Goal: Task Accomplishment & Management: Manage account settings

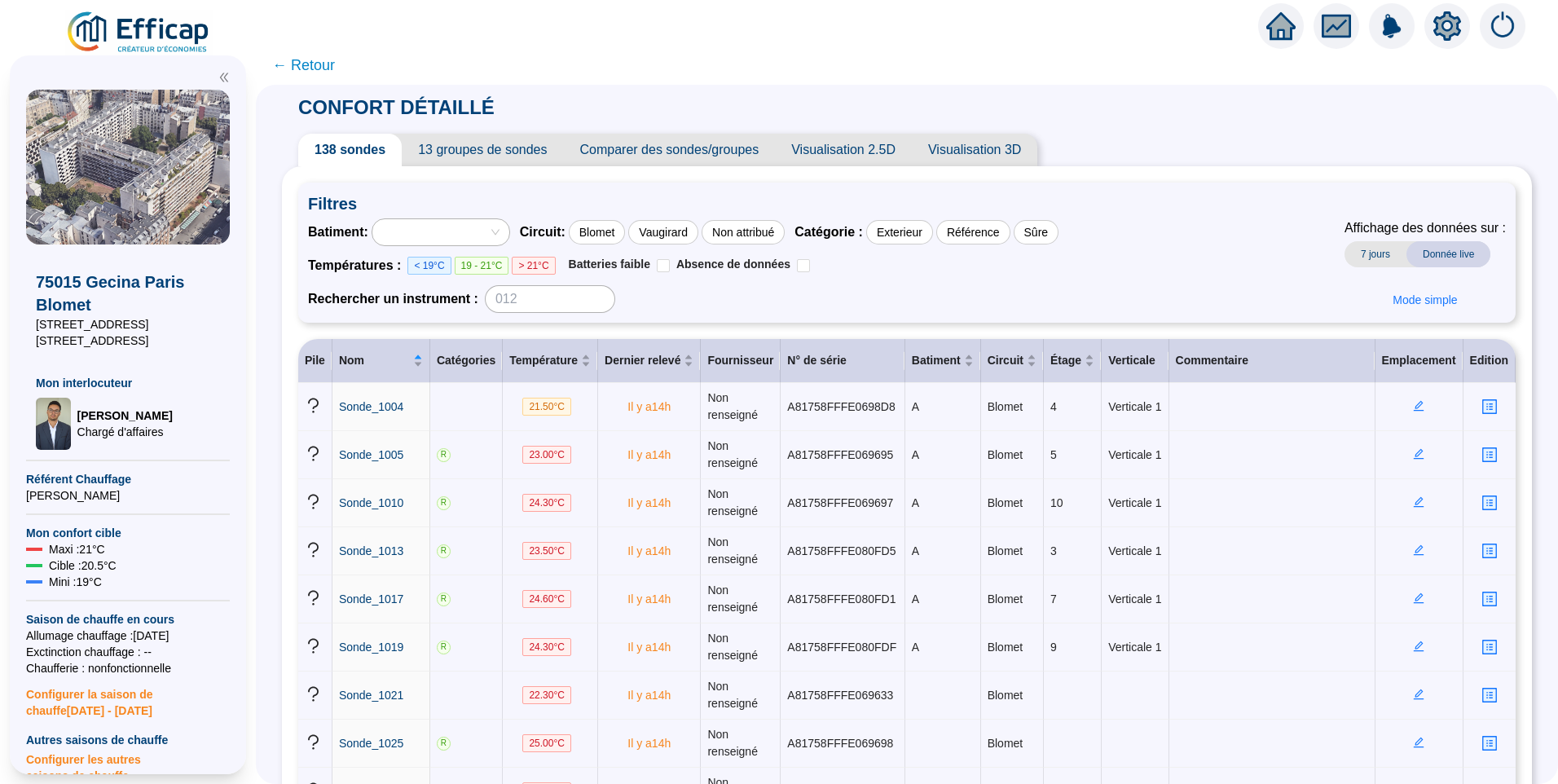
scroll to position [245, 0]
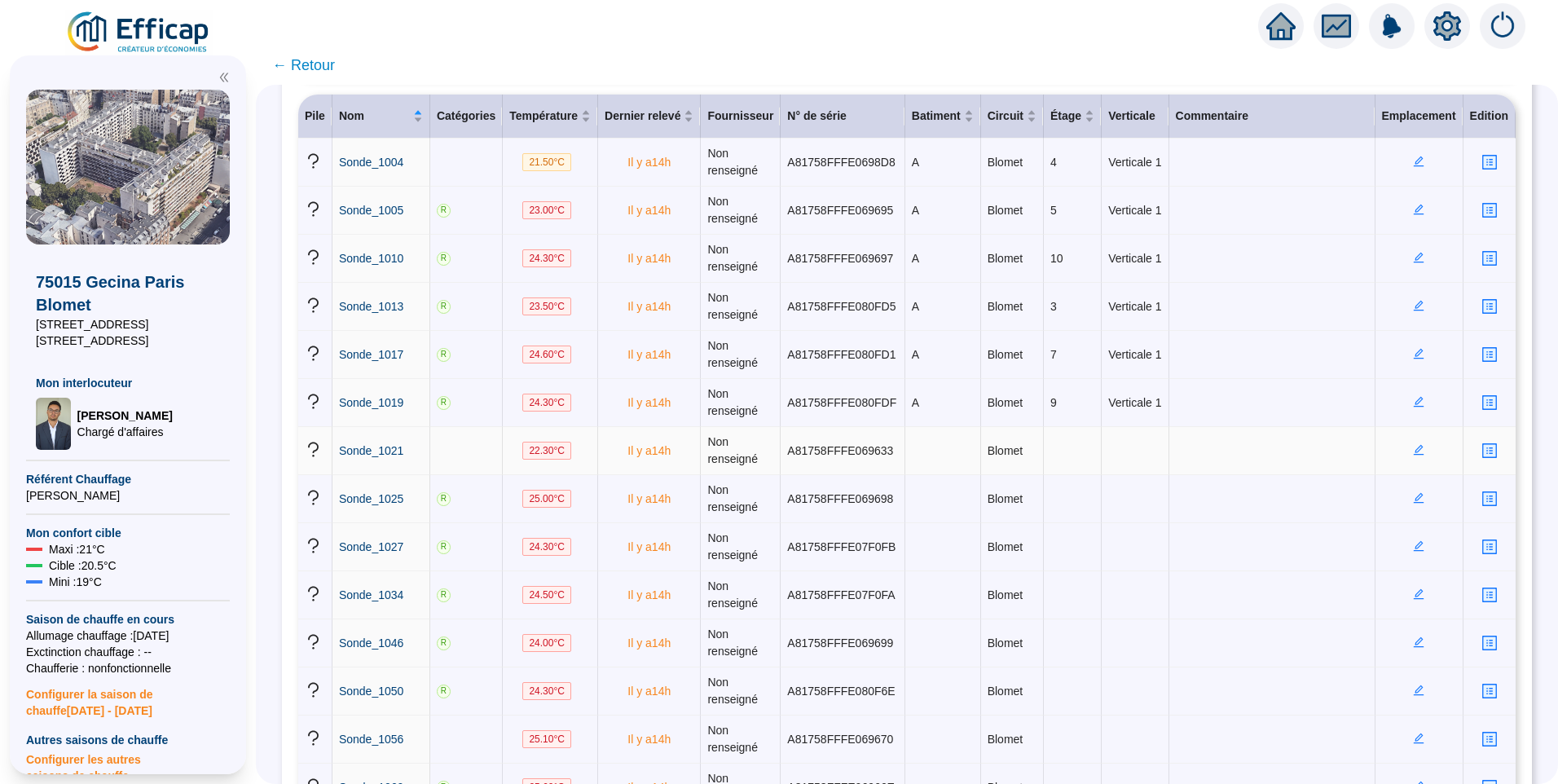
click at [1414, 449] on icon "edit" at bounding box center [1419, 450] width 11 height 11
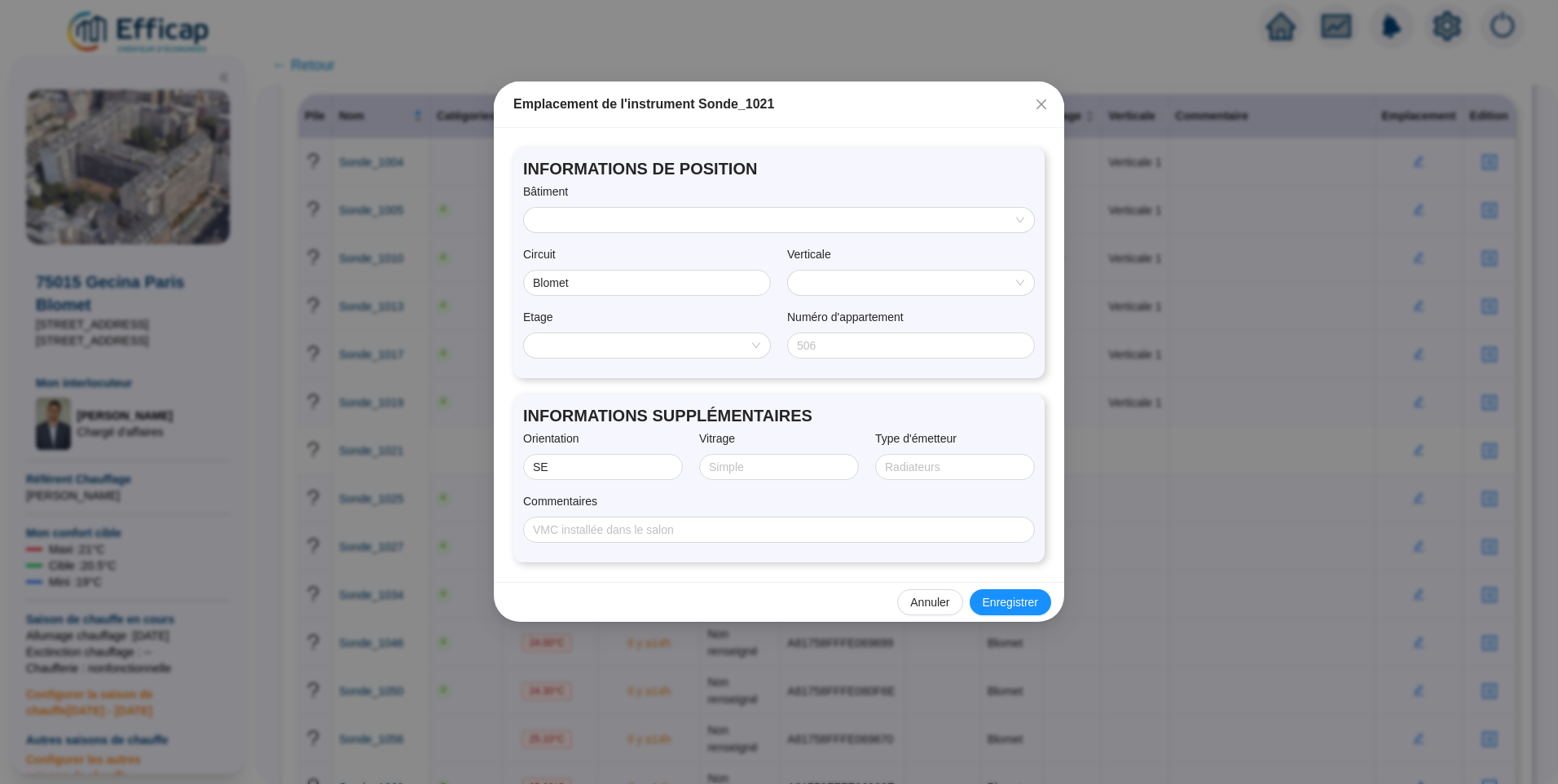
click at [738, 209] on input "search" at bounding box center [771, 219] width 476 height 25
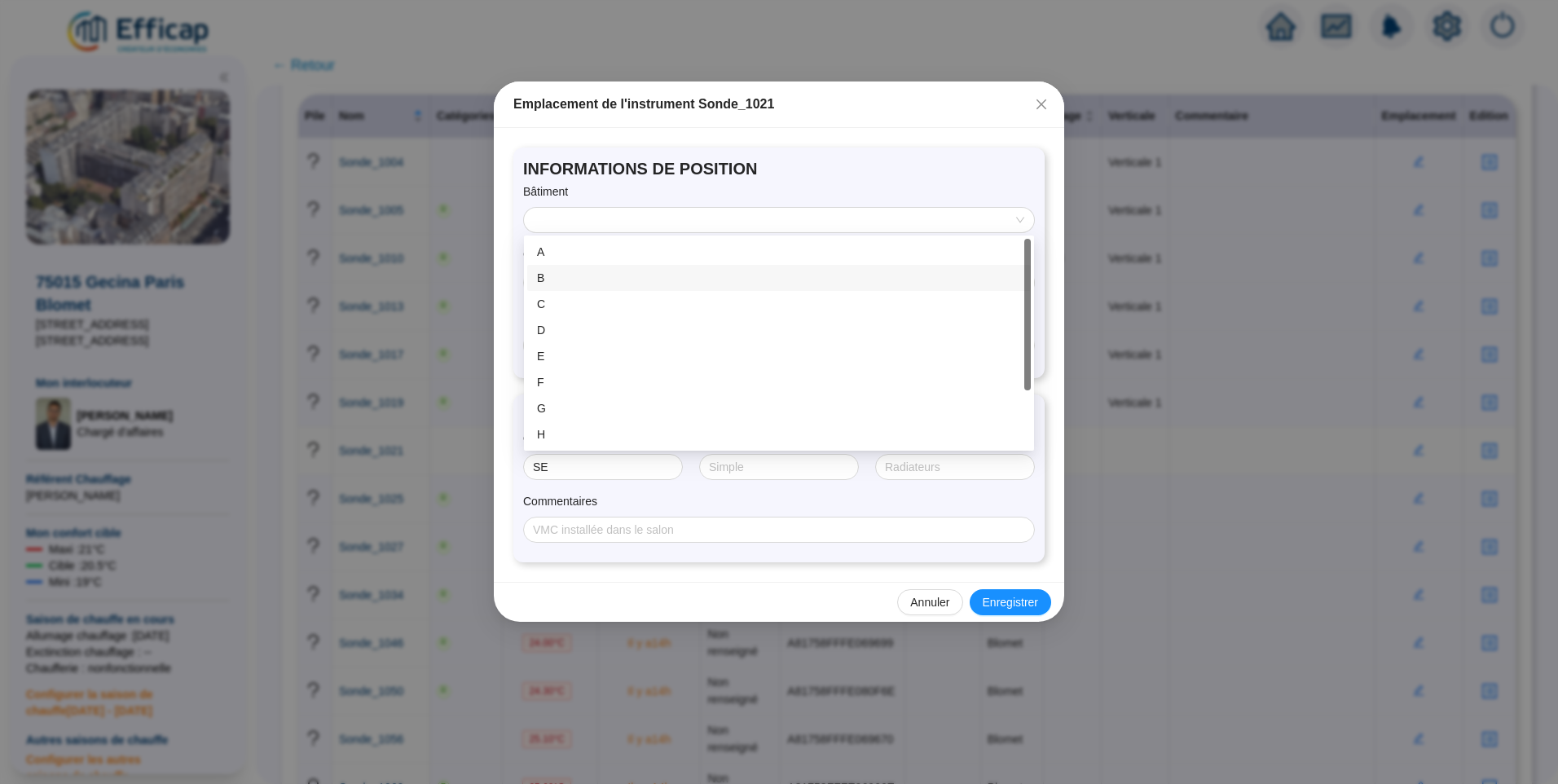
click at [606, 282] on div "B" at bounding box center [779, 278] width 484 height 17
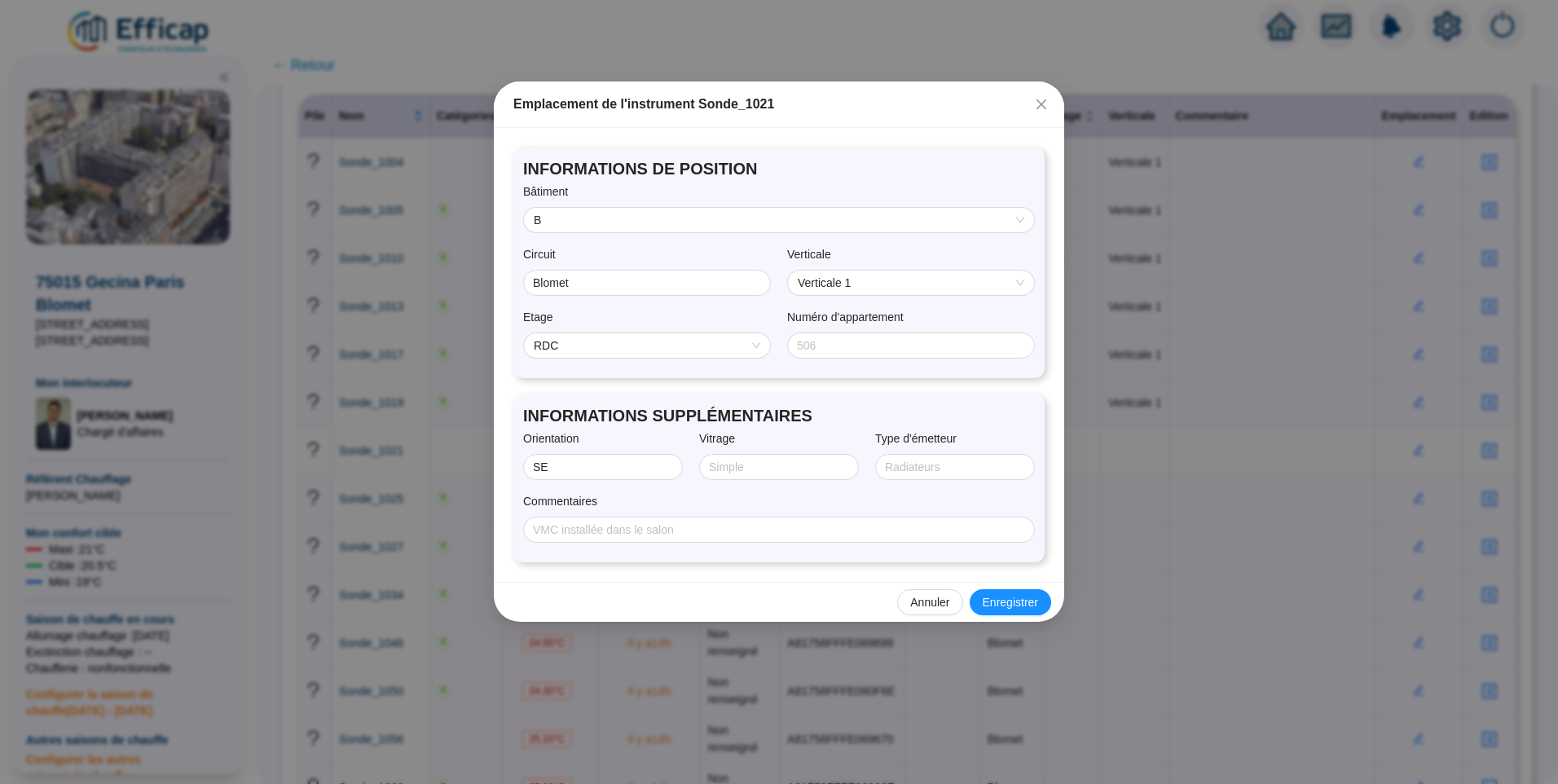
click at [666, 347] on span "RDC" at bounding box center [647, 345] width 227 height 25
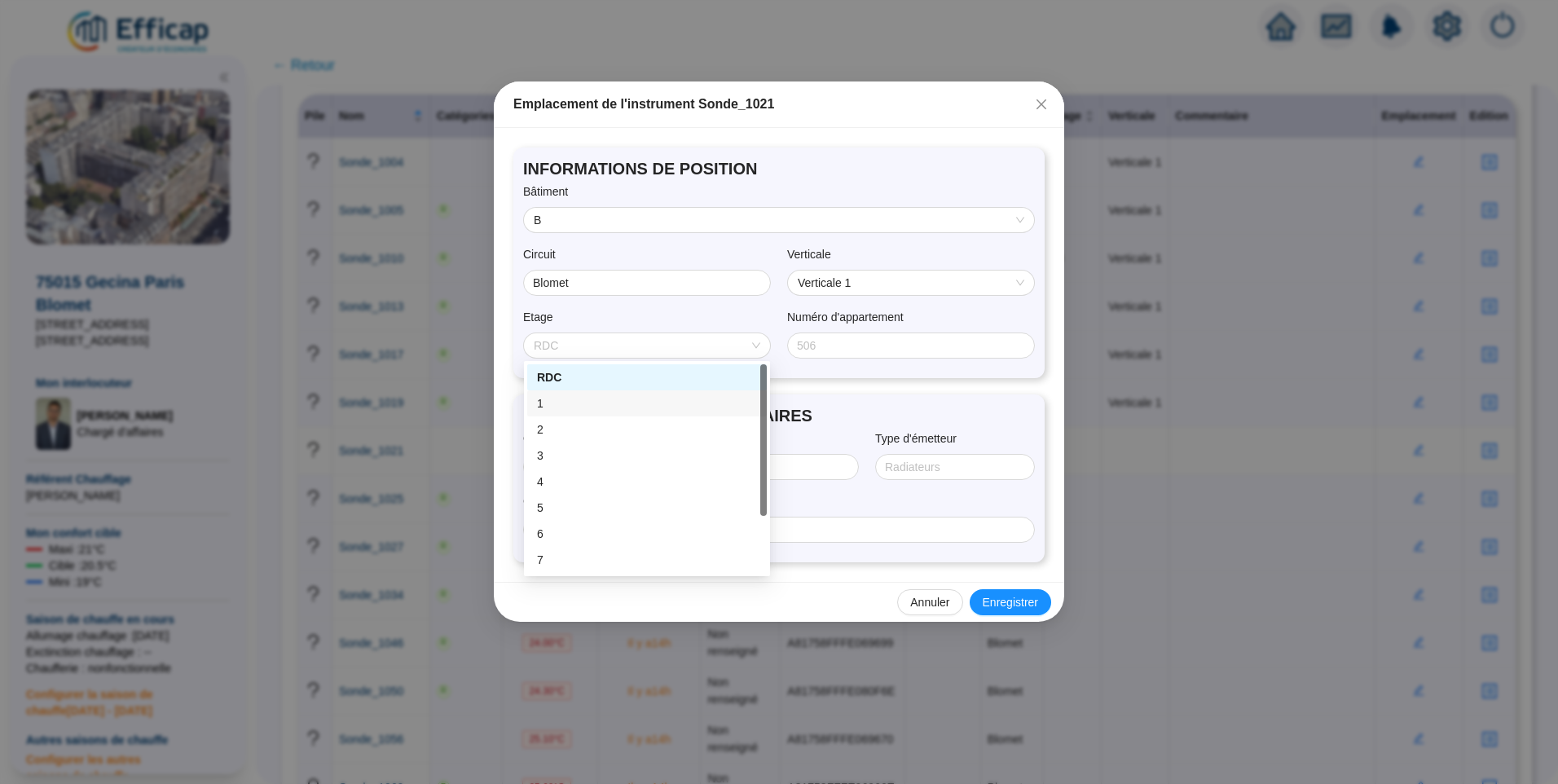
click at [606, 397] on div "1" at bounding box center [647, 404] width 220 height 17
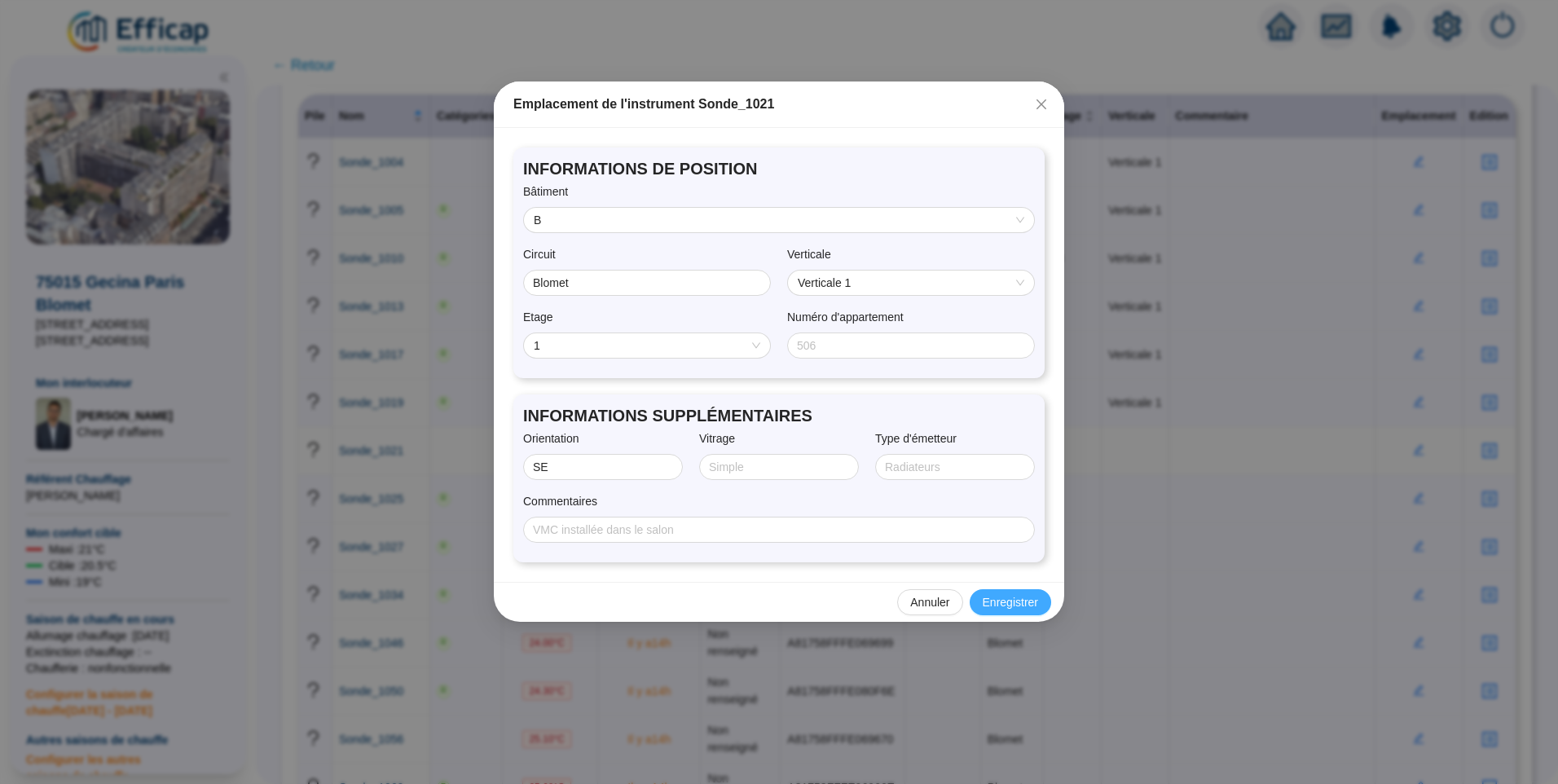
click at [1003, 605] on span "Enregistrer" at bounding box center [1011, 602] width 56 height 17
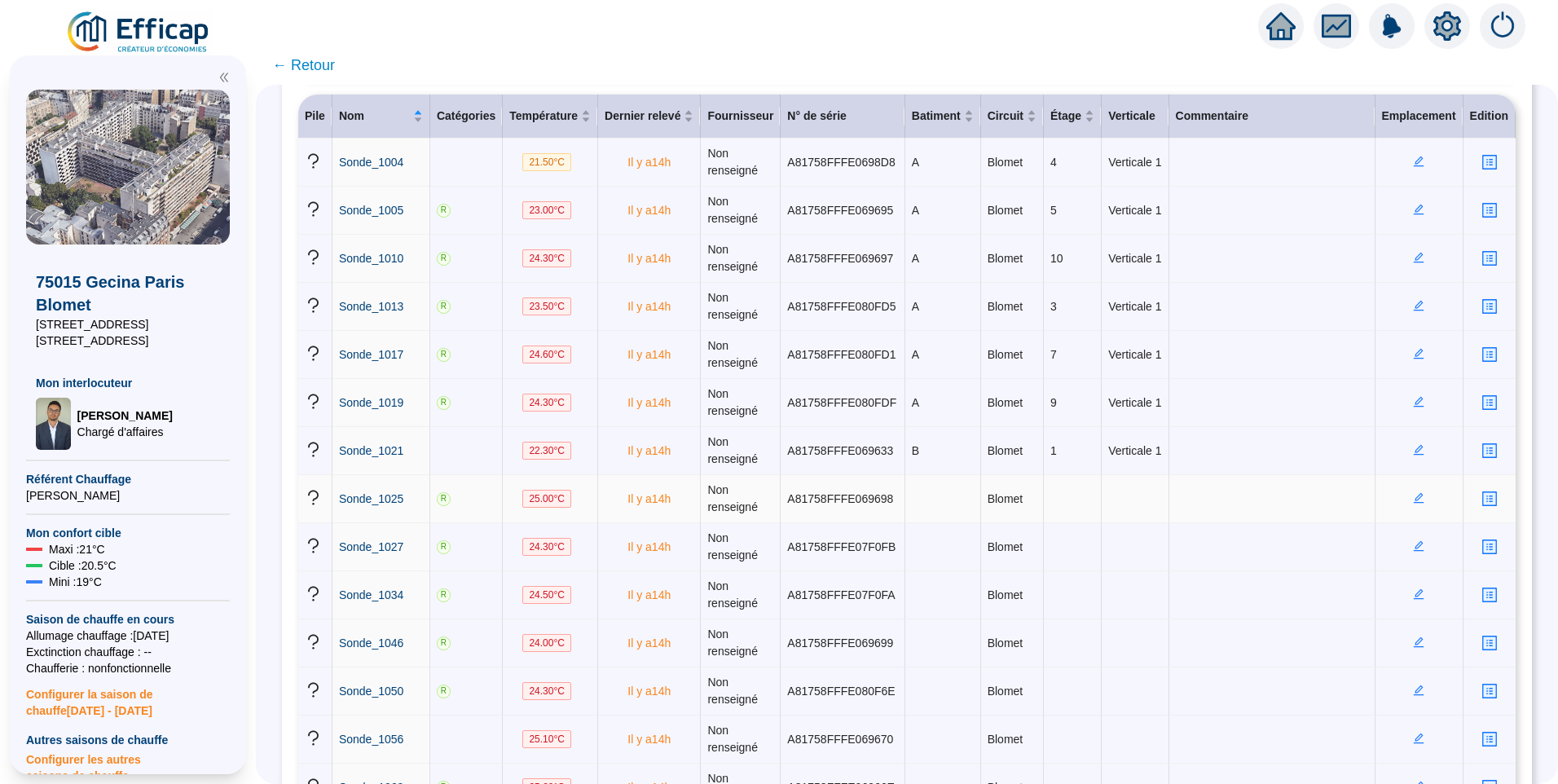
click at [1414, 501] on icon "edit" at bounding box center [1419, 499] width 11 height 11
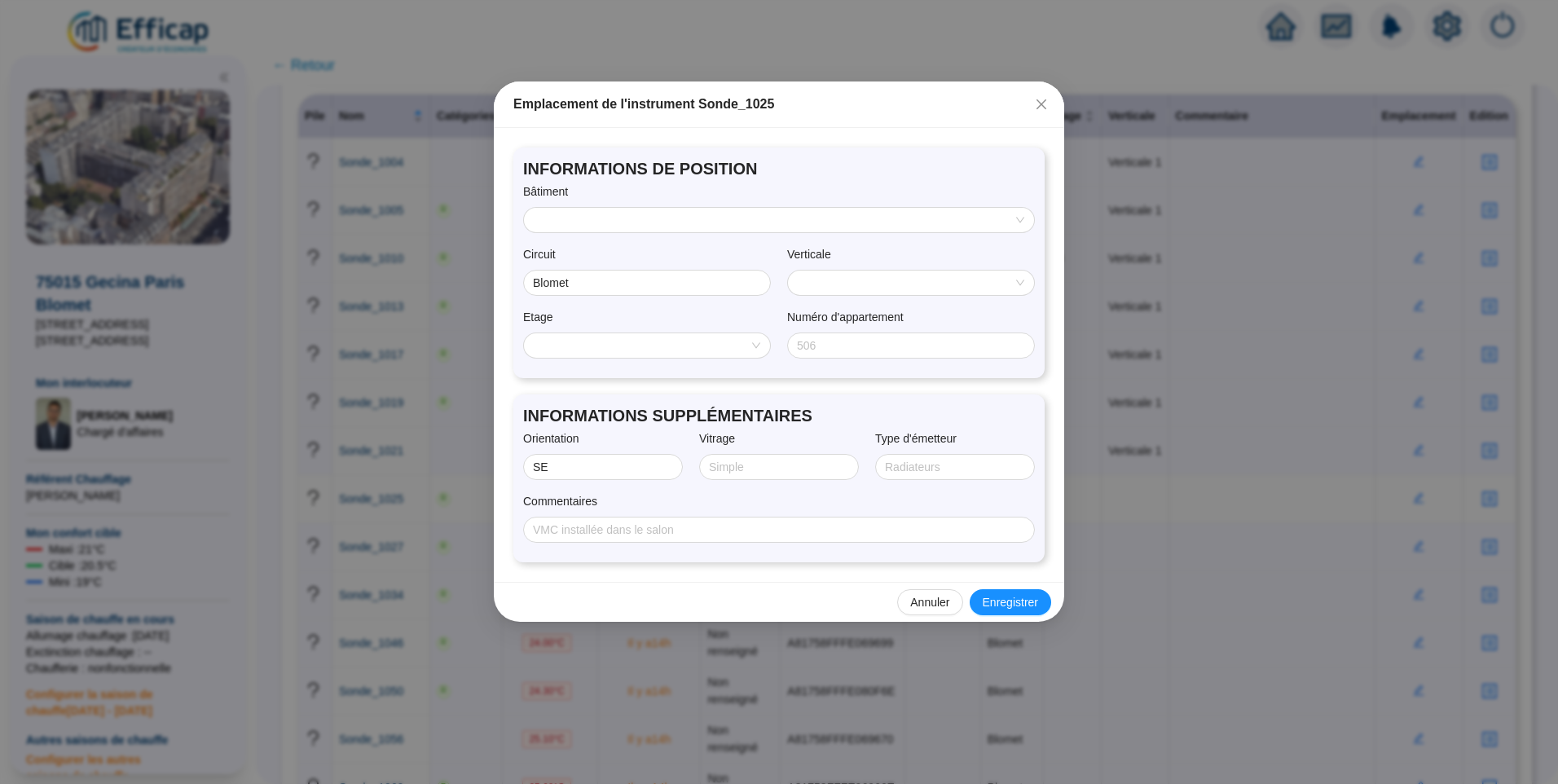
click at [749, 217] on input "search" at bounding box center [771, 219] width 476 height 25
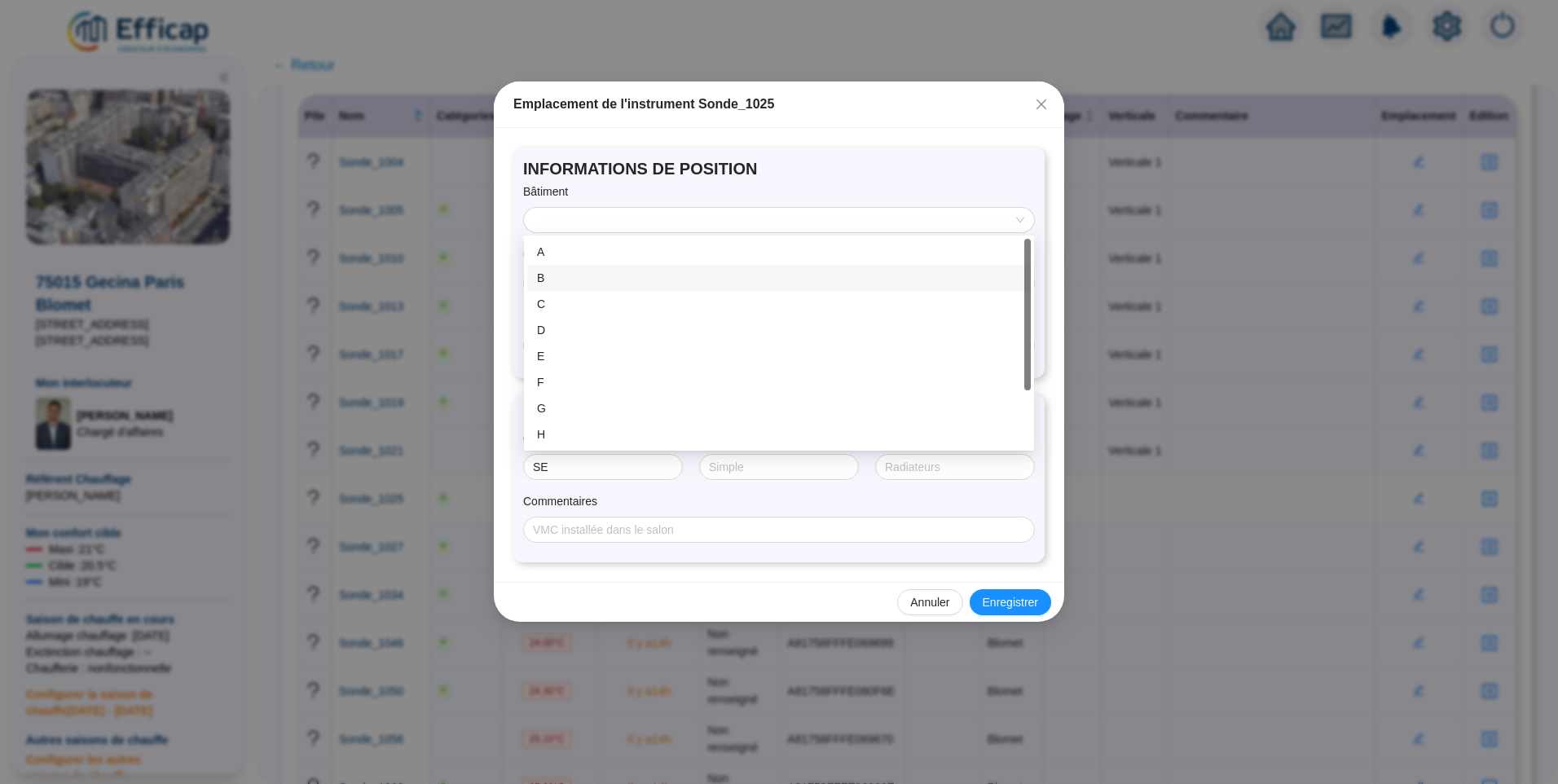
click at [594, 275] on div "B" at bounding box center [779, 278] width 484 height 17
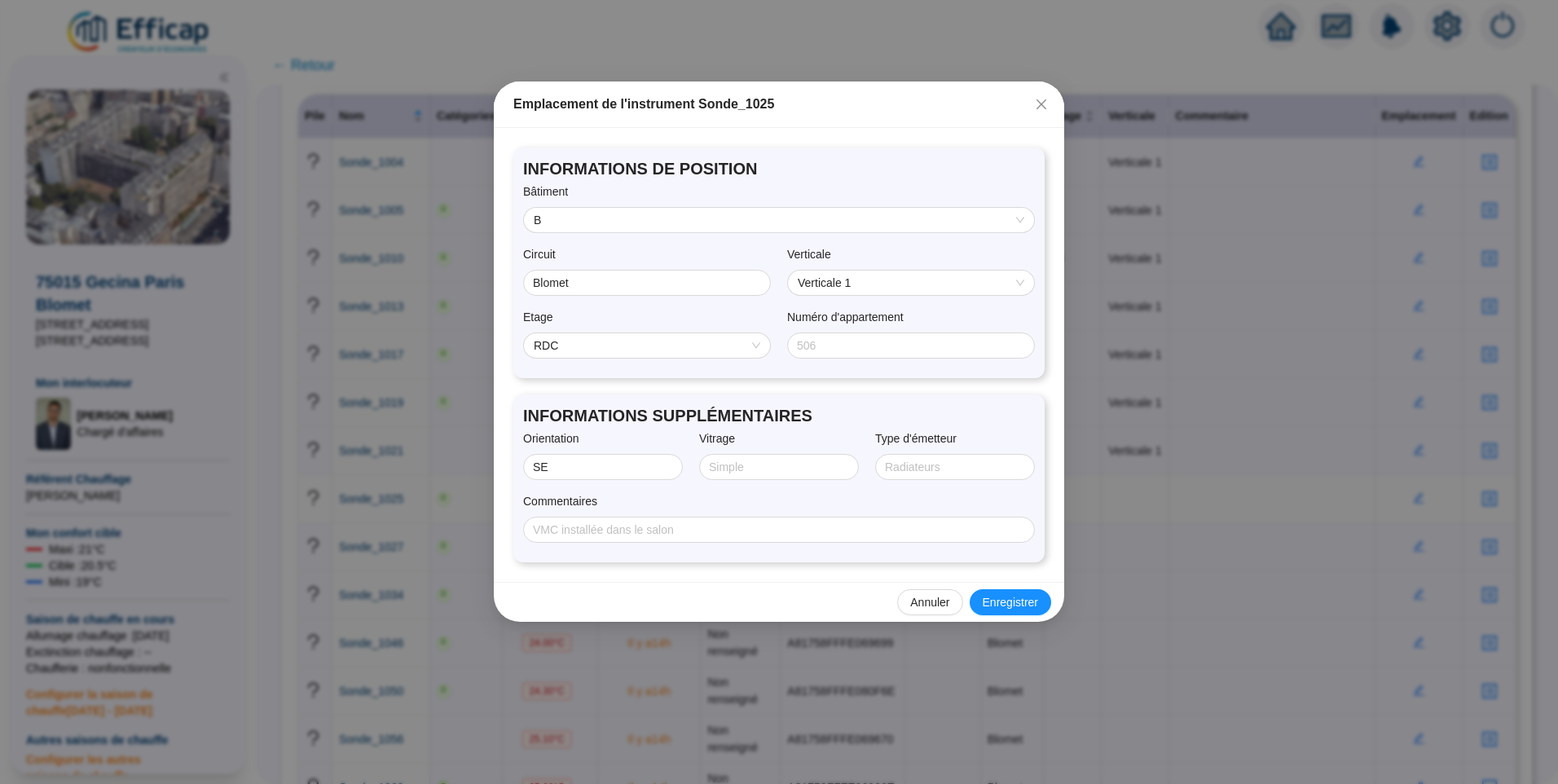
click at [611, 351] on span "RDC" at bounding box center [647, 345] width 227 height 25
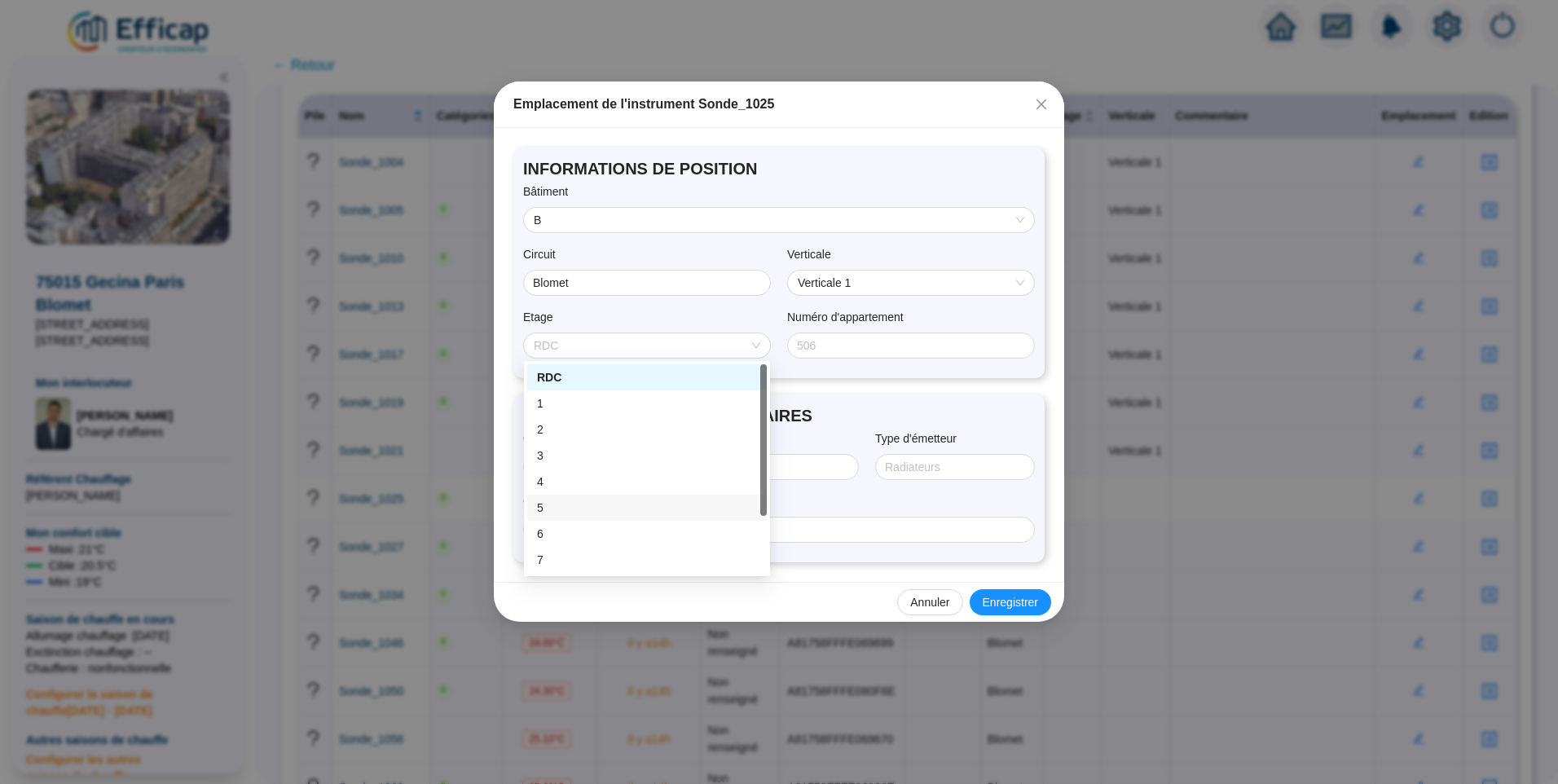
click at [570, 508] on div "5" at bounding box center [647, 508] width 220 height 17
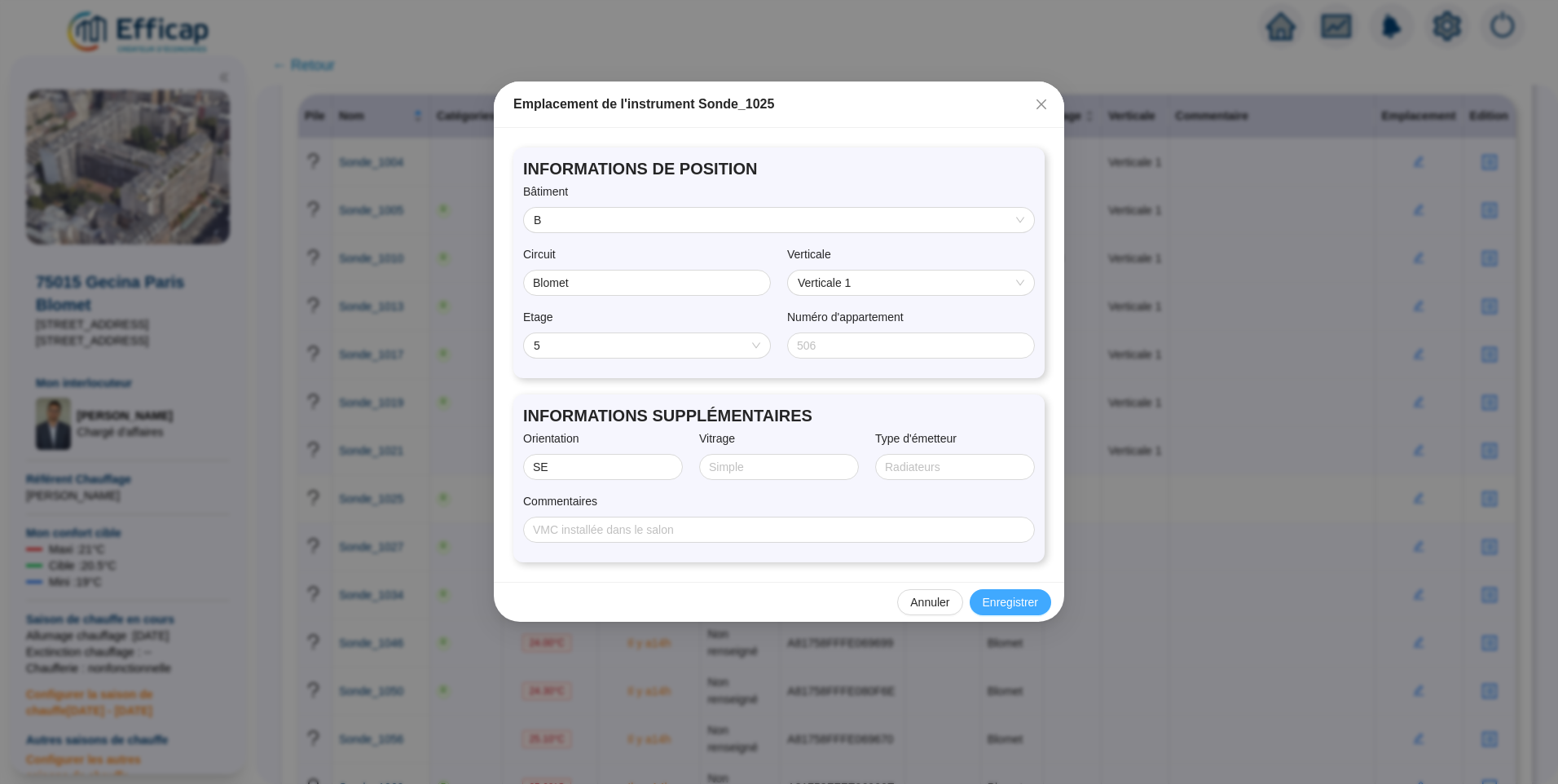
click at [1014, 602] on span "Enregistrer" at bounding box center [1011, 602] width 56 height 17
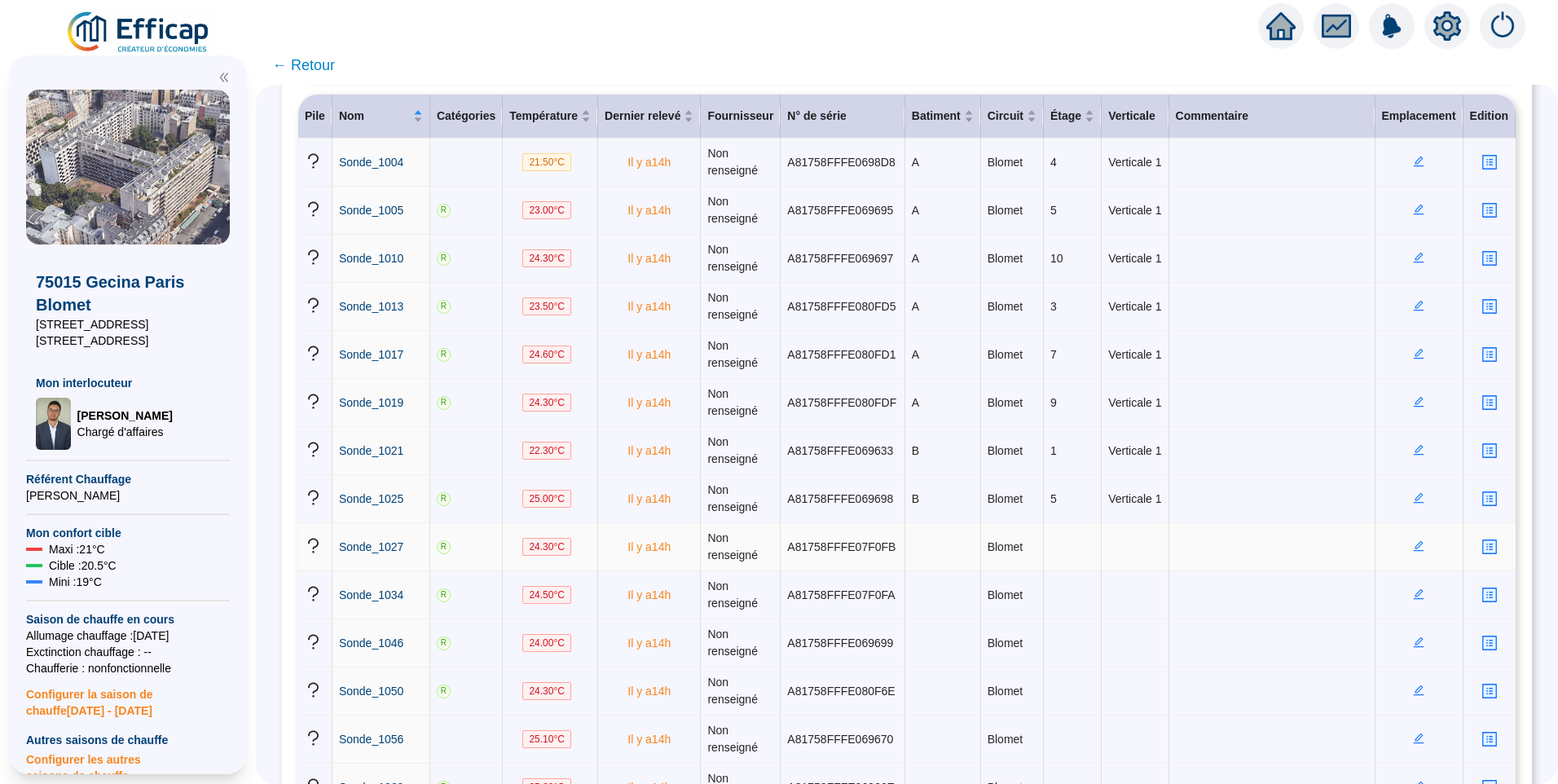
click at [1414, 542] on icon "edit" at bounding box center [1419, 546] width 11 height 11
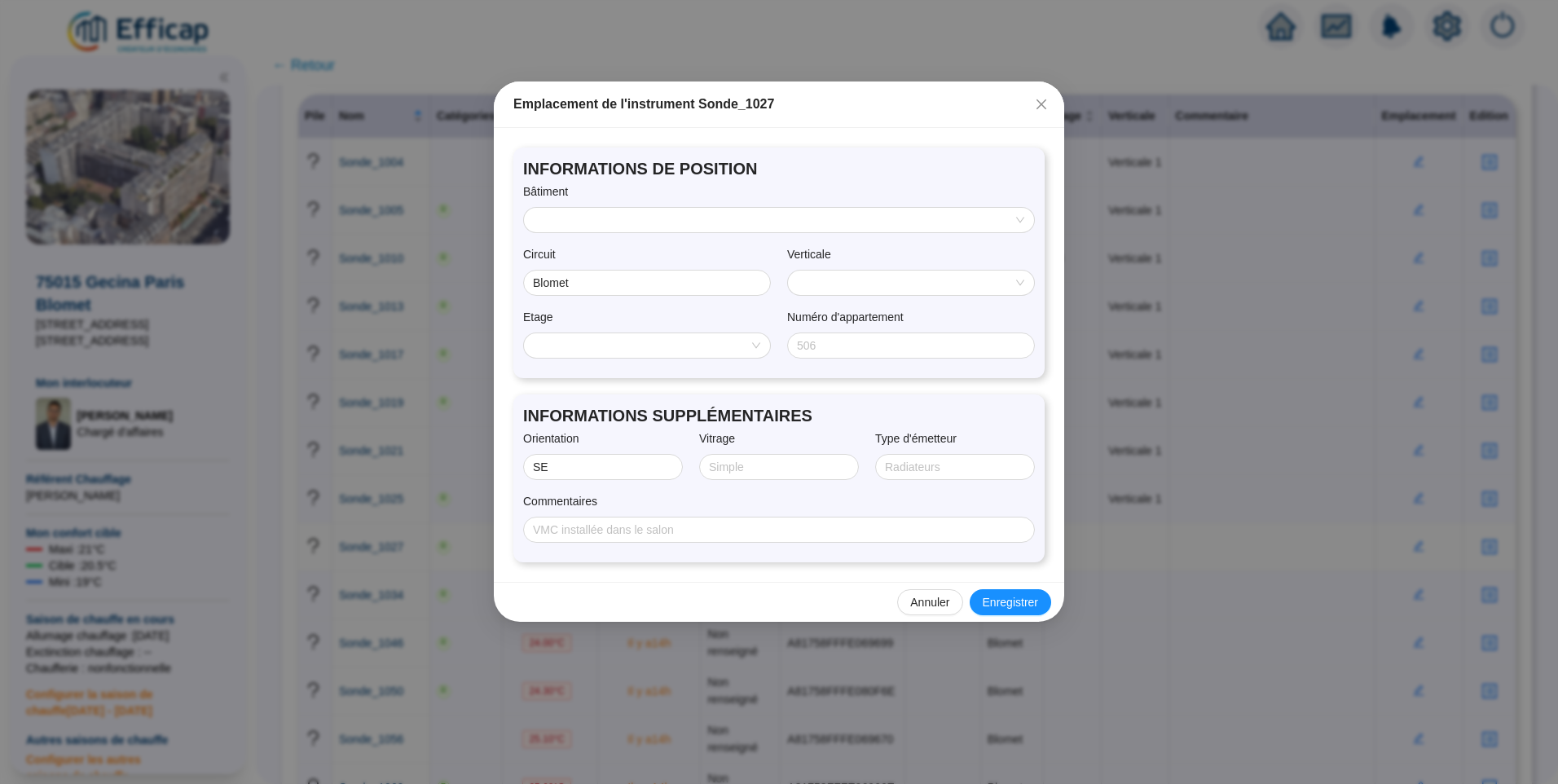
click at [751, 216] on input "search" at bounding box center [771, 219] width 476 height 25
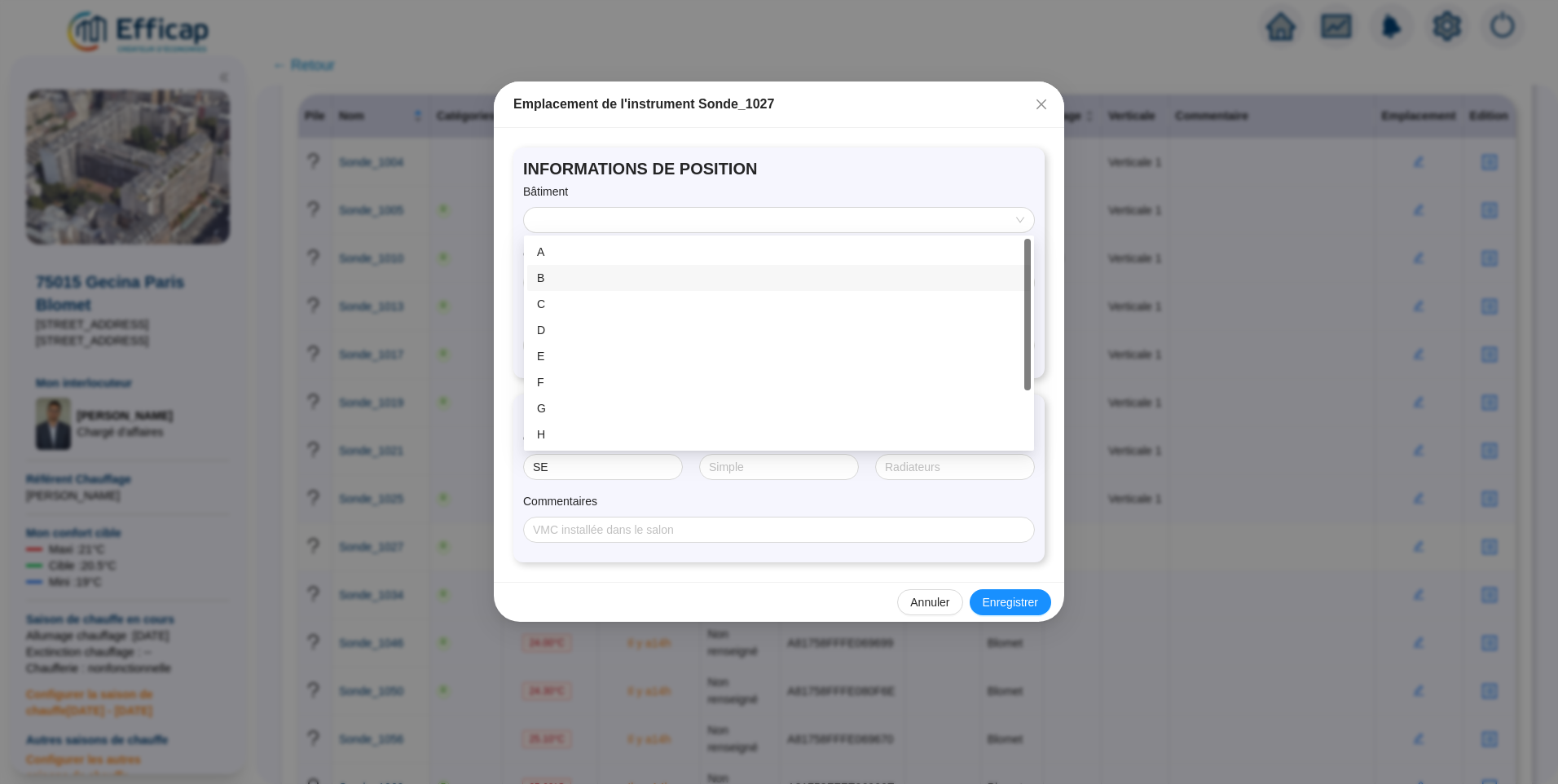
click at [612, 270] on div "B" at bounding box center [779, 278] width 484 height 17
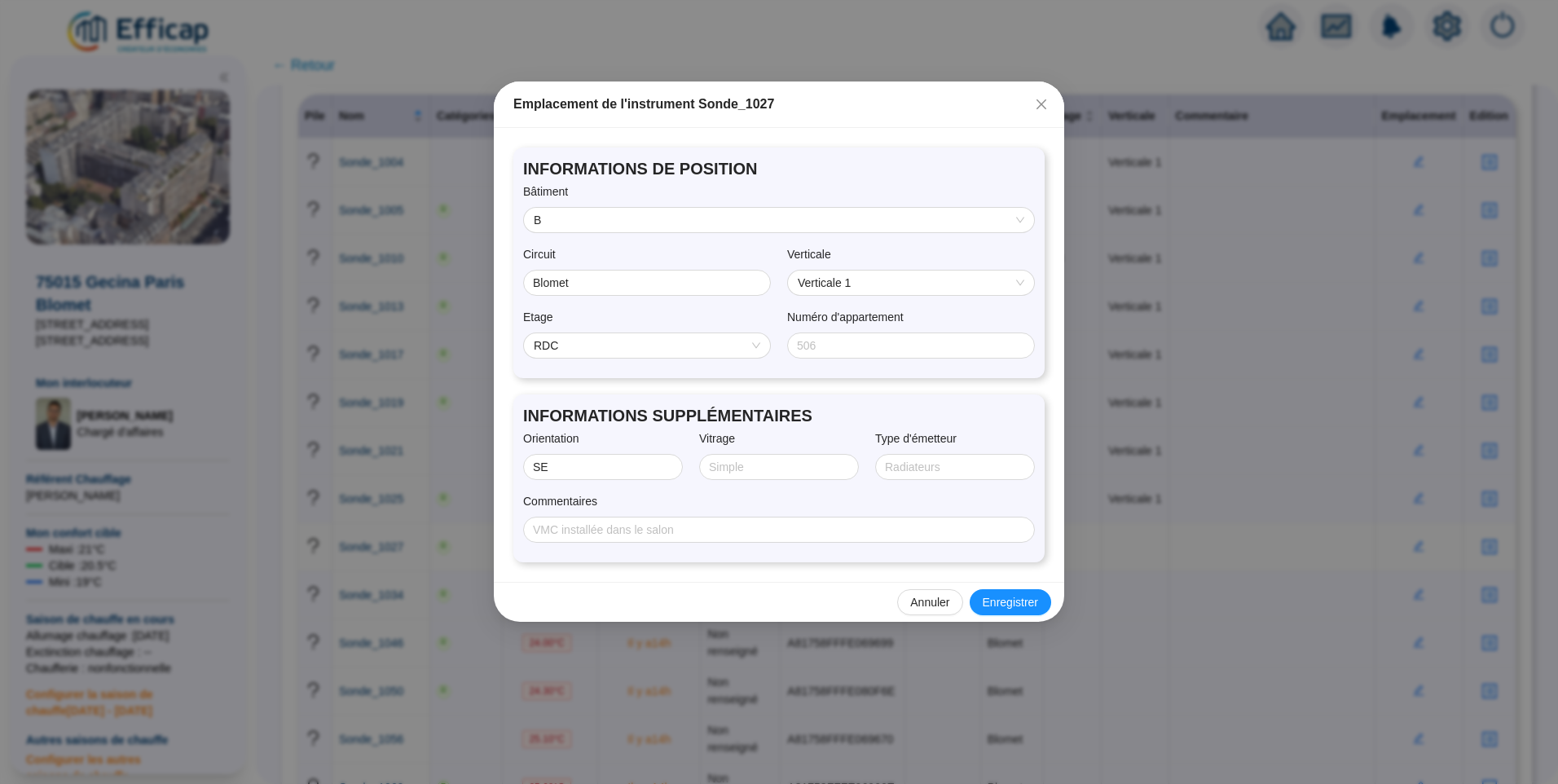
click at [608, 346] on span "RDC" at bounding box center [647, 345] width 227 height 25
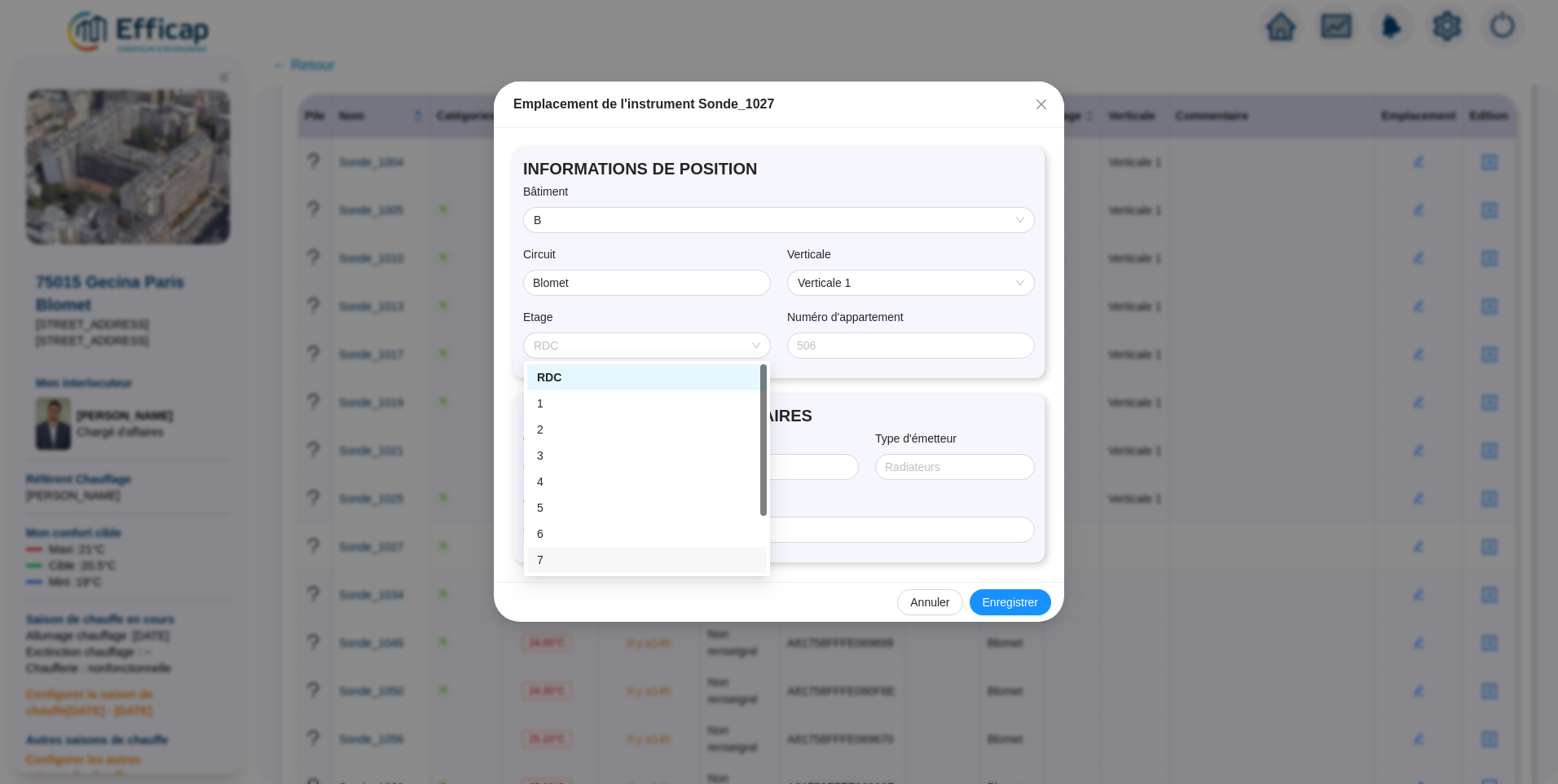
click at [551, 563] on div "7" at bounding box center [647, 560] width 220 height 17
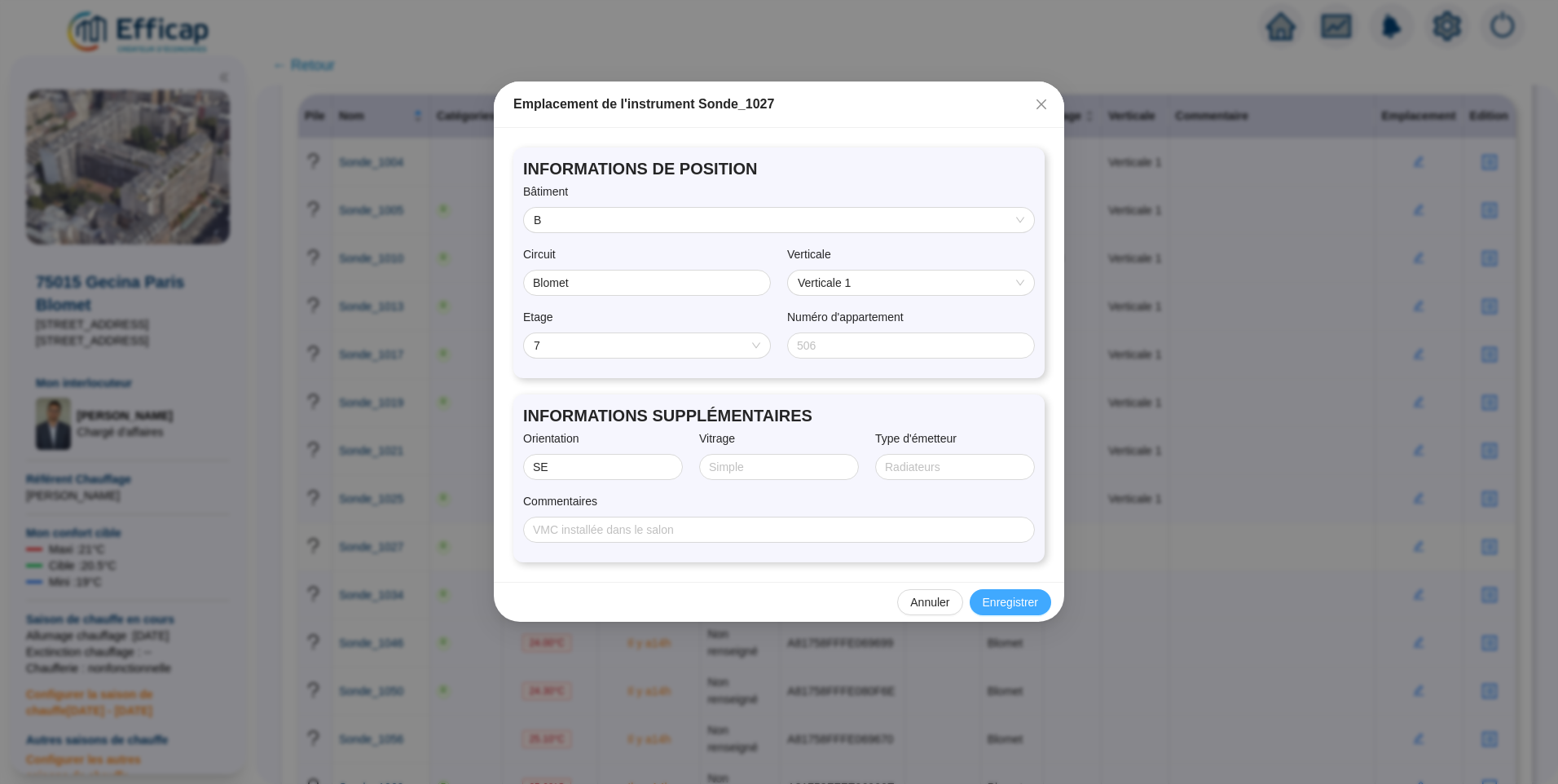
click at [1011, 595] on span "Enregistrer" at bounding box center [1011, 602] width 56 height 17
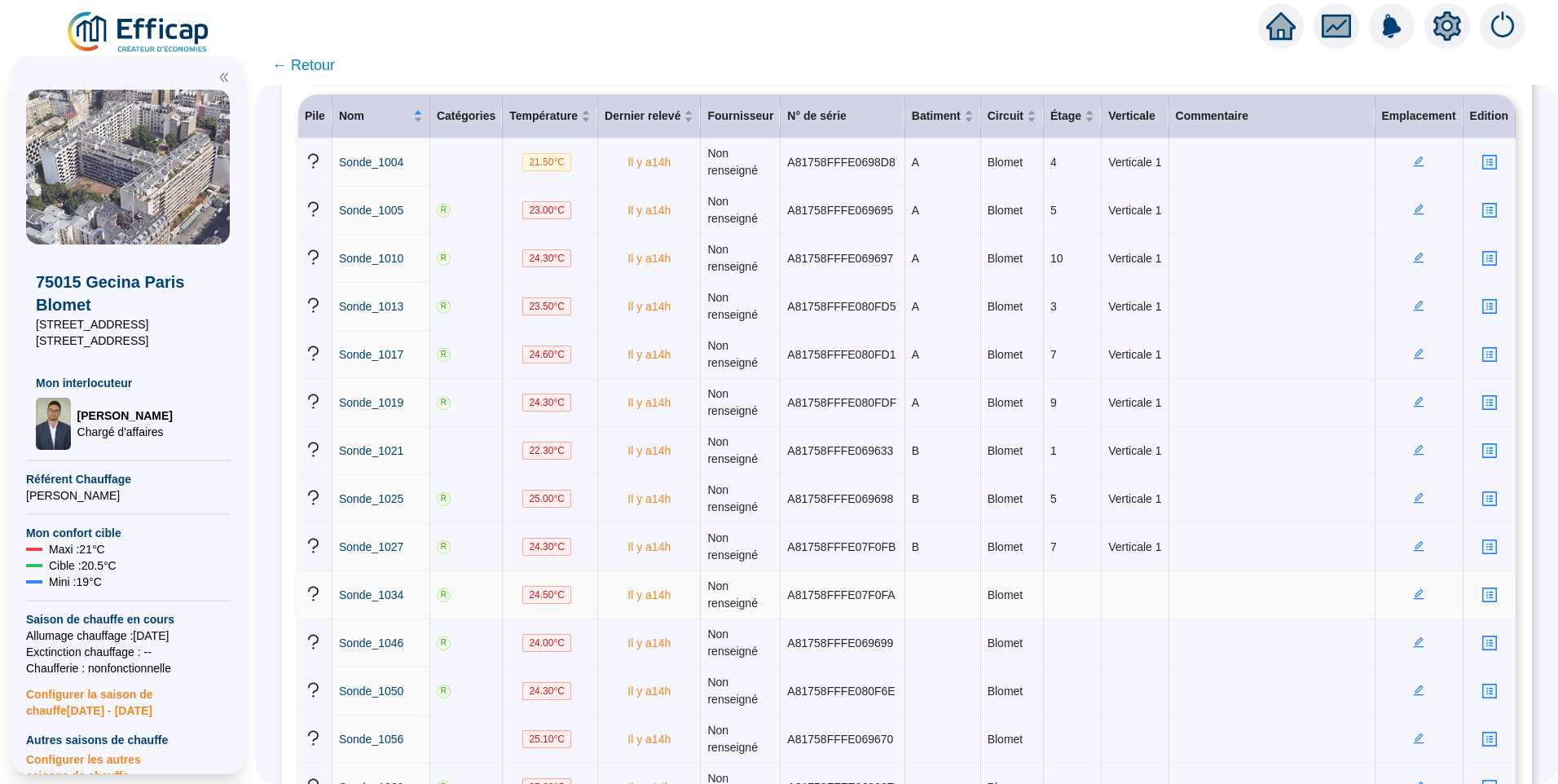
click at [1414, 599] on icon "edit" at bounding box center [1419, 594] width 11 height 11
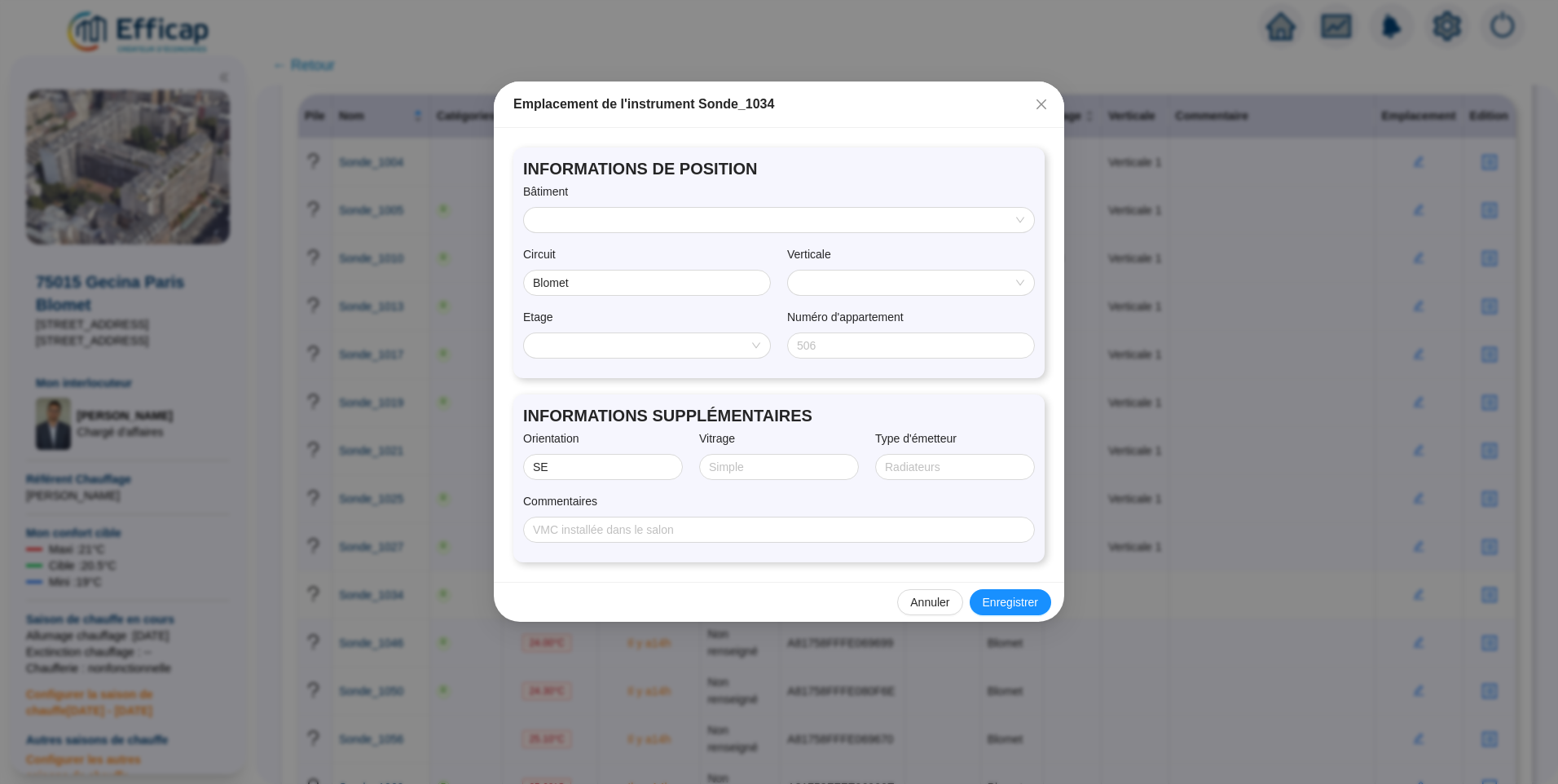
click at [597, 215] on input "search" at bounding box center [771, 219] width 476 height 25
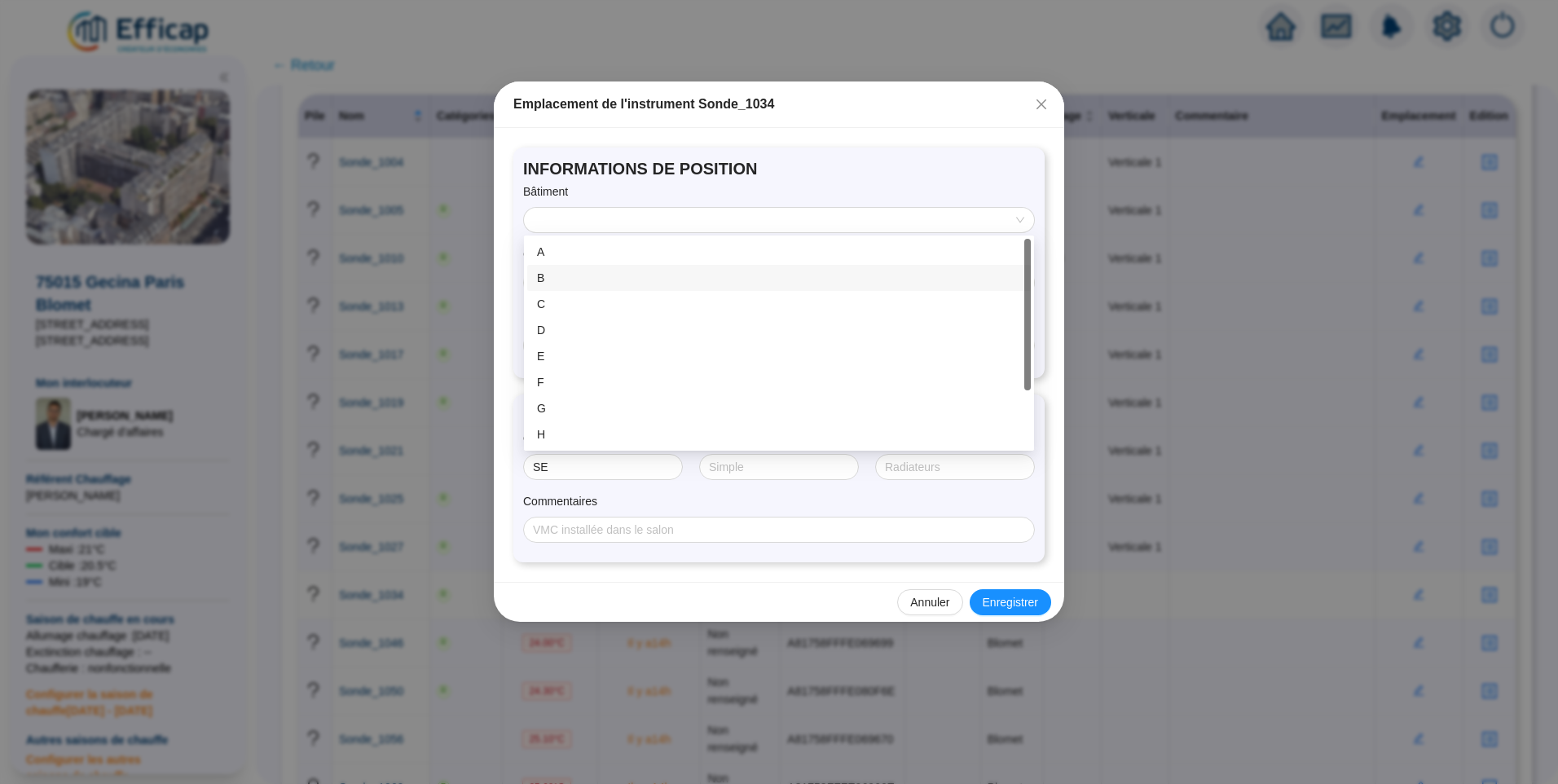
click at [566, 280] on div "B" at bounding box center [779, 278] width 484 height 17
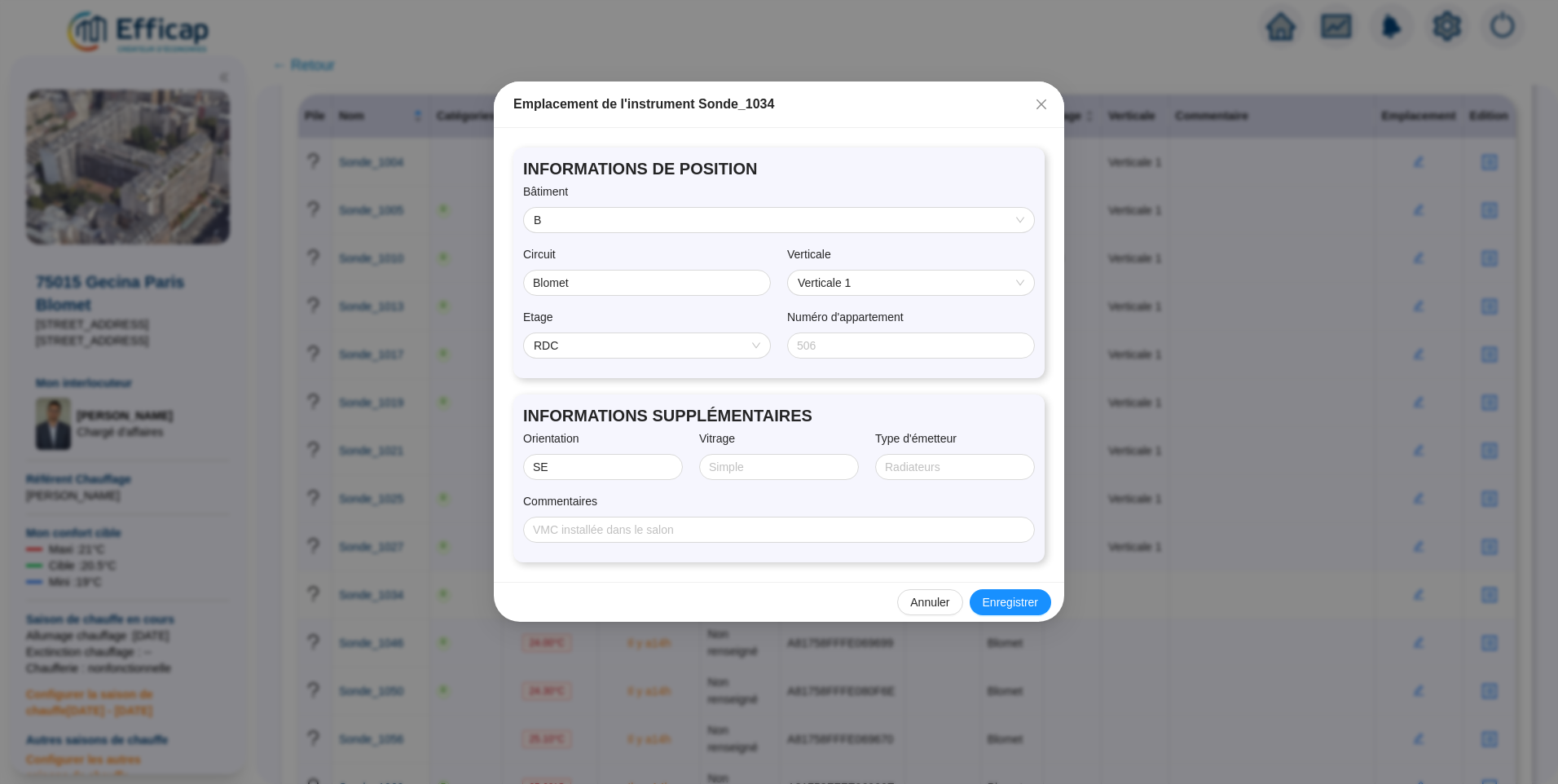
click at [599, 347] on span "RDC" at bounding box center [647, 345] width 227 height 25
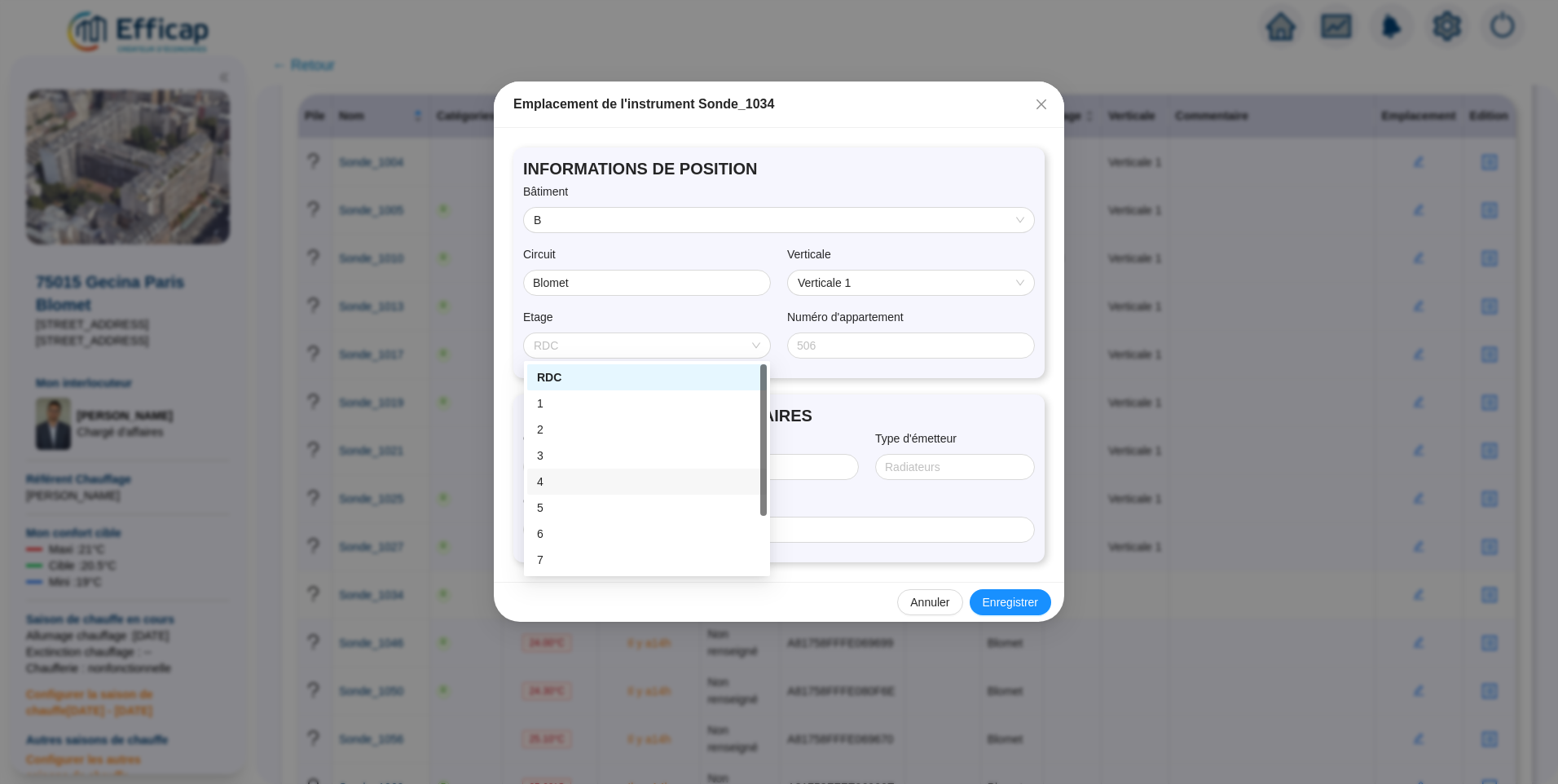
click at [565, 484] on div "4" at bounding box center [647, 482] width 220 height 17
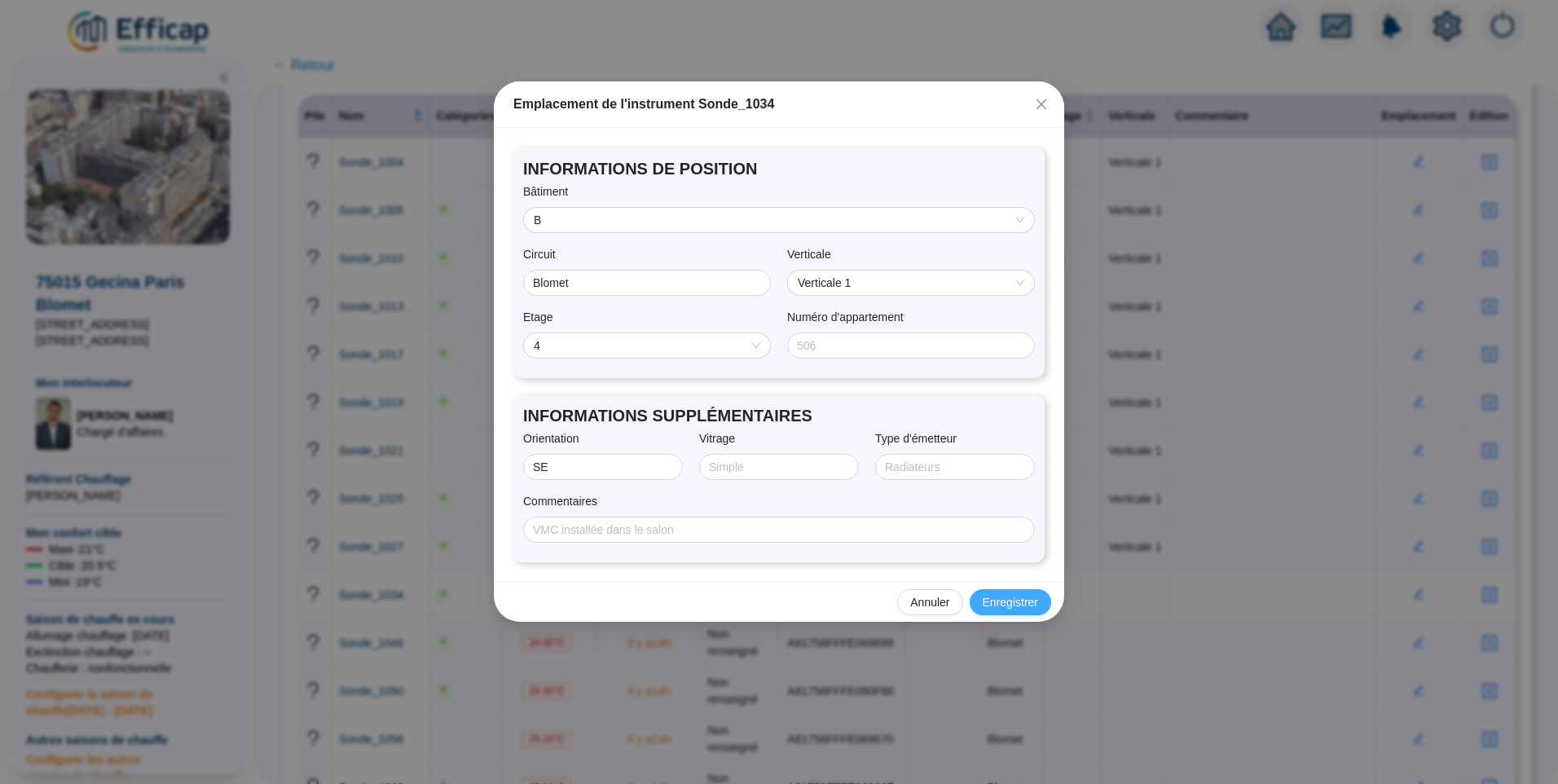
click at [1029, 596] on span "Enregistrer" at bounding box center [1011, 602] width 56 height 17
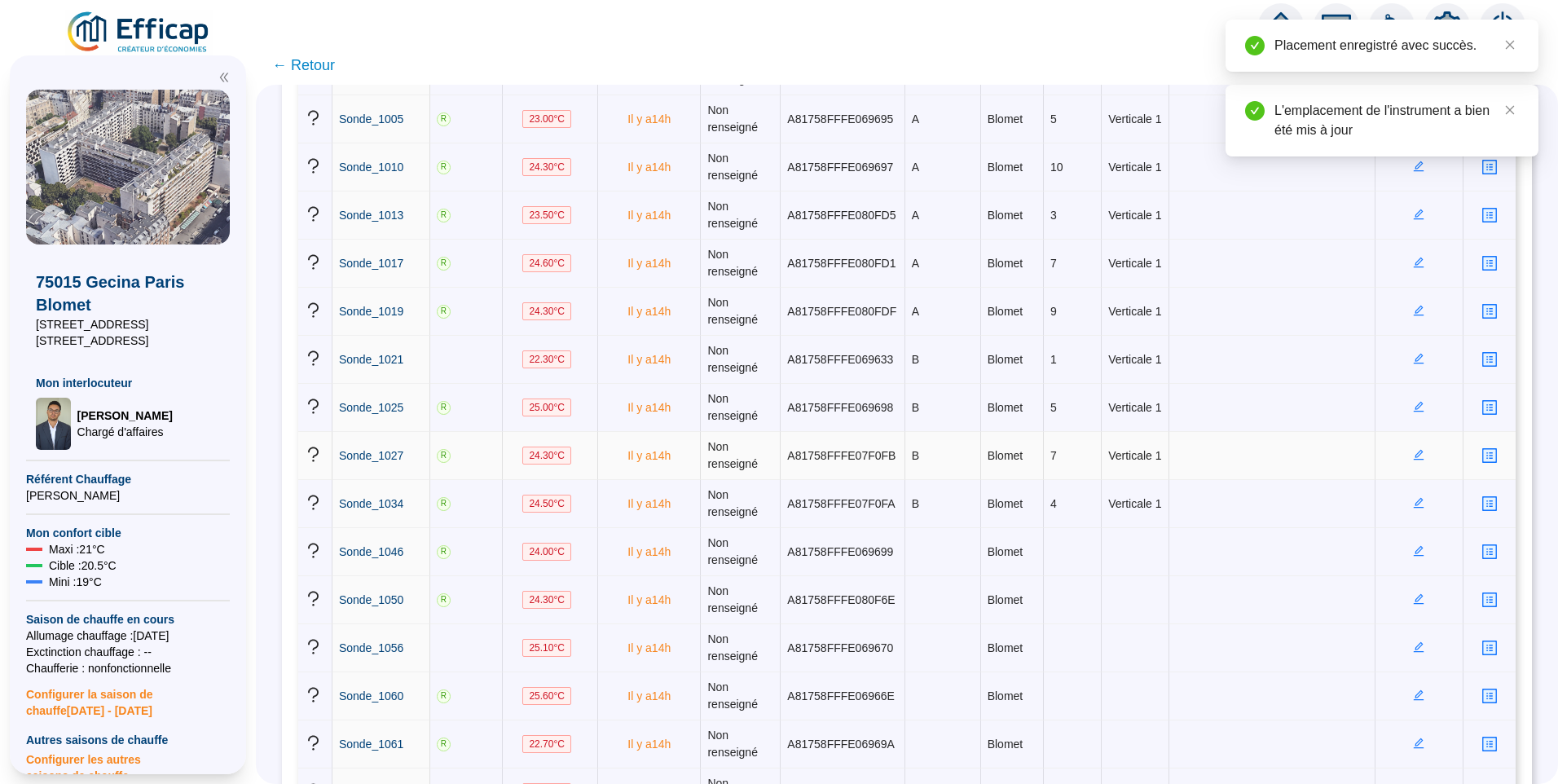
scroll to position [408, 0]
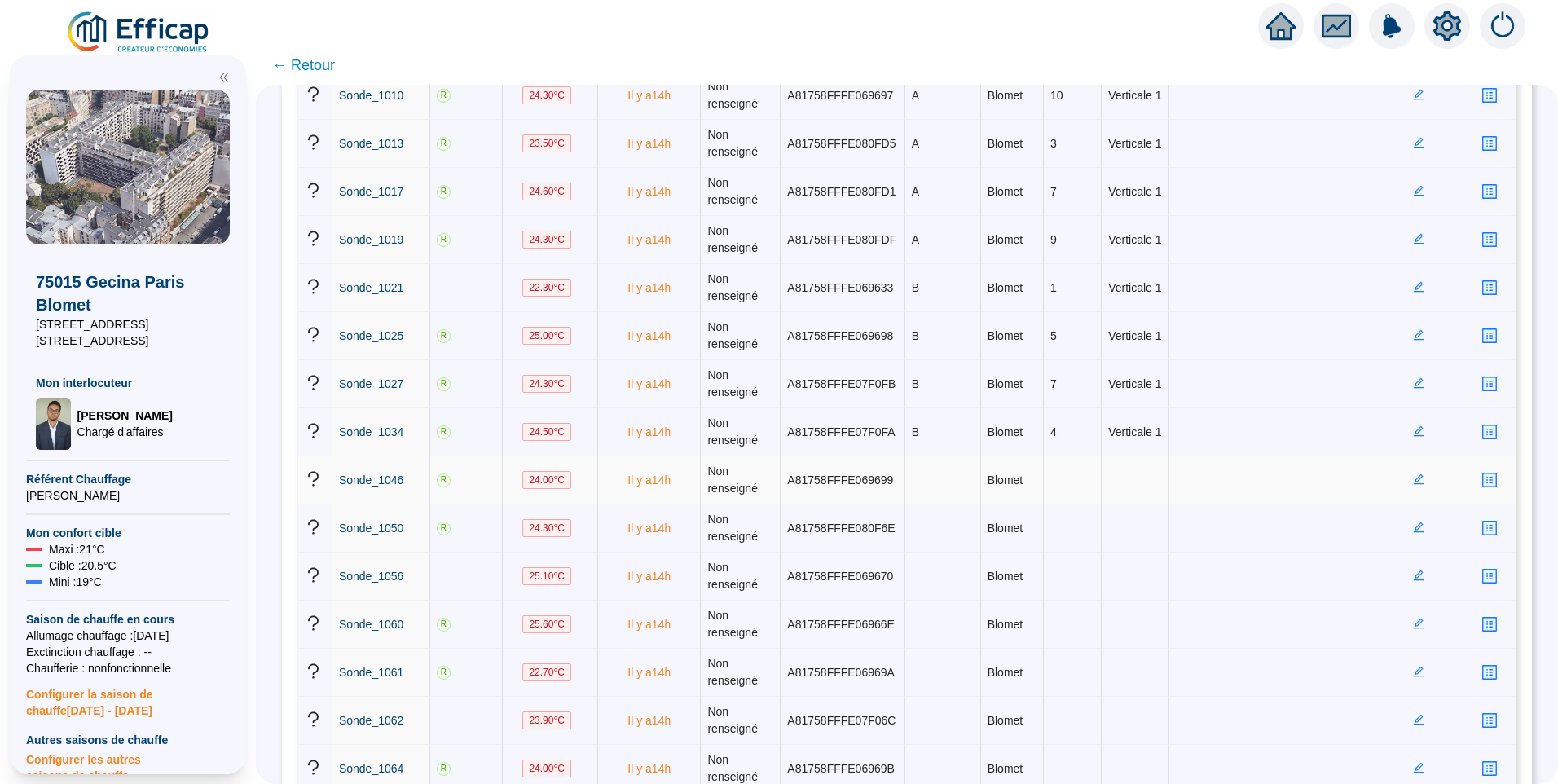
click at [1414, 481] on icon "edit" at bounding box center [1419, 480] width 11 height 11
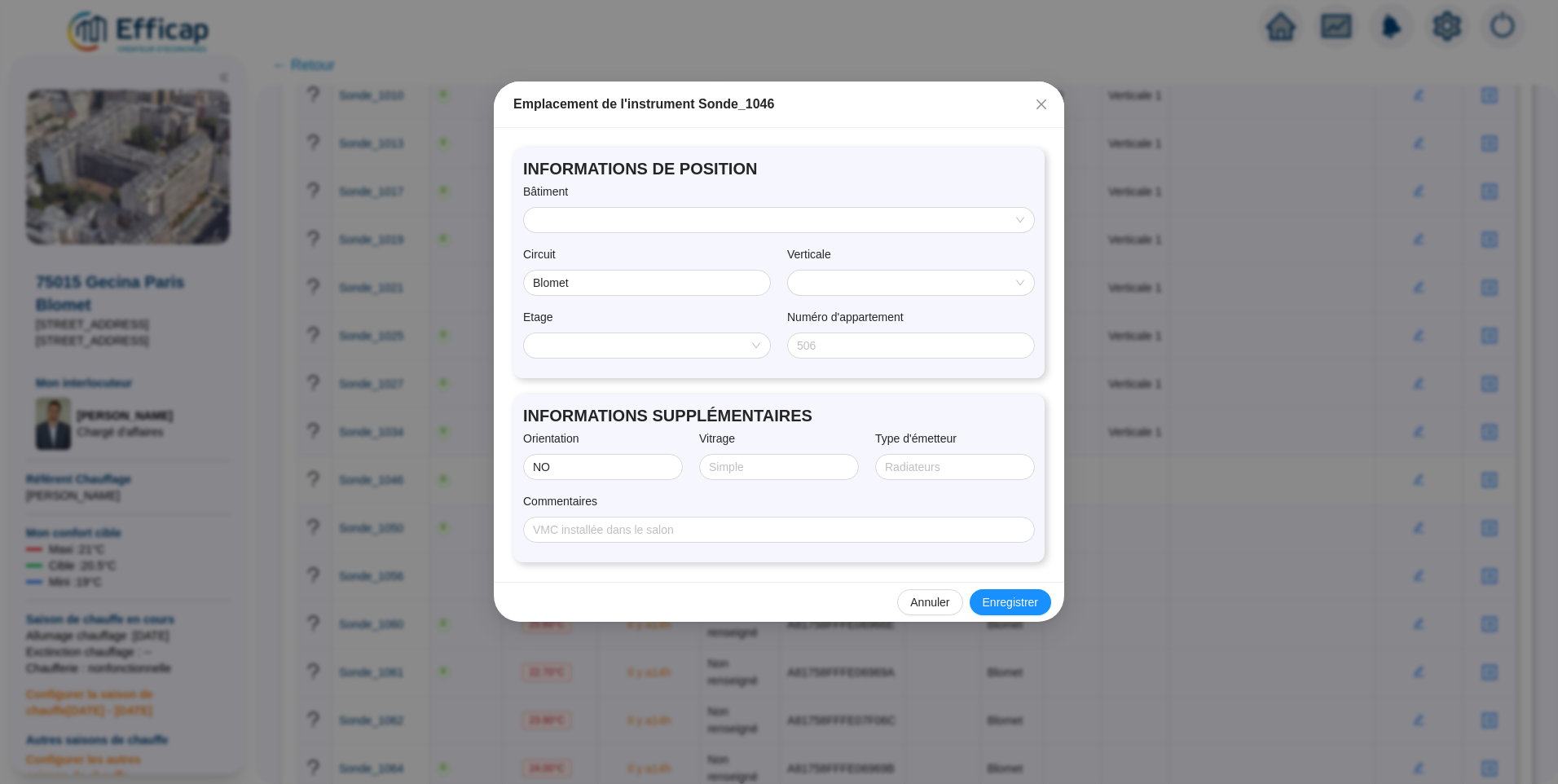
click at [575, 218] on input "search" at bounding box center [771, 219] width 476 height 25
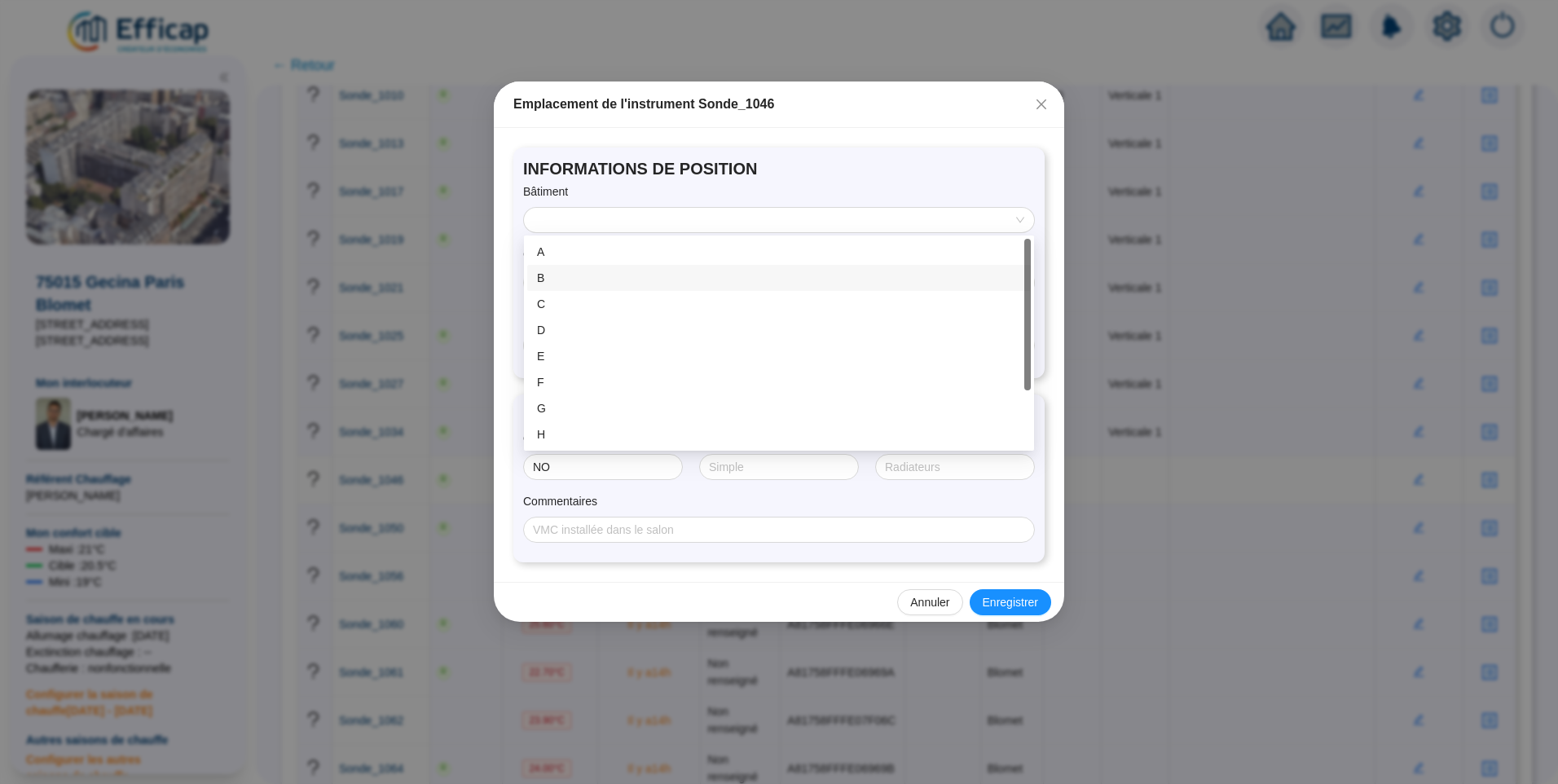
click at [567, 278] on div "B" at bounding box center [779, 278] width 484 height 17
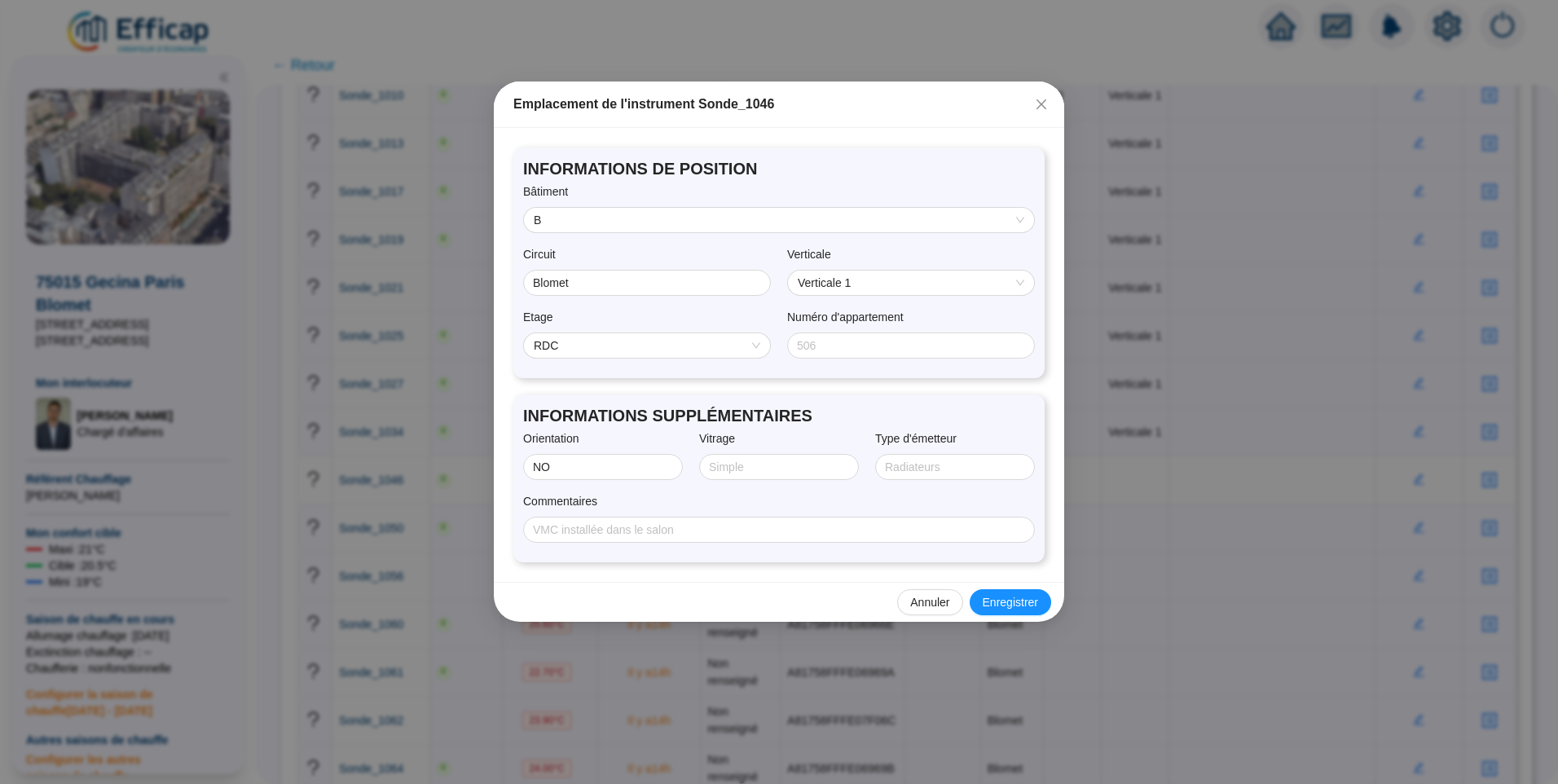
click at [636, 348] on span "RDC" at bounding box center [647, 345] width 227 height 25
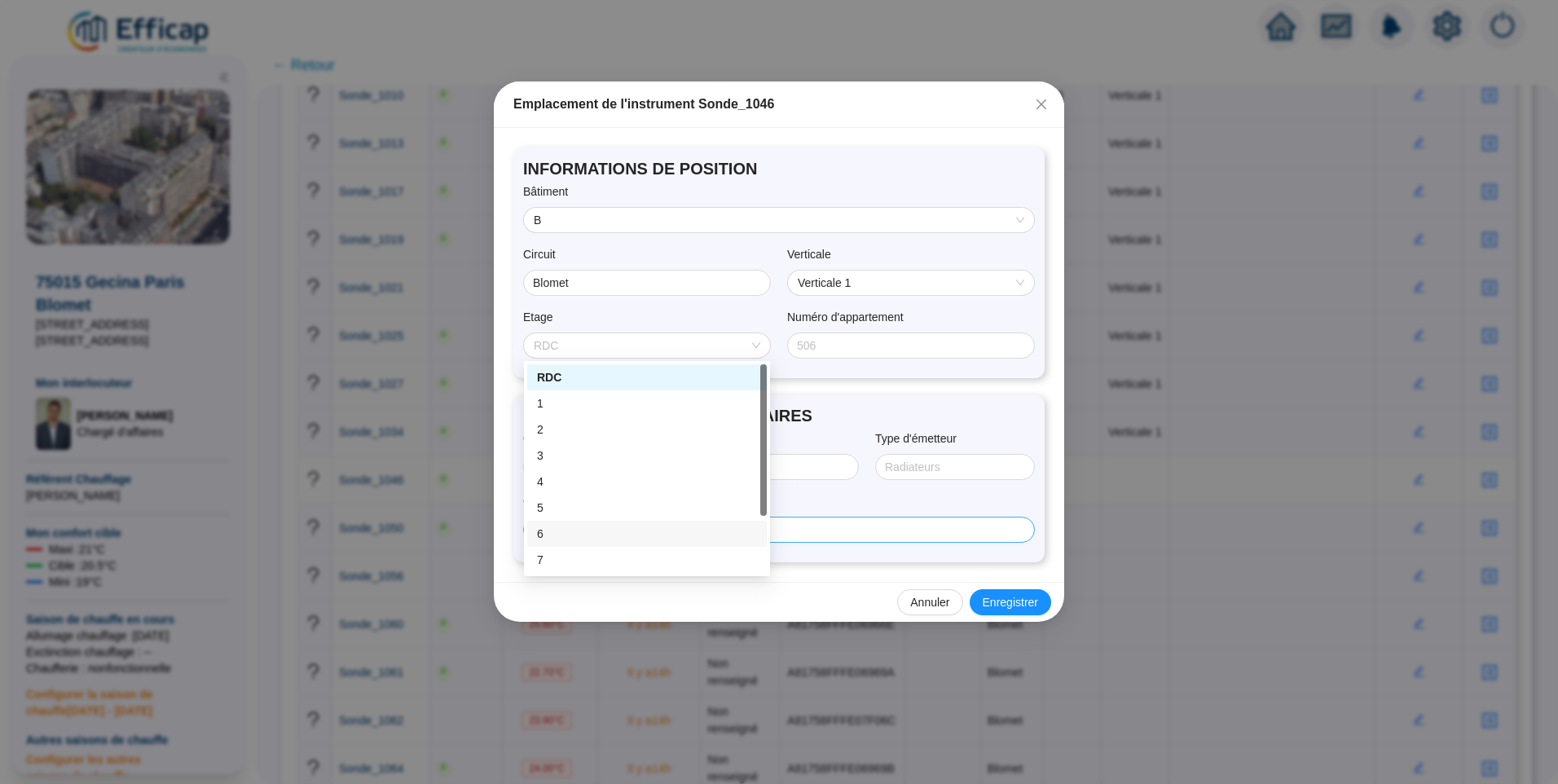
click at [562, 541] on div "6" at bounding box center [647, 534] width 220 height 17
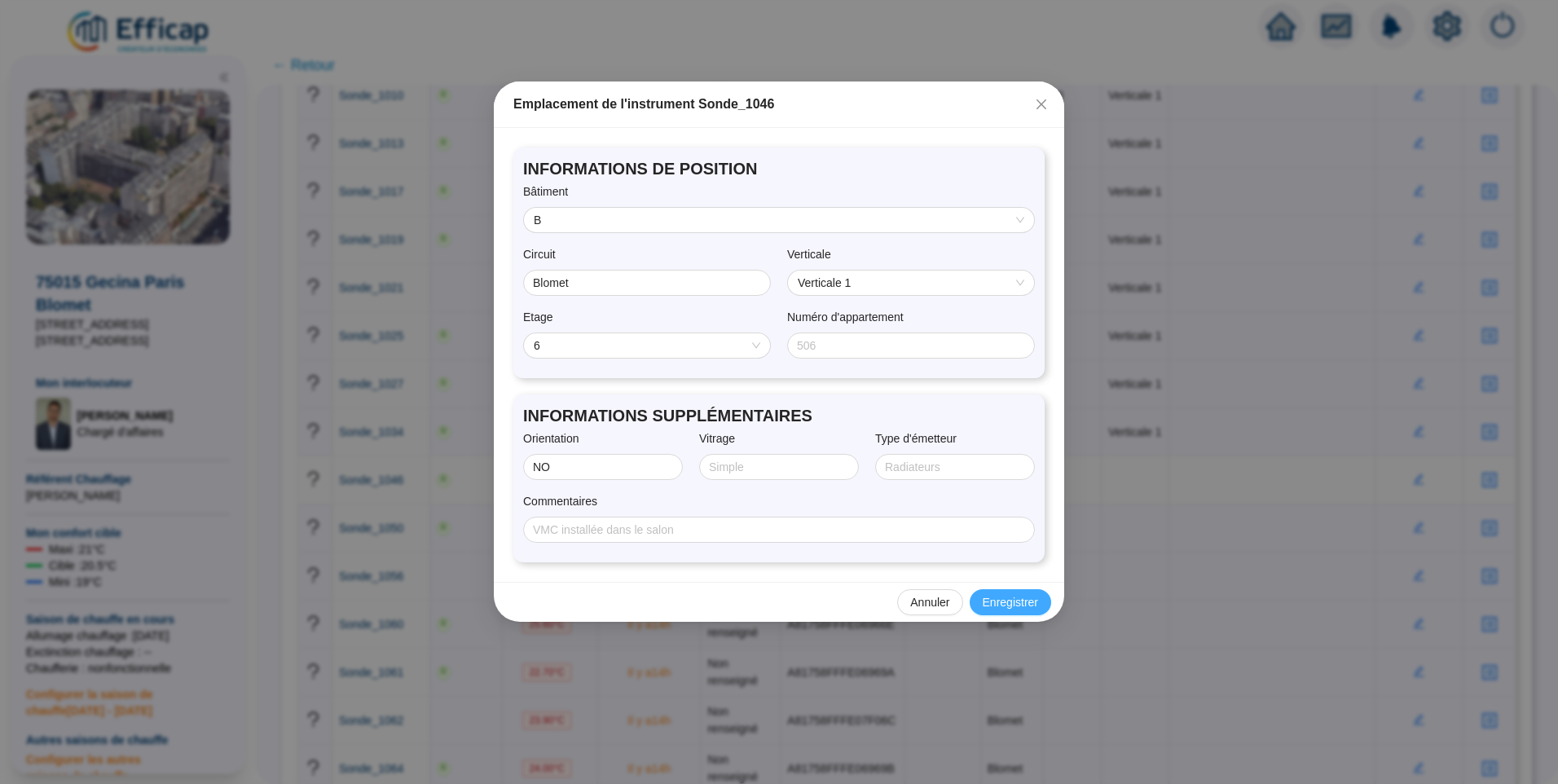
click at [1020, 600] on span "Enregistrer" at bounding box center [1011, 602] width 56 height 17
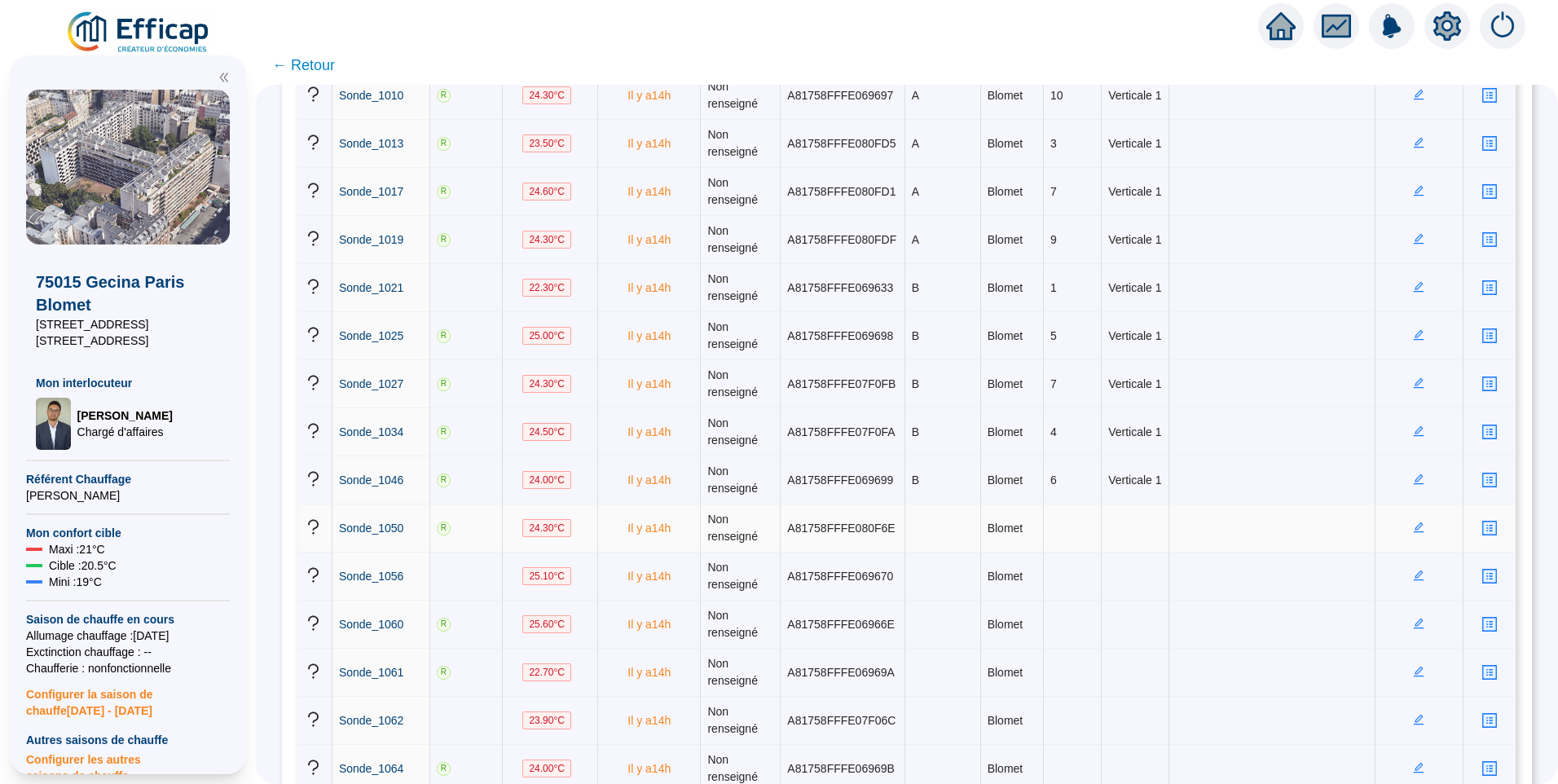
click at [1414, 526] on icon "edit" at bounding box center [1419, 528] width 11 height 11
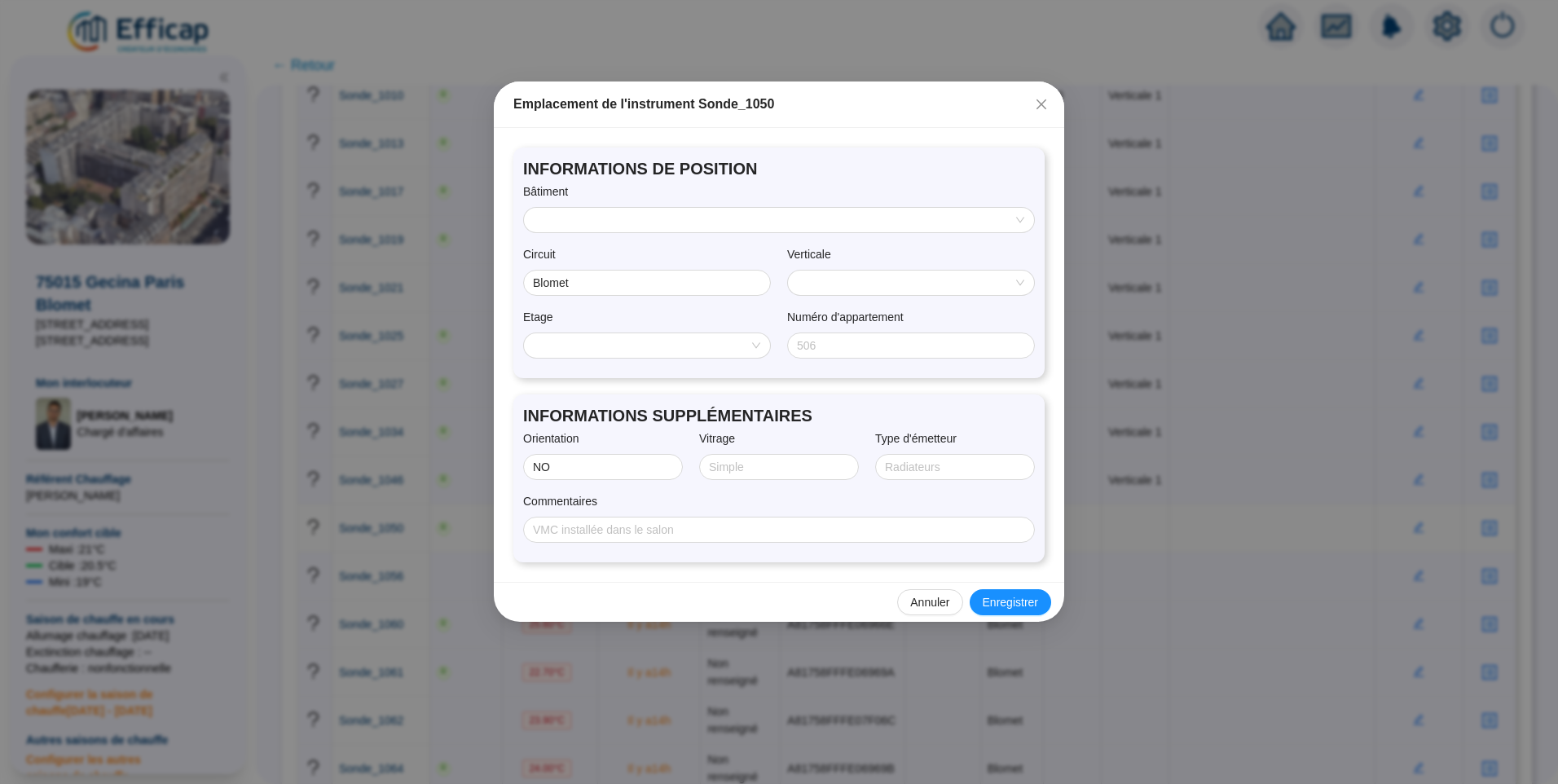
click at [675, 216] on input "search" at bounding box center [771, 219] width 476 height 25
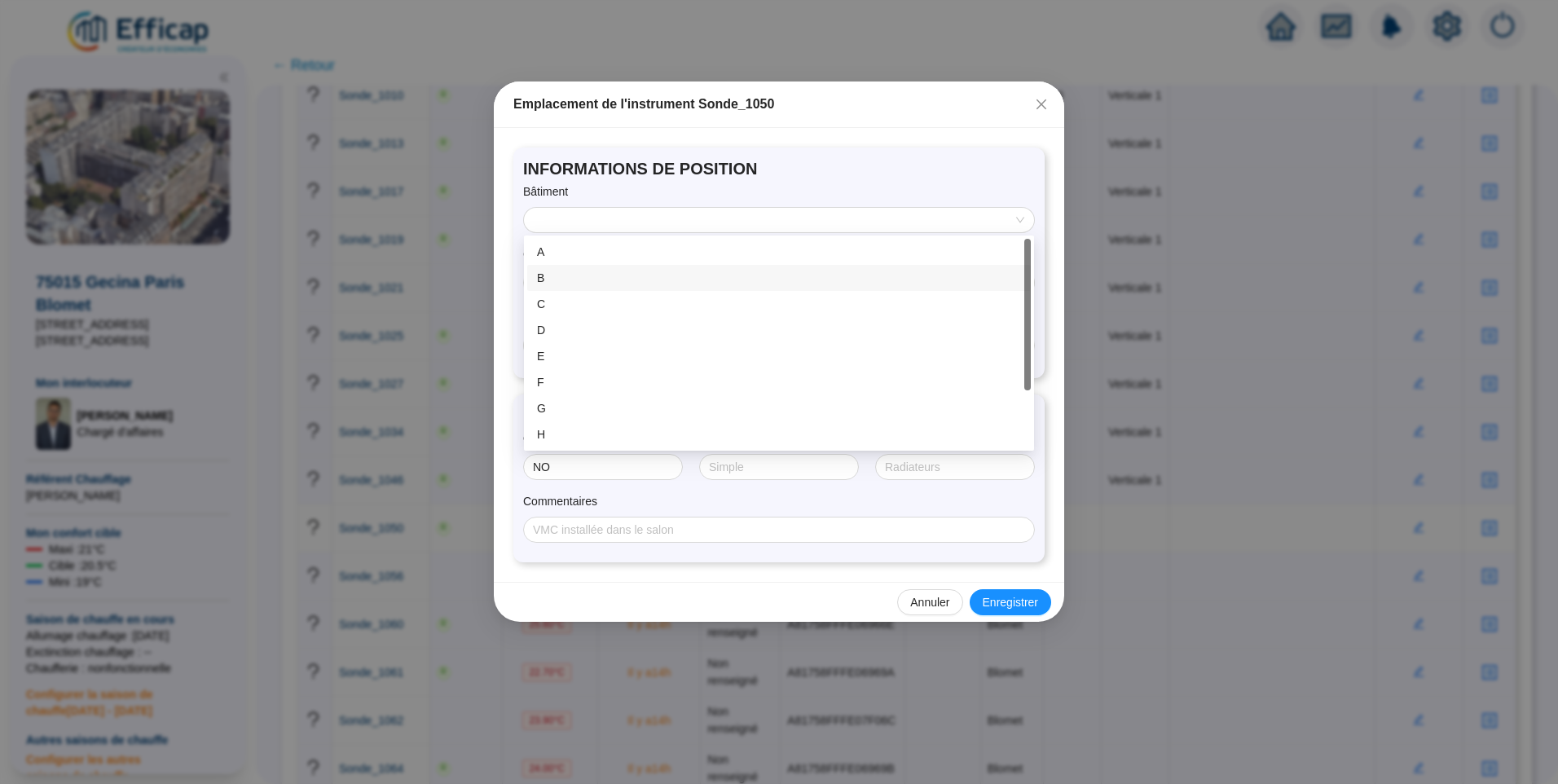
click at [580, 275] on div "B" at bounding box center [779, 278] width 484 height 17
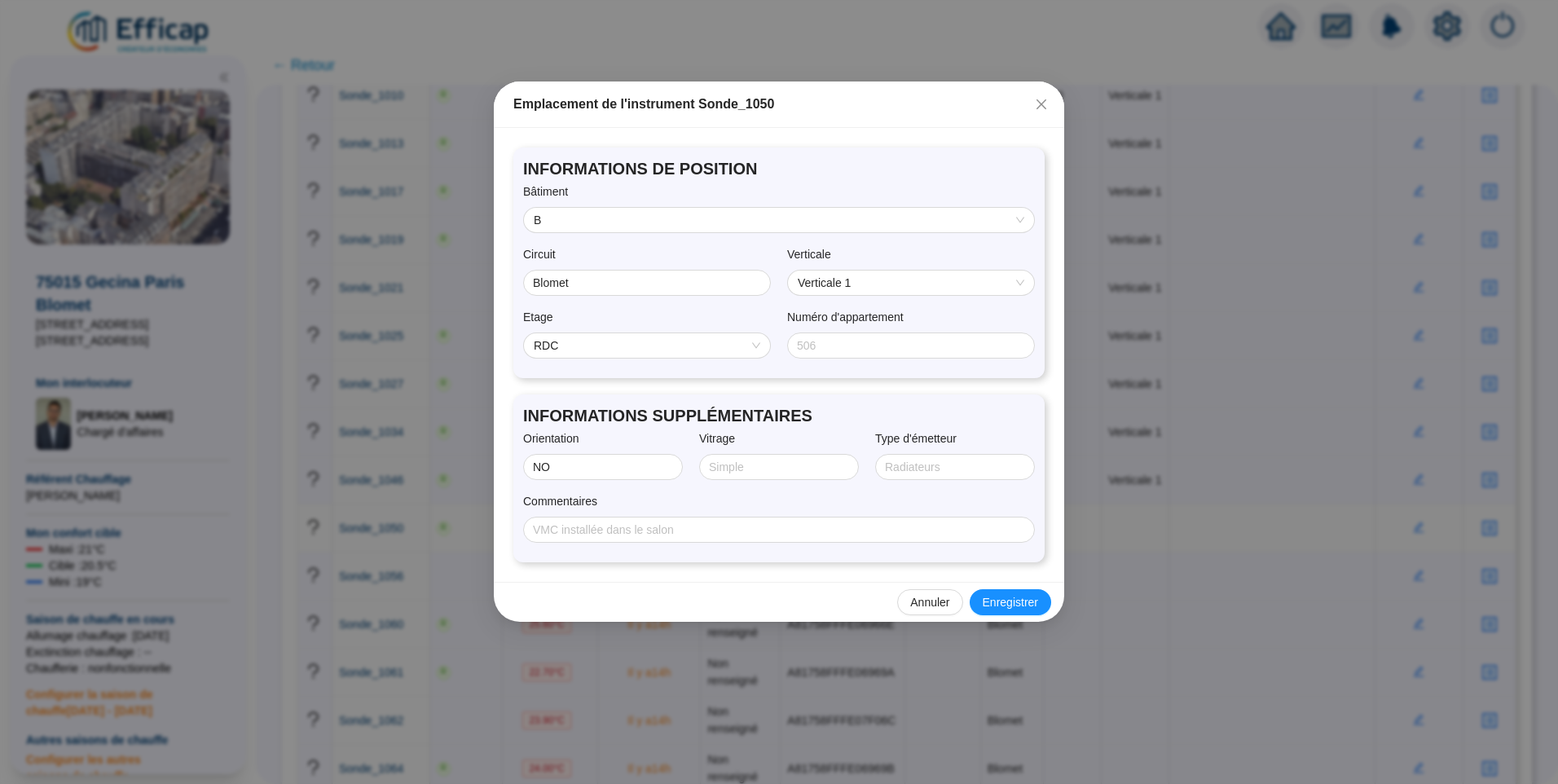
click at [598, 344] on span "RDC" at bounding box center [647, 345] width 227 height 25
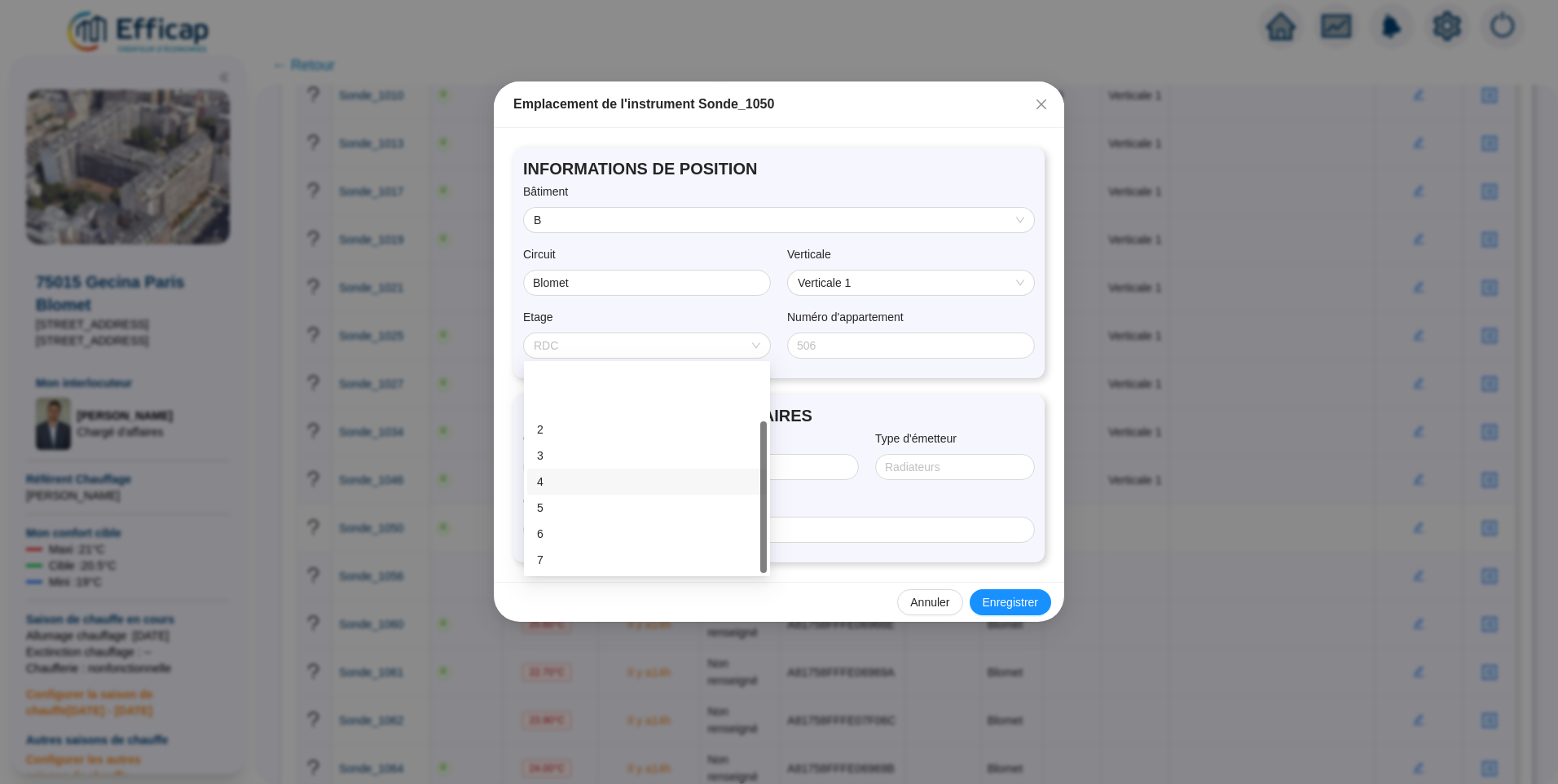
scroll to position [79, 0]
click at [573, 557] on div "10" at bounding box center [647, 560] width 220 height 17
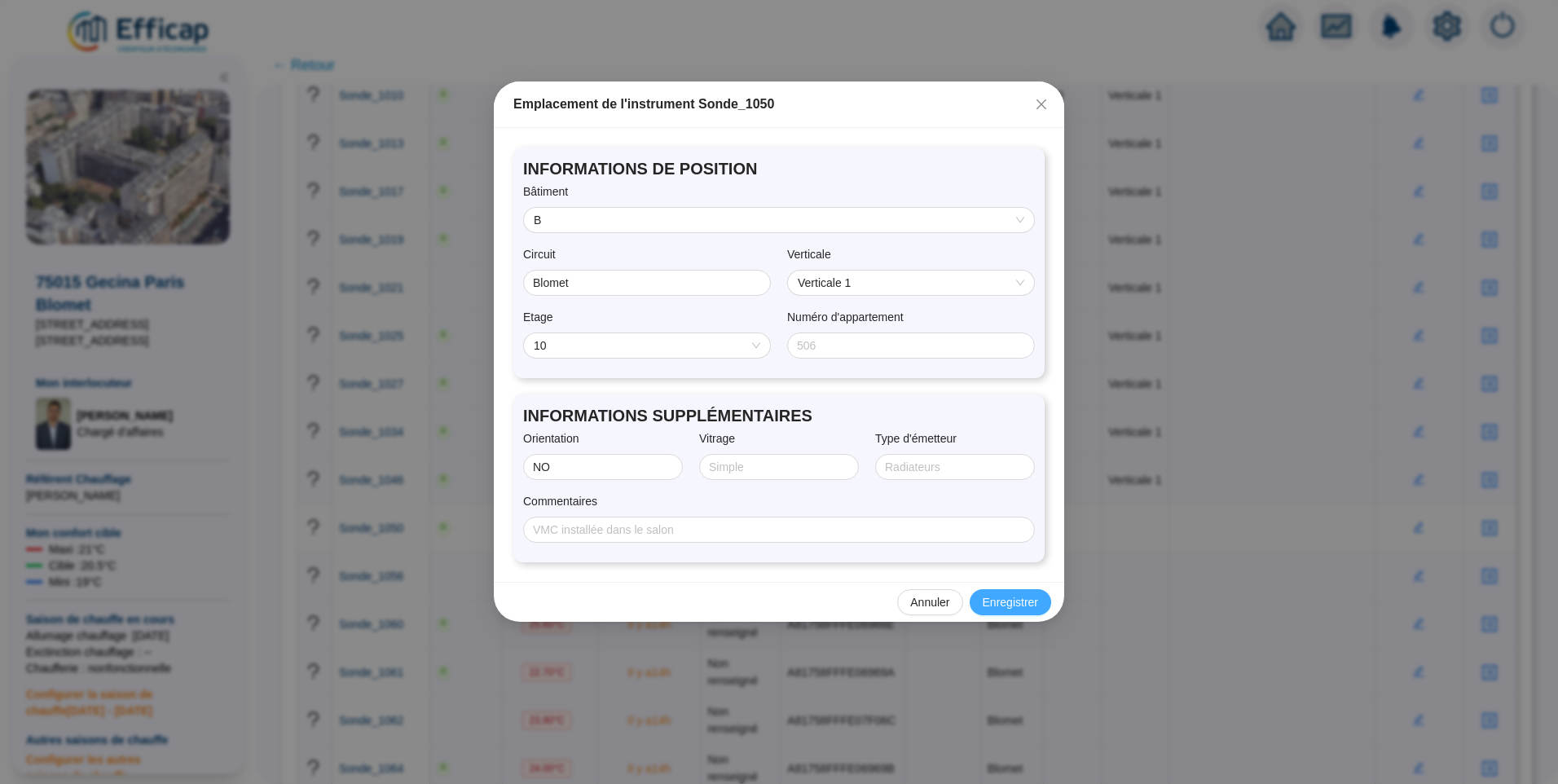
click at [999, 599] on span "Enregistrer" at bounding box center [1011, 602] width 56 height 17
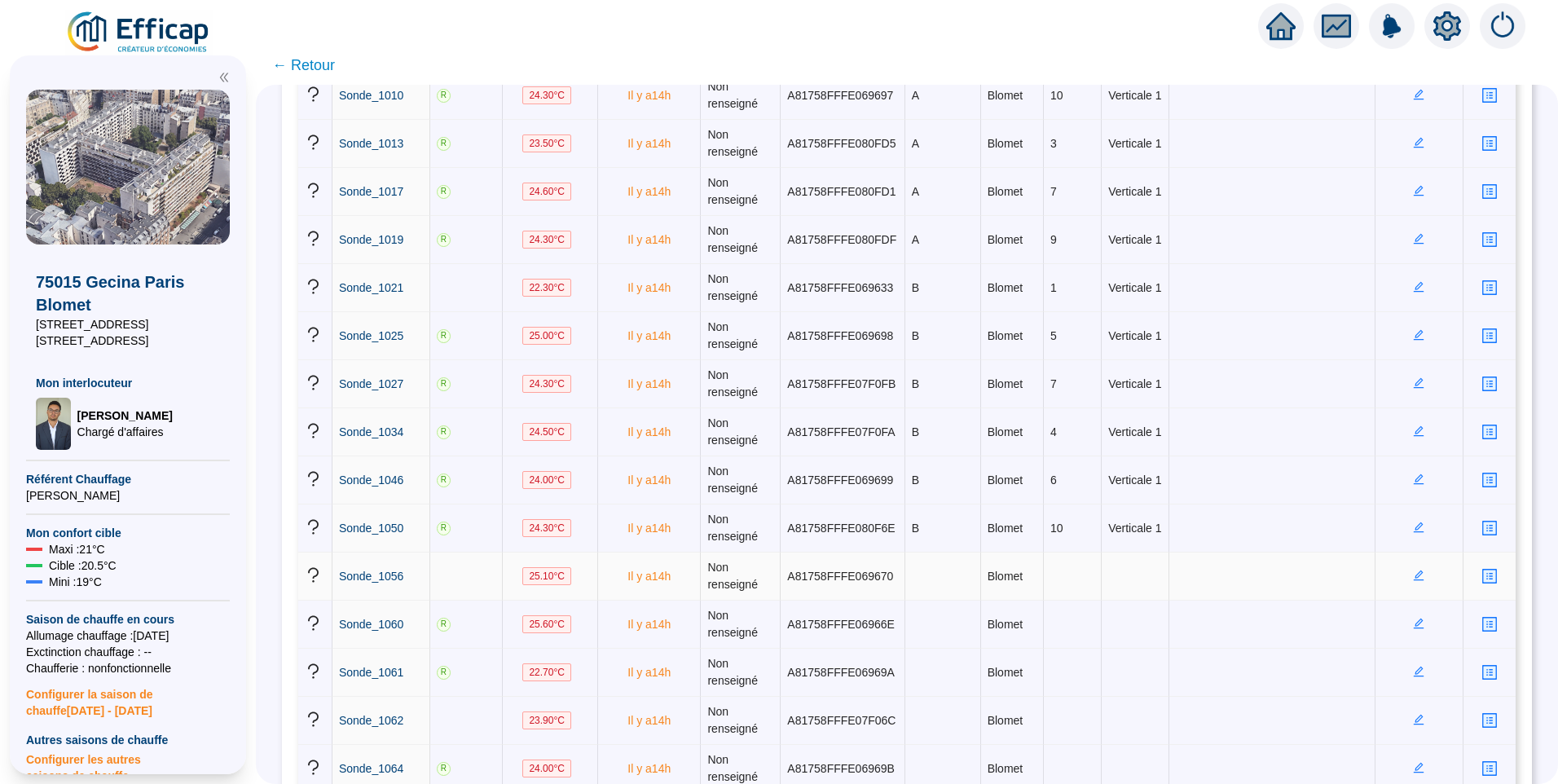
click at [1414, 571] on icon "edit" at bounding box center [1419, 575] width 11 height 11
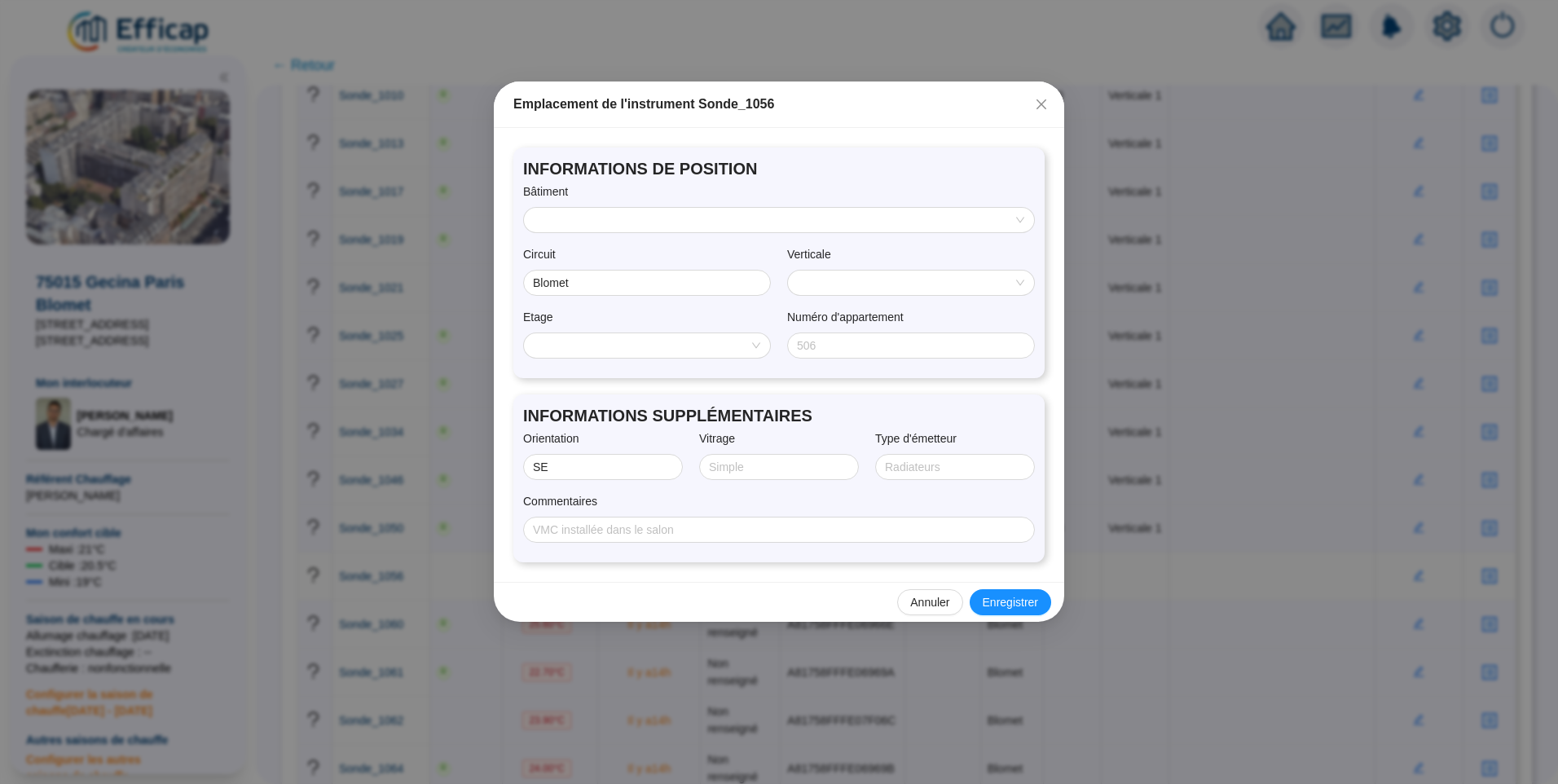
click at [621, 215] on input "search" at bounding box center [771, 219] width 476 height 25
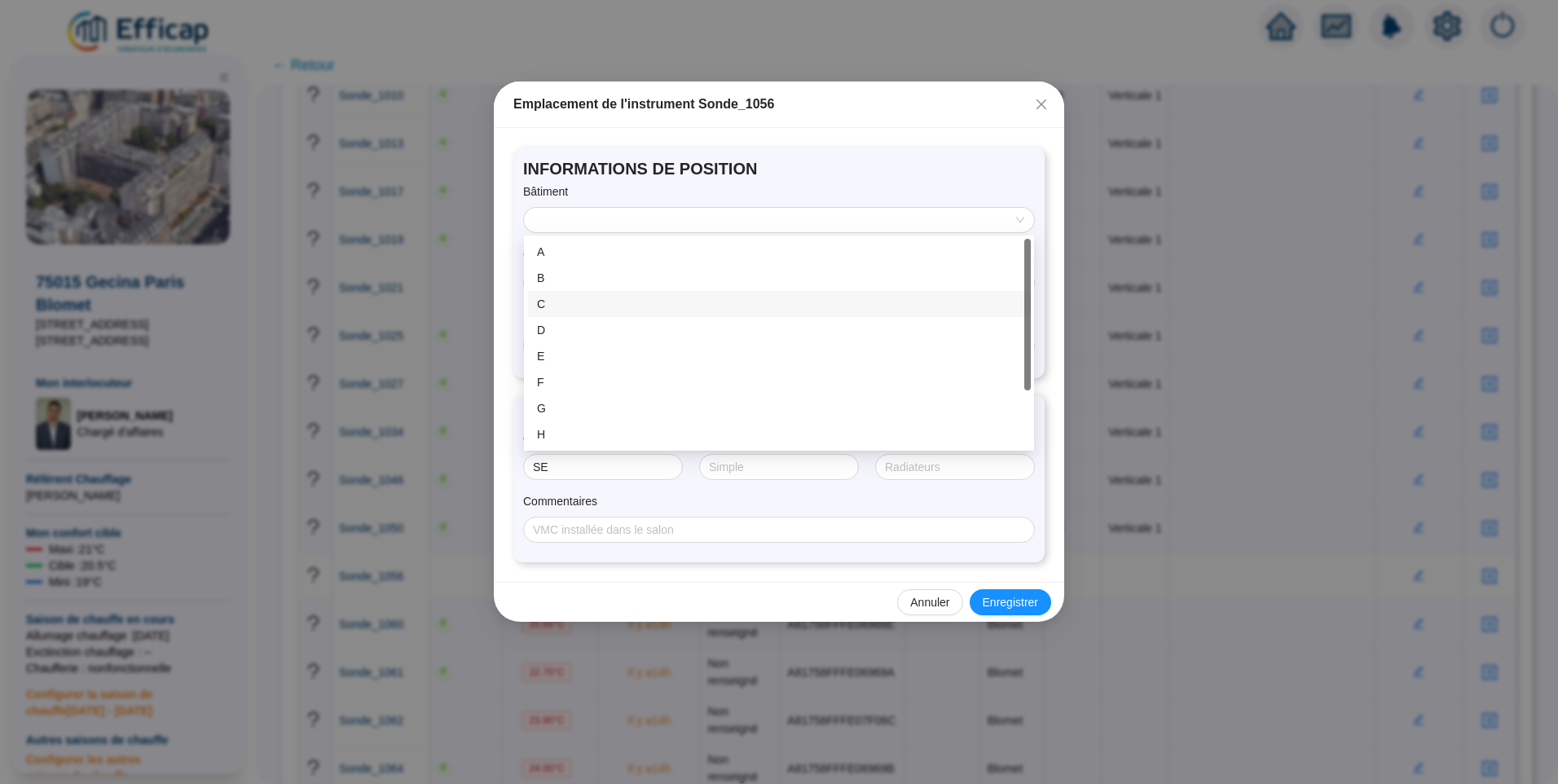
click at [593, 303] on div "C" at bounding box center [779, 304] width 484 height 17
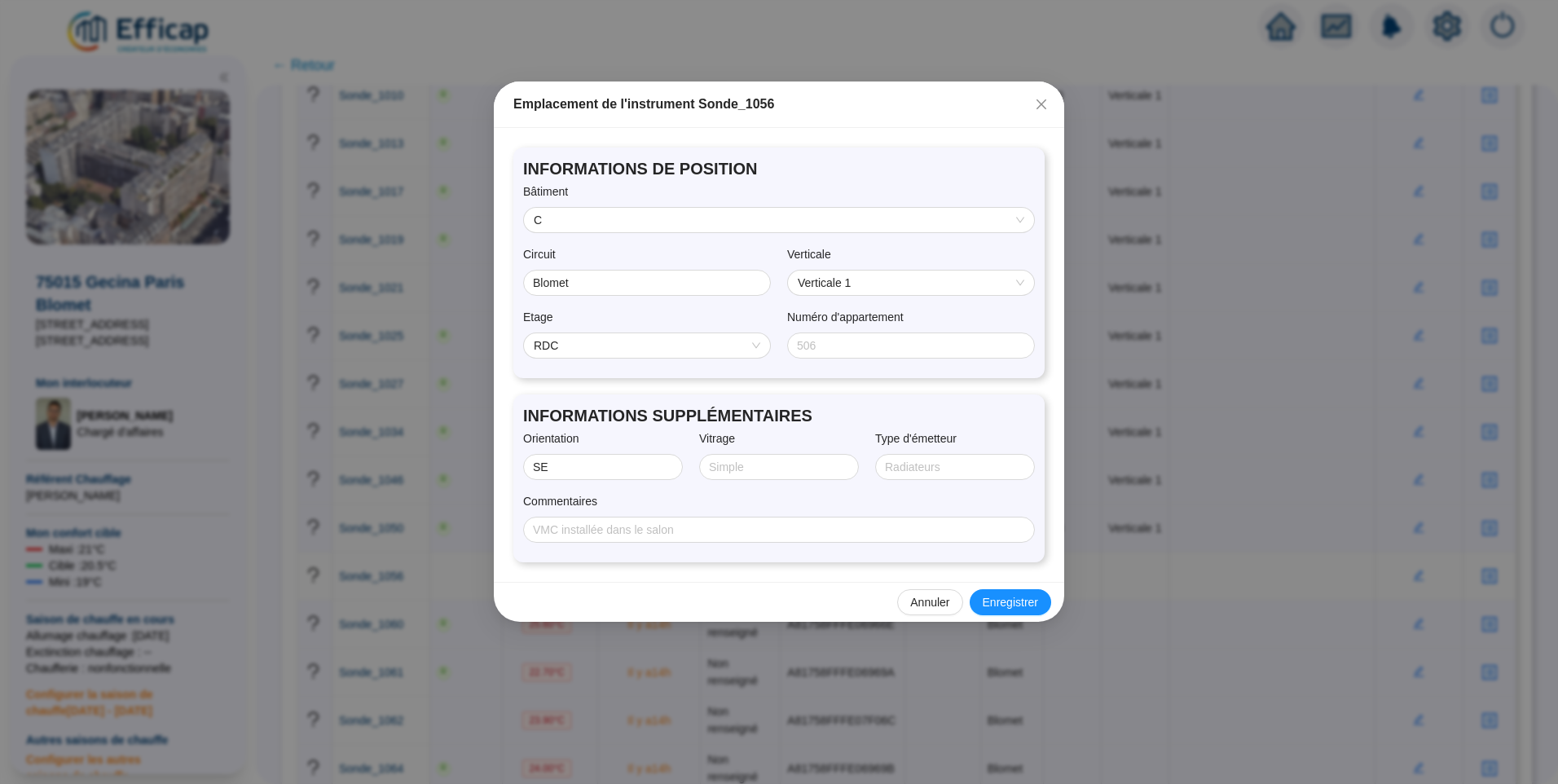
click at [695, 337] on span "RDC" at bounding box center [647, 345] width 227 height 25
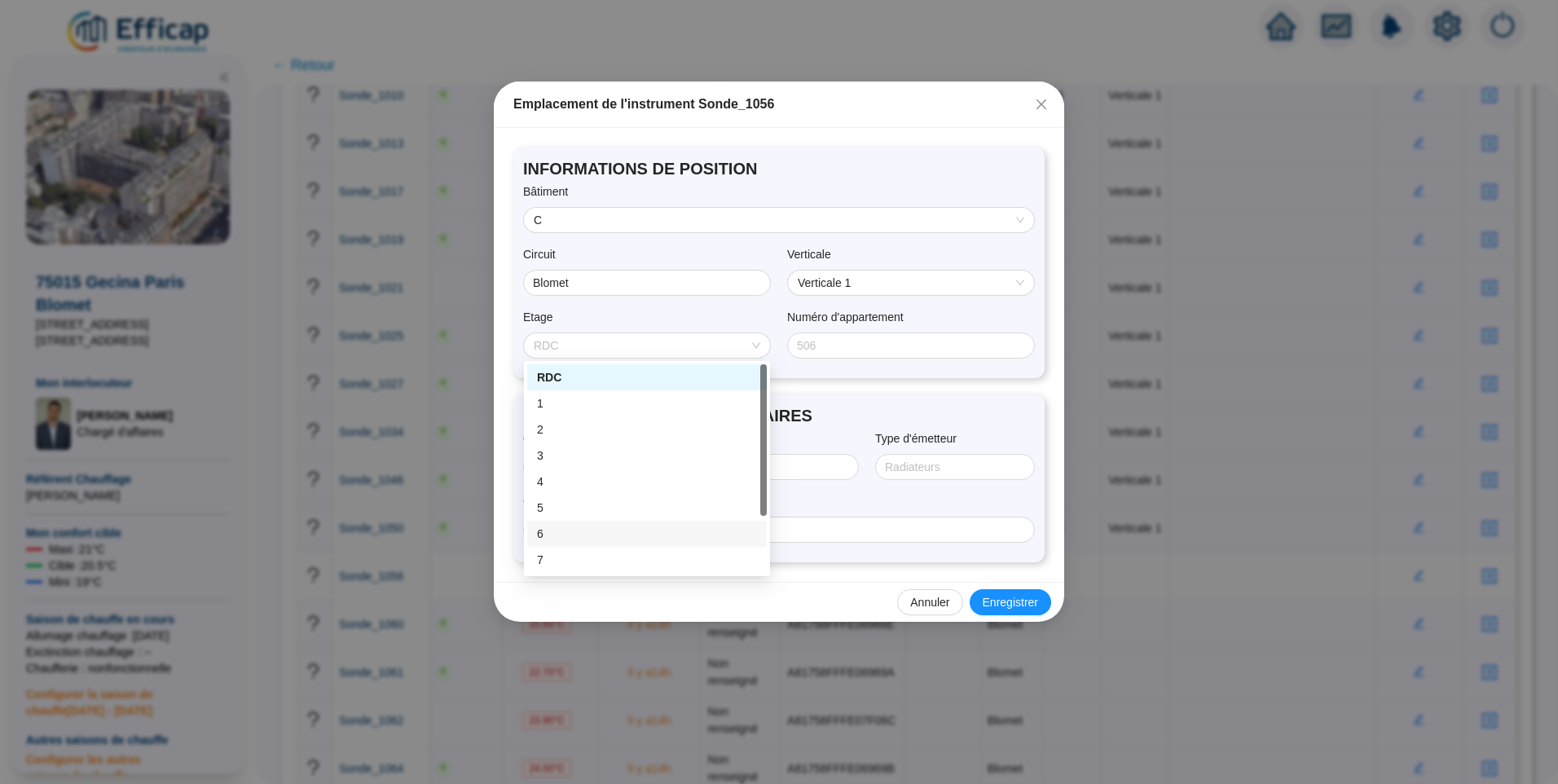
click at [583, 543] on div "6" at bounding box center [647, 534] width 239 height 26
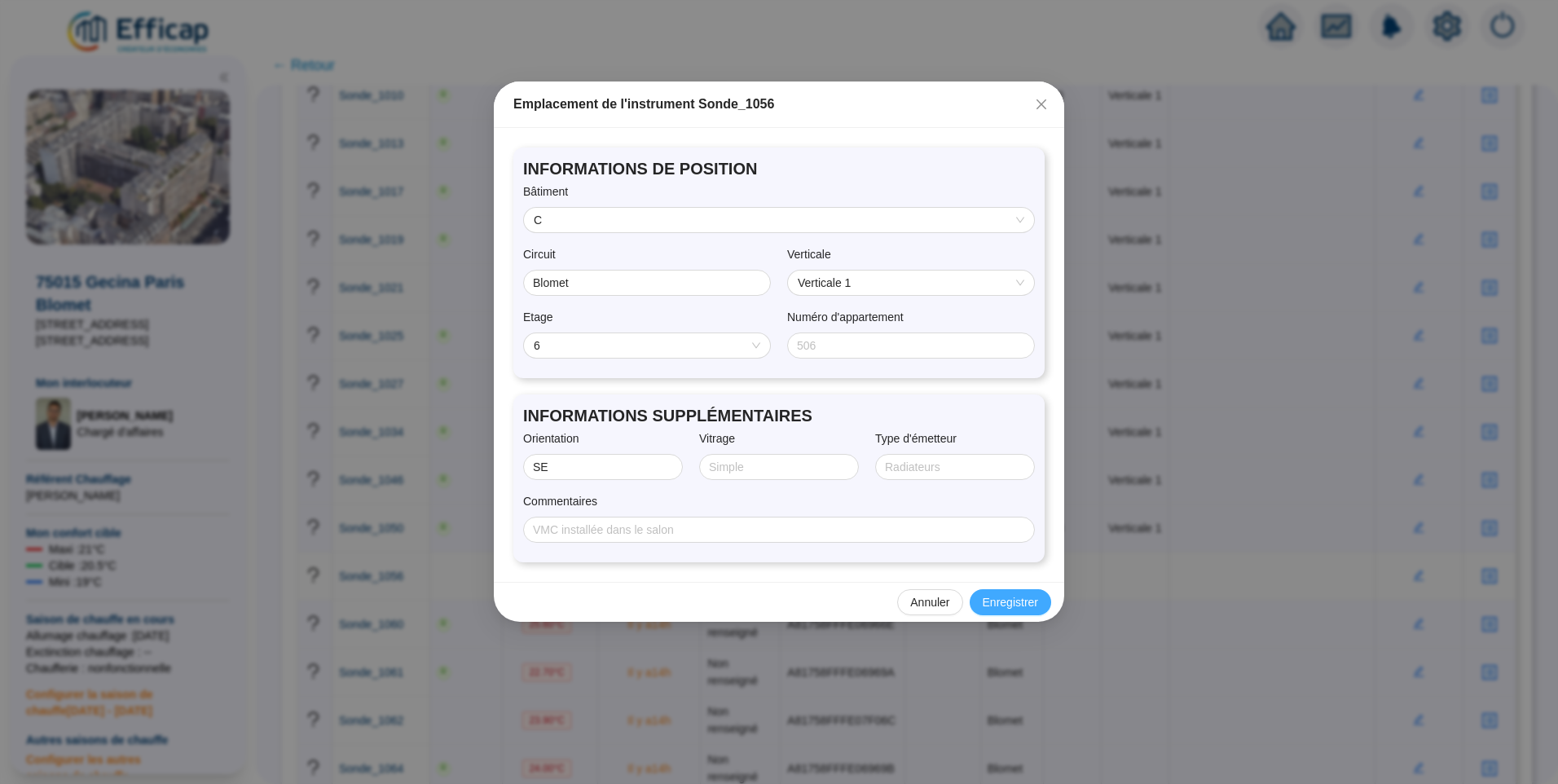
click at [1002, 597] on span "Enregistrer" at bounding box center [1011, 602] width 56 height 17
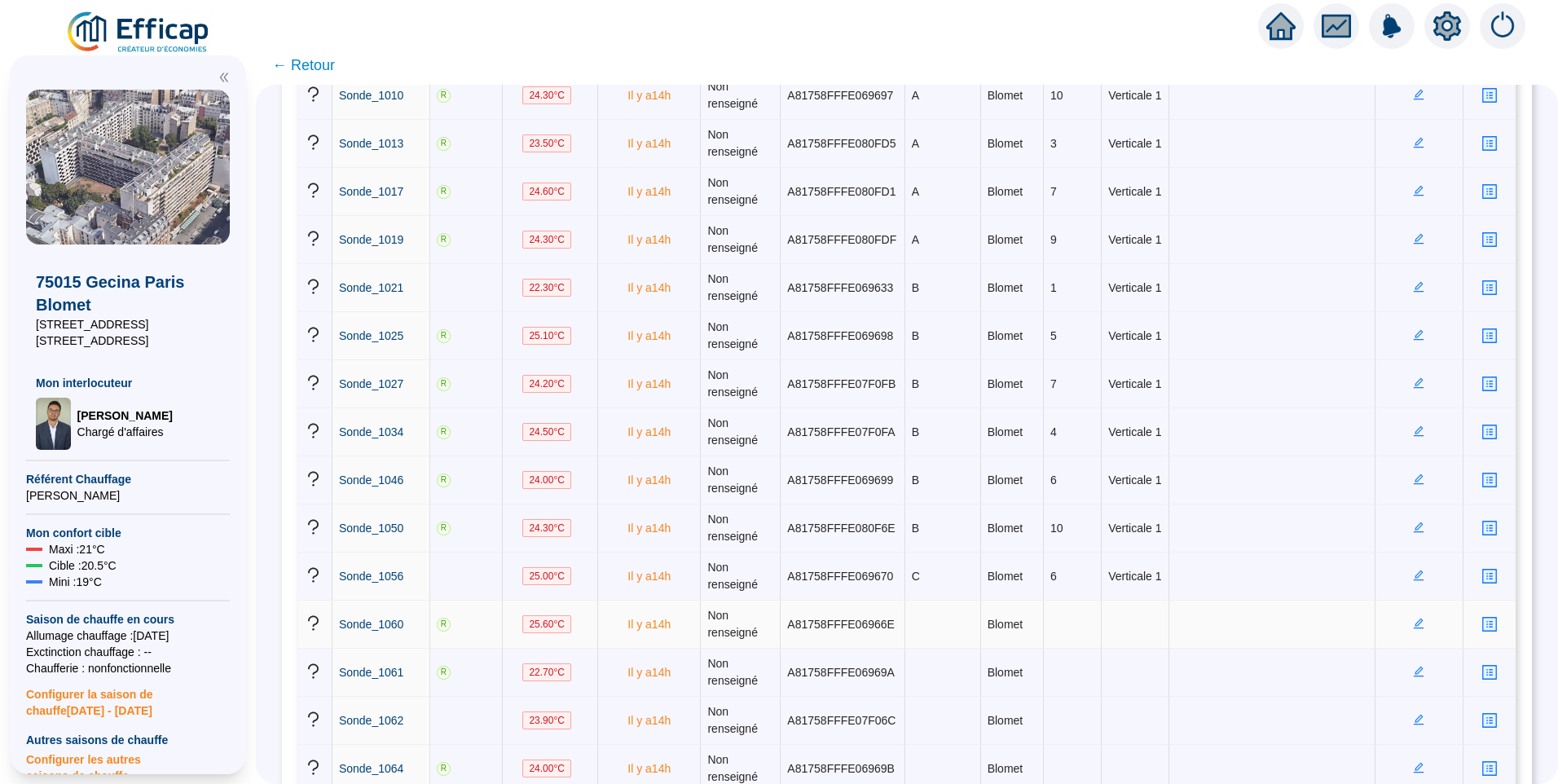
click at [1414, 623] on icon "edit" at bounding box center [1419, 623] width 11 height 11
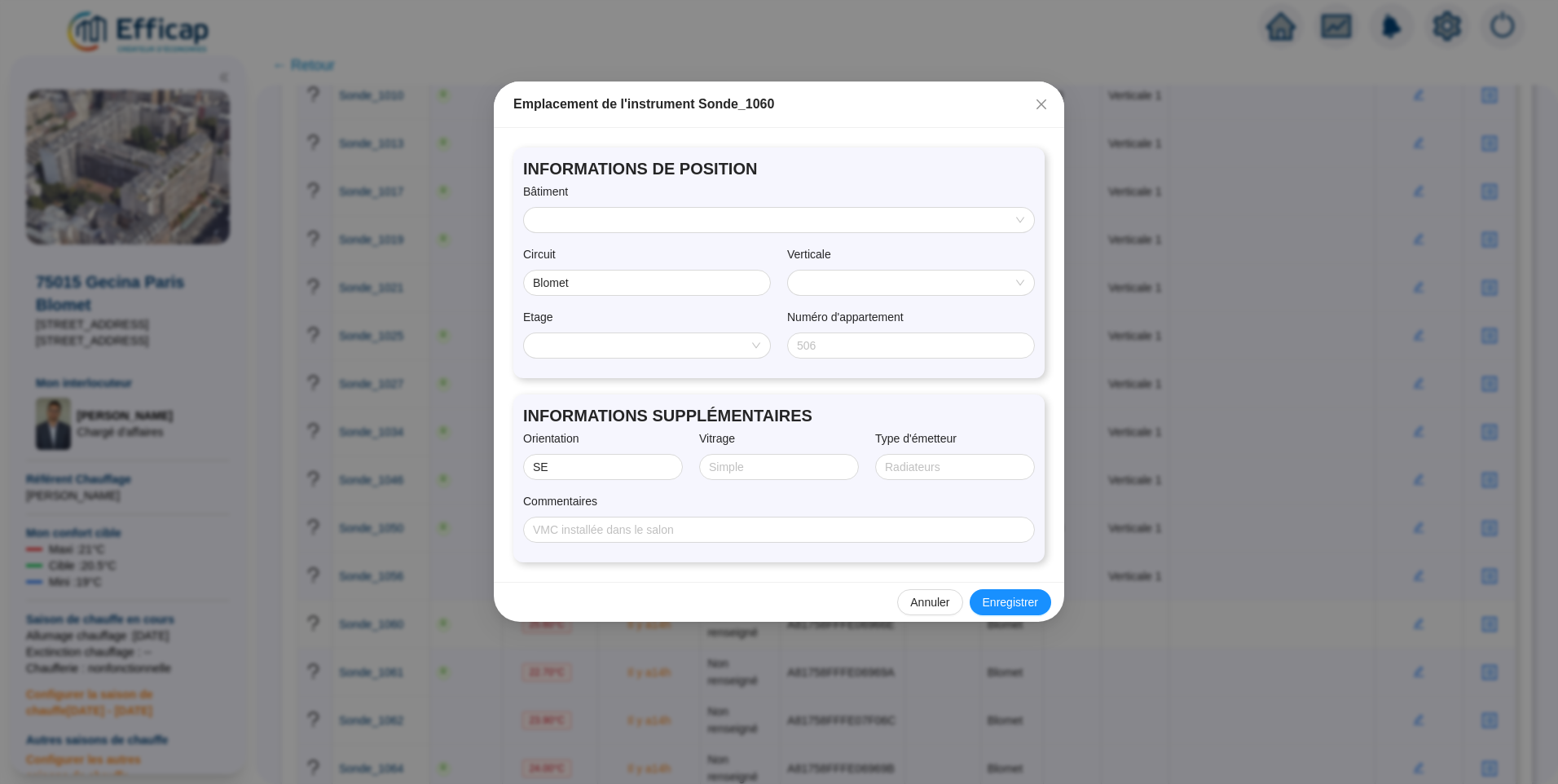
click at [610, 228] on input "search" at bounding box center [771, 219] width 476 height 25
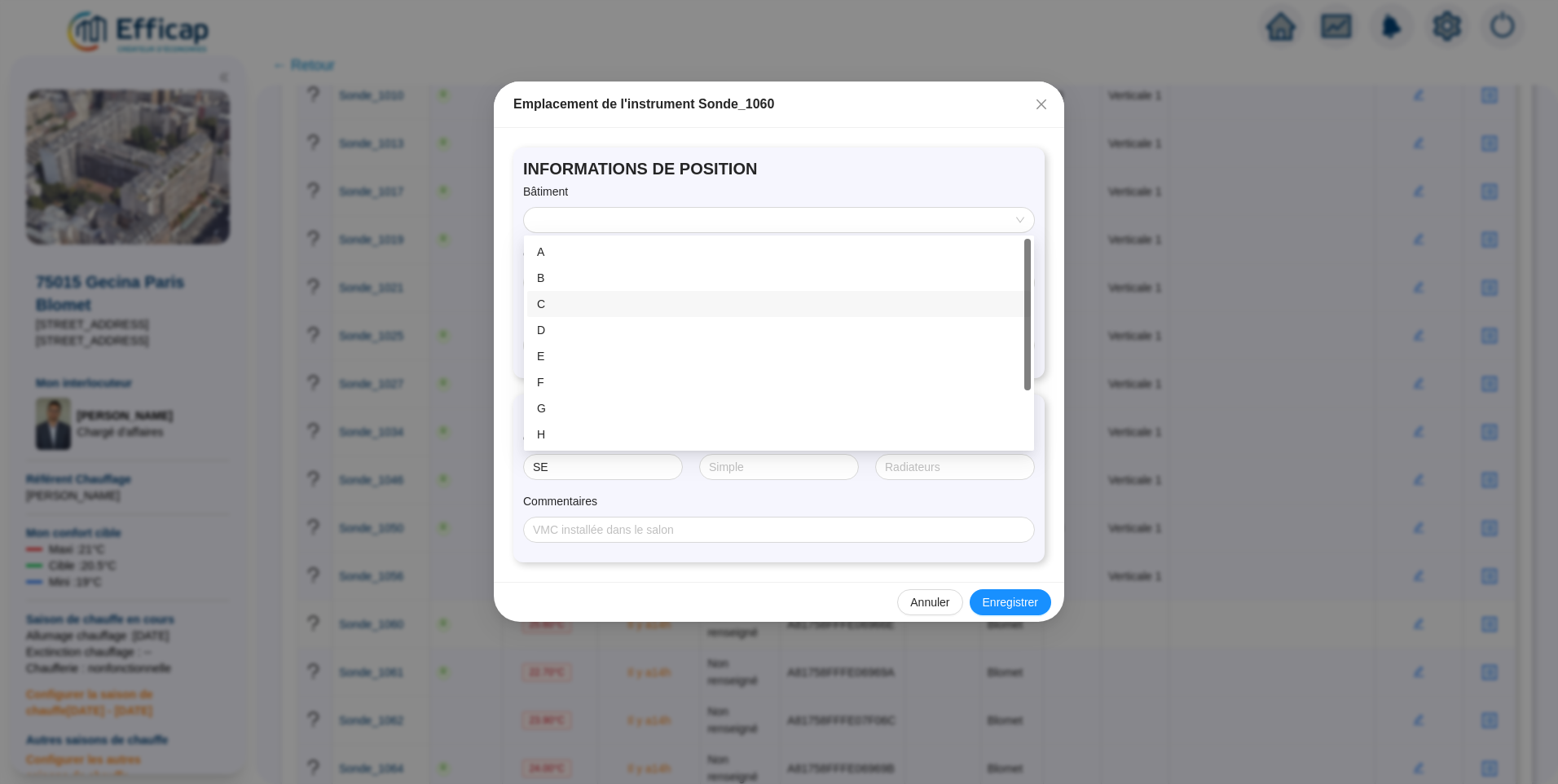
click at [565, 306] on div "C" at bounding box center [779, 304] width 484 height 17
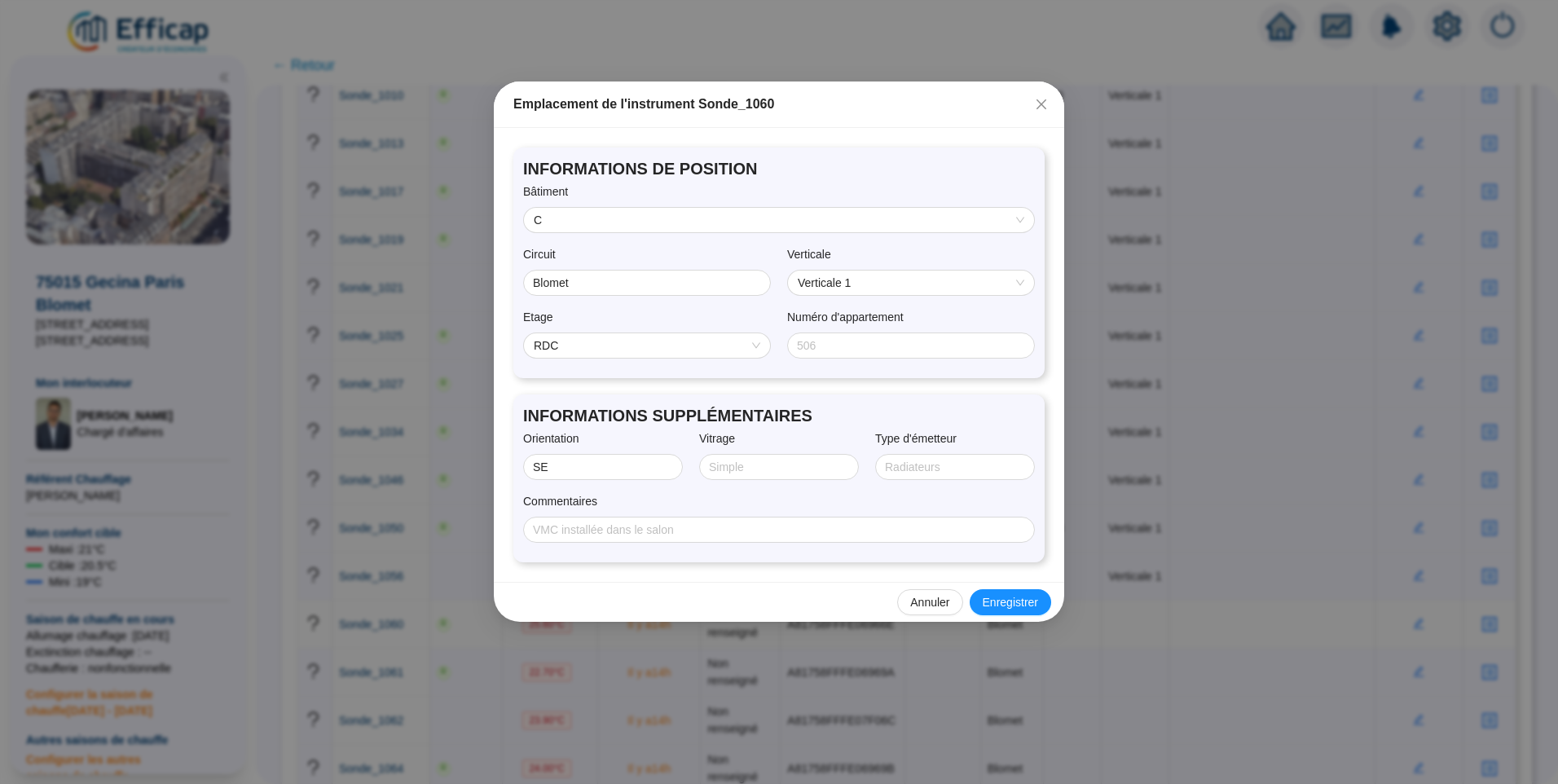
click at [610, 346] on span "RDC" at bounding box center [647, 345] width 227 height 25
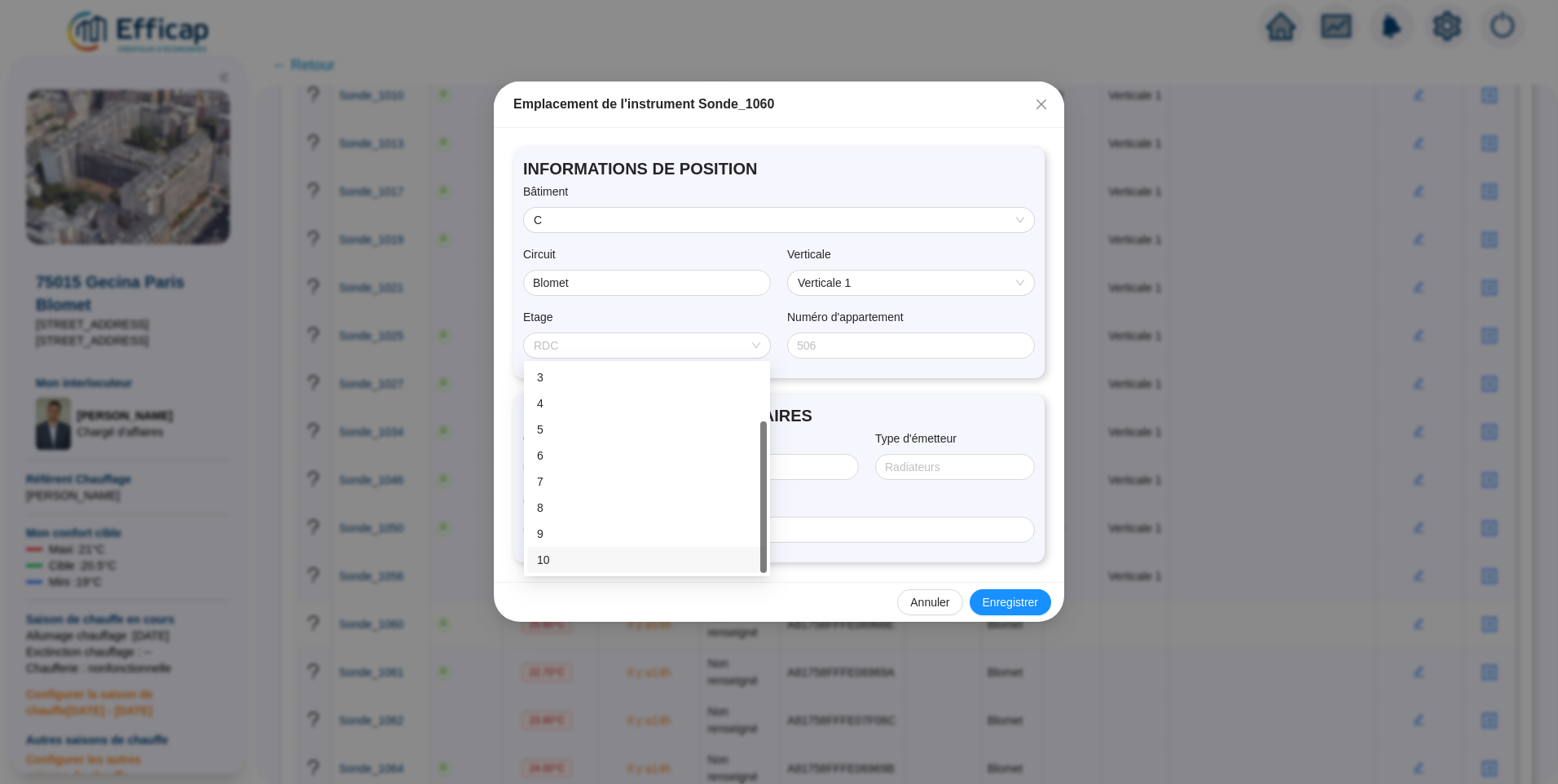
click at [563, 558] on div "10" at bounding box center [647, 560] width 220 height 17
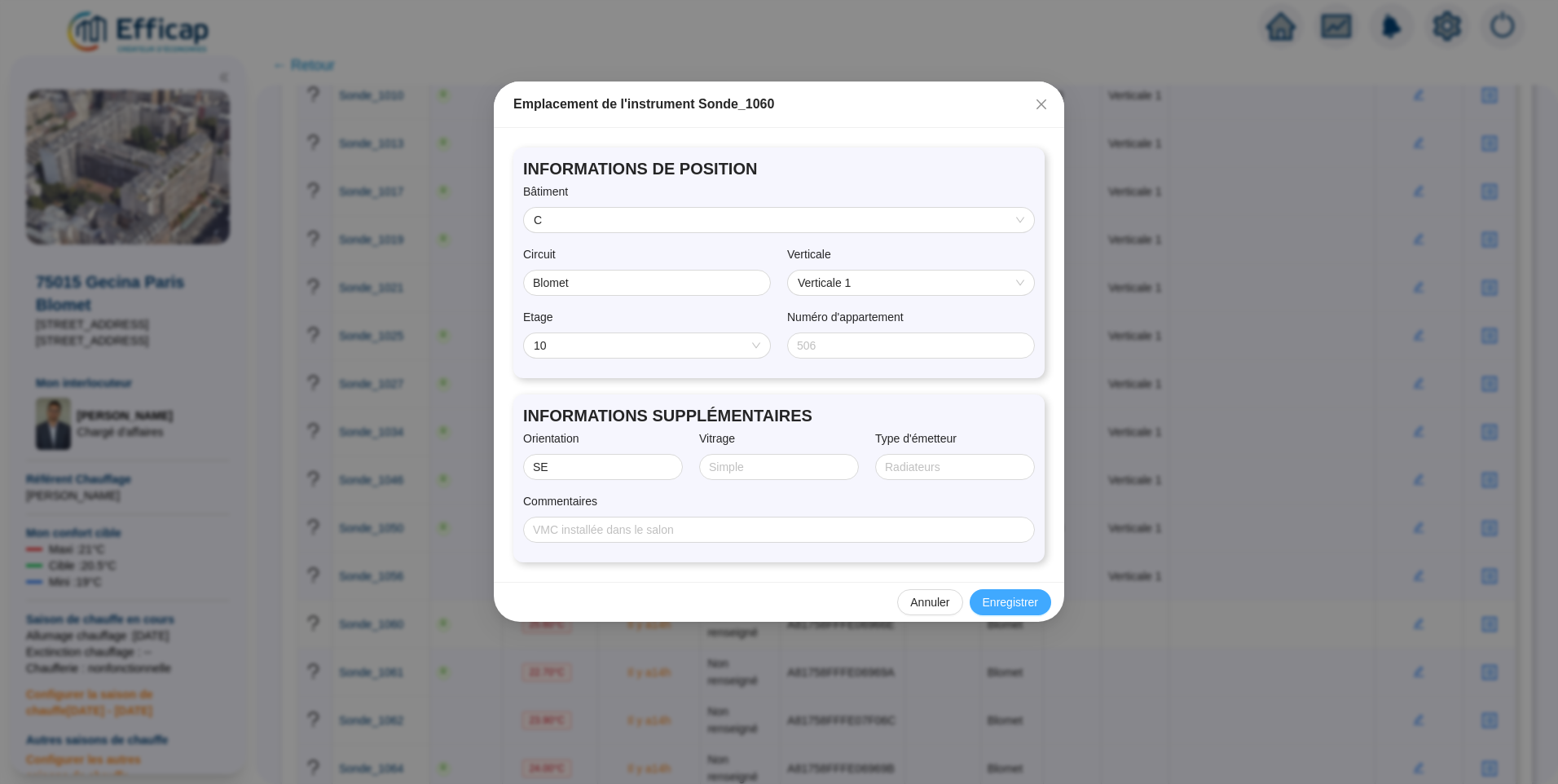
click at [1015, 606] on span "Enregistrer" at bounding box center [1011, 602] width 56 height 17
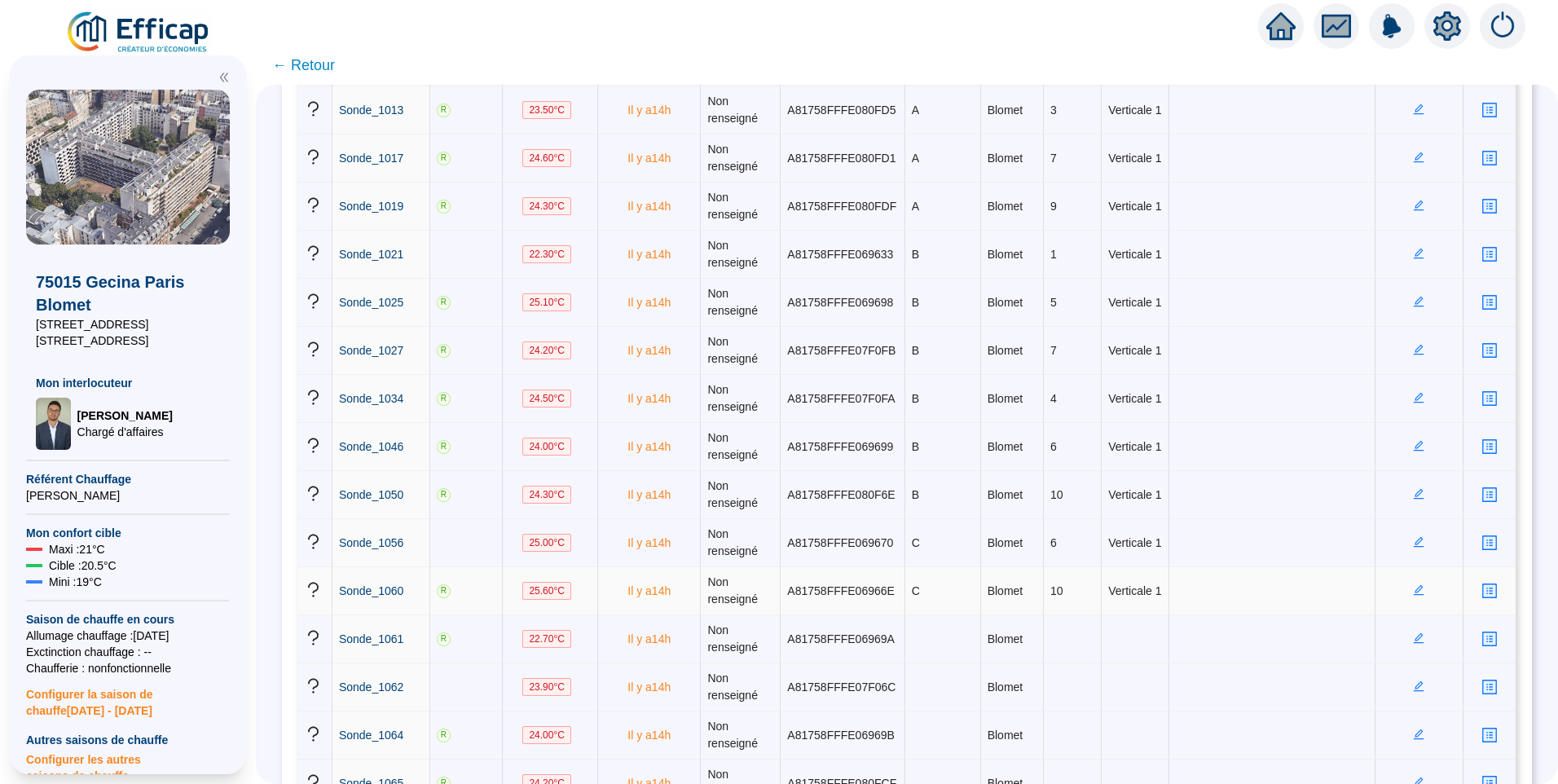
scroll to position [489, 0]
click at [1415, 594] on icon "edit" at bounding box center [1419, 589] width 11 height 11
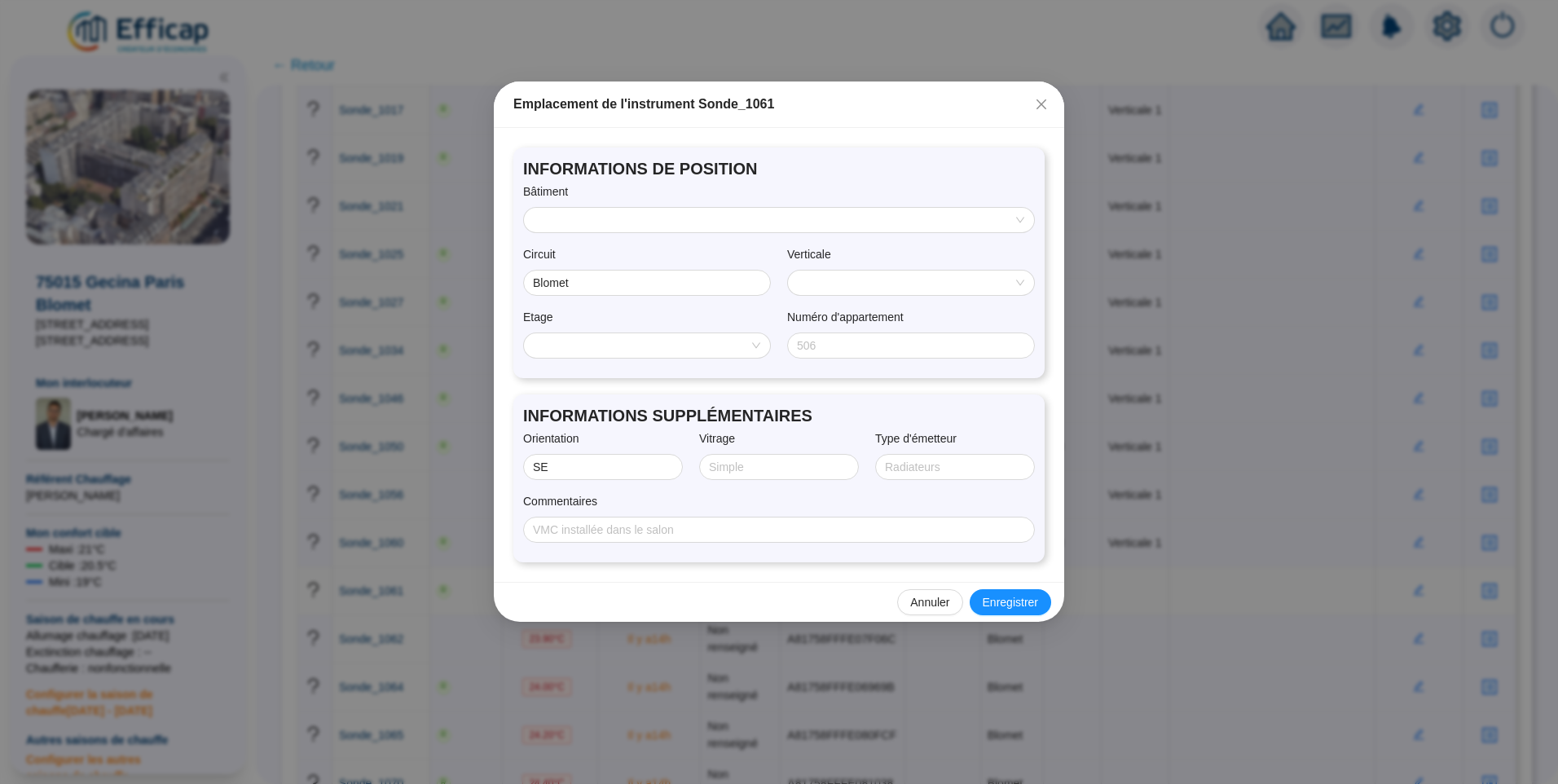
click at [590, 223] on input "search" at bounding box center [771, 219] width 476 height 25
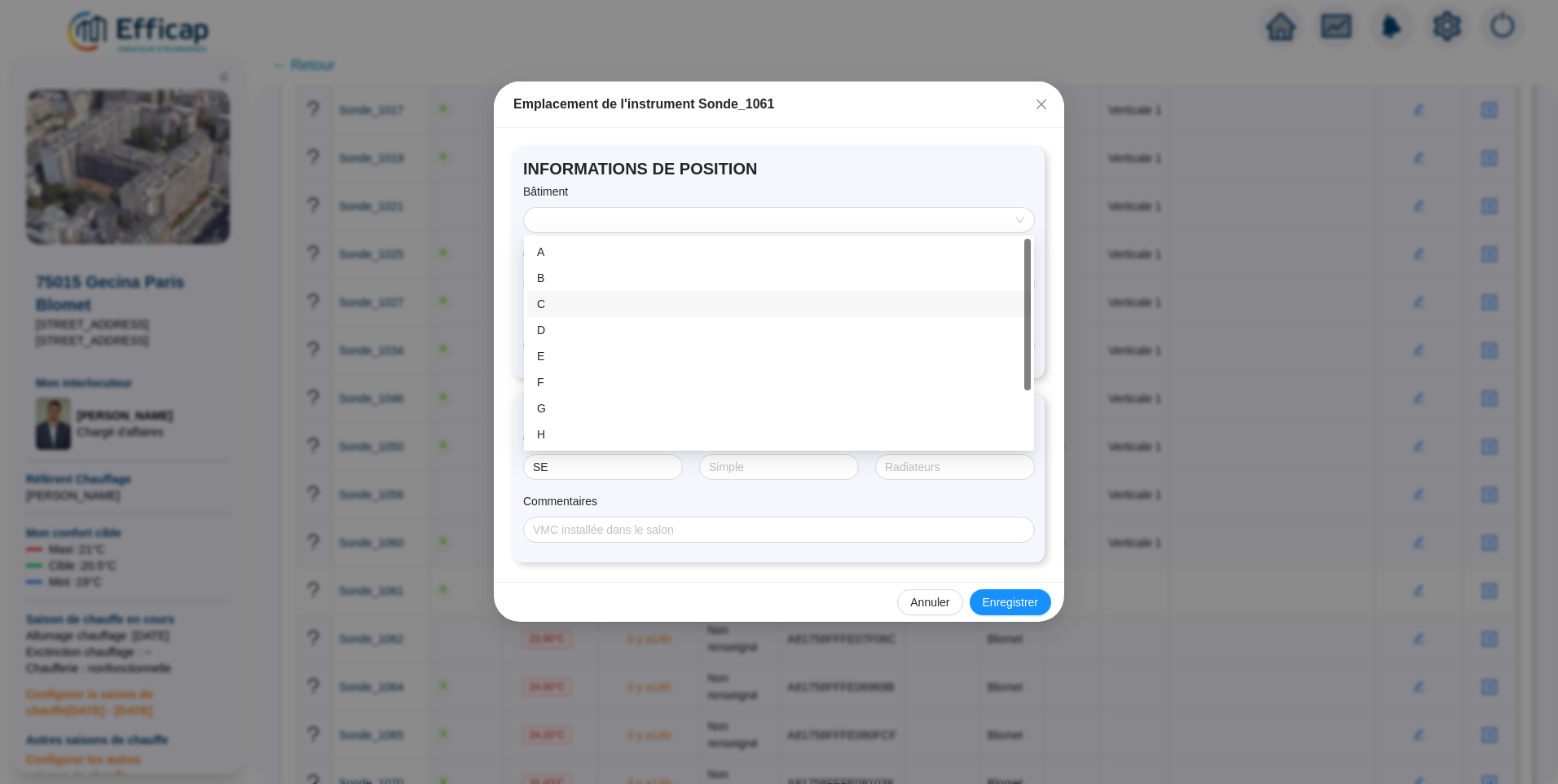
click at [582, 307] on div "C" at bounding box center [779, 304] width 484 height 17
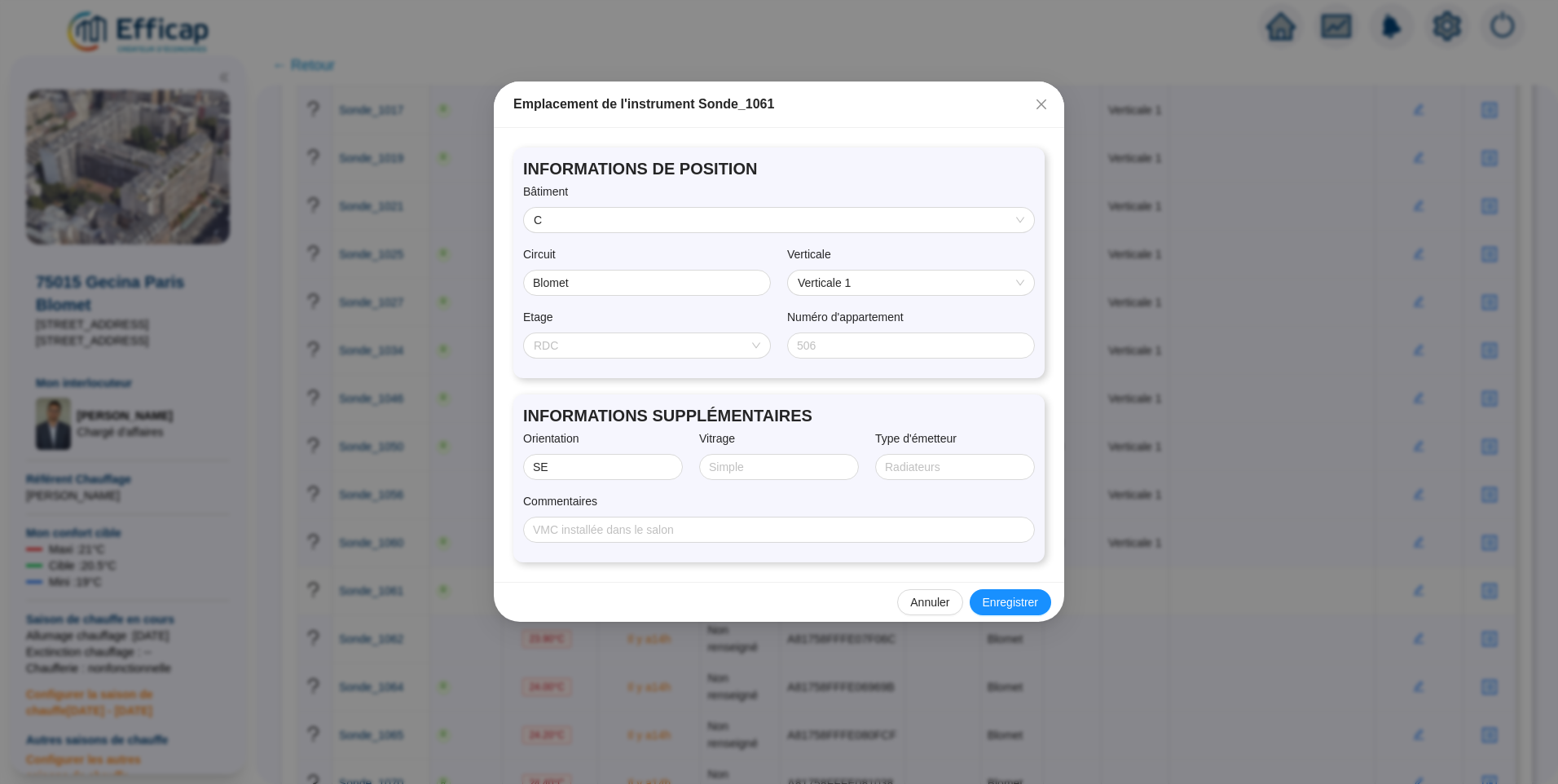
click at [564, 355] on span "RDC" at bounding box center [647, 345] width 227 height 25
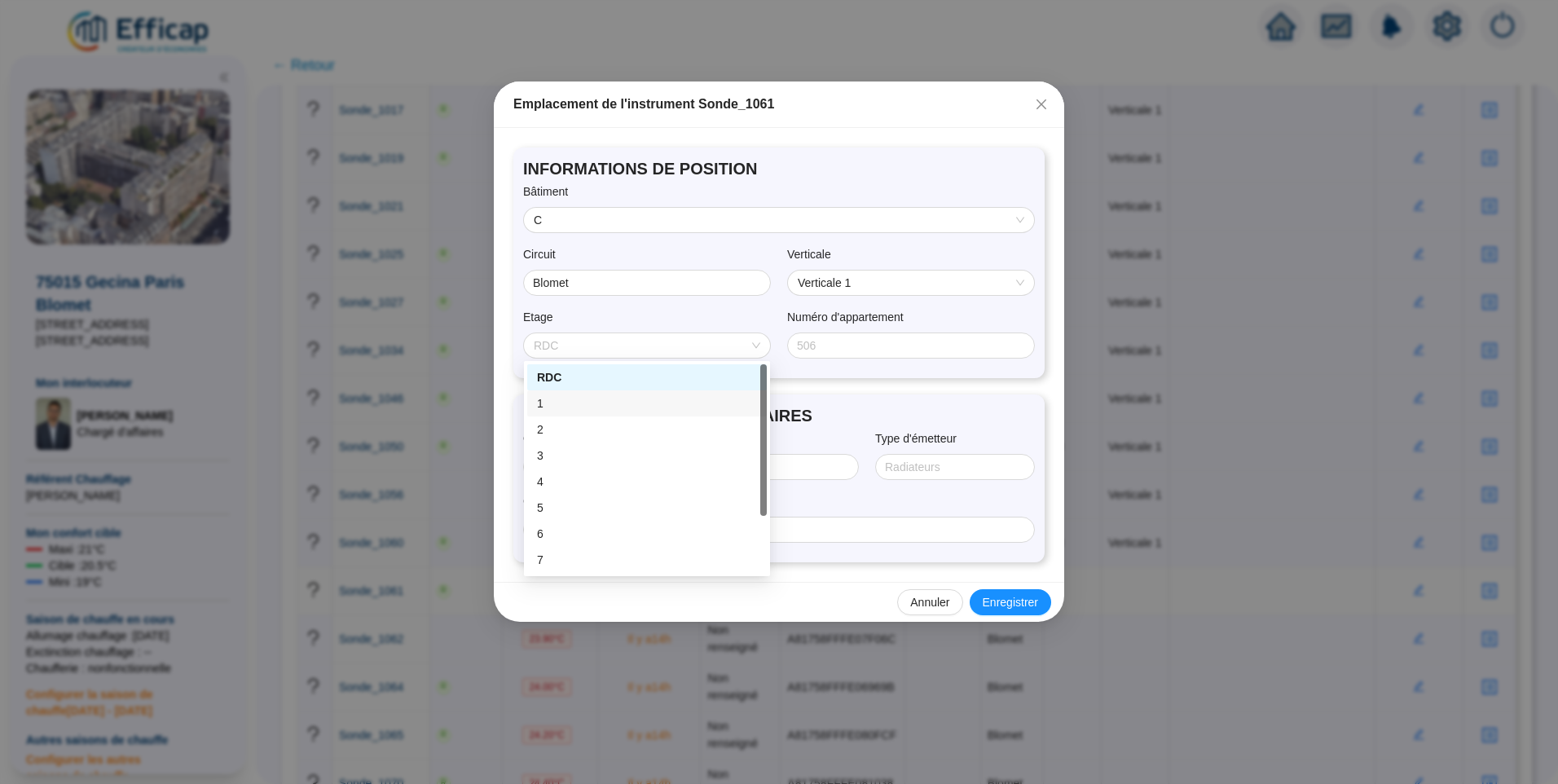
click at [549, 405] on div "1" at bounding box center [647, 404] width 220 height 17
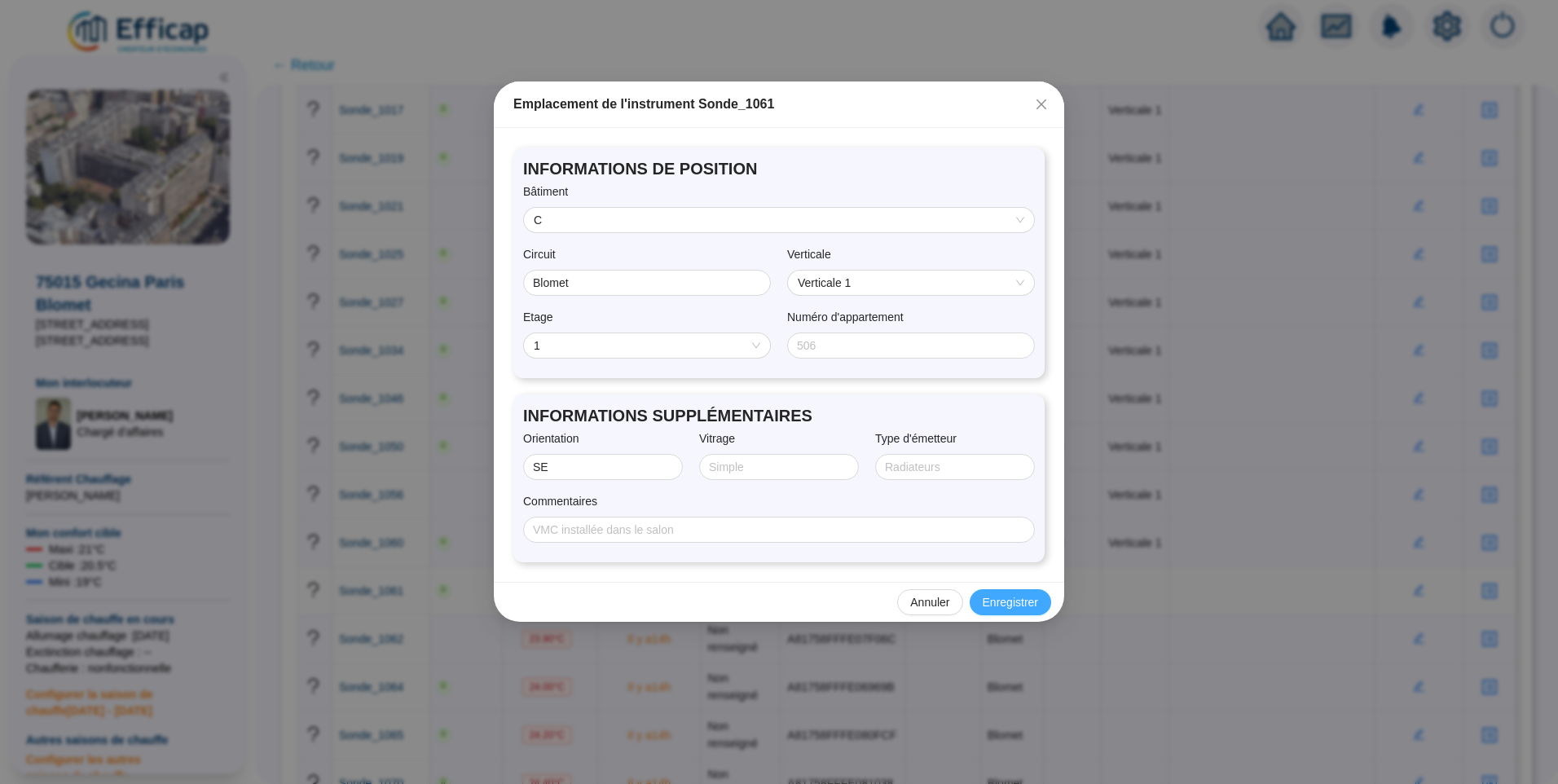
click at [1020, 599] on span "Enregistrer" at bounding box center [1011, 602] width 56 height 17
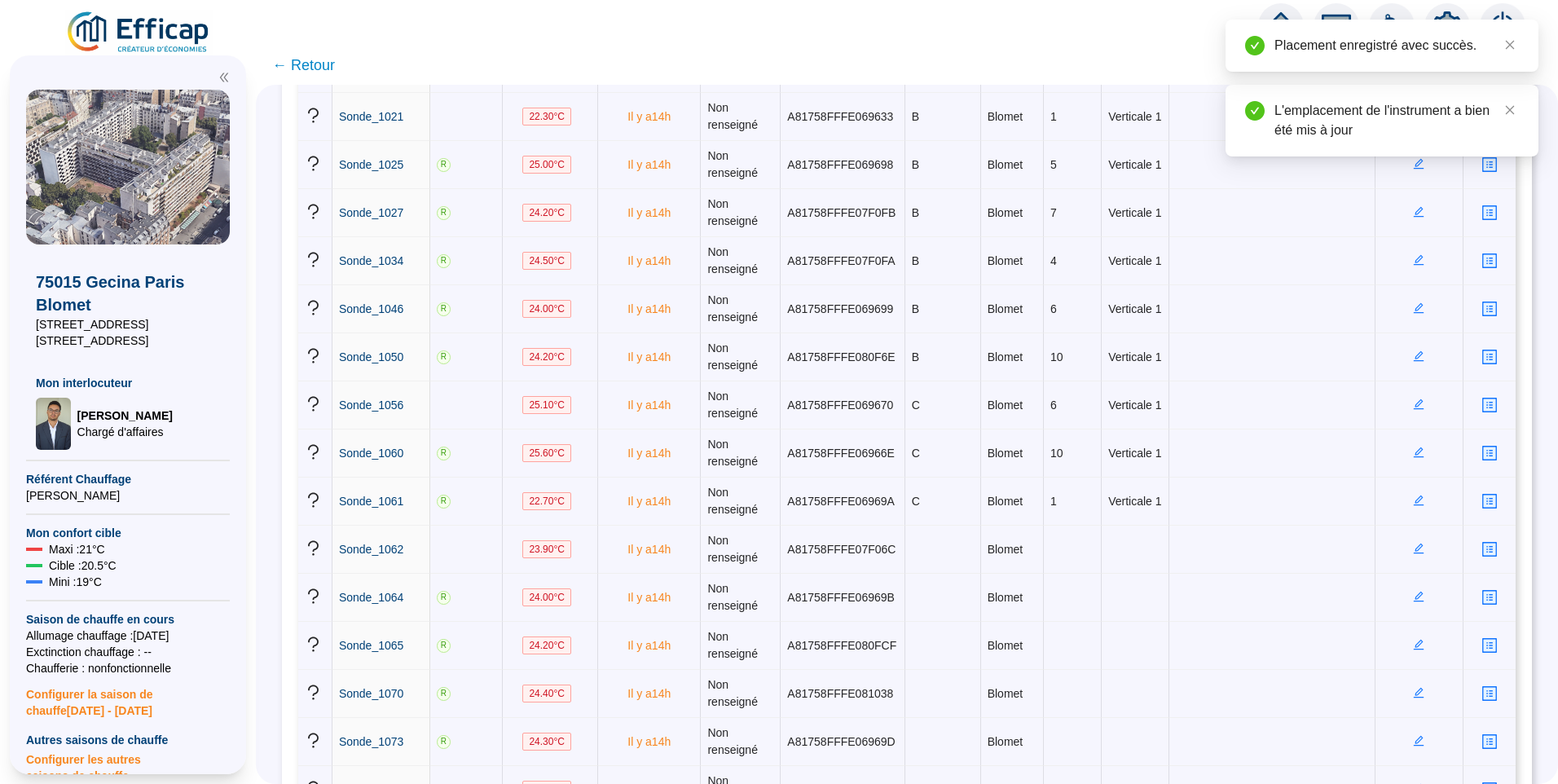
scroll to position [570, 0]
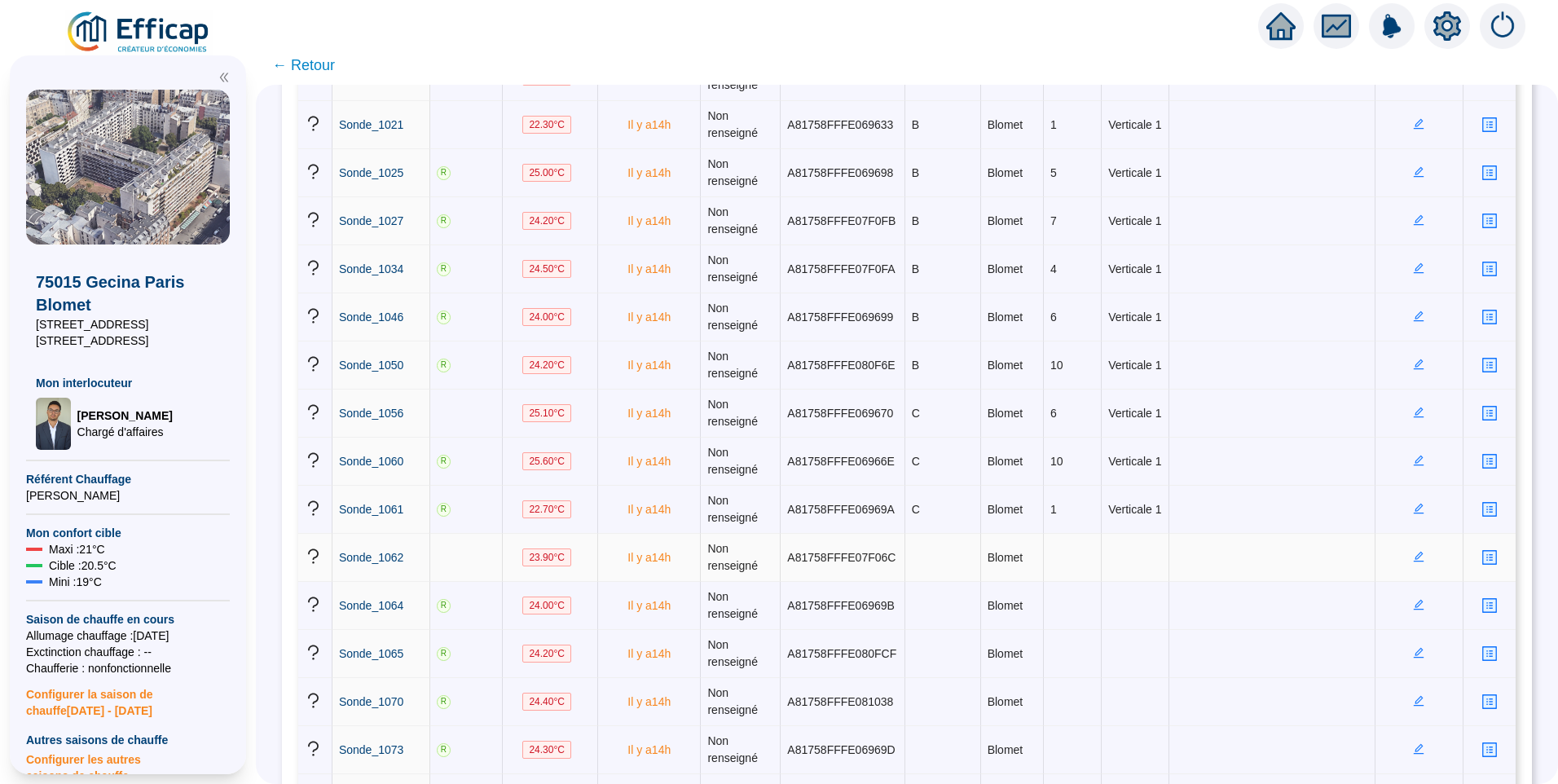
click at [1414, 554] on icon "edit" at bounding box center [1419, 556] width 11 height 11
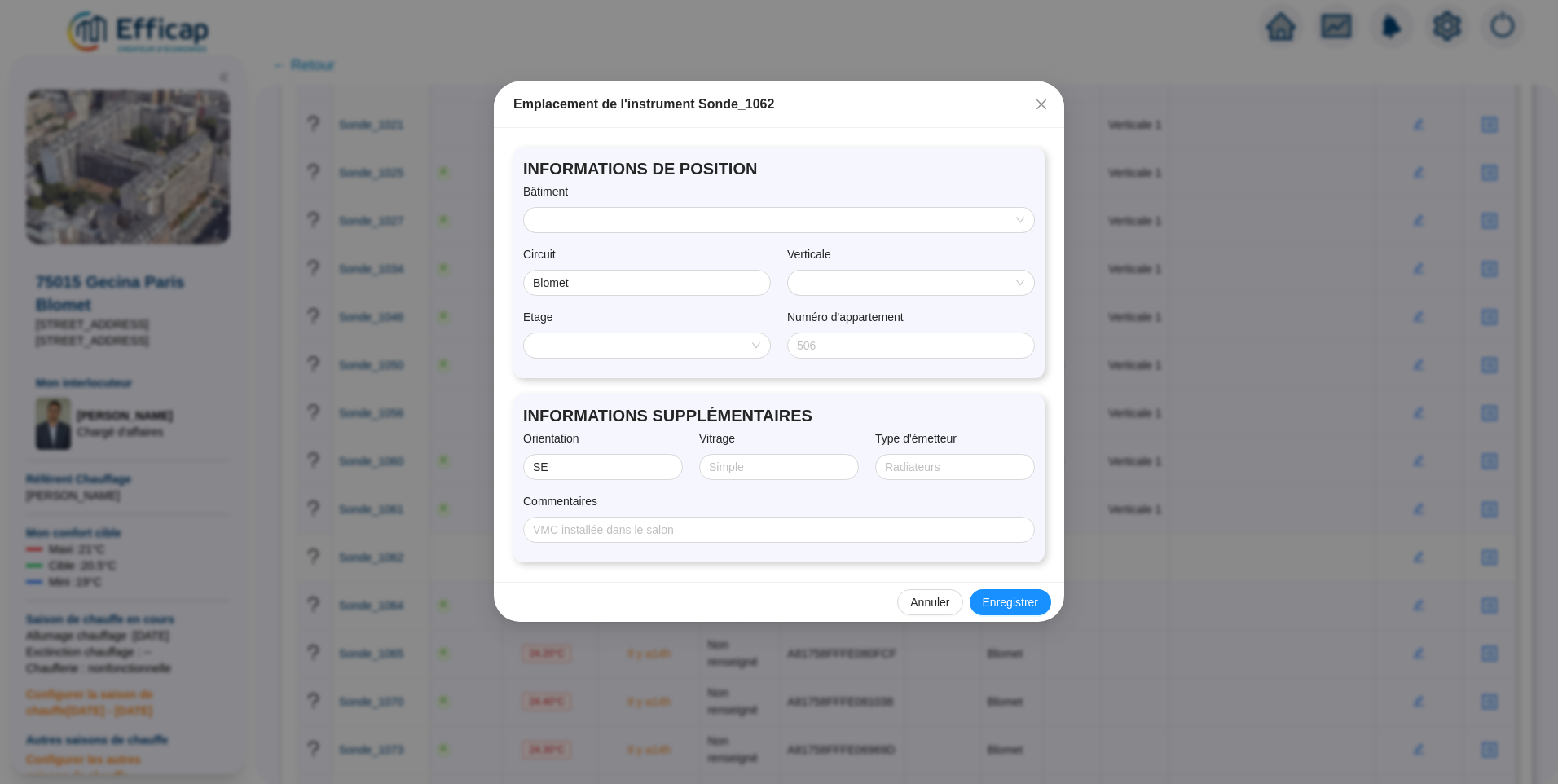
click at [646, 207] on div "Bâtiment" at bounding box center [779, 196] width 512 height 24
click at [644, 224] on input "search" at bounding box center [771, 219] width 476 height 25
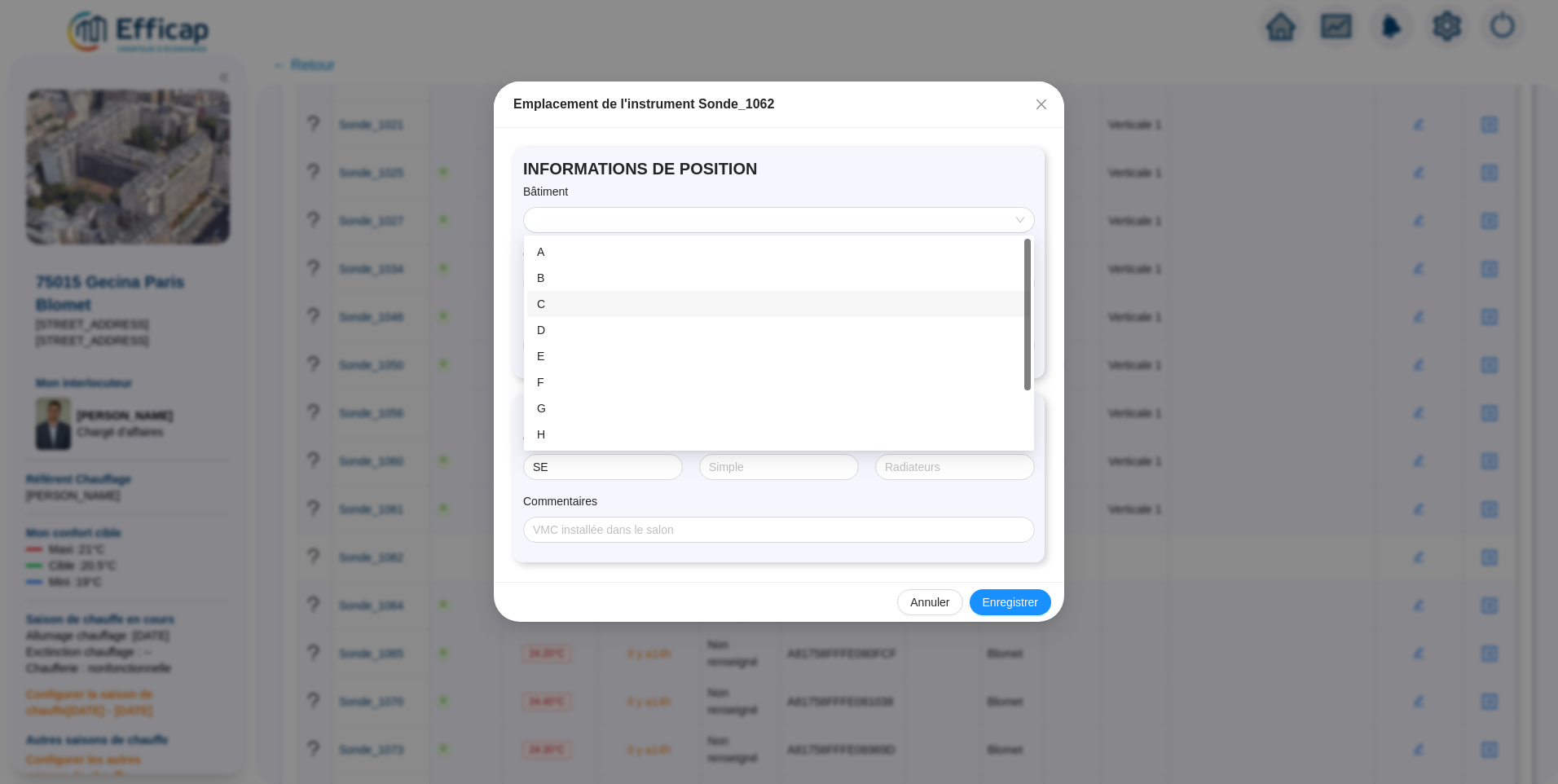
click at [580, 302] on div "C" at bounding box center [779, 304] width 484 height 17
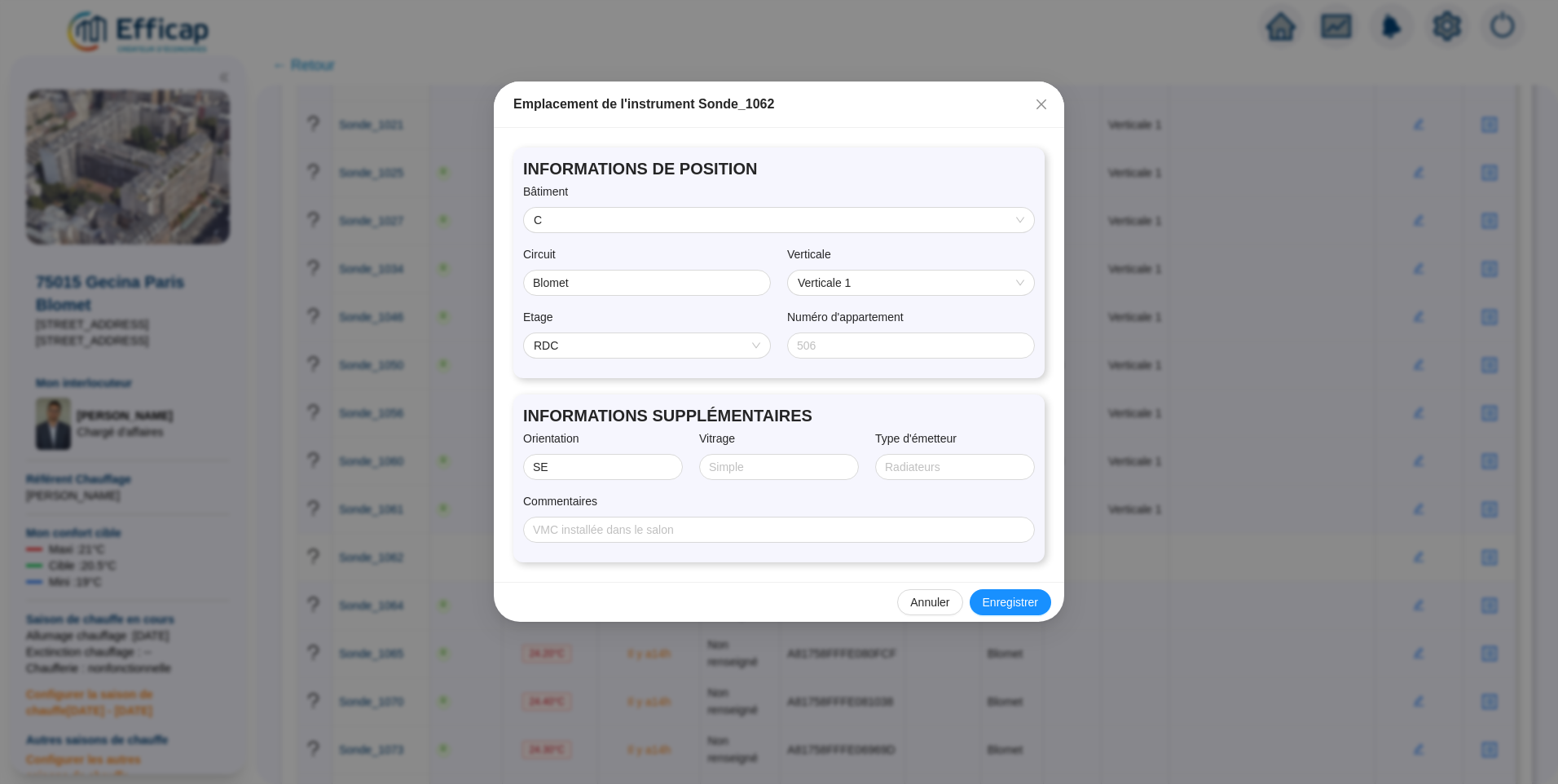
click at [561, 360] on div "Etage RDC Numéro d'appartement" at bounding box center [779, 338] width 512 height 59
click at [558, 345] on span "RDC" at bounding box center [647, 345] width 227 height 25
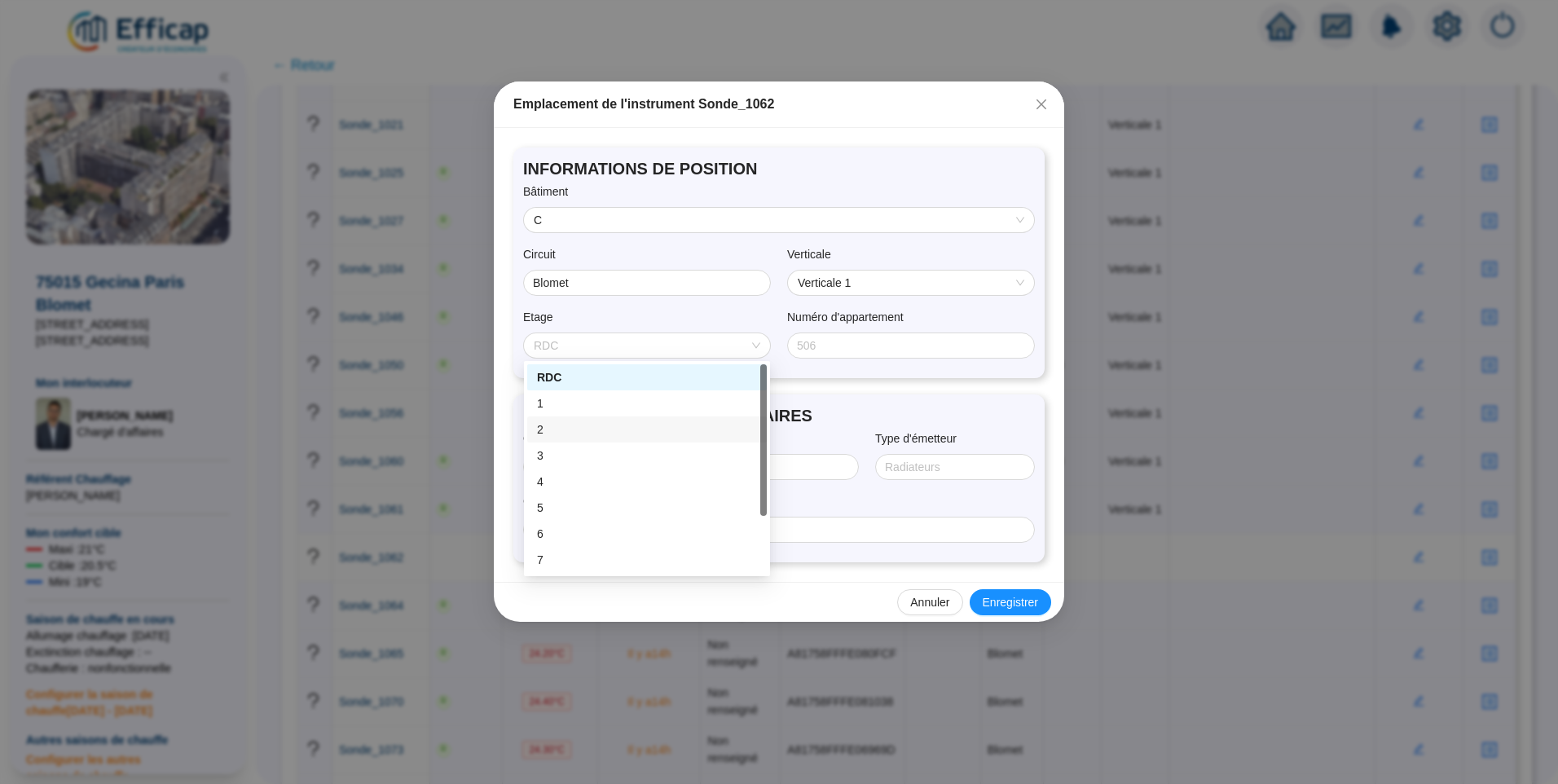
click at [599, 435] on div "2" at bounding box center [647, 429] width 220 height 17
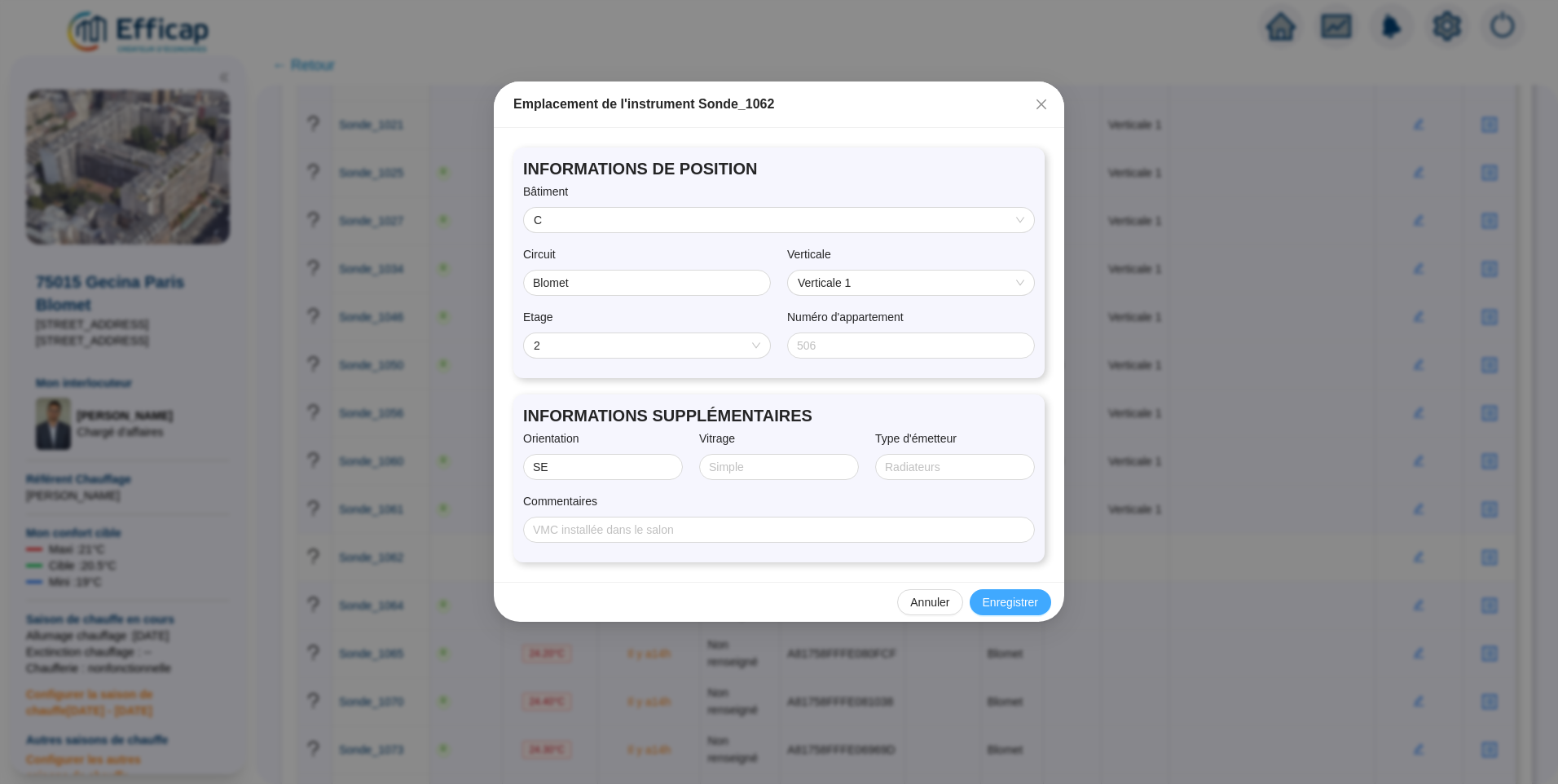
click at [1001, 609] on span "Enregistrer" at bounding box center [1011, 602] width 56 height 17
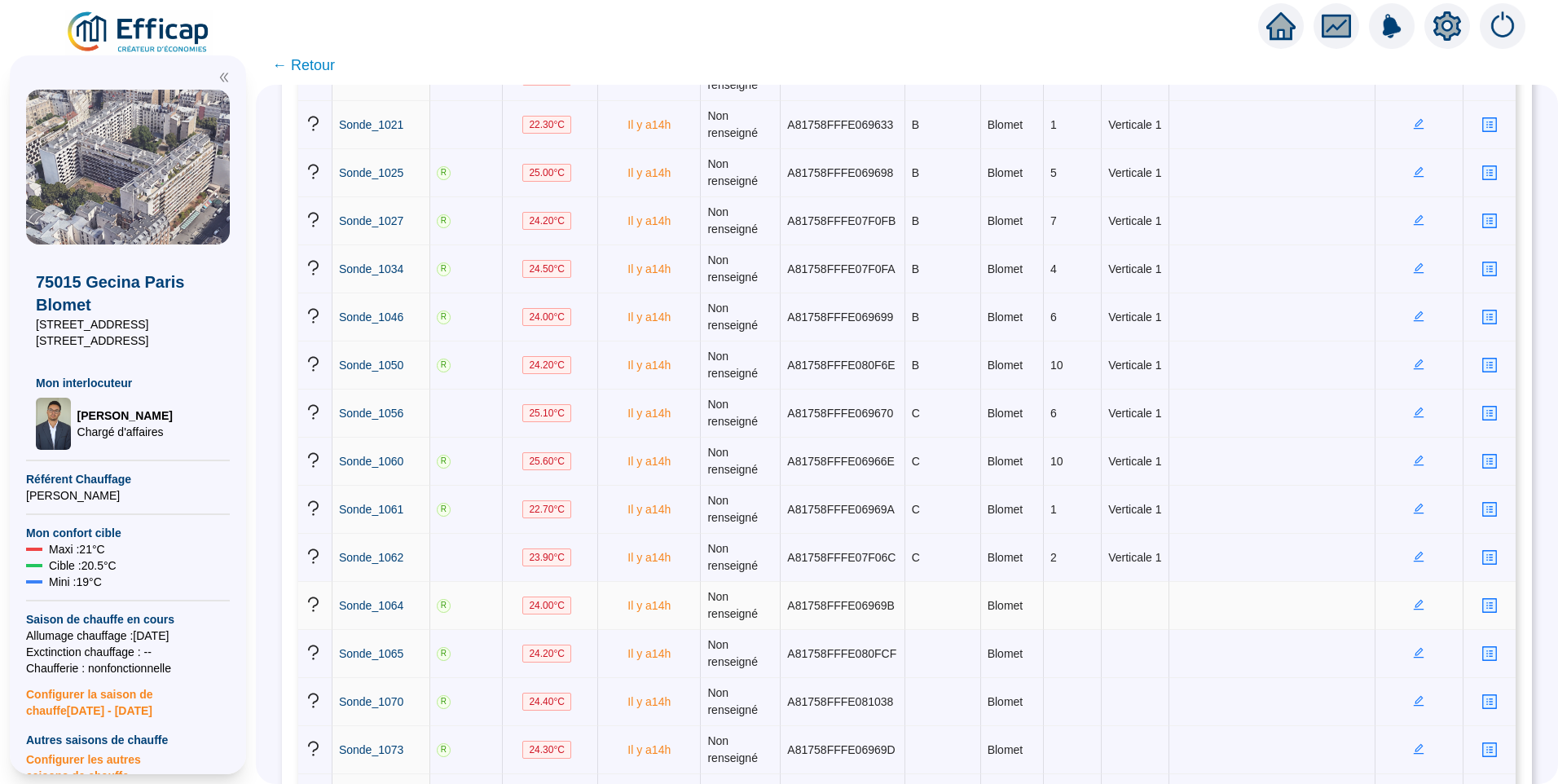
click at [1414, 603] on icon "edit" at bounding box center [1419, 605] width 11 height 11
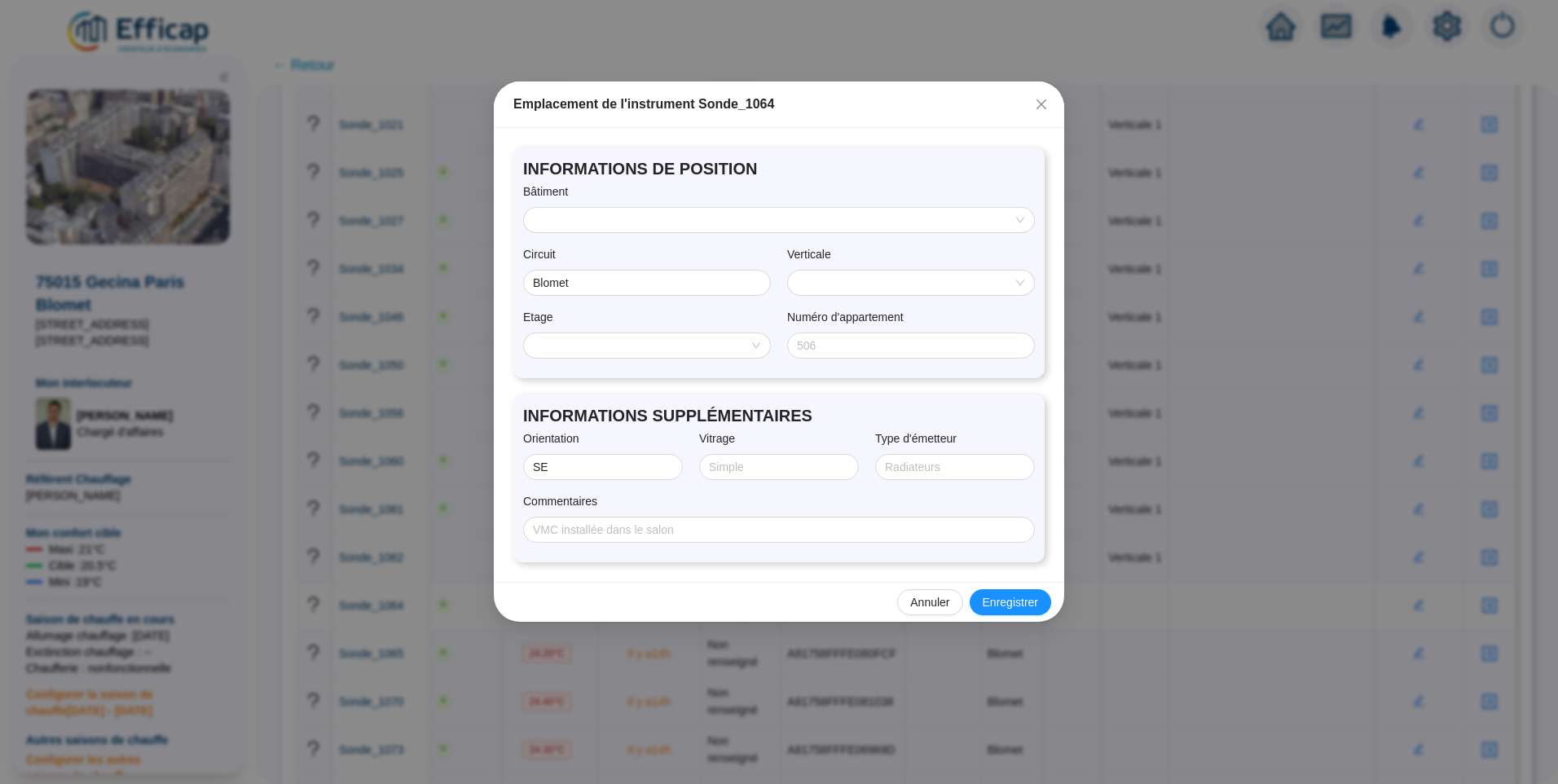
click at [620, 222] on input "search" at bounding box center [771, 219] width 476 height 25
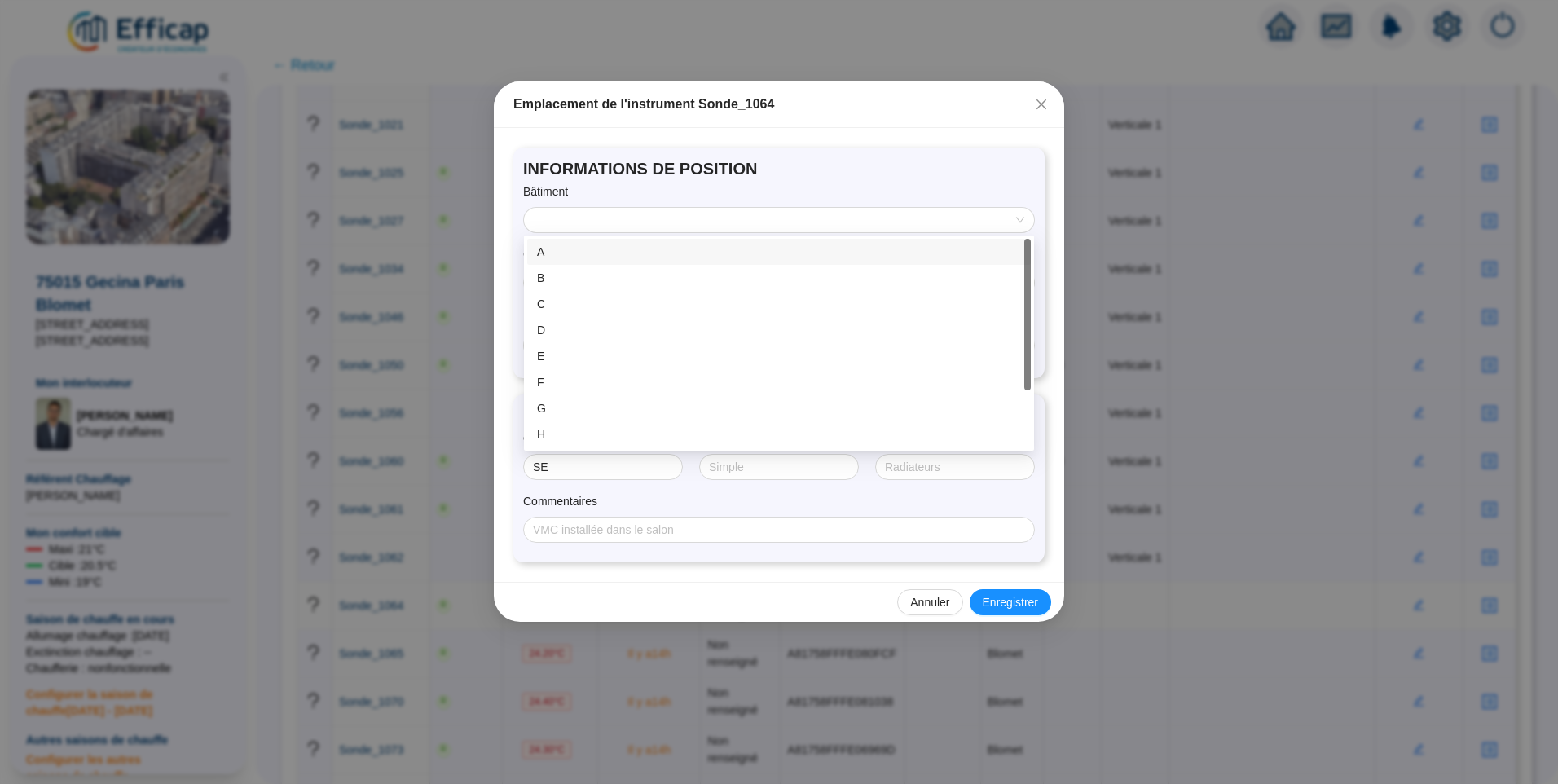
click at [697, 191] on div "Bâtiment" at bounding box center [779, 196] width 512 height 24
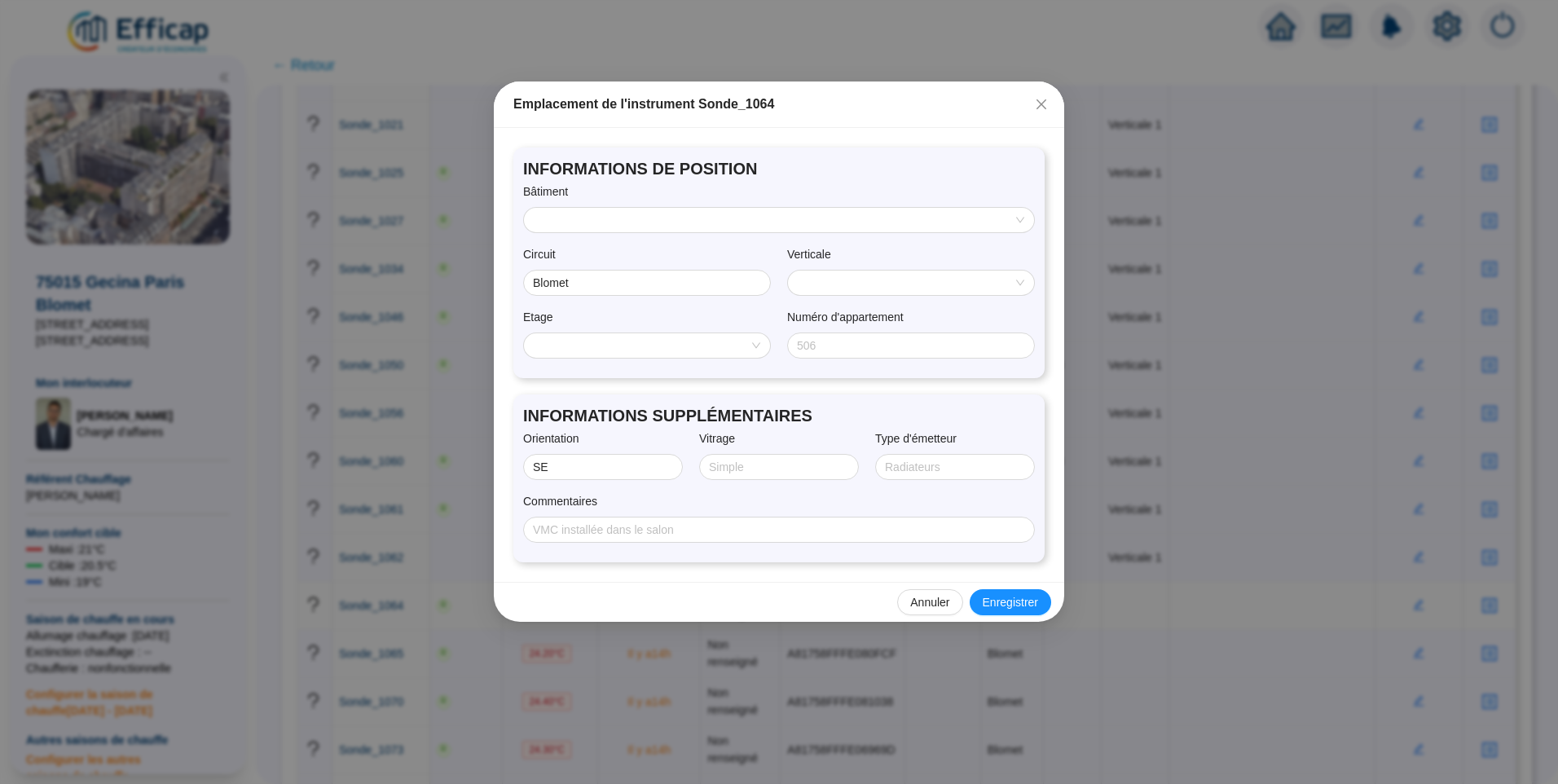
click at [615, 217] on input "search" at bounding box center [771, 219] width 476 height 25
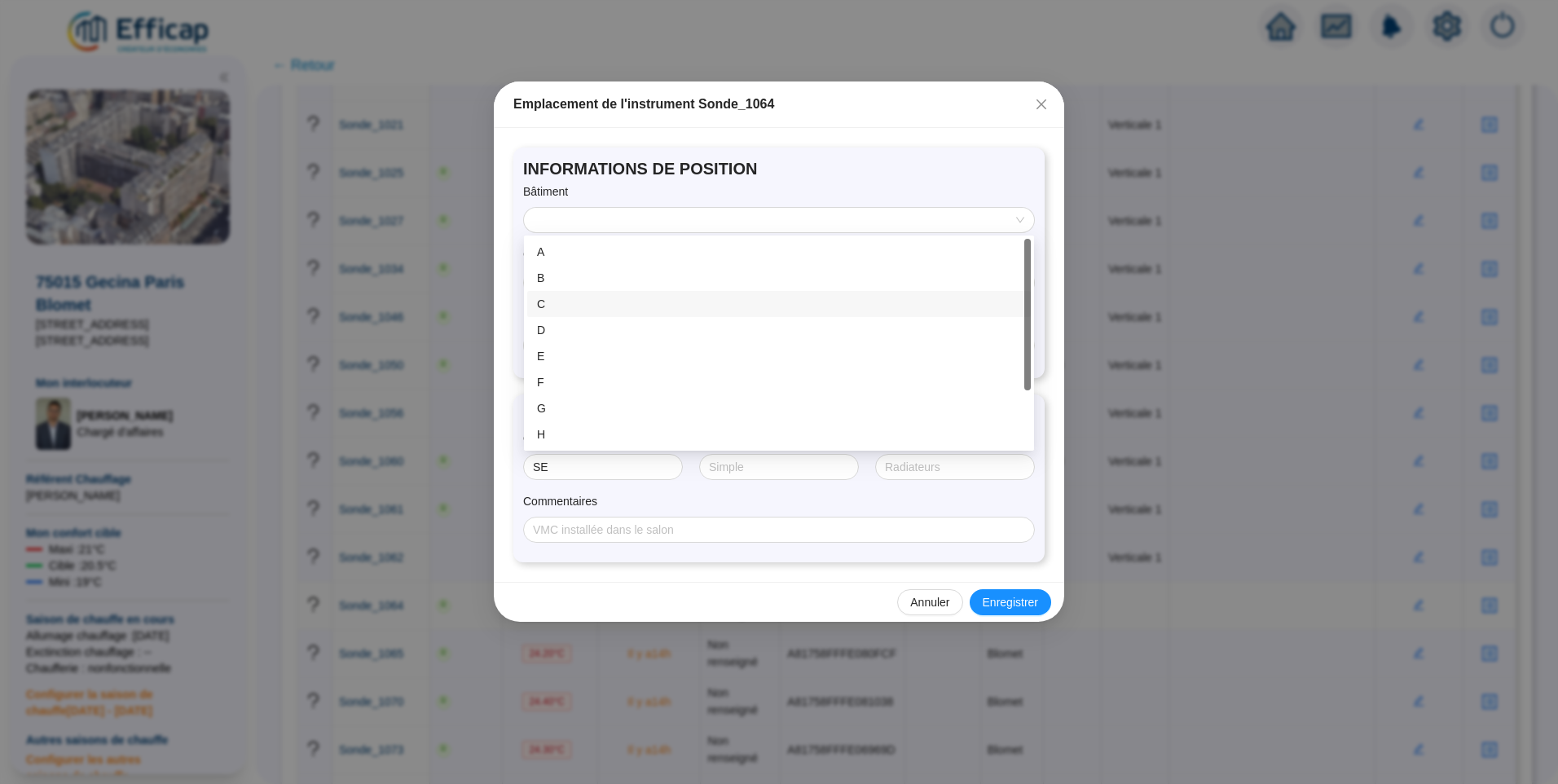
click at [587, 302] on div "C" at bounding box center [779, 304] width 484 height 17
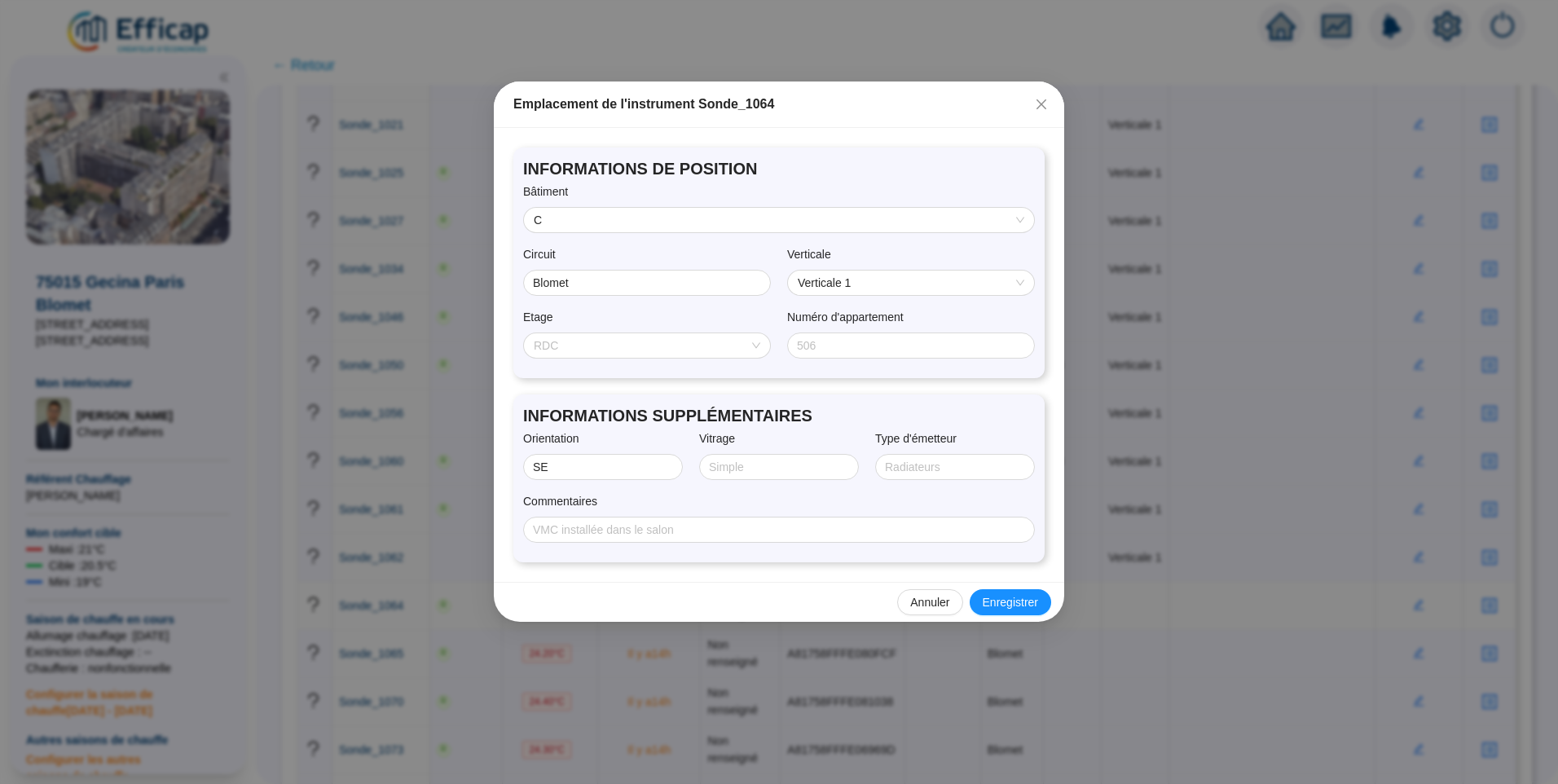
click at [632, 339] on span "RDC" at bounding box center [647, 345] width 227 height 25
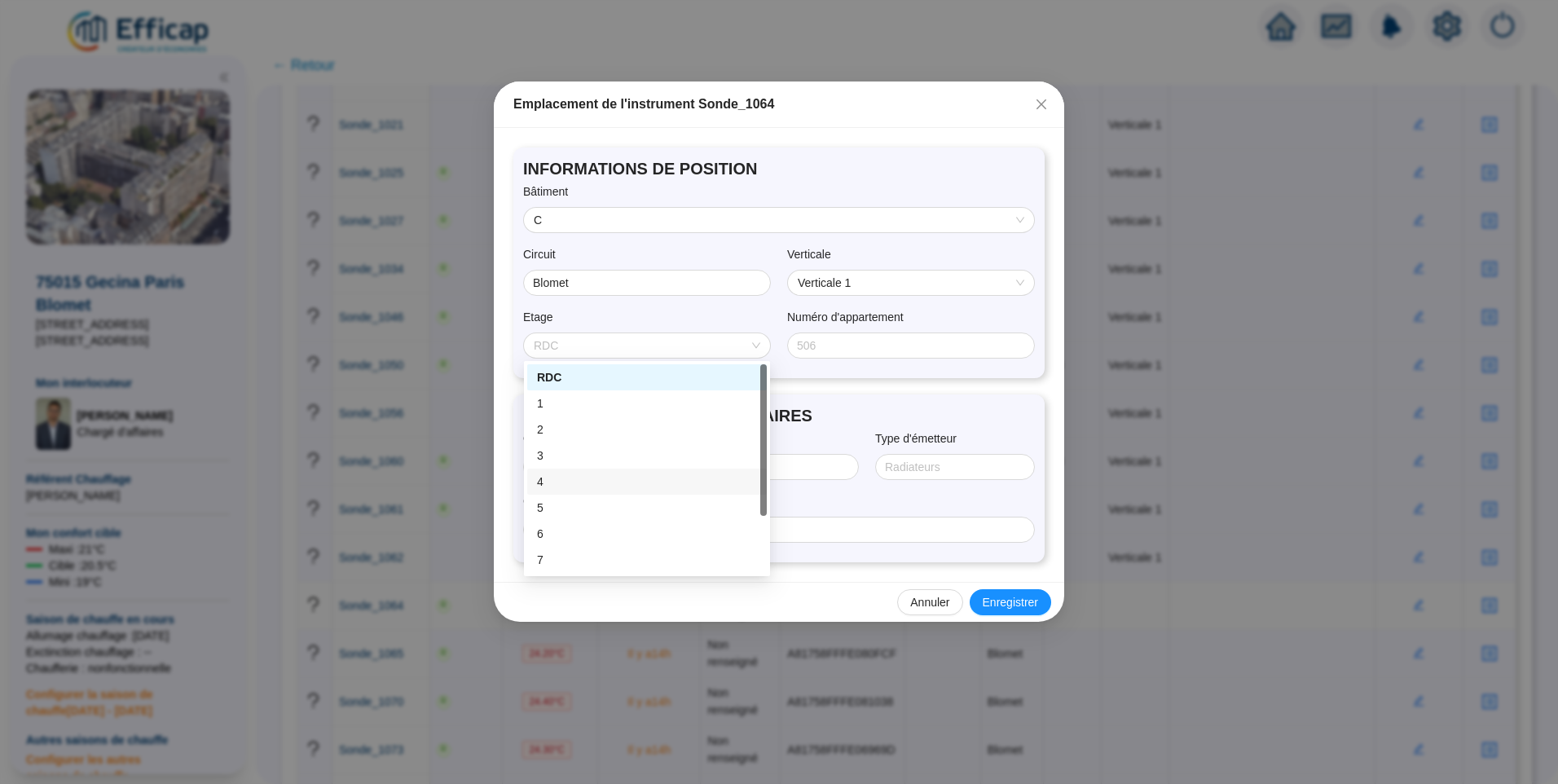
click at [588, 477] on div "4" at bounding box center [647, 482] width 220 height 17
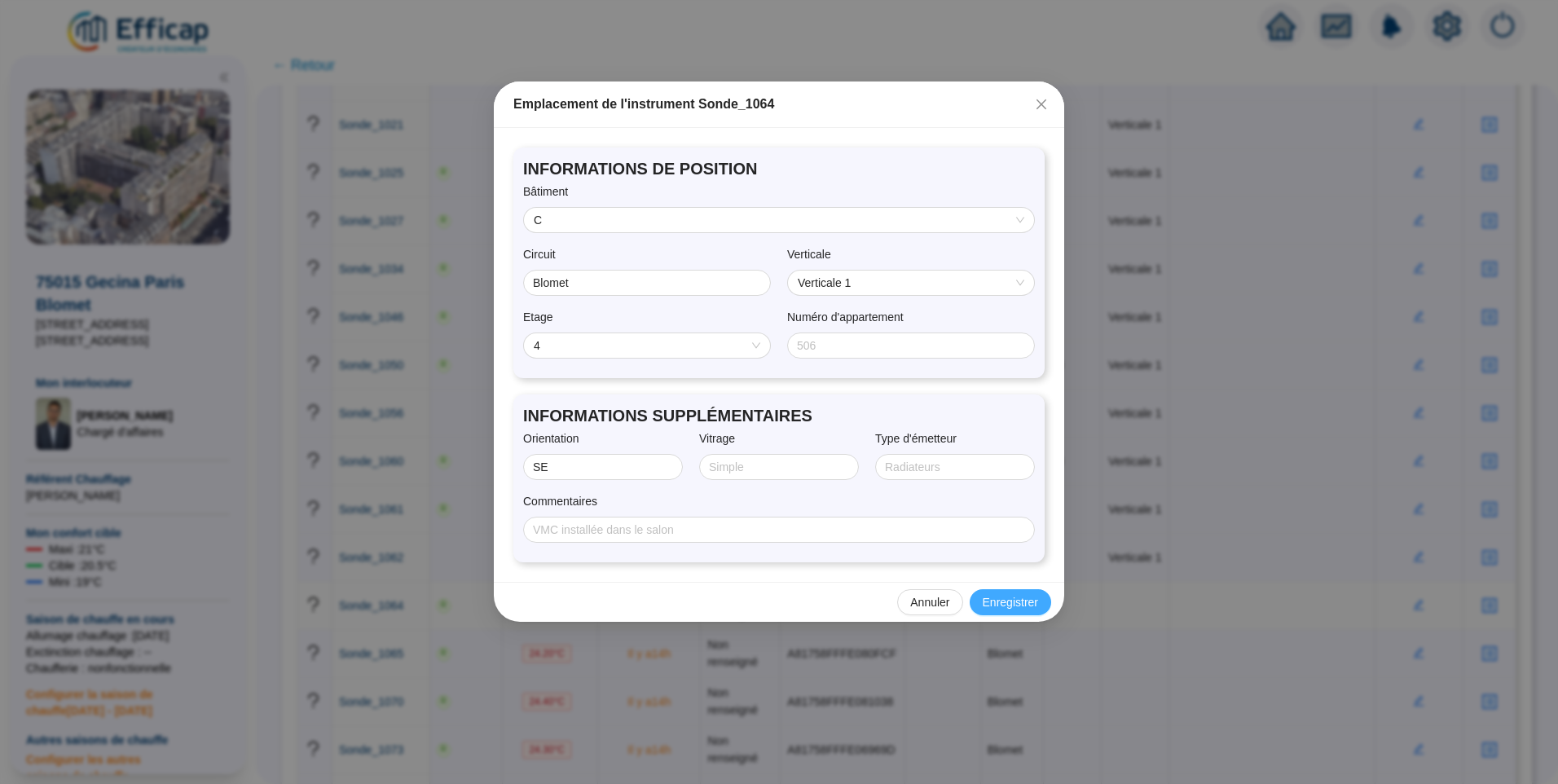
click at [996, 609] on span "Enregistrer" at bounding box center [1011, 602] width 56 height 17
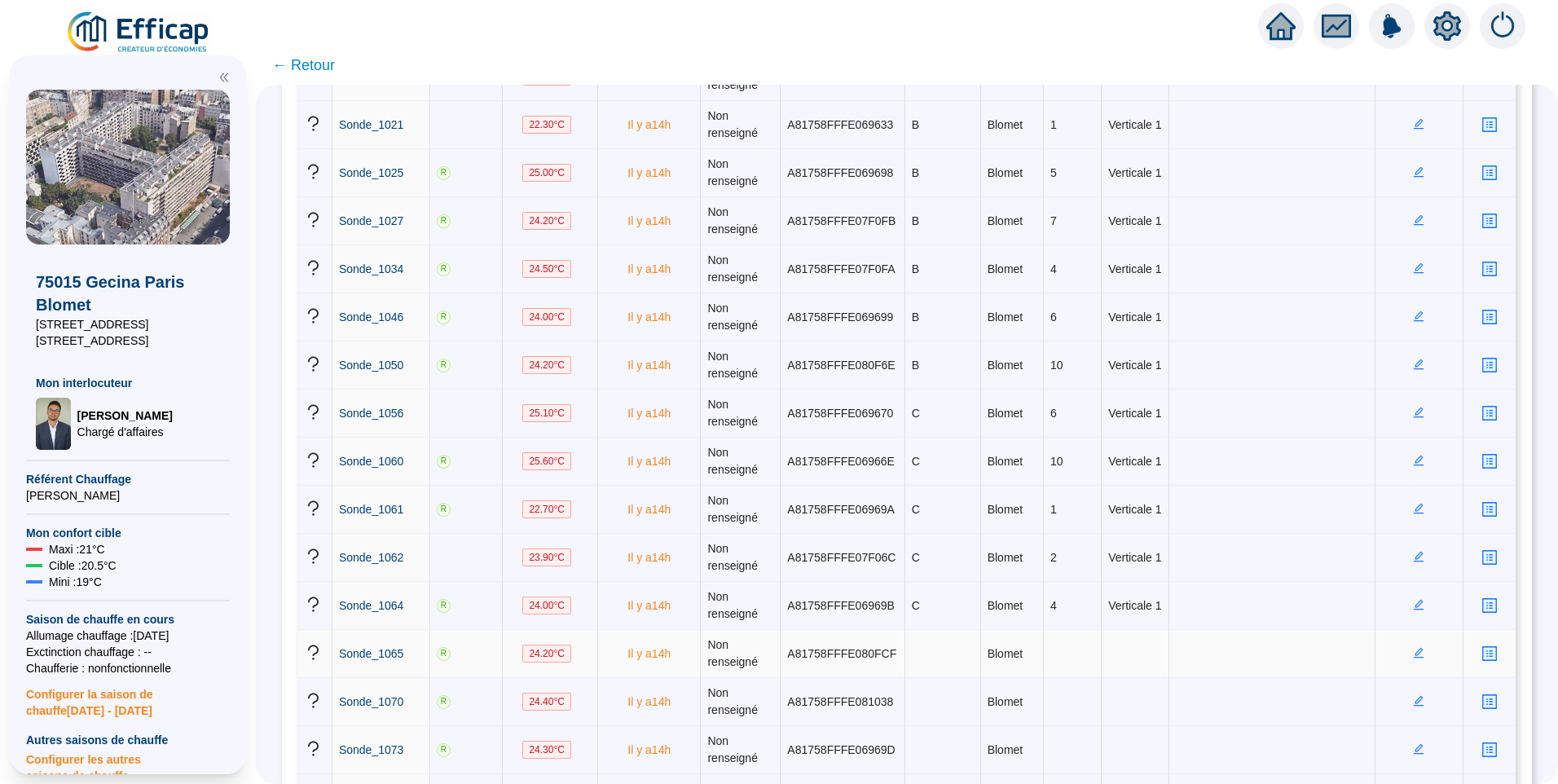
click at [1416, 652] on icon "edit" at bounding box center [1419, 652] width 5 height 5
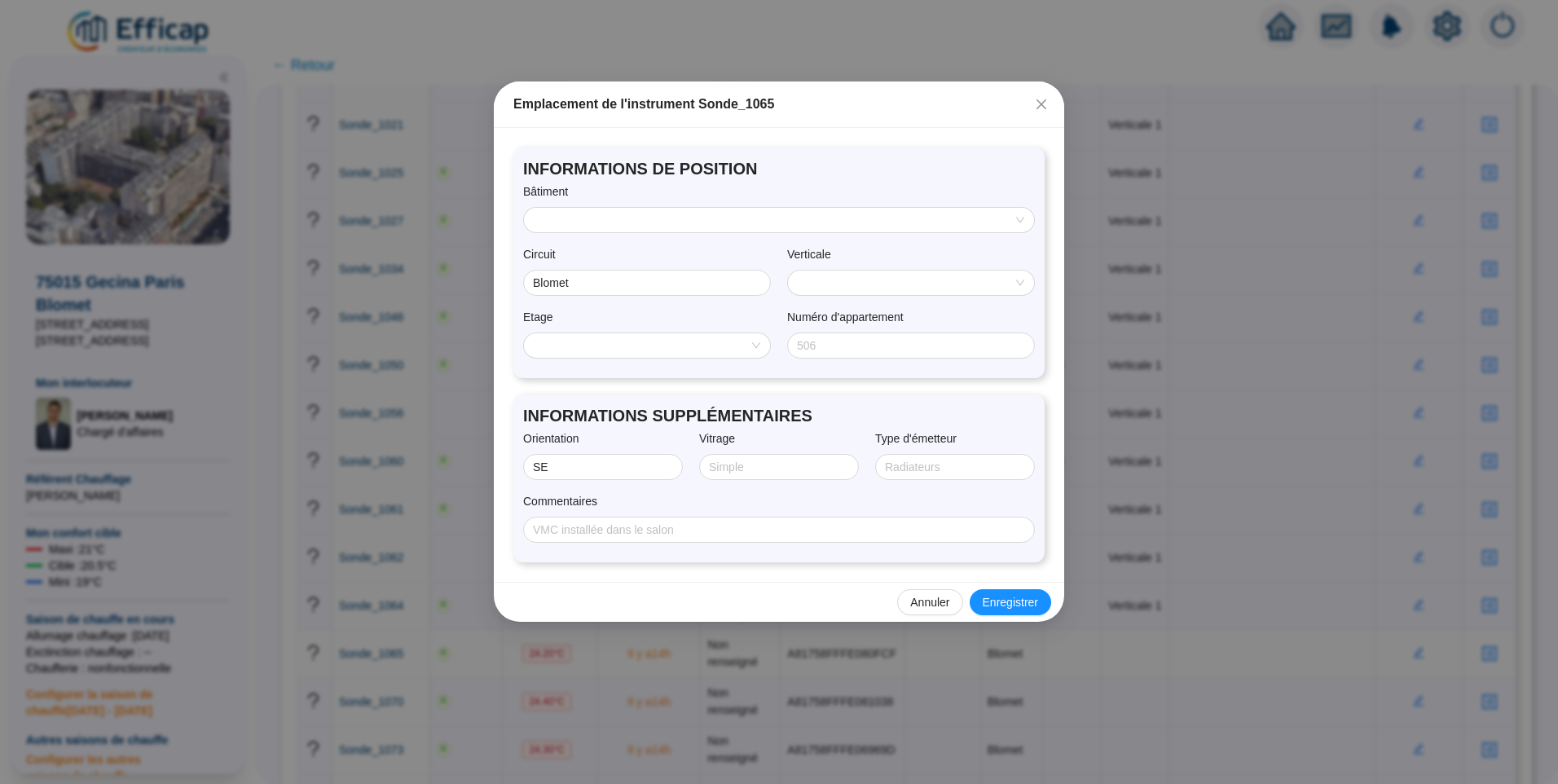
click at [574, 211] on input "search" at bounding box center [771, 219] width 476 height 25
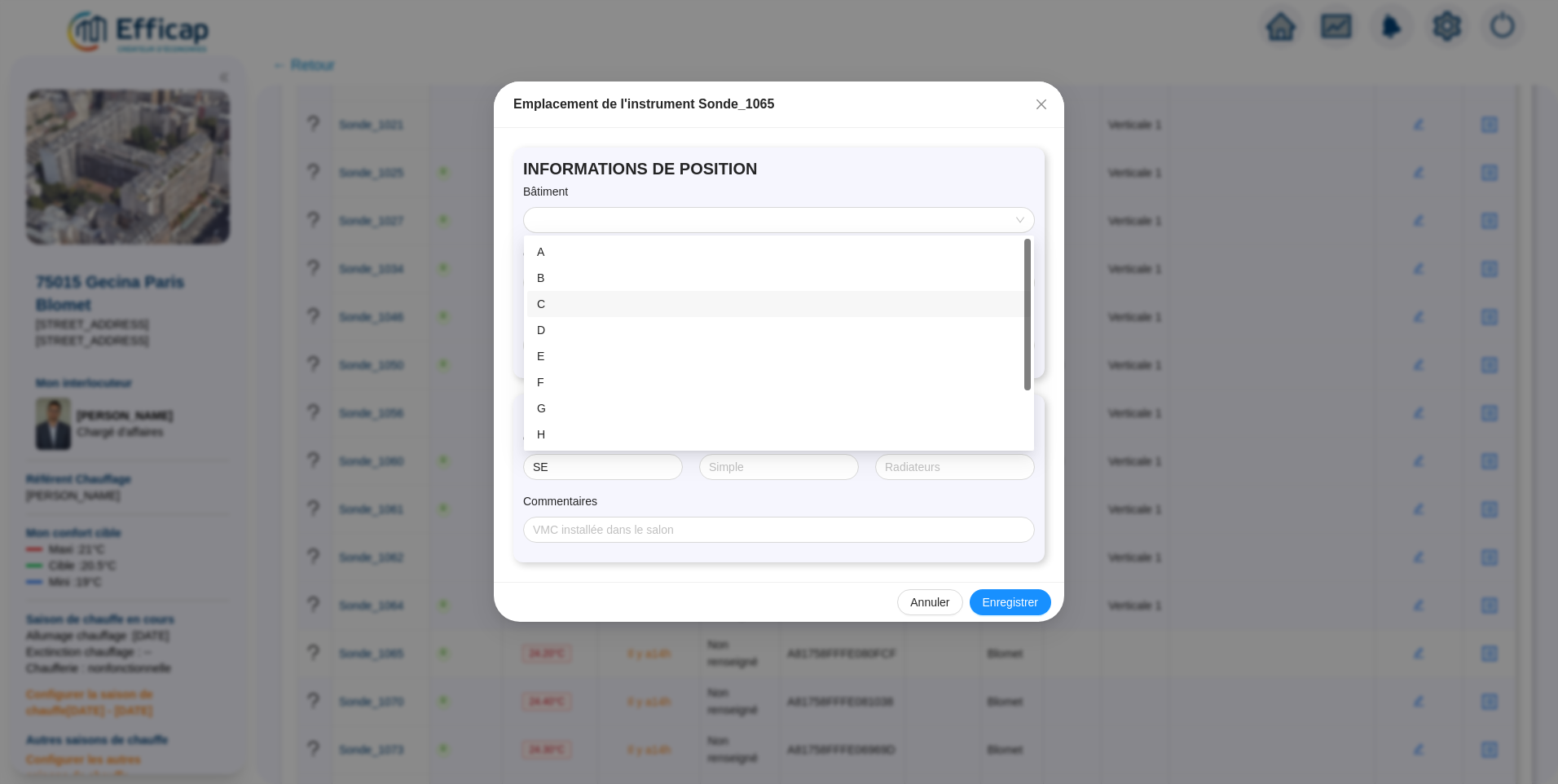
click at [581, 297] on div "C" at bounding box center [779, 304] width 484 height 17
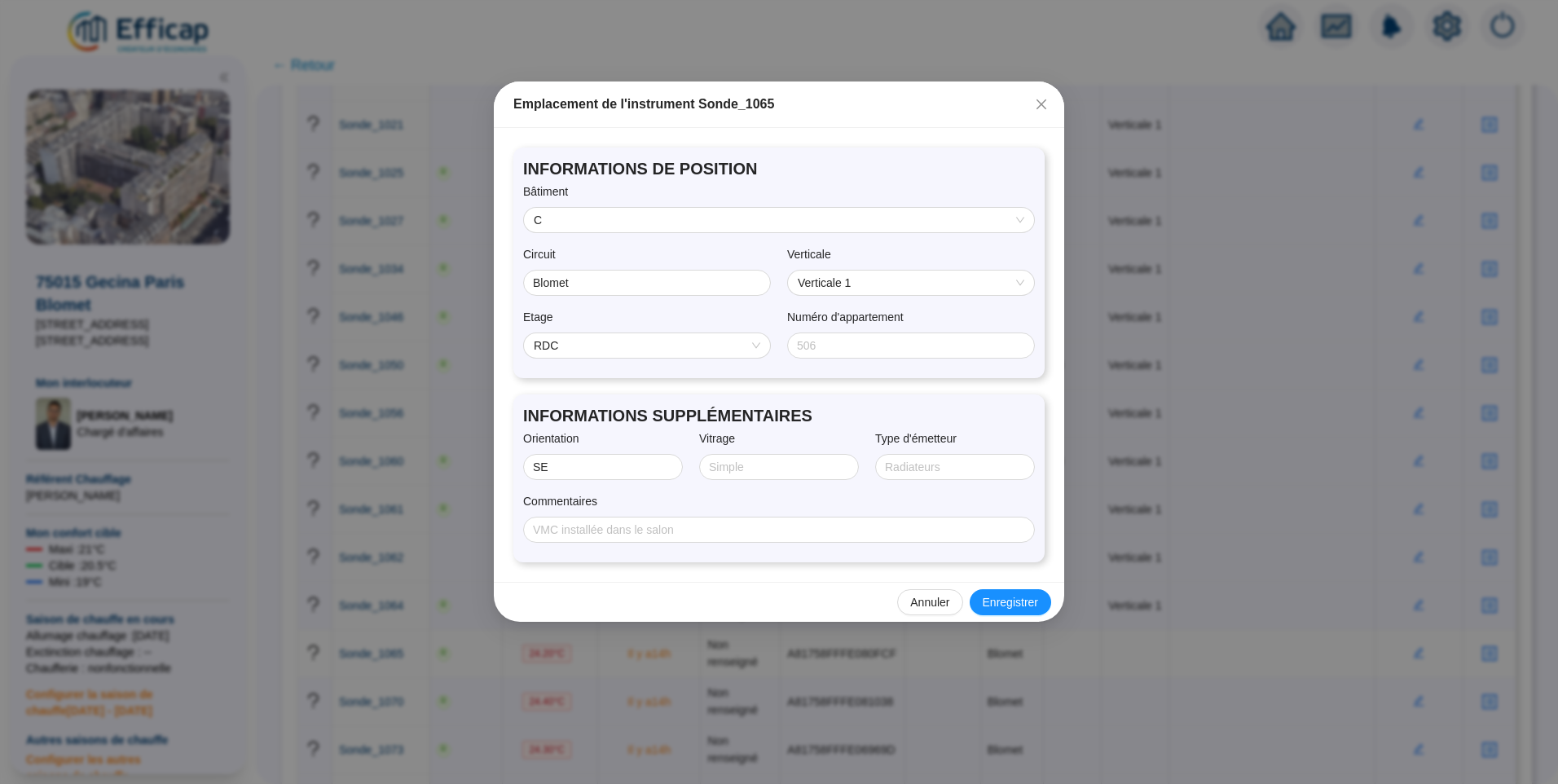
click at [610, 350] on span "RDC" at bounding box center [647, 345] width 227 height 25
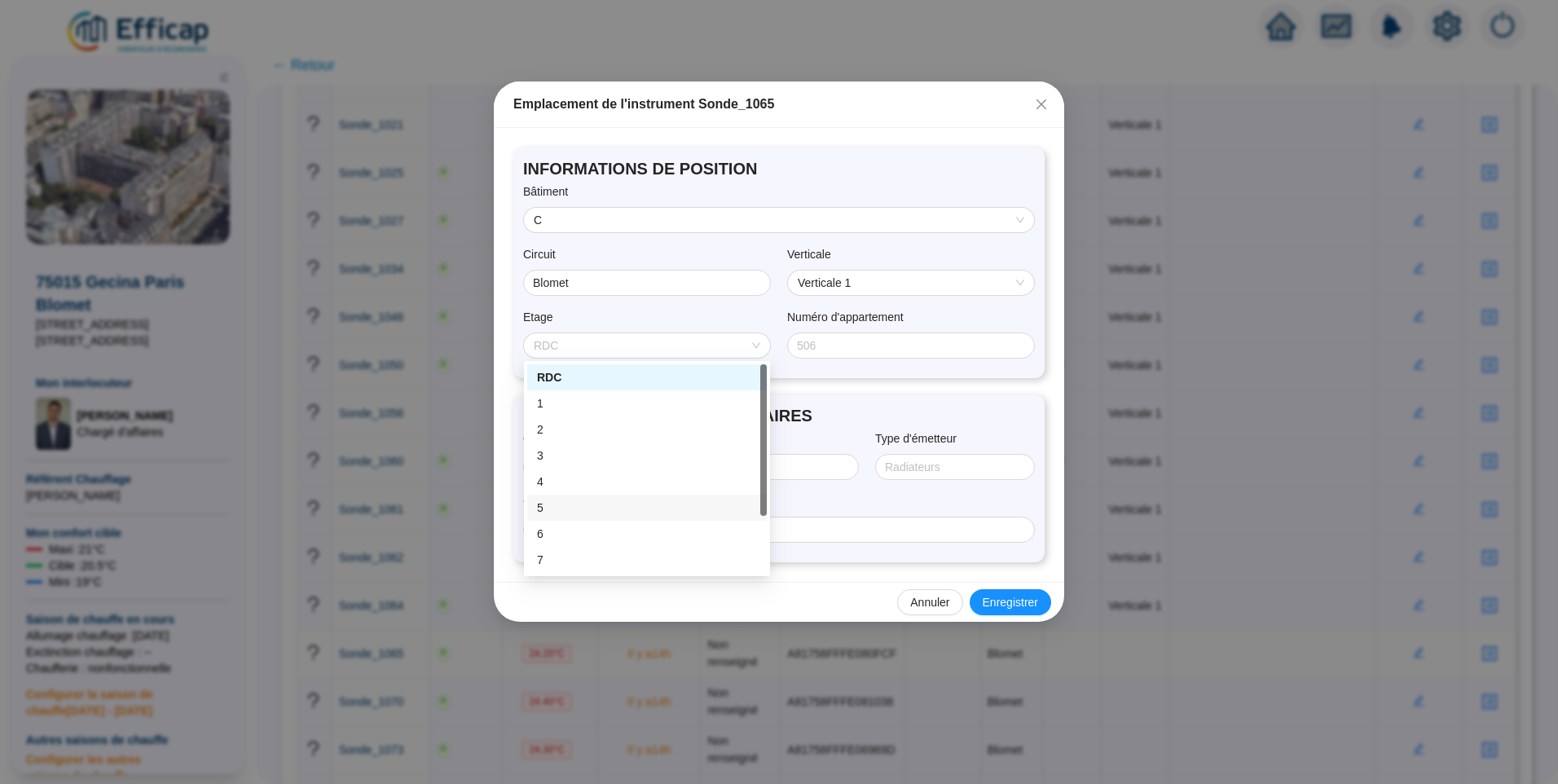
click at [565, 508] on div "5" at bounding box center [647, 508] width 220 height 17
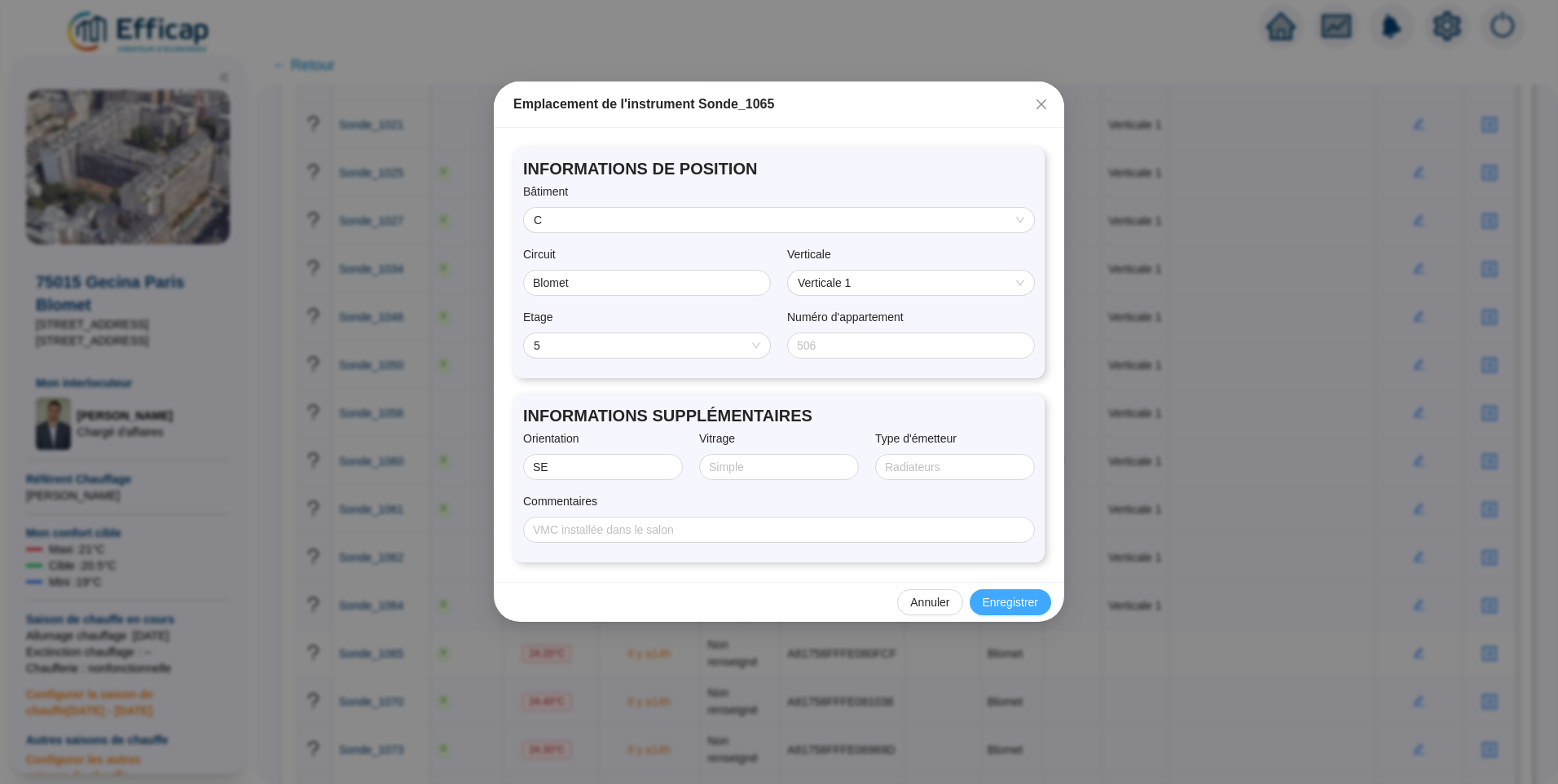
click at [1004, 599] on span "Enregistrer" at bounding box center [1011, 602] width 56 height 17
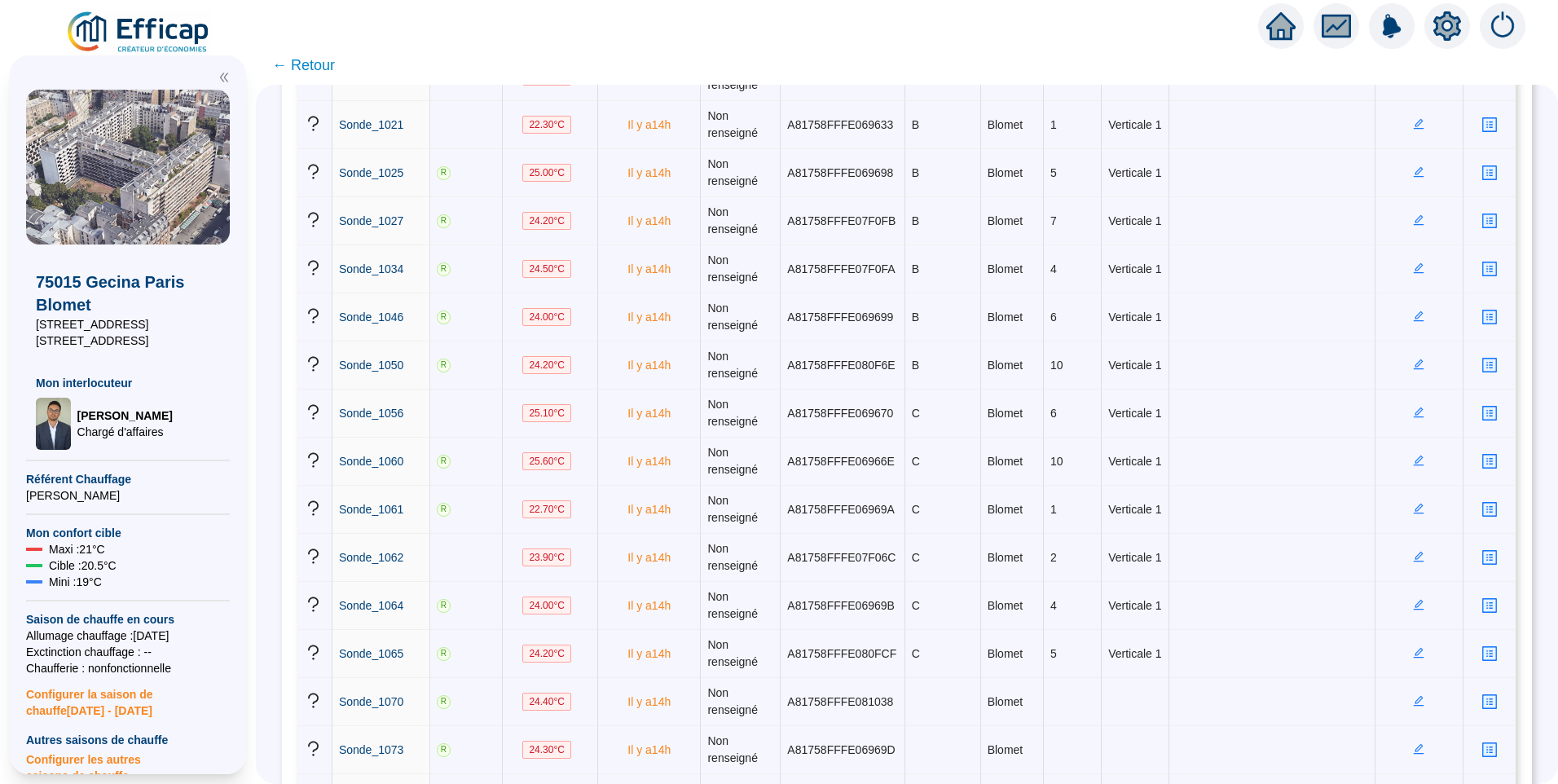
click at [281, 240] on div "CONFORT DÉTAILLÉ 138 sondes 13 groupes de sondes Comparer des sondes/groupes Vi…" at bounding box center [906, 434] width 1302 height 699
click at [273, 243] on div "CONFORT DÉTAILLÉ 138 sondes 13 groupes de sondes Comparer des sondes/groupes Vi…" at bounding box center [906, 434] width 1302 height 699
click at [1414, 705] on icon "edit" at bounding box center [1419, 701] width 11 height 11
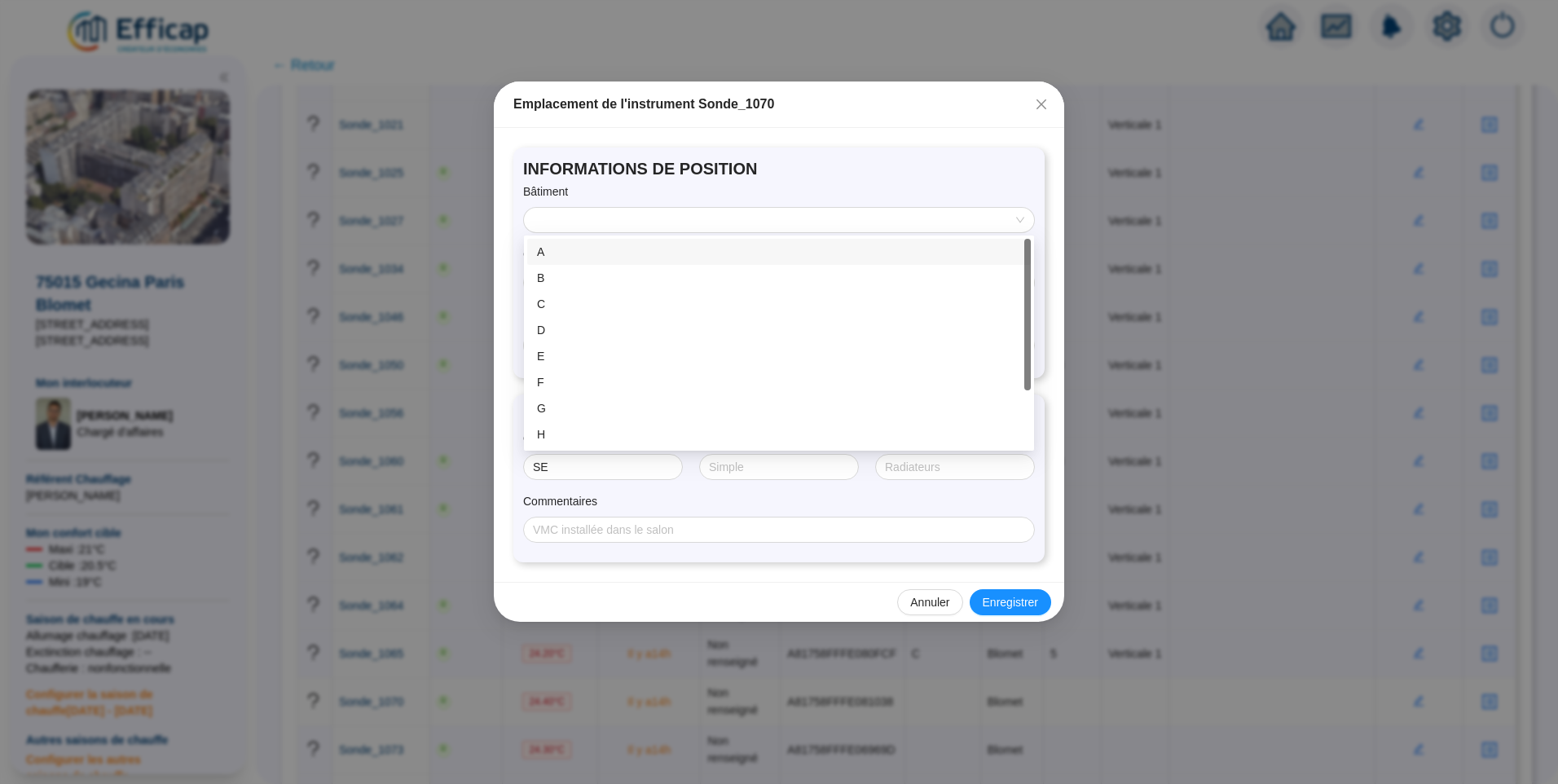
click at [641, 220] on input "search" at bounding box center [771, 219] width 476 height 25
click at [590, 305] on div "C" at bounding box center [779, 304] width 484 height 17
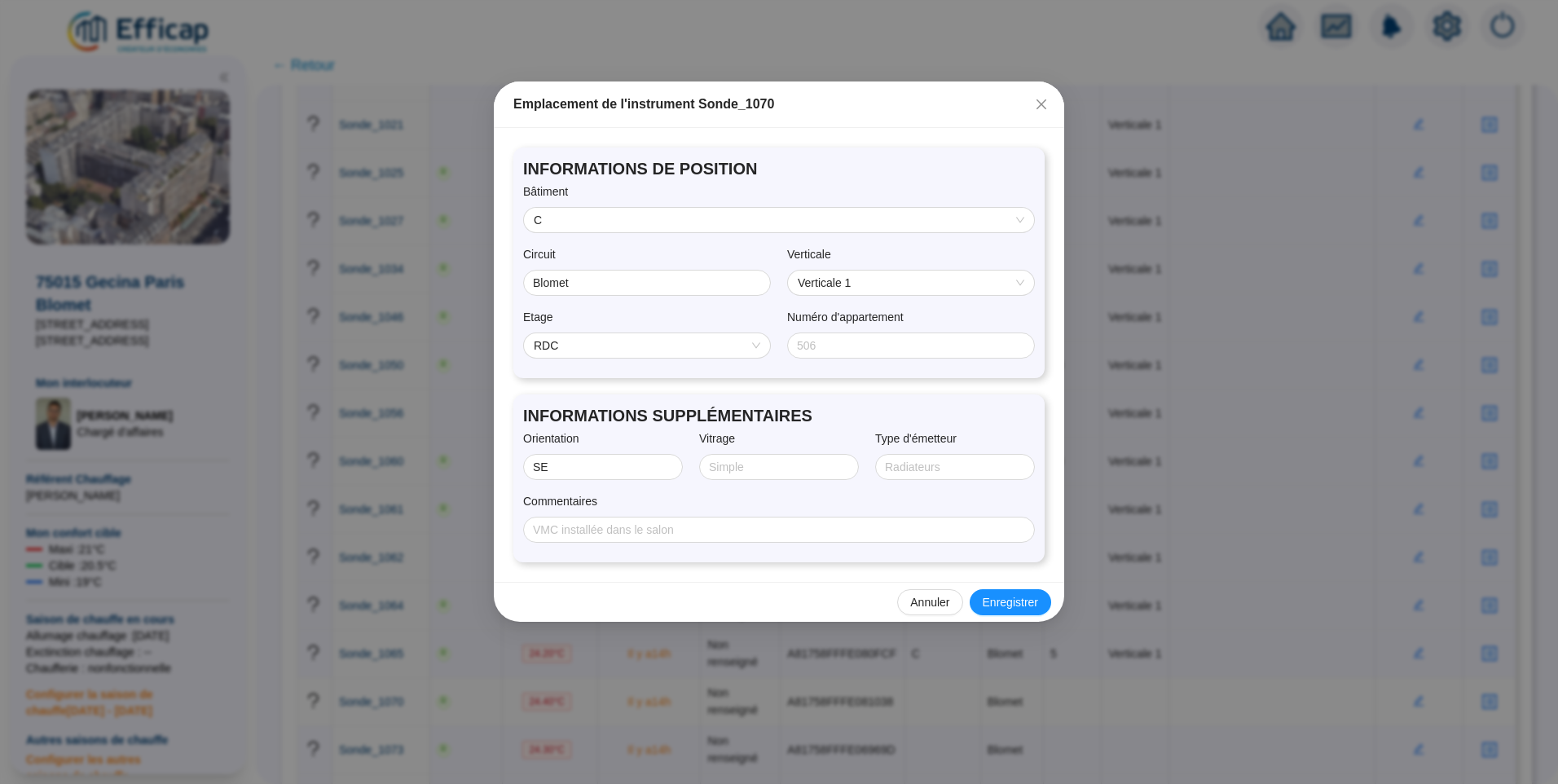
click at [674, 352] on span "RDC" at bounding box center [647, 345] width 227 height 25
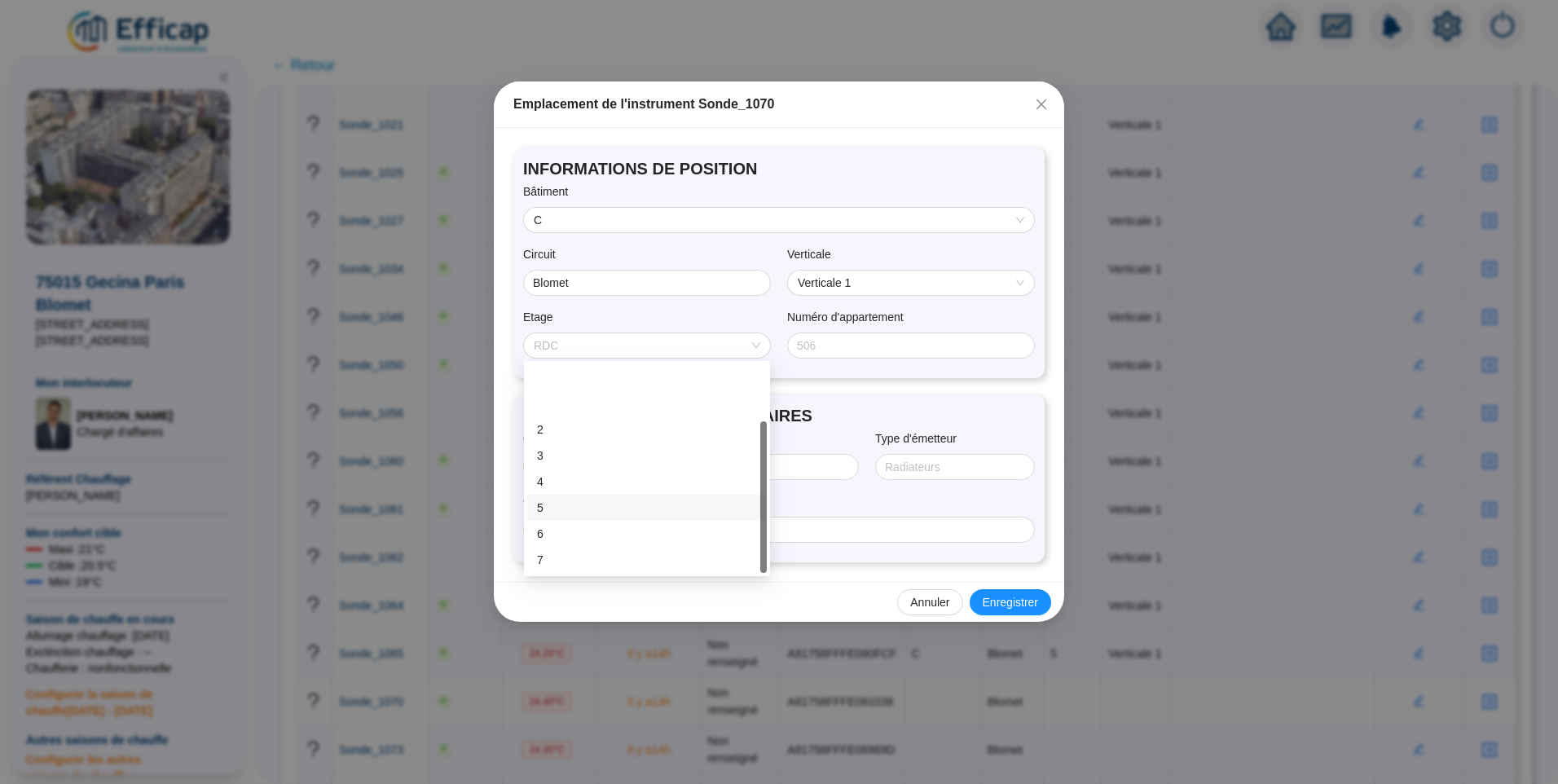
scroll to position [79, 0]
click at [588, 559] on div "10" at bounding box center [647, 560] width 220 height 17
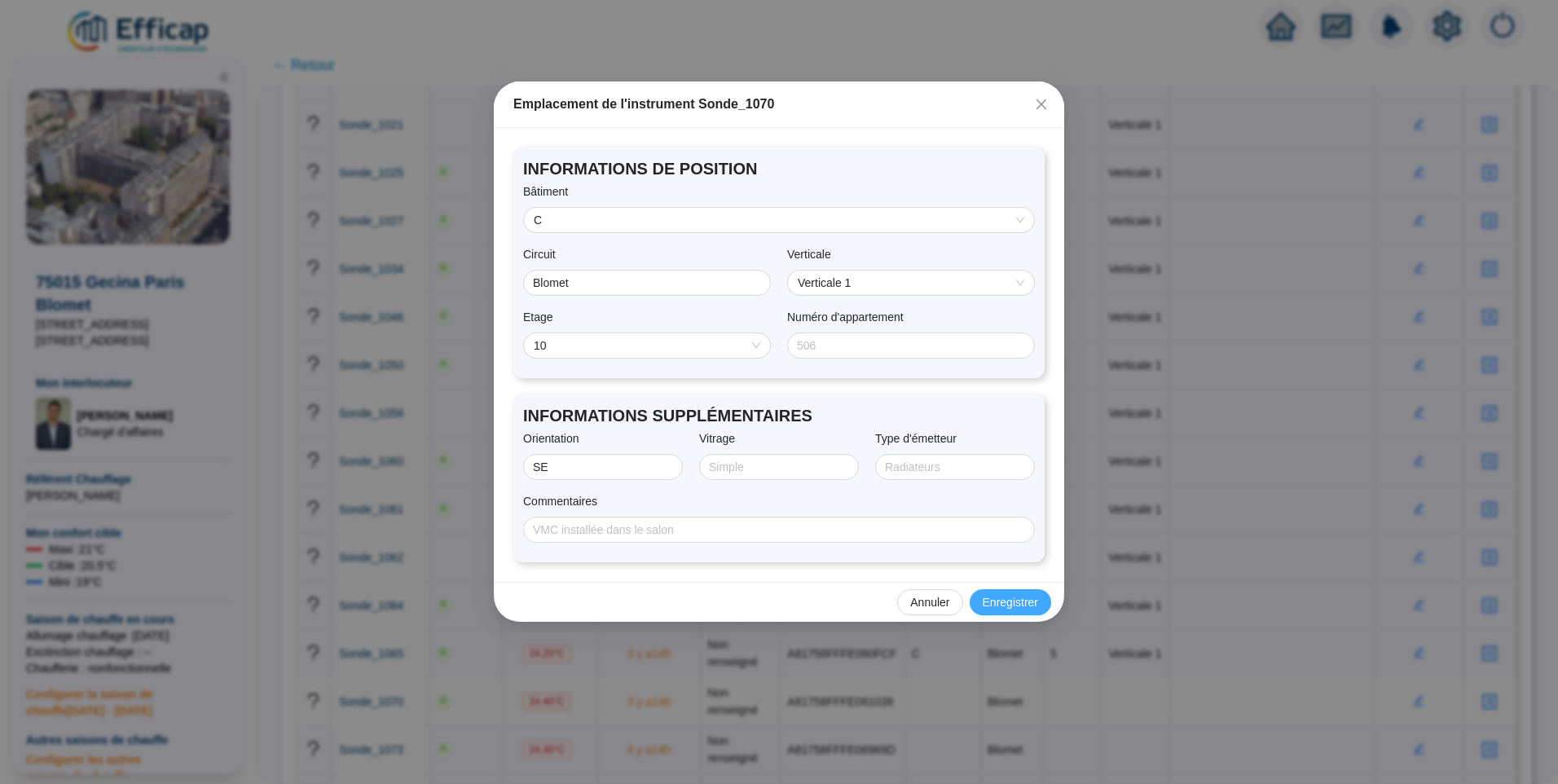
click at [996, 601] on span "Enregistrer" at bounding box center [1011, 602] width 56 height 17
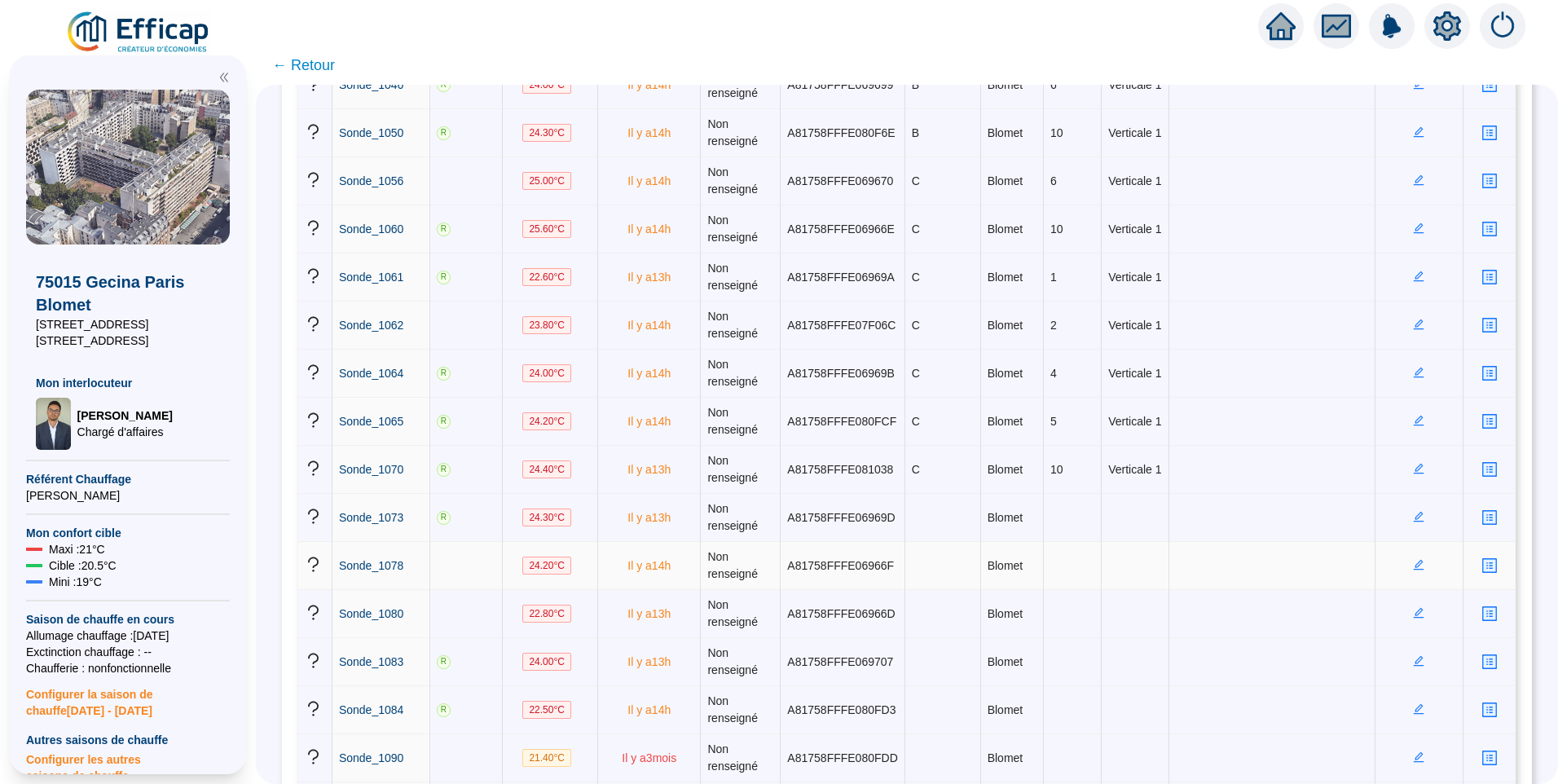
scroll to position [815, 0]
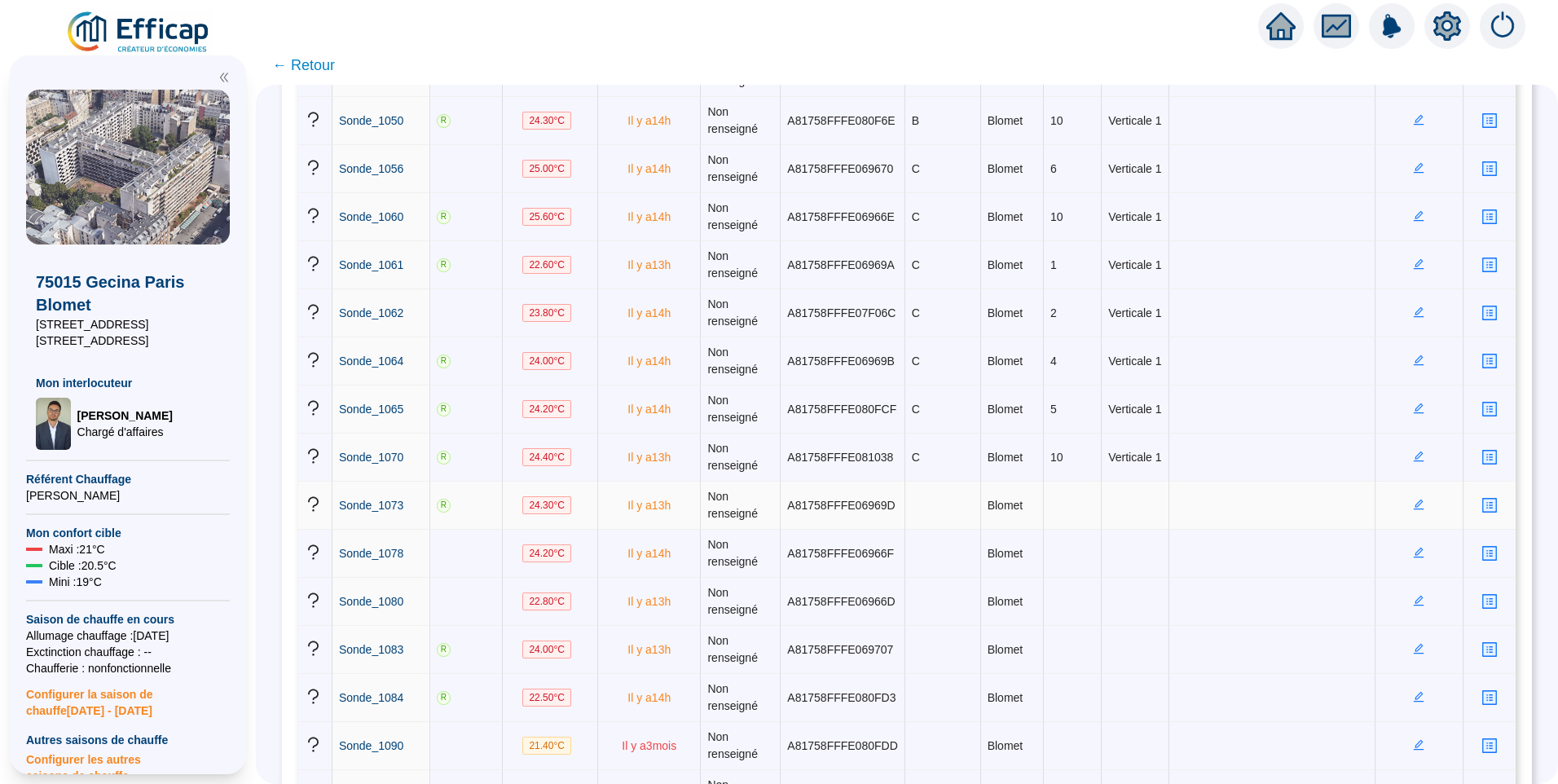
click at [1414, 510] on icon "edit" at bounding box center [1419, 504] width 11 height 11
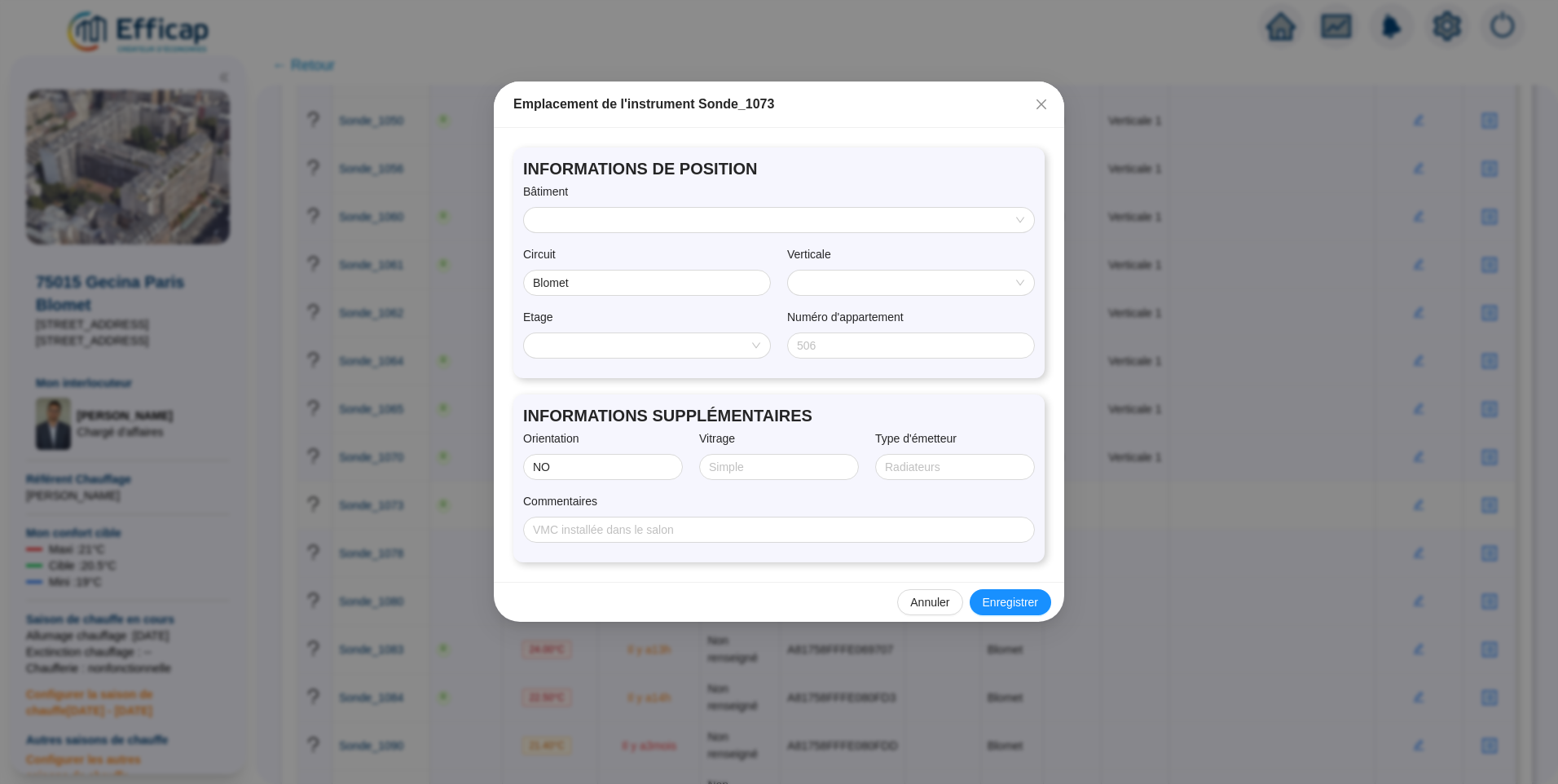
click at [615, 220] on input "search" at bounding box center [771, 219] width 476 height 25
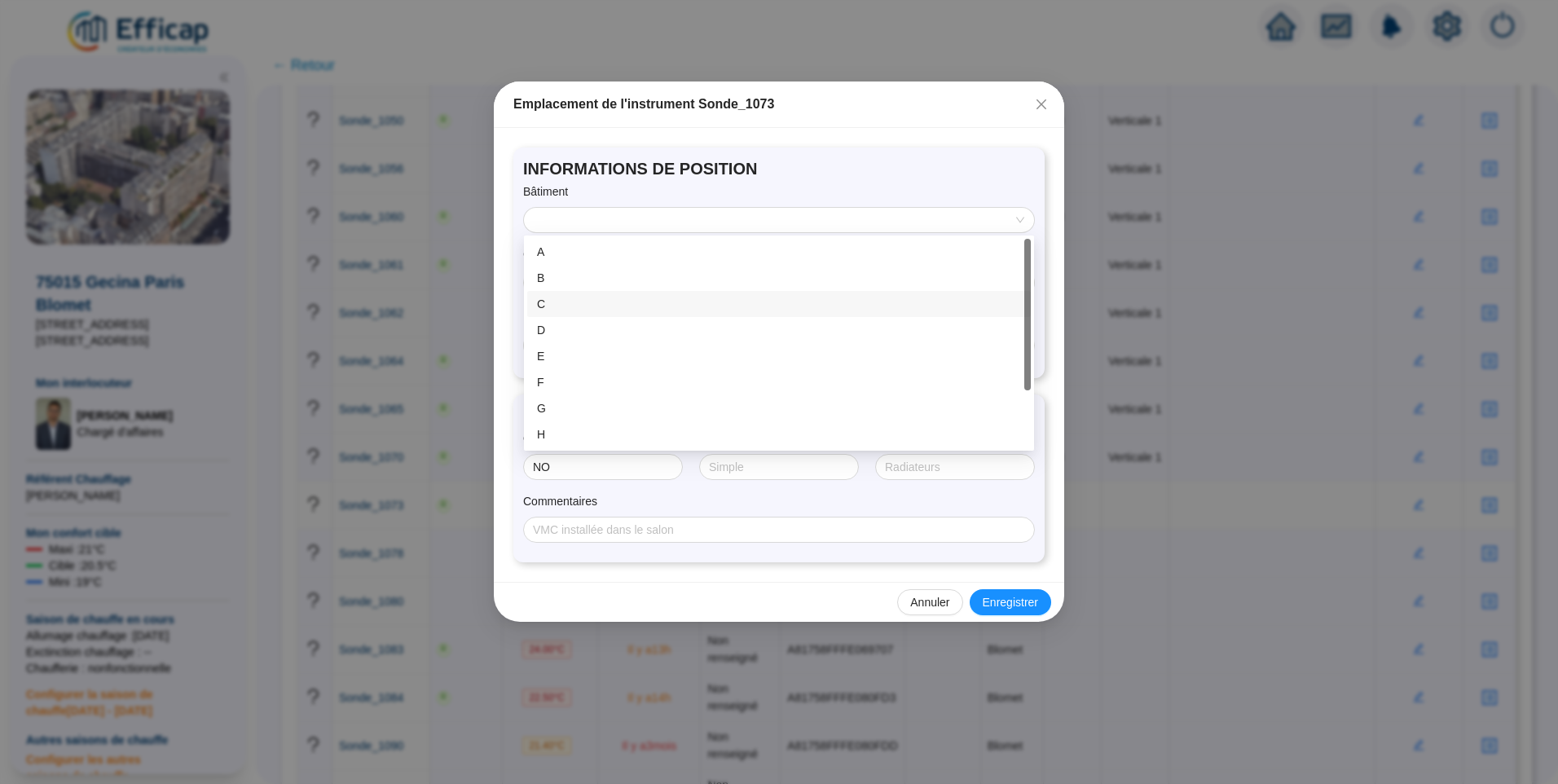
click at [607, 311] on div "C" at bounding box center [779, 304] width 484 height 17
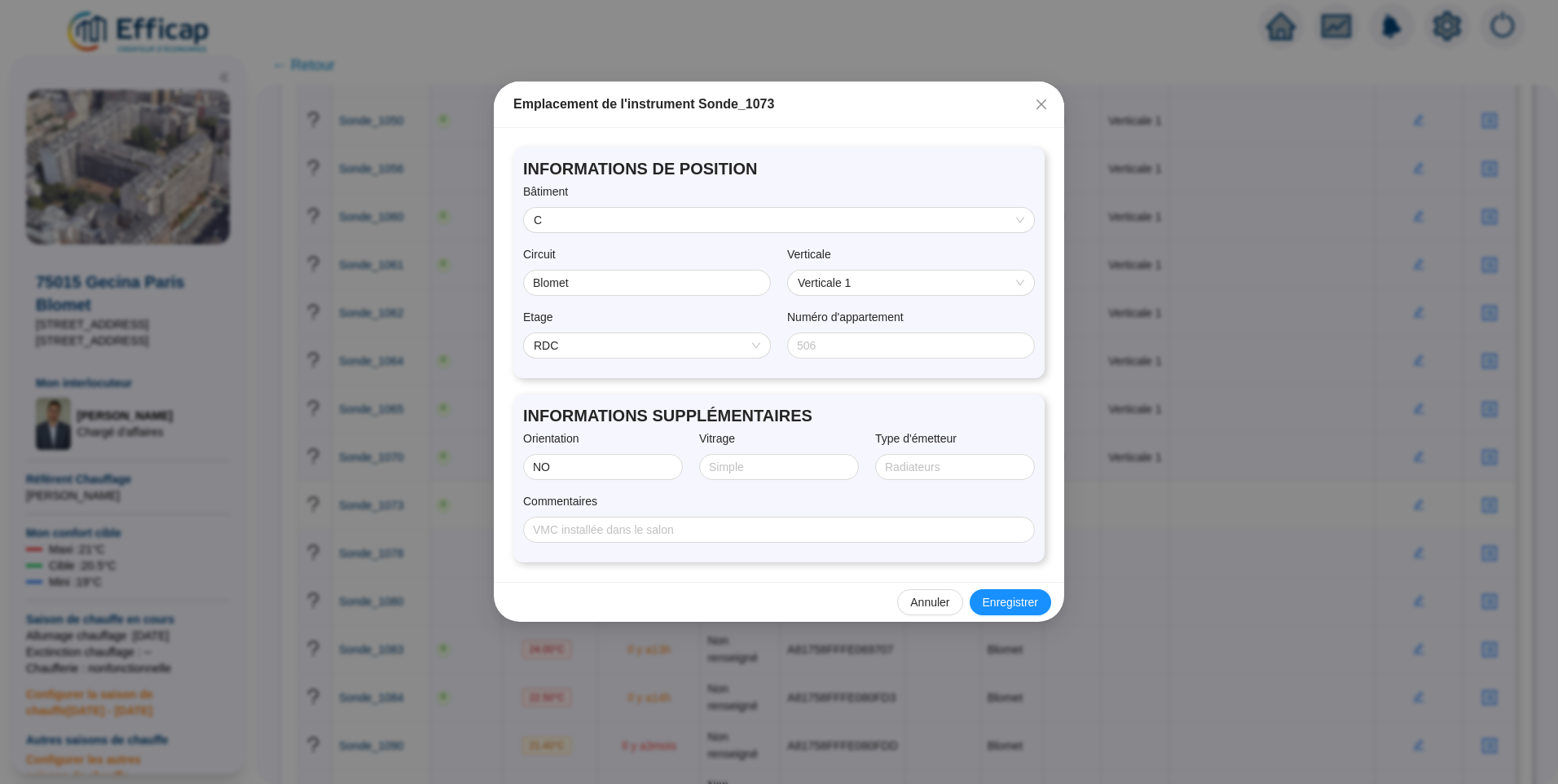
click at [599, 351] on span "RDC" at bounding box center [647, 345] width 227 height 25
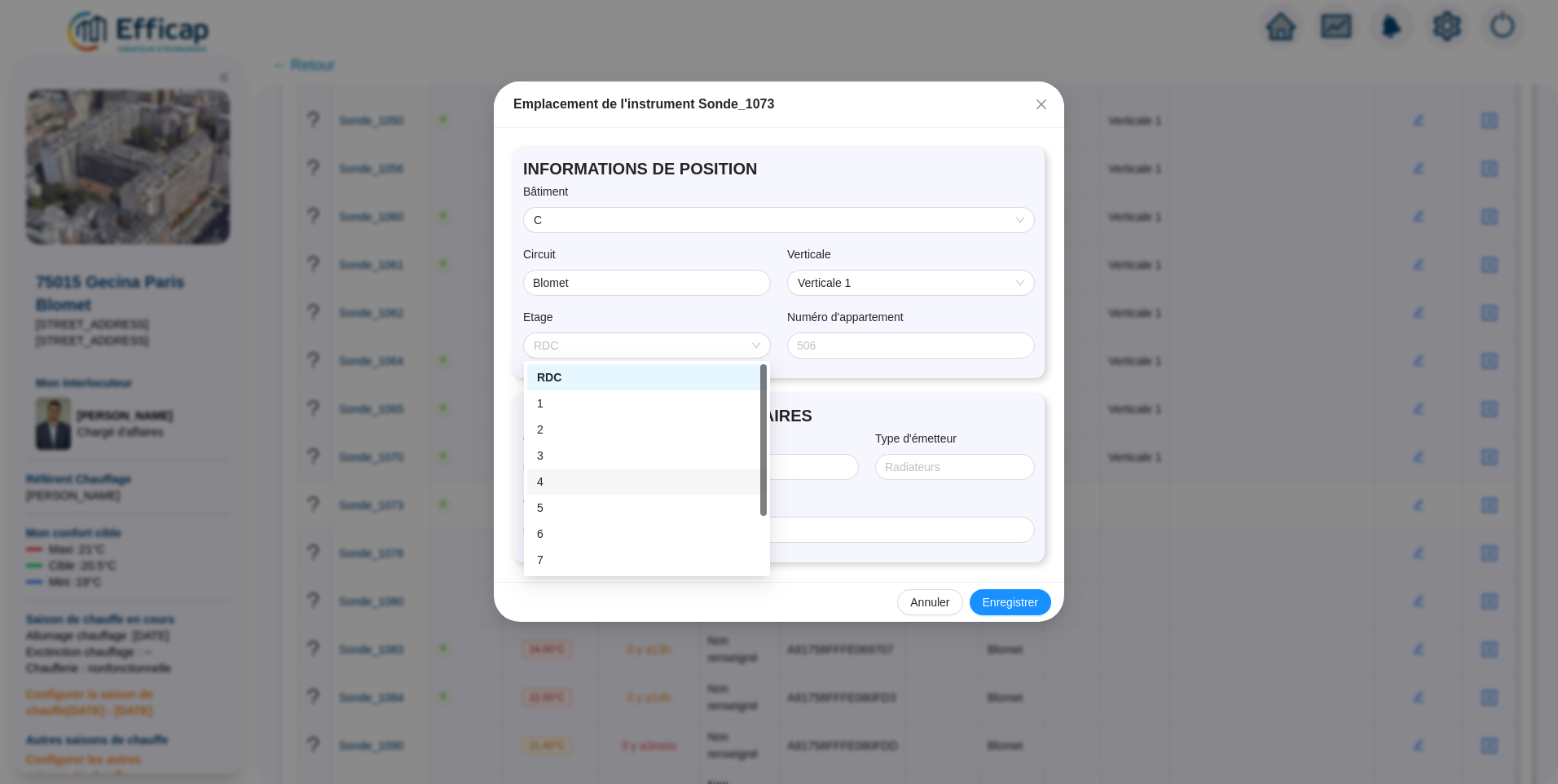
click at [556, 484] on div "4" at bounding box center [647, 482] width 220 height 17
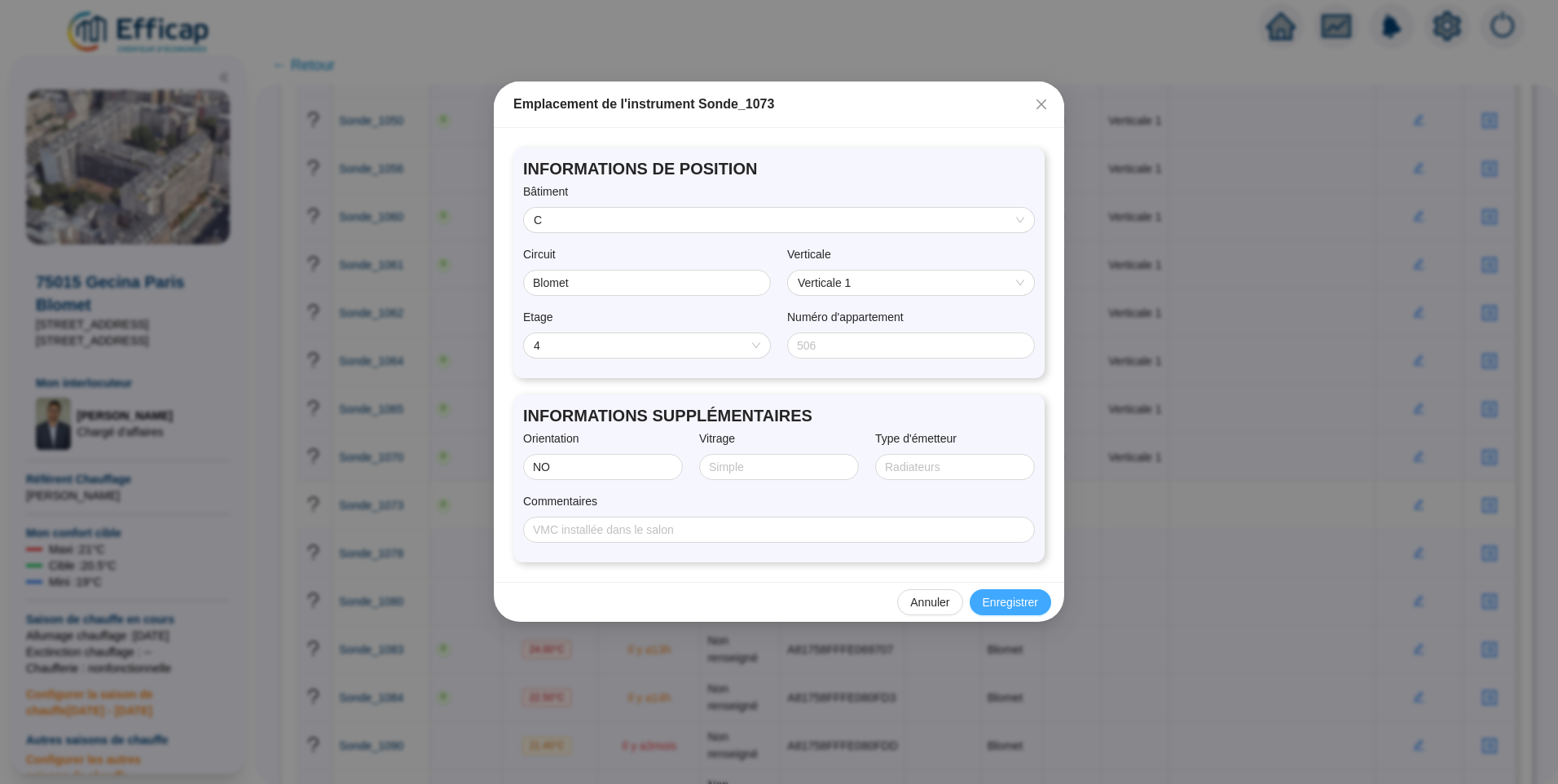
click at [1020, 600] on span "Enregistrer" at bounding box center [1011, 602] width 56 height 17
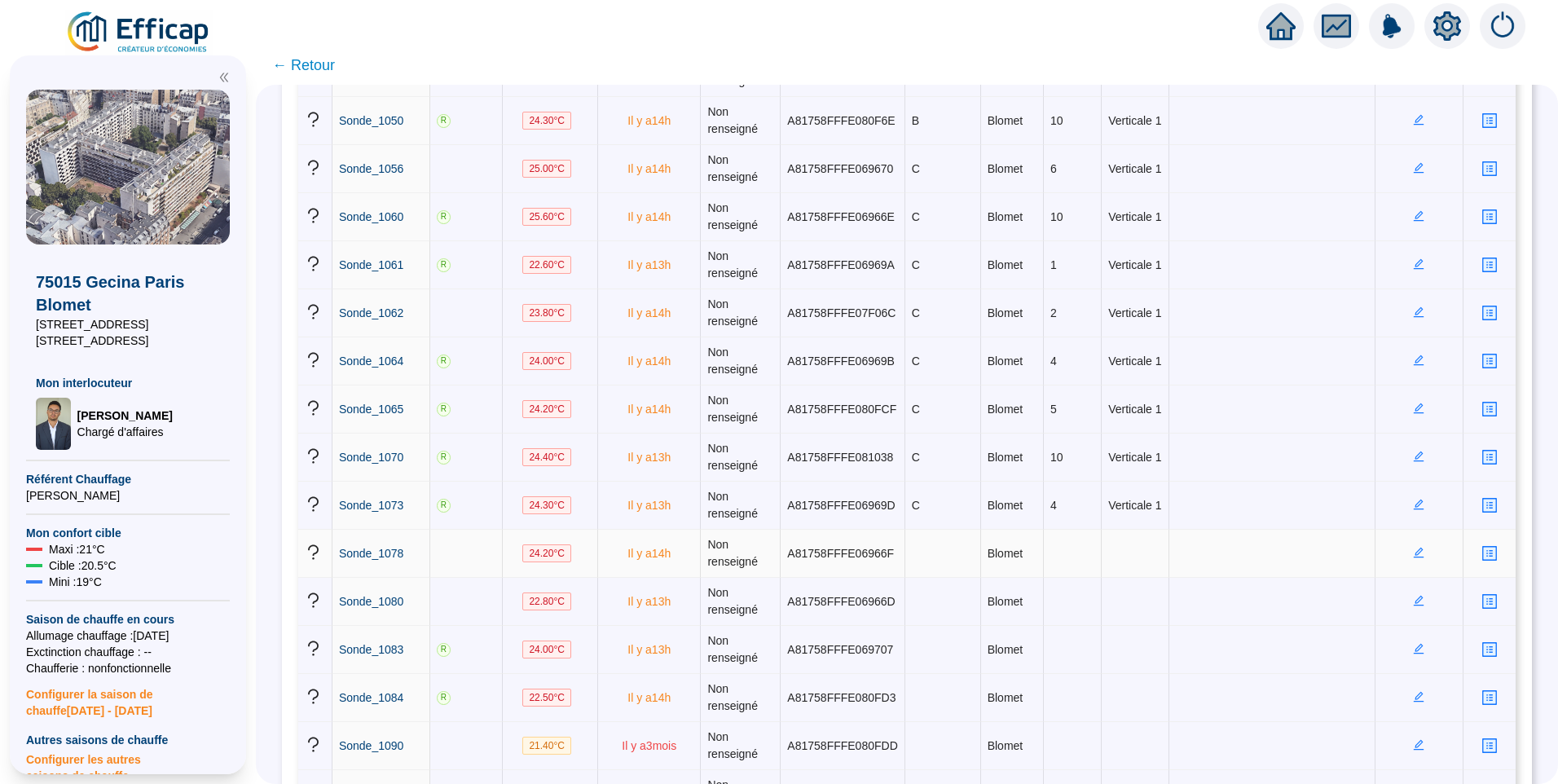
click at [1415, 556] on icon "edit" at bounding box center [1419, 552] width 11 height 11
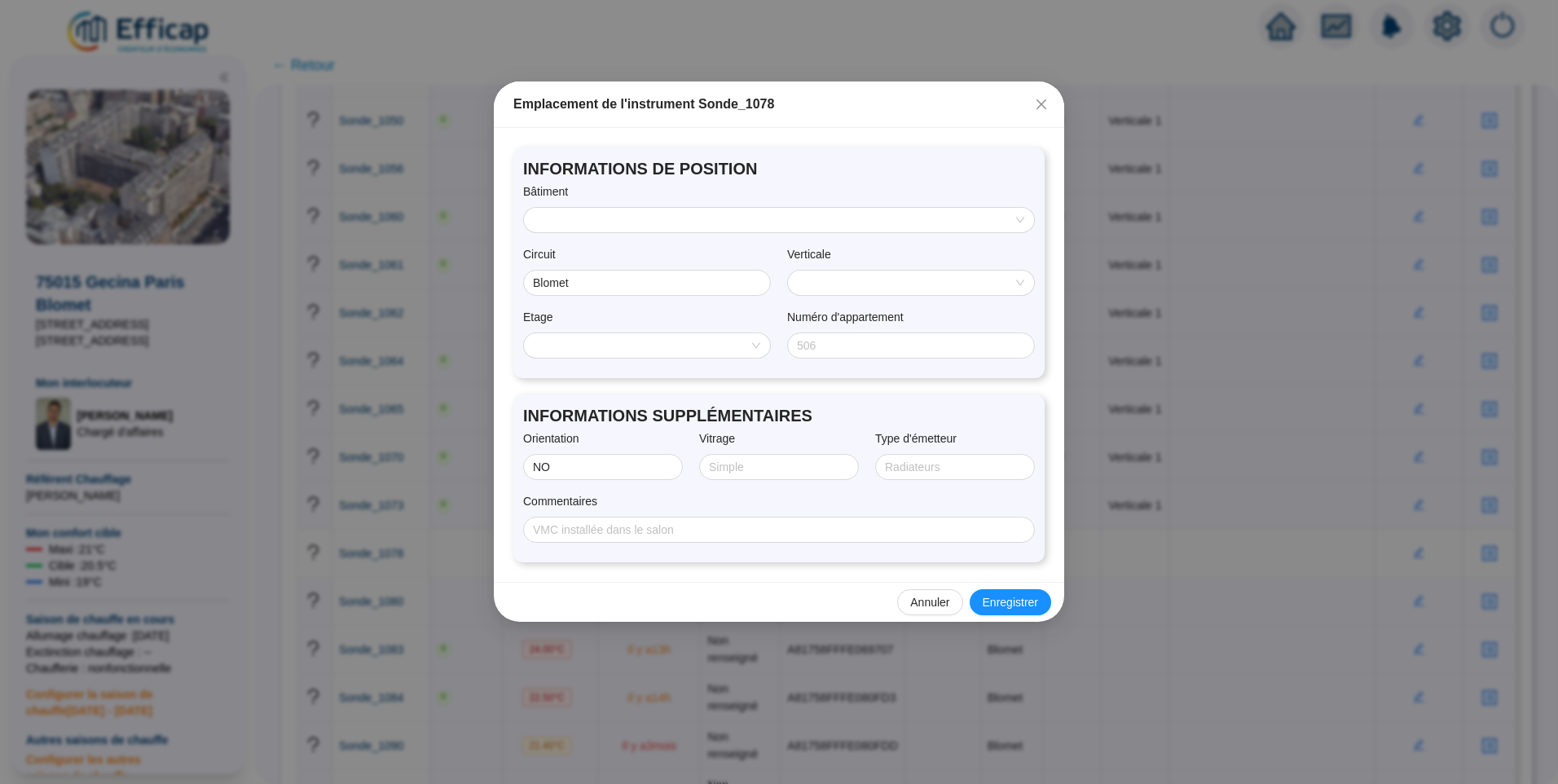
click at [627, 214] on input "search" at bounding box center [771, 219] width 476 height 25
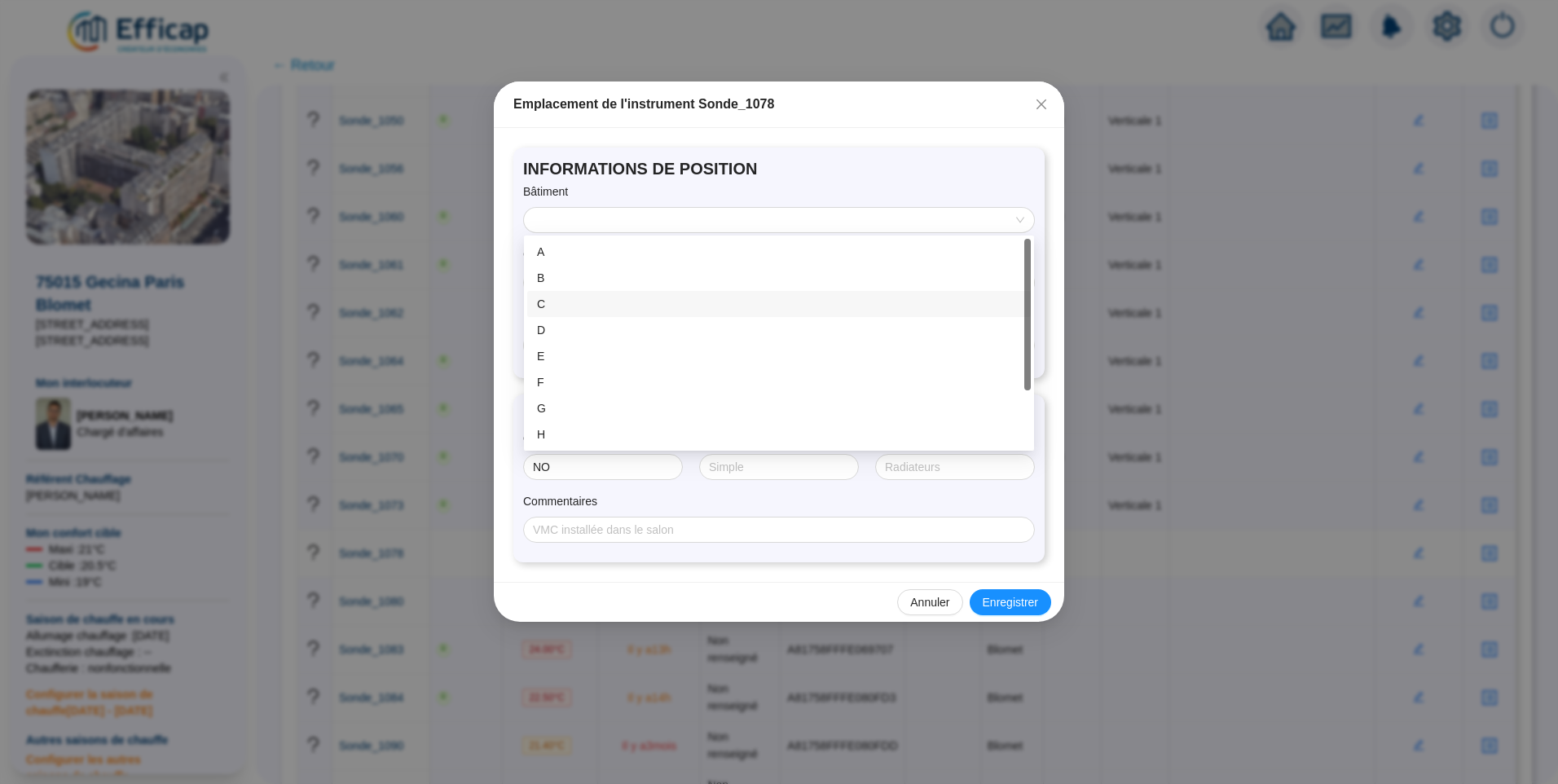
click at [599, 306] on div "C" at bounding box center [779, 304] width 484 height 17
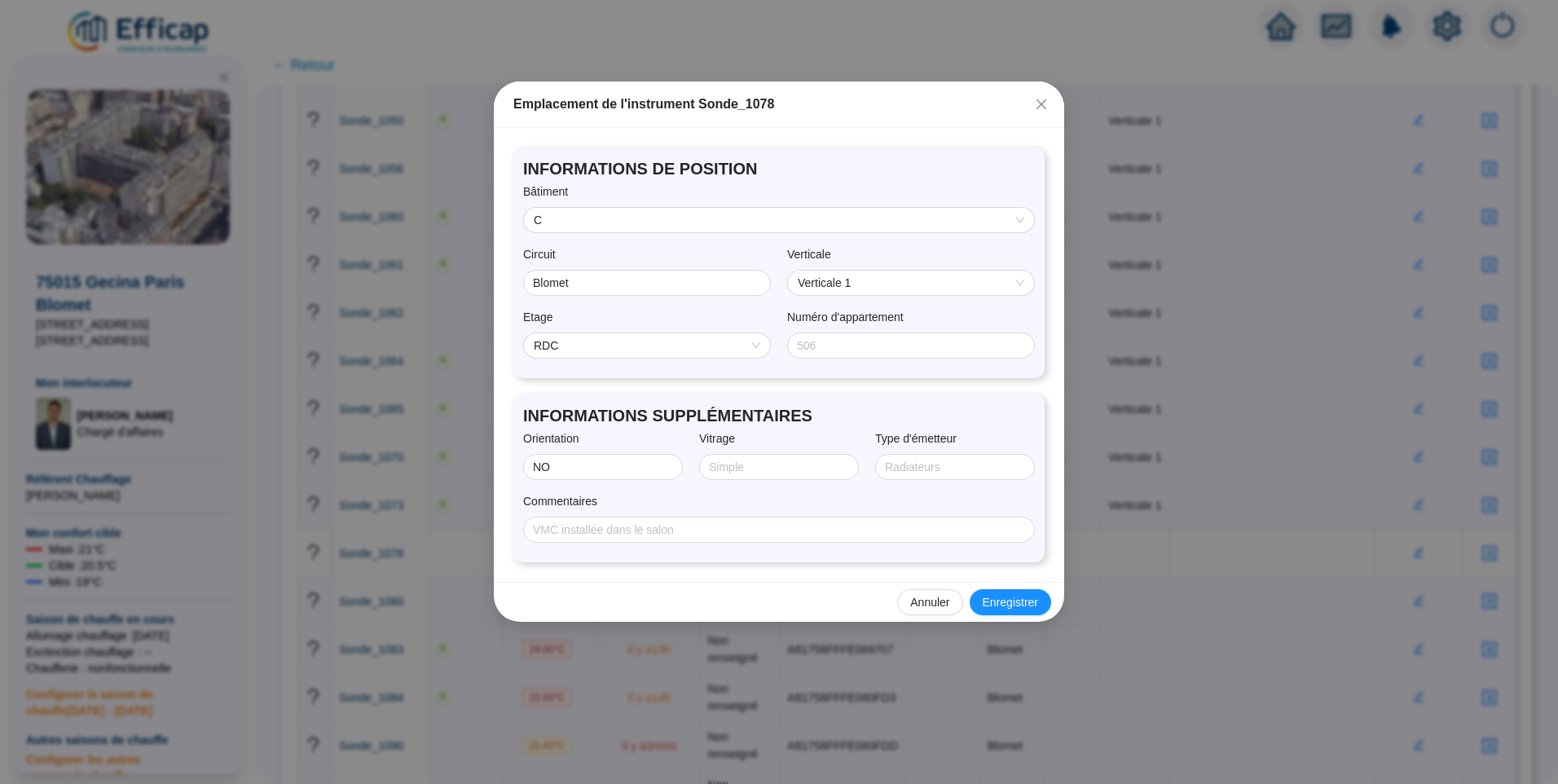
click at [620, 351] on span "RDC" at bounding box center [647, 345] width 227 height 25
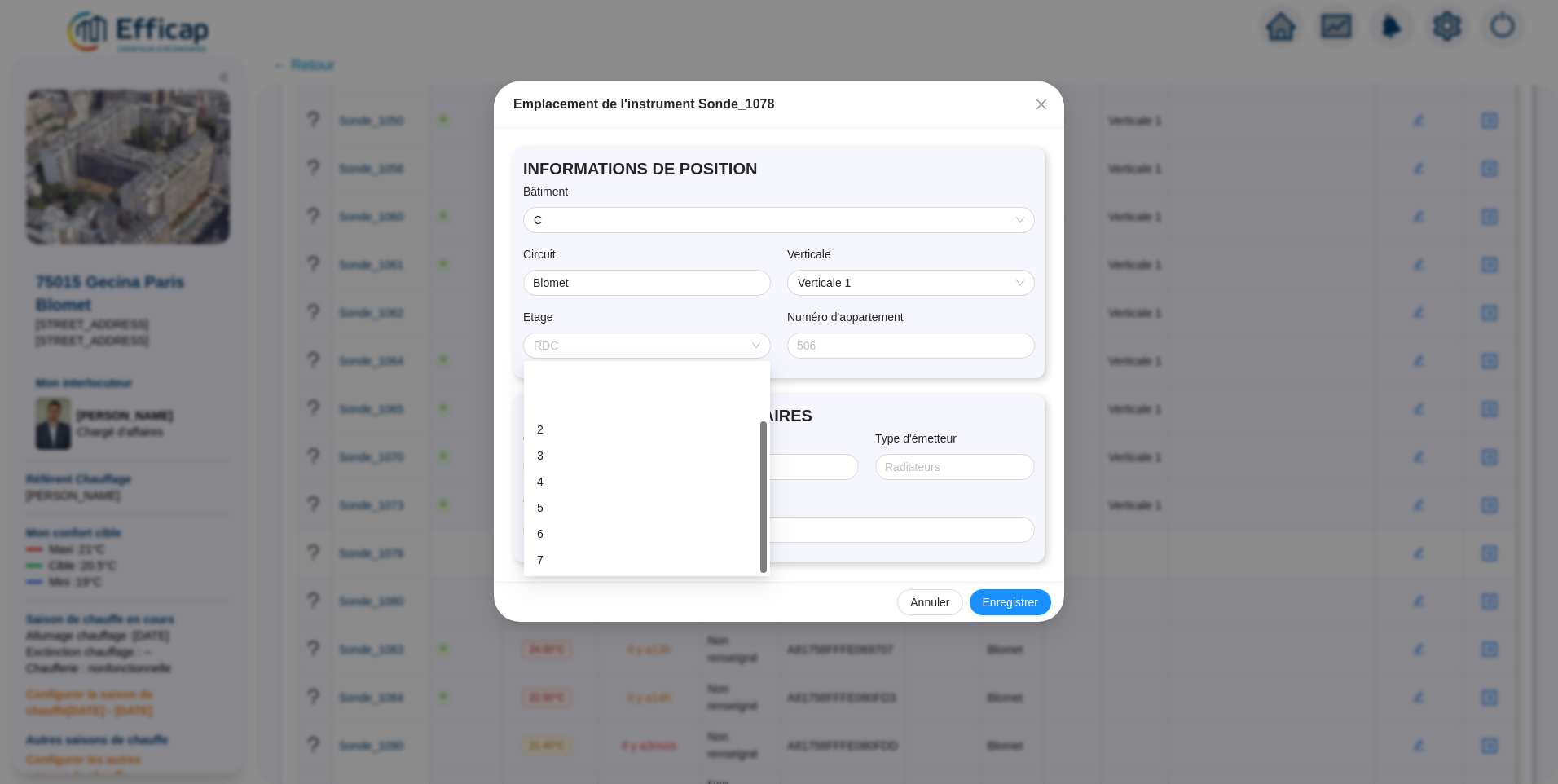
scroll to position [79, 0]
click at [550, 535] on div "9" at bounding box center [647, 534] width 220 height 17
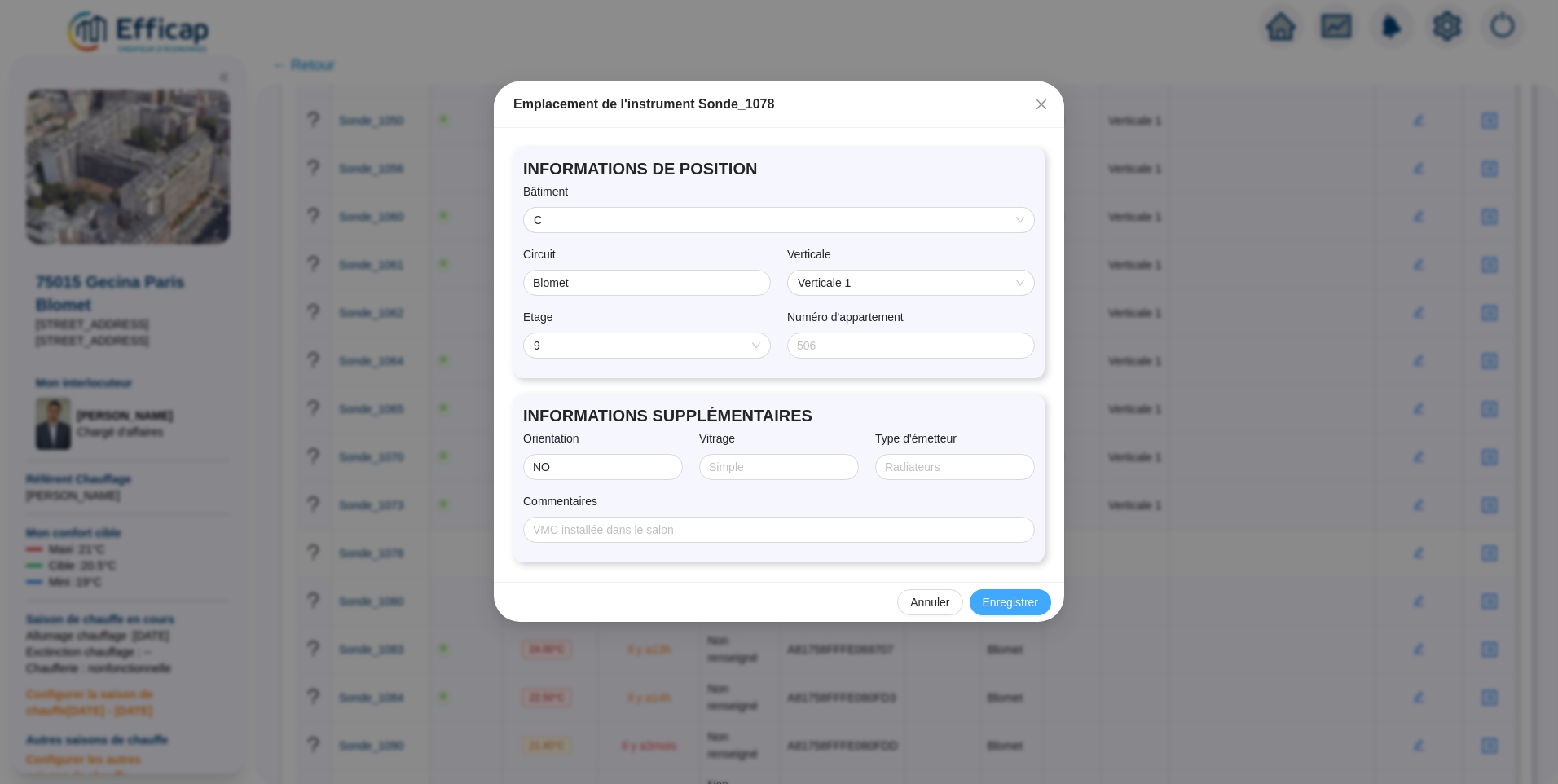
click at [999, 592] on button "Enregistrer" at bounding box center [1010, 602] width 81 height 26
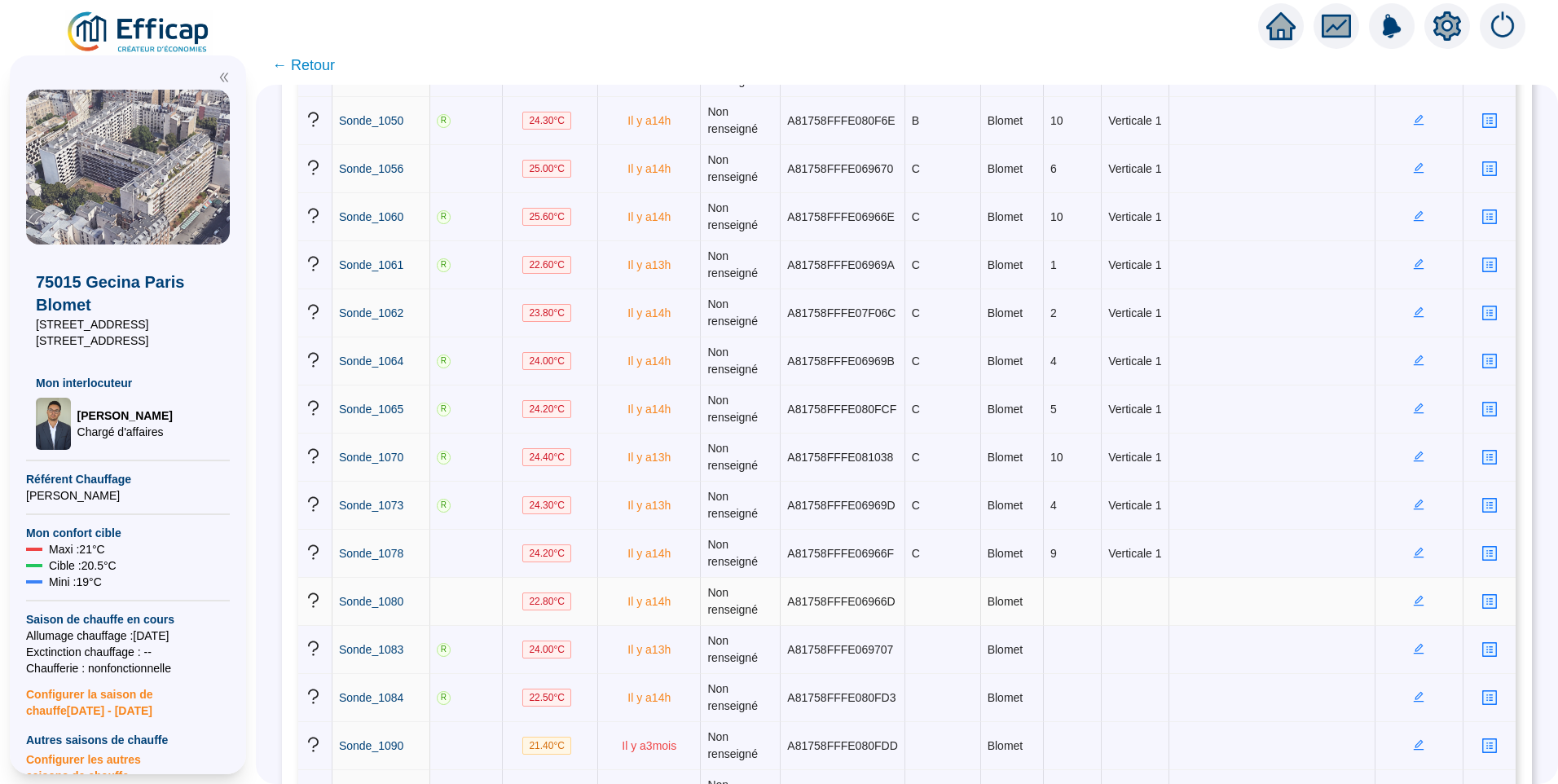
click at [1414, 599] on icon "edit" at bounding box center [1419, 601] width 11 height 11
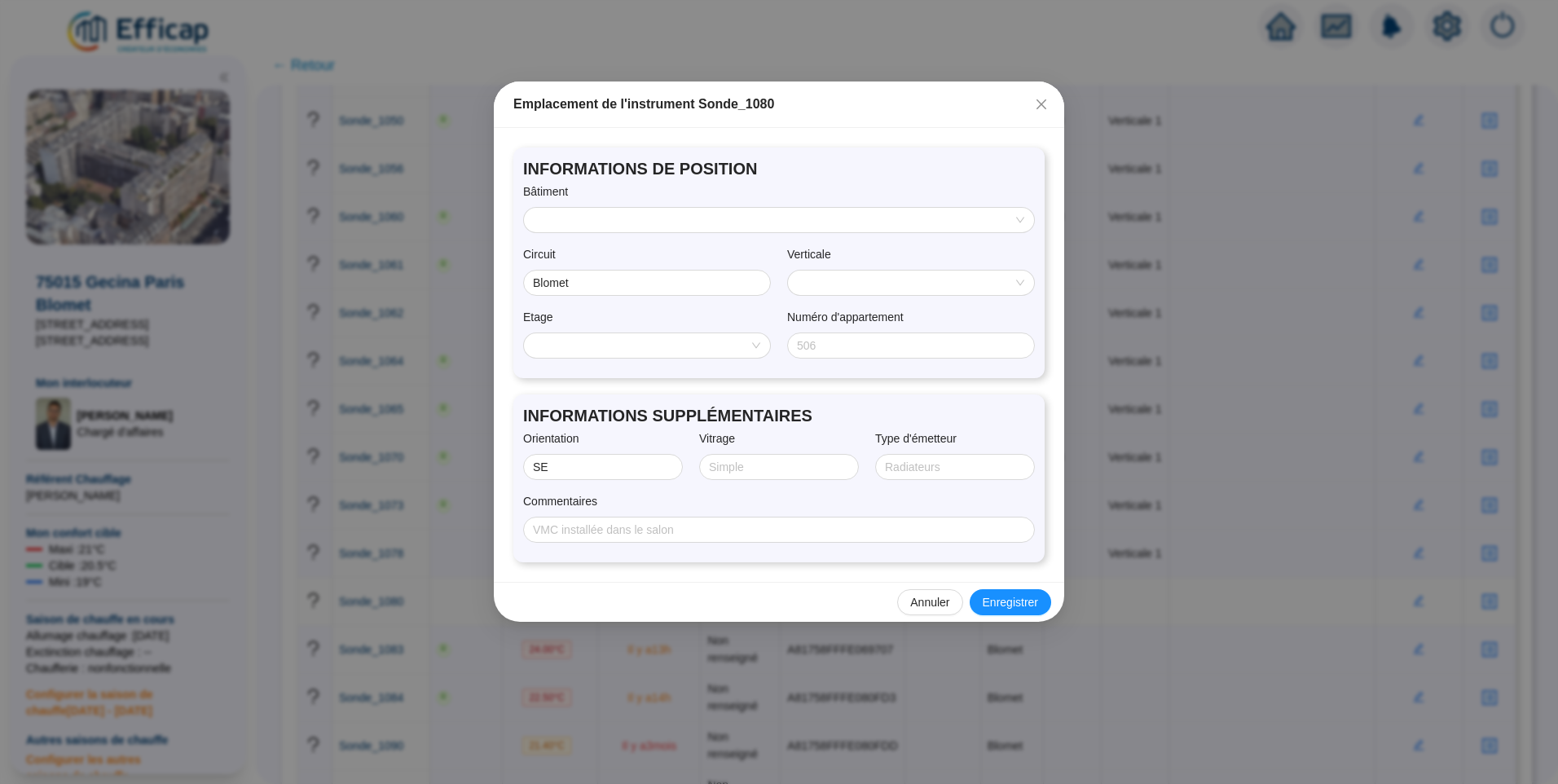
click at [584, 205] on div "Bâtiment" at bounding box center [779, 196] width 512 height 24
click at [593, 218] on input "search" at bounding box center [771, 219] width 476 height 25
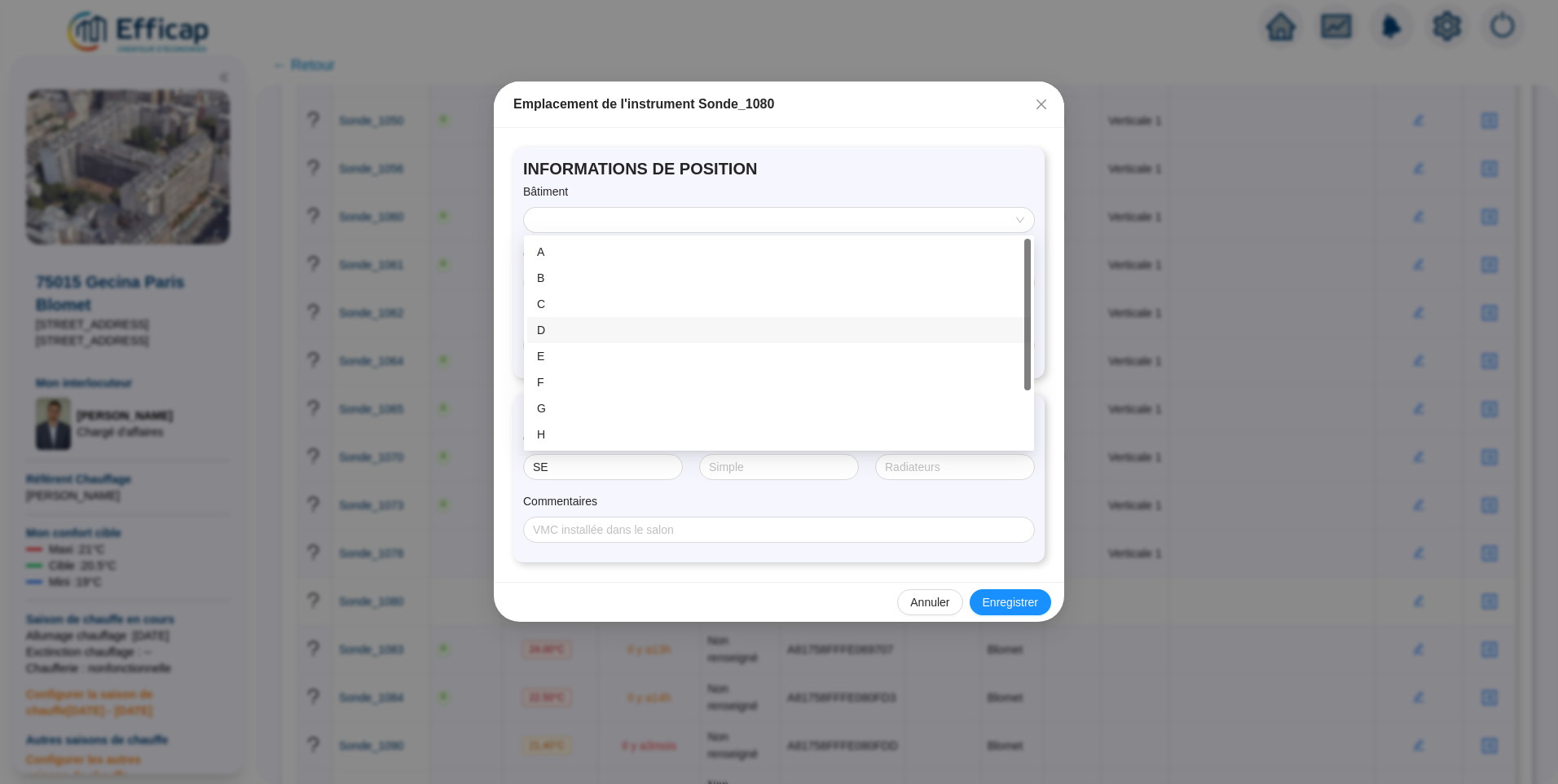
click at [578, 338] on div "D" at bounding box center [779, 330] width 484 height 17
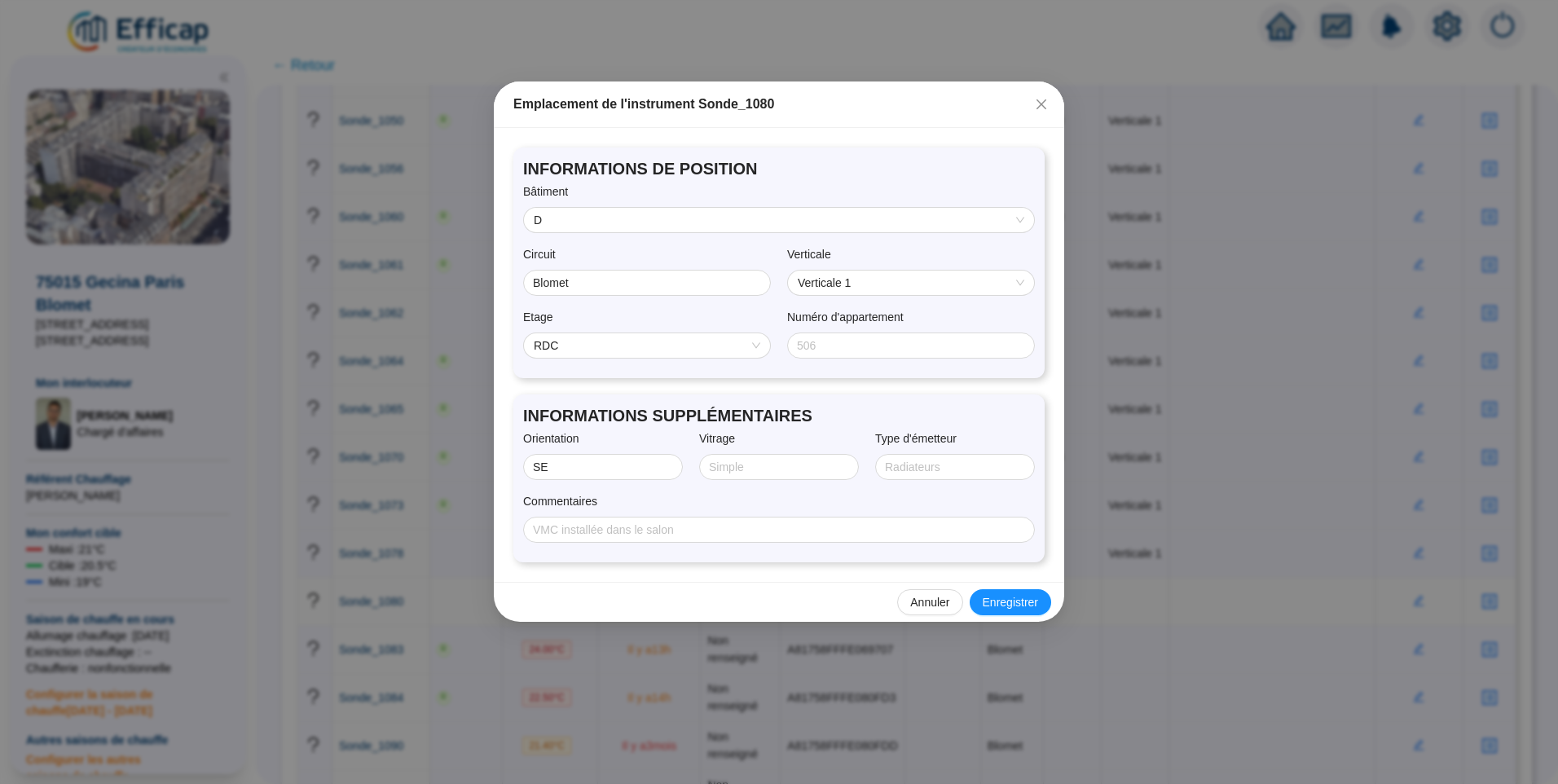
click at [684, 335] on span "RDC" at bounding box center [647, 345] width 227 height 25
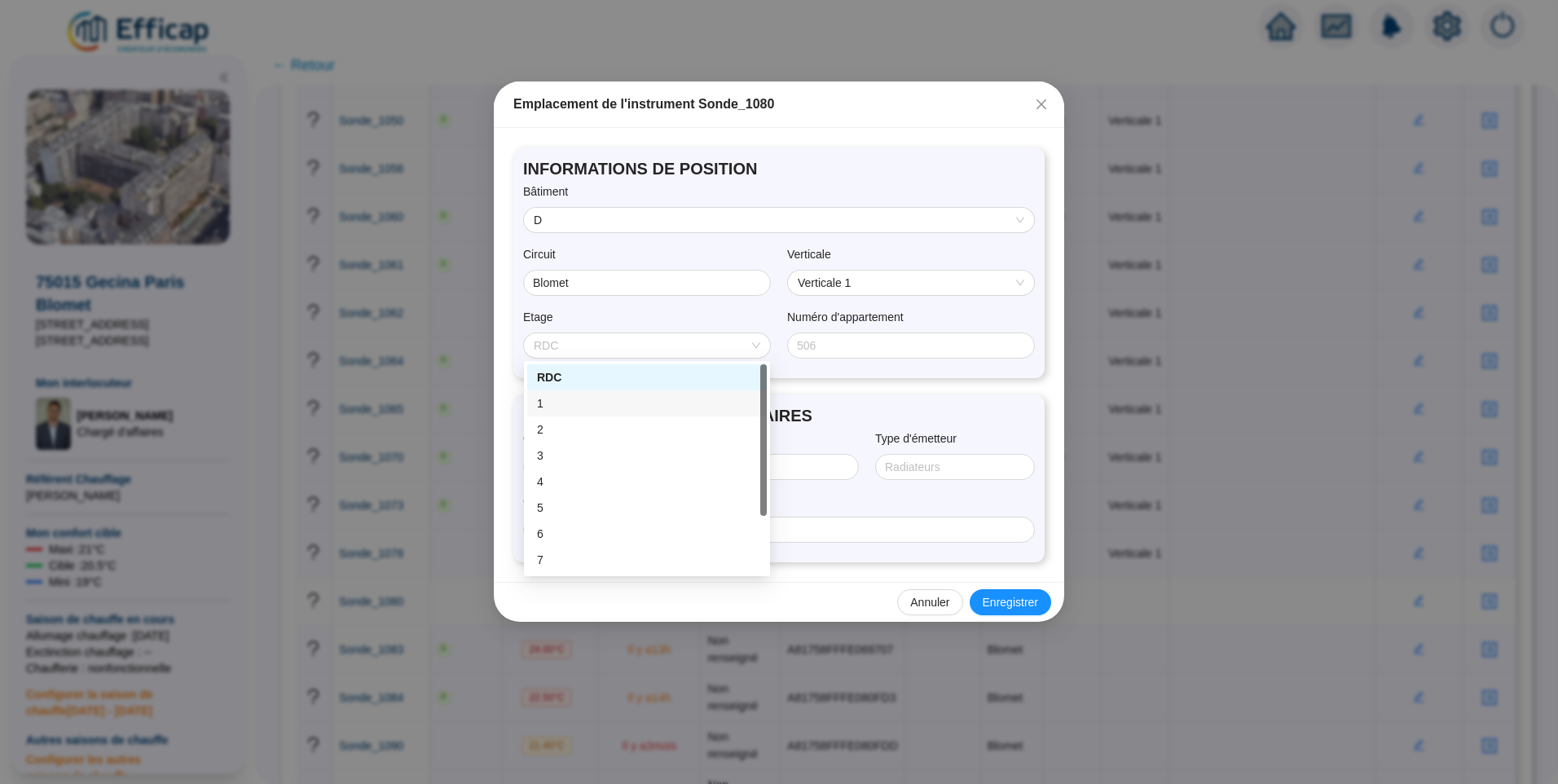
click at [573, 409] on div "1" at bounding box center [647, 404] width 220 height 17
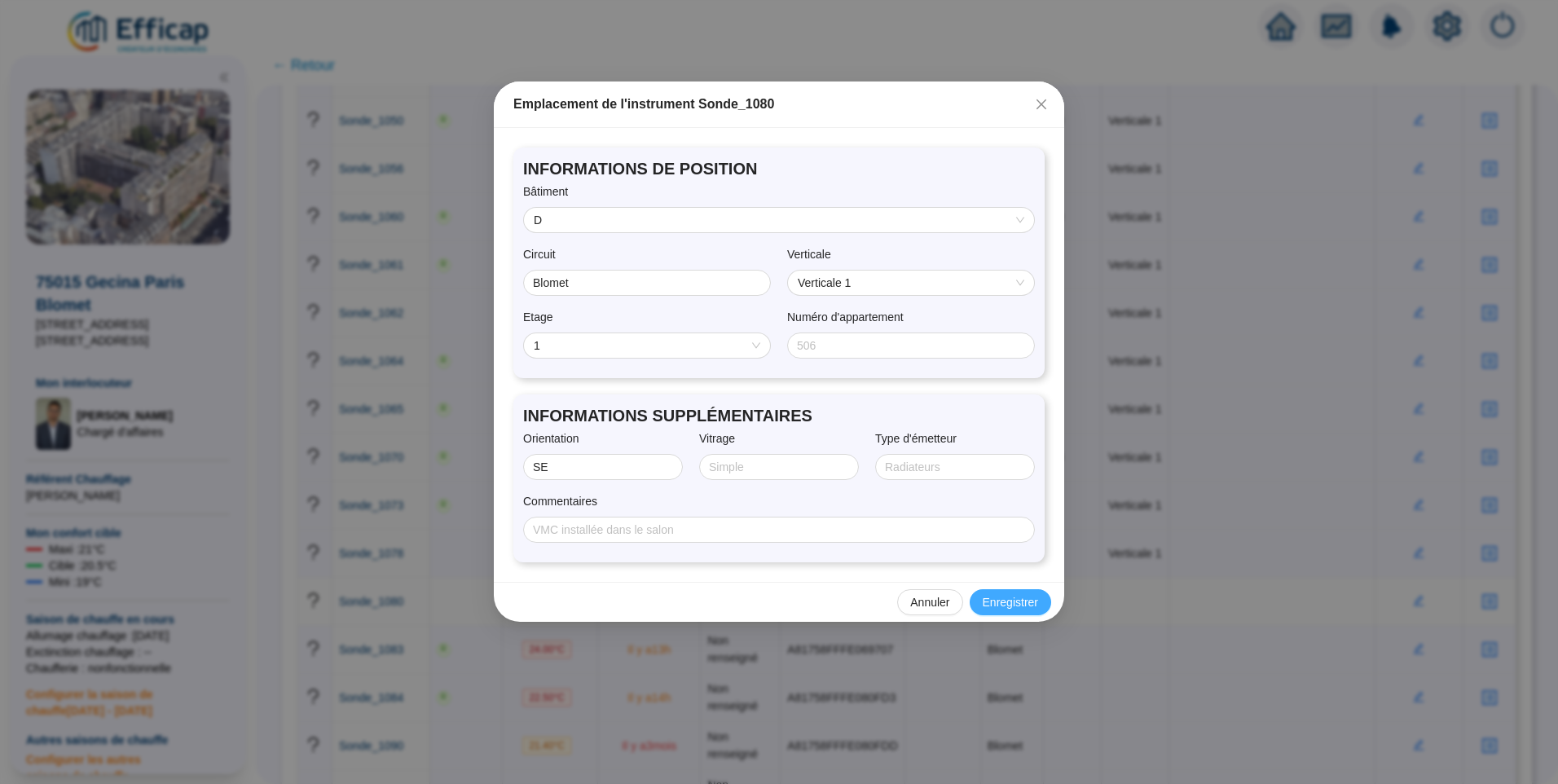
click at [1016, 594] on span "Enregistrer" at bounding box center [1011, 602] width 56 height 17
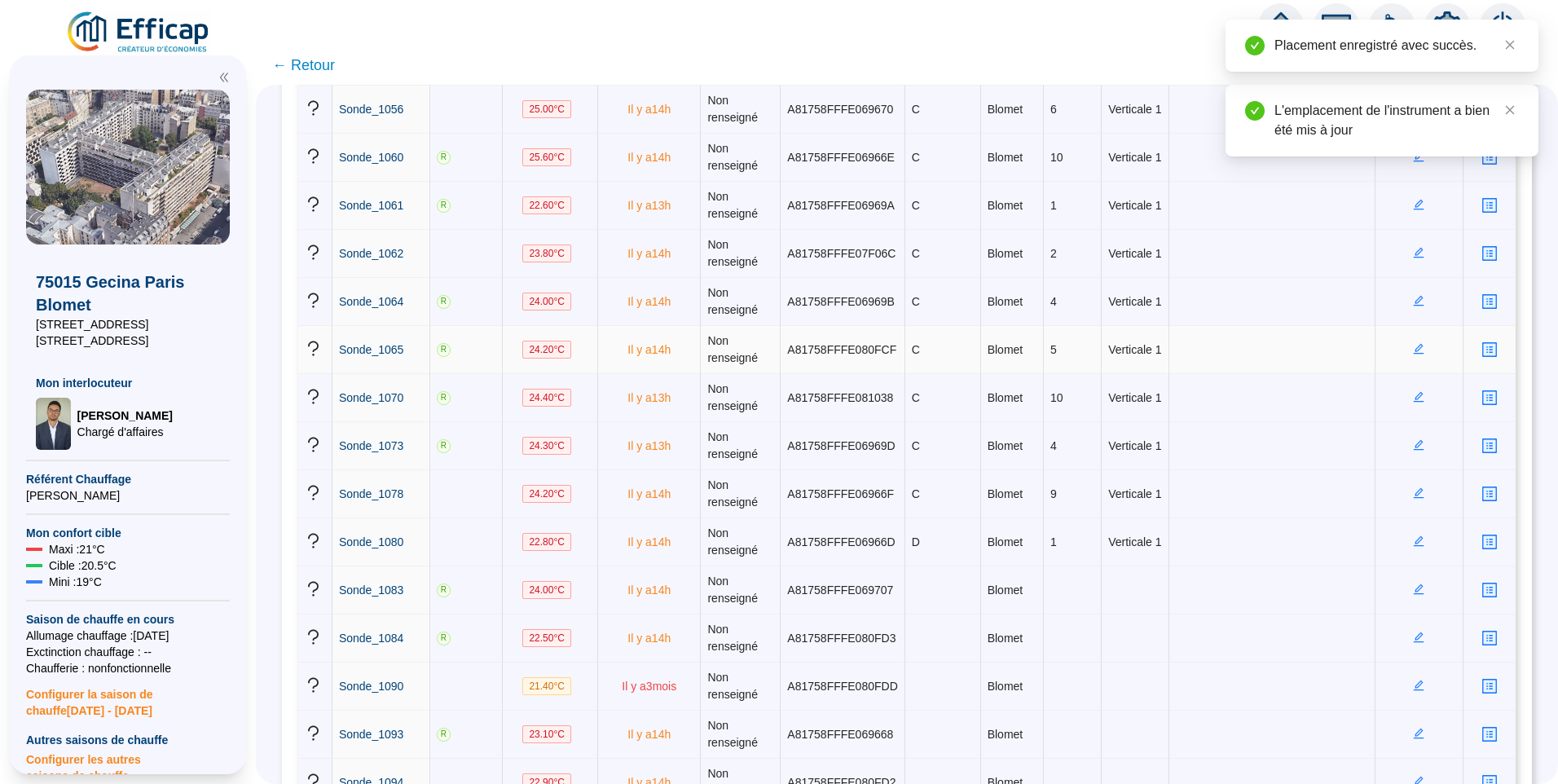
scroll to position [896, 0]
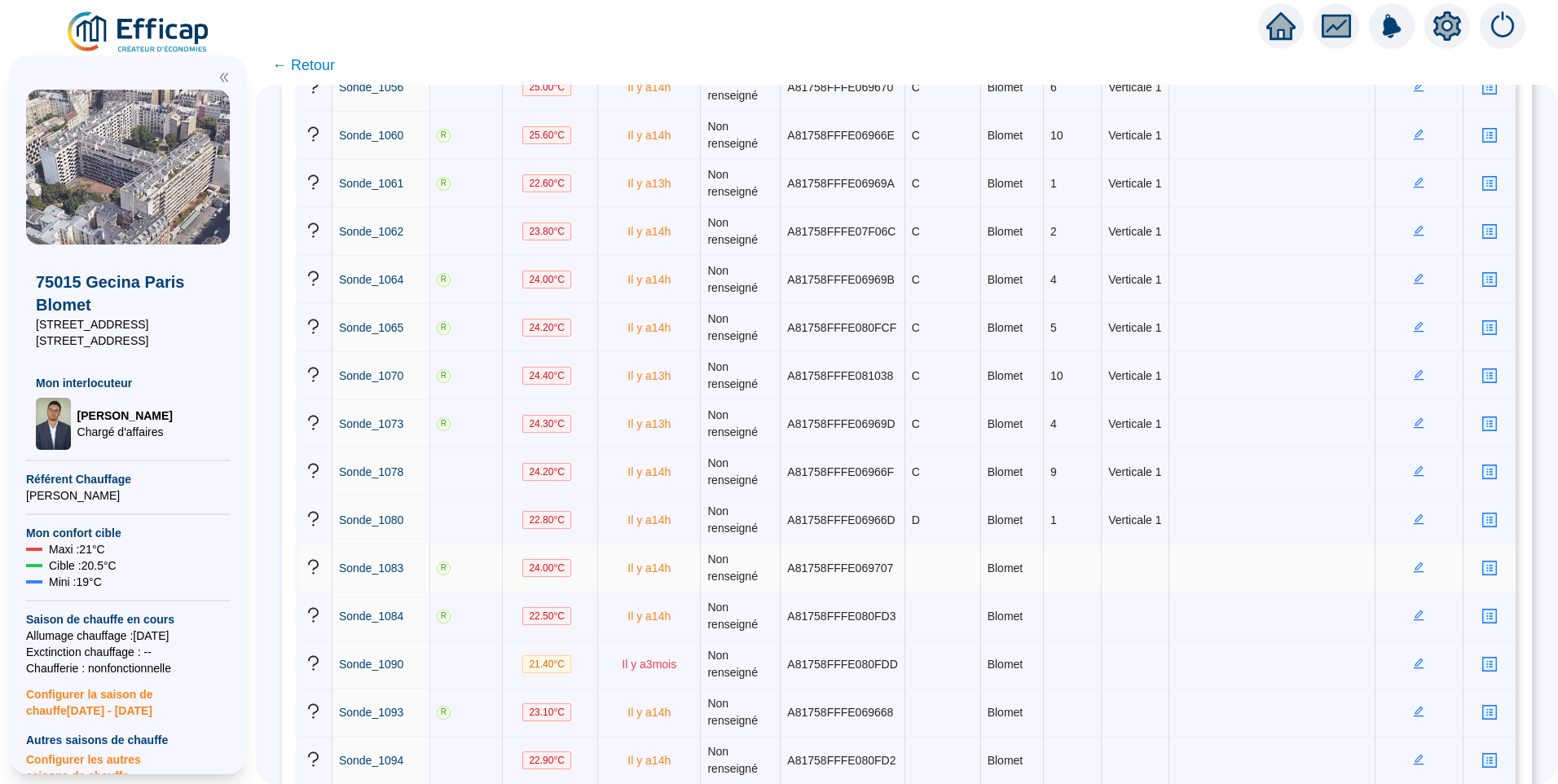
click at [1416, 569] on icon "edit" at bounding box center [1419, 567] width 5 height 5
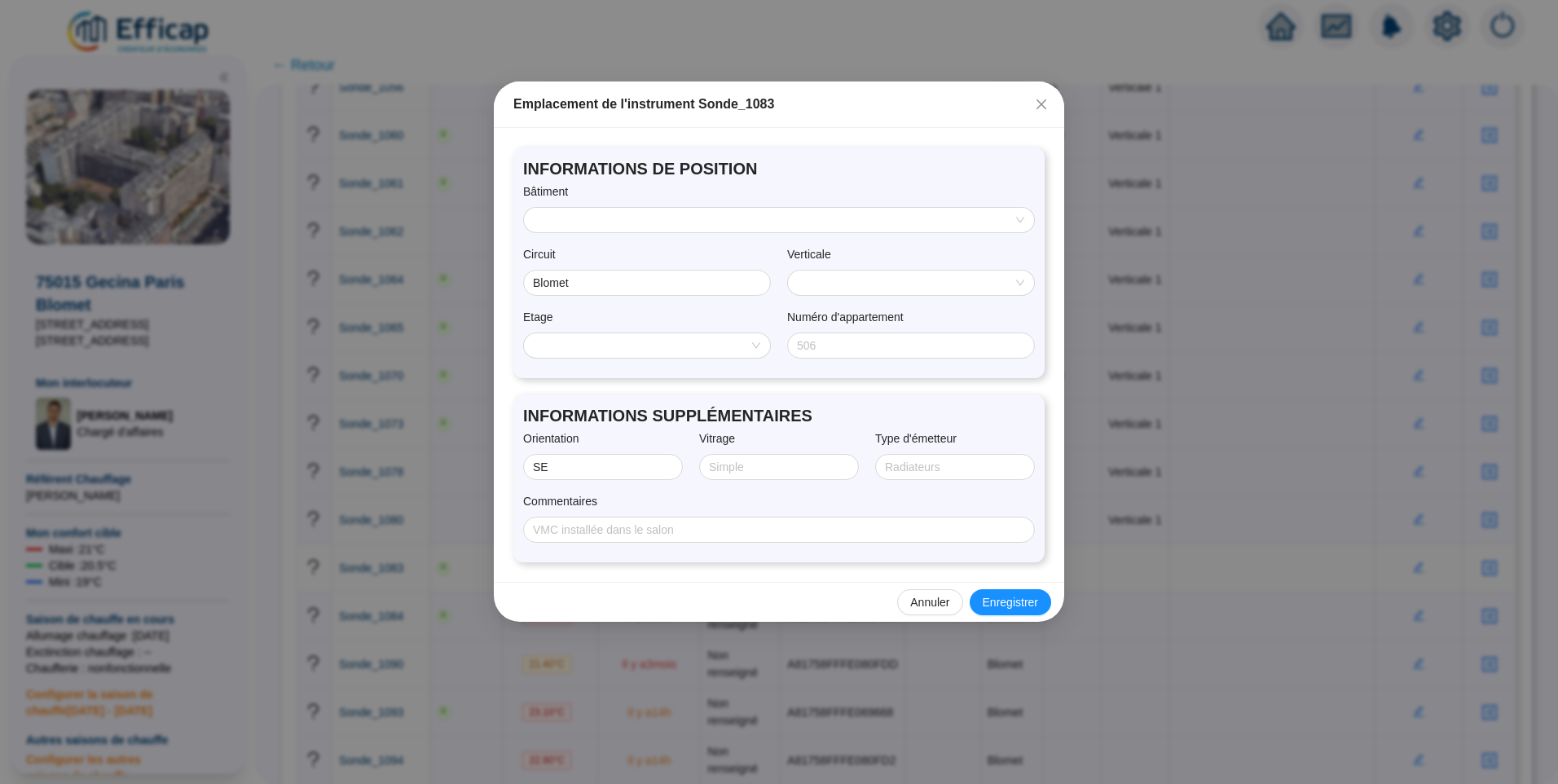
click at [599, 226] on input "search" at bounding box center [771, 219] width 476 height 25
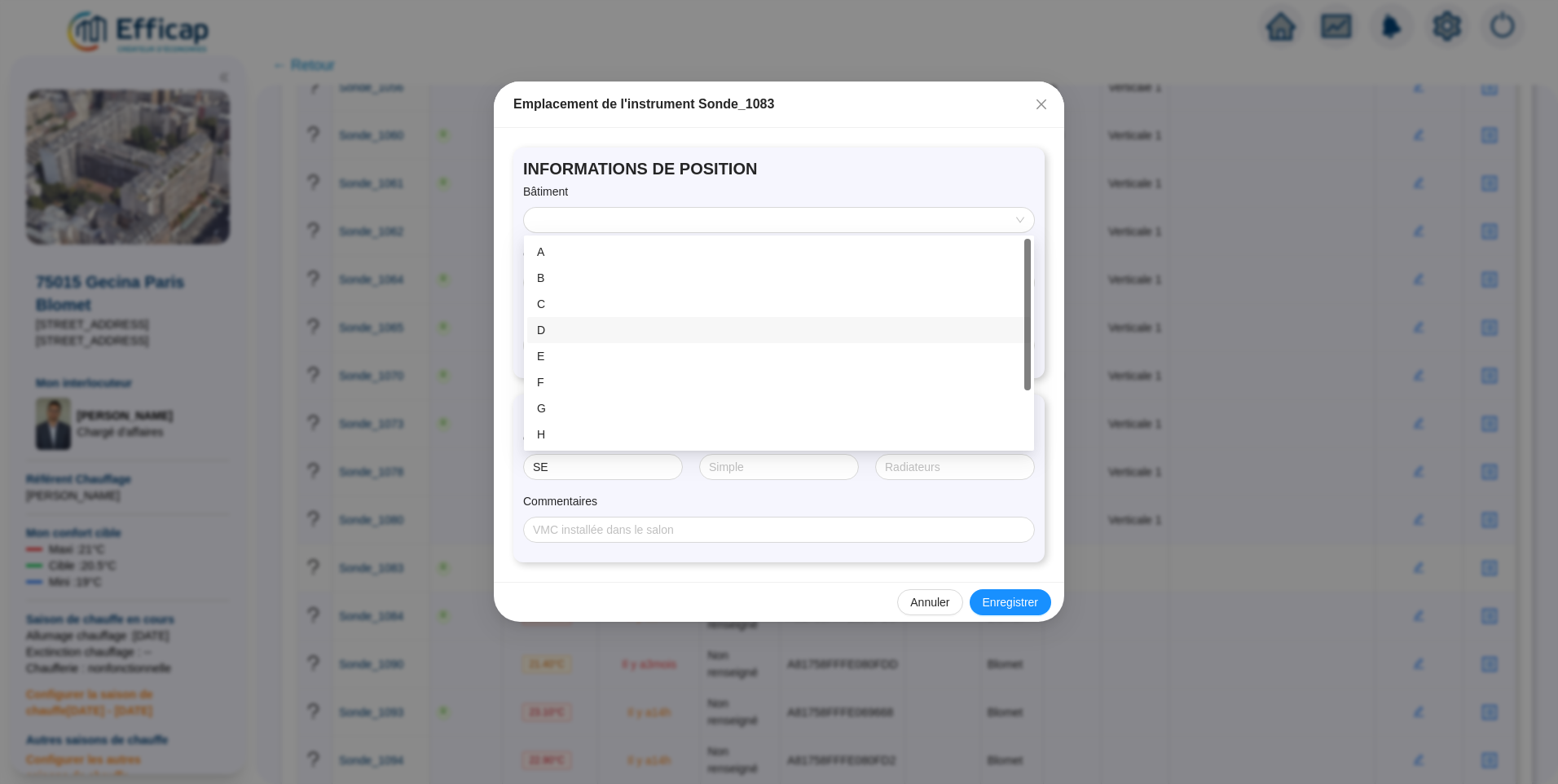
click at [592, 336] on div "D" at bounding box center [779, 330] width 484 height 17
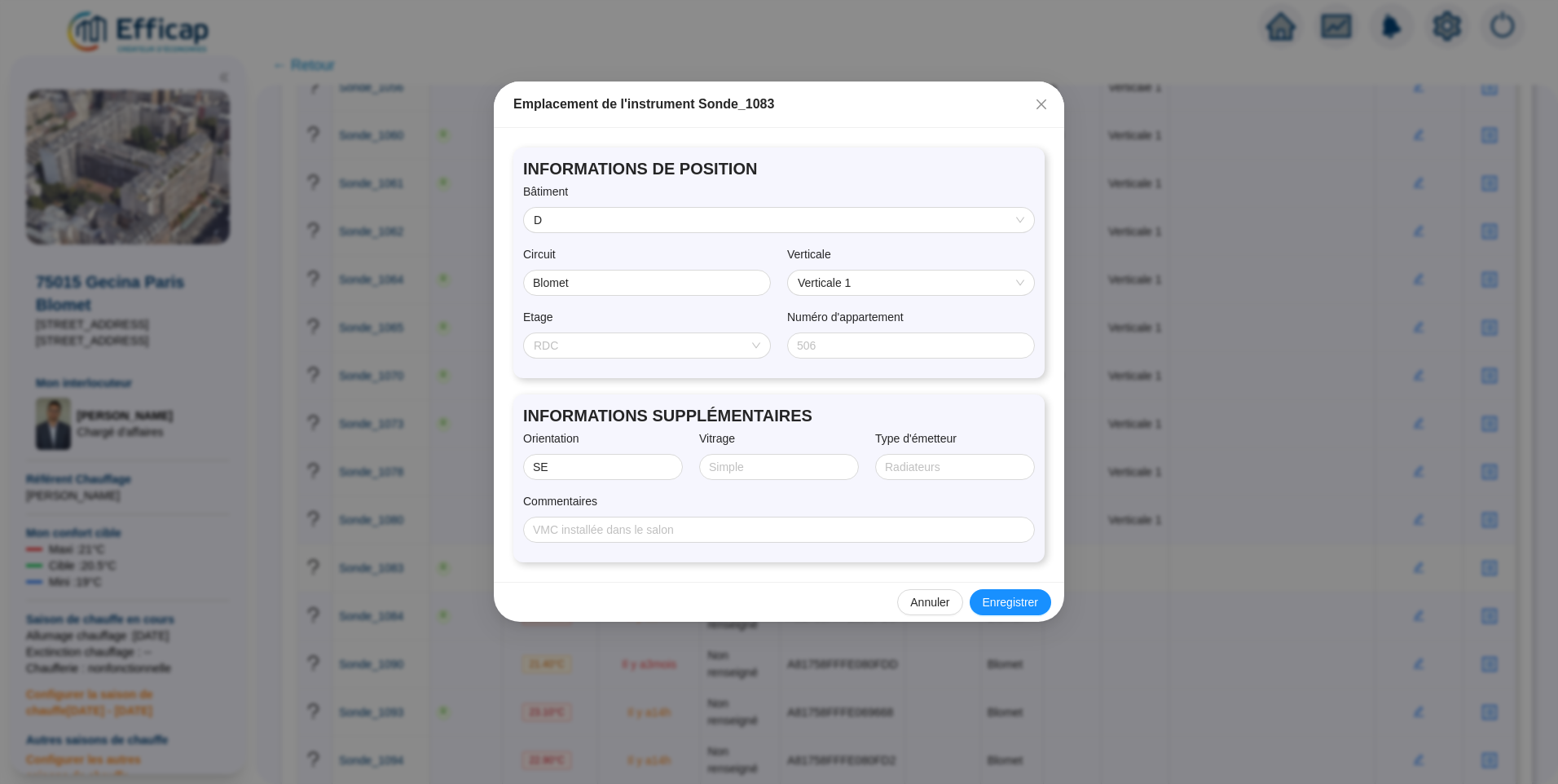
click at [612, 345] on span "RDC" at bounding box center [647, 345] width 227 height 25
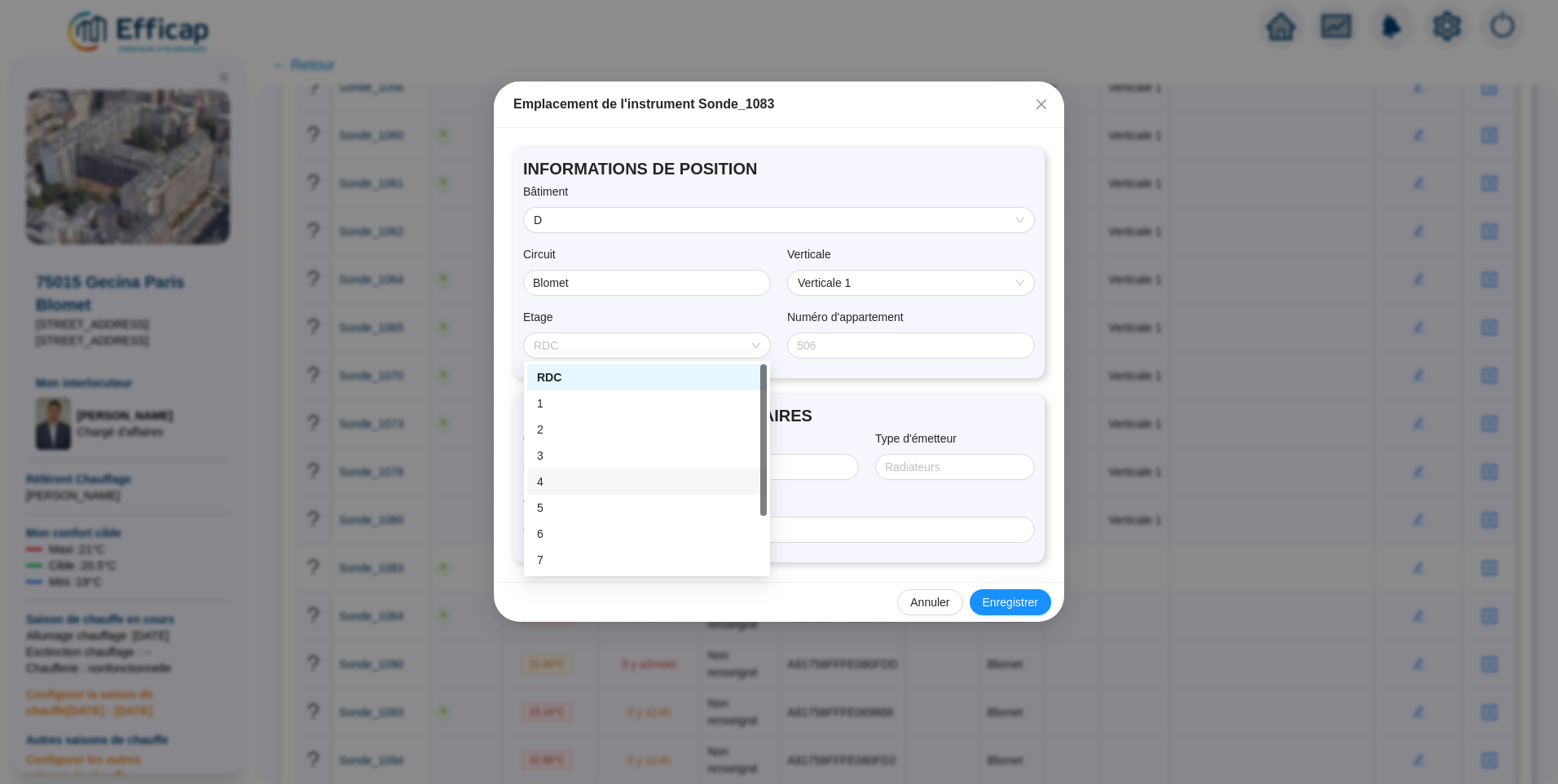
click at [567, 480] on div "4" at bounding box center [647, 482] width 220 height 17
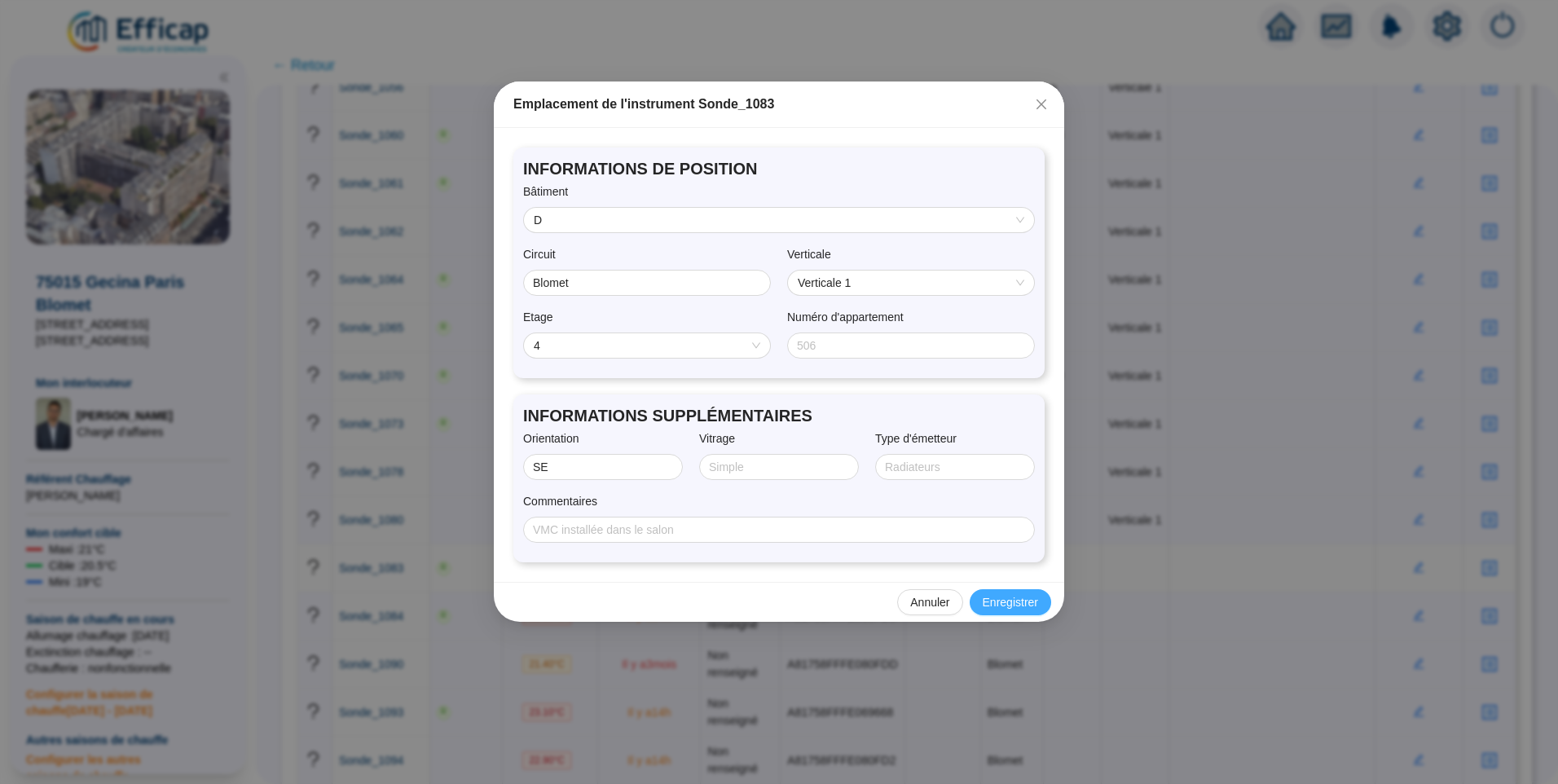
click at [1040, 596] on button "Enregistrer" at bounding box center [1010, 602] width 81 height 26
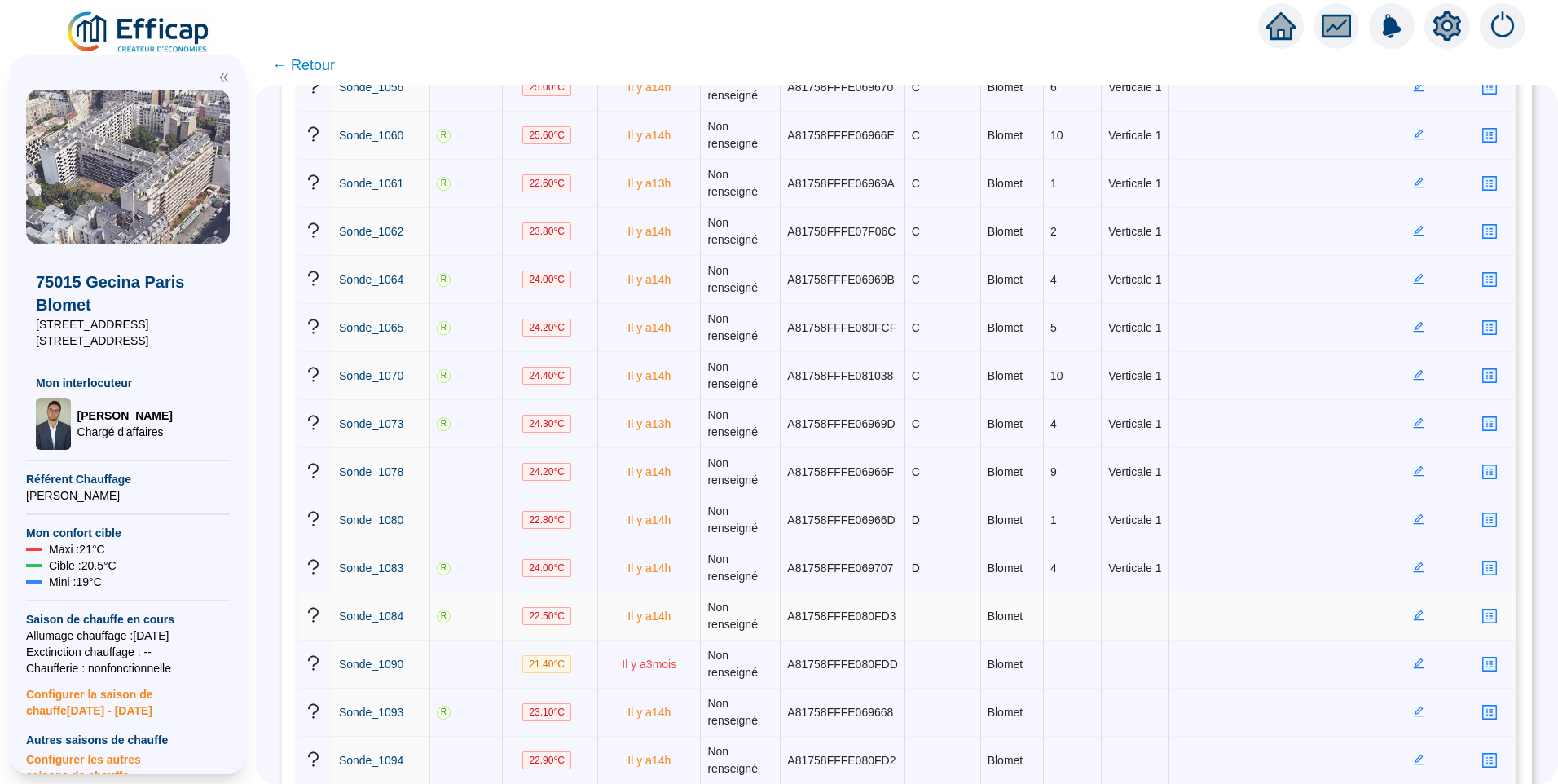
click at [1414, 611] on icon "edit" at bounding box center [1419, 615] width 11 height 11
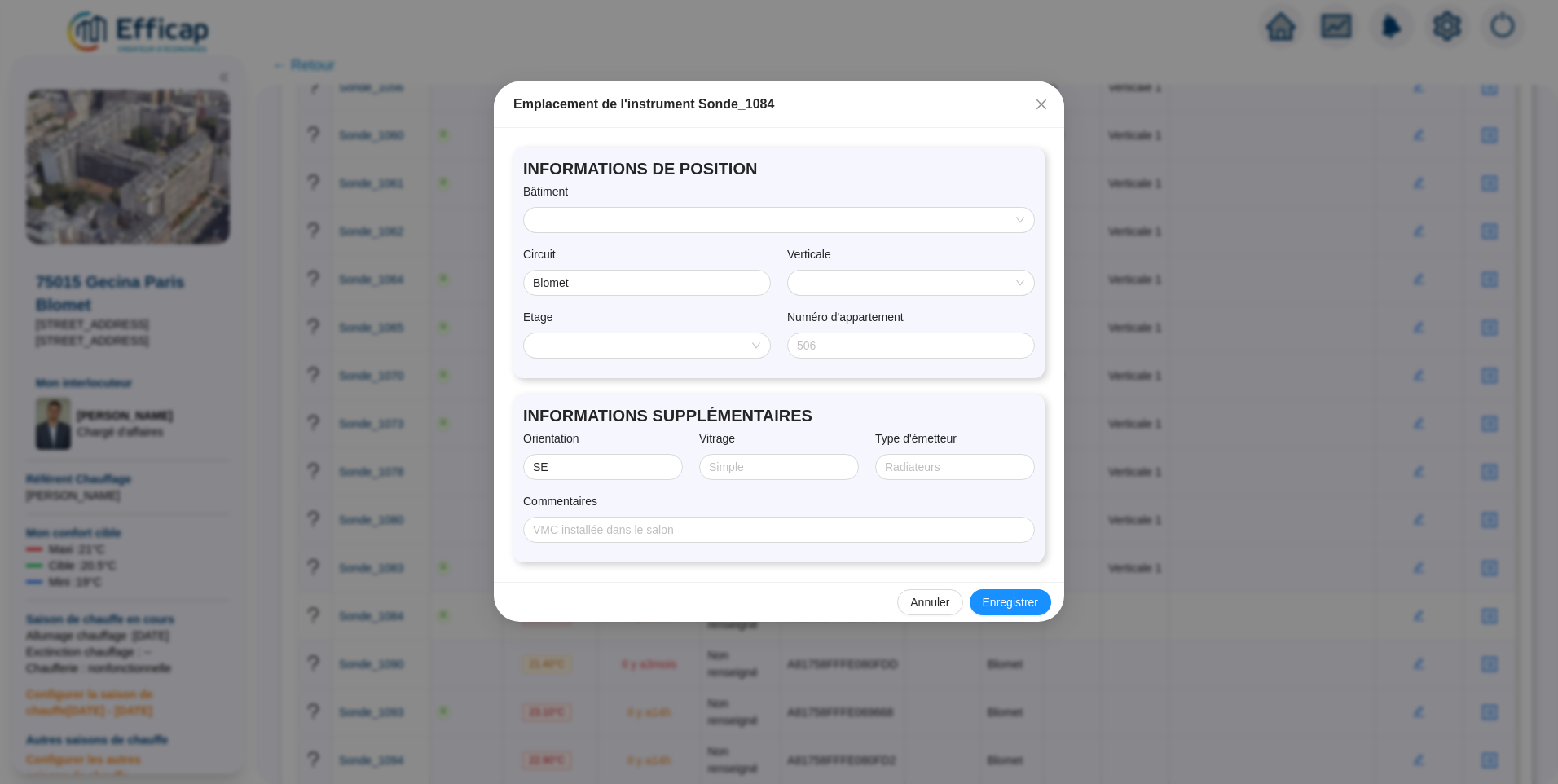
click at [630, 219] on input "search" at bounding box center [771, 219] width 476 height 25
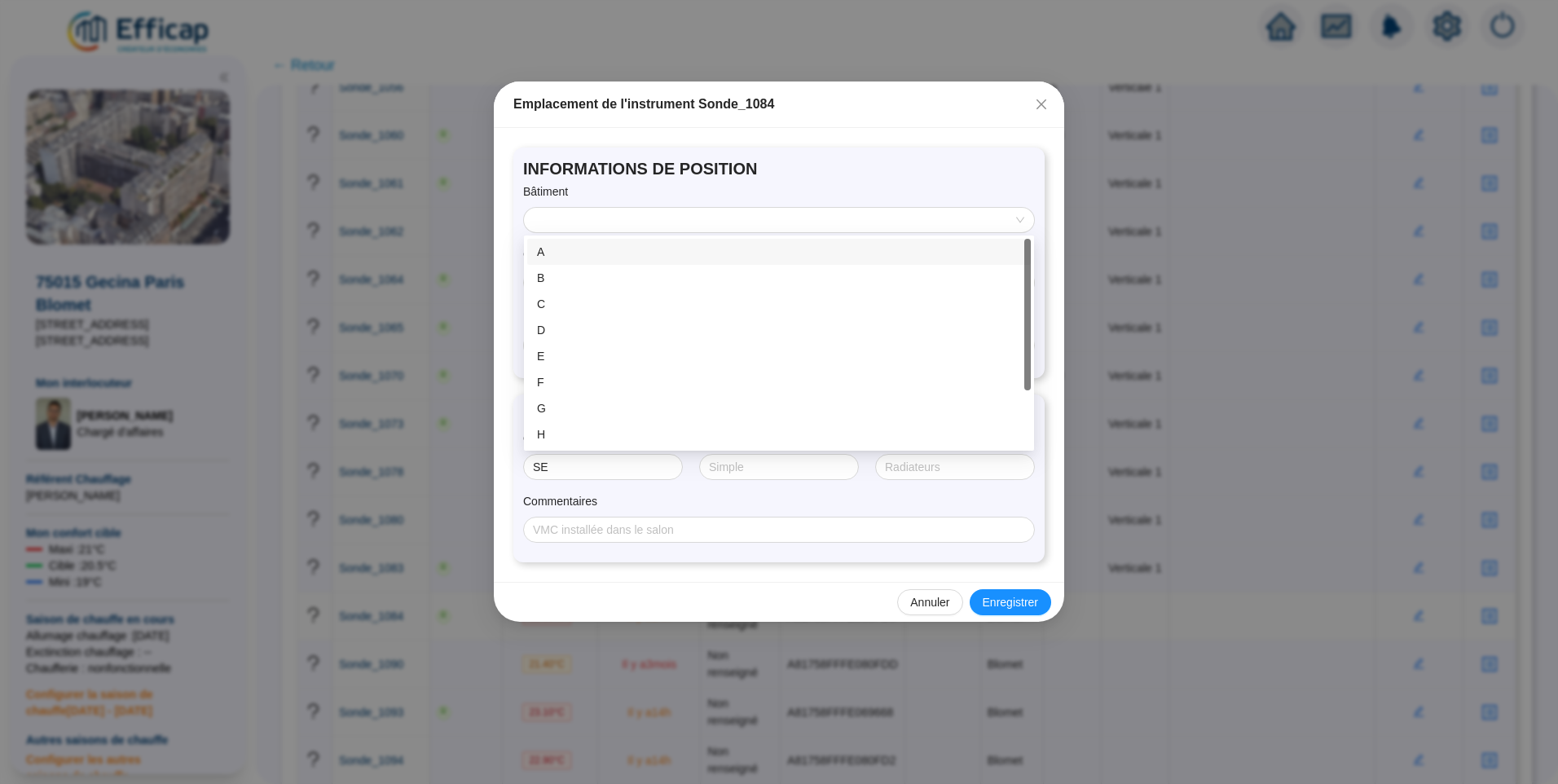
click at [630, 219] on input "search" at bounding box center [771, 219] width 476 height 25
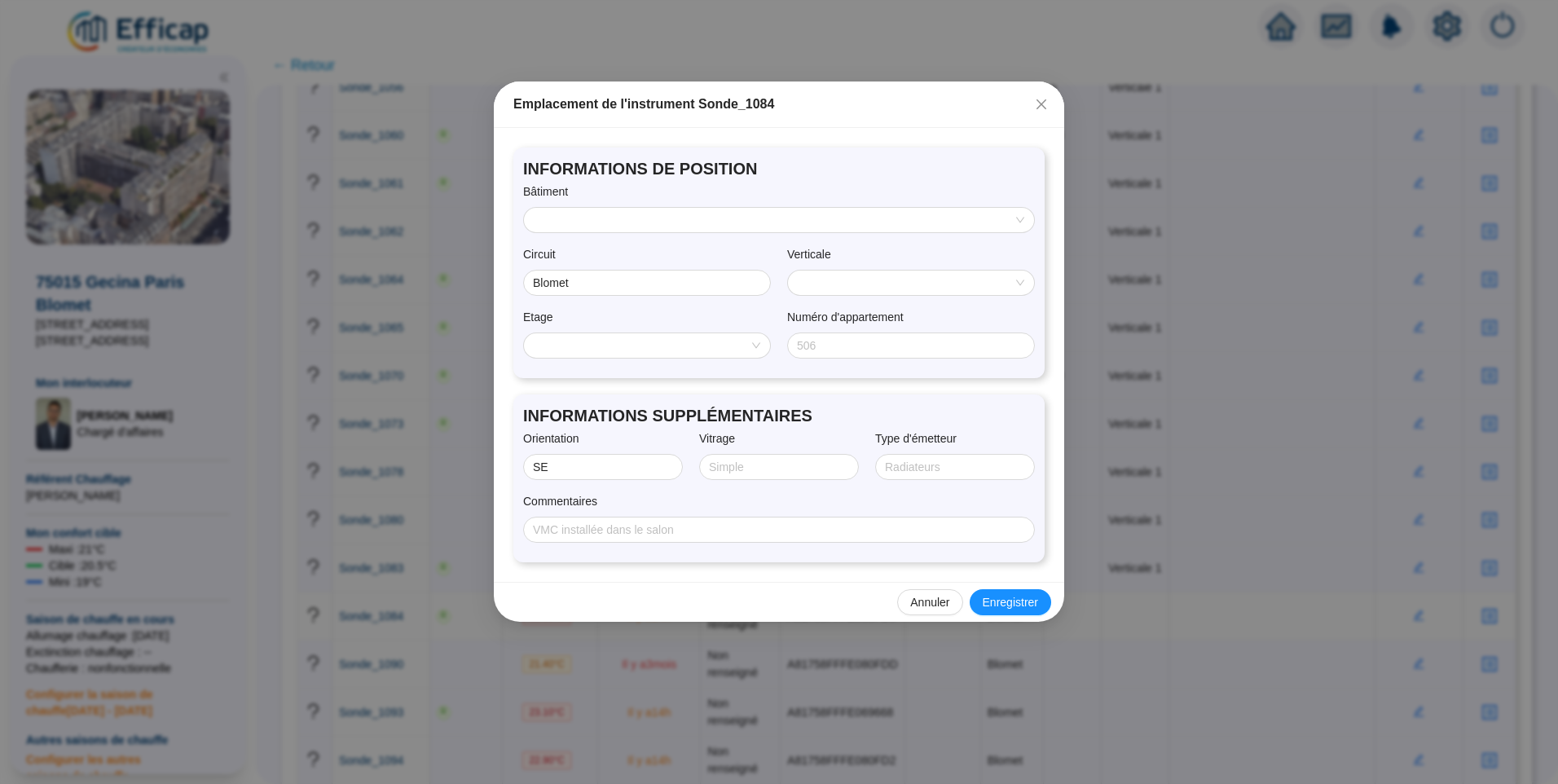
click at [622, 217] on input "search" at bounding box center [771, 219] width 476 height 25
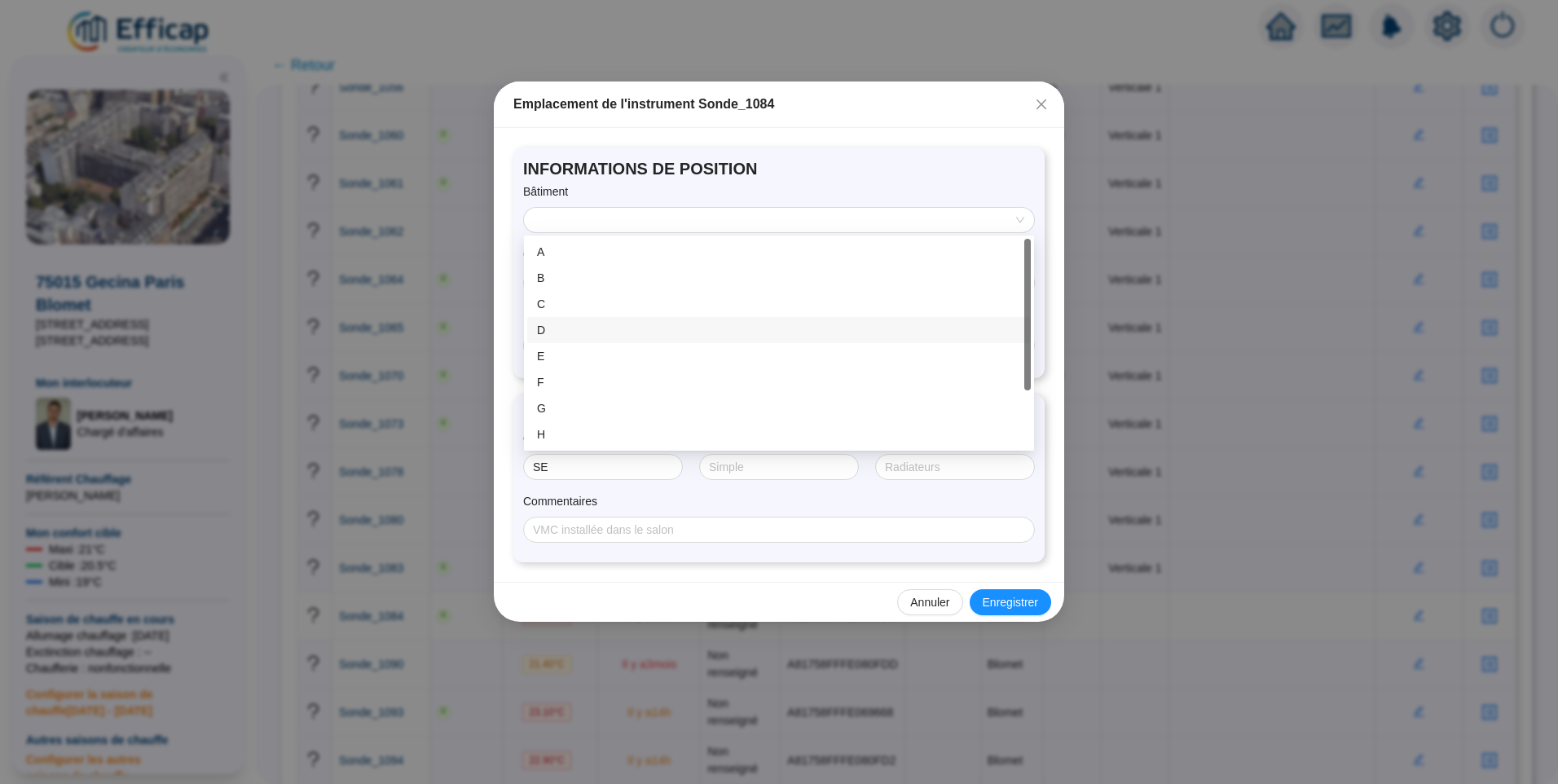
click at [569, 331] on div "D" at bounding box center [779, 330] width 484 height 17
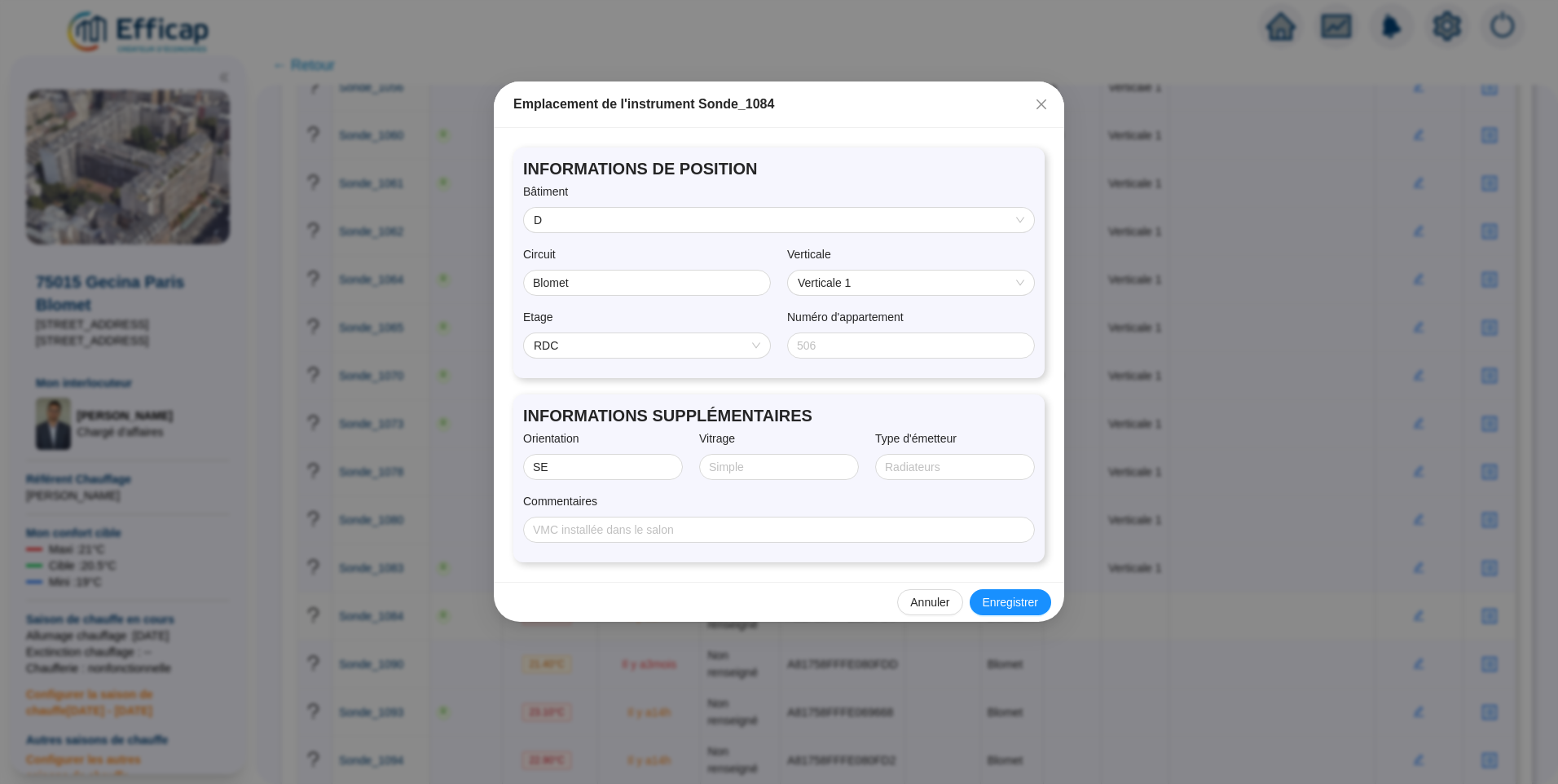
click at [610, 355] on span "RDC" at bounding box center [647, 345] width 227 height 25
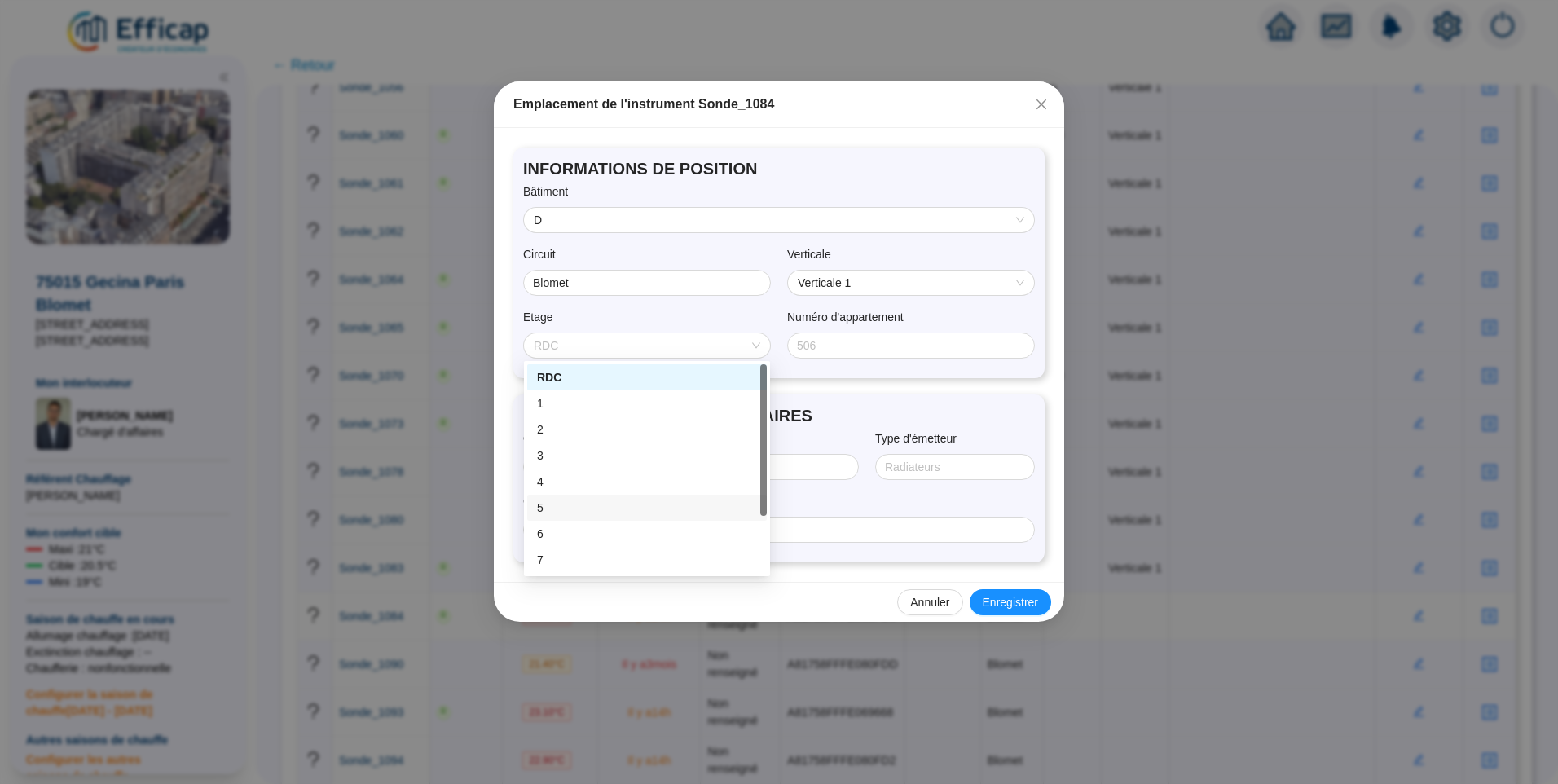
click at [574, 502] on div "5" at bounding box center [647, 508] width 220 height 17
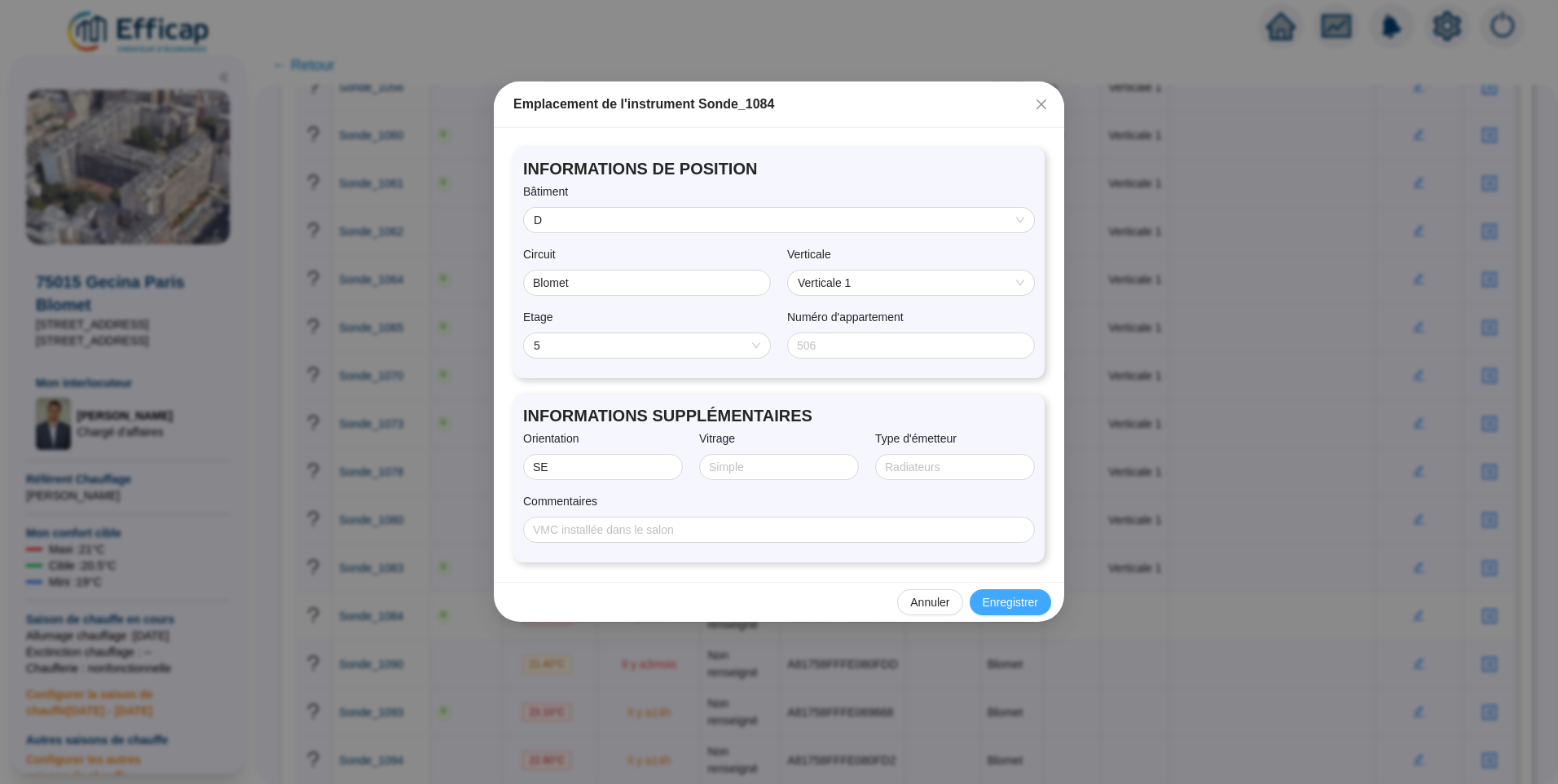
click at [1020, 599] on span "Enregistrer" at bounding box center [1011, 602] width 56 height 17
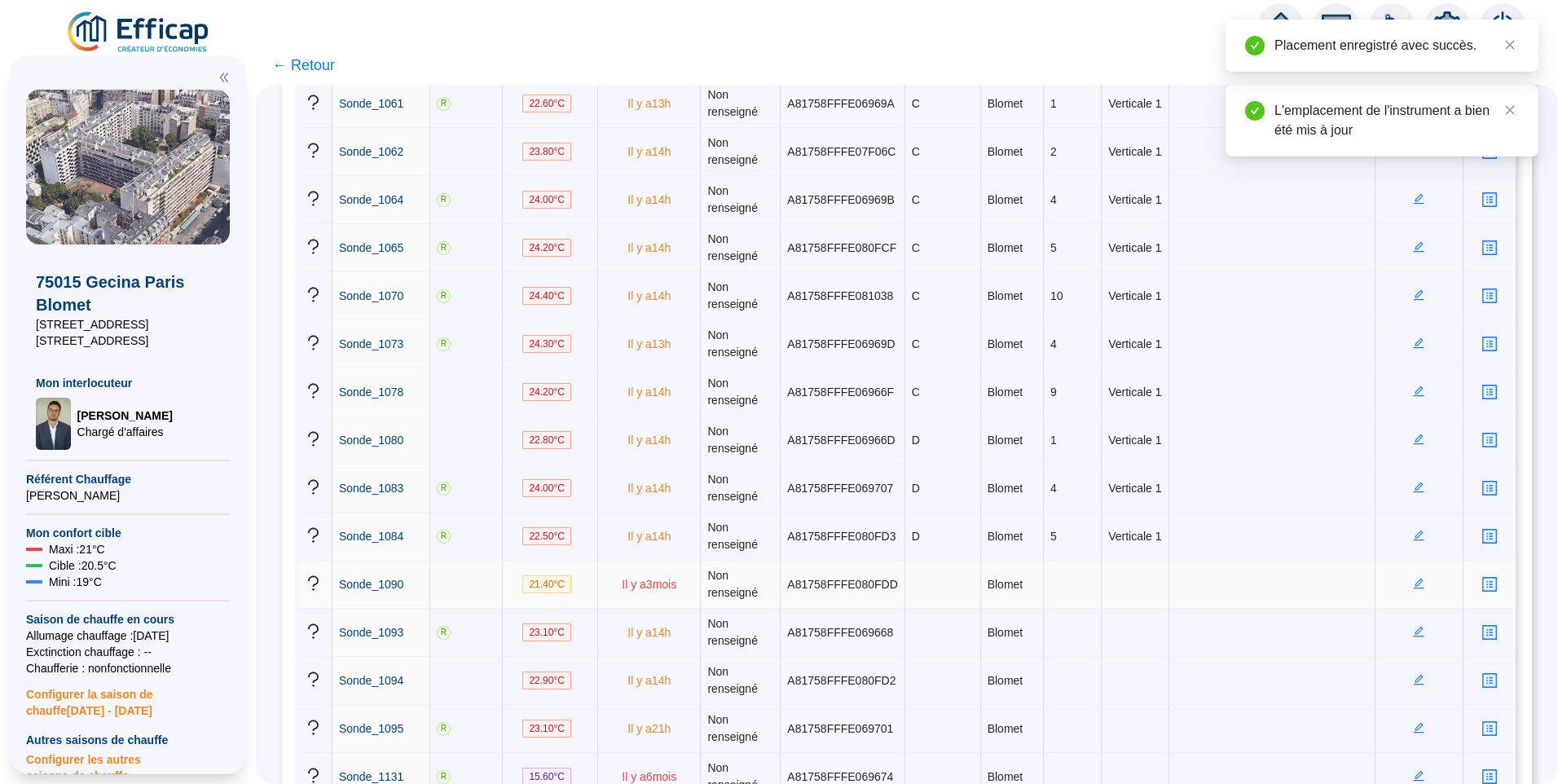
scroll to position [978, 0]
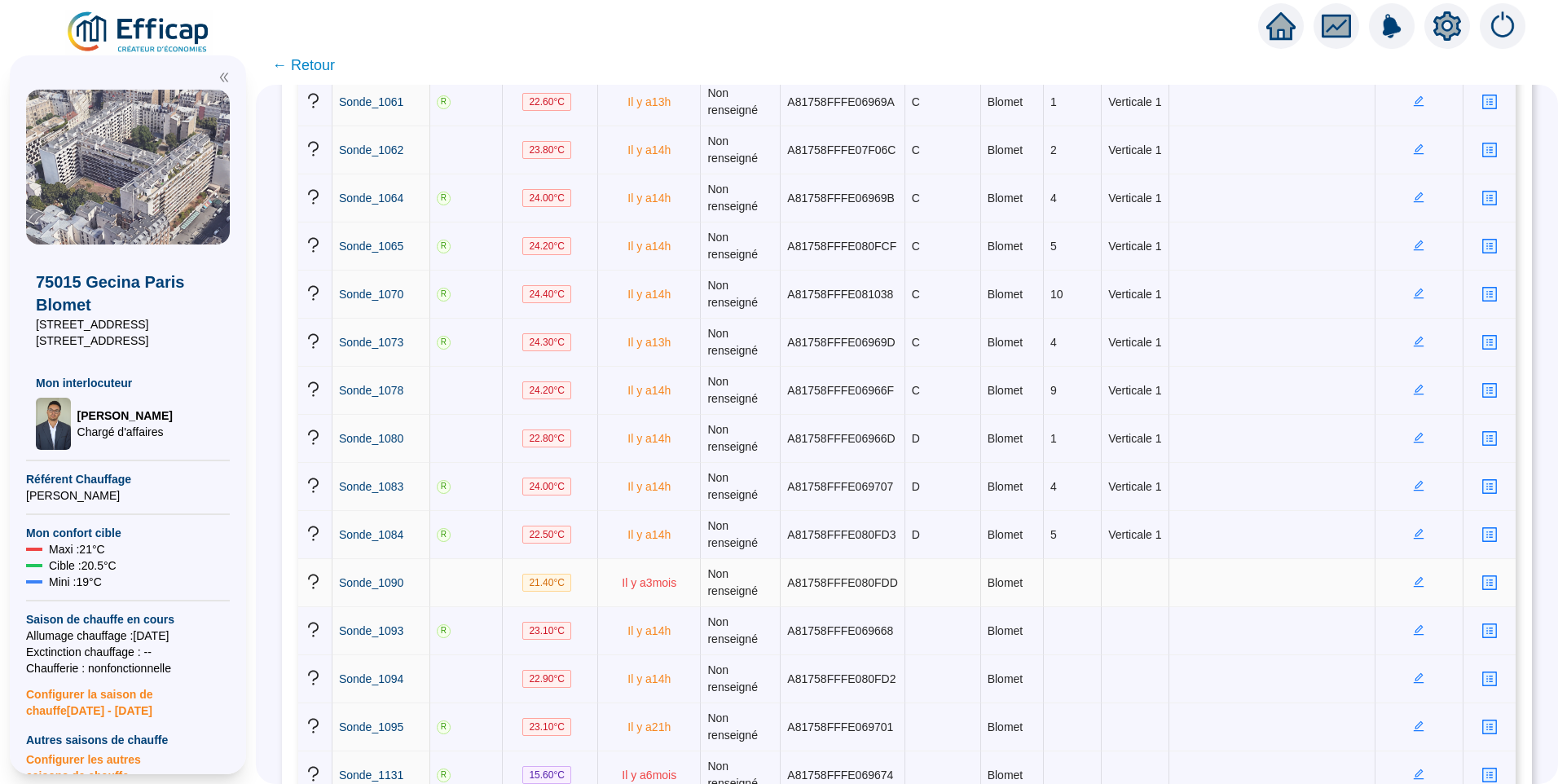
click at [1416, 583] on icon "edit" at bounding box center [1419, 581] width 5 height 5
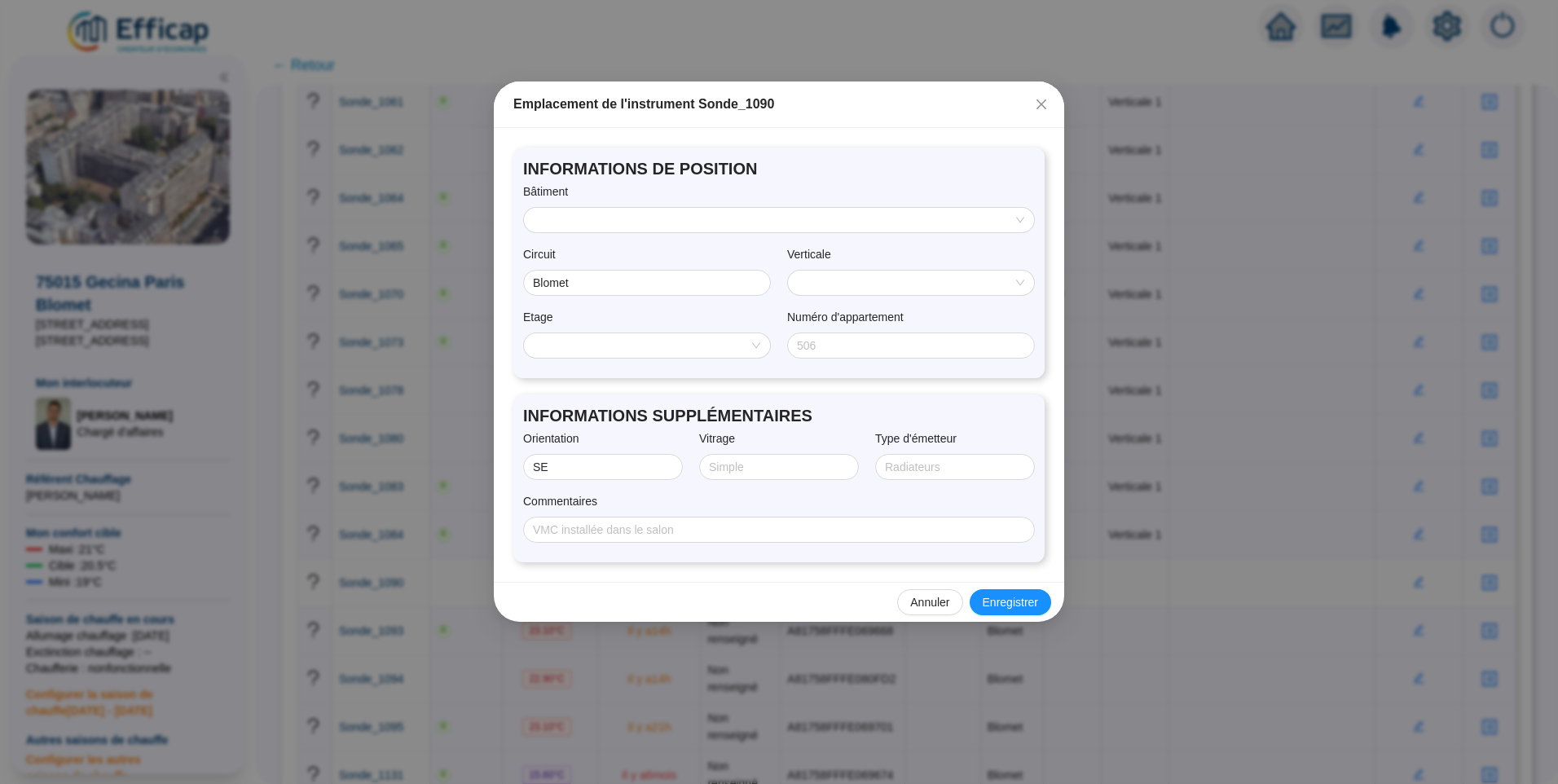
click at [607, 215] on input "search" at bounding box center [771, 219] width 476 height 25
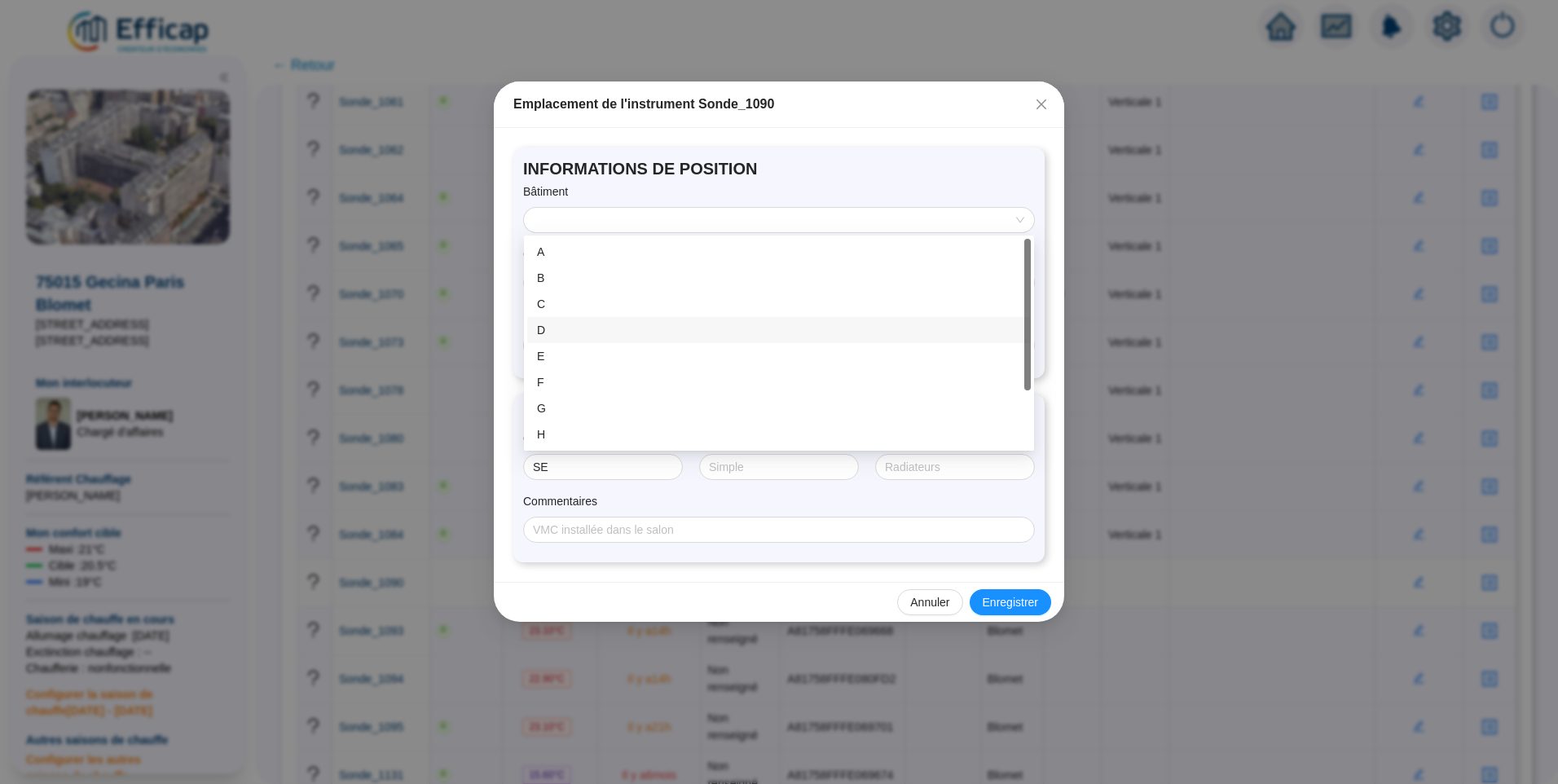
click at [592, 334] on div "D" at bounding box center [779, 330] width 484 height 17
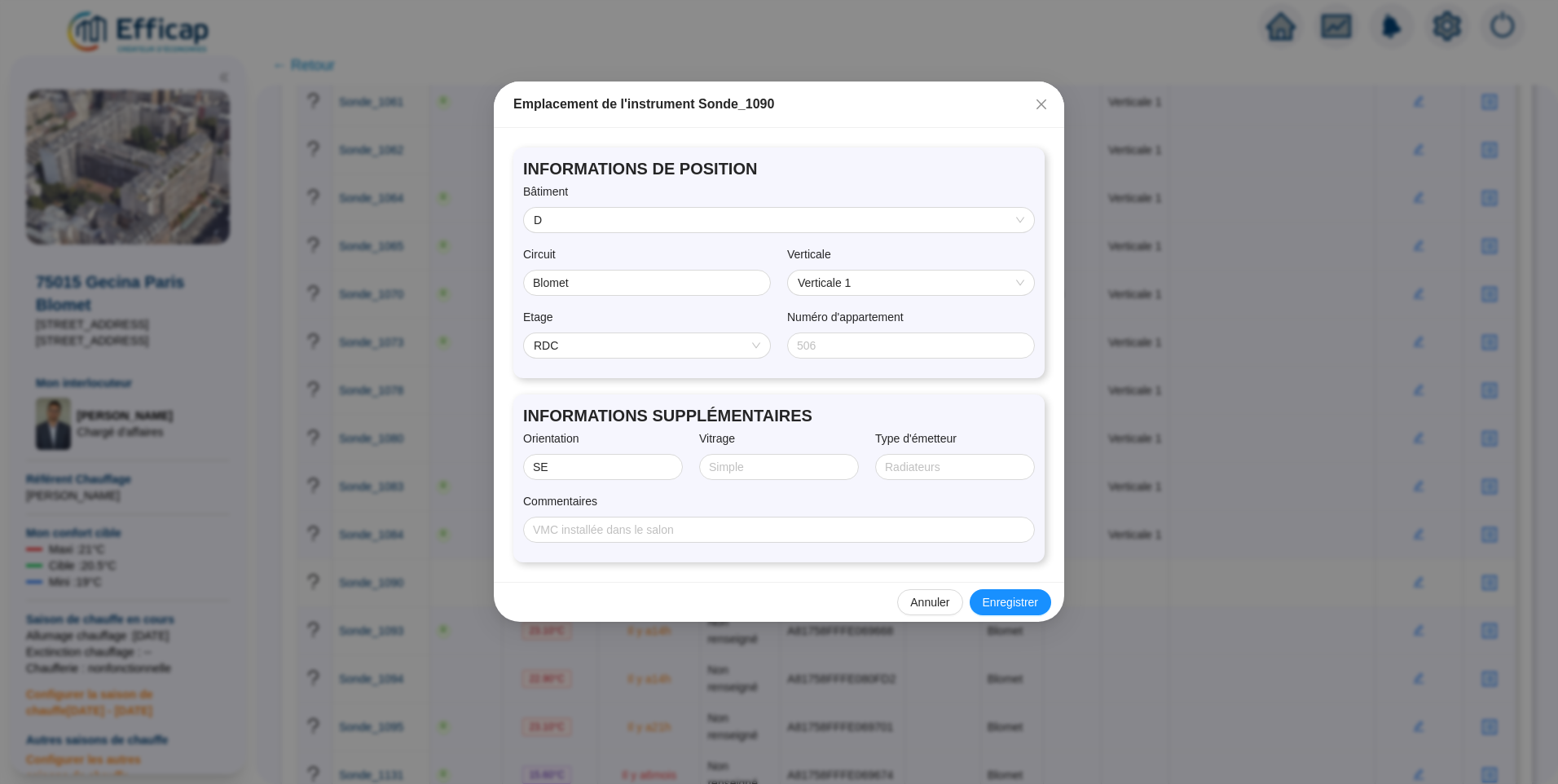
click at [599, 339] on span "RDC" at bounding box center [647, 345] width 227 height 25
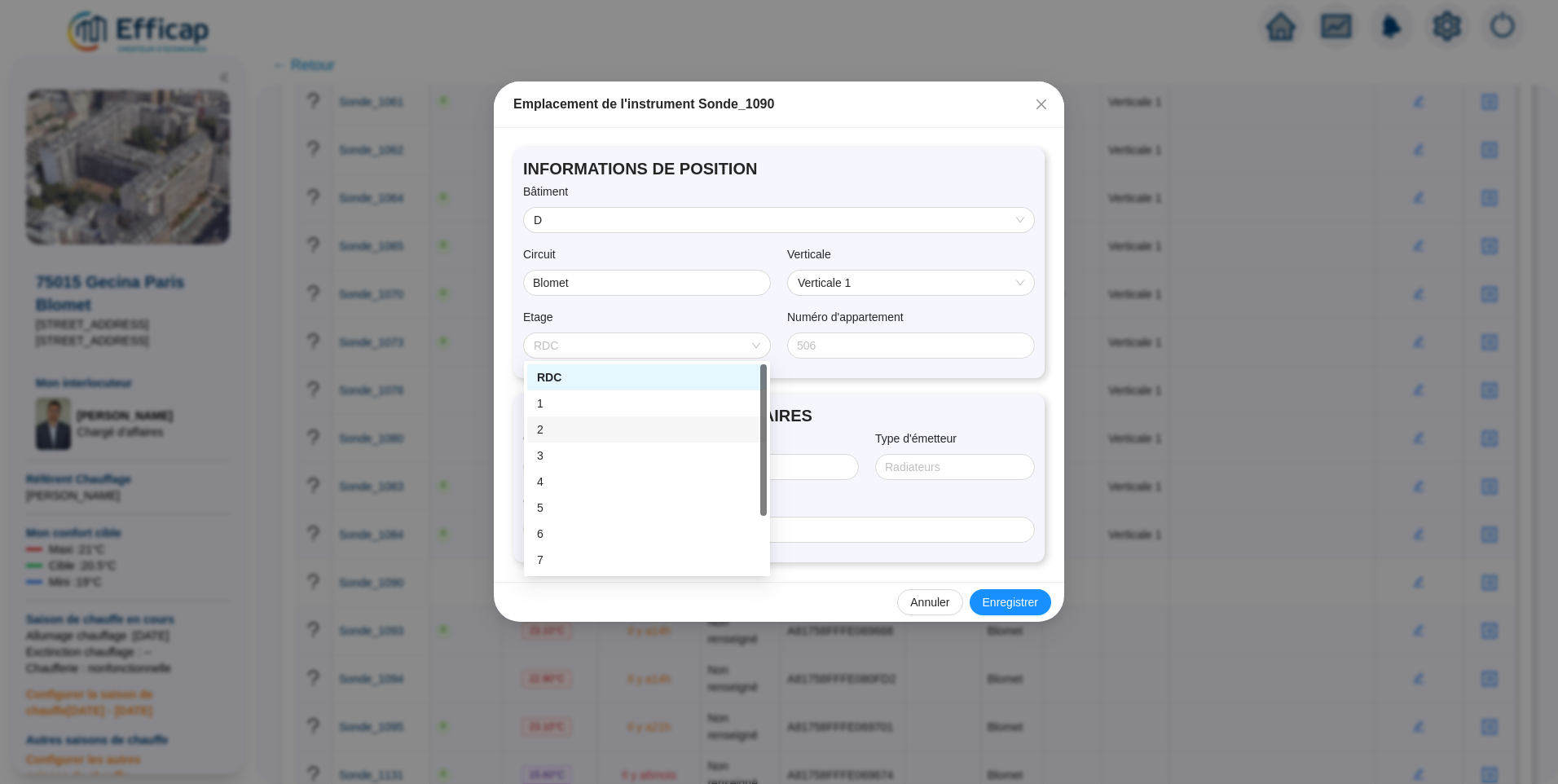
click at [562, 421] on div "2" at bounding box center [647, 429] width 220 height 17
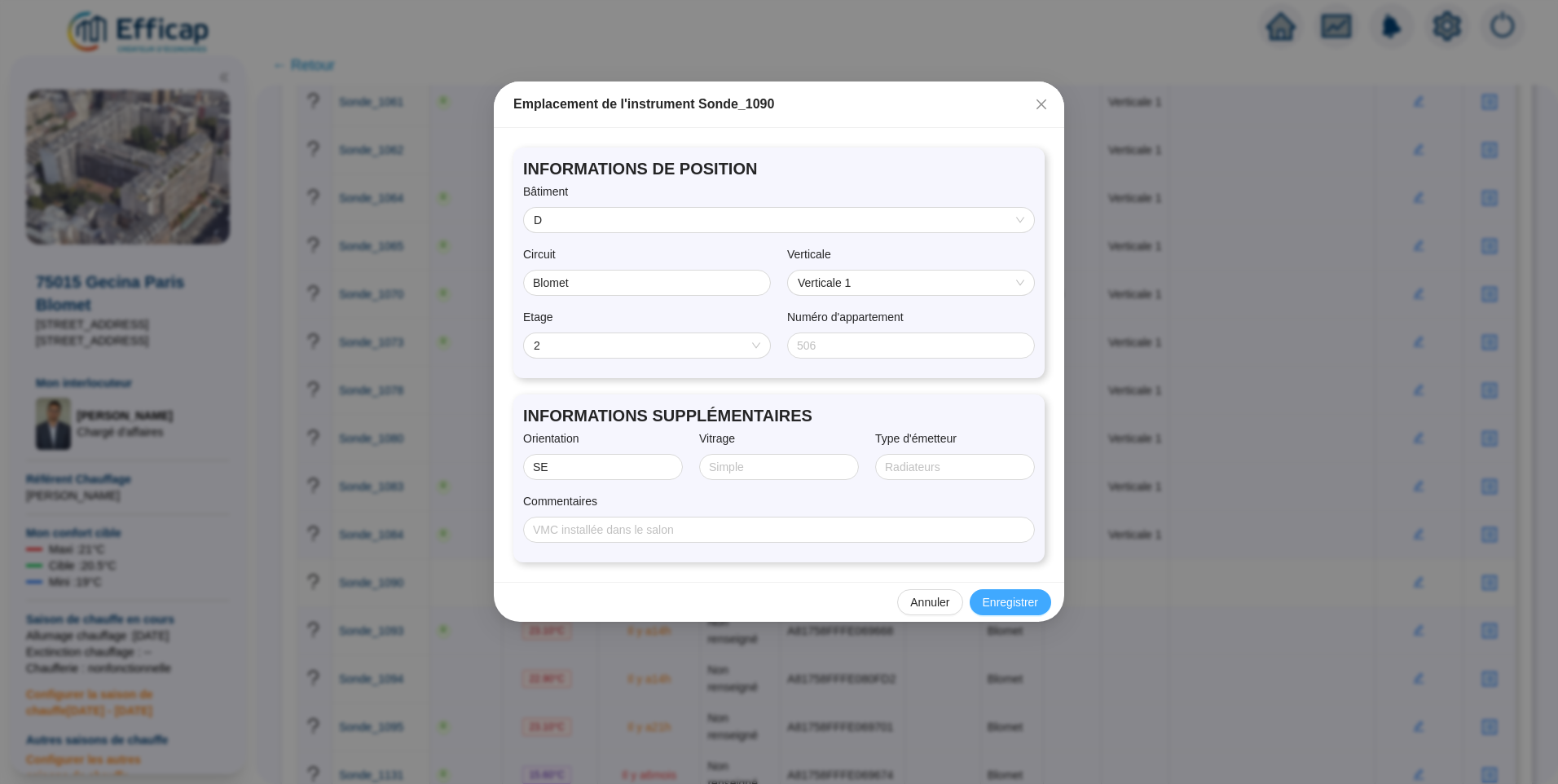
click at [1012, 594] on span "Enregistrer" at bounding box center [1011, 602] width 56 height 17
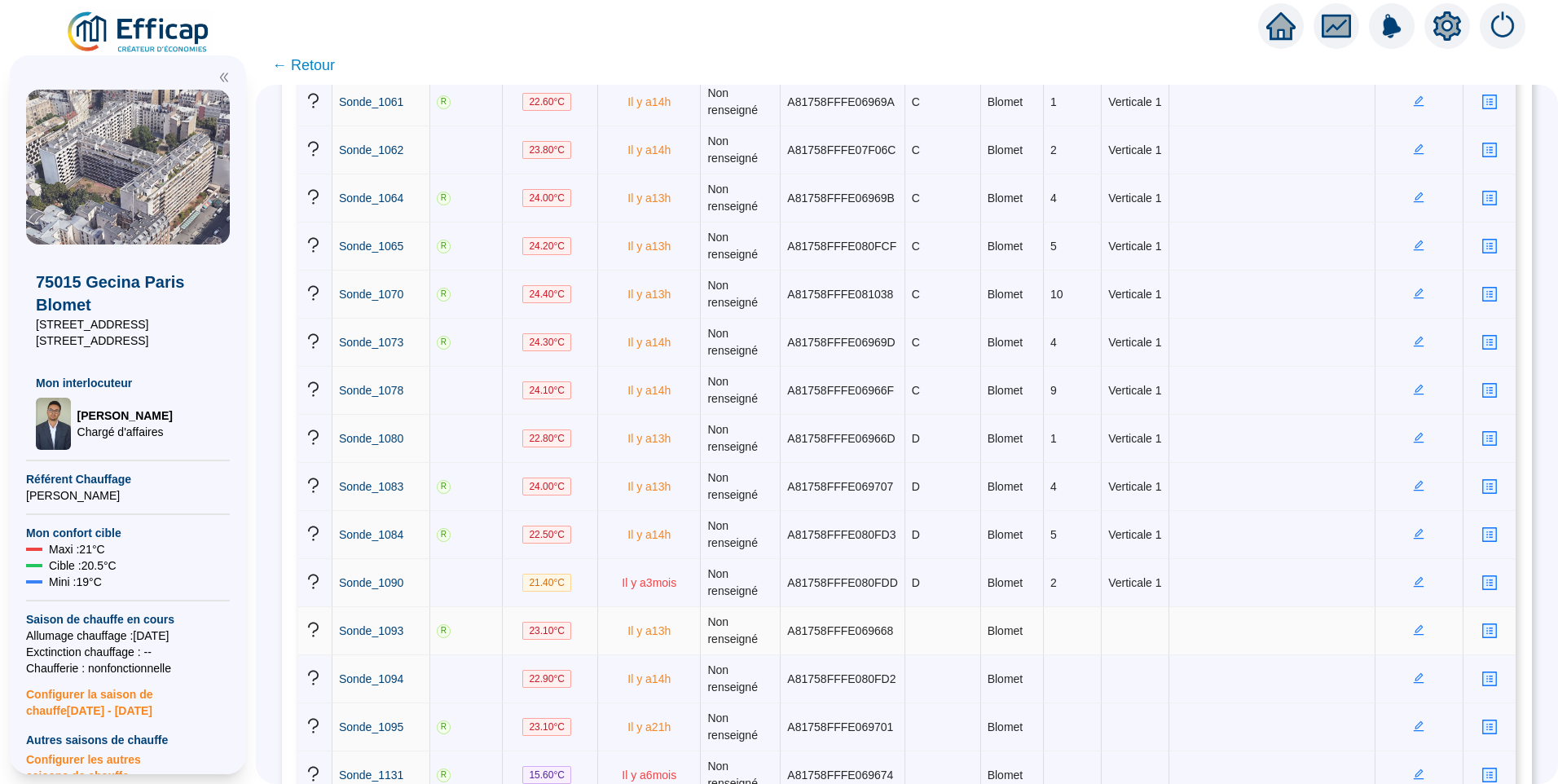
click at [1414, 630] on icon "edit" at bounding box center [1419, 630] width 11 height 11
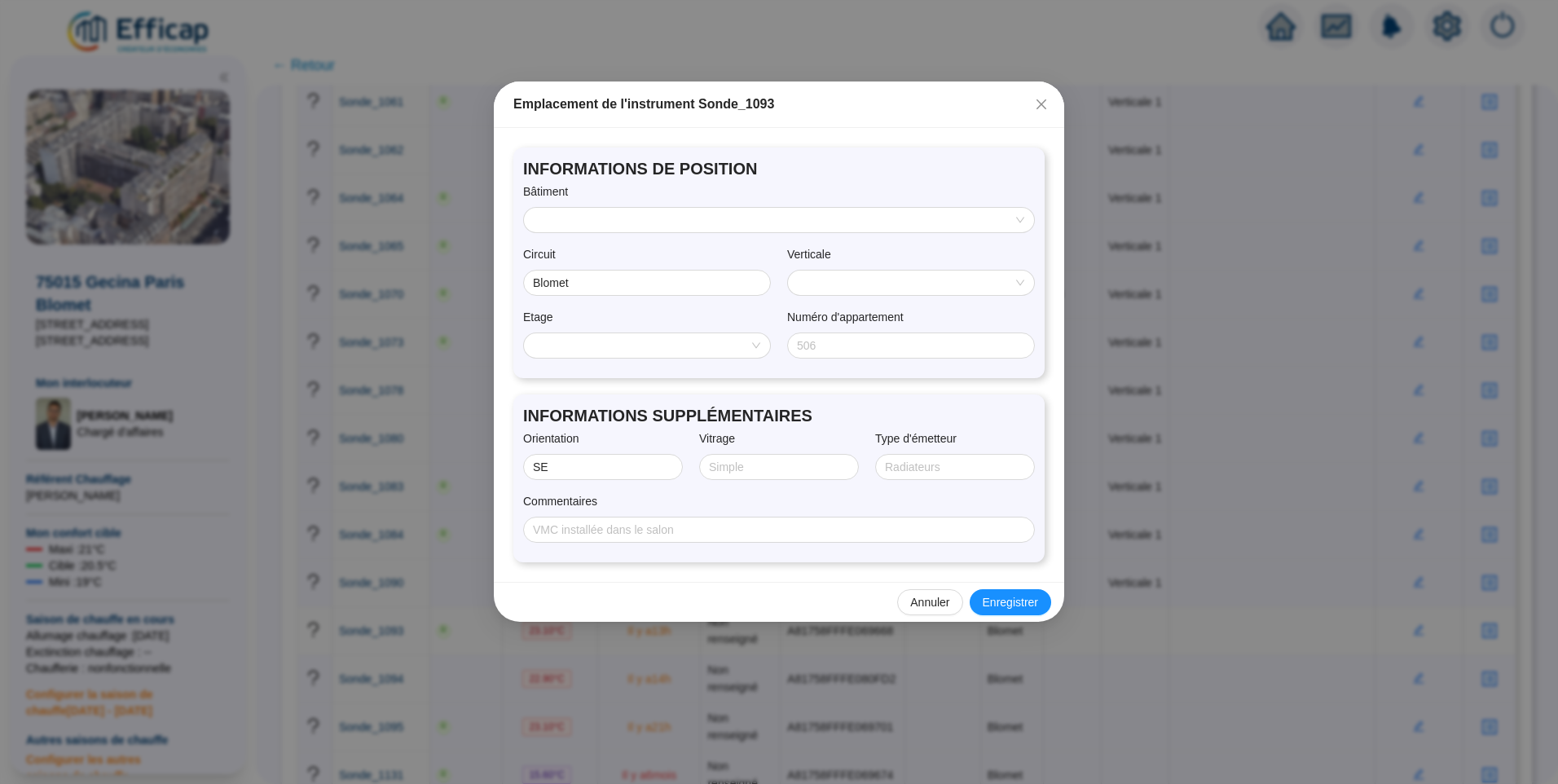
click at [601, 225] on input "search" at bounding box center [771, 219] width 476 height 25
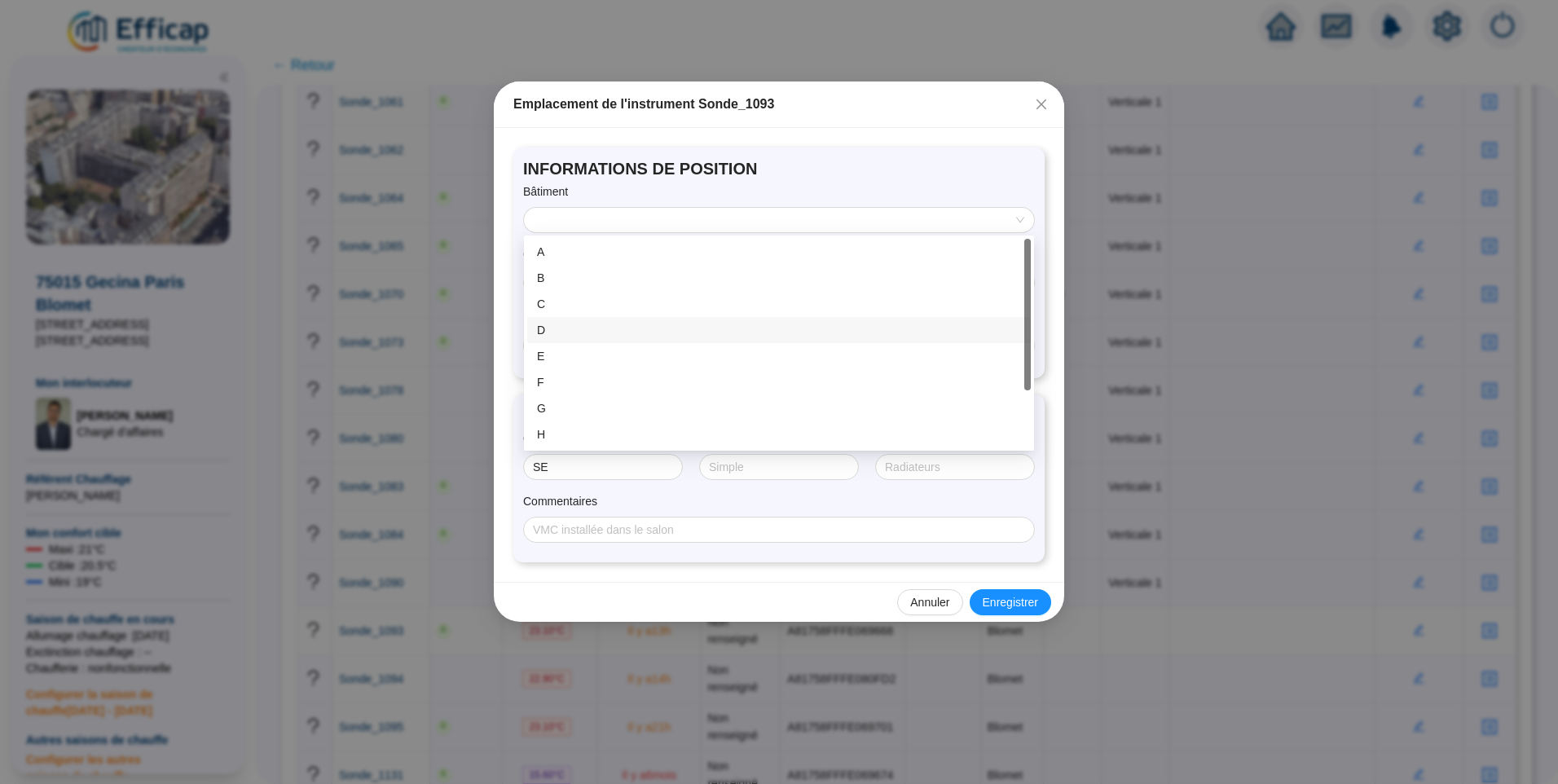
click at [568, 330] on div "D" at bounding box center [779, 330] width 484 height 17
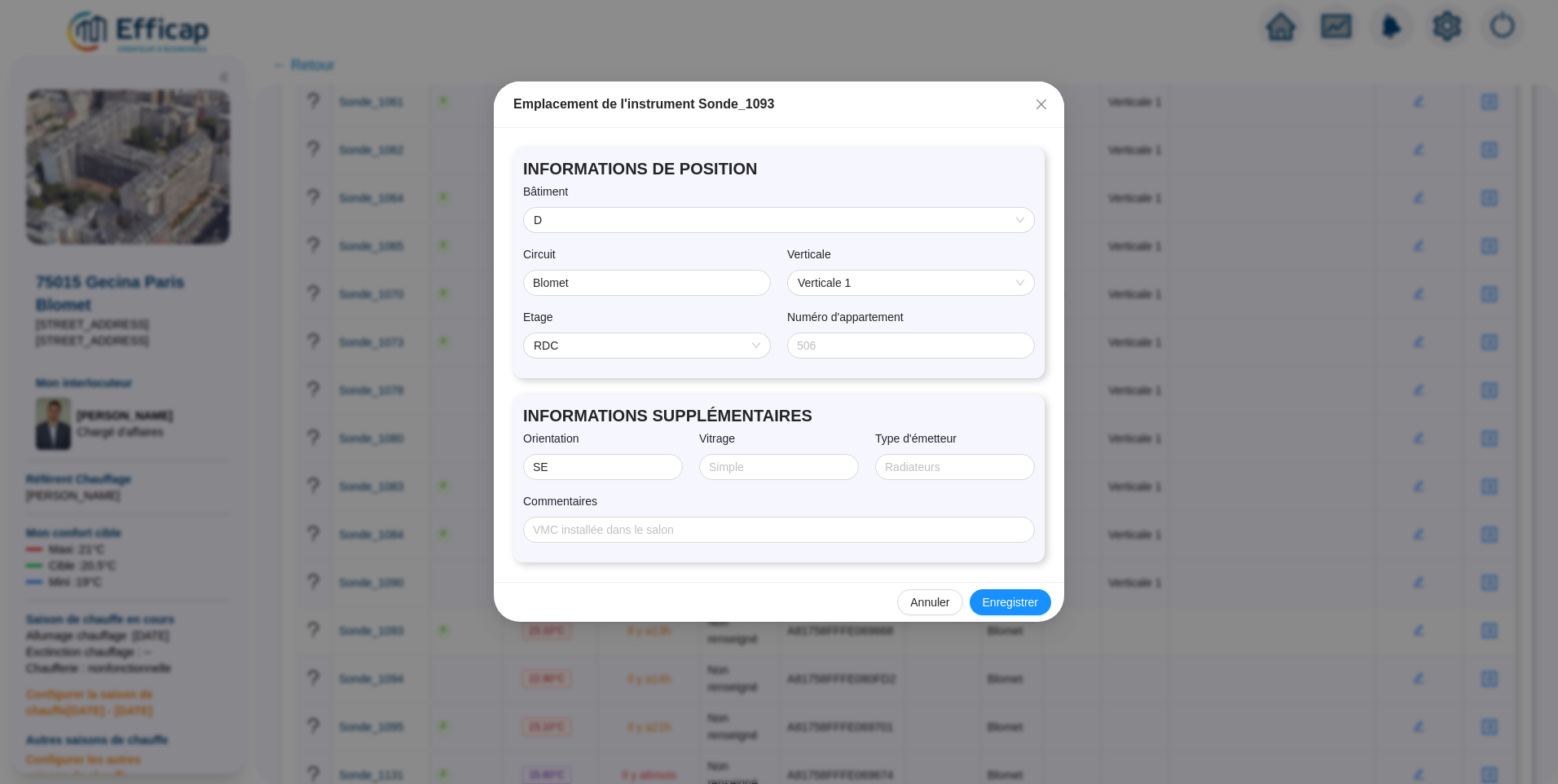
click at [614, 341] on span "RDC" at bounding box center [647, 345] width 227 height 25
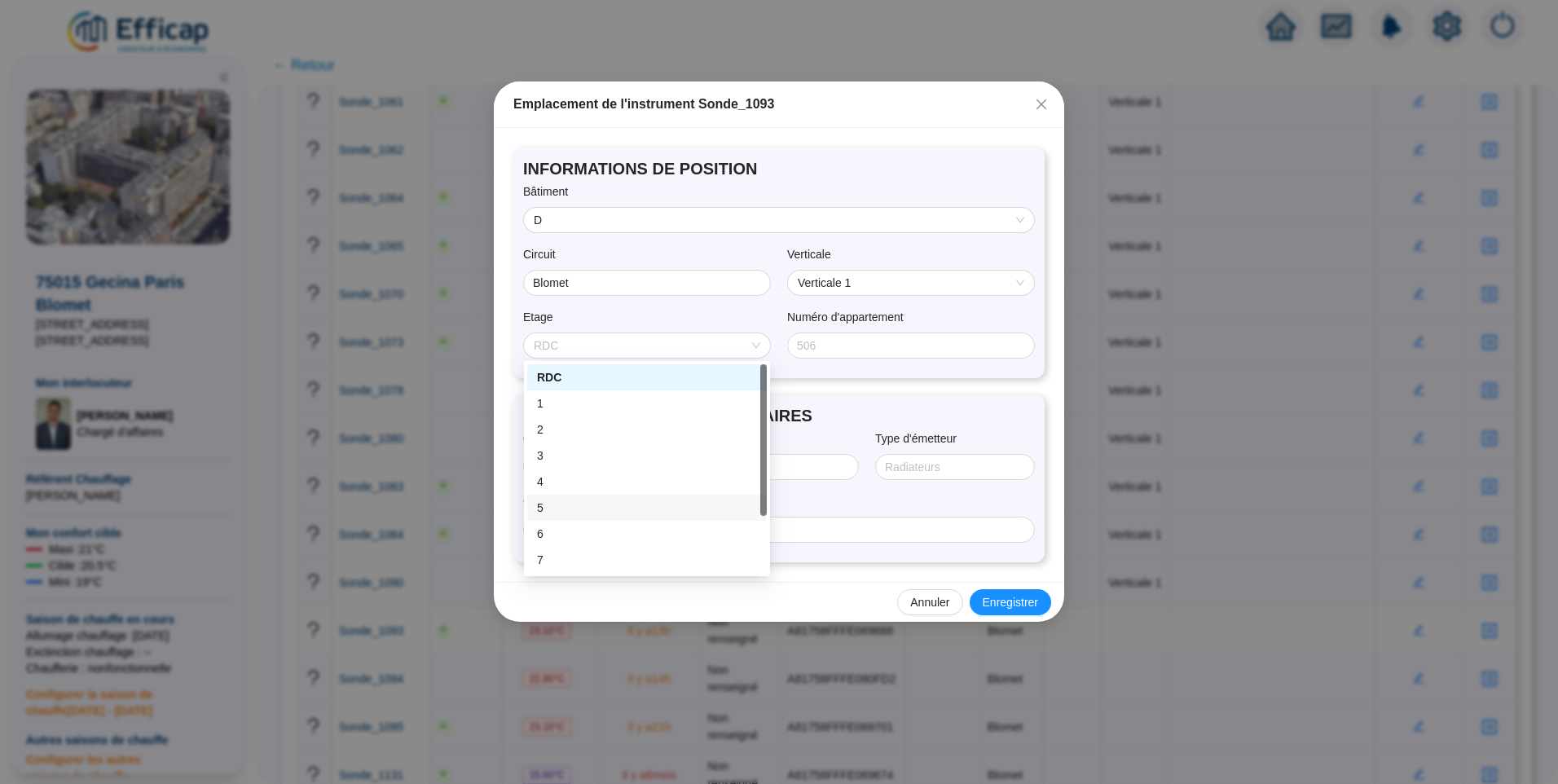
click at [571, 500] on div "5" at bounding box center [647, 508] width 220 height 17
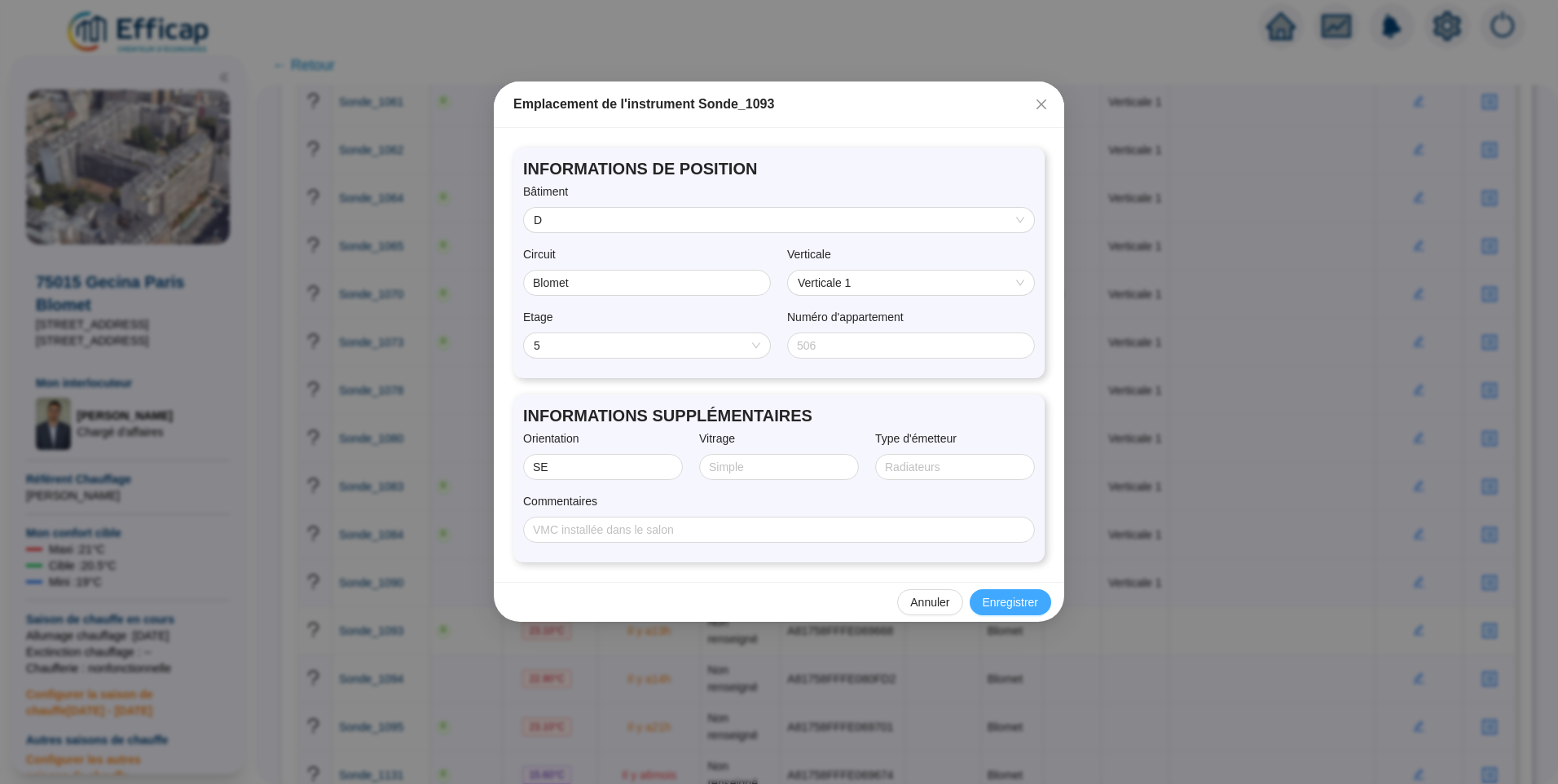
click at [1015, 603] on span "Enregistrer" at bounding box center [1011, 602] width 56 height 17
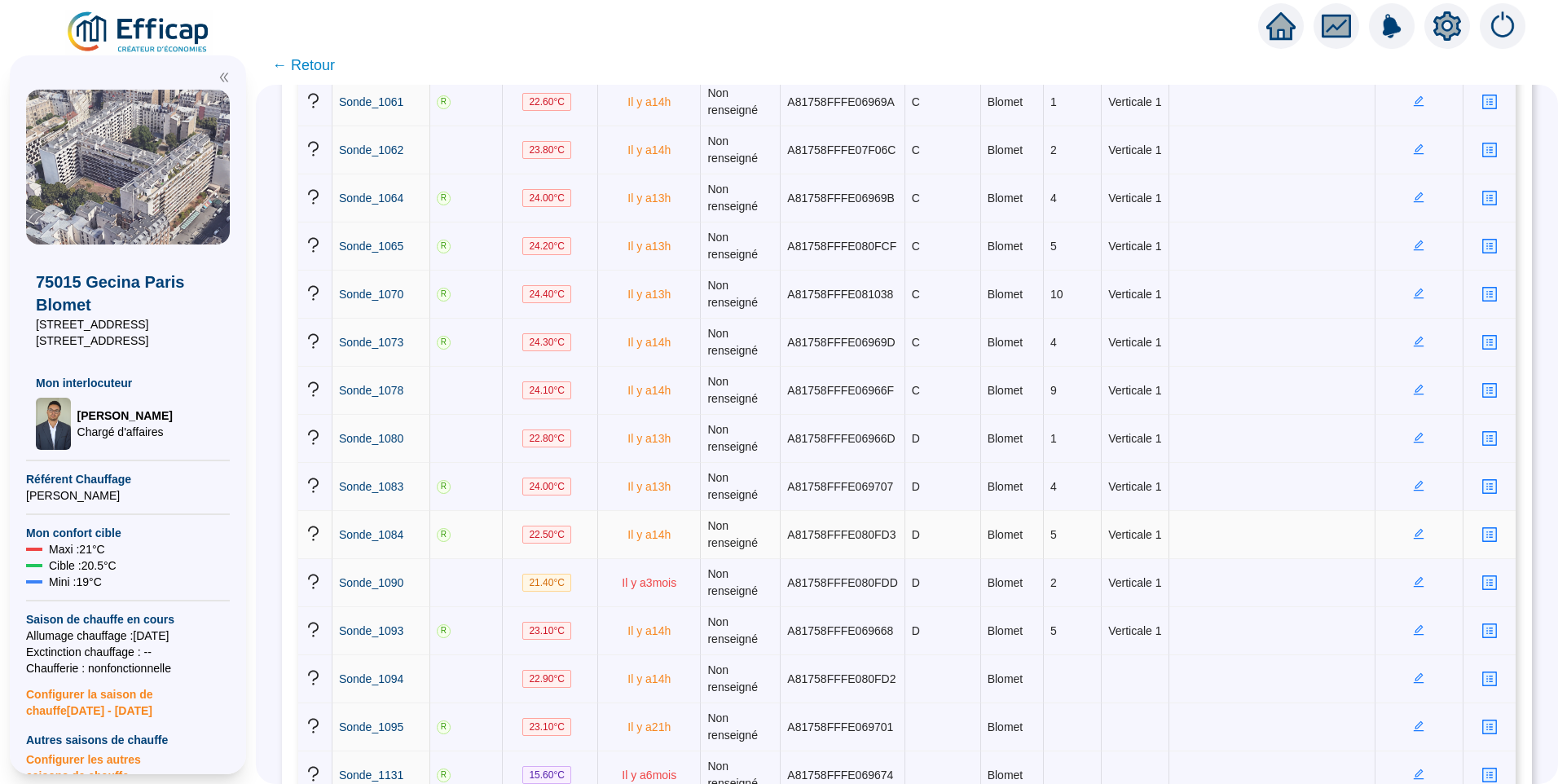
scroll to position [1141, 0]
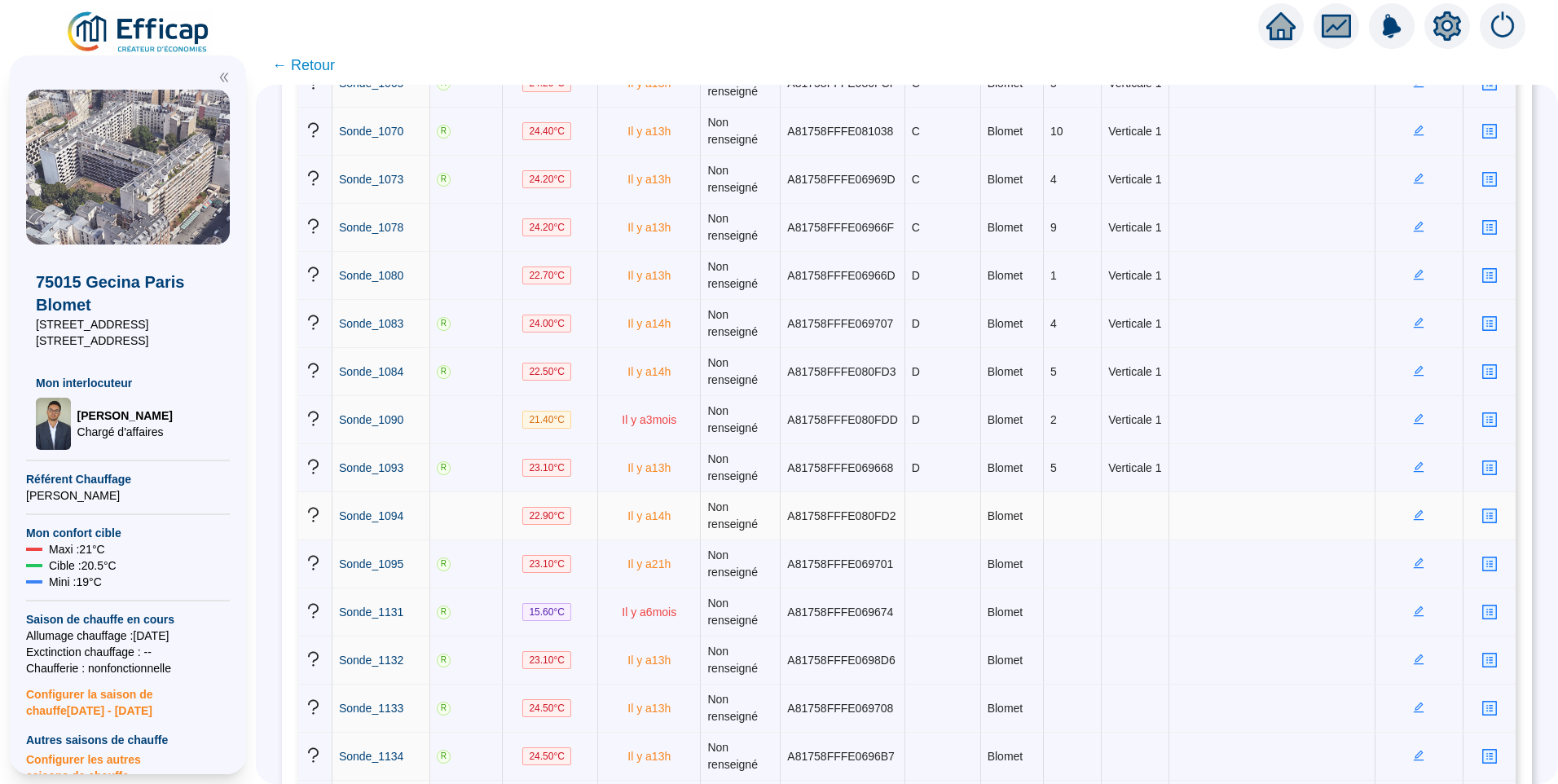
click at [1414, 517] on icon "edit" at bounding box center [1419, 514] width 11 height 11
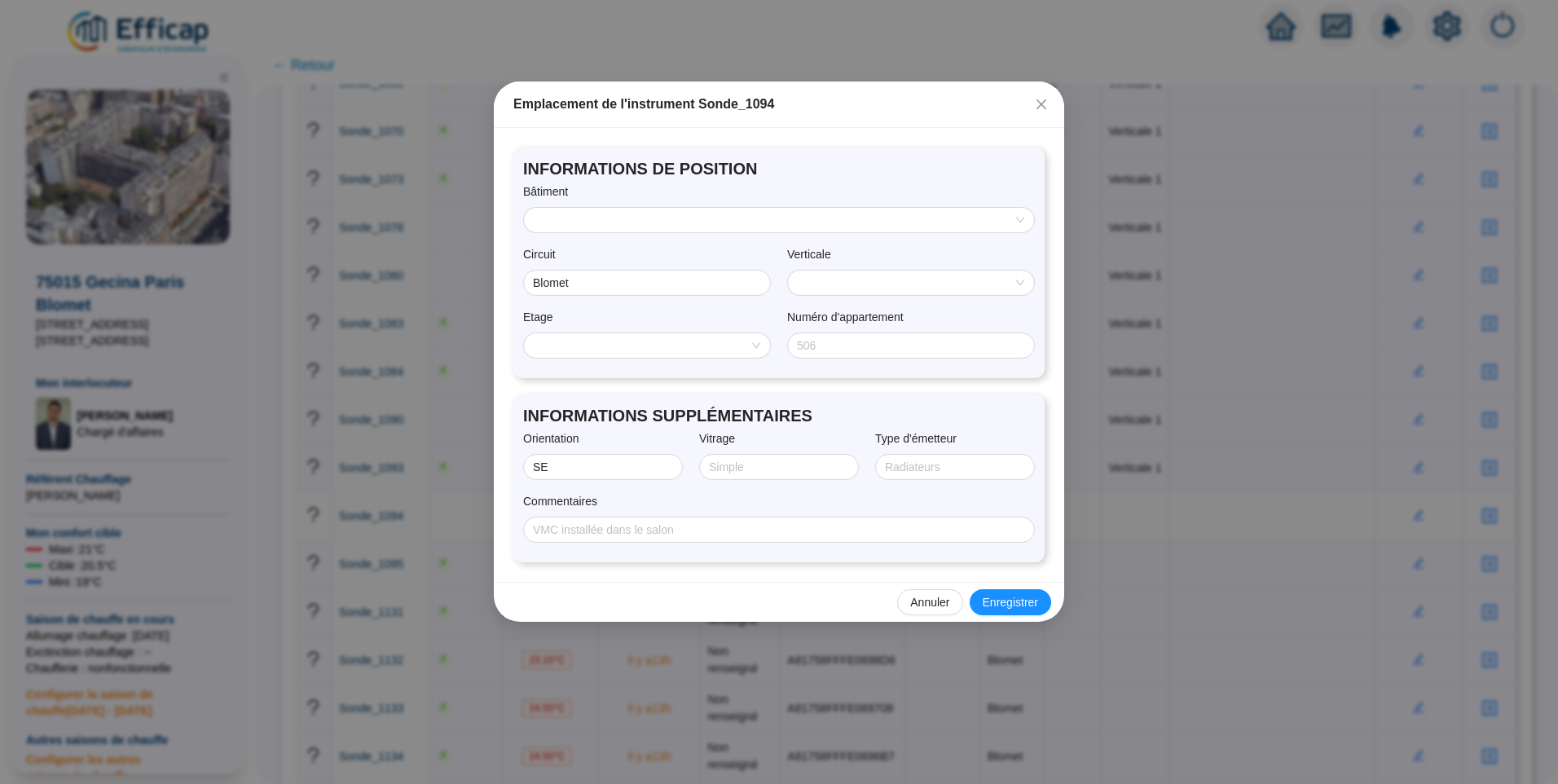
click at [584, 219] on input "search" at bounding box center [771, 219] width 476 height 25
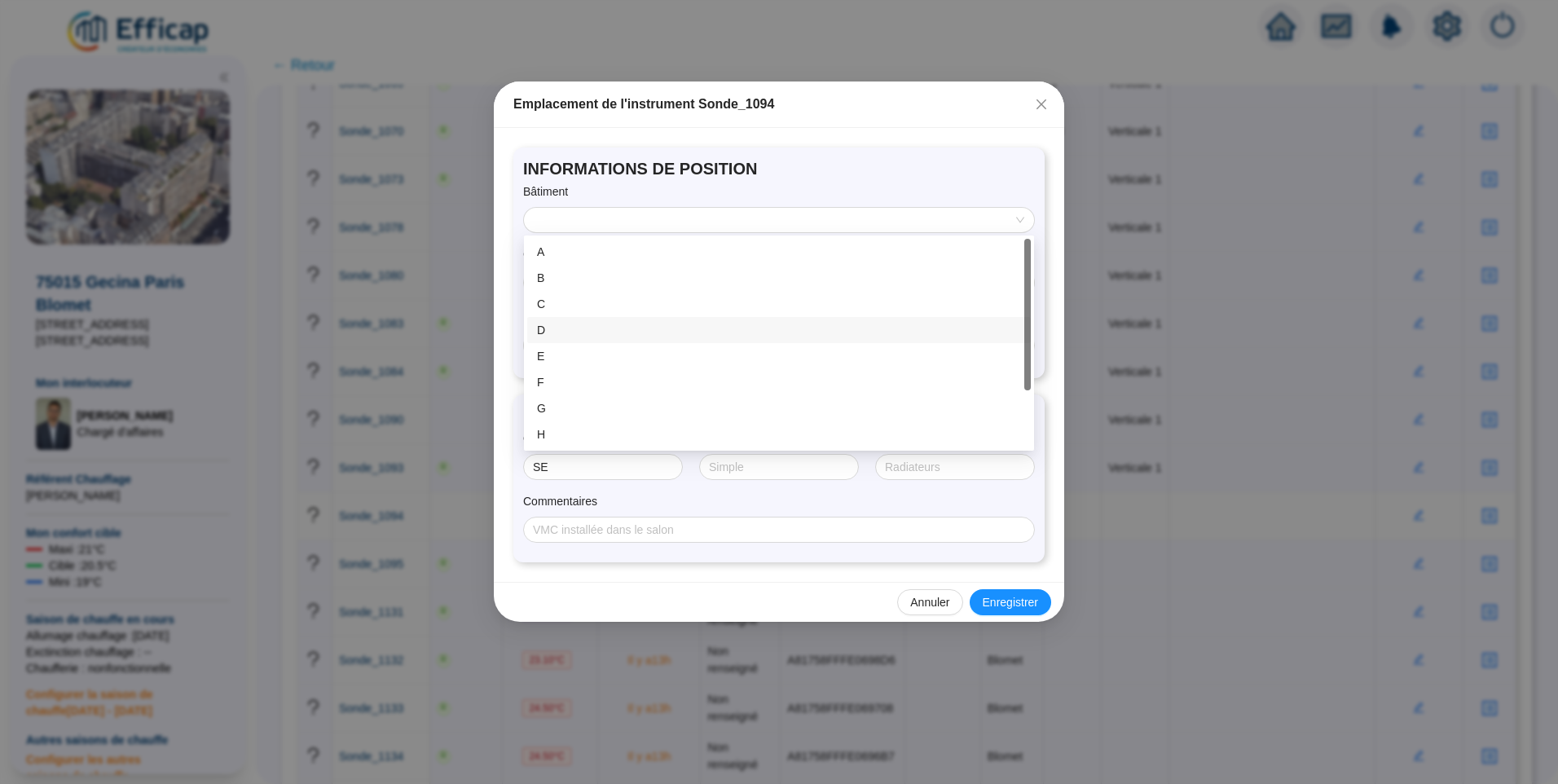
click at [535, 333] on div "D" at bounding box center [779, 330] width 503 height 26
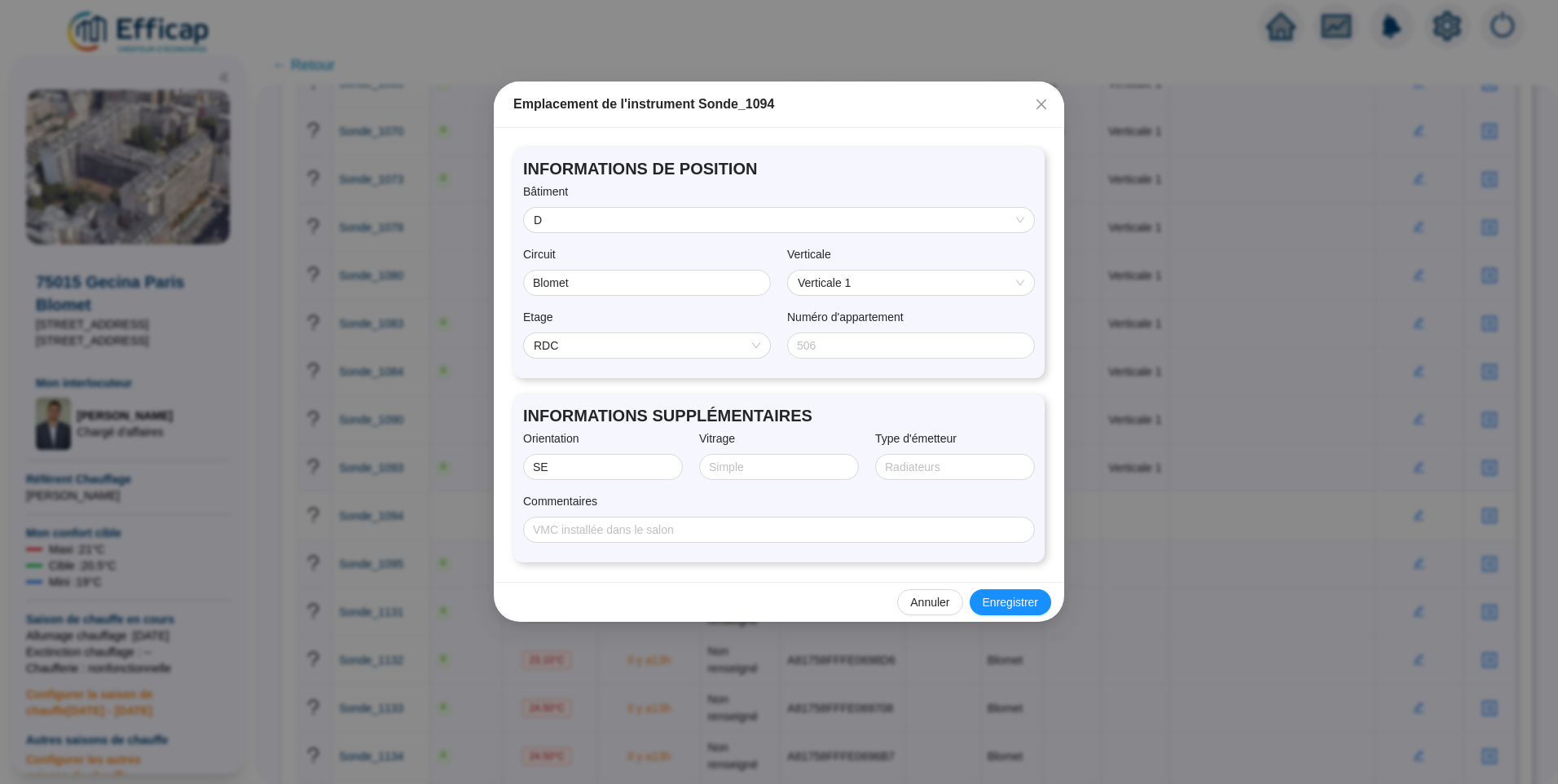
click at [601, 343] on span "RDC" at bounding box center [647, 345] width 227 height 25
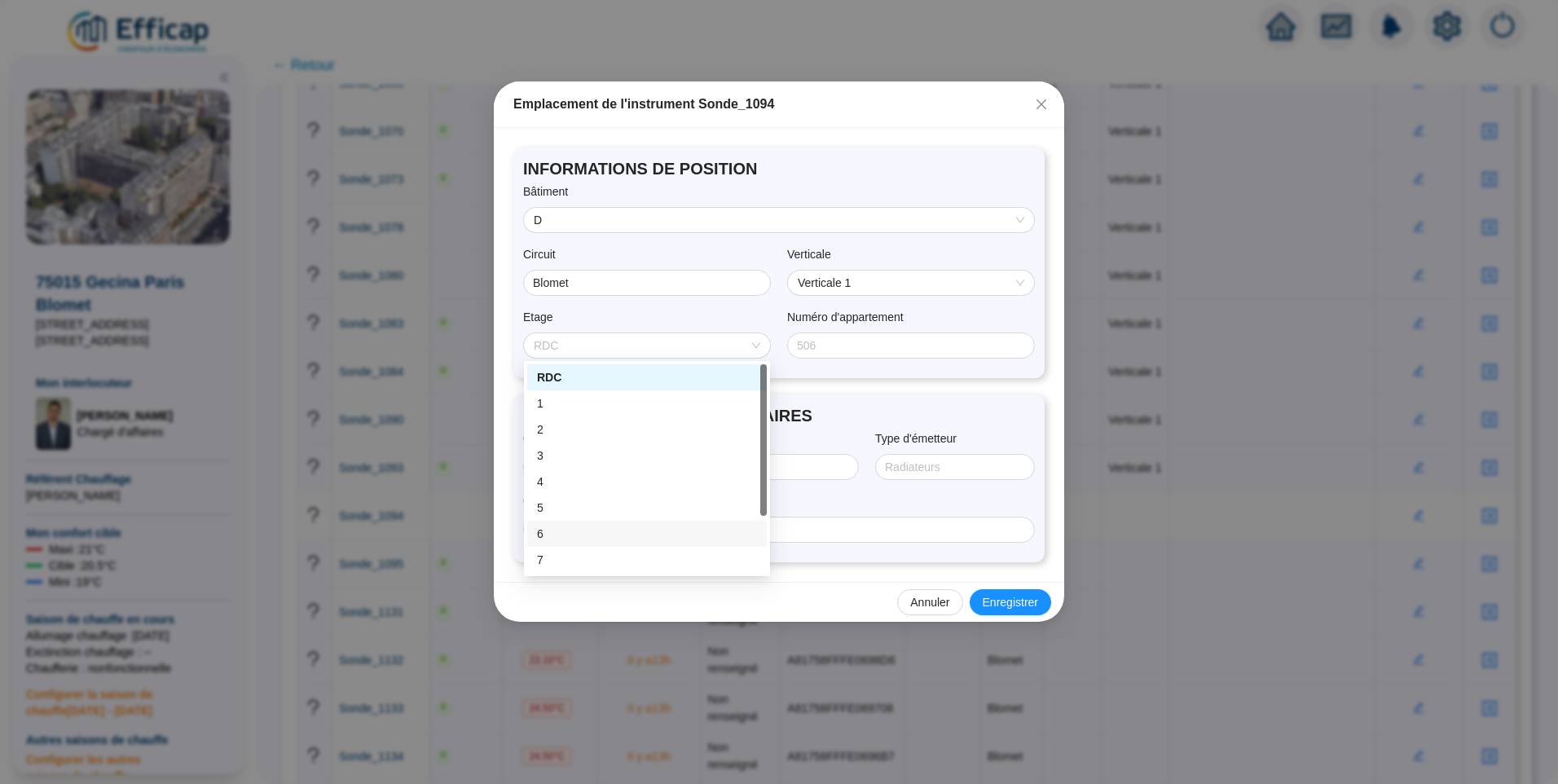
click at [564, 531] on div "6" at bounding box center [647, 534] width 220 height 17
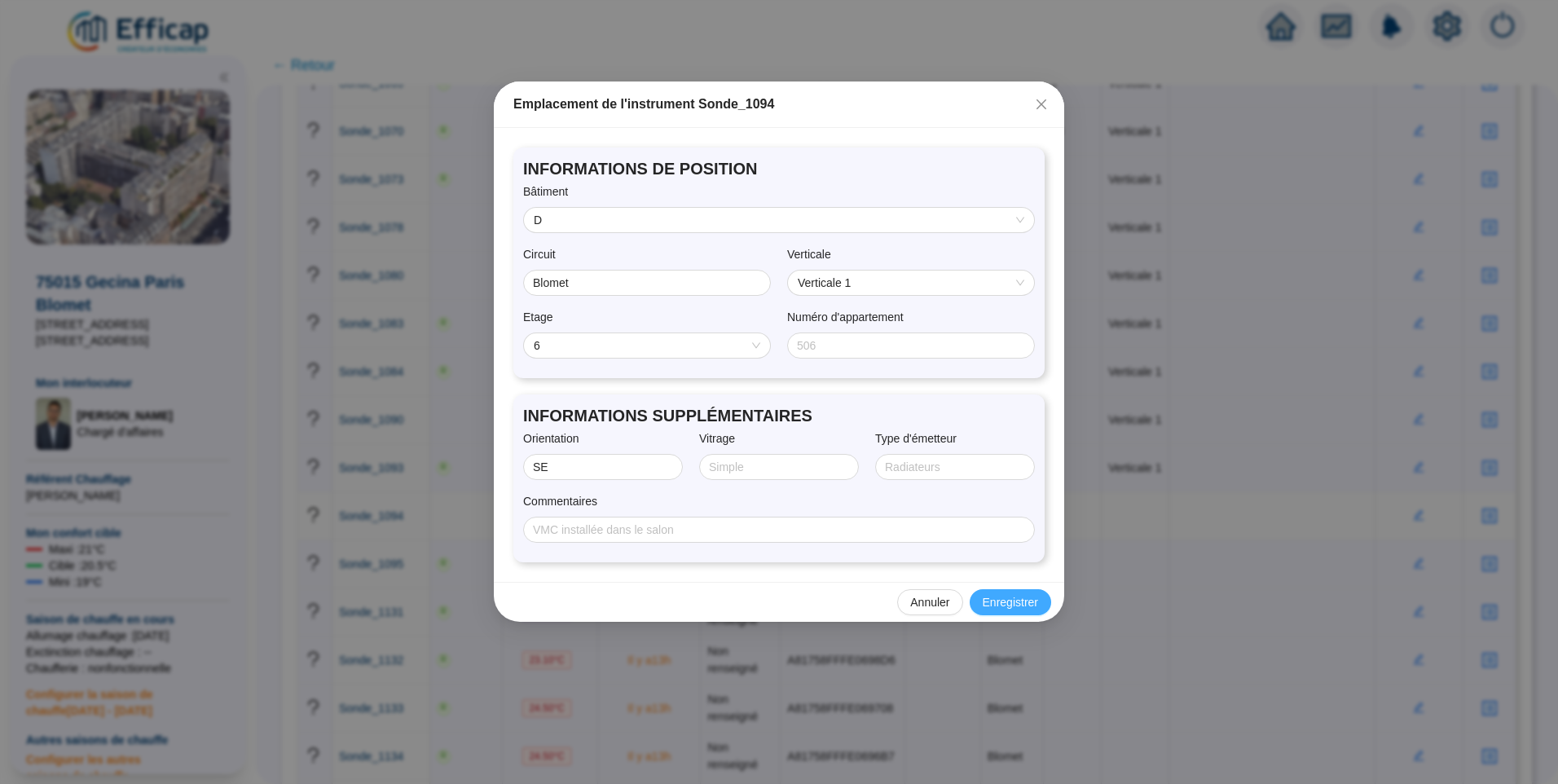
click at [1003, 607] on span "Enregistrer" at bounding box center [1011, 602] width 56 height 17
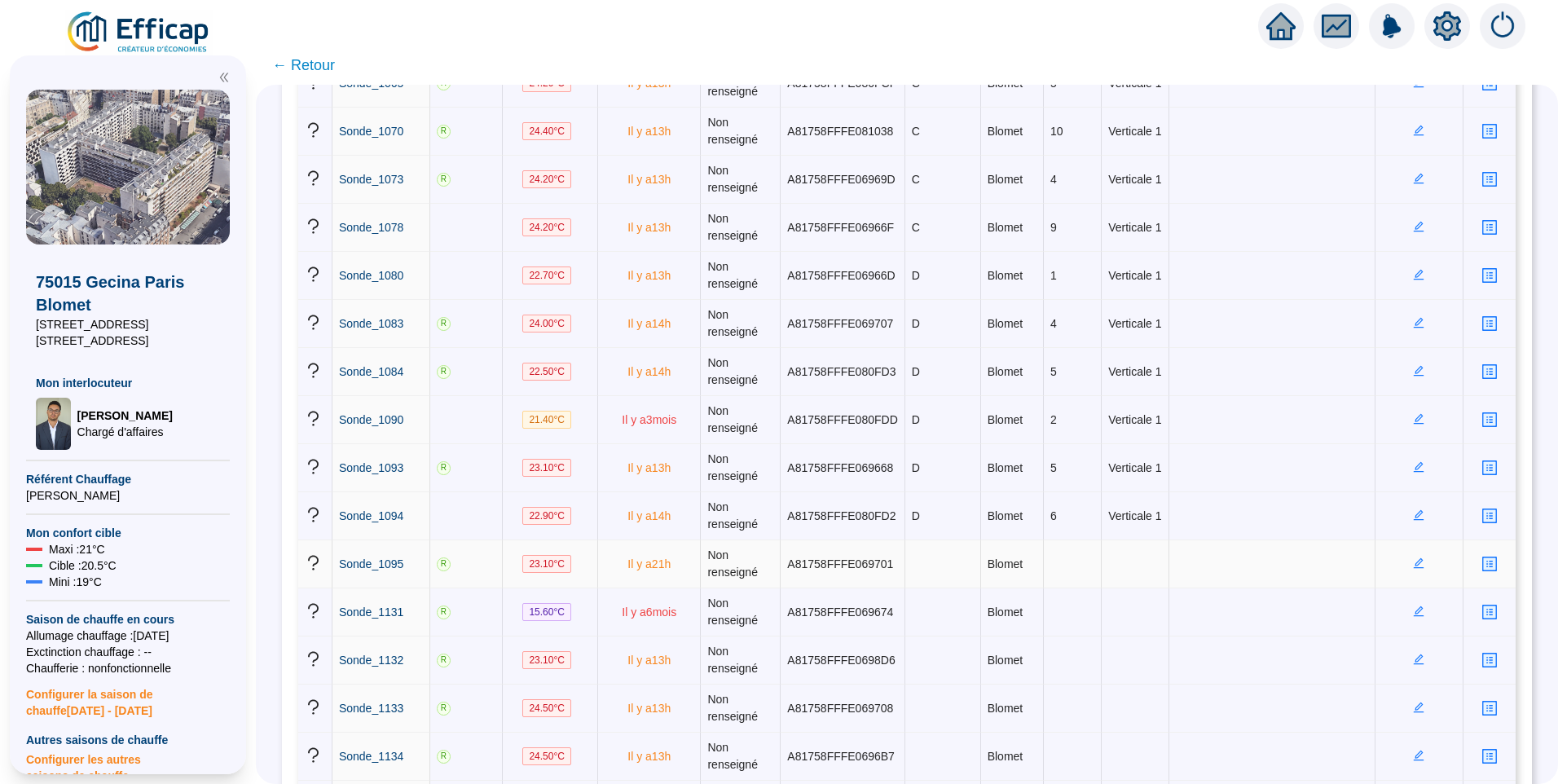
click at [1414, 564] on icon "edit" at bounding box center [1419, 564] width 11 height 11
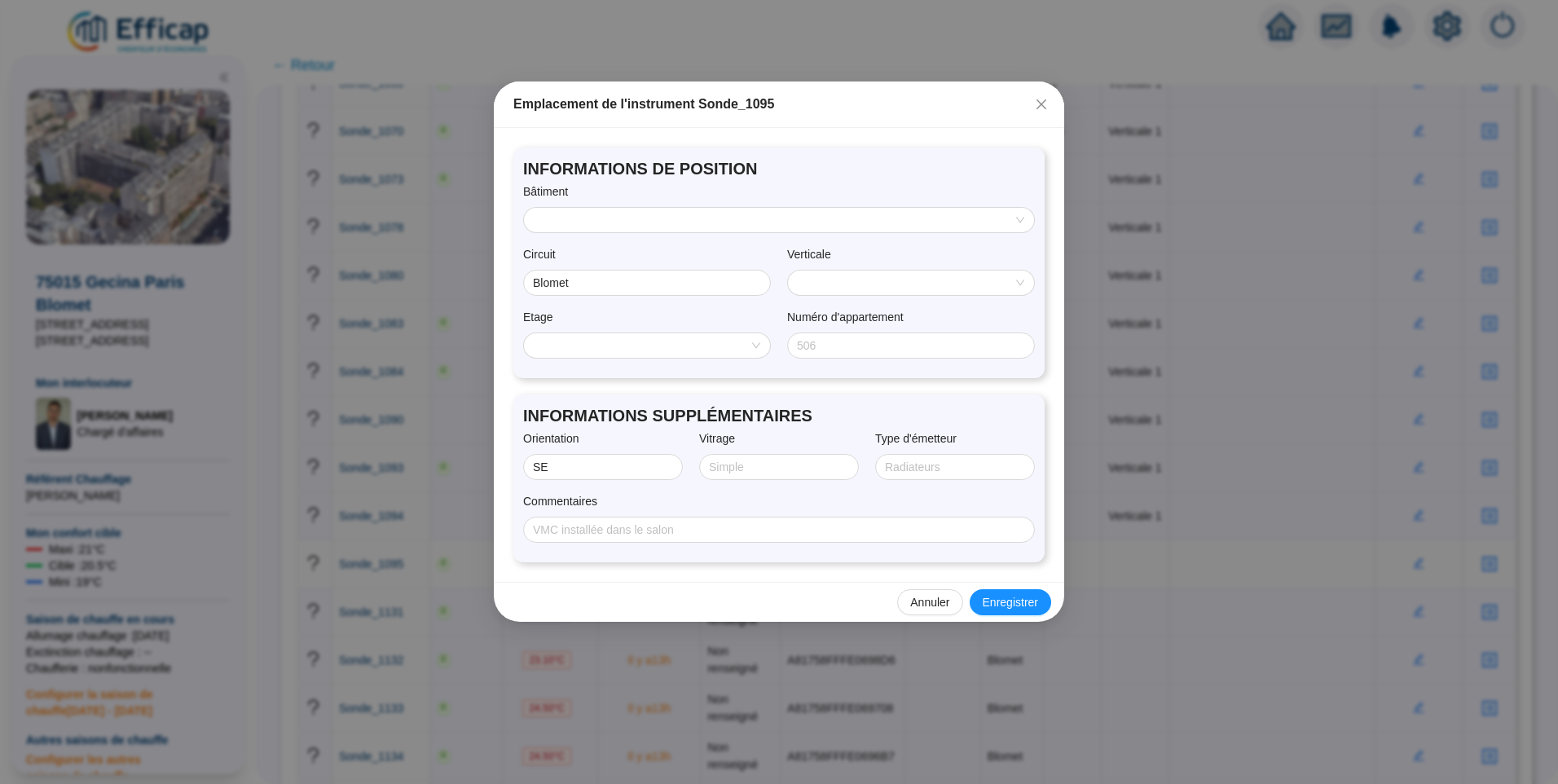
click at [577, 224] on input "search" at bounding box center [771, 219] width 476 height 25
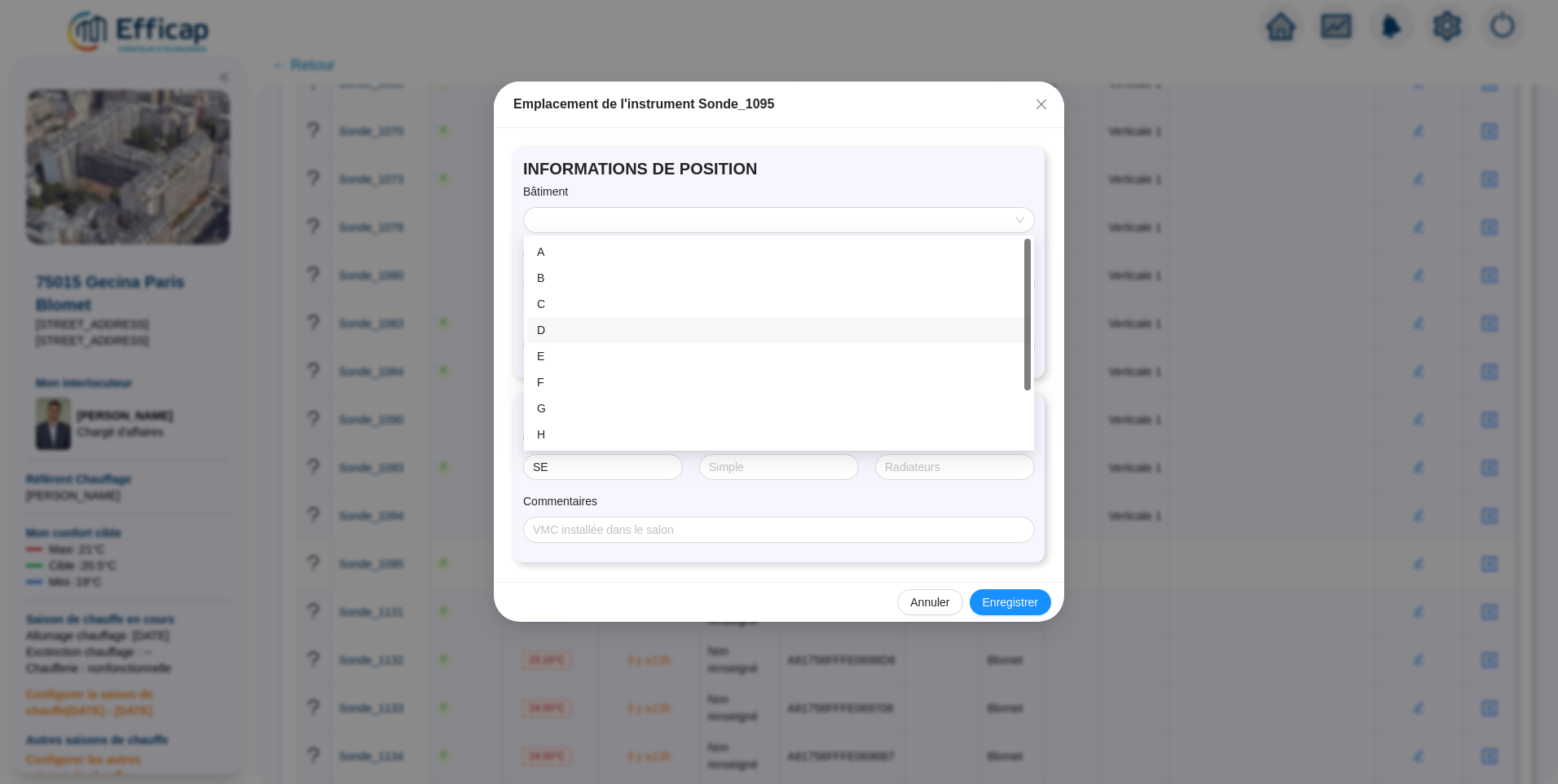
click at [559, 335] on div "D" at bounding box center [779, 330] width 484 height 17
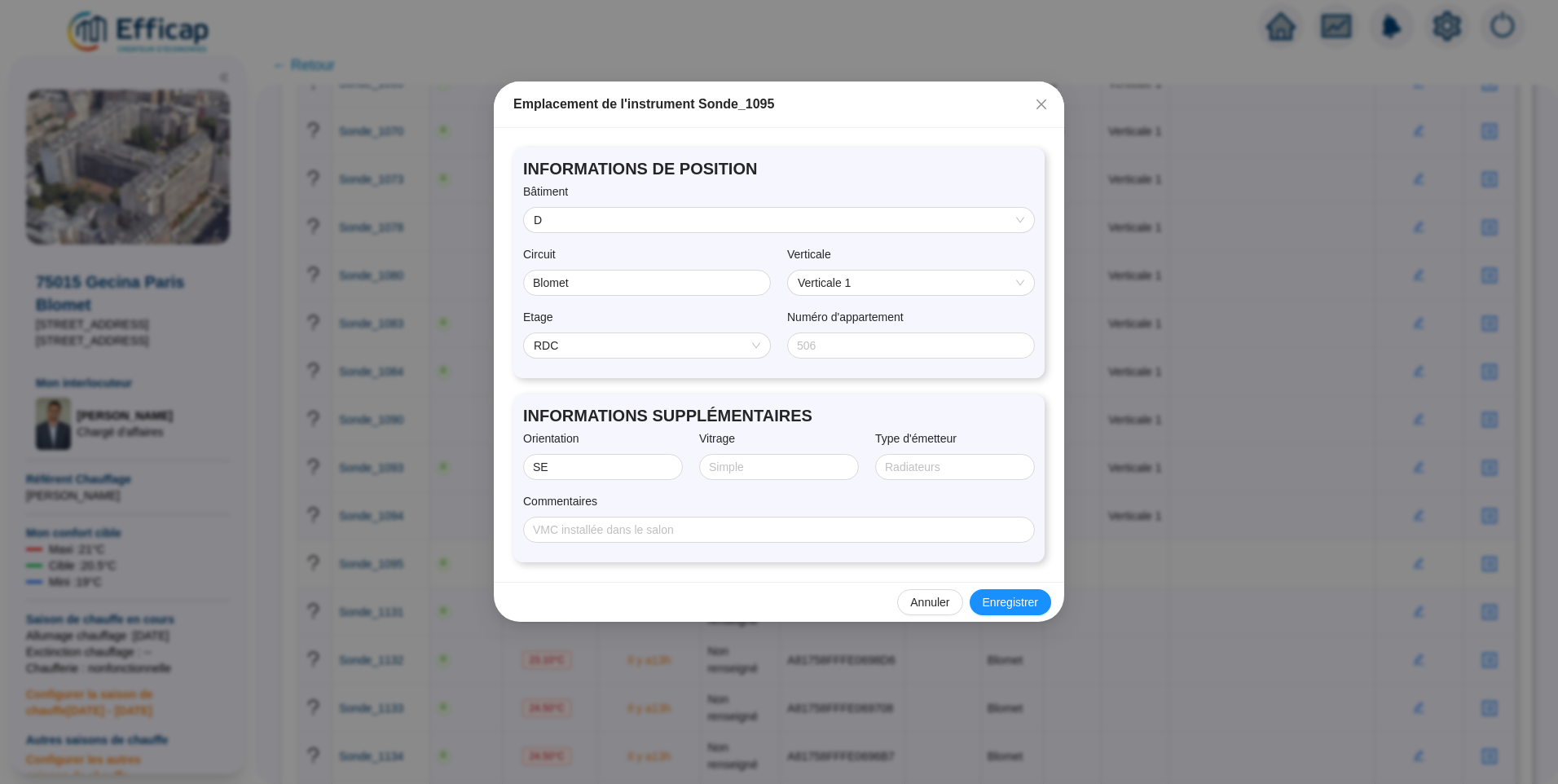
click at [583, 334] on span "RDC" at bounding box center [647, 345] width 227 height 25
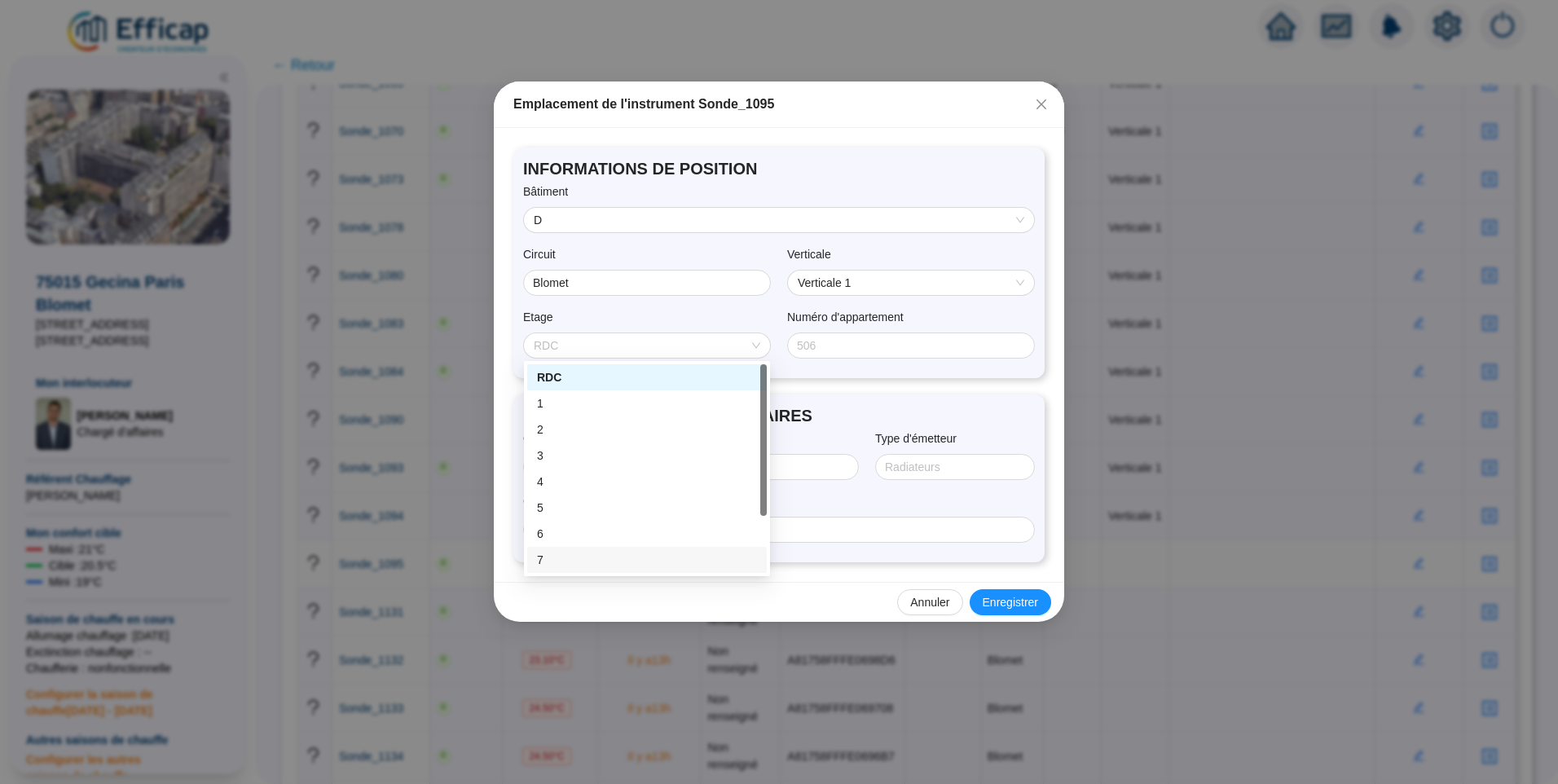
click at [543, 562] on div "7" at bounding box center [647, 560] width 220 height 17
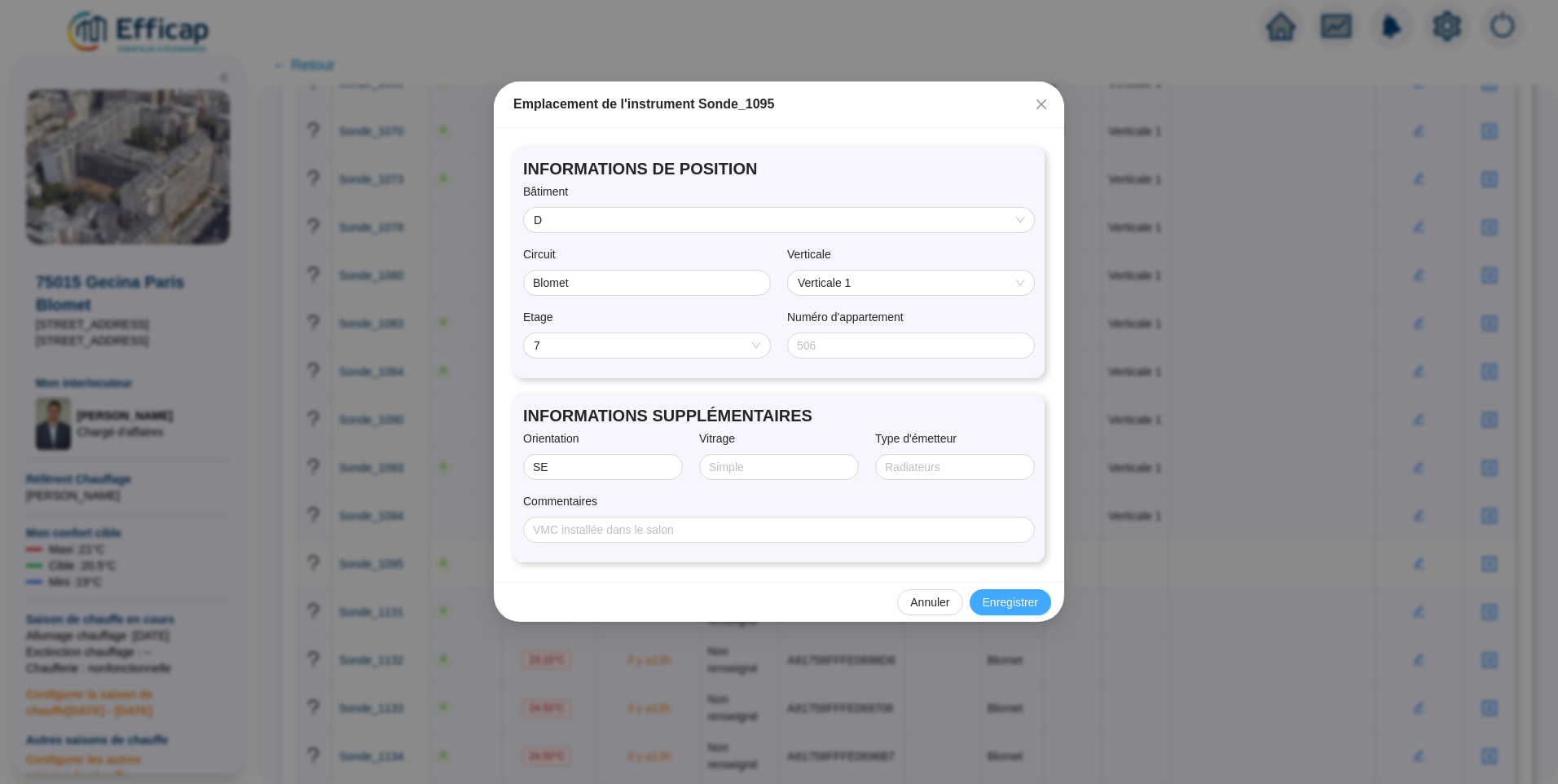
click at [1026, 602] on span "Enregistrer" at bounding box center [1011, 602] width 56 height 17
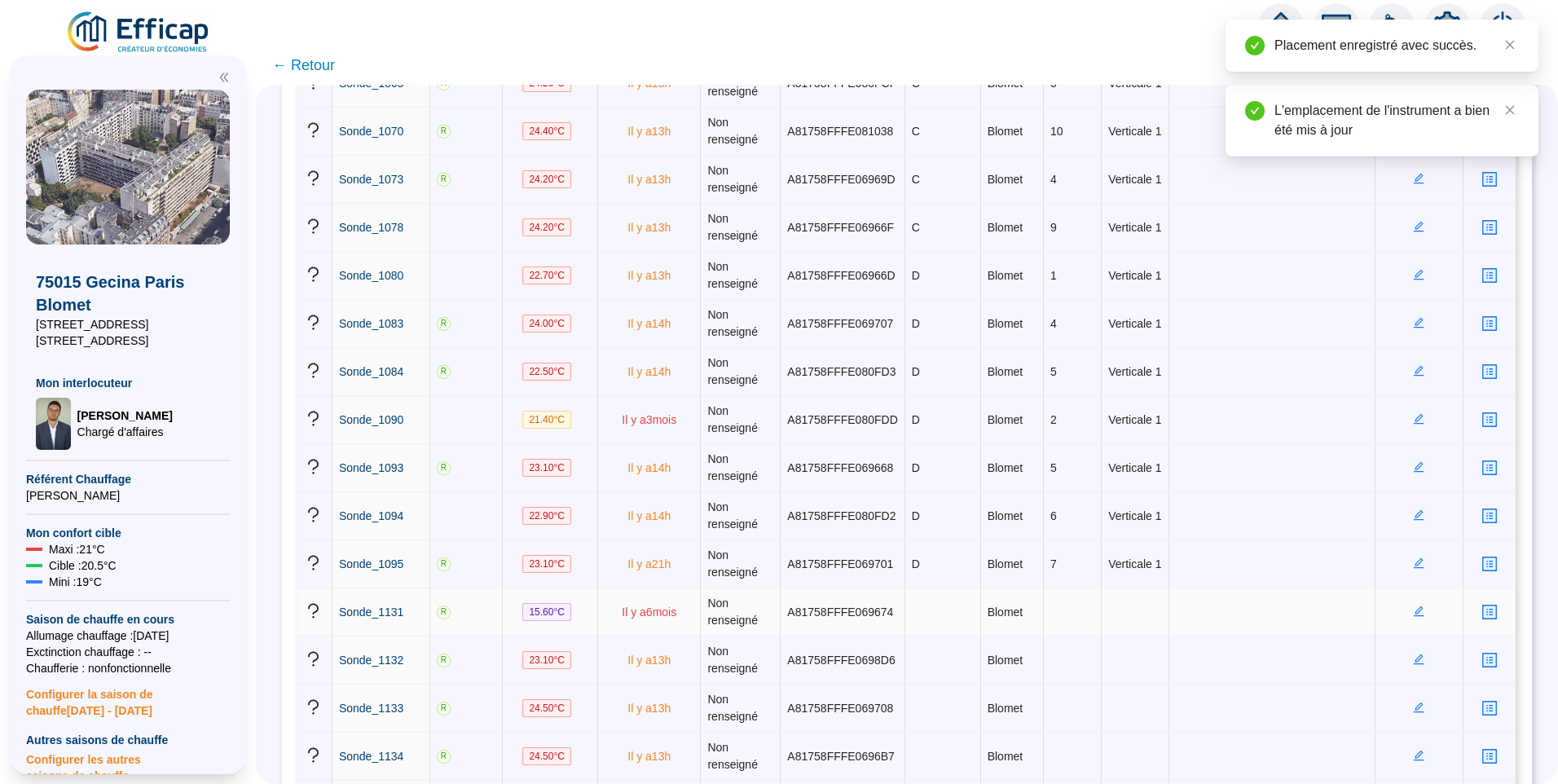
scroll to position [1223, 0]
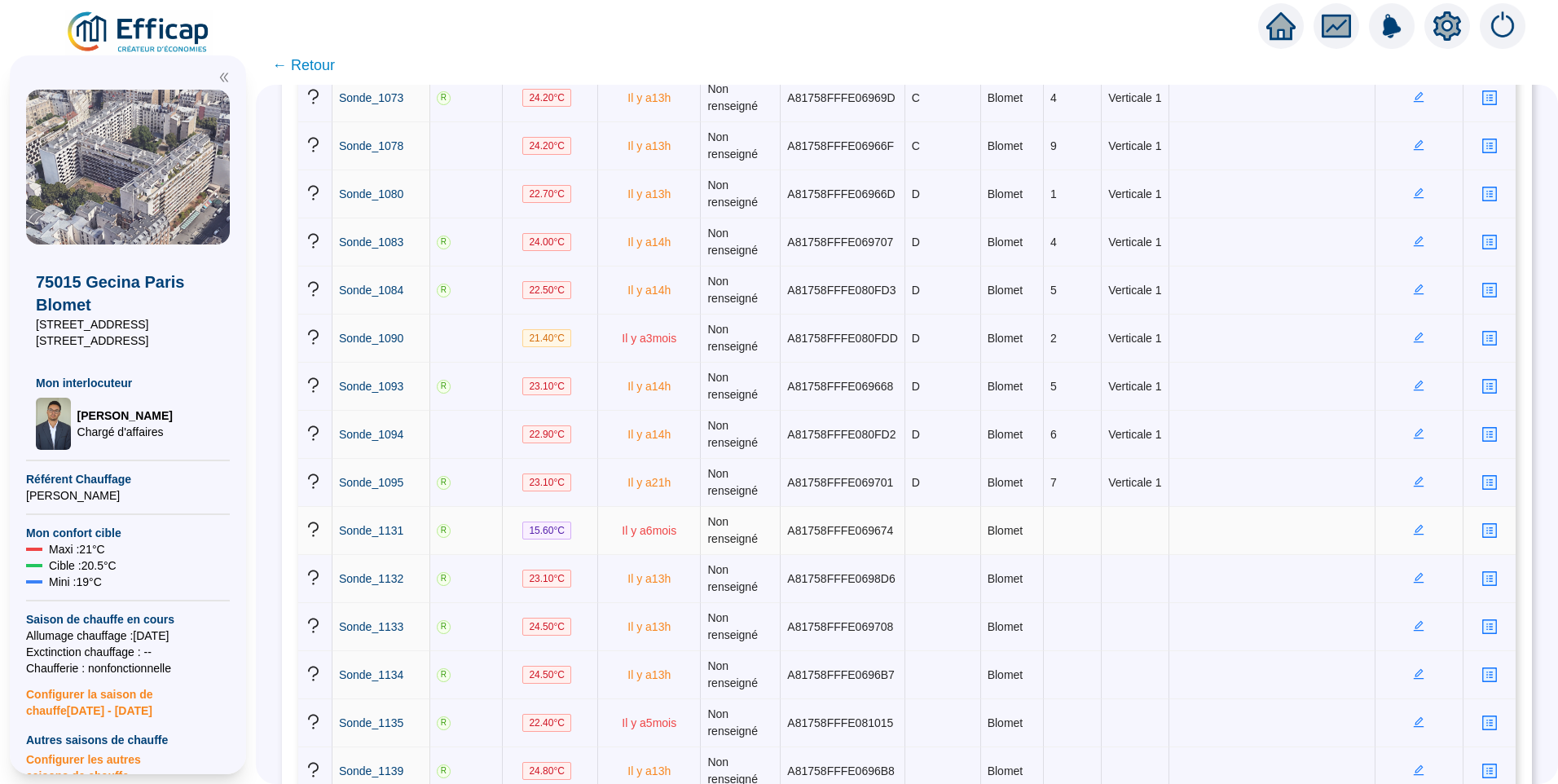
click at [1414, 533] on icon "edit" at bounding box center [1419, 529] width 11 height 11
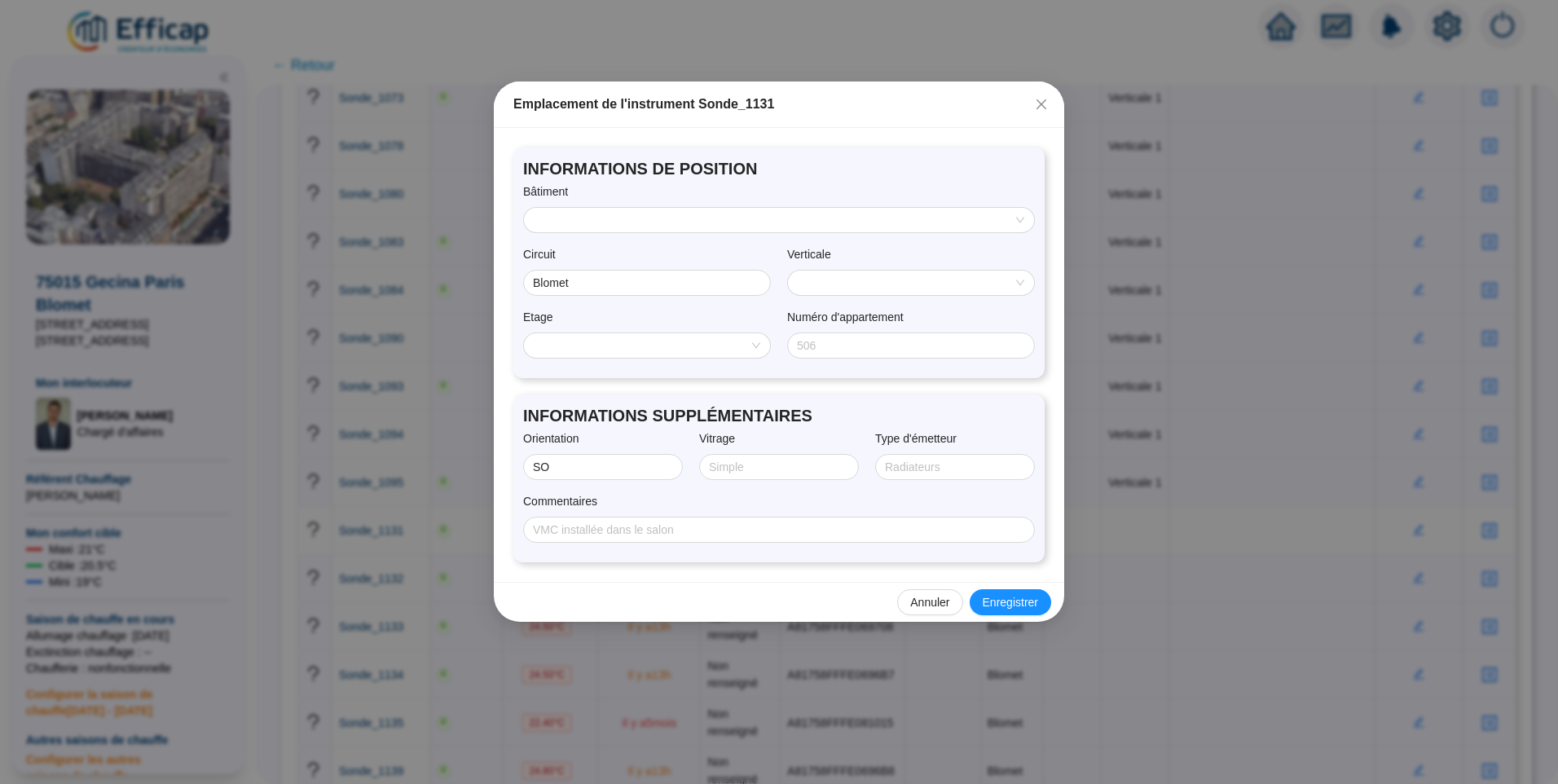
click at [657, 206] on div "Bâtiment" at bounding box center [779, 196] width 512 height 24
click at [652, 215] on input "search" at bounding box center [771, 219] width 476 height 25
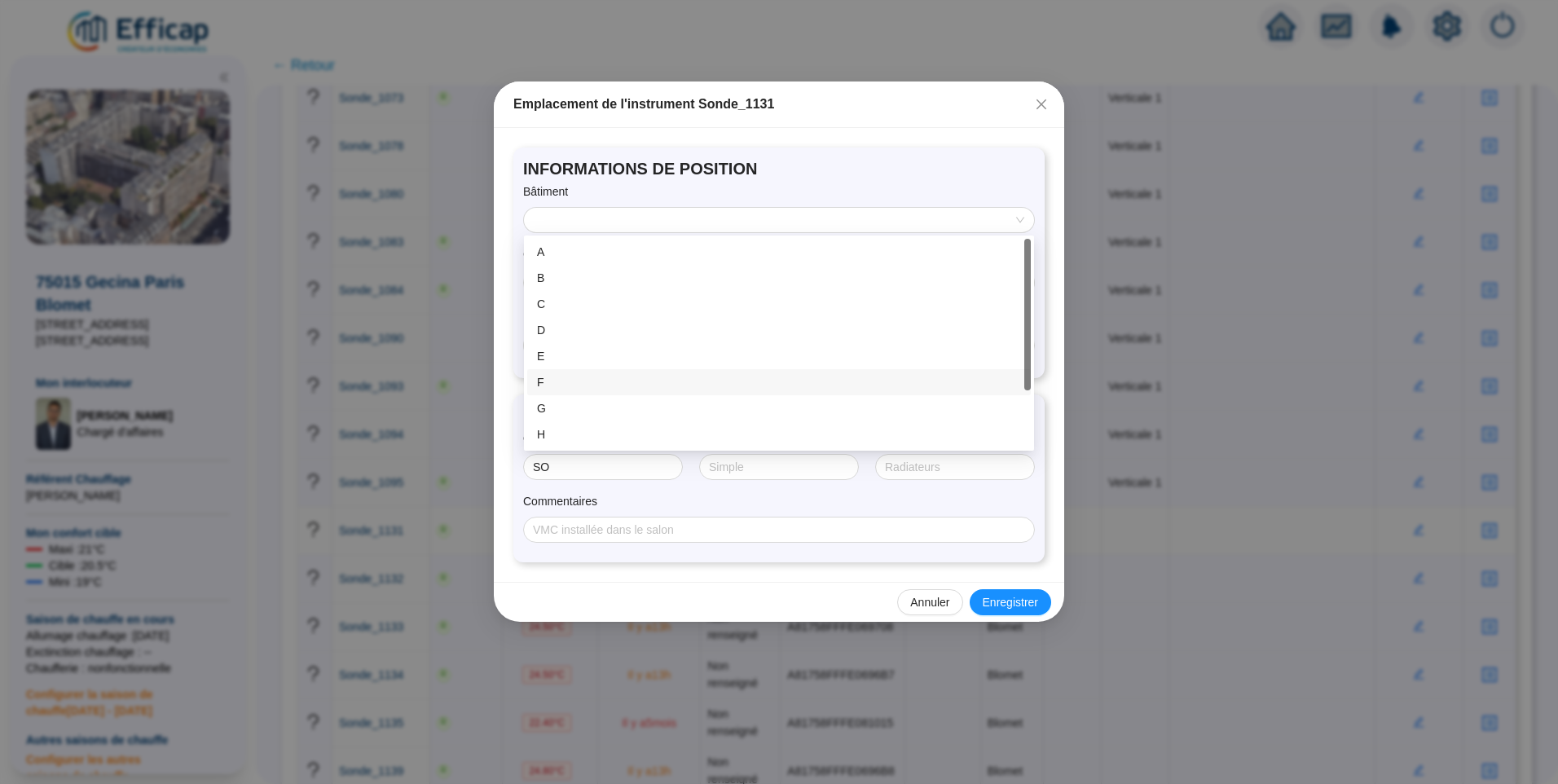
click at [572, 385] on div "F" at bounding box center [779, 382] width 484 height 17
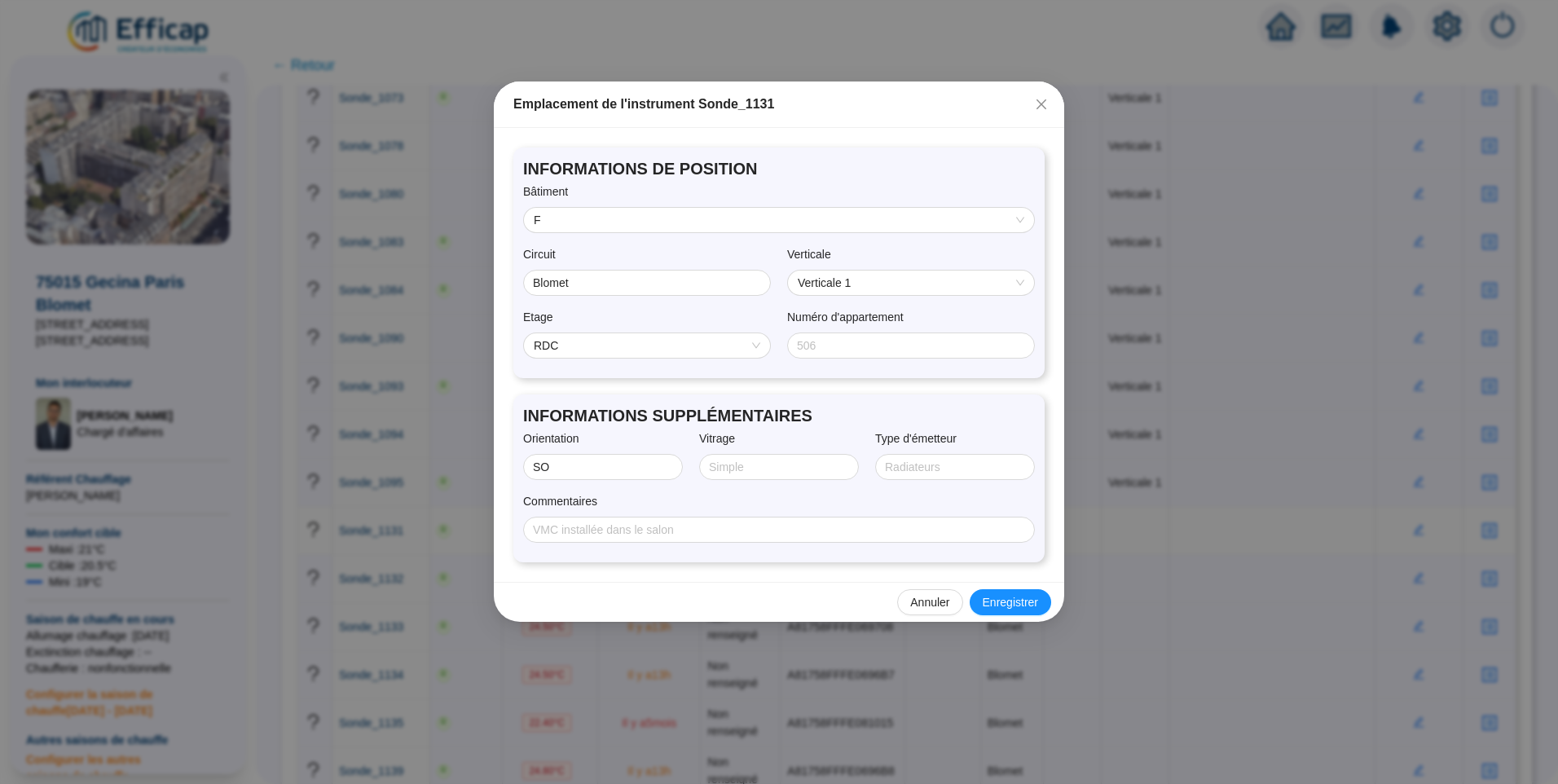
click at [646, 352] on span "RDC" at bounding box center [647, 345] width 227 height 25
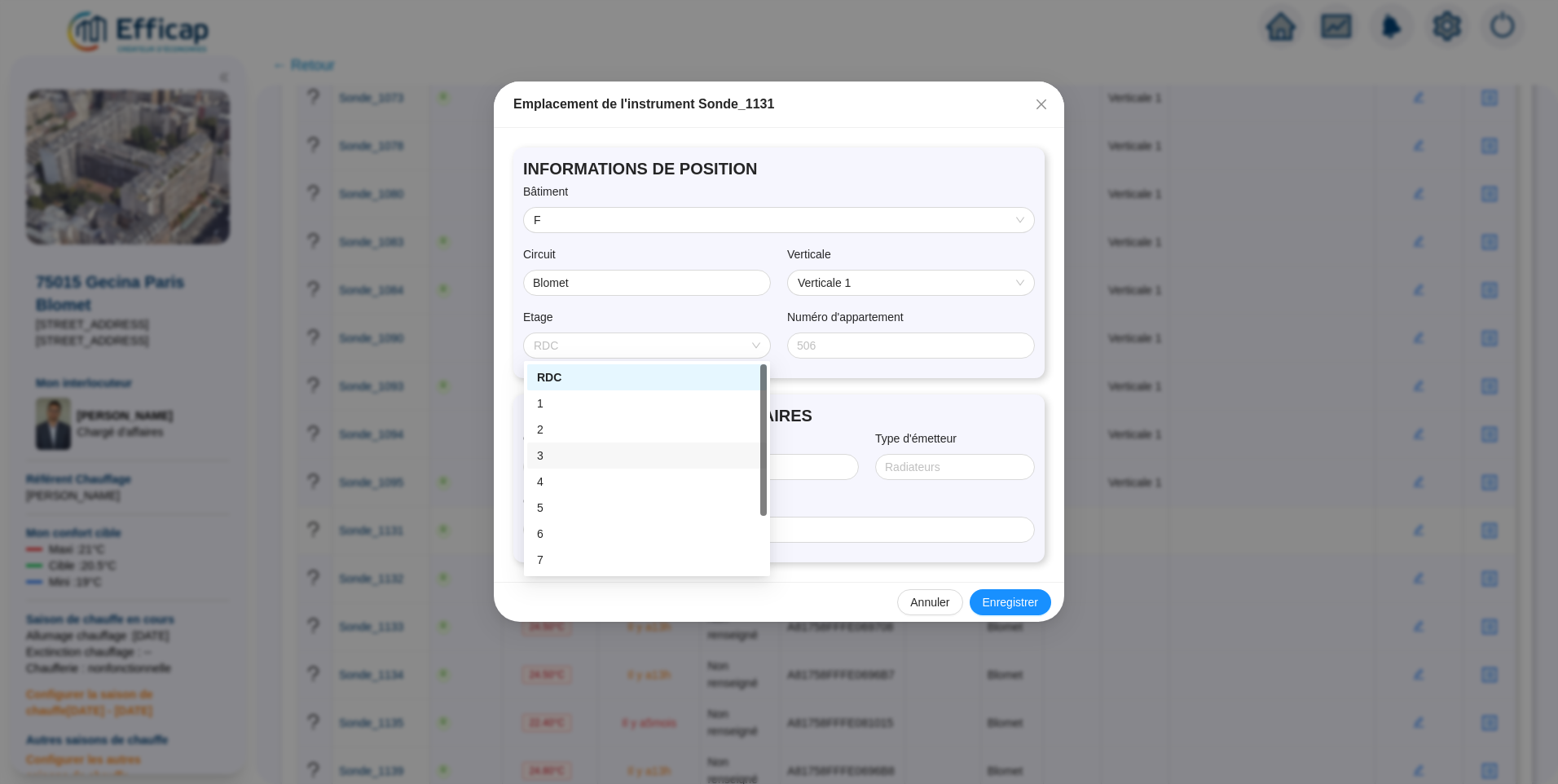
click at [565, 460] on div "3" at bounding box center [647, 456] width 220 height 17
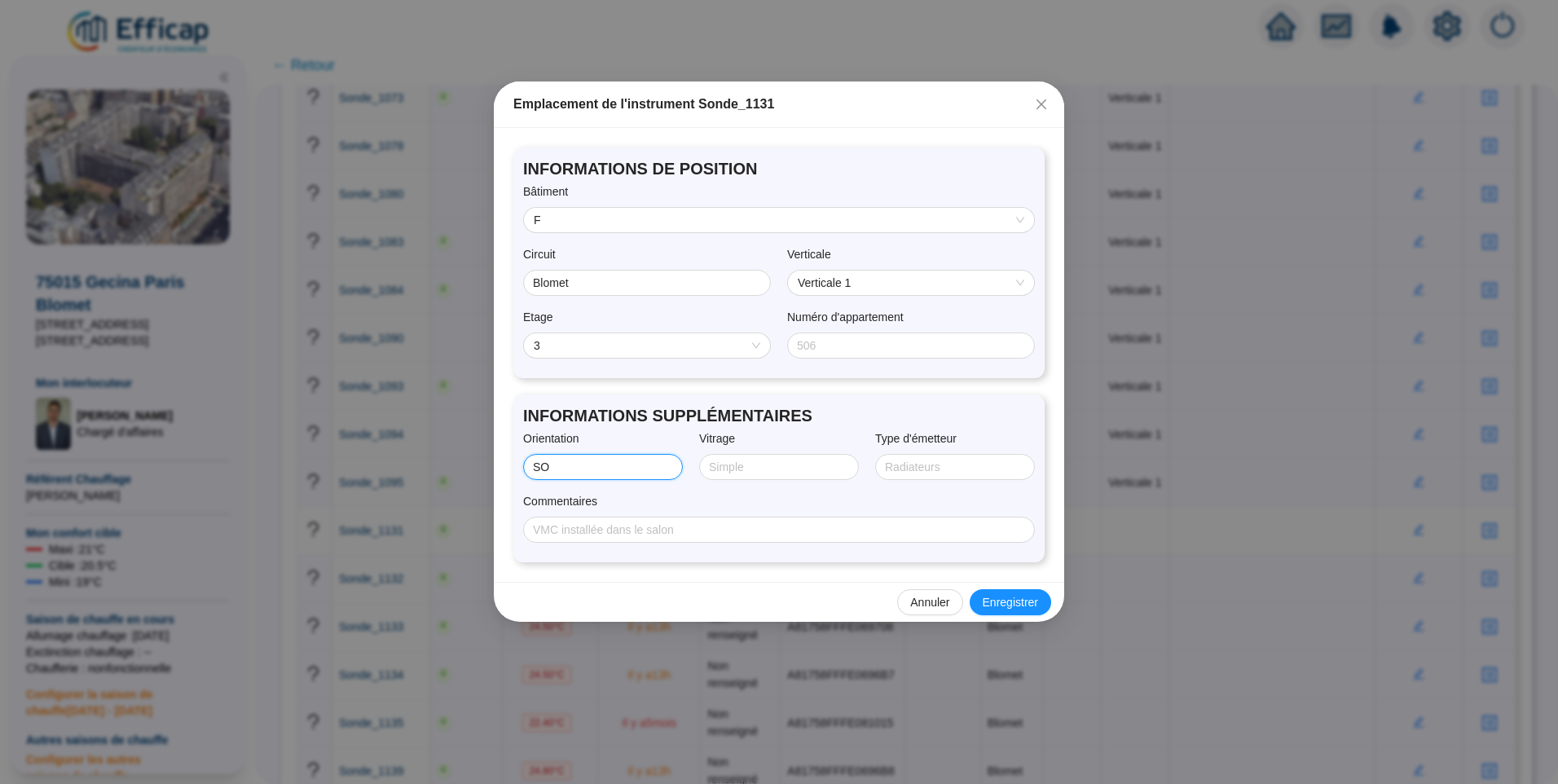
click at [622, 474] on input "SO" at bounding box center [601, 467] width 137 height 17
click at [1008, 599] on span "Enregistrer" at bounding box center [1011, 602] width 56 height 17
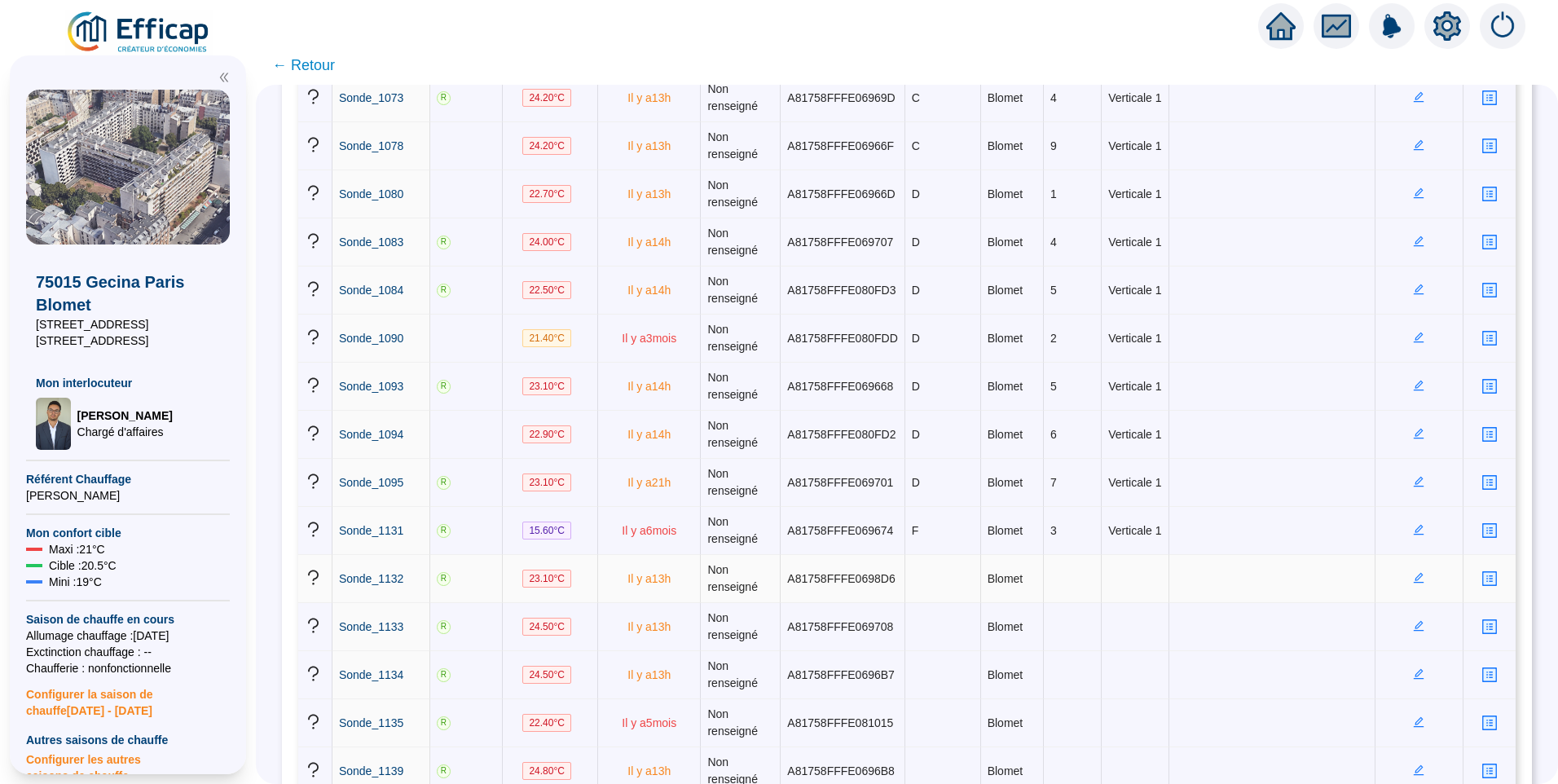
click at [1414, 580] on icon "edit" at bounding box center [1419, 577] width 11 height 11
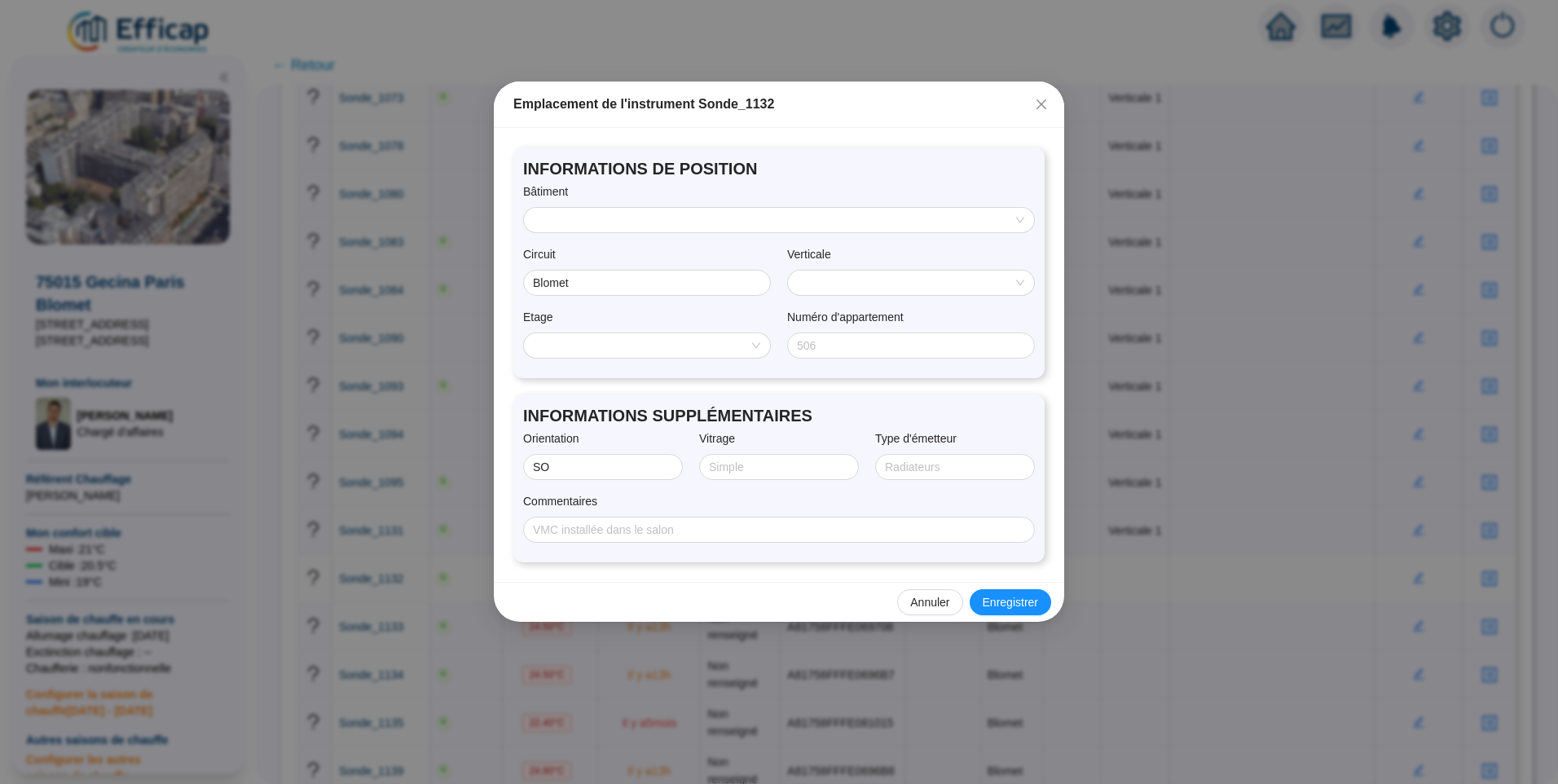
click at [594, 224] on input "search" at bounding box center [771, 219] width 476 height 25
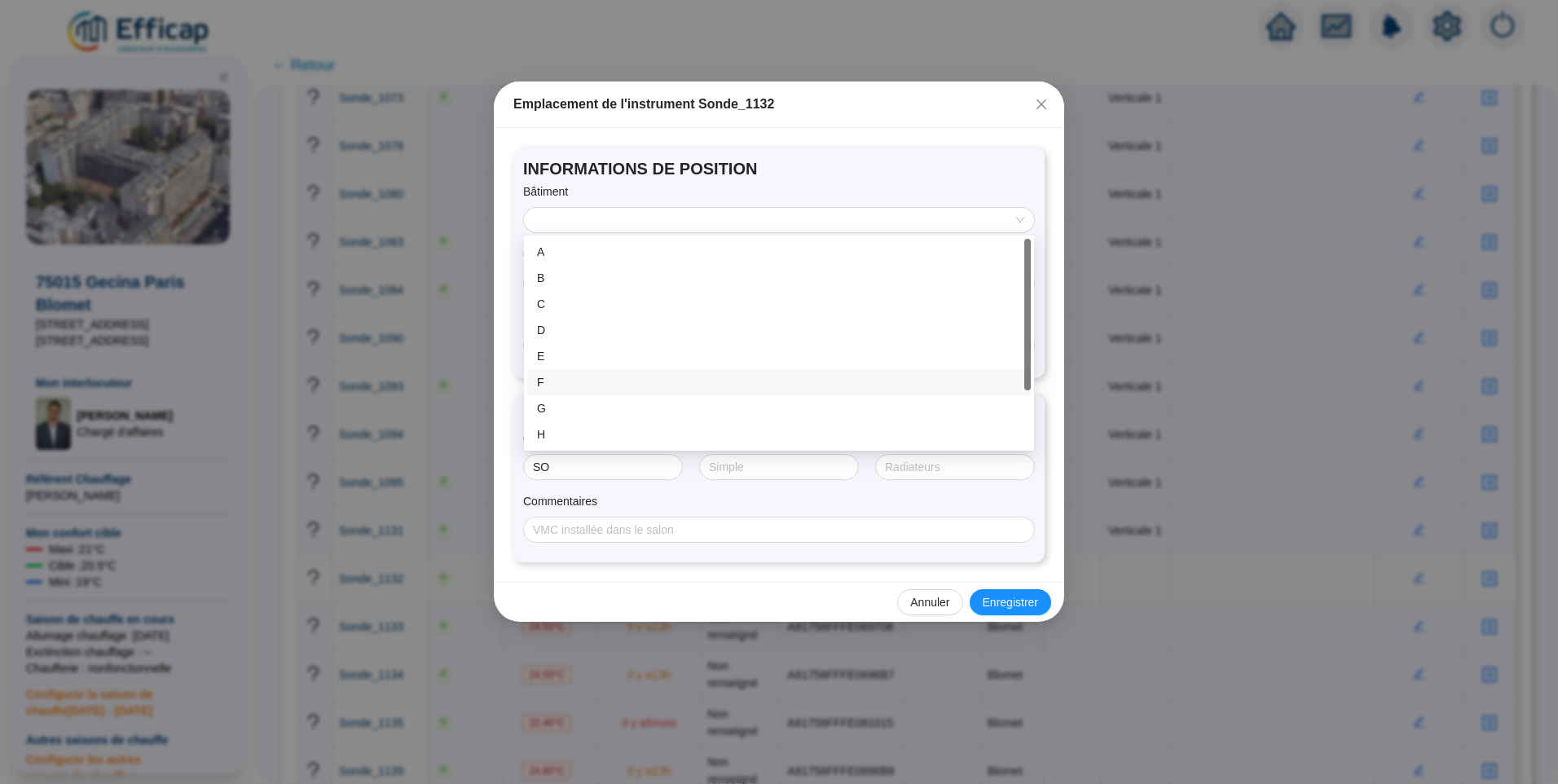
click at [563, 383] on div "F" at bounding box center [779, 382] width 484 height 17
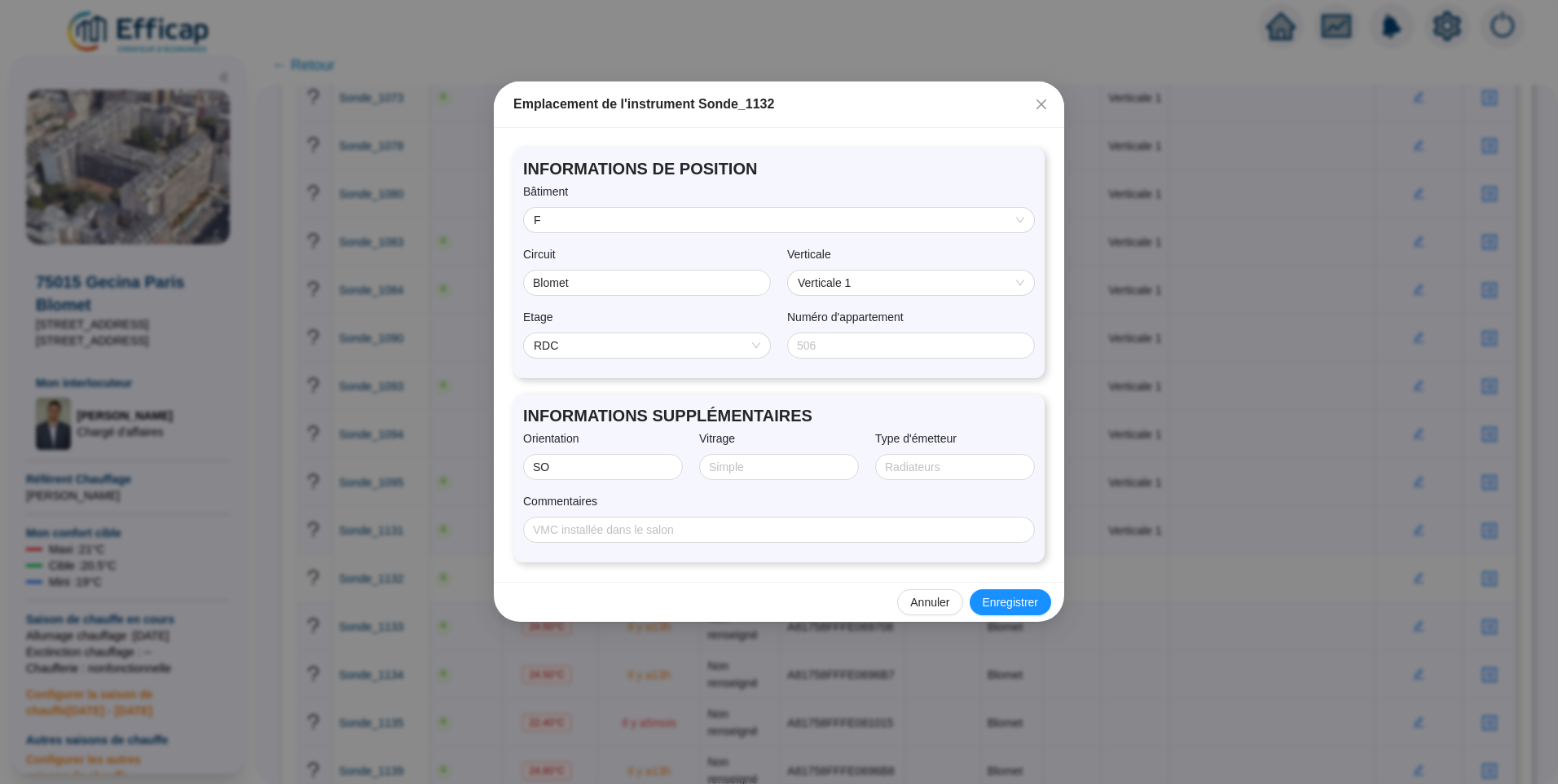
click at [588, 347] on span "RDC" at bounding box center [647, 345] width 227 height 25
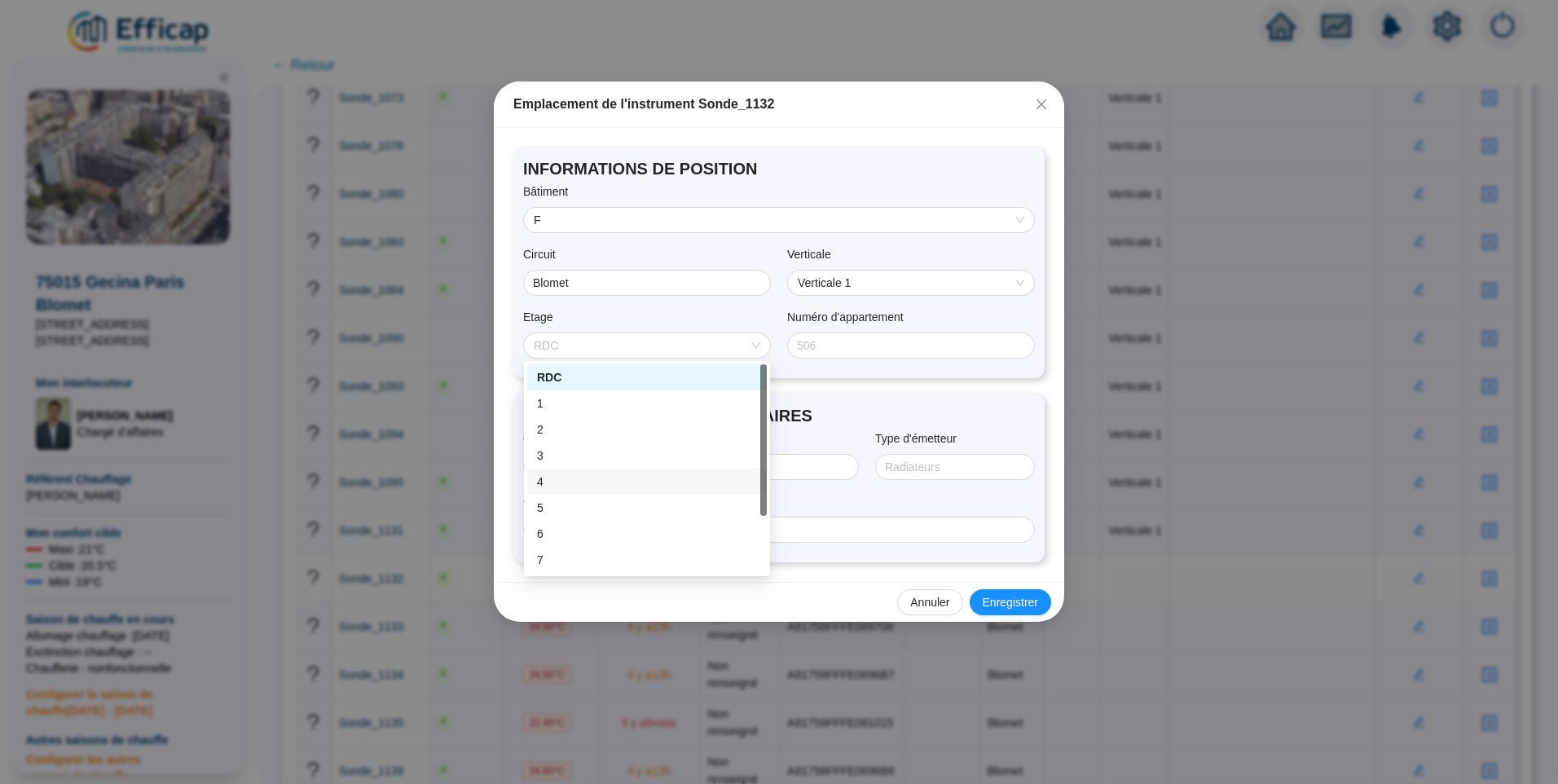
click at [566, 481] on div "4" at bounding box center [647, 482] width 220 height 17
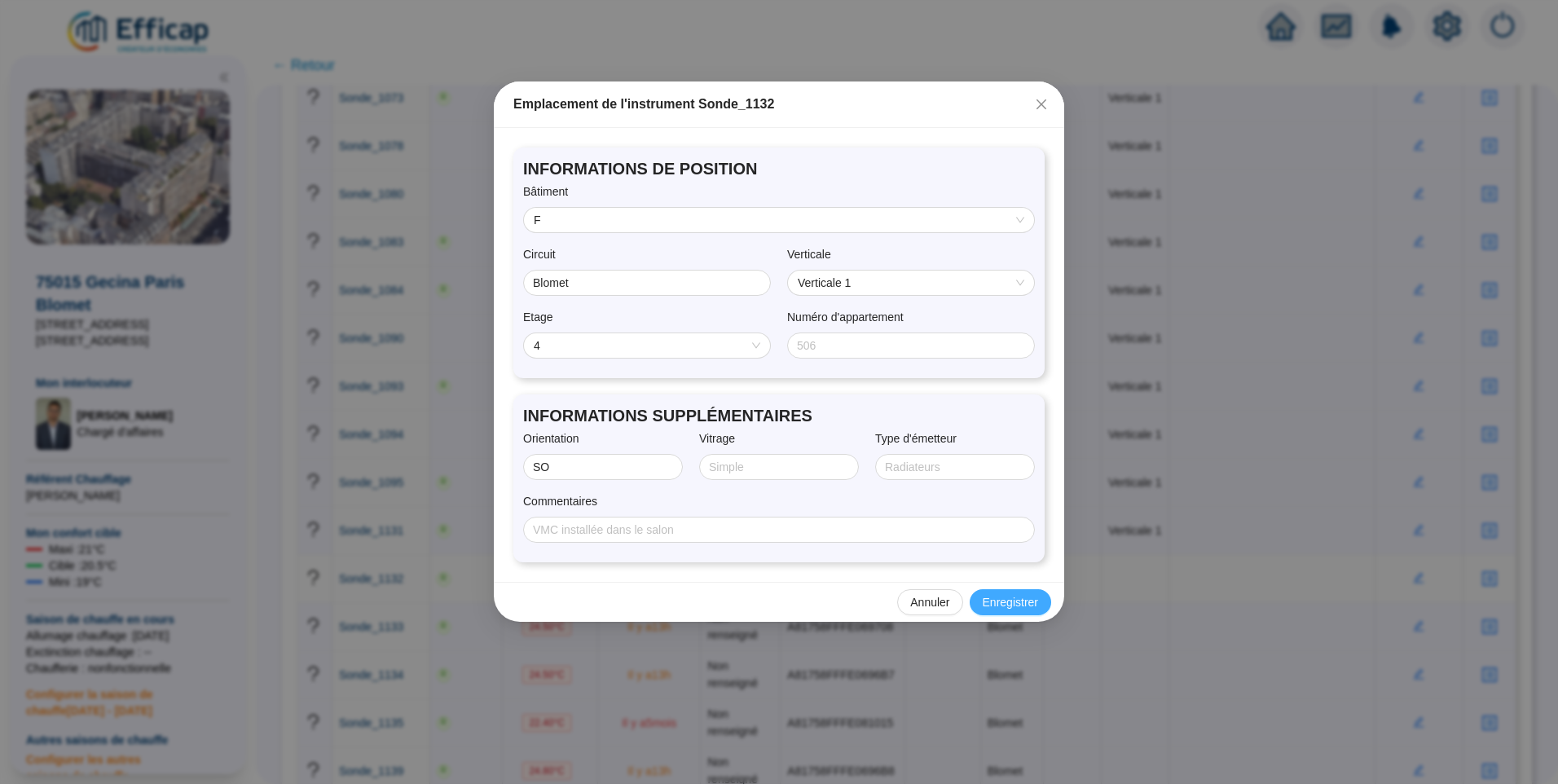
click at [1007, 596] on span "Enregistrer" at bounding box center [1011, 602] width 56 height 17
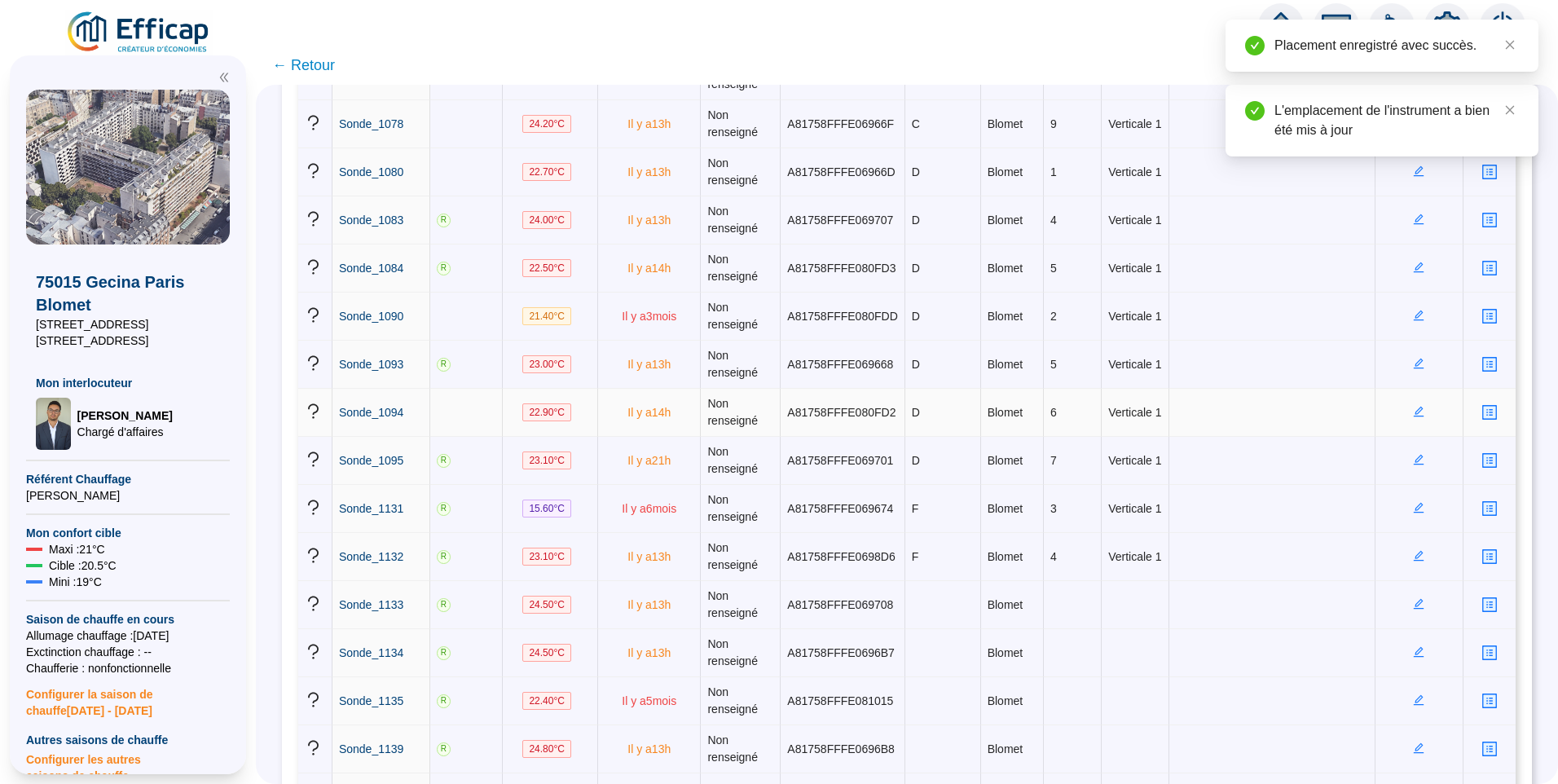
scroll to position [1304, 0]
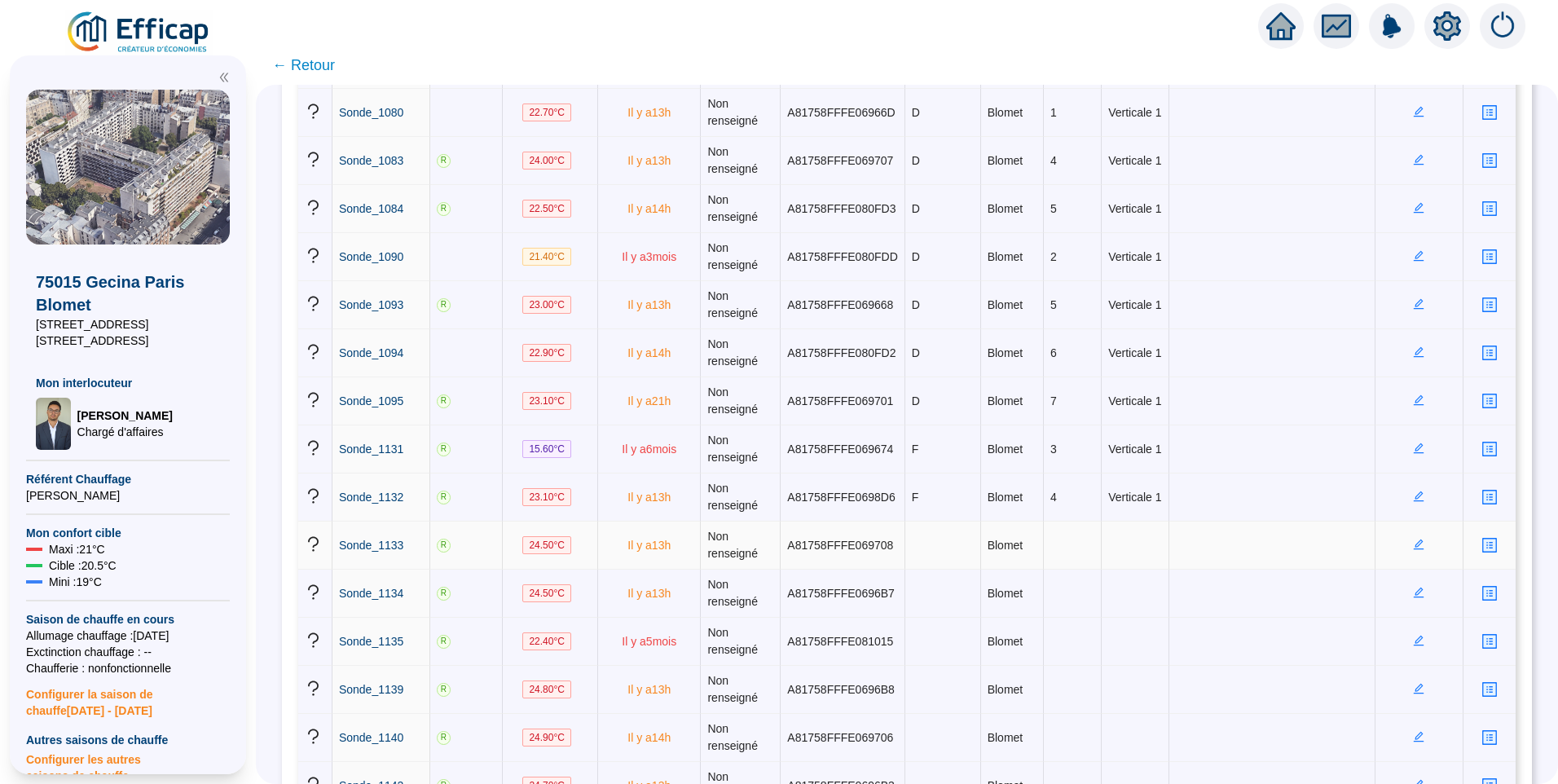
click at [1414, 542] on icon "edit" at bounding box center [1419, 545] width 11 height 11
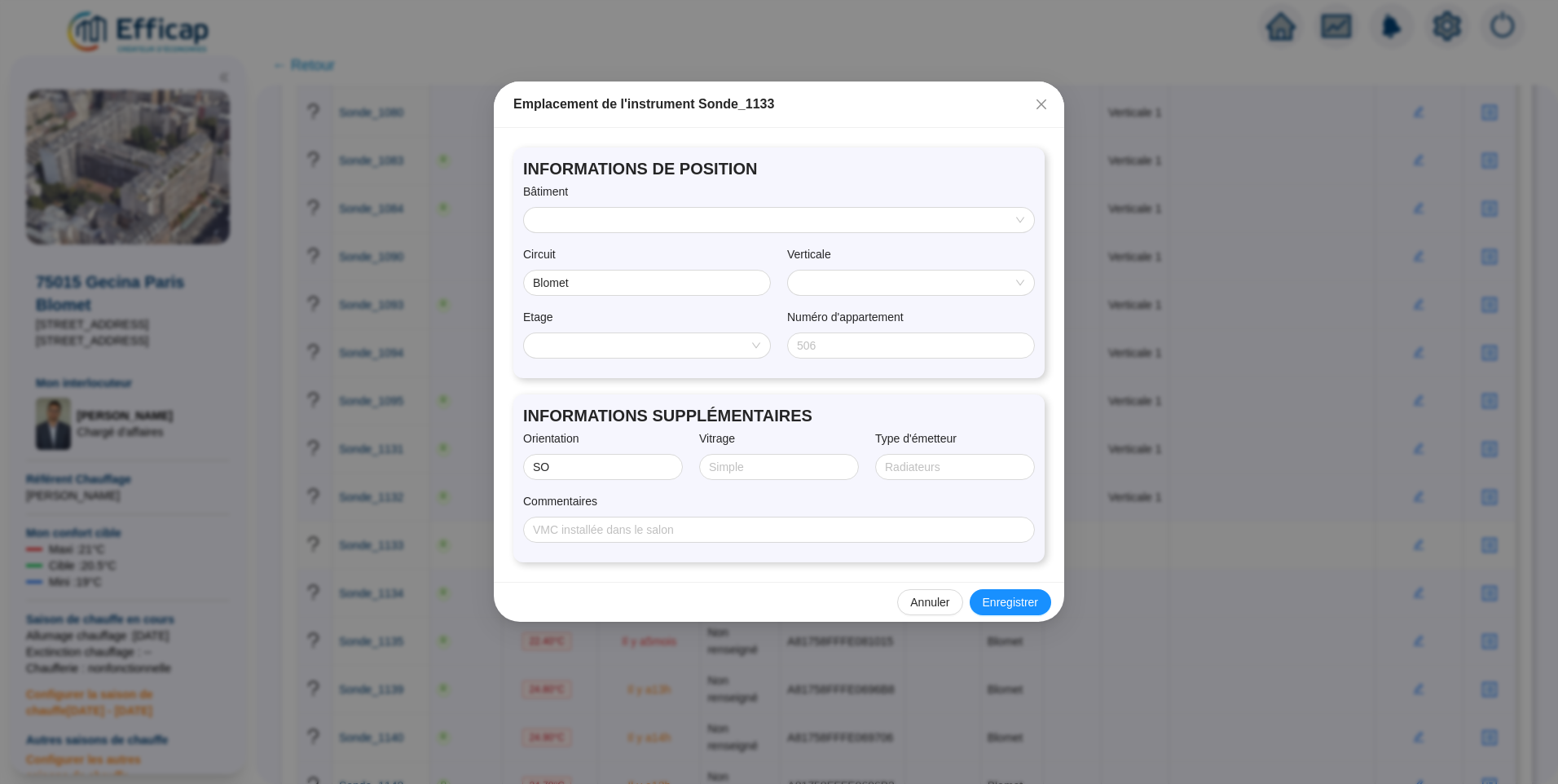
click at [643, 230] on input "search" at bounding box center [771, 219] width 476 height 25
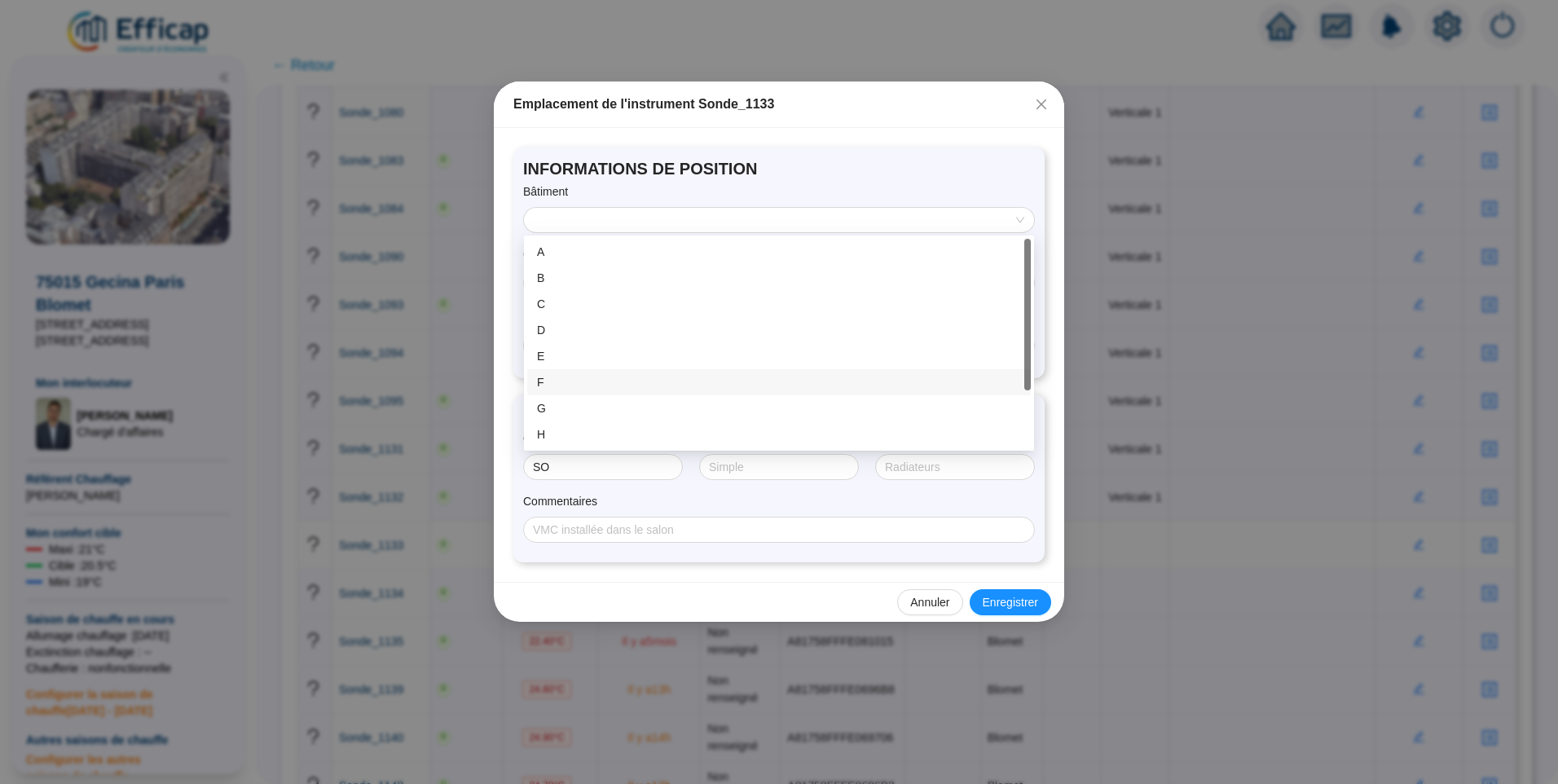
click at [577, 389] on div "F" at bounding box center [779, 382] width 484 height 17
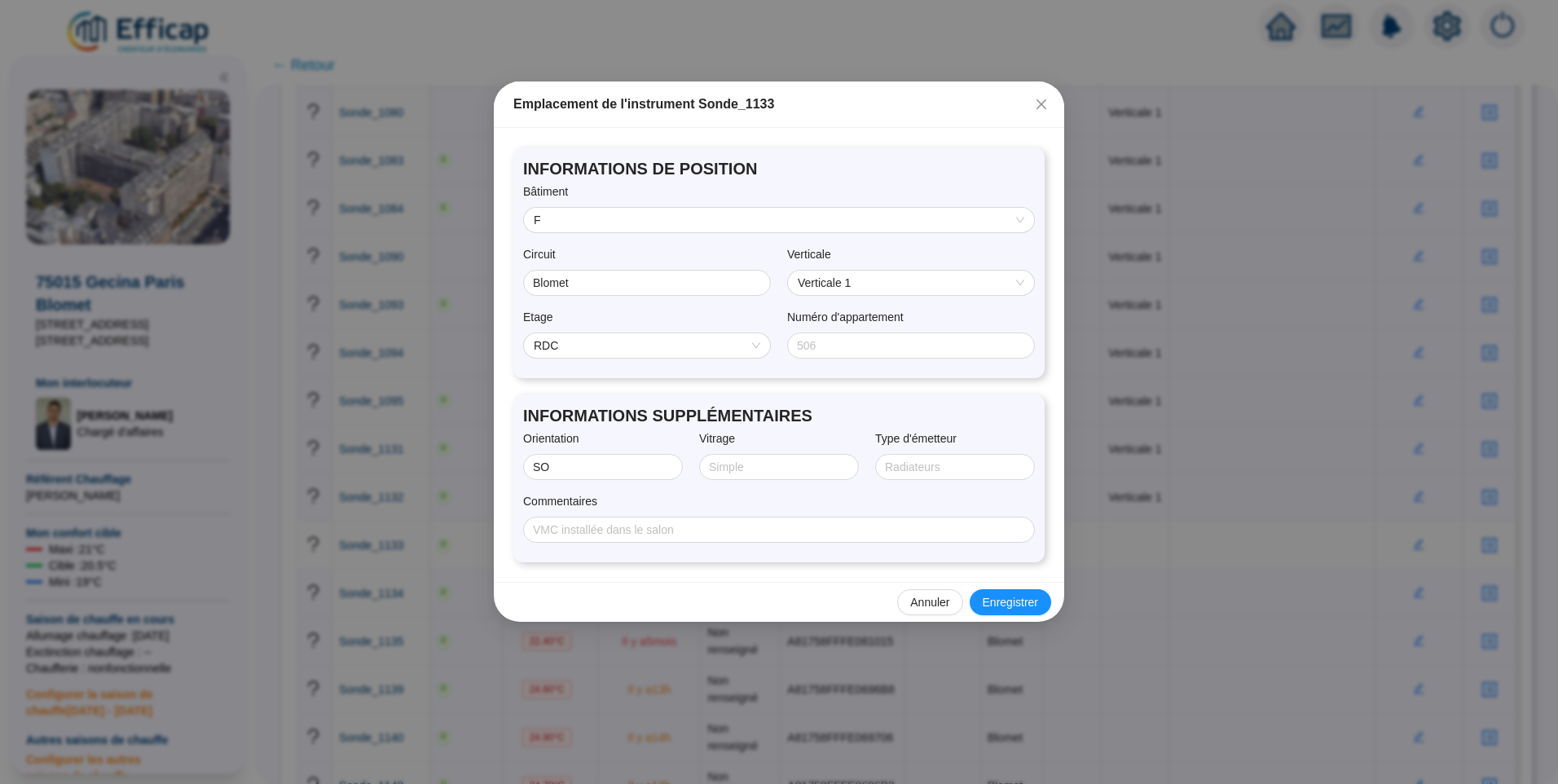
click at [690, 333] on div "RDC" at bounding box center [647, 345] width 248 height 26
click at [614, 344] on span "RDC" at bounding box center [647, 345] width 227 height 25
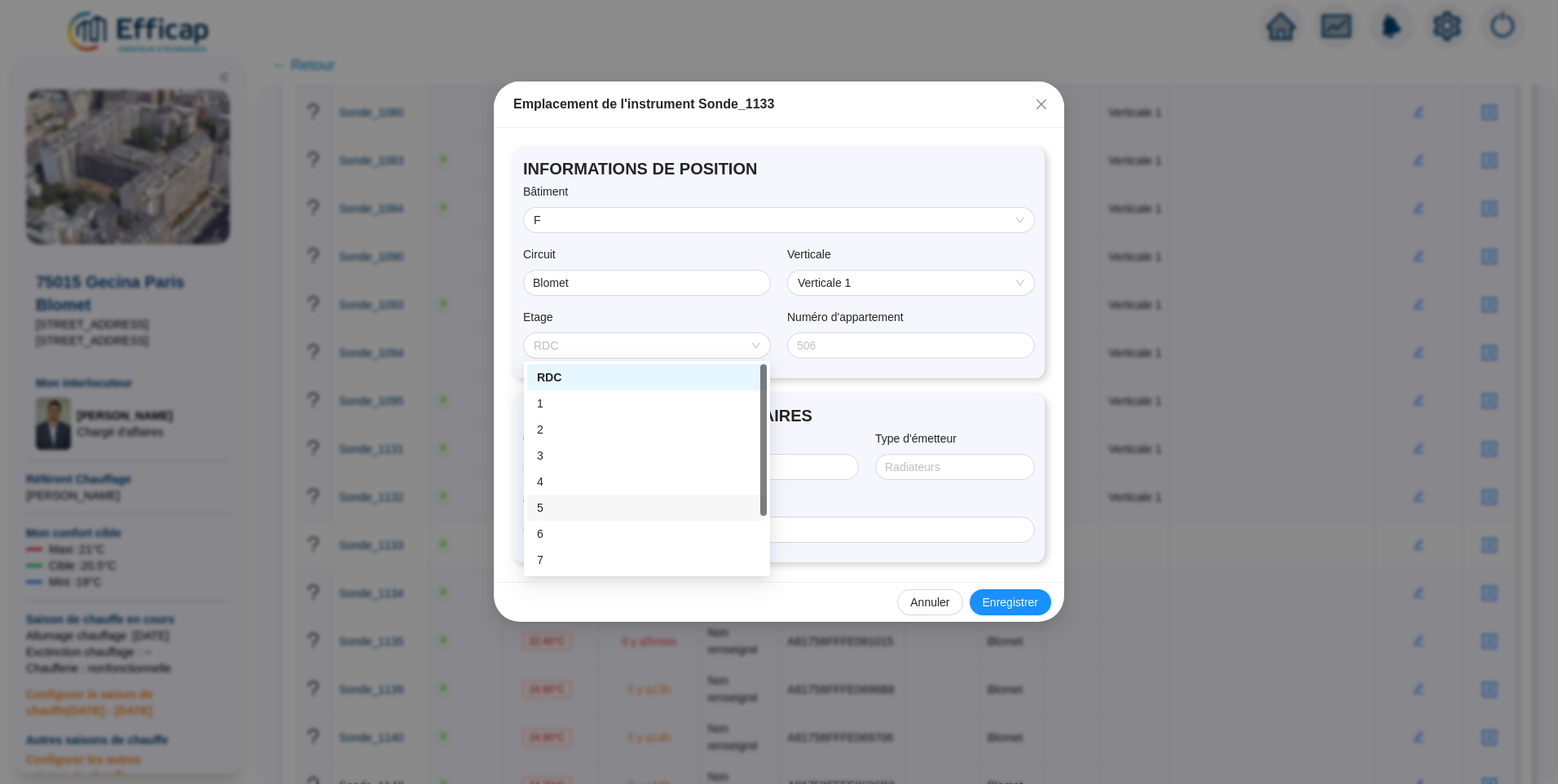
click at [566, 509] on div "5" at bounding box center [647, 508] width 220 height 17
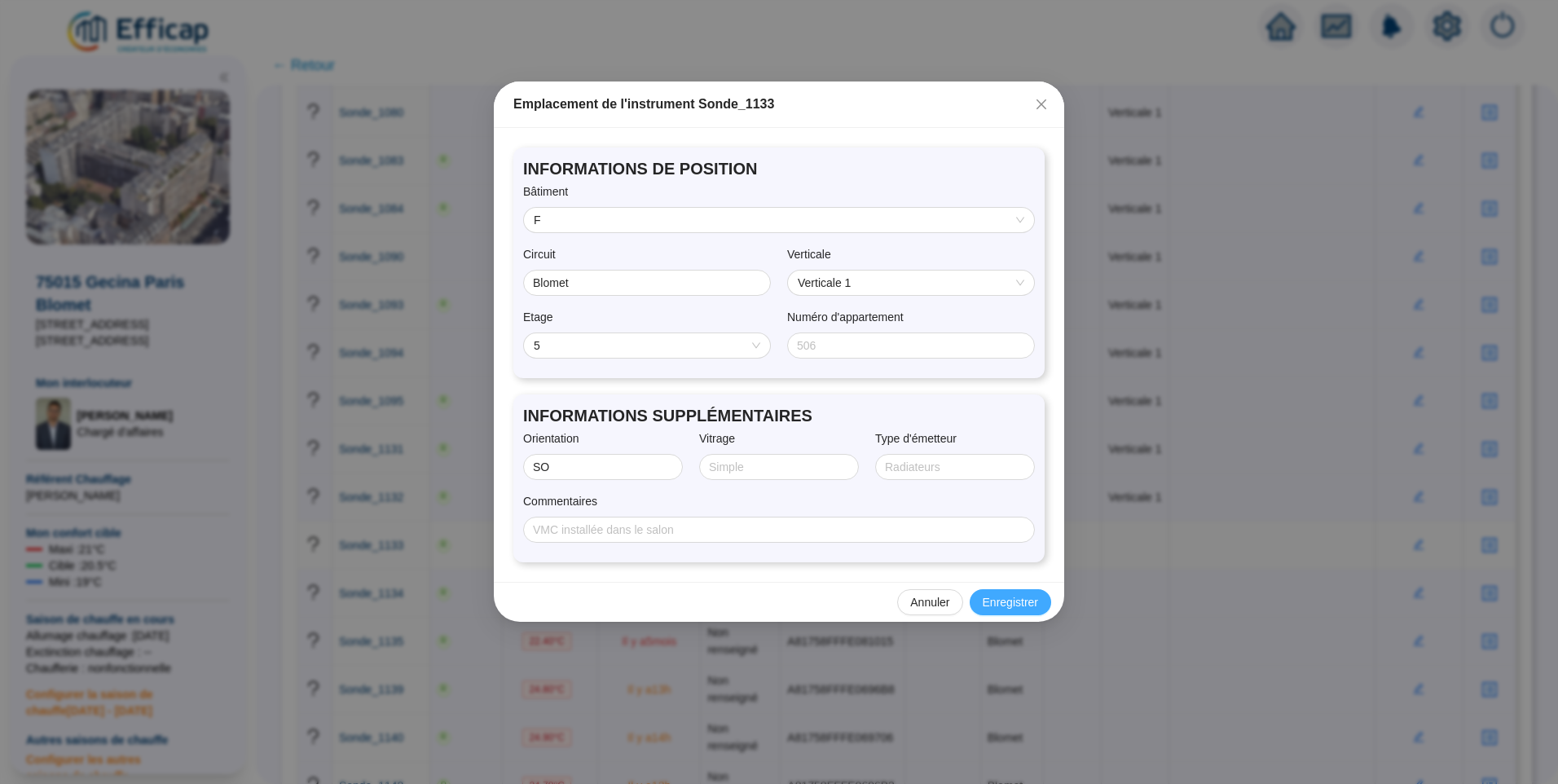
click at [1011, 607] on span "Enregistrer" at bounding box center [1011, 602] width 56 height 17
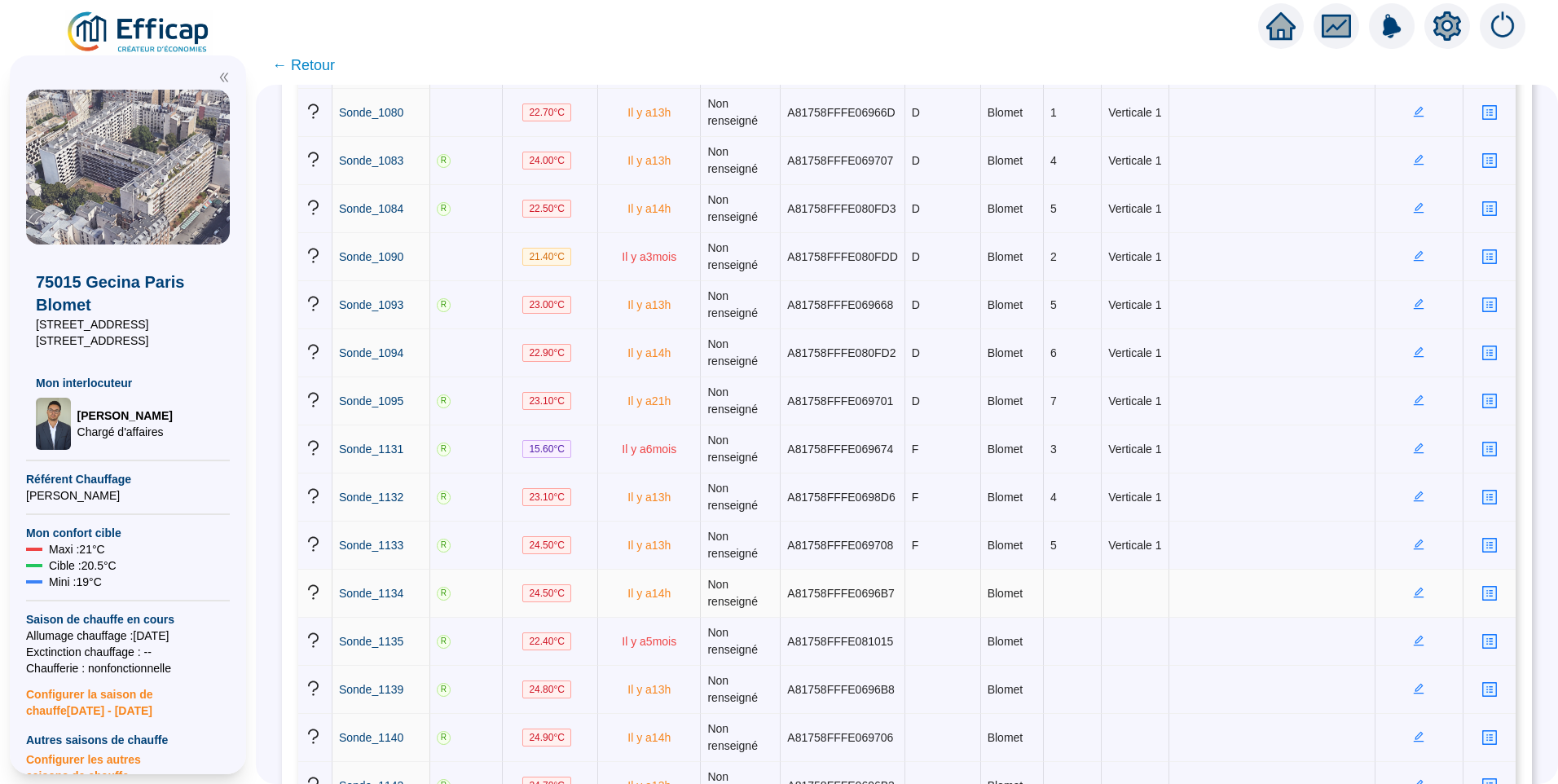
click at [1415, 595] on icon "edit" at bounding box center [1419, 592] width 11 height 11
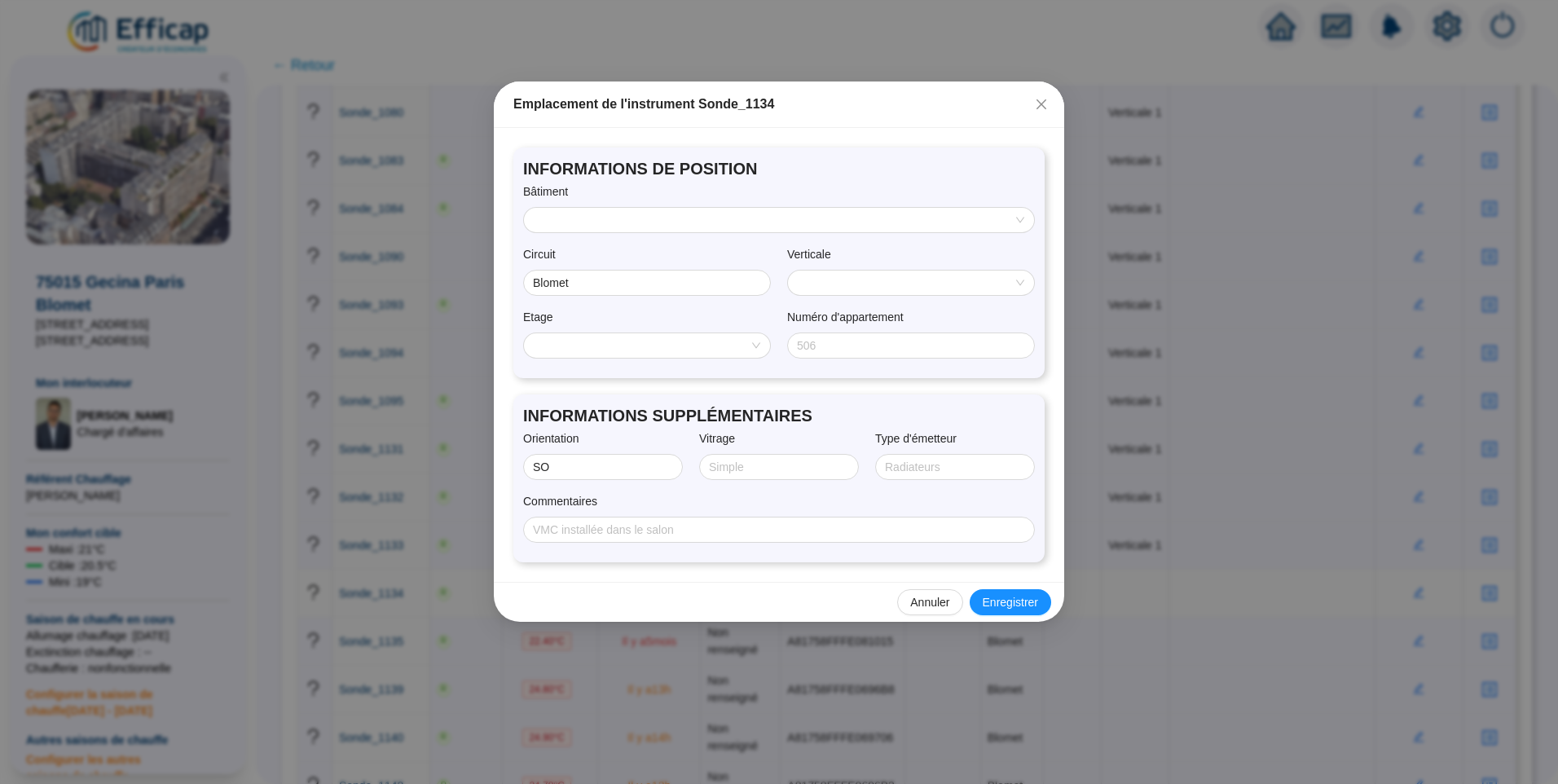
click at [648, 204] on div "Bâtiment" at bounding box center [779, 196] width 512 height 24
click at [648, 210] on input "search" at bounding box center [771, 219] width 476 height 25
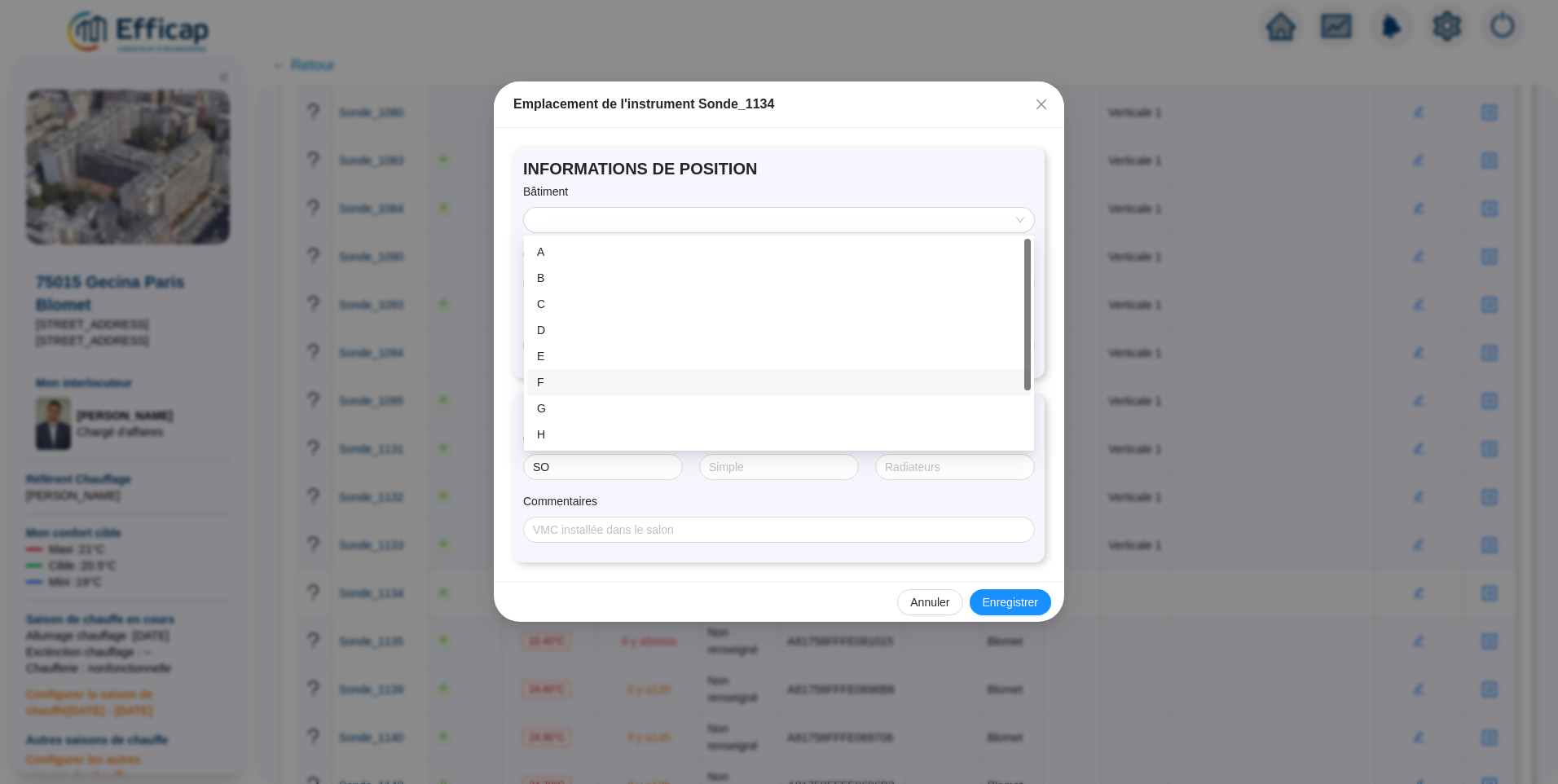
click at [570, 386] on div "F" at bounding box center [779, 382] width 484 height 17
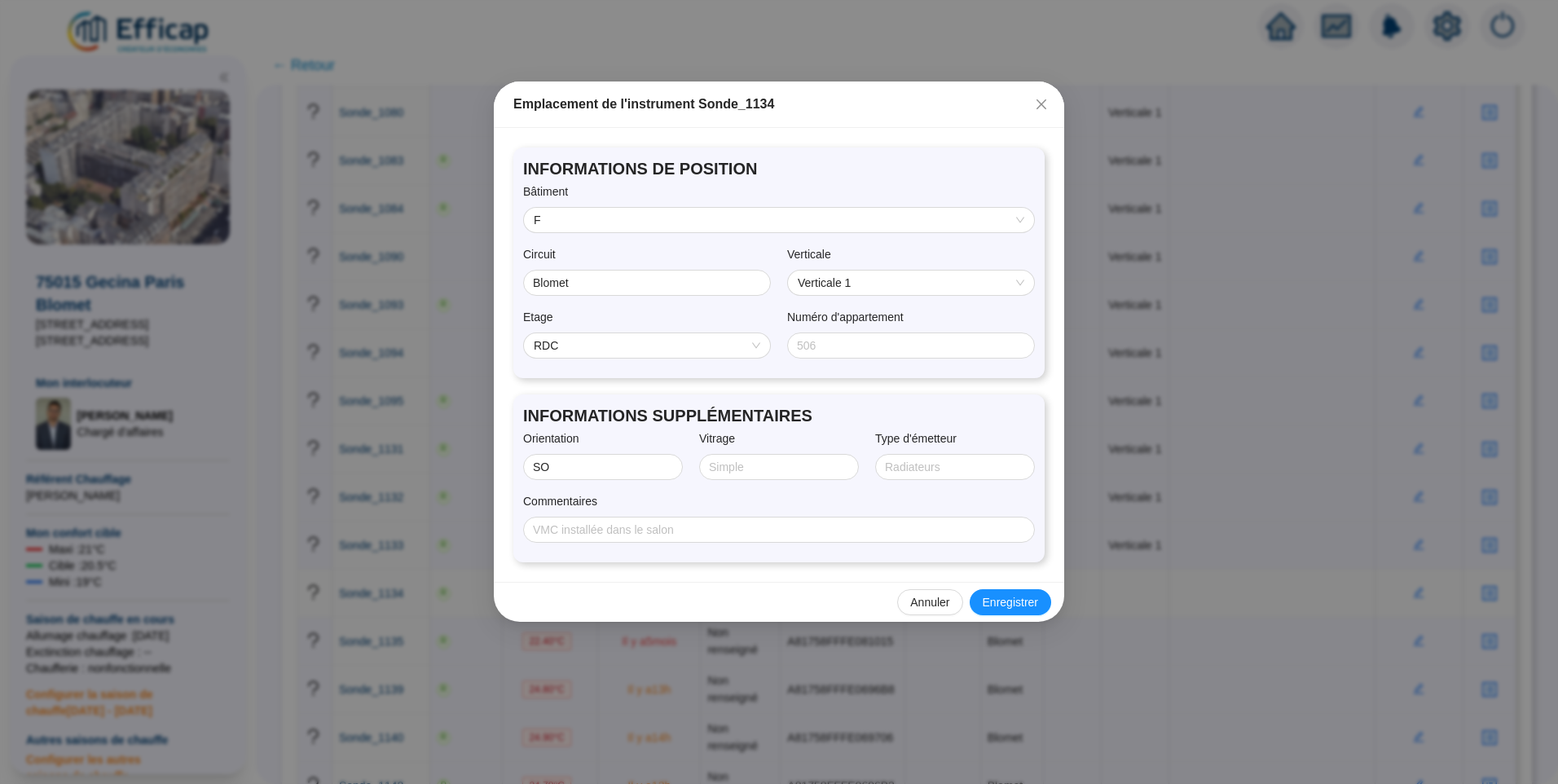
click at [582, 351] on span "RDC" at bounding box center [647, 345] width 227 height 25
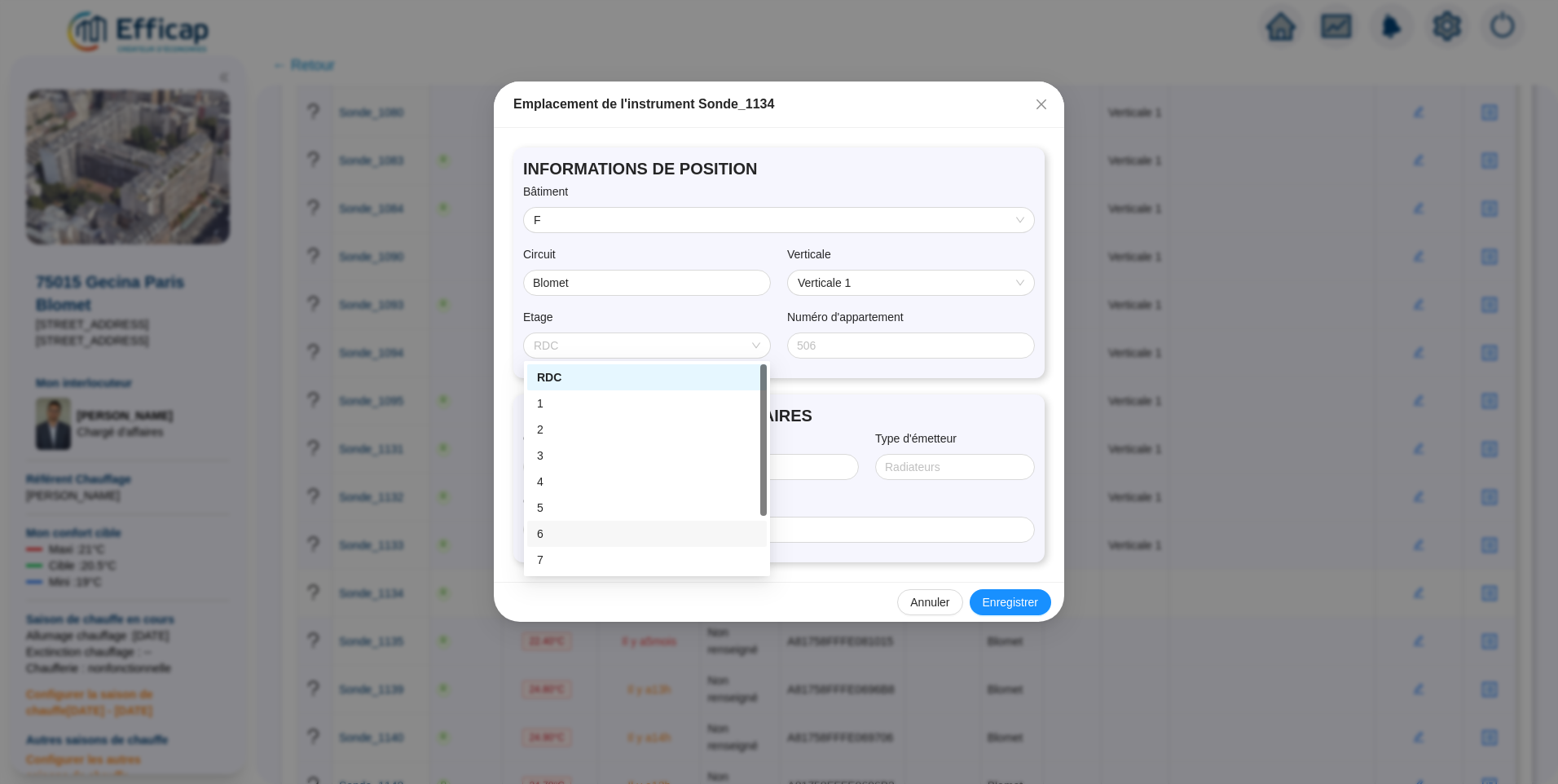
click at [570, 536] on div "6" at bounding box center [647, 534] width 220 height 17
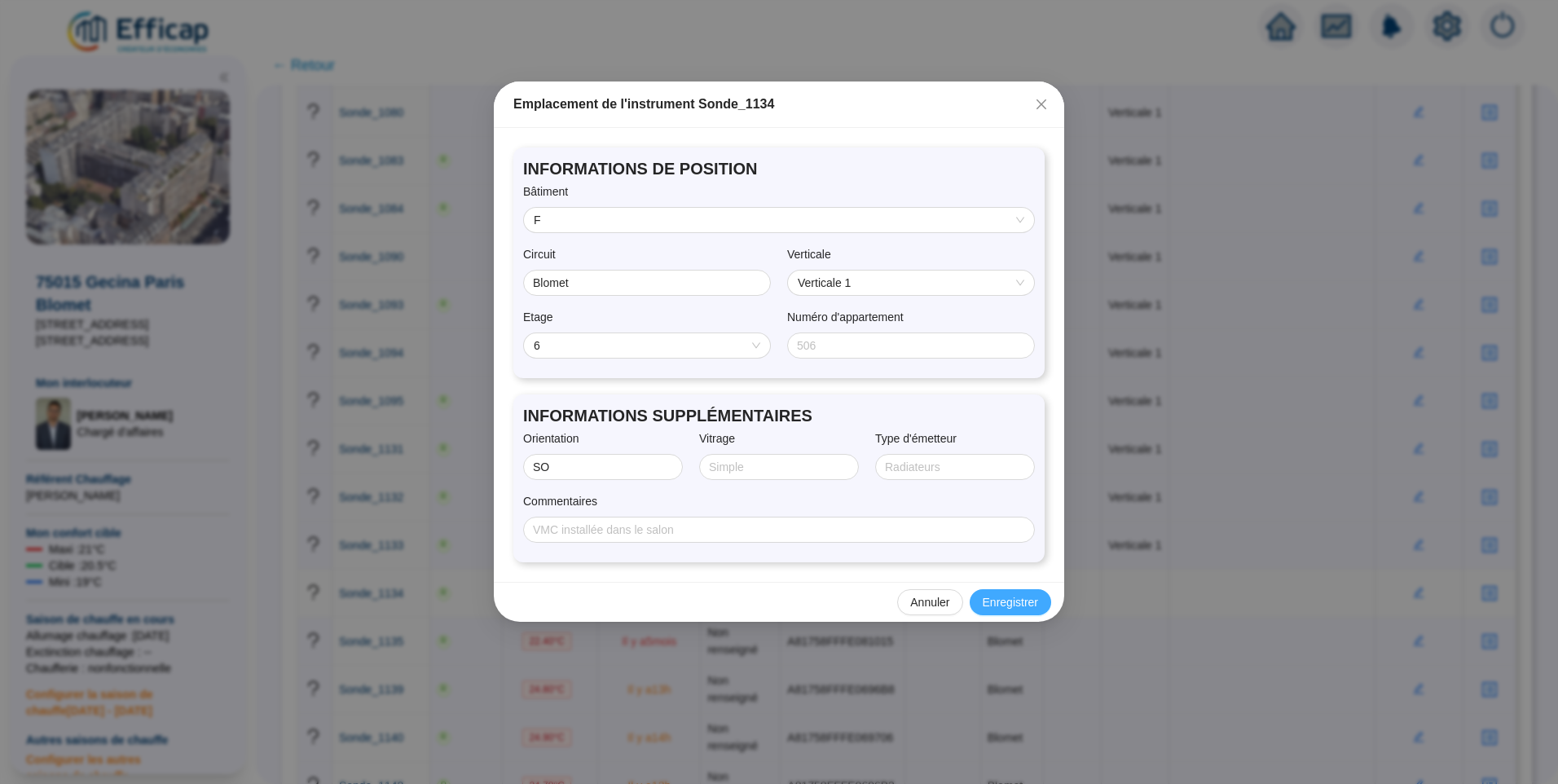
click at [1022, 604] on span "Enregistrer" at bounding box center [1011, 602] width 56 height 17
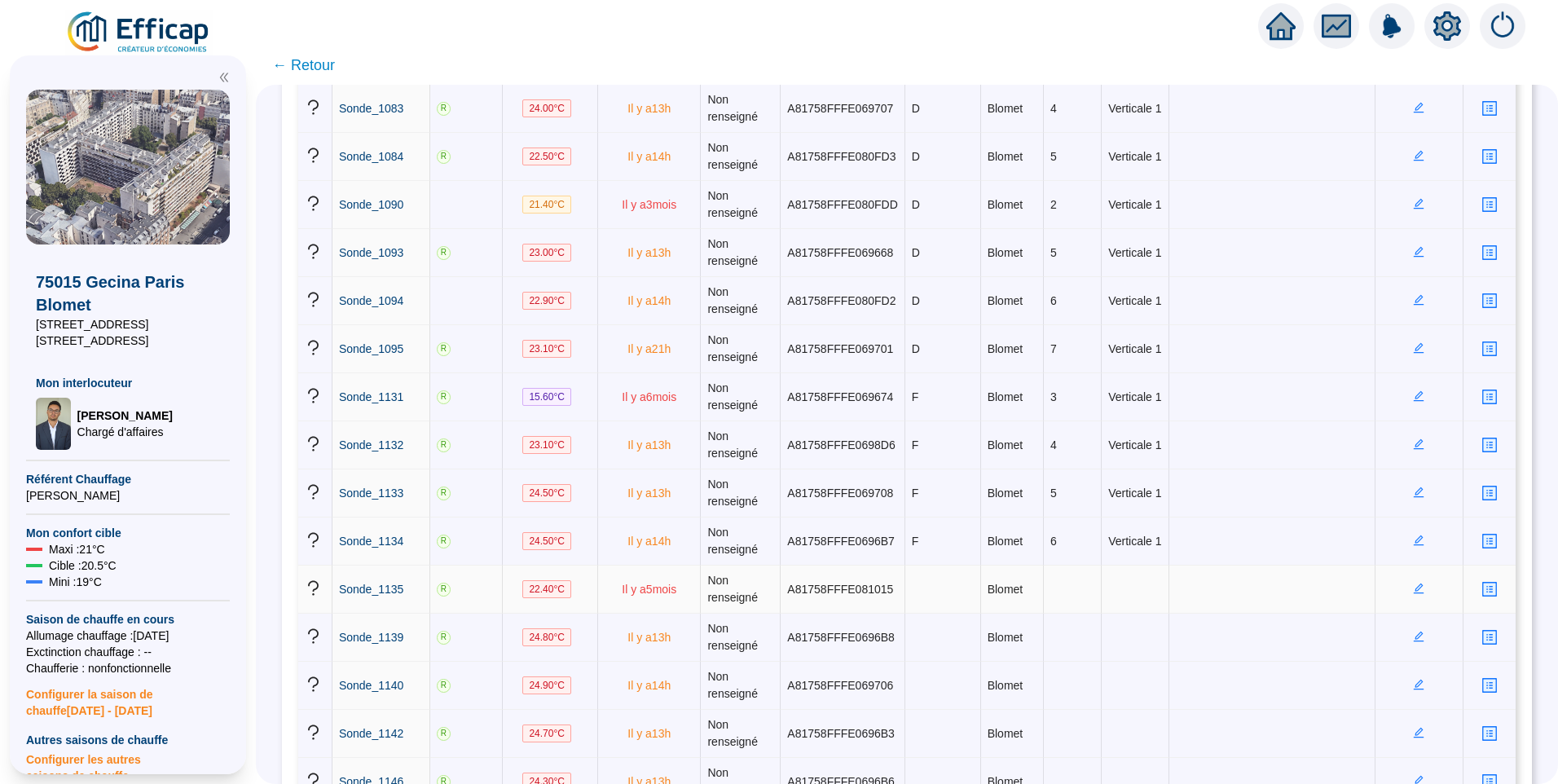
scroll to position [1385, 0]
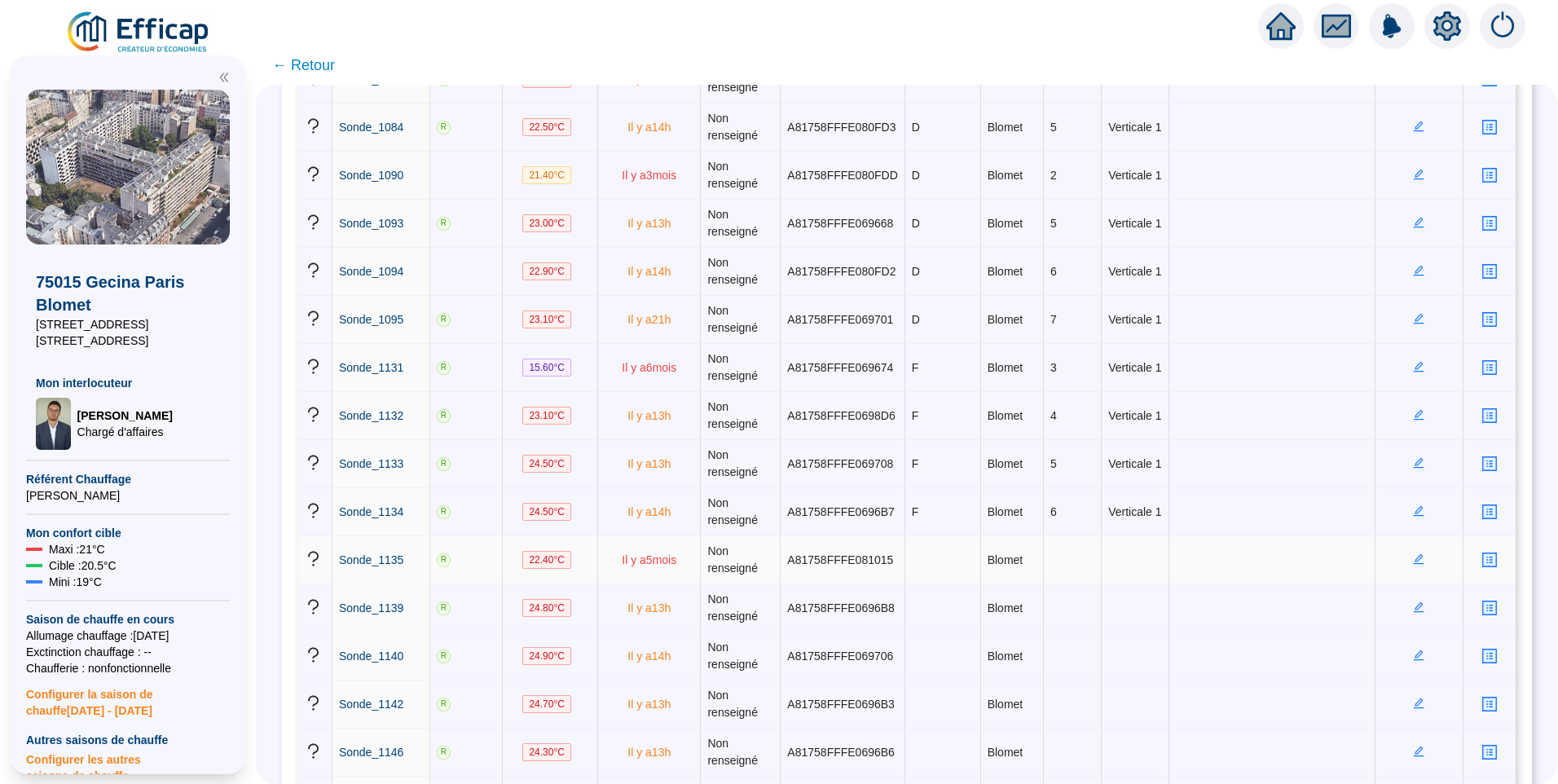
click at [1414, 562] on icon "edit" at bounding box center [1419, 559] width 11 height 11
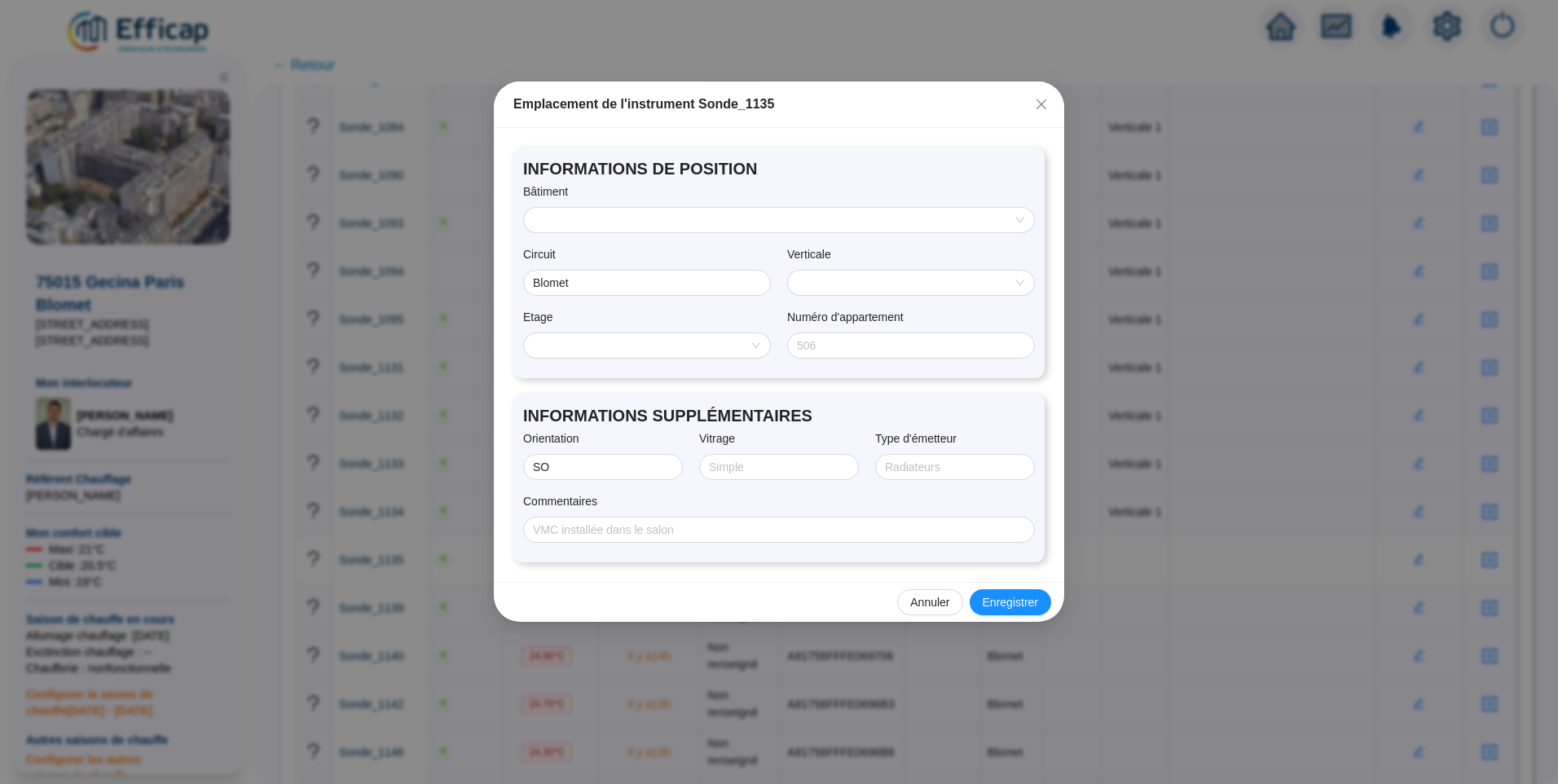
click at [594, 222] on input "search" at bounding box center [771, 219] width 476 height 25
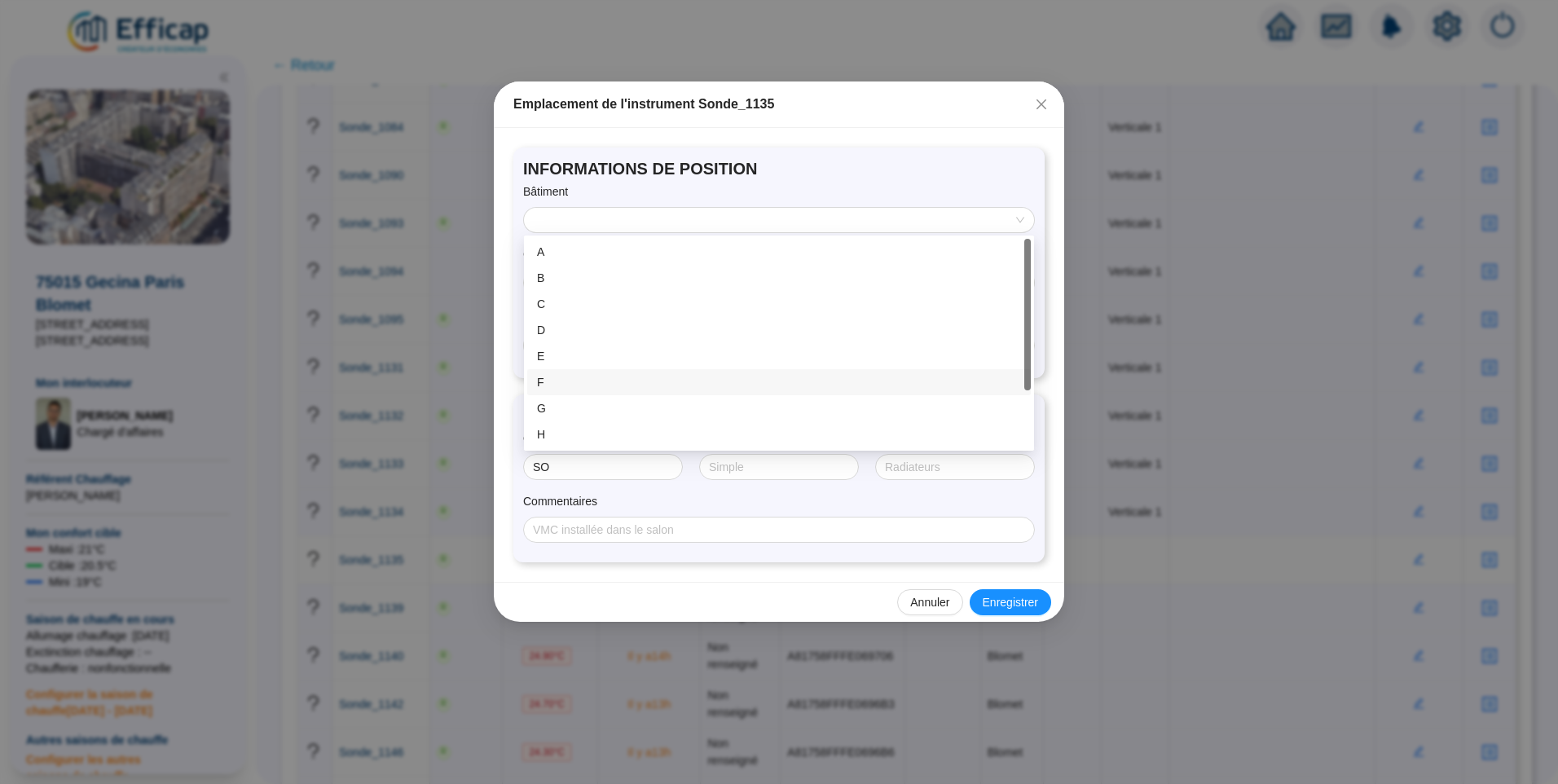
click at [546, 382] on div "F" at bounding box center [779, 382] width 484 height 17
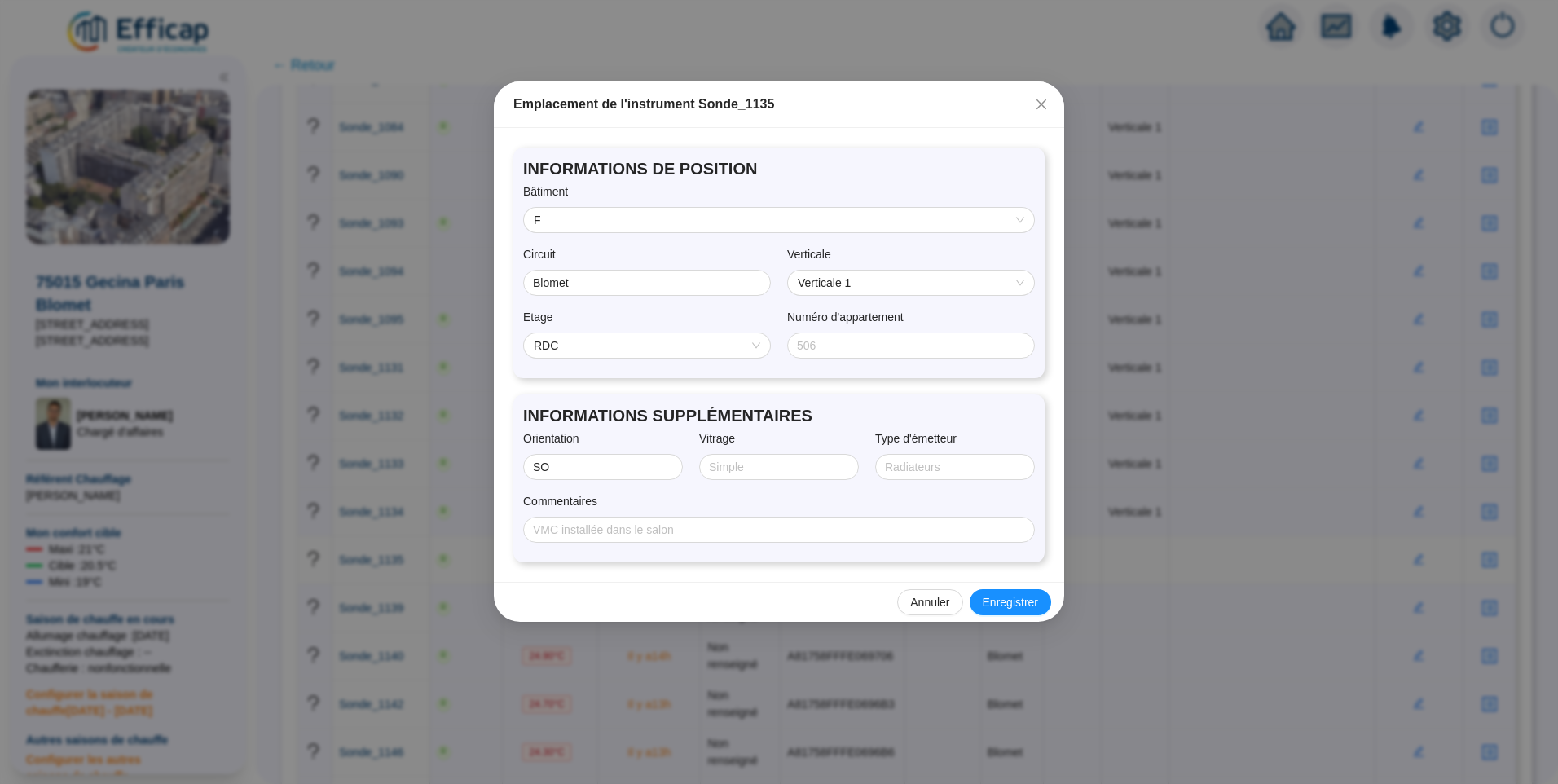
click at [627, 352] on span "RDC" at bounding box center [647, 345] width 227 height 25
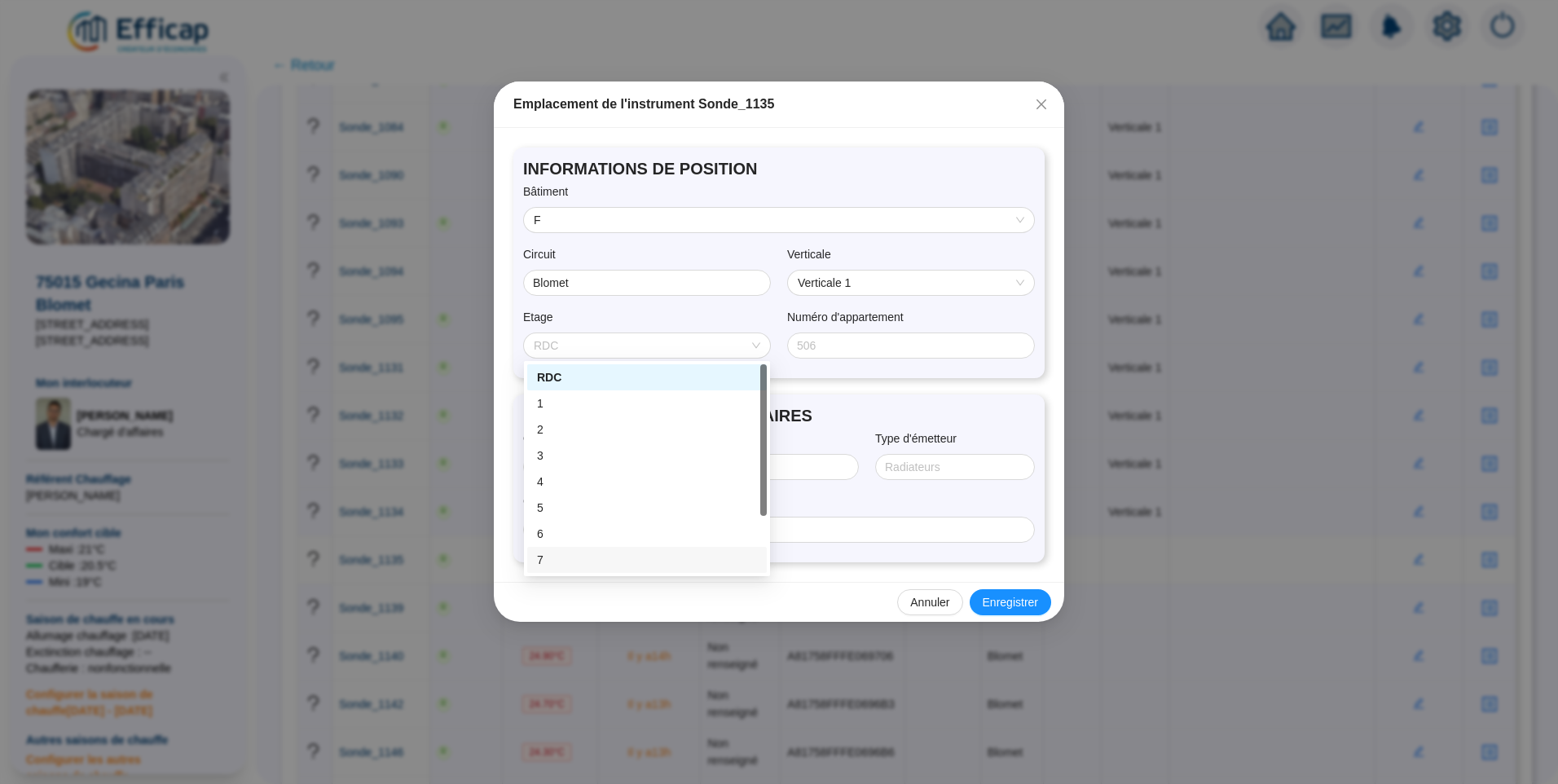
click at [564, 557] on div "7" at bounding box center [647, 560] width 220 height 17
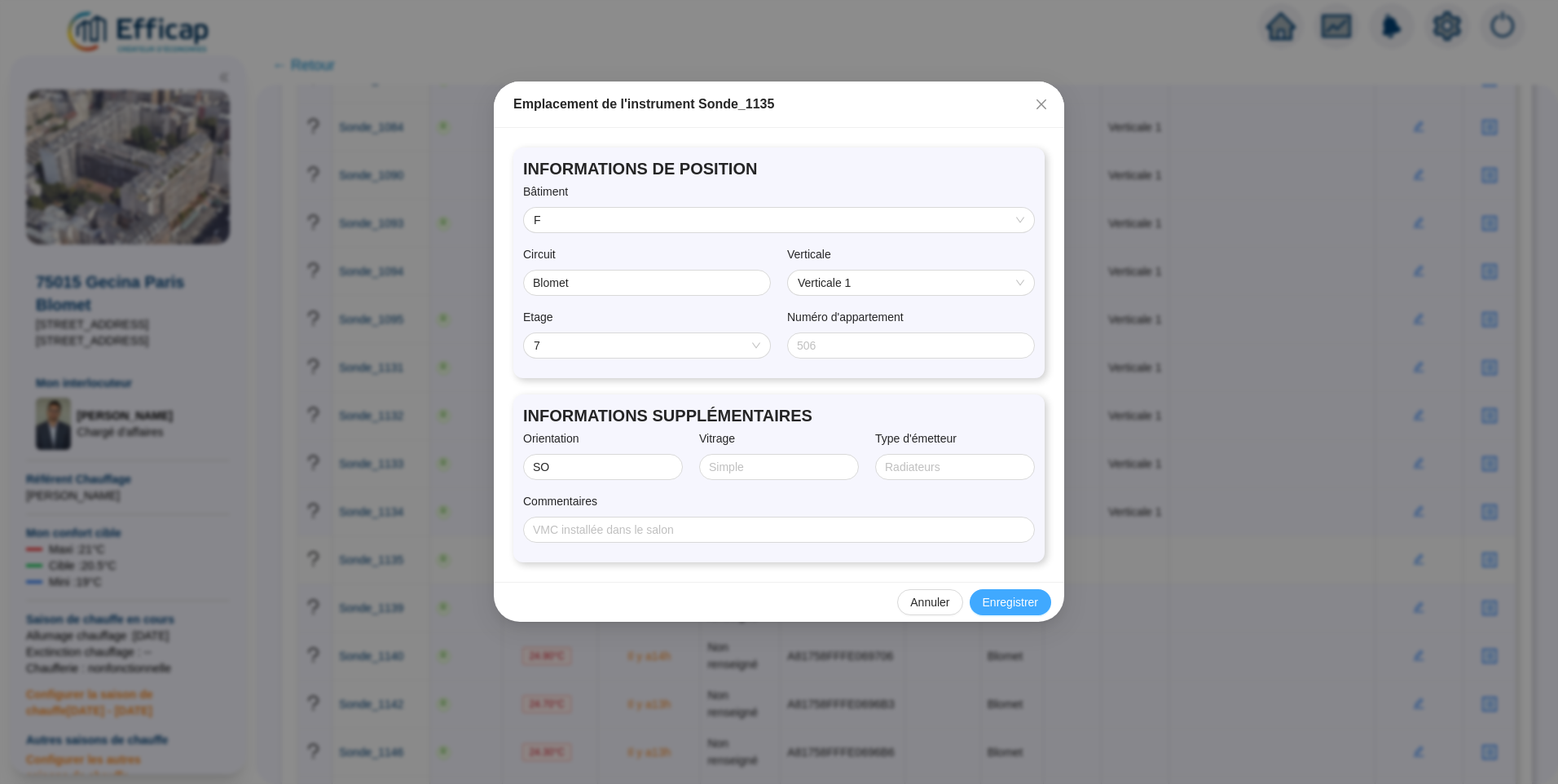
click at [1005, 598] on span "Enregistrer" at bounding box center [1011, 602] width 56 height 17
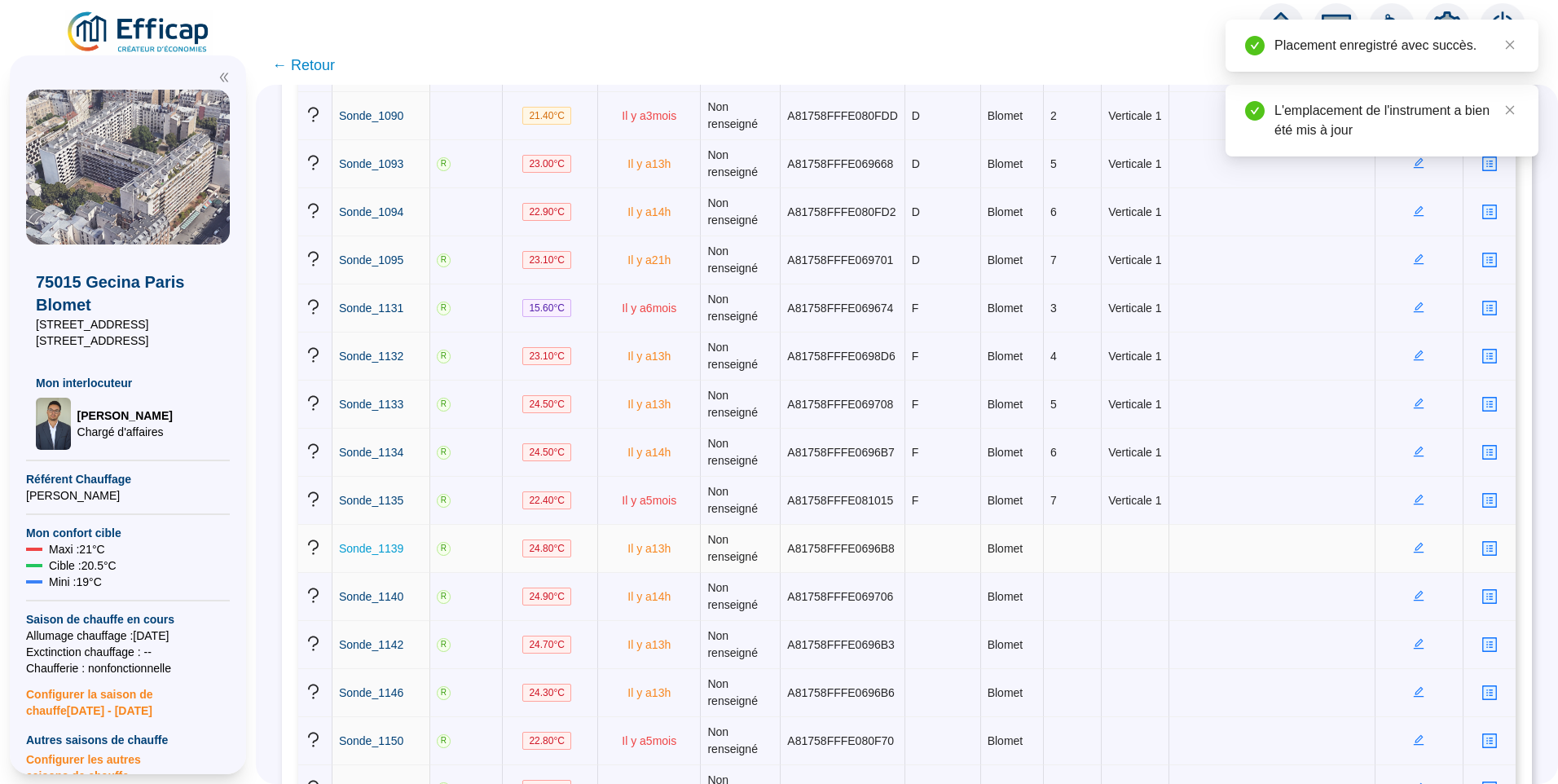
scroll to position [1467, 0]
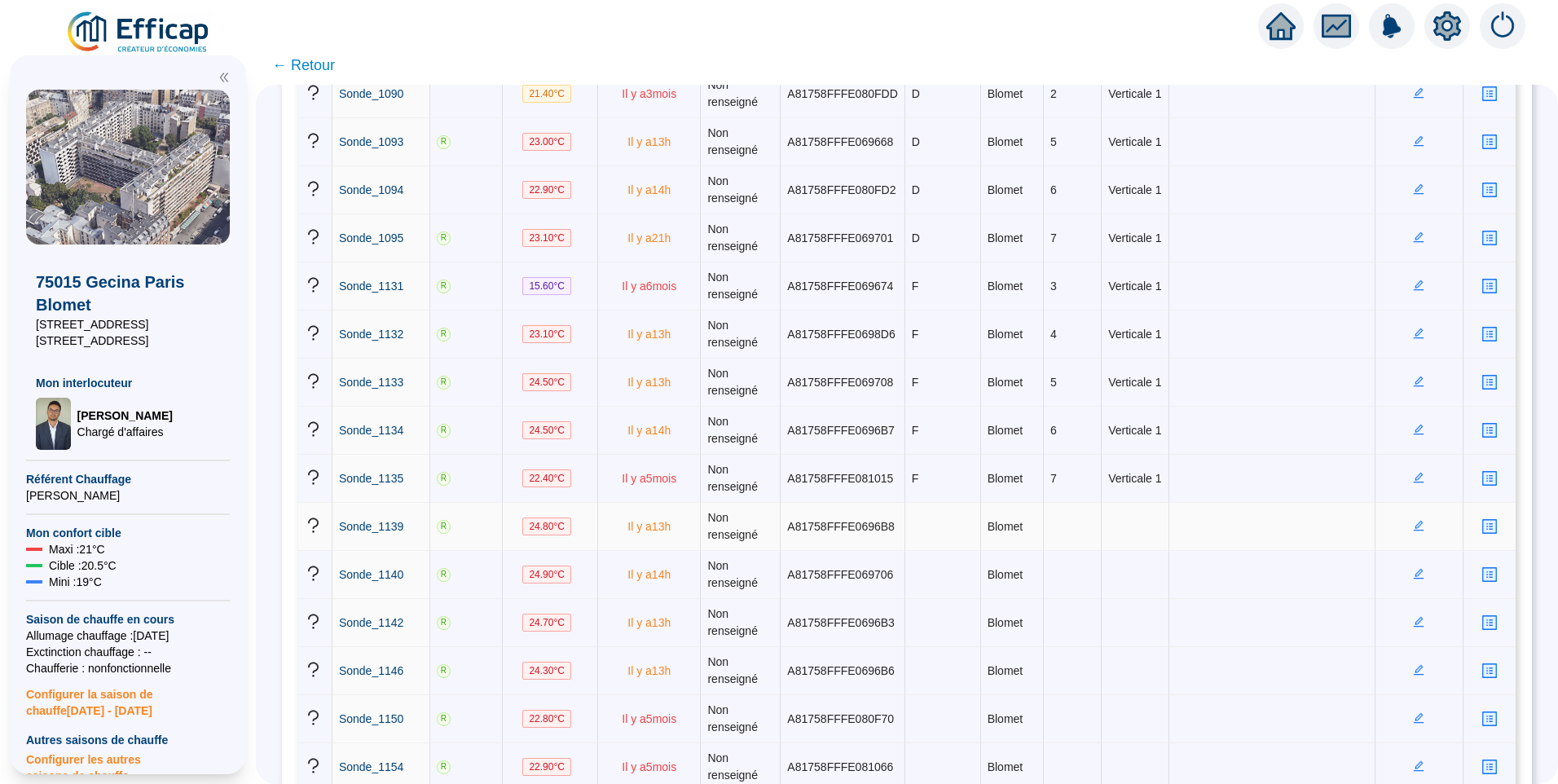
click at [1414, 530] on icon "edit" at bounding box center [1419, 525] width 11 height 11
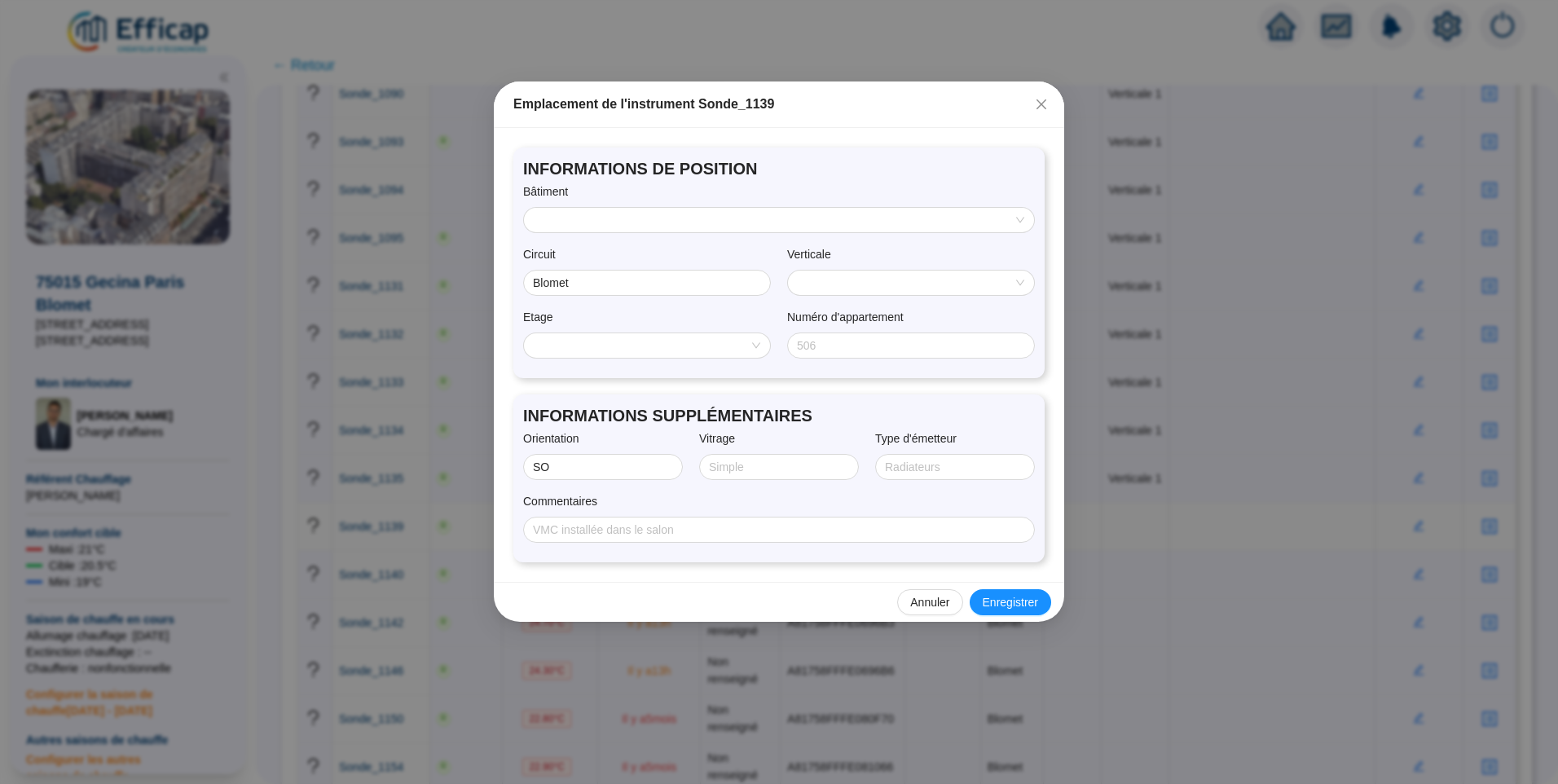
click at [620, 207] on input "search" at bounding box center [771, 219] width 476 height 25
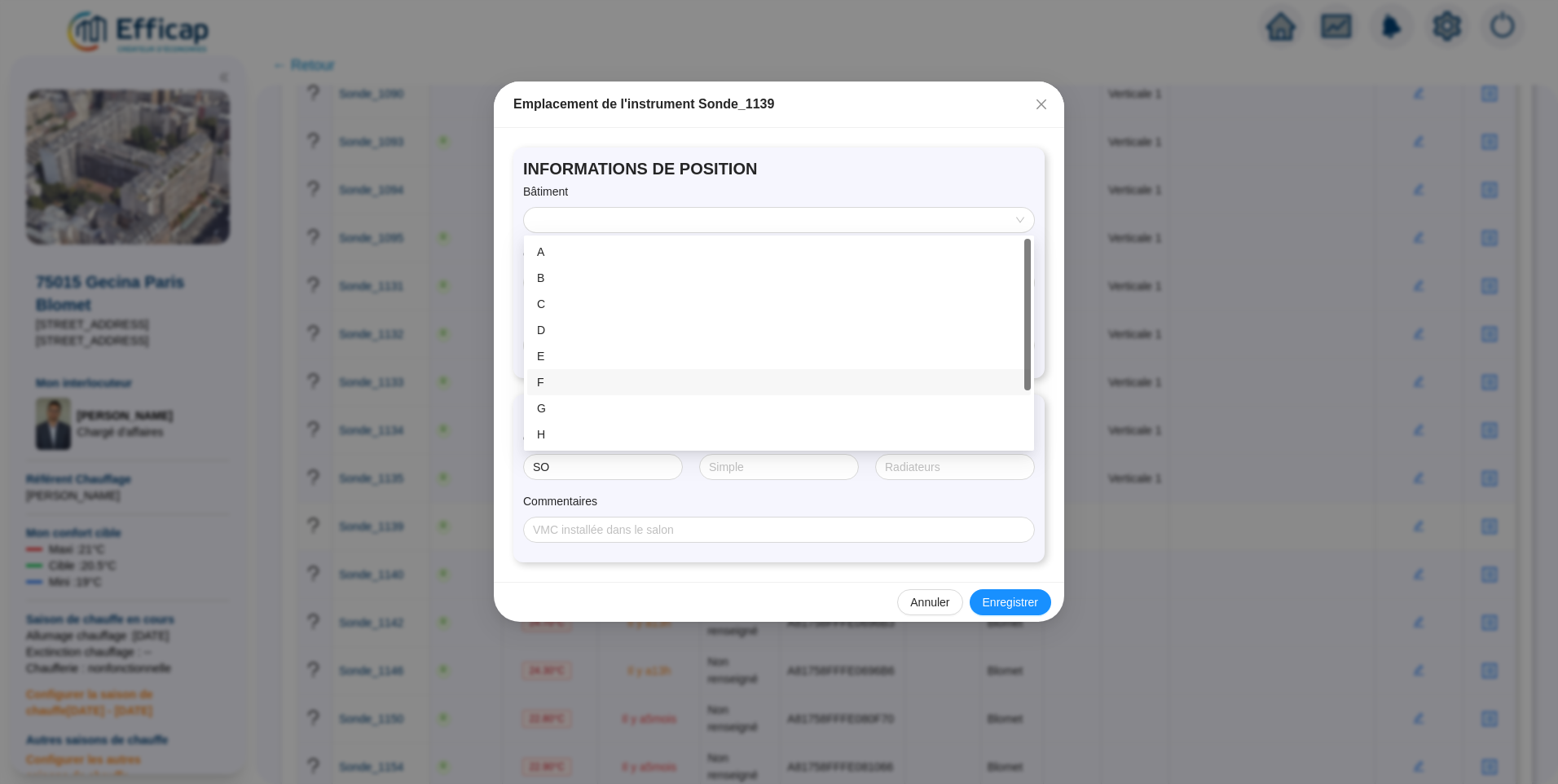
click at [566, 383] on div "F" at bounding box center [779, 382] width 484 height 17
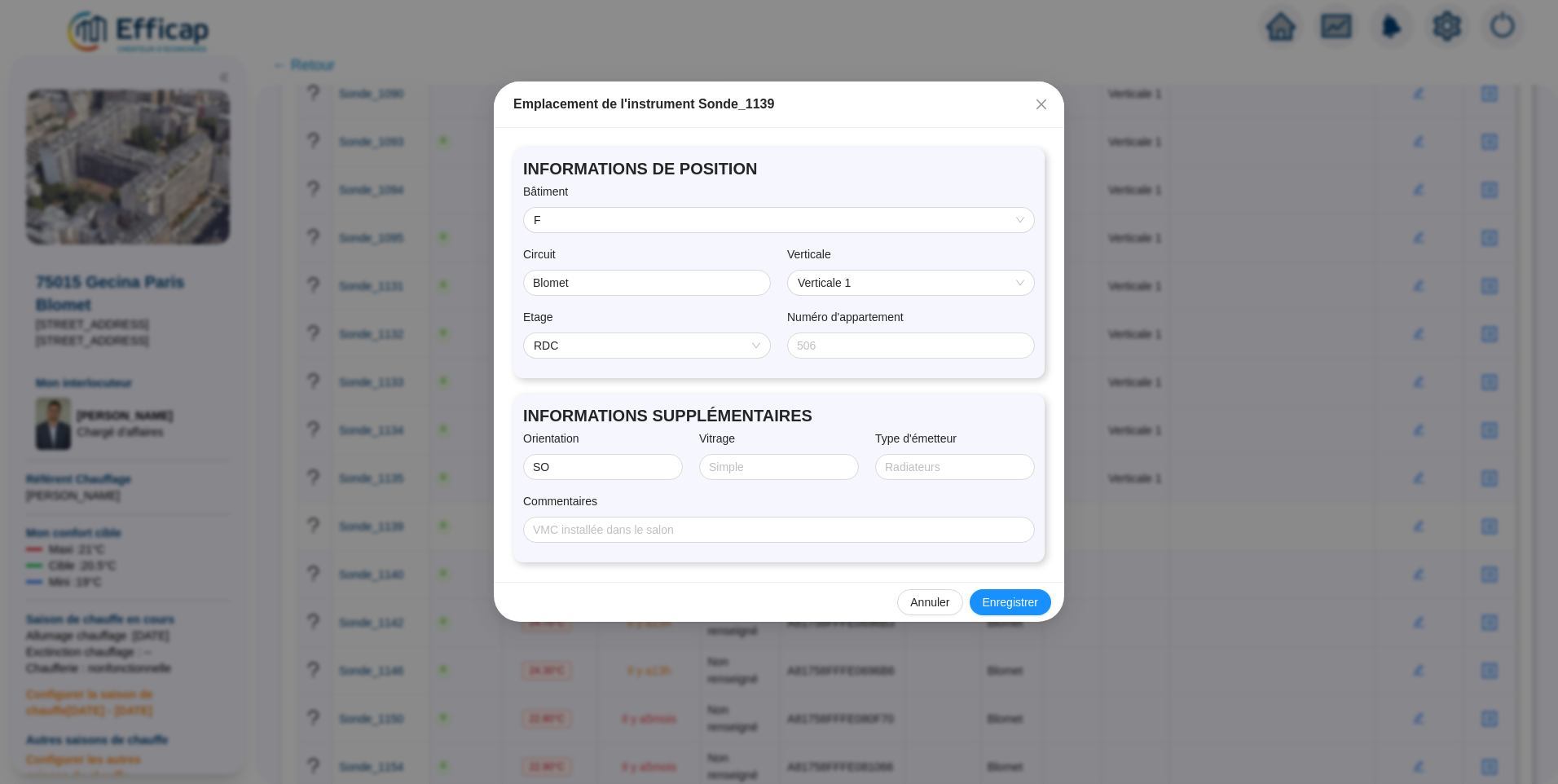
click at [614, 343] on span "RDC" at bounding box center [647, 345] width 227 height 25
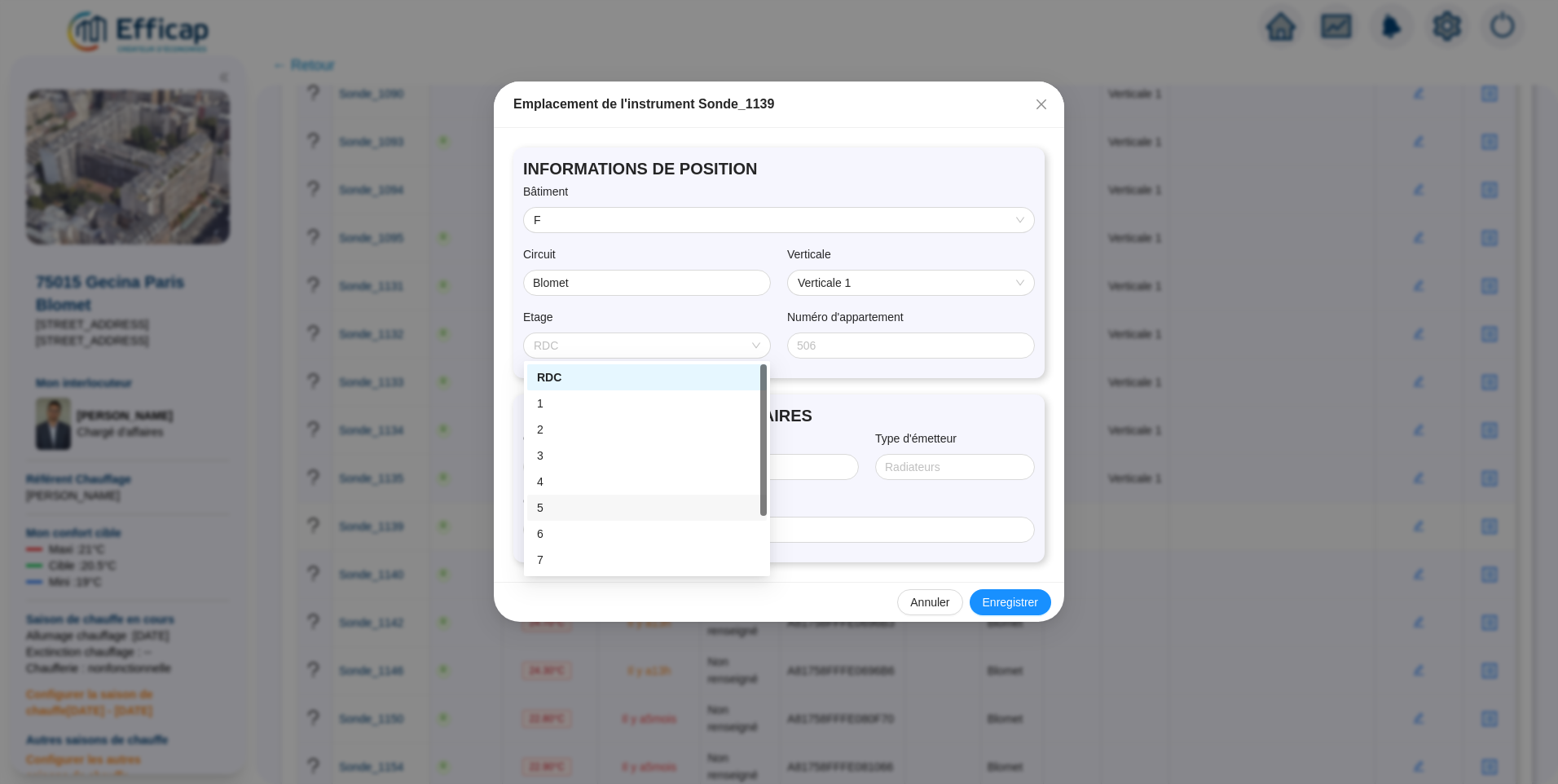
click at [575, 501] on div "5" at bounding box center [647, 508] width 220 height 17
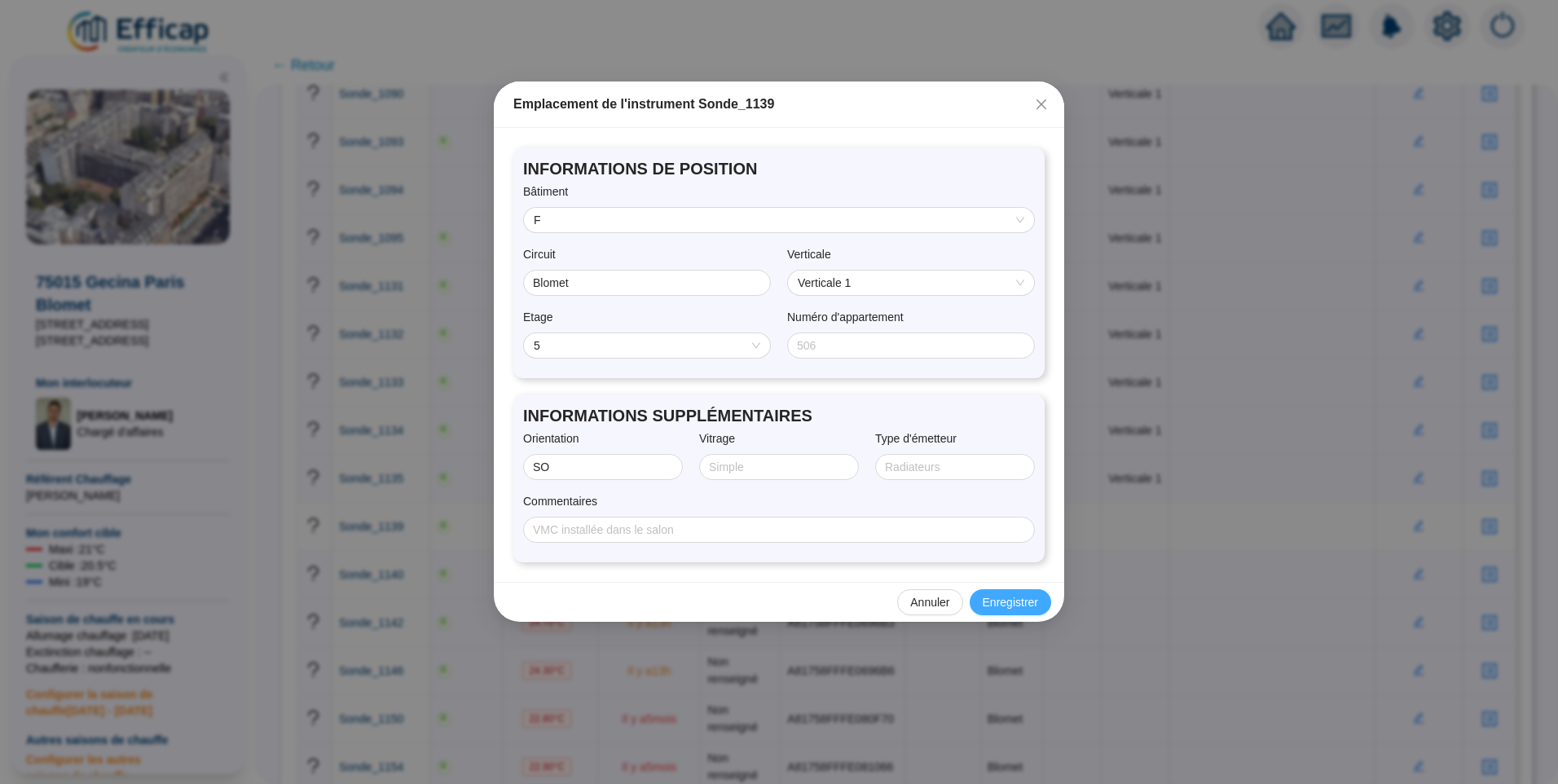
click at [1012, 598] on span "Enregistrer" at bounding box center [1011, 602] width 56 height 17
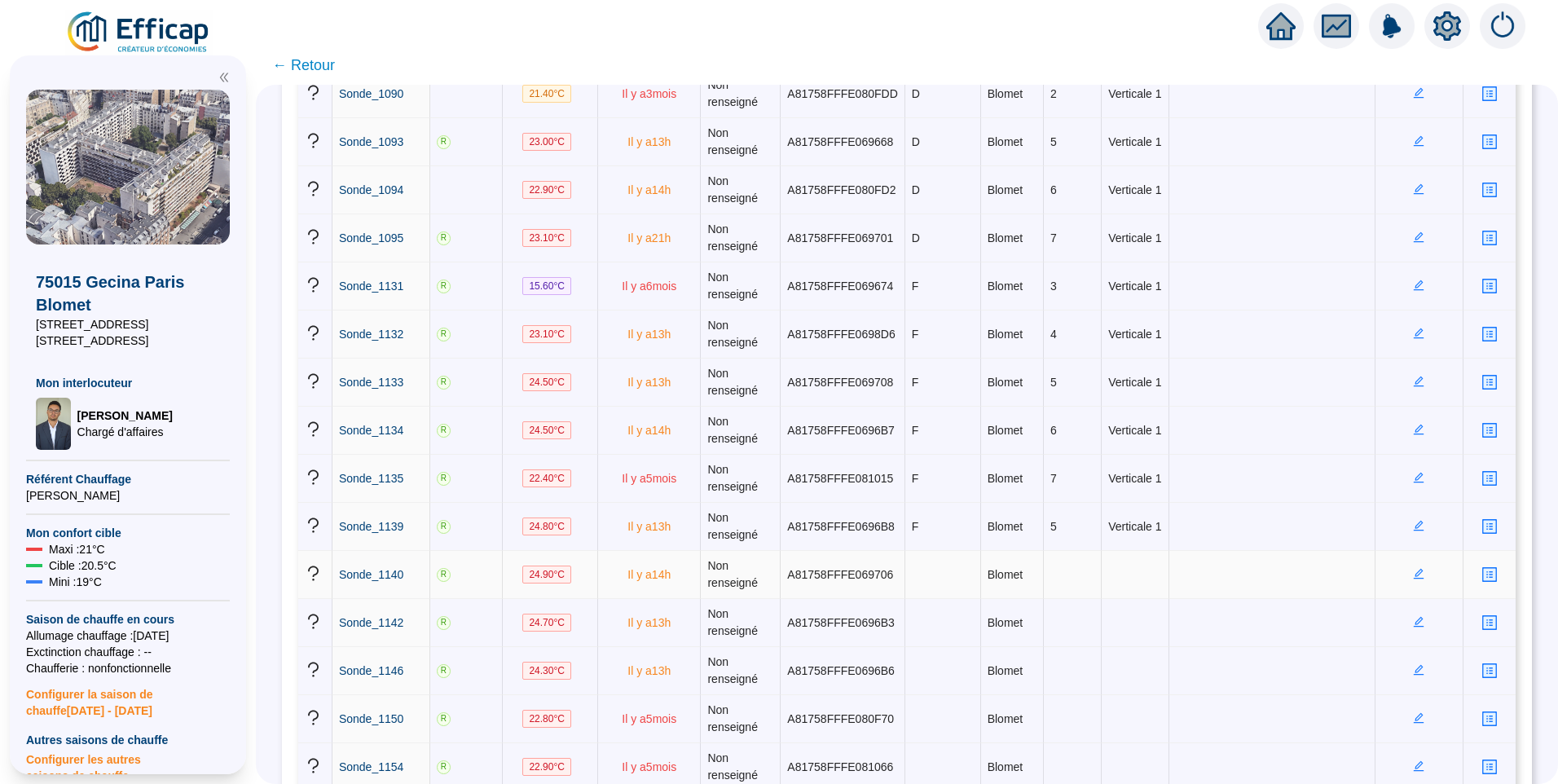
click at [1414, 576] on icon "edit" at bounding box center [1419, 575] width 11 height 11
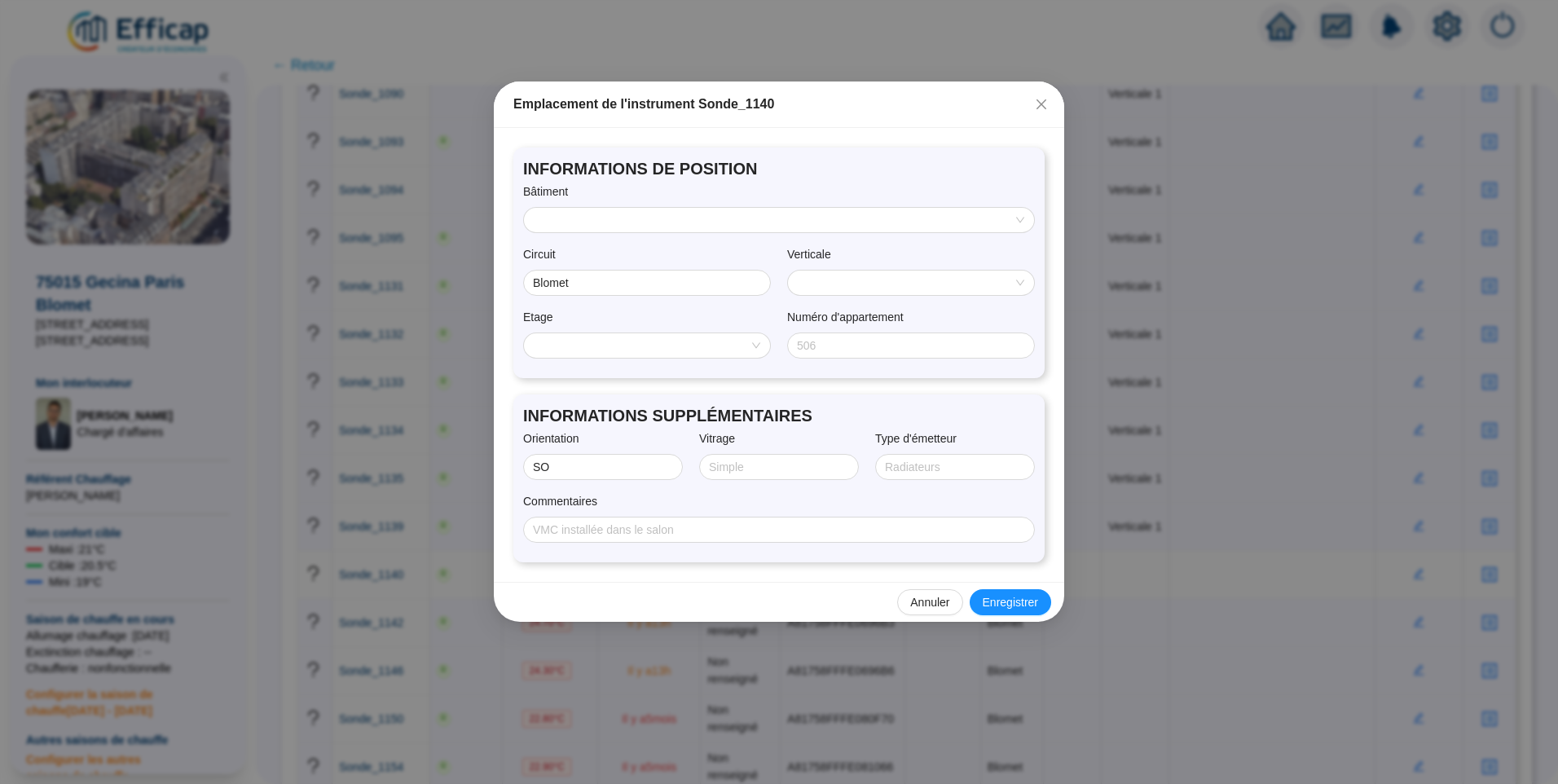
click at [646, 228] on input "search" at bounding box center [771, 219] width 476 height 25
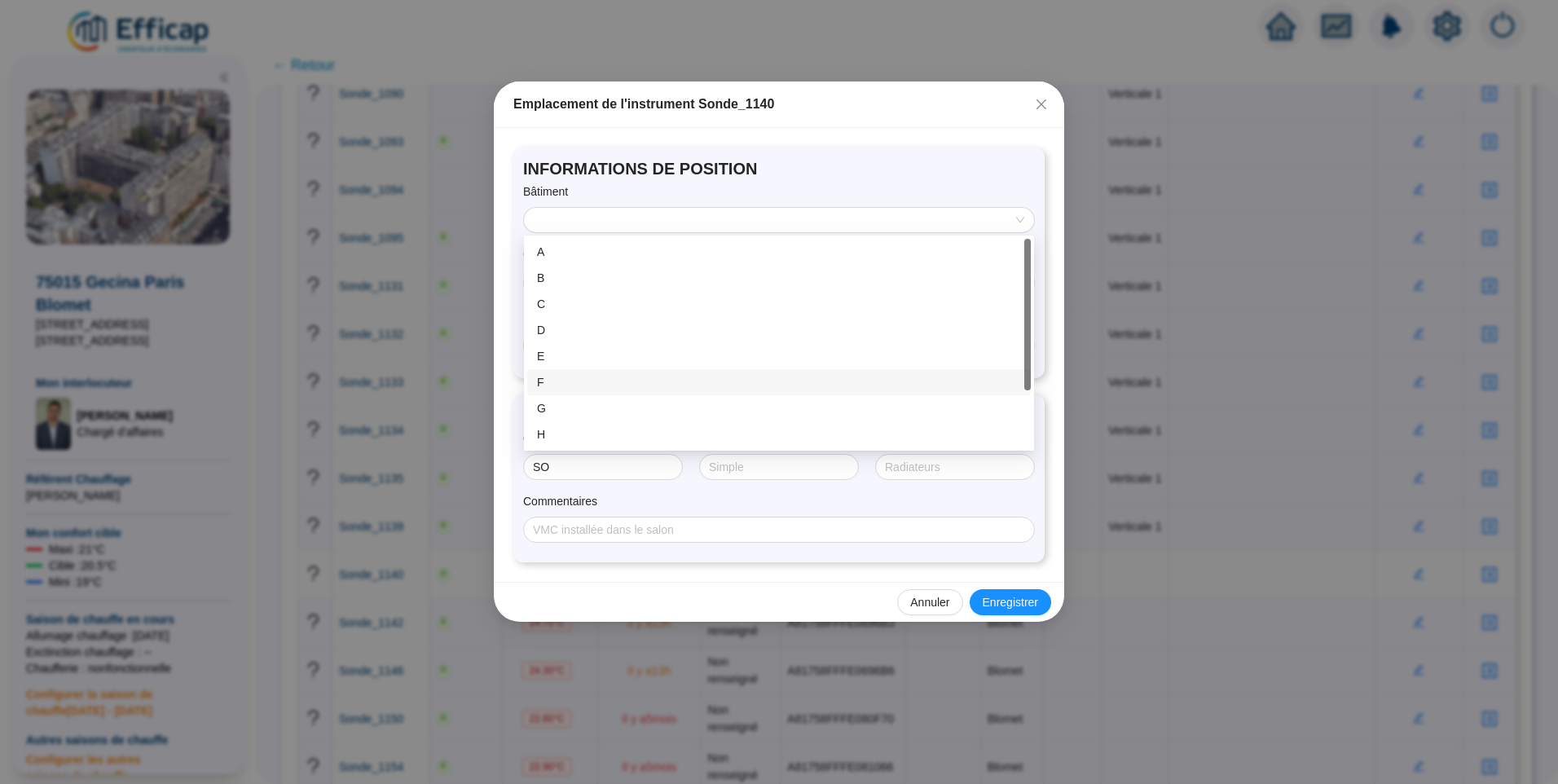
click at [580, 384] on div "F" at bounding box center [779, 382] width 484 height 17
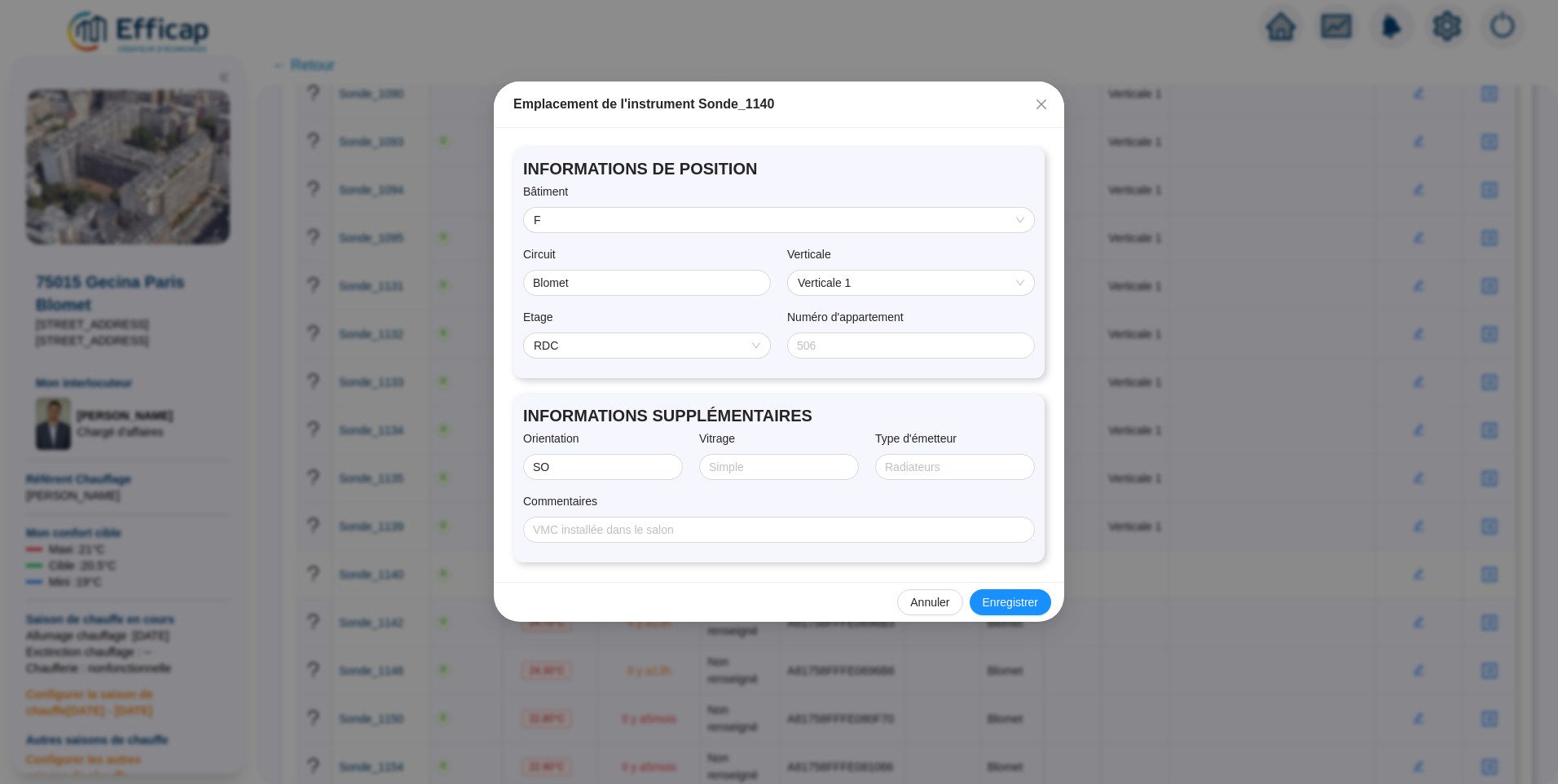
click at [582, 351] on span "RDC" at bounding box center [647, 345] width 227 height 25
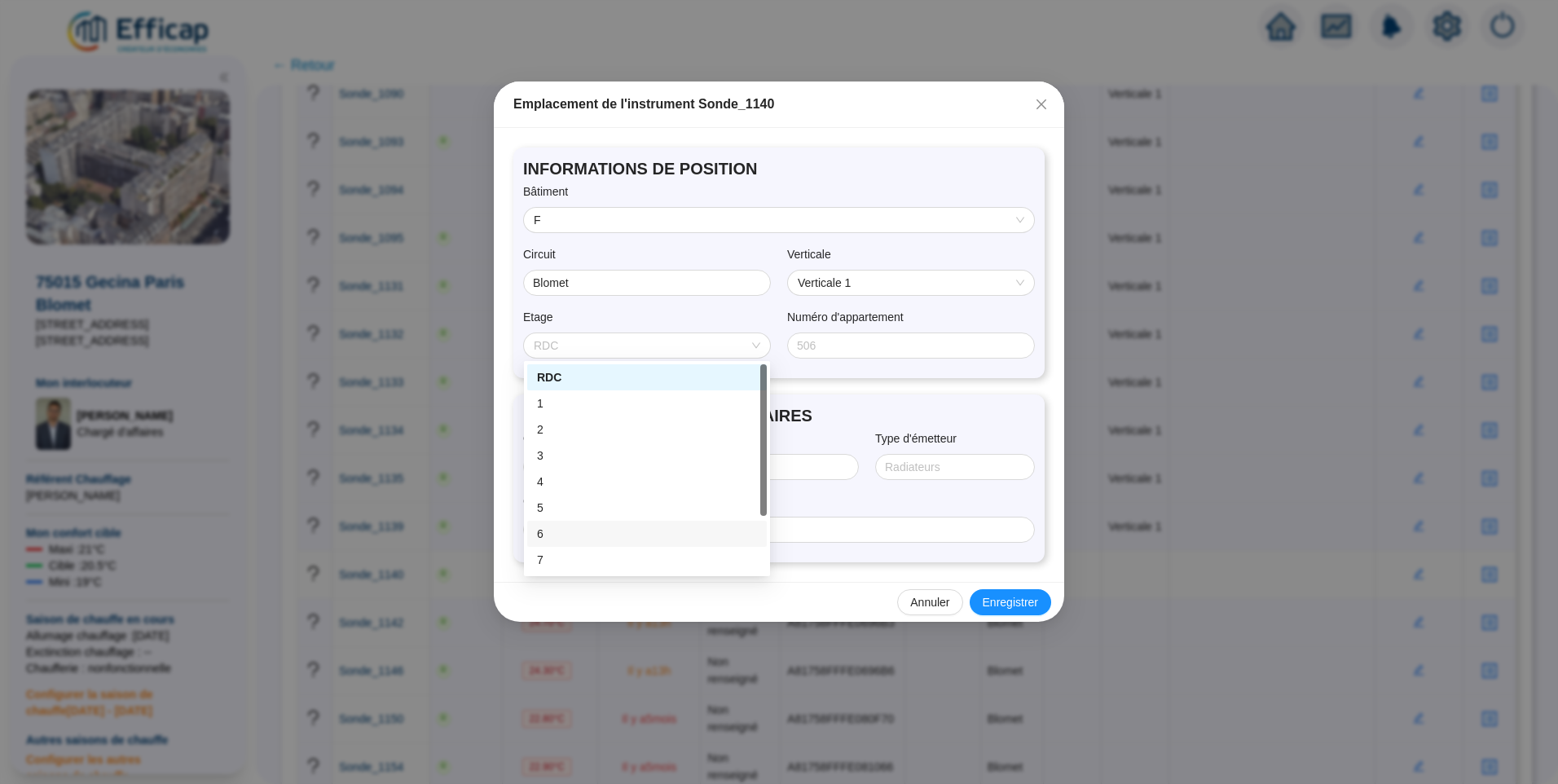
click at [596, 543] on div "6" at bounding box center [647, 534] width 239 height 26
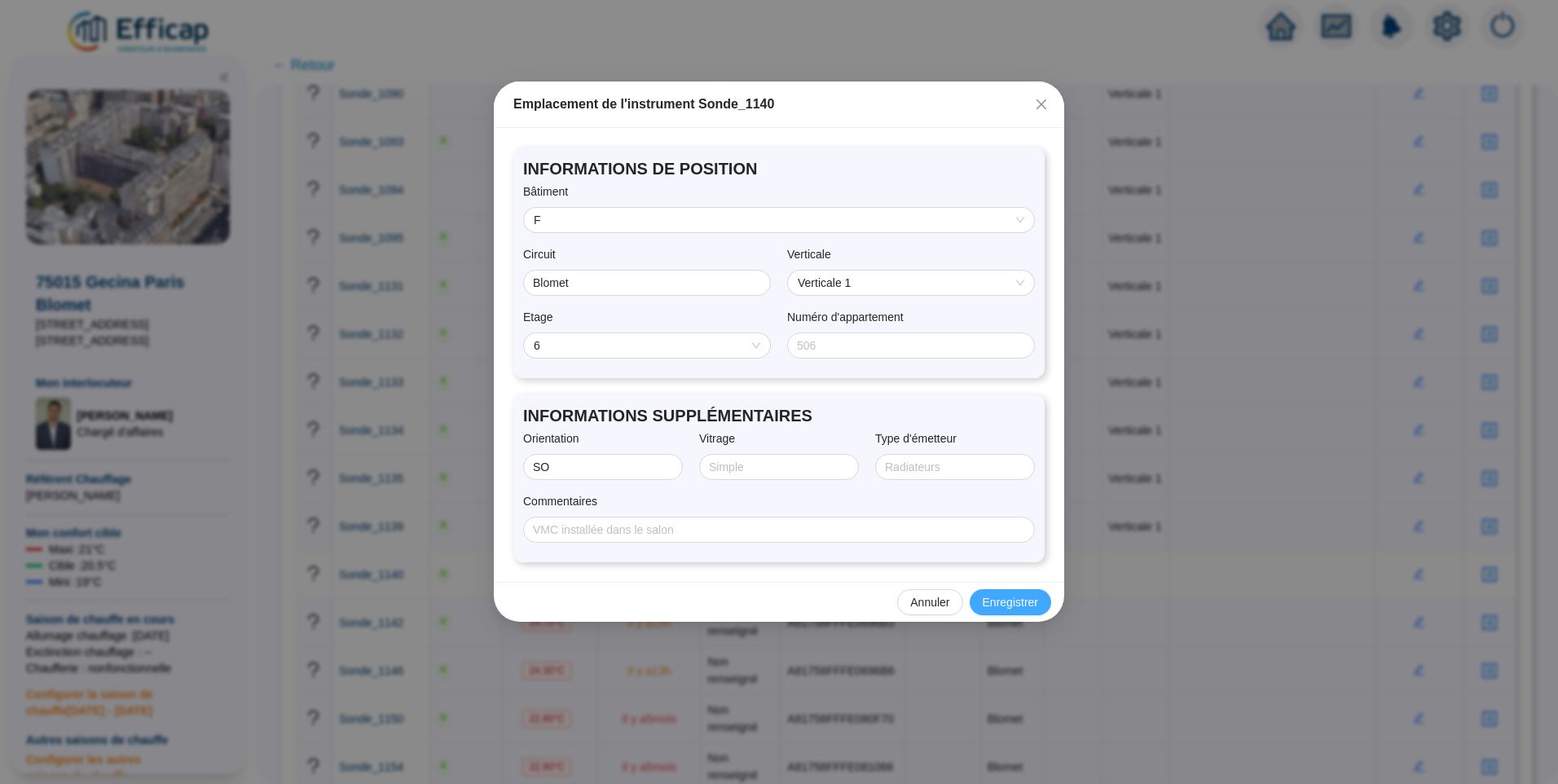
click at [1002, 604] on span "Enregistrer" at bounding box center [1011, 602] width 56 height 17
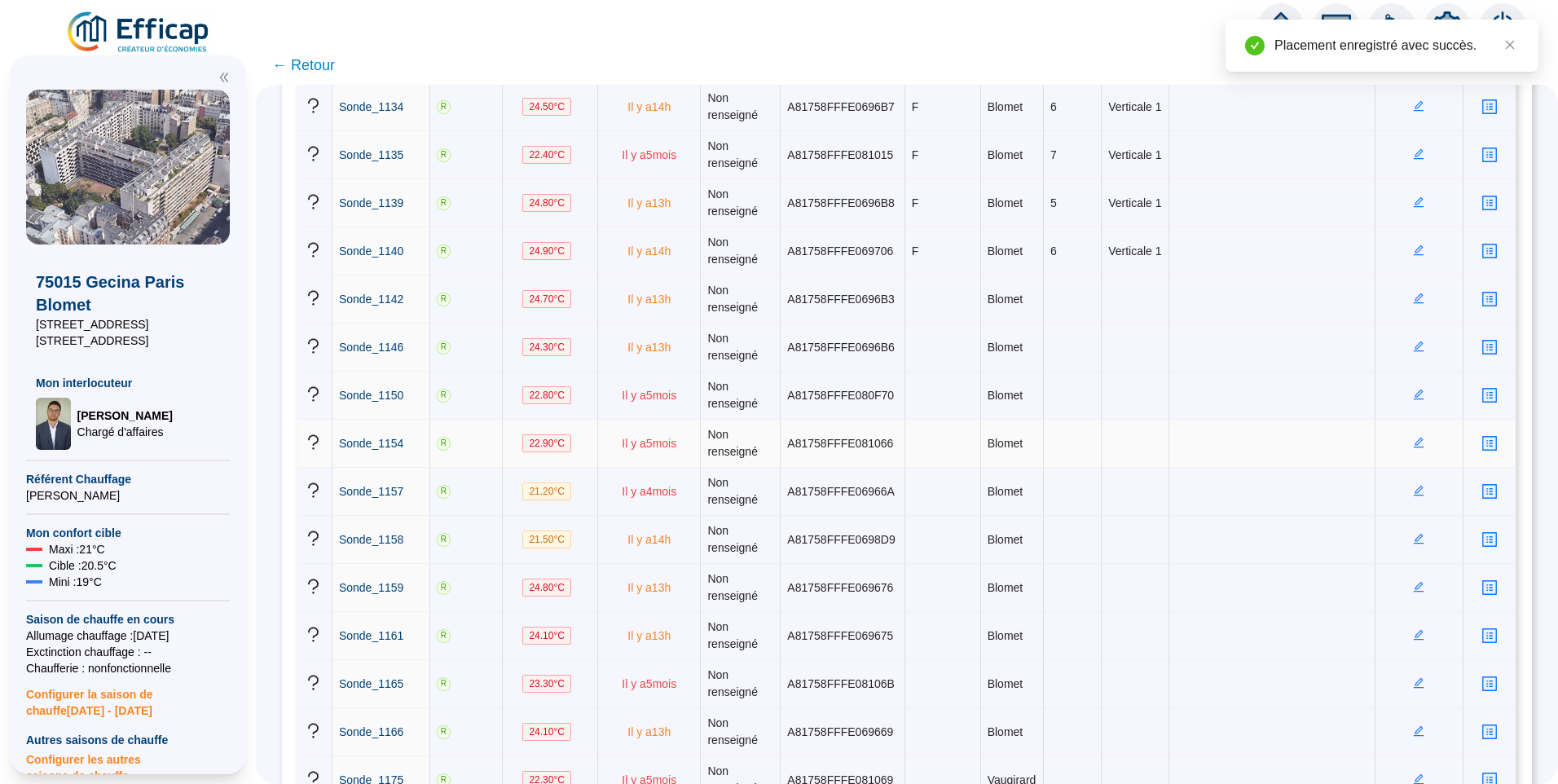
scroll to position [1711, 0]
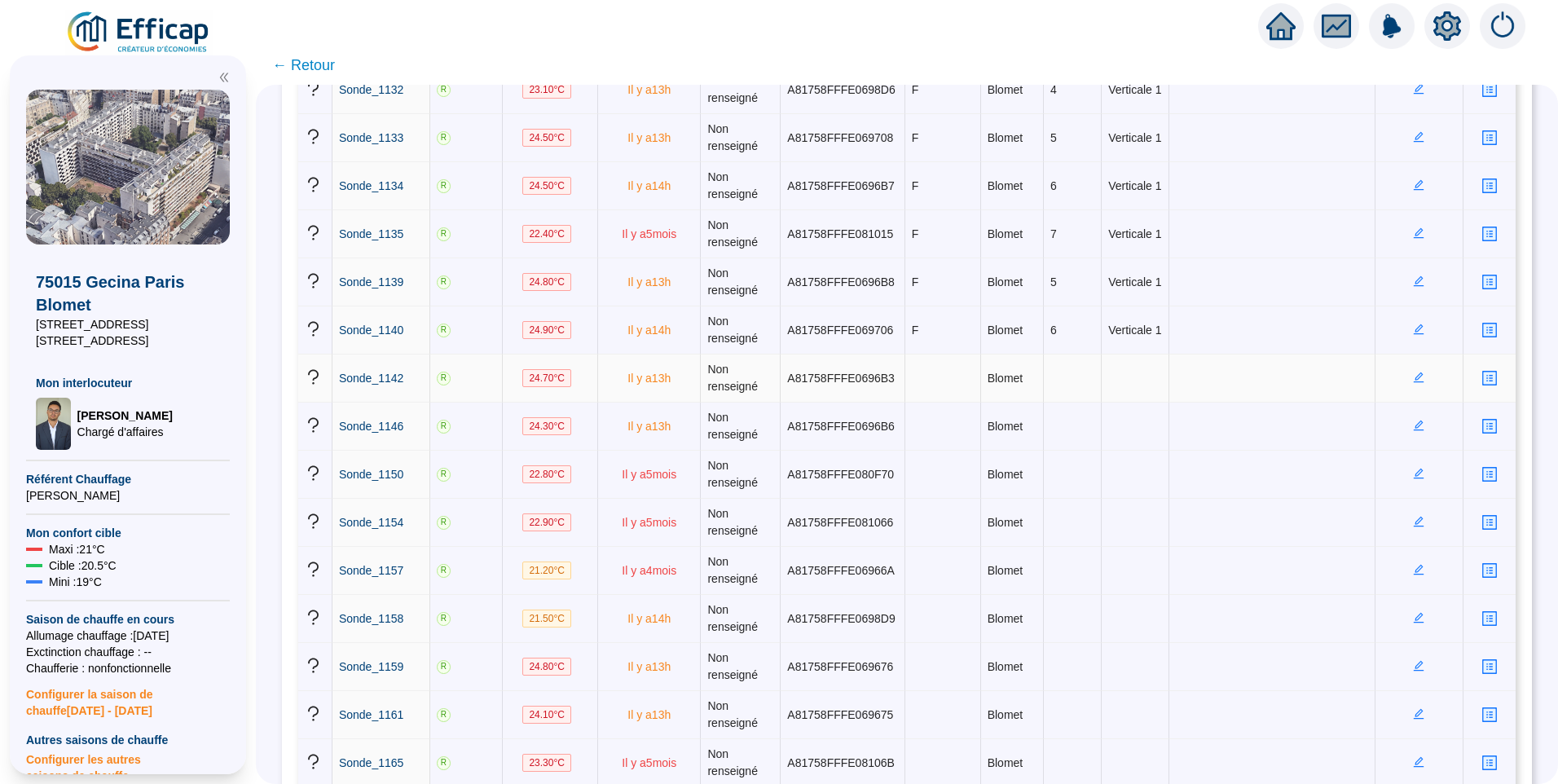
click at [1414, 379] on icon "edit" at bounding box center [1419, 377] width 11 height 11
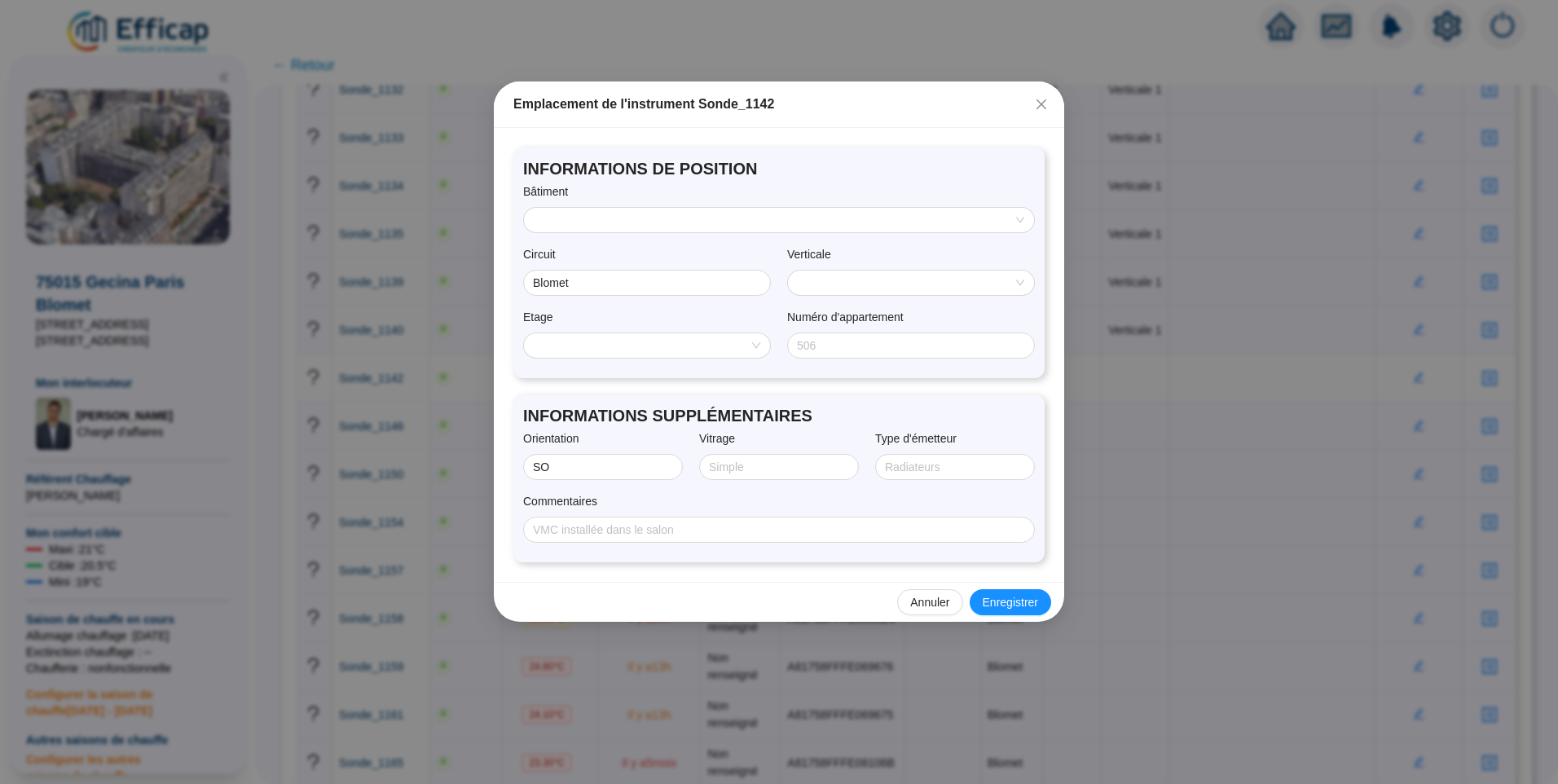
click at [639, 221] on input "search" at bounding box center [771, 219] width 476 height 25
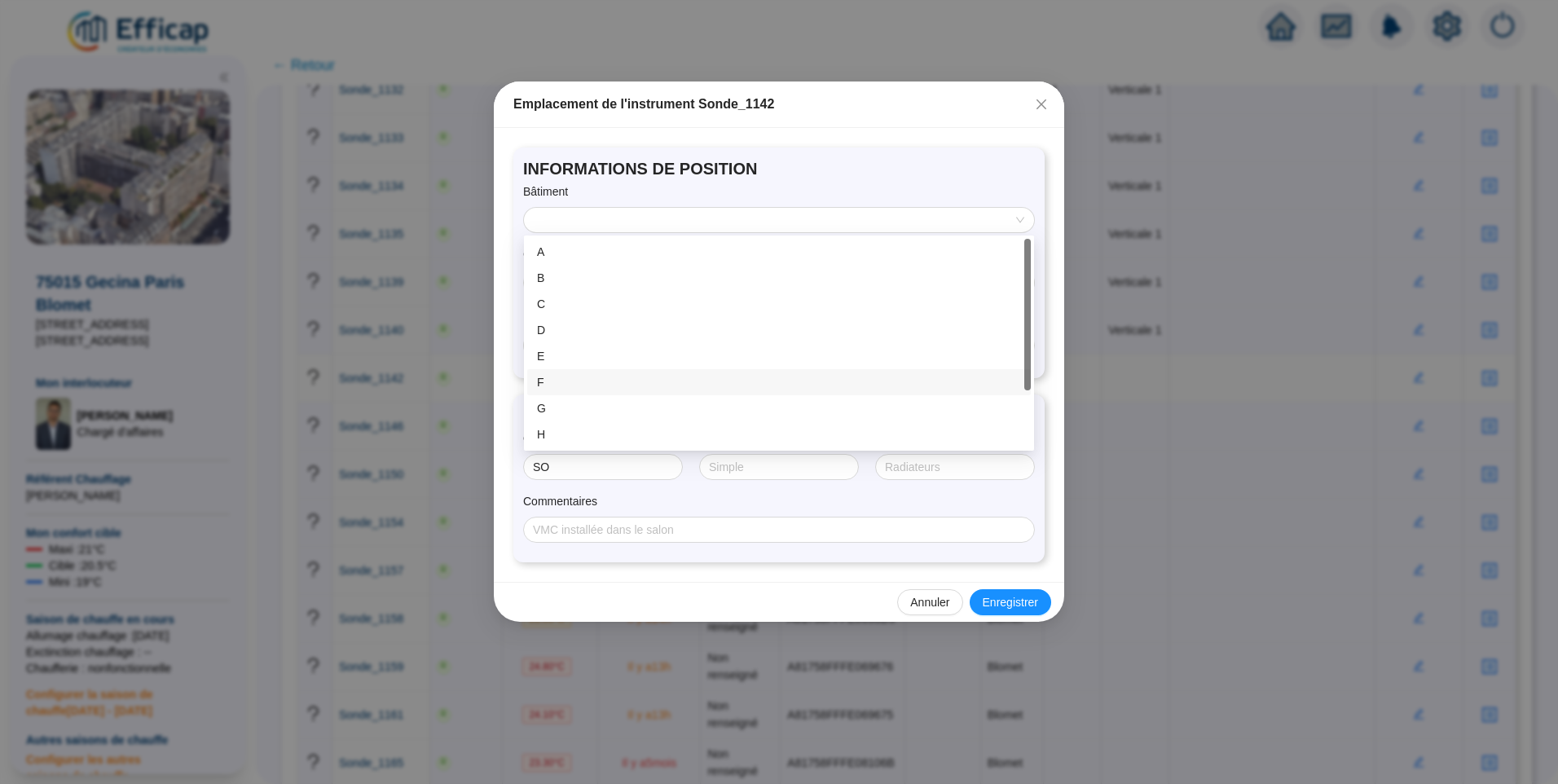
click at [571, 382] on div "F" at bounding box center [779, 382] width 484 height 17
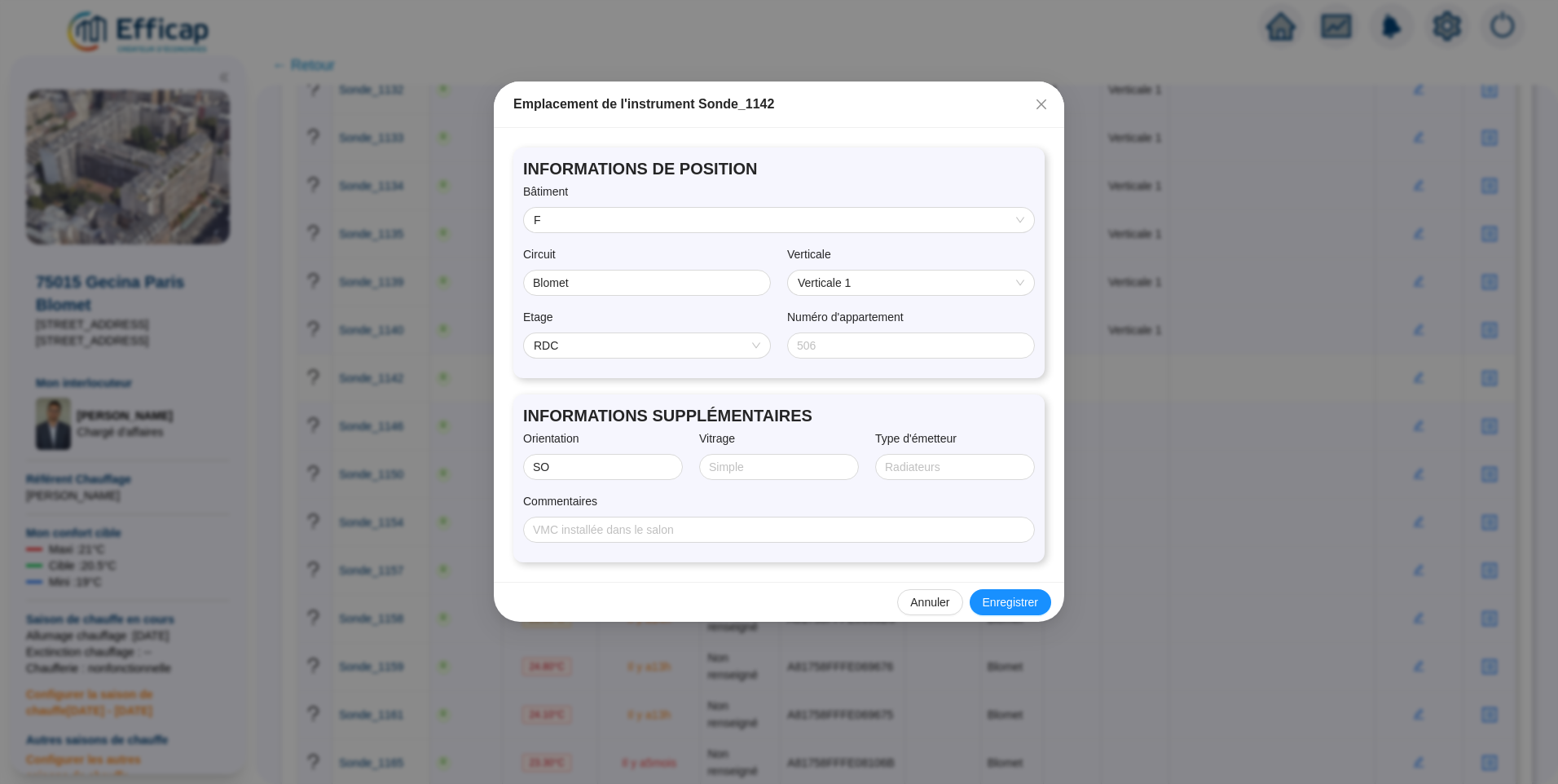
click at [594, 351] on span "RDC" at bounding box center [647, 345] width 227 height 25
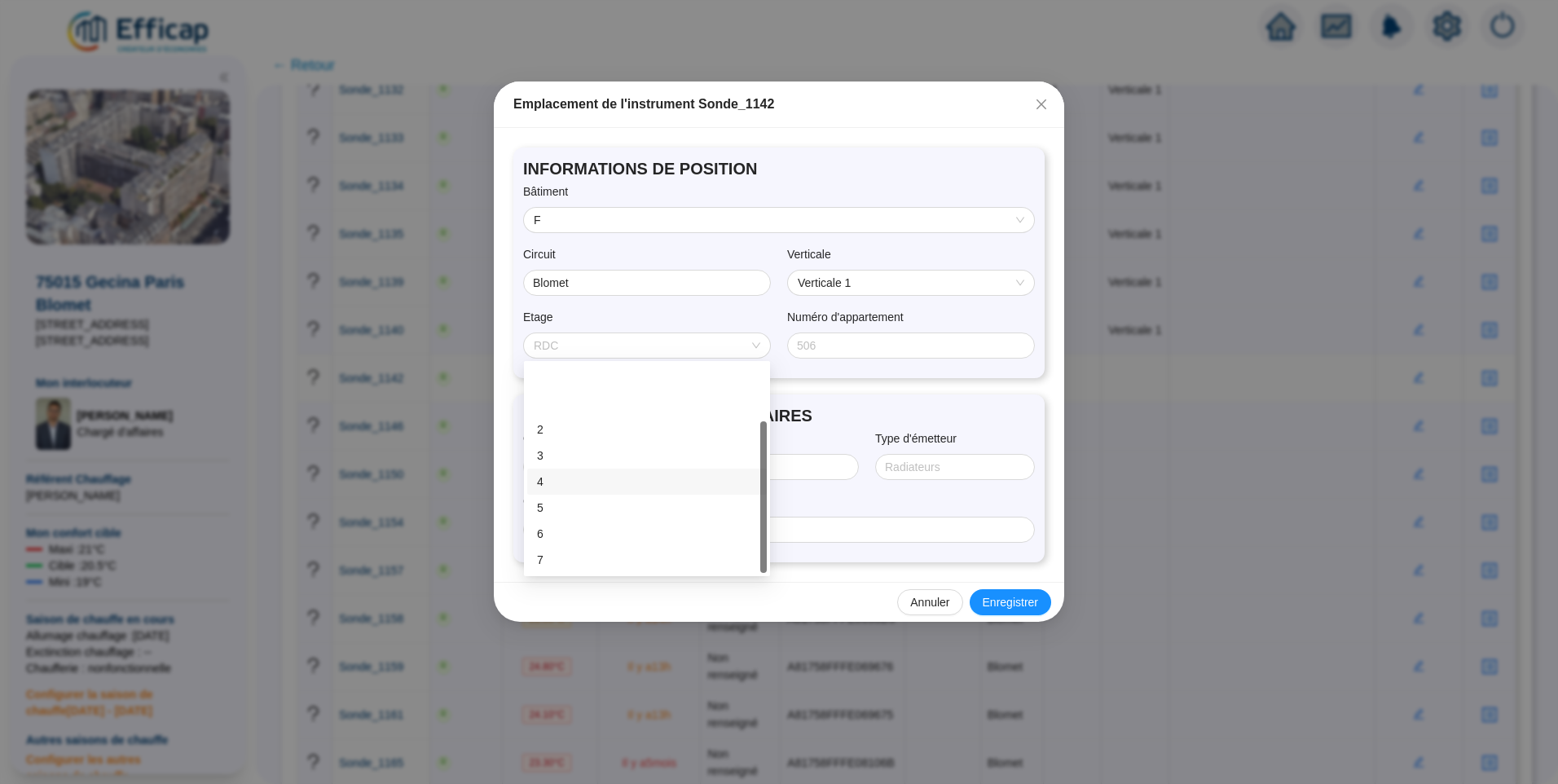
scroll to position [79, 0]
click at [547, 504] on div "8" at bounding box center [647, 508] width 220 height 17
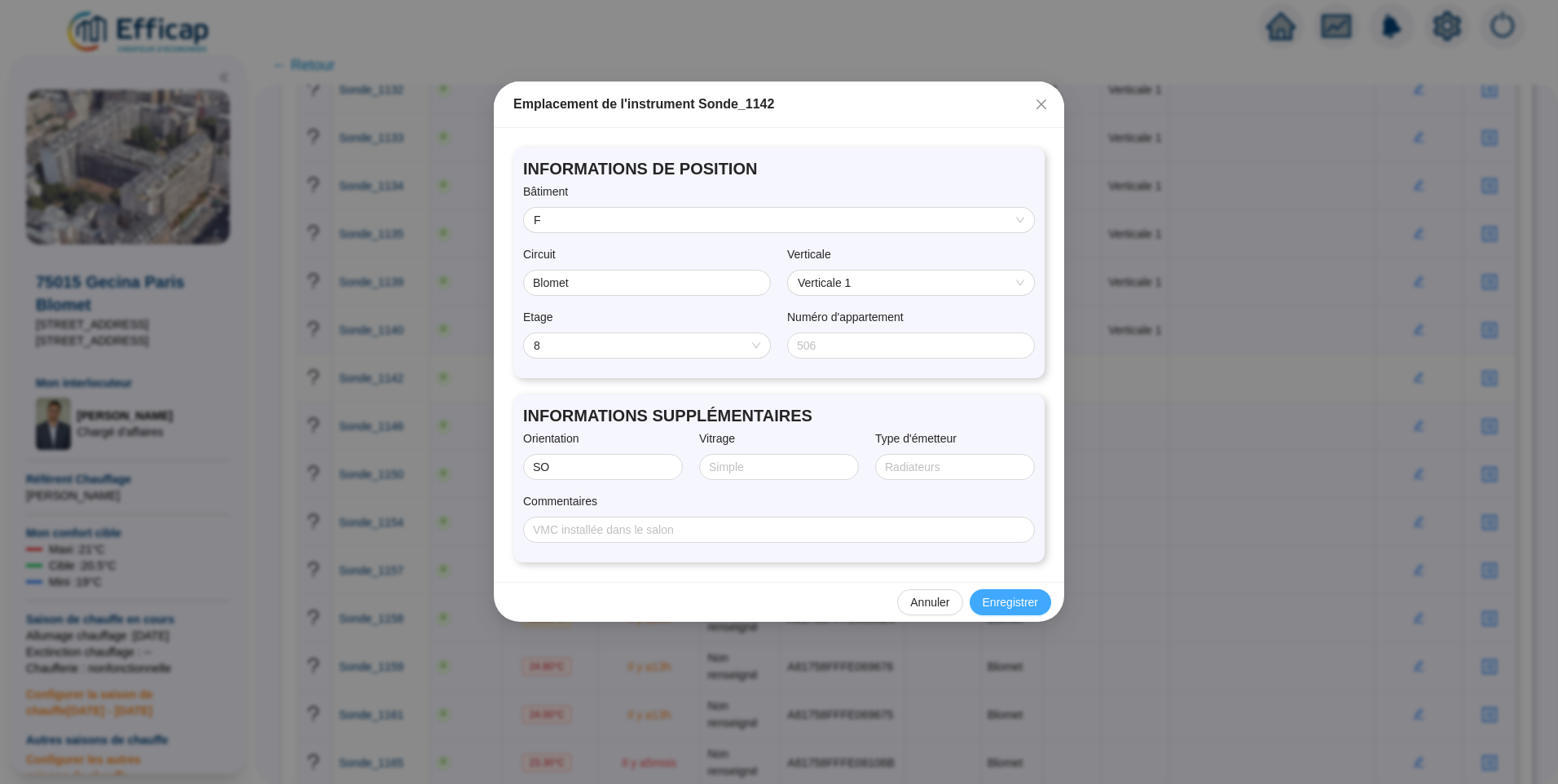
click at [1015, 591] on button "Enregistrer" at bounding box center [1010, 602] width 81 height 26
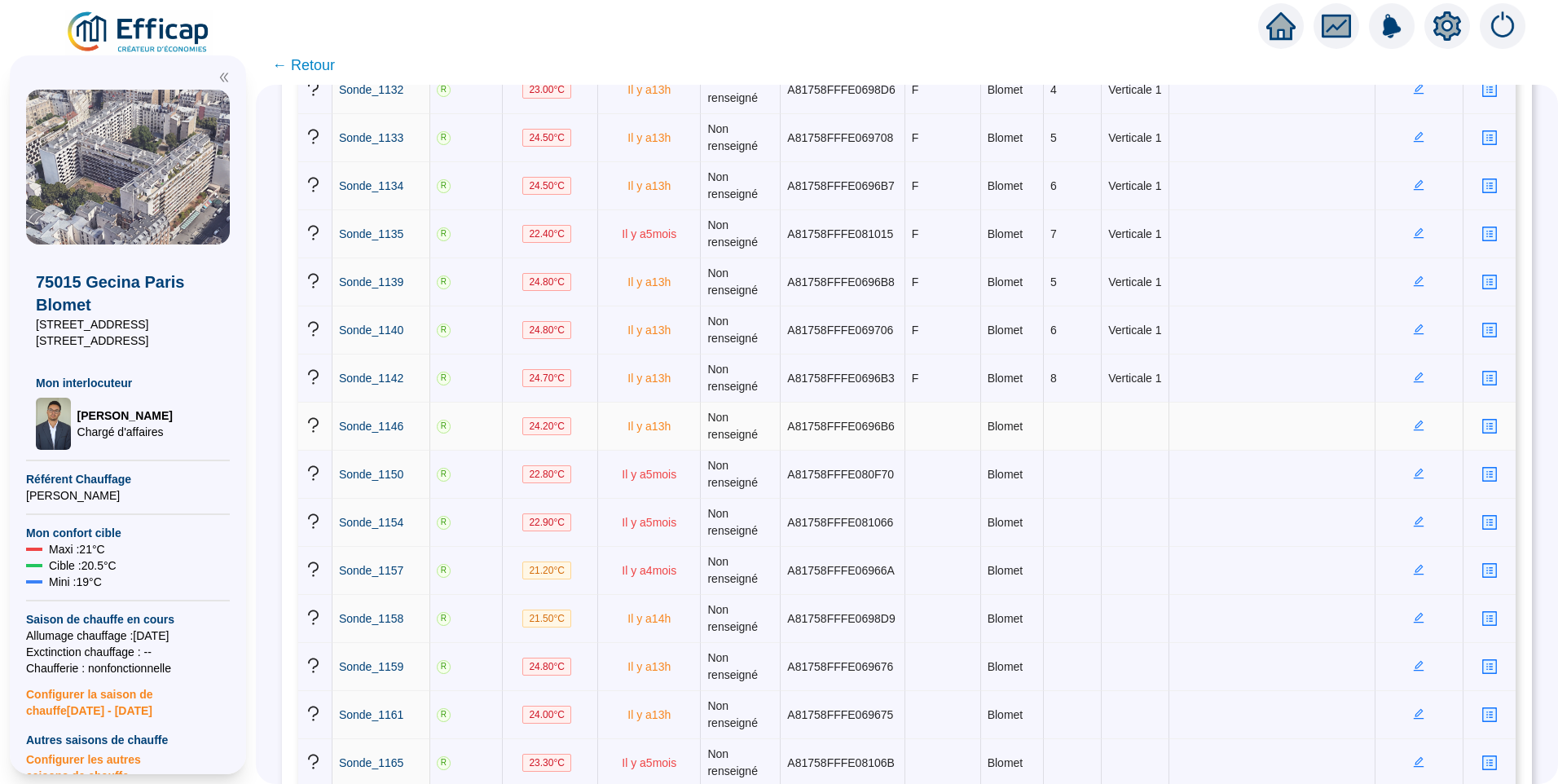
click at [1414, 429] on icon "edit" at bounding box center [1419, 425] width 11 height 11
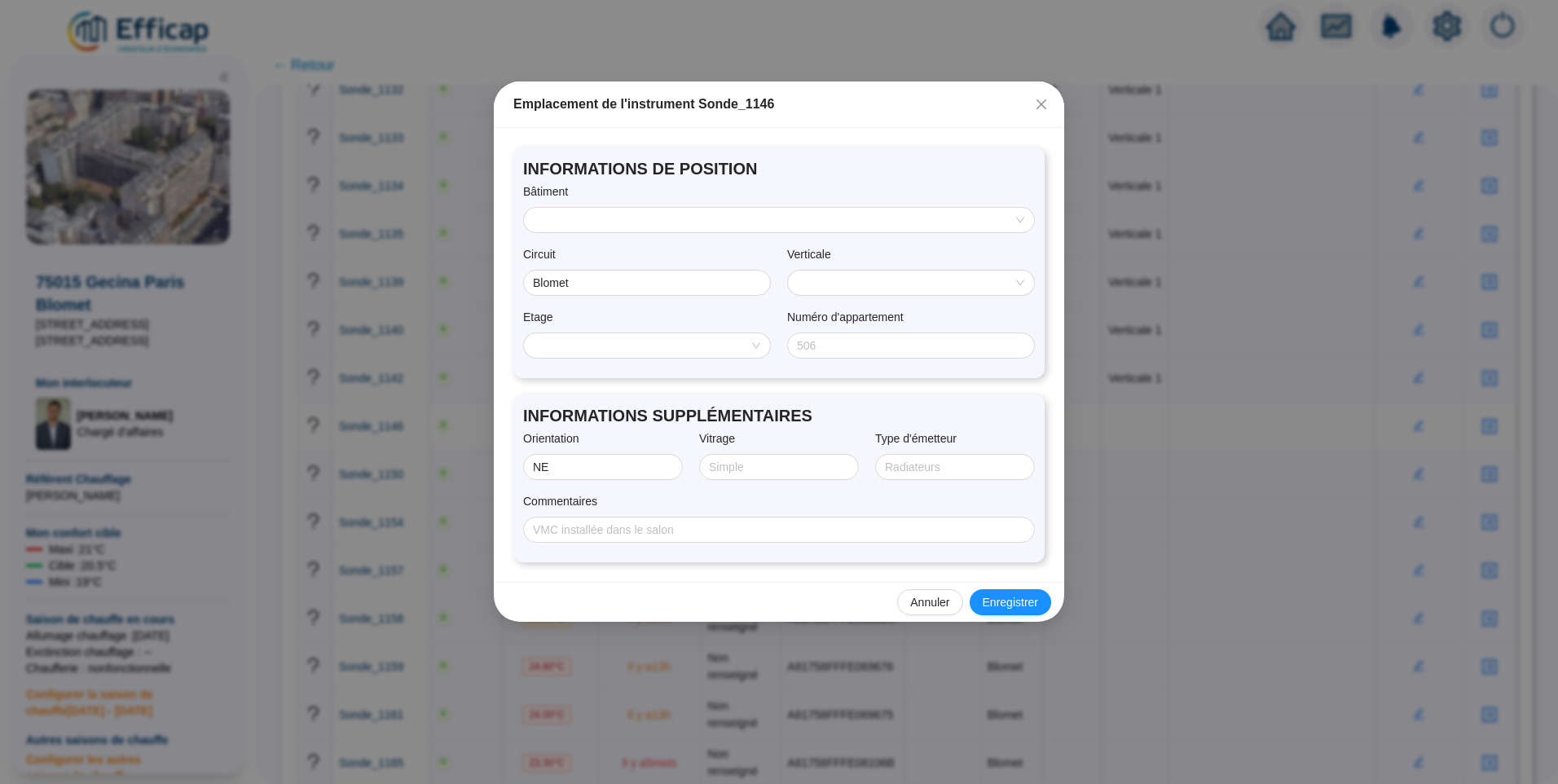
click at [674, 230] on input "search" at bounding box center [771, 219] width 476 height 25
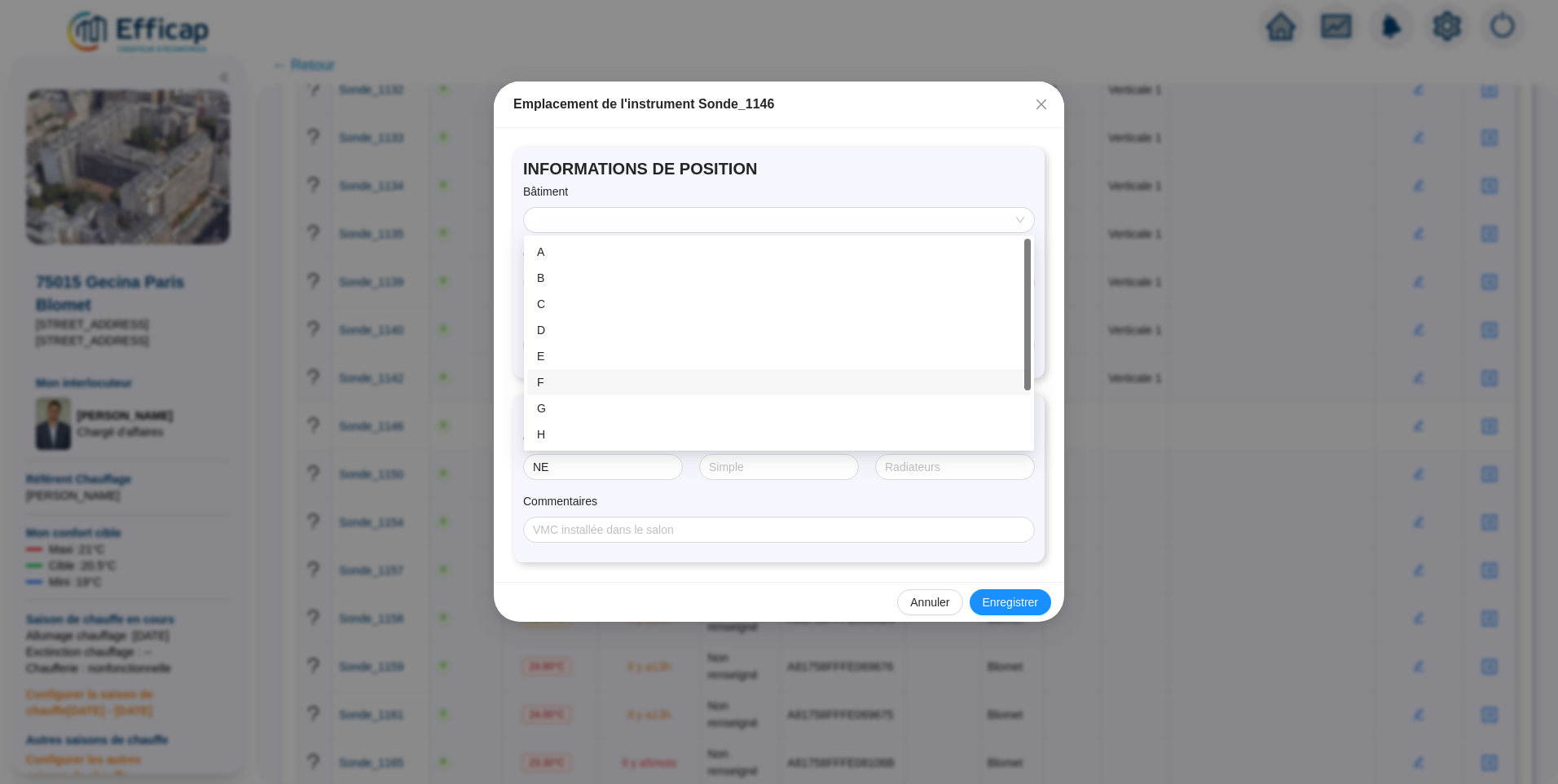
click at [588, 371] on div "F" at bounding box center [779, 382] width 503 height 26
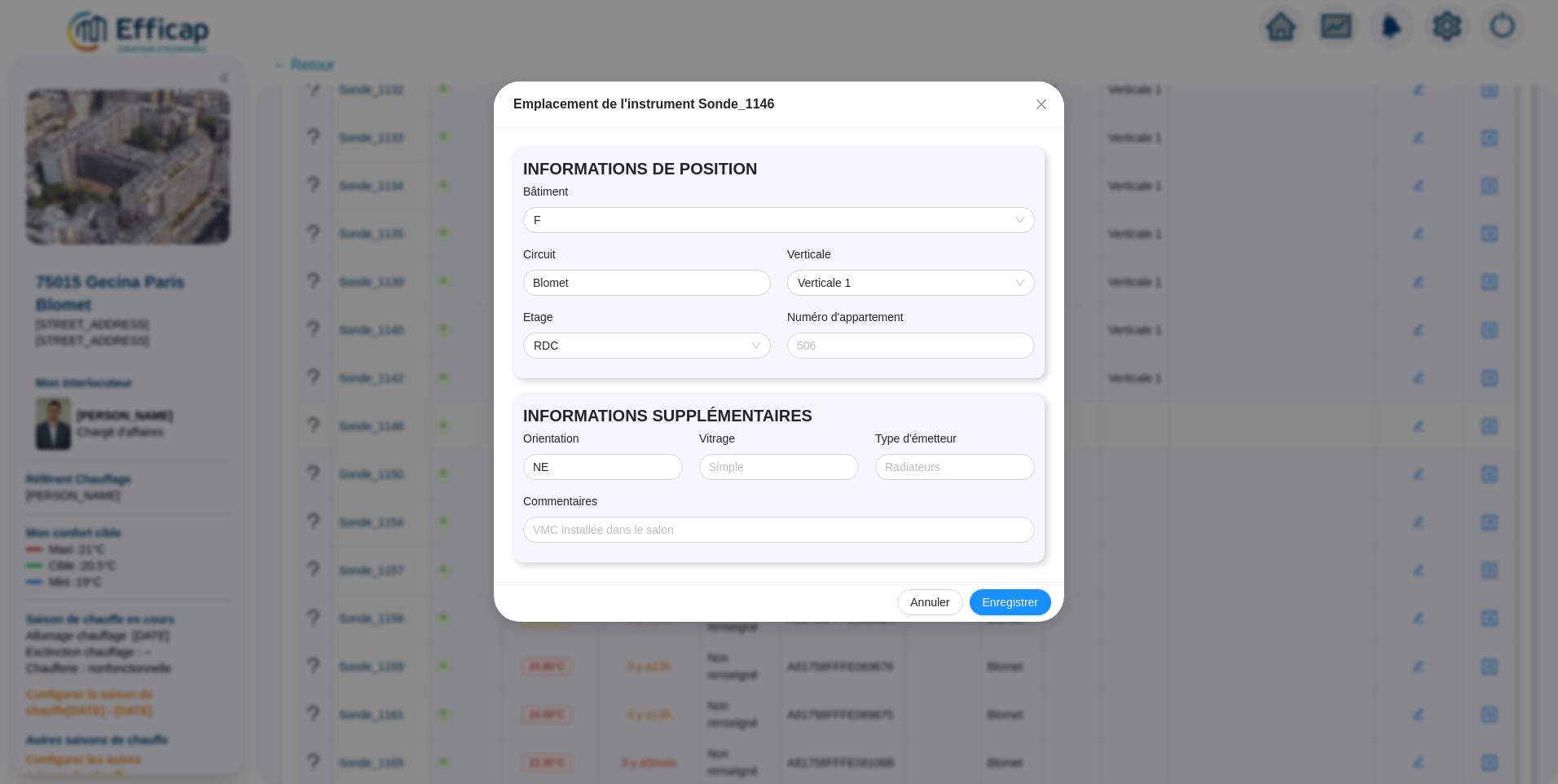
click at [581, 351] on span "RDC" at bounding box center [647, 345] width 227 height 25
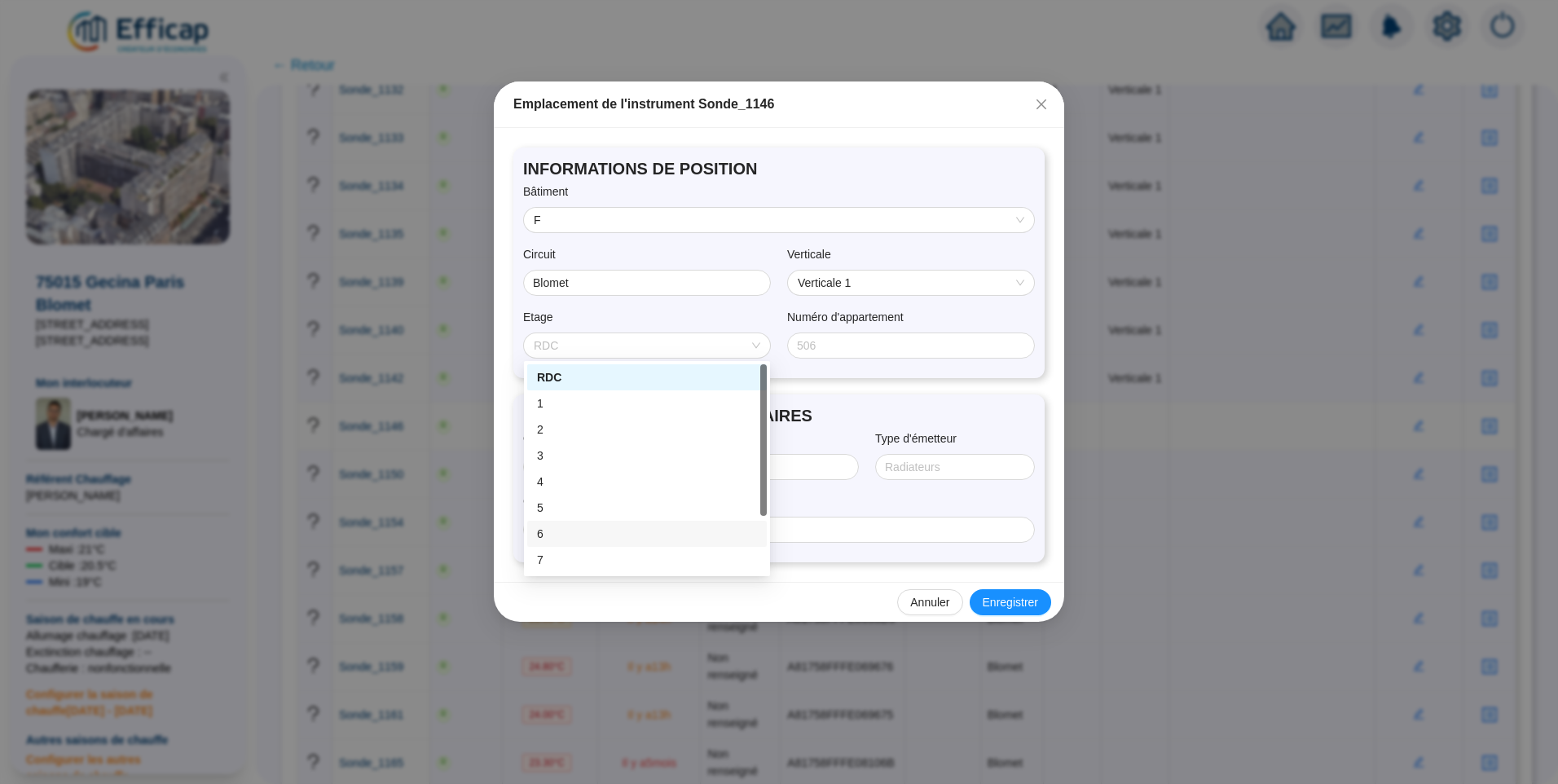
click at [563, 532] on div "6" at bounding box center [647, 534] width 220 height 17
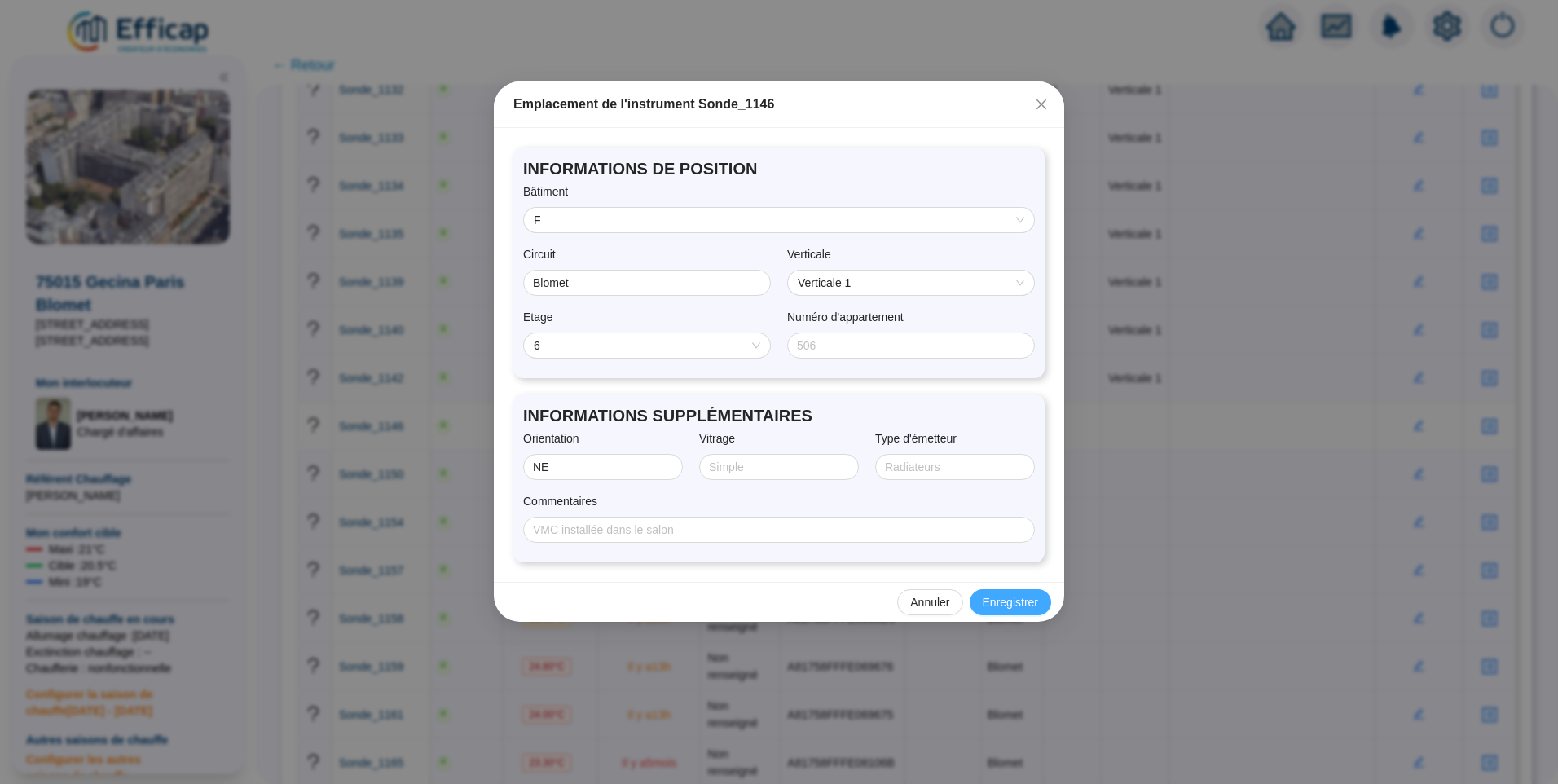
click at [1009, 605] on span "Enregistrer" at bounding box center [1011, 602] width 56 height 17
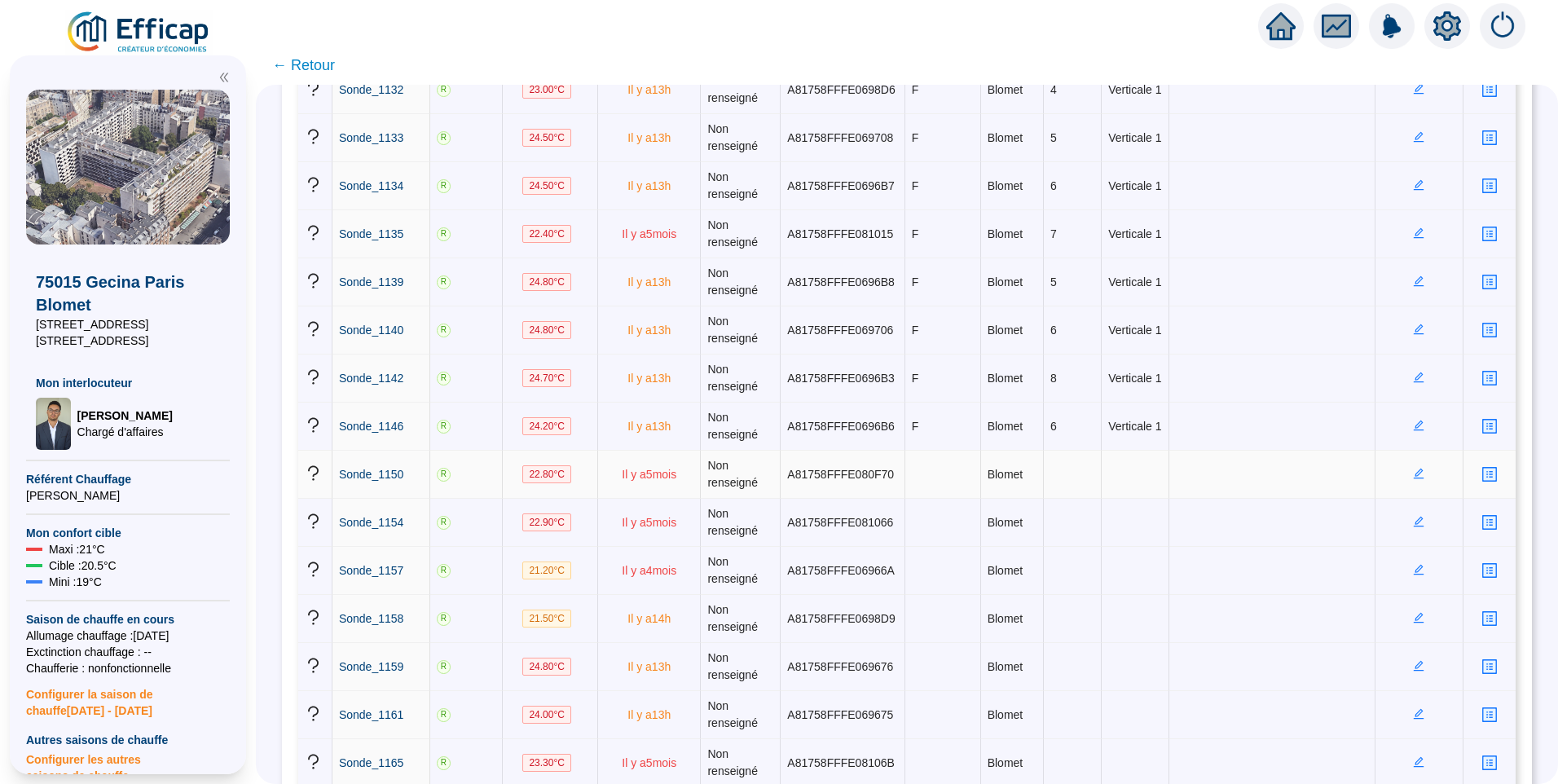
click at [1414, 479] on icon "edit" at bounding box center [1419, 473] width 11 height 11
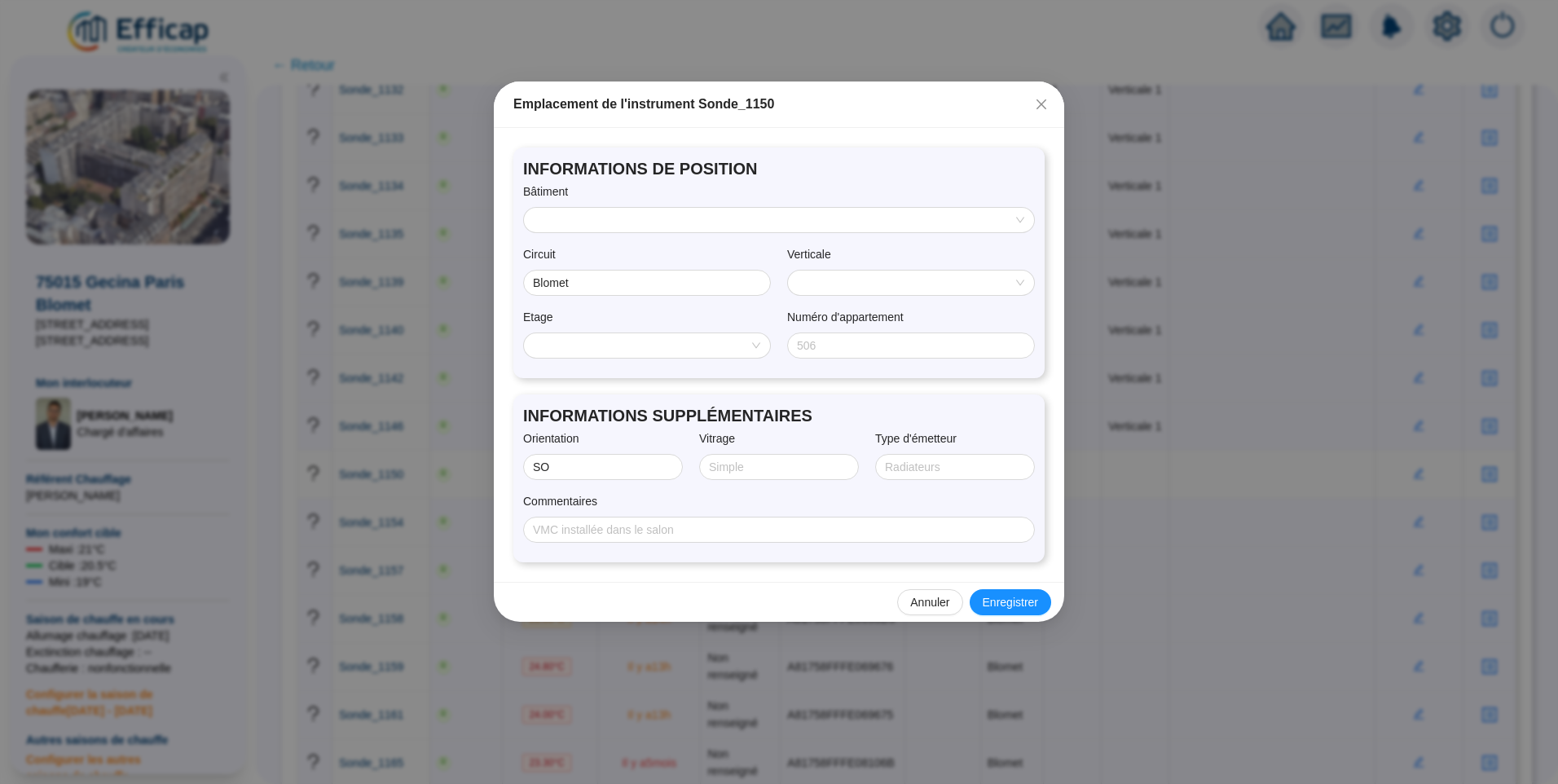
click at [659, 214] on input "search" at bounding box center [771, 219] width 476 height 25
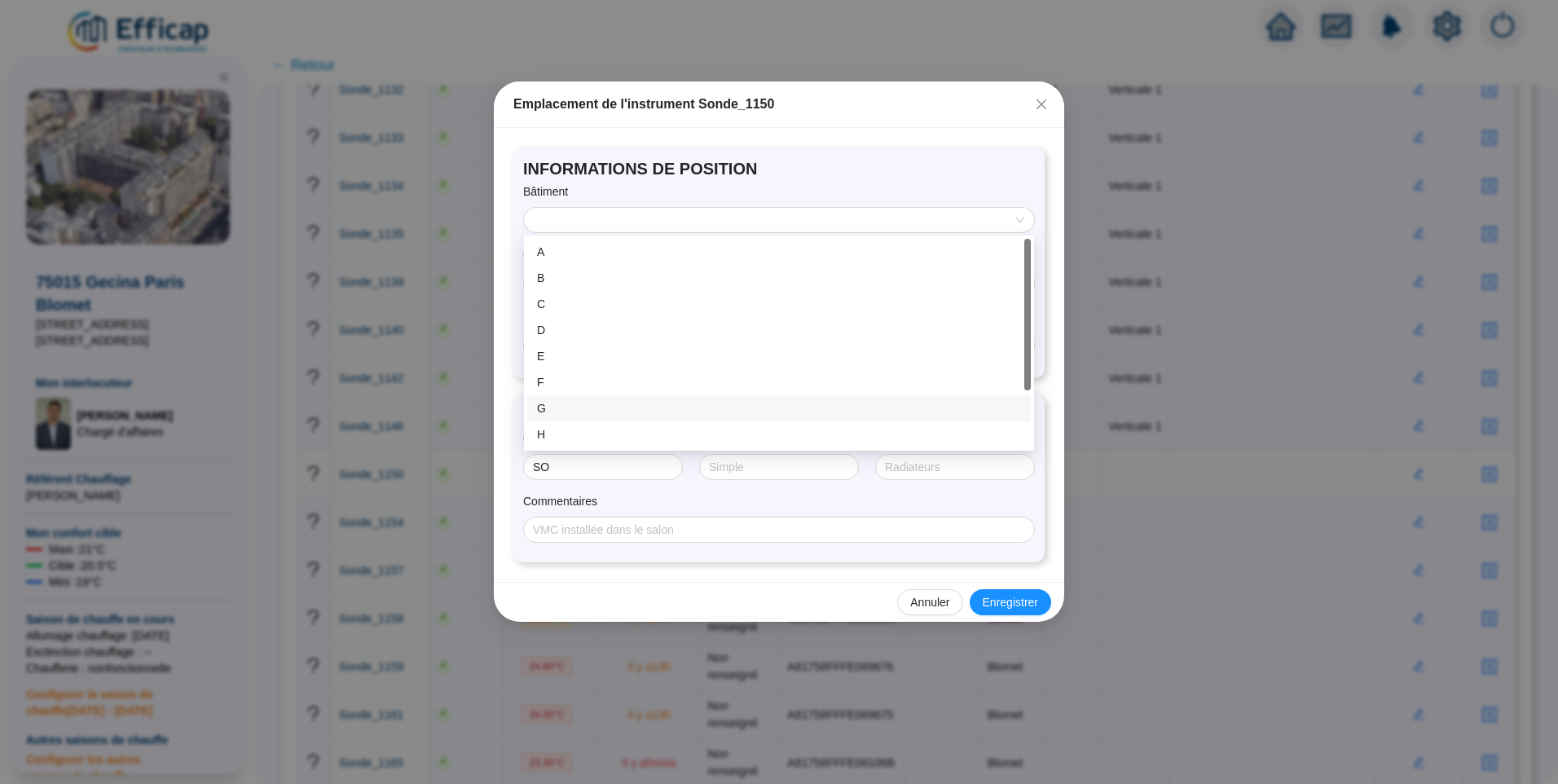
click at [563, 405] on div "G" at bounding box center [779, 408] width 484 height 17
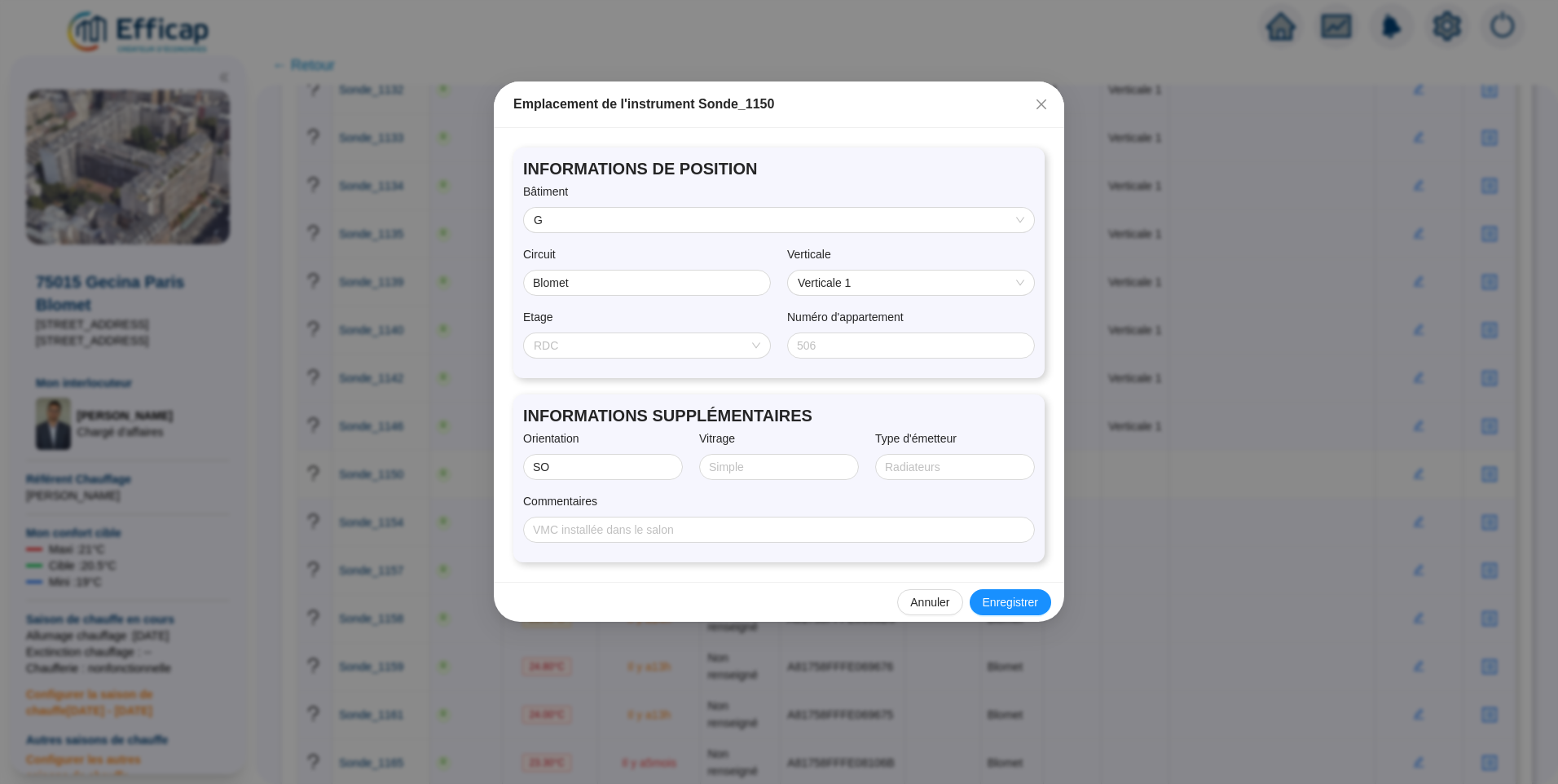
click at [574, 342] on span "RDC" at bounding box center [647, 345] width 227 height 25
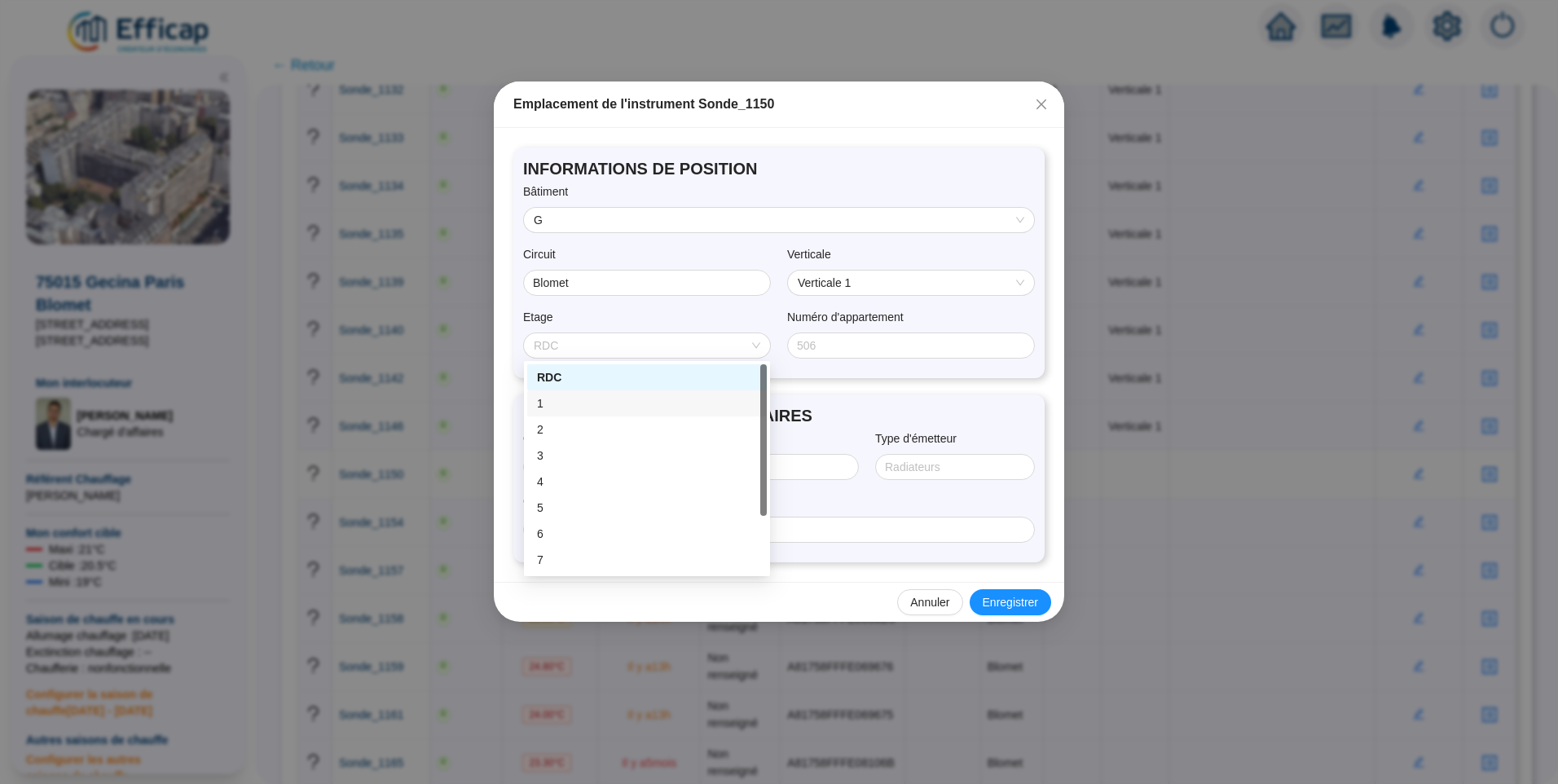
click at [562, 407] on div "1" at bounding box center [647, 404] width 220 height 17
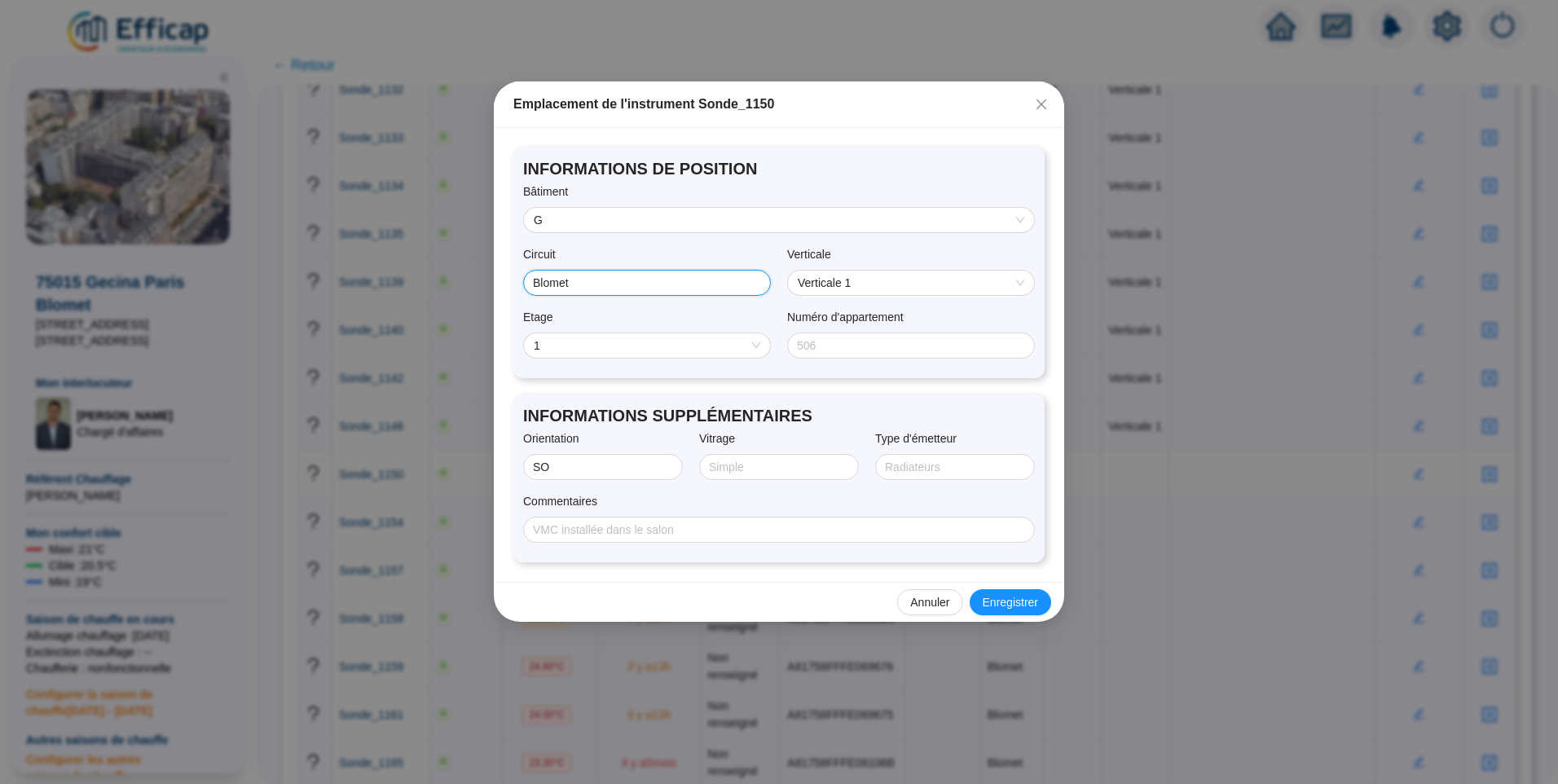
click at [671, 290] on input "Blomet" at bounding box center [645, 283] width 225 height 17
click at [680, 284] on input "Blomet" at bounding box center [645, 283] width 225 height 17
click at [906, 247] on div "Verticale" at bounding box center [911, 258] width 248 height 24
click at [638, 281] on input "Blomet" at bounding box center [645, 283] width 225 height 17
click at [999, 606] on span "Enregistrer" at bounding box center [1011, 602] width 56 height 17
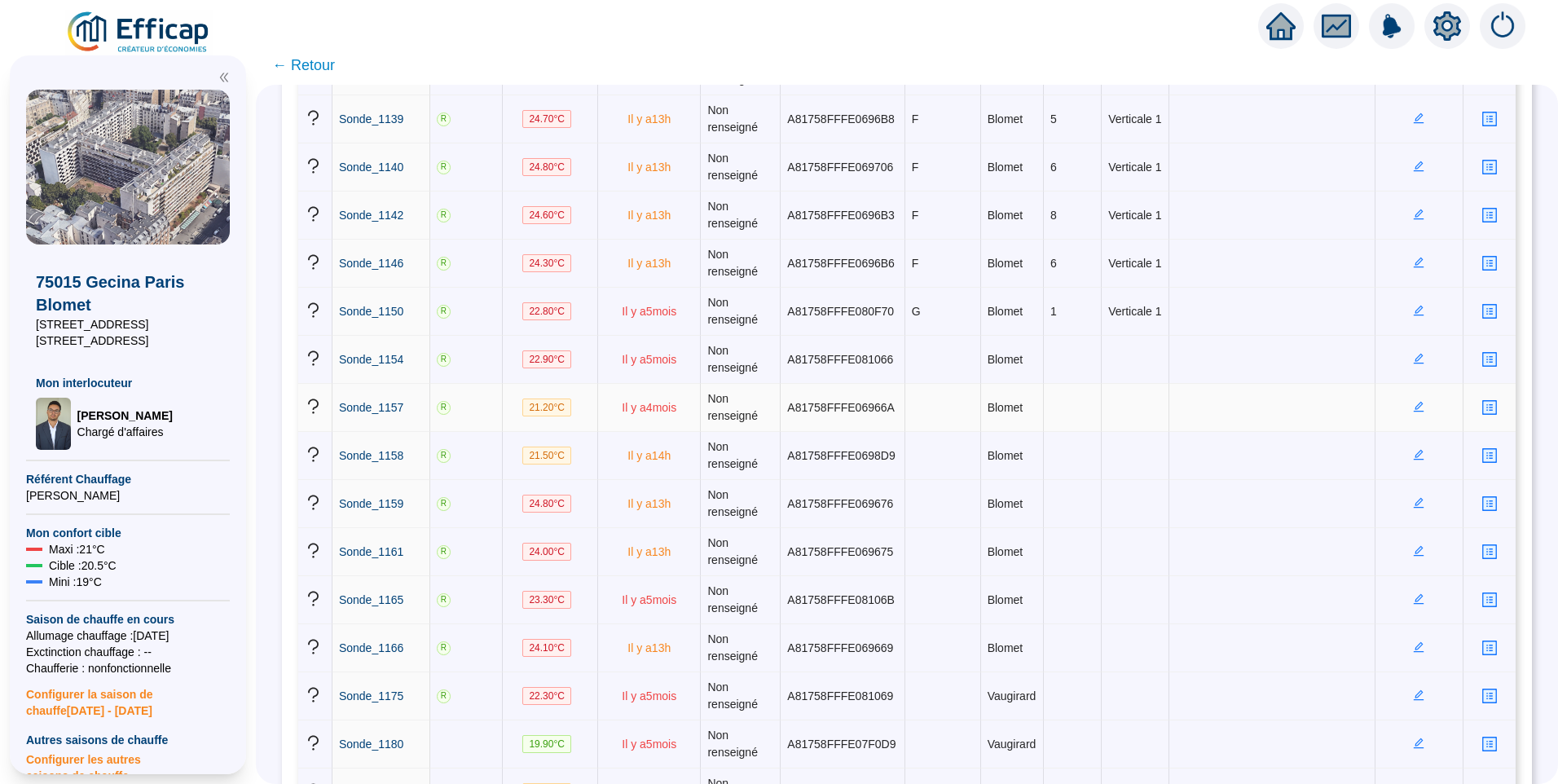
scroll to position [1630, 0]
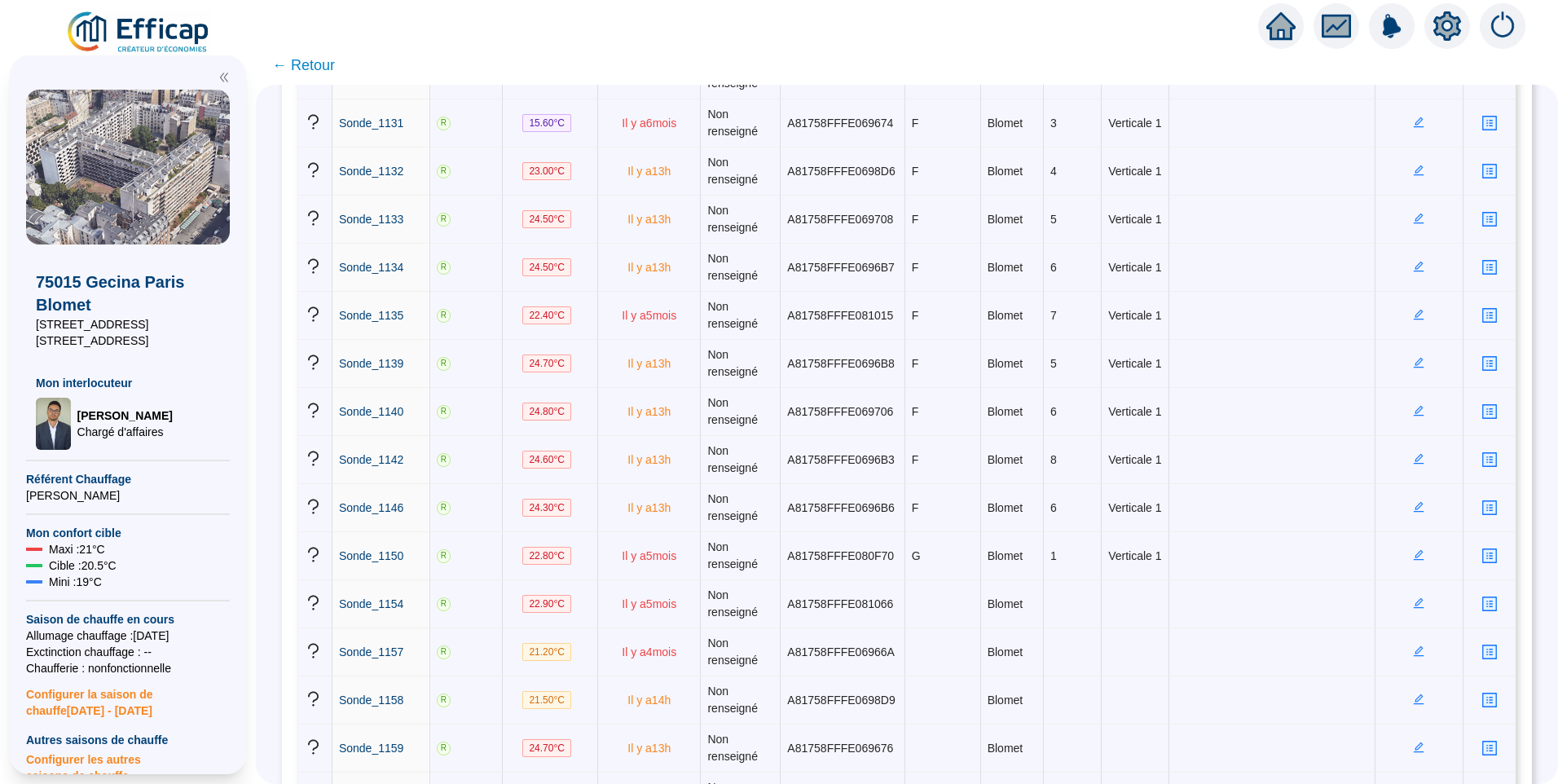
drag, startPoint x: 147, startPoint y: 321, endPoint x: 18, endPoint y: 322, distance: 129.0
click at [18, 322] on div "75015 Gecina Paris Blomet 332 rue de Vaugirard 161 rue Blomet Mon interlocuteur…" at bounding box center [128, 415] width 237 height 719
copy span "332 rue de Vaugirard"
drag, startPoint x: 984, startPoint y: 599, endPoint x: 993, endPoint y: 599, distance: 9.0
click at [993, 599] on span "Blomet" at bounding box center [1005, 604] width 36 height 13
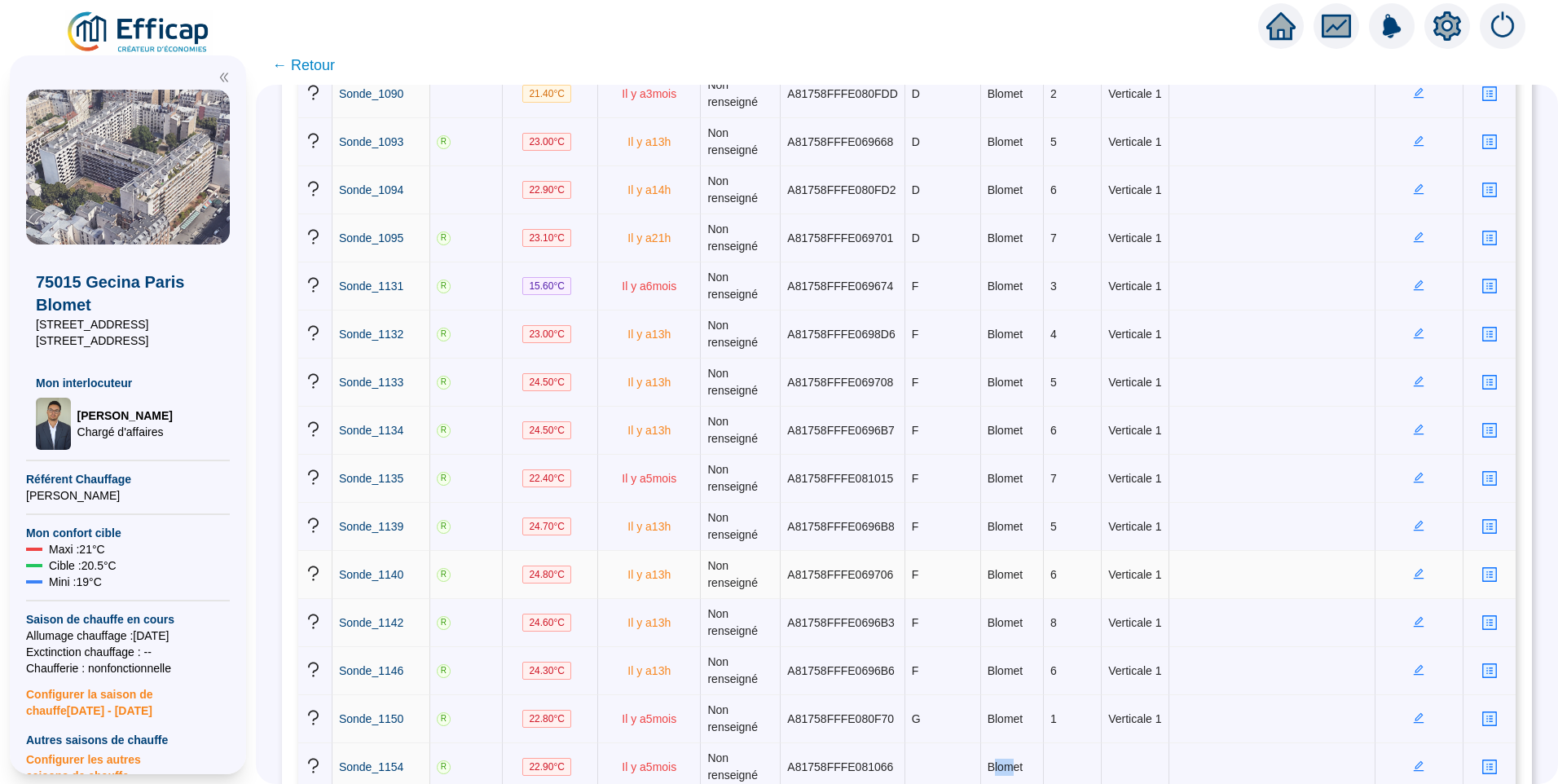
scroll to position [1956, 0]
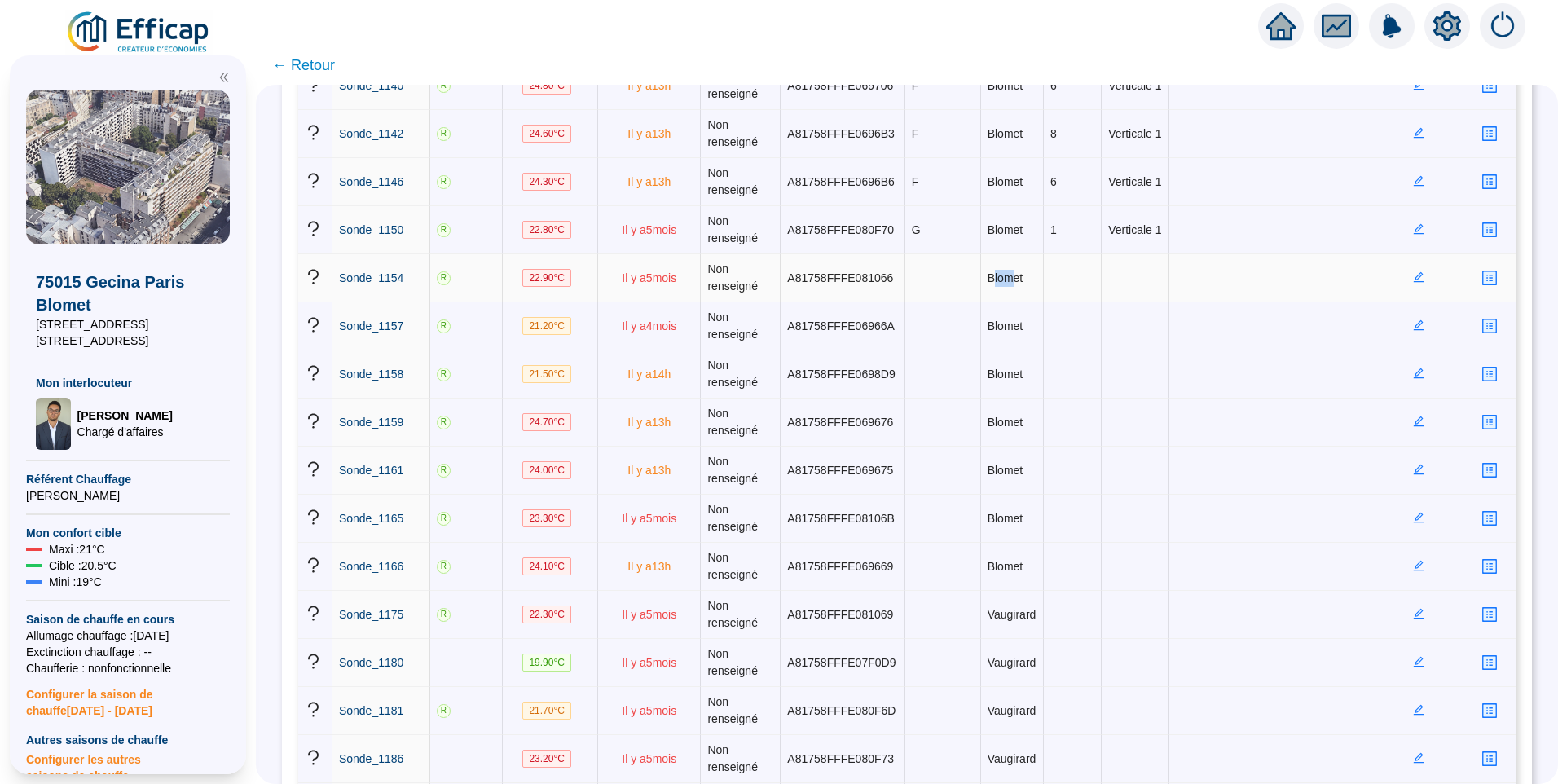
click at [1414, 275] on icon "edit" at bounding box center [1419, 277] width 11 height 11
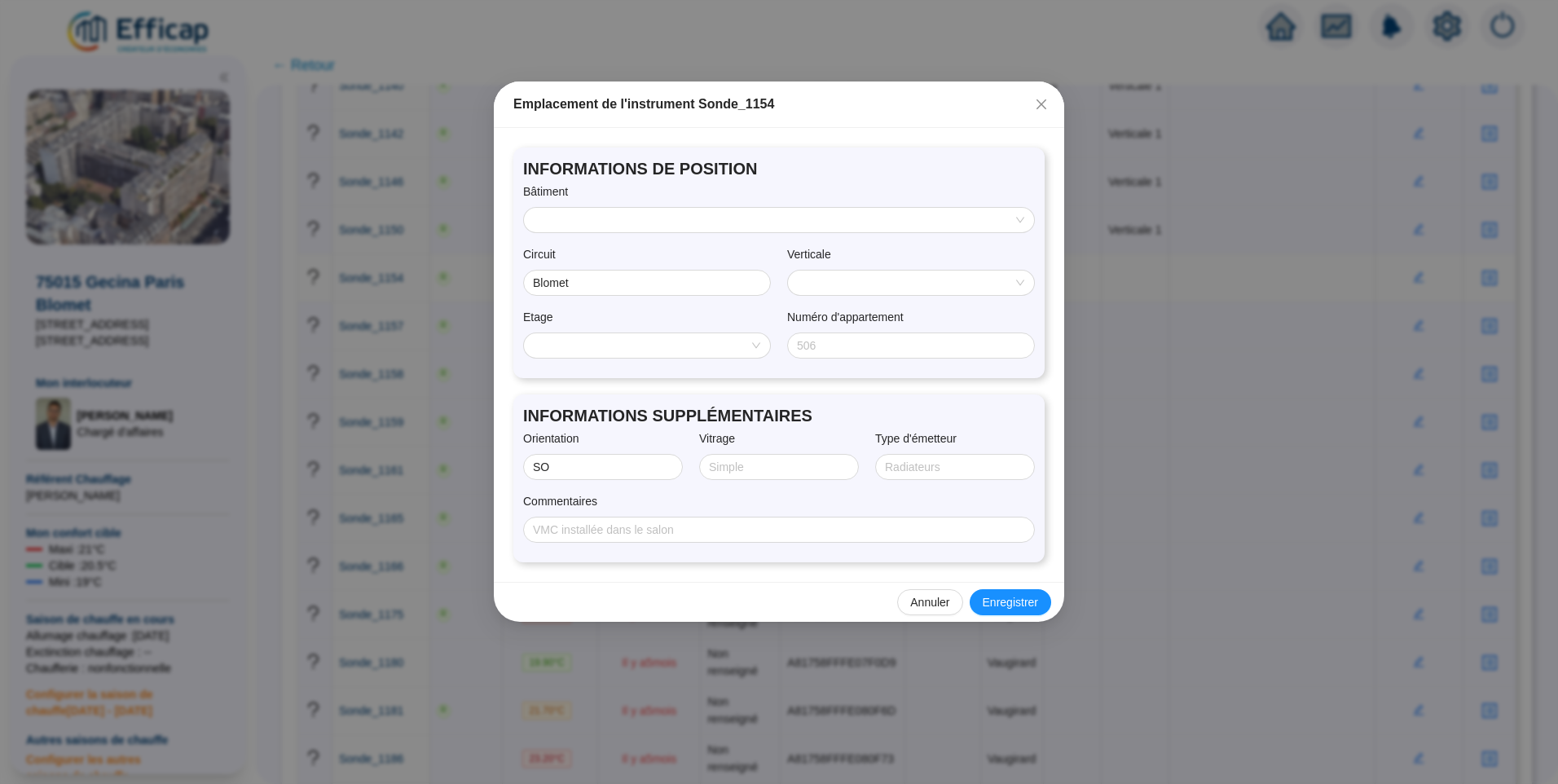
click at [625, 223] on input "search" at bounding box center [771, 219] width 476 height 25
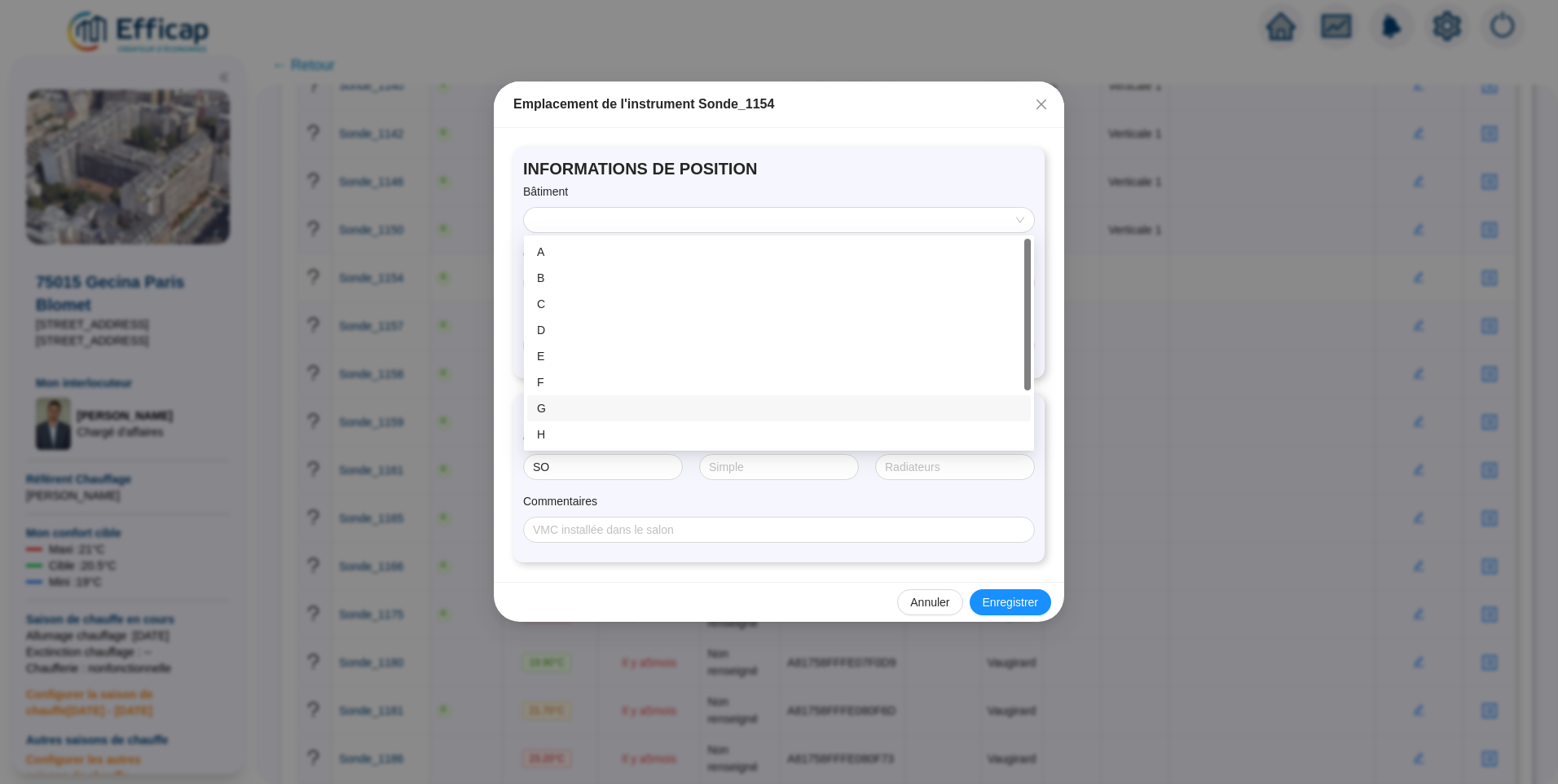
click at [558, 410] on div "G" at bounding box center [779, 408] width 484 height 17
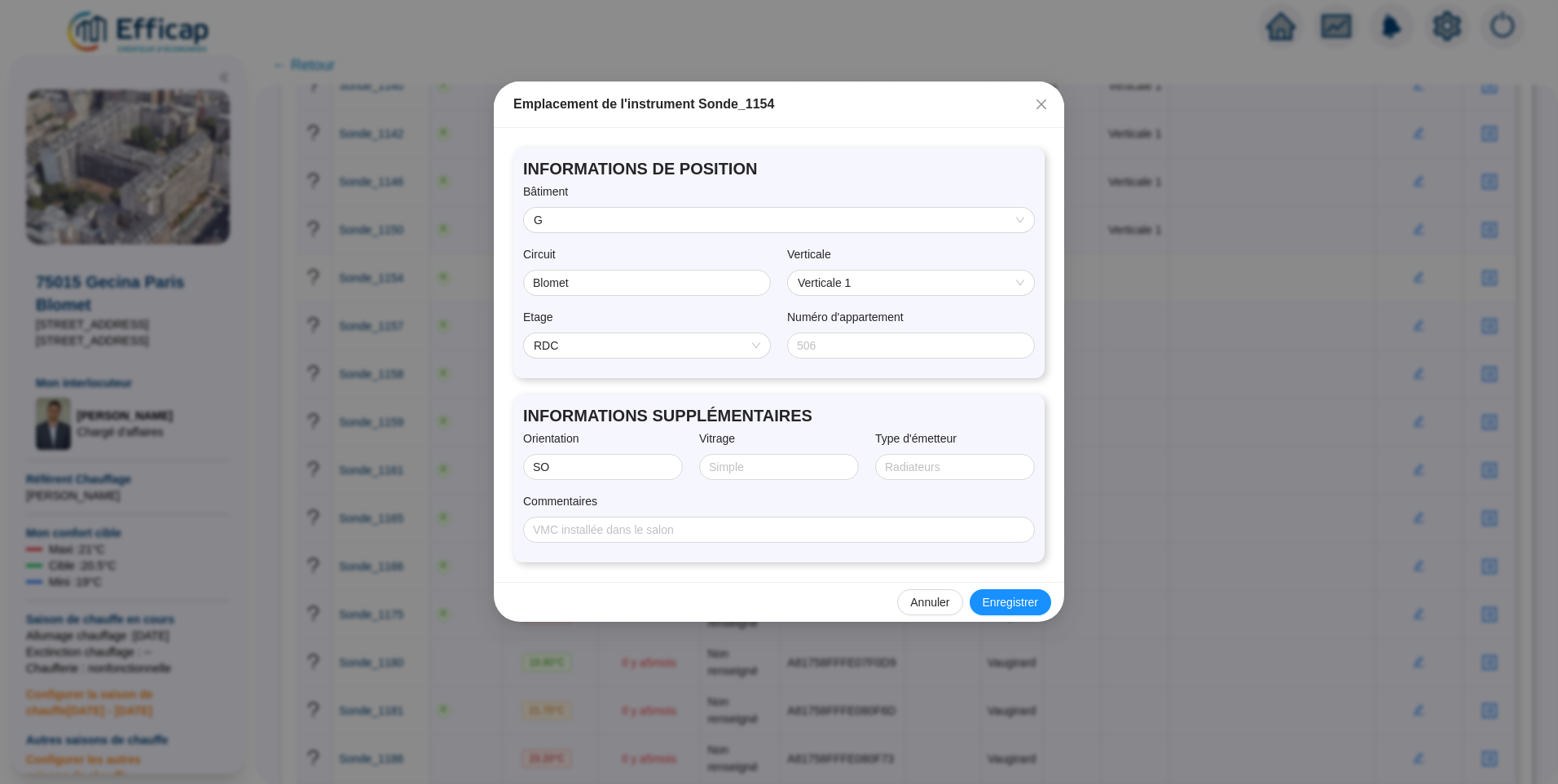
click at [615, 343] on span "RDC" at bounding box center [647, 345] width 227 height 25
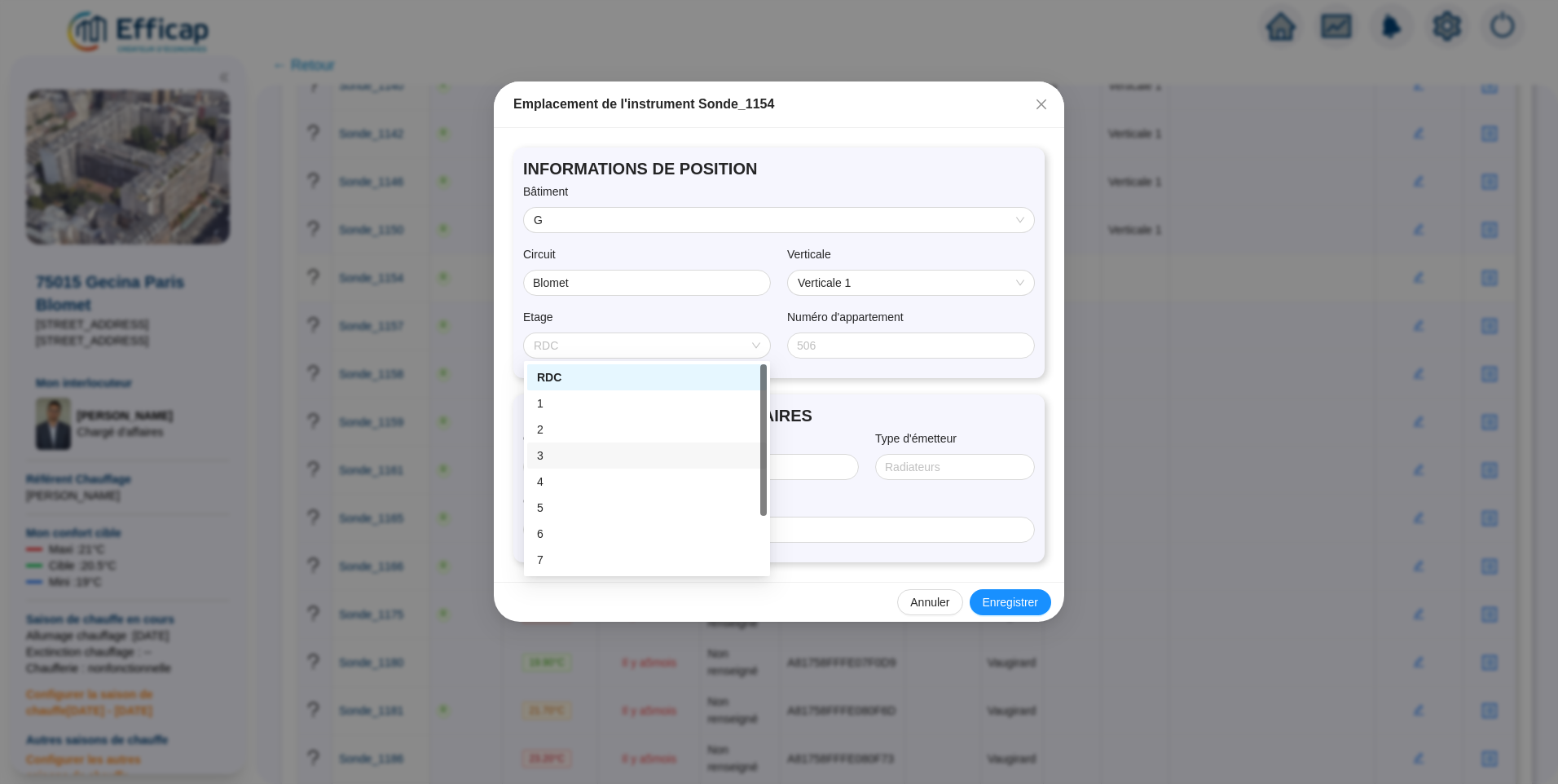
click at [564, 462] on div "3" at bounding box center [647, 456] width 220 height 17
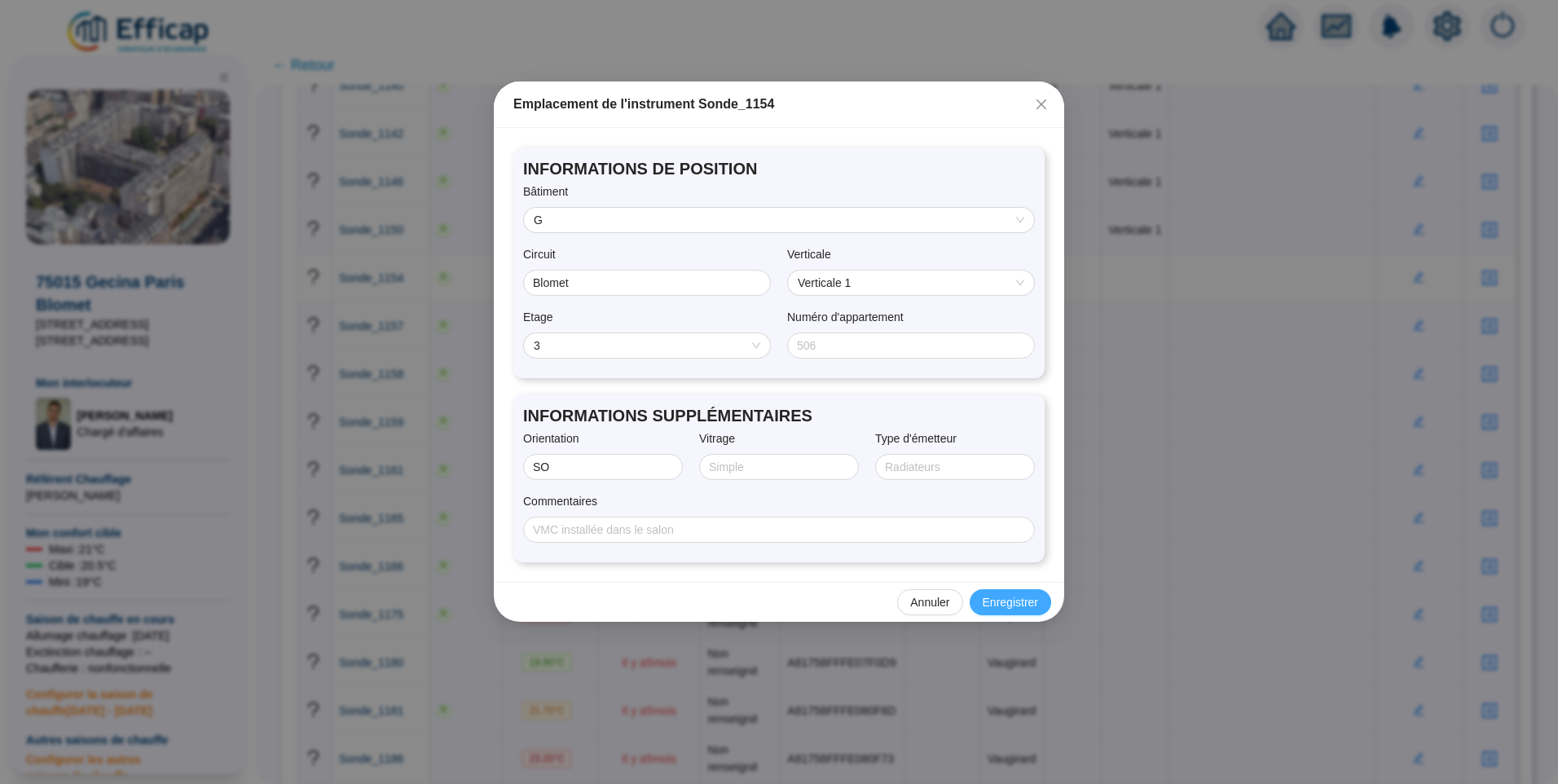
click at [1013, 596] on span "Enregistrer" at bounding box center [1011, 602] width 56 height 17
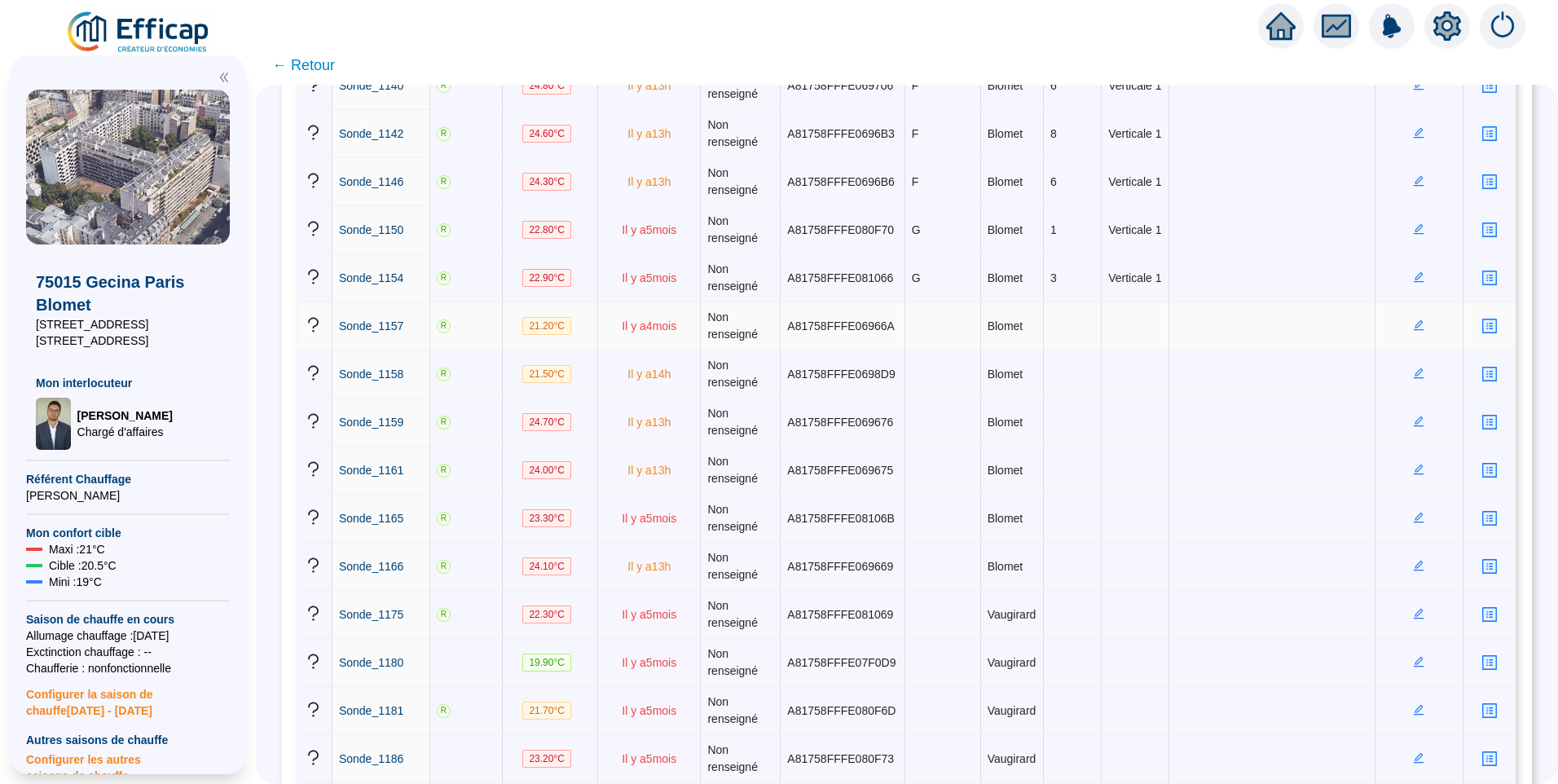
click at [1414, 330] on icon "edit" at bounding box center [1419, 325] width 11 height 11
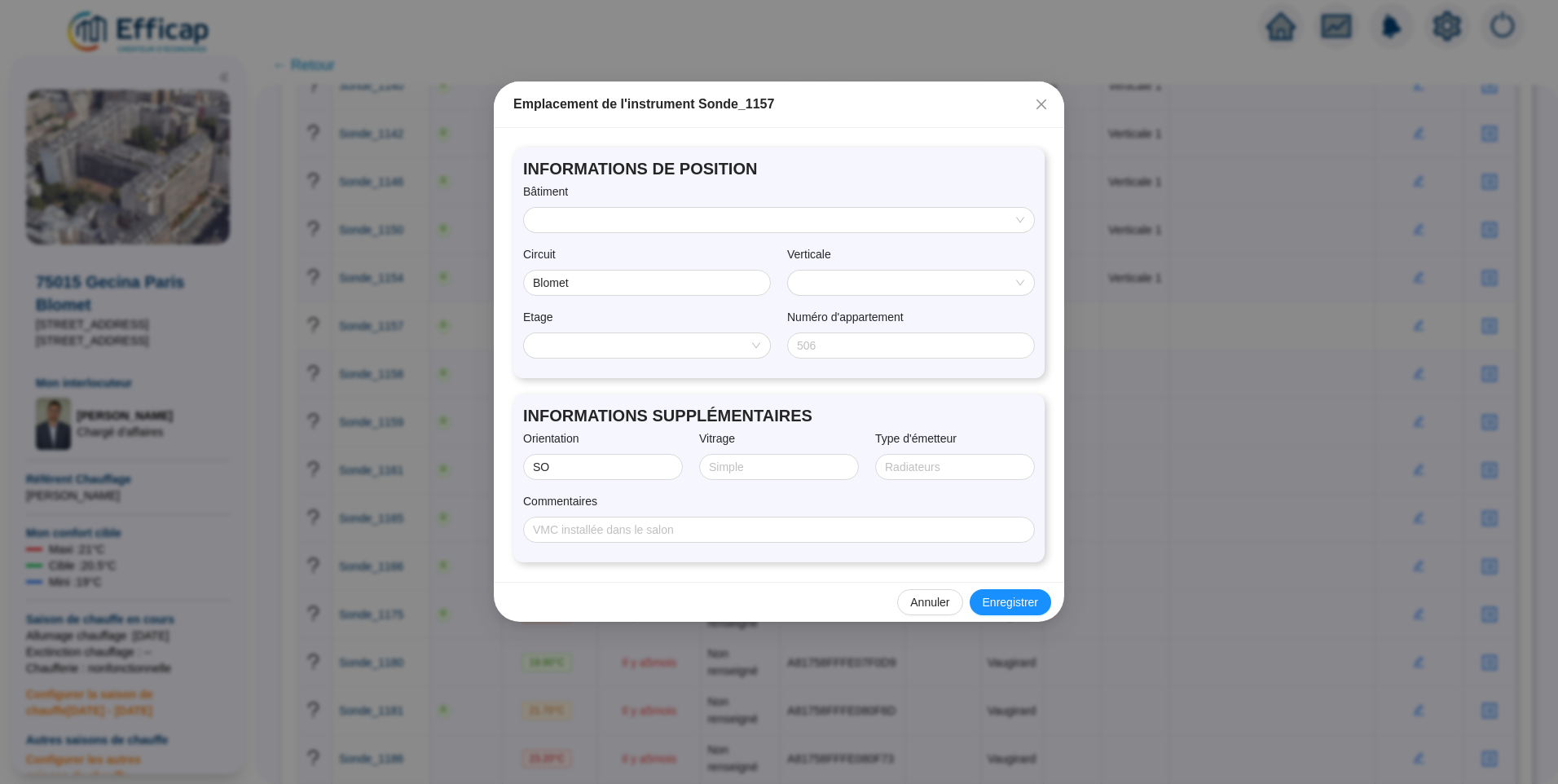
click at [648, 225] on input "search" at bounding box center [771, 219] width 476 height 25
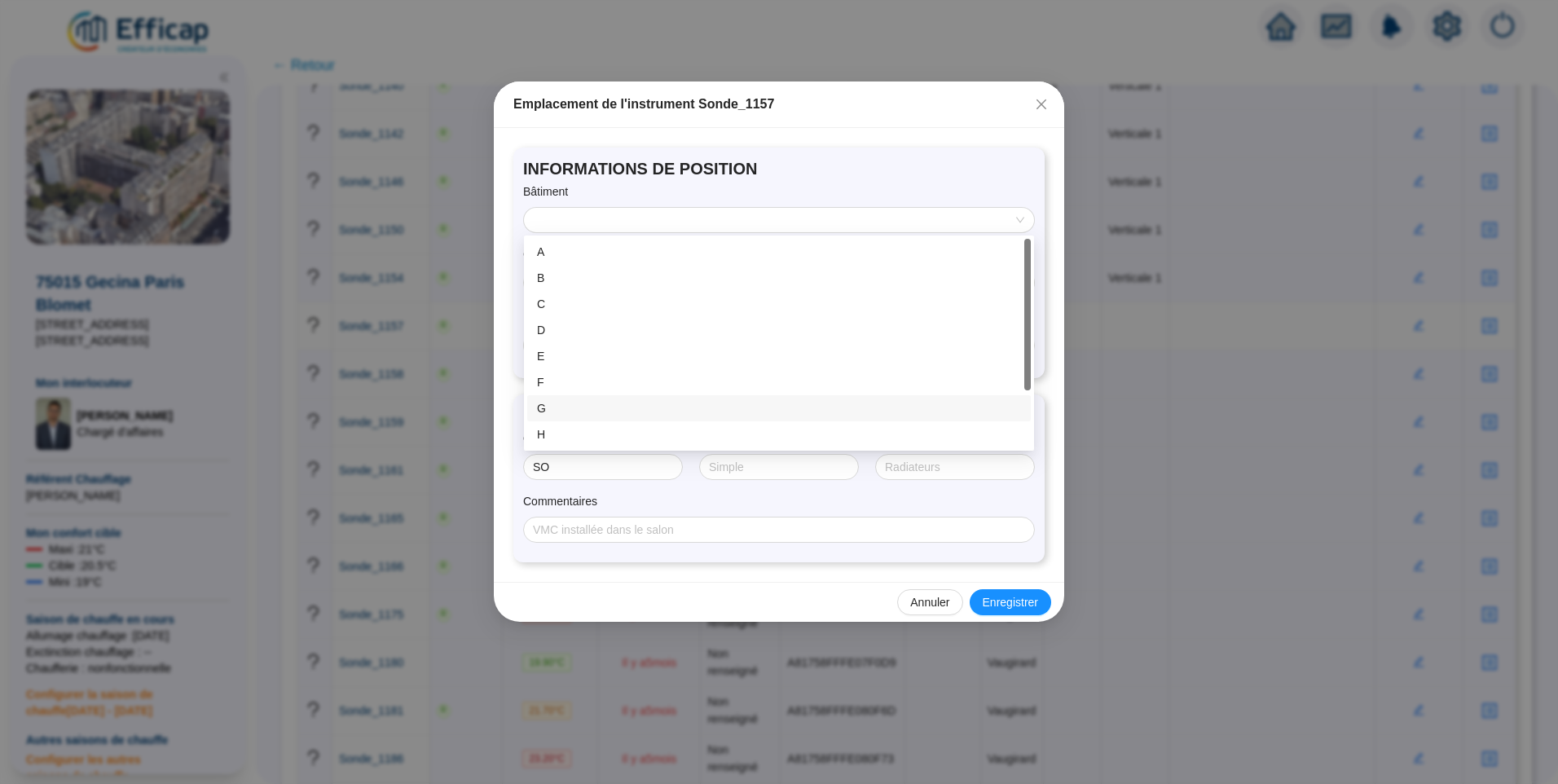
click at [584, 404] on div "G" at bounding box center [779, 408] width 484 height 17
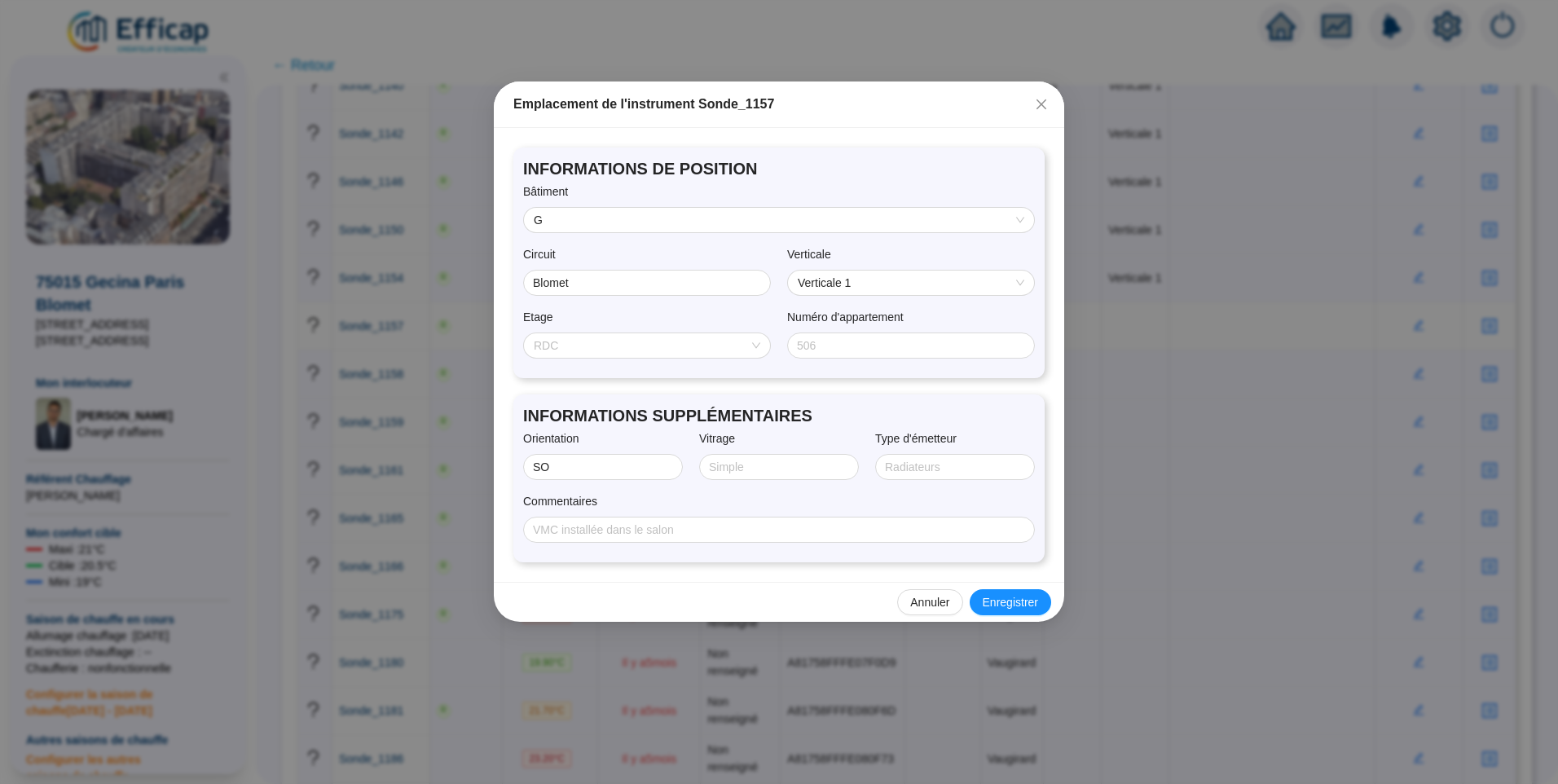
click at [617, 350] on span "RDC" at bounding box center [647, 345] width 227 height 25
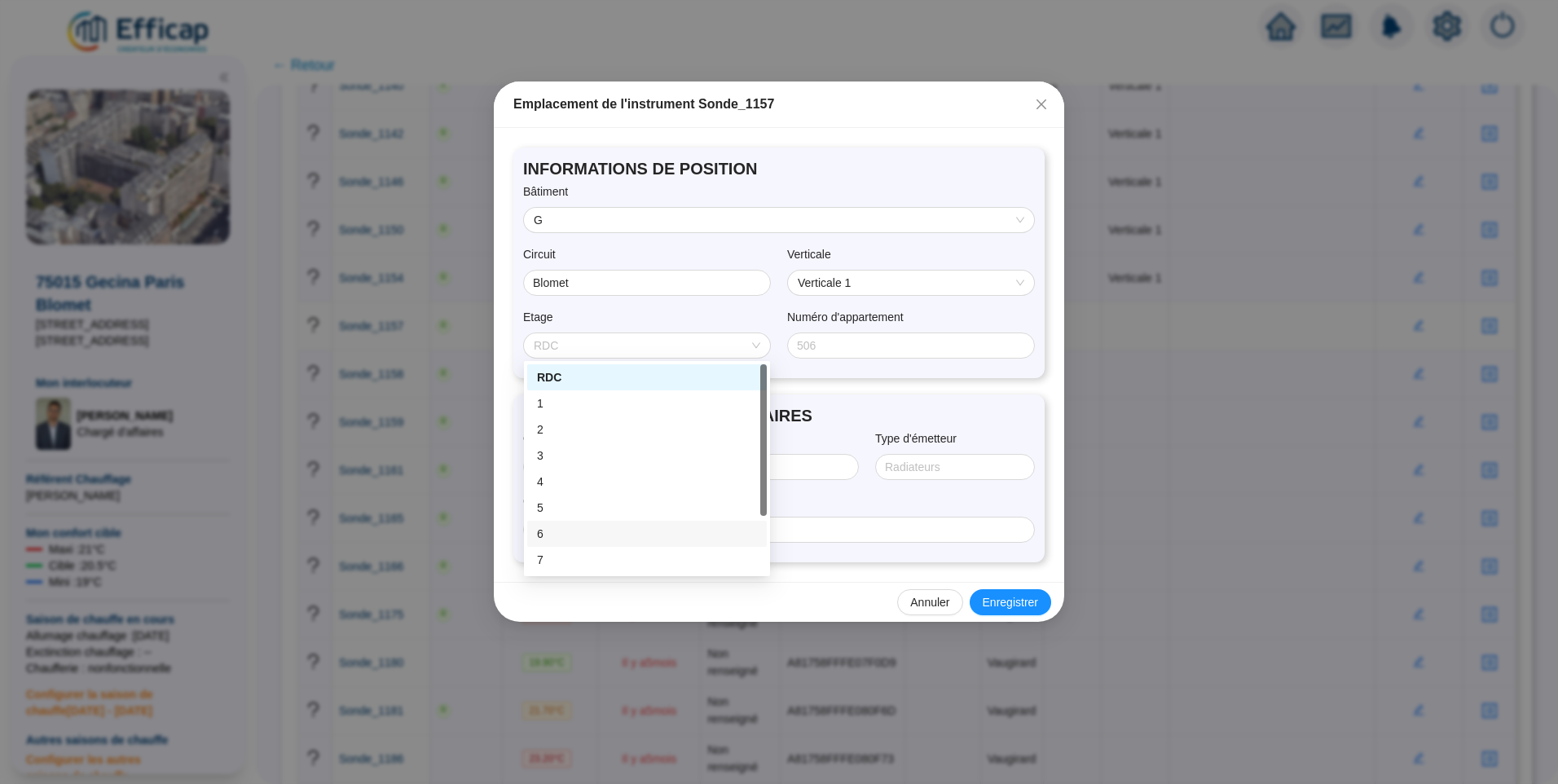
click at [566, 534] on div "6" at bounding box center [647, 534] width 220 height 17
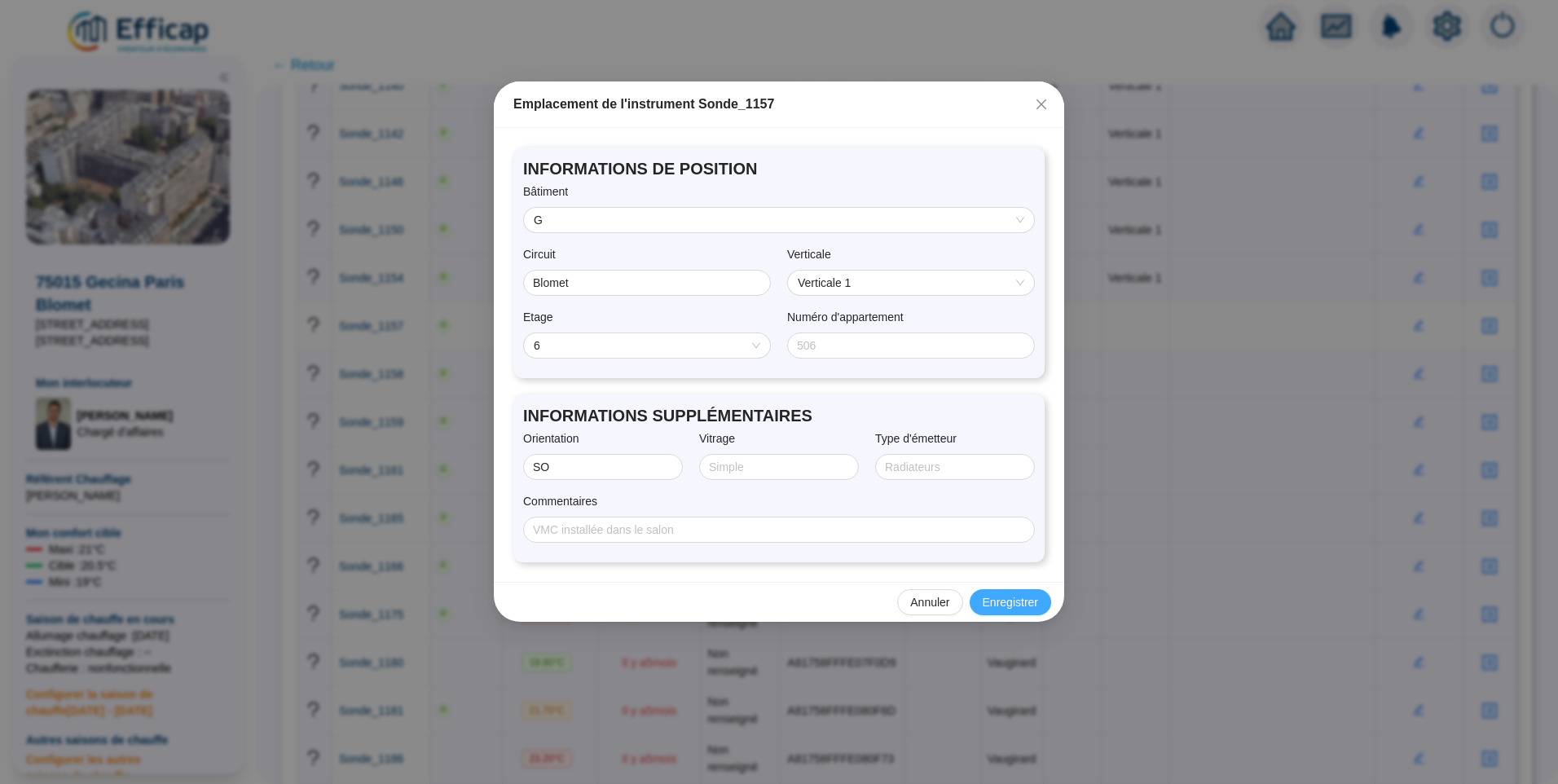
click at [1023, 594] on span "Enregistrer" at bounding box center [1011, 602] width 56 height 17
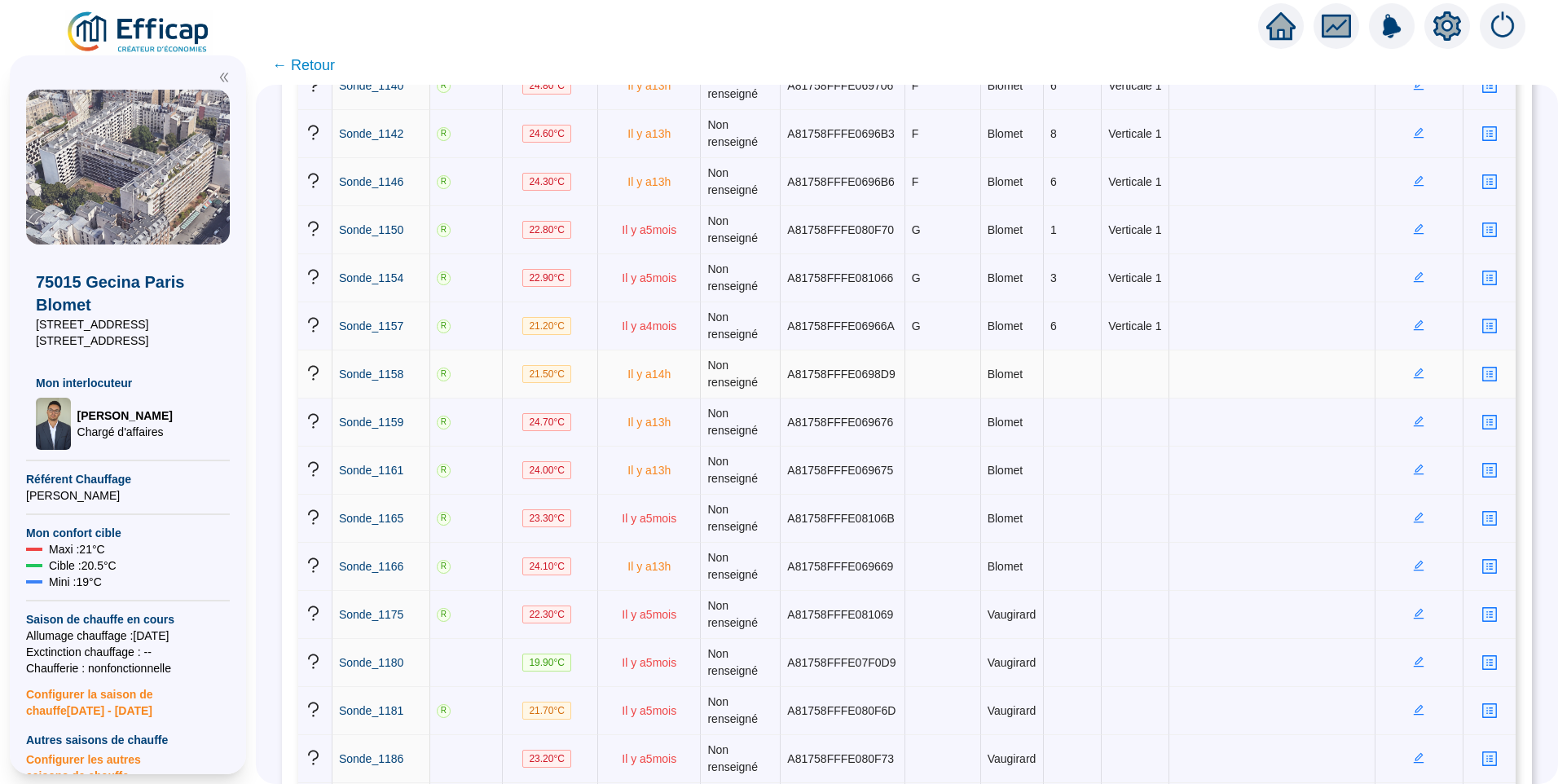
click at [1414, 373] on icon "edit" at bounding box center [1419, 373] width 11 height 11
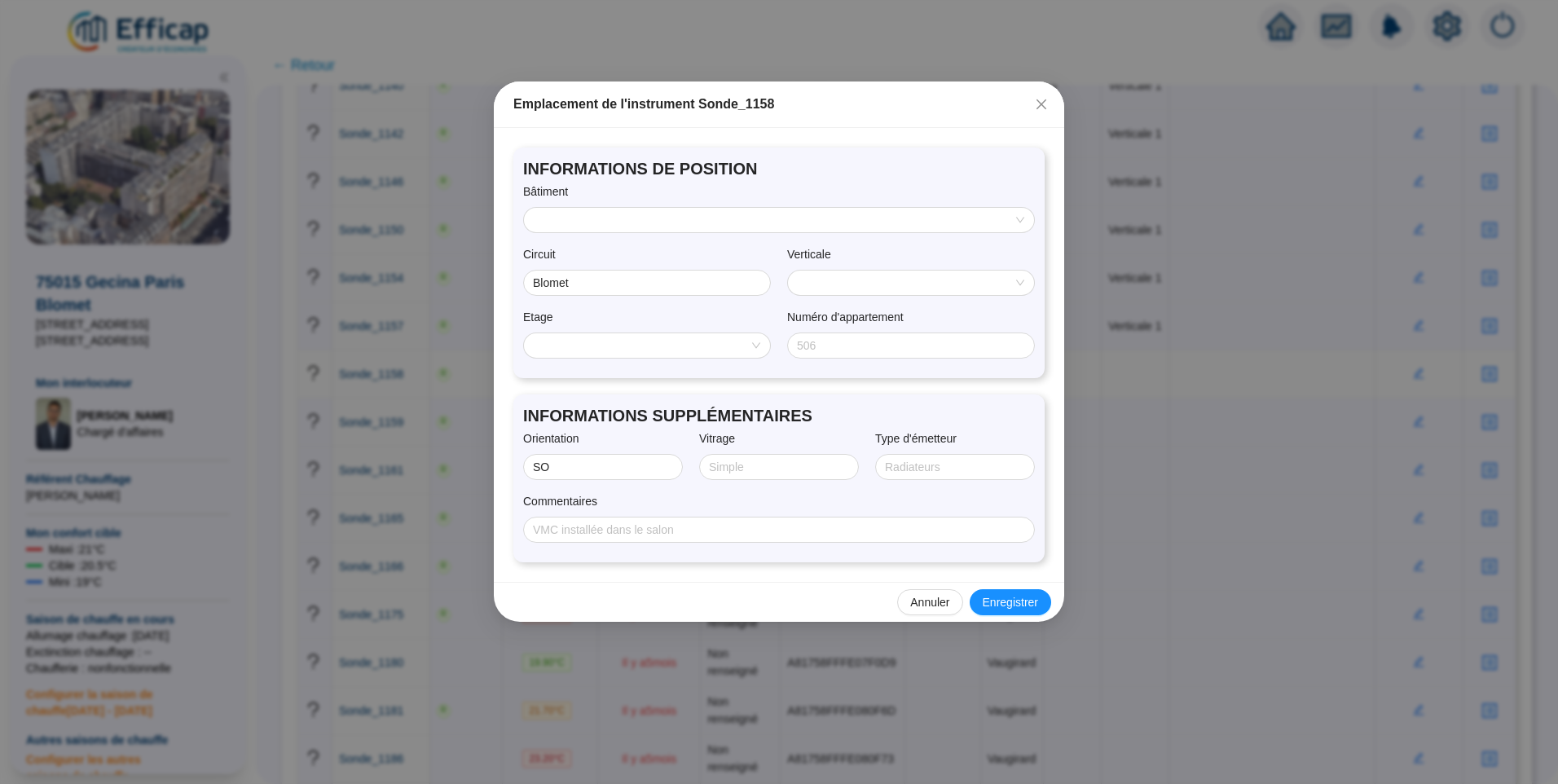
click at [644, 216] on input "search" at bounding box center [771, 219] width 476 height 25
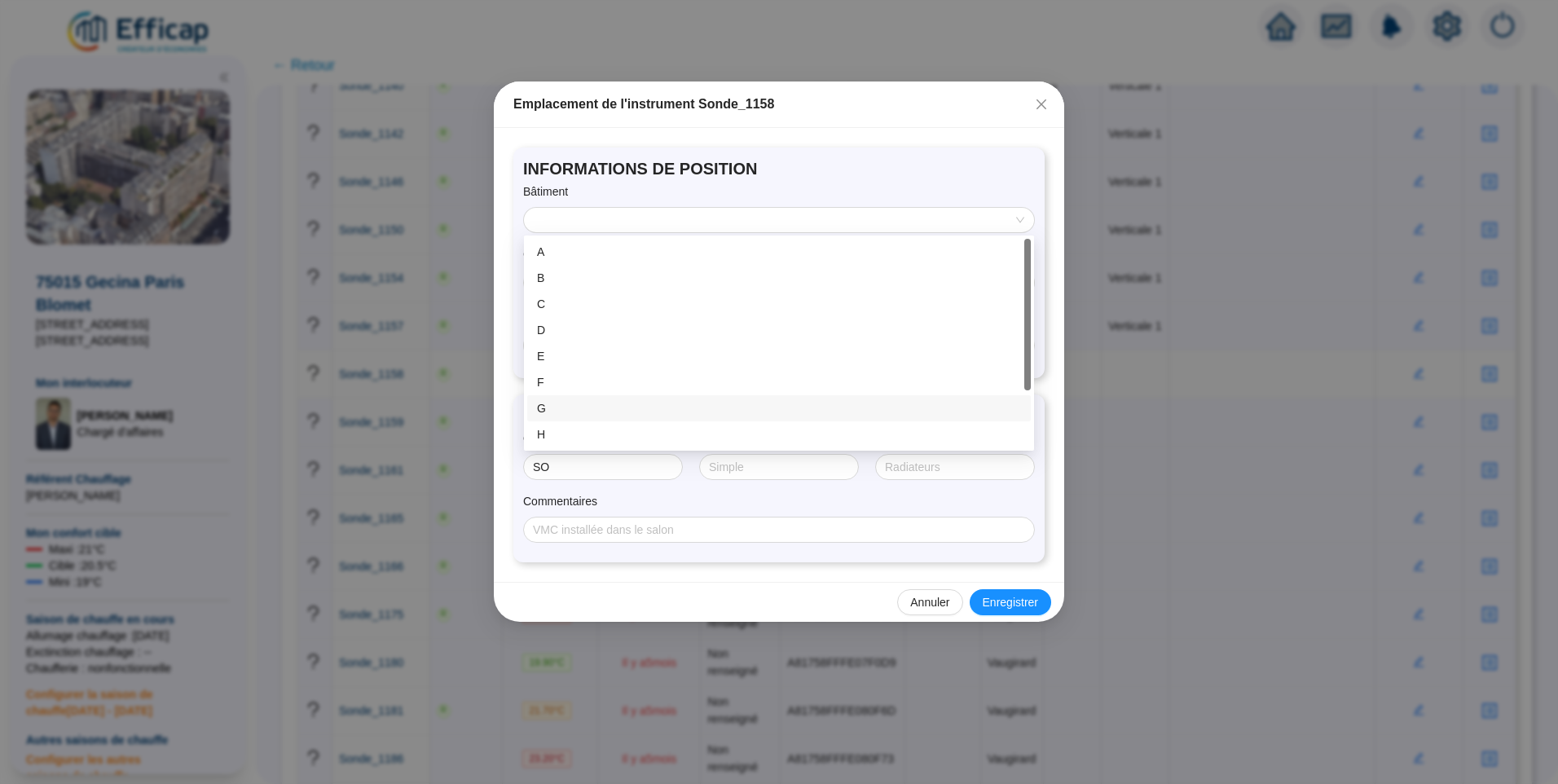
click at [562, 400] on div "G" at bounding box center [779, 408] width 484 height 17
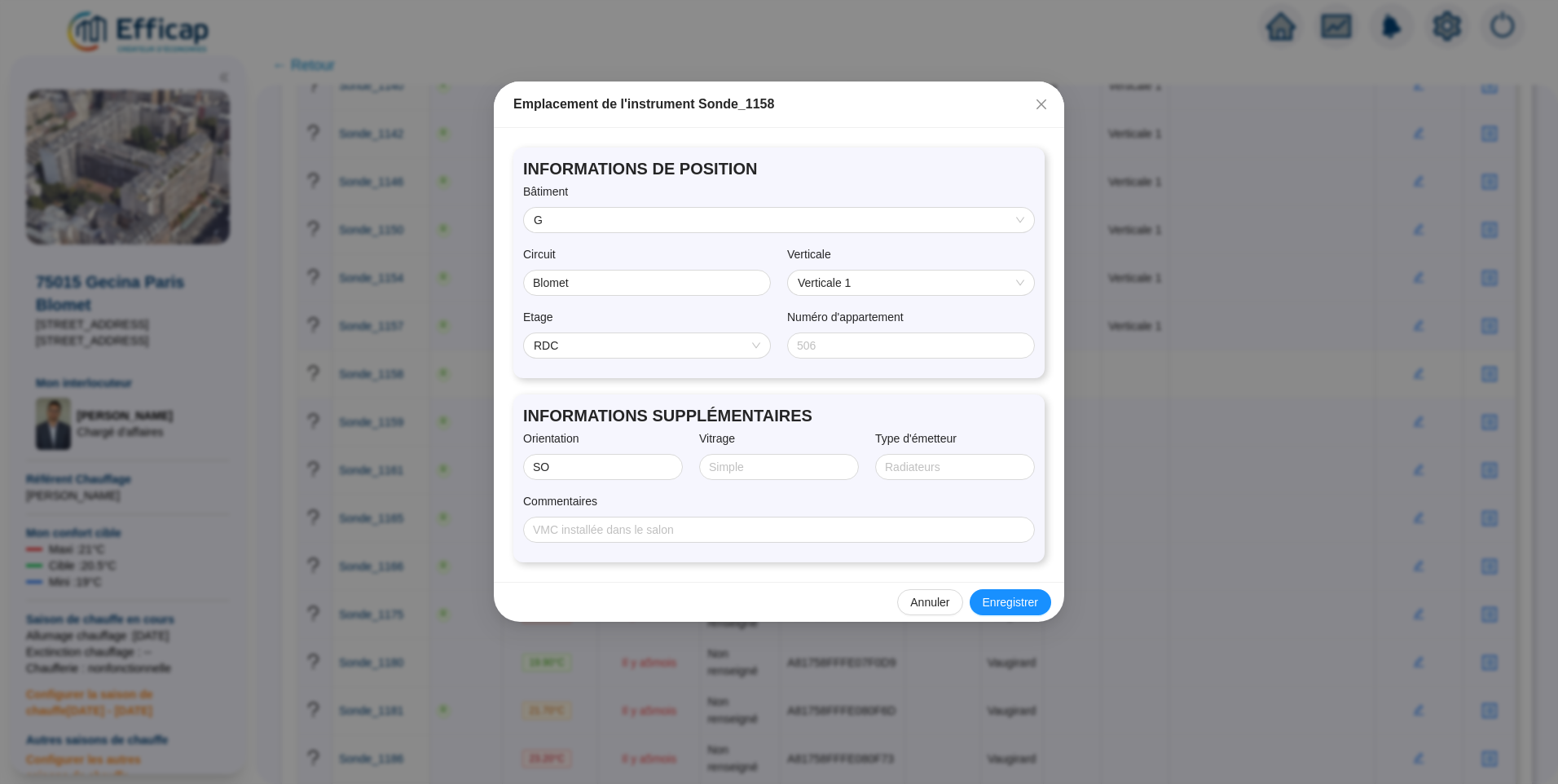
click at [593, 336] on span "RDC" at bounding box center [647, 345] width 227 height 25
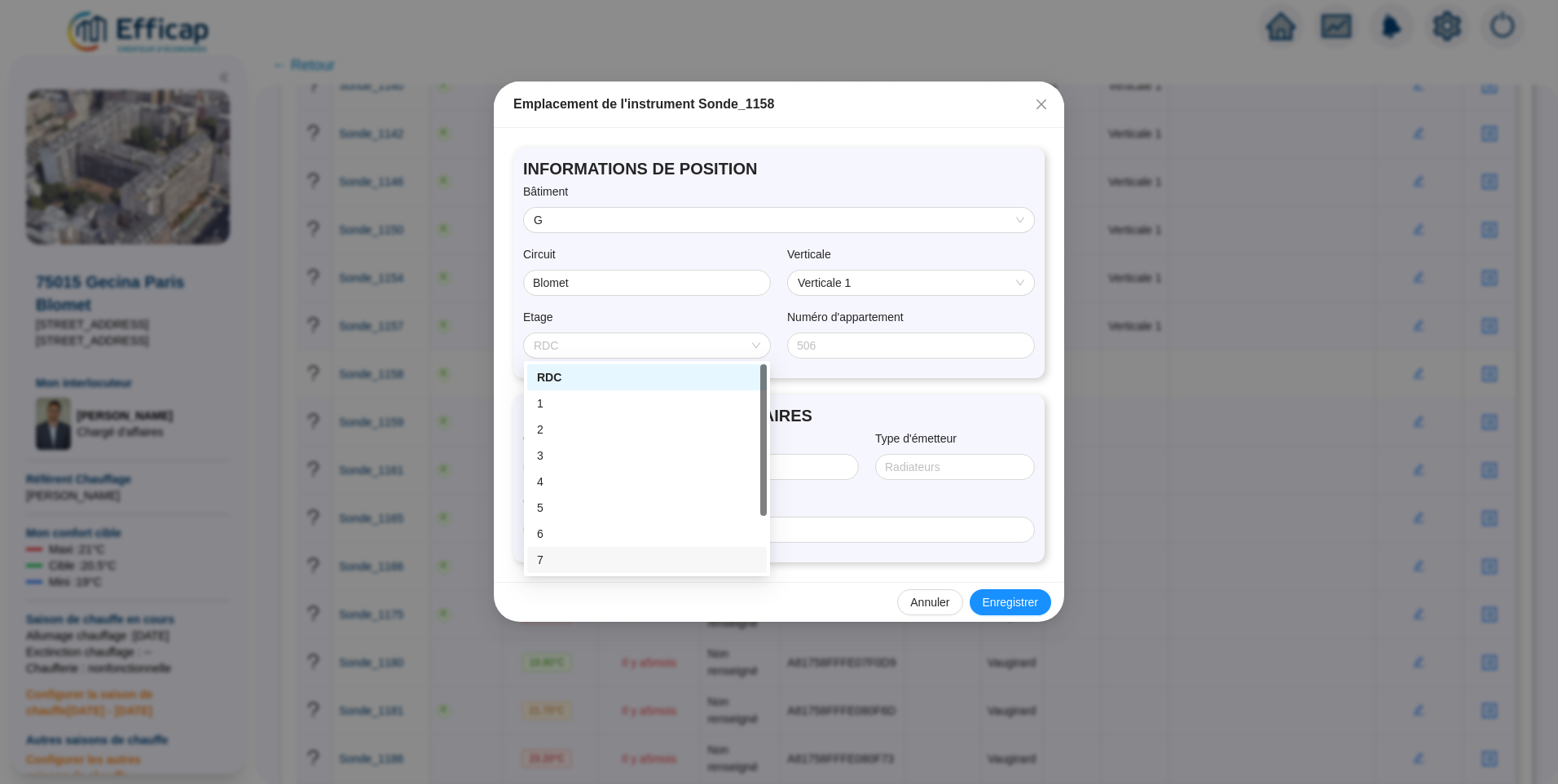
click at [553, 554] on div "7" at bounding box center [647, 560] width 220 height 17
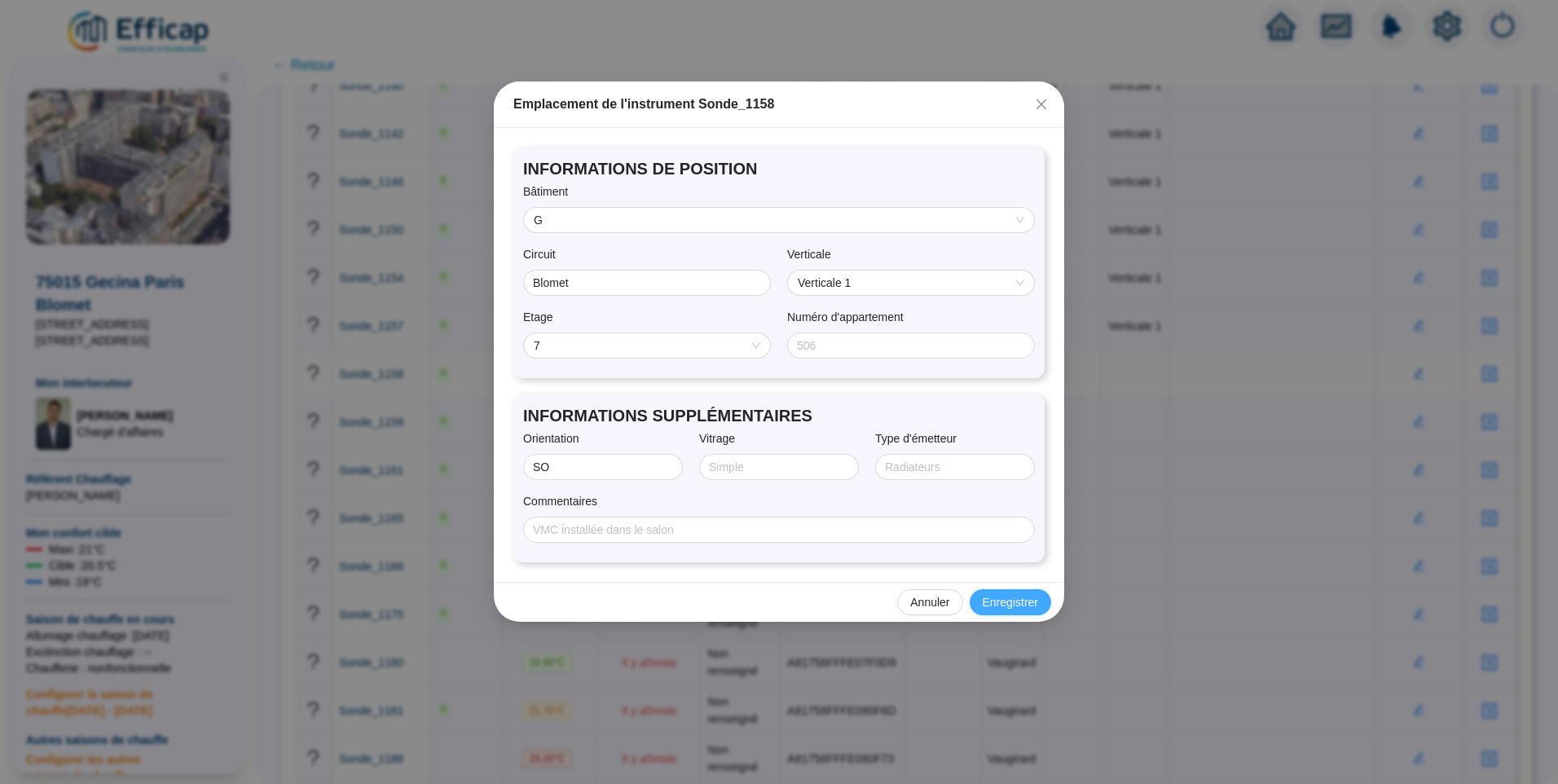
click at [1004, 592] on button "Enregistrer" at bounding box center [1010, 602] width 81 height 26
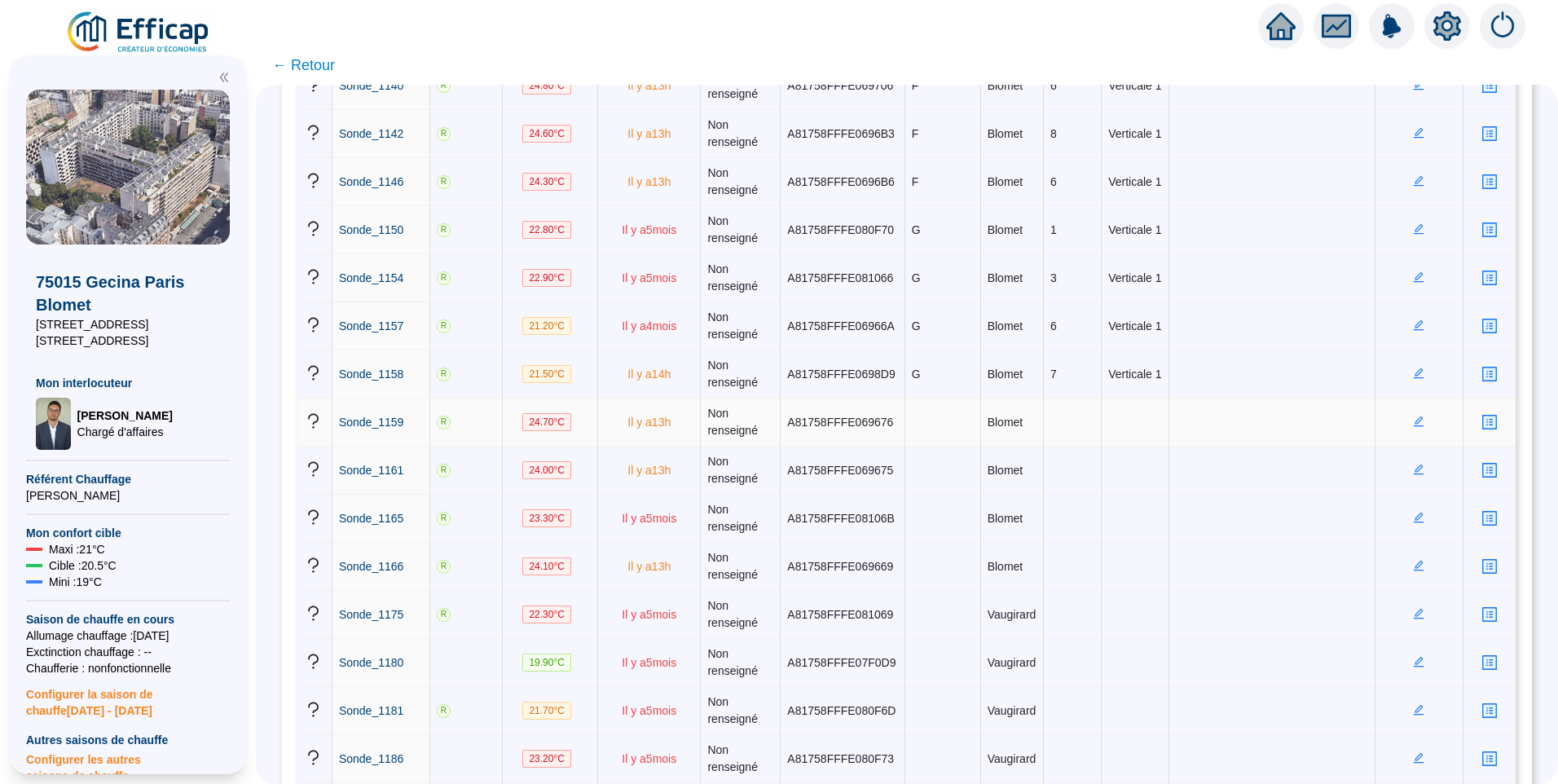
click at [1414, 423] on icon "edit" at bounding box center [1419, 421] width 11 height 11
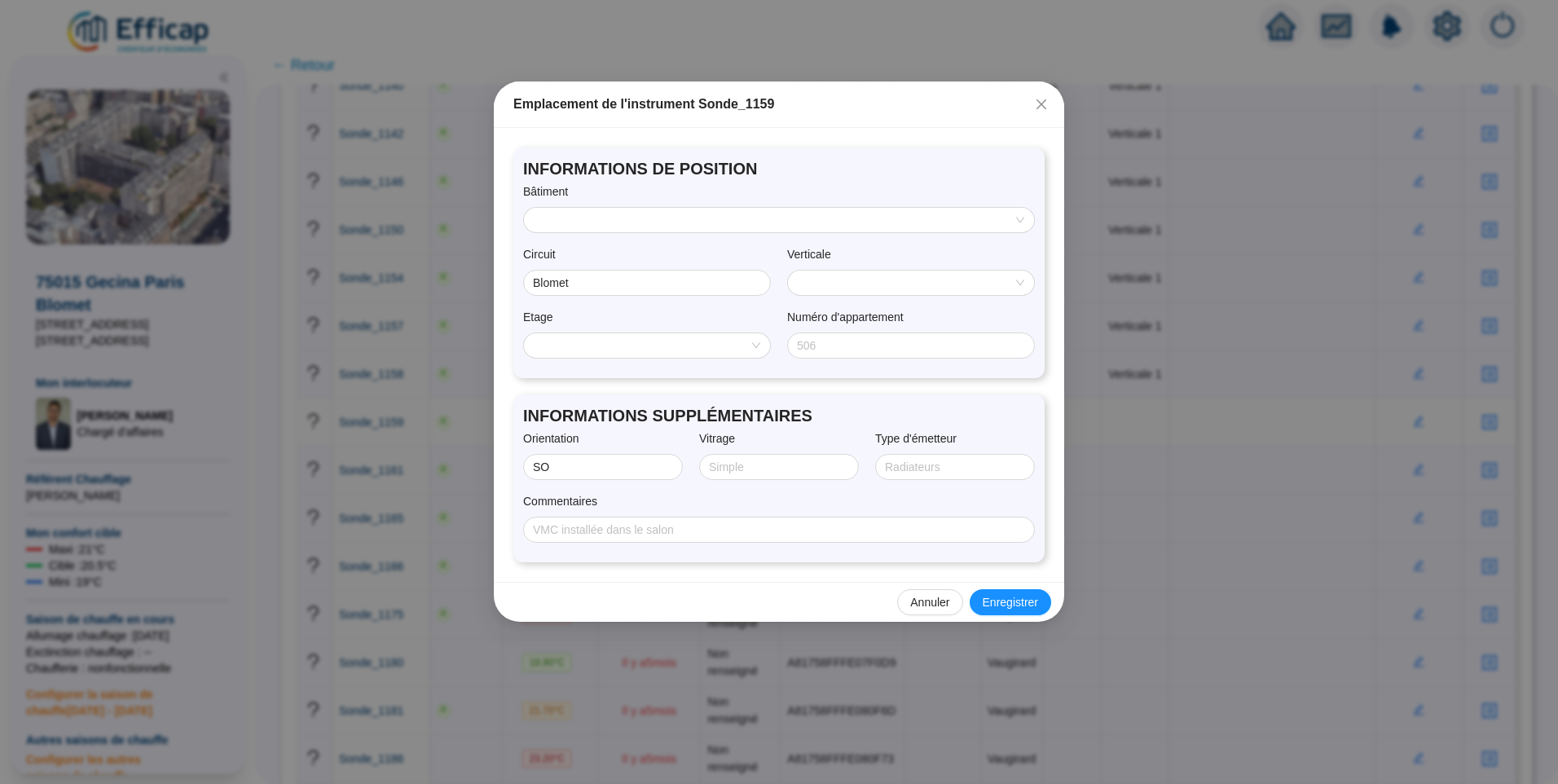
click at [597, 225] on input "search" at bounding box center [771, 219] width 476 height 25
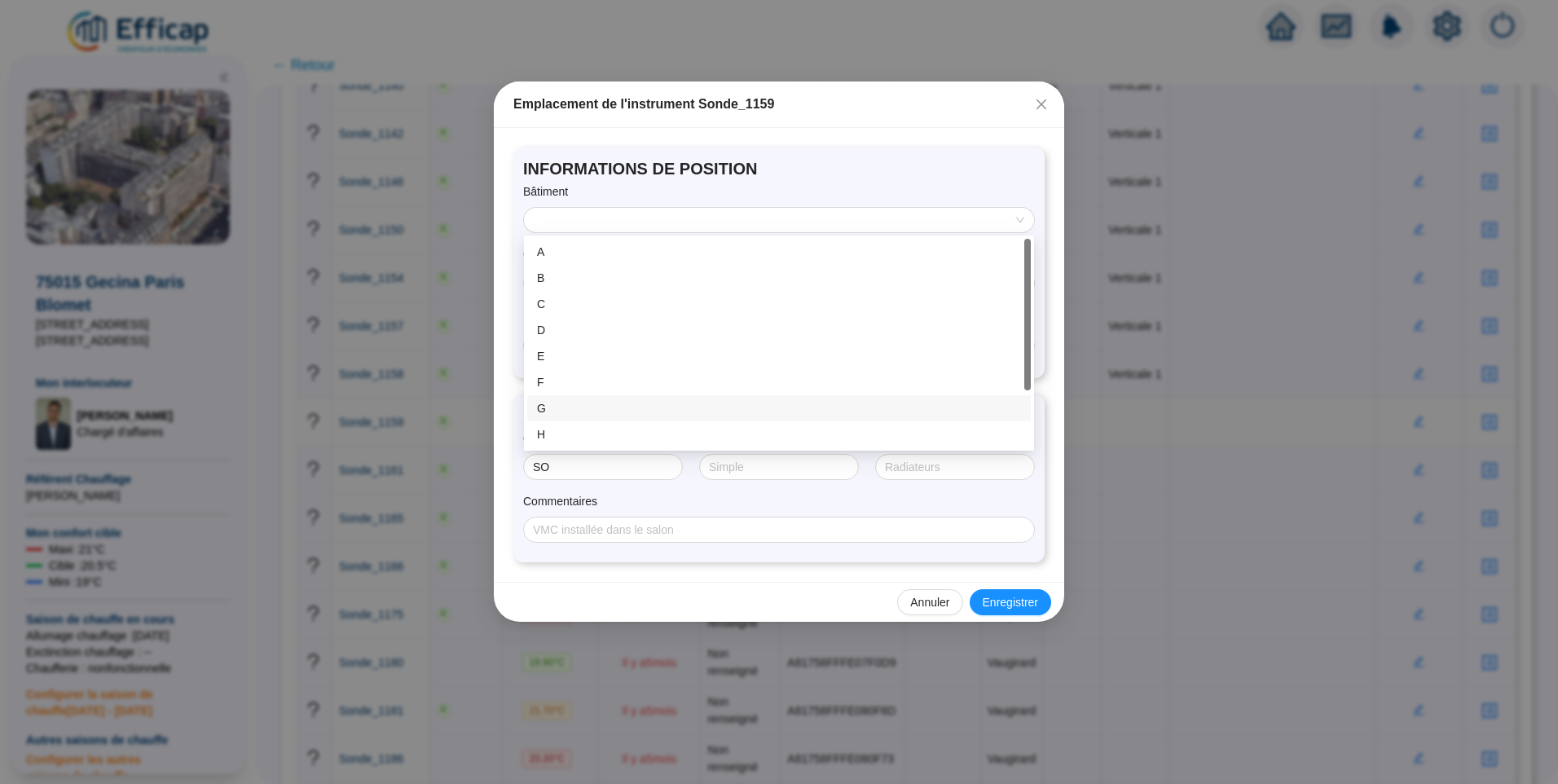
click at [562, 404] on div "G" at bounding box center [779, 408] width 484 height 17
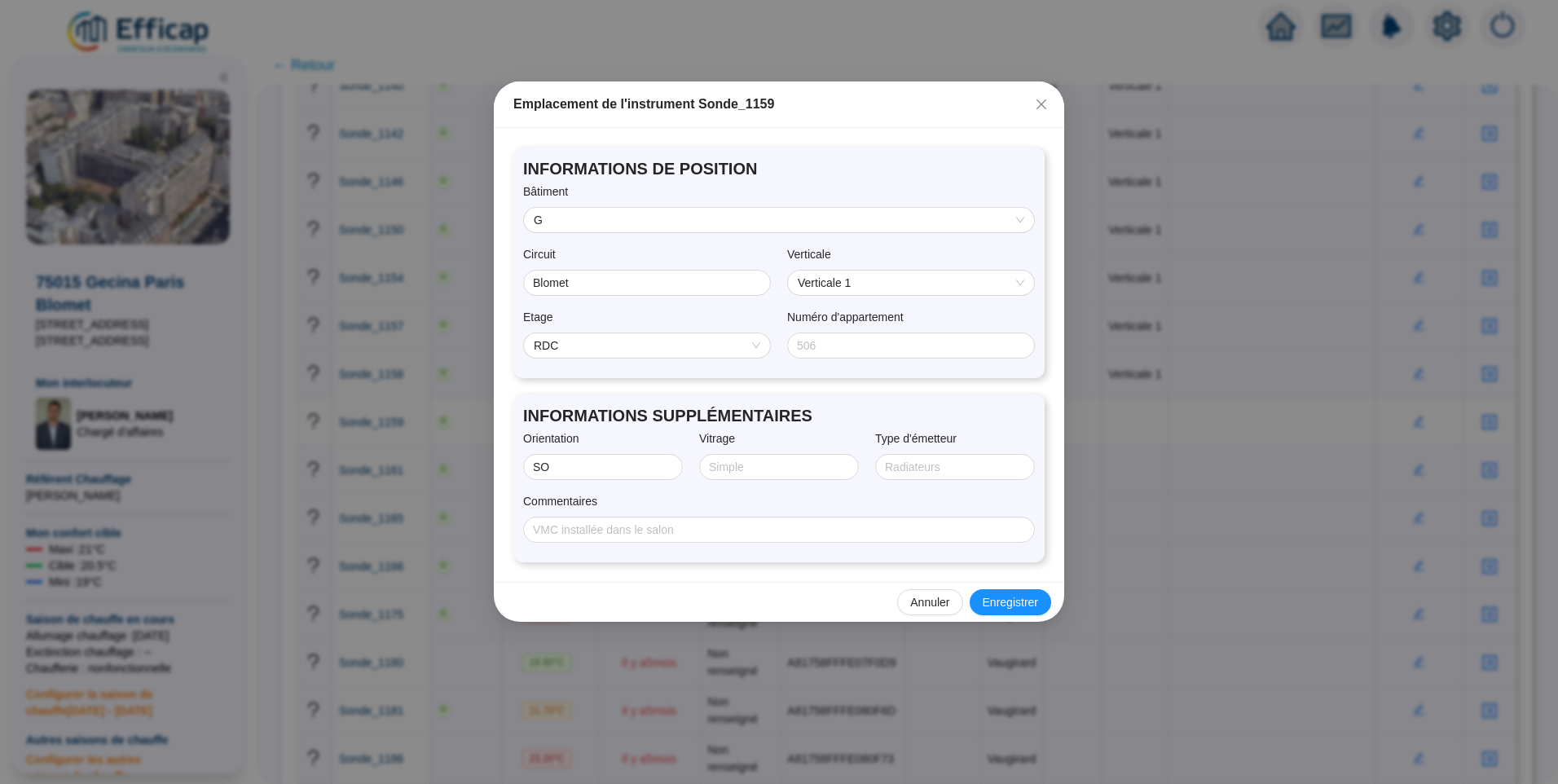
click at [582, 351] on span "RDC" at bounding box center [647, 345] width 227 height 25
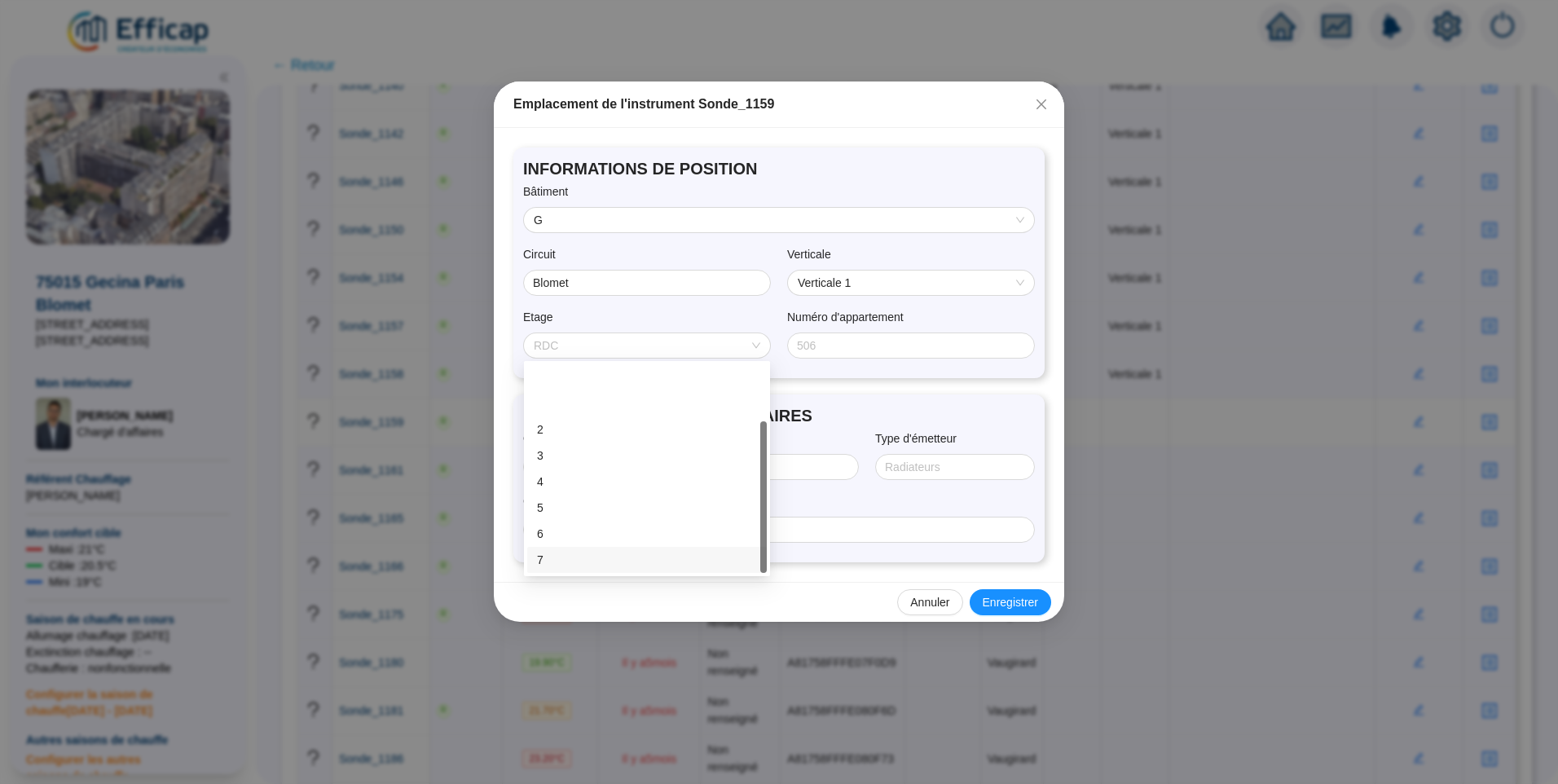
scroll to position [79, 0]
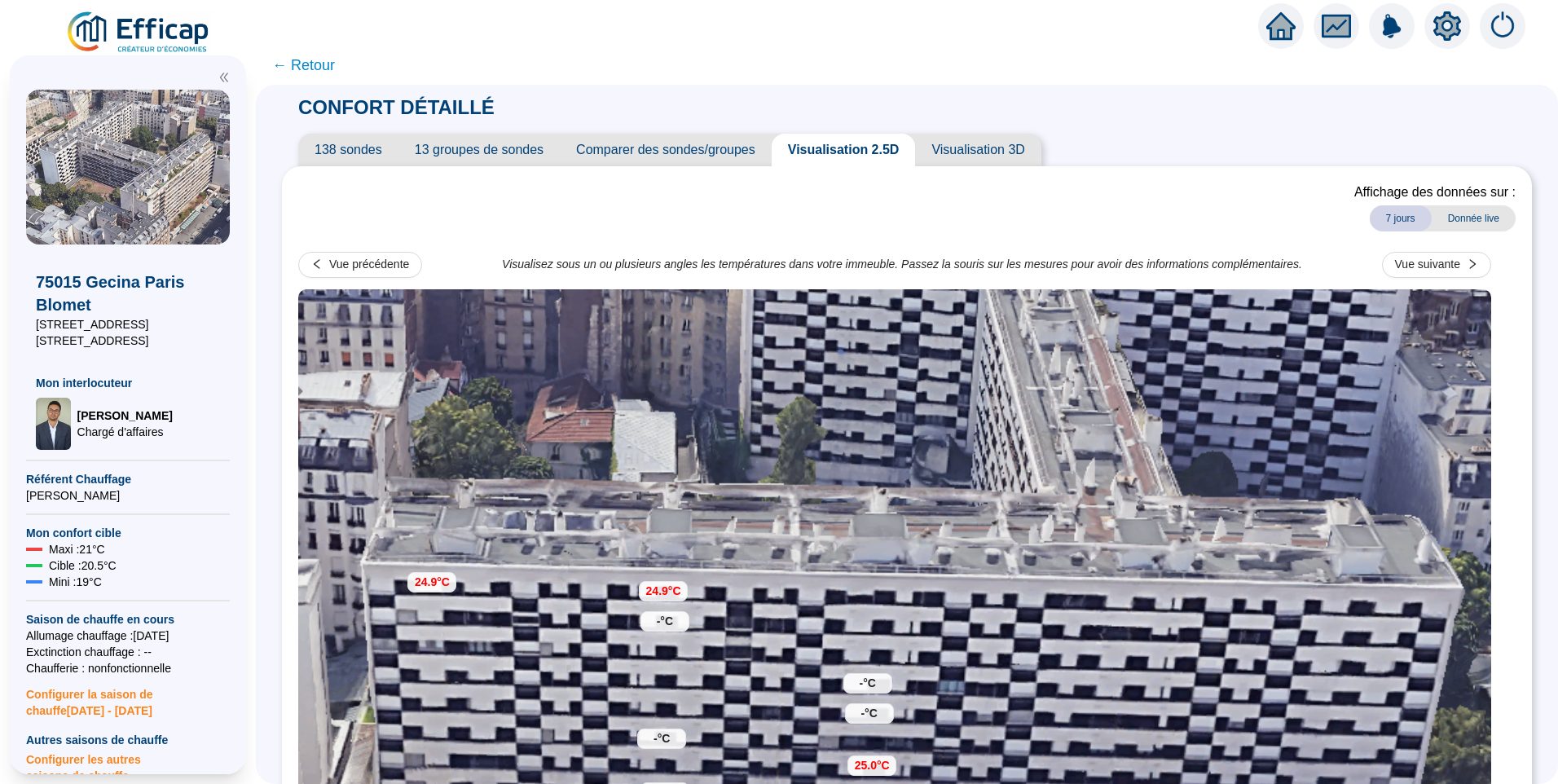
scroll to position [163, 0]
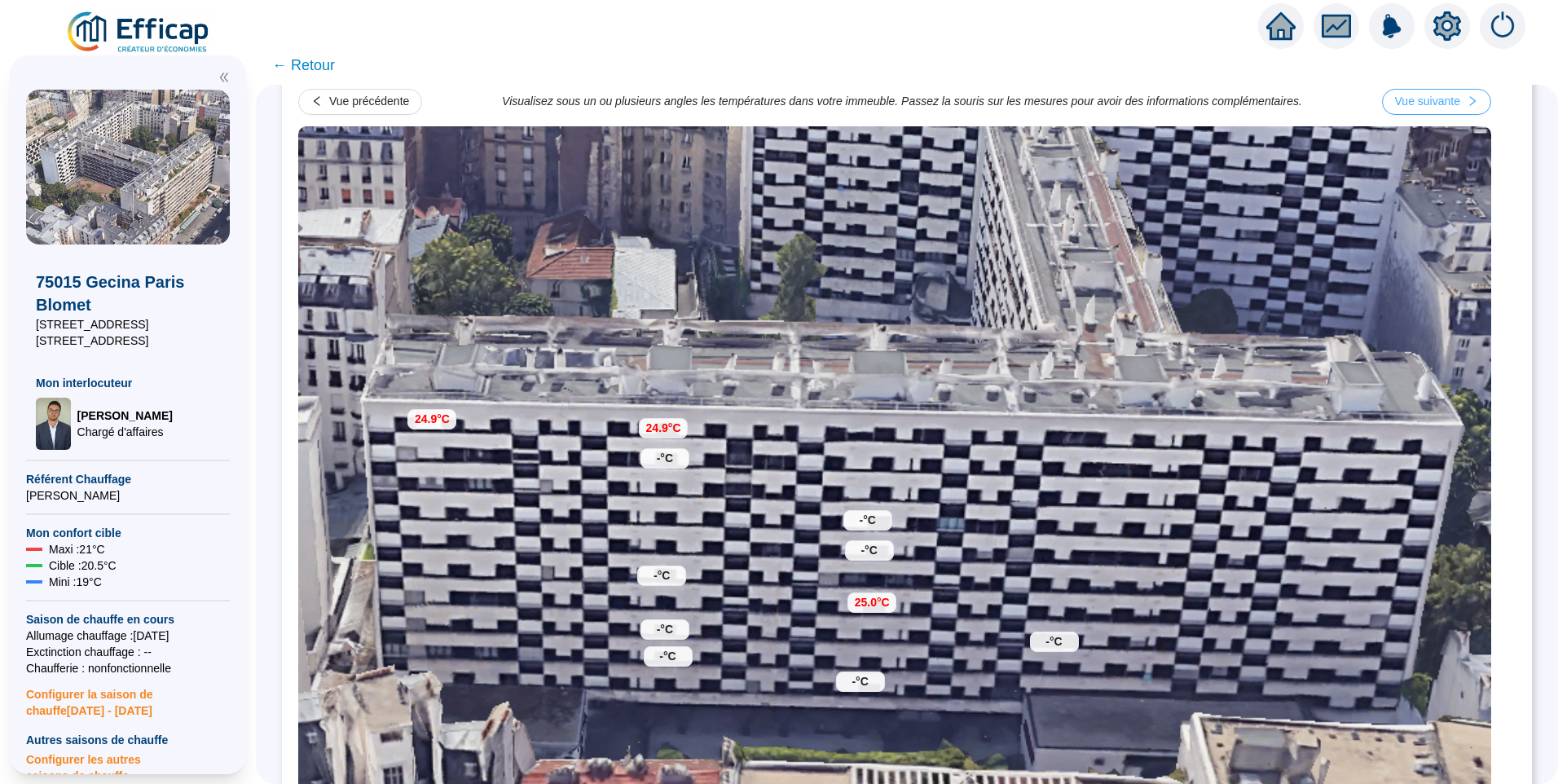
click at [1450, 111] on button "Vue suivante" at bounding box center [1437, 101] width 110 height 26
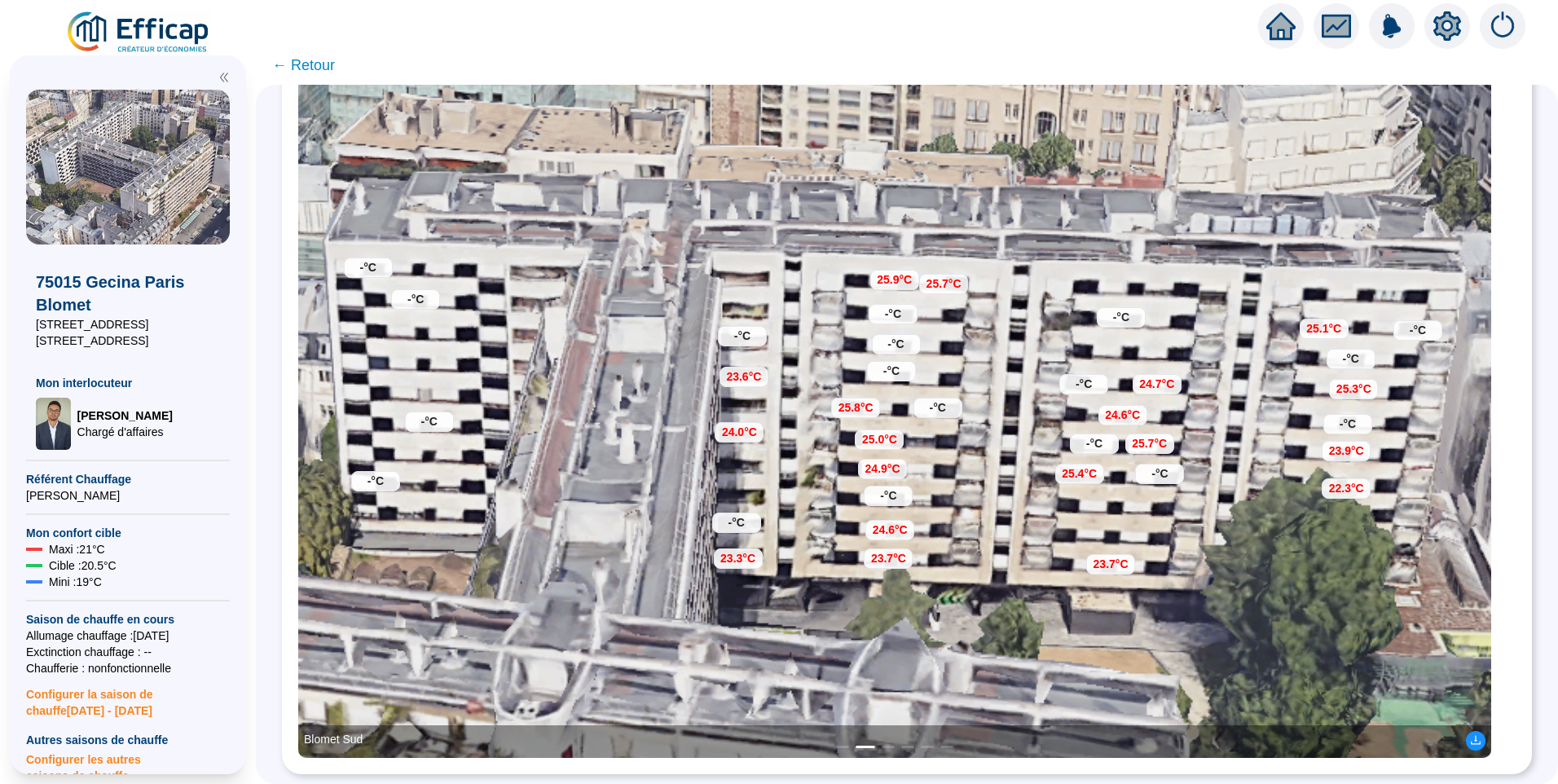
scroll to position [45, 0]
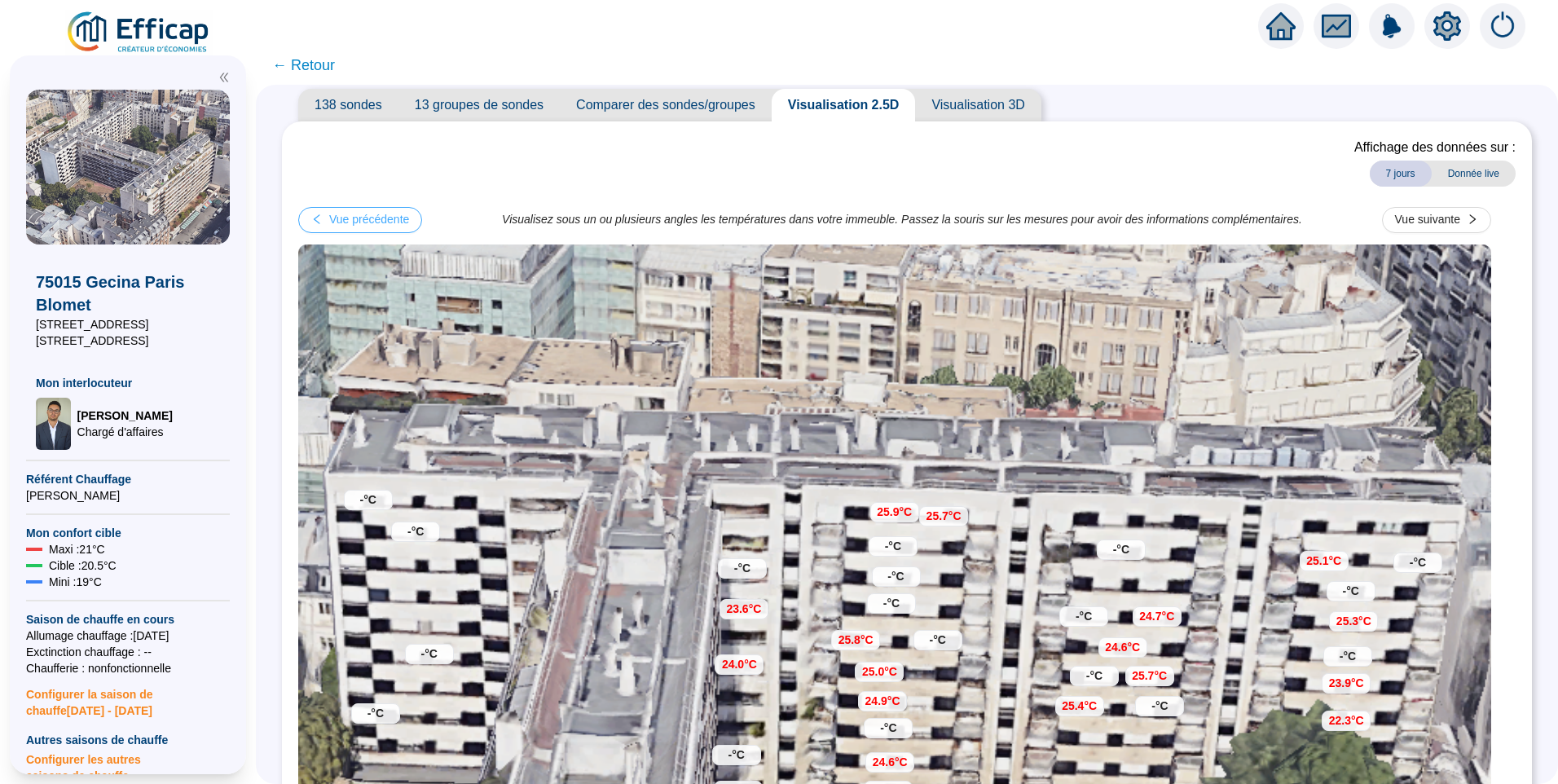
click at [370, 216] on div "Vue précédente" at bounding box center [368, 219] width 79 height 17
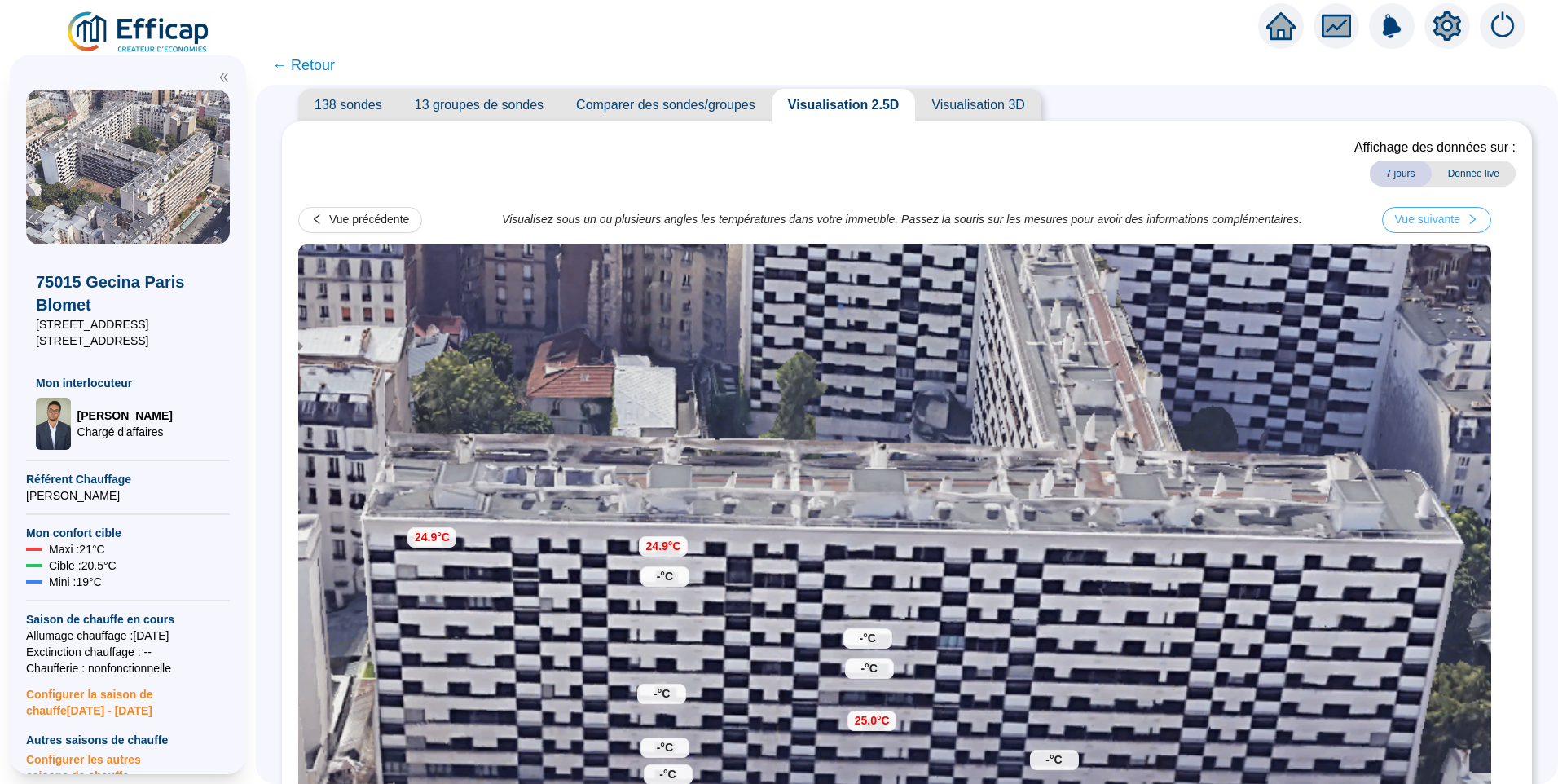
click at [1455, 215] on div "Vue suivante" at bounding box center [1427, 219] width 65 height 17
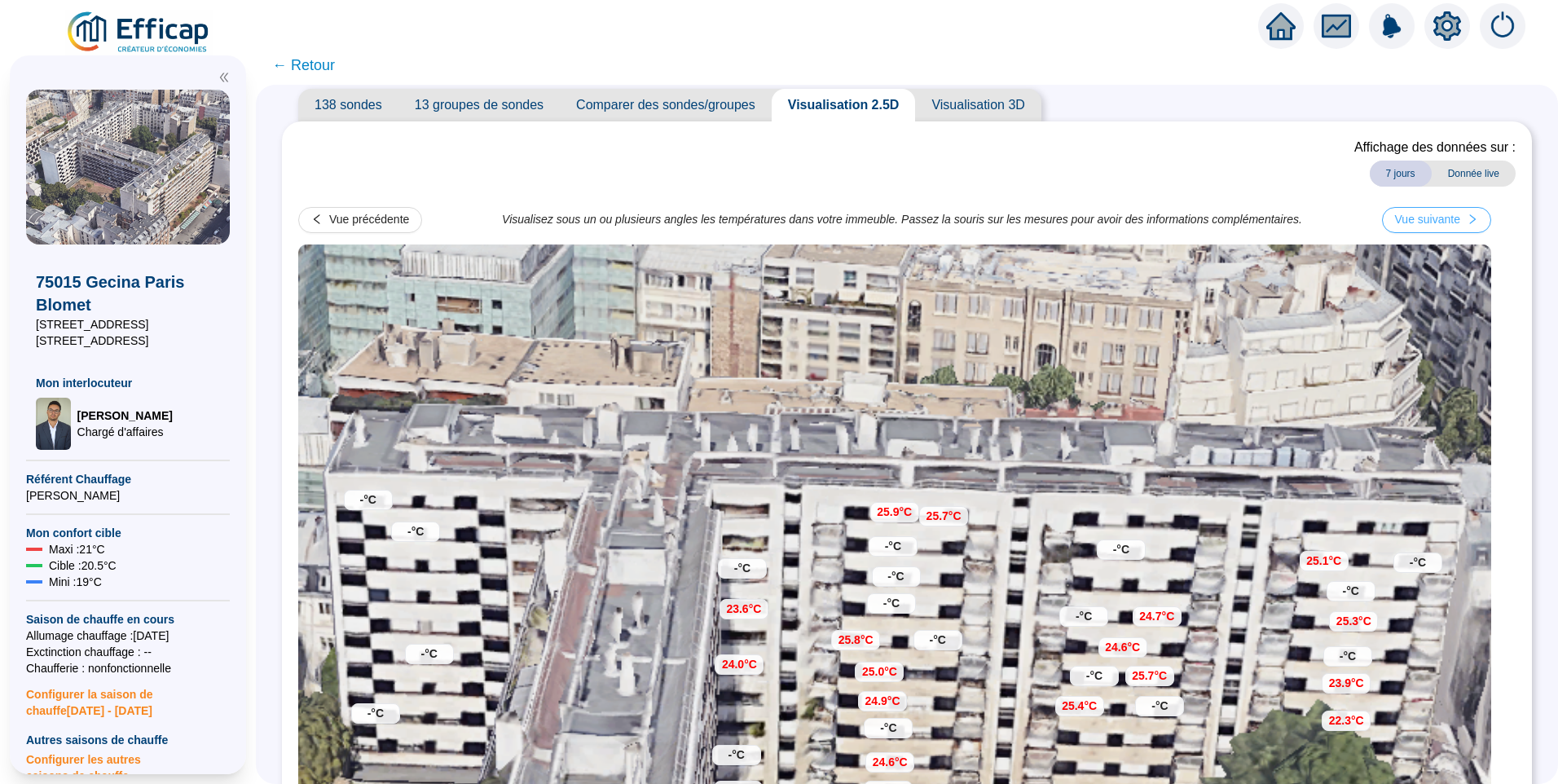
click at [1455, 215] on div "Vue suivante" at bounding box center [1427, 219] width 65 height 17
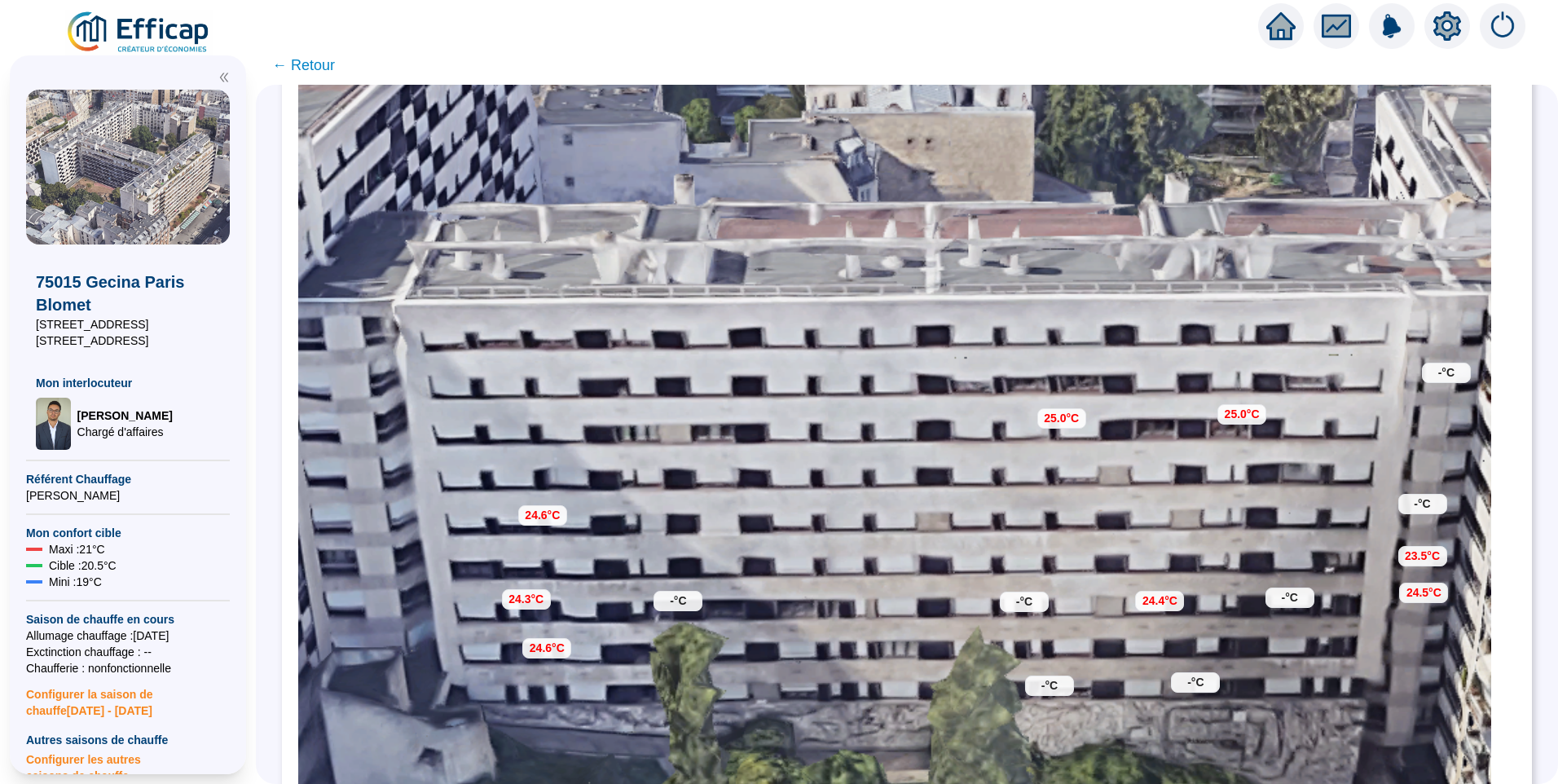
scroll to position [126, 0]
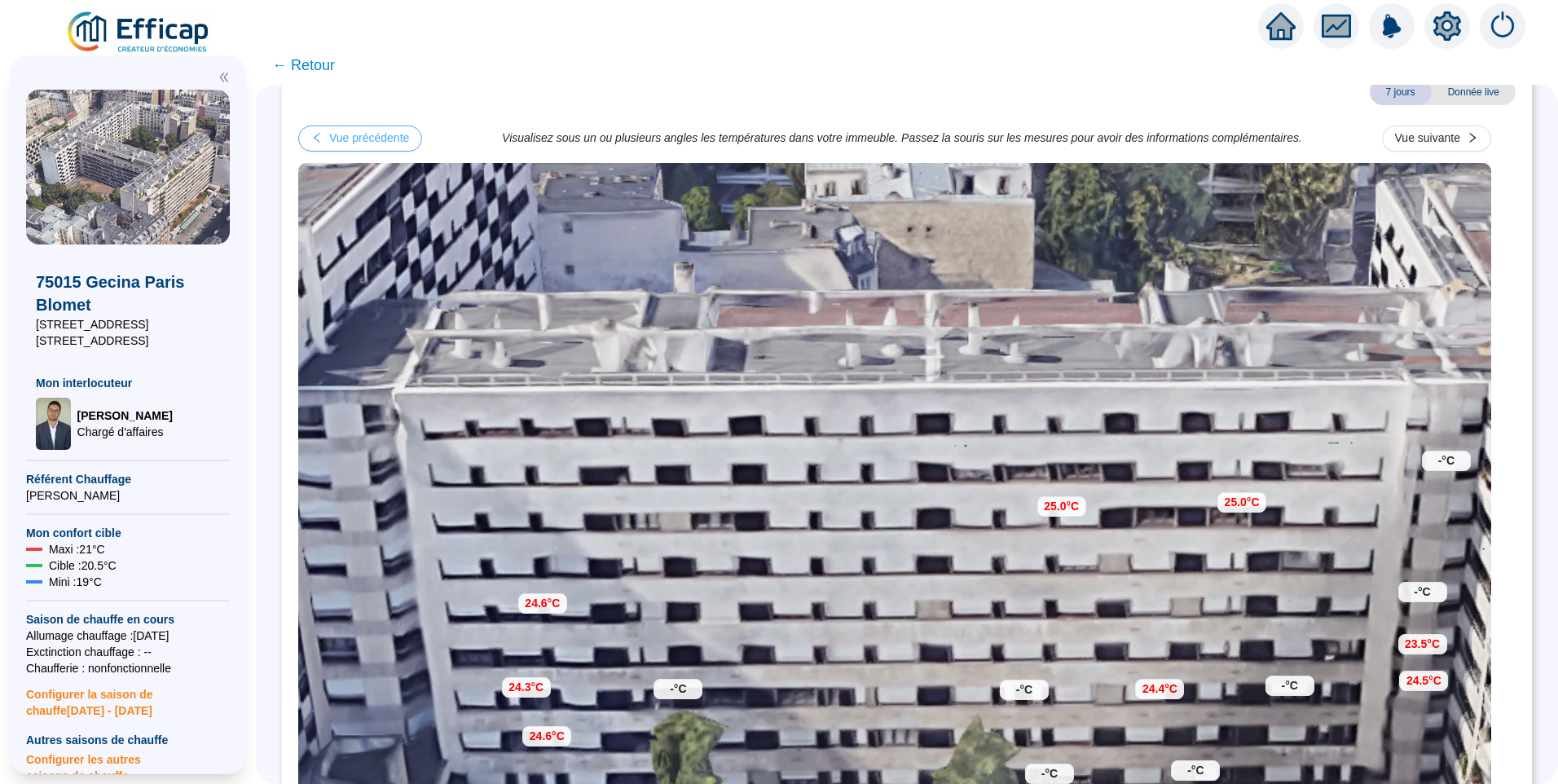
click at [409, 138] on div "Vue précédente" at bounding box center [368, 138] width 79 height 17
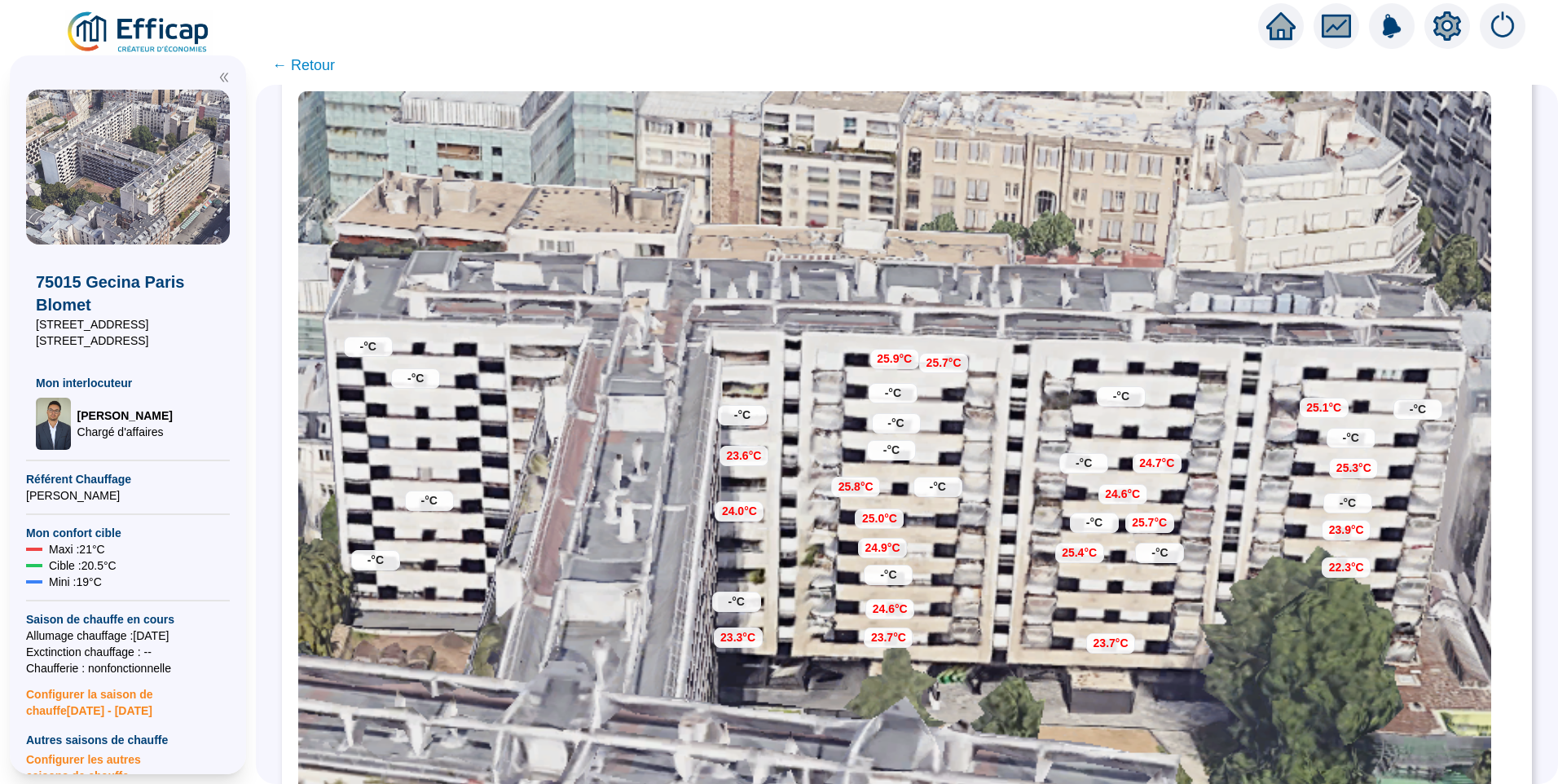
scroll to position [45, 0]
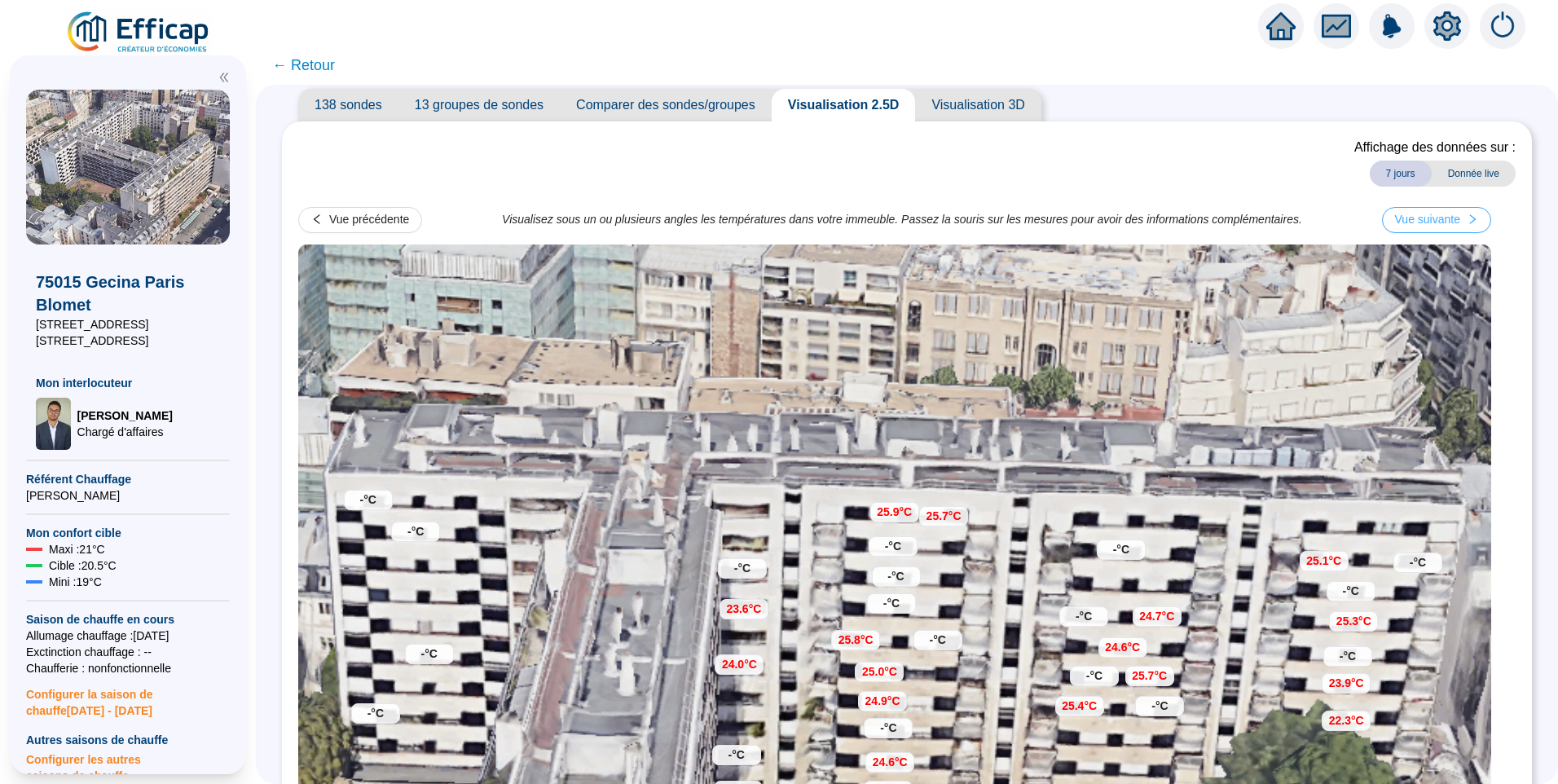
click at [1427, 217] on div "Vue suivante" at bounding box center [1427, 219] width 65 height 17
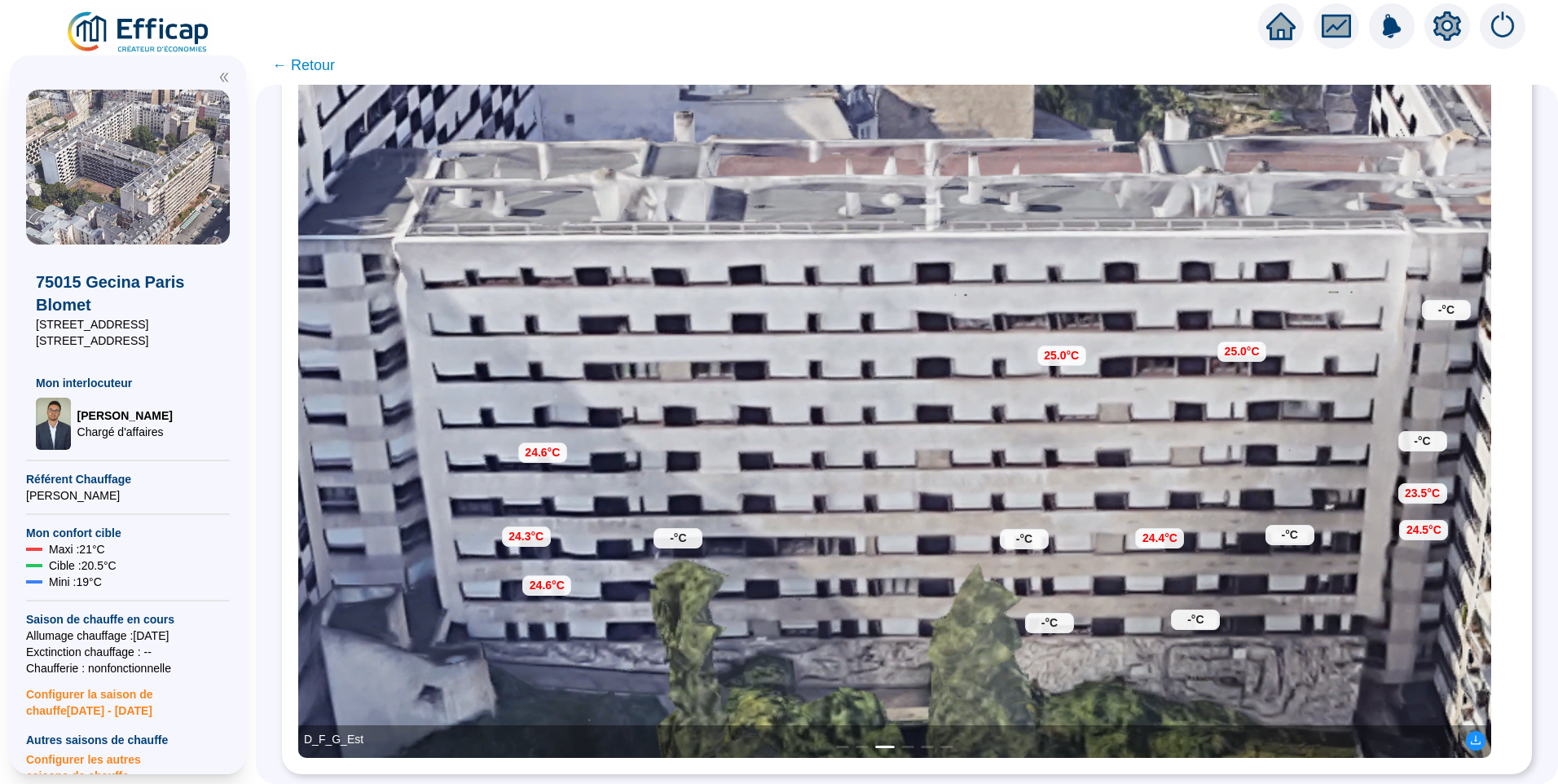
scroll to position [290, 0]
click at [332, 58] on span "← Retour" at bounding box center [303, 65] width 63 height 23
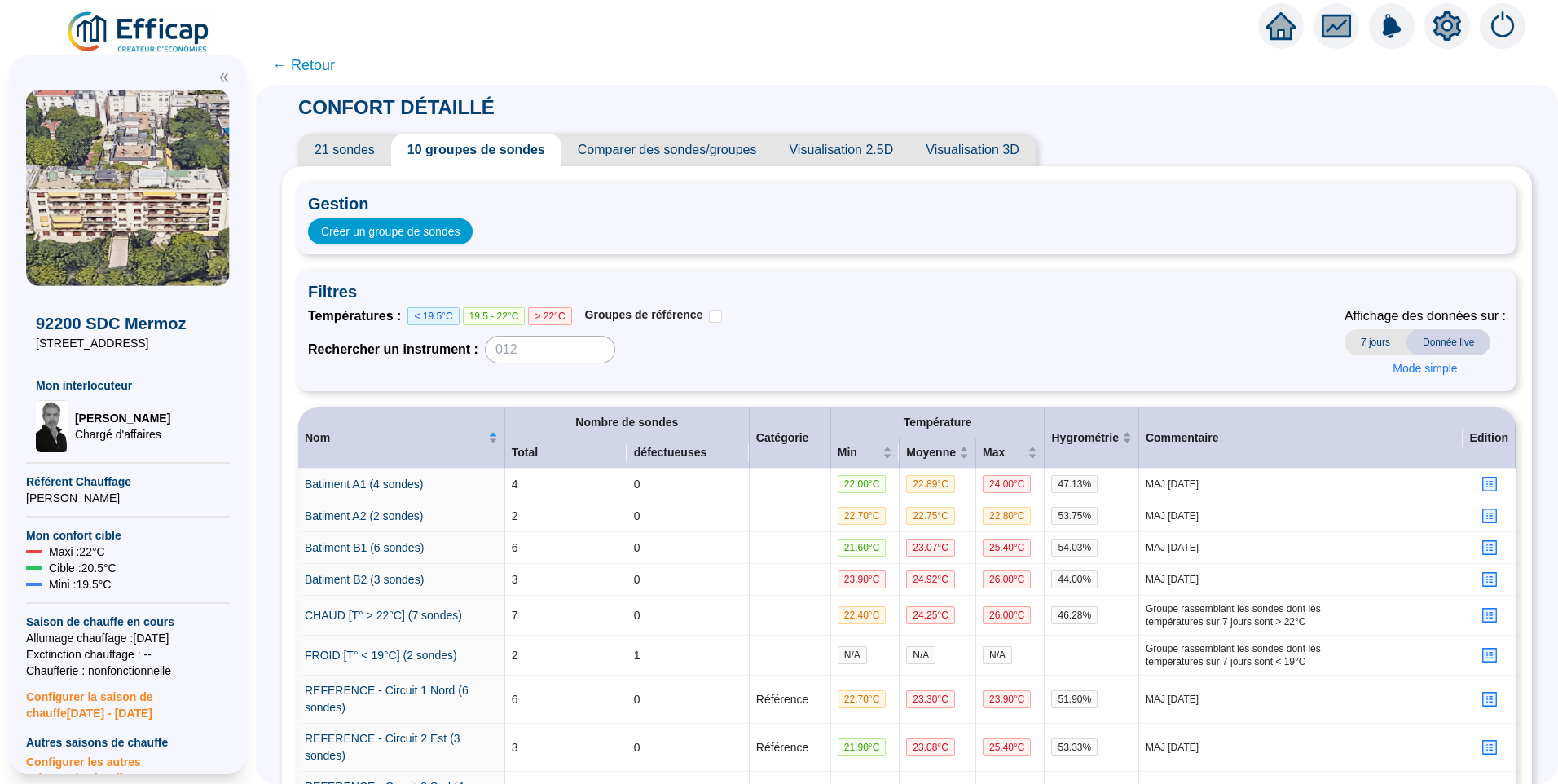
click at [848, 154] on span "Visualisation 2.5D" at bounding box center [842, 150] width 137 height 33
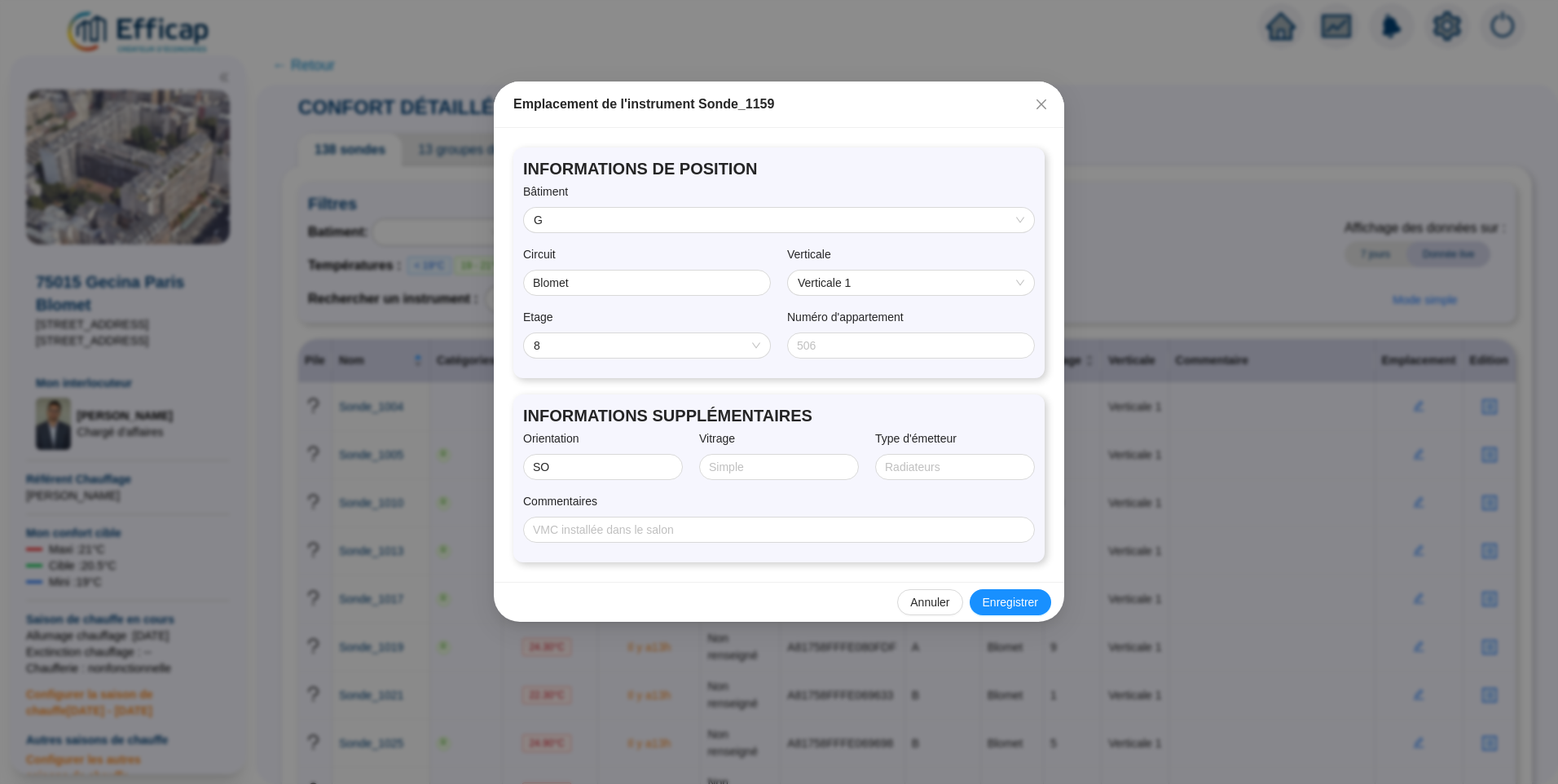
scroll to position [1956, 0]
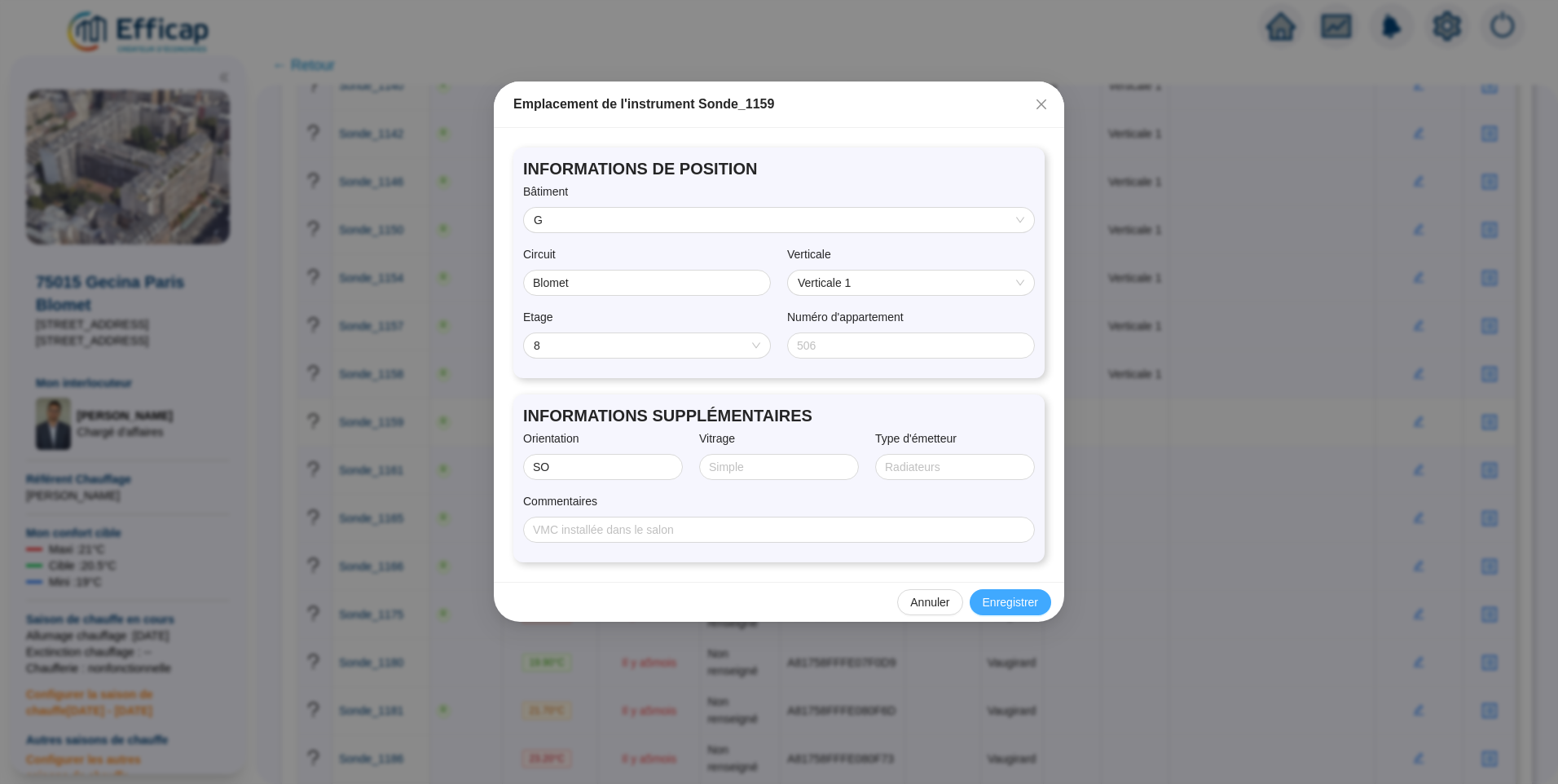
click at [1001, 599] on span "Enregistrer" at bounding box center [1011, 602] width 56 height 17
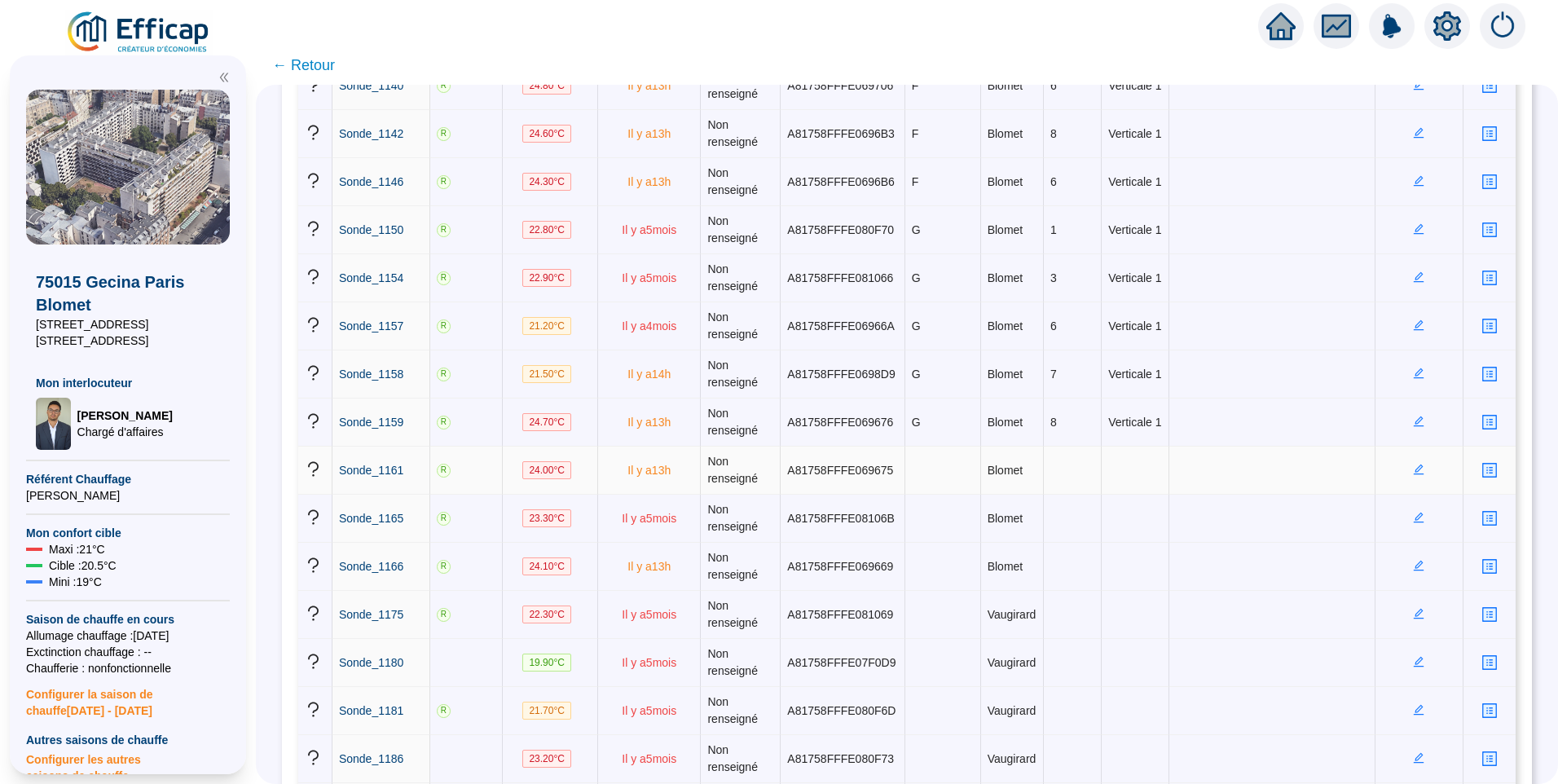
click at [1414, 471] on icon "edit" at bounding box center [1419, 469] width 11 height 11
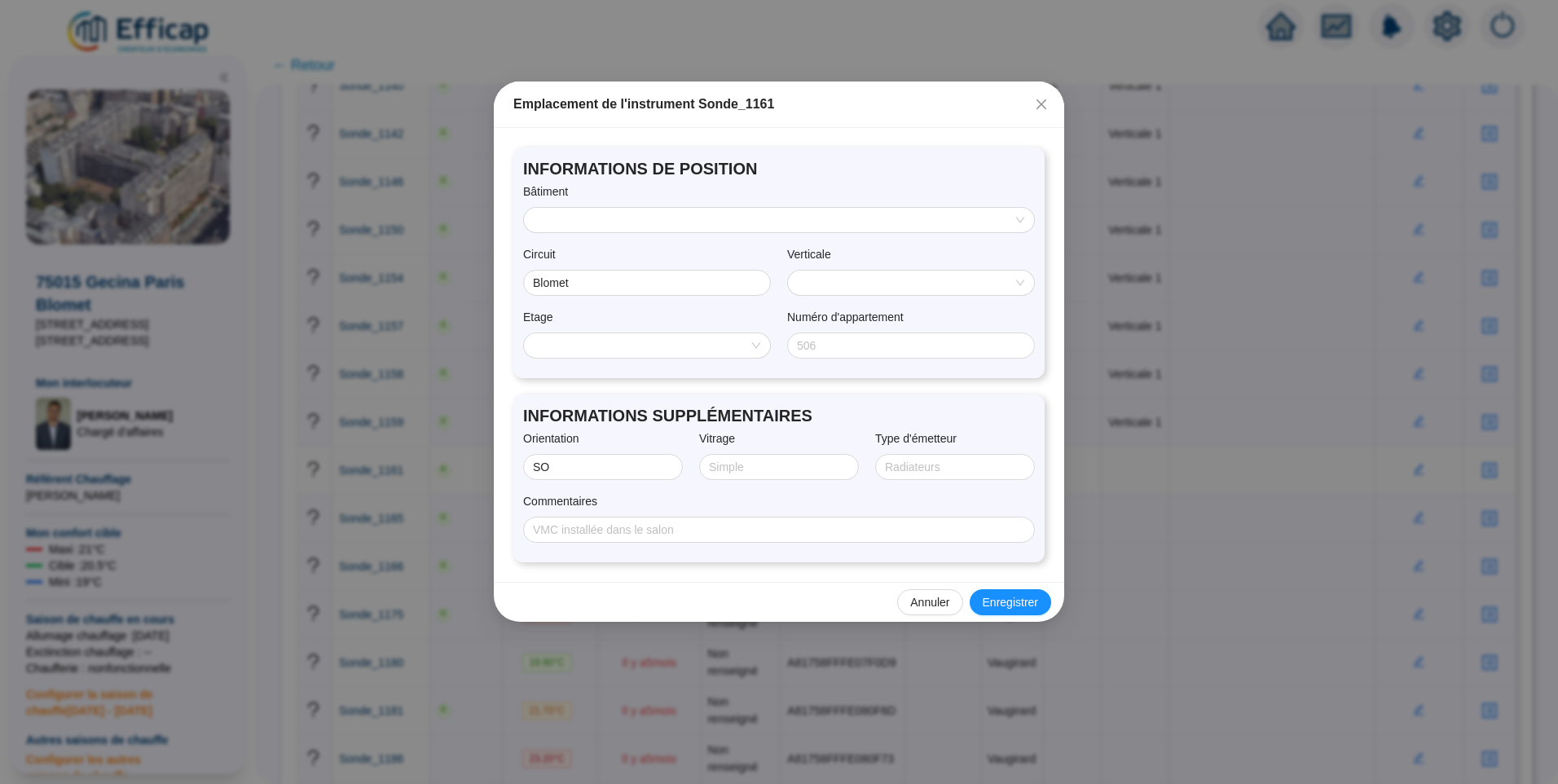
click at [644, 232] on div at bounding box center [779, 220] width 512 height 26
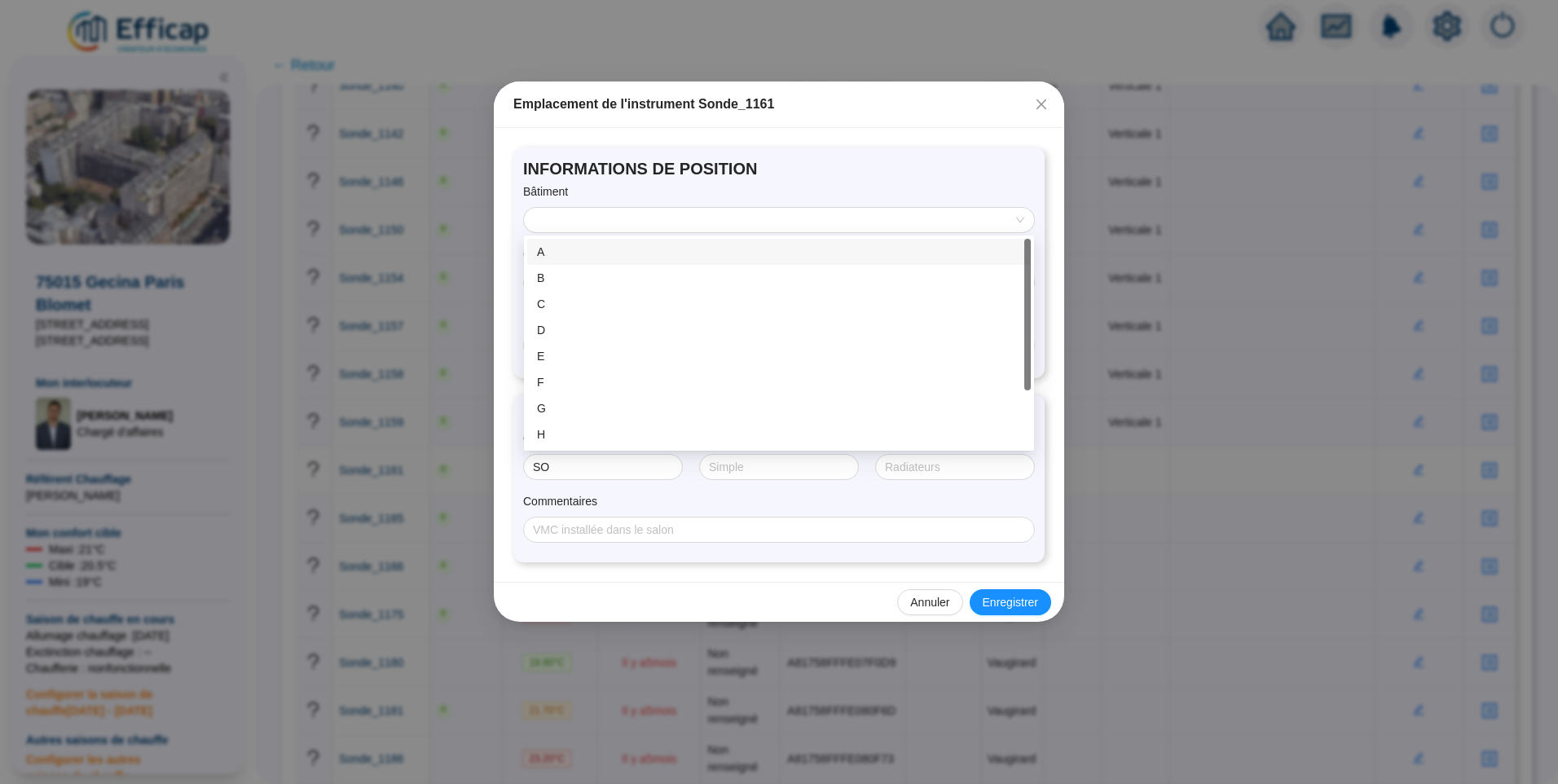
click at [658, 215] on input "search" at bounding box center [771, 219] width 476 height 25
click at [582, 404] on div "G" at bounding box center [779, 408] width 484 height 17
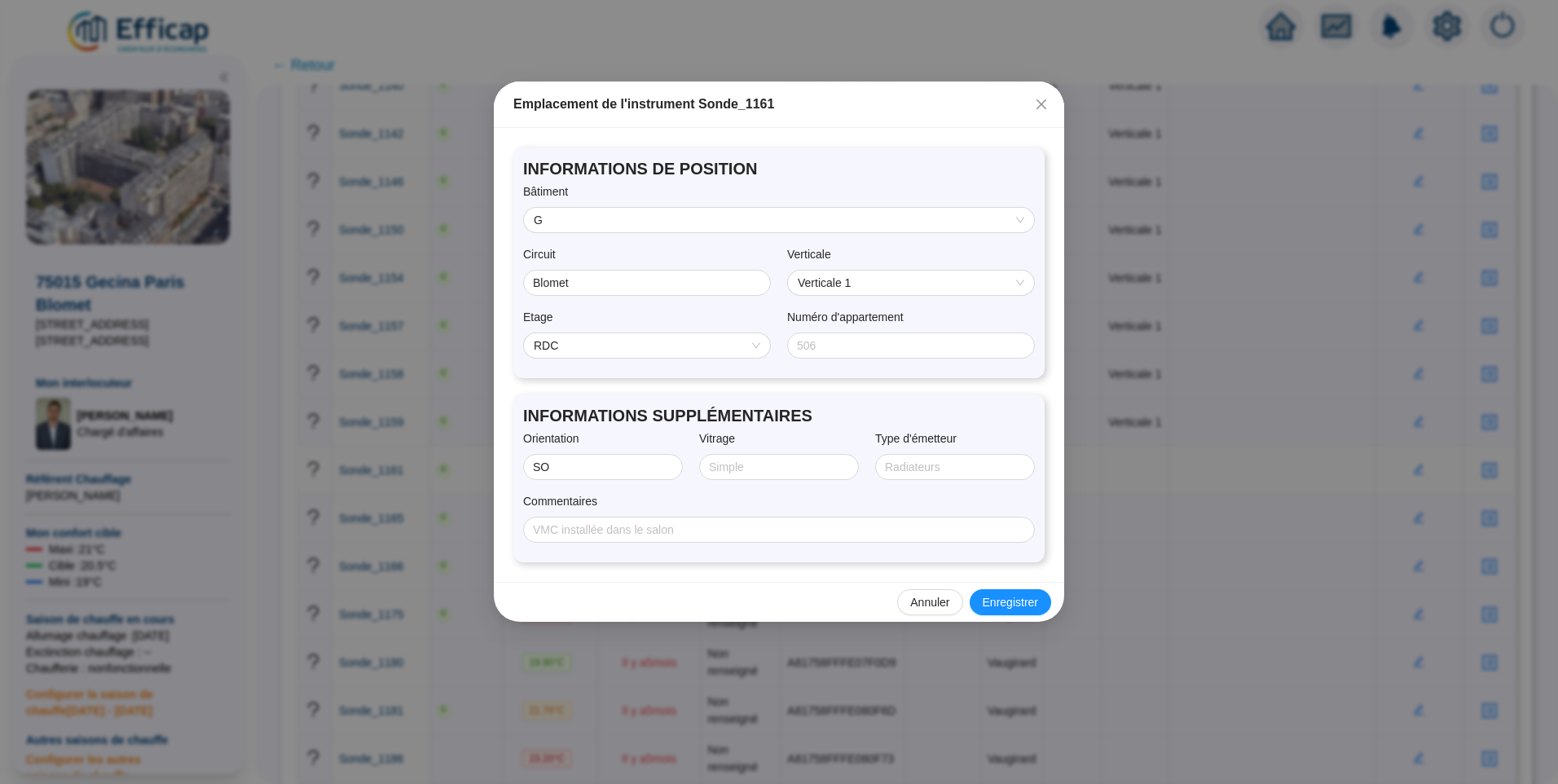
click at [625, 345] on span "RDC" at bounding box center [647, 345] width 227 height 25
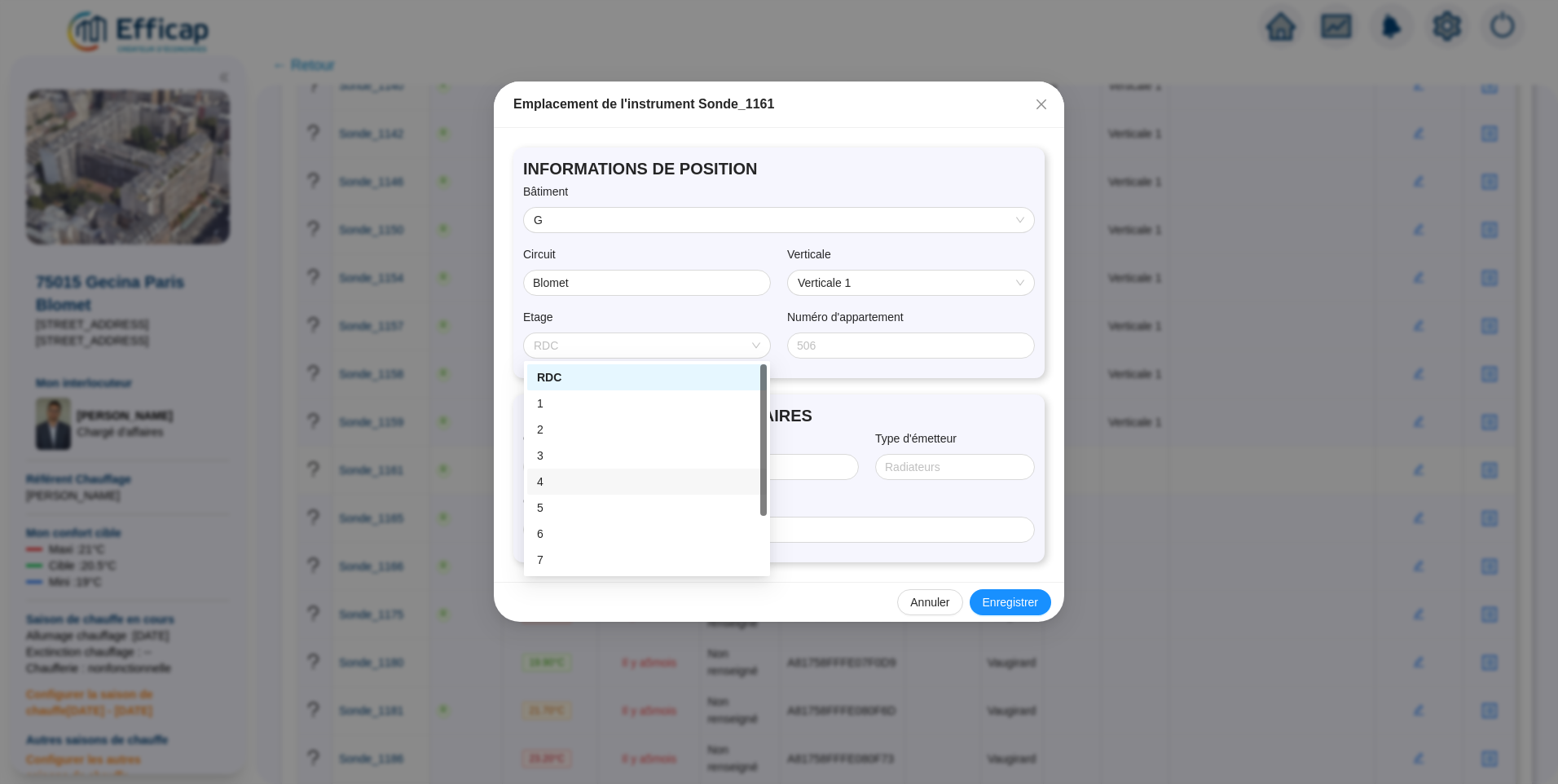
click at [567, 481] on div "4" at bounding box center [647, 482] width 220 height 17
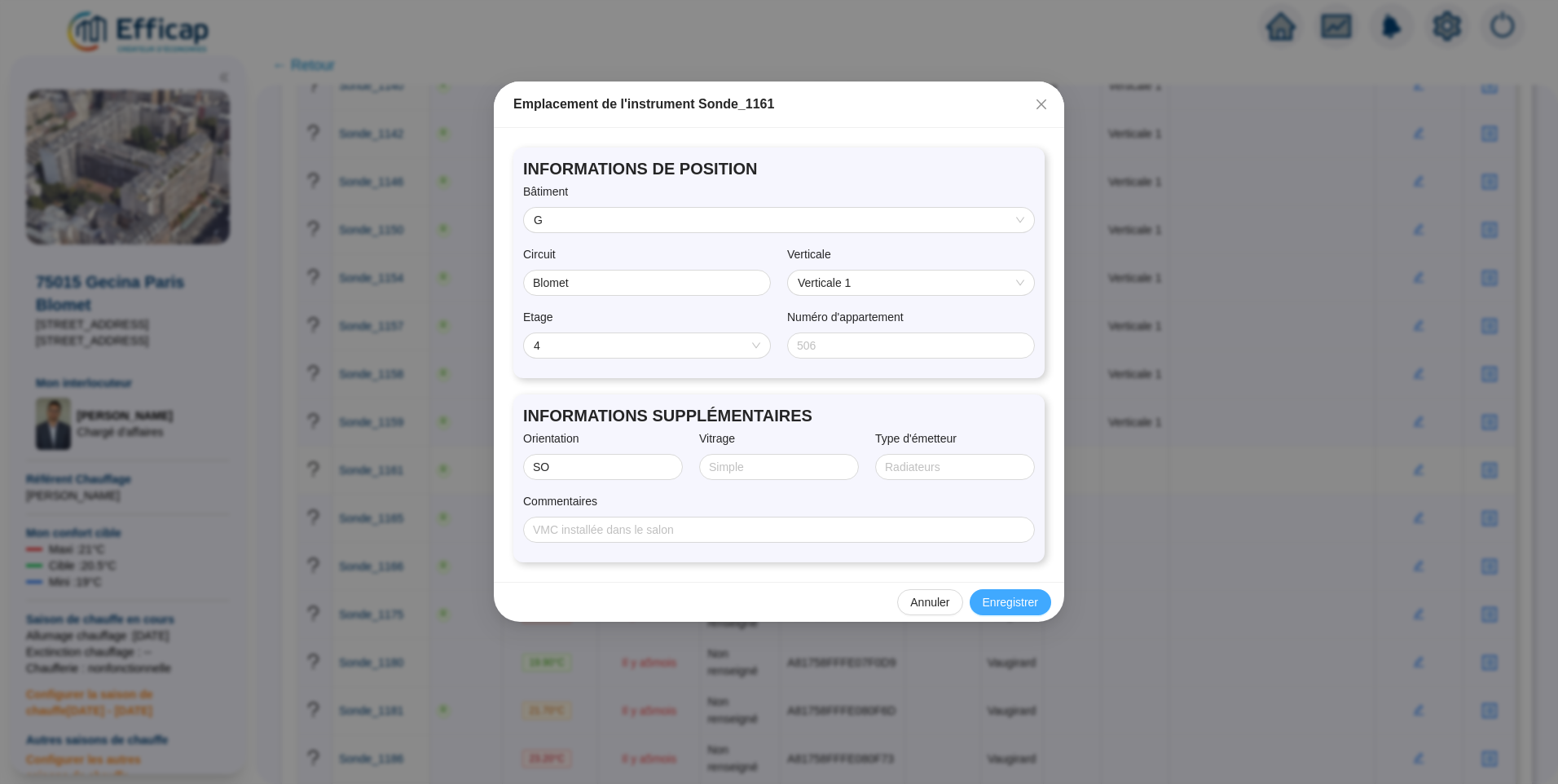
click at [1012, 597] on span "Enregistrer" at bounding box center [1011, 602] width 56 height 17
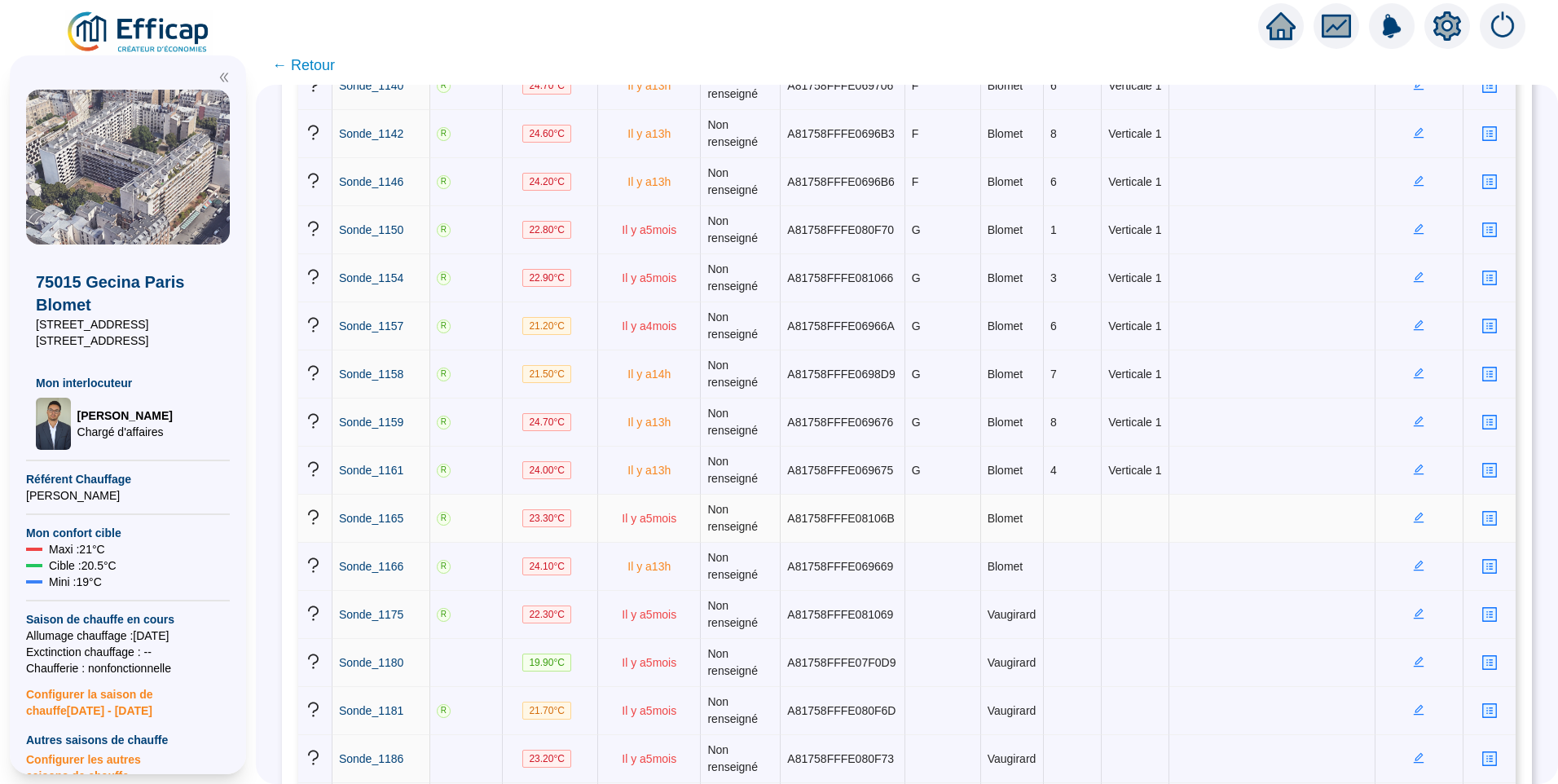
click at [1414, 518] on icon "edit" at bounding box center [1419, 518] width 11 height 11
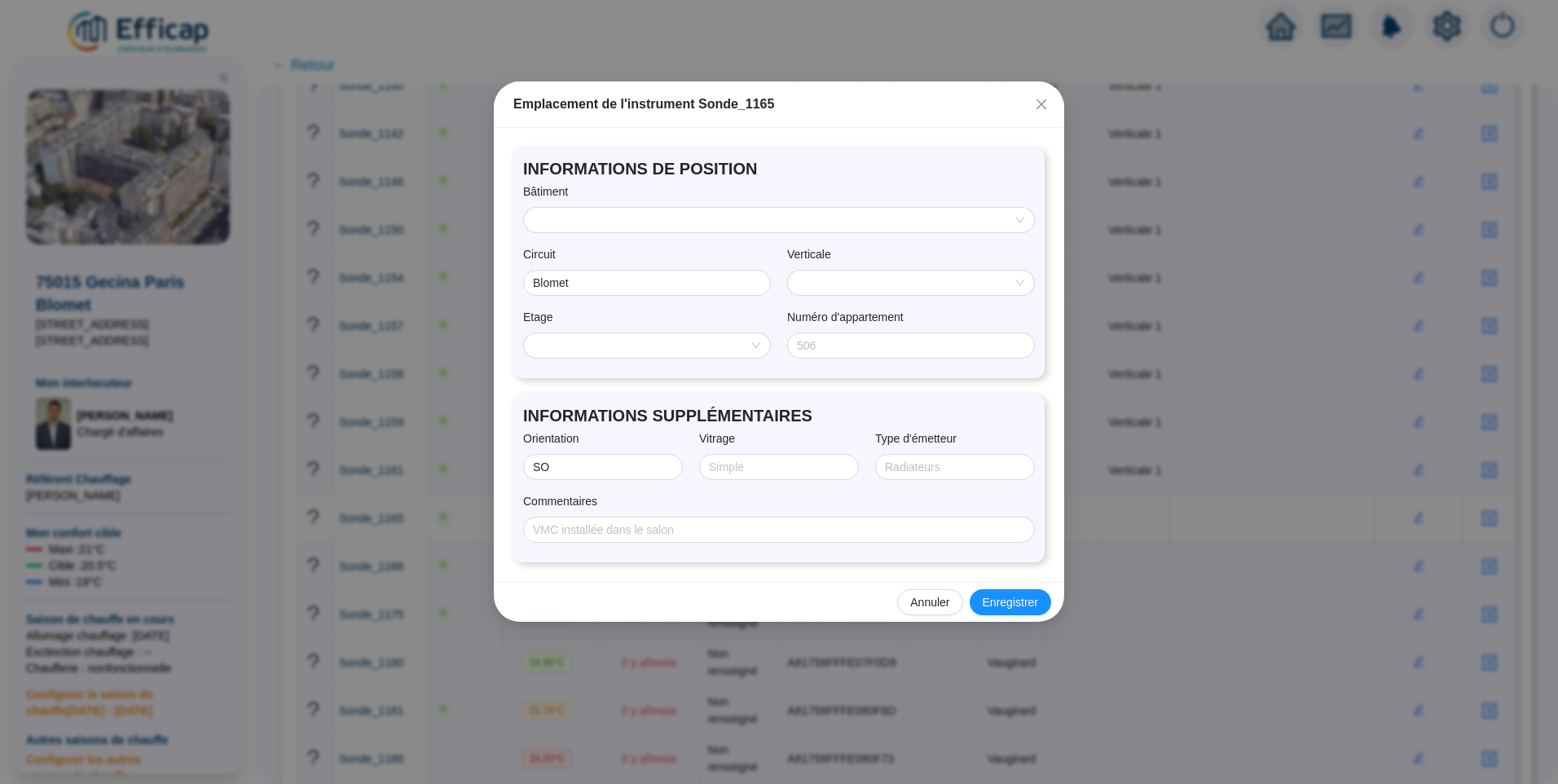
click at [586, 226] on input "search" at bounding box center [771, 219] width 476 height 25
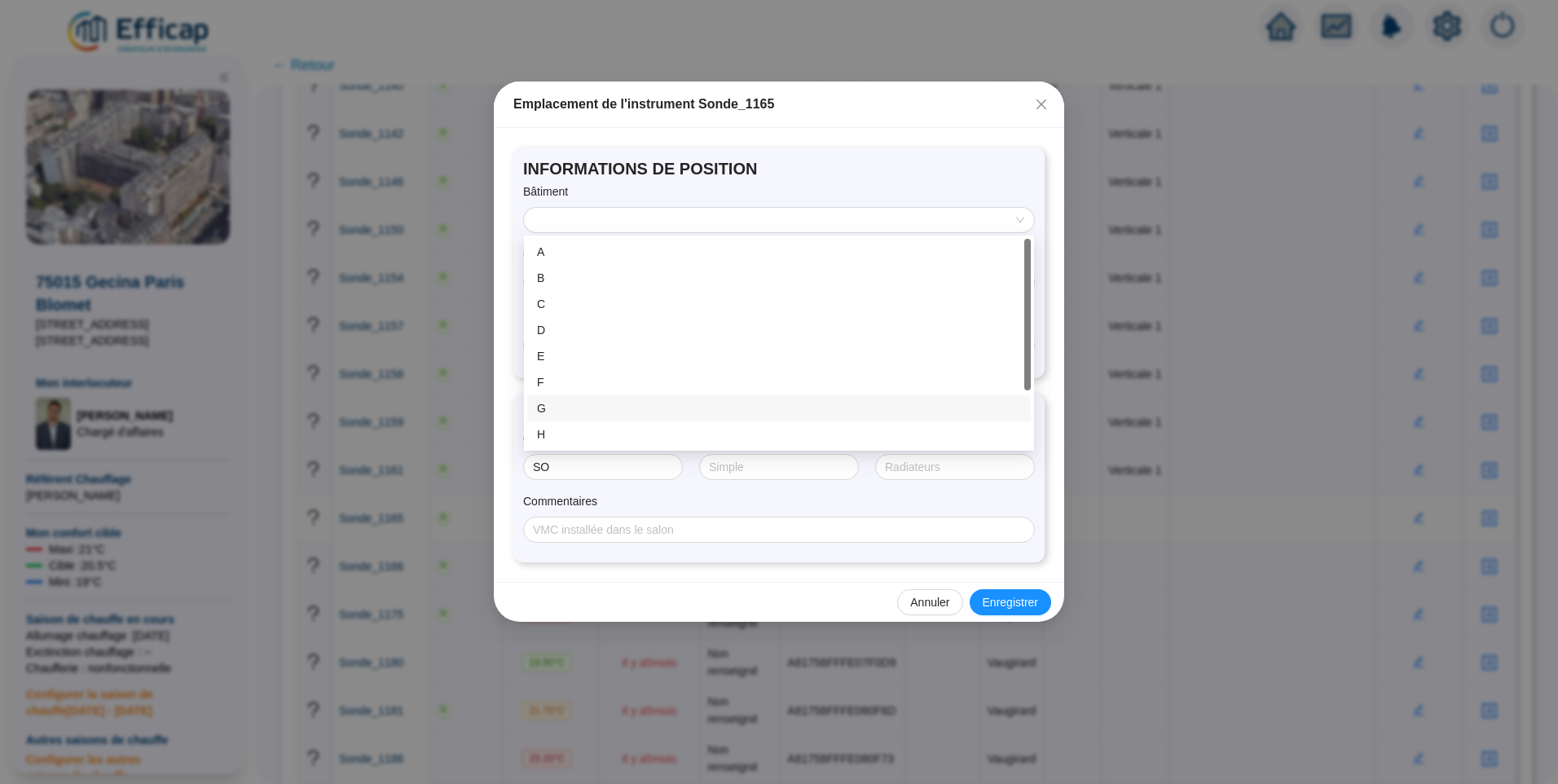
click at [571, 409] on div "G" at bounding box center [779, 408] width 484 height 17
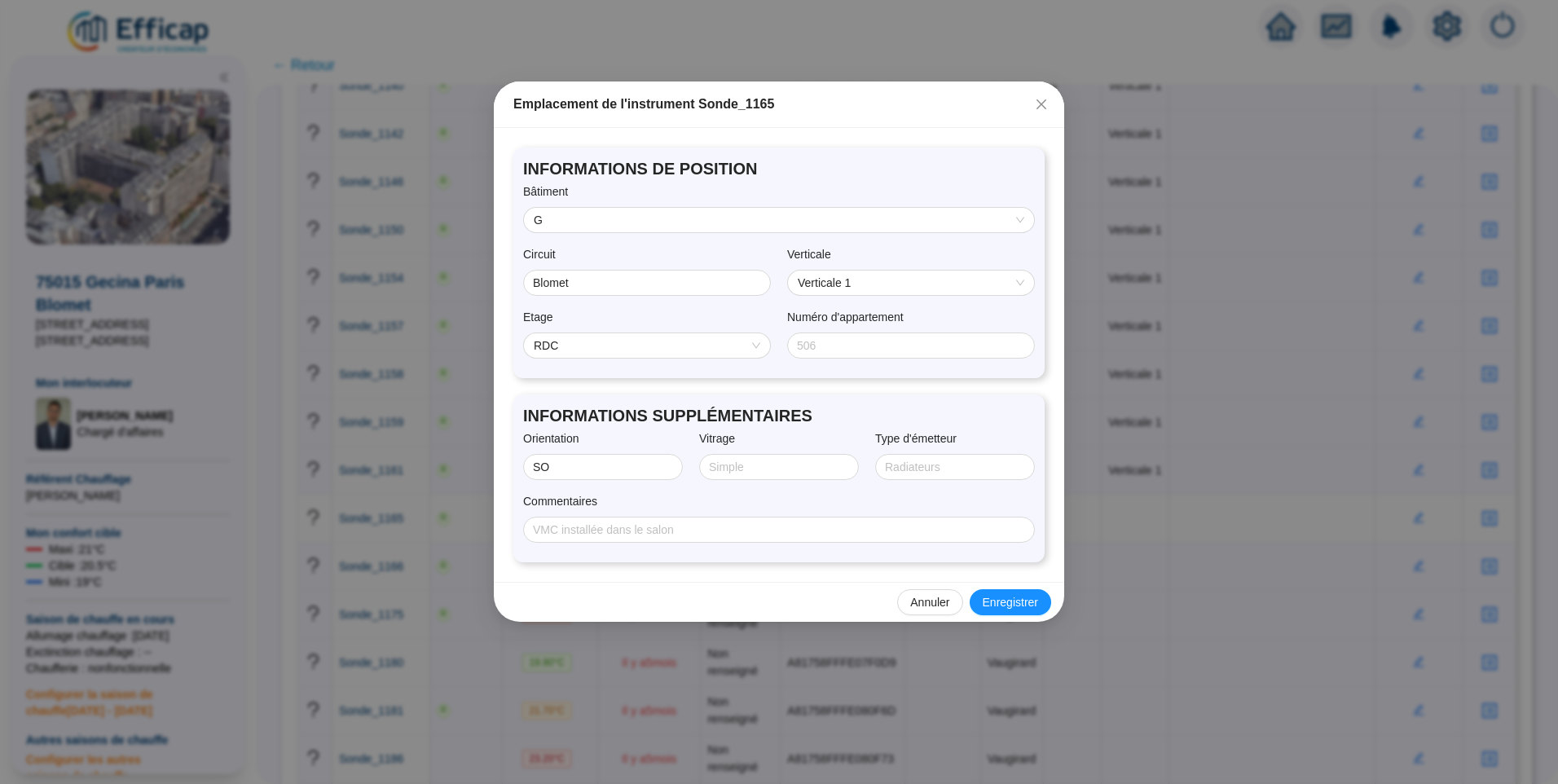
drag, startPoint x: 594, startPoint y: 343, endPoint x: 598, endPoint y: 354, distance: 11.7
click at [595, 343] on span "RDC" at bounding box center [647, 345] width 227 height 25
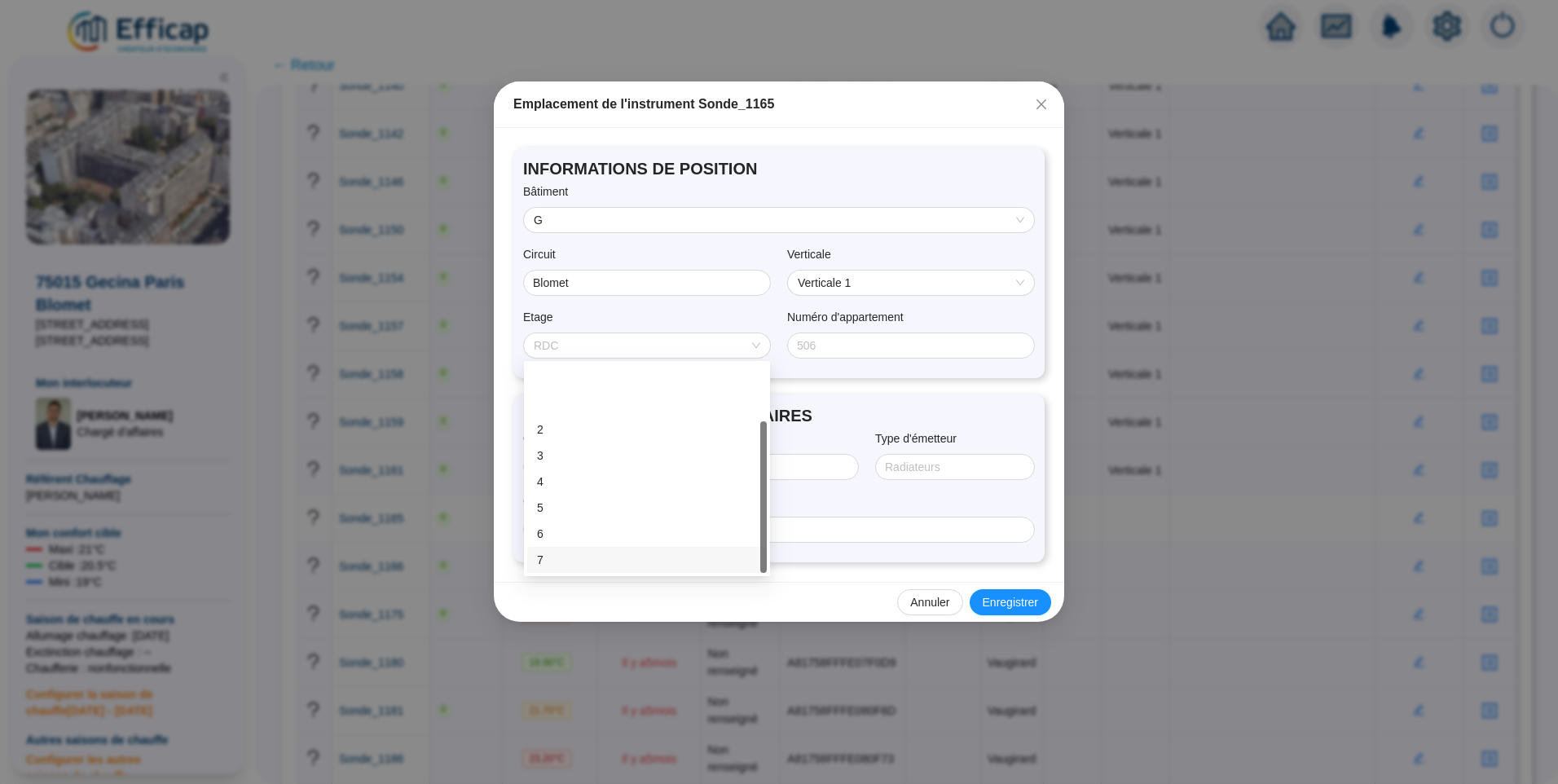
scroll to position [79, 0]
click at [560, 500] on div "8" at bounding box center [647, 508] width 220 height 17
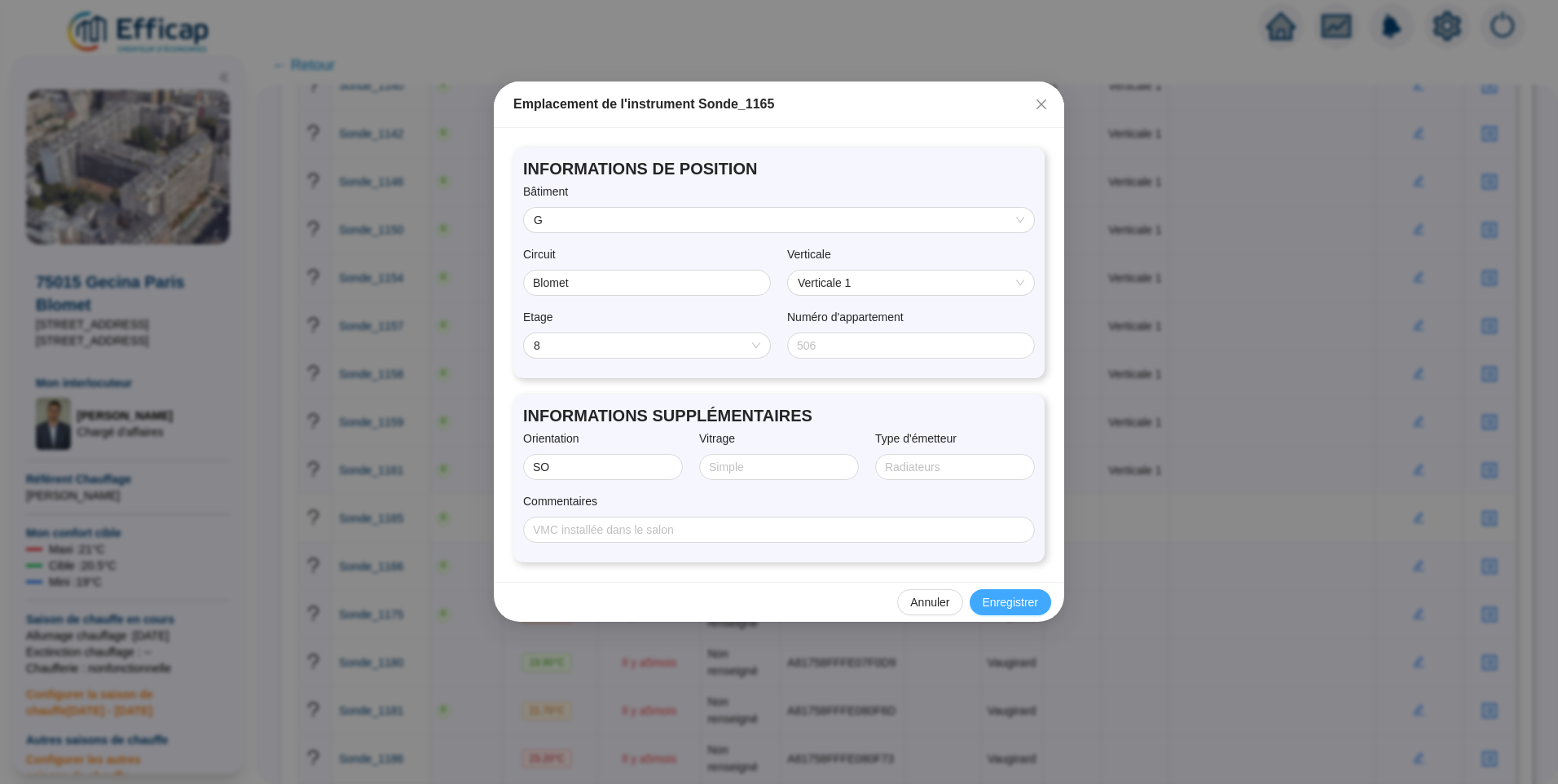
click at [1013, 602] on span "Enregistrer" at bounding box center [1011, 602] width 56 height 17
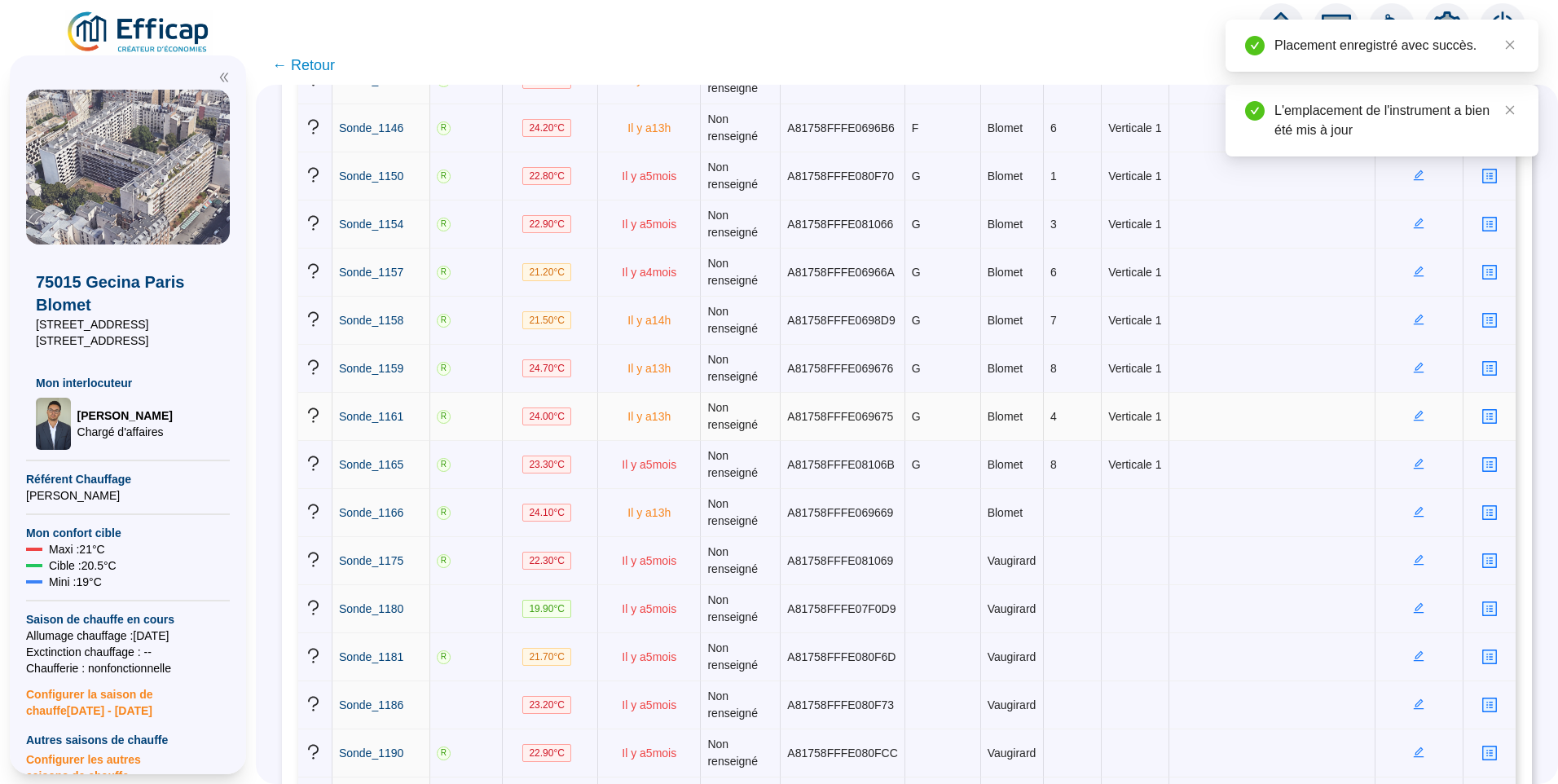
scroll to position [2038, 0]
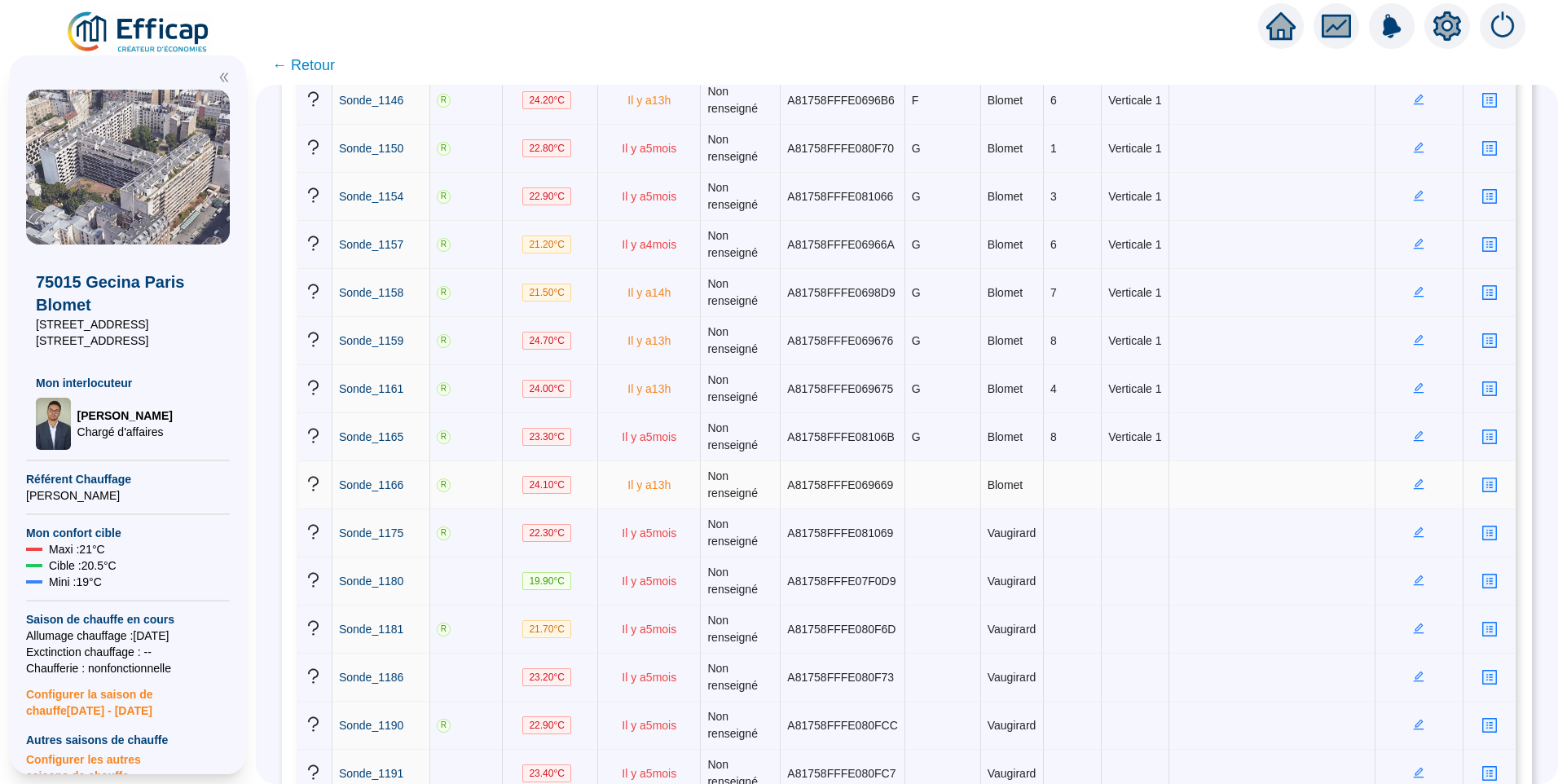
click at [1414, 488] on icon "edit" at bounding box center [1419, 484] width 11 height 11
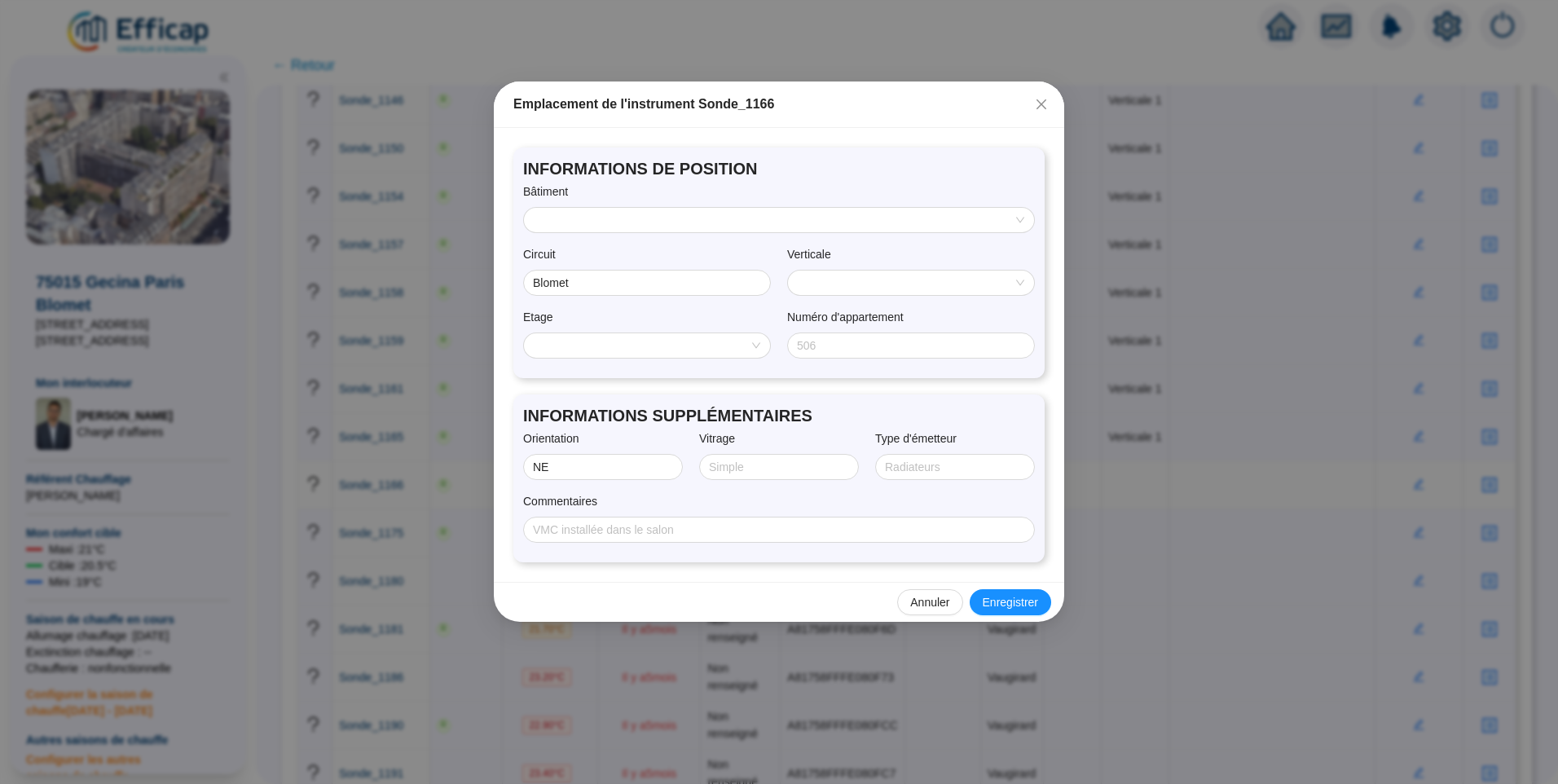
click at [634, 219] on input "search" at bounding box center [771, 219] width 476 height 25
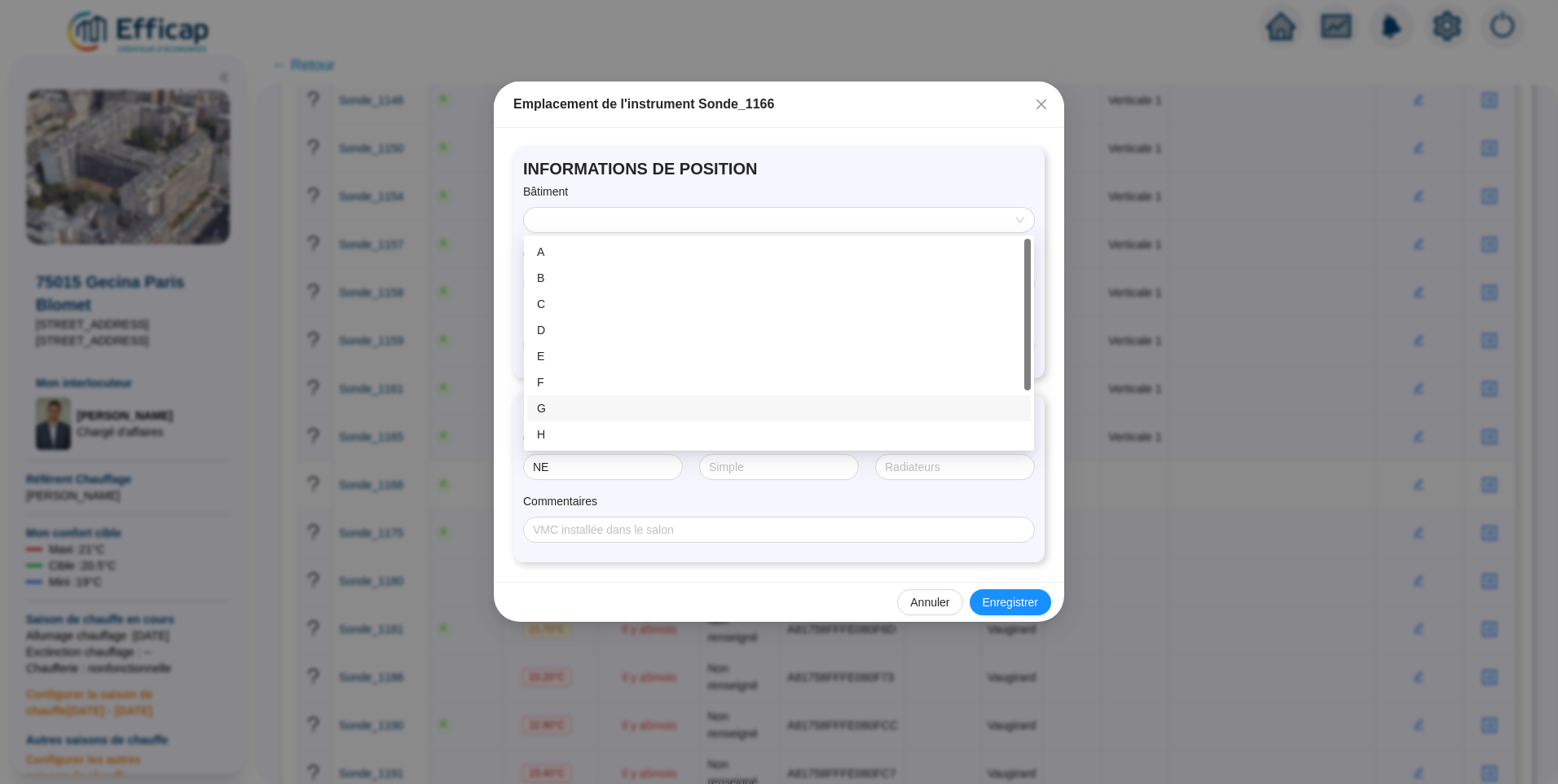
click at [565, 407] on div "G" at bounding box center [779, 408] width 484 height 17
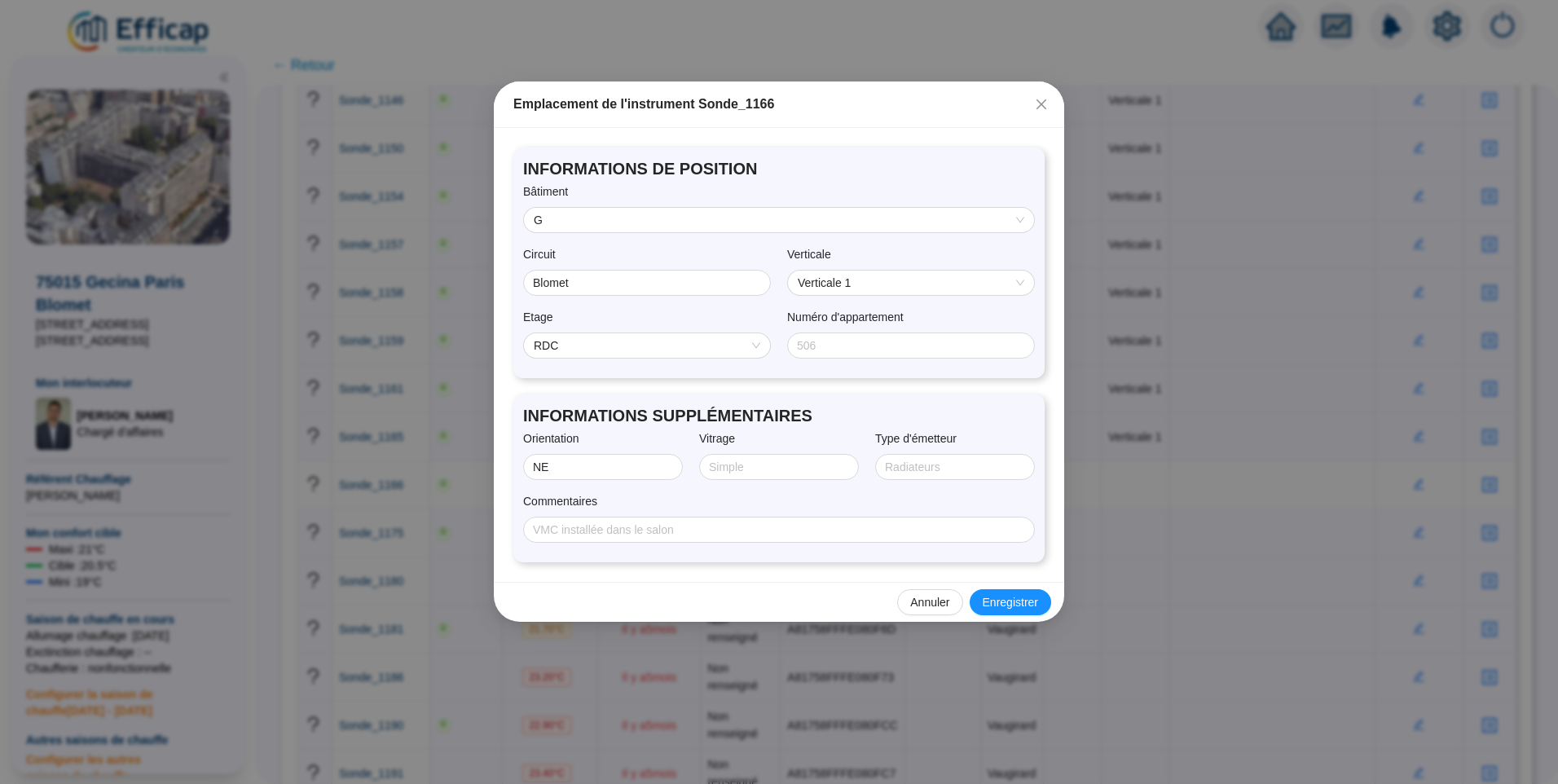
click at [605, 343] on span "RDC" at bounding box center [647, 345] width 227 height 25
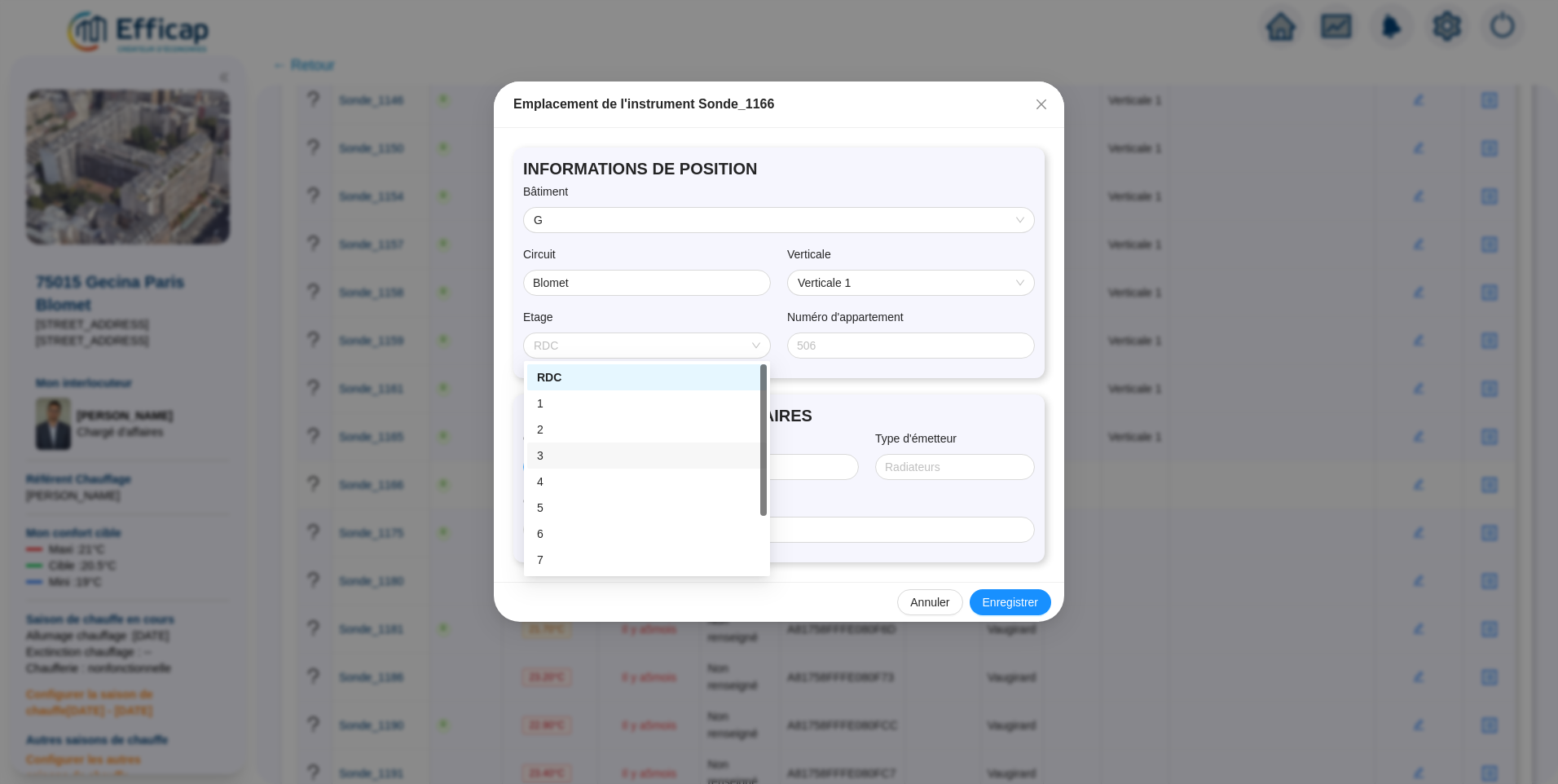
click at [582, 456] on div "3" at bounding box center [647, 456] width 220 height 17
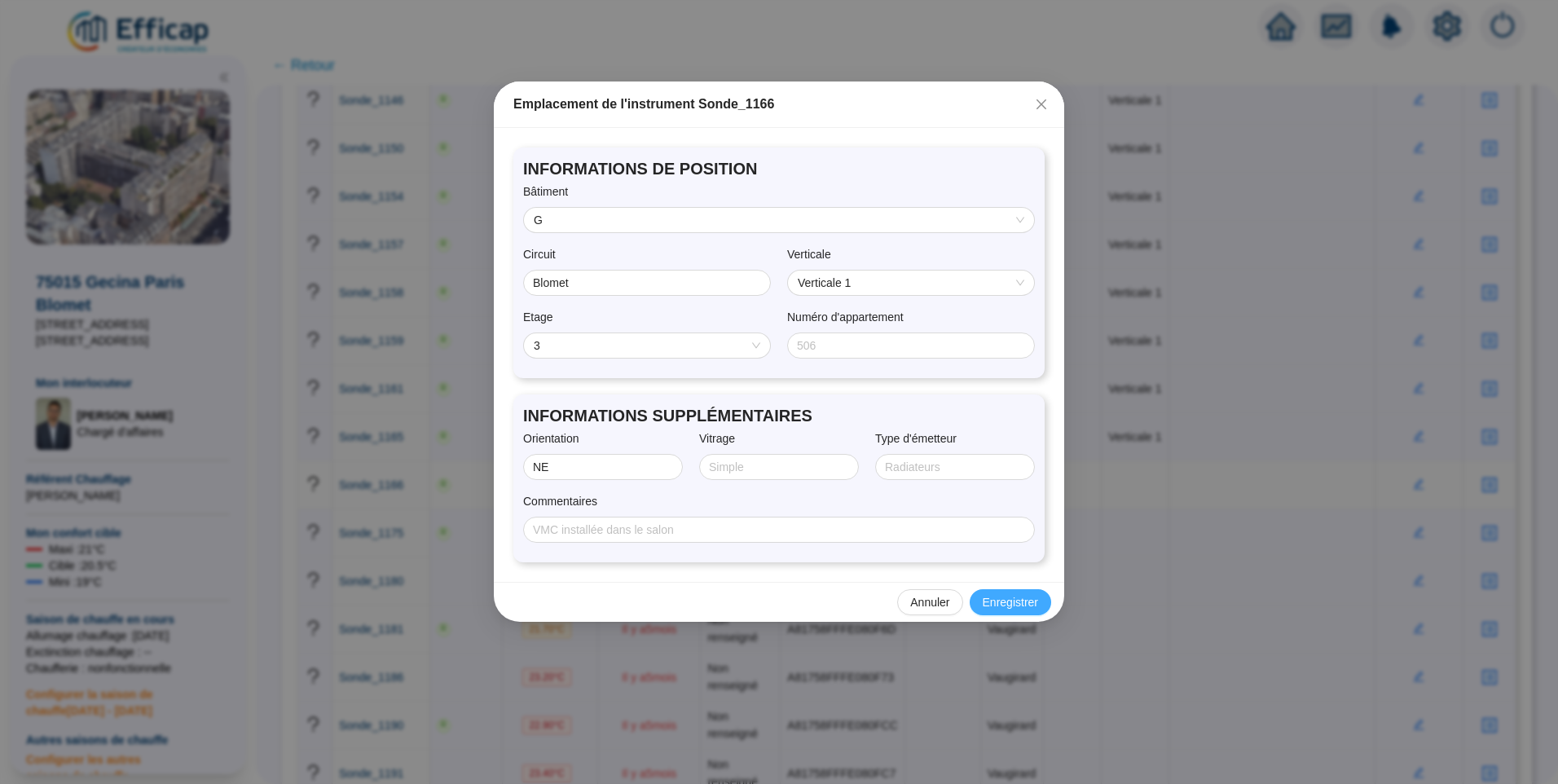
click at [1025, 599] on span "Enregistrer" at bounding box center [1011, 602] width 56 height 17
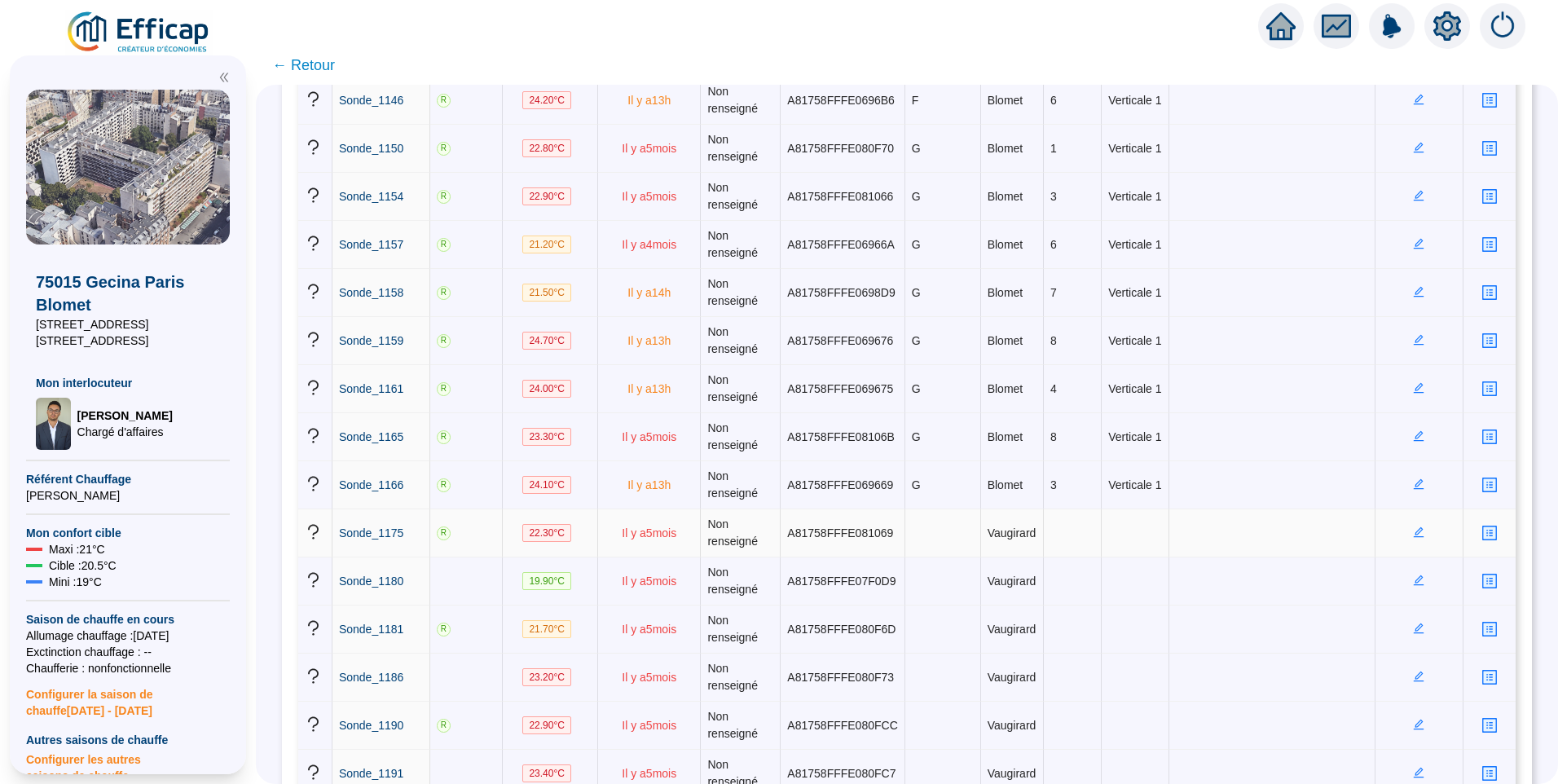
click at [1414, 528] on icon "edit" at bounding box center [1419, 532] width 11 height 11
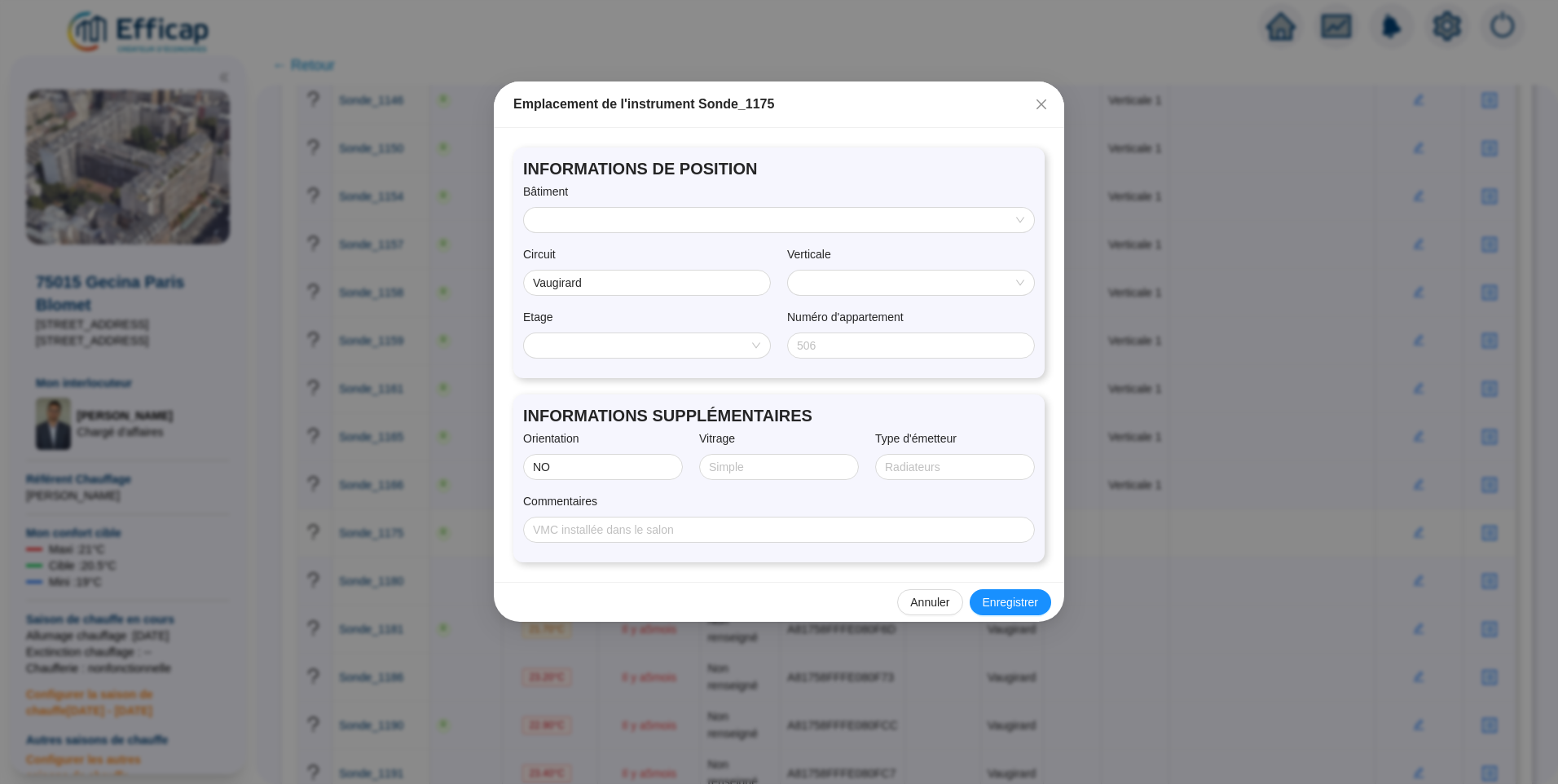
click at [608, 224] on input "search" at bounding box center [771, 219] width 476 height 25
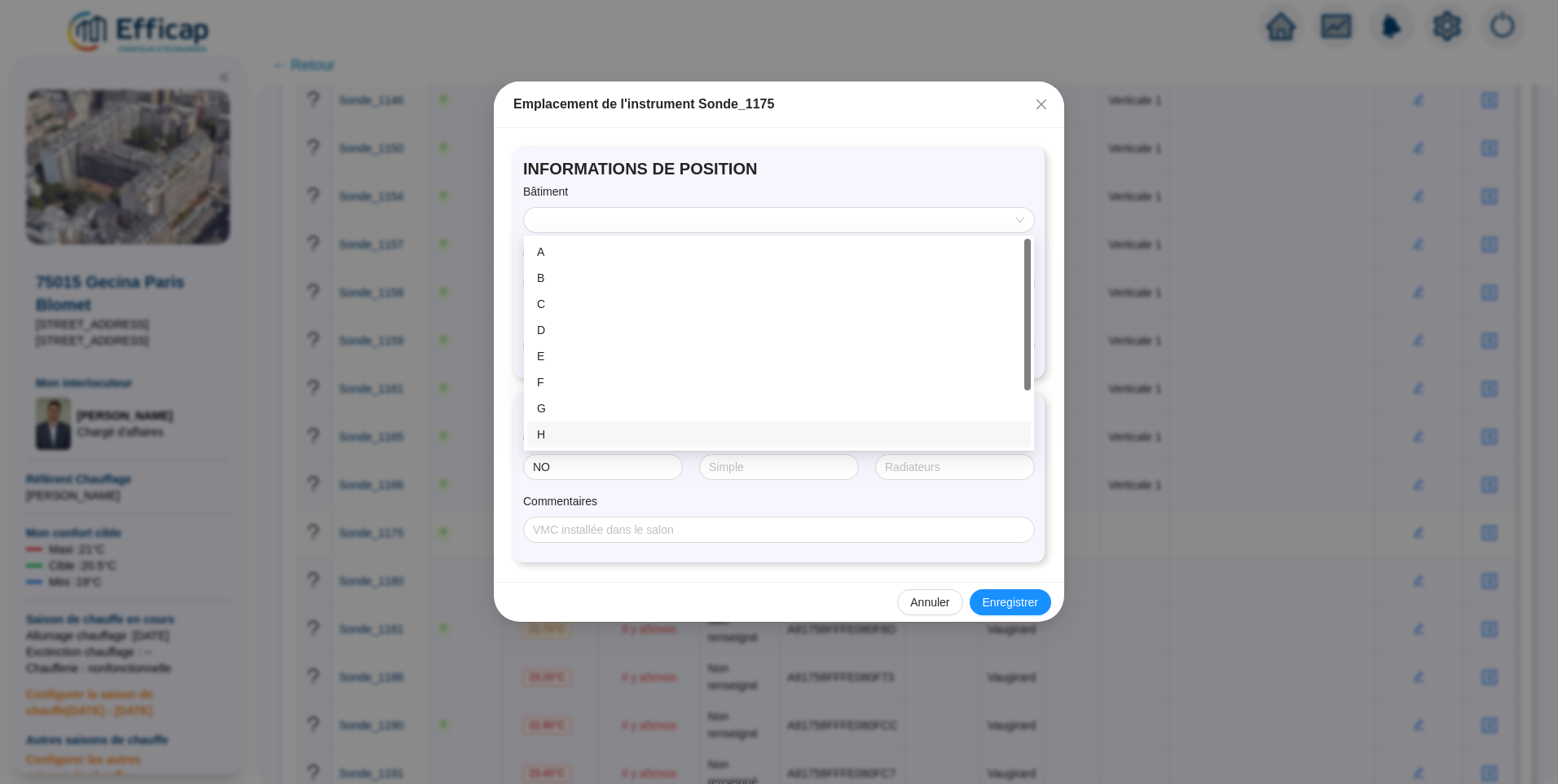
click at [567, 425] on div "H" at bounding box center [779, 434] width 503 height 26
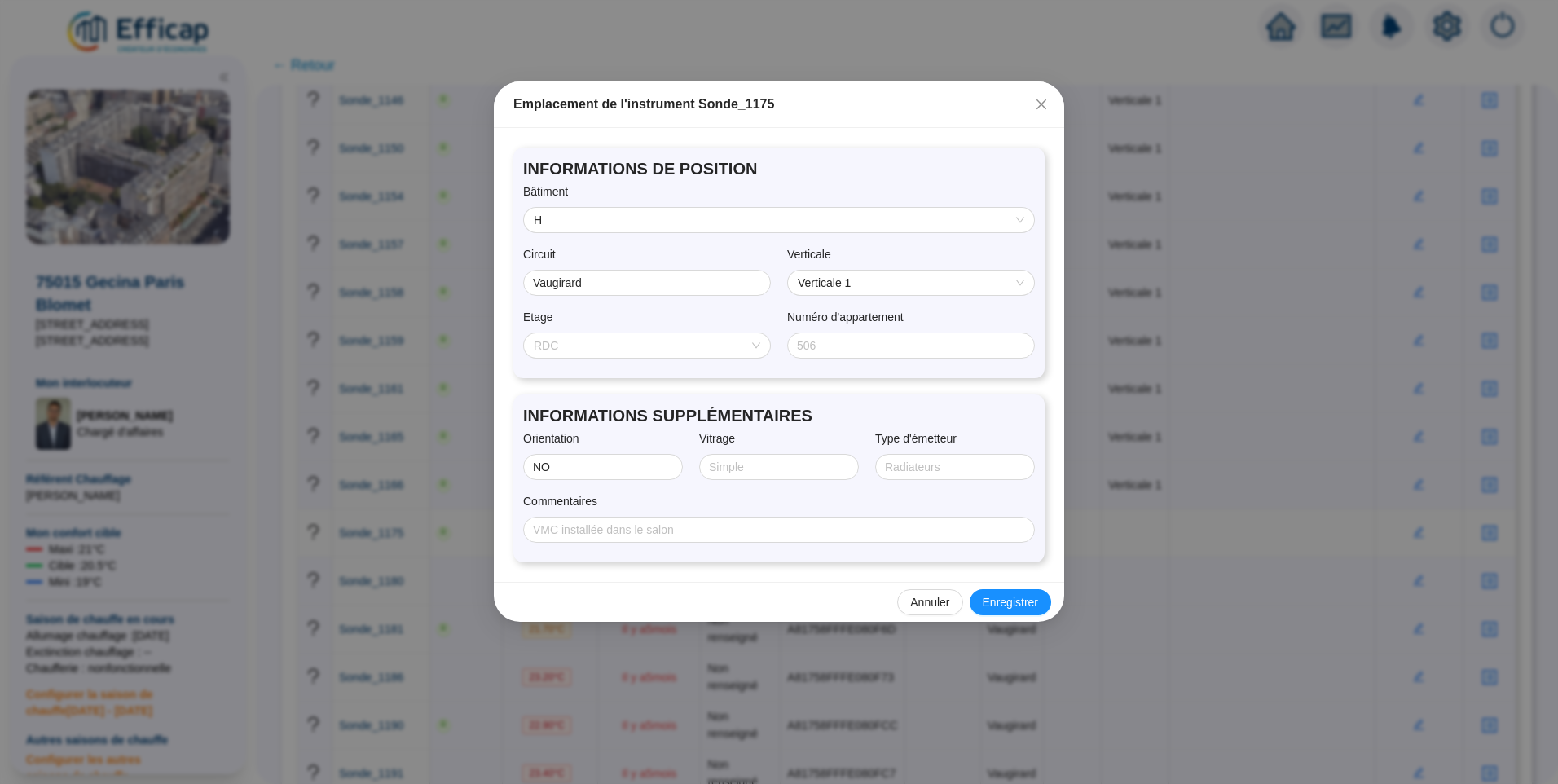
click at [617, 348] on span "RDC" at bounding box center [647, 345] width 227 height 25
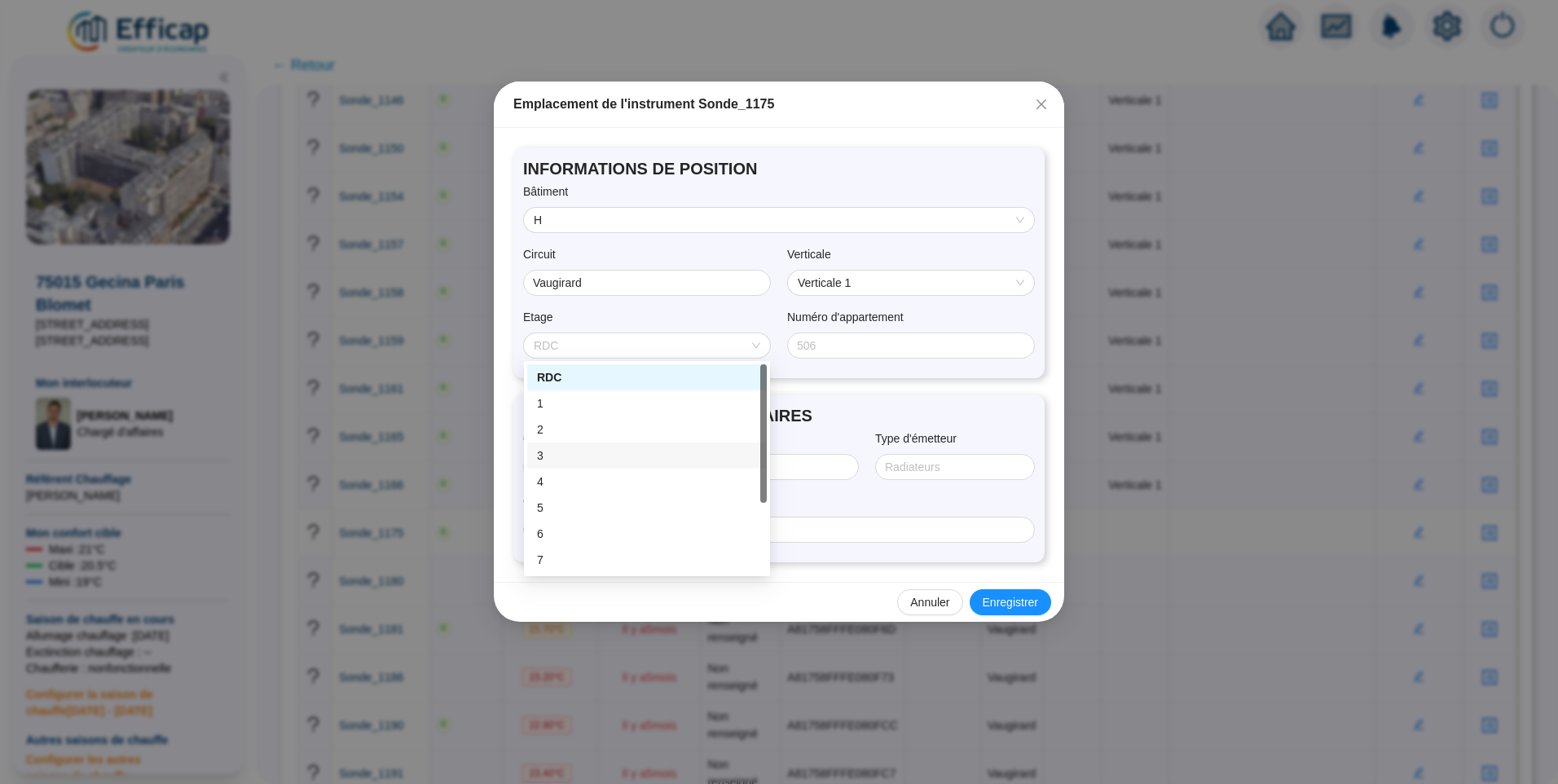
click at [591, 457] on div "3" at bounding box center [647, 456] width 220 height 17
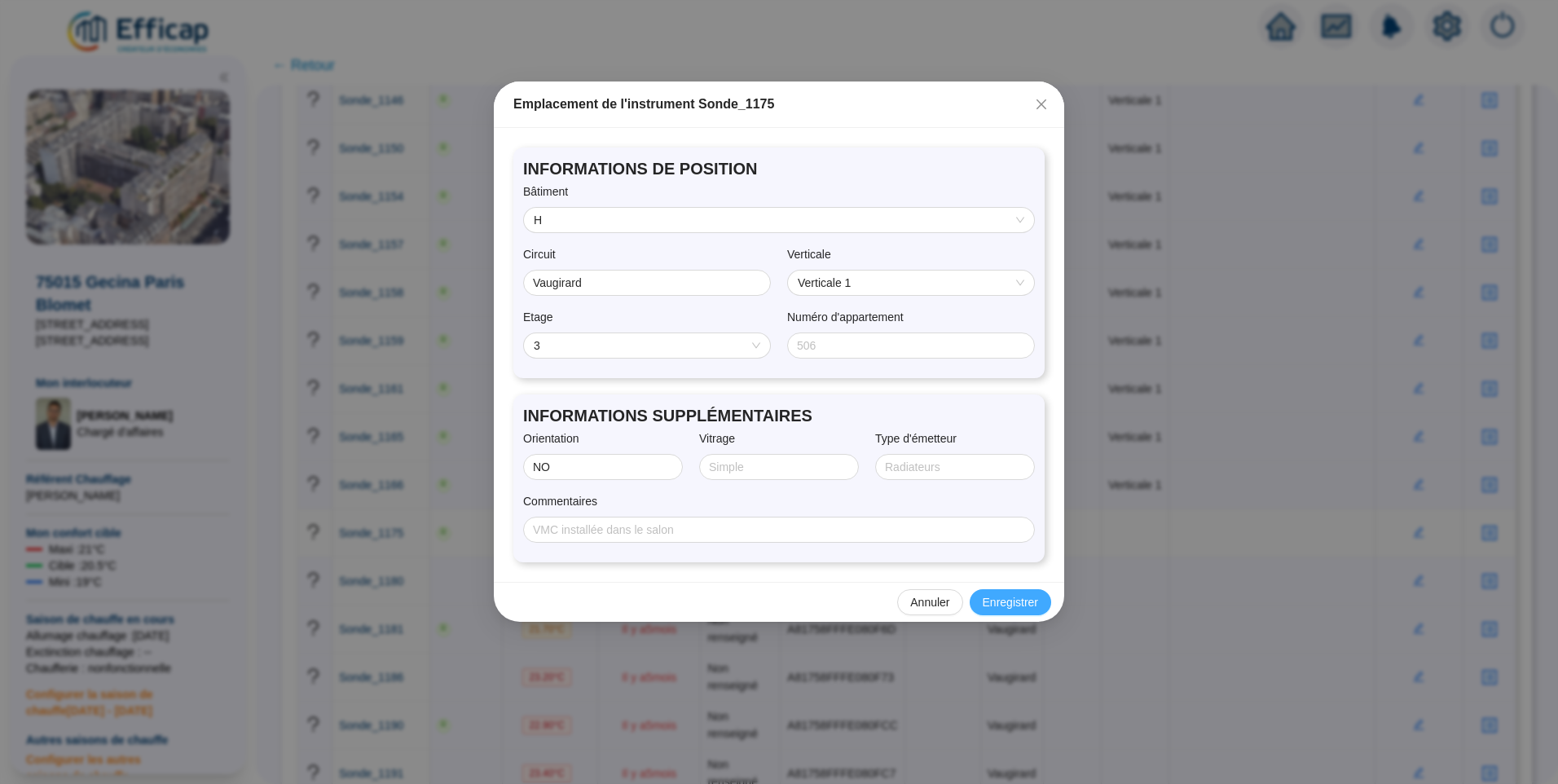
click at [1021, 607] on span "Enregistrer" at bounding box center [1011, 602] width 56 height 17
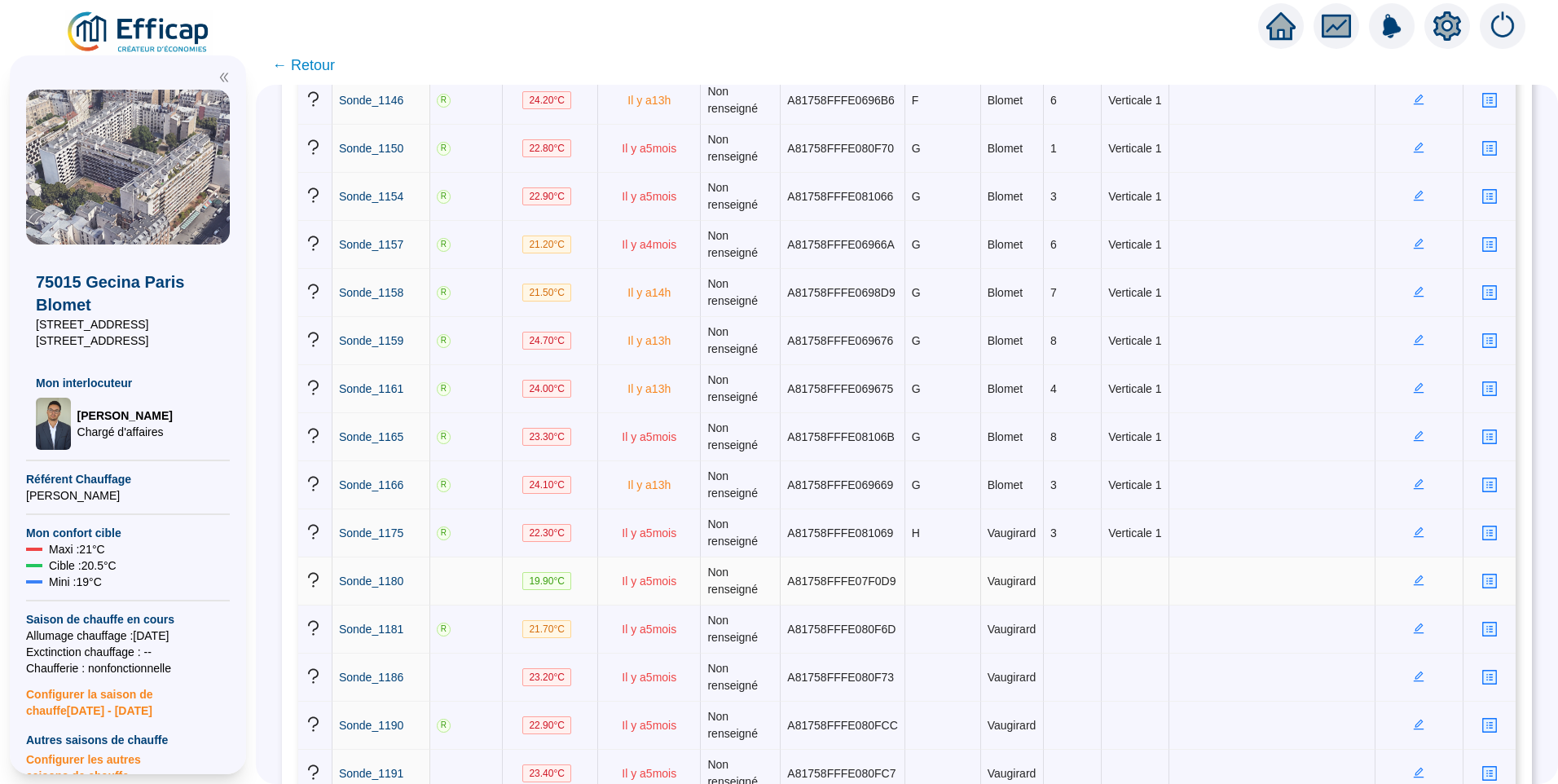
click at [1414, 584] on icon "edit" at bounding box center [1419, 580] width 11 height 11
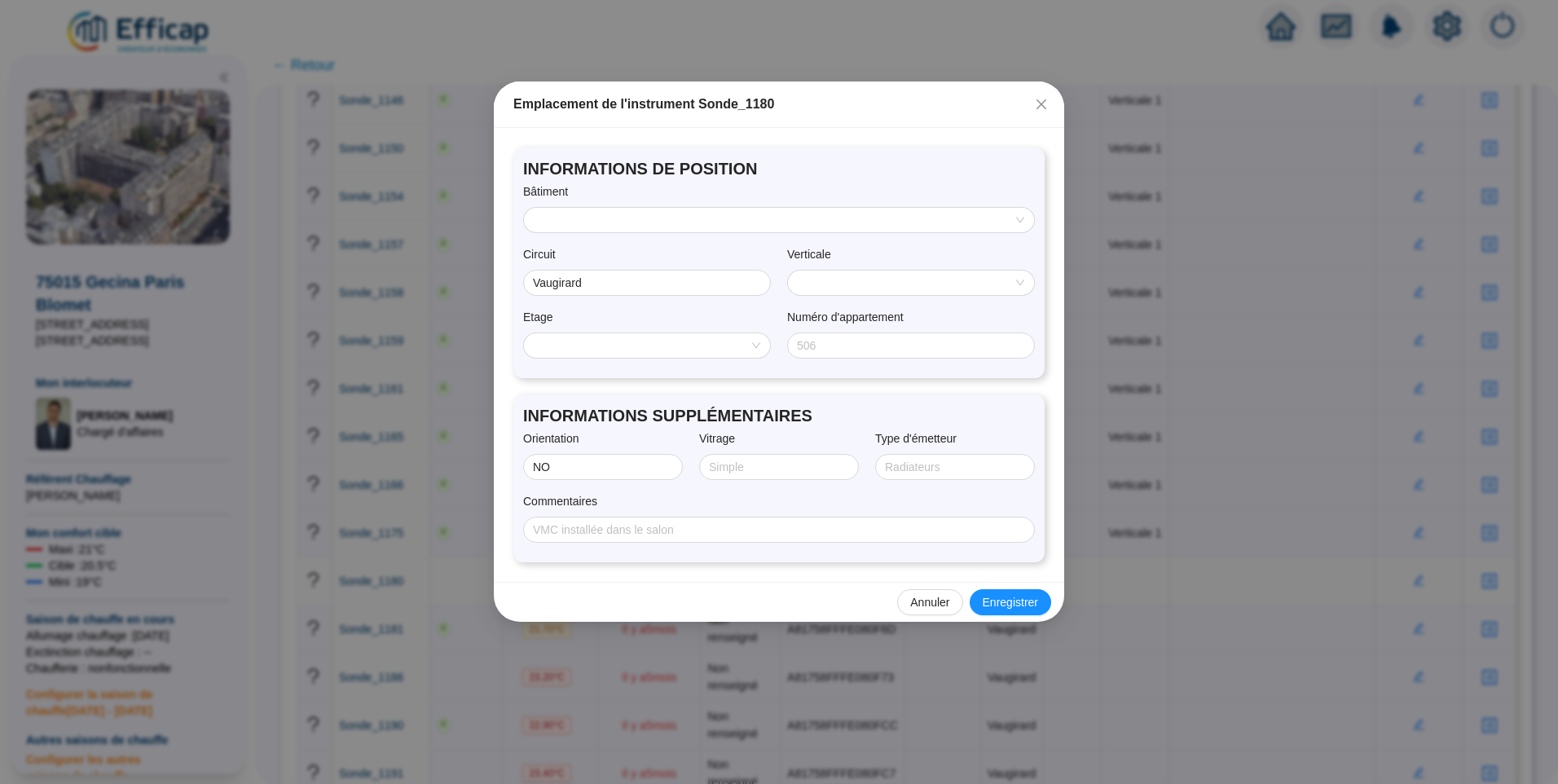
click at [613, 213] on input "search" at bounding box center [771, 219] width 476 height 25
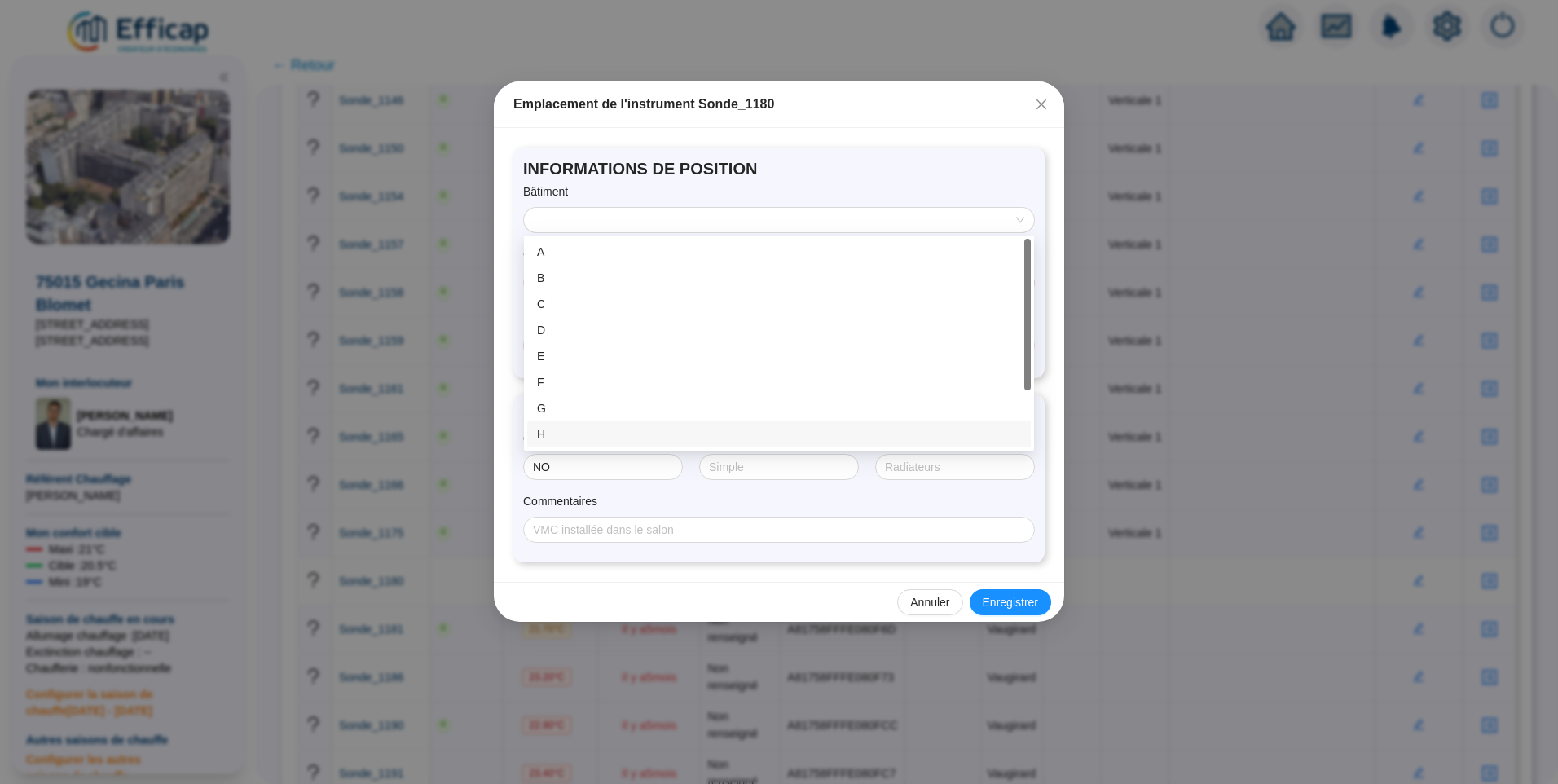
click at [567, 434] on div "H" at bounding box center [779, 434] width 484 height 17
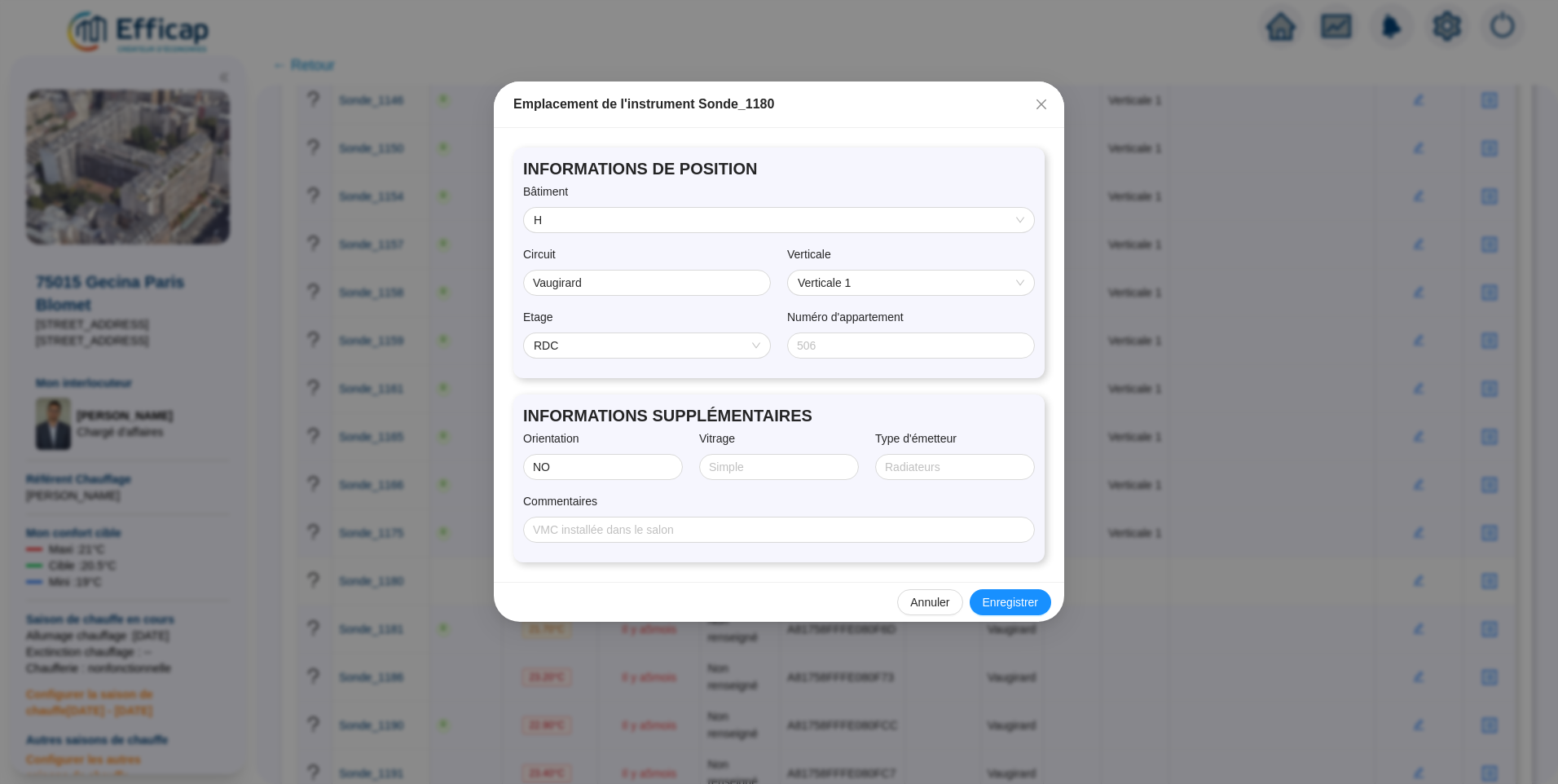
click at [593, 352] on span "RDC" at bounding box center [647, 345] width 227 height 25
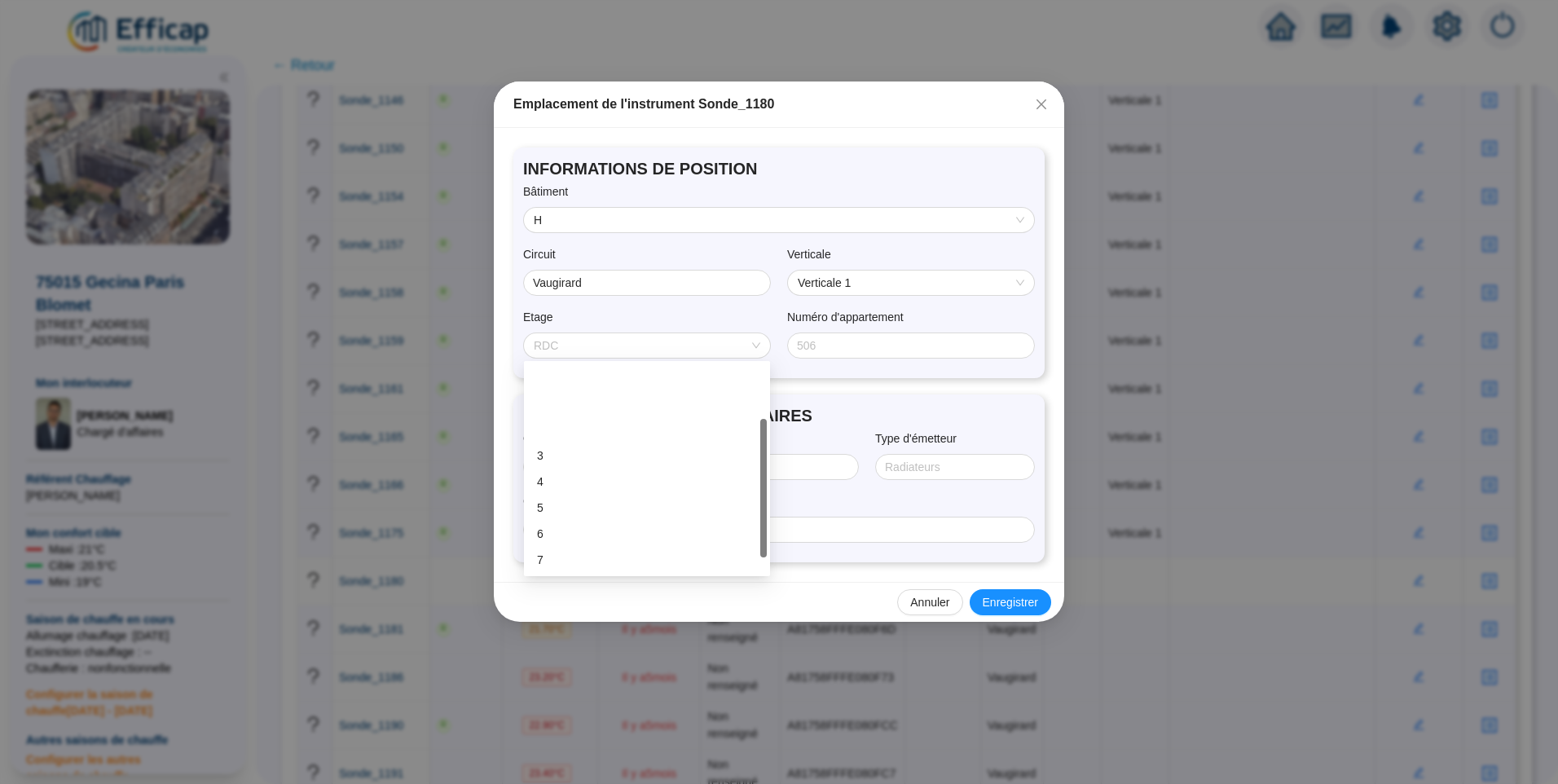
scroll to position [81, 0]
click at [560, 505] on div "8" at bounding box center [647, 504] width 220 height 17
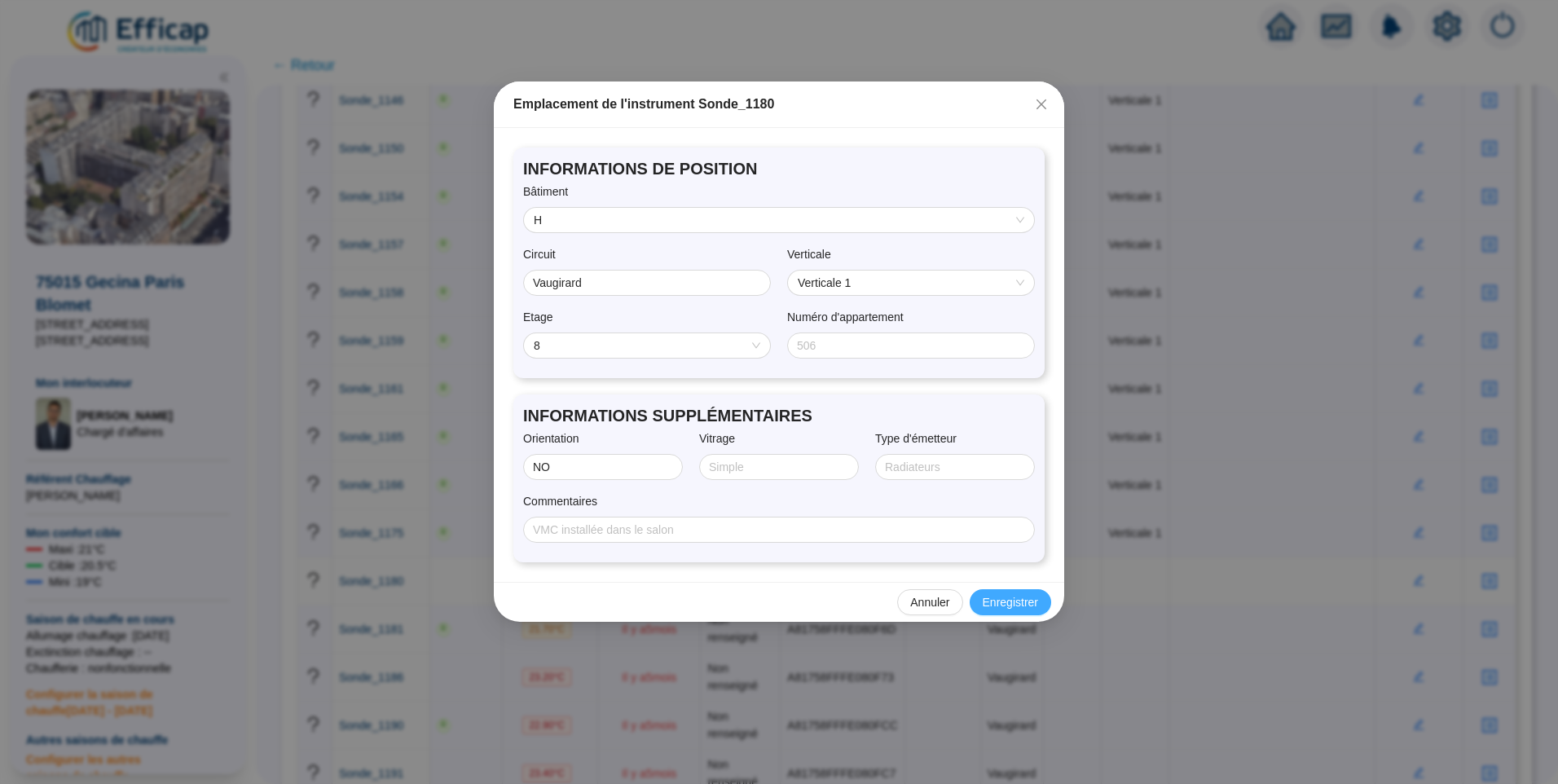
click at [1001, 607] on span "Enregistrer" at bounding box center [1011, 602] width 56 height 17
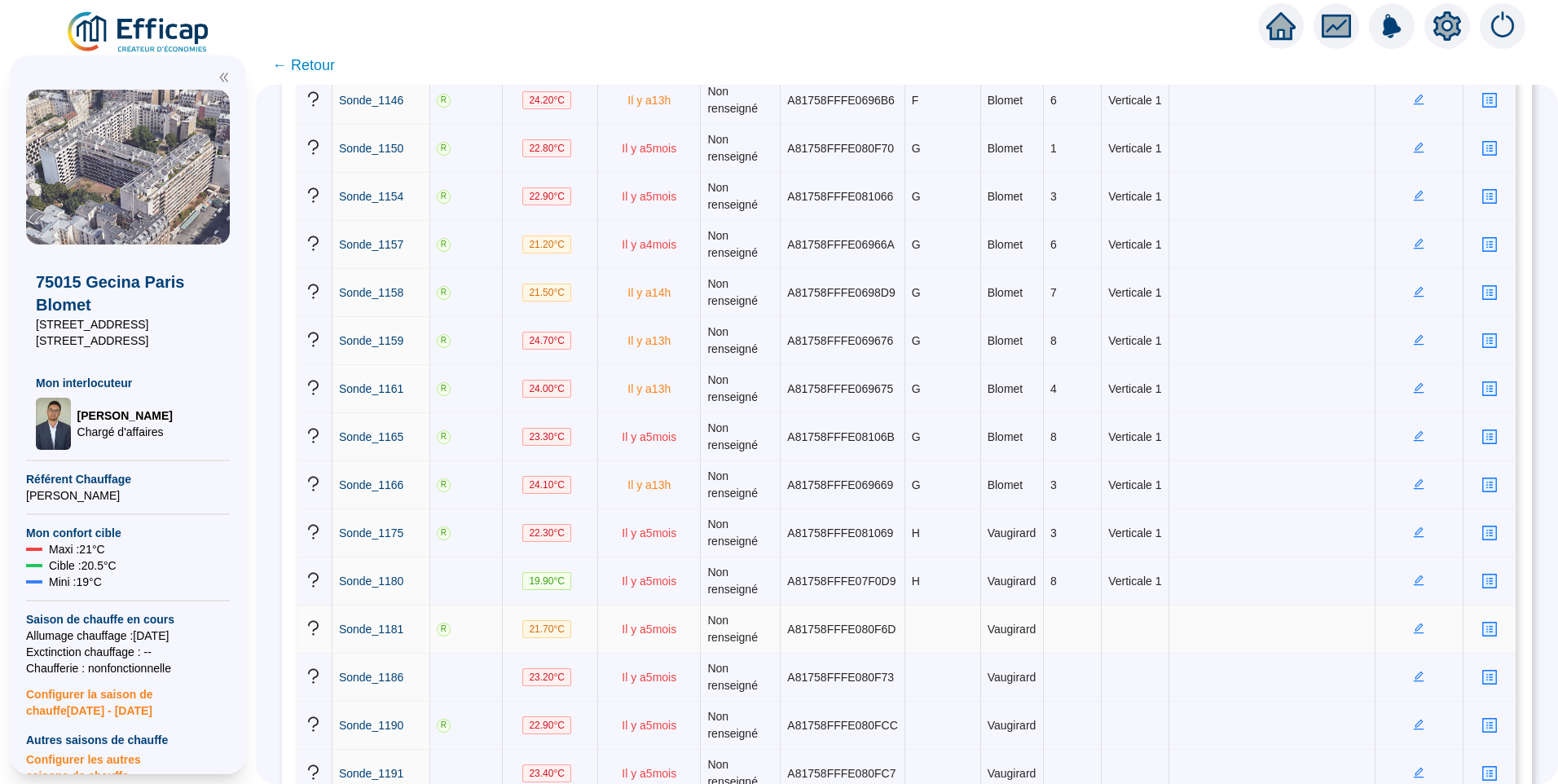
click at [1414, 631] on icon "edit" at bounding box center [1419, 629] width 11 height 11
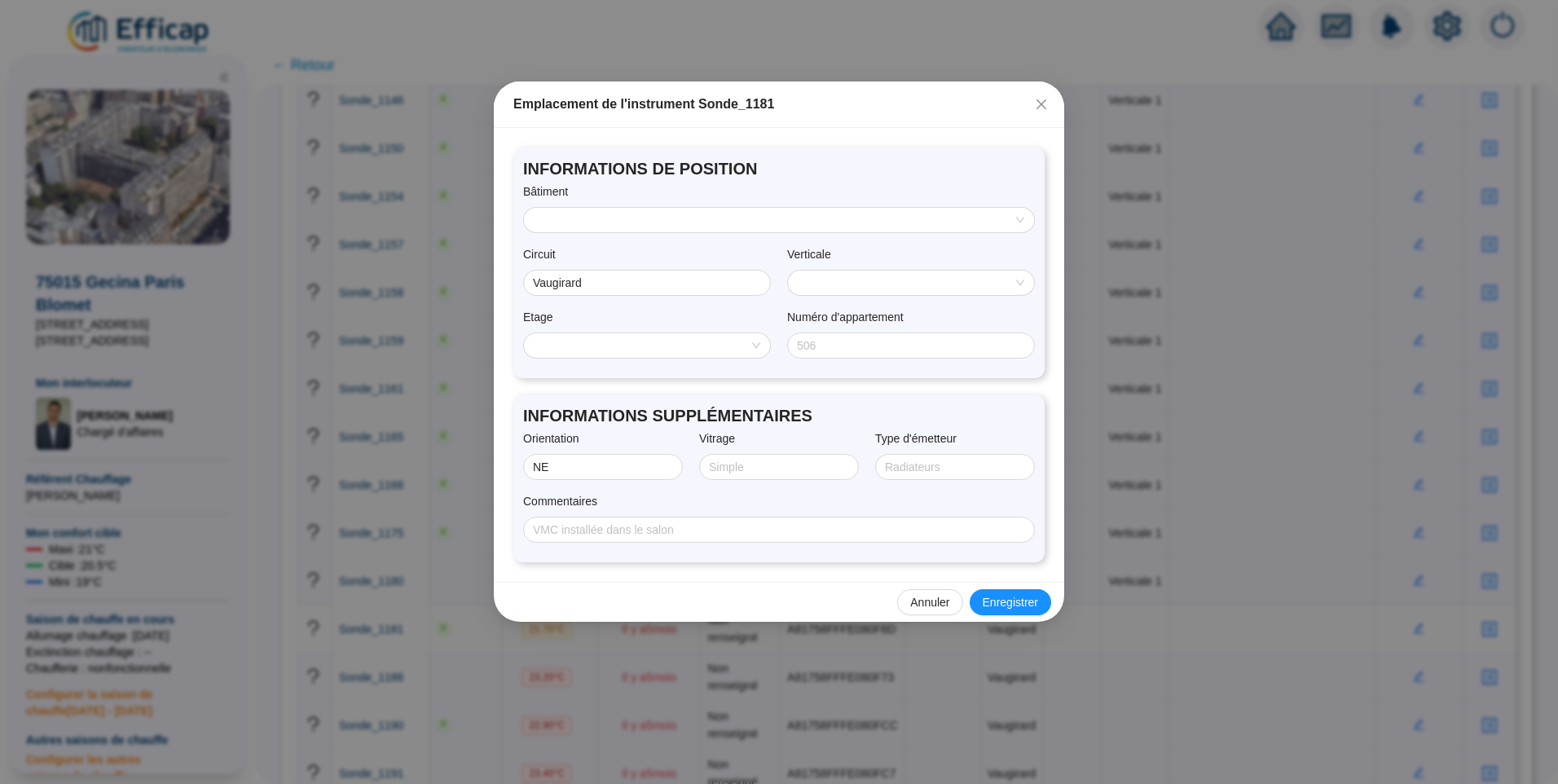
click at [638, 227] on input "search" at bounding box center [771, 219] width 476 height 25
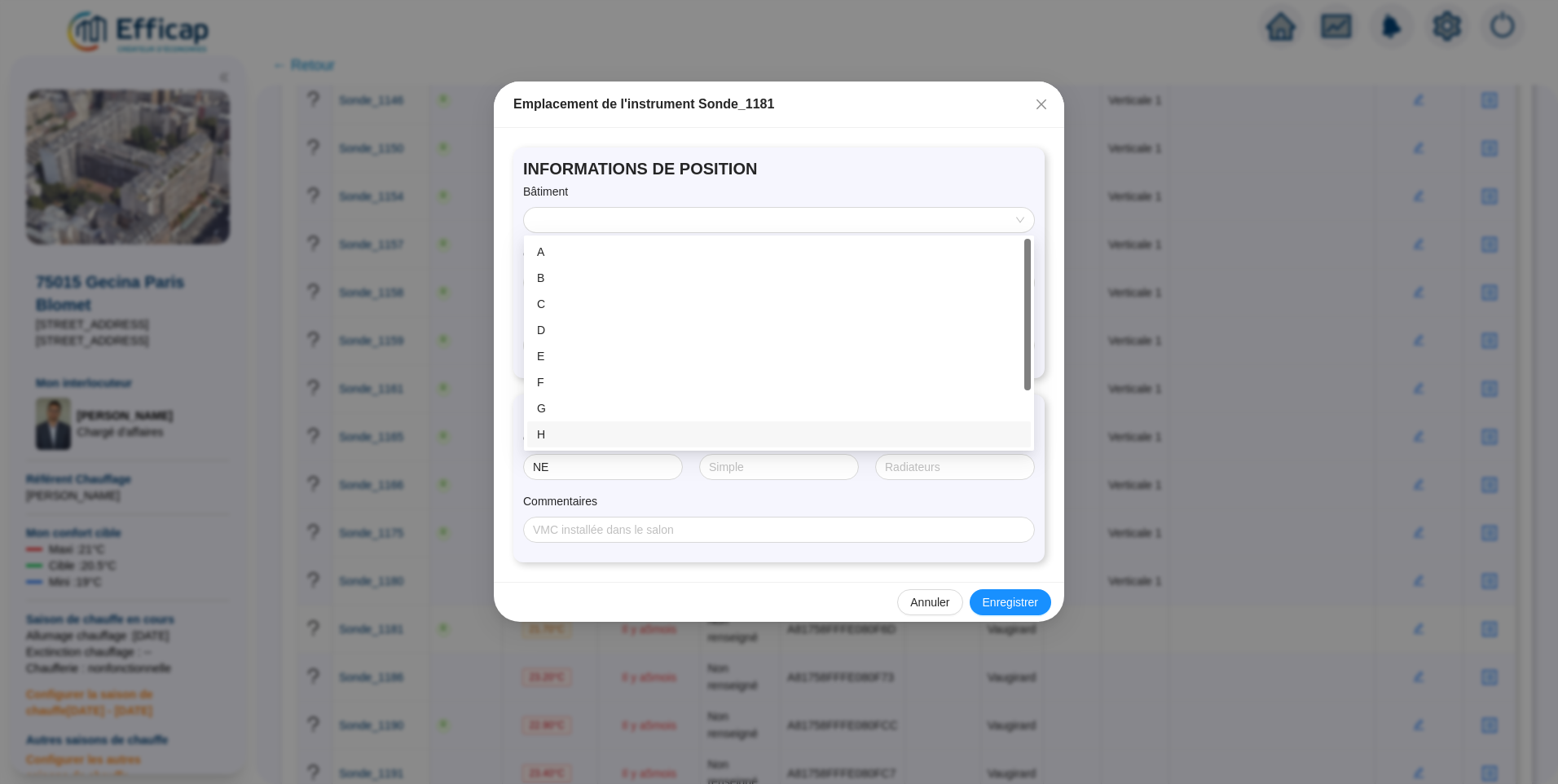
click at [563, 429] on div "H" at bounding box center [779, 434] width 484 height 17
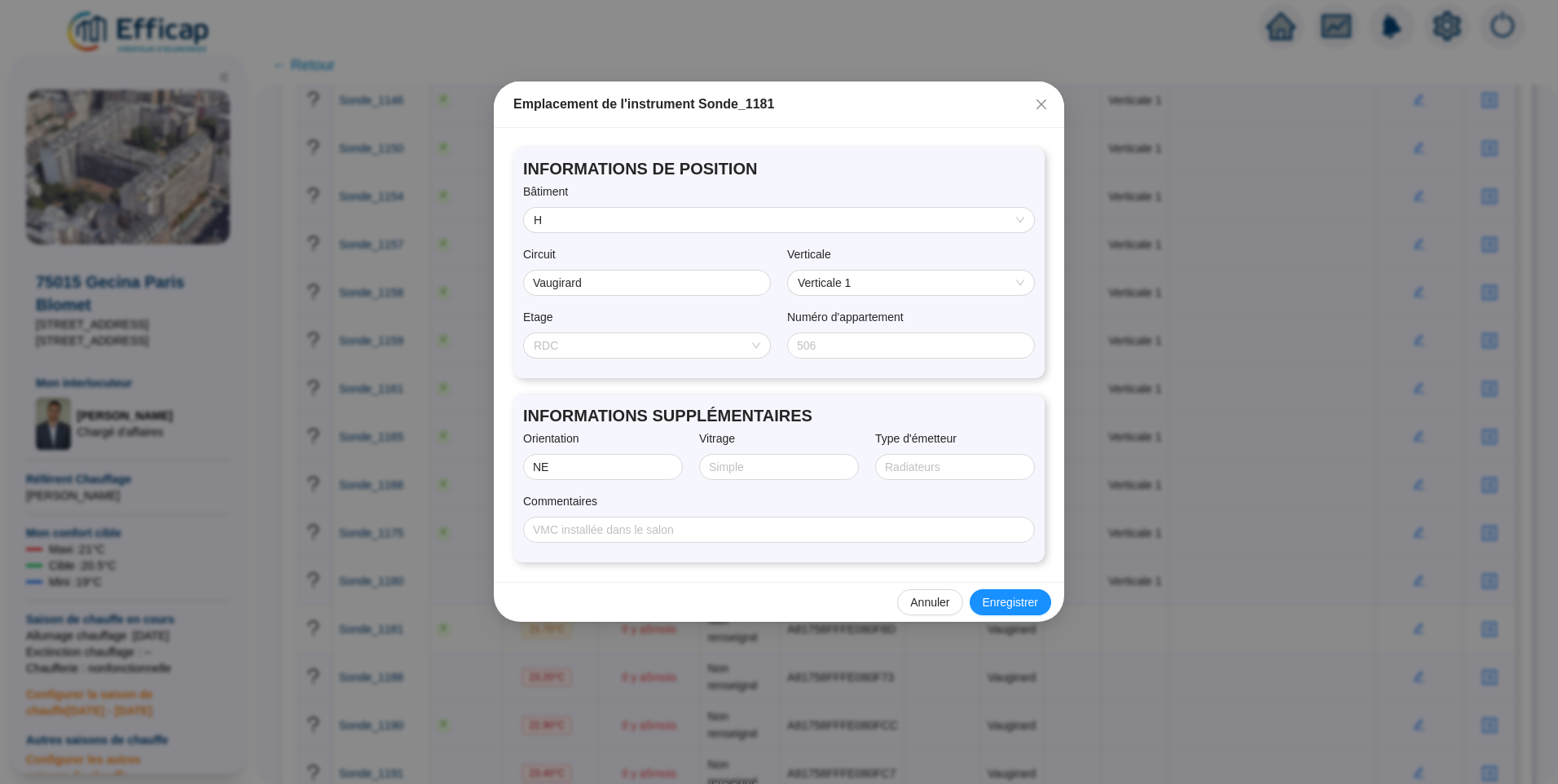
click at [605, 342] on span "RDC" at bounding box center [647, 345] width 227 height 25
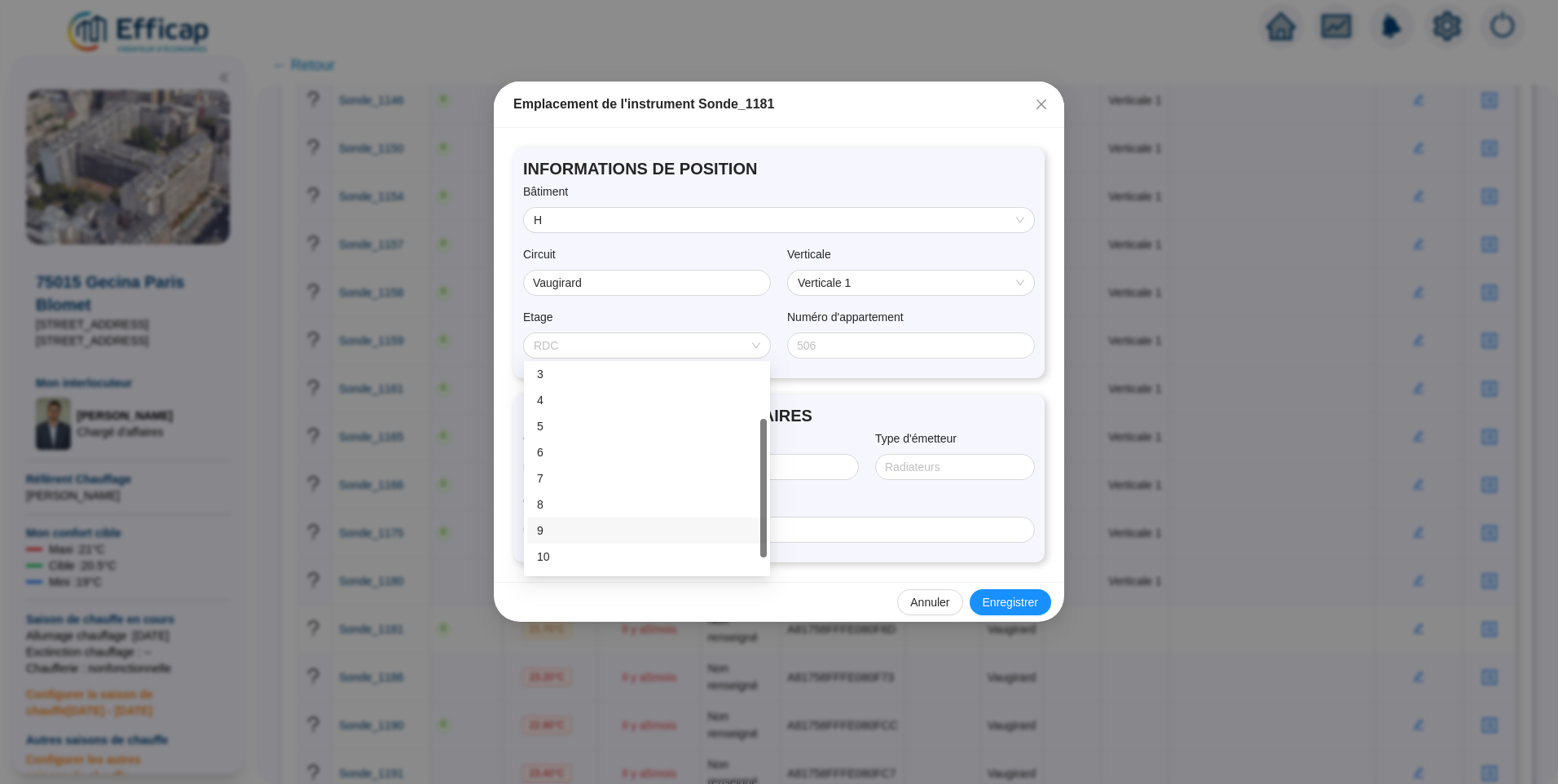
click at [597, 536] on div "9" at bounding box center [647, 531] width 220 height 17
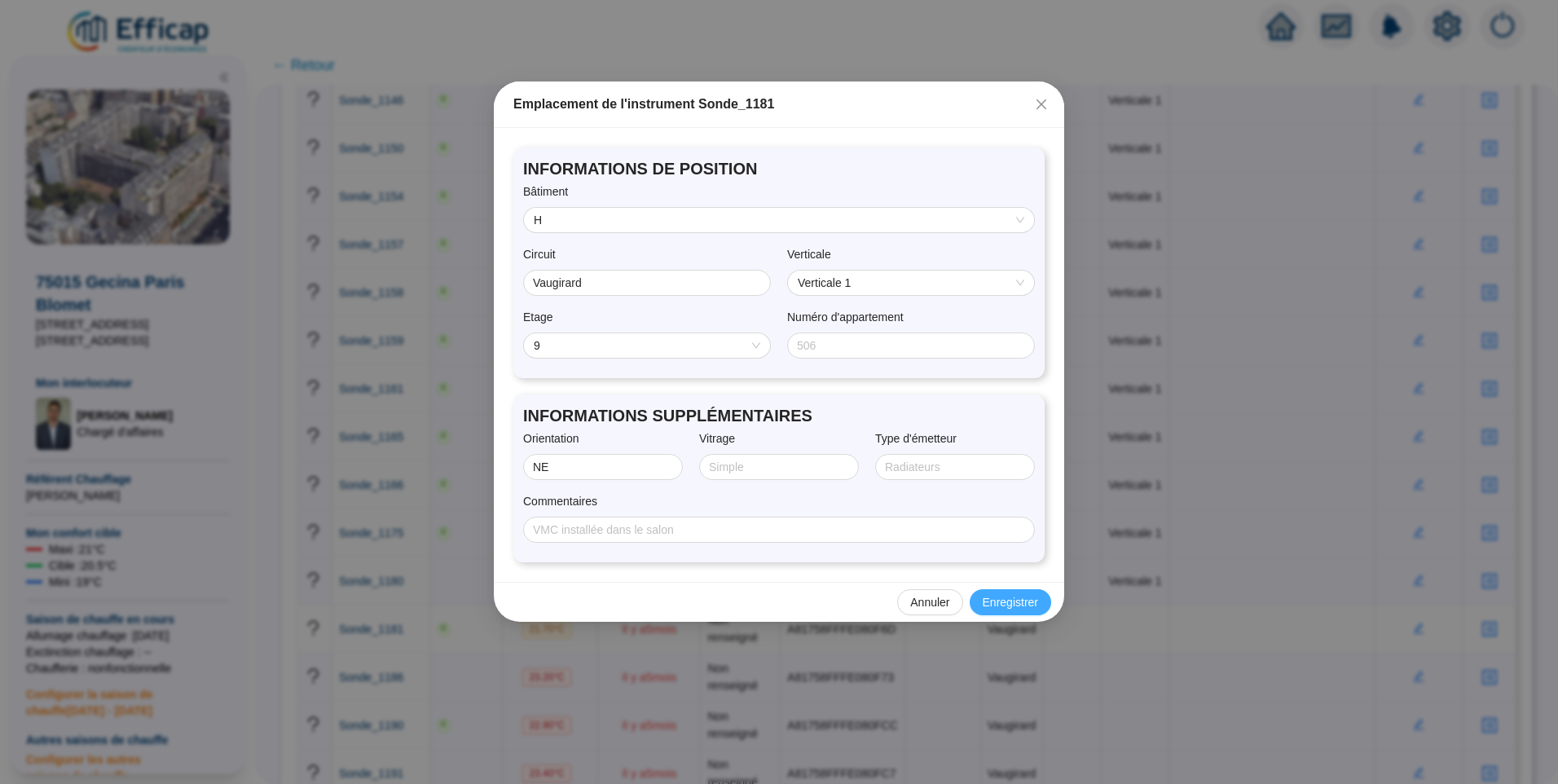
click at [1016, 596] on span "Enregistrer" at bounding box center [1011, 602] width 56 height 17
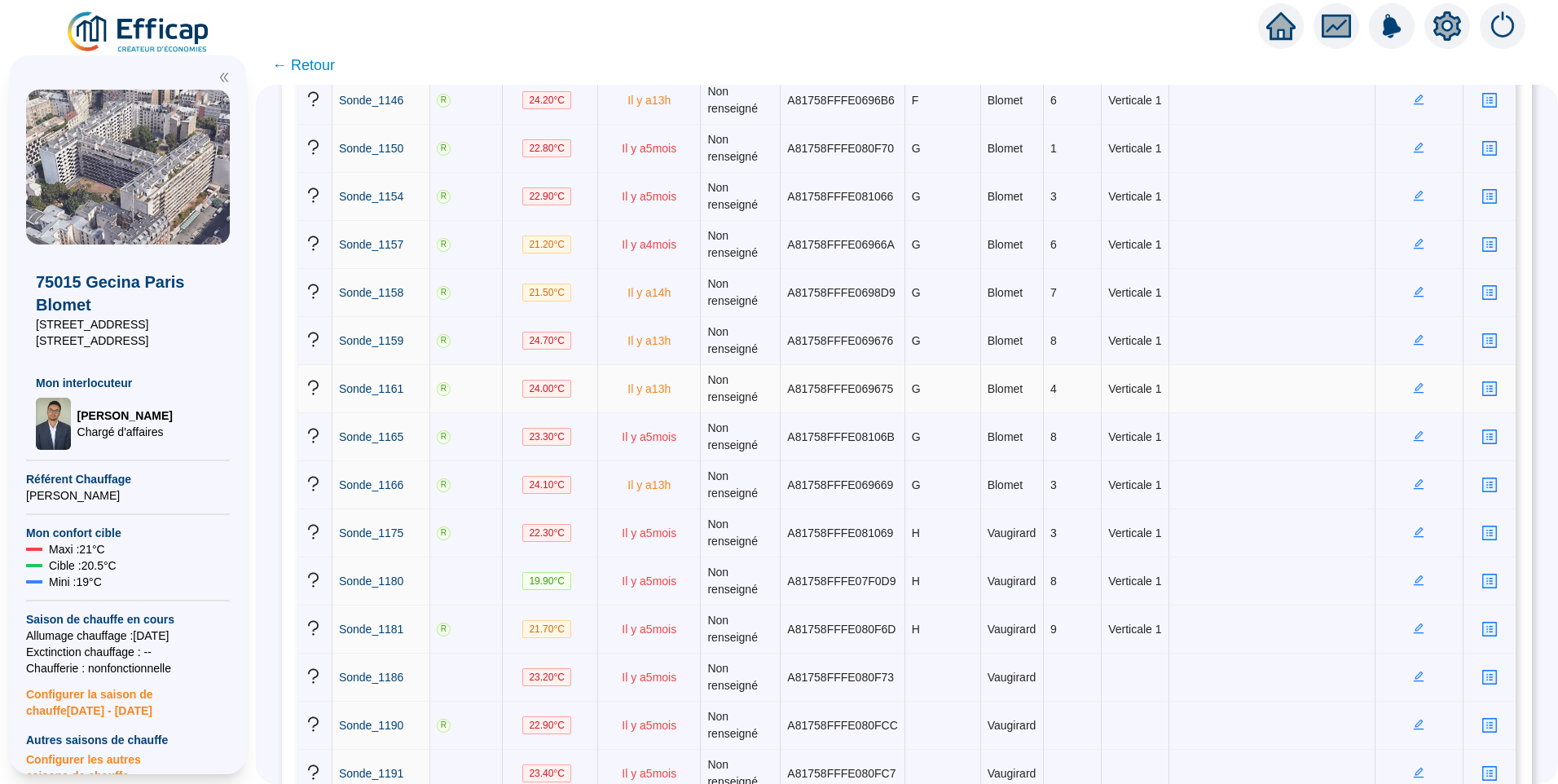
scroll to position [2282, 0]
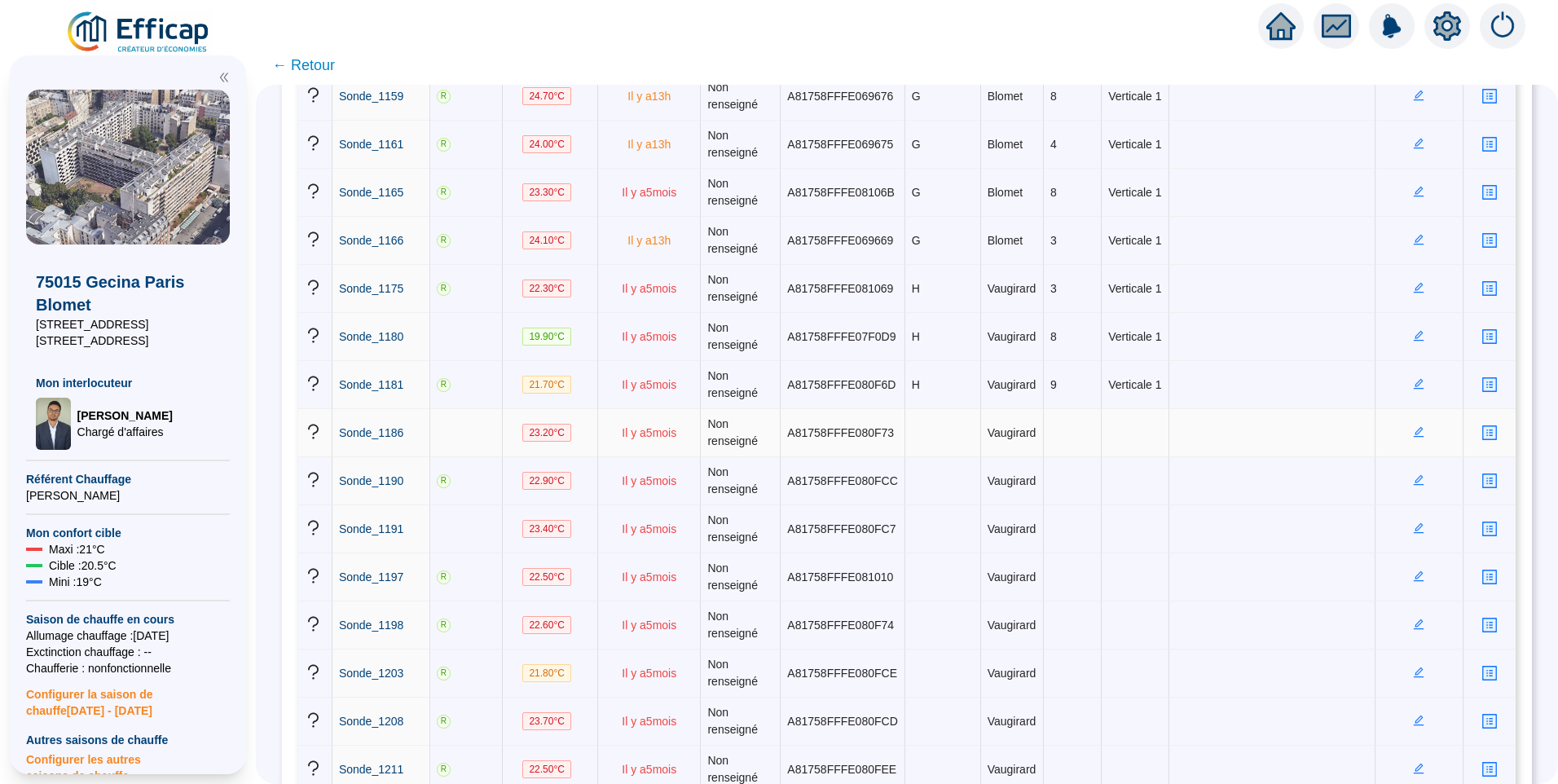
click at [1414, 429] on icon "edit" at bounding box center [1419, 431] width 11 height 11
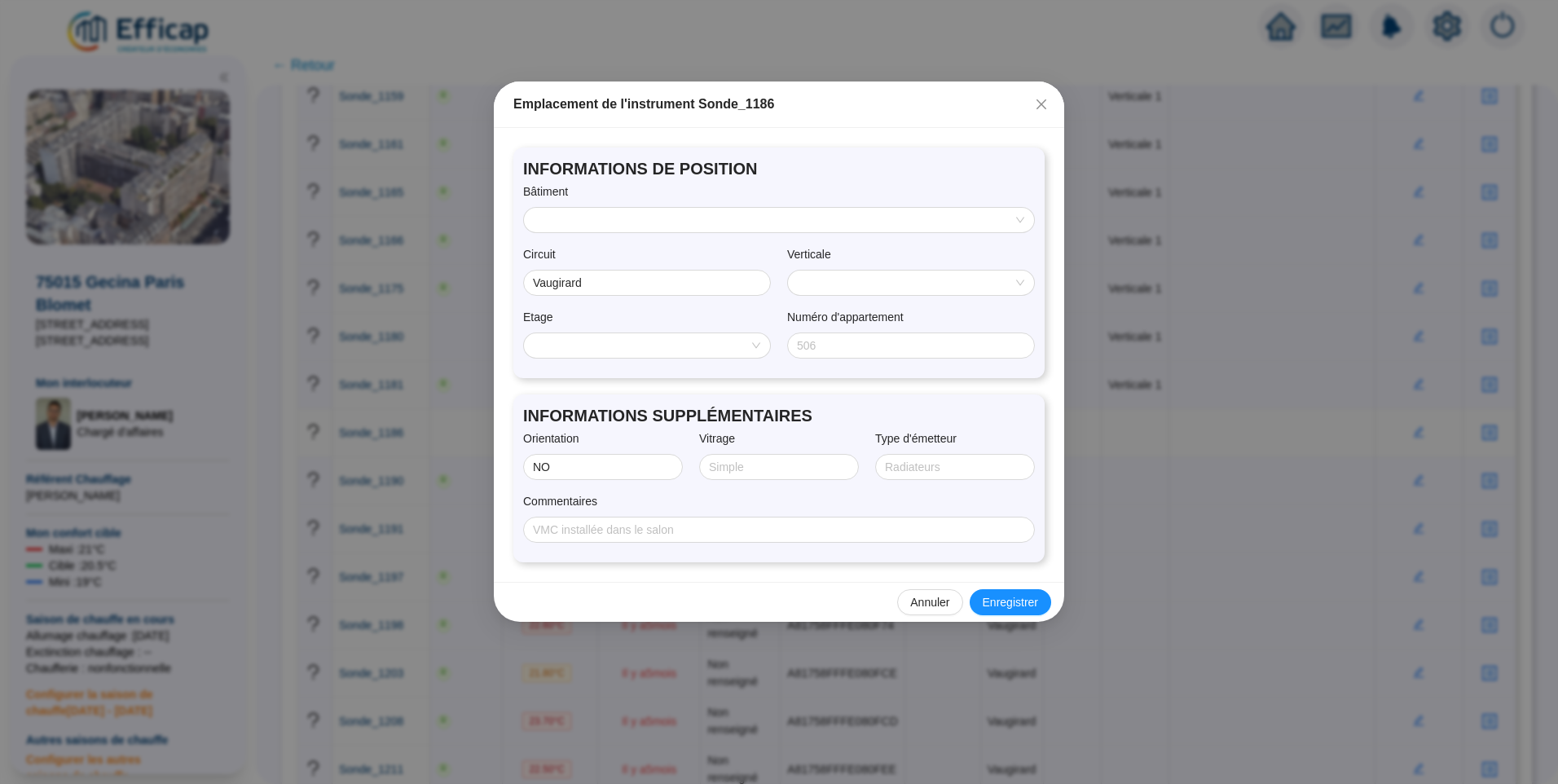
click at [607, 215] on input "search" at bounding box center [771, 219] width 476 height 25
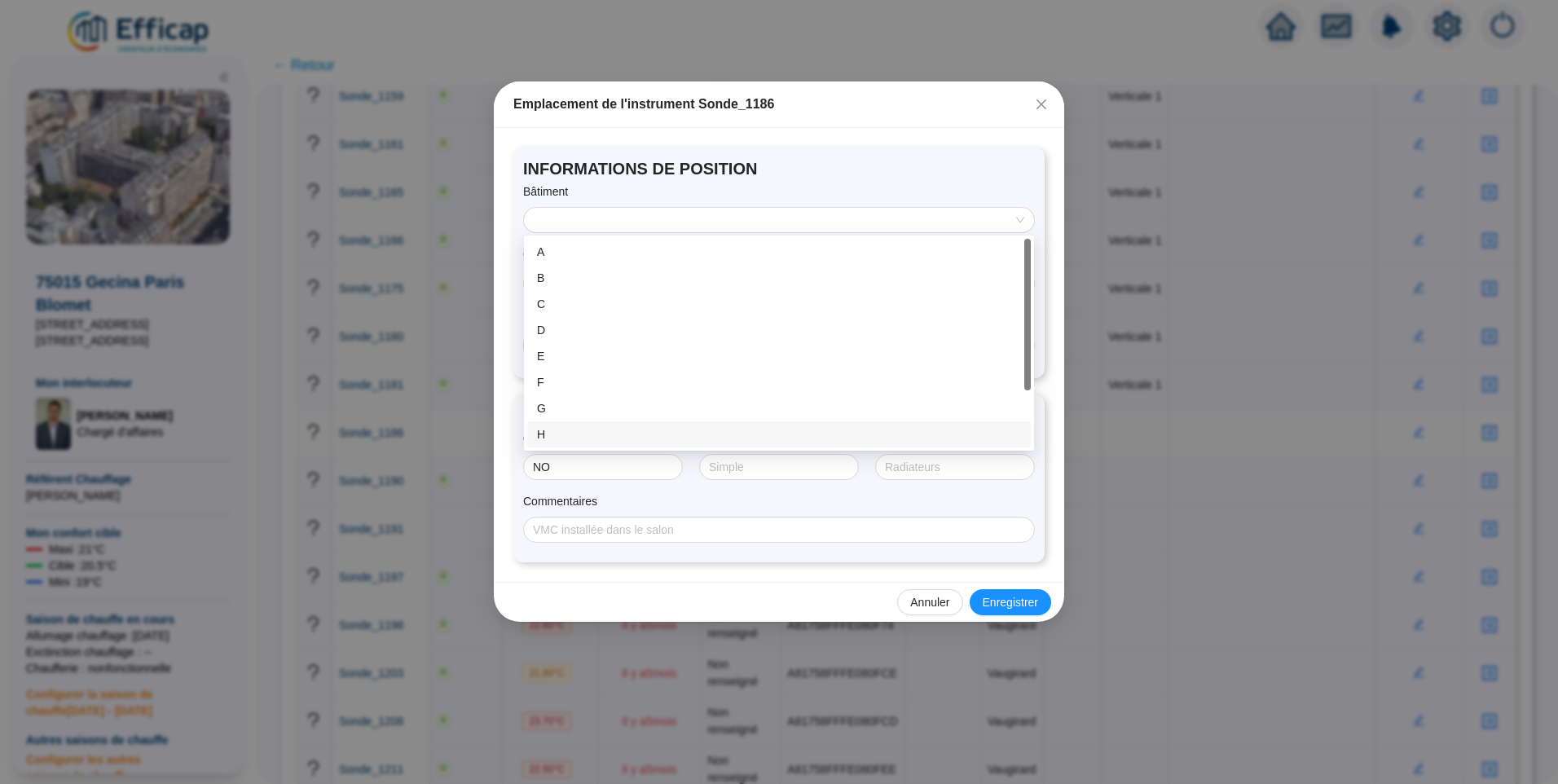
click at [579, 436] on div "H" at bounding box center [779, 434] width 484 height 17
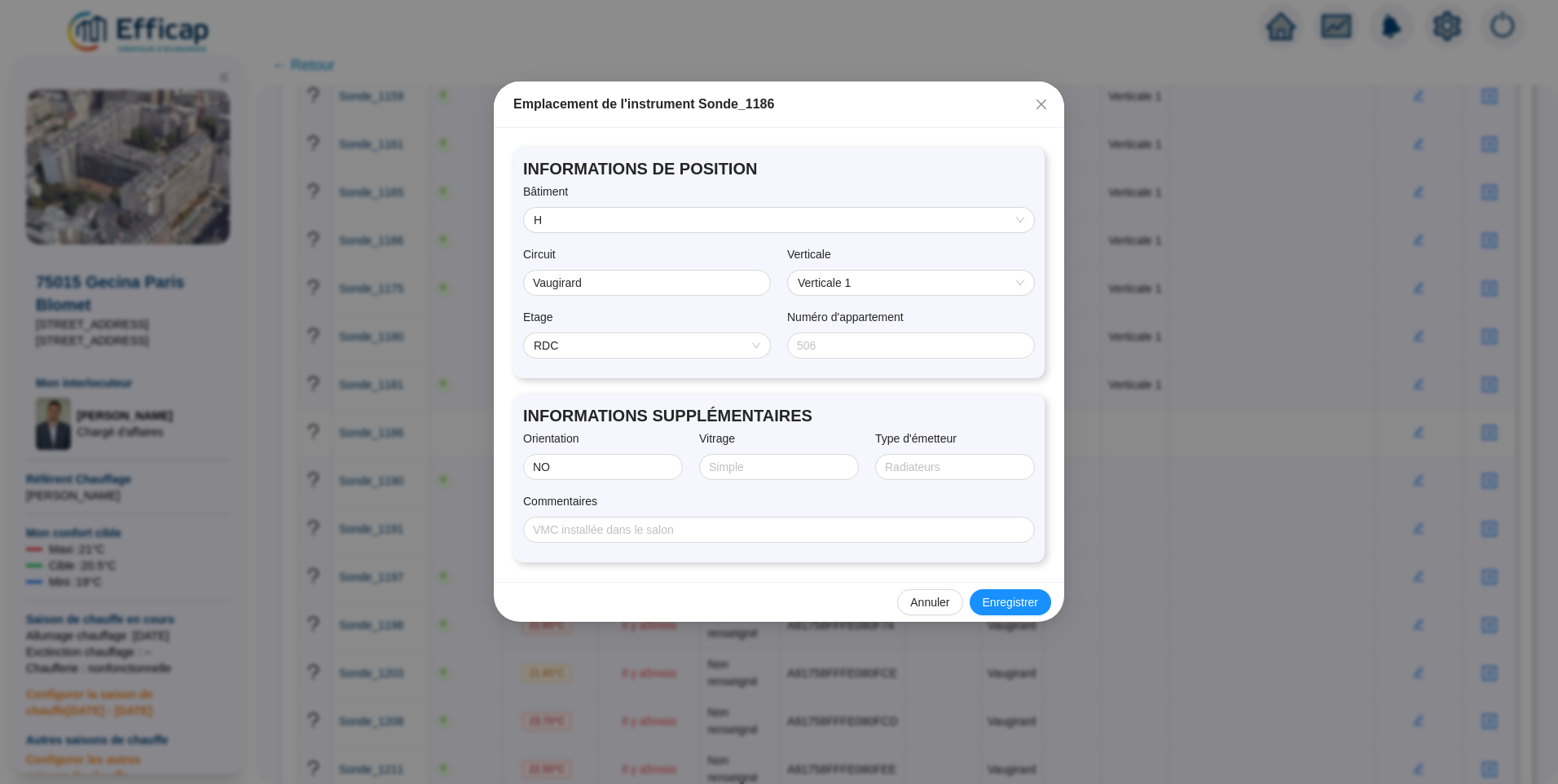
click at [641, 337] on span "RDC" at bounding box center [647, 345] width 227 height 25
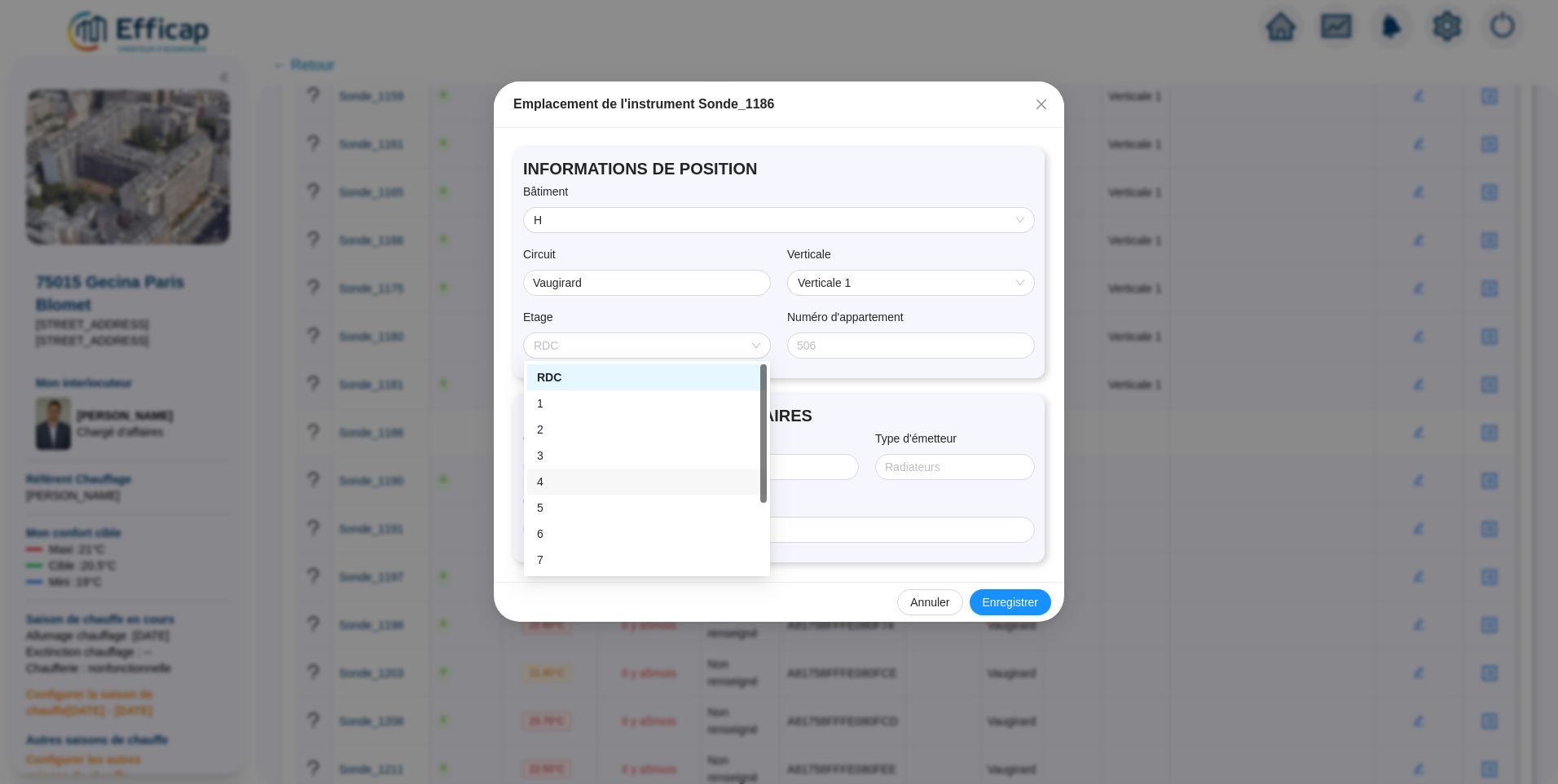
click at [563, 455] on div "3" at bounding box center [647, 456] width 220 height 17
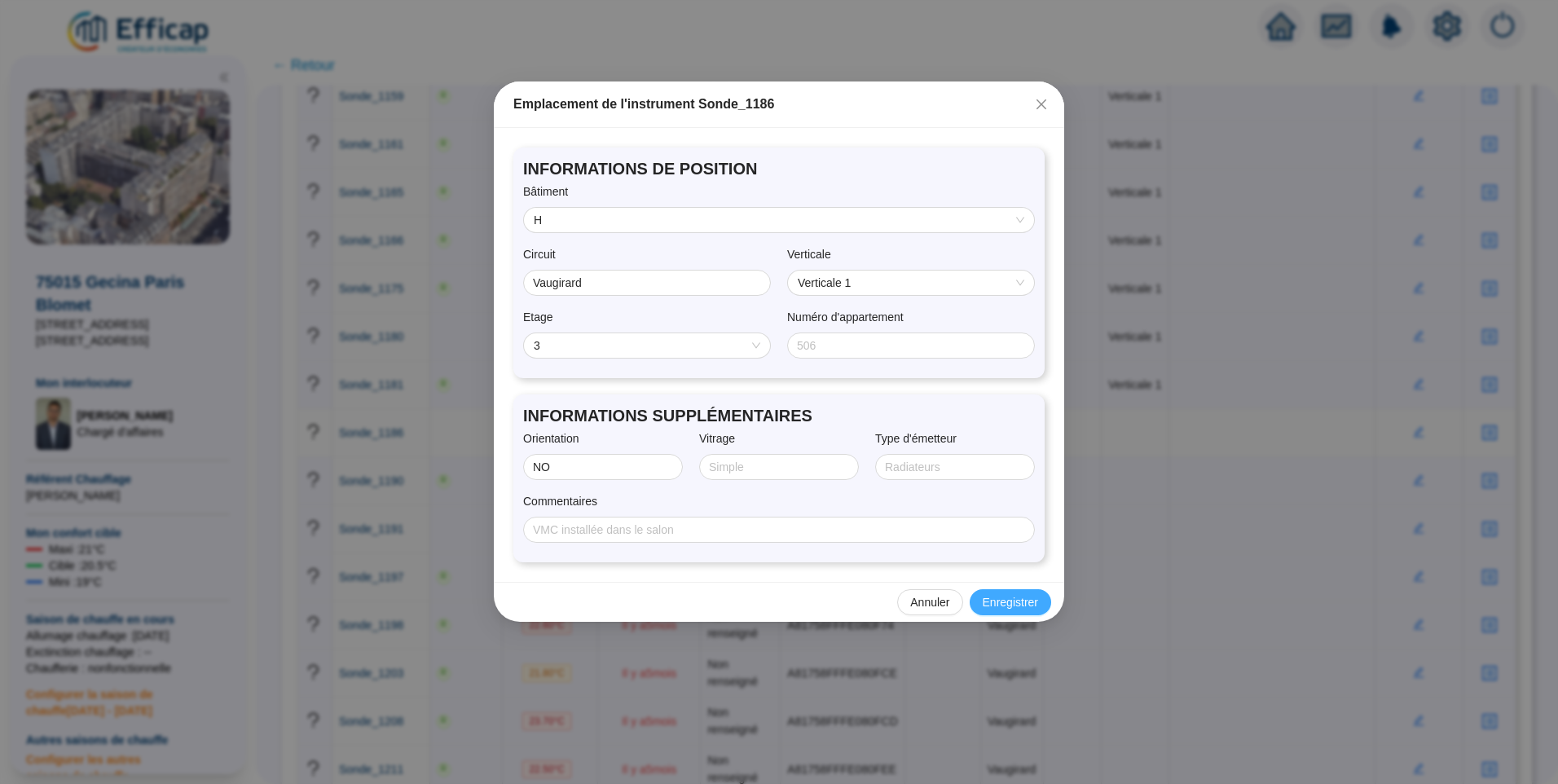
click at [1006, 598] on span "Enregistrer" at bounding box center [1011, 602] width 56 height 17
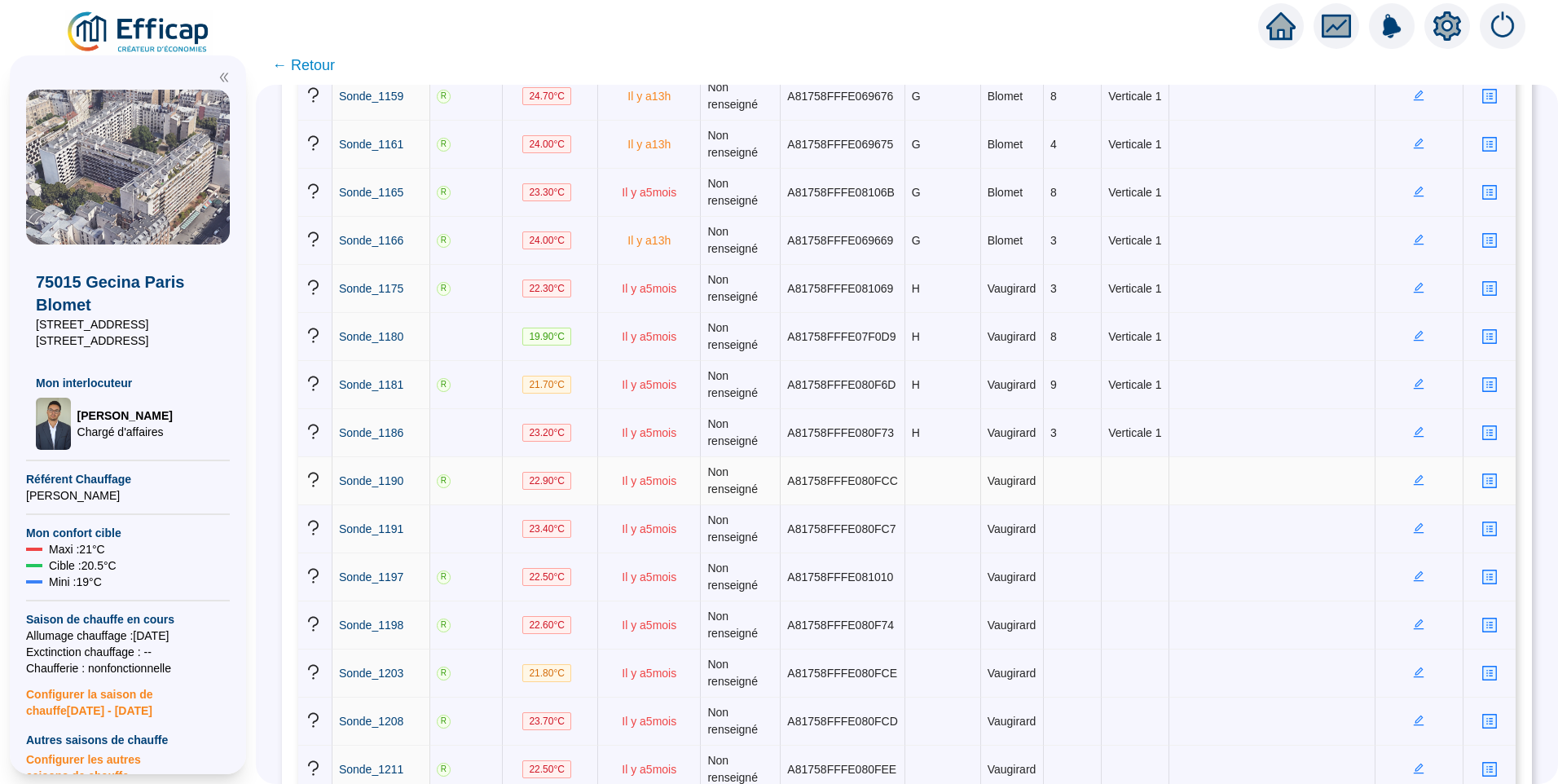
click at [1414, 479] on icon "edit" at bounding box center [1419, 480] width 11 height 11
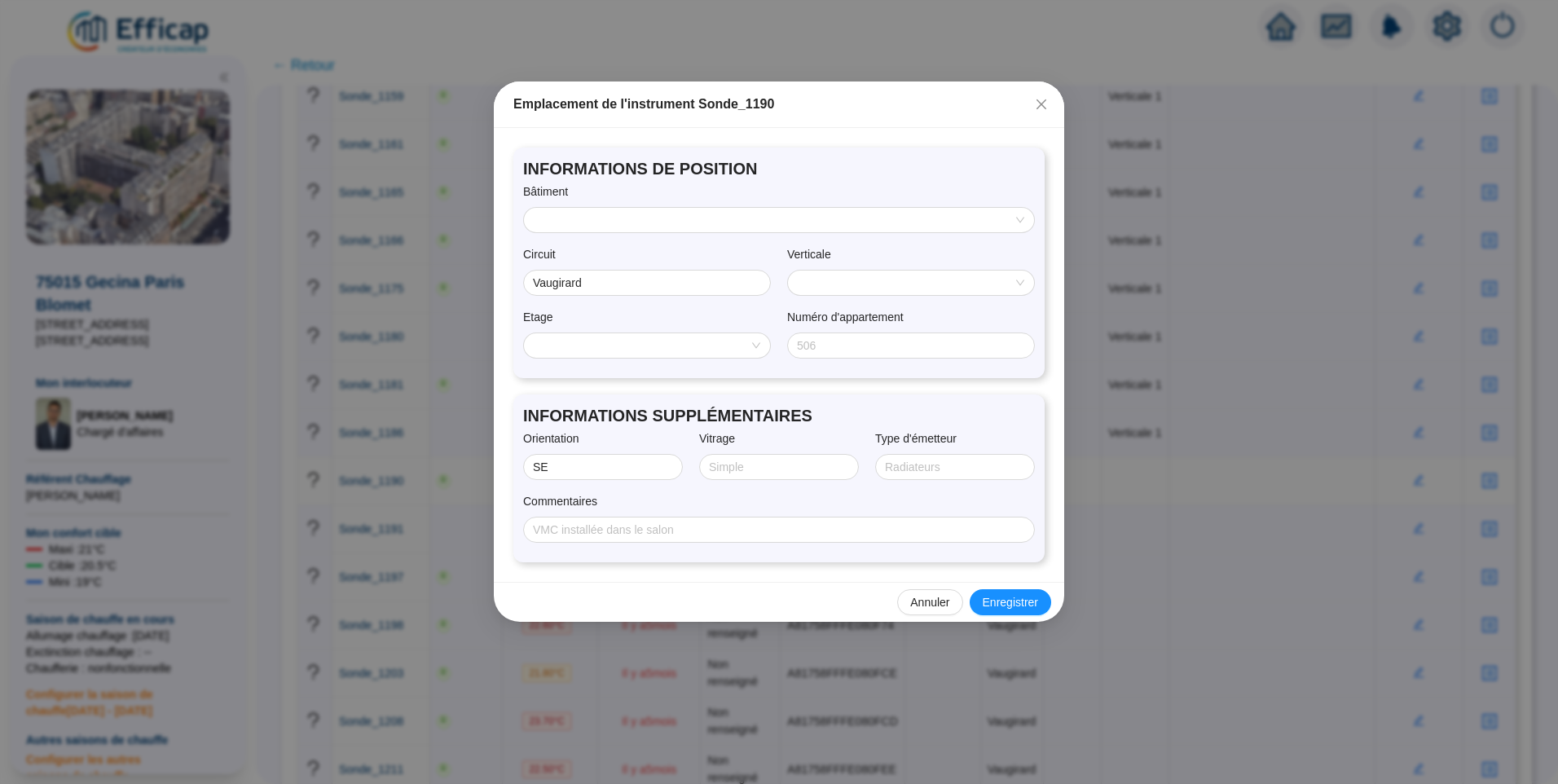
click at [614, 215] on input "search" at bounding box center [771, 219] width 476 height 25
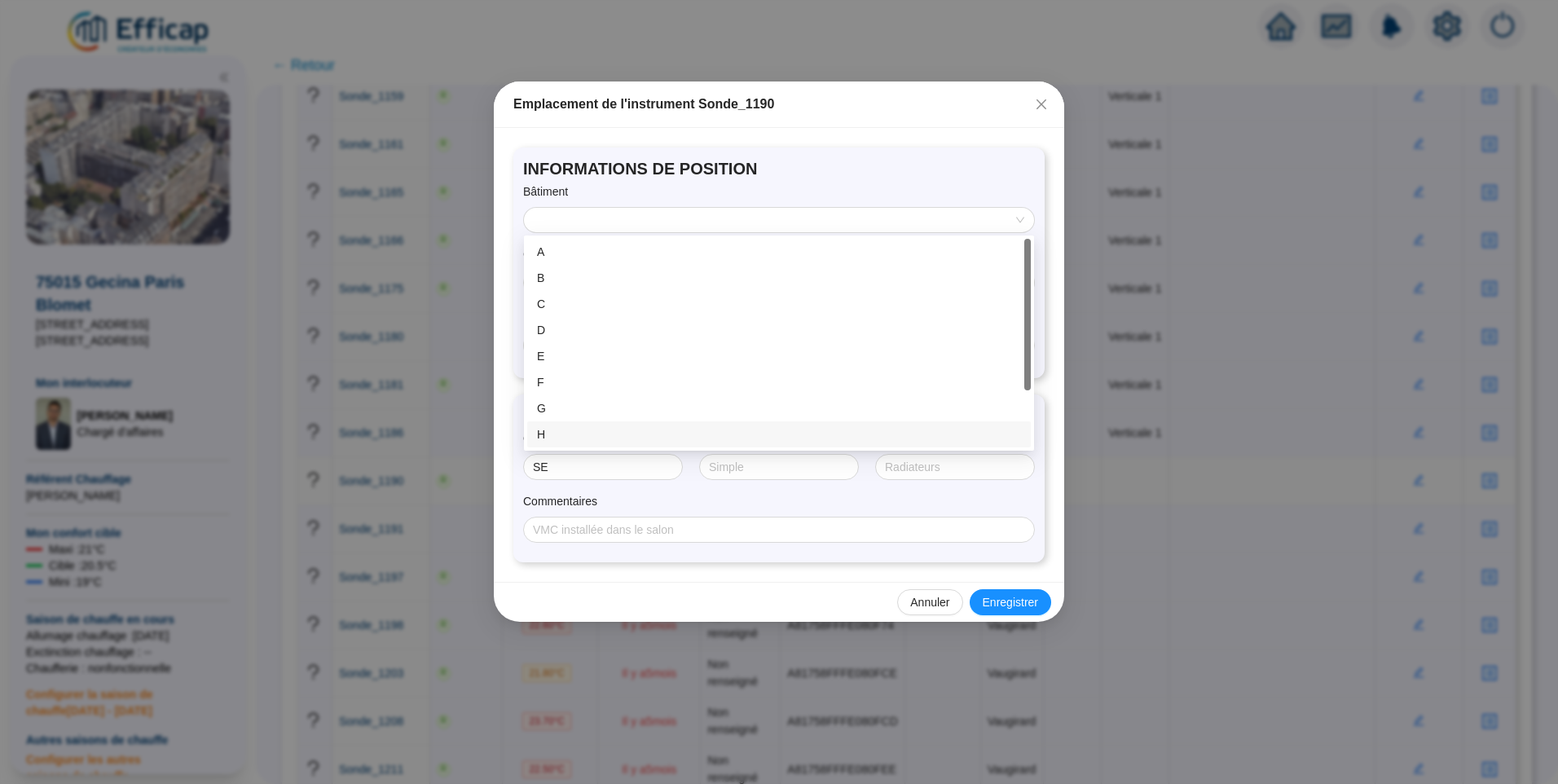
click at [562, 429] on div "H" at bounding box center [779, 434] width 484 height 17
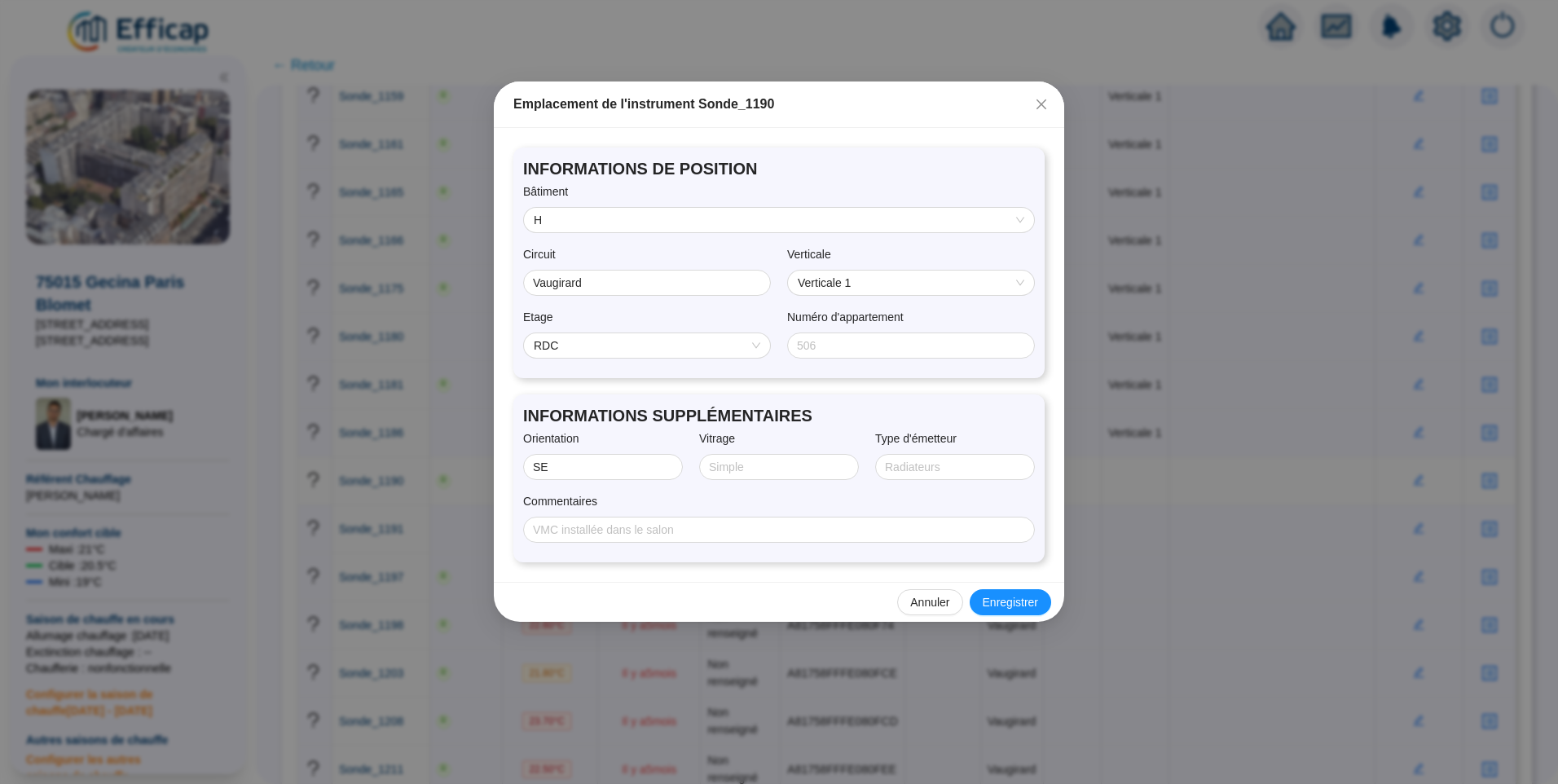
click at [678, 344] on span "RDC" at bounding box center [647, 345] width 227 height 25
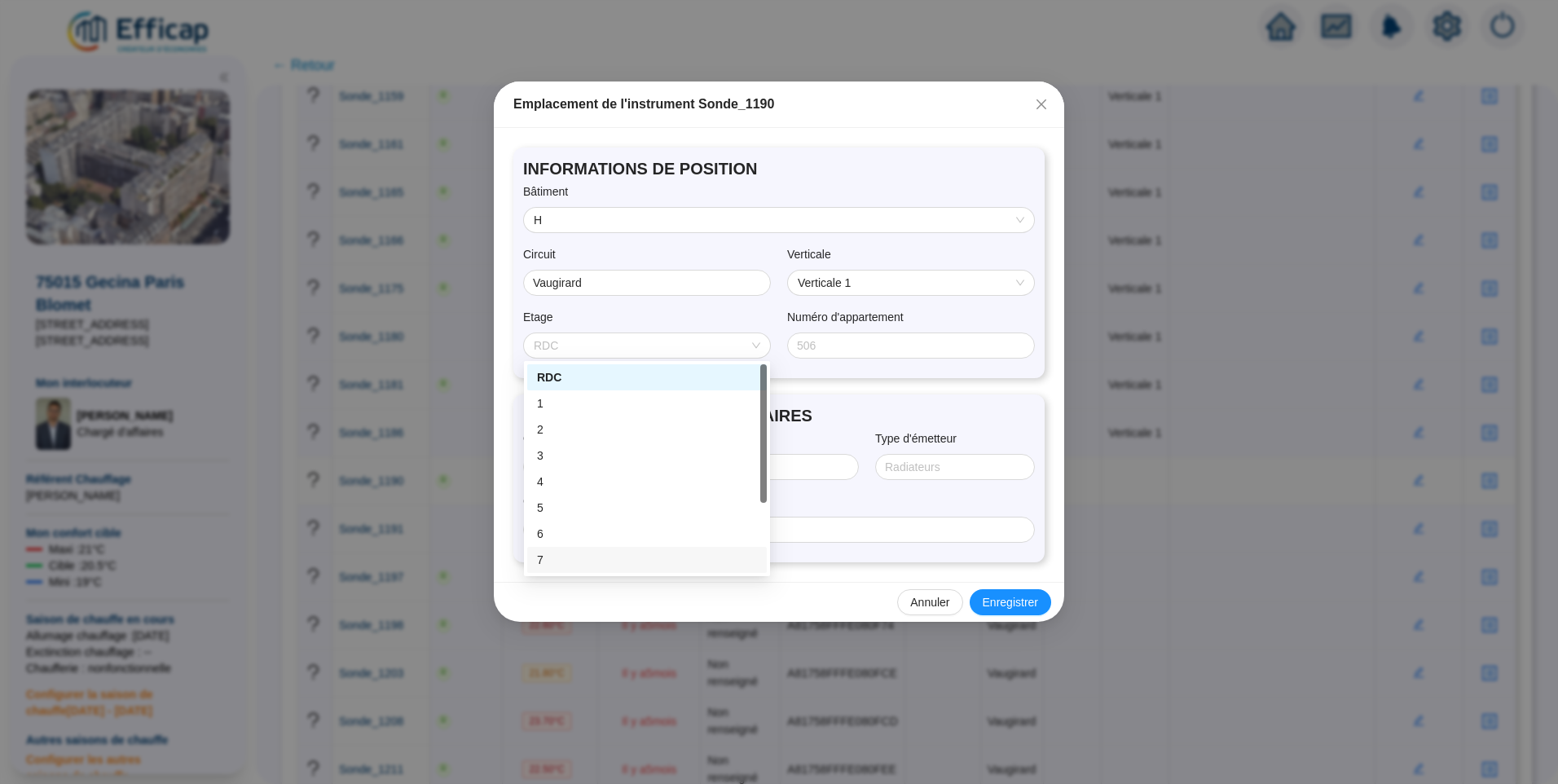
click at [543, 561] on div "7" at bounding box center [647, 560] width 220 height 17
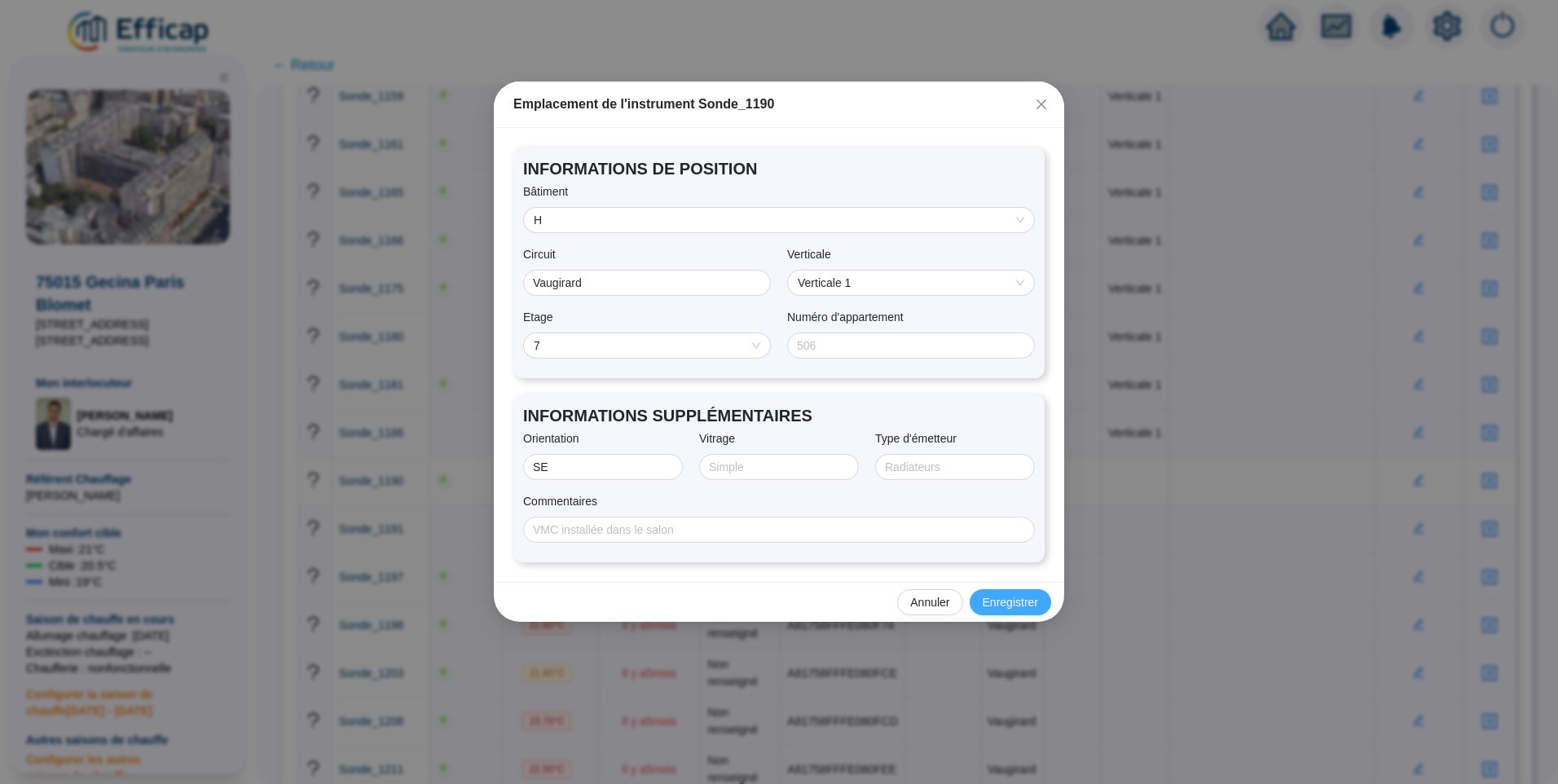
click at [1025, 594] on span "Enregistrer" at bounding box center [1011, 602] width 56 height 17
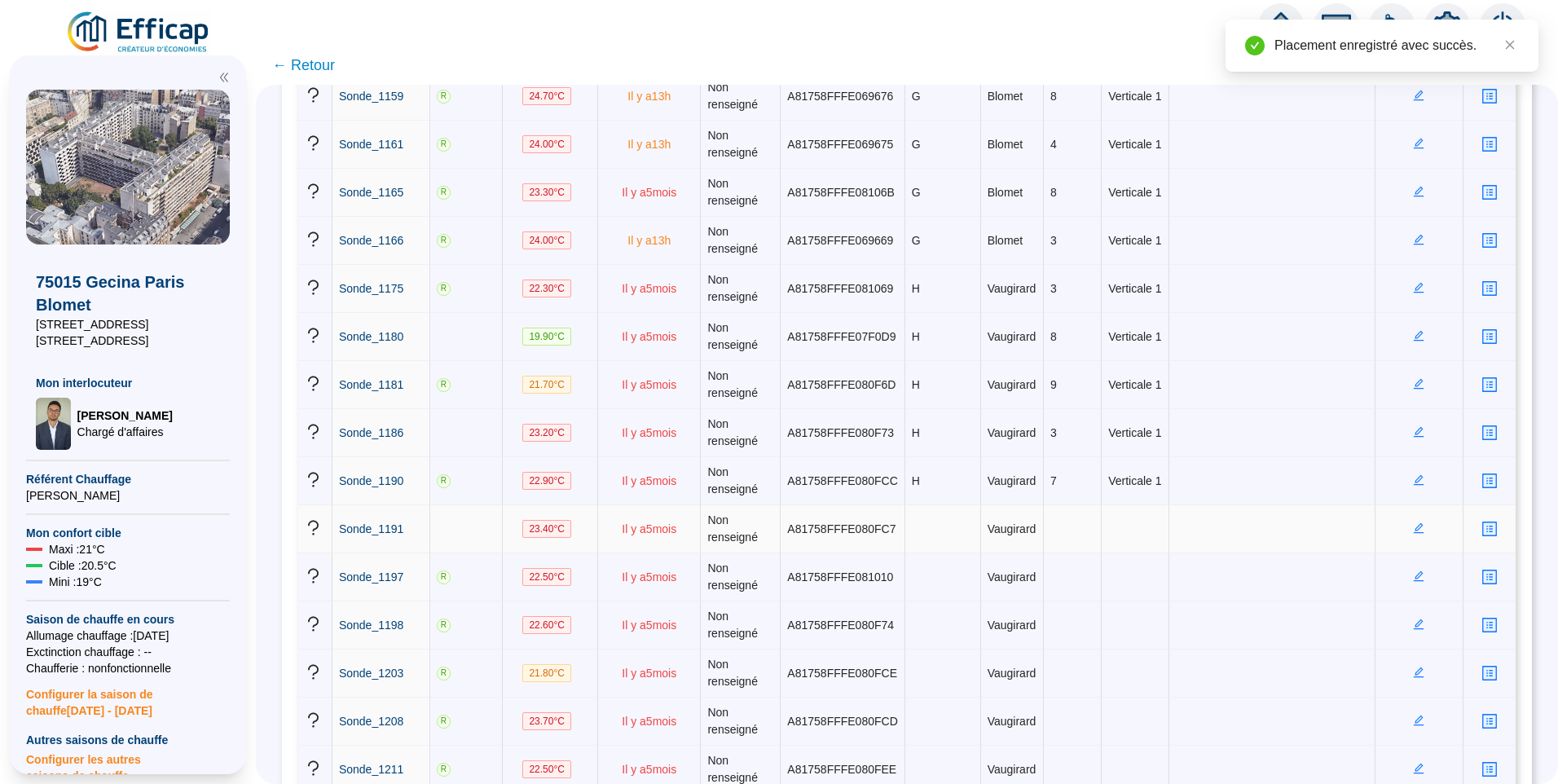
click at [1414, 532] on icon "edit" at bounding box center [1419, 528] width 11 height 11
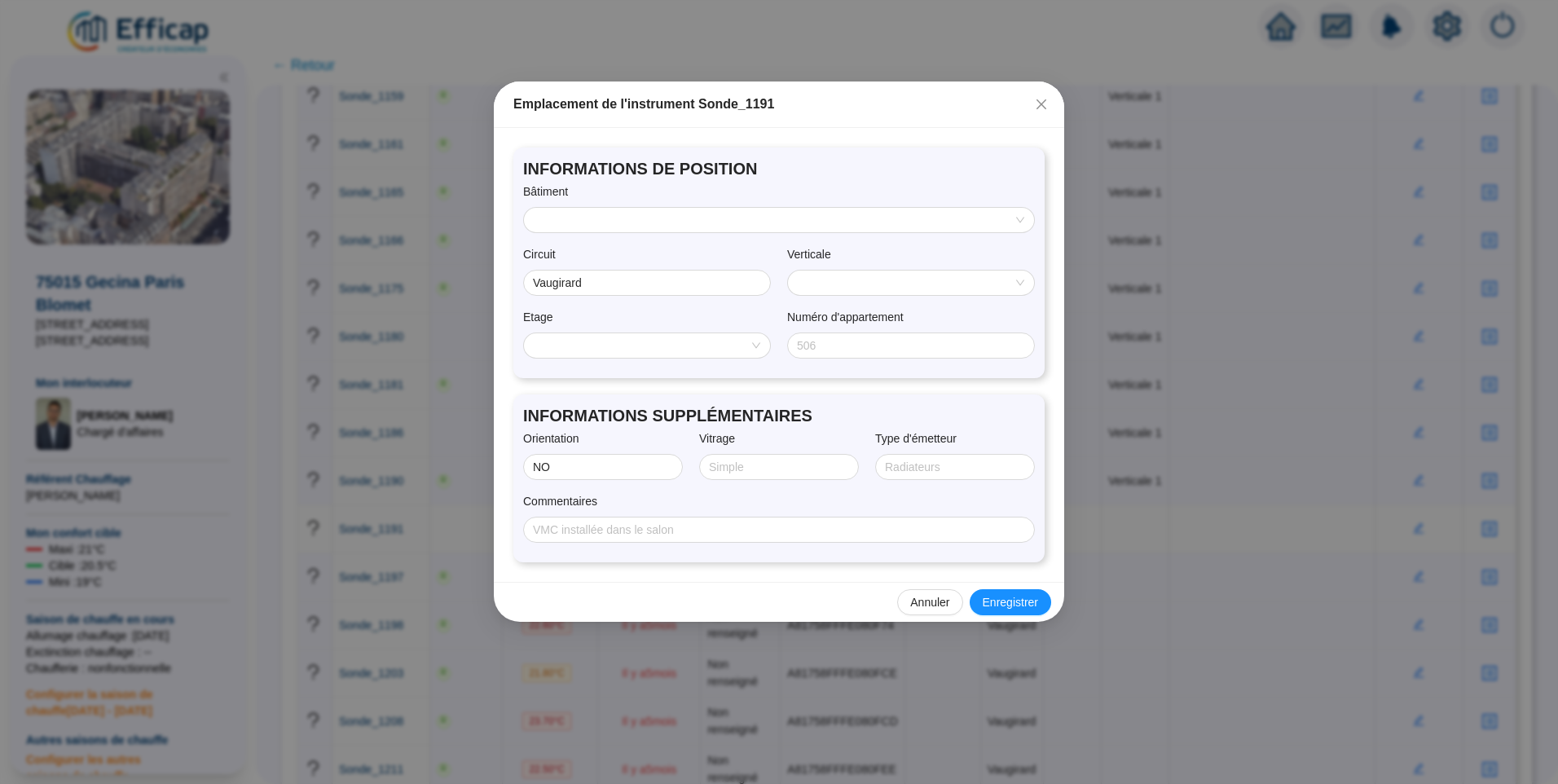
click at [567, 207] on div at bounding box center [779, 220] width 512 height 26
click at [580, 230] on input "search" at bounding box center [771, 219] width 476 height 25
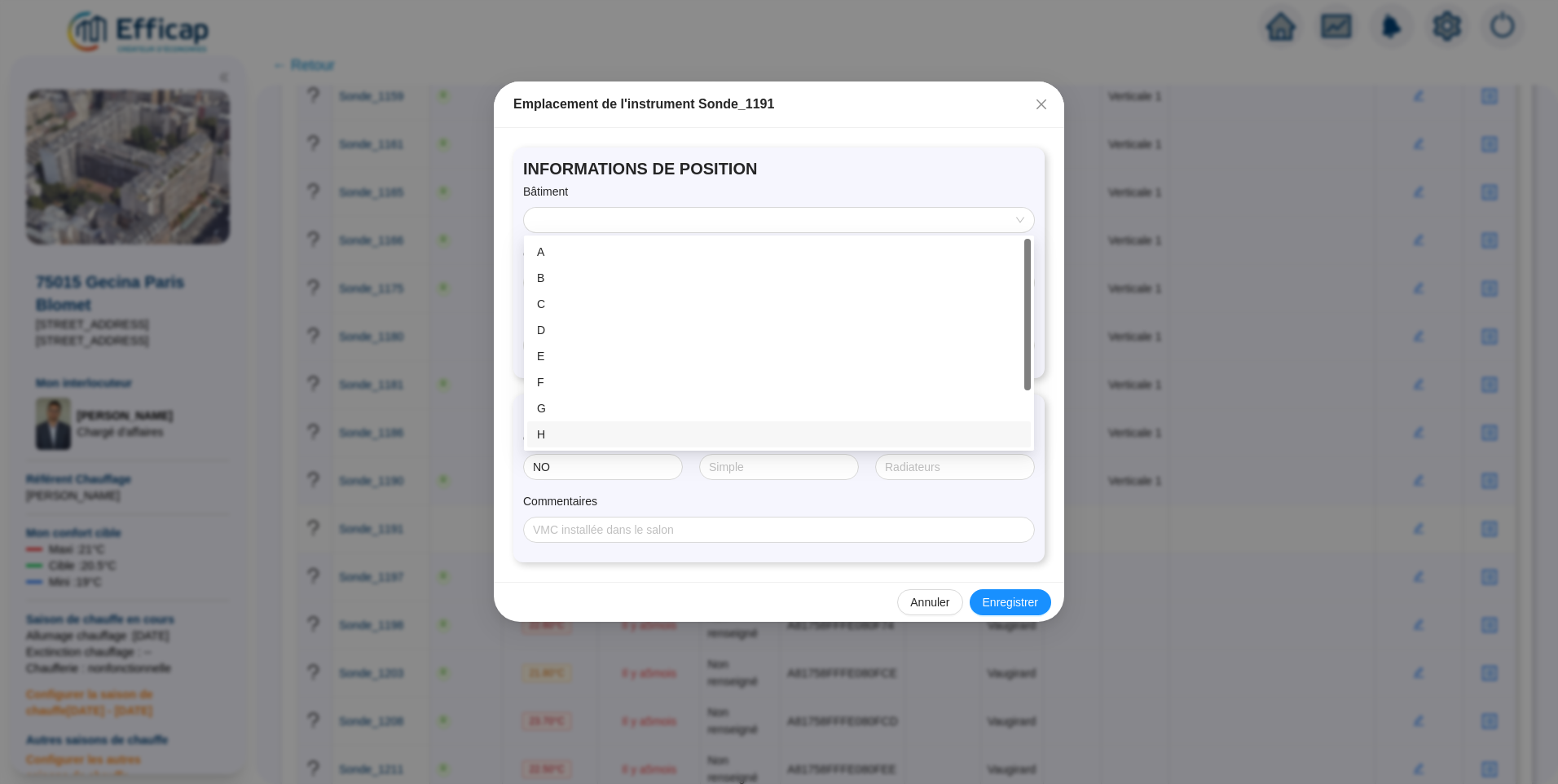
click at [549, 435] on div "H" at bounding box center [779, 434] width 484 height 17
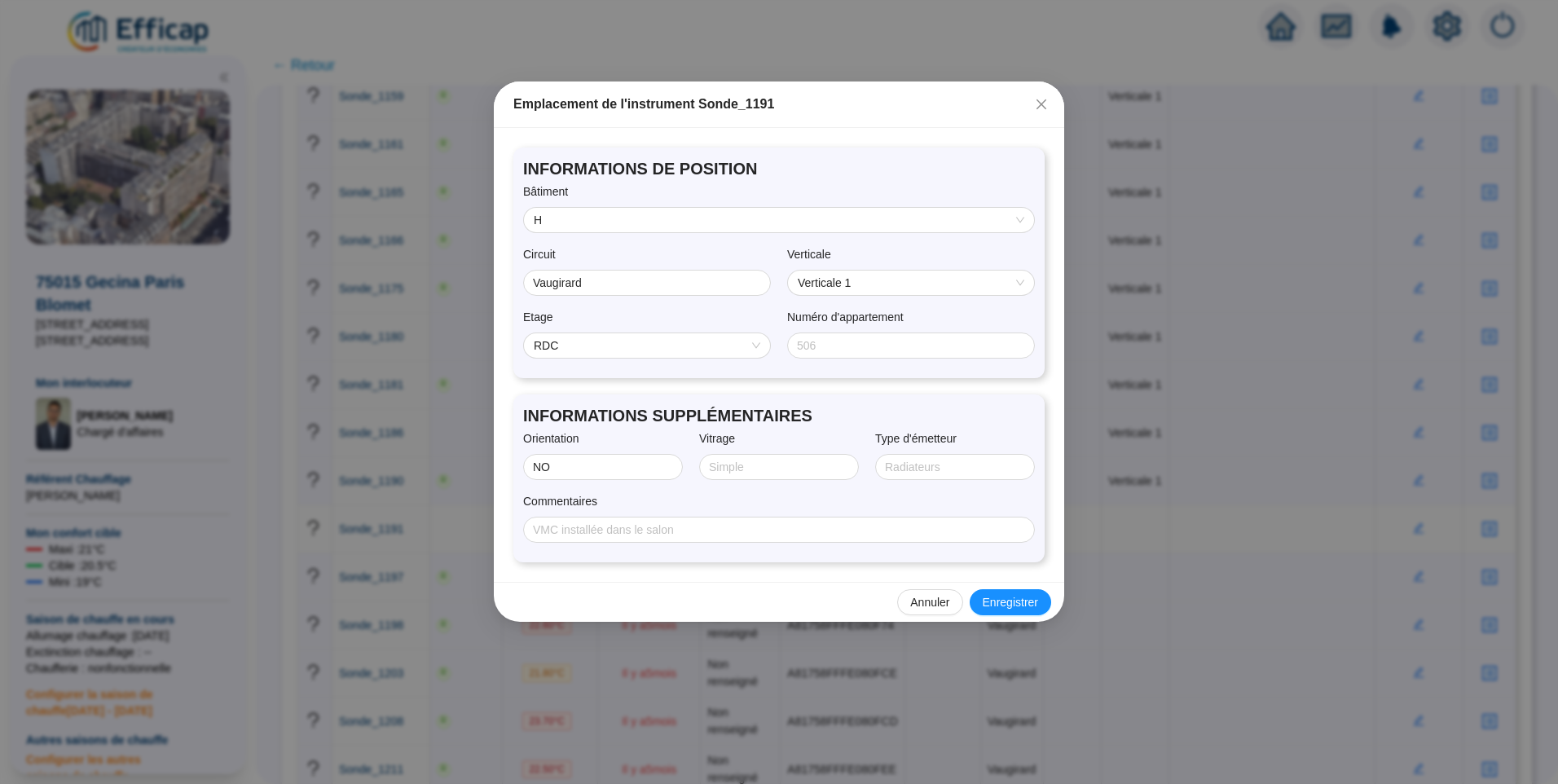
click at [620, 355] on span "RDC" at bounding box center [647, 345] width 227 height 25
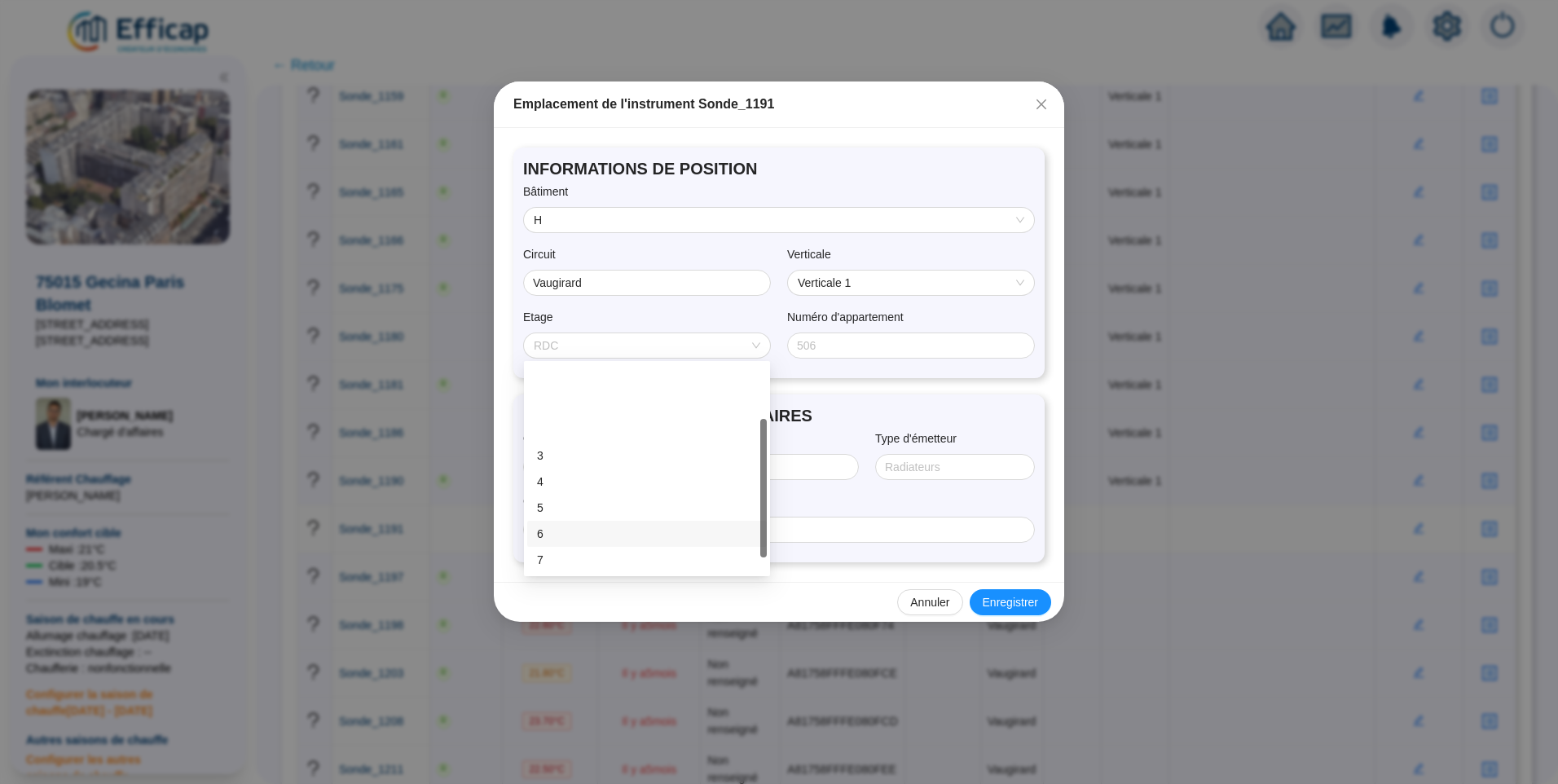
scroll to position [81, 0]
click at [568, 494] on div "8" at bounding box center [647, 504] width 239 height 26
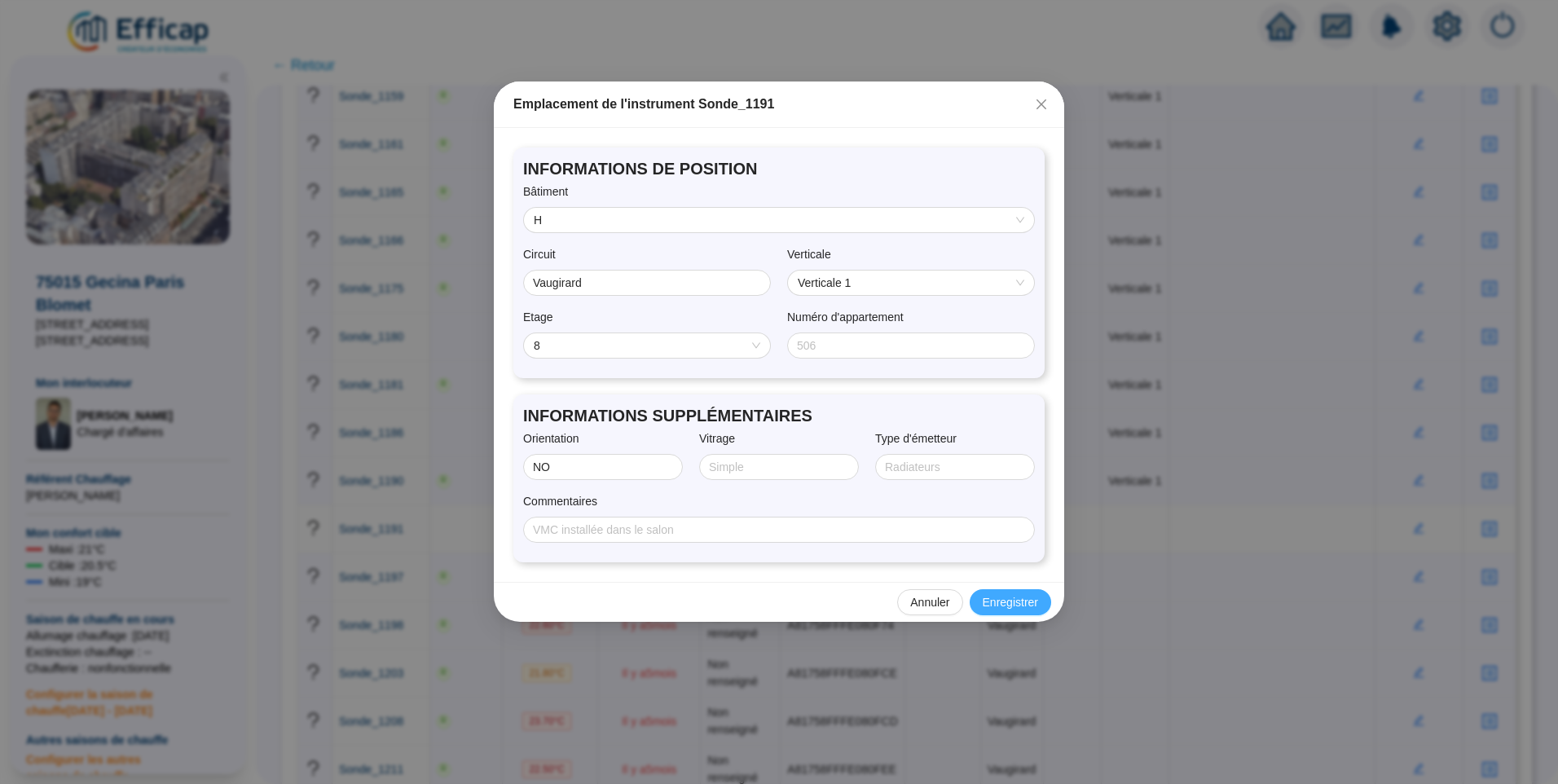
click at [1014, 599] on span "Enregistrer" at bounding box center [1011, 602] width 56 height 17
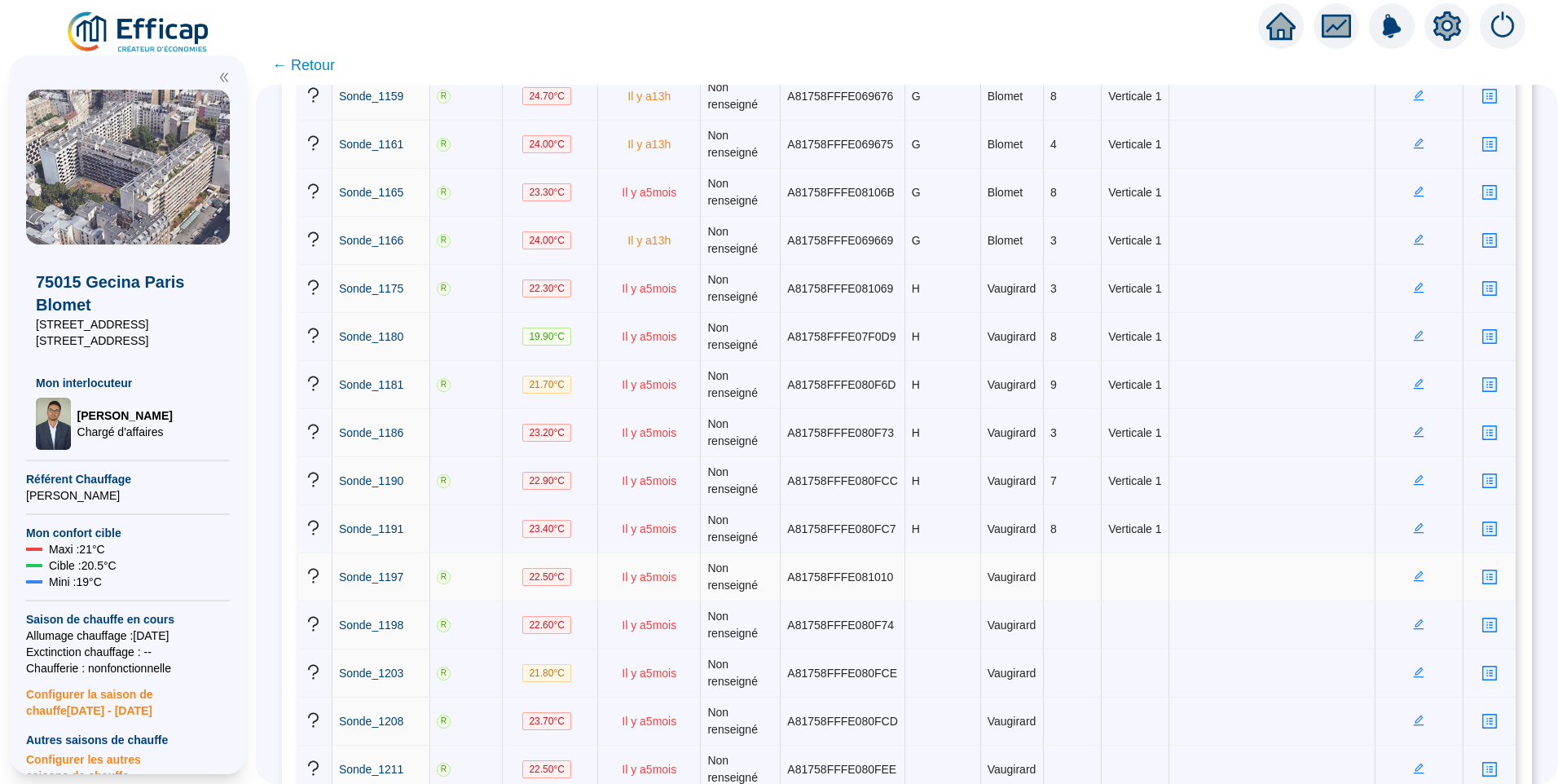
click at [1414, 576] on icon "edit" at bounding box center [1419, 576] width 11 height 11
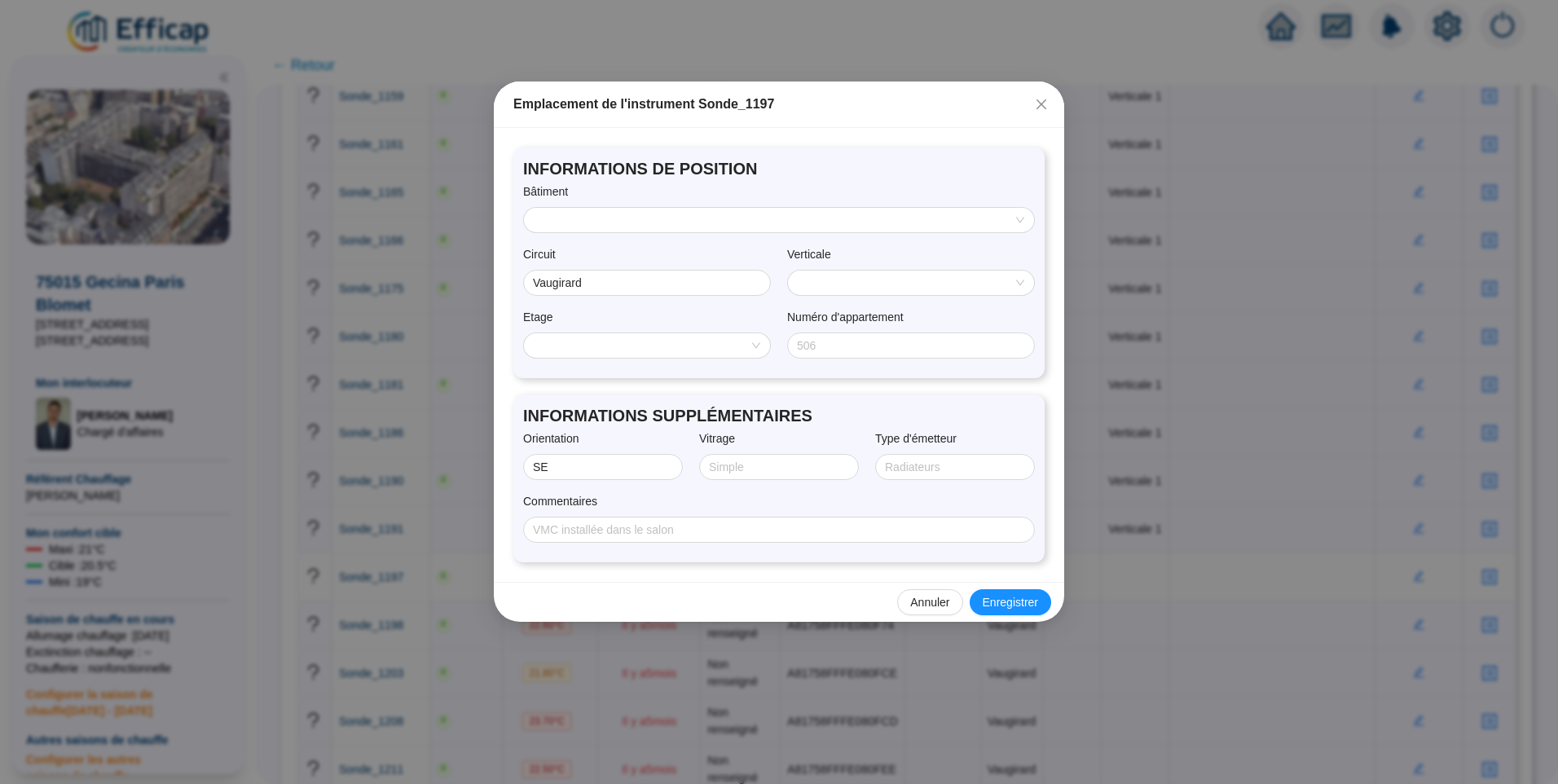
click at [584, 217] on input "search" at bounding box center [771, 219] width 476 height 25
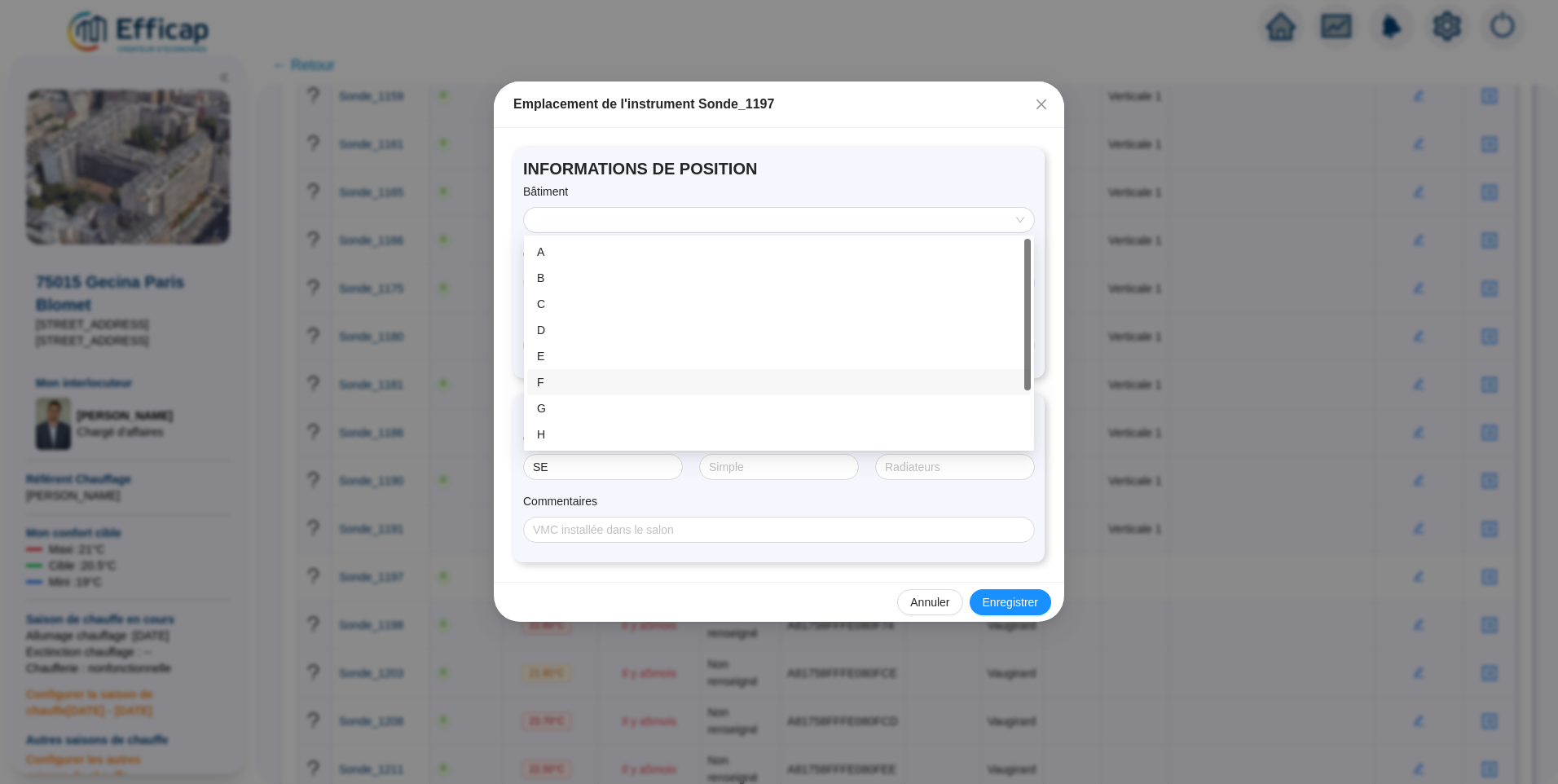
scroll to position [79, 0]
click at [540, 381] on div "I" at bounding box center [779, 382] width 484 height 17
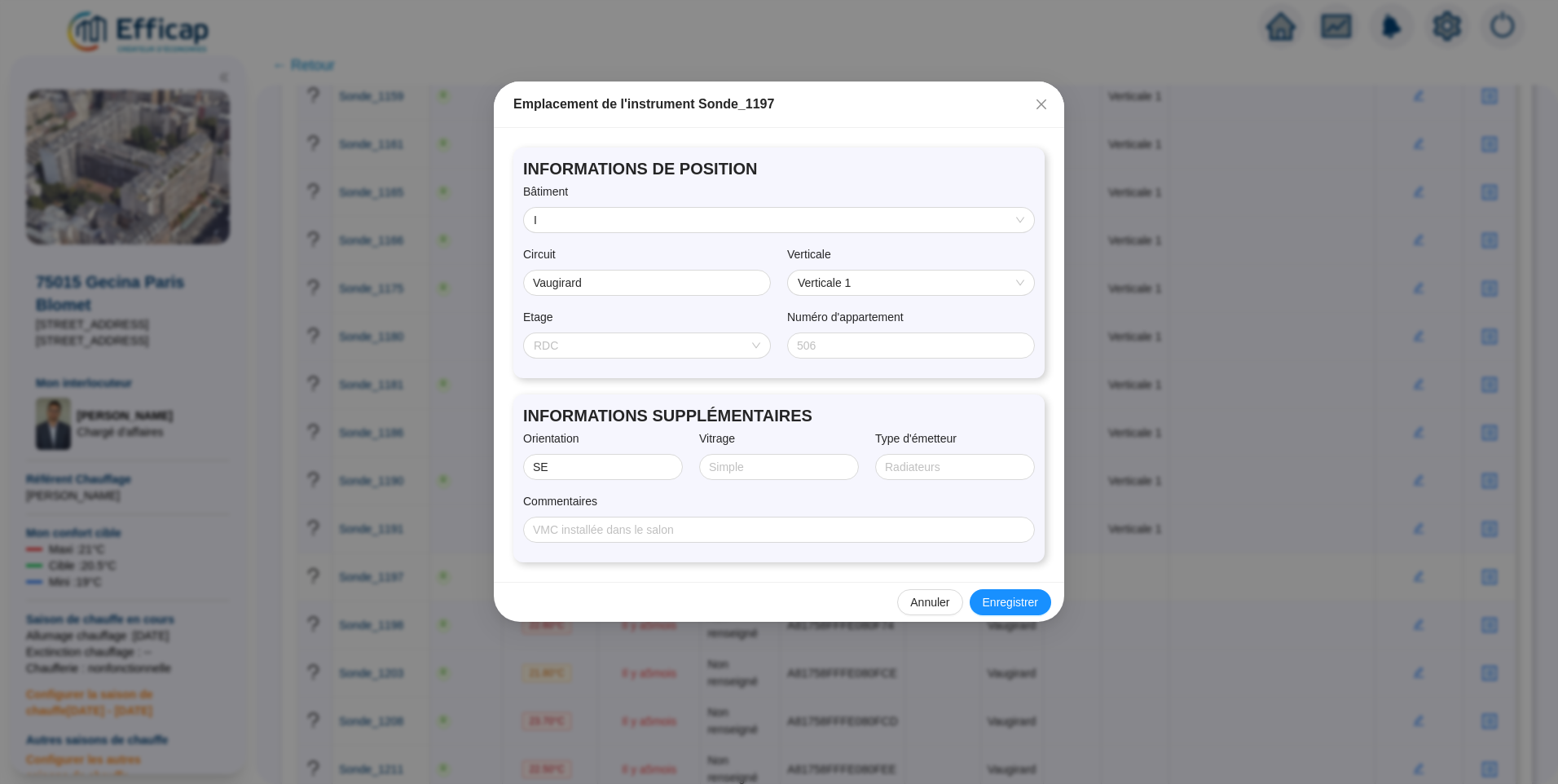
click at [597, 348] on span "RDC" at bounding box center [647, 345] width 227 height 25
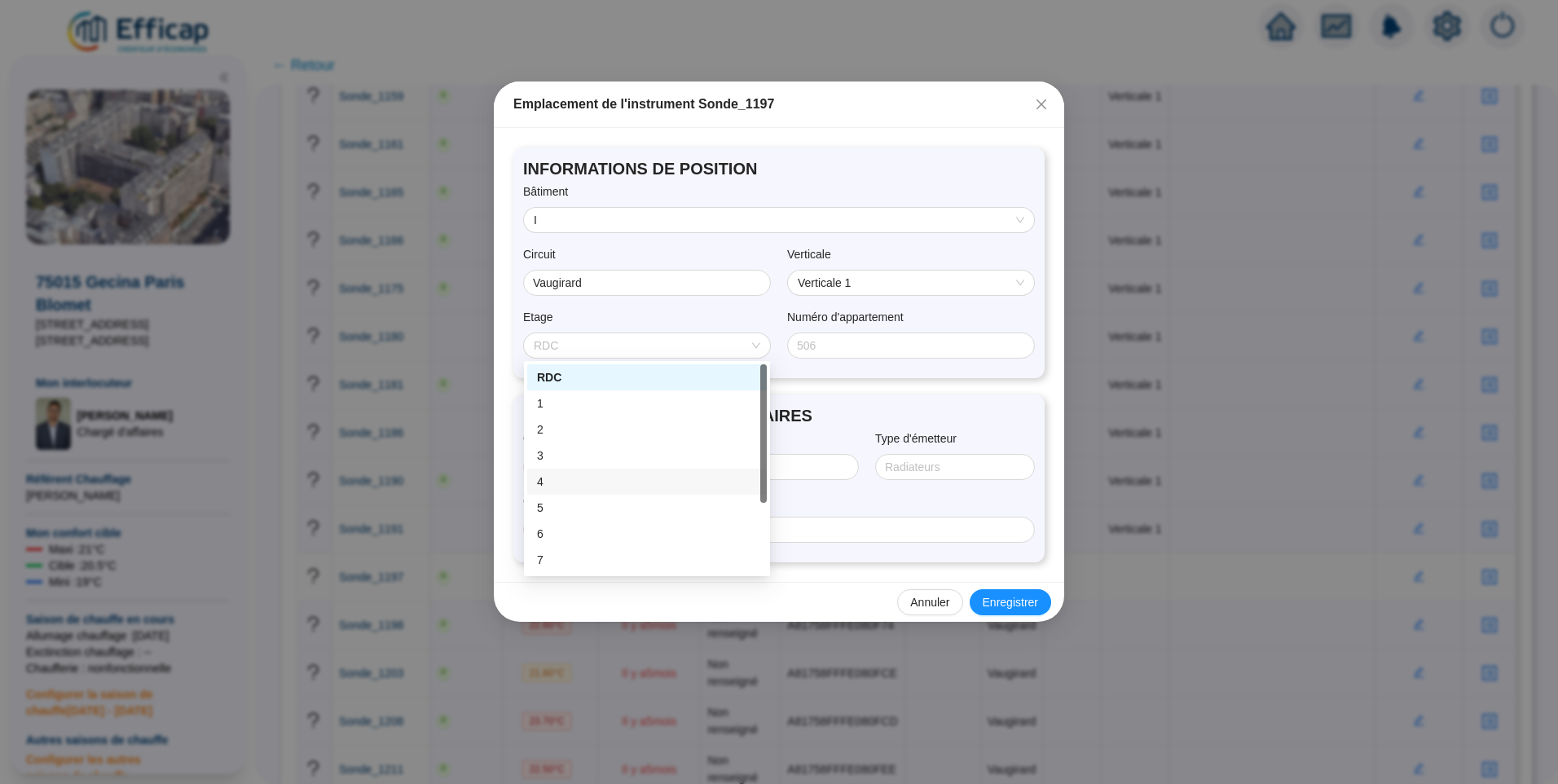
click at [563, 476] on div "4" at bounding box center [647, 482] width 220 height 17
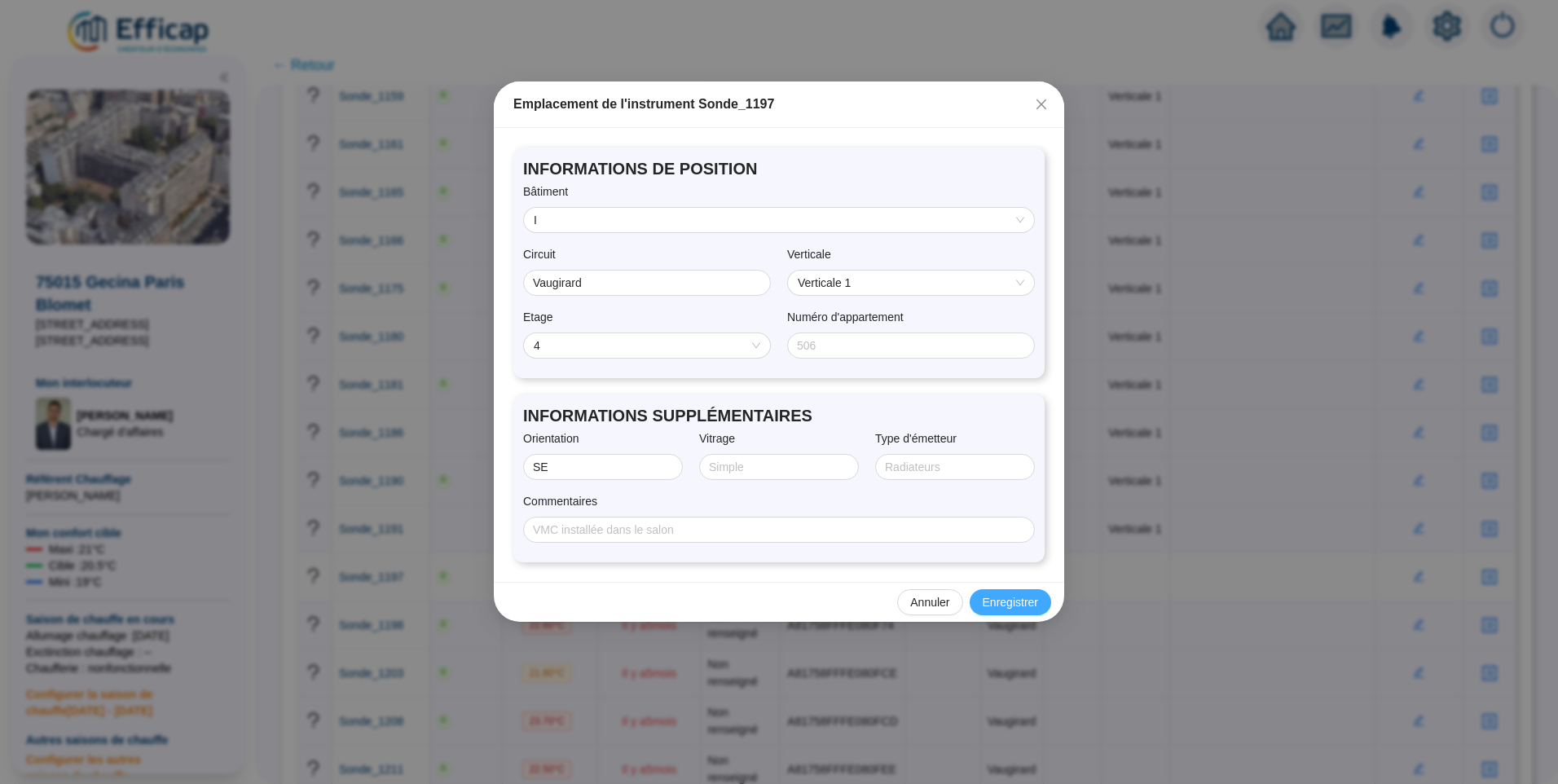
click at [1011, 608] on span "Enregistrer" at bounding box center [1011, 602] width 56 height 17
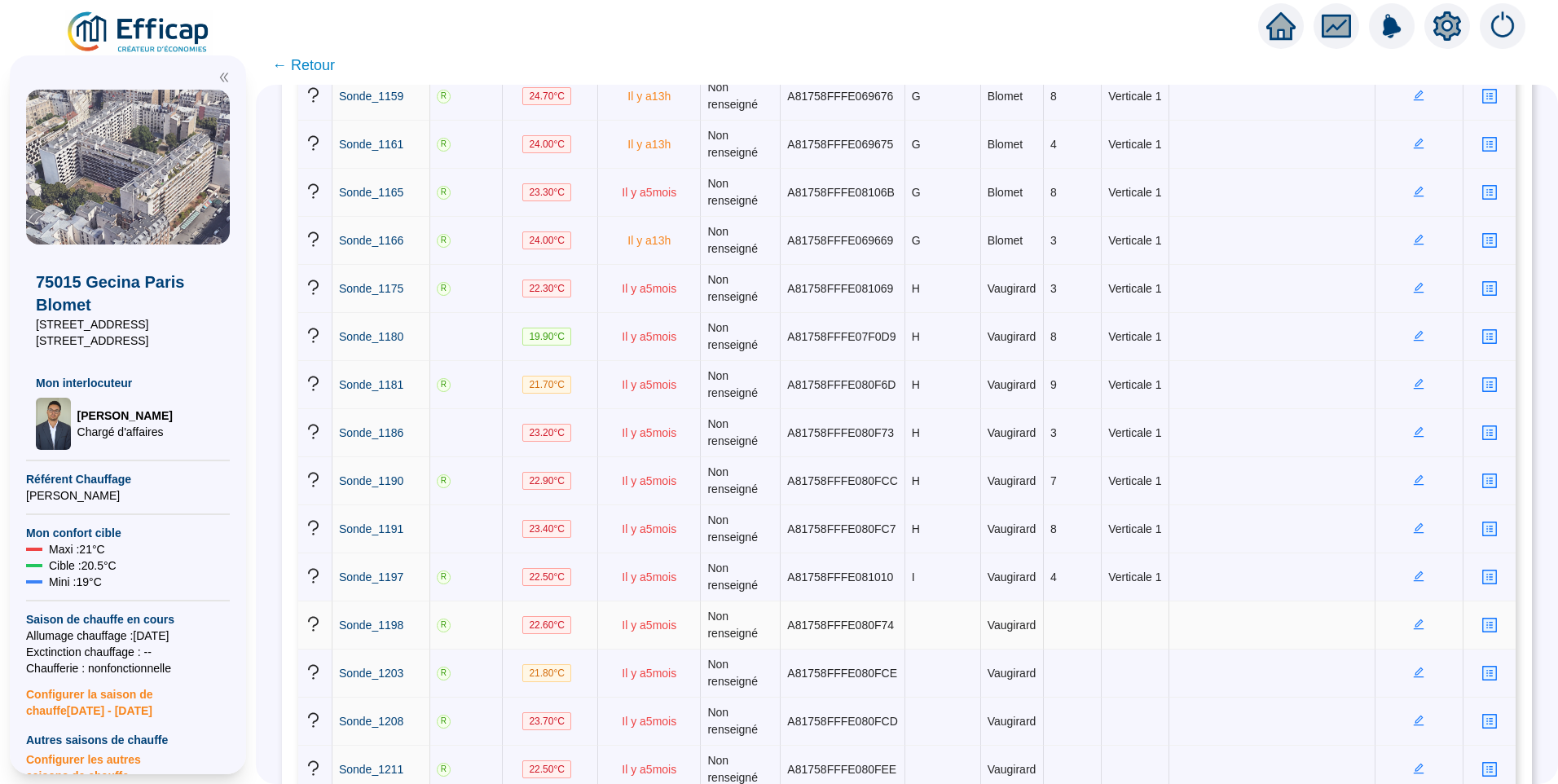
click at [1416, 624] on icon "edit" at bounding box center [1419, 624] width 5 height 5
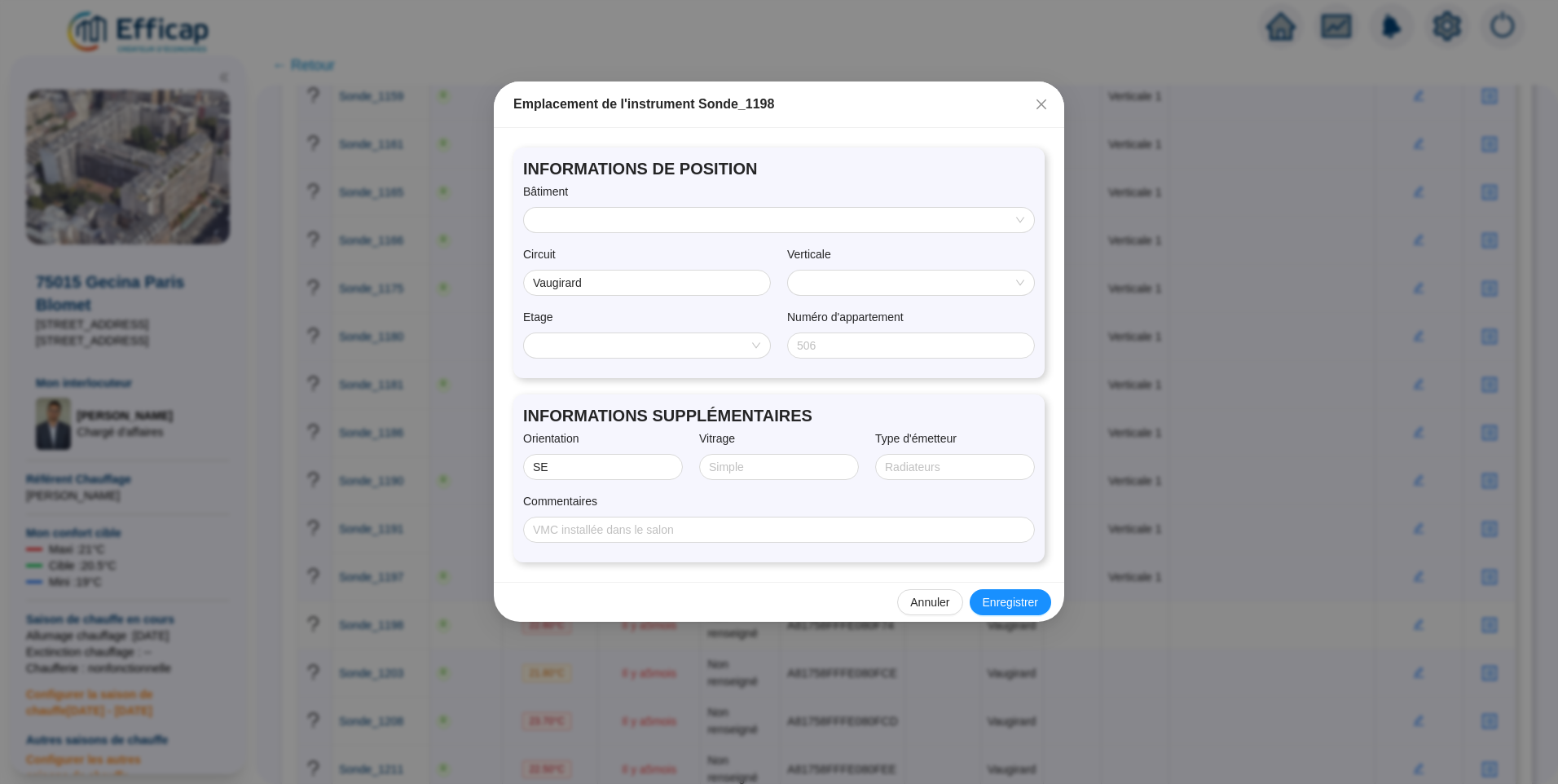
click at [602, 222] on input "search" at bounding box center [771, 219] width 476 height 25
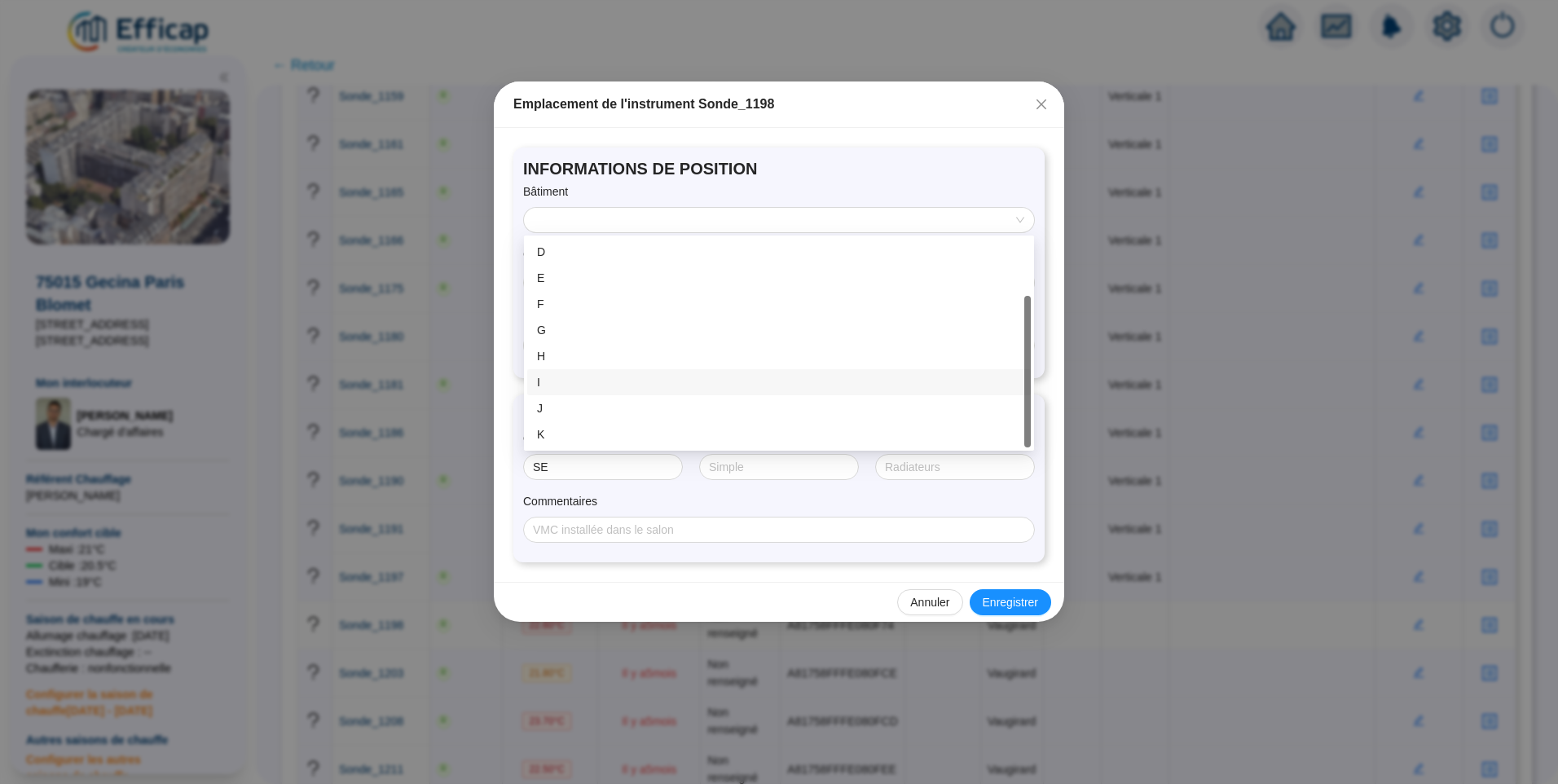
click at [568, 386] on div "I" at bounding box center [779, 382] width 484 height 17
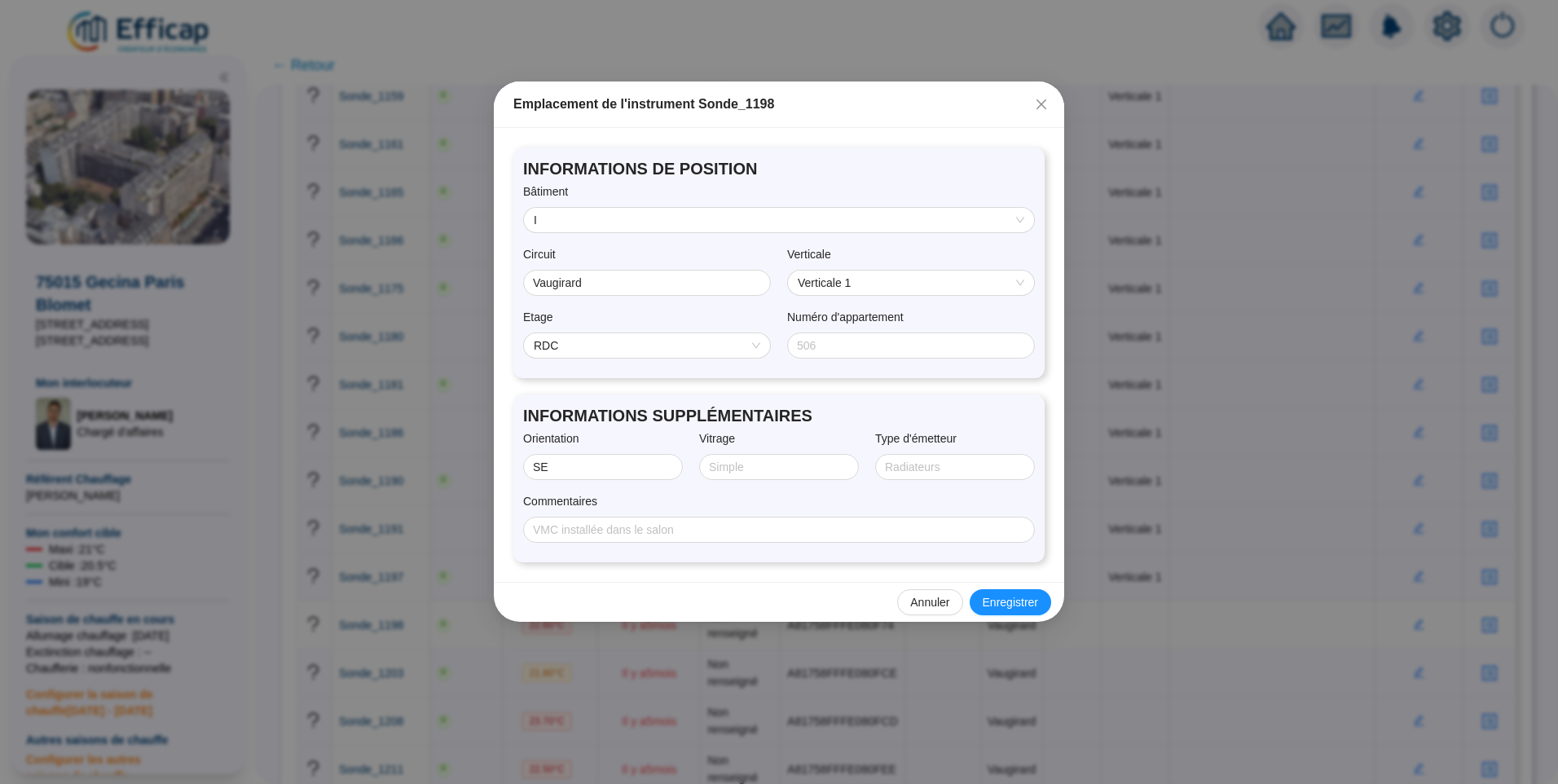
click at [619, 343] on span "RDC" at bounding box center [647, 345] width 227 height 25
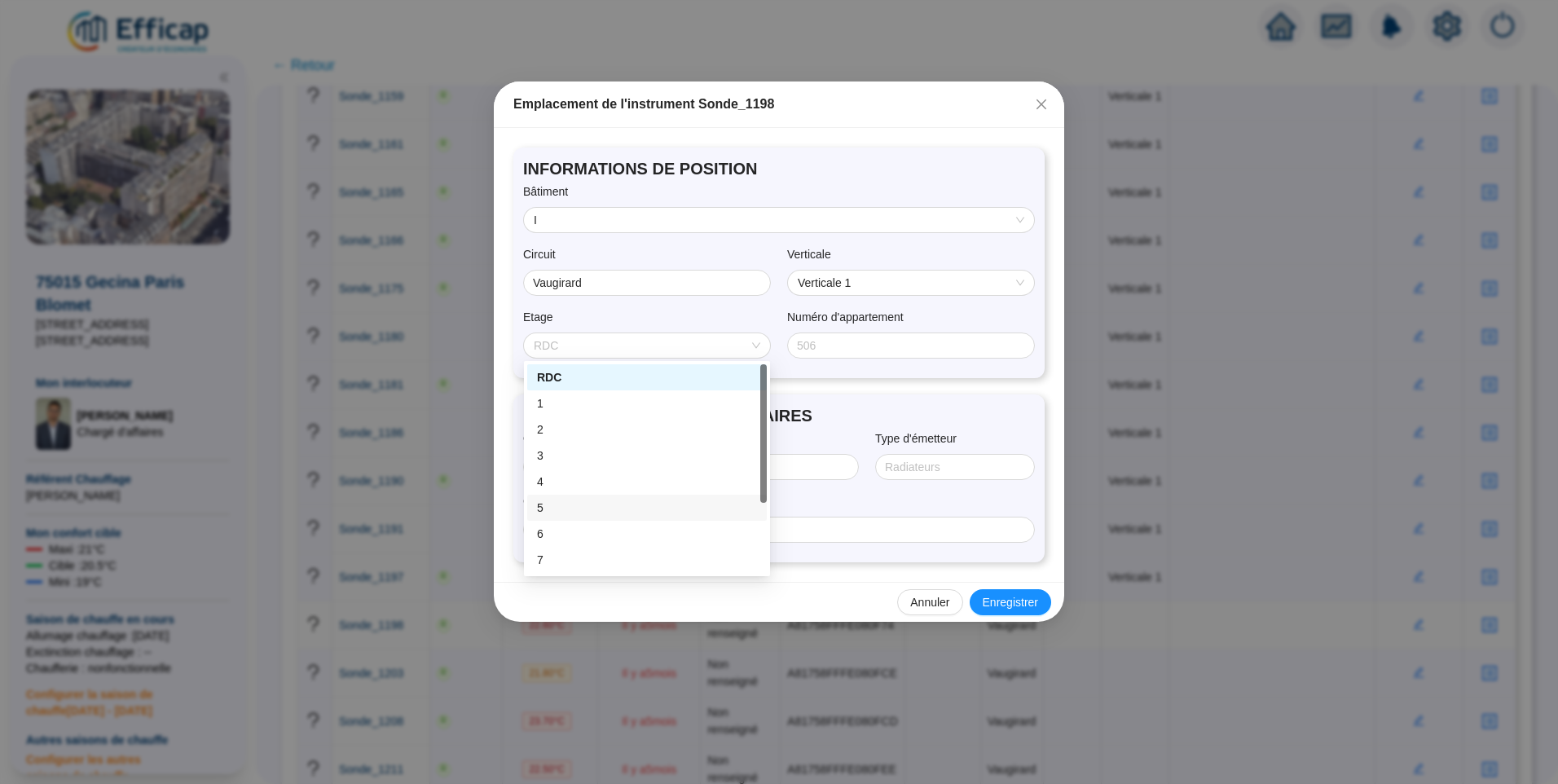
click at [552, 503] on div "5" at bounding box center [647, 508] width 220 height 17
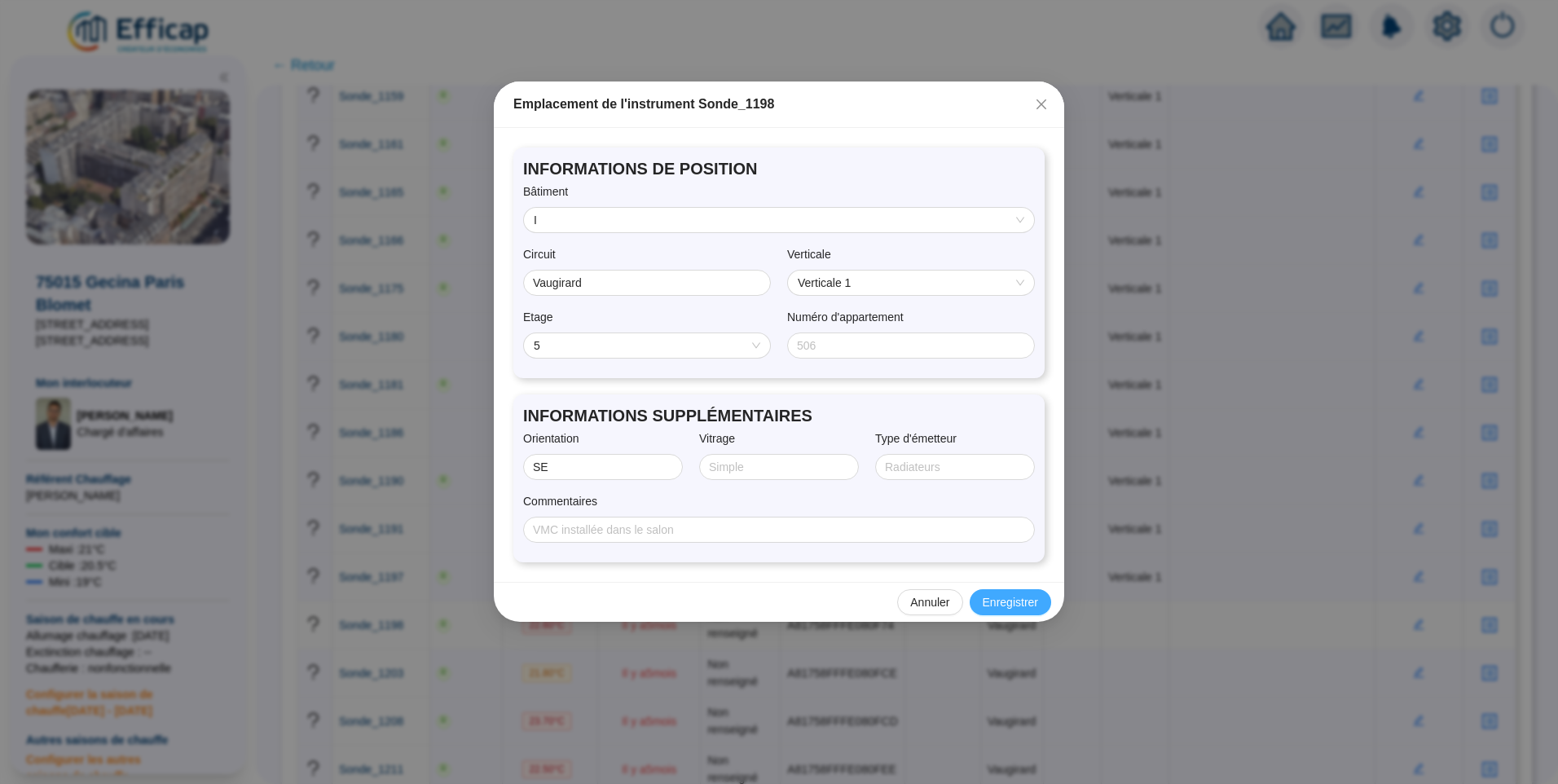
click at [1009, 595] on span "Enregistrer" at bounding box center [1011, 602] width 56 height 17
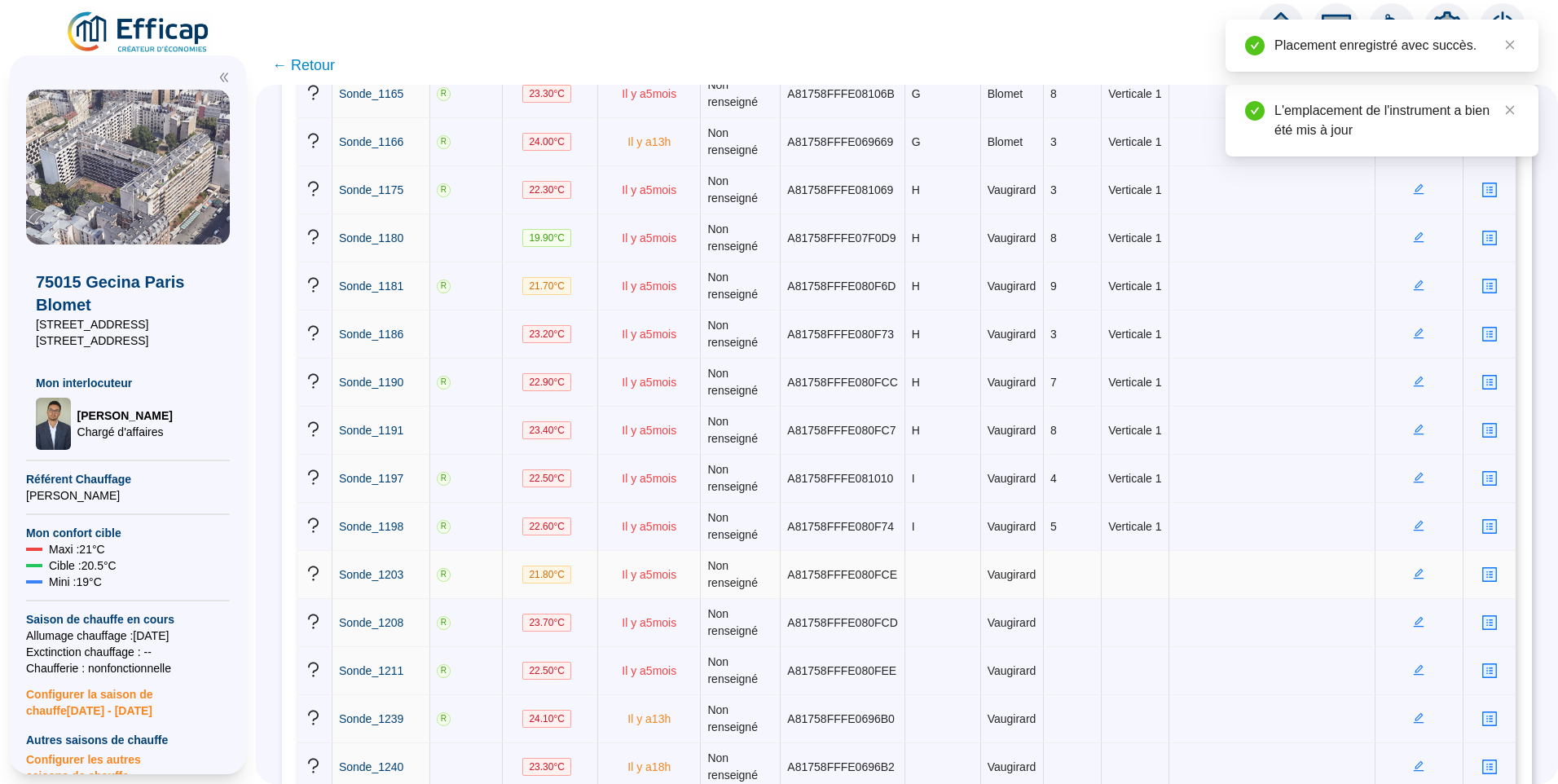
scroll to position [2445, 0]
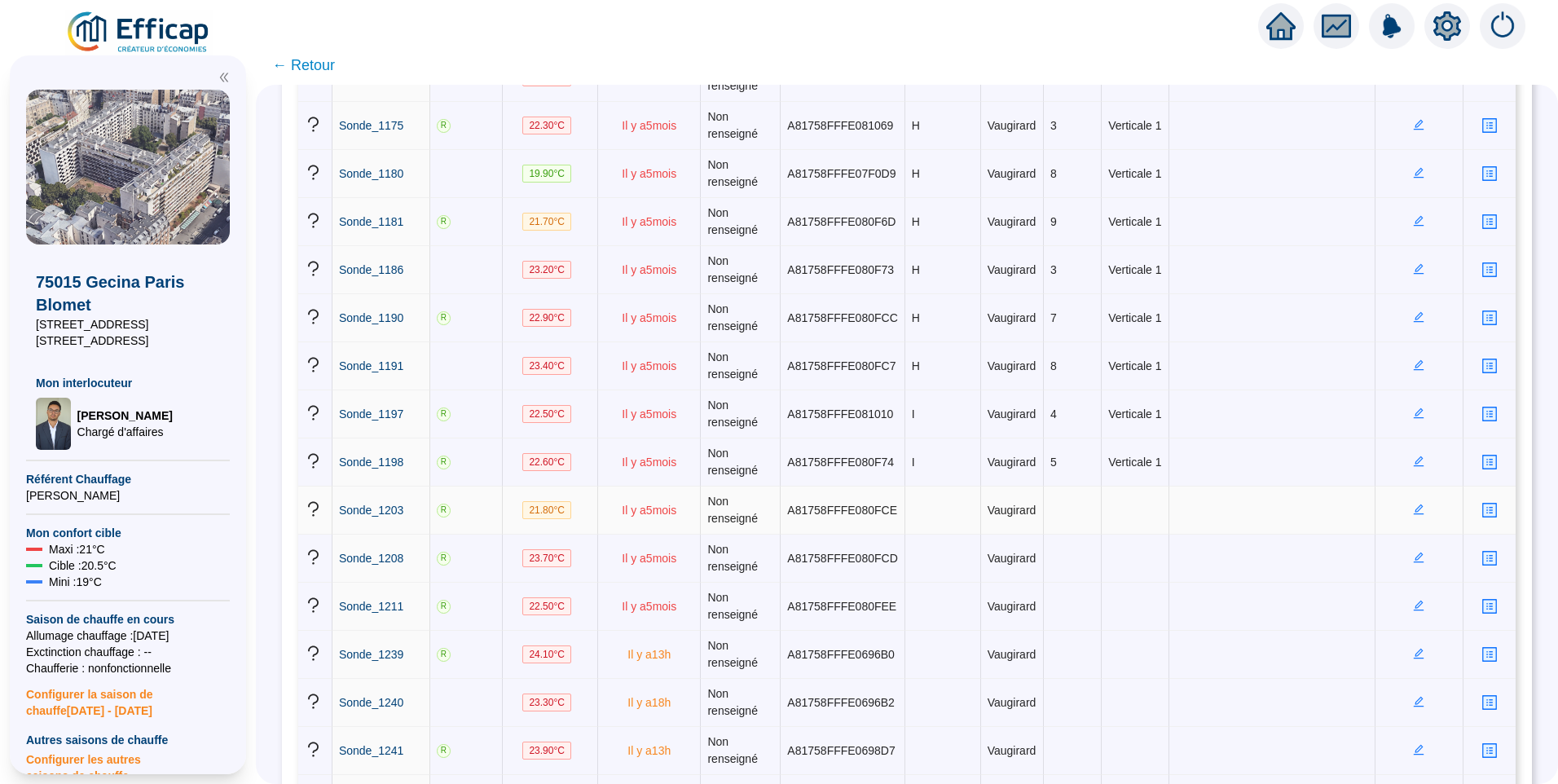
click at [1414, 509] on icon "edit" at bounding box center [1419, 509] width 11 height 11
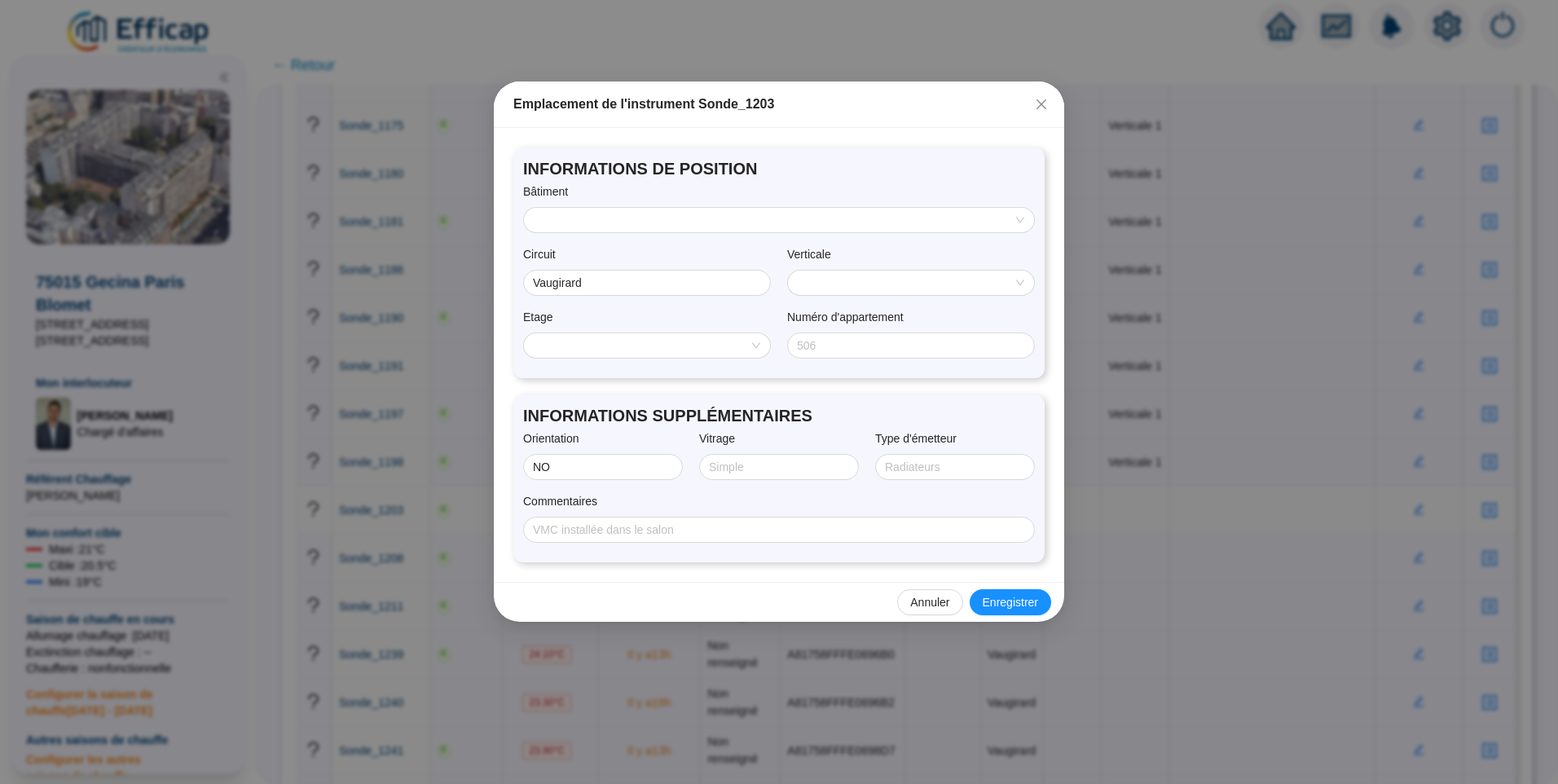
click at [624, 234] on div "INFORMATIONS DE POSITION Bâtiment Circuit Vaugirard Verticale Etage Numéro d'ap…" at bounding box center [779, 262] width 532 height 230
click at [613, 224] on input "search" at bounding box center [771, 219] width 476 height 25
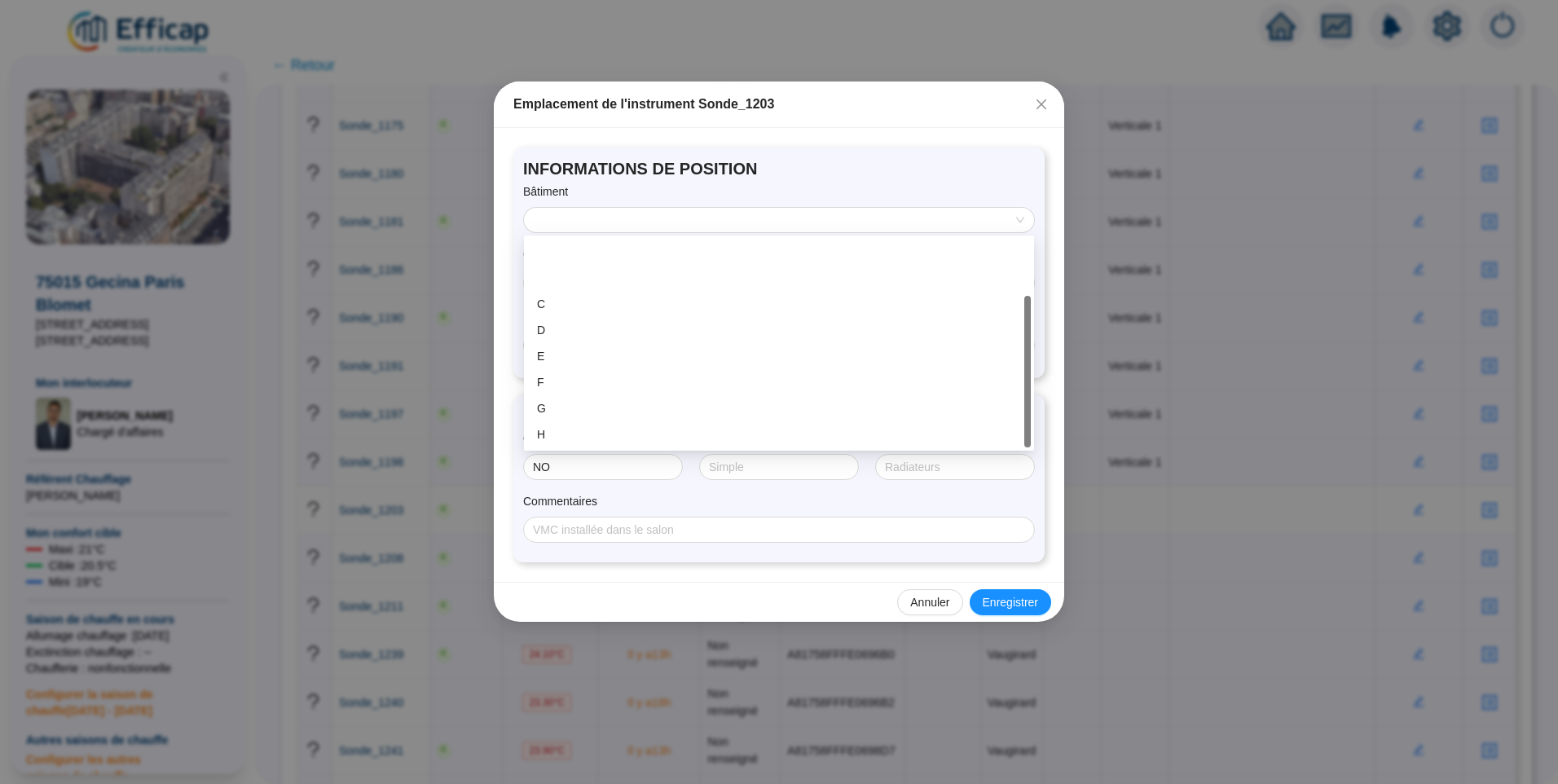
scroll to position [79, 0]
click at [557, 385] on div "I" at bounding box center [779, 382] width 484 height 17
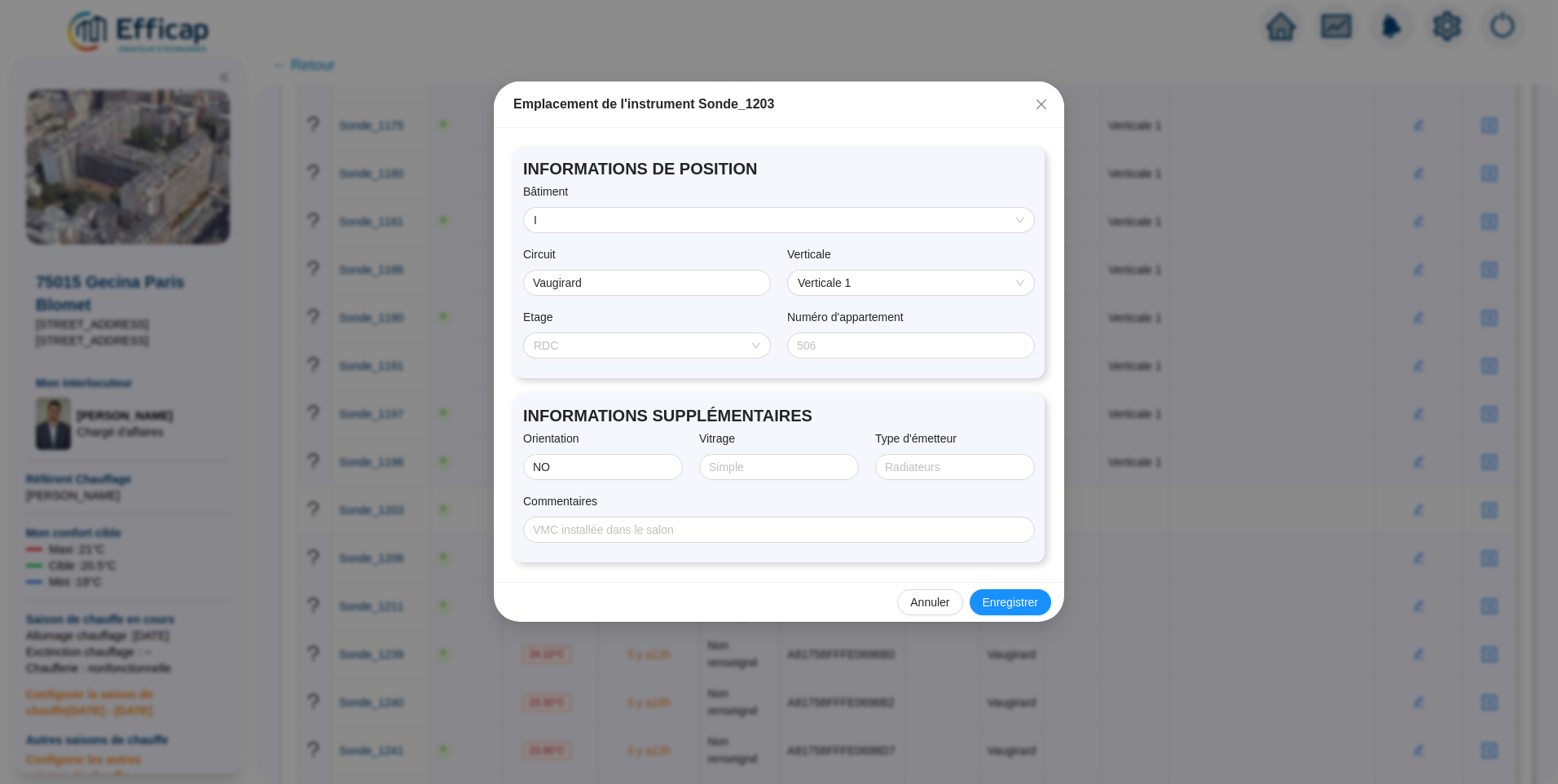
click at [628, 351] on span "RDC" at bounding box center [647, 345] width 227 height 25
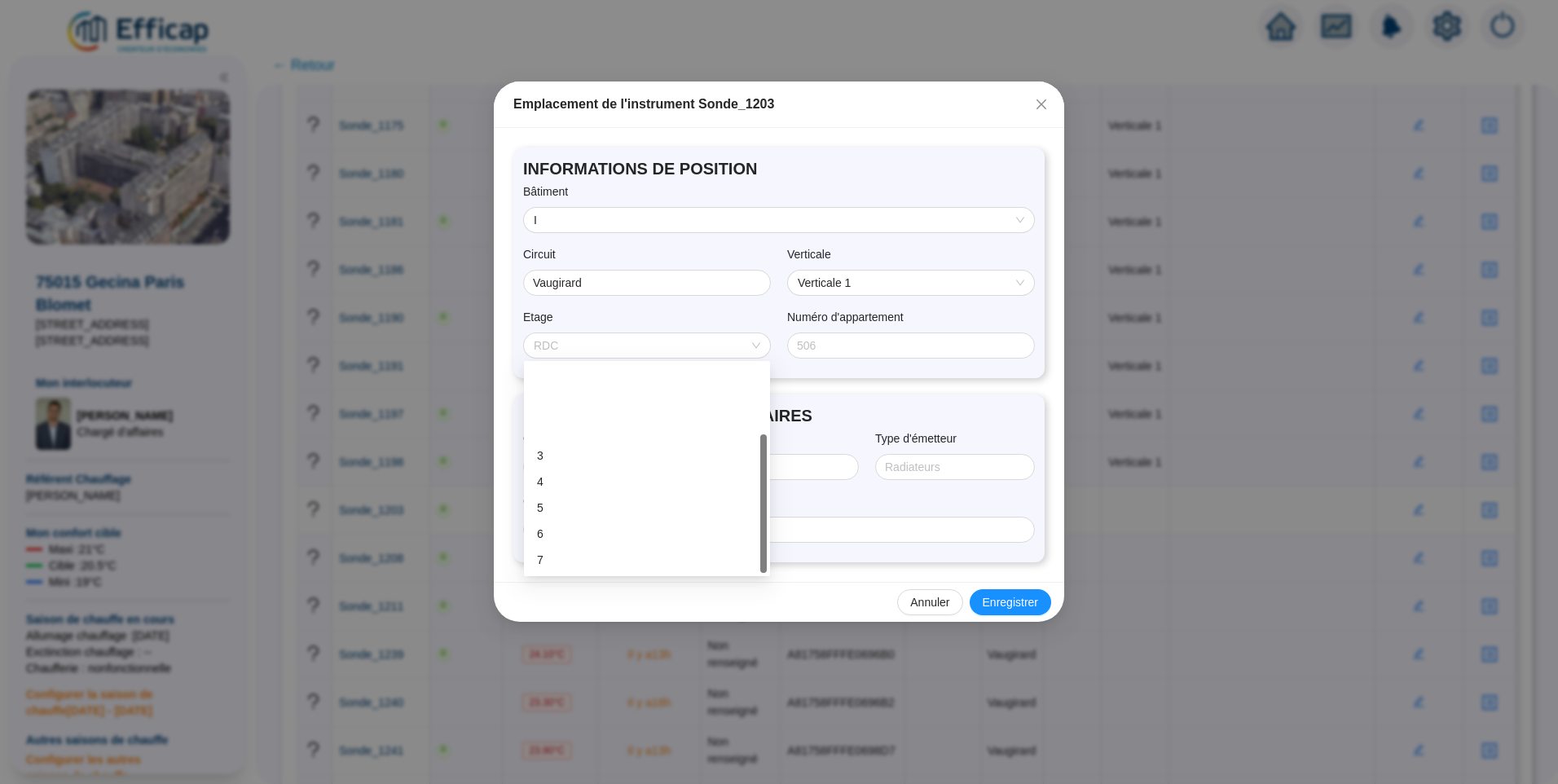
scroll to position [104, 0]
click at [560, 524] on div "10" at bounding box center [647, 534] width 239 height 26
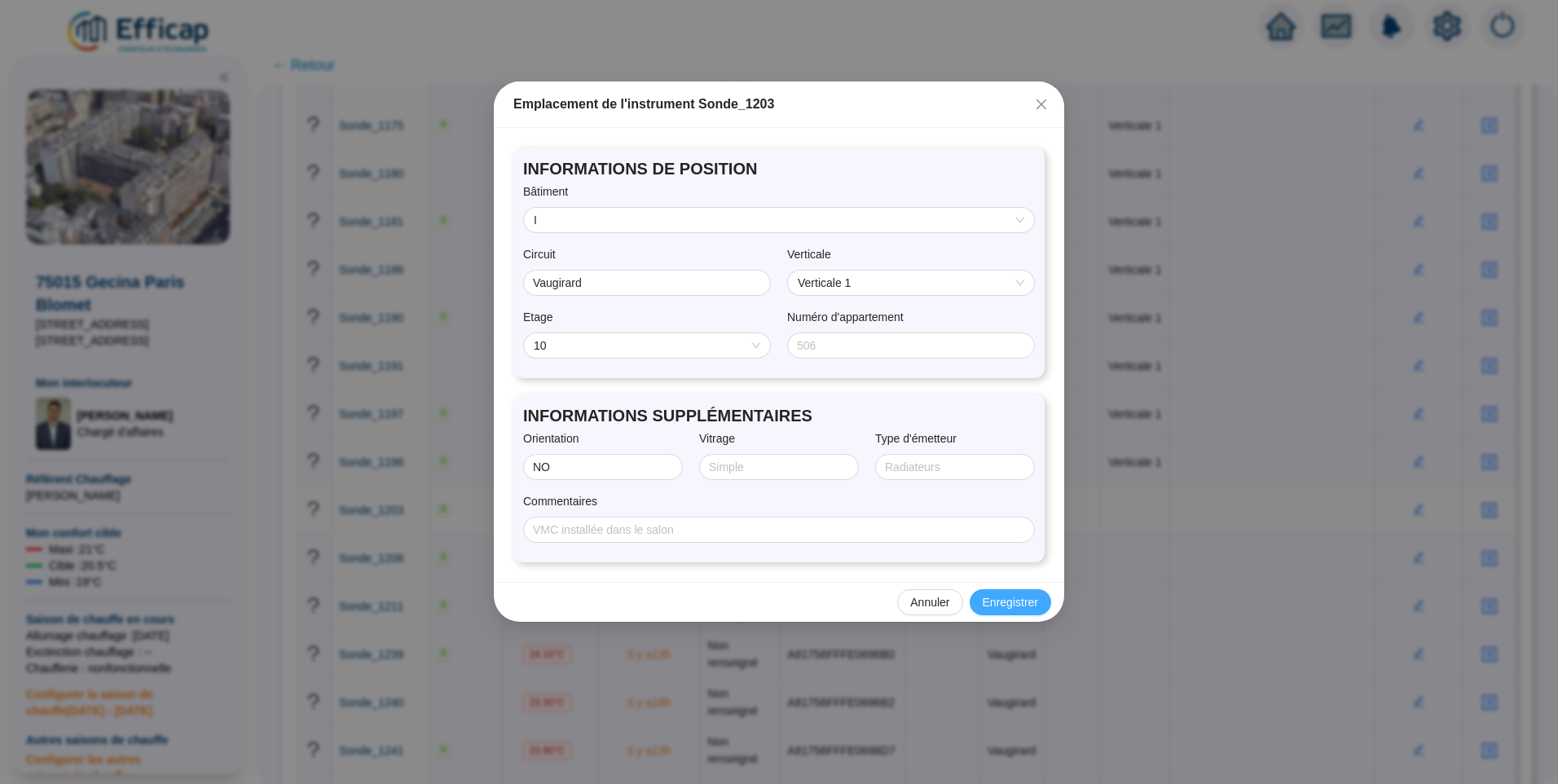
click at [1012, 595] on span "Enregistrer" at bounding box center [1011, 602] width 56 height 17
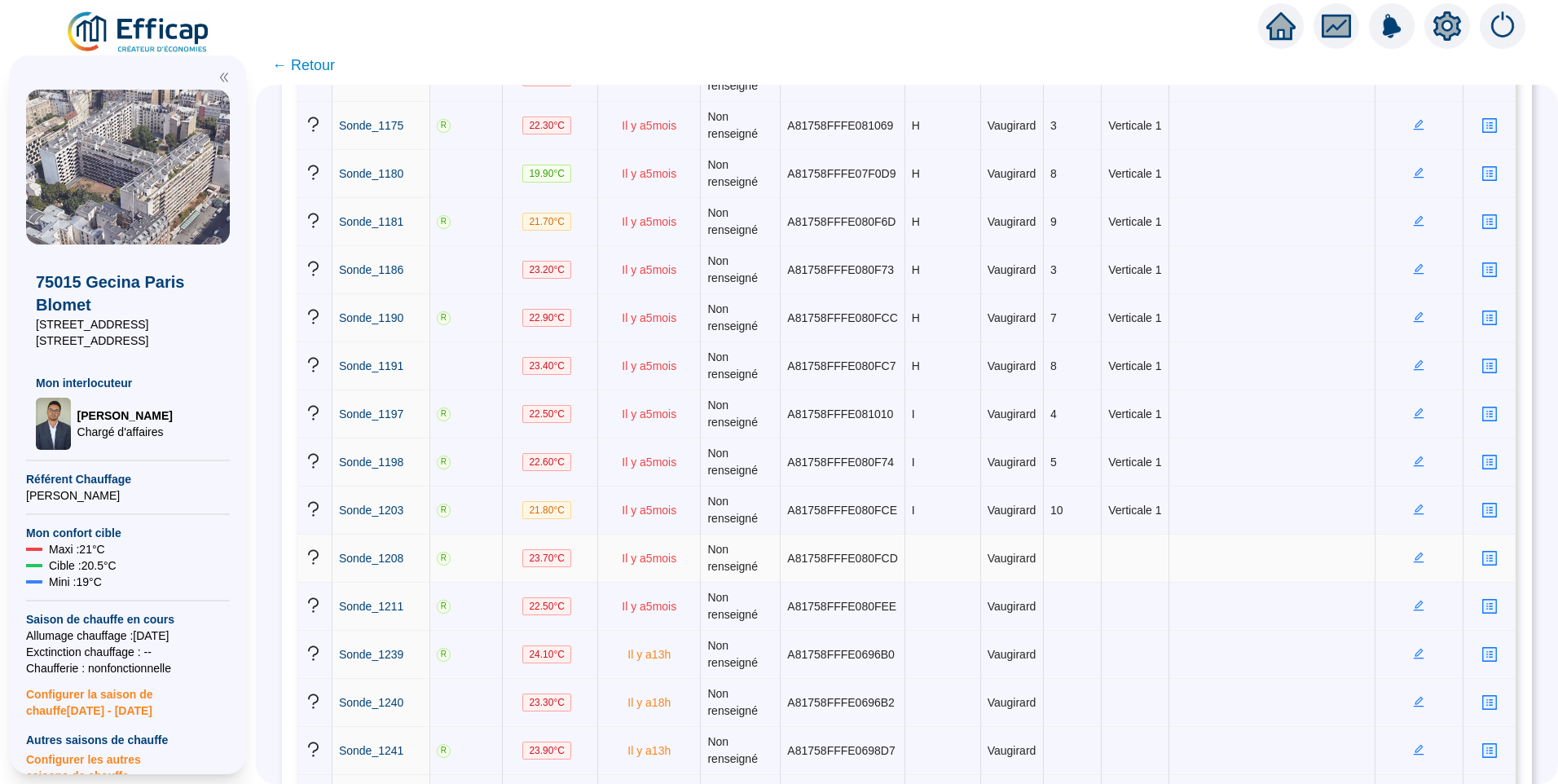
click at [1414, 559] on icon "edit" at bounding box center [1419, 558] width 11 height 11
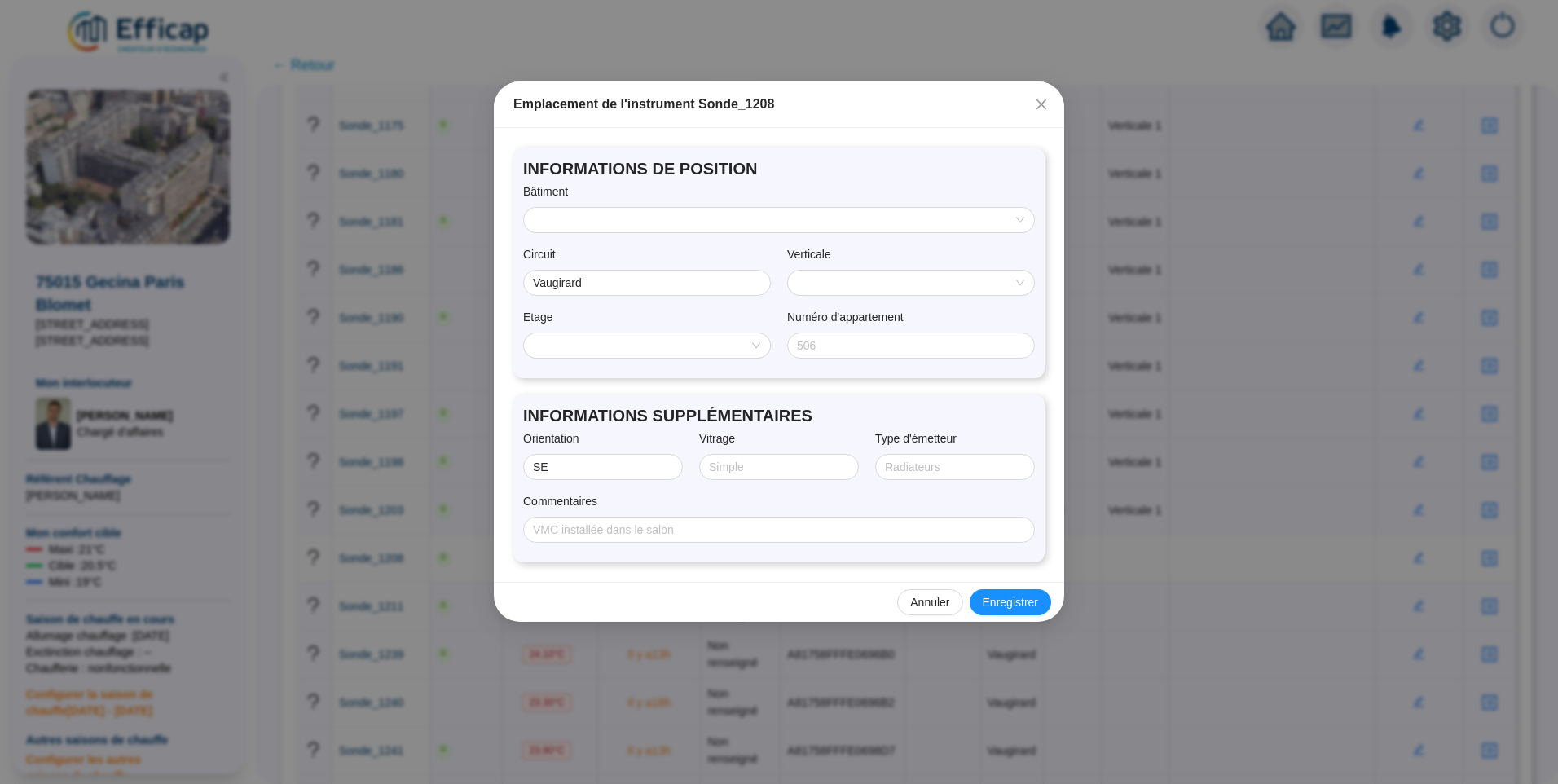
click at [617, 217] on input "search" at bounding box center [771, 219] width 476 height 25
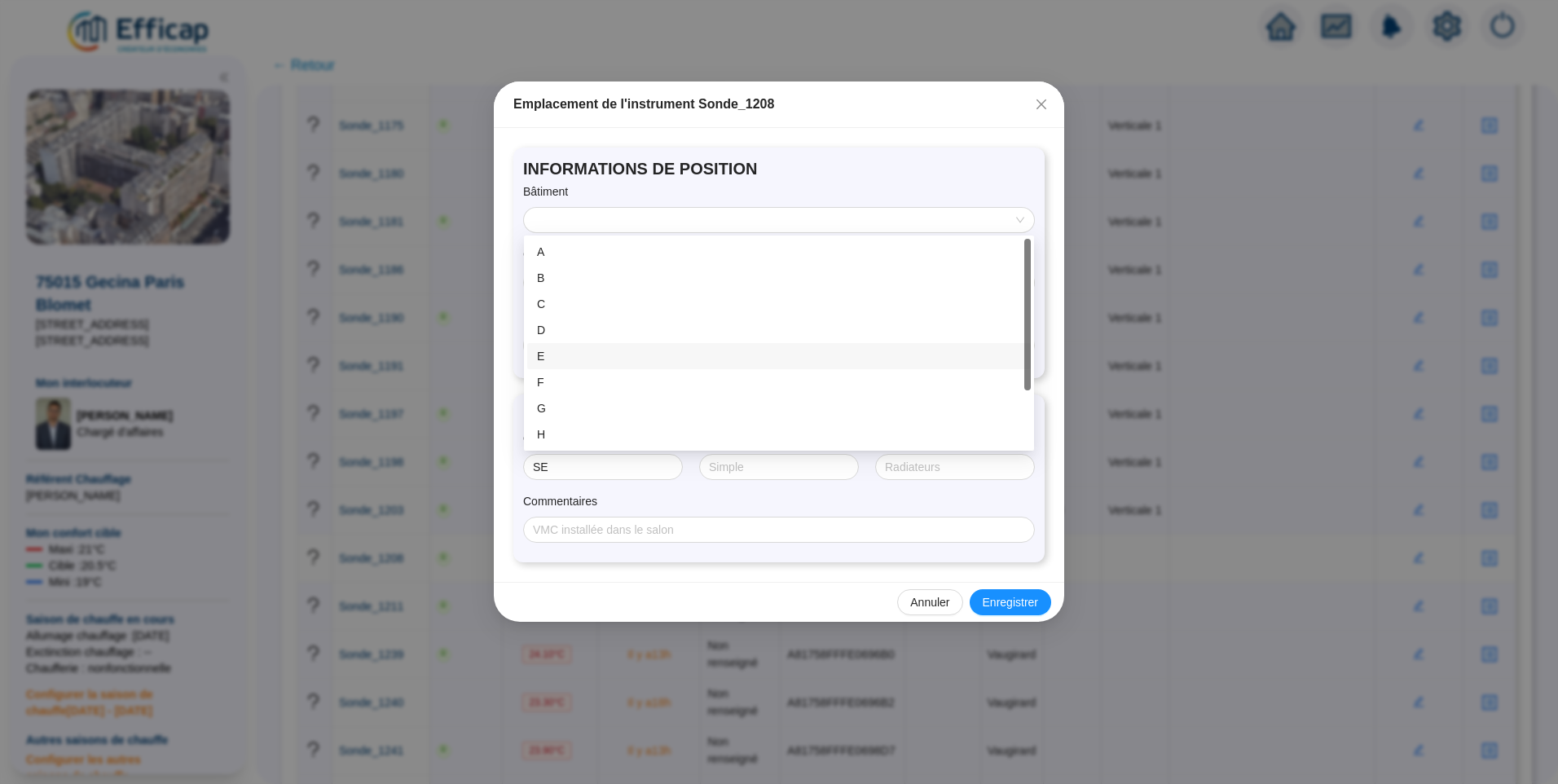
scroll to position [79, 0]
click at [540, 387] on div "I" at bounding box center [779, 382] width 484 height 17
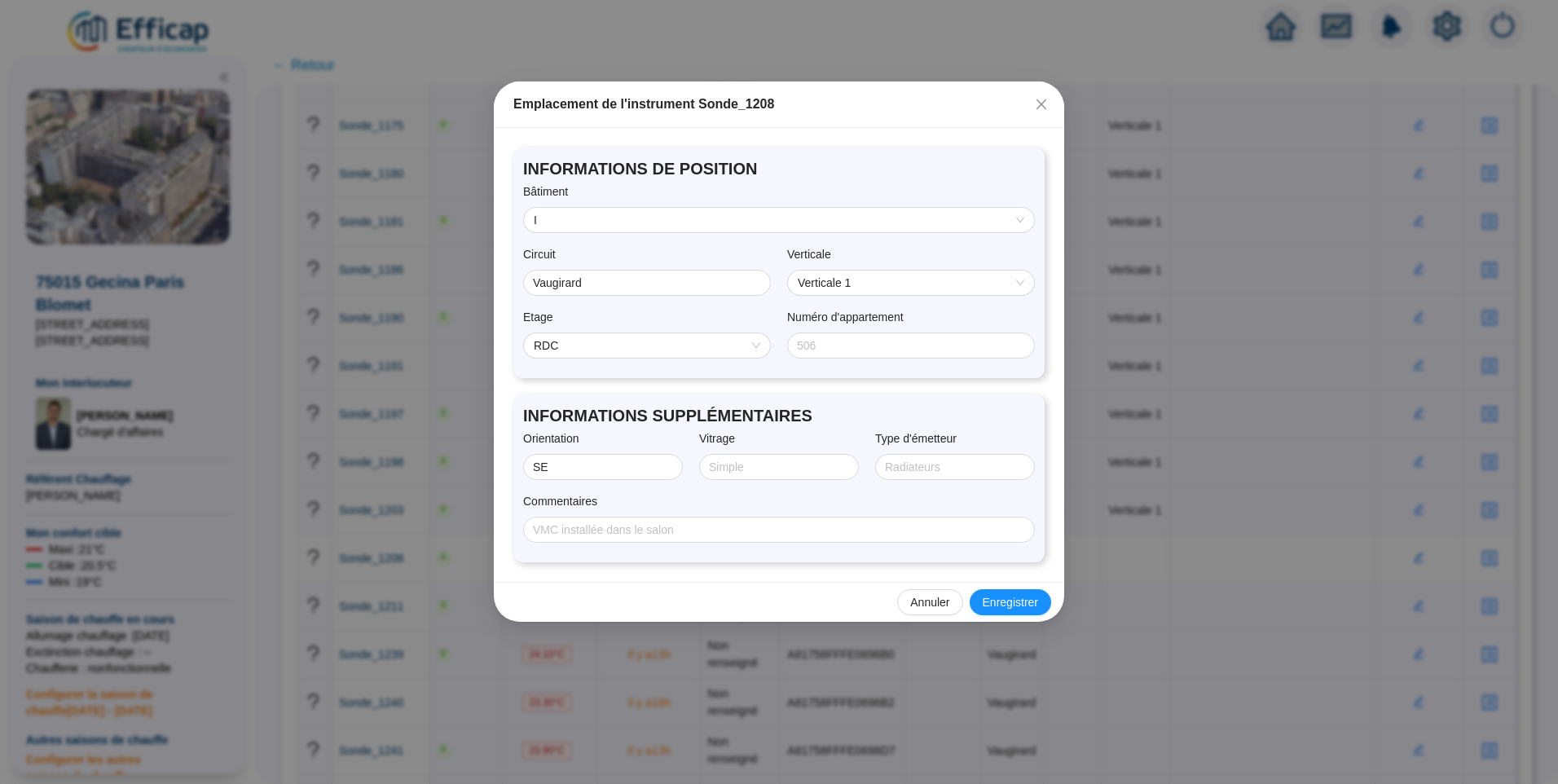
click at [591, 348] on span "RDC" at bounding box center [647, 345] width 227 height 25
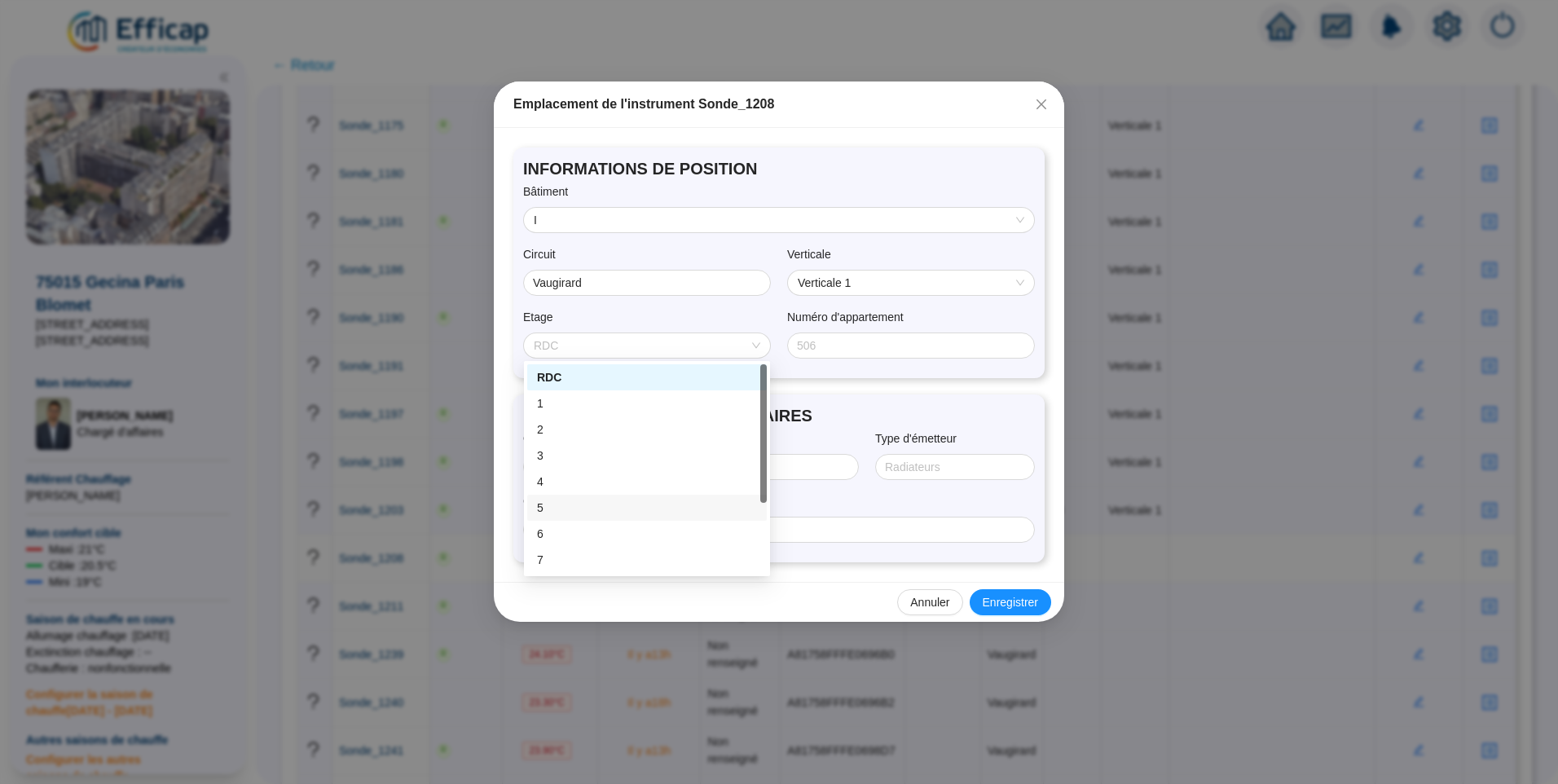
click at [573, 517] on div "5" at bounding box center [647, 507] width 239 height 26
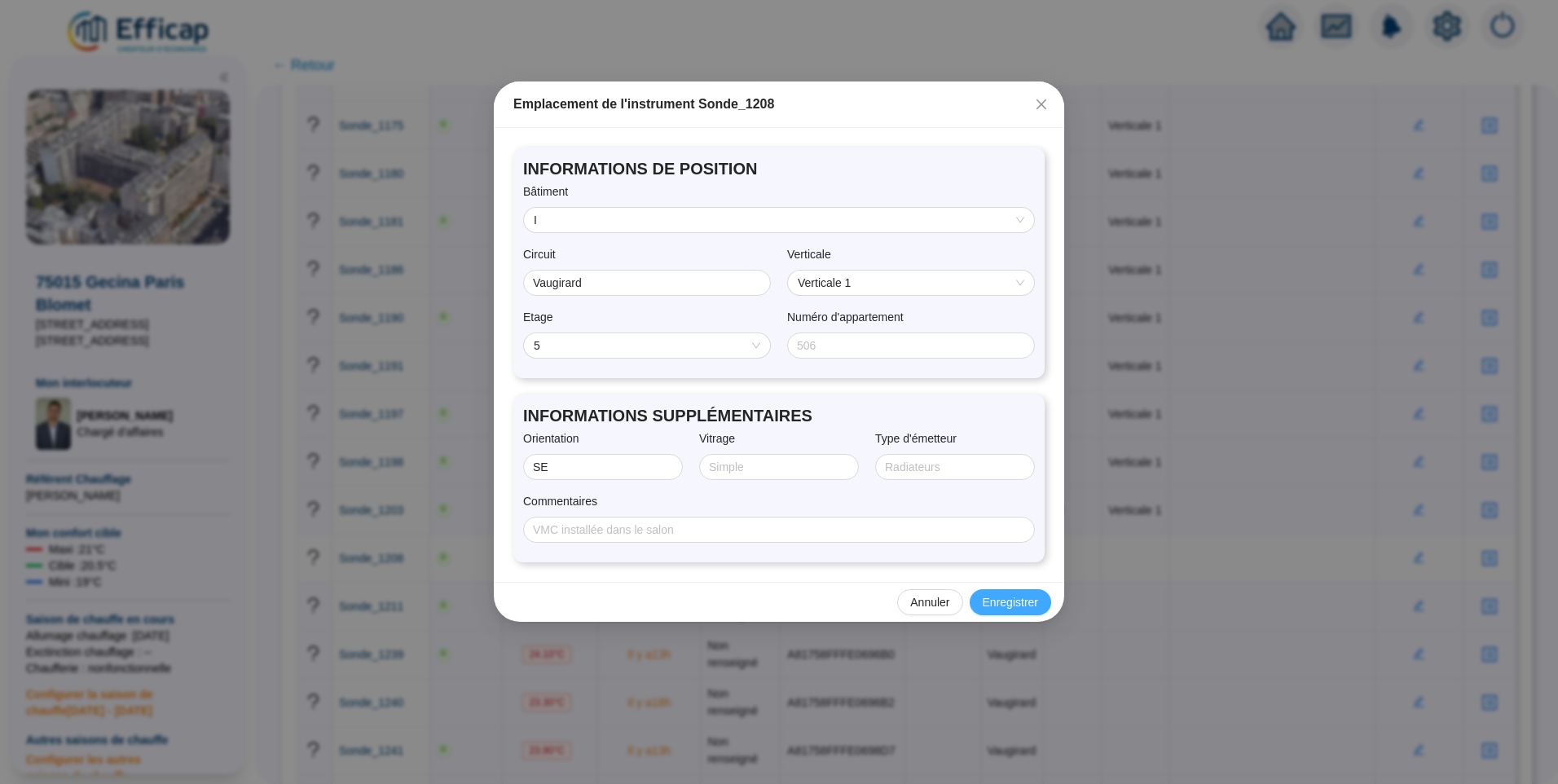
click at [1023, 602] on span "Enregistrer" at bounding box center [1011, 602] width 56 height 17
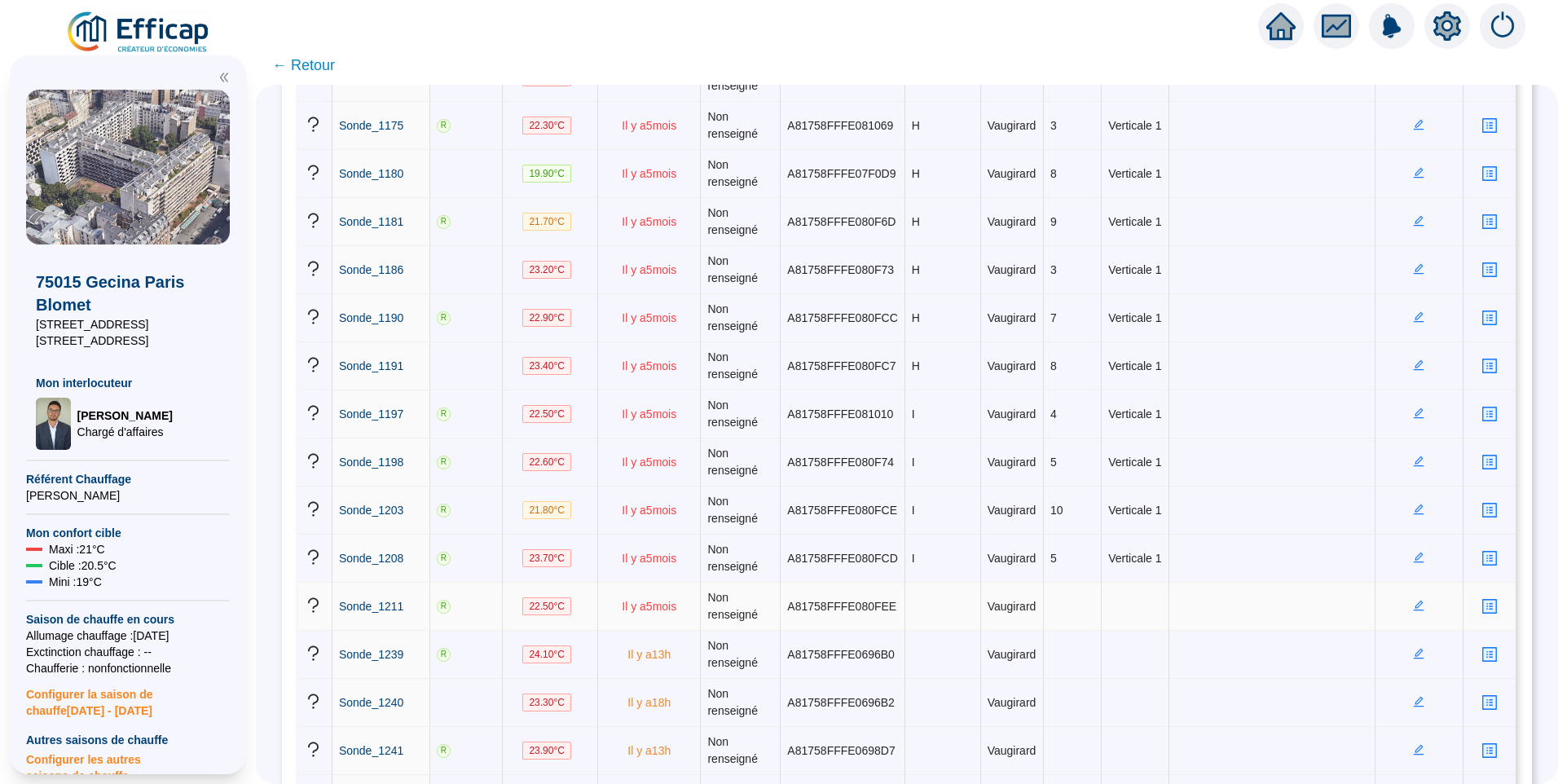
click at [1414, 606] on icon "edit" at bounding box center [1419, 606] width 11 height 11
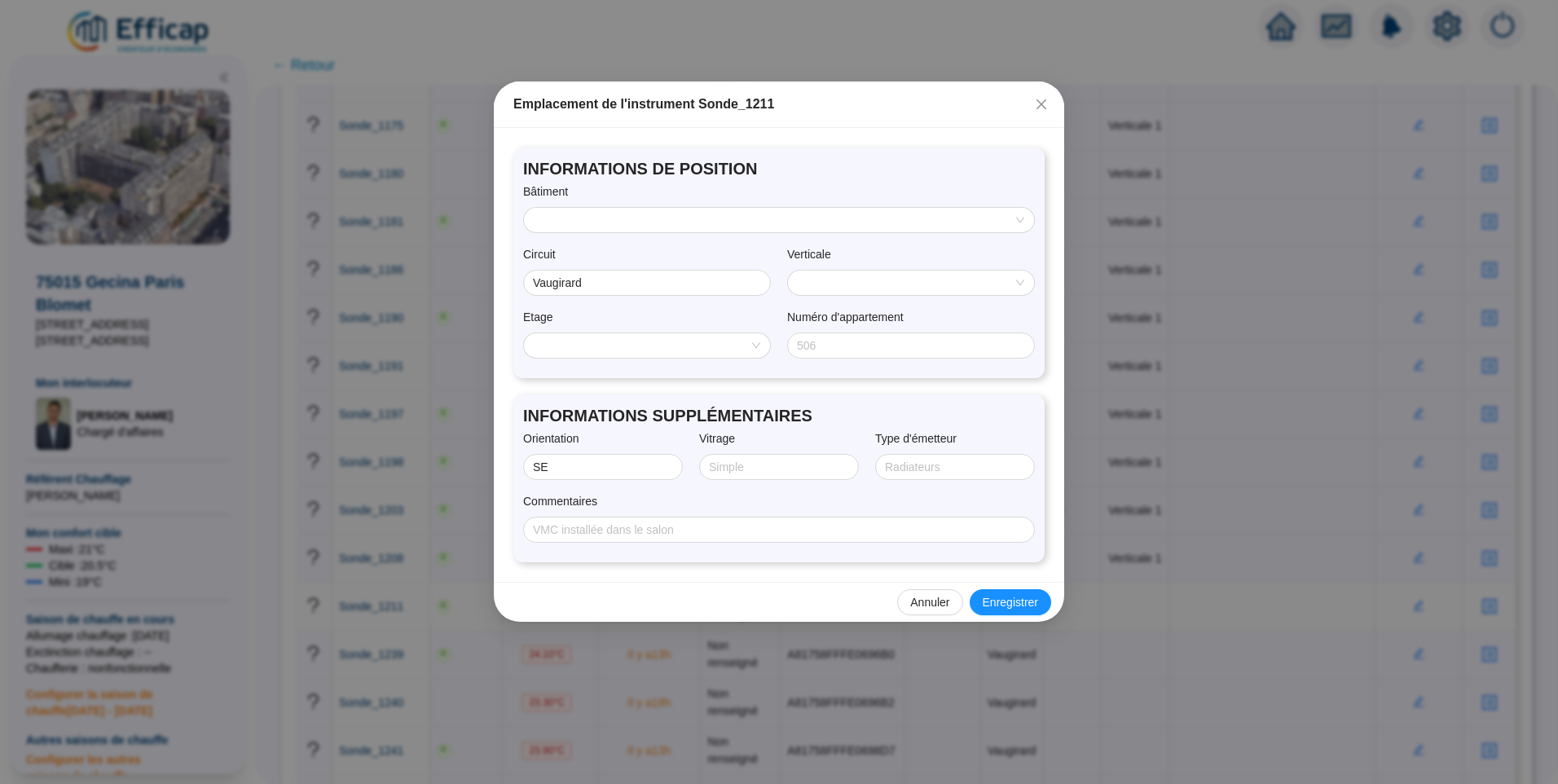
click at [582, 230] on input "search" at bounding box center [771, 219] width 476 height 25
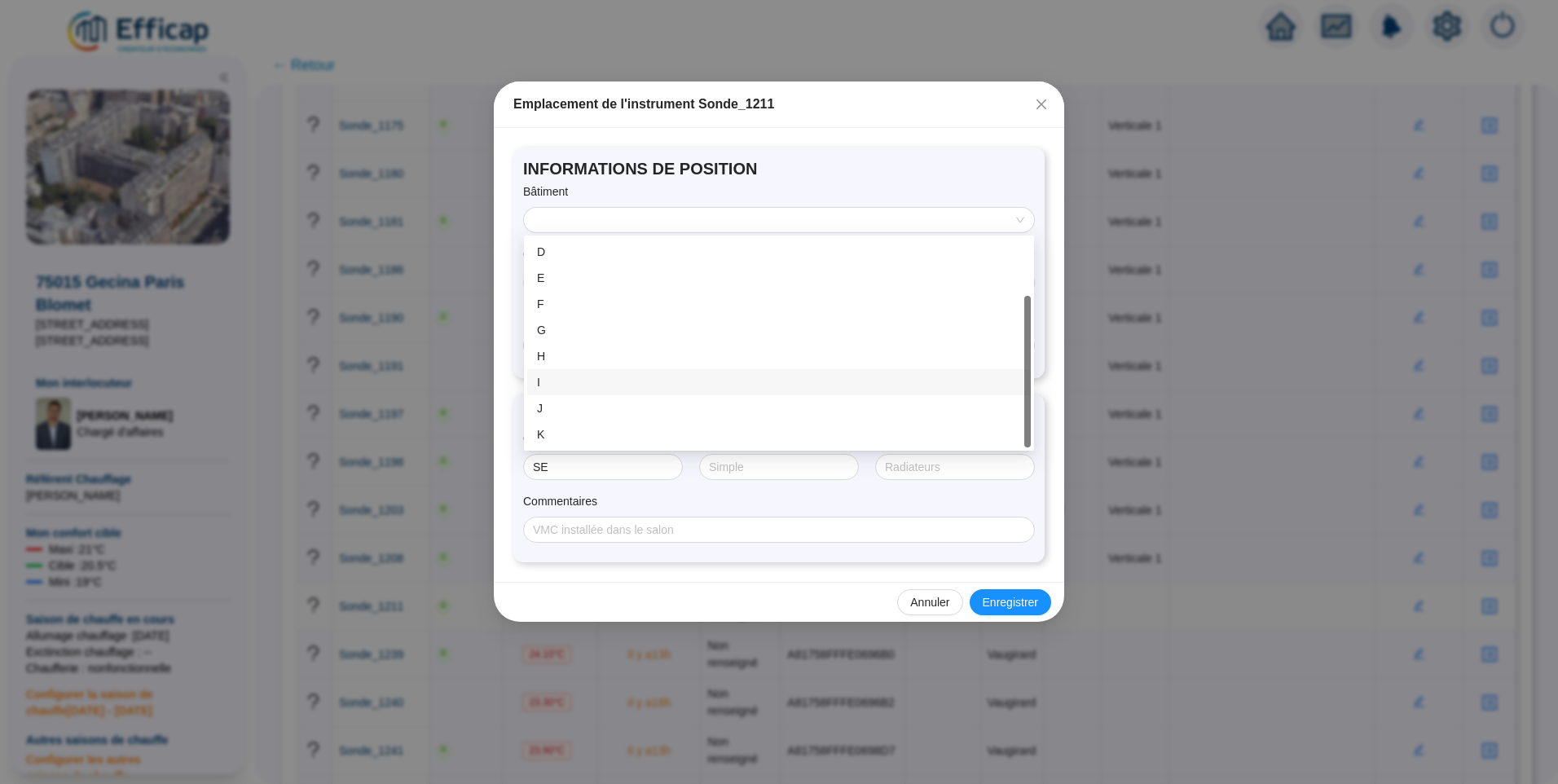
click at [551, 380] on div "I" at bounding box center [779, 382] width 484 height 17
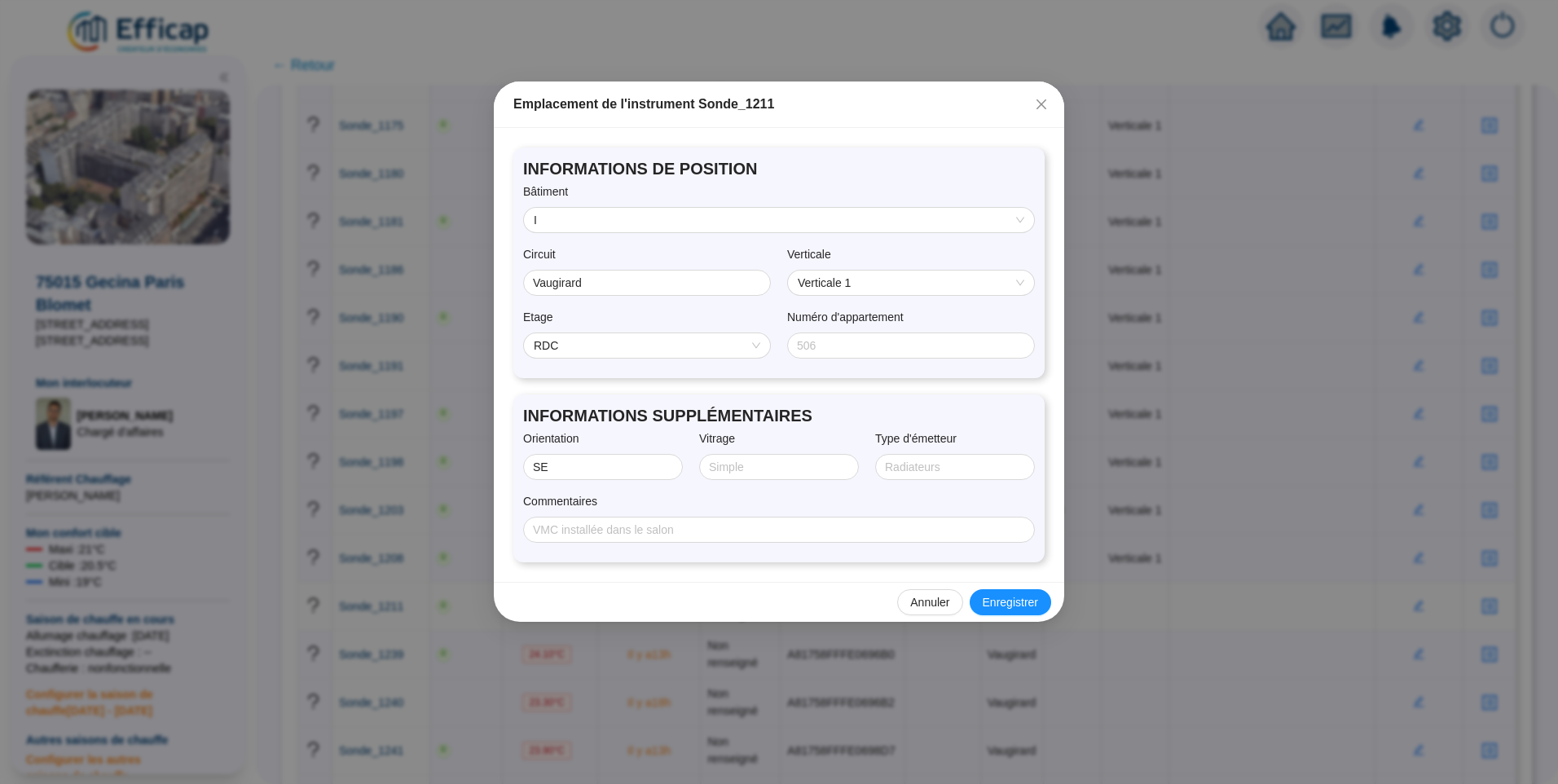
click at [585, 349] on span "RDC" at bounding box center [647, 345] width 227 height 25
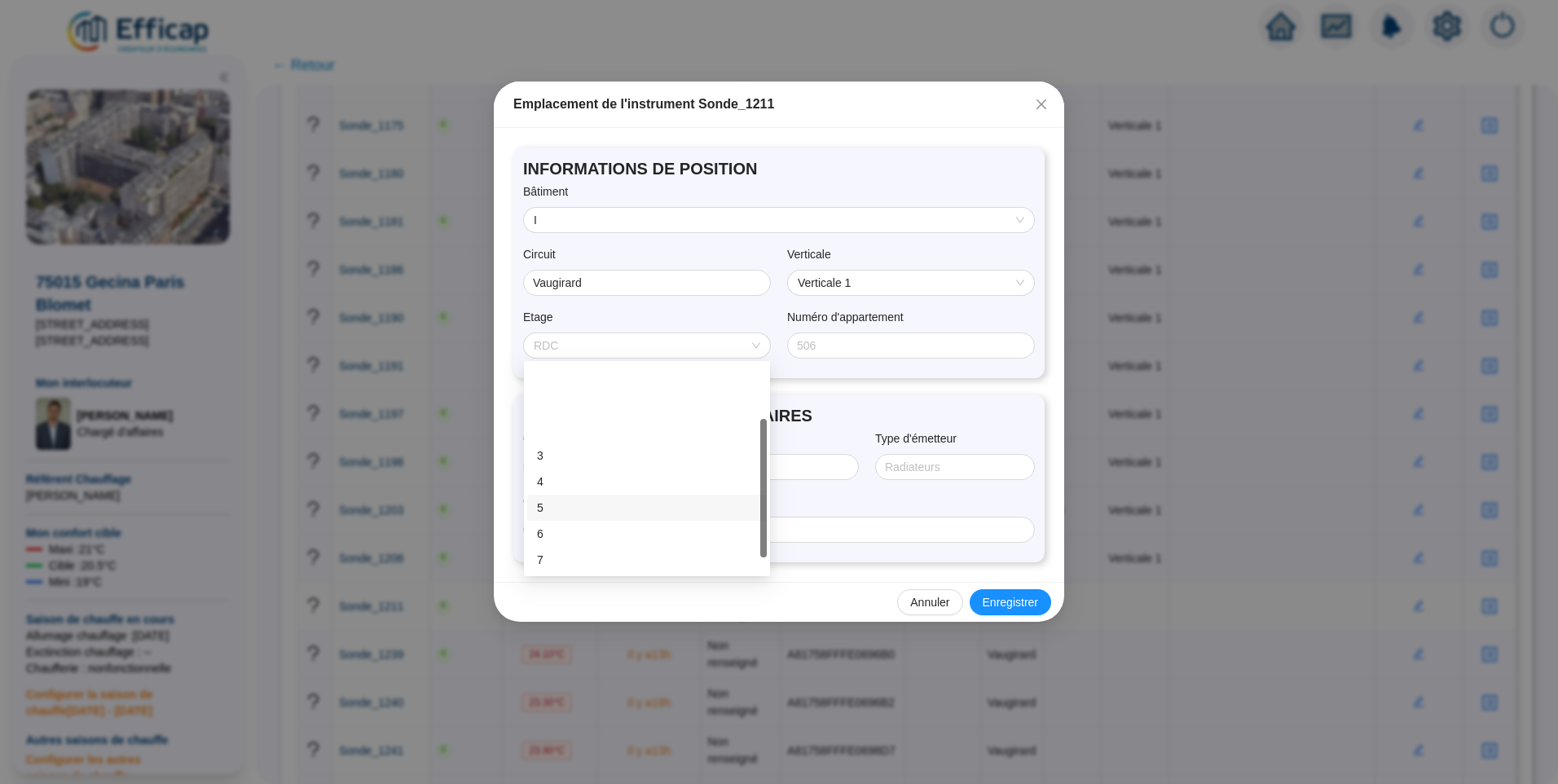
scroll to position [81, 0]
click at [562, 503] on div "8" at bounding box center [647, 504] width 220 height 17
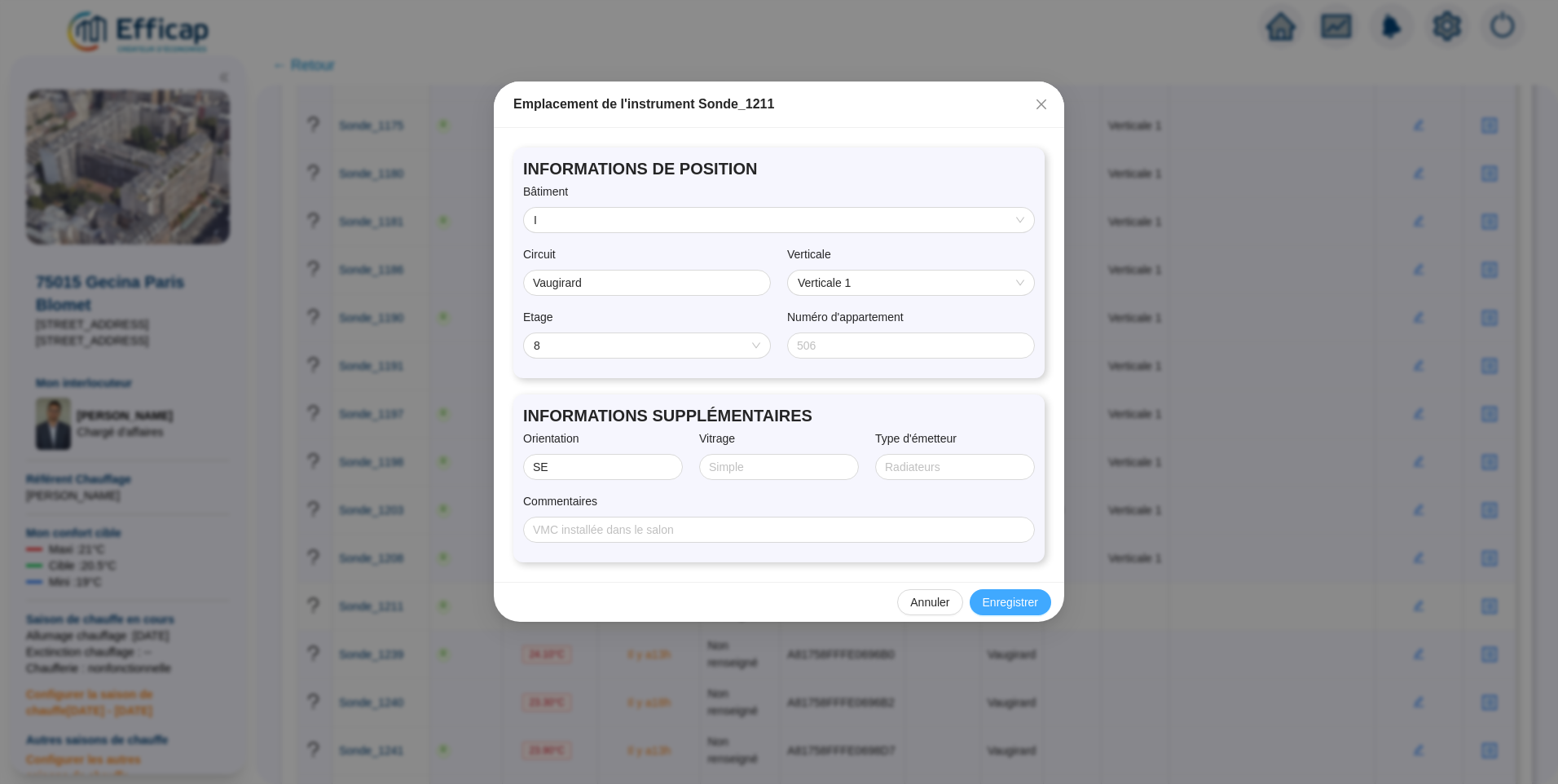
click at [1006, 594] on span "Enregistrer" at bounding box center [1011, 602] width 56 height 17
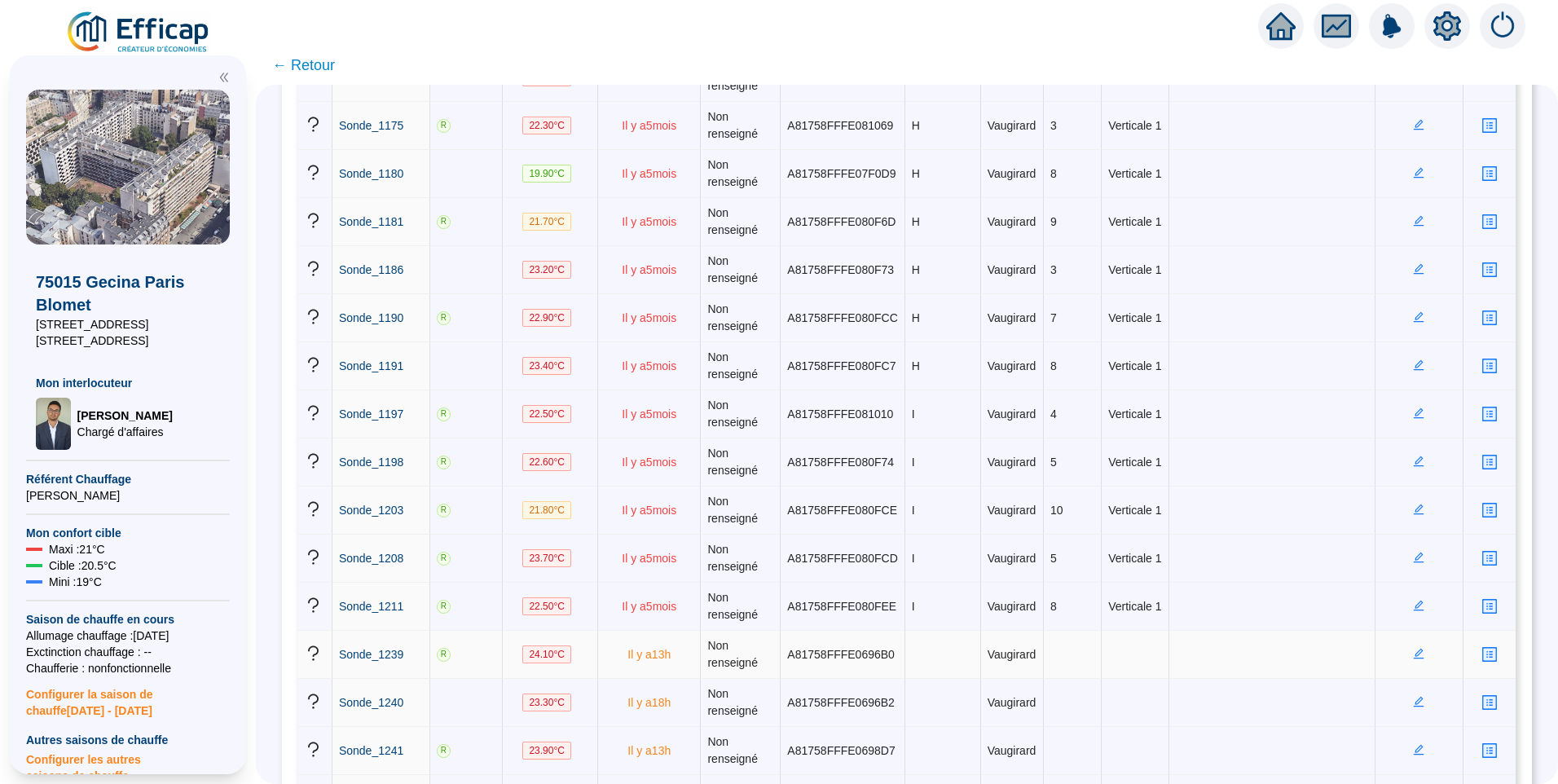
click at [1414, 655] on icon "edit" at bounding box center [1419, 654] width 11 height 11
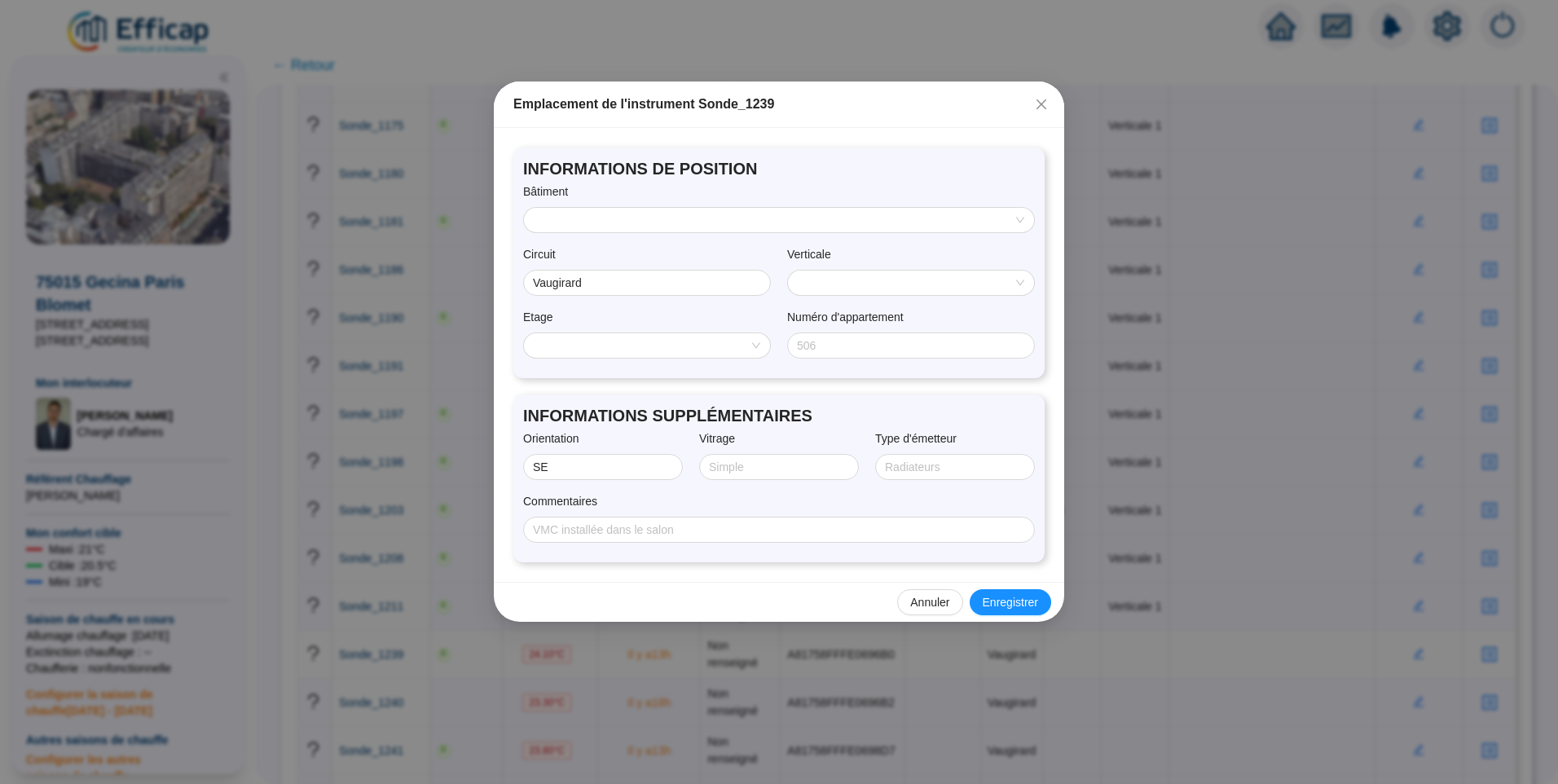
click at [670, 222] on input "search" at bounding box center [771, 219] width 476 height 25
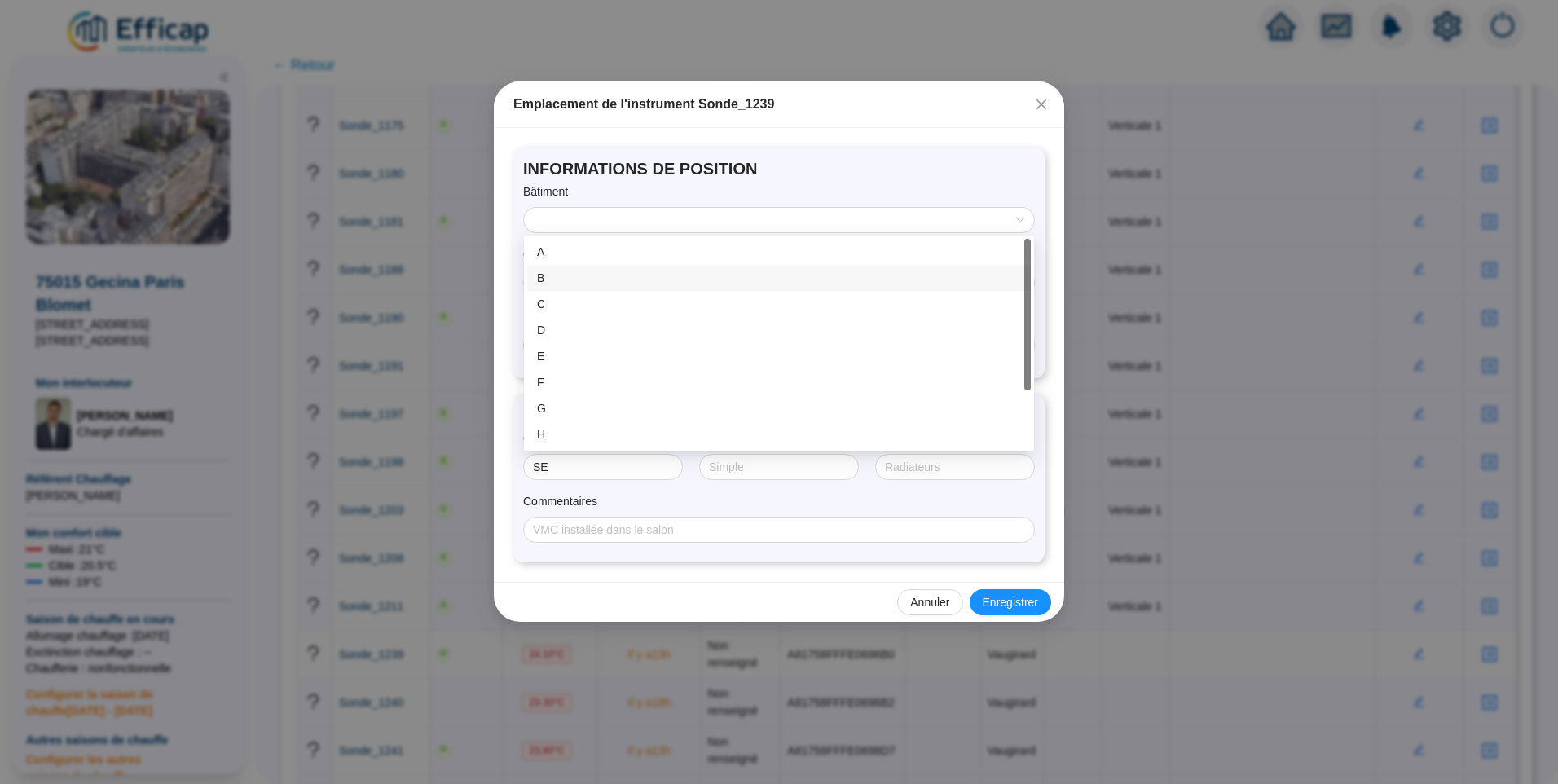
scroll to position [79, 0]
click at [600, 427] on div "K" at bounding box center [779, 434] width 484 height 17
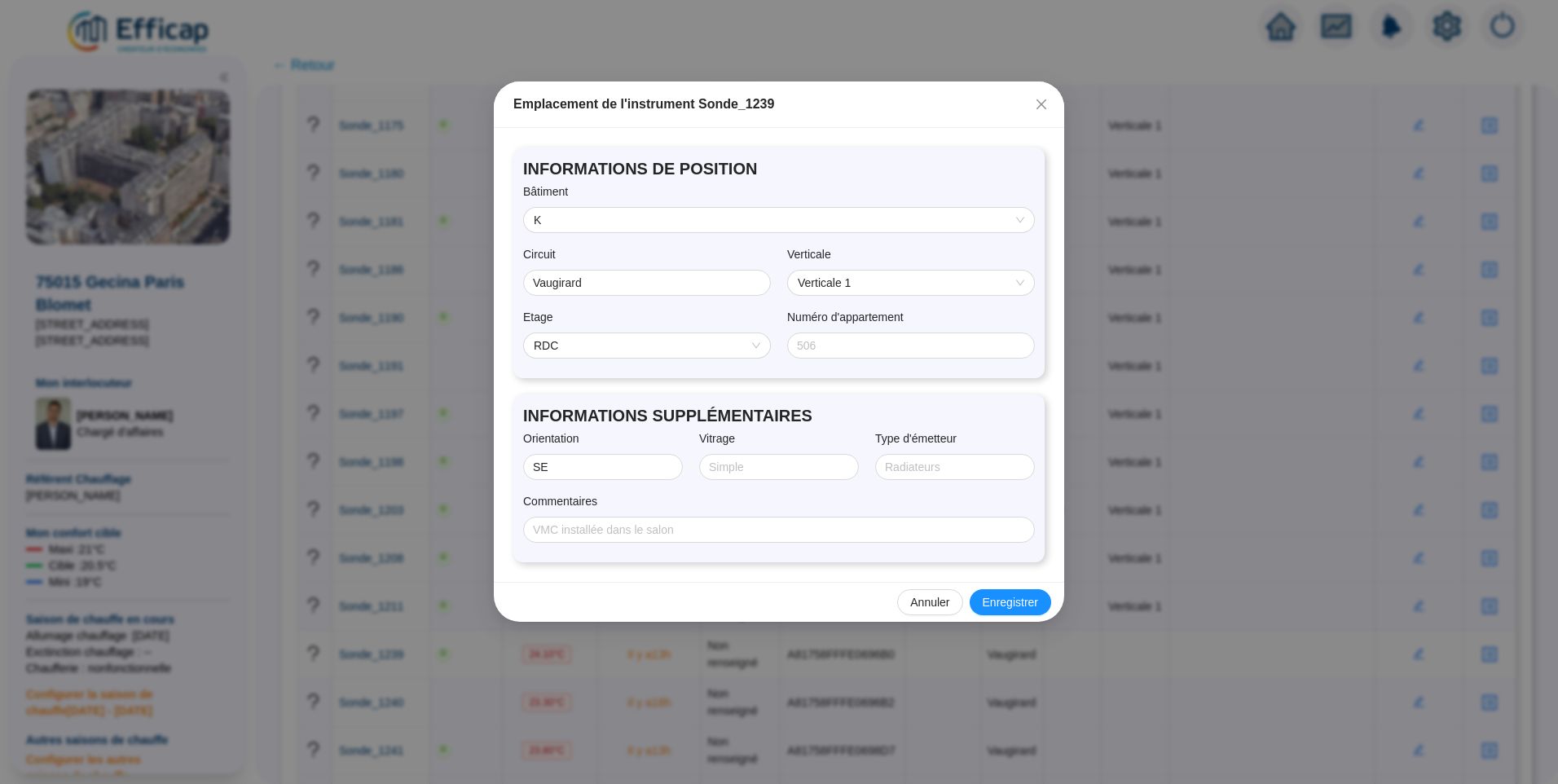
click at [705, 344] on span "RDC" at bounding box center [647, 345] width 227 height 25
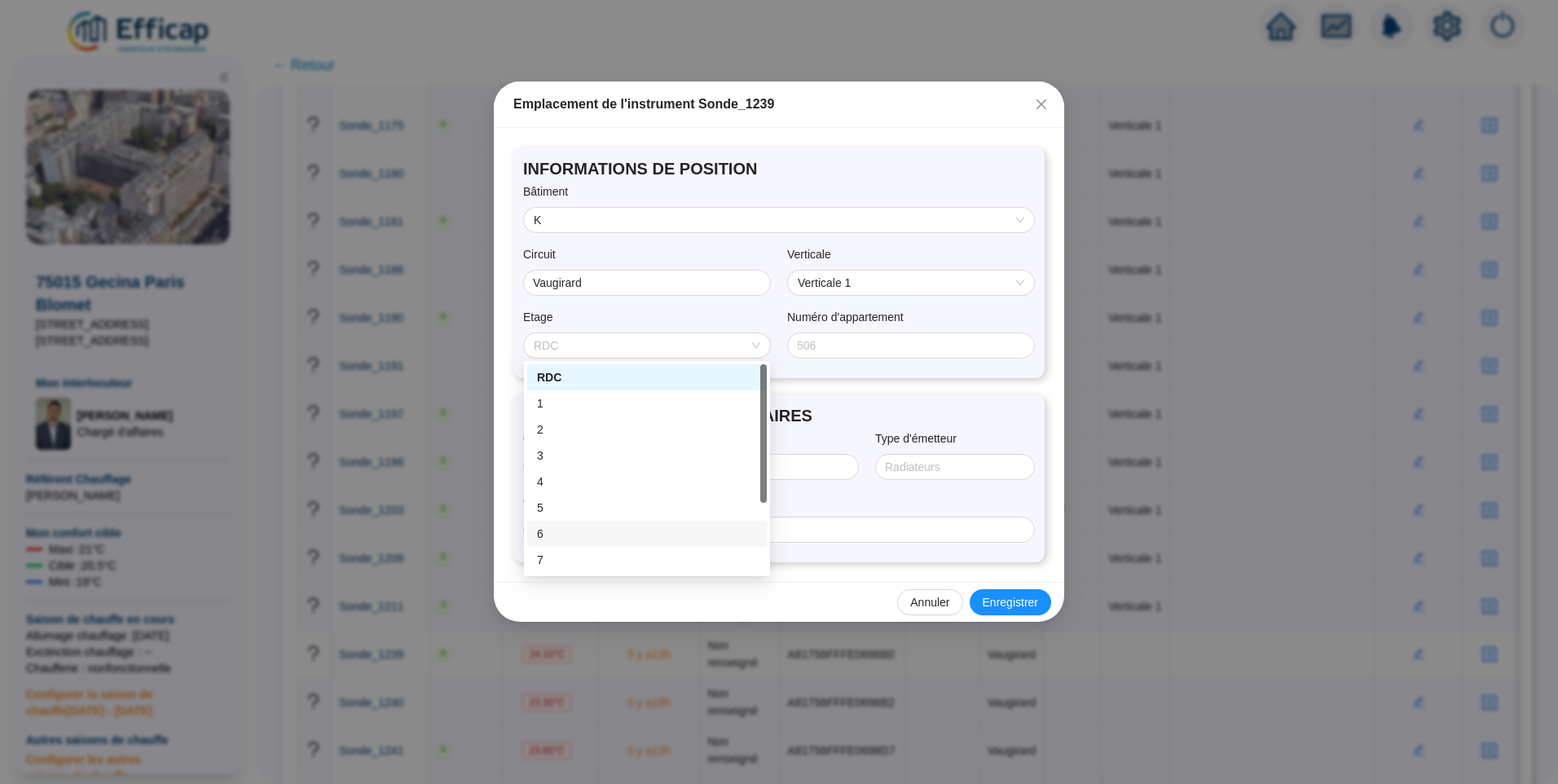
click at [592, 540] on div "6" at bounding box center [647, 534] width 220 height 17
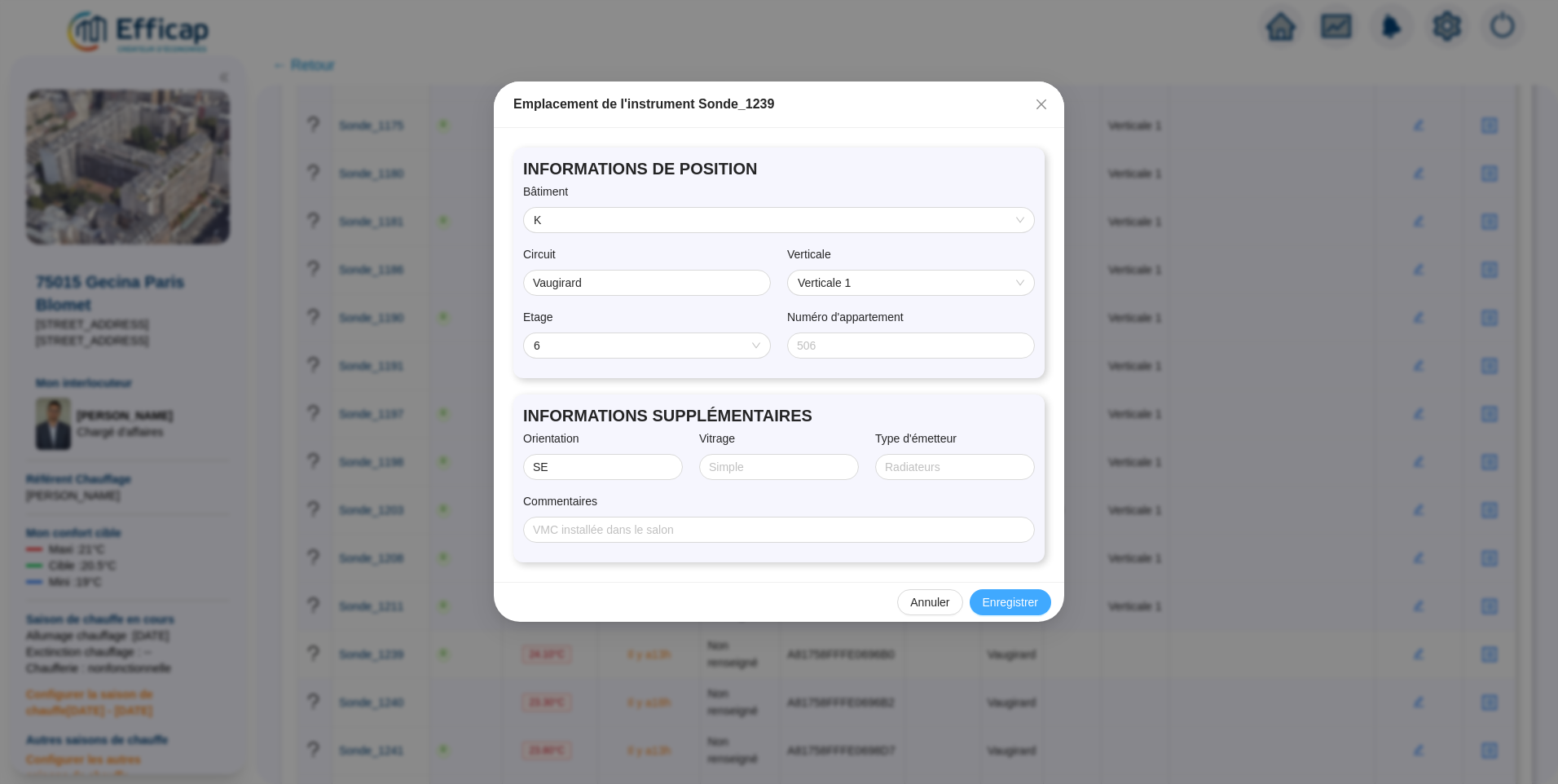
click at [997, 606] on span "Enregistrer" at bounding box center [1011, 602] width 56 height 17
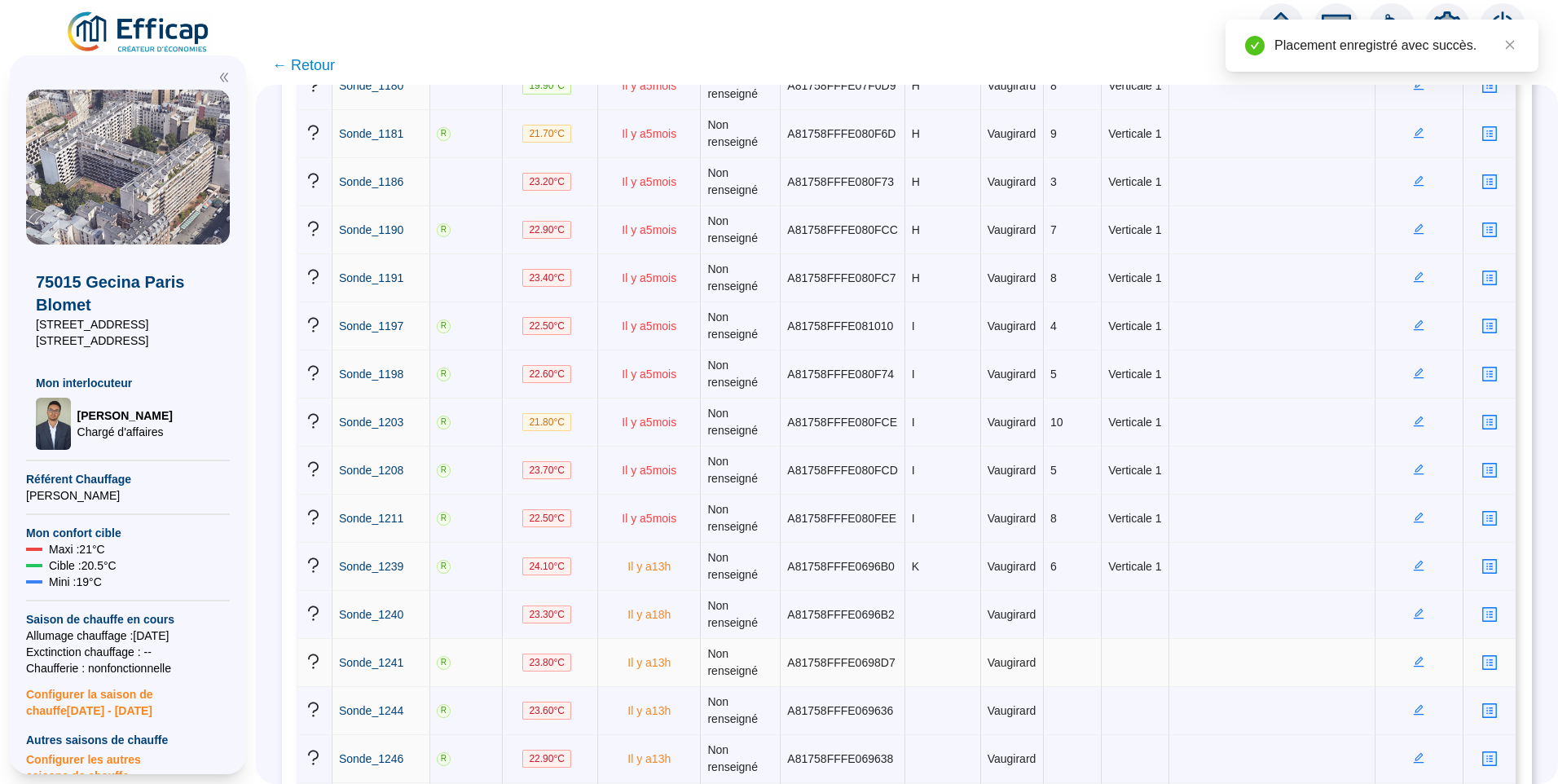
scroll to position [2608, 0]
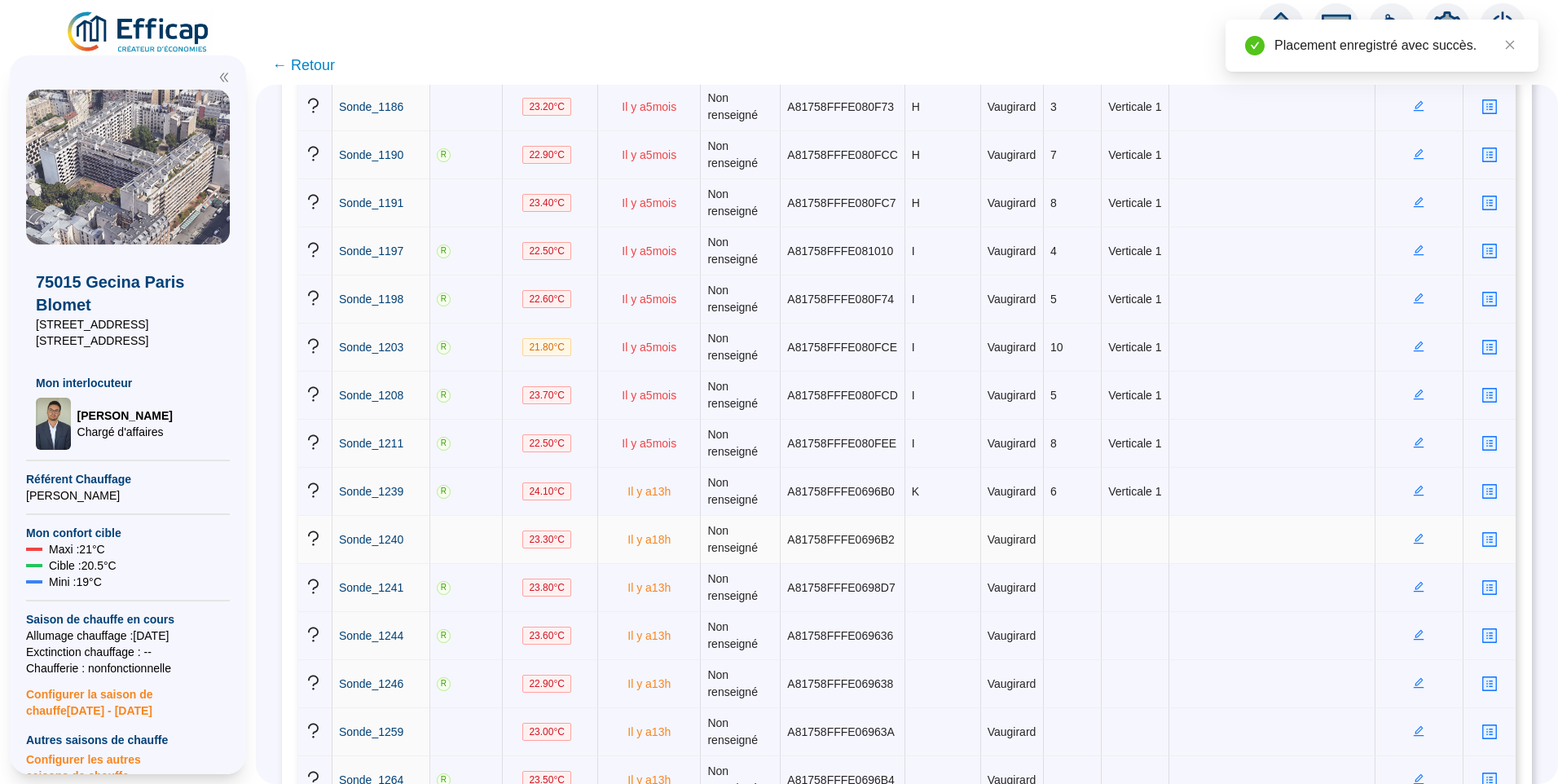
click at [1414, 535] on icon "edit" at bounding box center [1419, 538] width 11 height 11
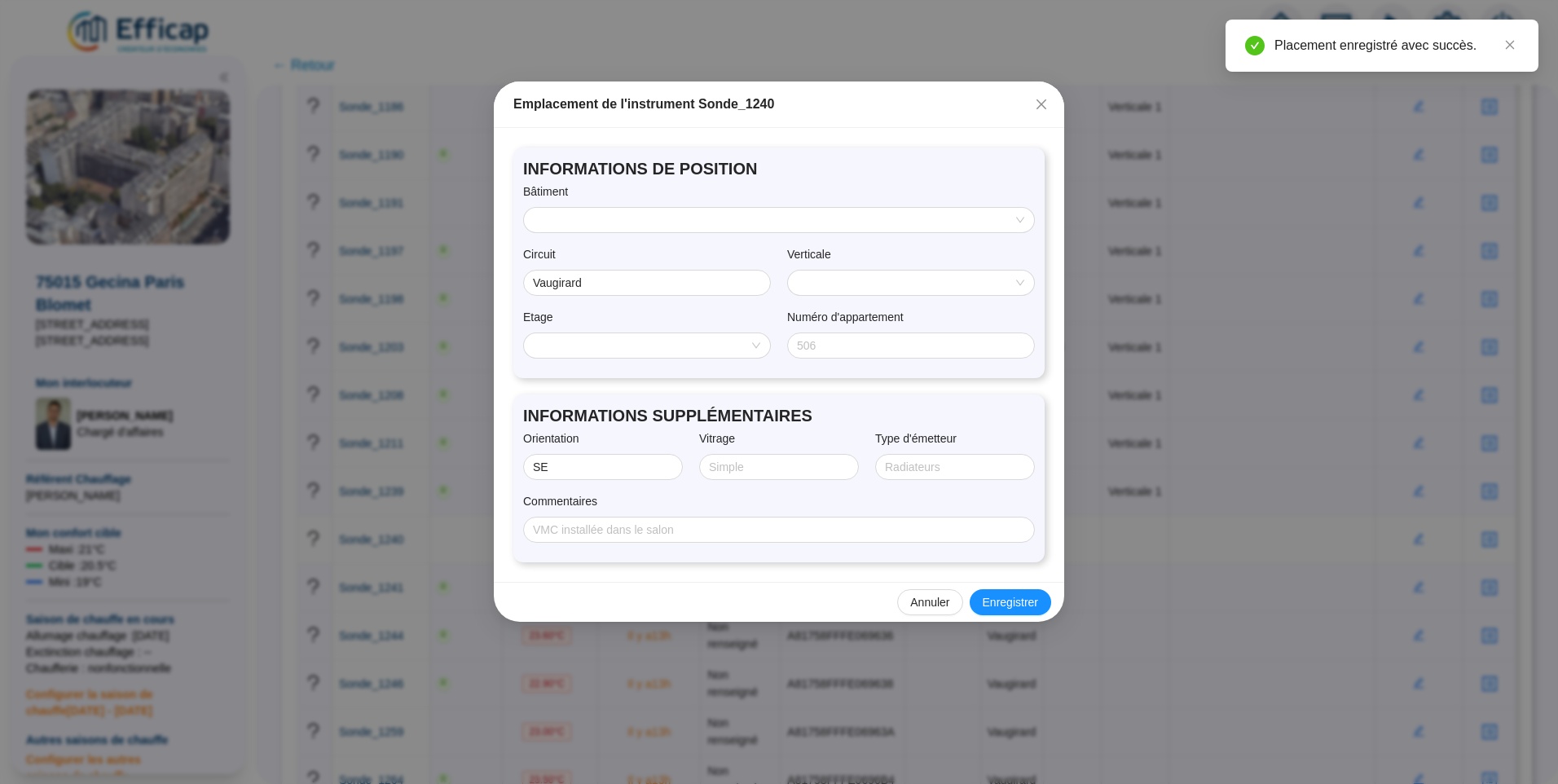
click at [687, 220] on input "search" at bounding box center [771, 219] width 476 height 25
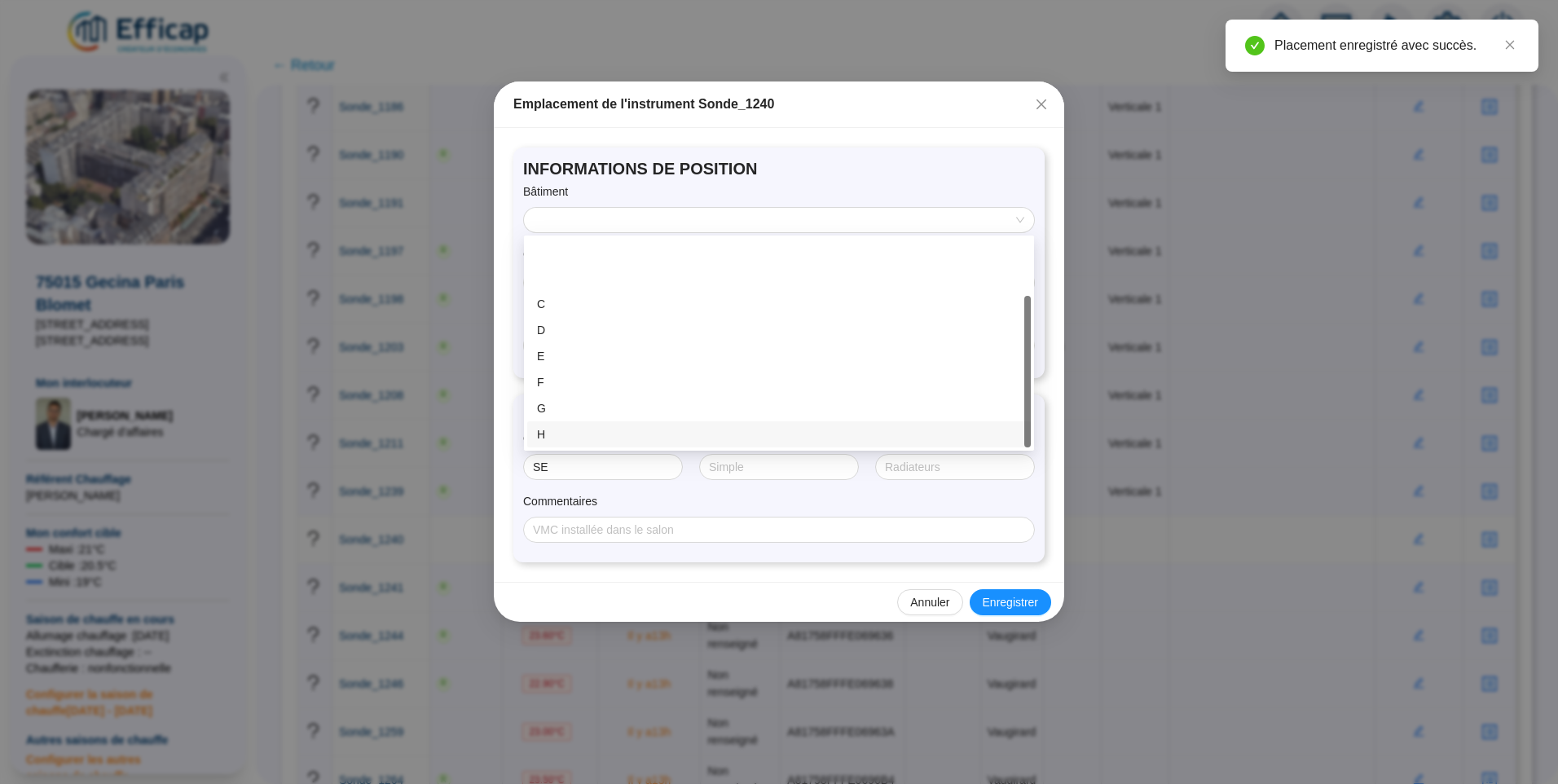
scroll to position [79, 0]
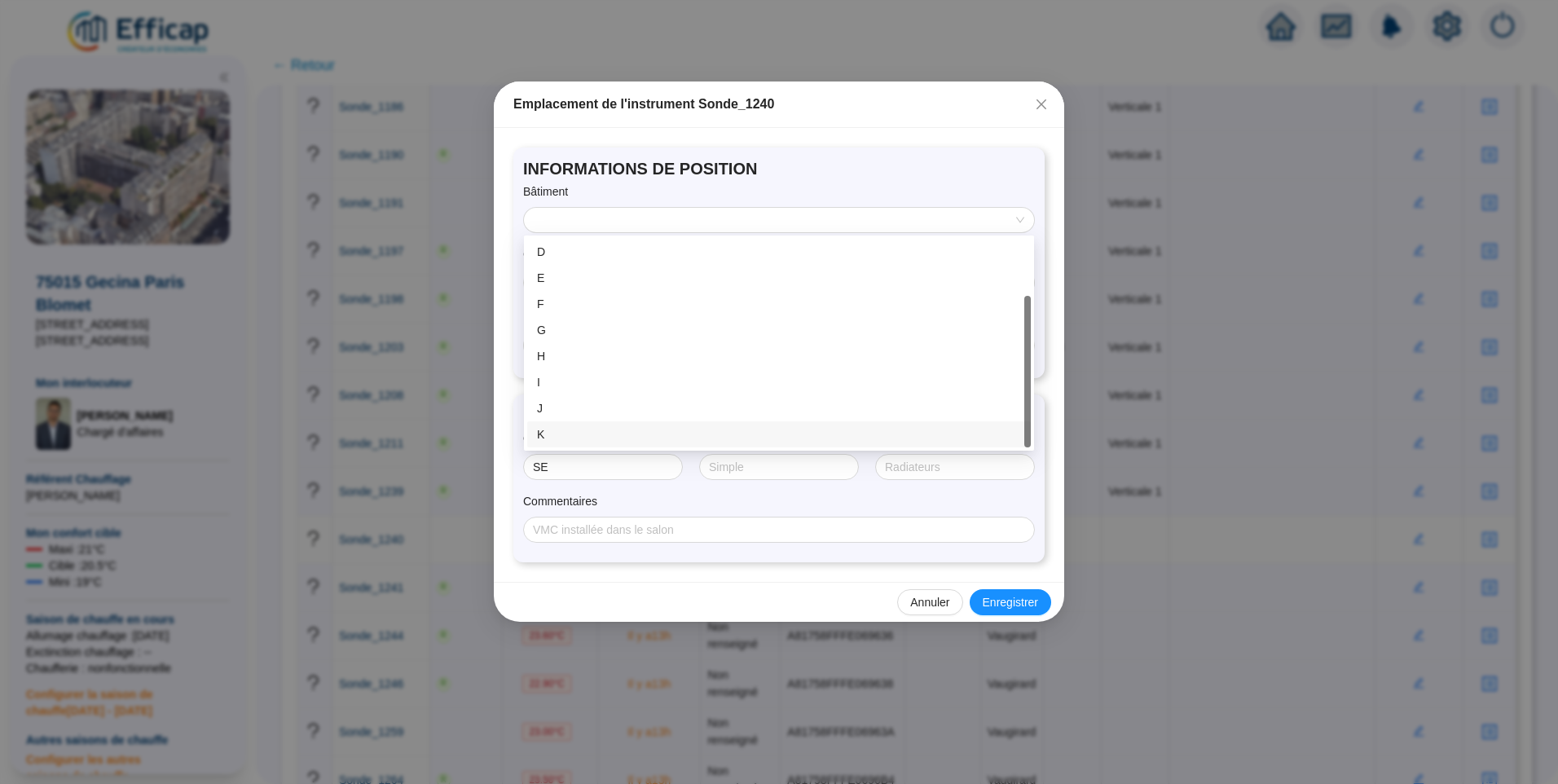
click at [576, 429] on div "K" at bounding box center [779, 434] width 484 height 17
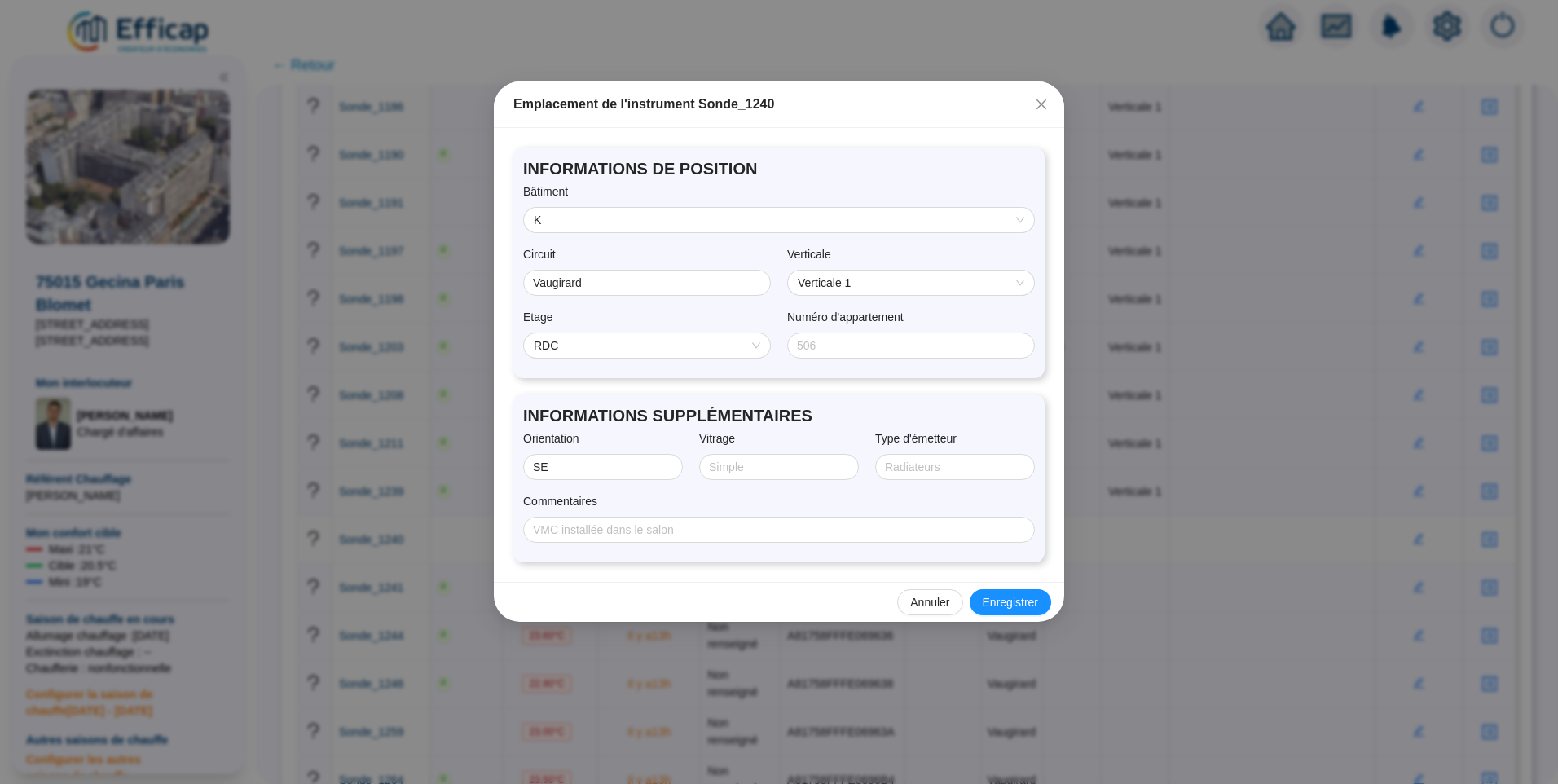
click at [597, 343] on span "RDC" at bounding box center [647, 345] width 227 height 25
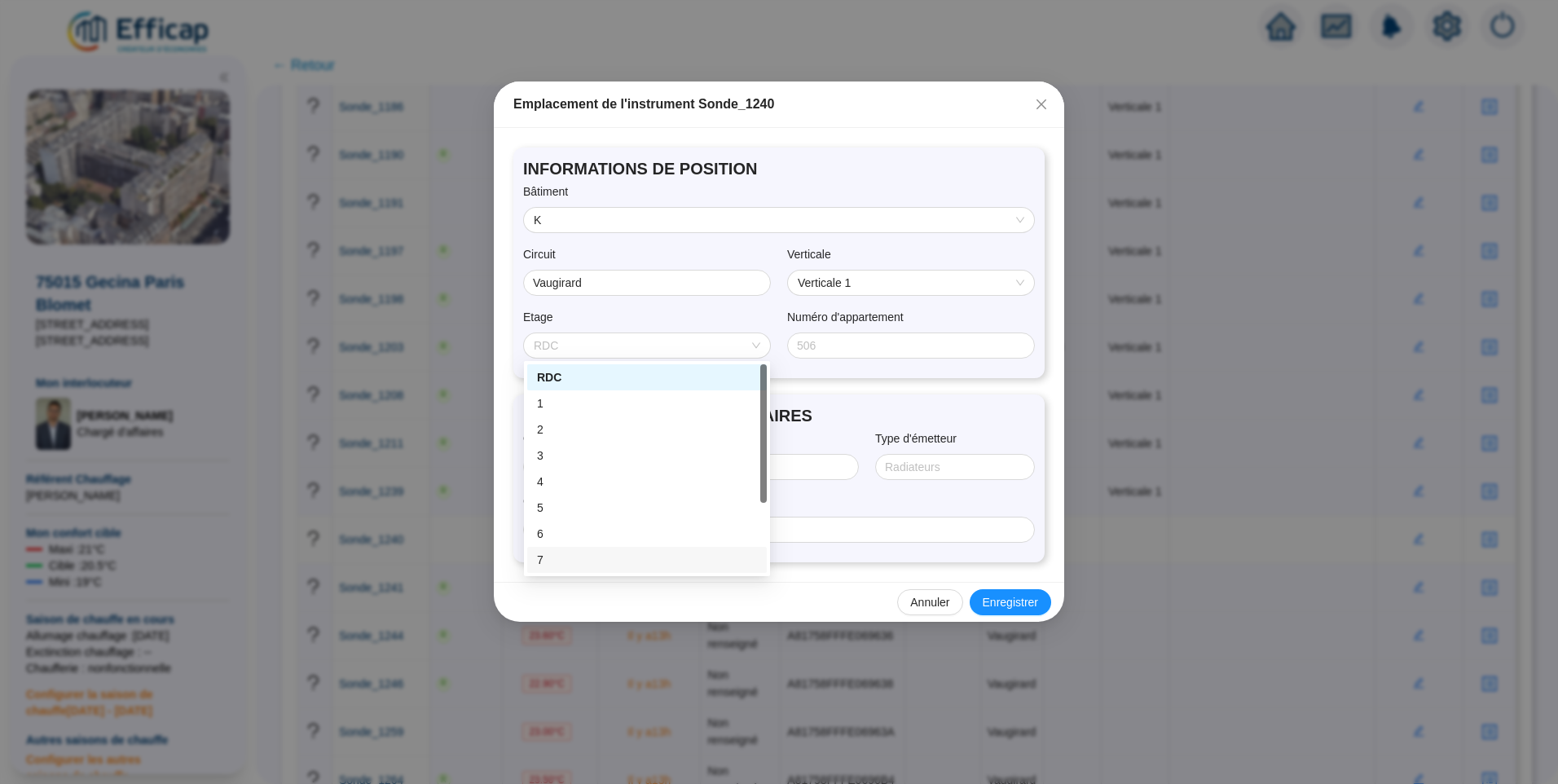
click at [564, 549] on div "7" at bounding box center [647, 559] width 239 height 26
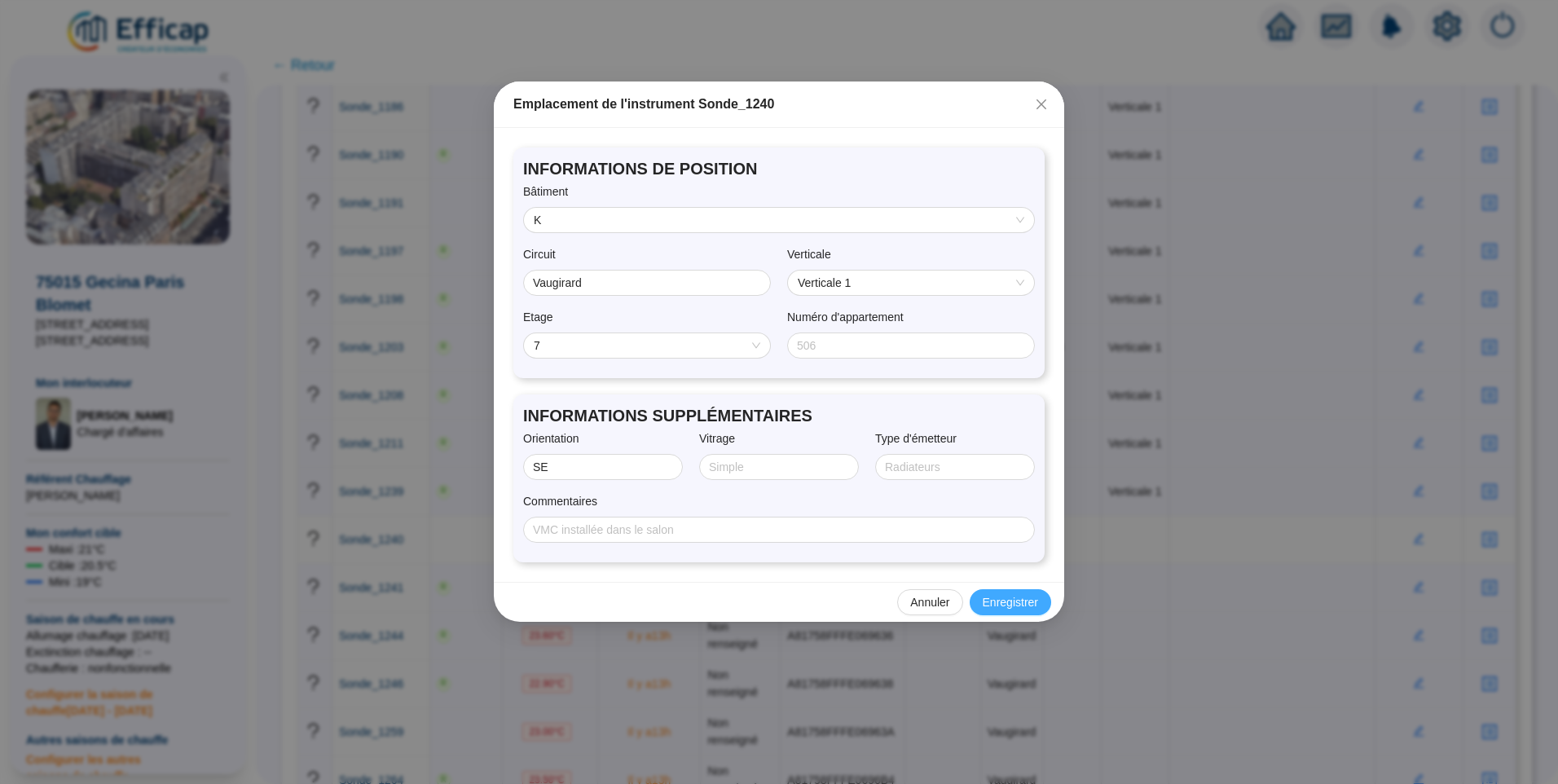
click at [992, 601] on span "Enregistrer" at bounding box center [1011, 602] width 56 height 17
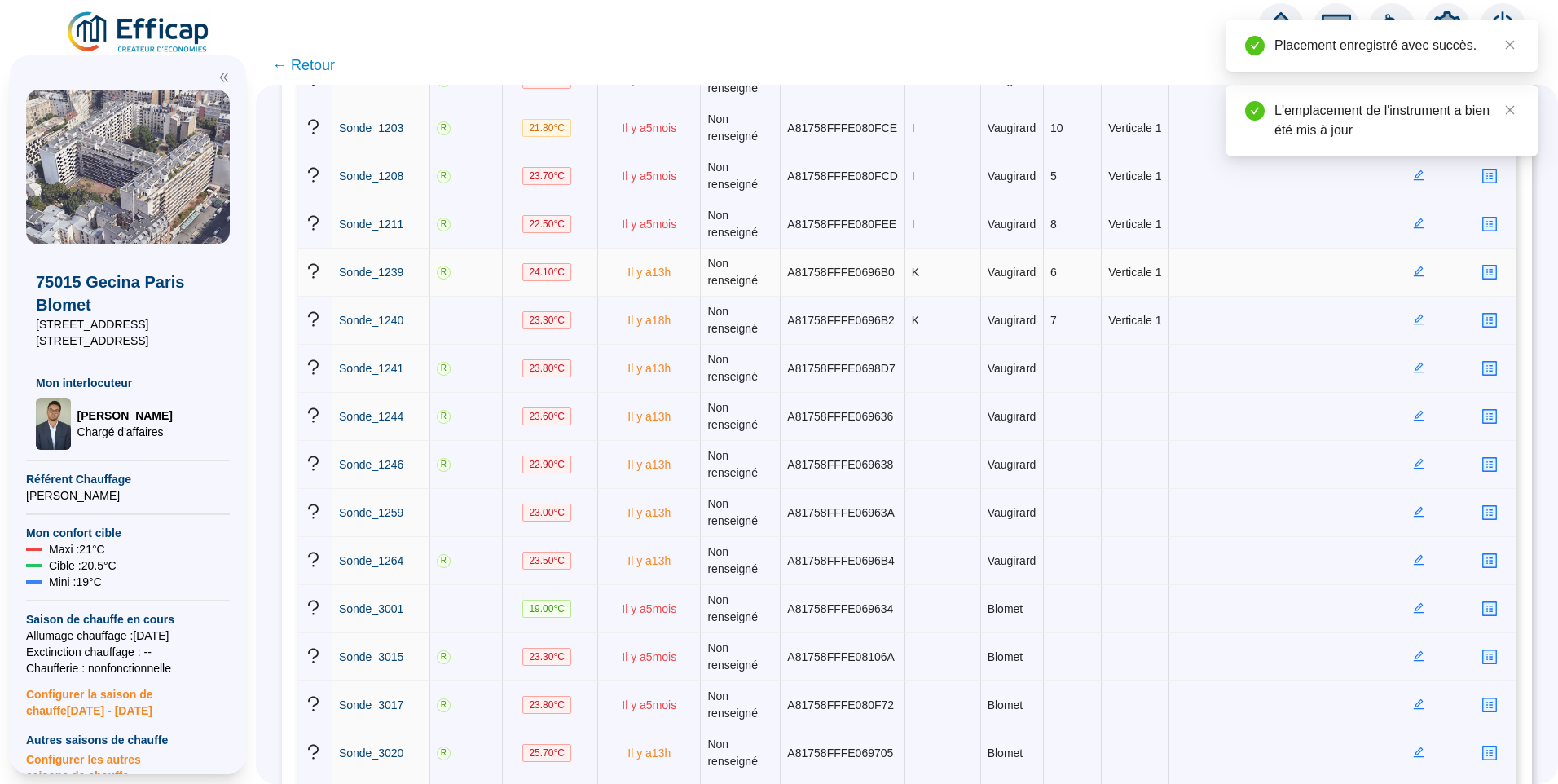
scroll to position [2853, 0]
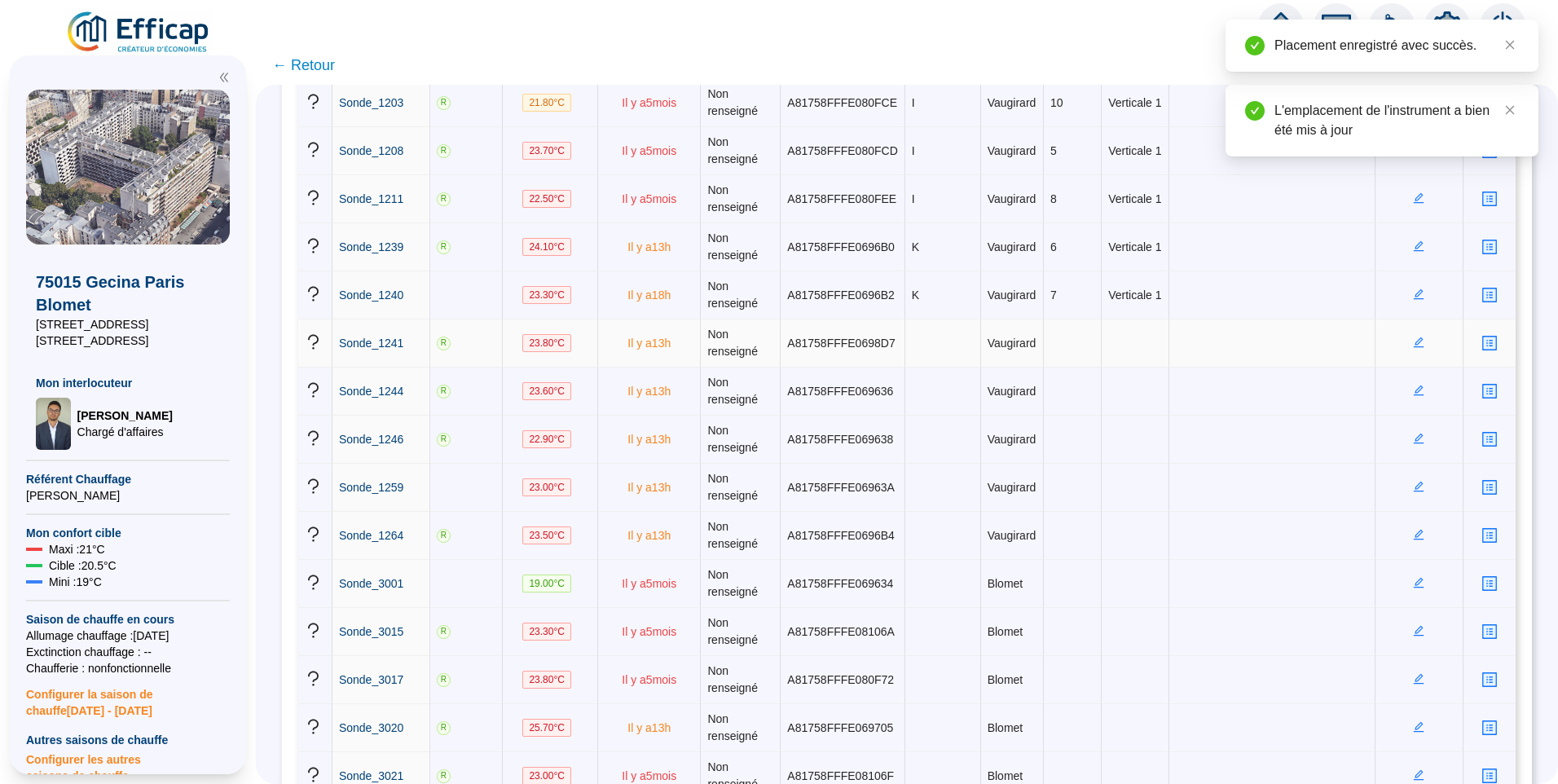
click at [1414, 344] on icon "edit" at bounding box center [1419, 342] width 11 height 11
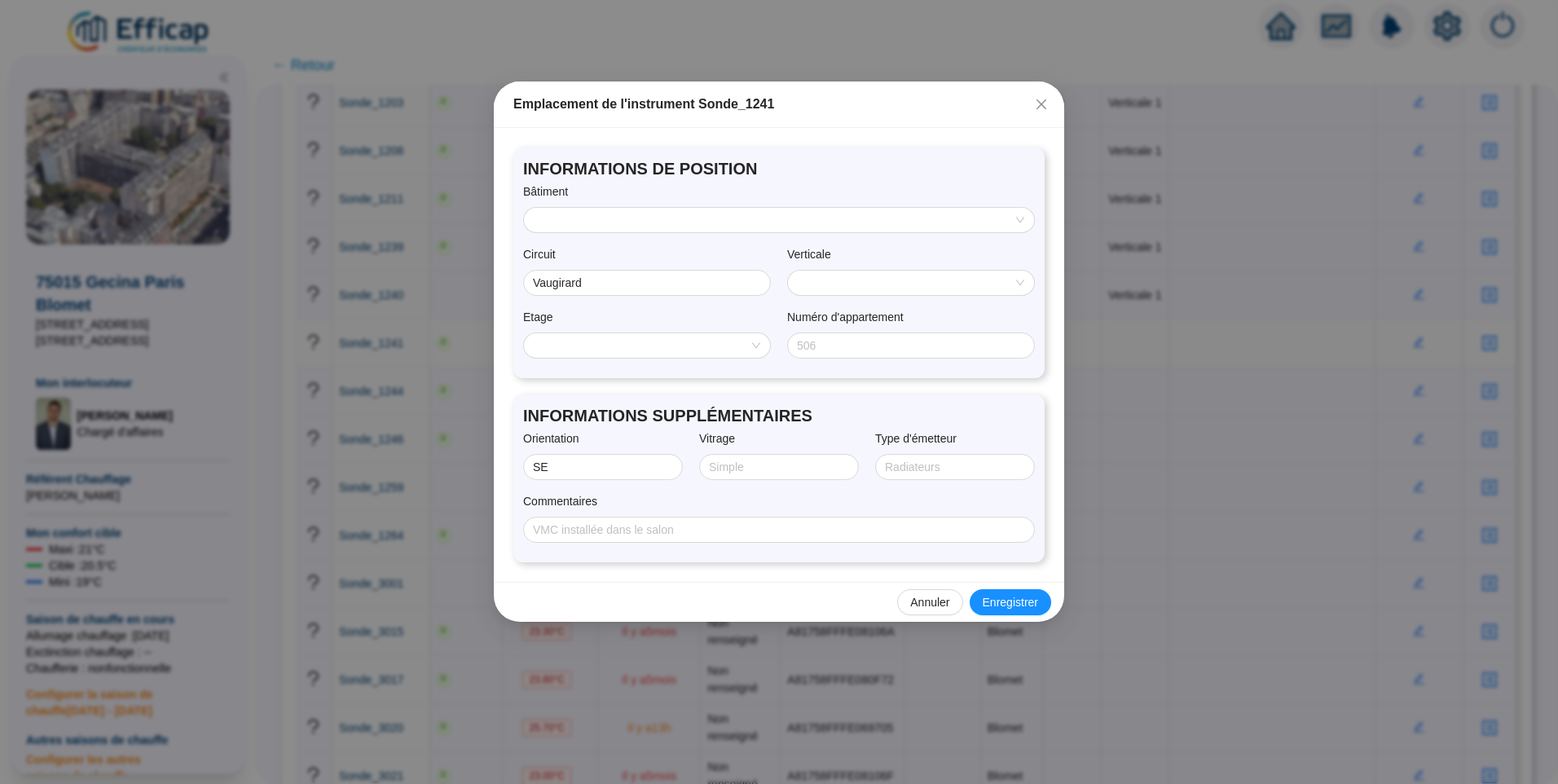
click at [610, 228] on input "search" at bounding box center [771, 219] width 476 height 25
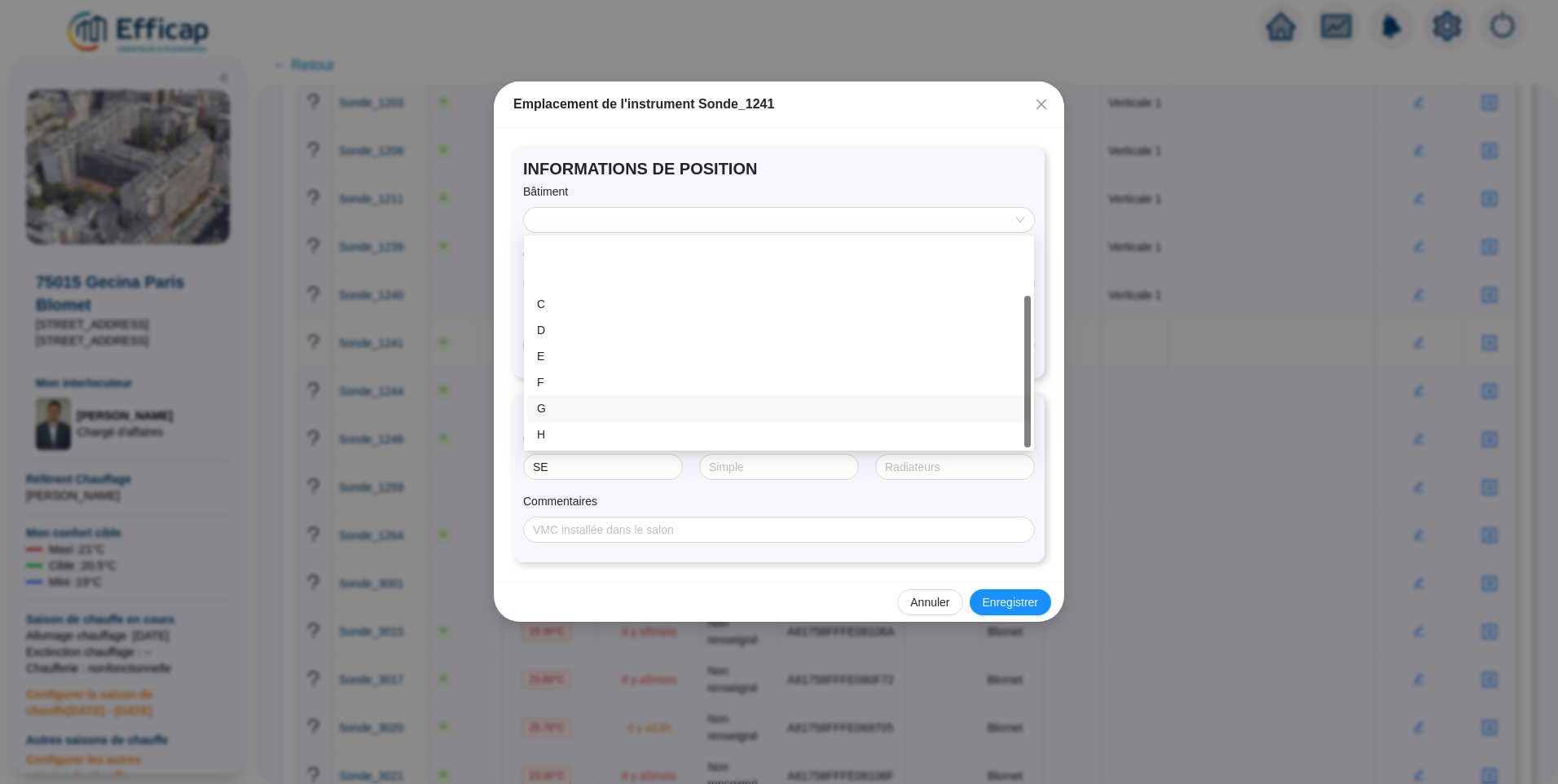
scroll to position [79, 0]
click at [597, 447] on div "K" at bounding box center [779, 434] width 503 height 26
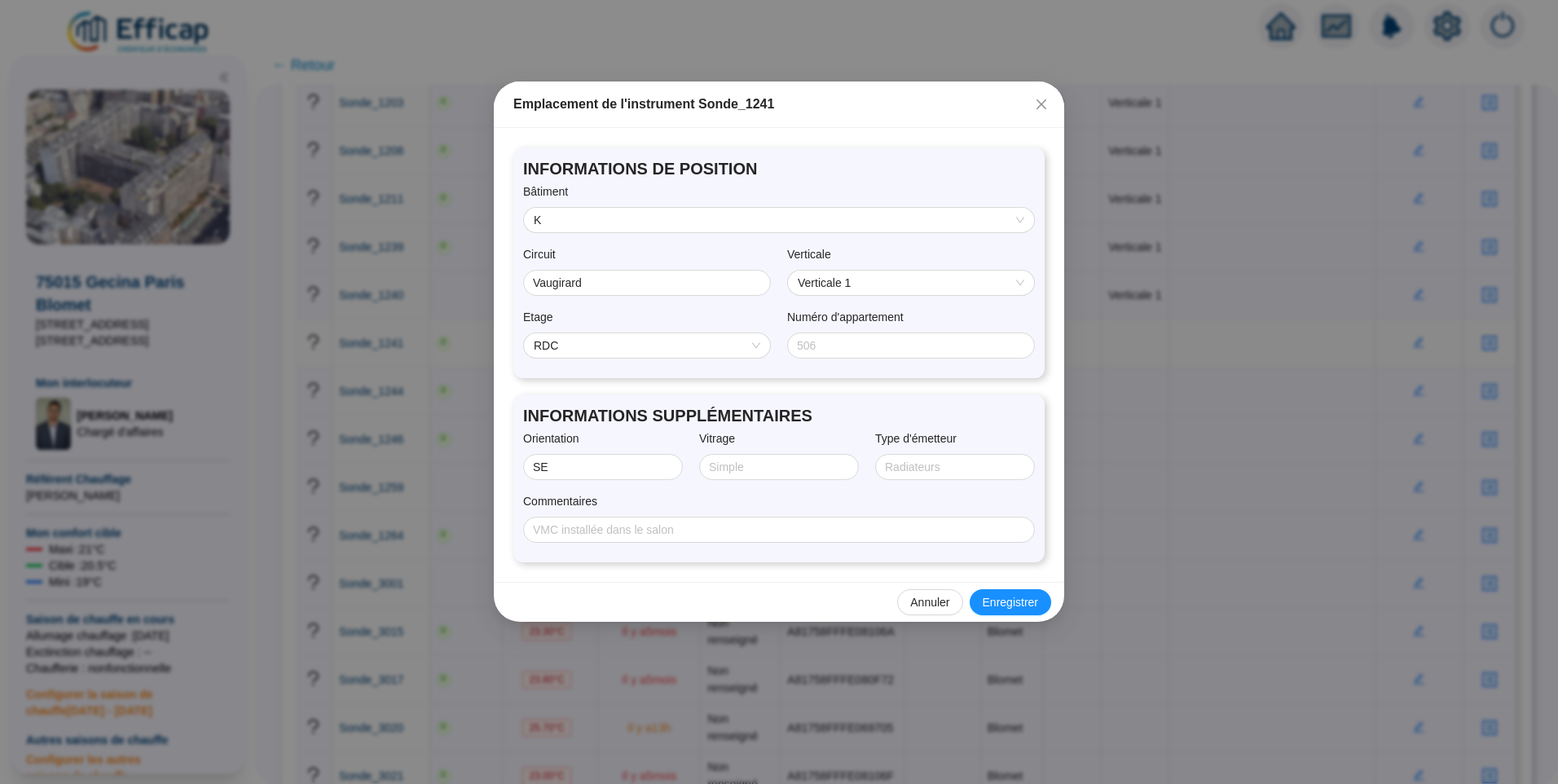
click at [610, 351] on span "RDC" at bounding box center [647, 345] width 227 height 25
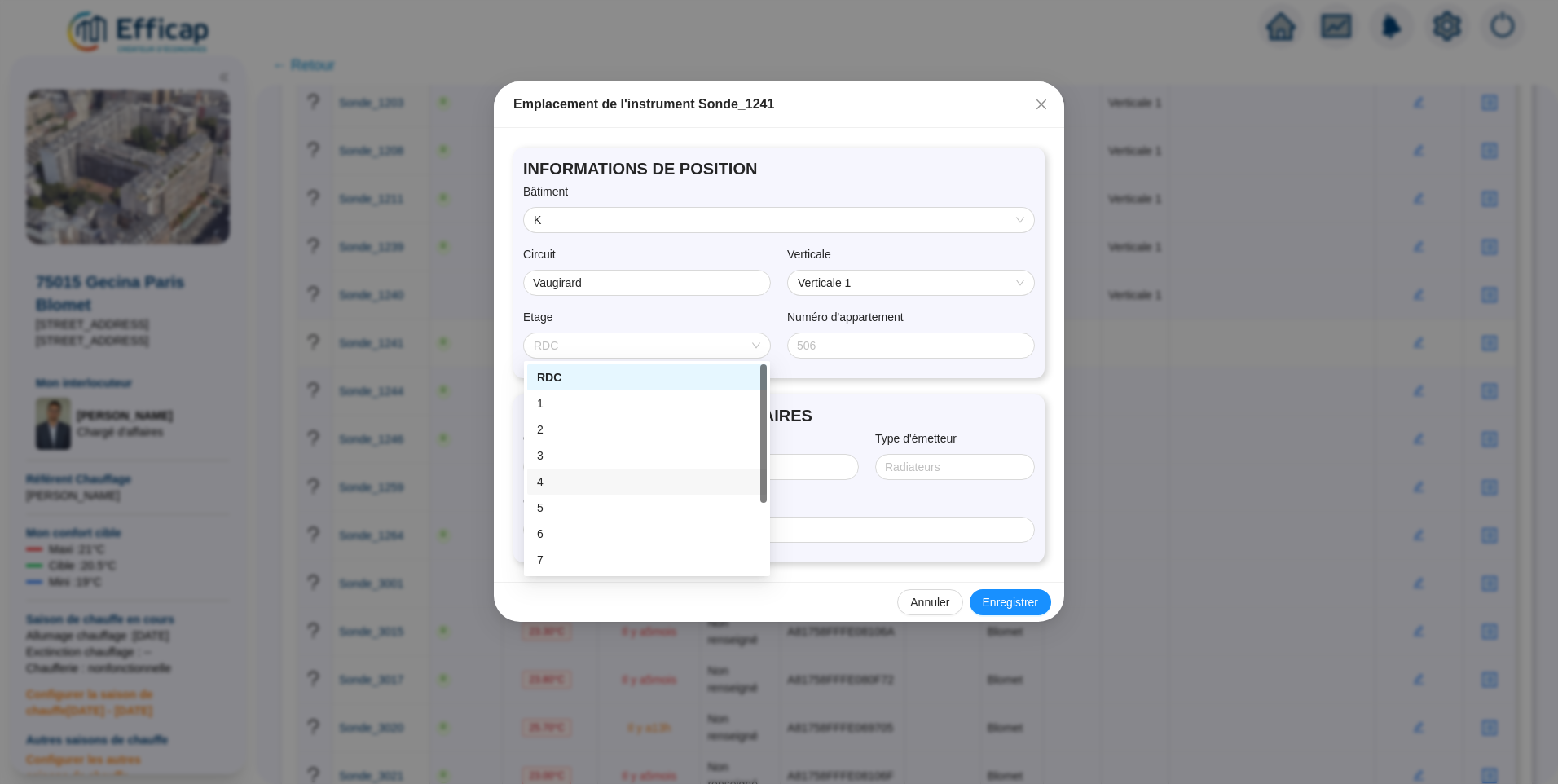
scroll to position [81, 0]
click at [562, 503] on div "8" at bounding box center [647, 504] width 220 height 17
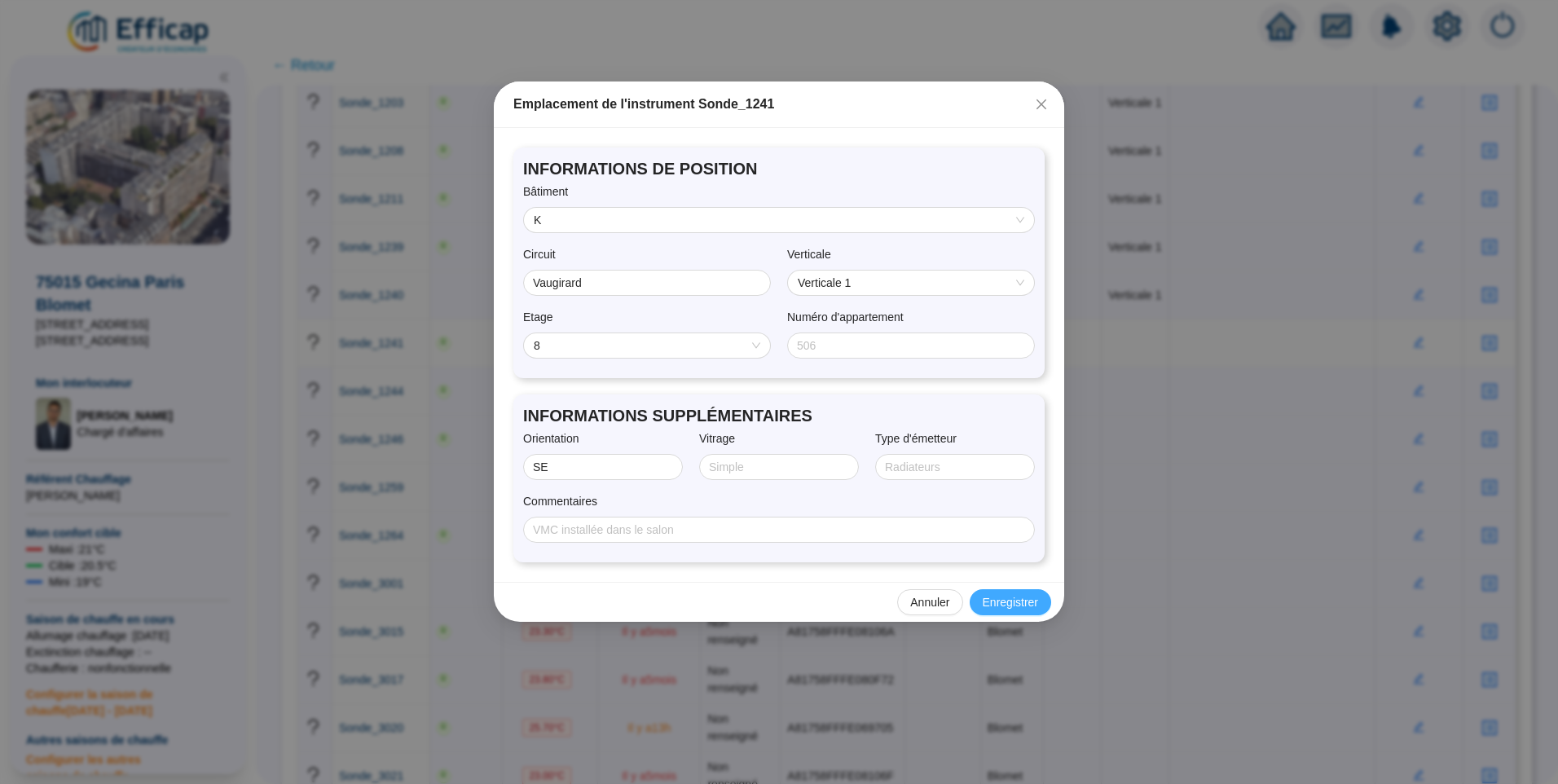
click at [1011, 592] on button "Enregistrer" at bounding box center [1010, 602] width 81 height 26
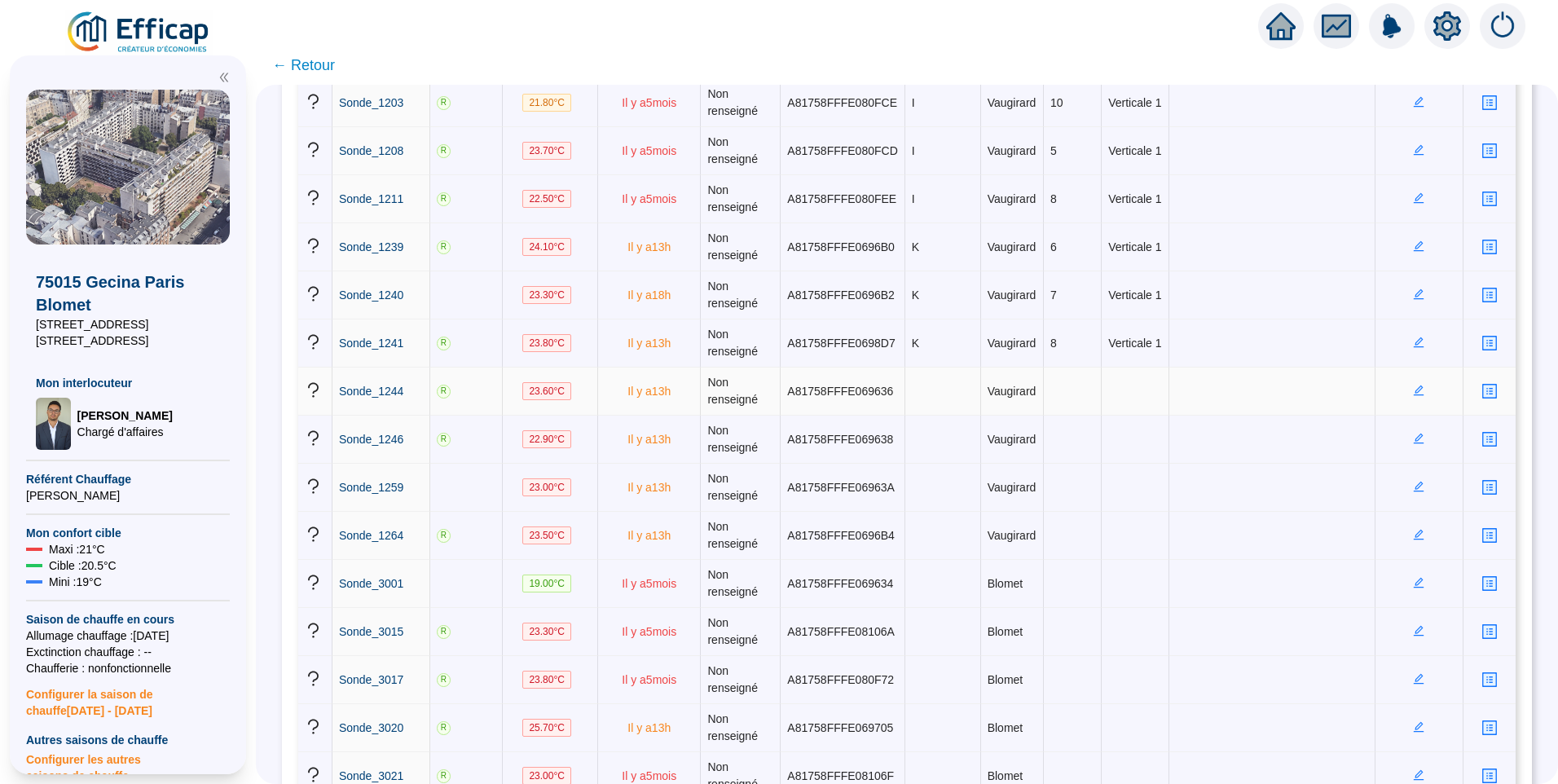
click at [1414, 388] on icon "edit" at bounding box center [1419, 390] width 11 height 11
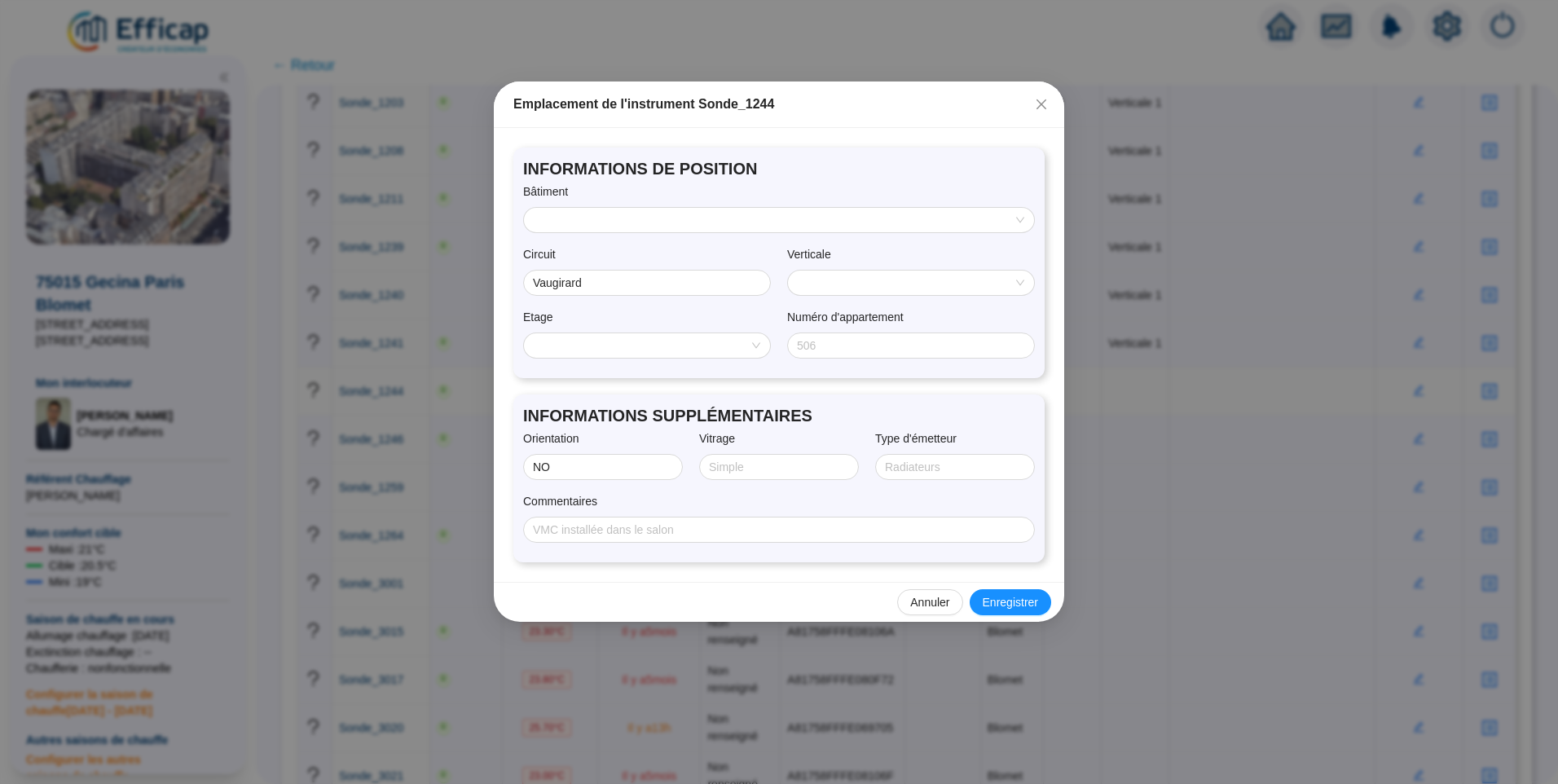
click at [618, 222] on input "search" at bounding box center [771, 219] width 476 height 25
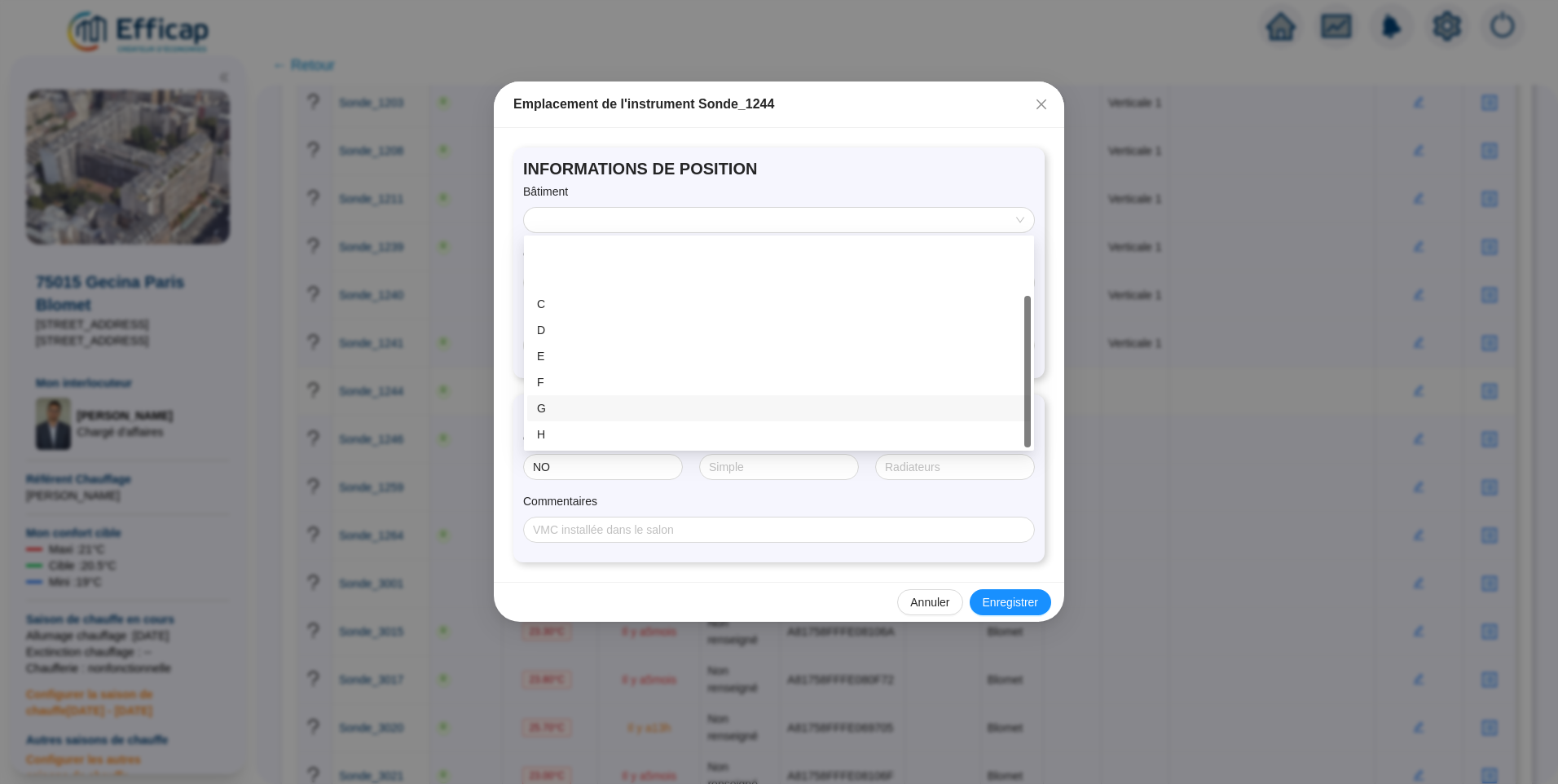
scroll to position [79, 0]
click at [578, 432] on div "K" at bounding box center [779, 434] width 484 height 17
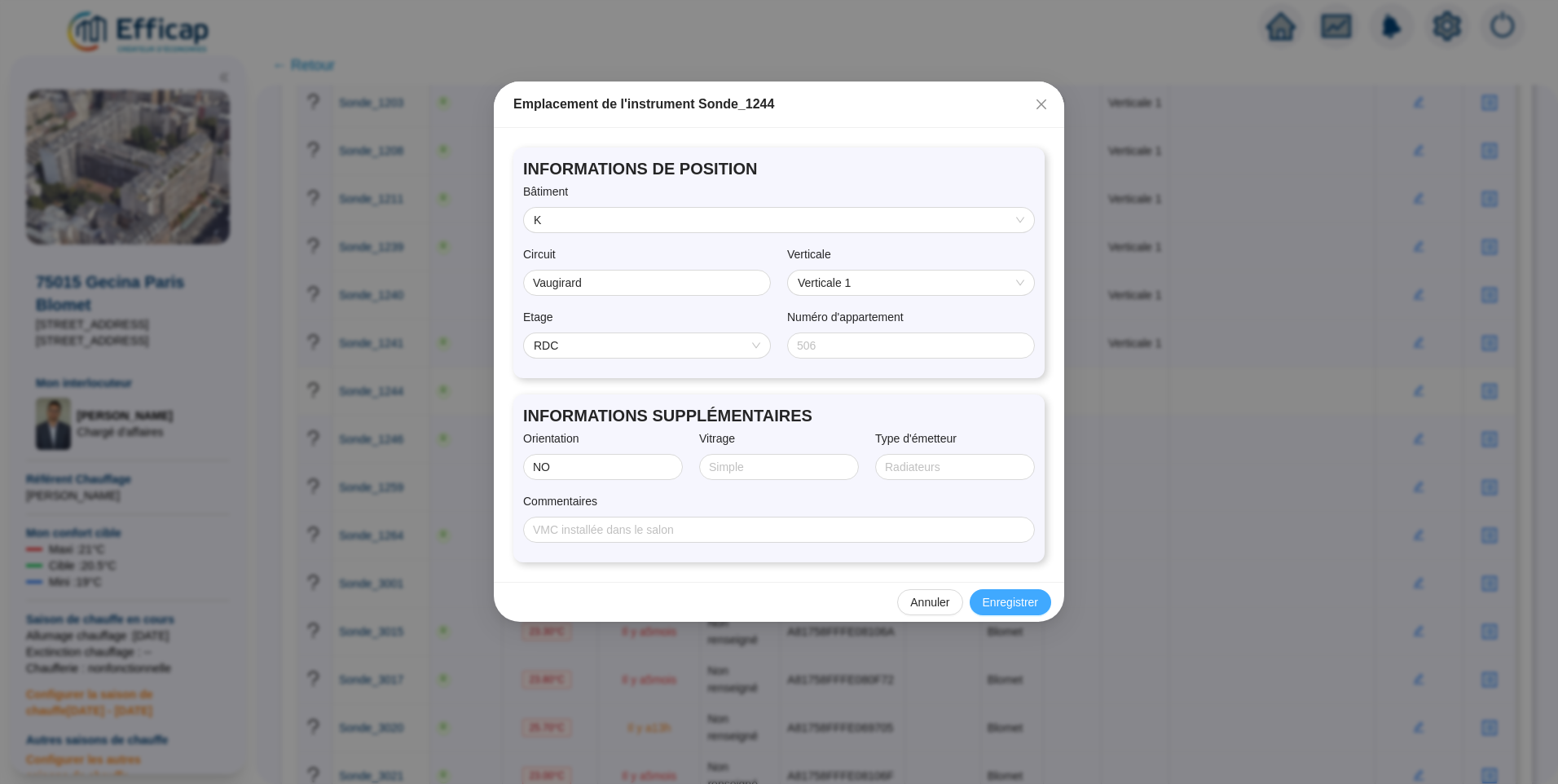
click at [1022, 600] on span "Enregistrer" at bounding box center [1011, 602] width 56 height 17
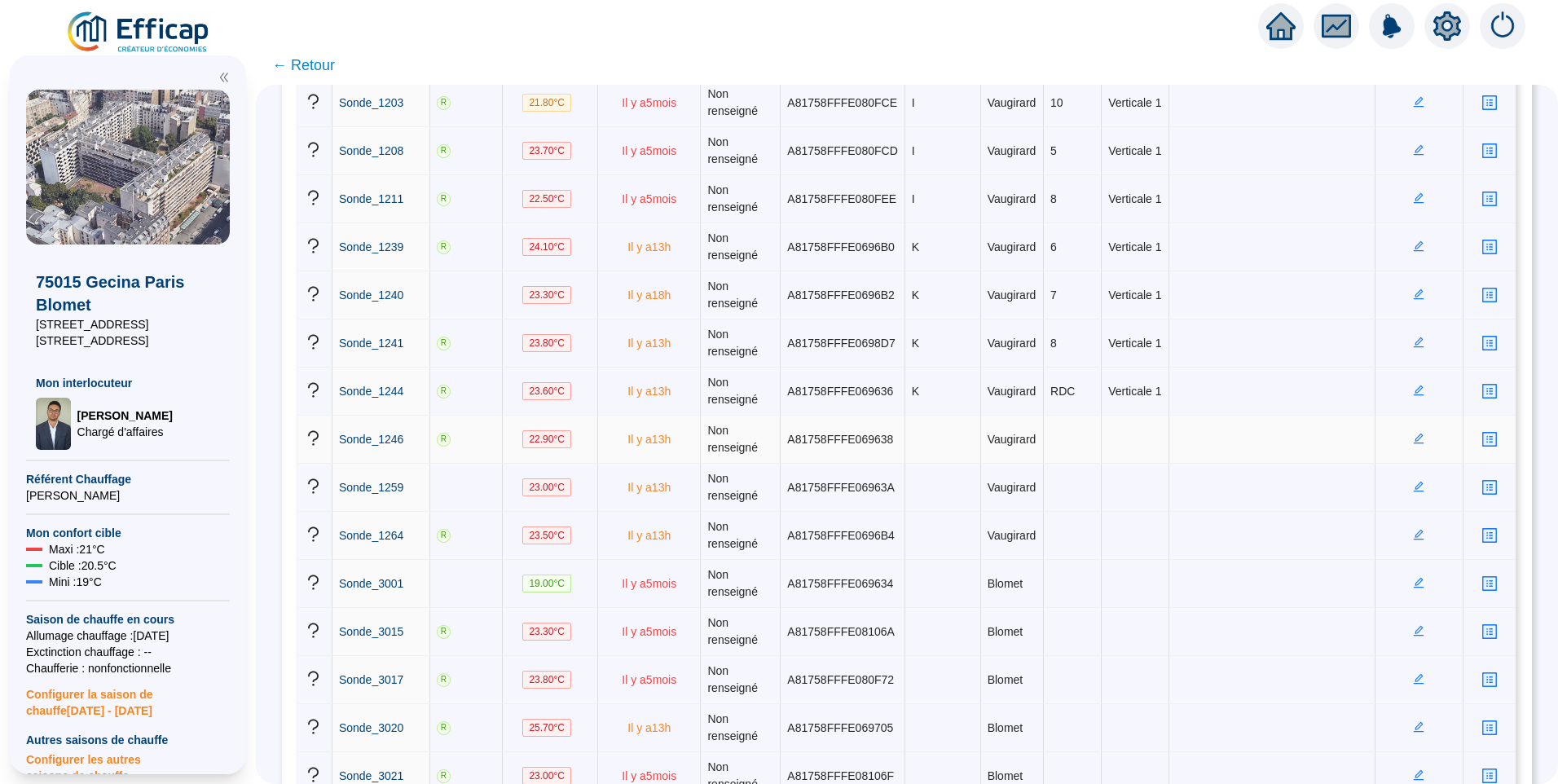
click at [1414, 439] on icon "edit" at bounding box center [1419, 439] width 11 height 11
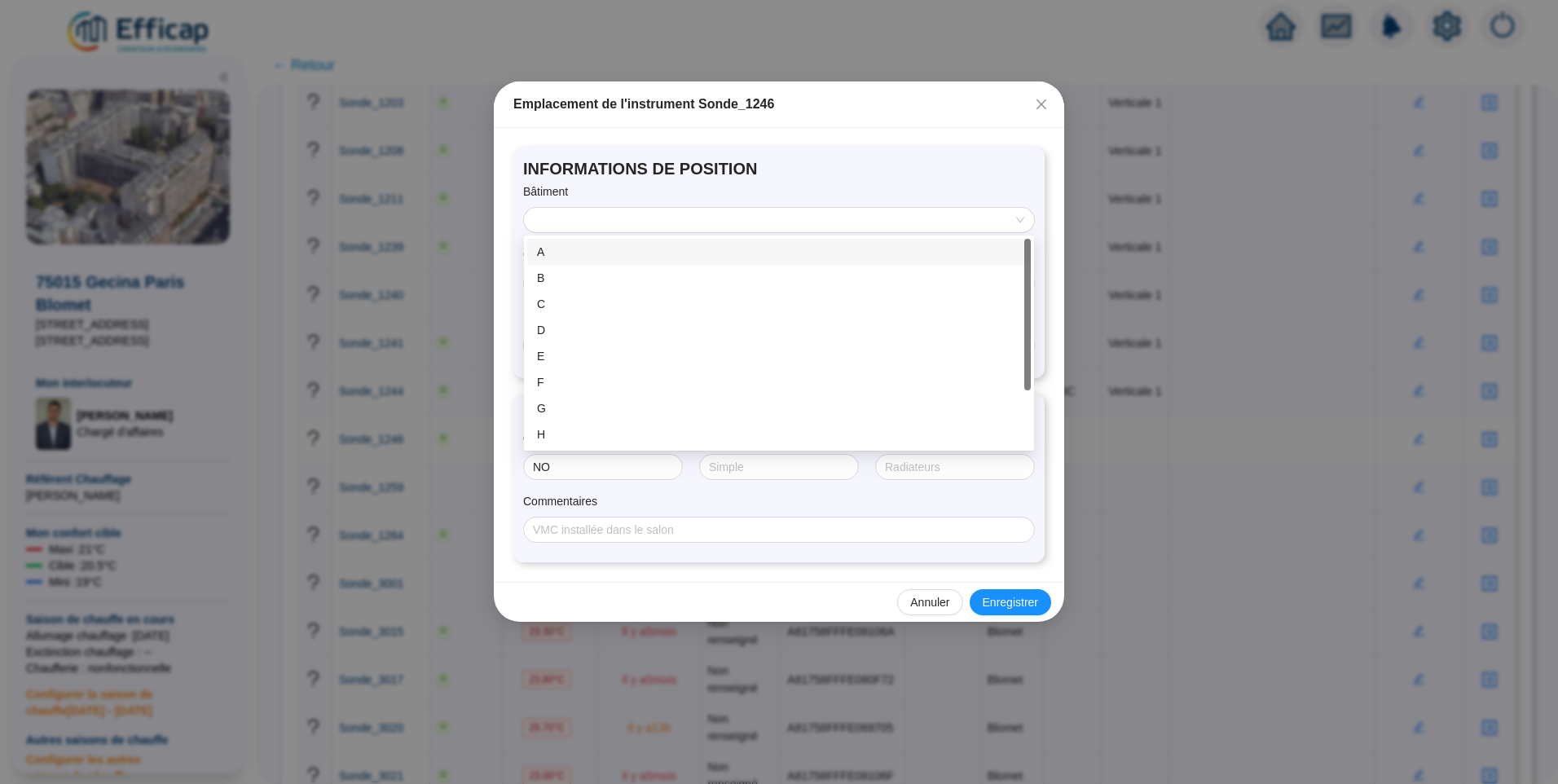
click at [621, 223] on input "search" at bounding box center [771, 219] width 476 height 25
click at [567, 433] on div "K" at bounding box center [779, 434] width 484 height 17
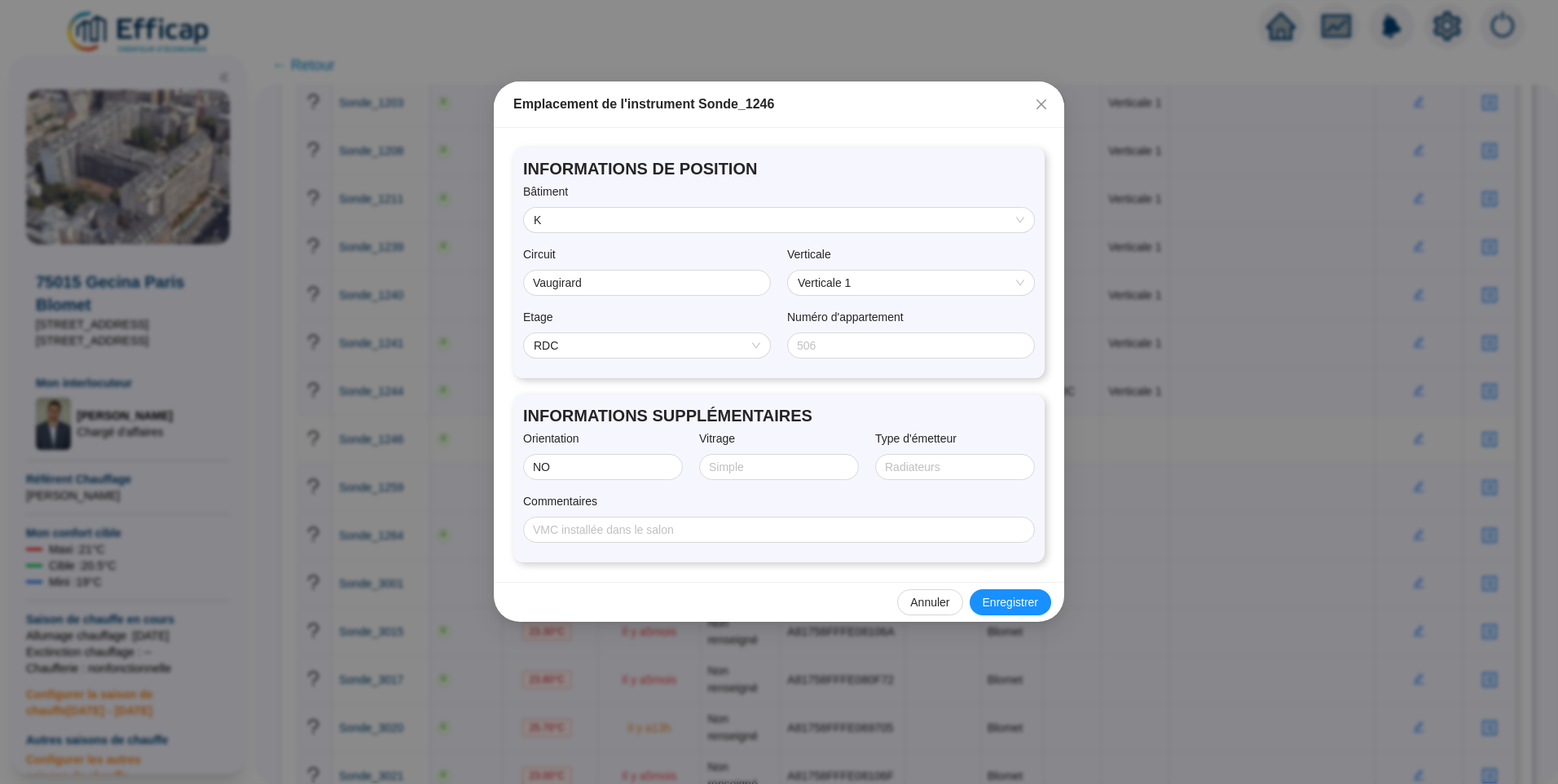
click at [619, 351] on span "RDC" at bounding box center [647, 345] width 227 height 25
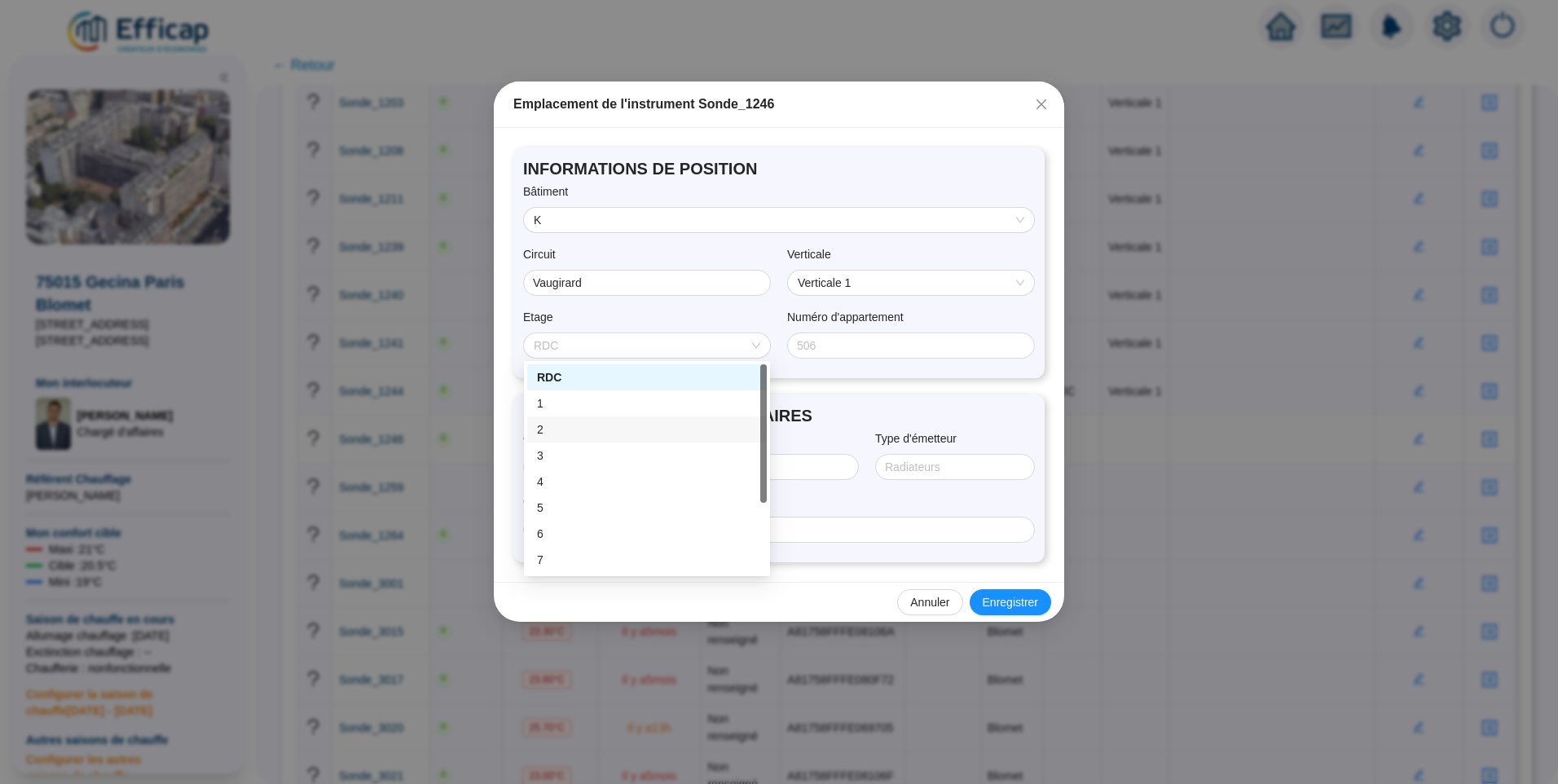
click at [579, 435] on div "2" at bounding box center [647, 429] width 220 height 17
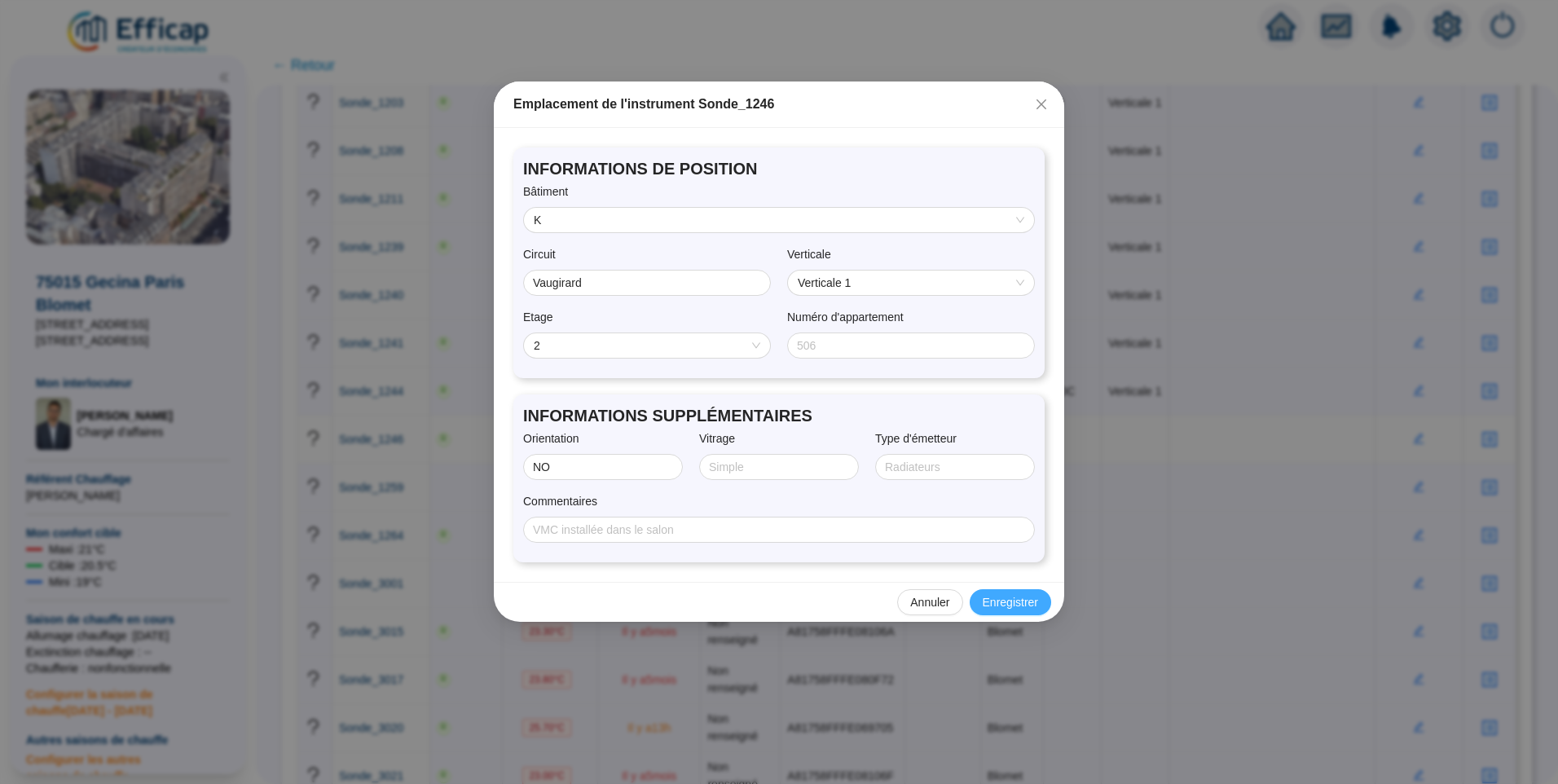
click at [999, 599] on span "Enregistrer" at bounding box center [1011, 602] width 56 height 17
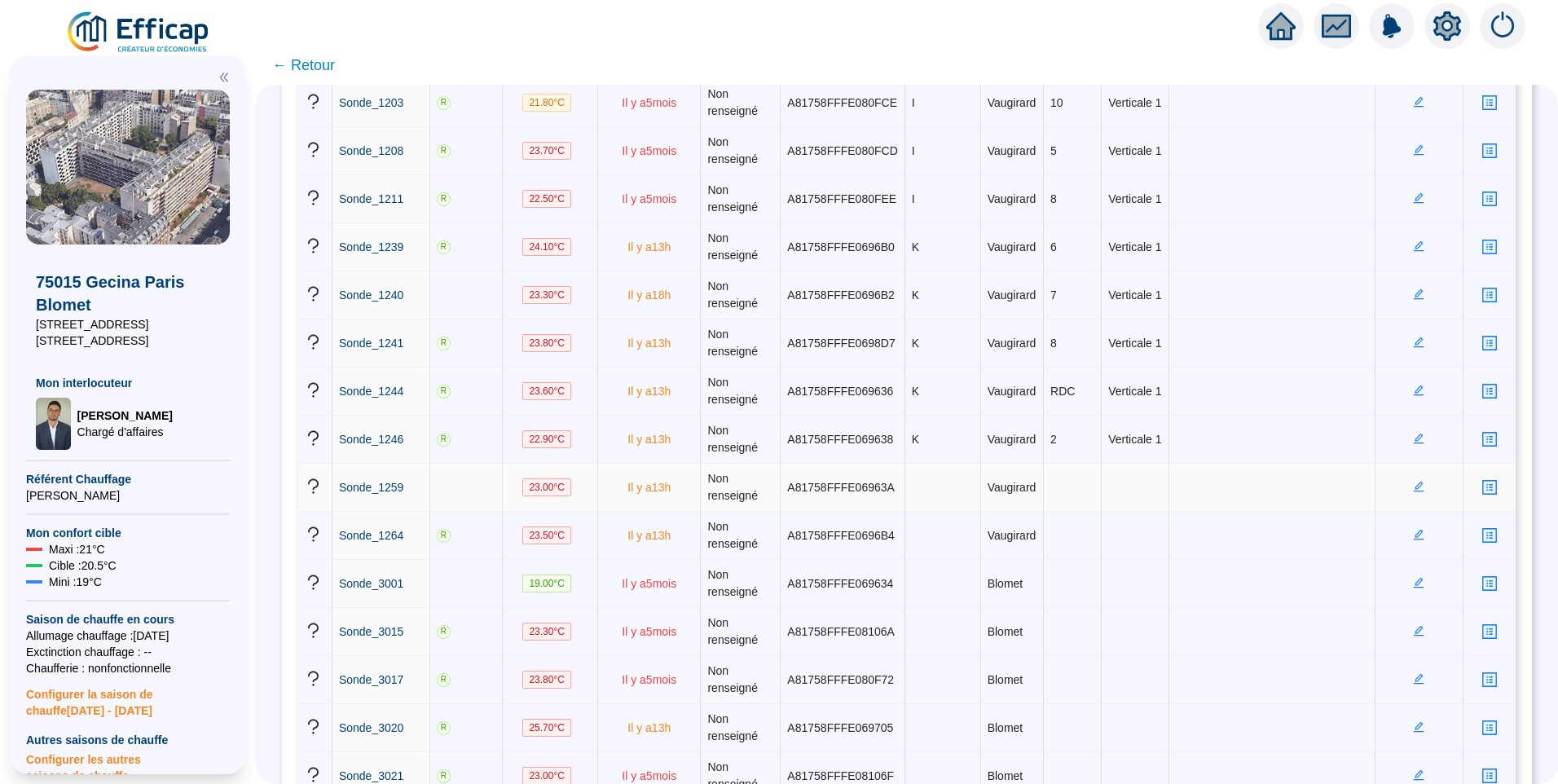
click at [1416, 487] on icon "edit" at bounding box center [1419, 486] width 5 height 5
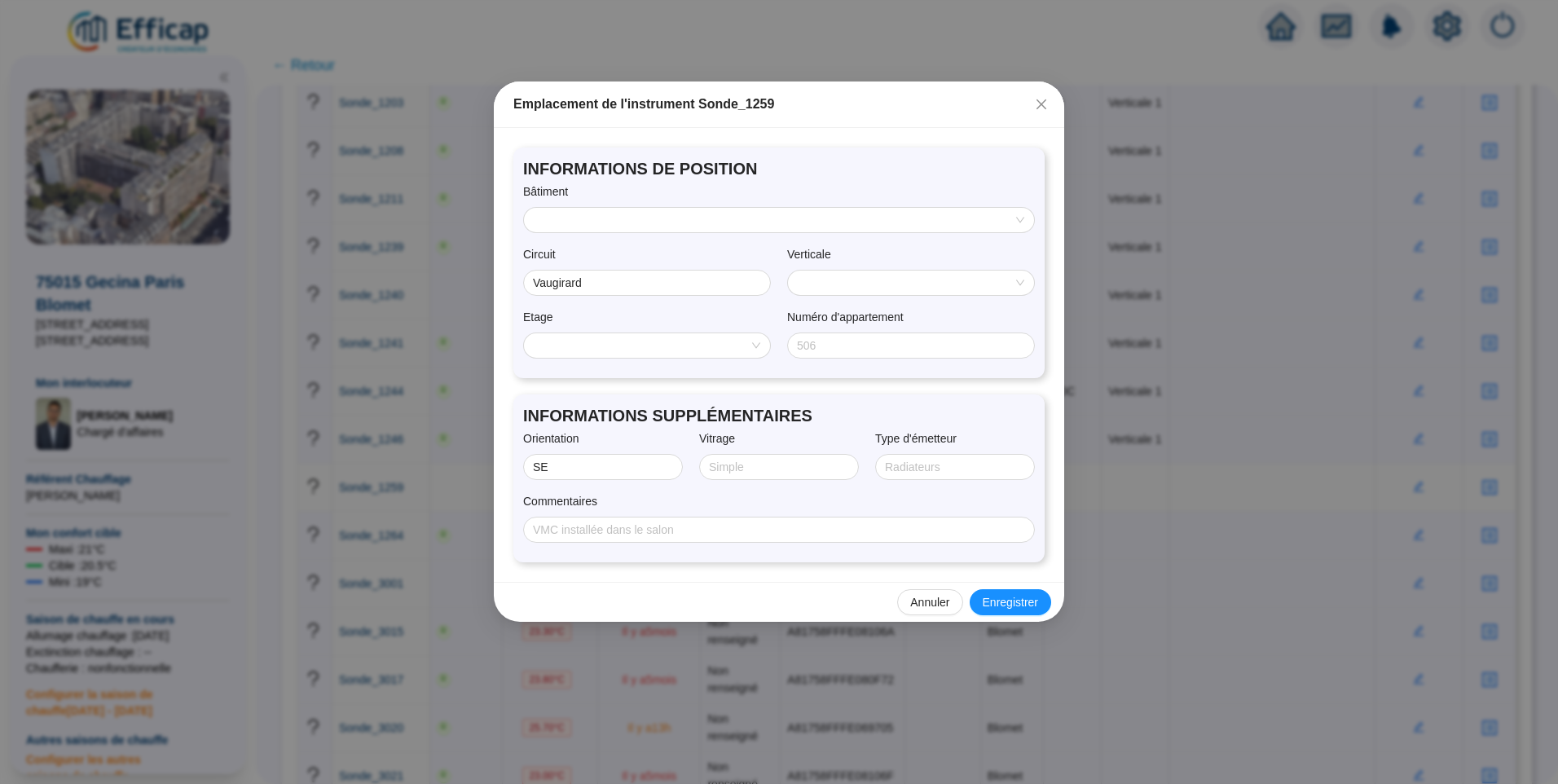
click at [600, 216] on input "search" at bounding box center [771, 219] width 476 height 25
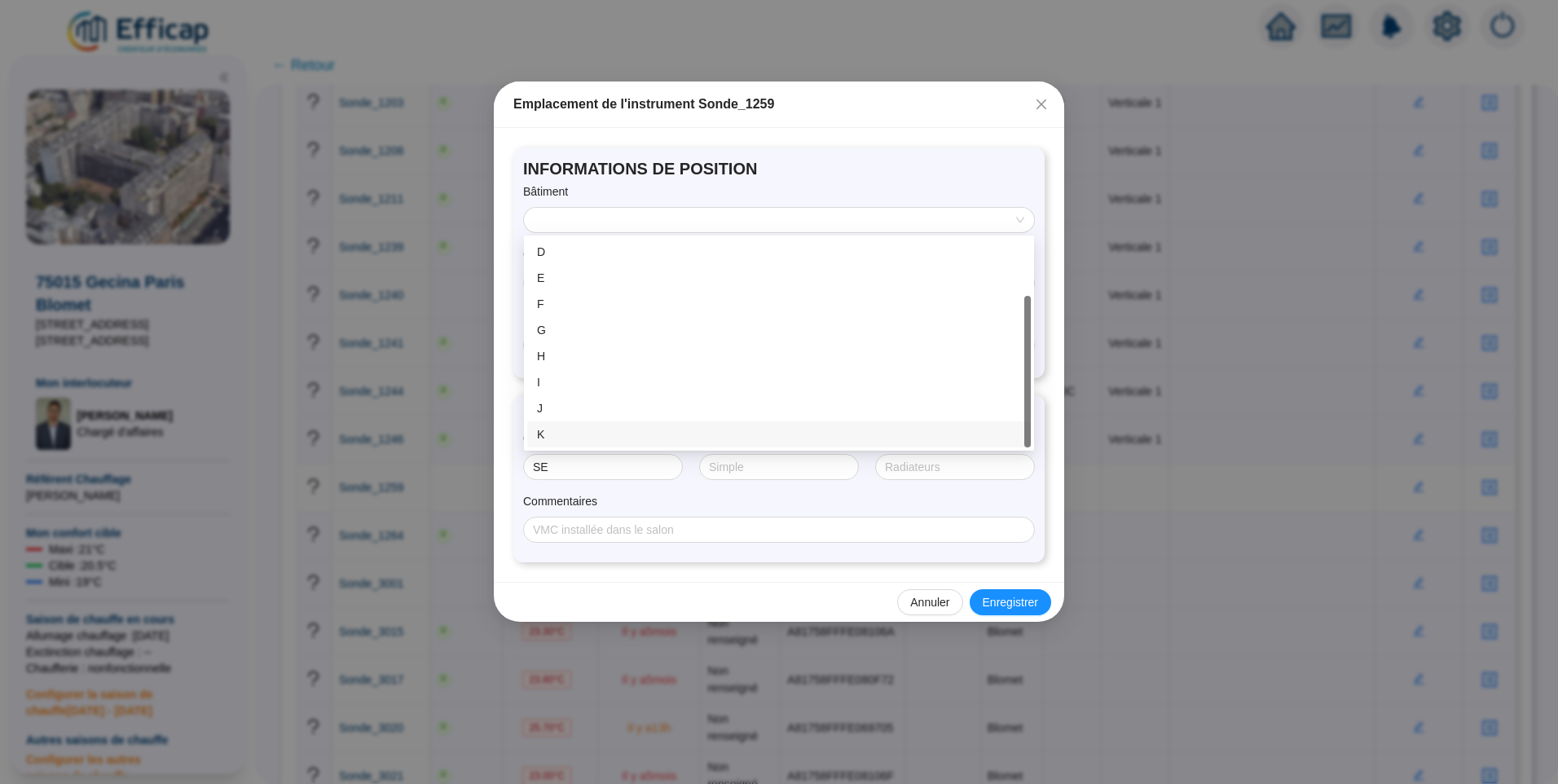
click at [547, 429] on div "K" at bounding box center [779, 434] width 484 height 17
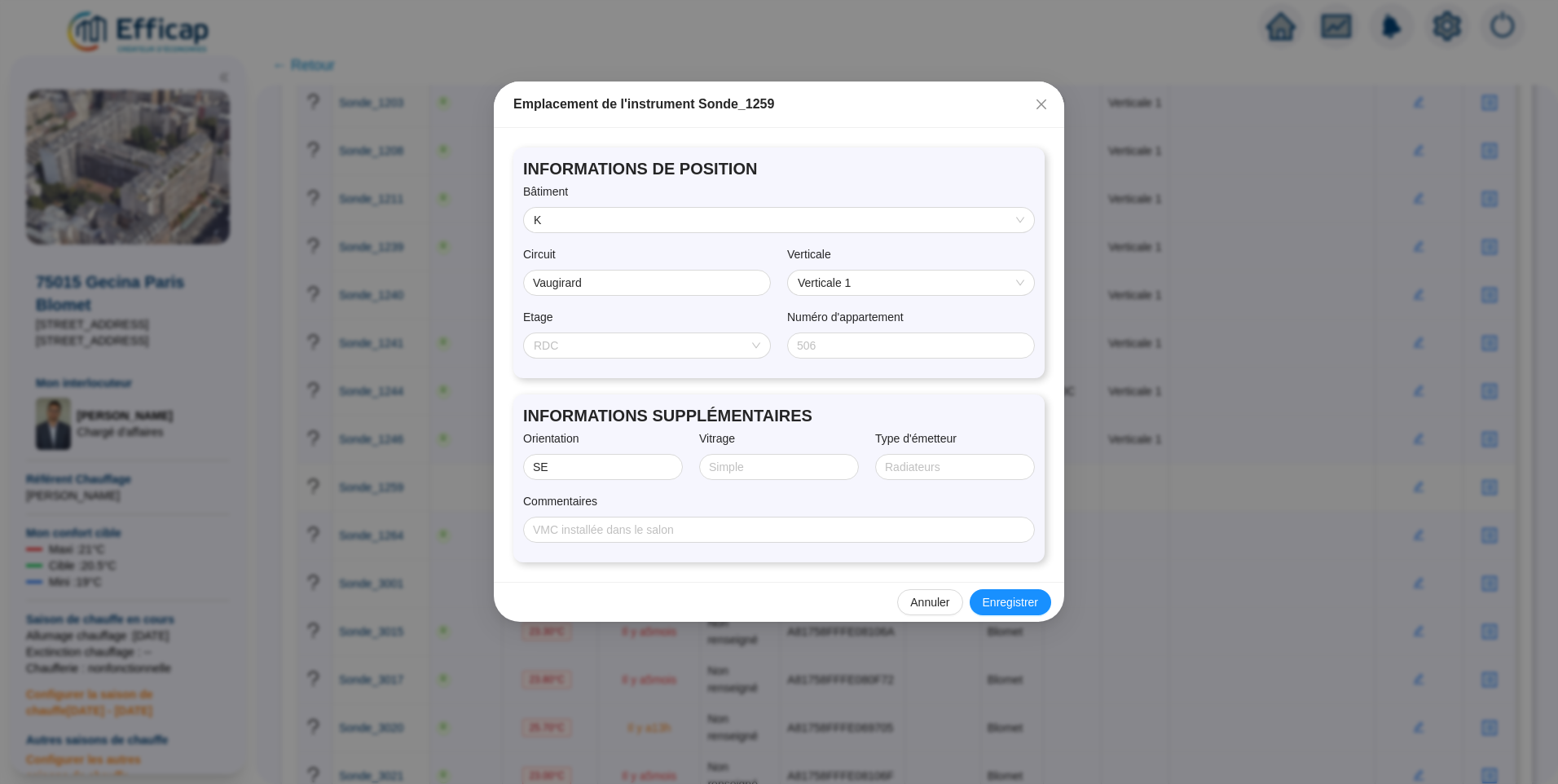
click at [594, 341] on span "RDC" at bounding box center [647, 345] width 227 height 25
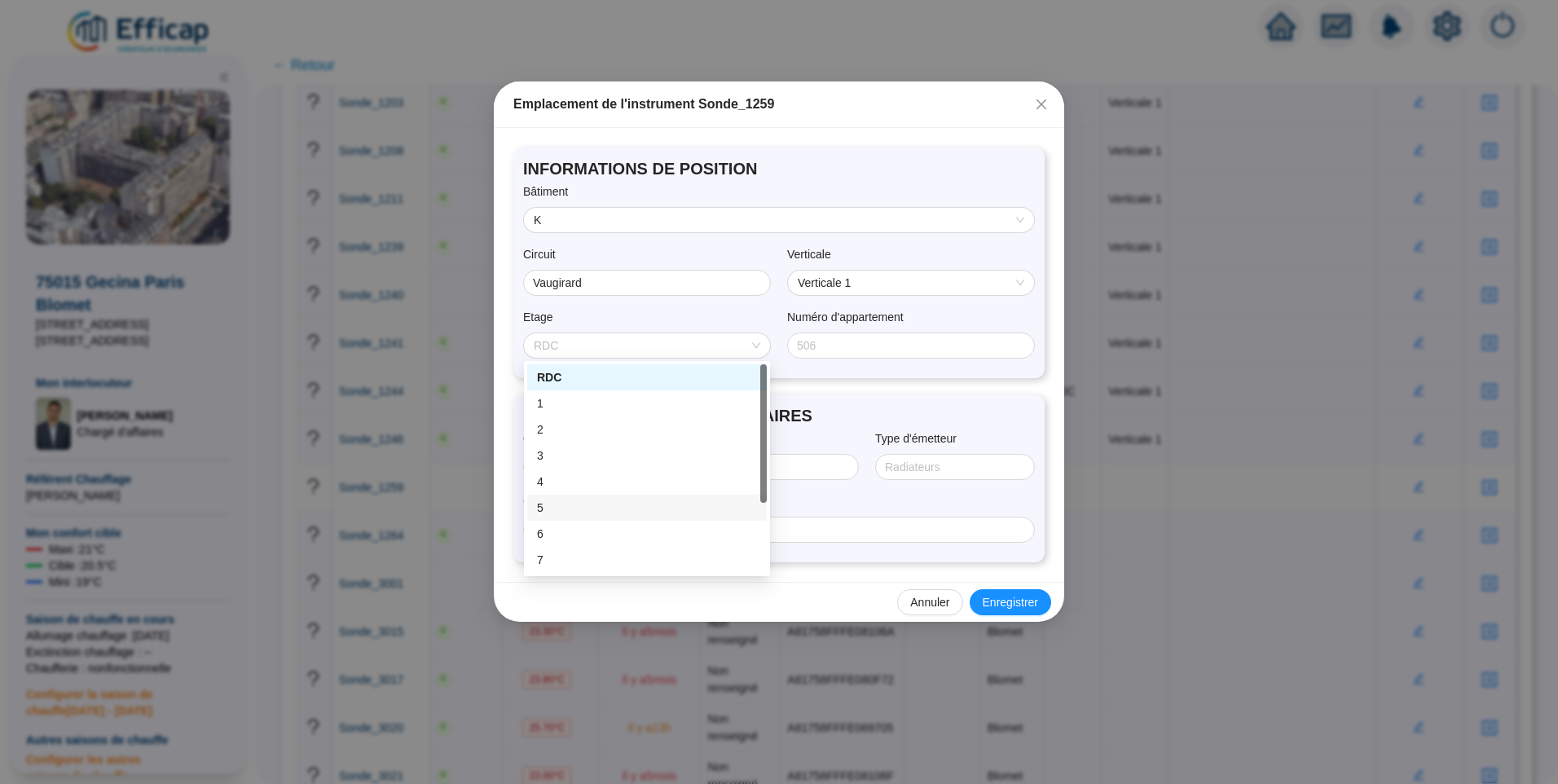
click at [562, 503] on div "5" at bounding box center [647, 508] width 220 height 17
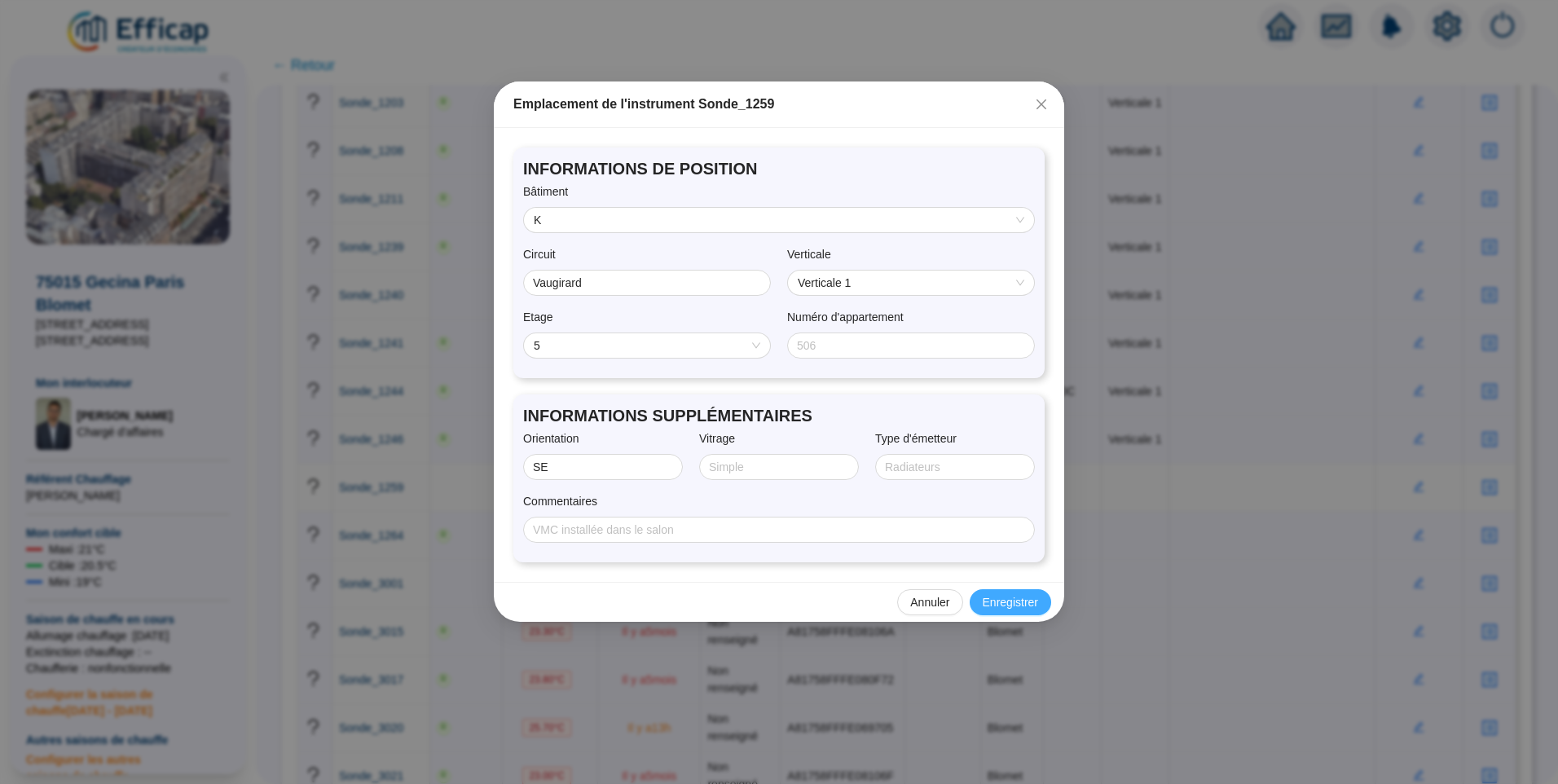
click at [1024, 604] on span "Enregistrer" at bounding box center [1011, 602] width 56 height 17
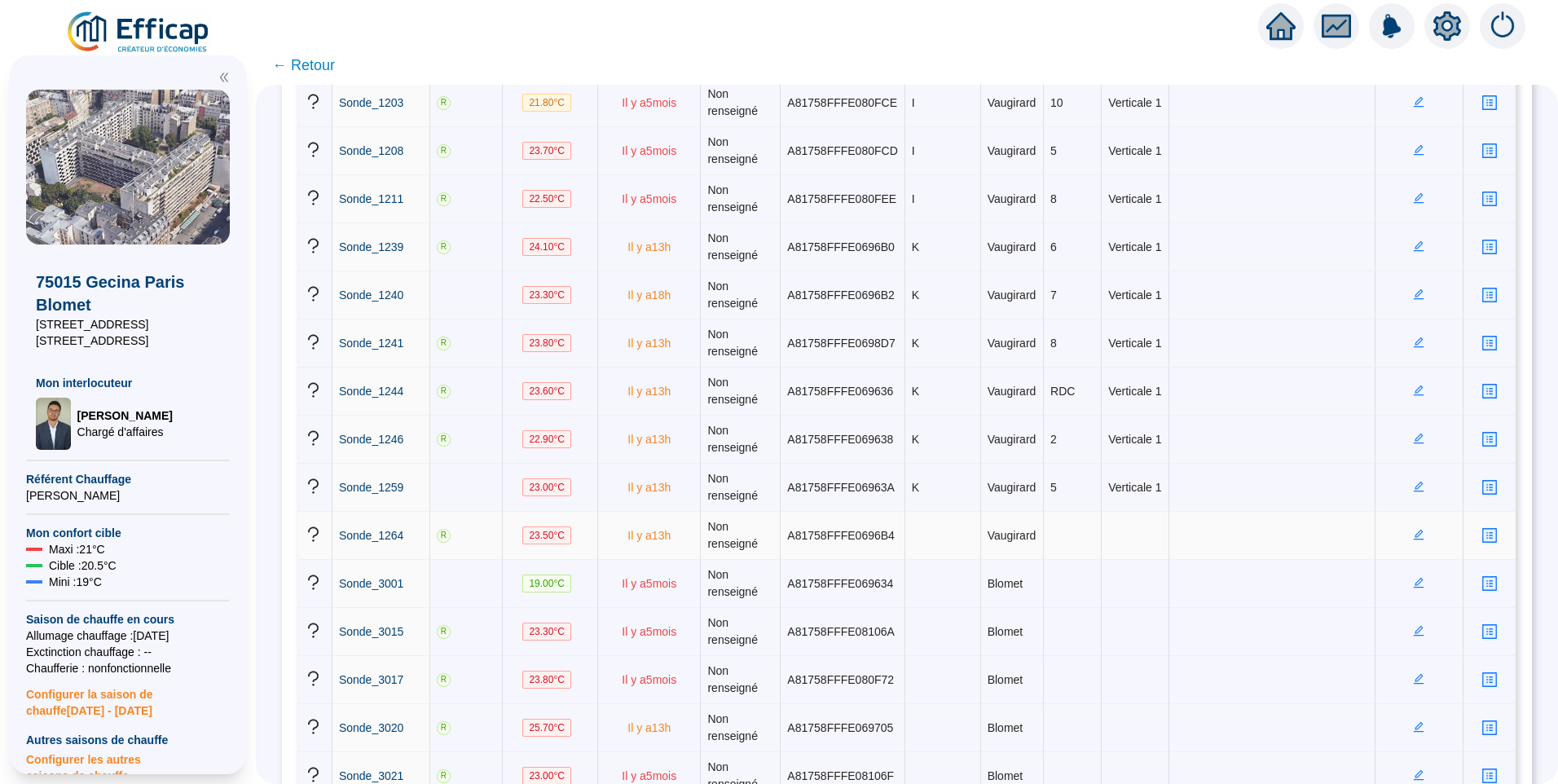
click at [1416, 533] on icon "edit" at bounding box center [1419, 535] width 5 height 5
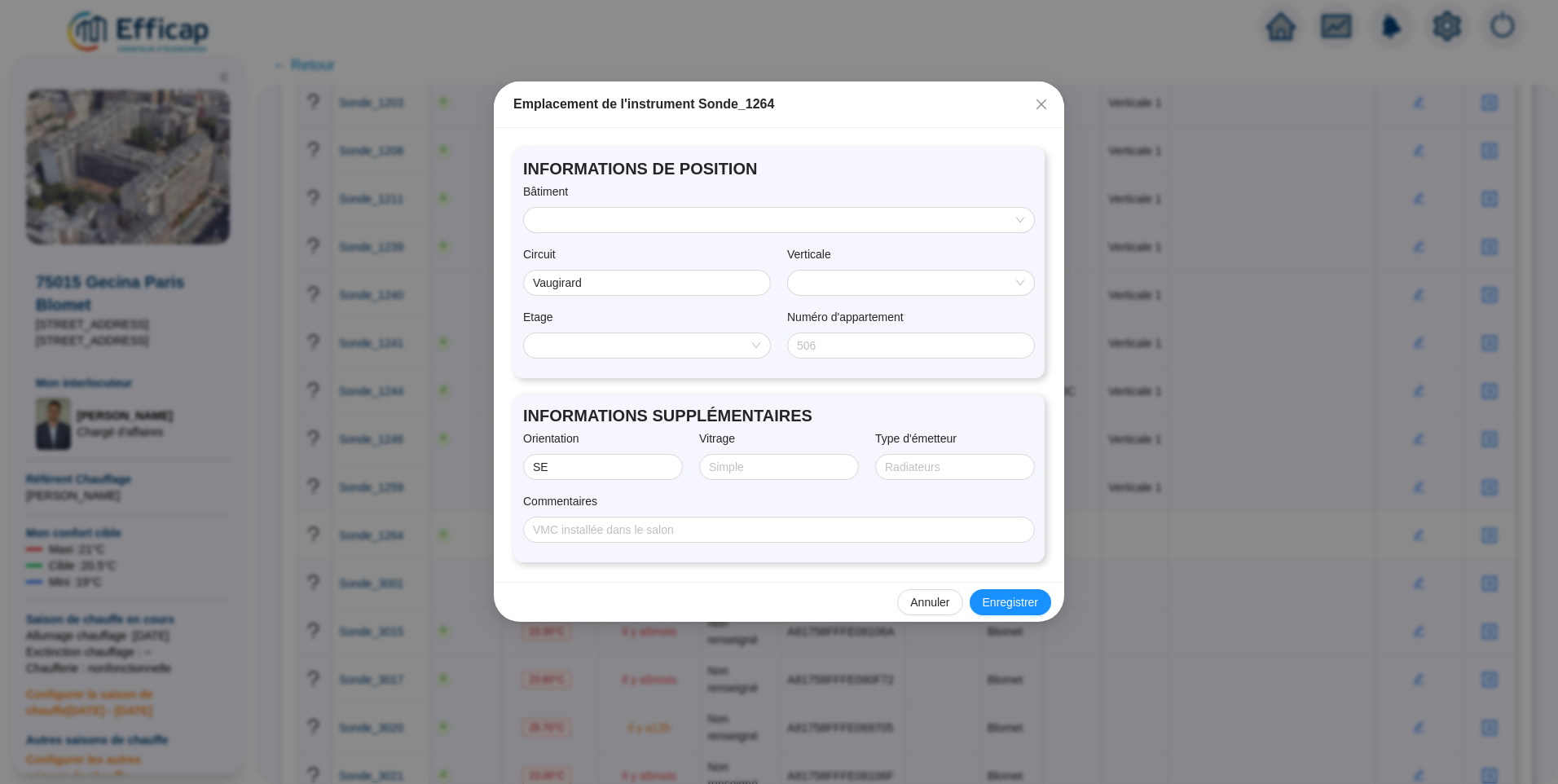
click at [566, 215] on input "search" at bounding box center [771, 219] width 476 height 25
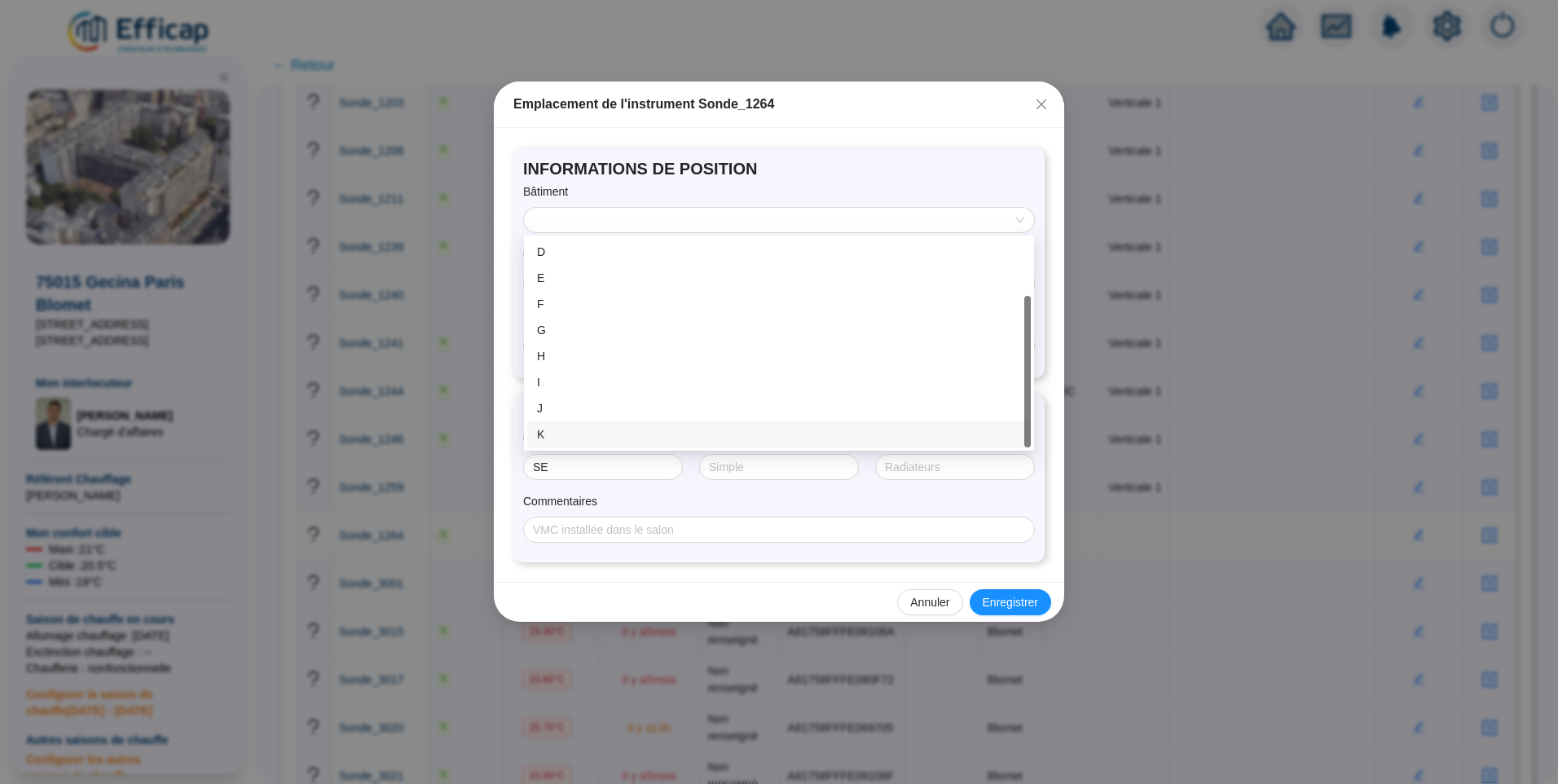
click at [560, 431] on div "K" at bounding box center [779, 434] width 484 height 17
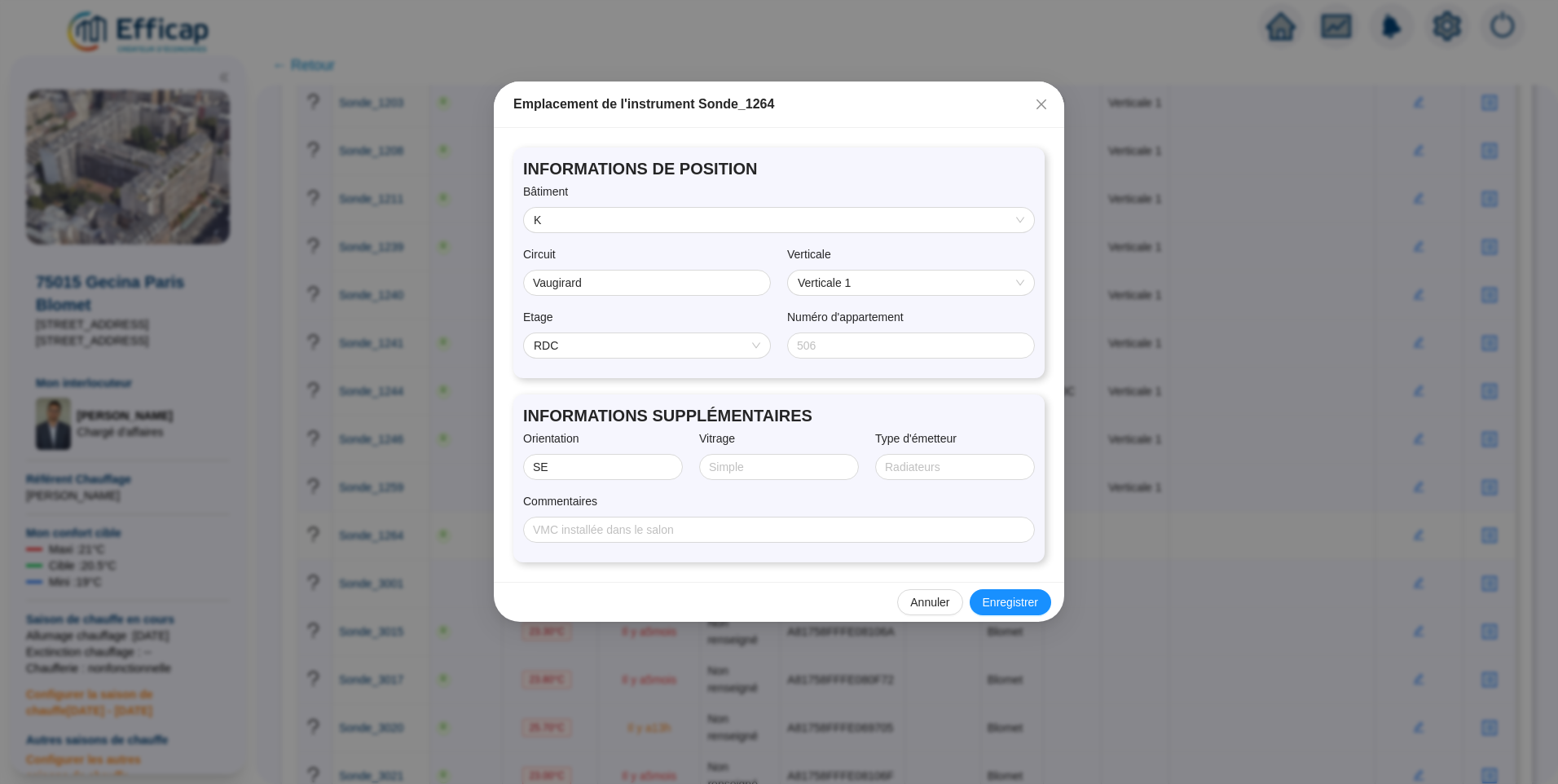
click at [584, 345] on span "RDC" at bounding box center [647, 345] width 227 height 25
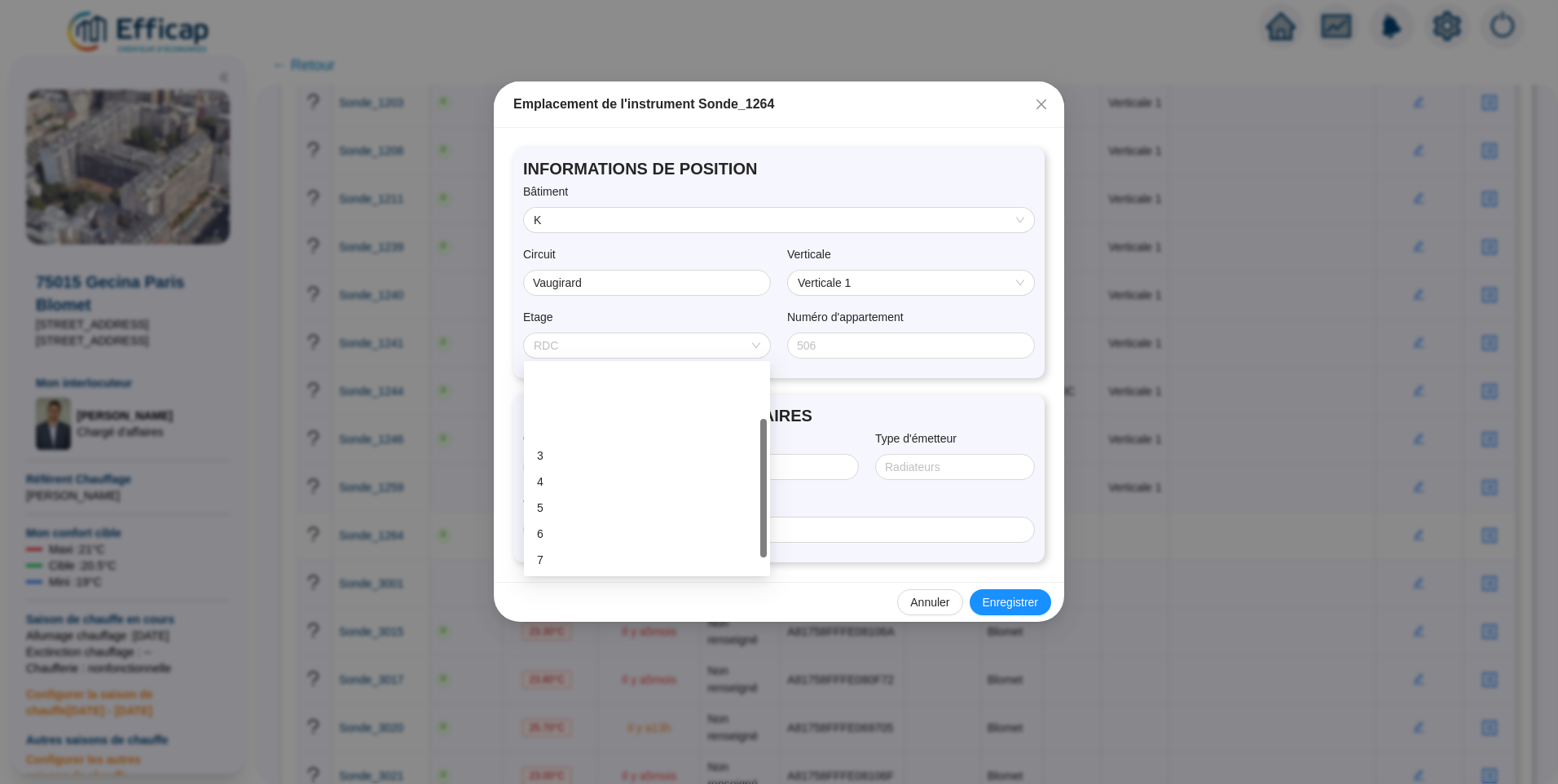
scroll to position [81, 0]
click at [537, 546] on div "10" at bounding box center [647, 556] width 239 height 26
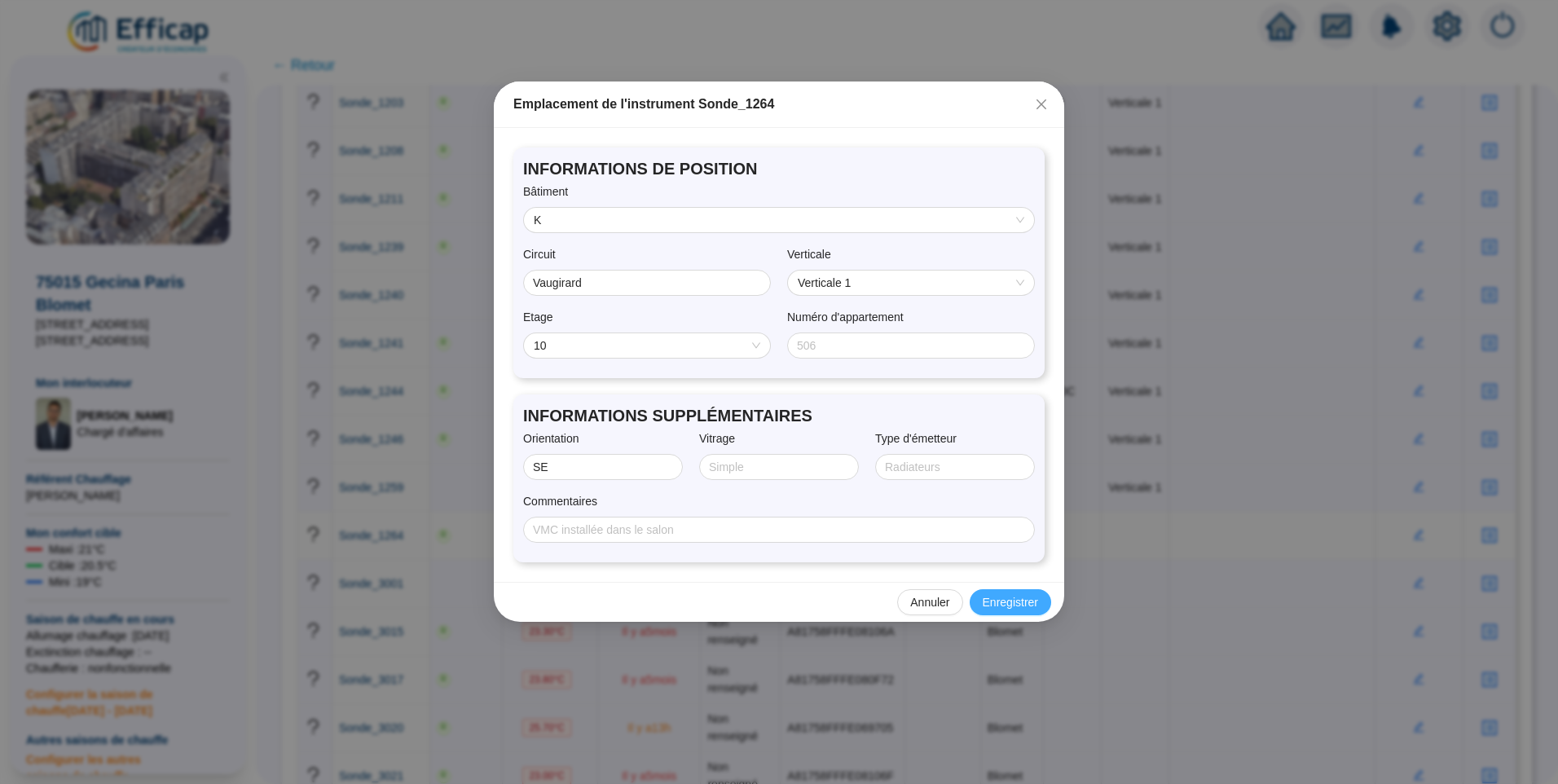
click at [1017, 603] on span "Enregistrer" at bounding box center [1011, 602] width 56 height 17
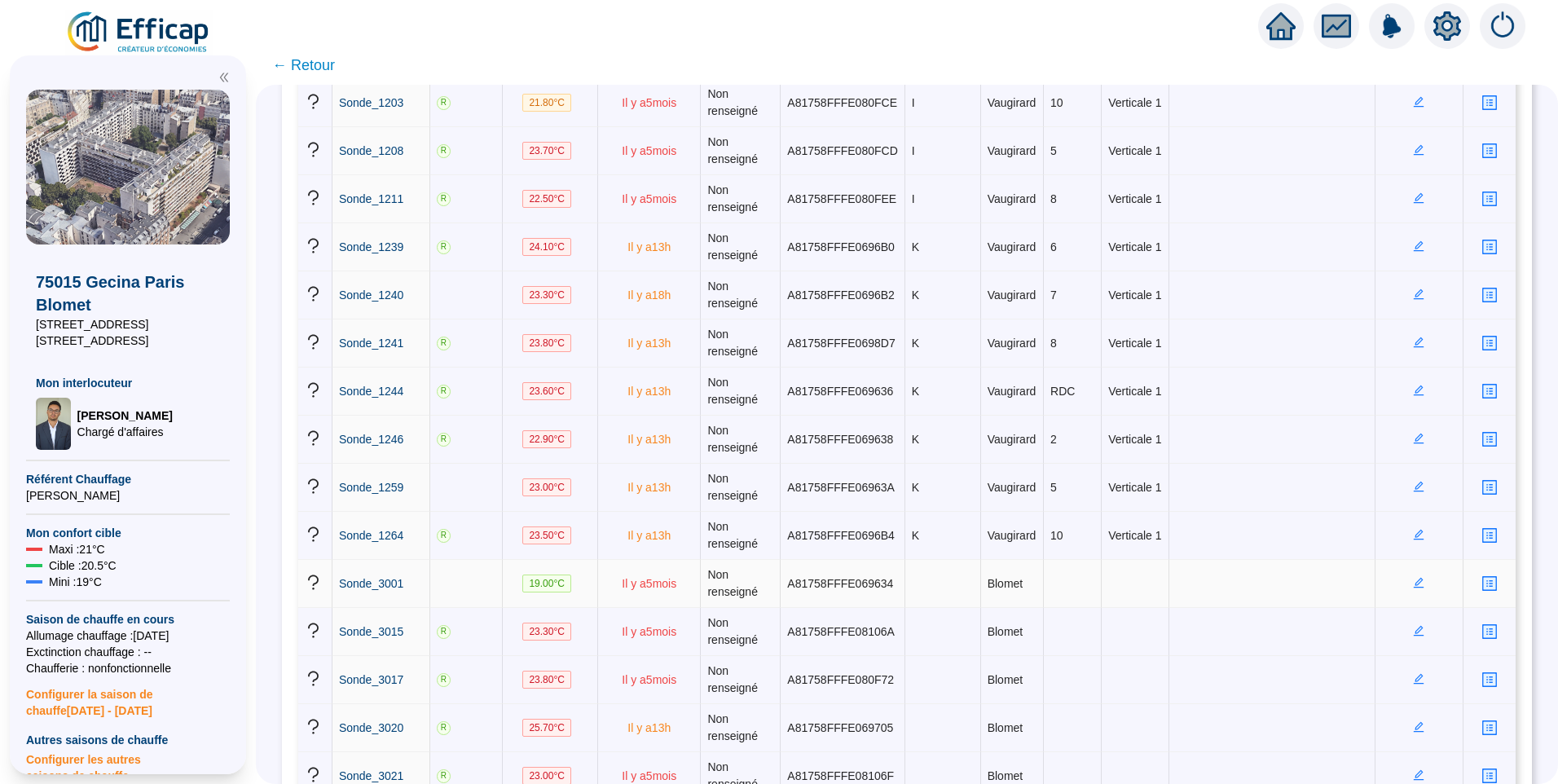
click at [1414, 582] on icon "edit" at bounding box center [1419, 582] width 11 height 11
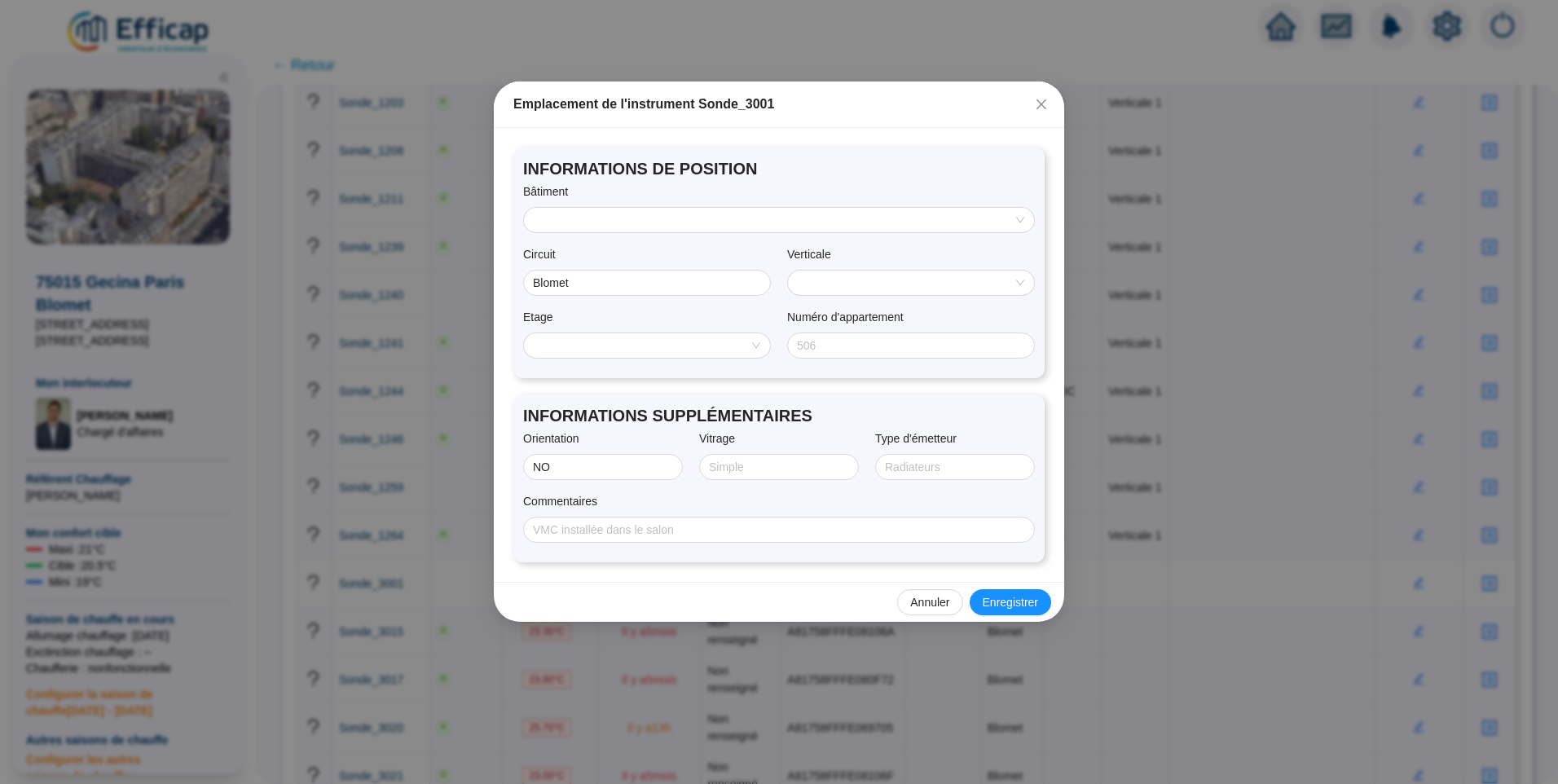
click at [610, 230] on input "search" at bounding box center [771, 219] width 476 height 25
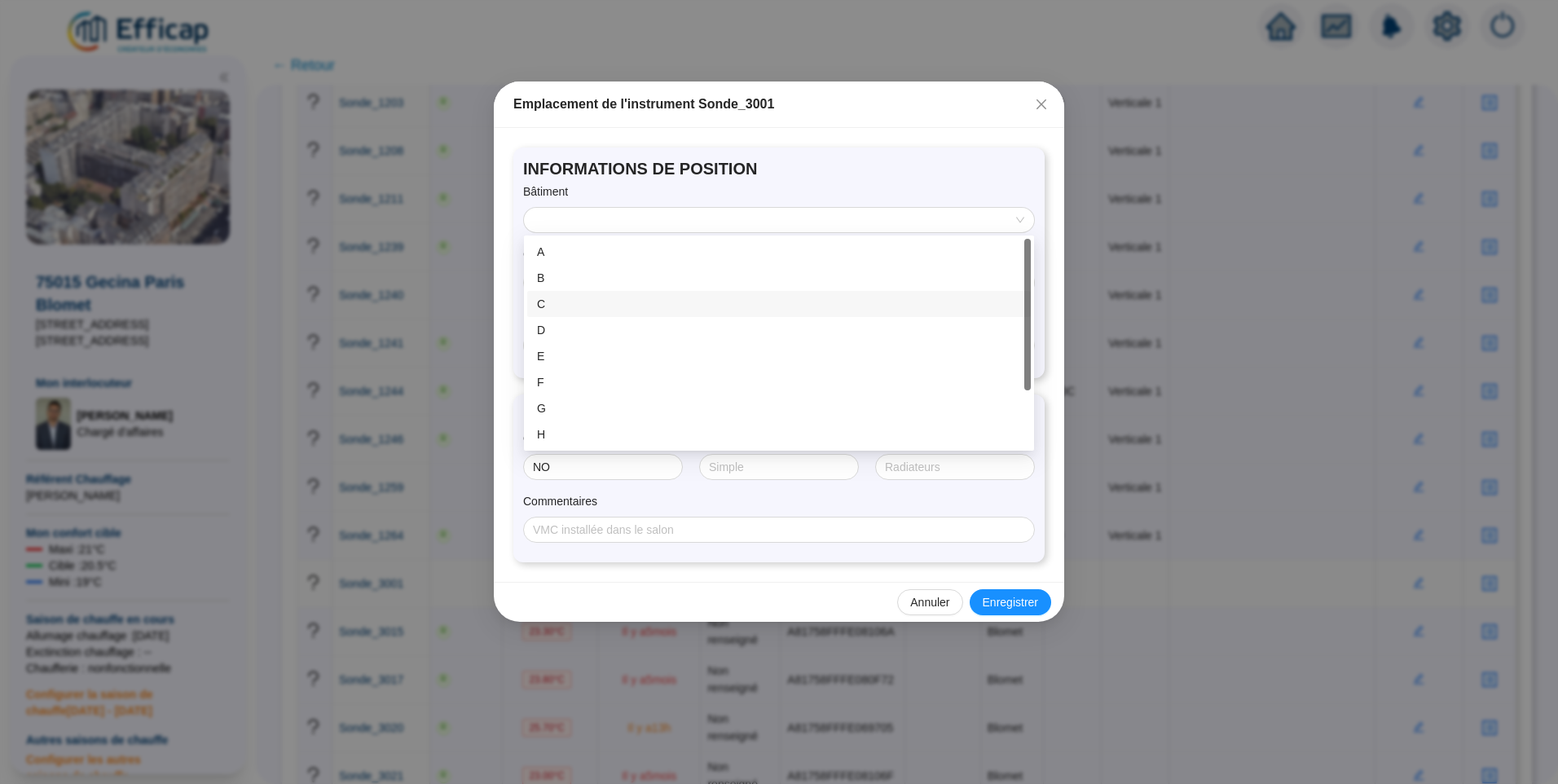
click at [581, 298] on div "C" at bounding box center [779, 304] width 484 height 17
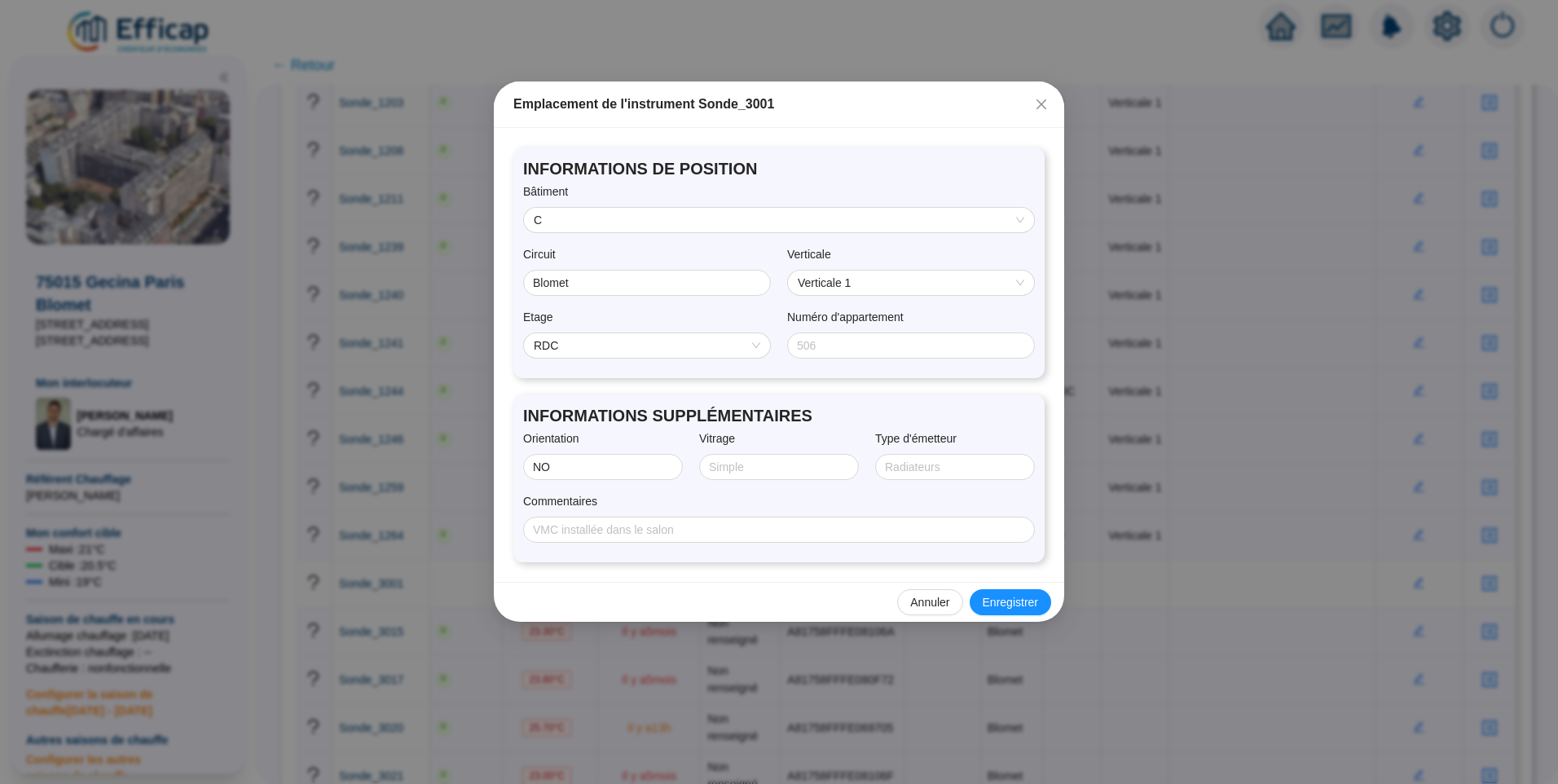
click at [579, 335] on span "RDC" at bounding box center [647, 345] width 227 height 25
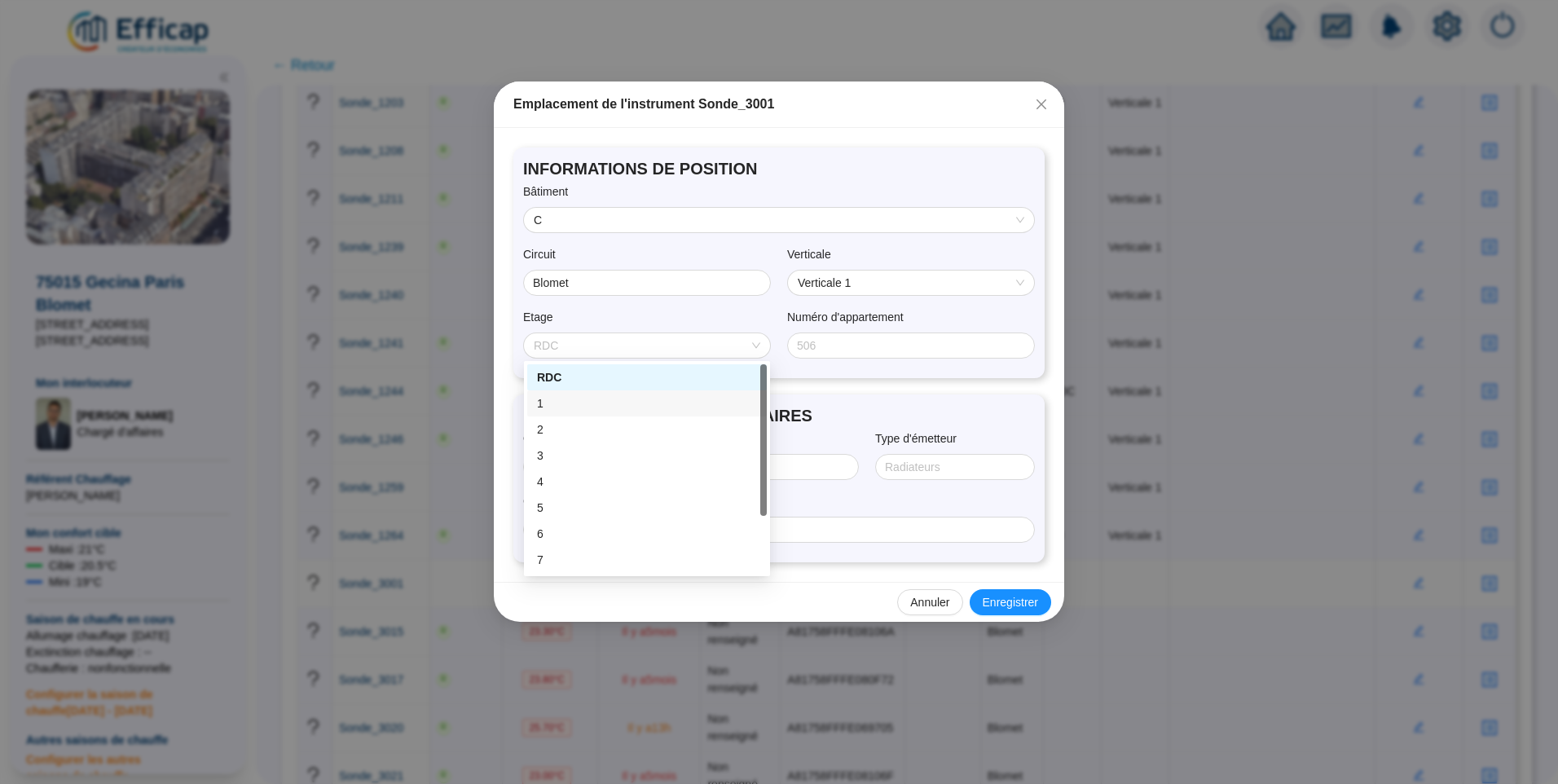
click at [557, 399] on div "1" at bounding box center [647, 404] width 220 height 17
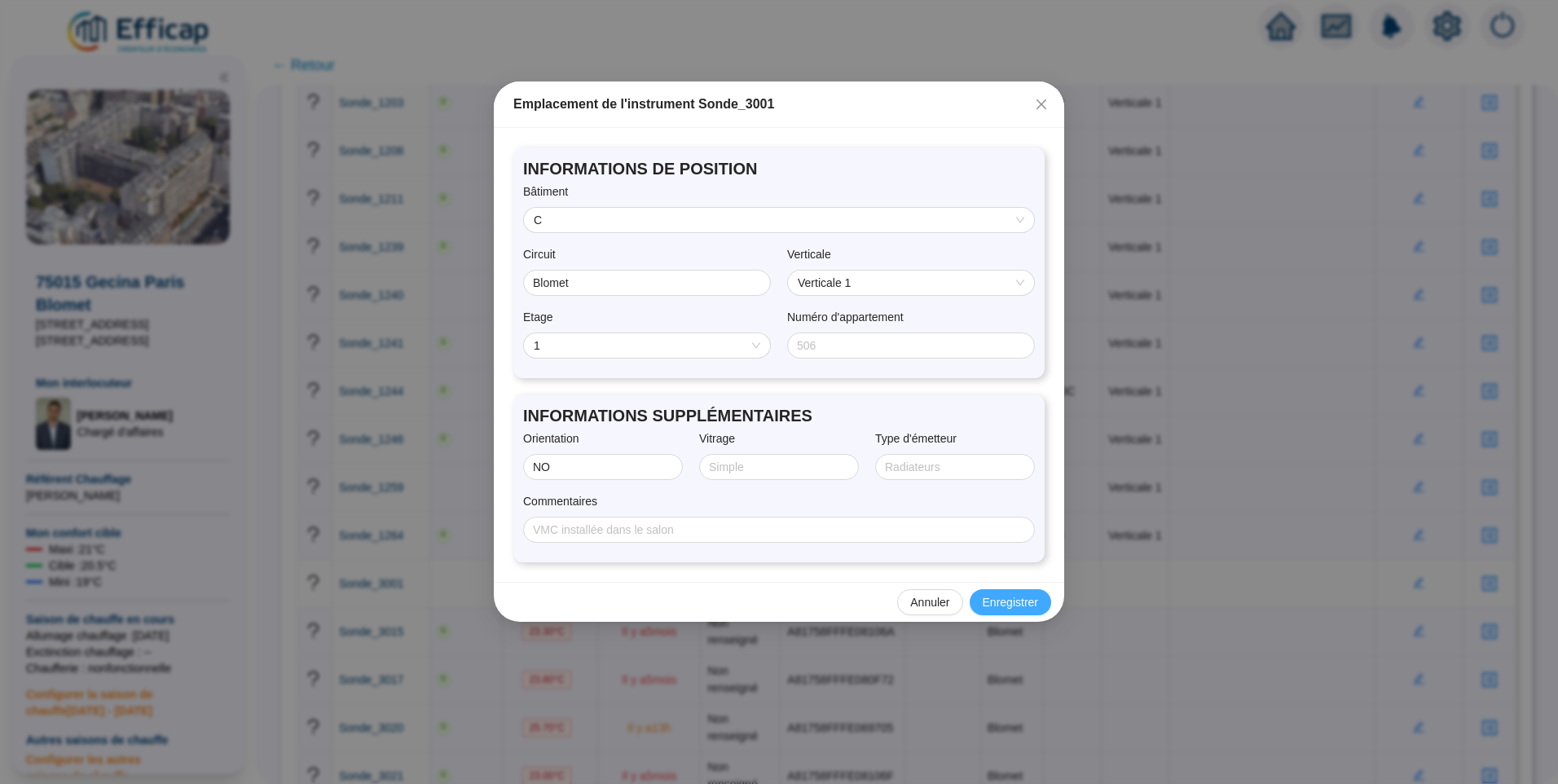
click at [994, 602] on span "Enregistrer" at bounding box center [1011, 602] width 56 height 17
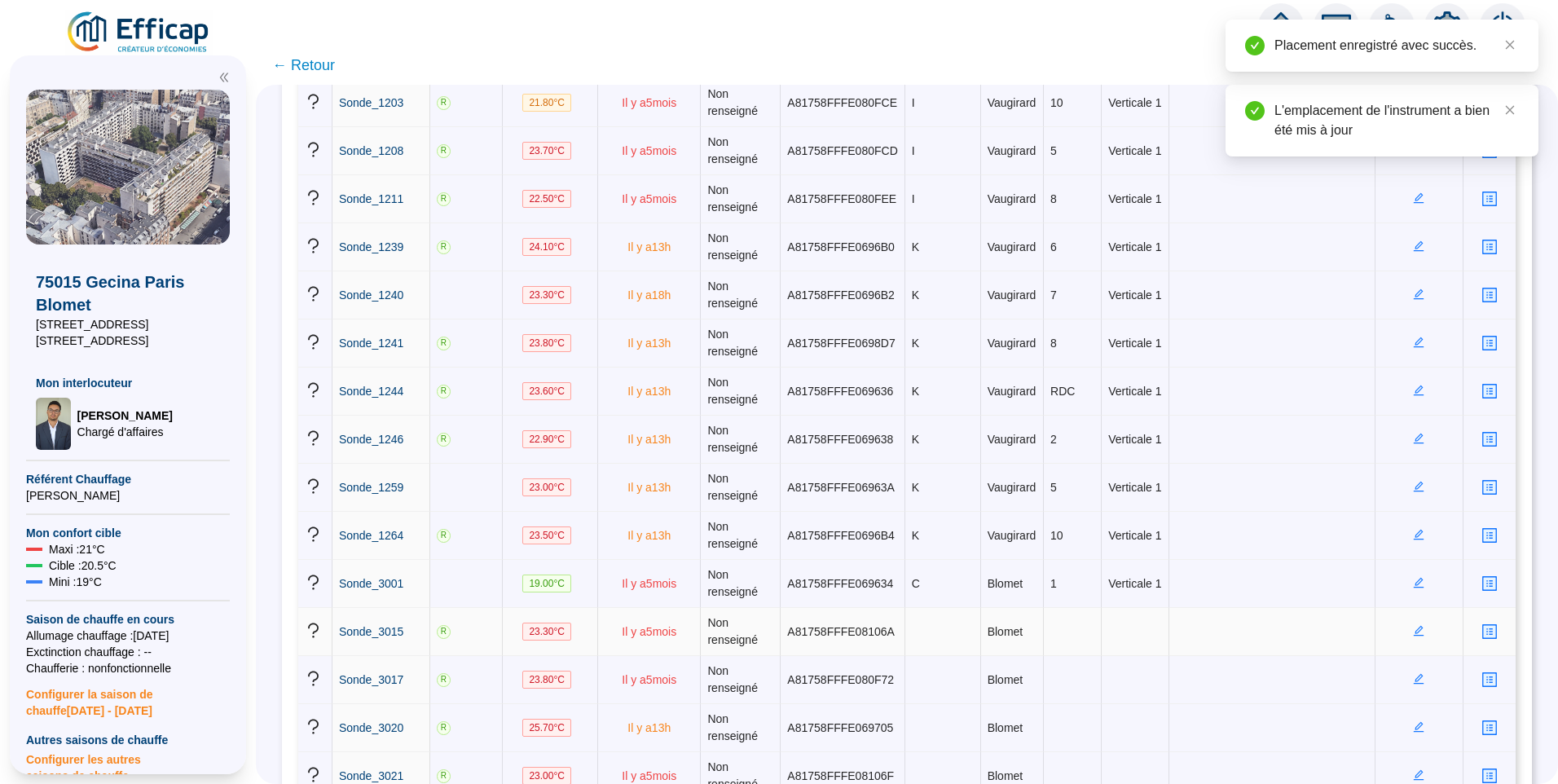
click at [1414, 630] on icon "edit" at bounding box center [1419, 631] width 11 height 11
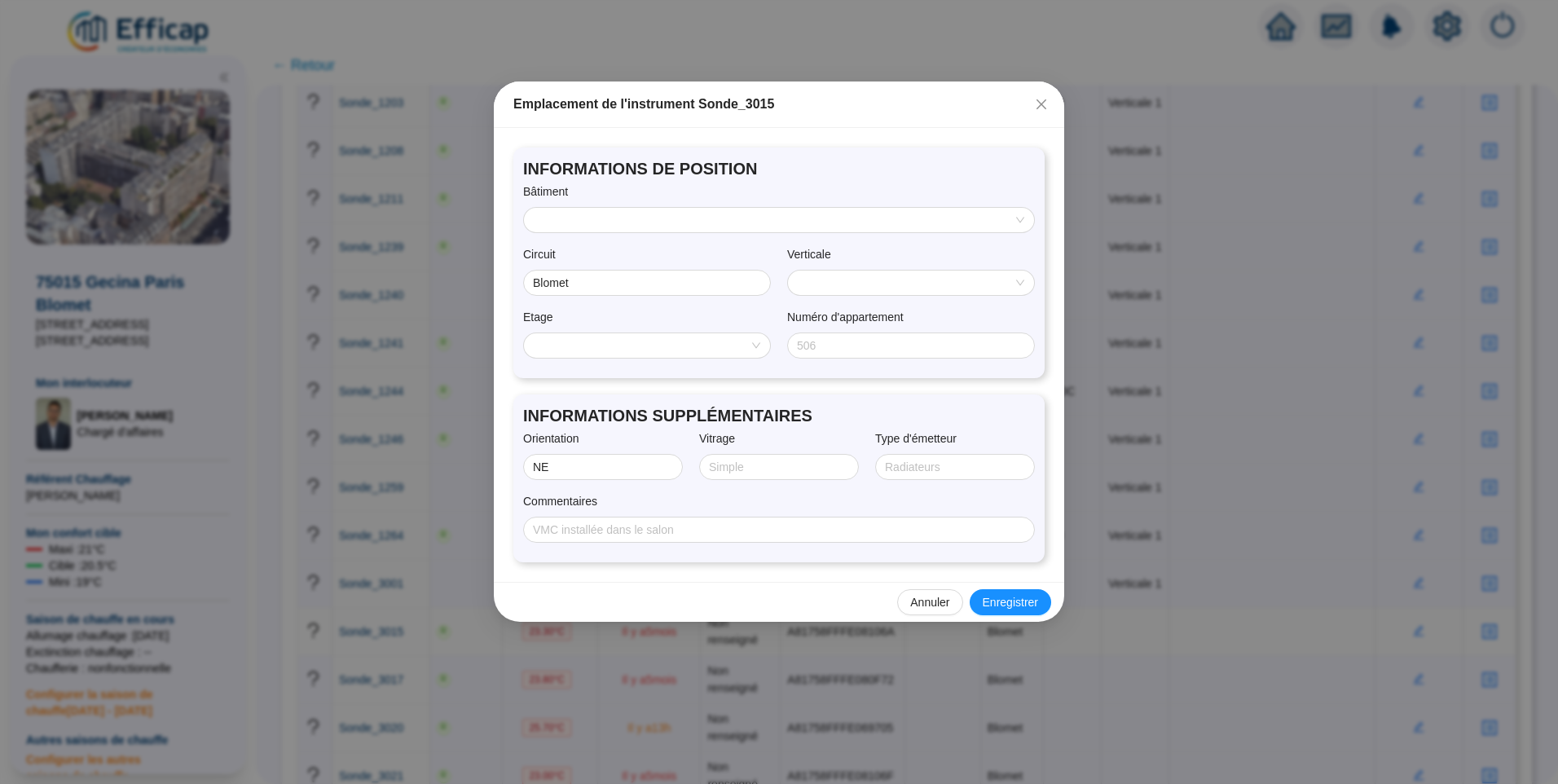
click at [618, 209] on div "Bâtiment" at bounding box center [779, 208] width 512 height 49
click at [604, 227] on input "search" at bounding box center [771, 219] width 476 height 25
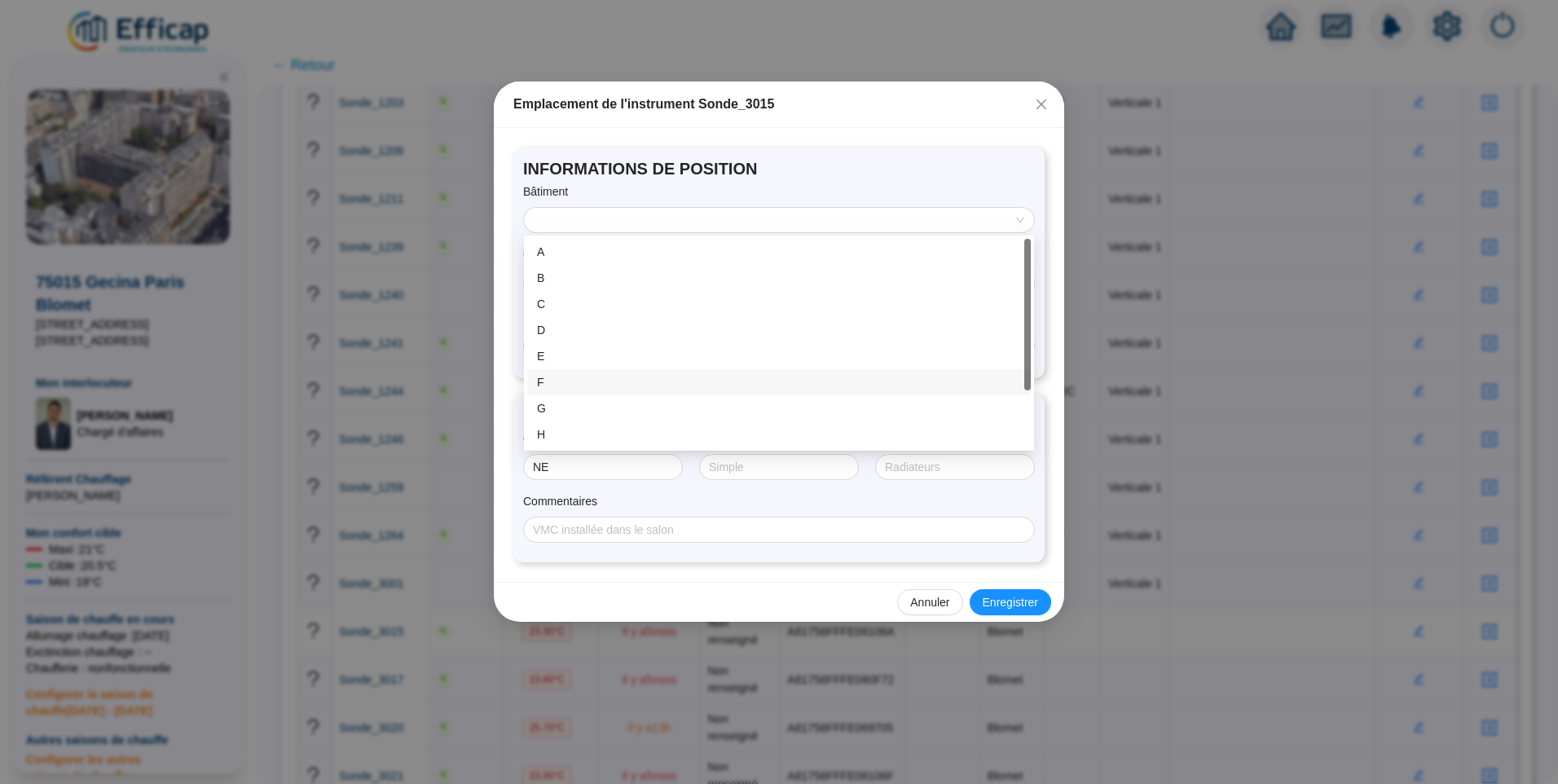
click at [557, 376] on div "F" at bounding box center [779, 382] width 484 height 17
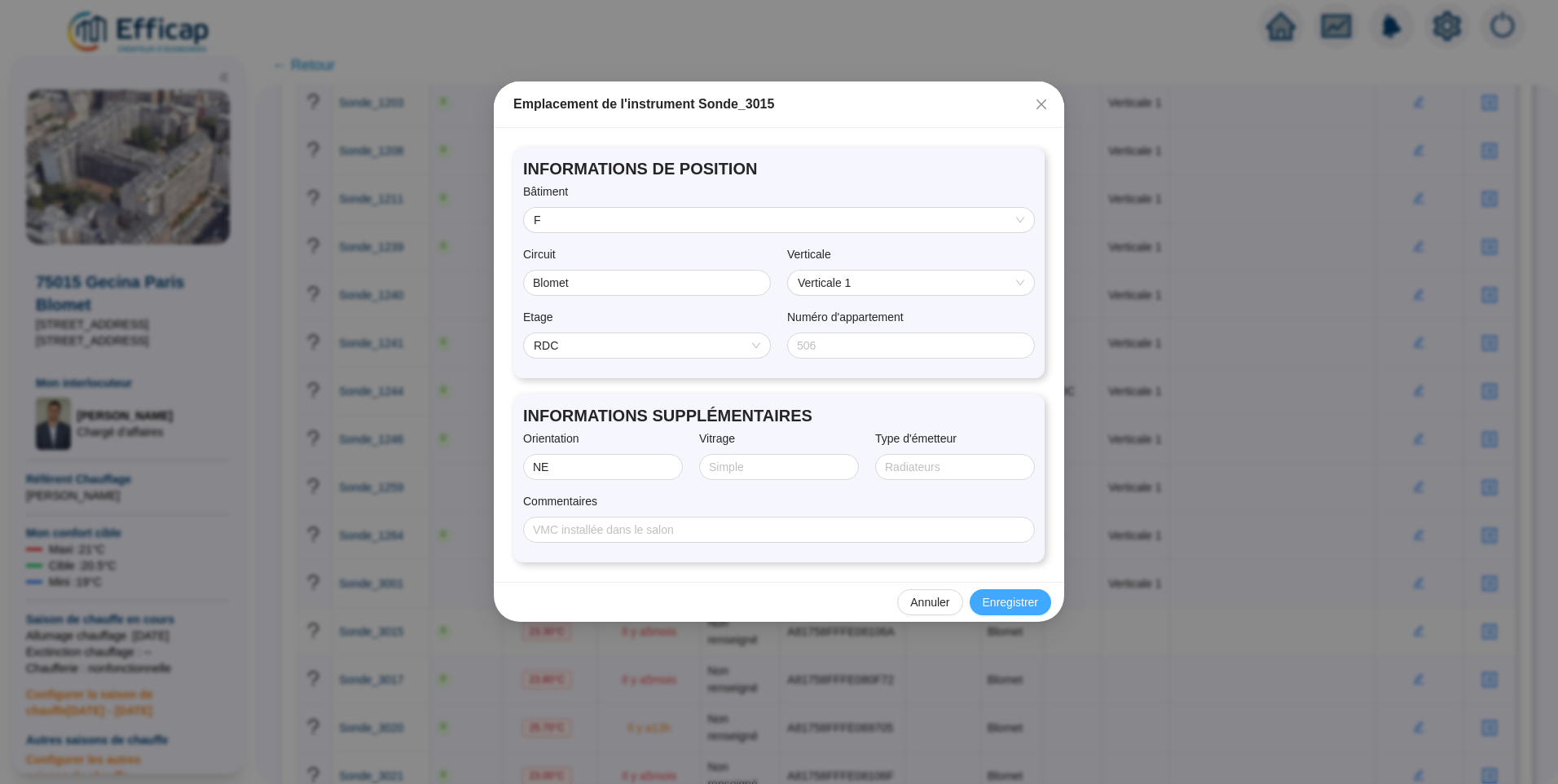
click at [1013, 607] on span "Enregistrer" at bounding box center [1011, 602] width 56 height 17
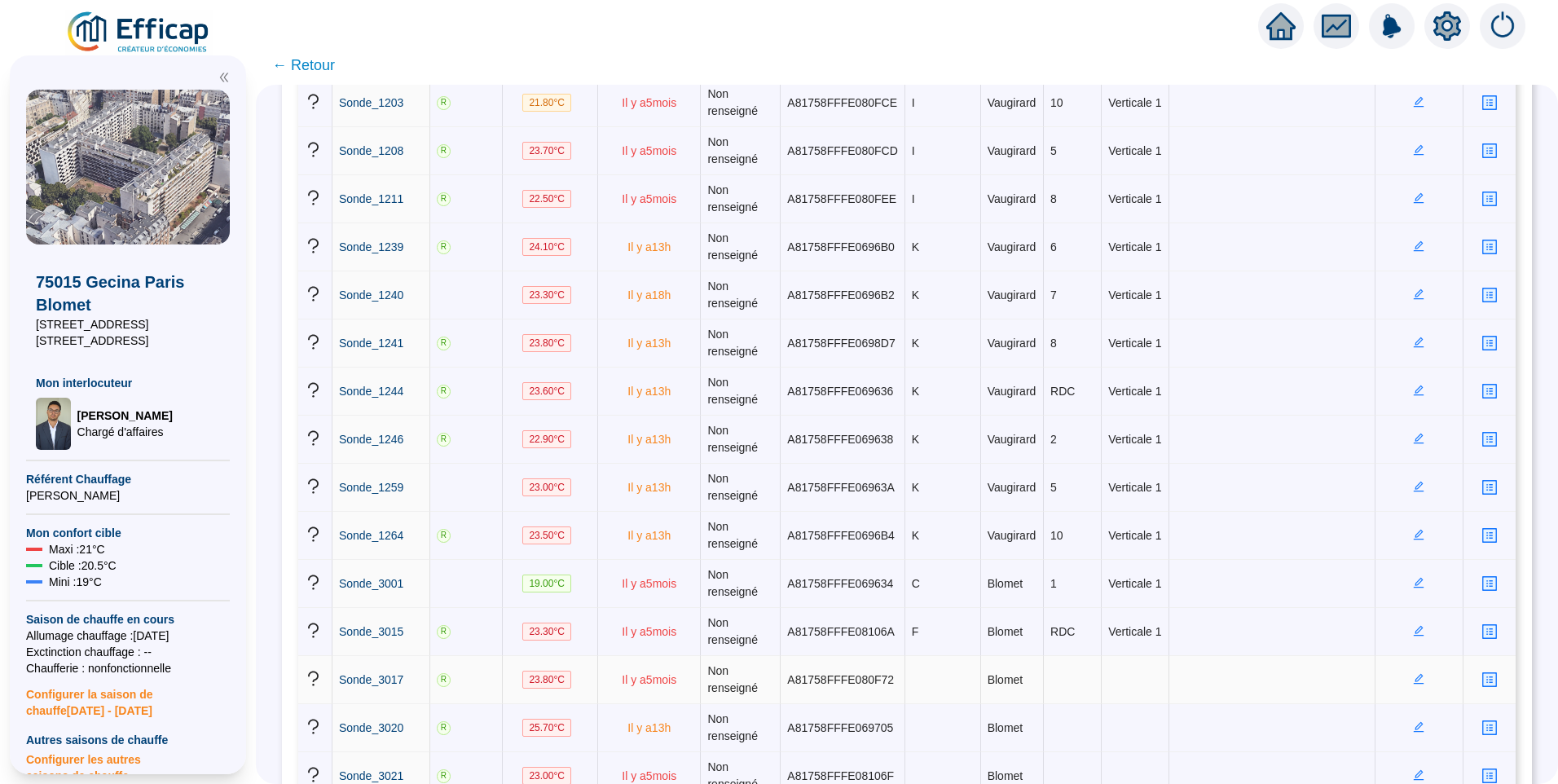
click at [1414, 680] on icon "edit" at bounding box center [1419, 680] width 11 height 11
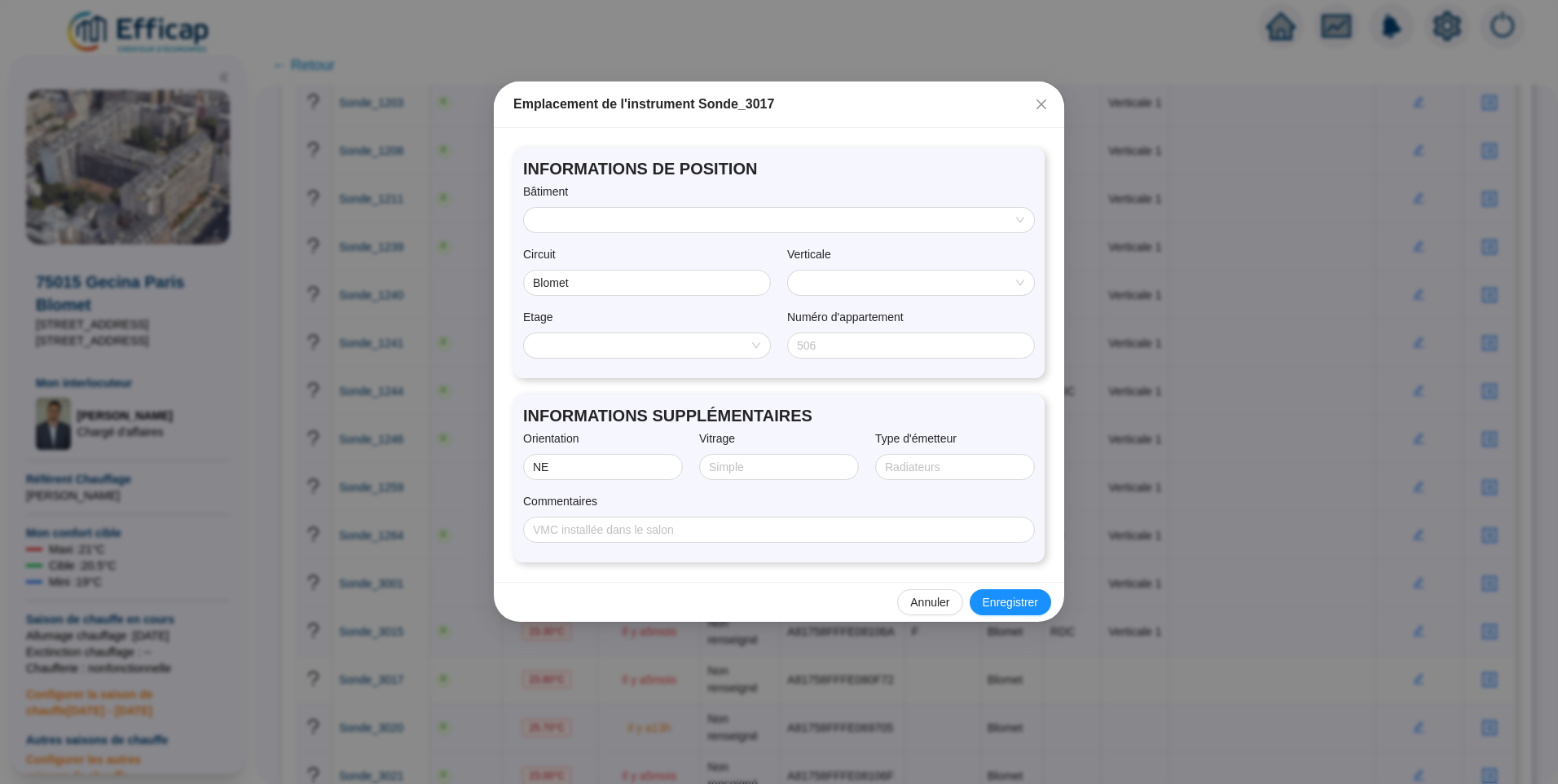
click at [593, 222] on input "search" at bounding box center [771, 219] width 476 height 25
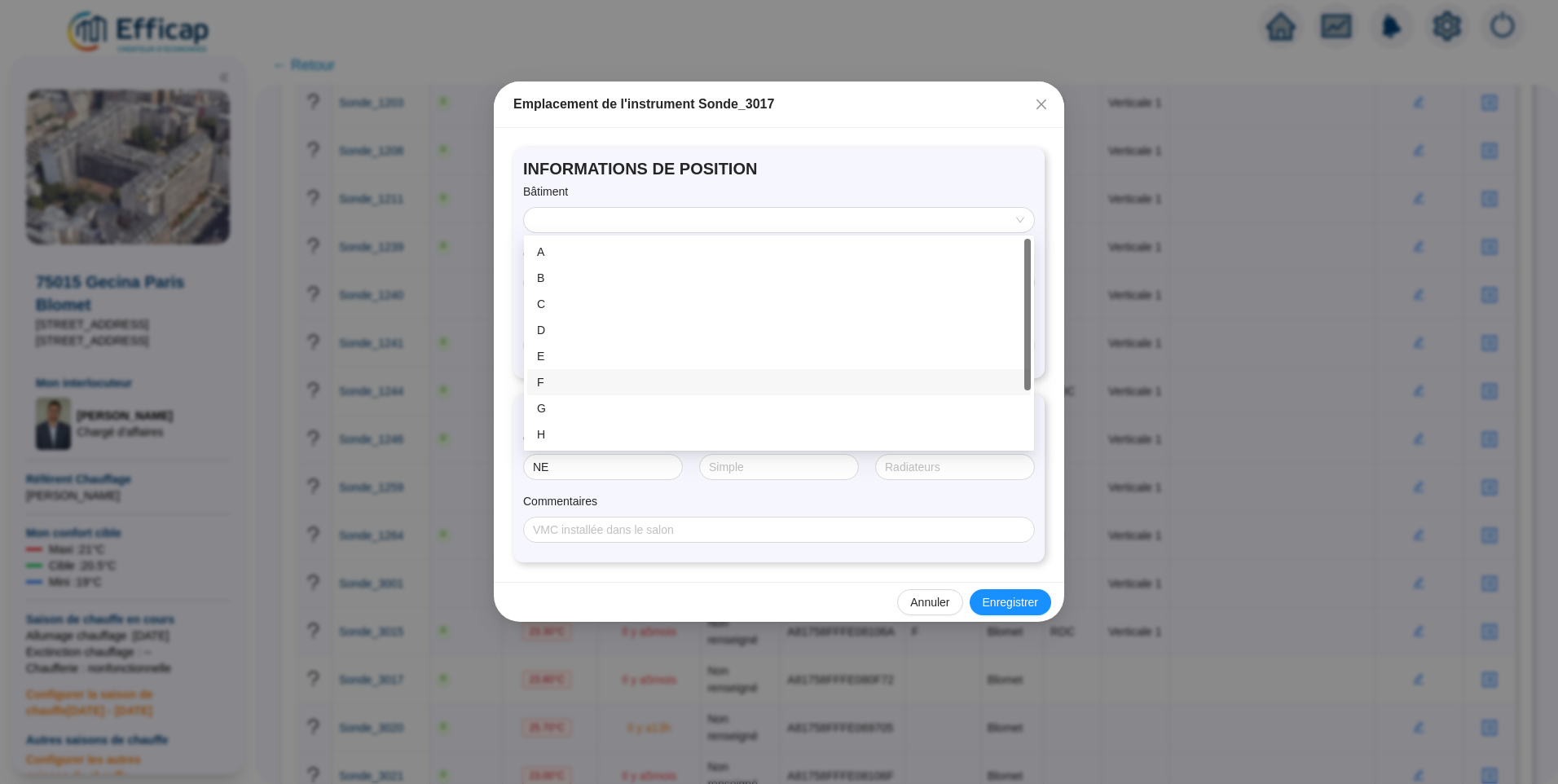
click at [614, 387] on div "F" at bounding box center [779, 382] width 484 height 17
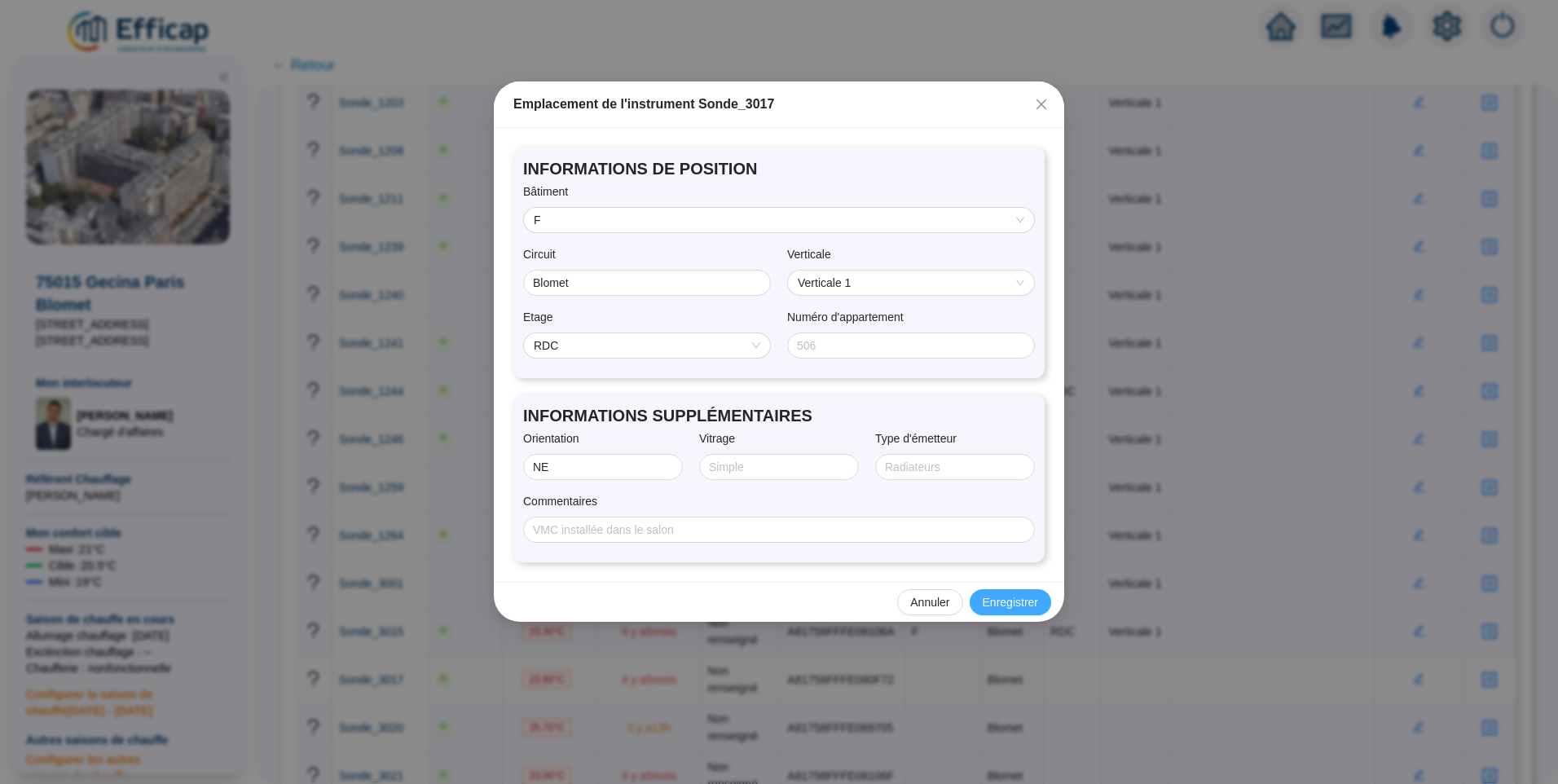
click at [1012, 603] on span "Enregistrer" at bounding box center [1011, 602] width 56 height 17
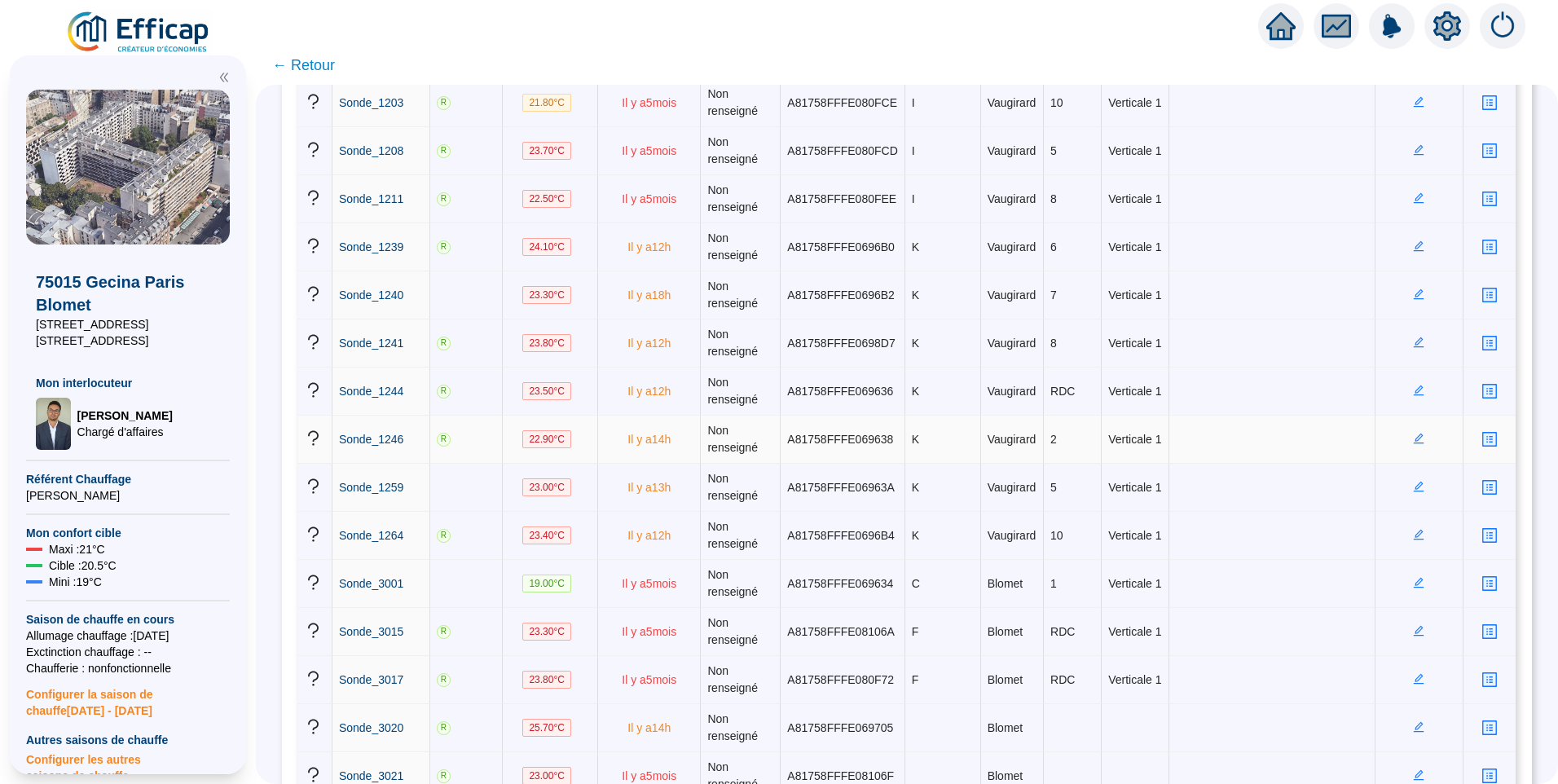
scroll to position [3097, 0]
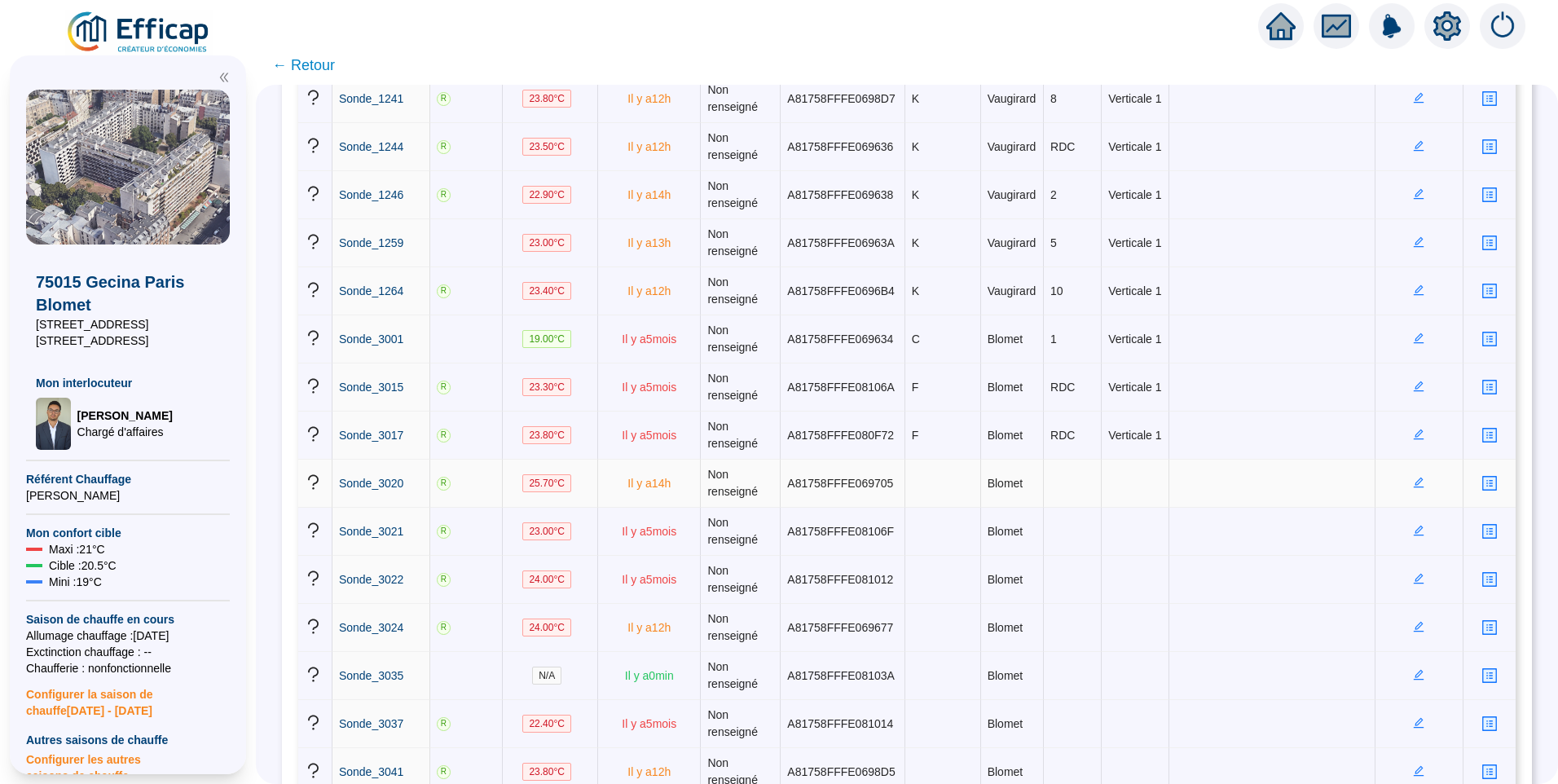
click at [1414, 484] on icon "edit" at bounding box center [1419, 482] width 11 height 11
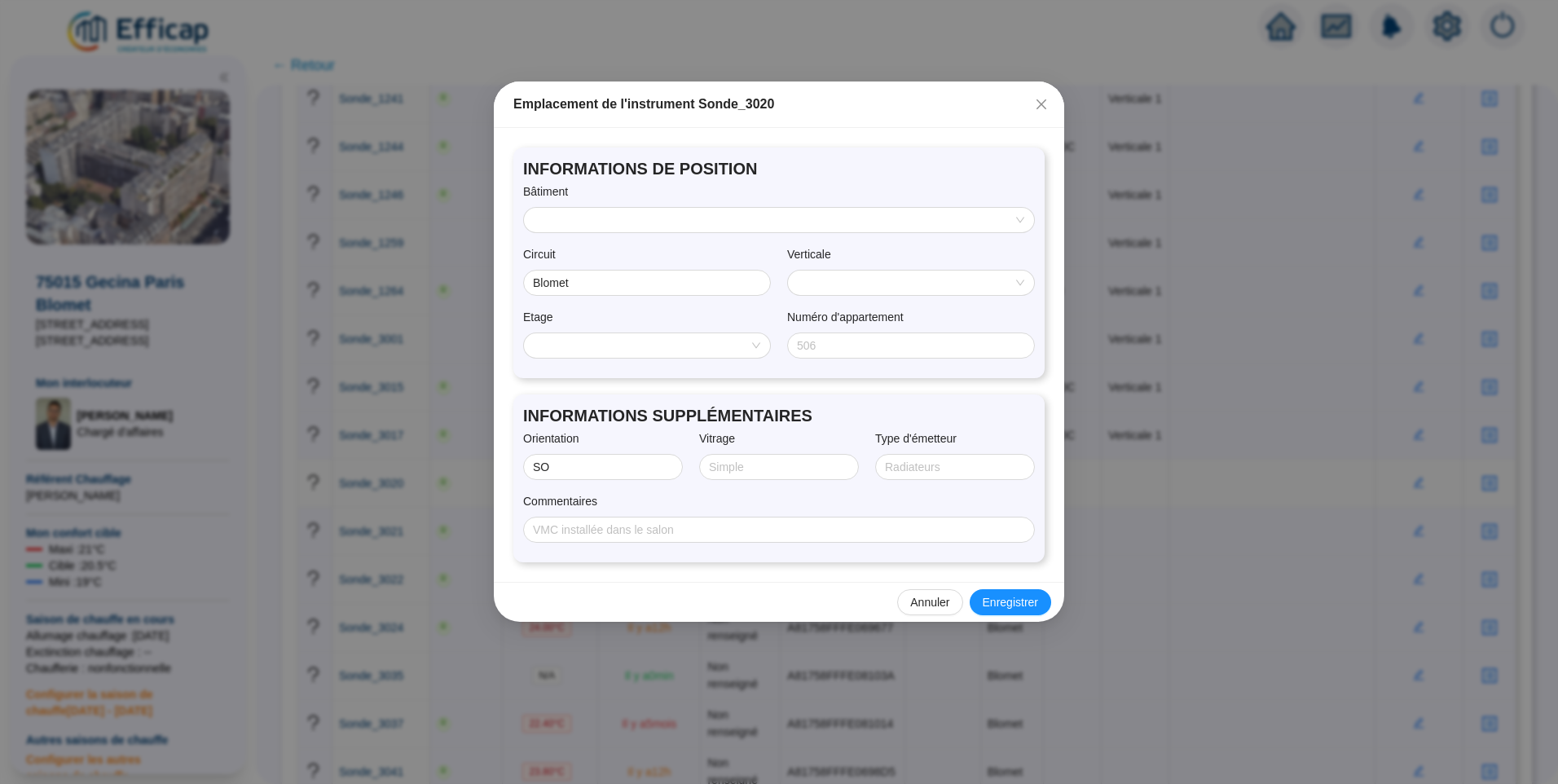
click at [599, 217] on input "search" at bounding box center [771, 219] width 476 height 25
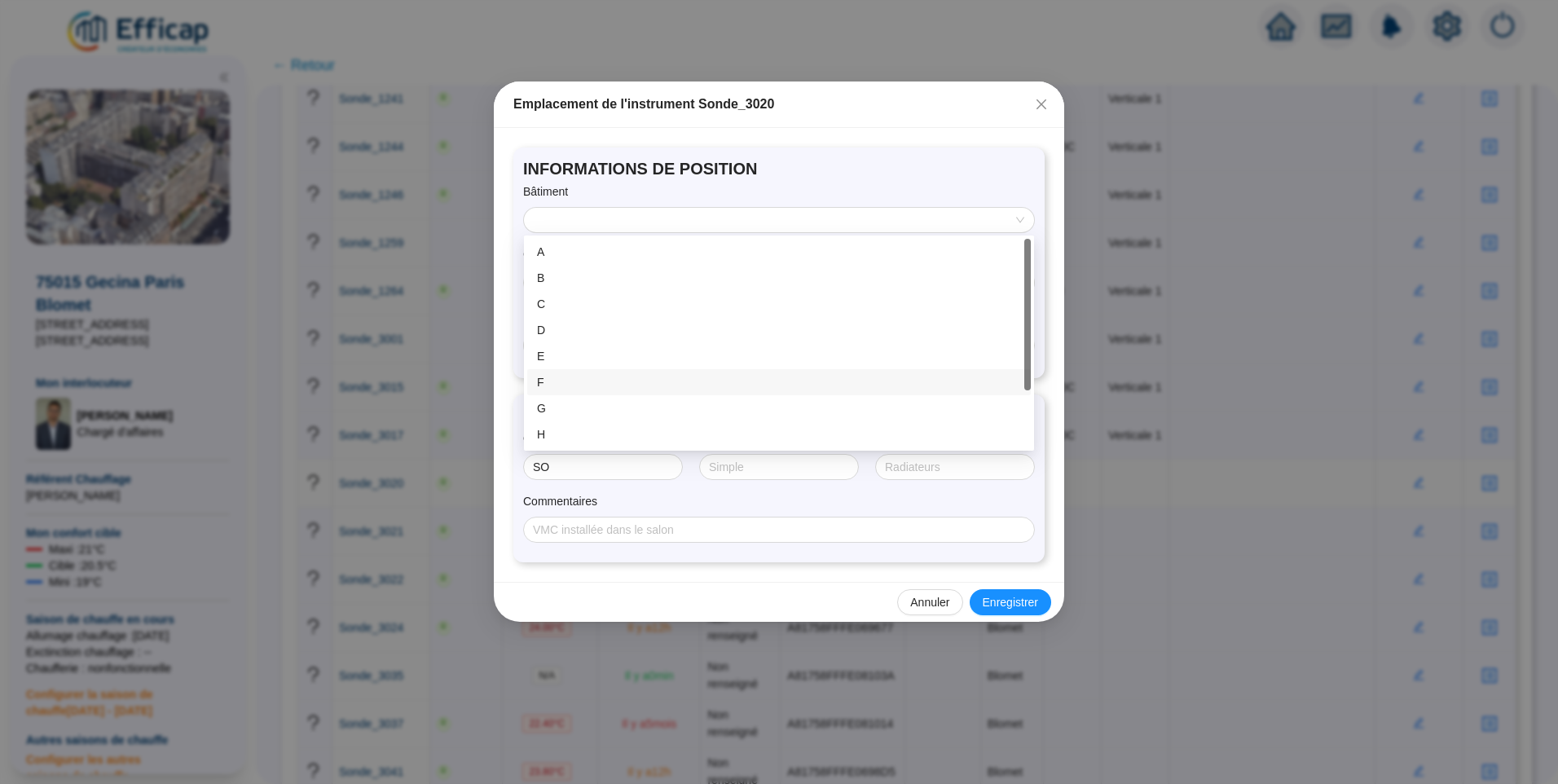
click at [604, 374] on div "F" at bounding box center [779, 382] width 484 height 17
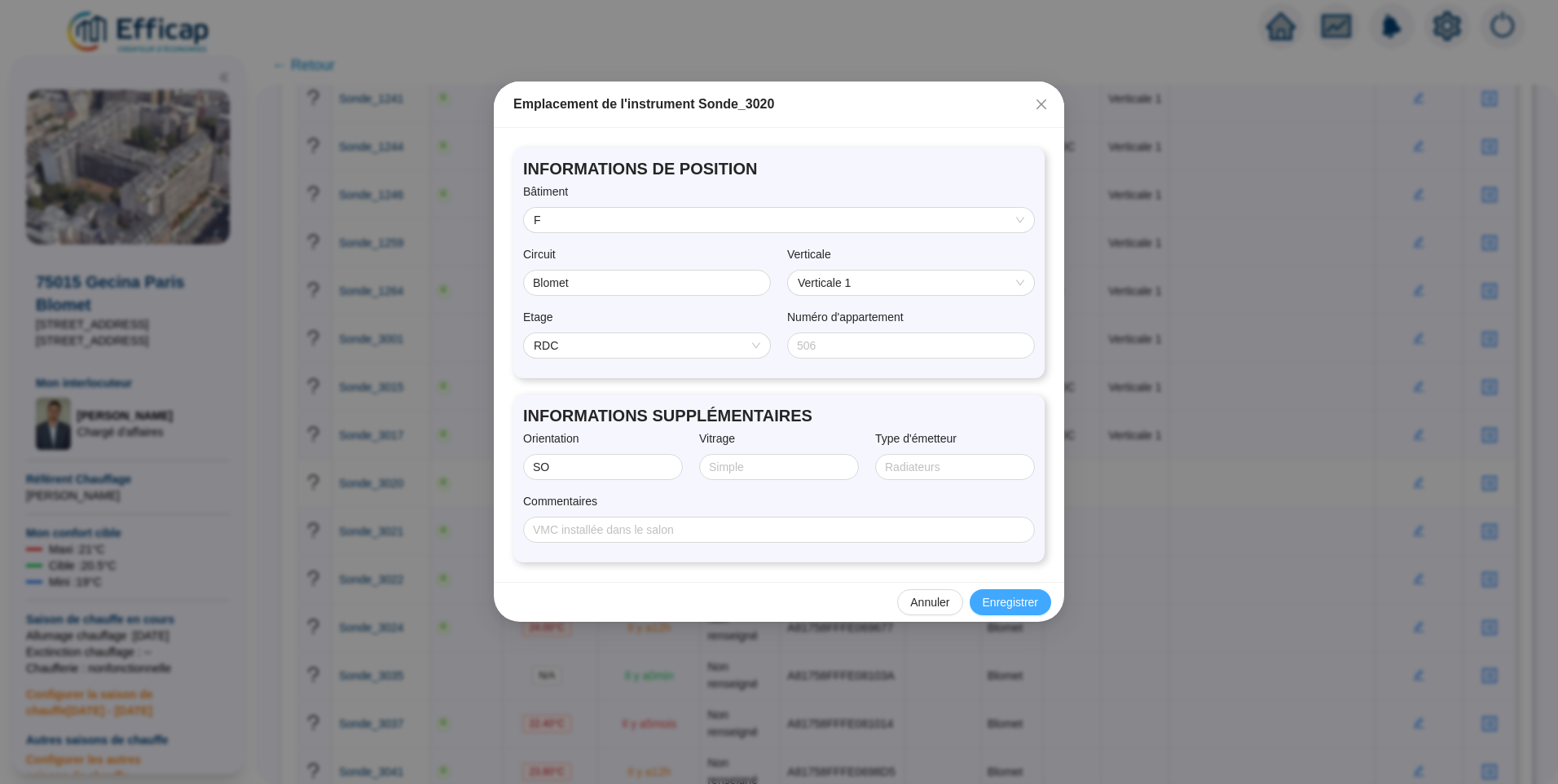
click at [1006, 612] on button "Enregistrer" at bounding box center [1010, 602] width 81 height 26
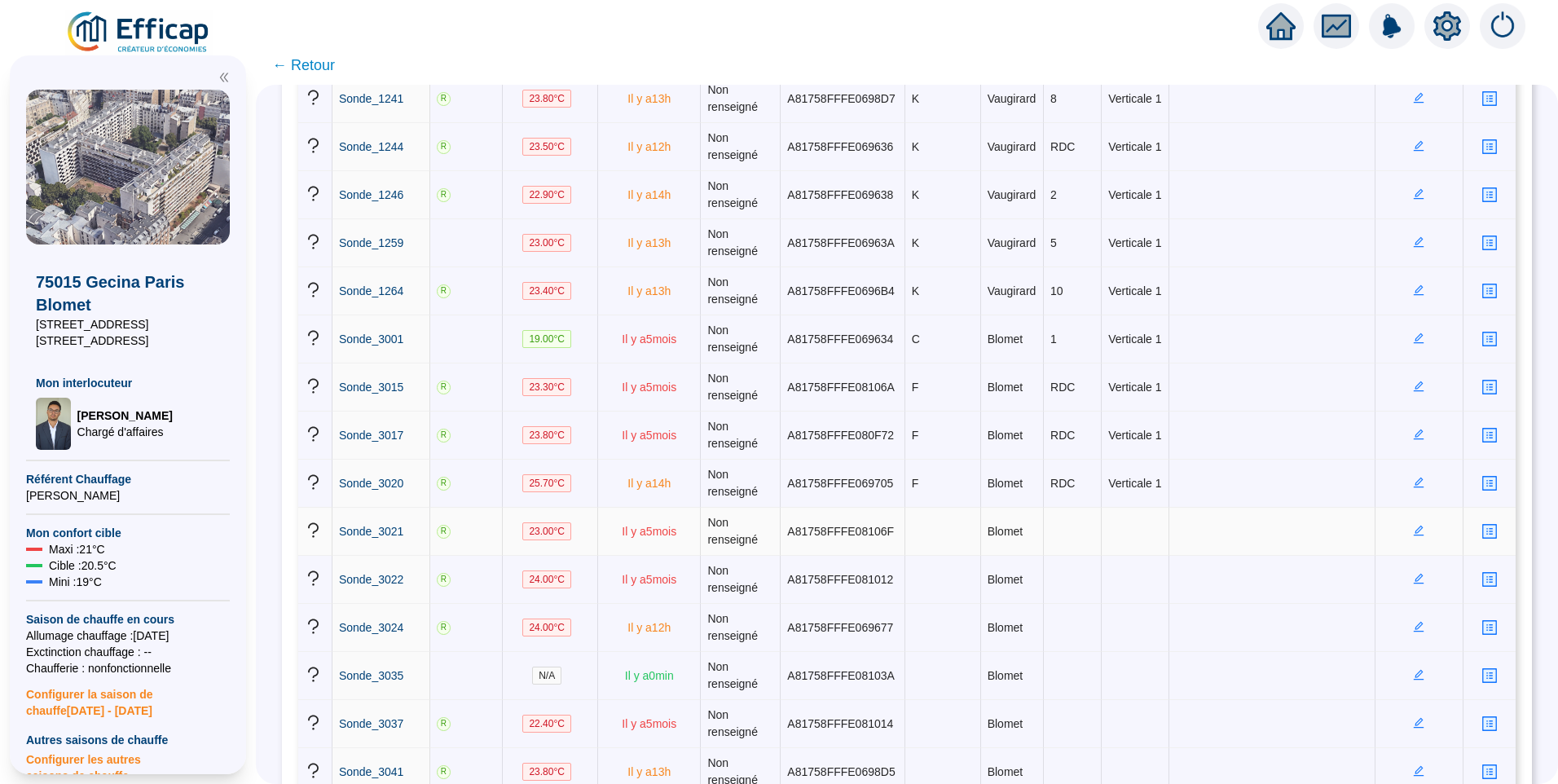
click at [1414, 527] on icon "edit" at bounding box center [1419, 530] width 11 height 11
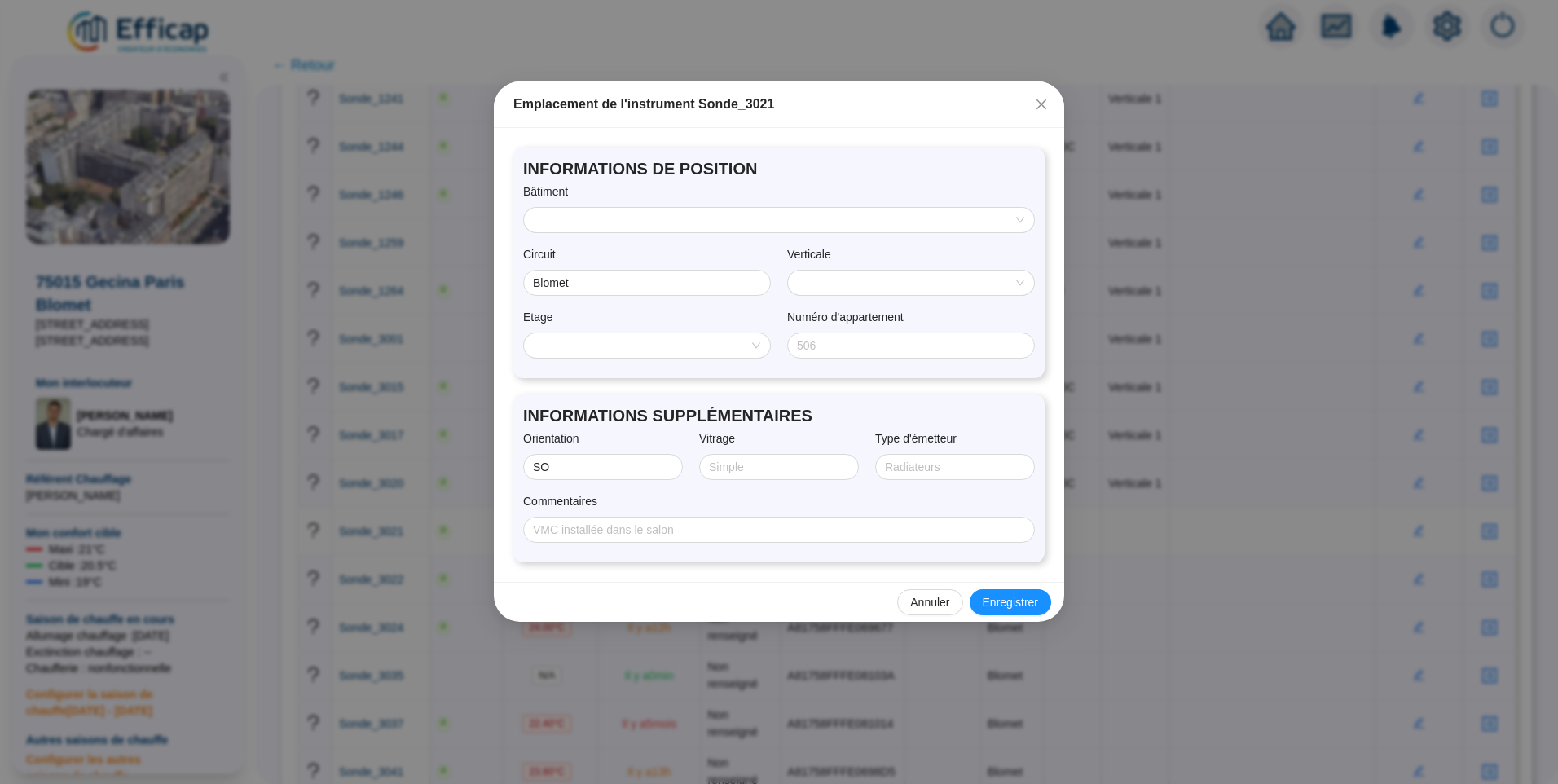
click at [587, 208] on input "search" at bounding box center [771, 219] width 476 height 25
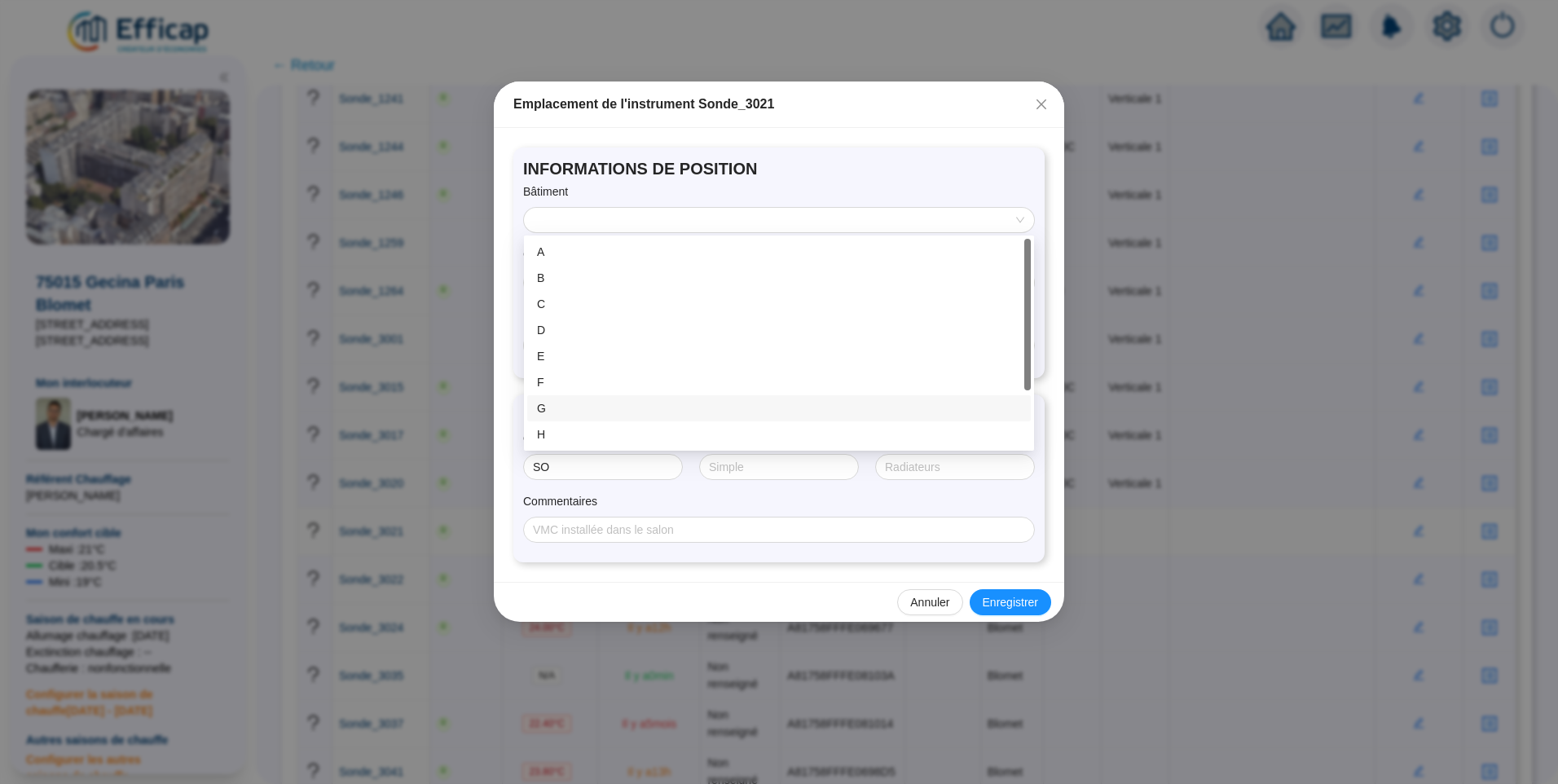
click at [576, 407] on div "G" at bounding box center [779, 408] width 484 height 17
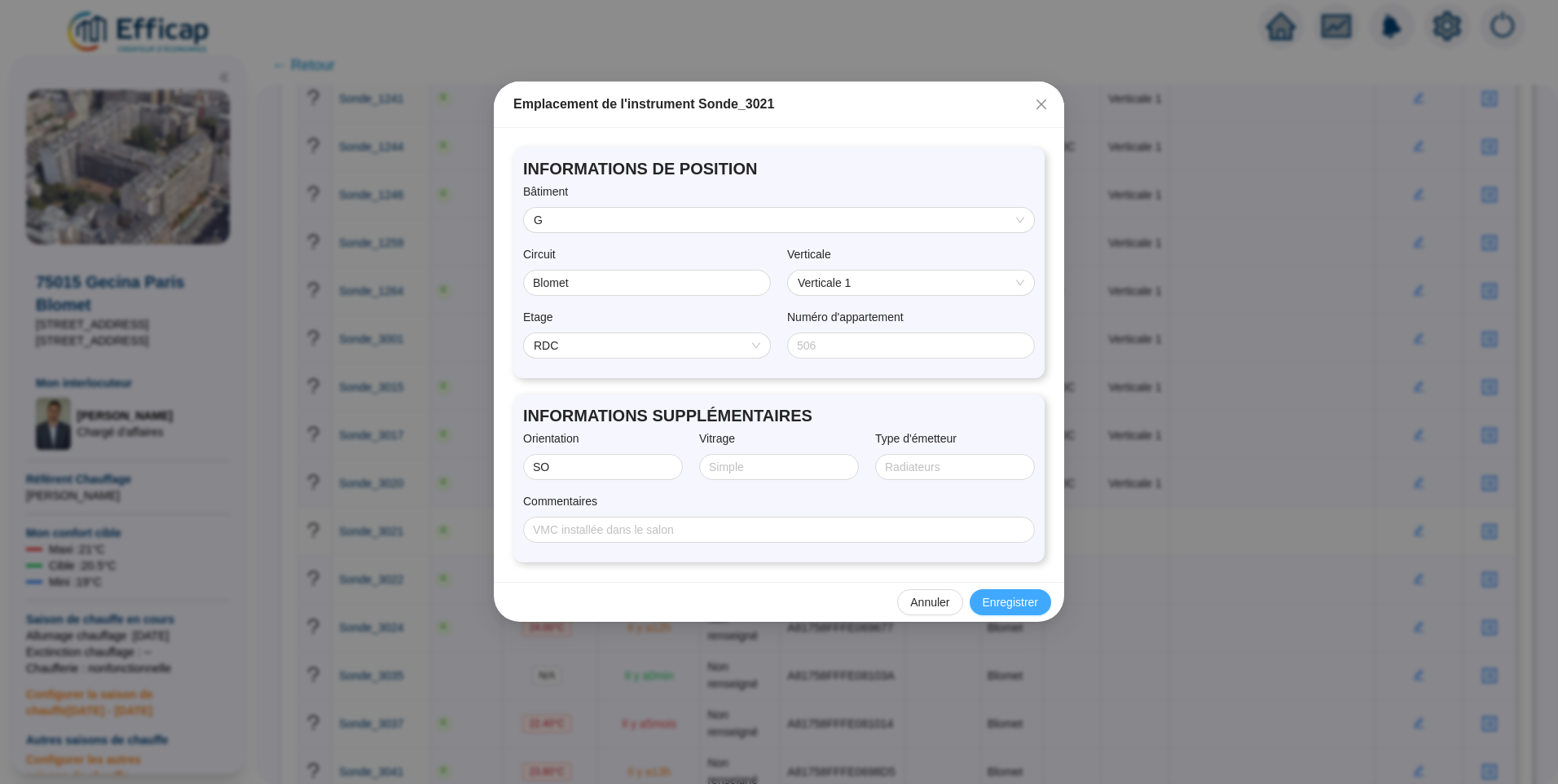
click at [1011, 602] on span "Enregistrer" at bounding box center [1011, 602] width 56 height 17
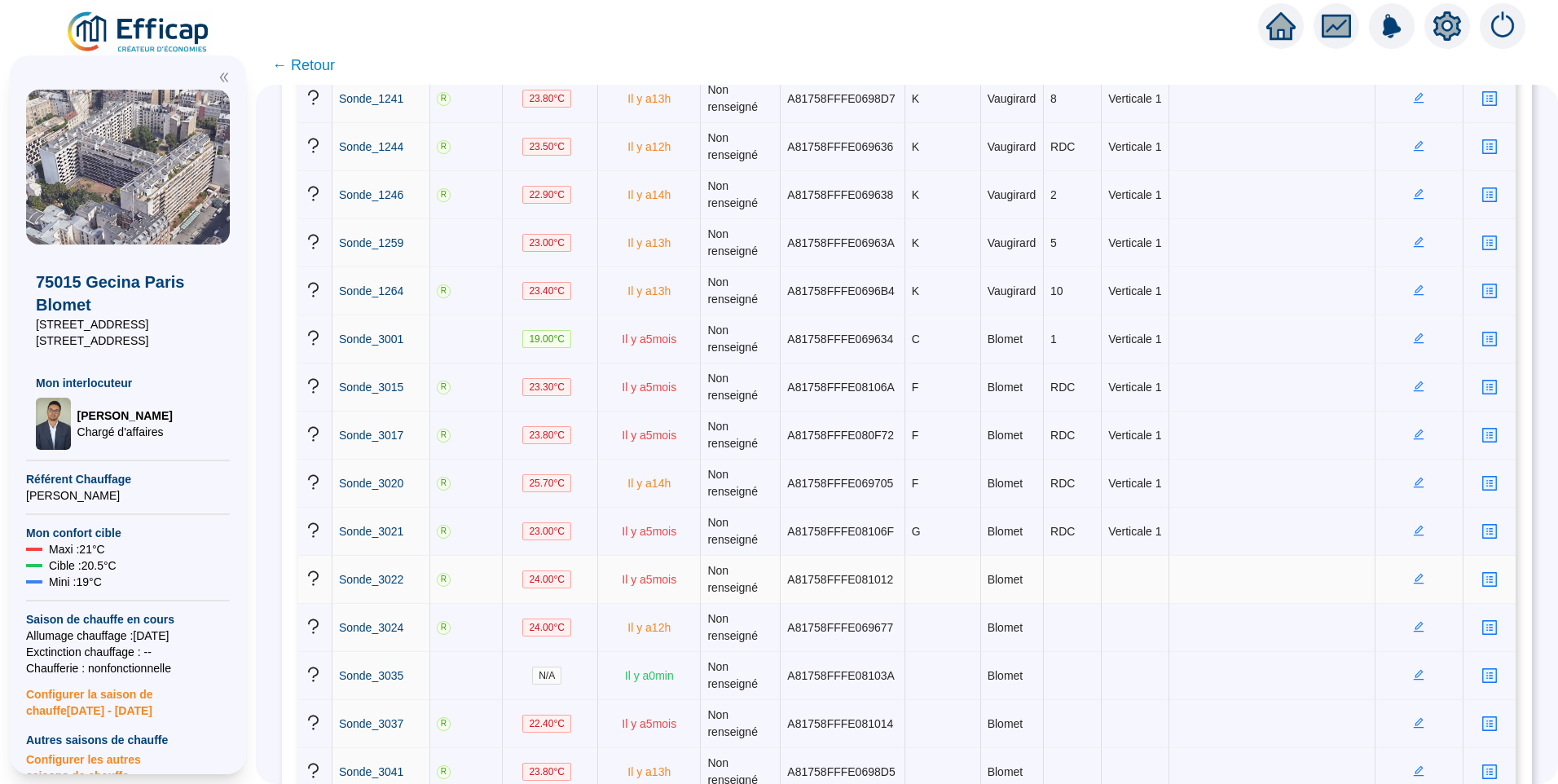
click at [1414, 581] on icon "edit" at bounding box center [1419, 579] width 11 height 11
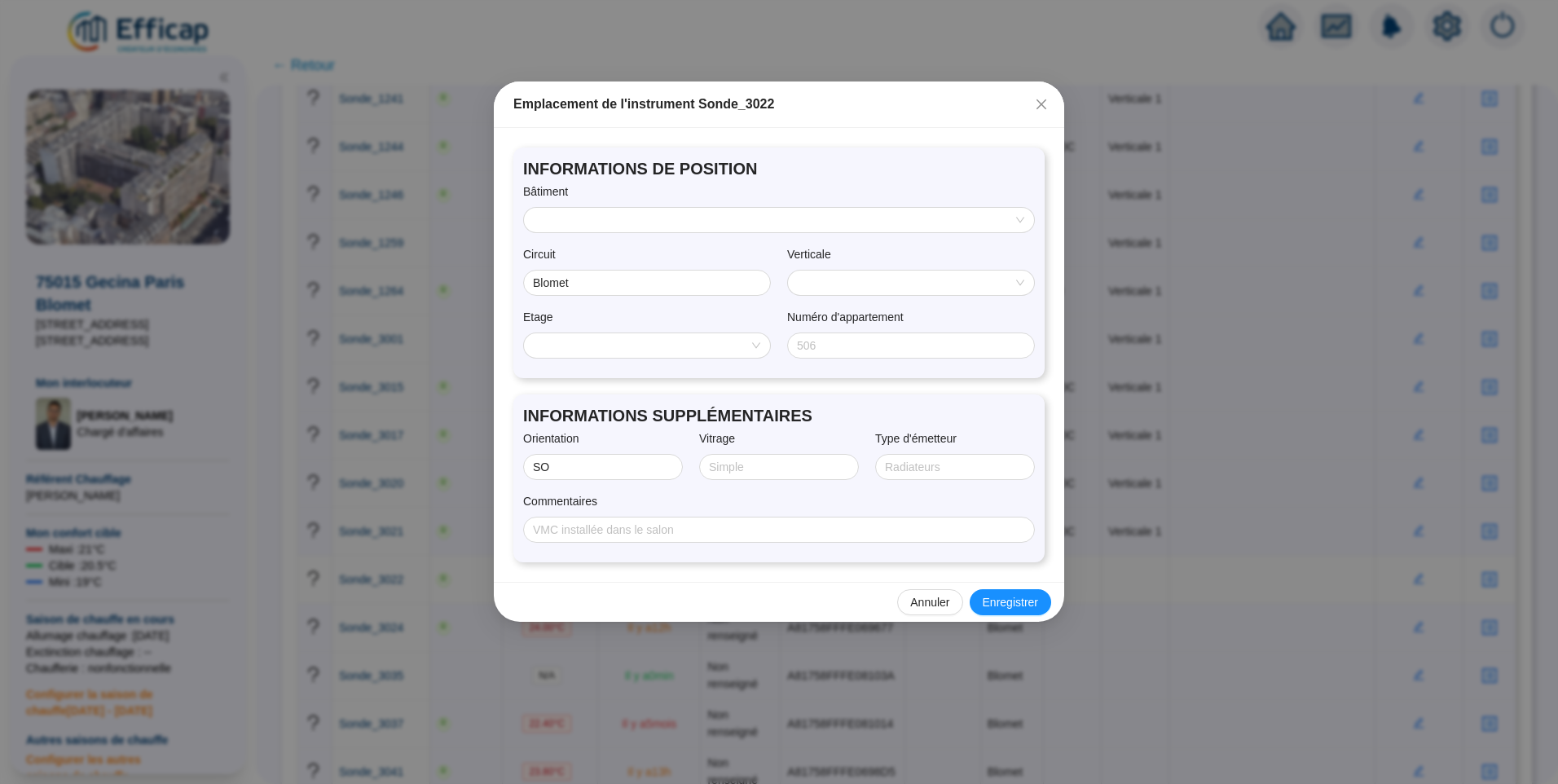
click at [592, 228] on input "search" at bounding box center [771, 219] width 476 height 25
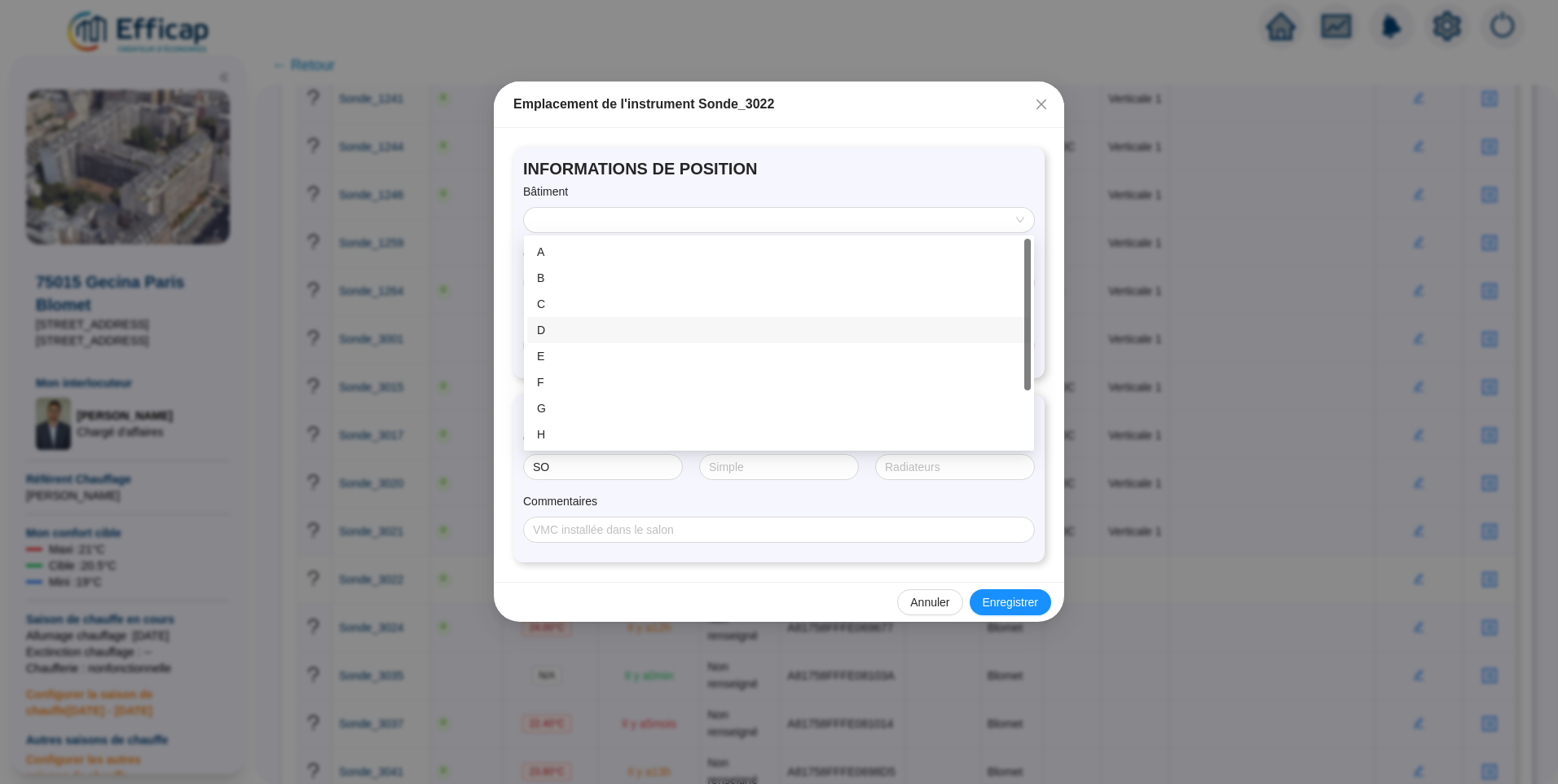
scroll to position [79, 0]
click at [563, 325] on div "G" at bounding box center [779, 330] width 484 height 17
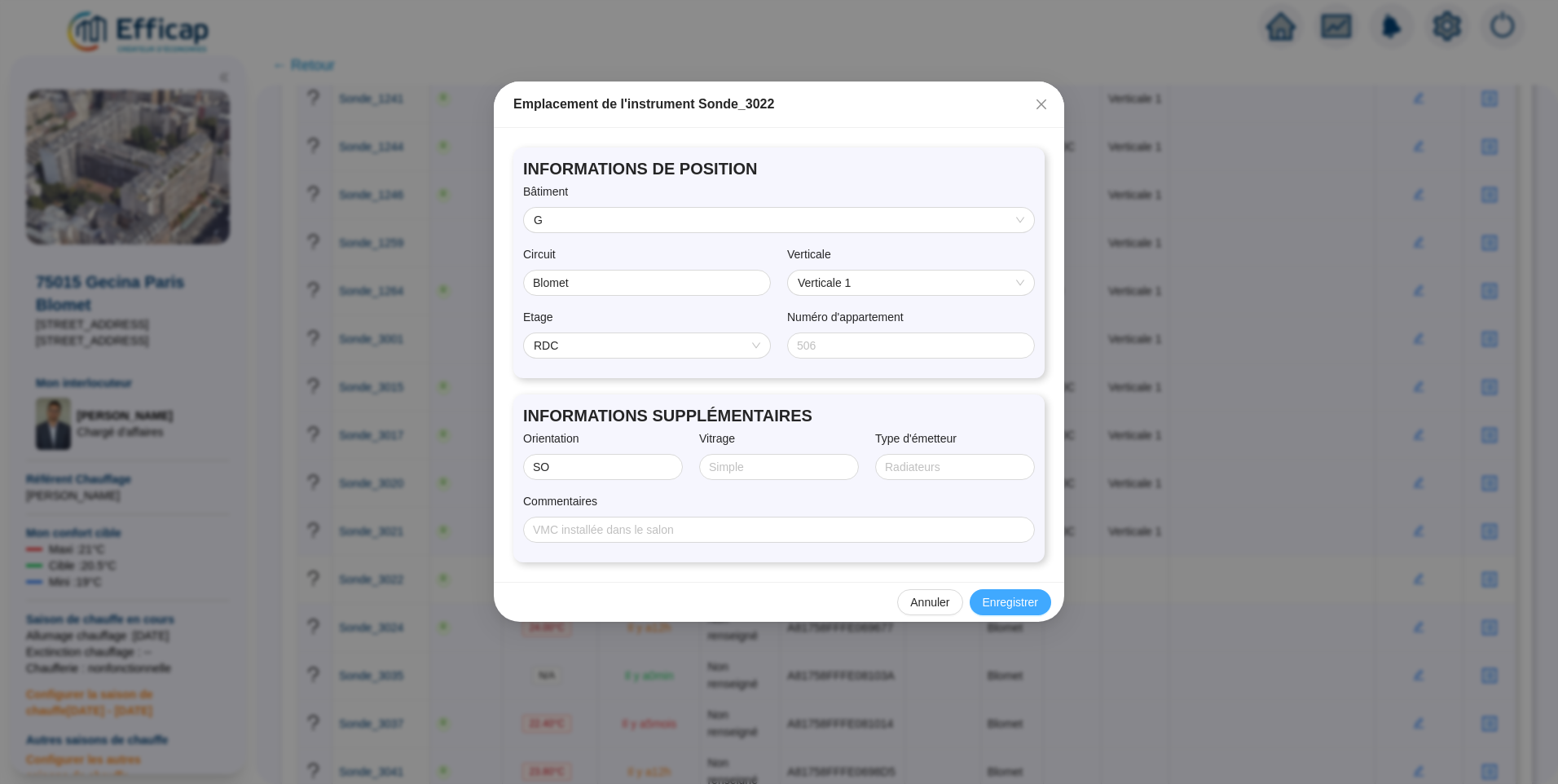
click at [1012, 608] on span "Enregistrer" at bounding box center [1011, 602] width 56 height 17
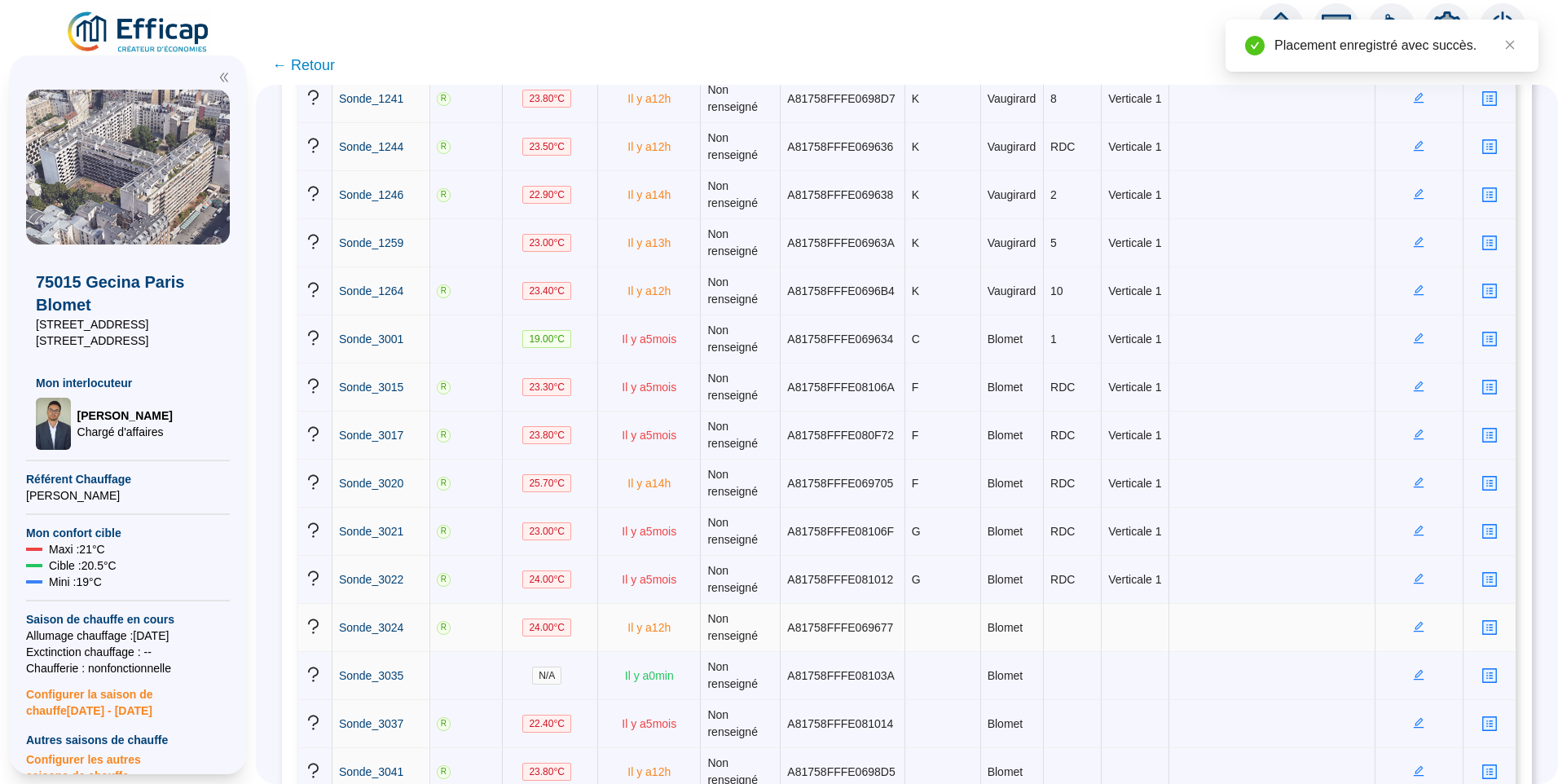
click at [1414, 623] on icon "edit" at bounding box center [1419, 627] width 11 height 11
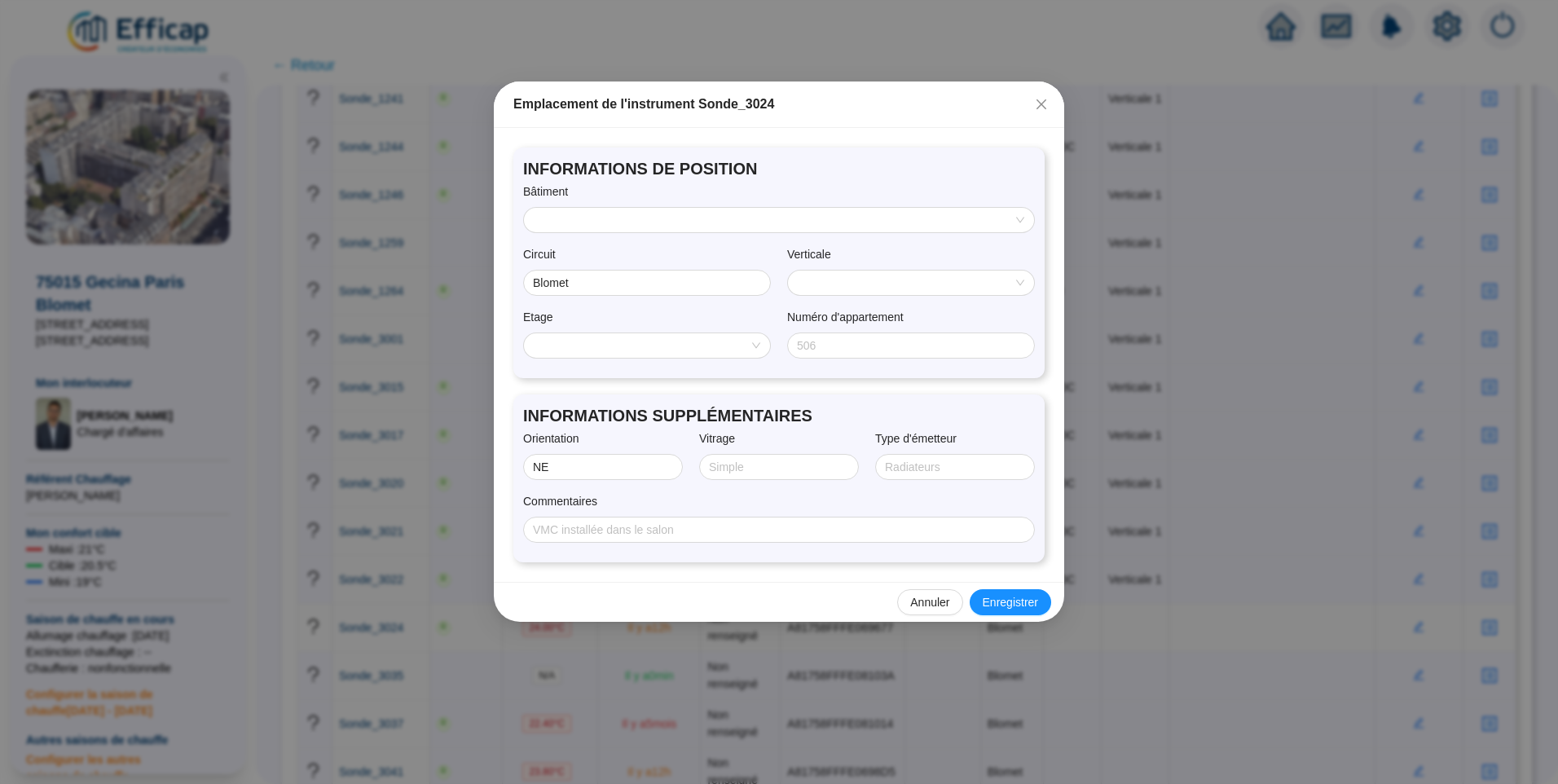
click at [581, 227] on input "search" at bounding box center [771, 219] width 476 height 25
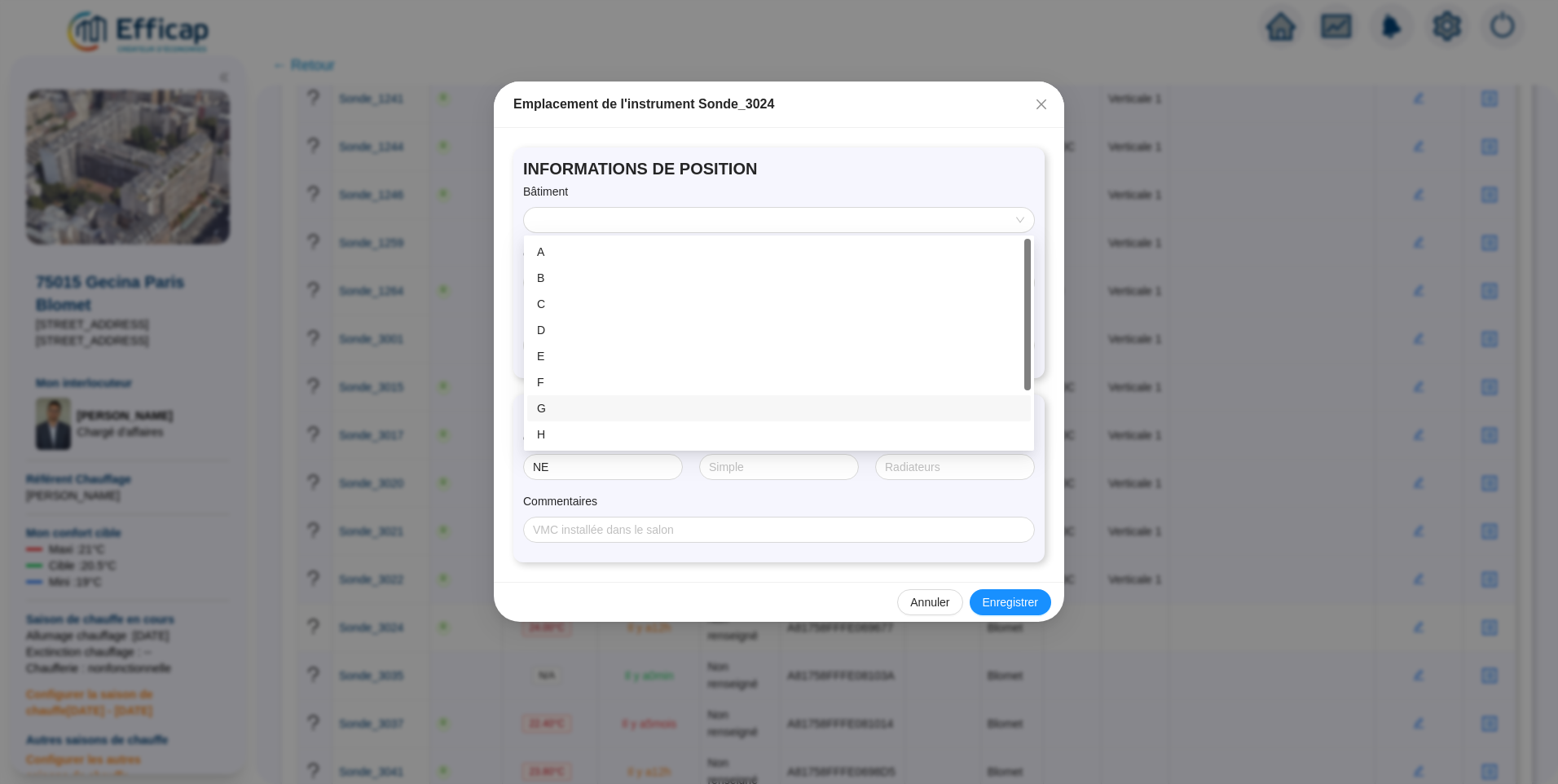
click at [577, 406] on div "G" at bounding box center [779, 408] width 484 height 17
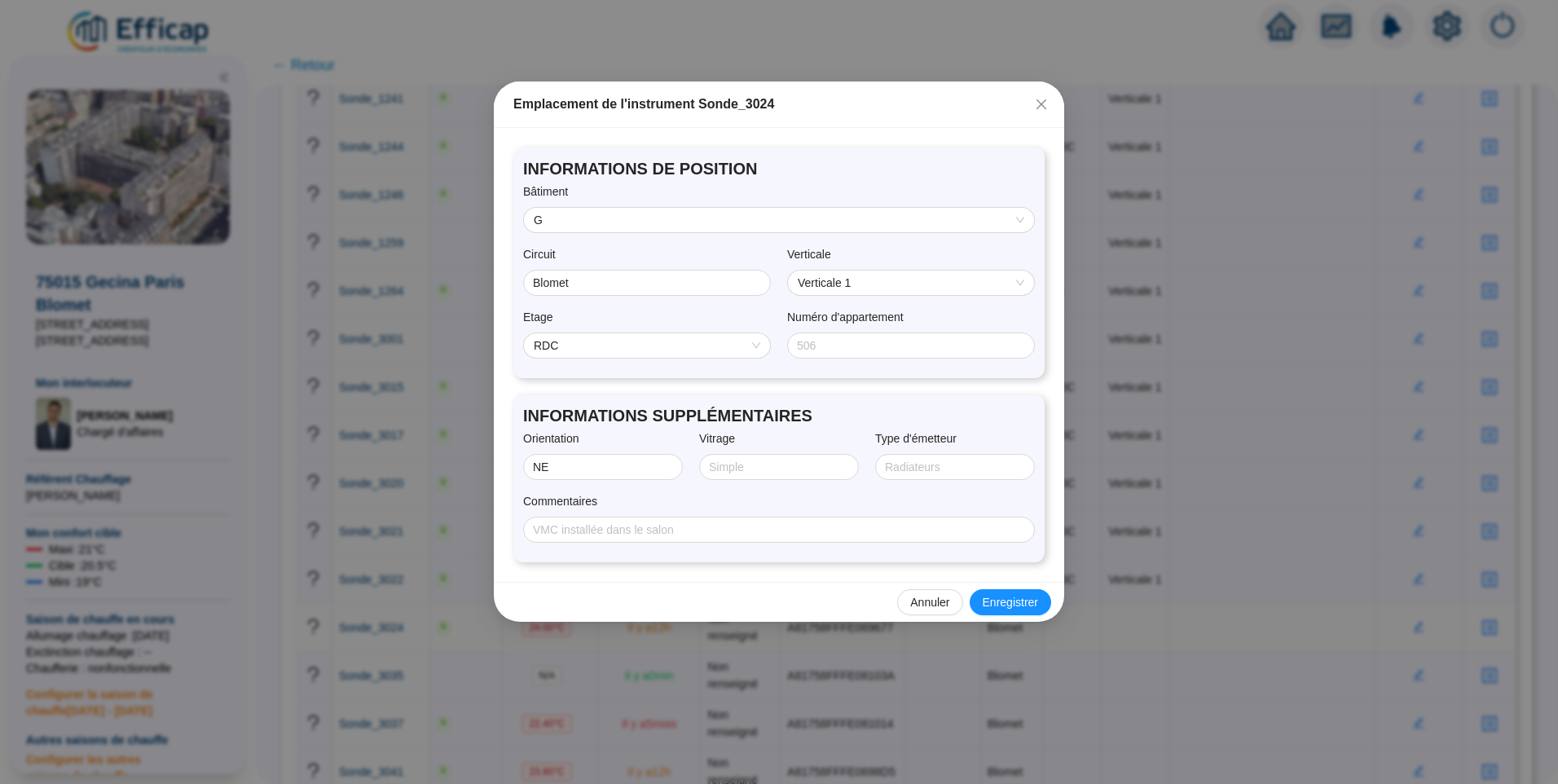
click at [599, 345] on span "RDC" at bounding box center [647, 345] width 227 height 25
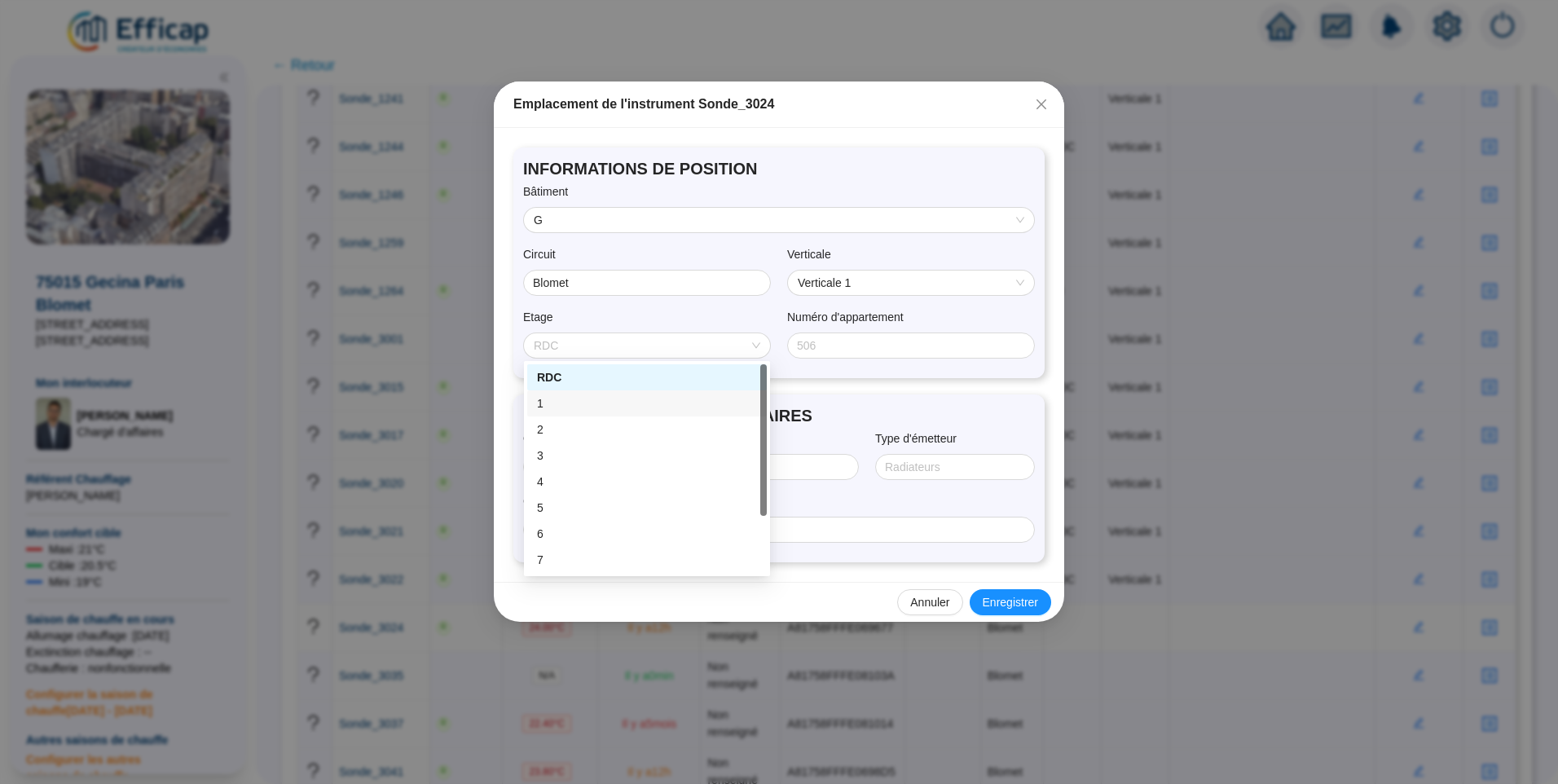
click at [575, 405] on div "1" at bounding box center [647, 404] width 220 height 17
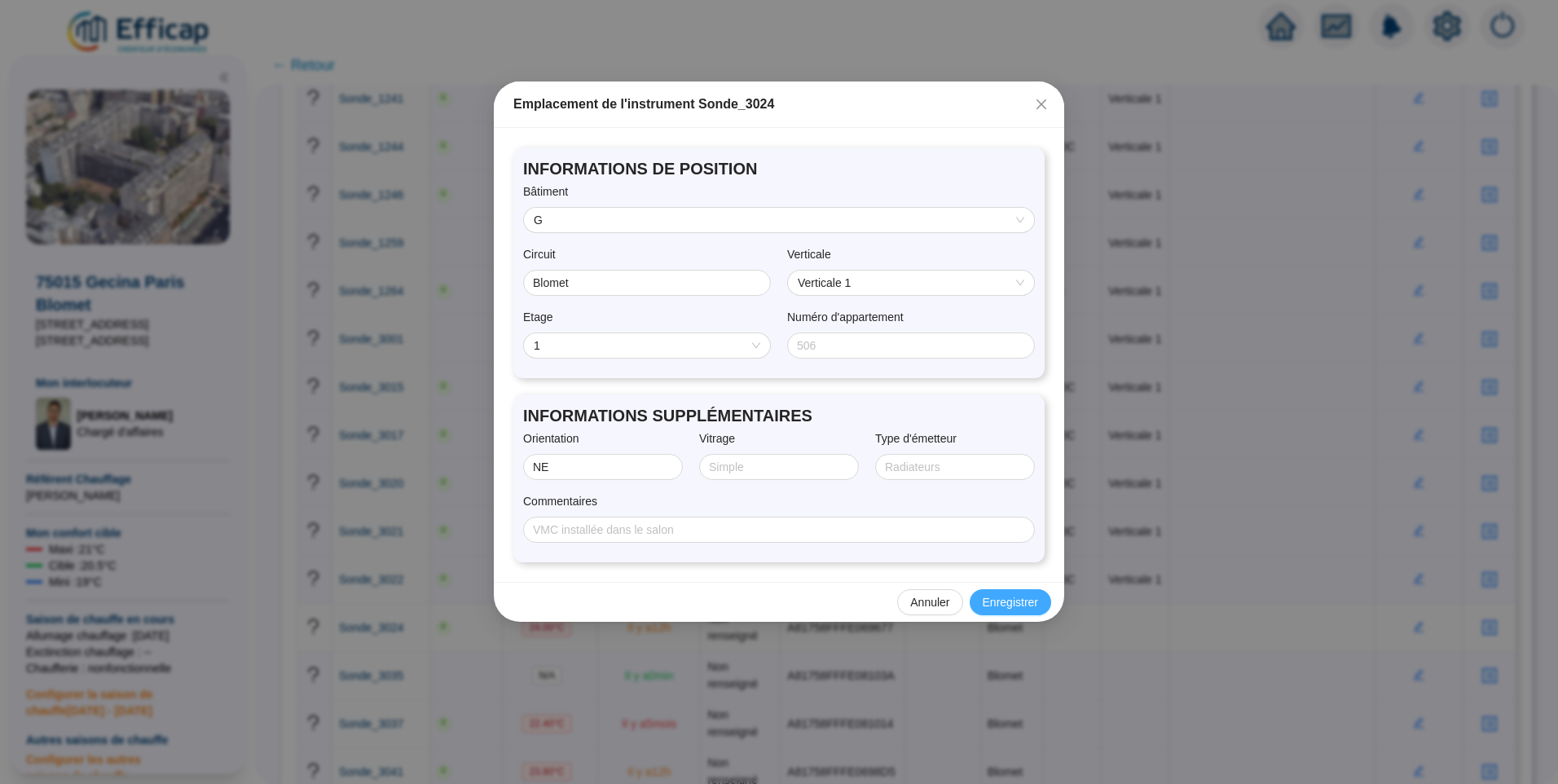
click at [1000, 601] on span "Enregistrer" at bounding box center [1011, 602] width 56 height 17
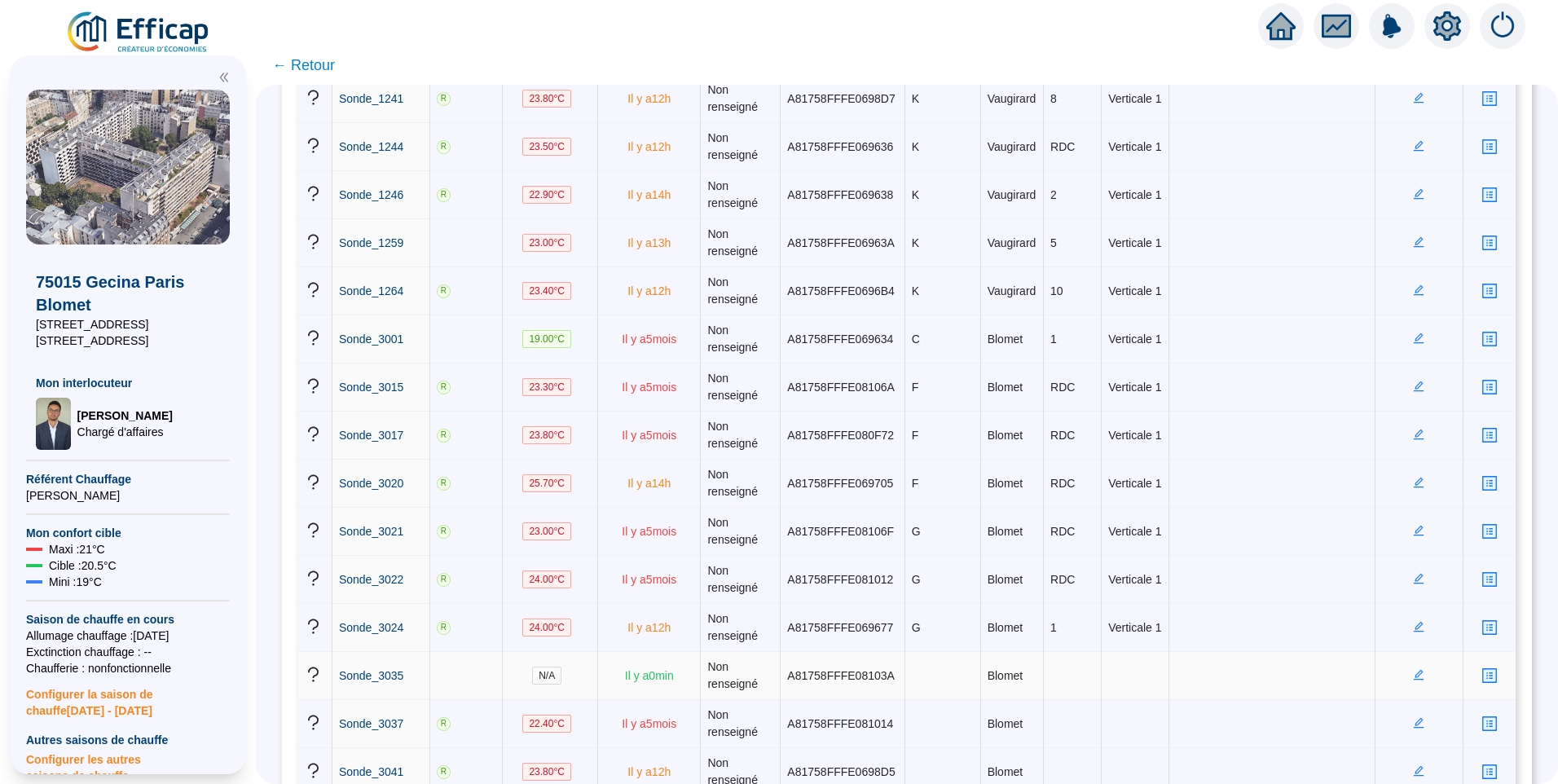
click at [1414, 674] on icon "edit" at bounding box center [1419, 674] width 11 height 11
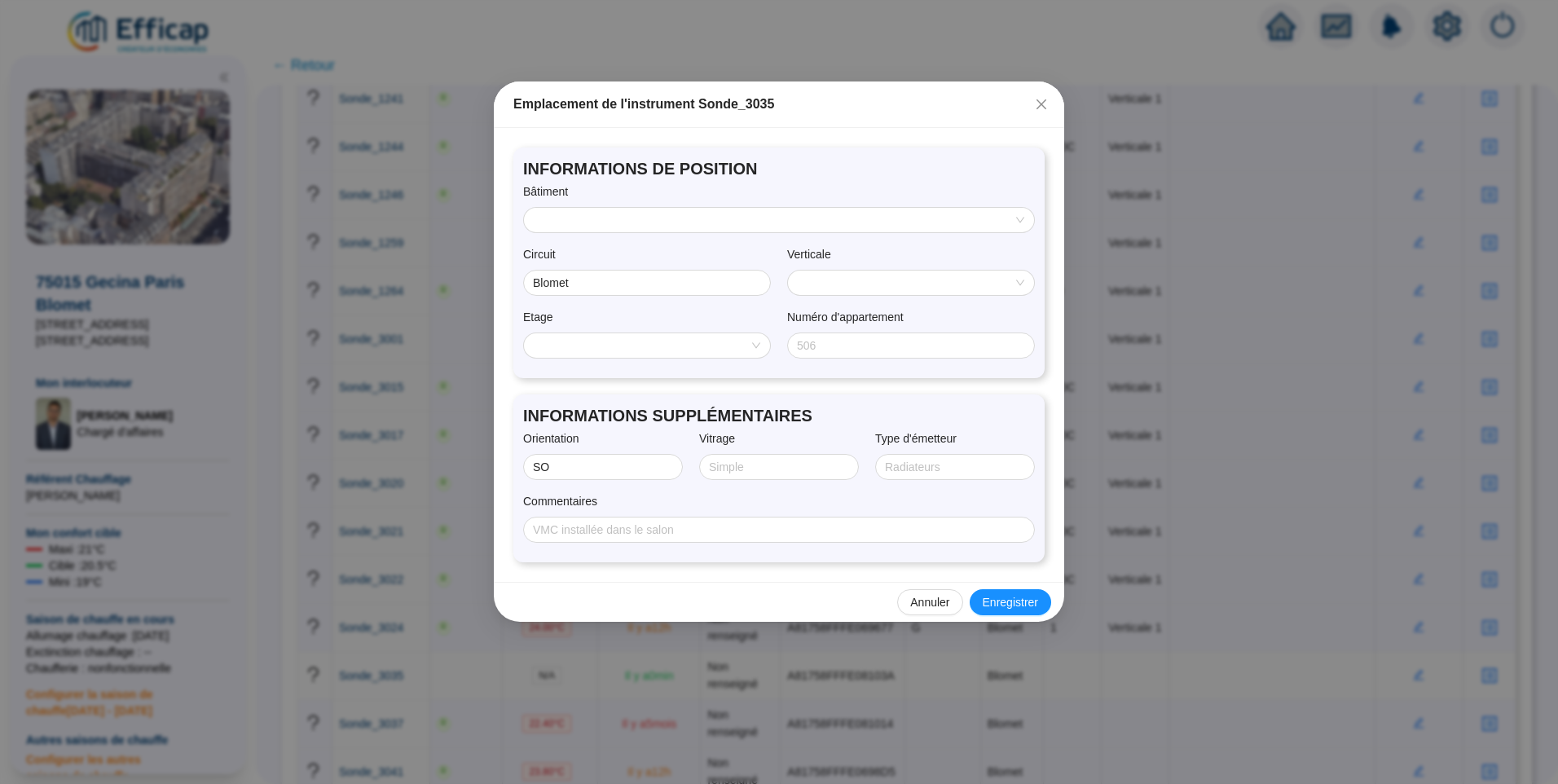
click at [597, 212] on input "search" at bounding box center [771, 219] width 476 height 25
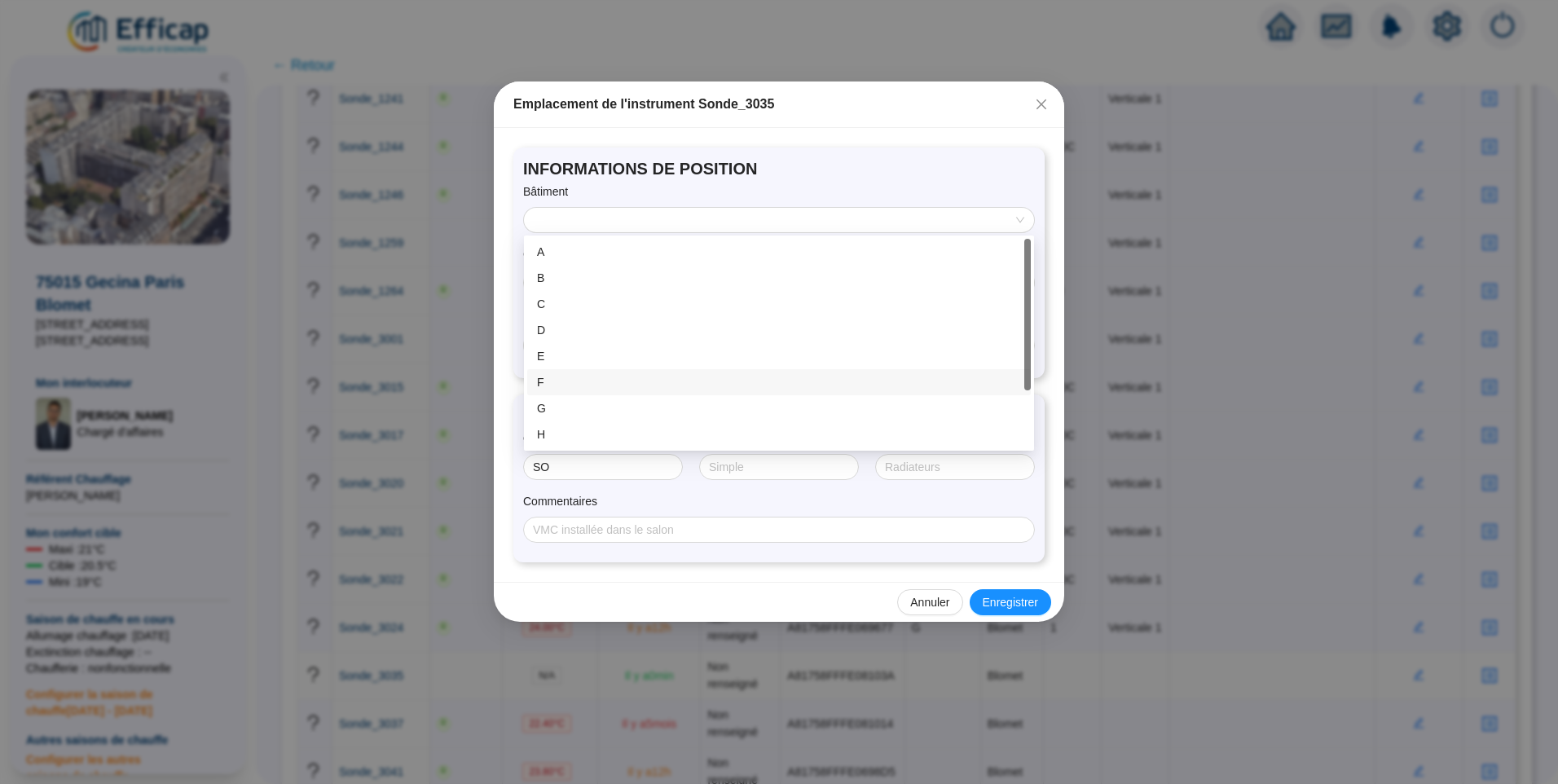
click at [592, 385] on div "F" at bounding box center [779, 382] width 484 height 17
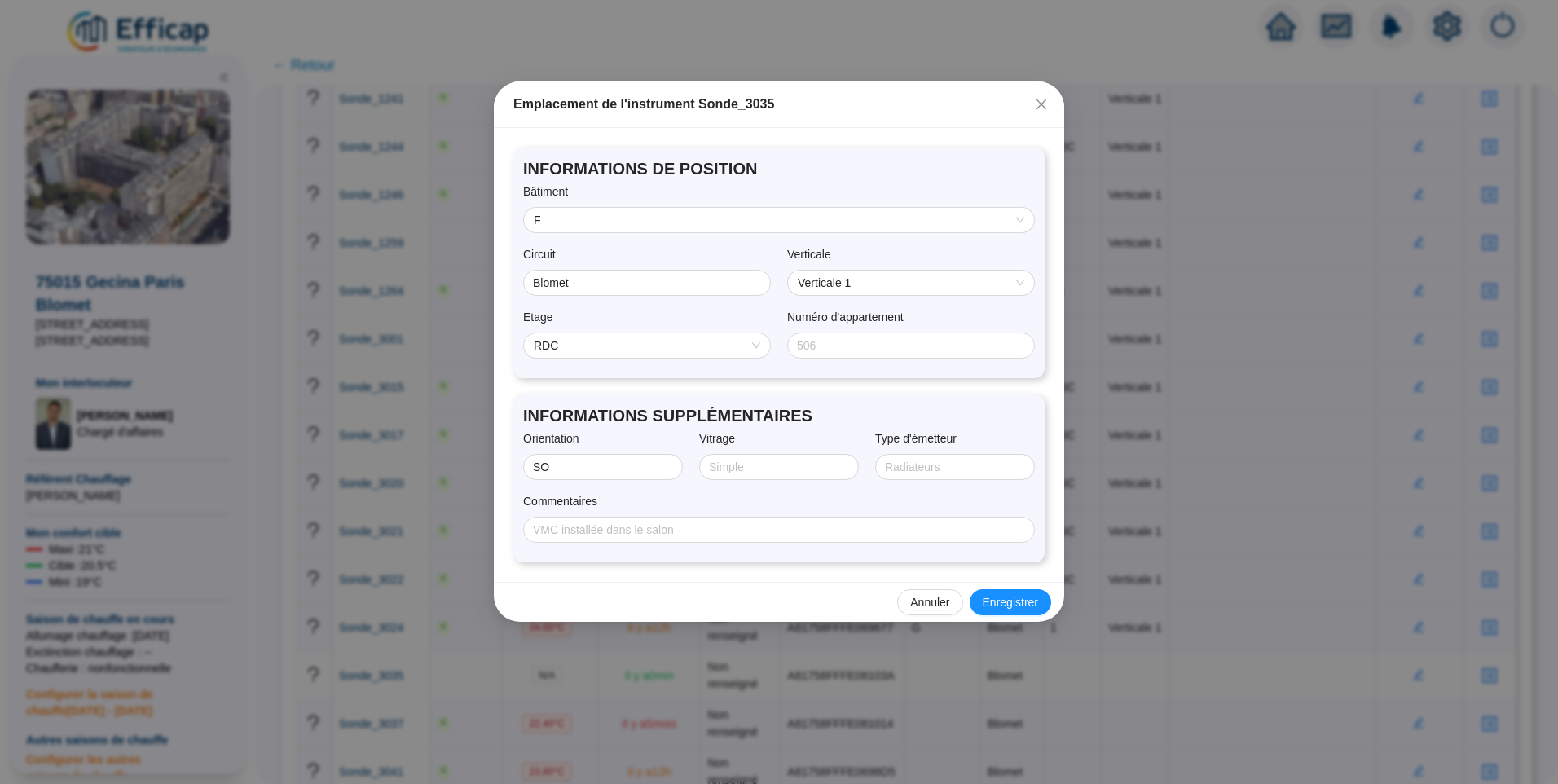
click at [592, 346] on span "RDC" at bounding box center [647, 345] width 227 height 25
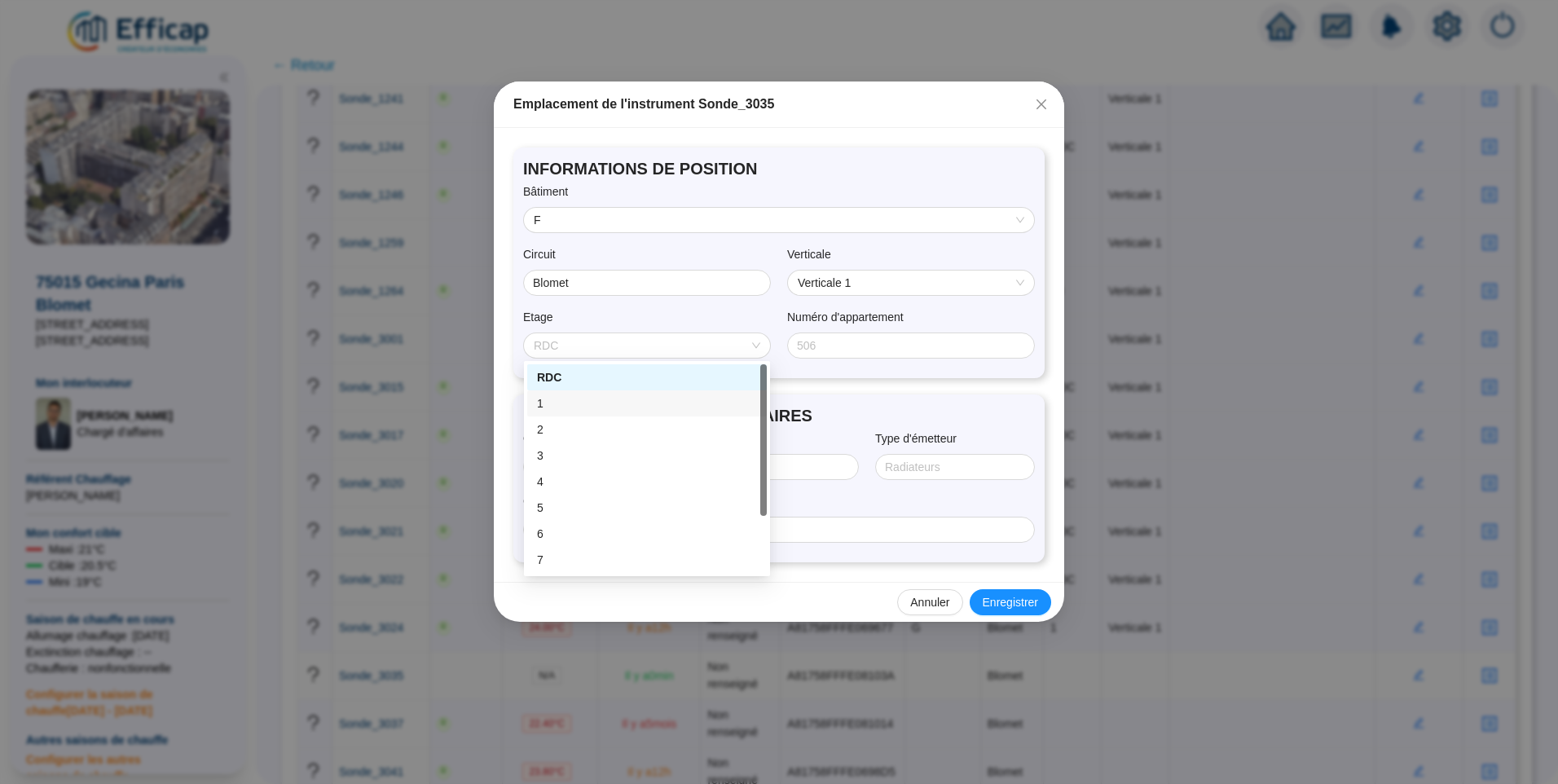
click at [580, 402] on div "1" at bounding box center [647, 404] width 220 height 17
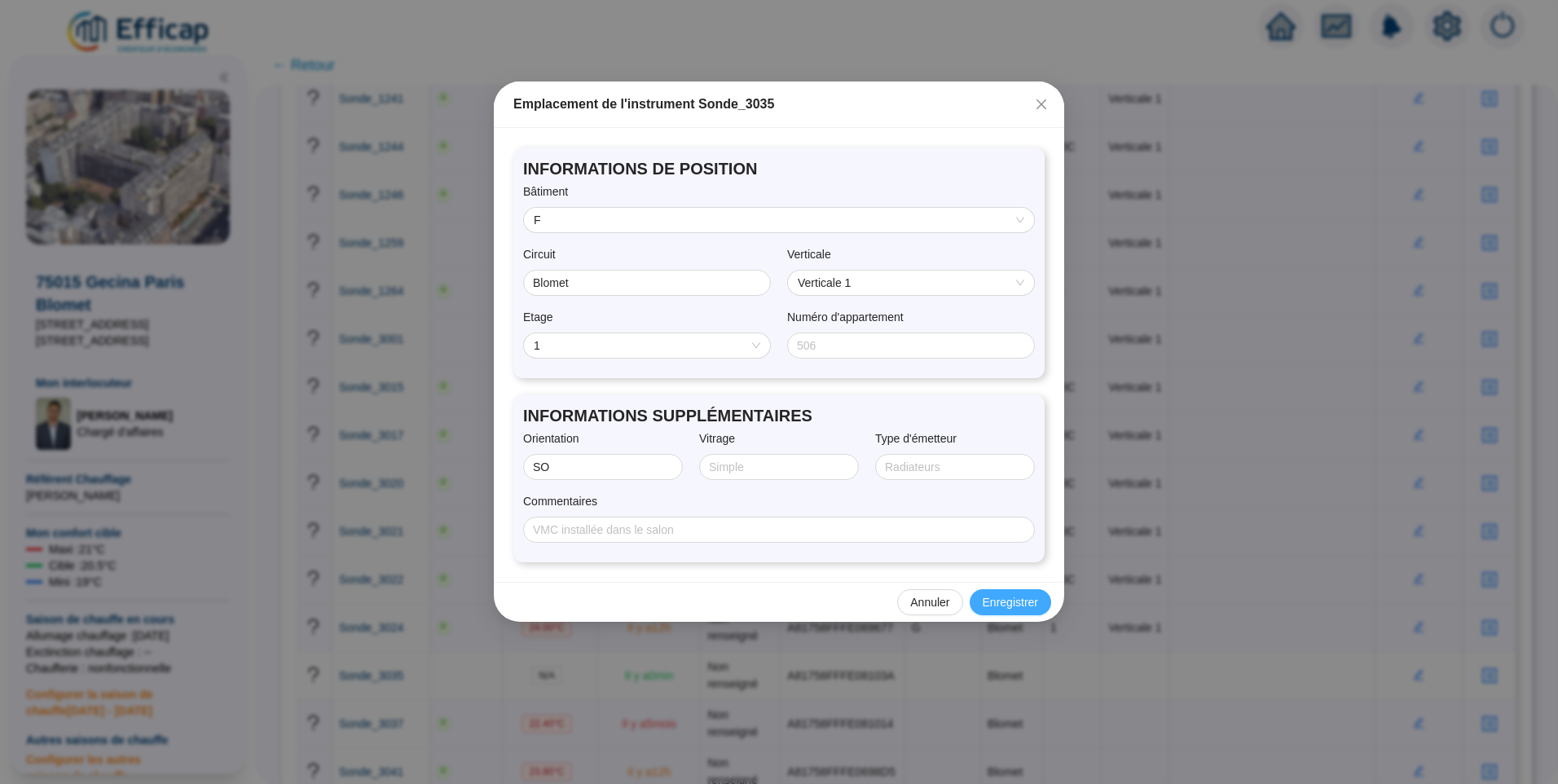
click at [1024, 599] on span "Enregistrer" at bounding box center [1011, 602] width 56 height 17
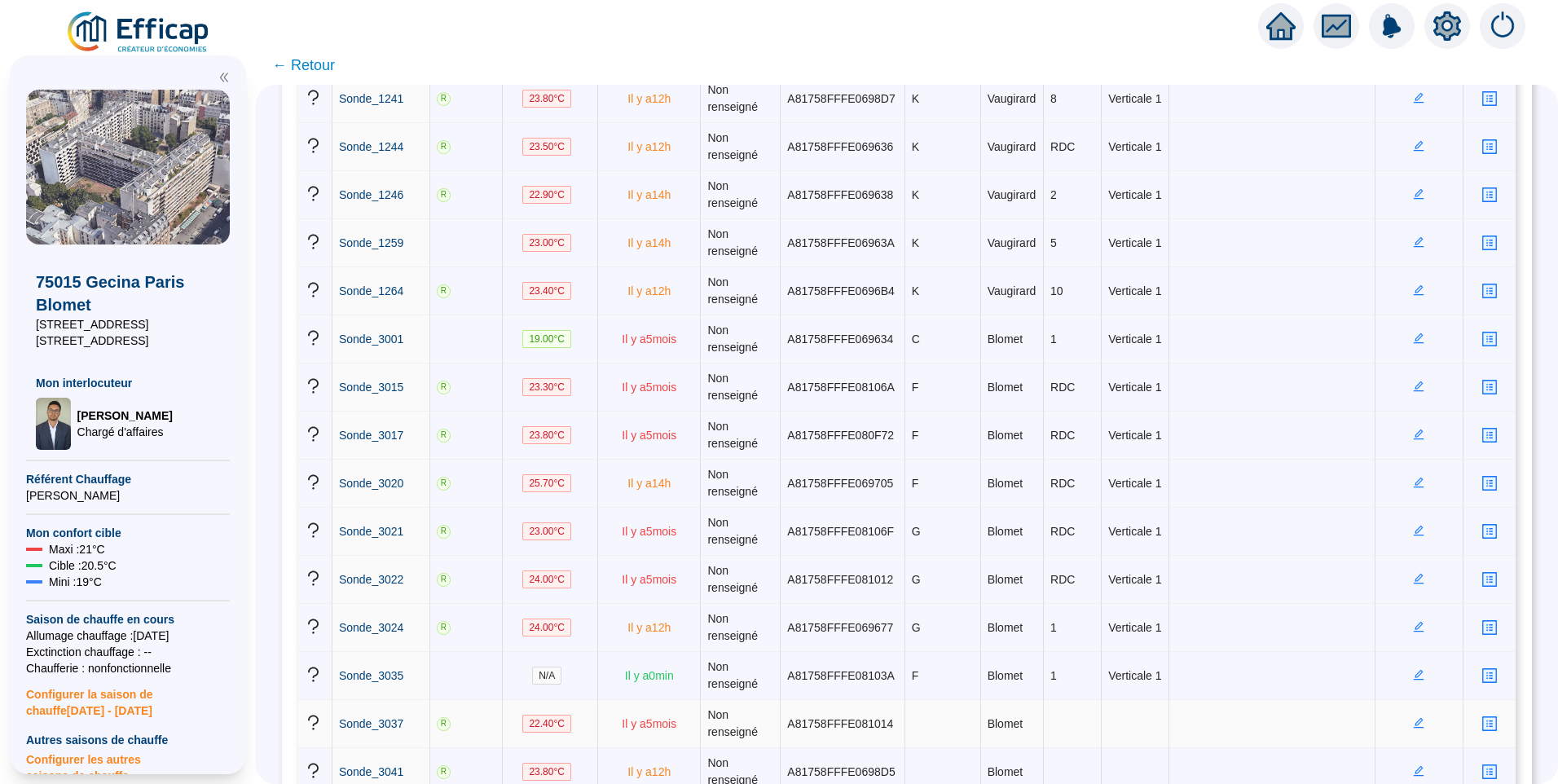
click at [1414, 725] on icon "edit" at bounding box center [1419, 724] width 11 height 11
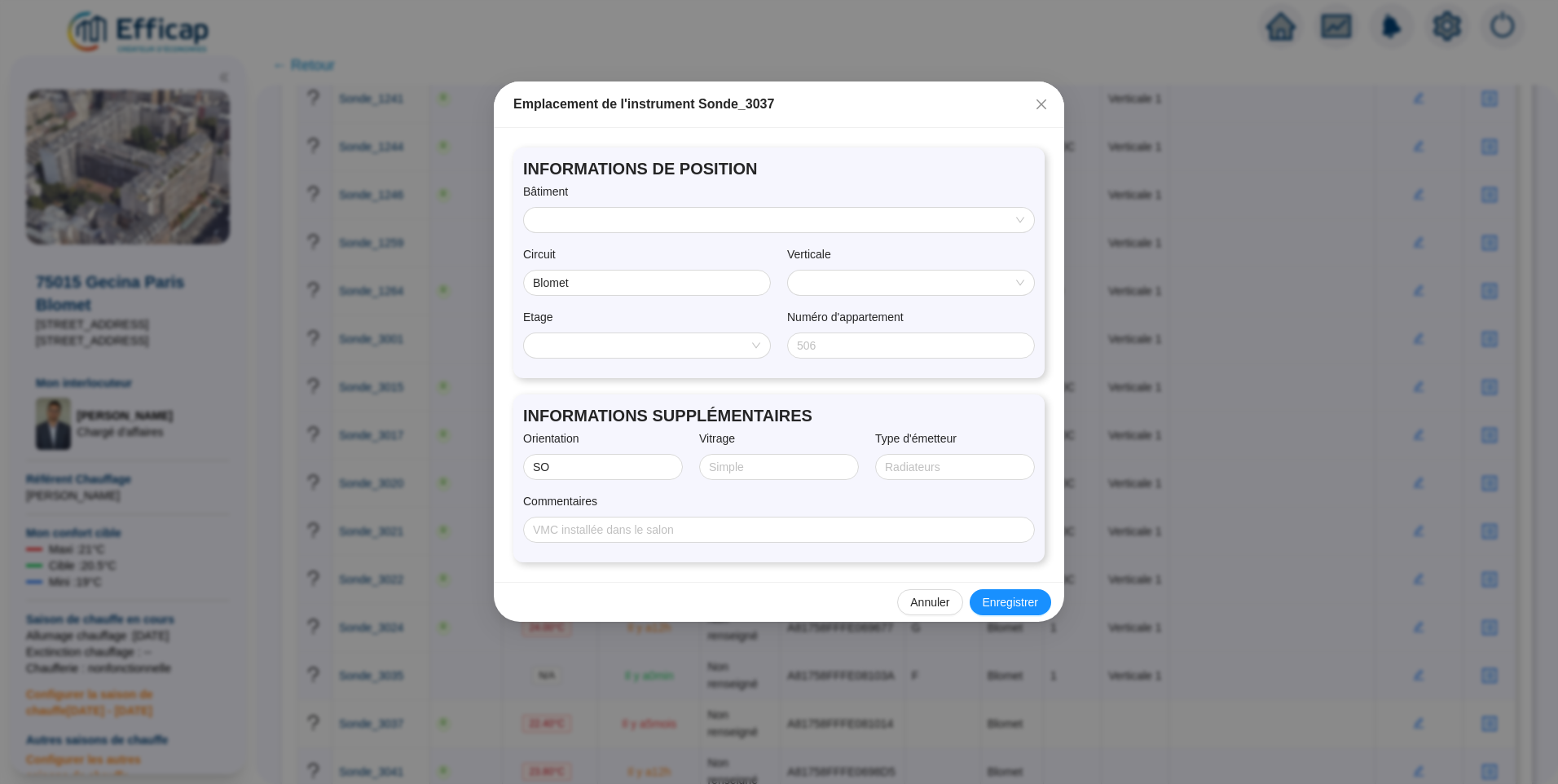
click at [607, 221] on input "search" at bounding box center [771, 219] width 476 height 25
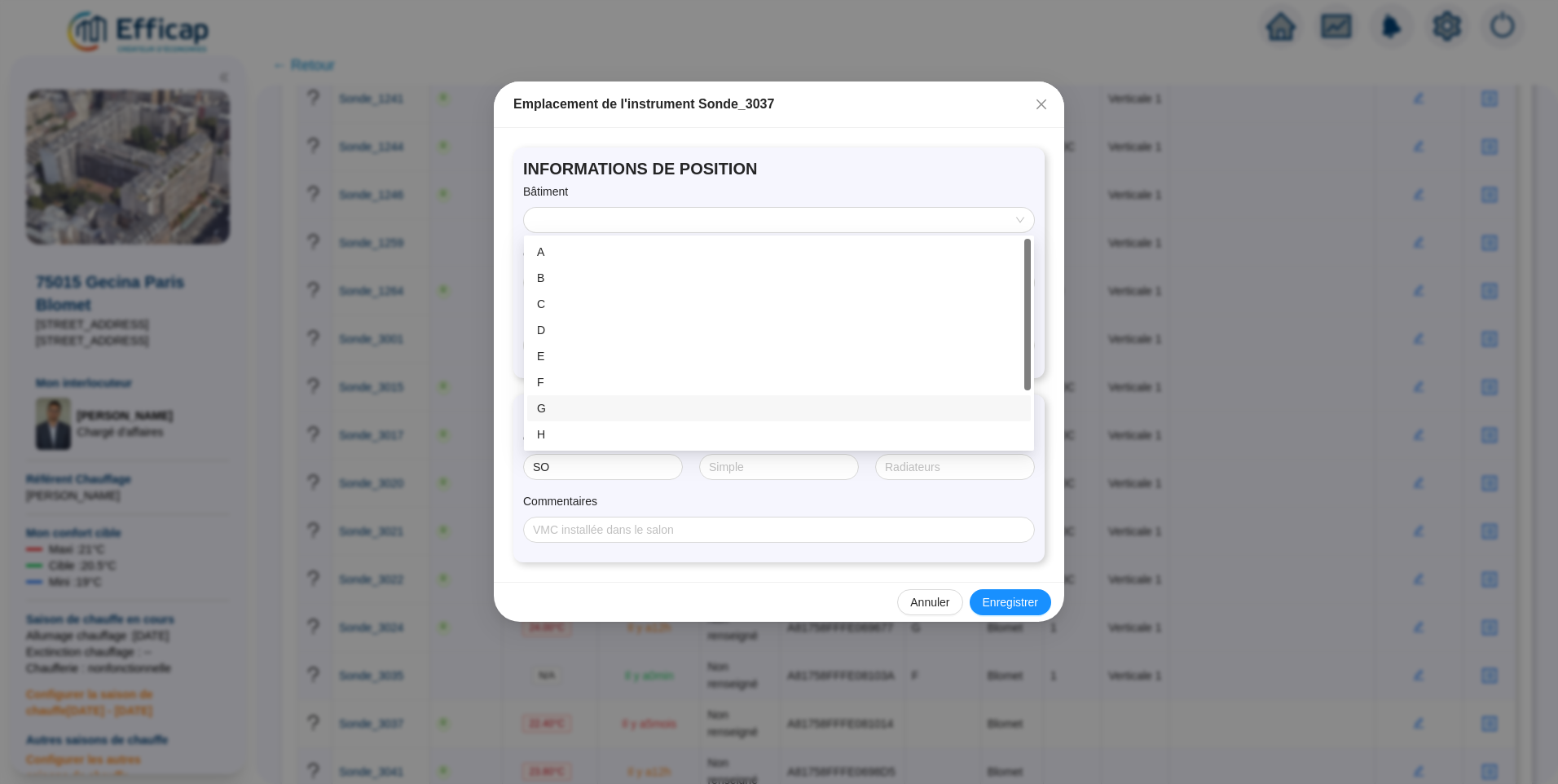
click at [591, 403] on div "G" at bounding box center [779, 408] width 484 height 17
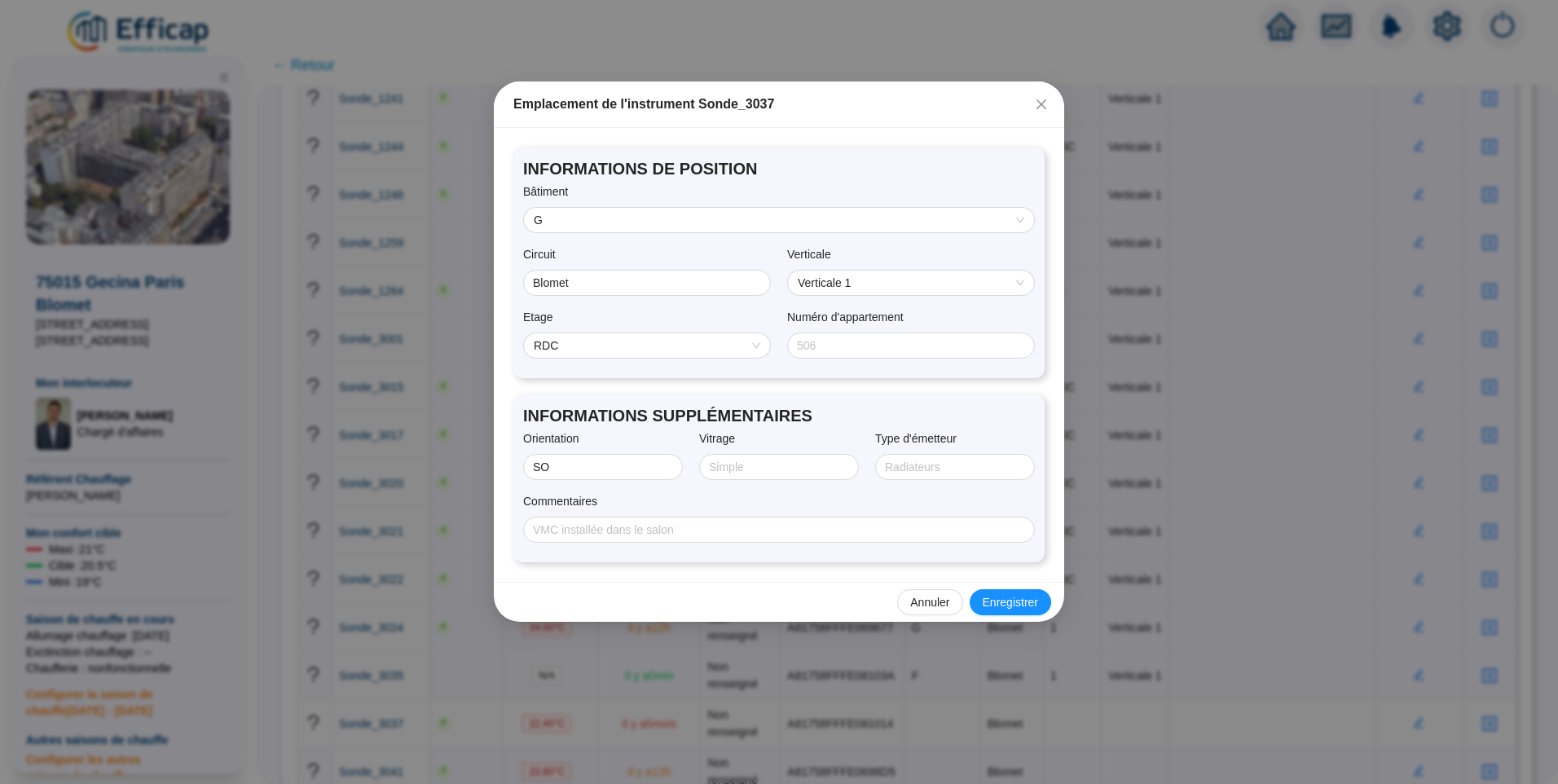
click at [584, 345] on span "RDC" at bounding box center [647, 345] width 227 height 25
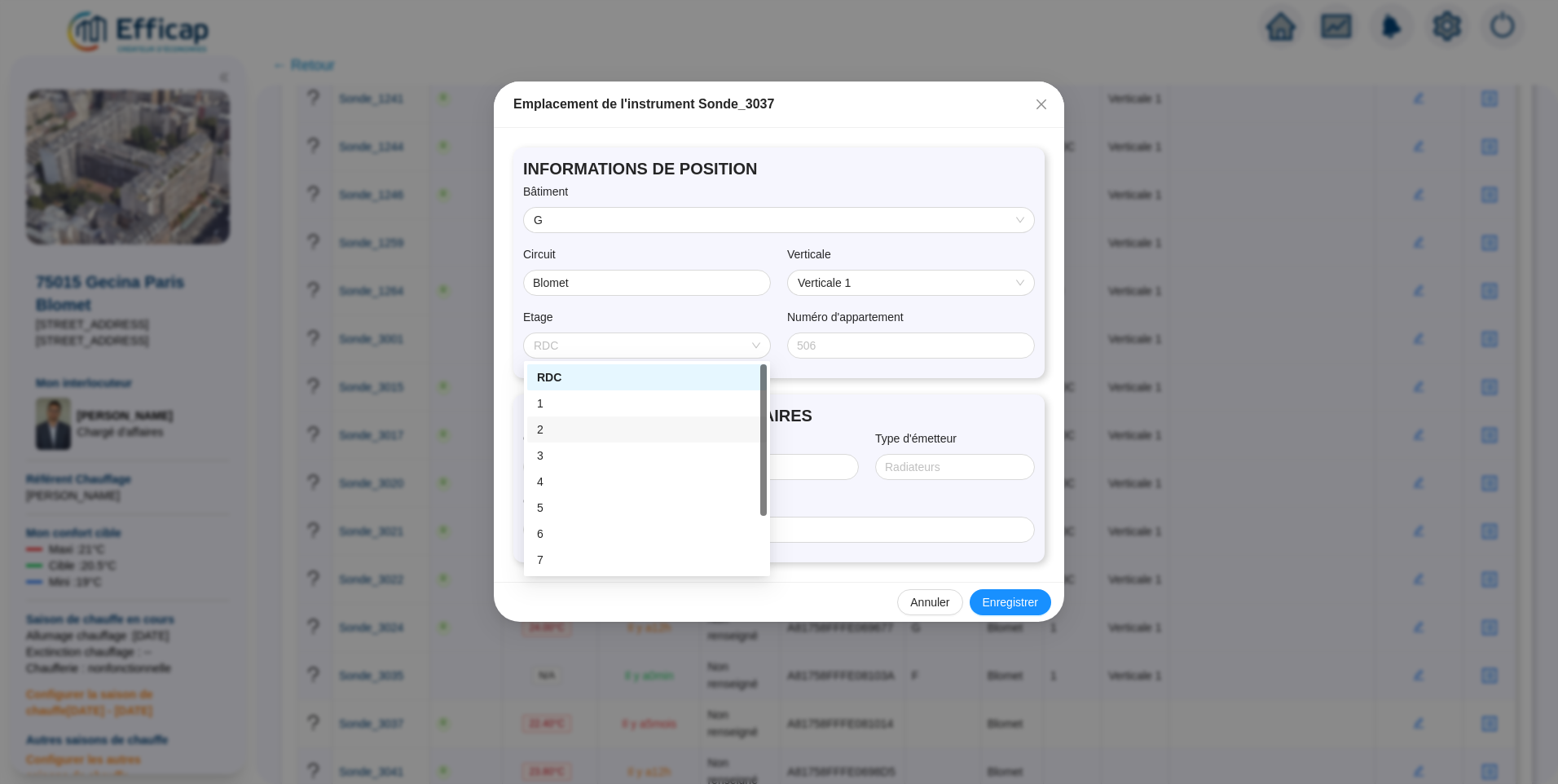
click at [561, 434] on div "2" at bounding box center [647, 429] width 220 height 17
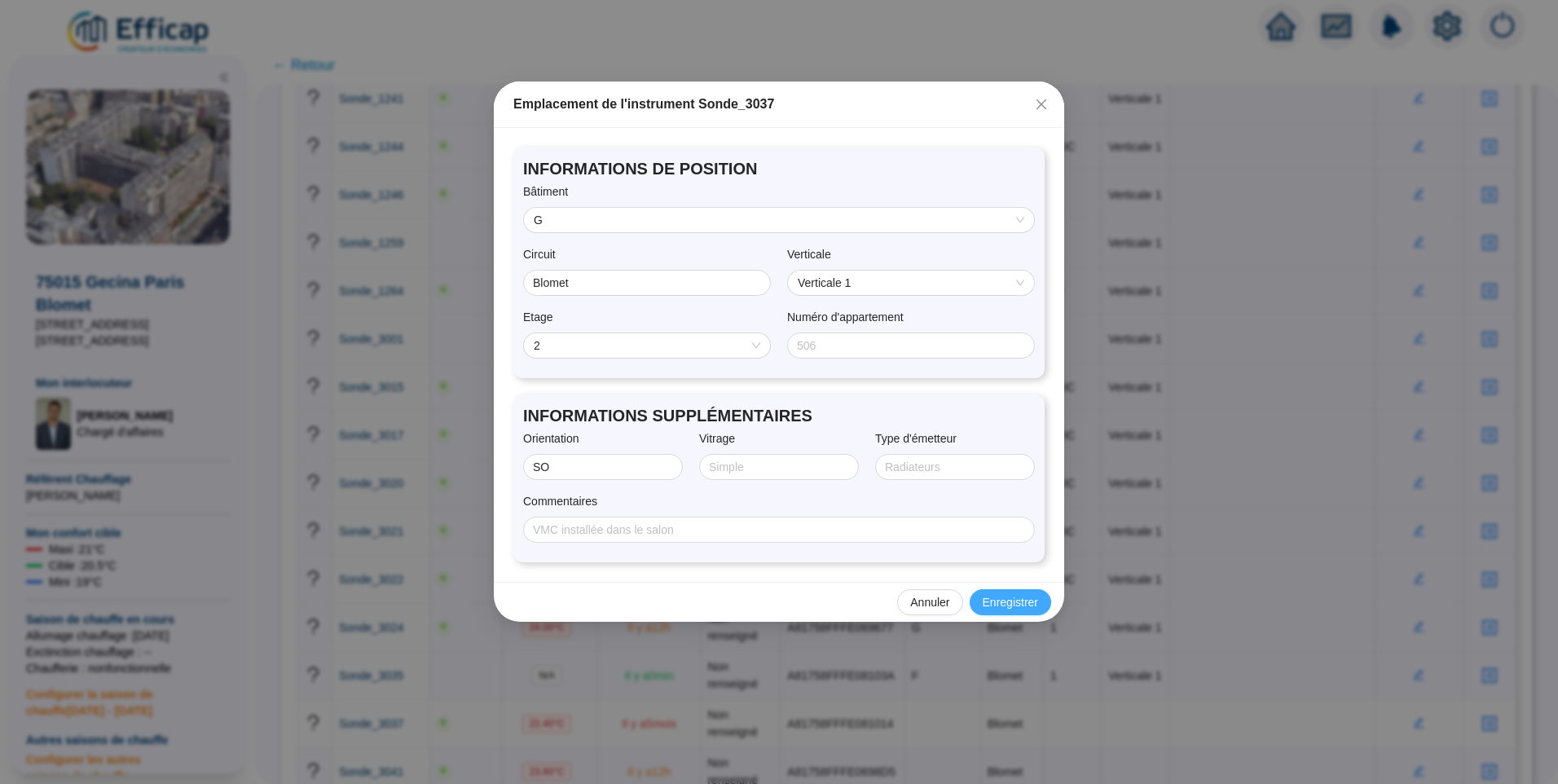
click at [1008, 608] on span "Enregistrer" at bounding box center [1011, 602] width 56 height 17
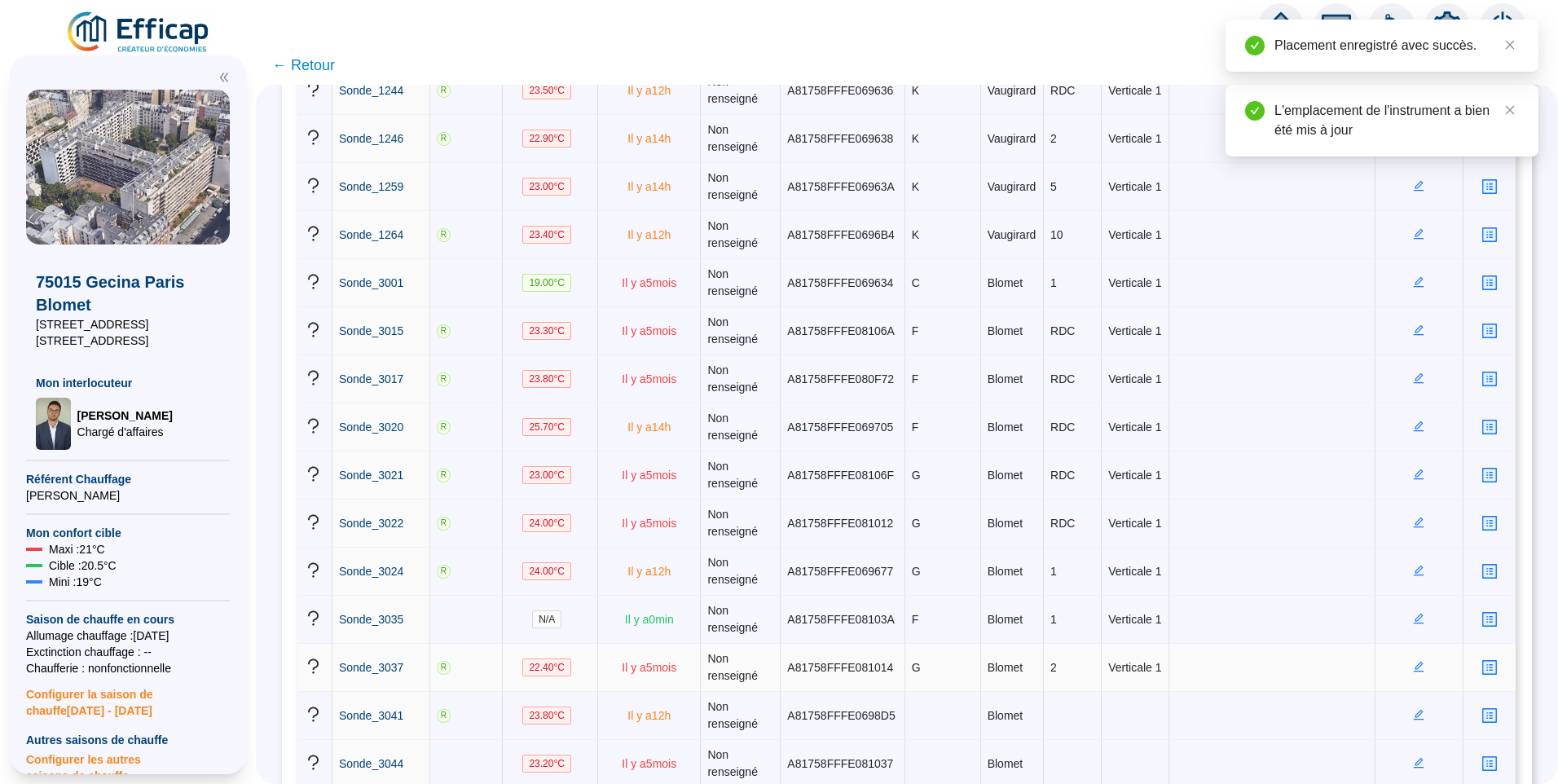
scroll to position [3260, 0]
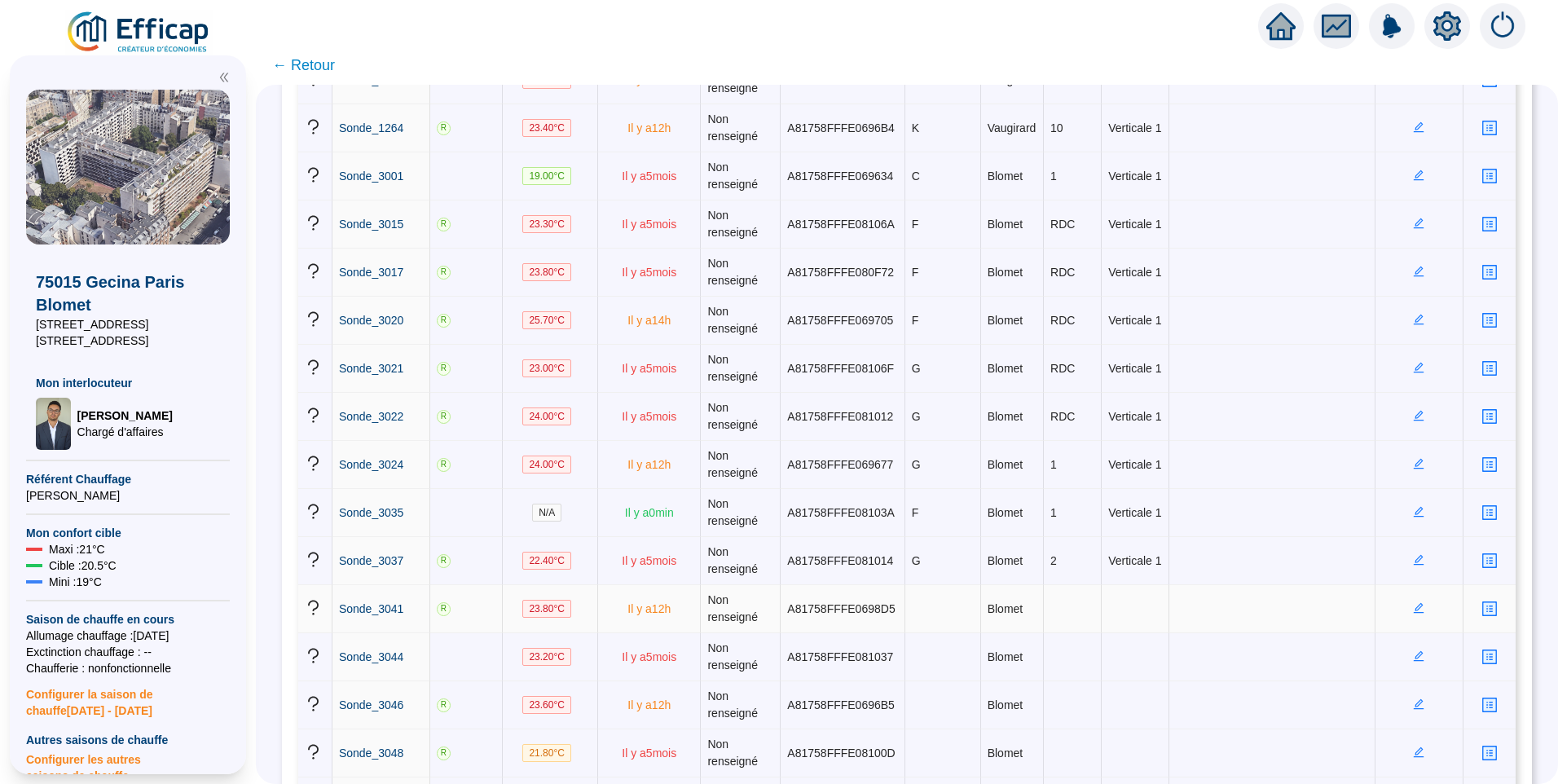
click at [1414, 611] on icon "edit" at bounding box center [1419, 608] width 11 height 11
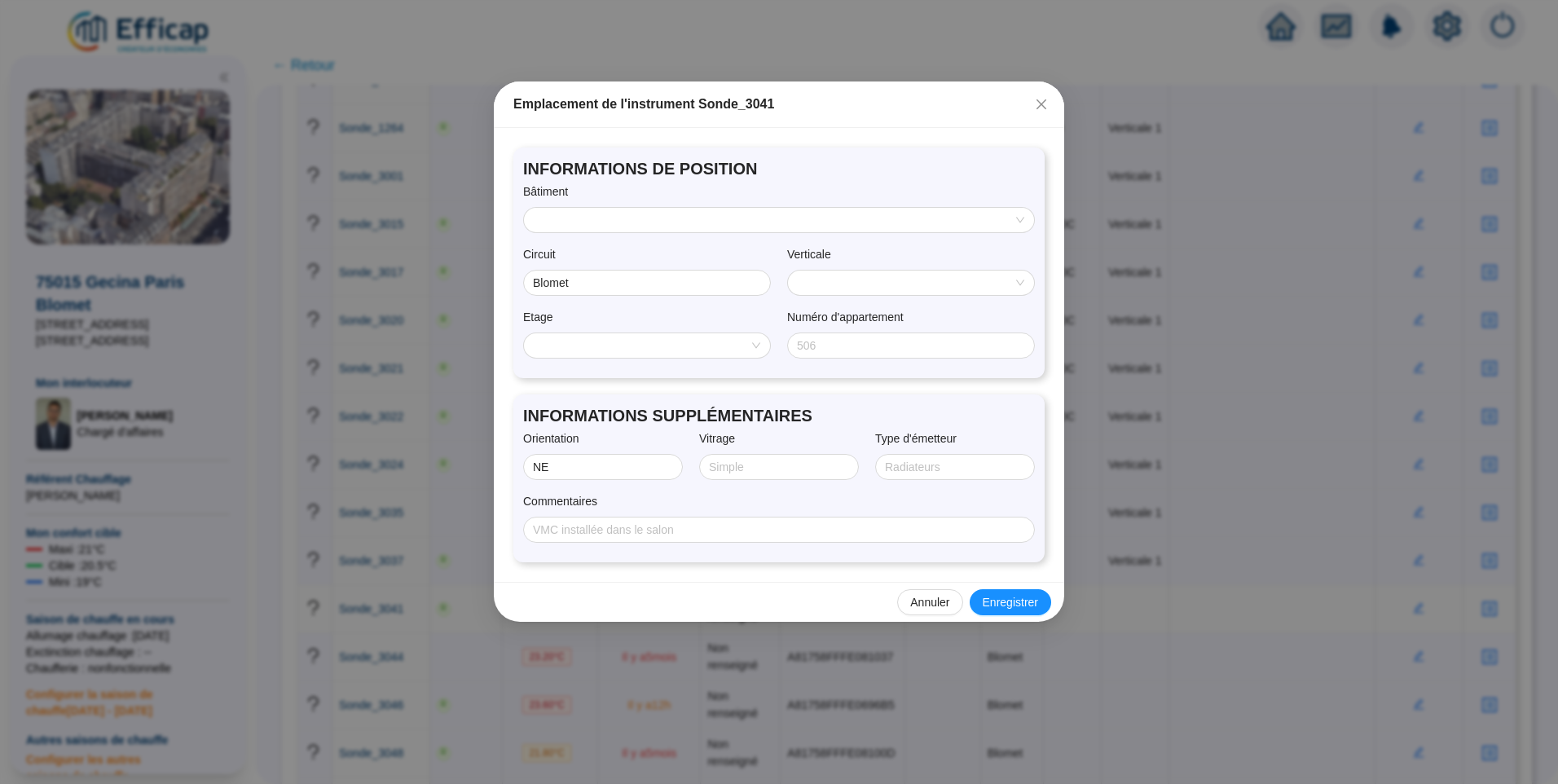
click at [665, 216] on input "search" at bounding box center [771, 219] width 476 height 25
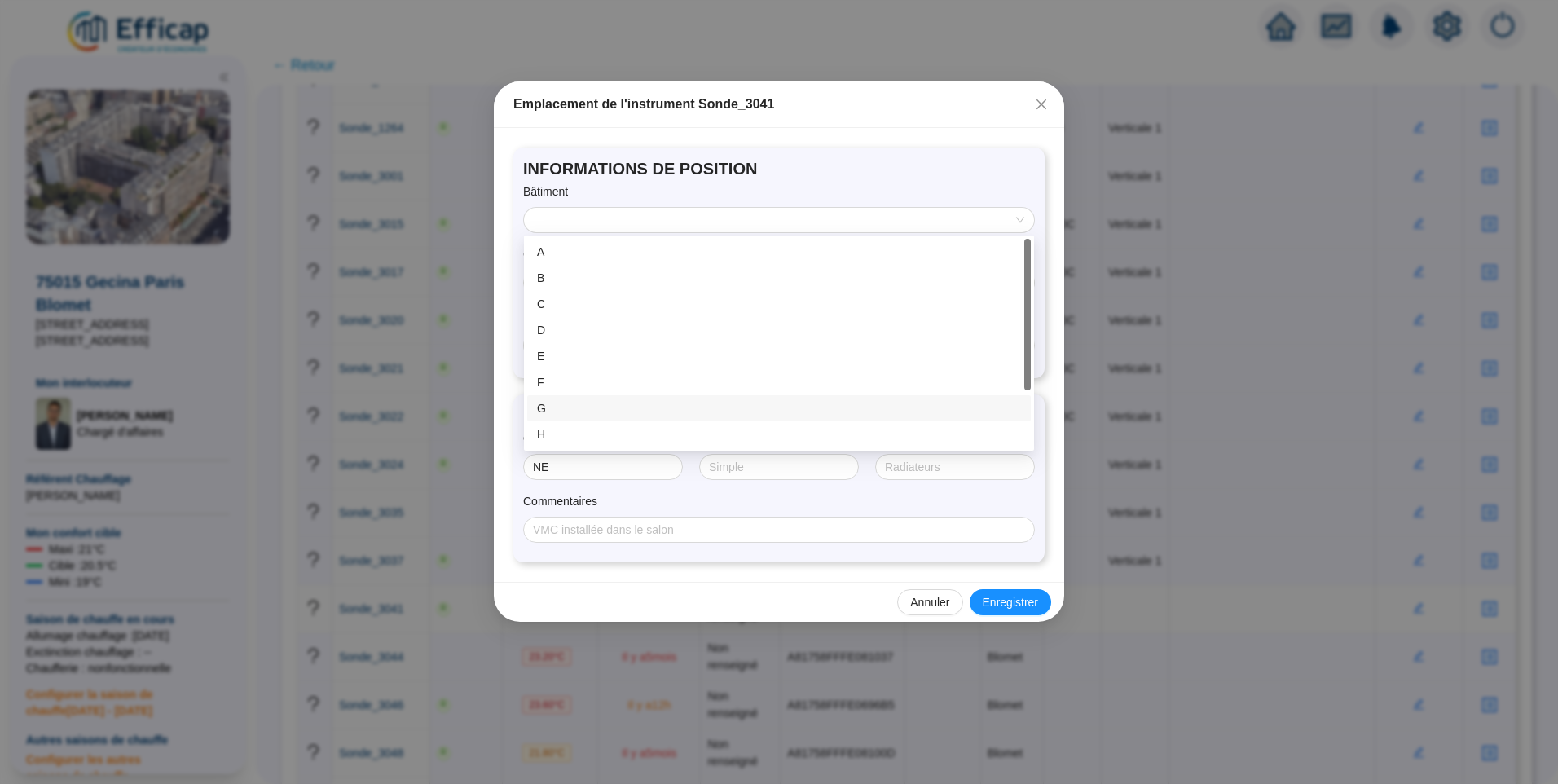
click at [594, 408] on div "G" at bounding box center [779, 408] width 484 height 17
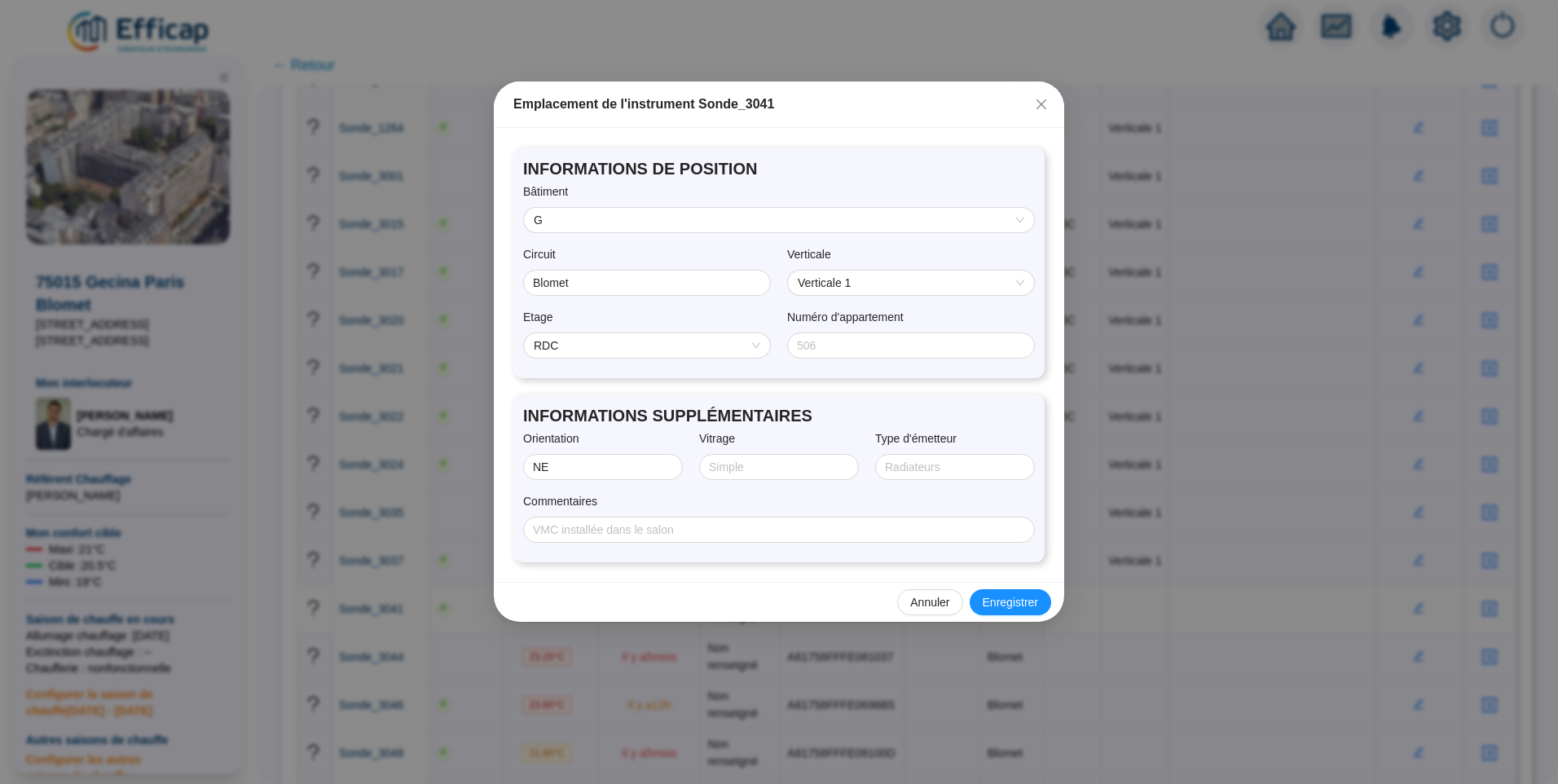
click at [587, 343] on span "RDC" at bounding box center [647, 345] width 227 height 25
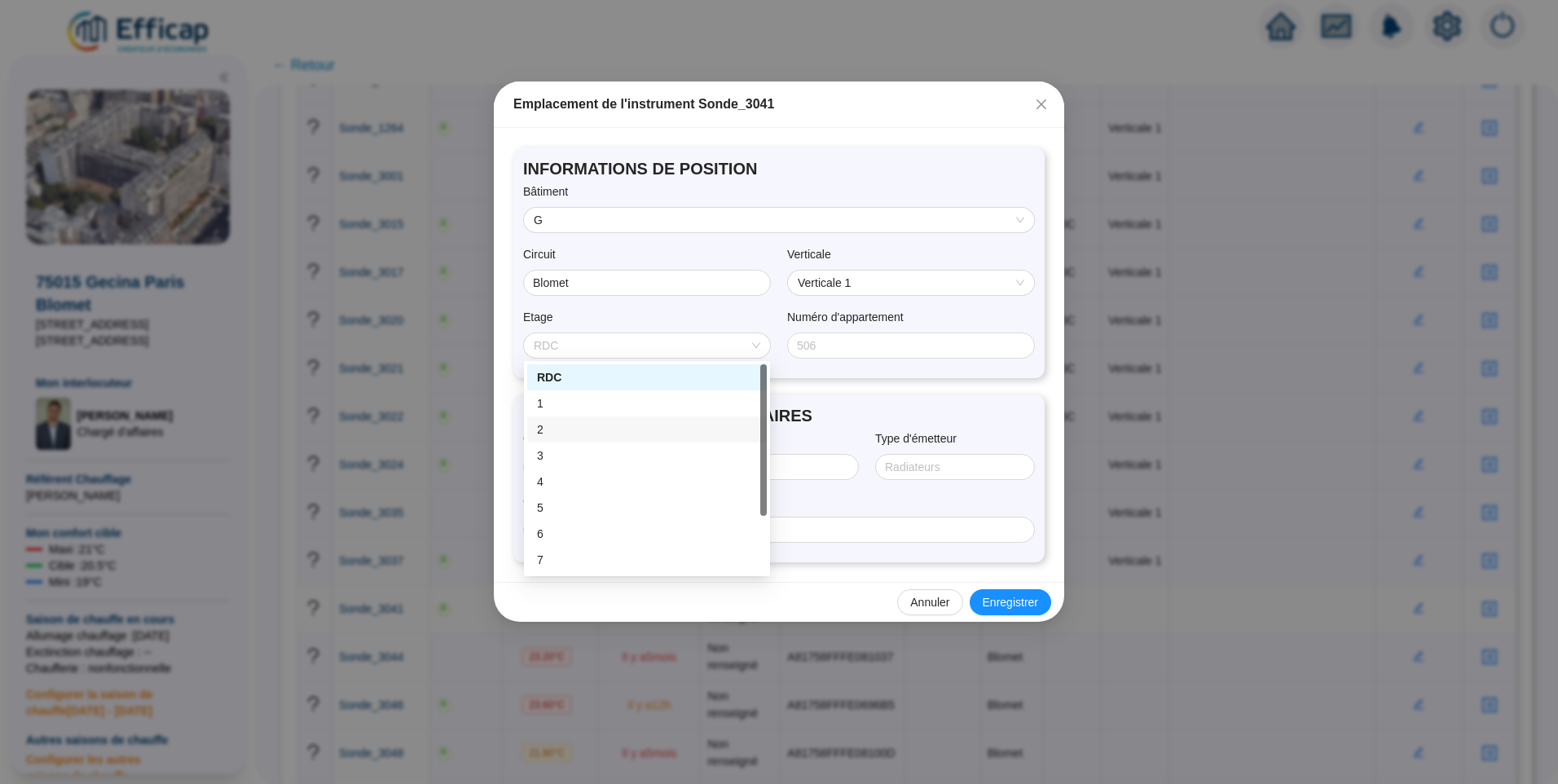
click at [592, 427] on div "2" at bounding box center [647, 429] width 220 height 17
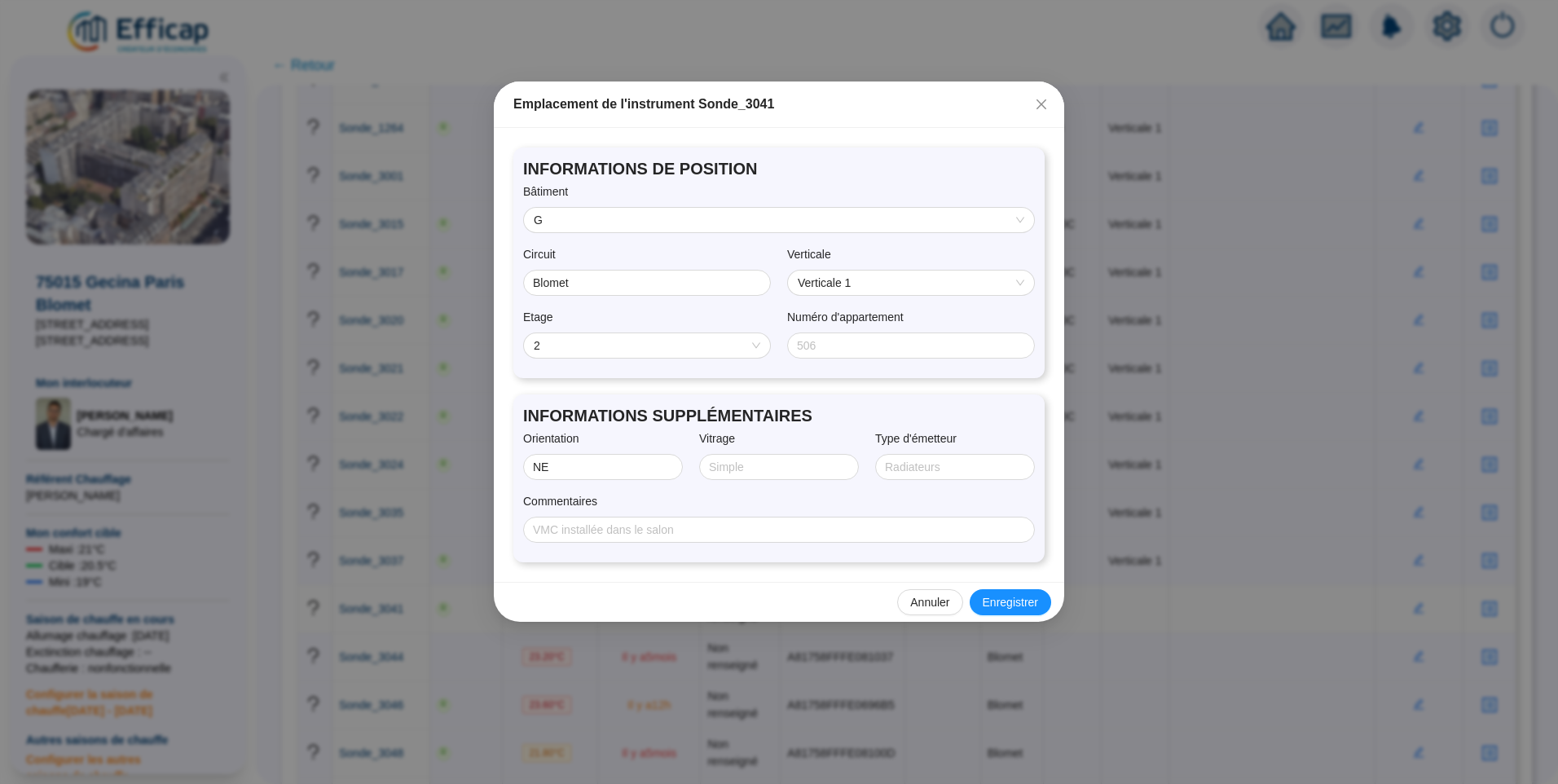
drag, startPoint x: 1011, startPoint y: 601, endPoint x: 1027, endPoint y: 584, distance: 23.3
click at [1012, 601] on span "Enregistrer" at bounding box center [1011, 602] width 56 height 17
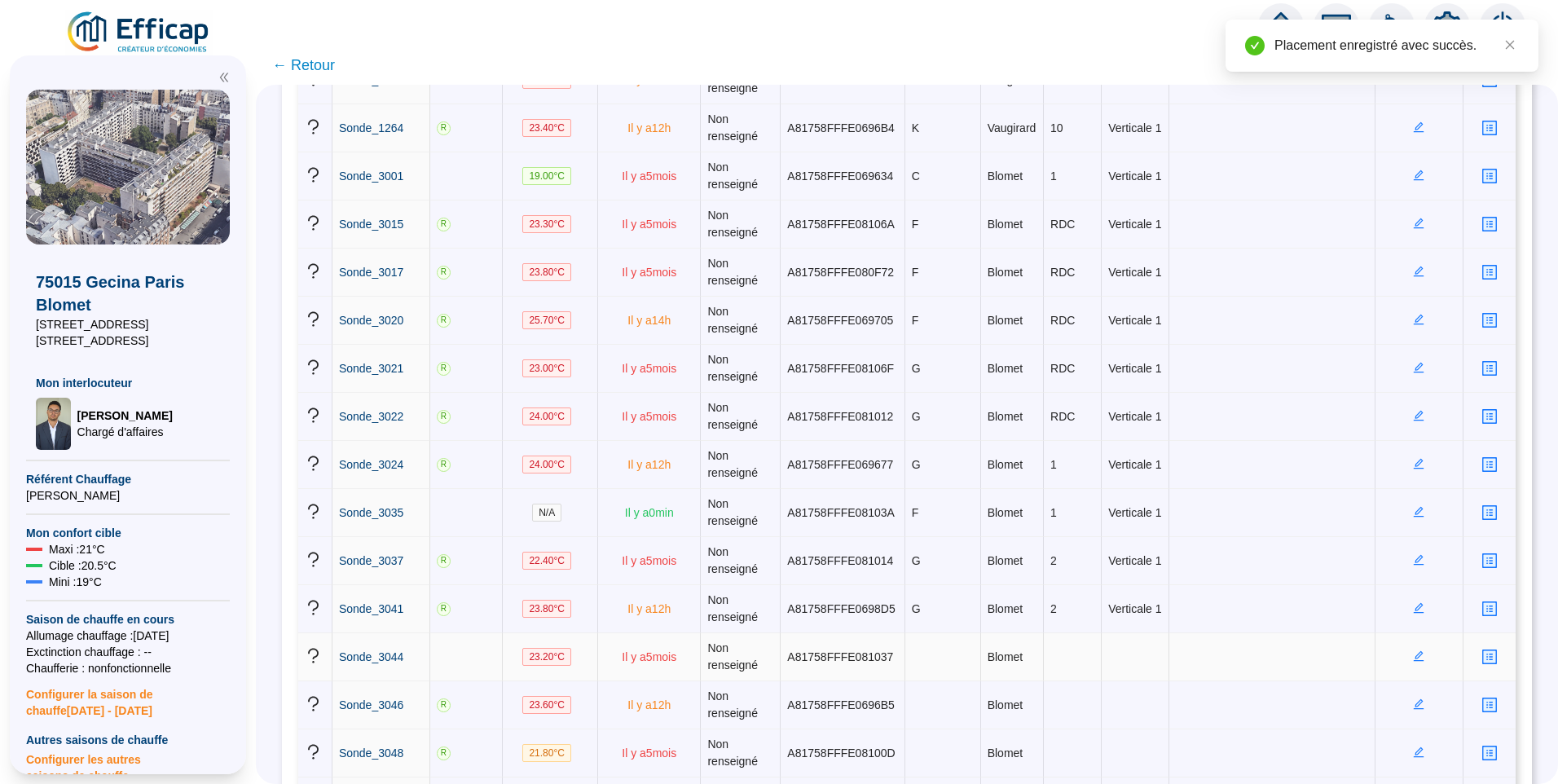
click at [1414, 658] on icon "edit" at bounding box center [1419, 656] width 11 height 11
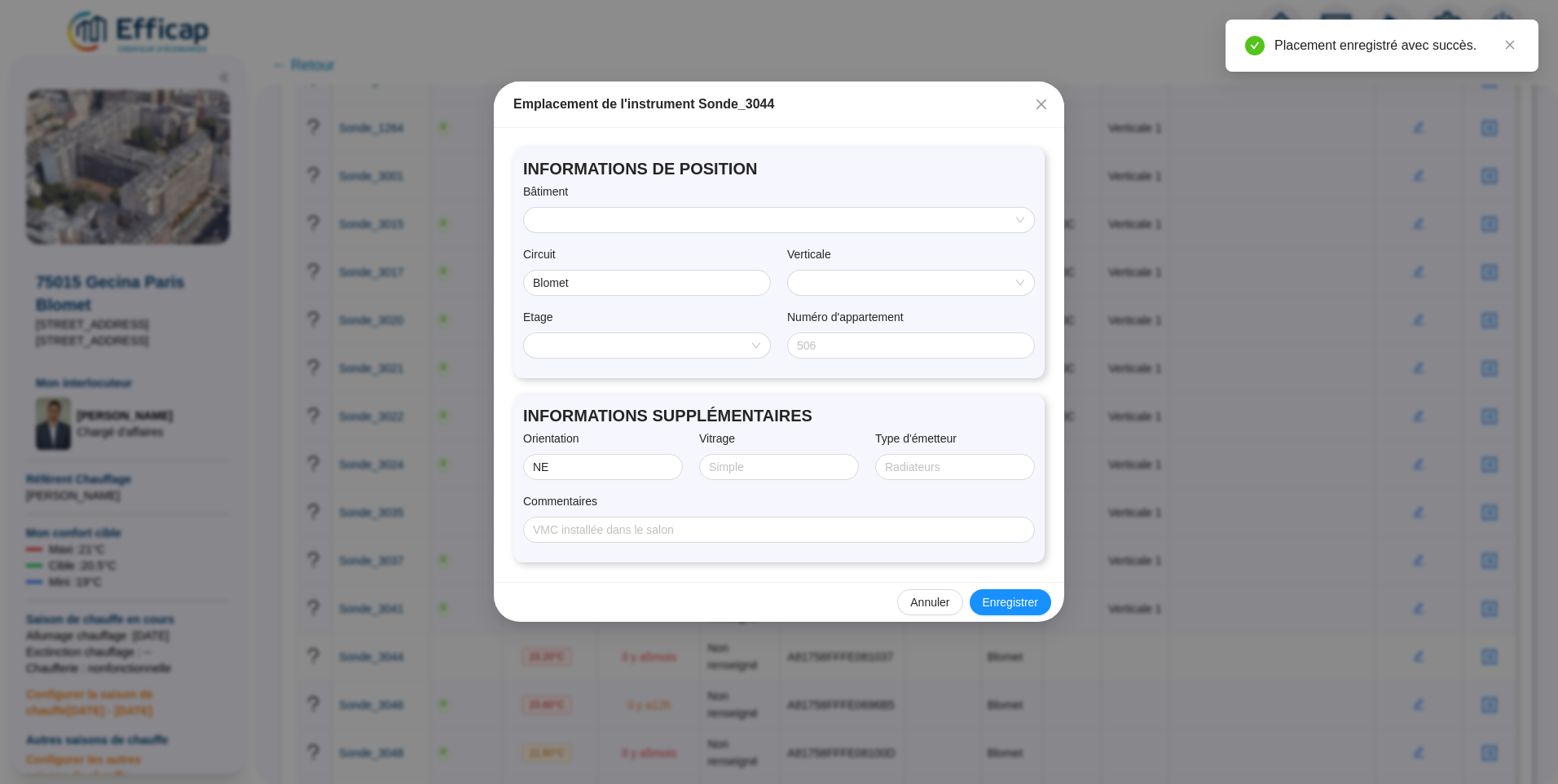
click at [673, 230] on input "search" at bounding box center [771, 219] width 476 height 25
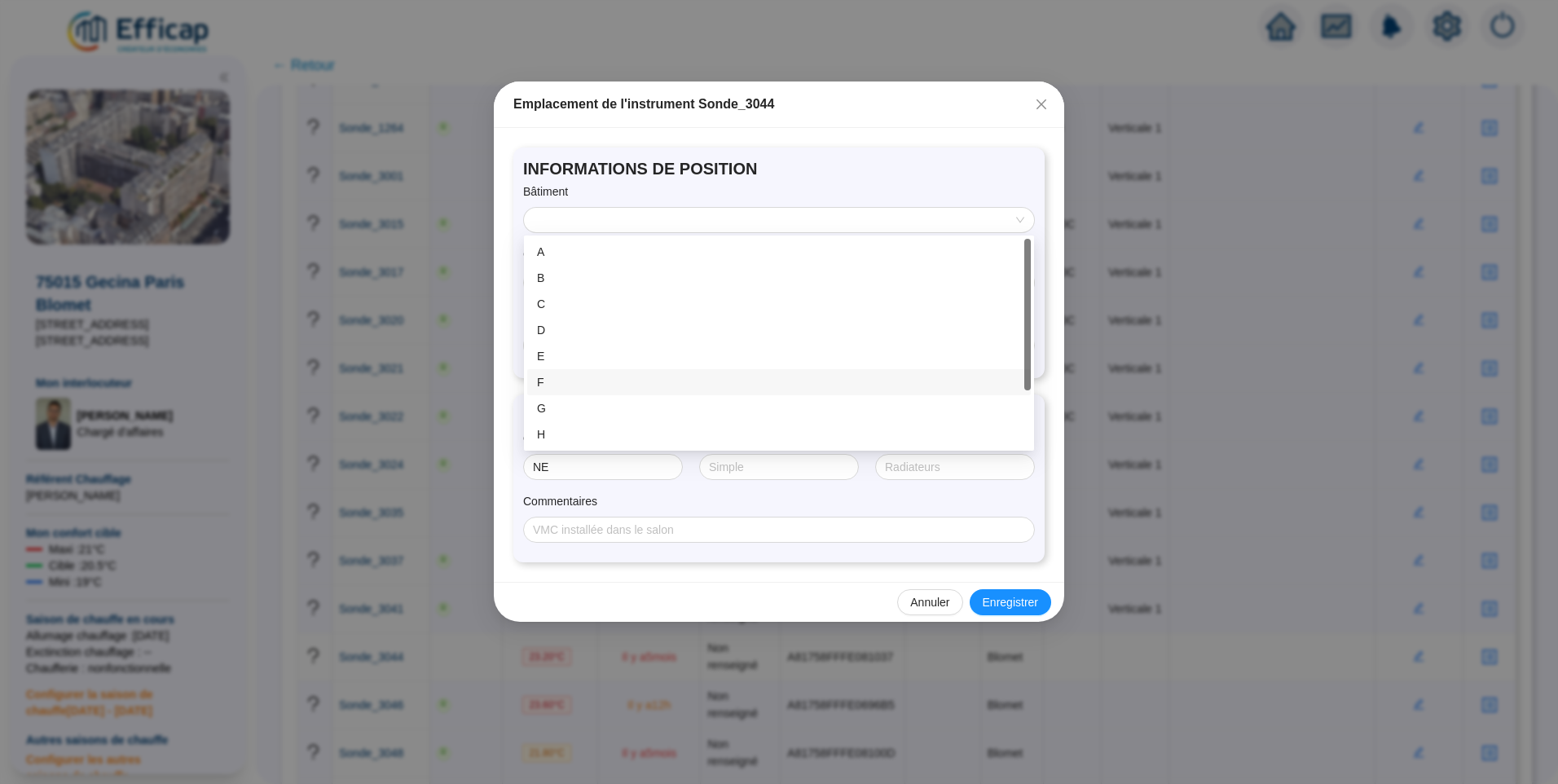
click at [586, 374] on div "F" at bounding box center [779, 382] width 484 height 17
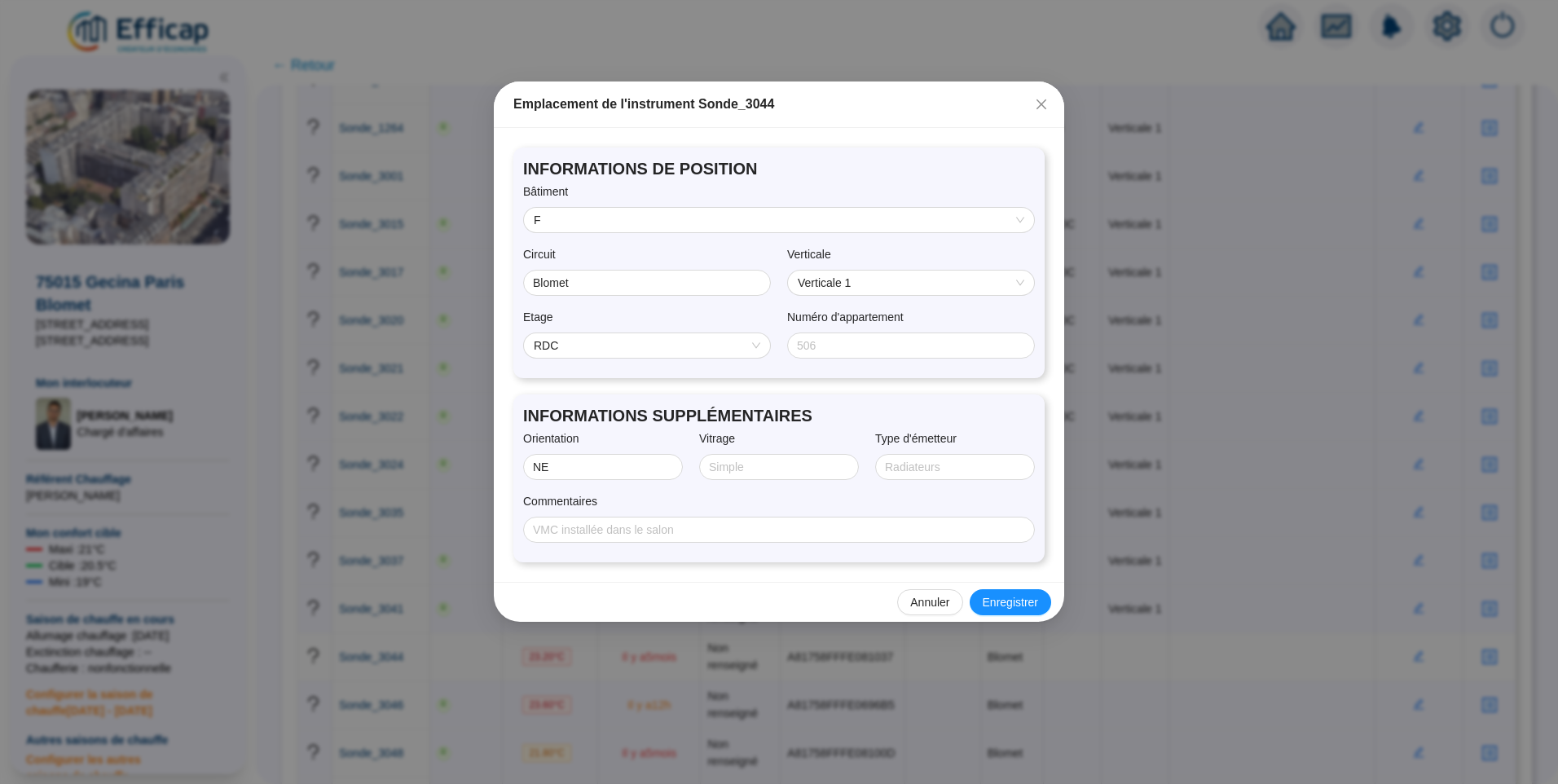
click at [589, 344] on span "RDC" at bounding box center [647, 345] width 227 height 25
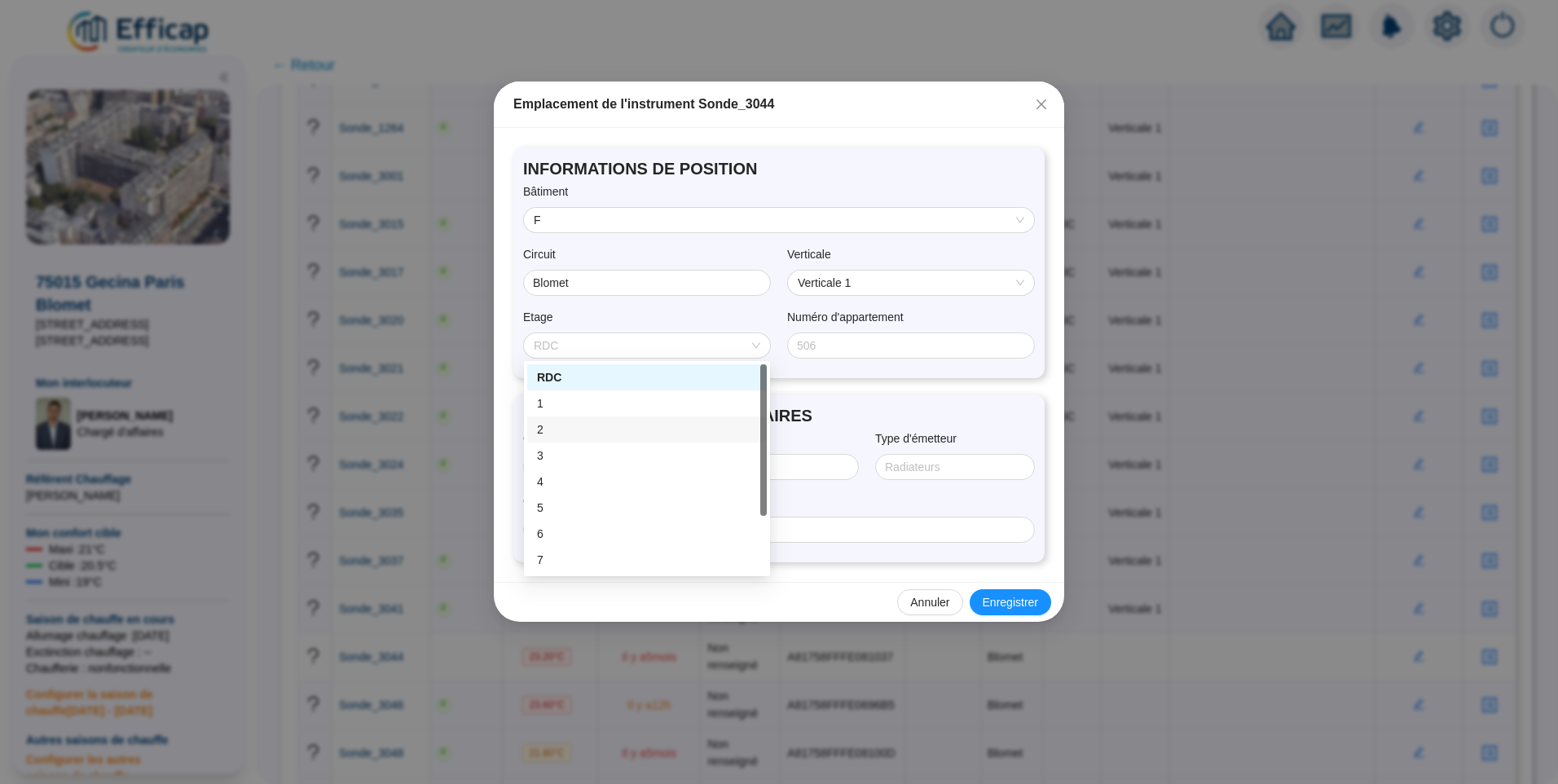
click at [565, 423] on div "2" at bounding box center [647, 429] width 220 height 17
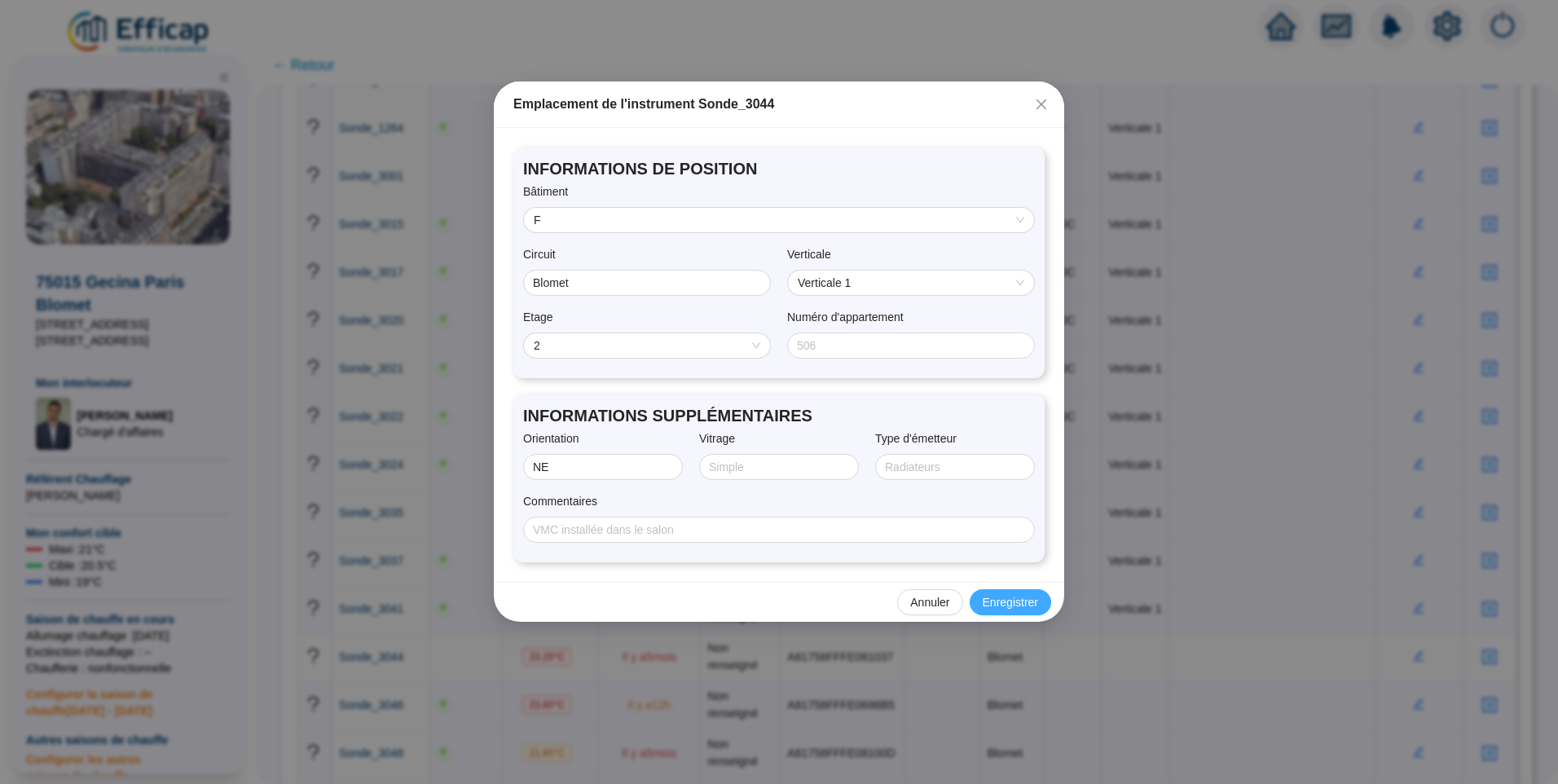
click at [1022, 600] on span "Enregistrer" at bounding box center [1011, 602] width 56 height 17
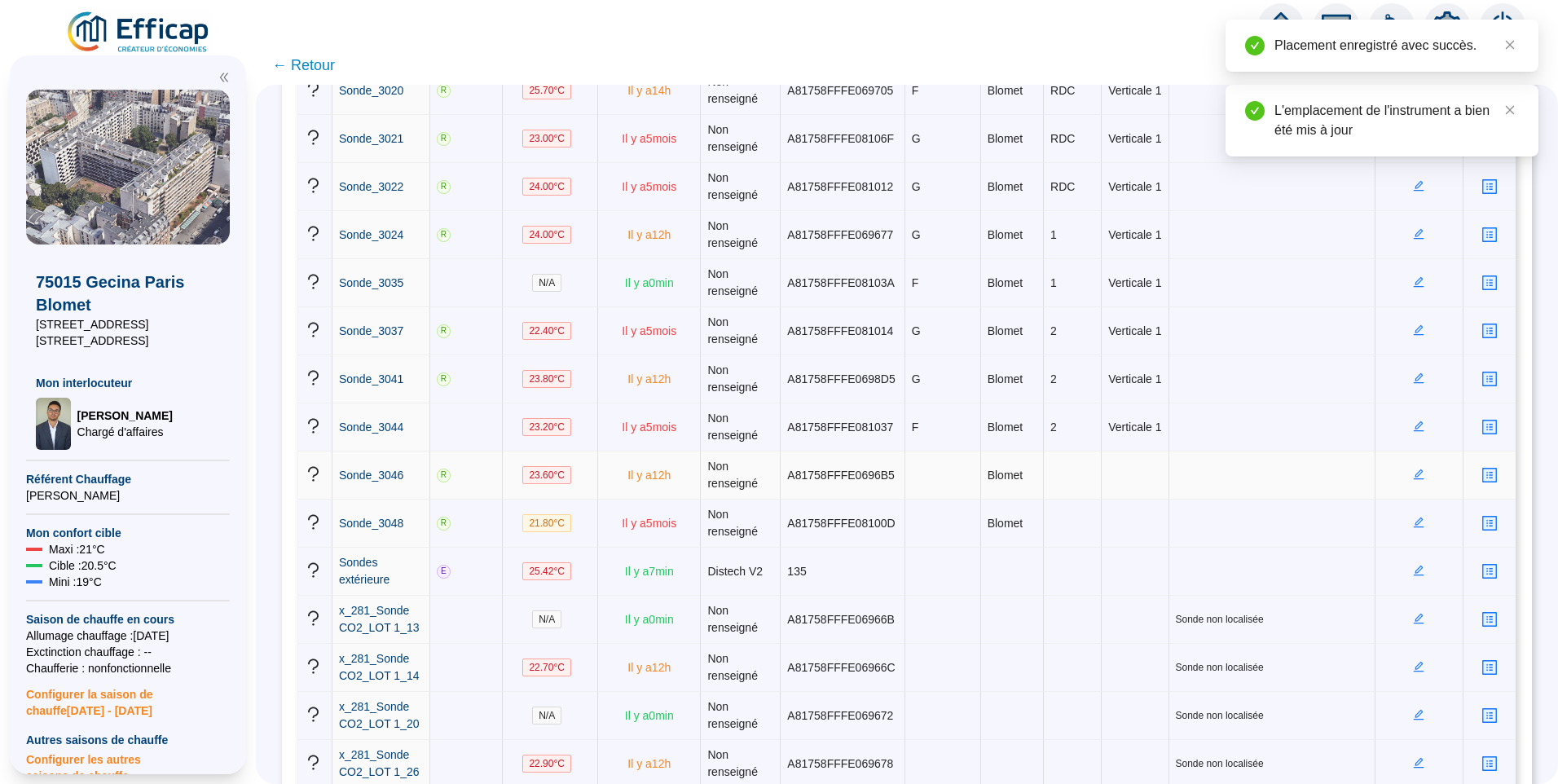
scroll to position [3504, 0]
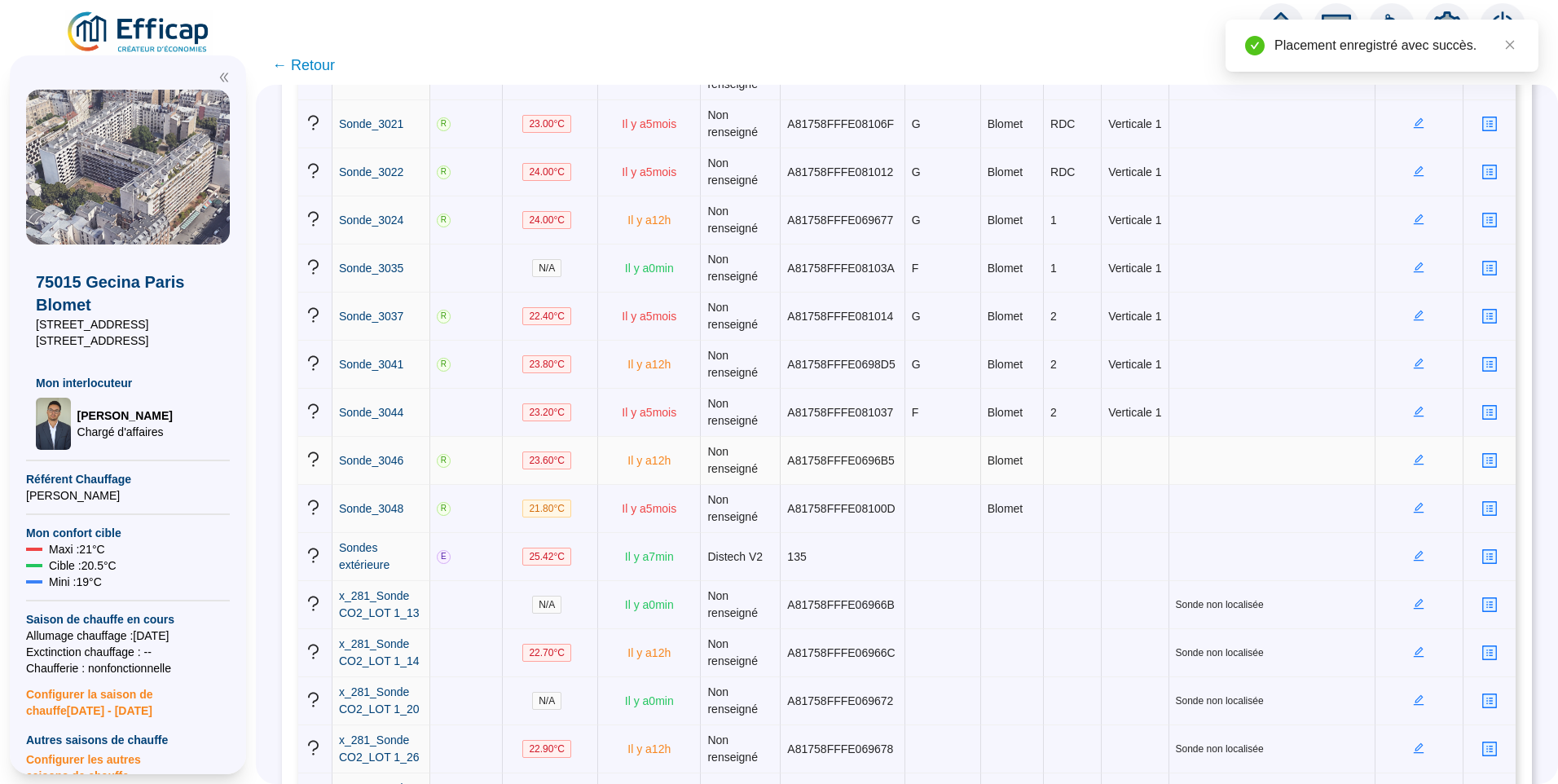
click at [1406, 467] on td at bounding box center [1420, 461] width 88 height 48
click at [1414, 463] on icon "edit" at bounding box center [1419, 461] width 11 height 11
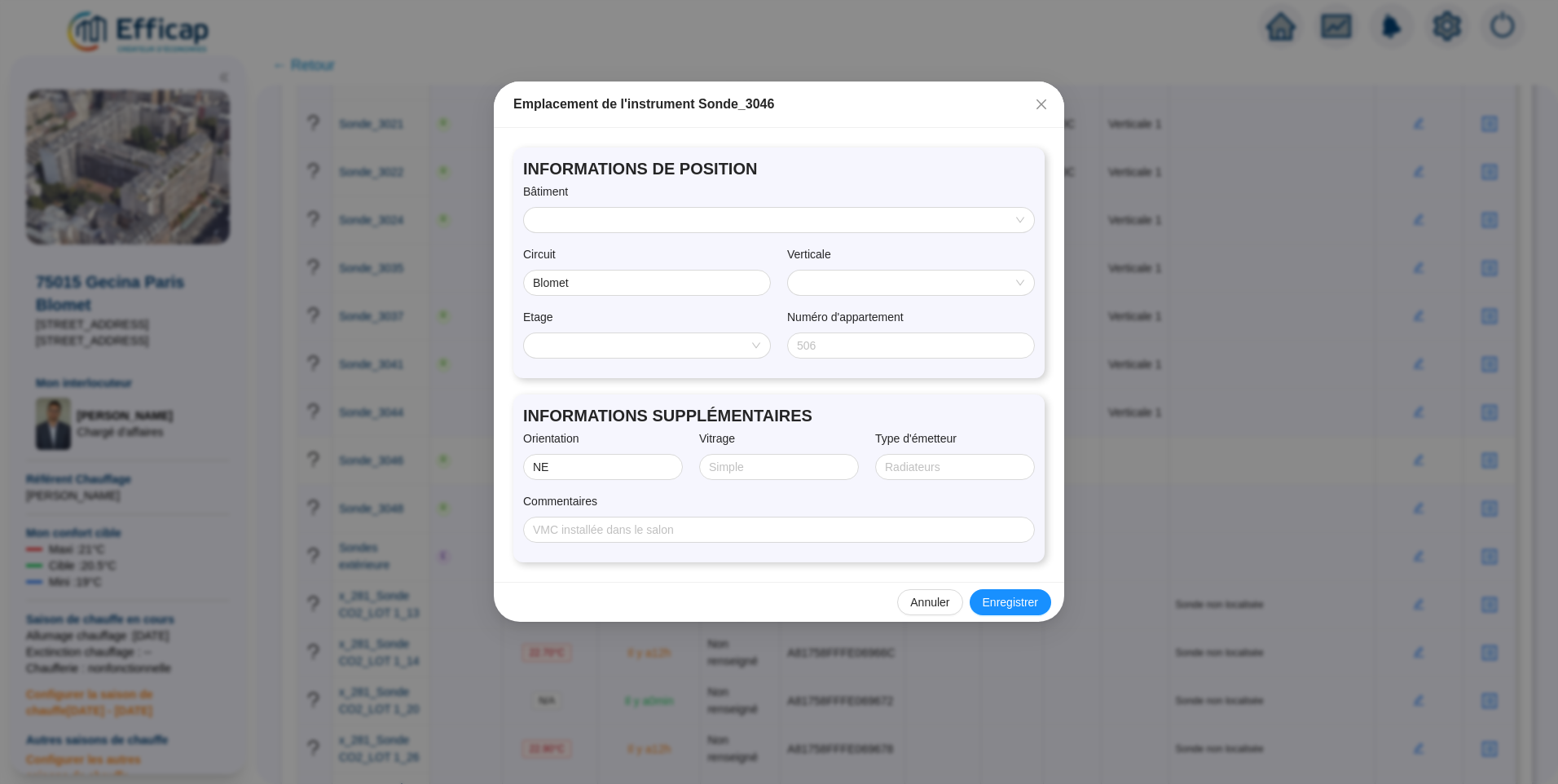
click at [676, 214] on input "search" at bounding box center [771, 219] width 476 height 25
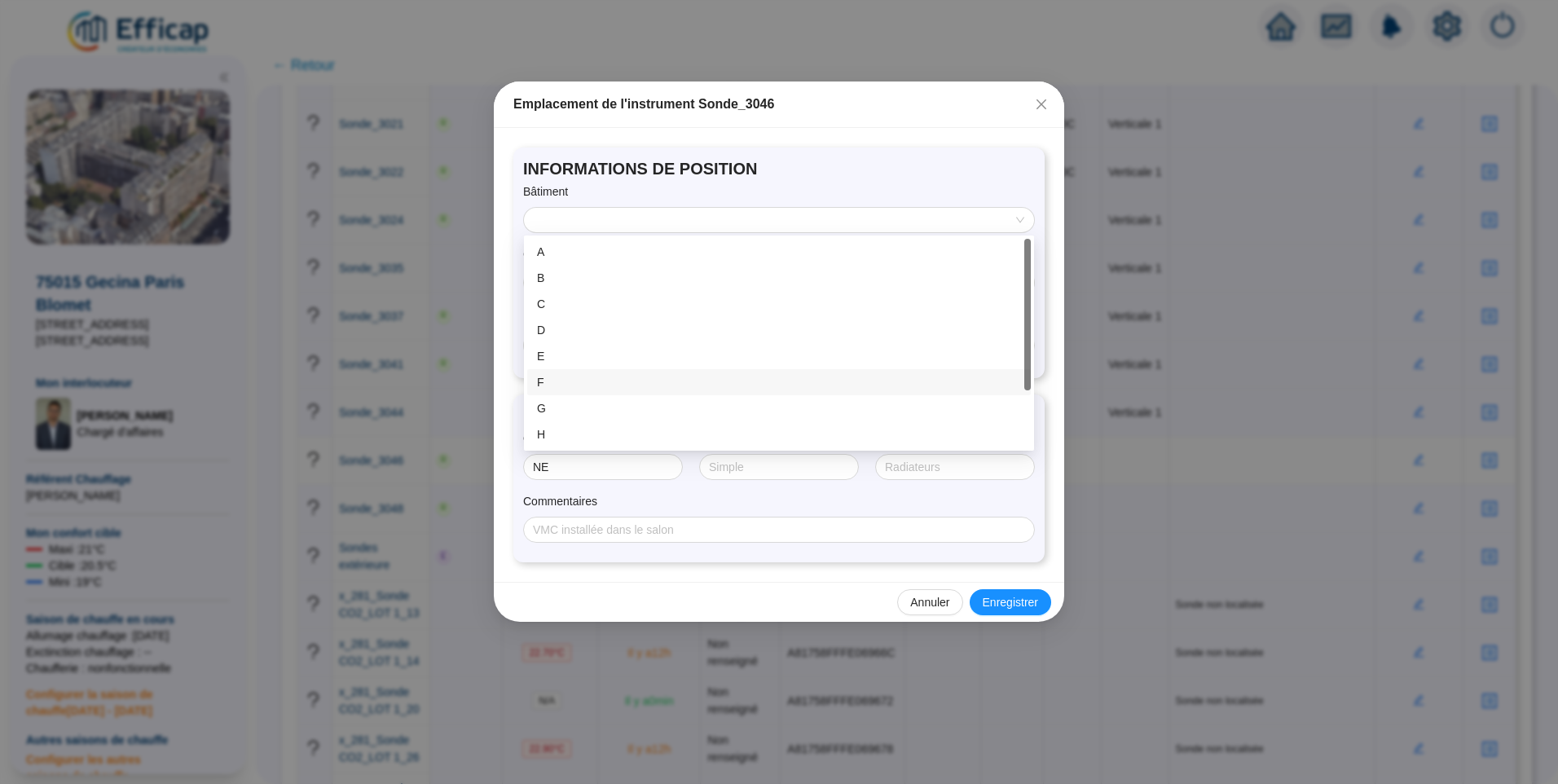
click at [577, 373] on div "F" at bounding box center [779, 382] width 503 height 26
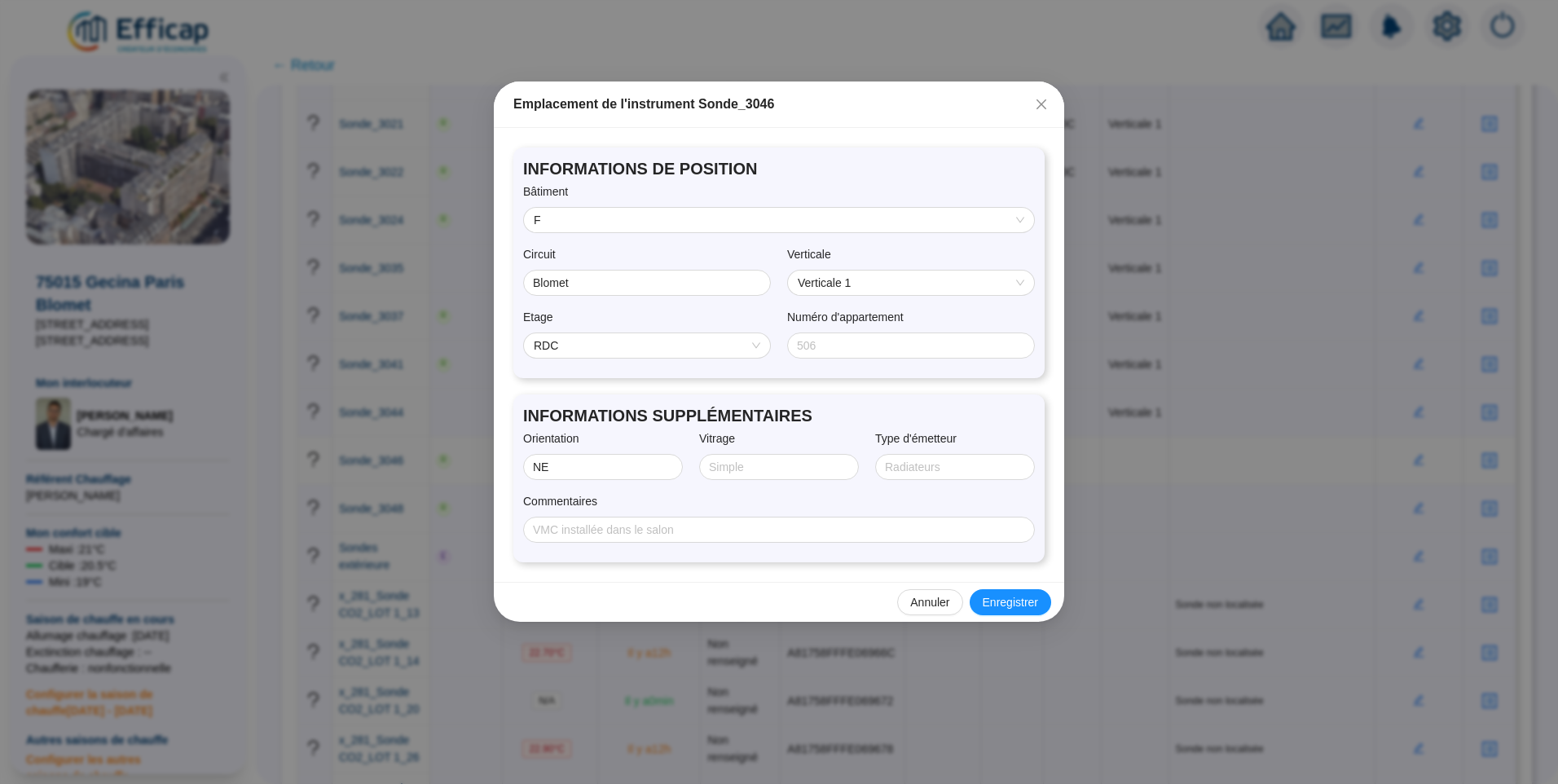
click at [584, 345] on span "RDC" at bounding box center [647, 345] width 227 height 25
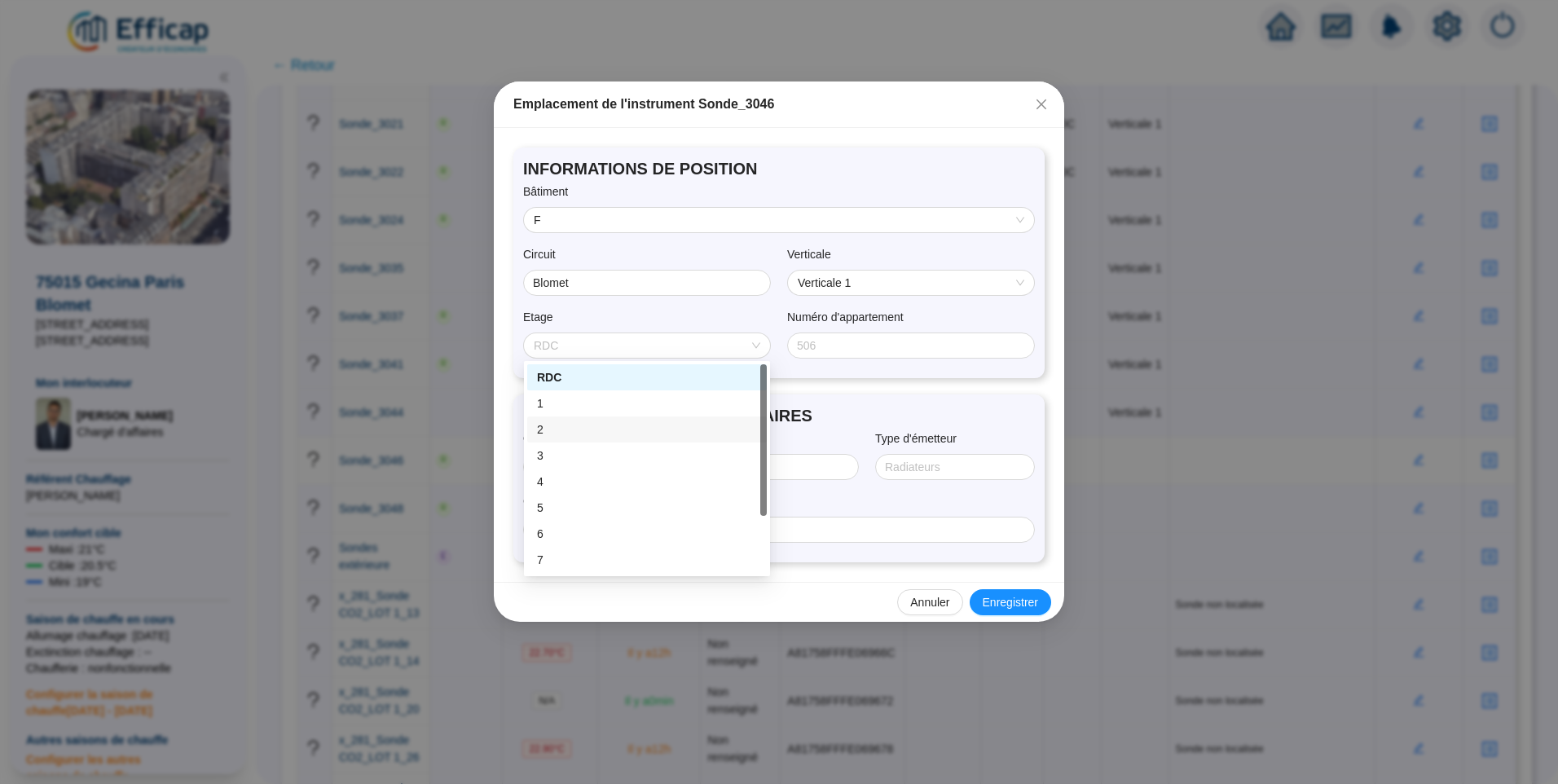
click at [572, 434] on div "2" at bounding box center [647, 429] width 220 height 17
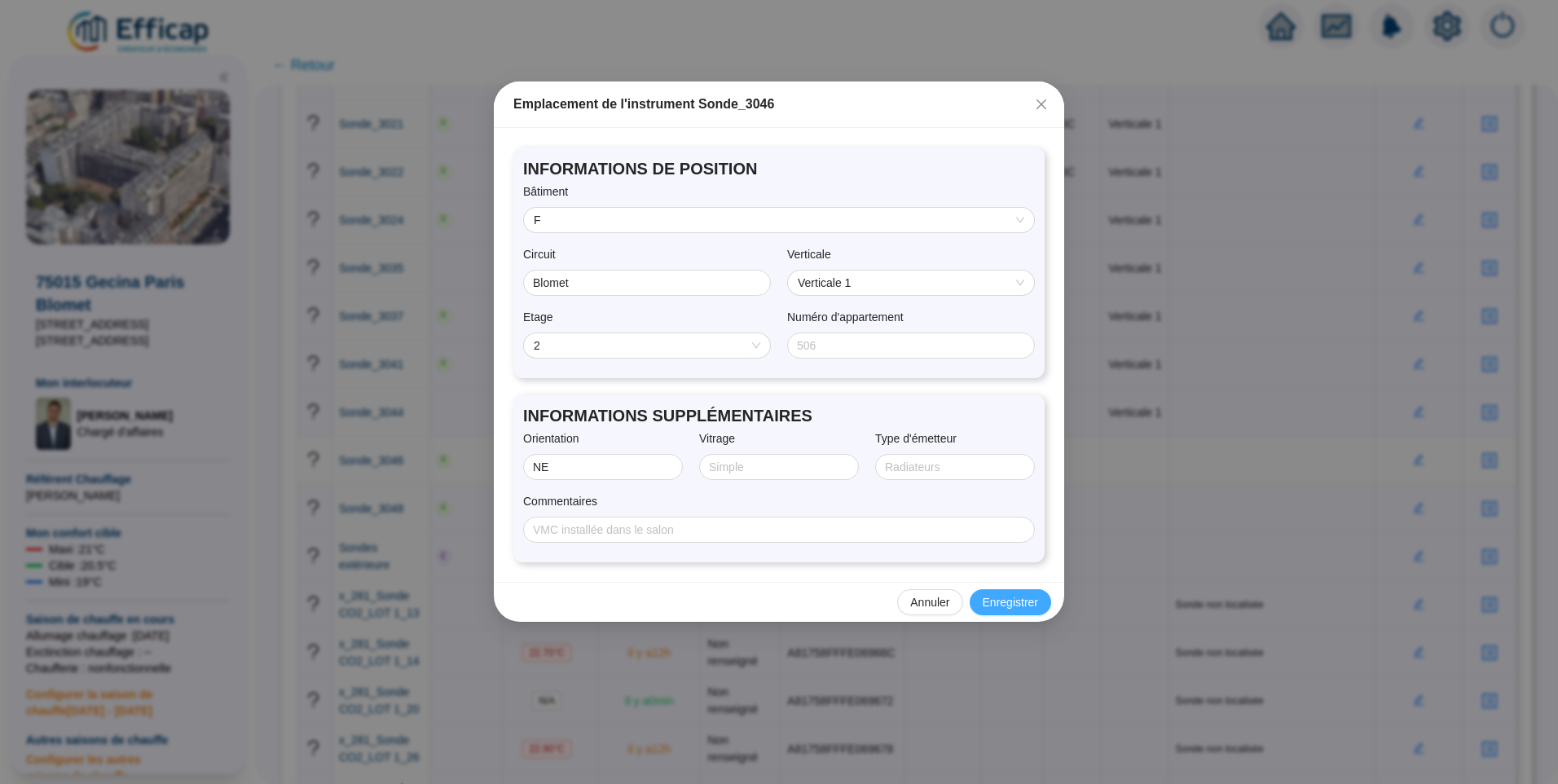
click at [1006, 597] on span "Enregistrer" at bounding box center [1011, 602] width 56 height 17
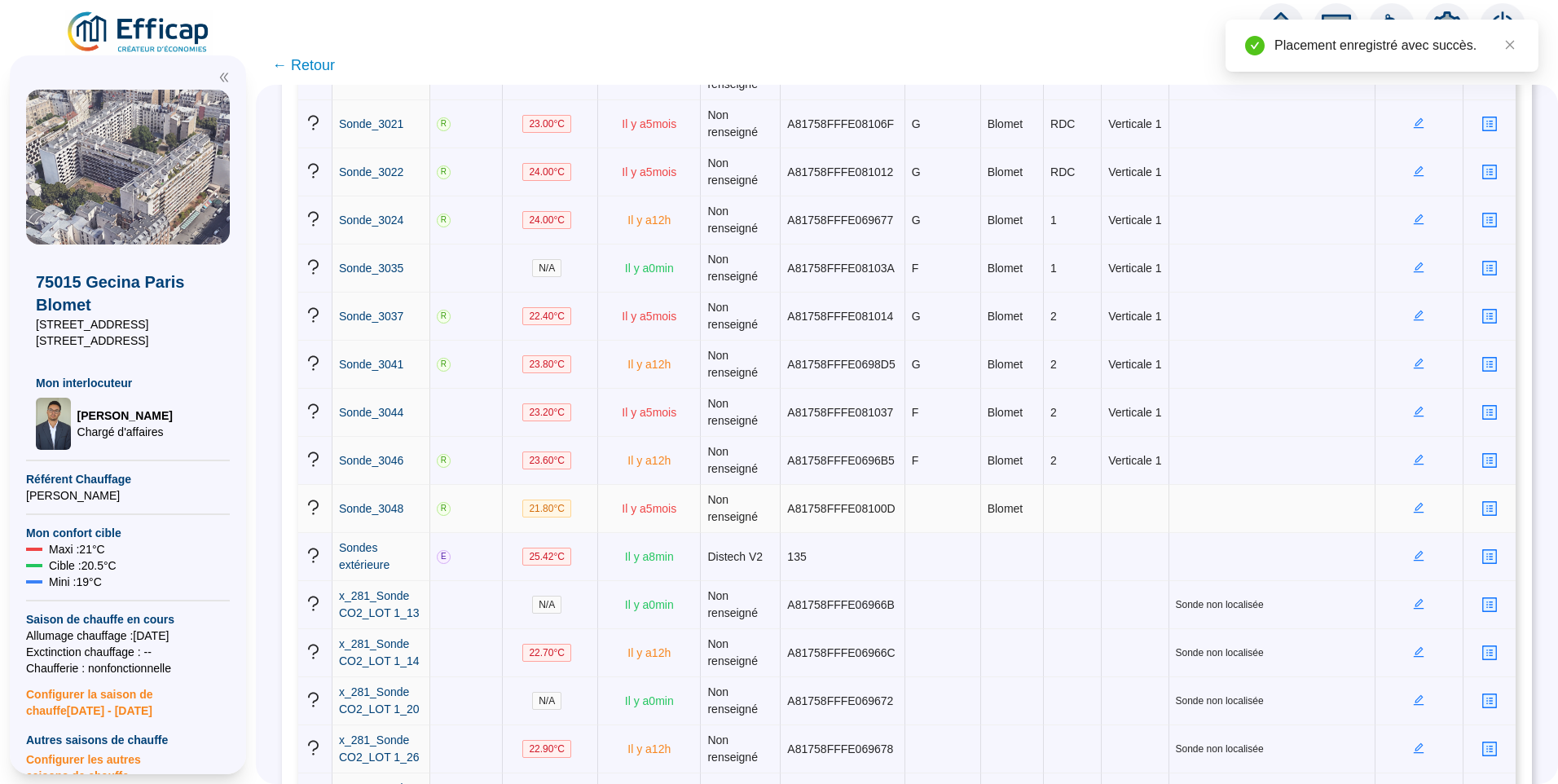
click at [1414, 512] on icon "edit" at bounding box center [1419, 507] width 11 height 11
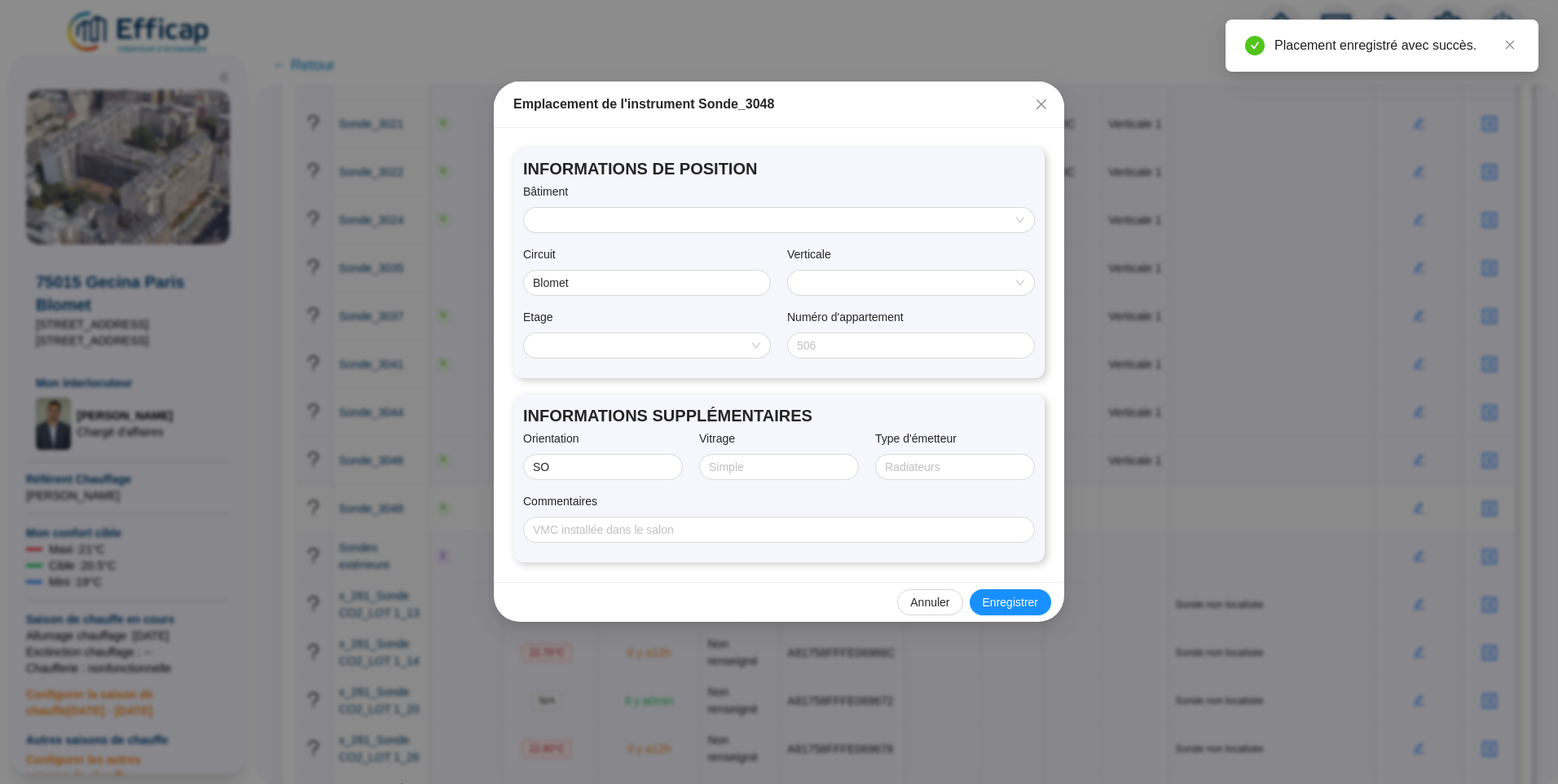
click at [660, 207] on div at bounding box center [779, 220] width 512 height 26
click at [660, 214] on input "search" at bounding box center [771, 219] width 476 height 25
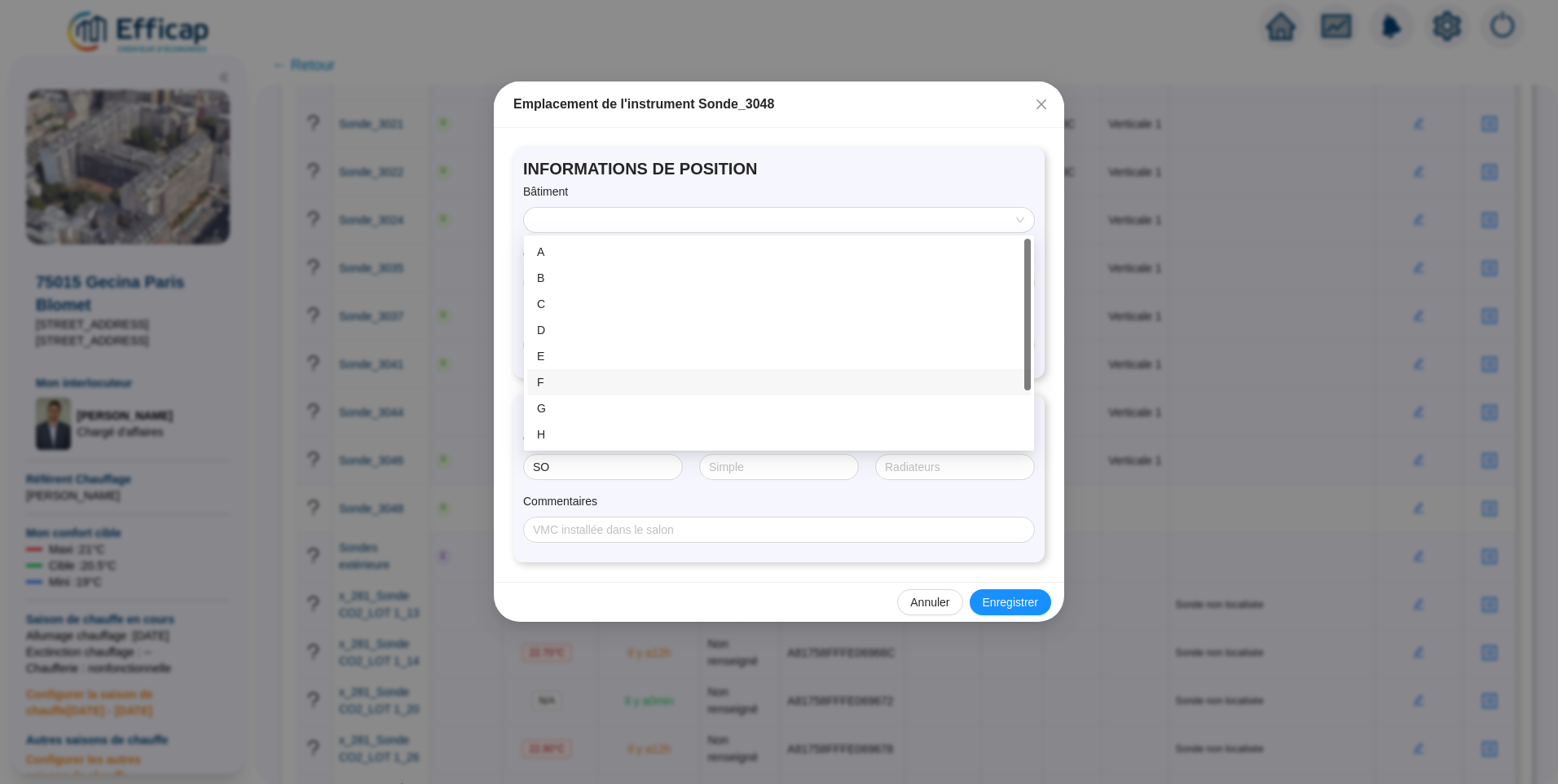
click at [585, 385] on div "F" at bounding box center [779, 382] width 484 height 17
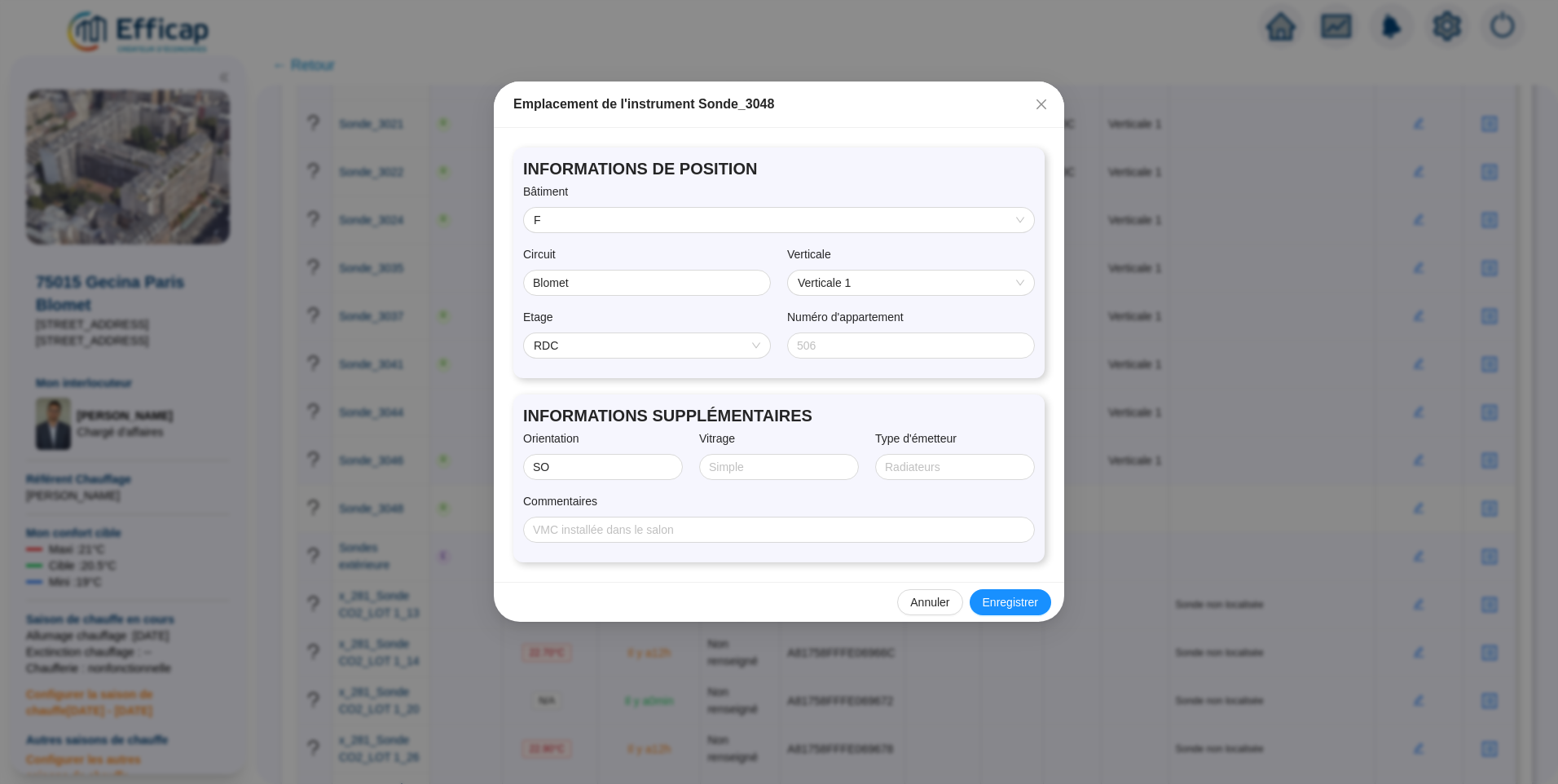
click at [585, 350] on span "RDC" at bounding box center [647, 345] width 227 height 25
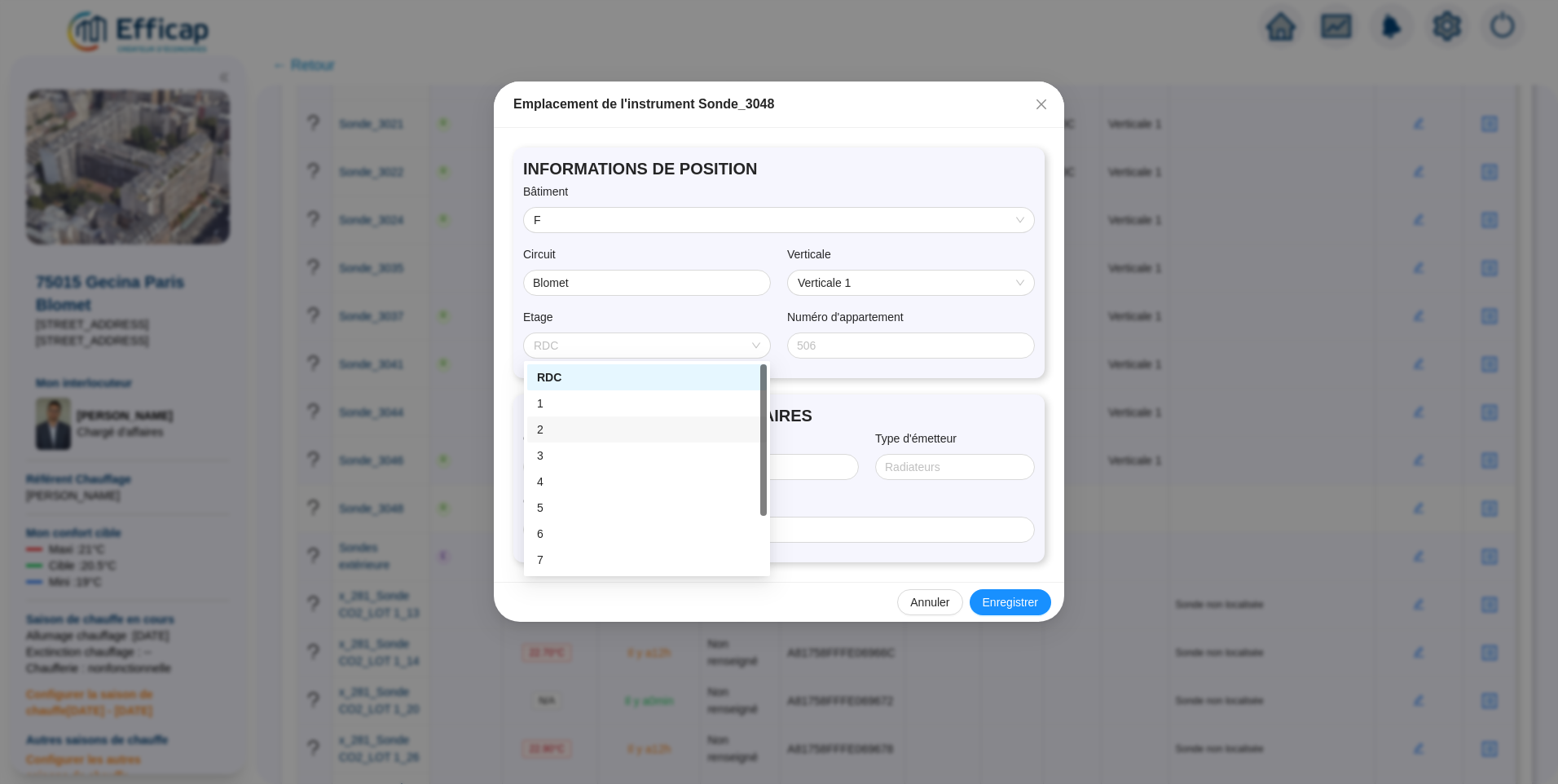
click at [556, 433] on div "2" at bounding box center [647, 429] width 220 height 17
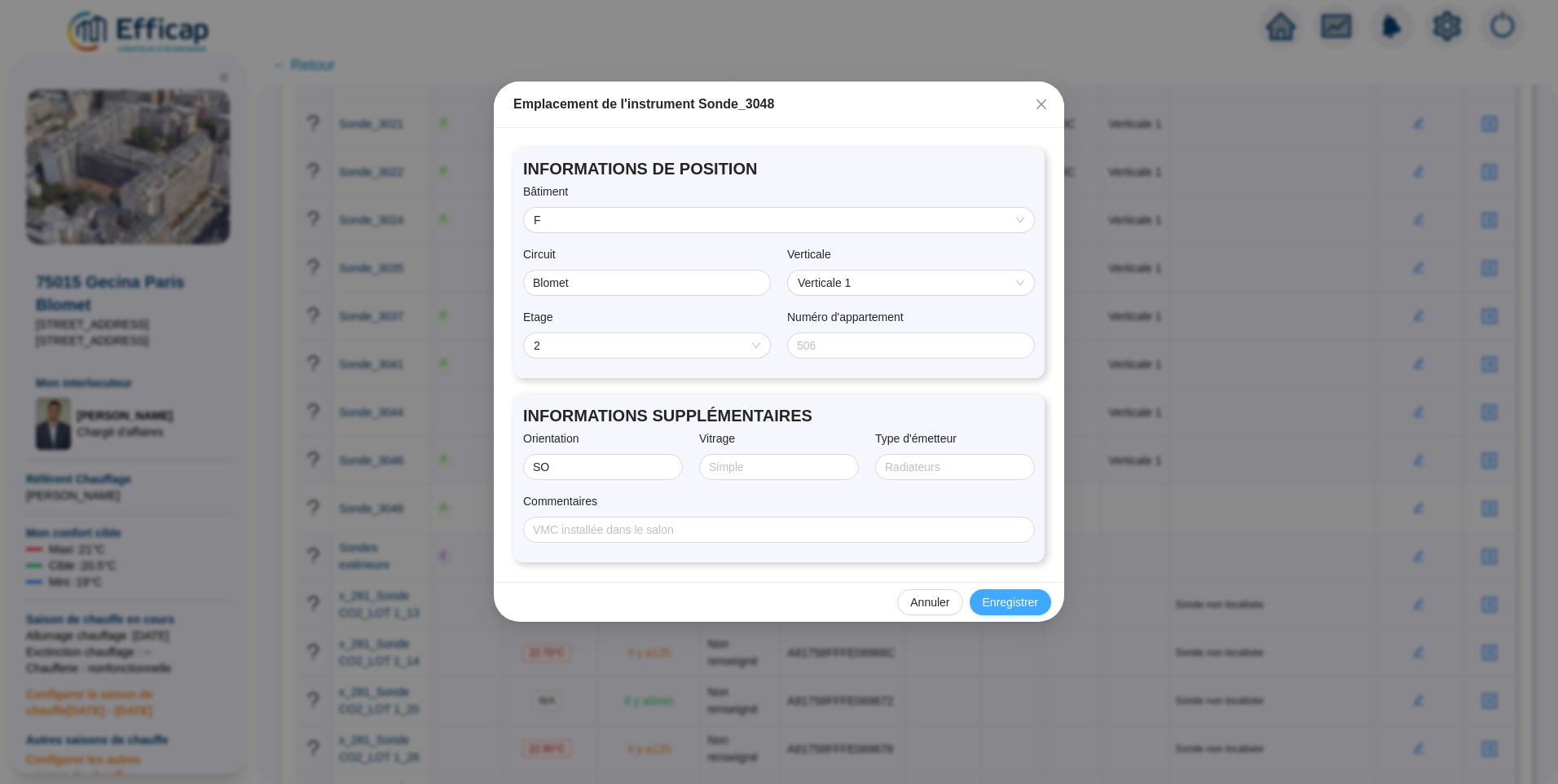
click at [1012, 595] on span "Enregistrer" at bounding box center [1011, 602] width 56 height 17
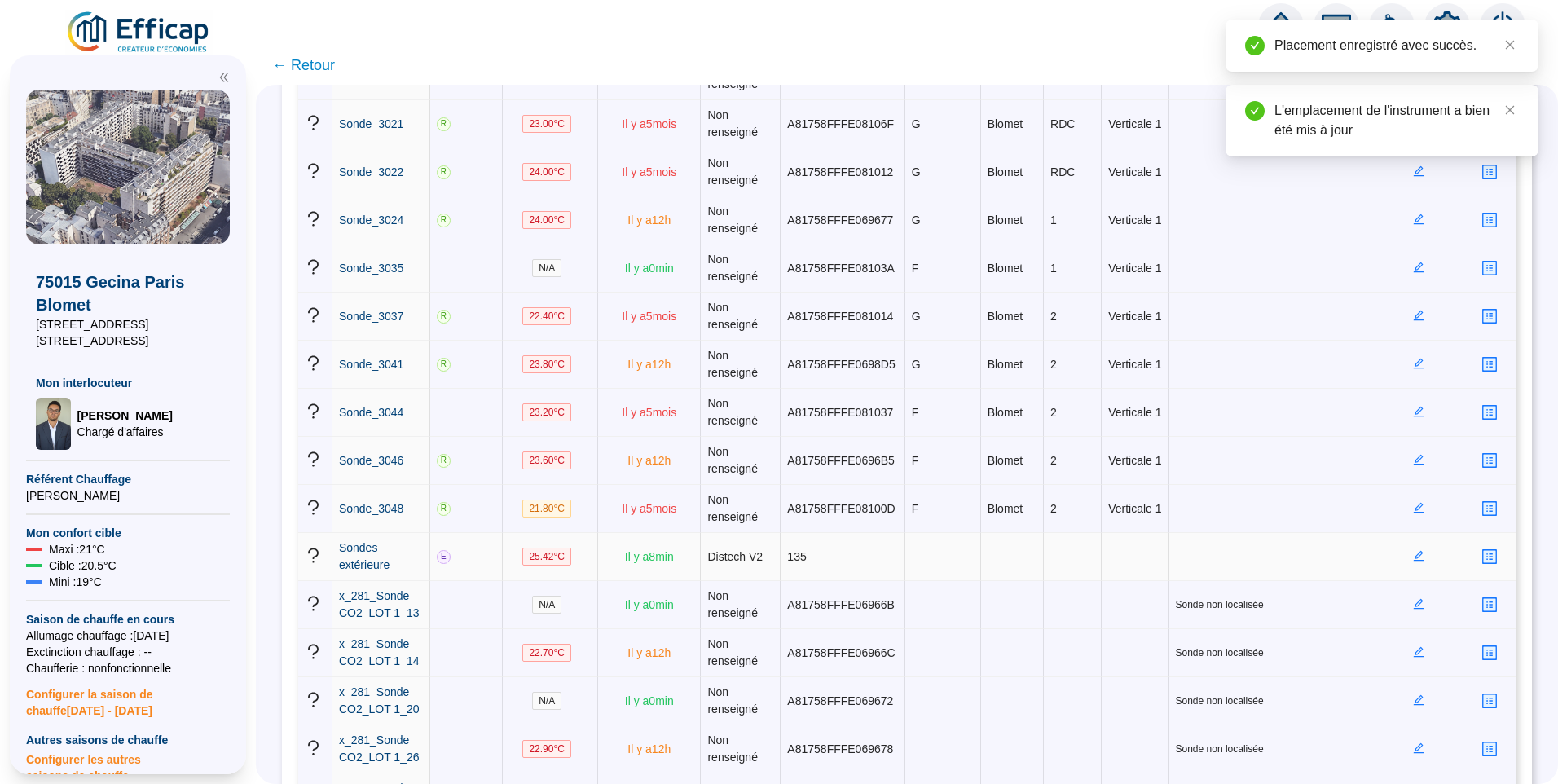
click at [1483, 555] on icon "profile" at bounding box center [1489, 556] width 12 height 12
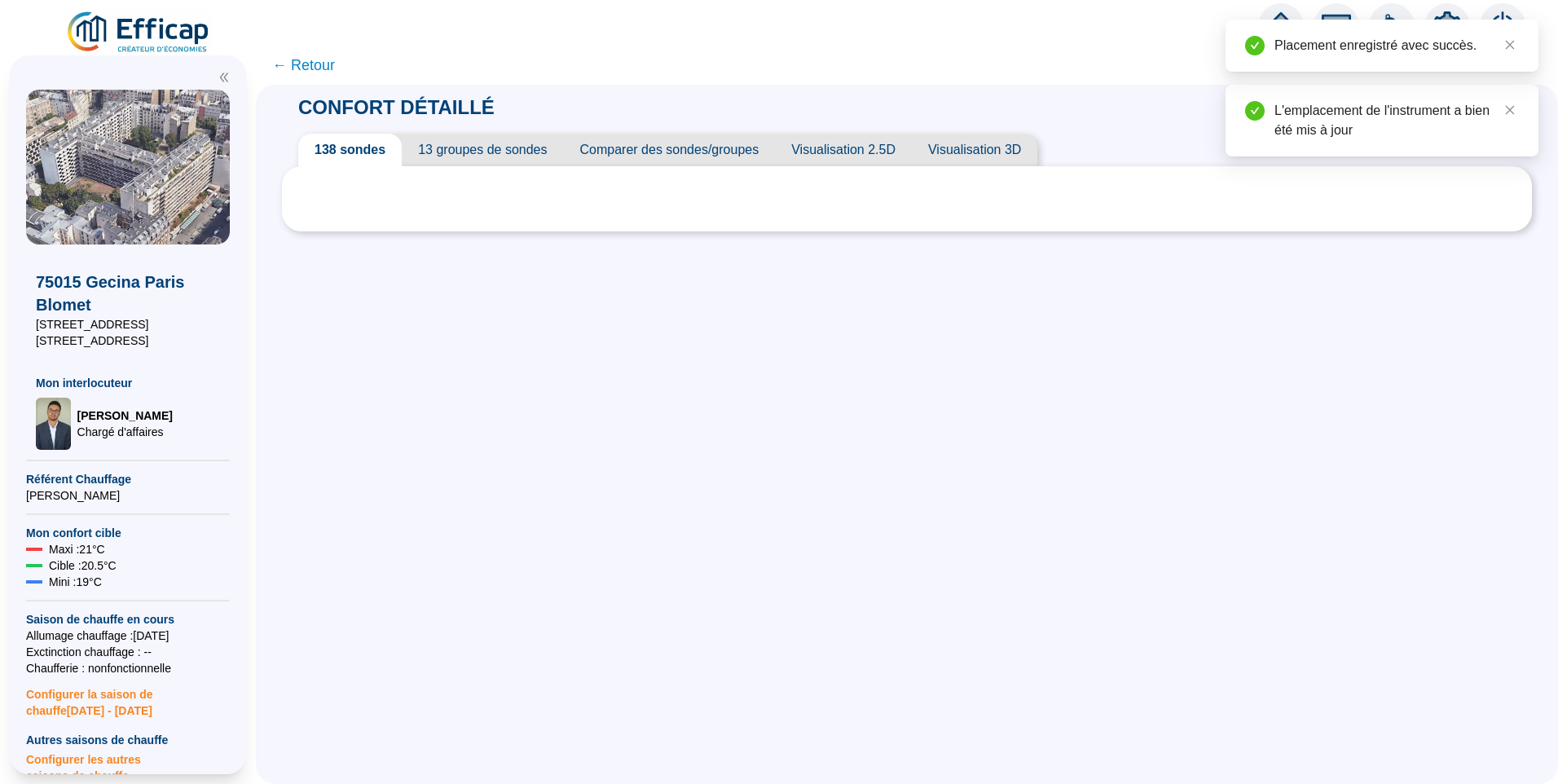
scroll to position [0, 0]
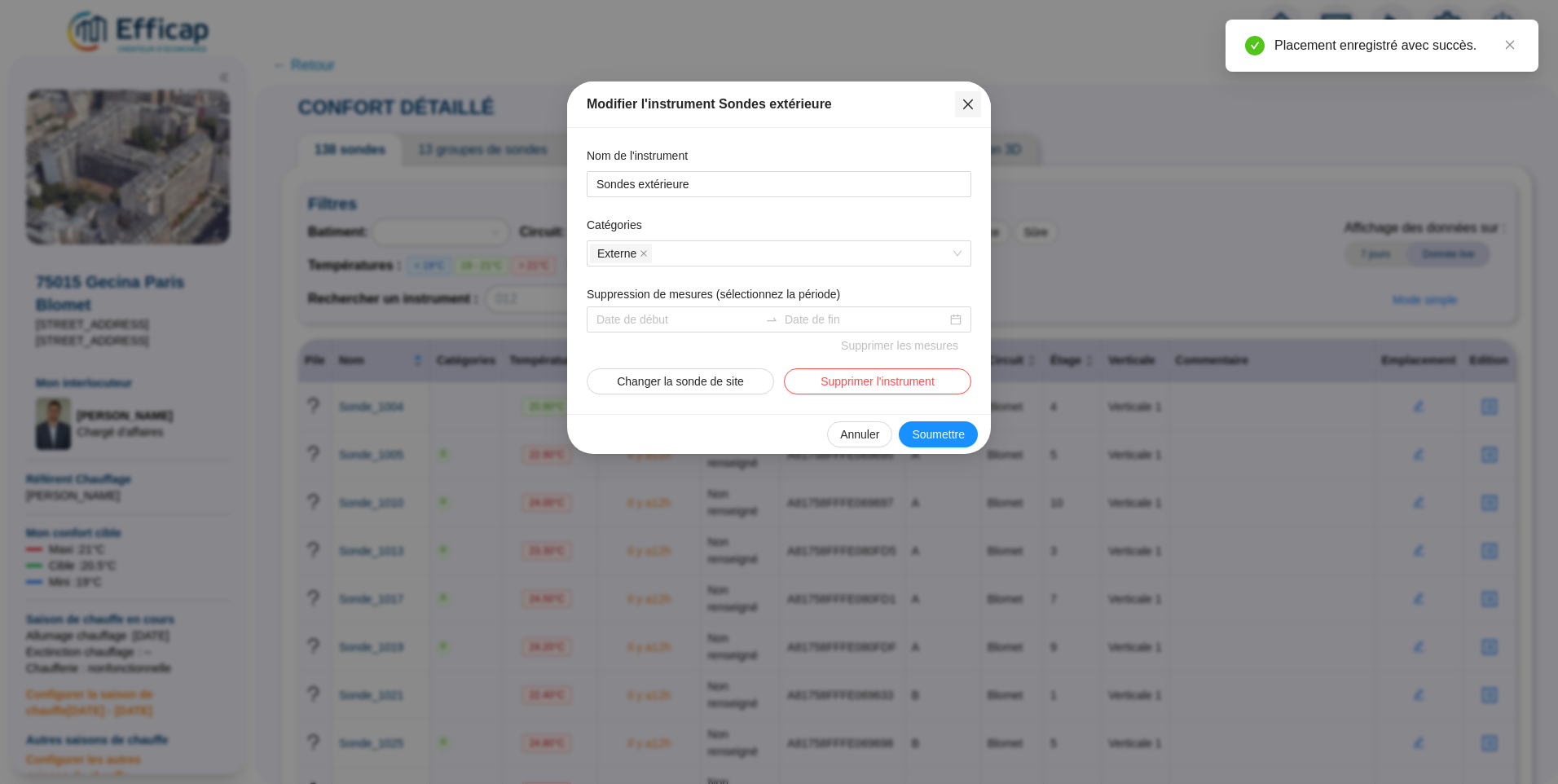
click at [973, 101] on icon "close" at bounding box center [968, 104] width 13 height 13
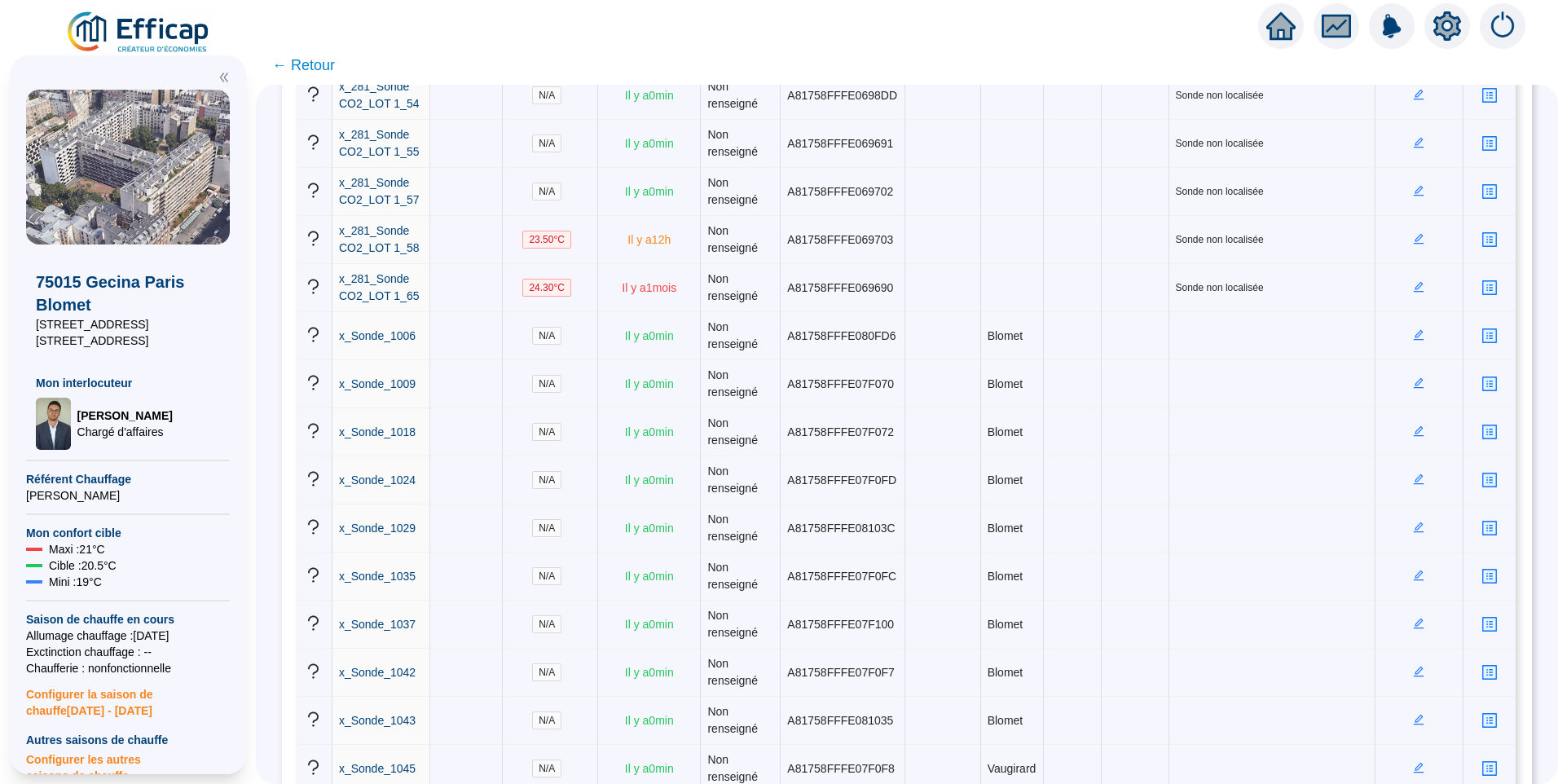
scroll to position [4362, 0]
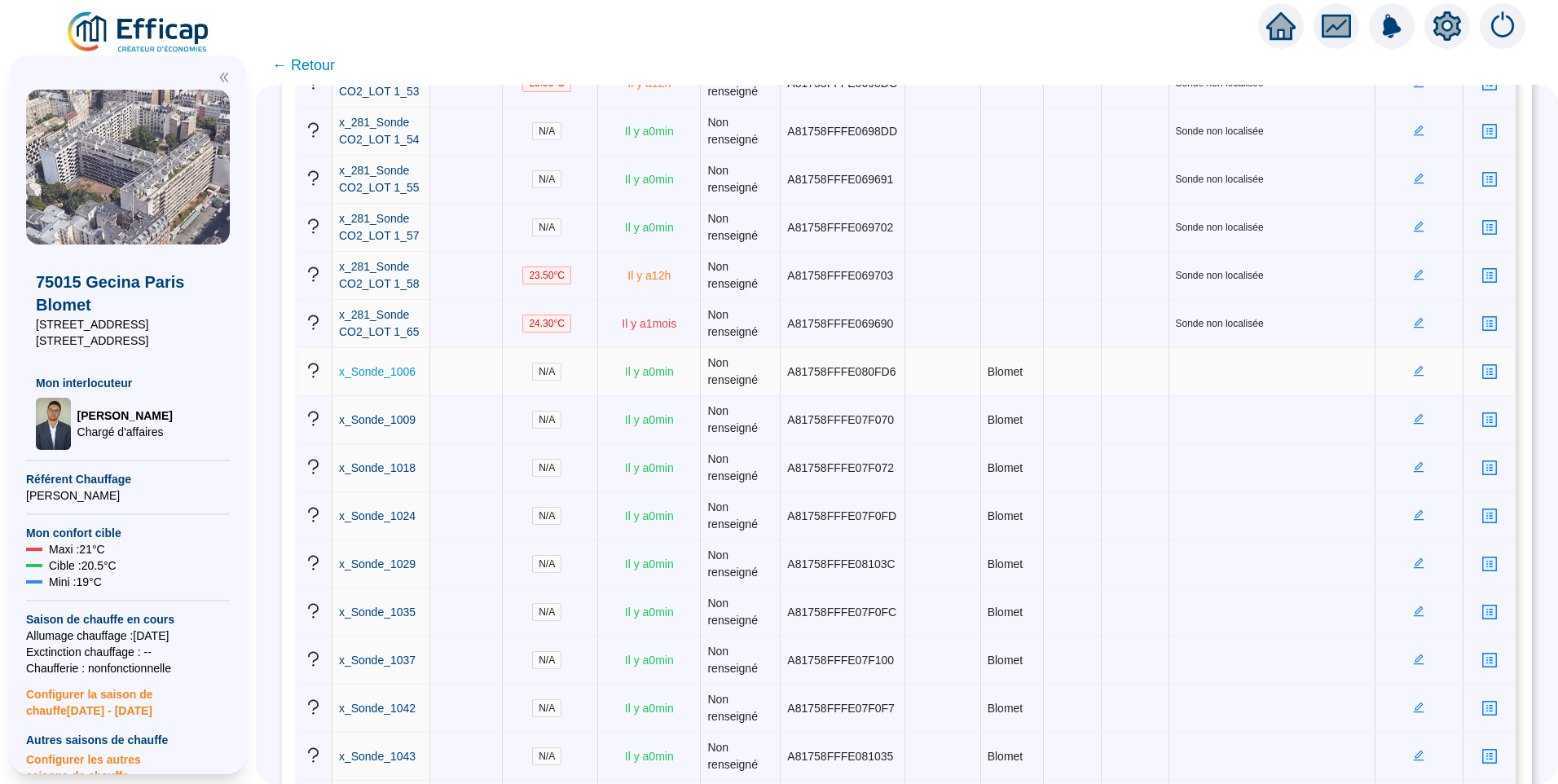
click at [388, 376] on span "x_Sonde_1006" at bounding box center [377, 372] width 77 height 13
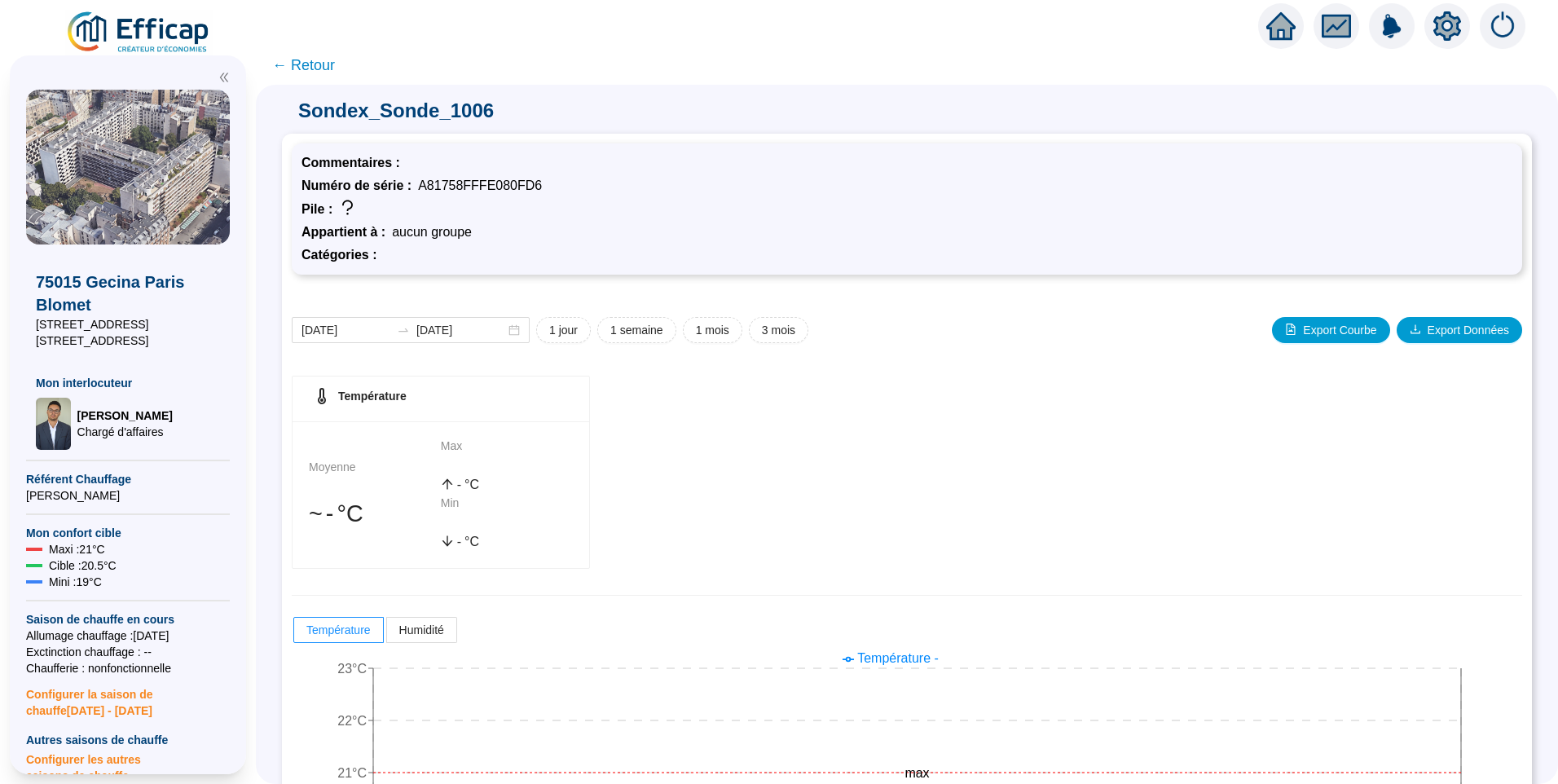
scroll to position [143, 0]
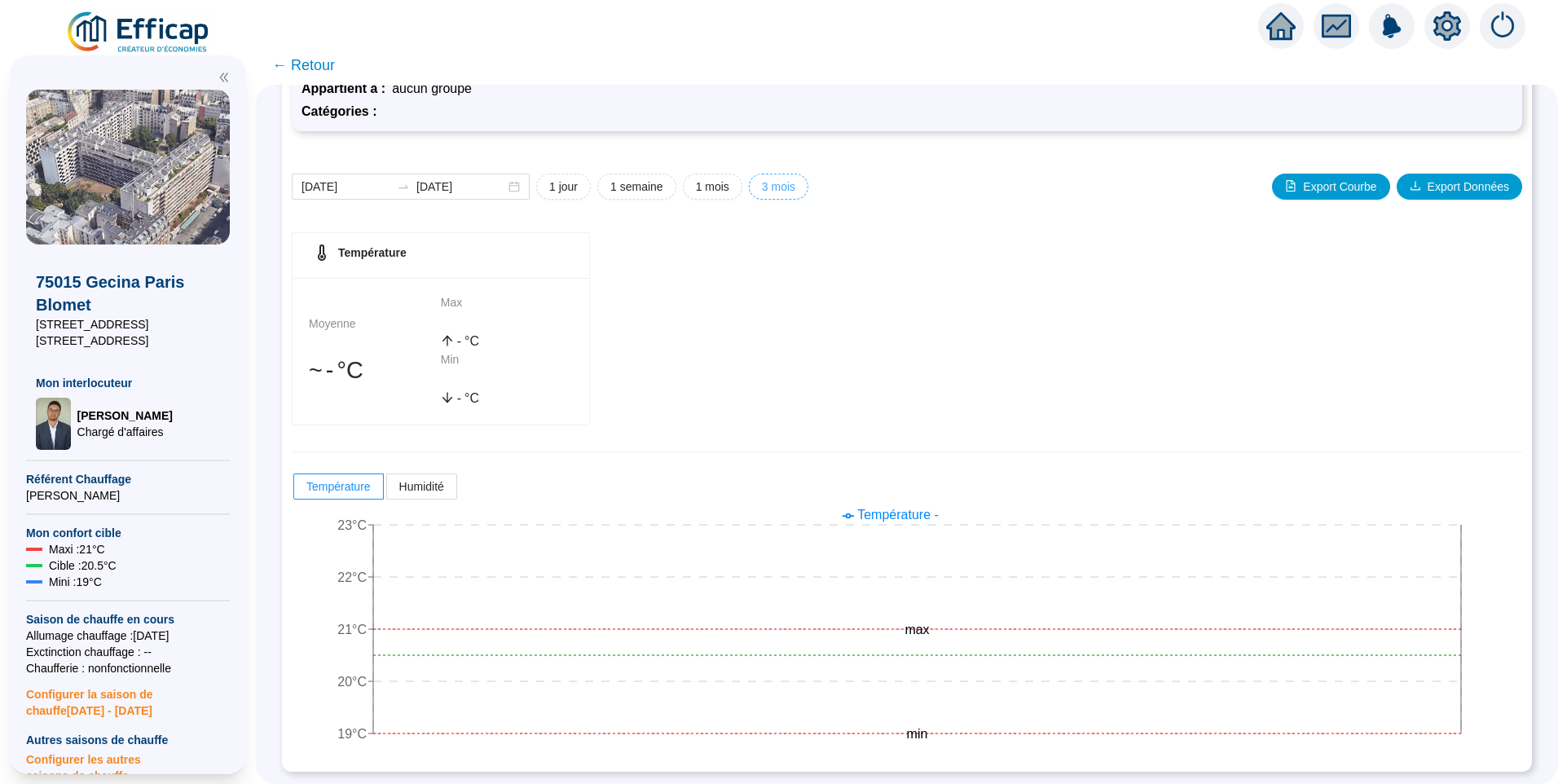
click at [795, 187] on span "3 mois" at bounding box center [779, 186] width 34 height 17
type input "2025-06-05"
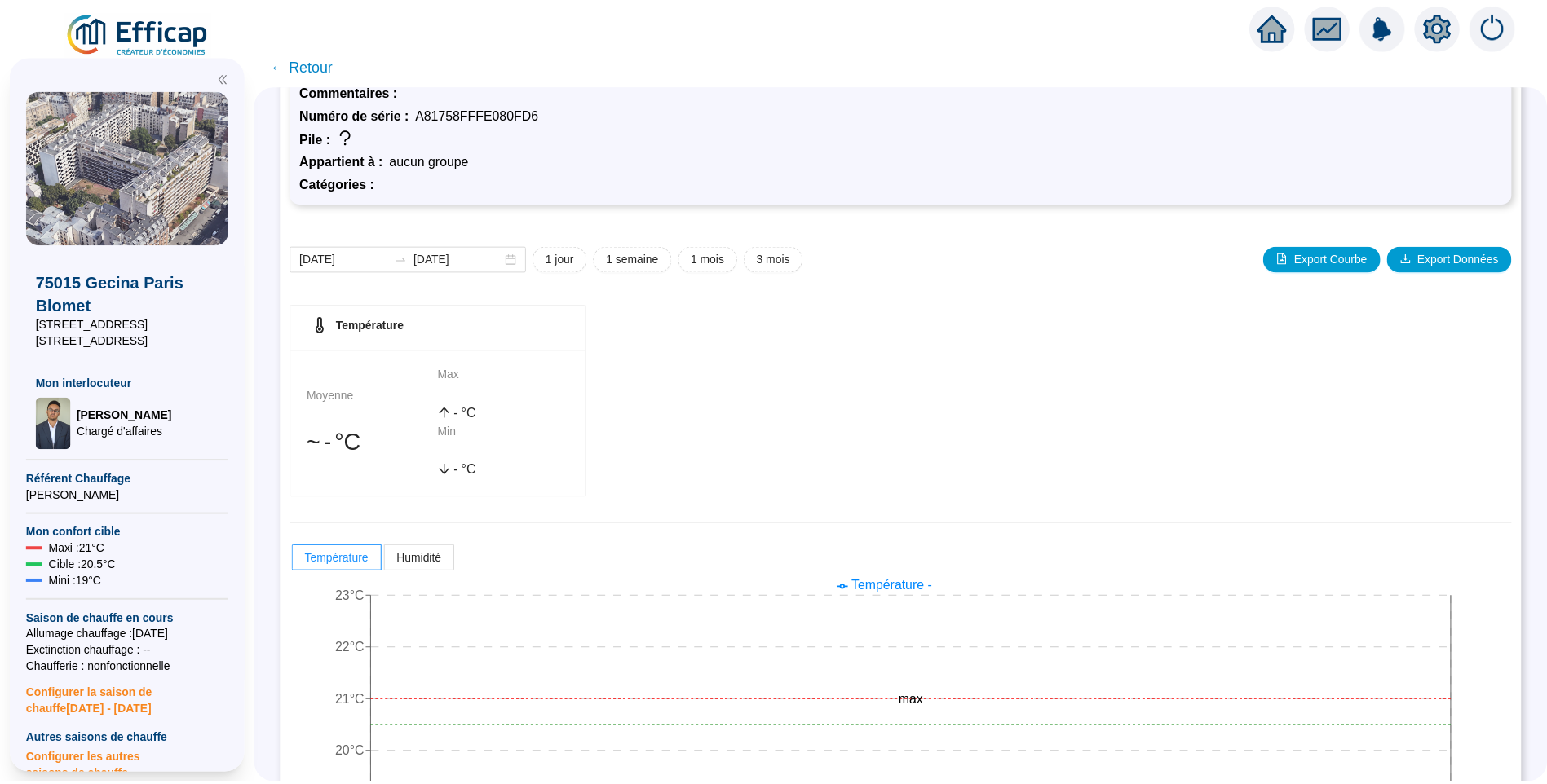
scroll to position [0, 0]
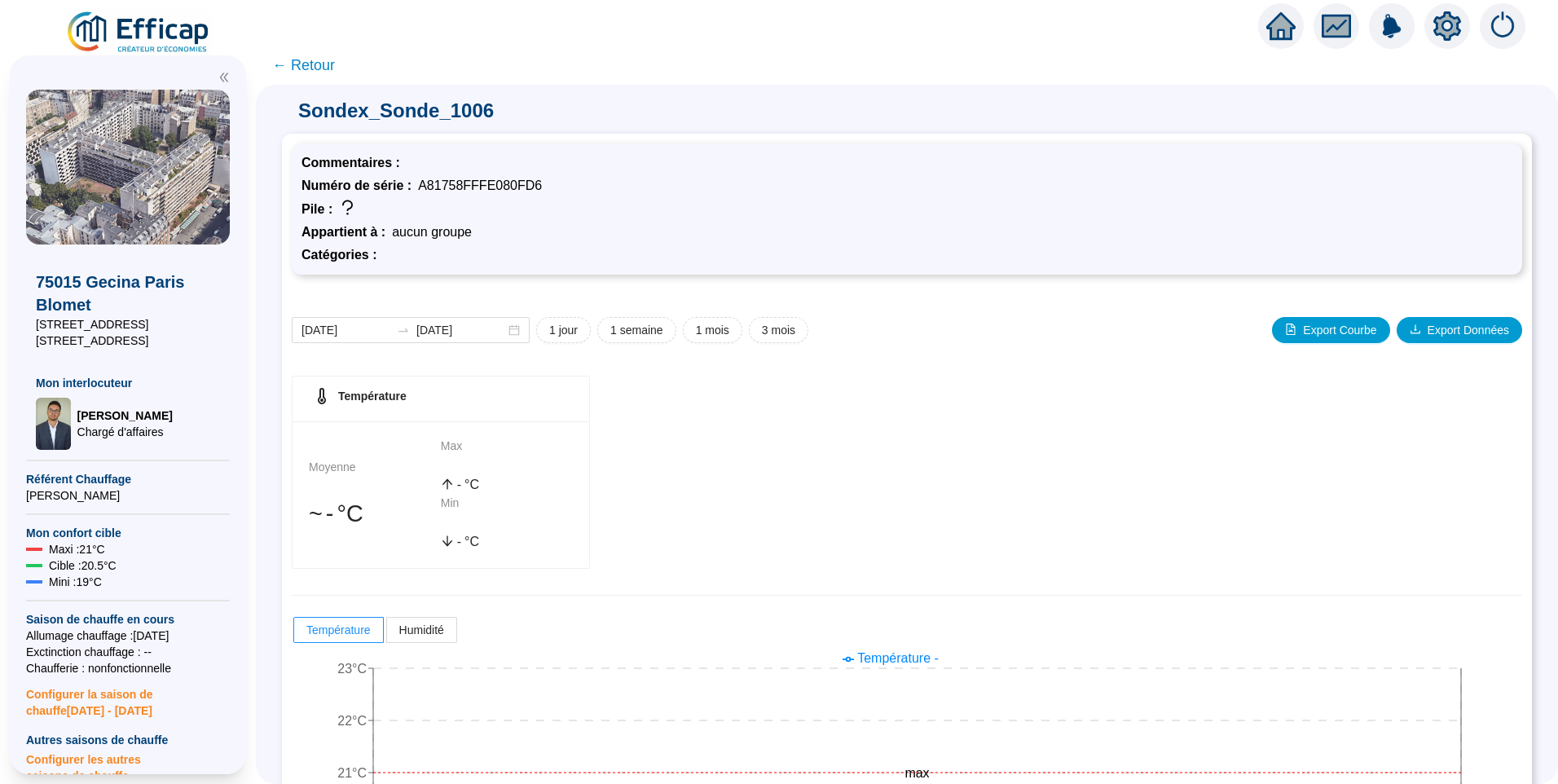
click at [328, 65] on span "← Retour" at bounding box center [303, 65] width 63 height 23
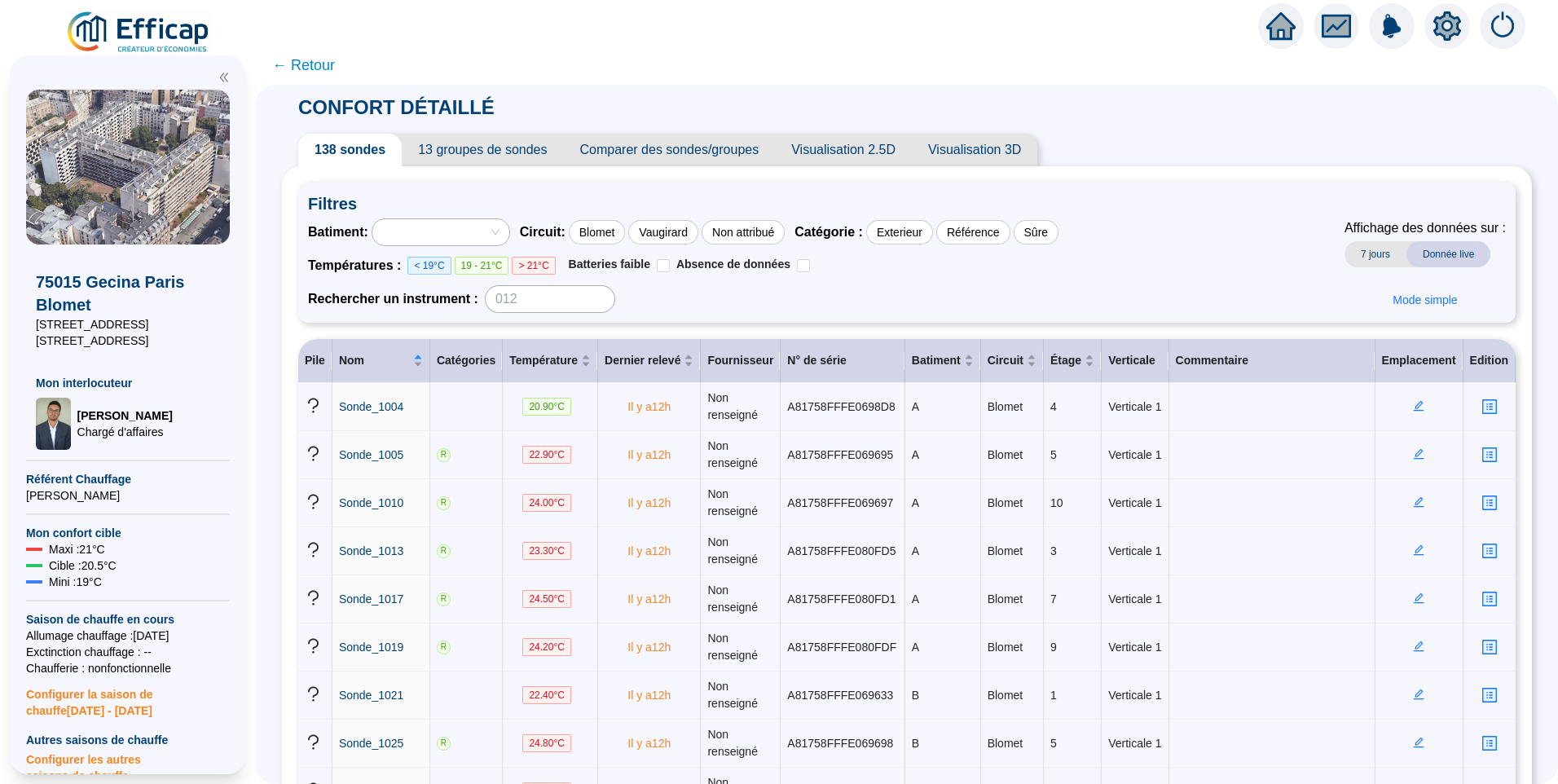
click at [187, 35] on img at bounding box center [138, 33] width 147 height 46
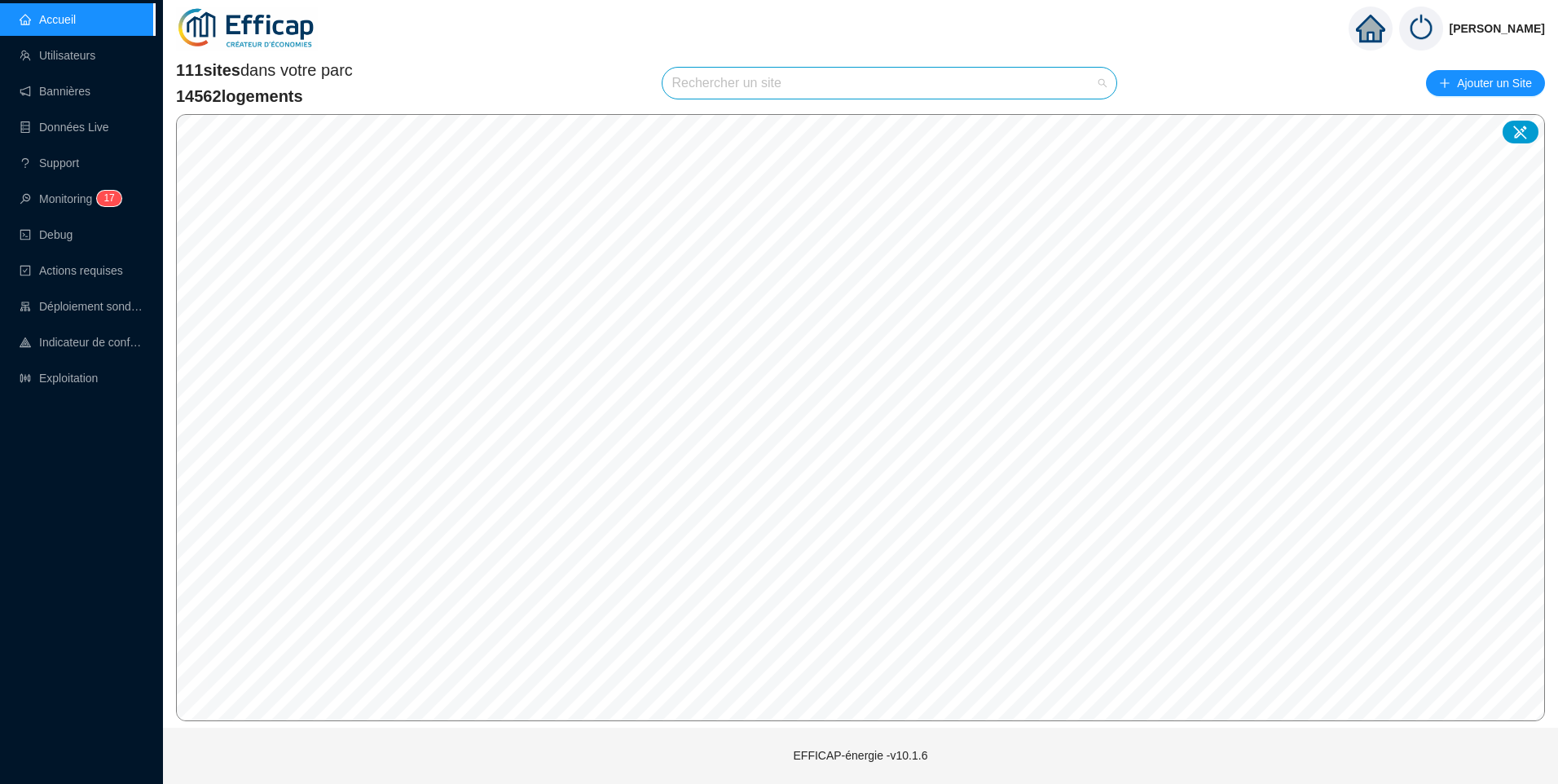
click at [725, 78] on input "search" at bounding box center [883, 83] width 420 height 31
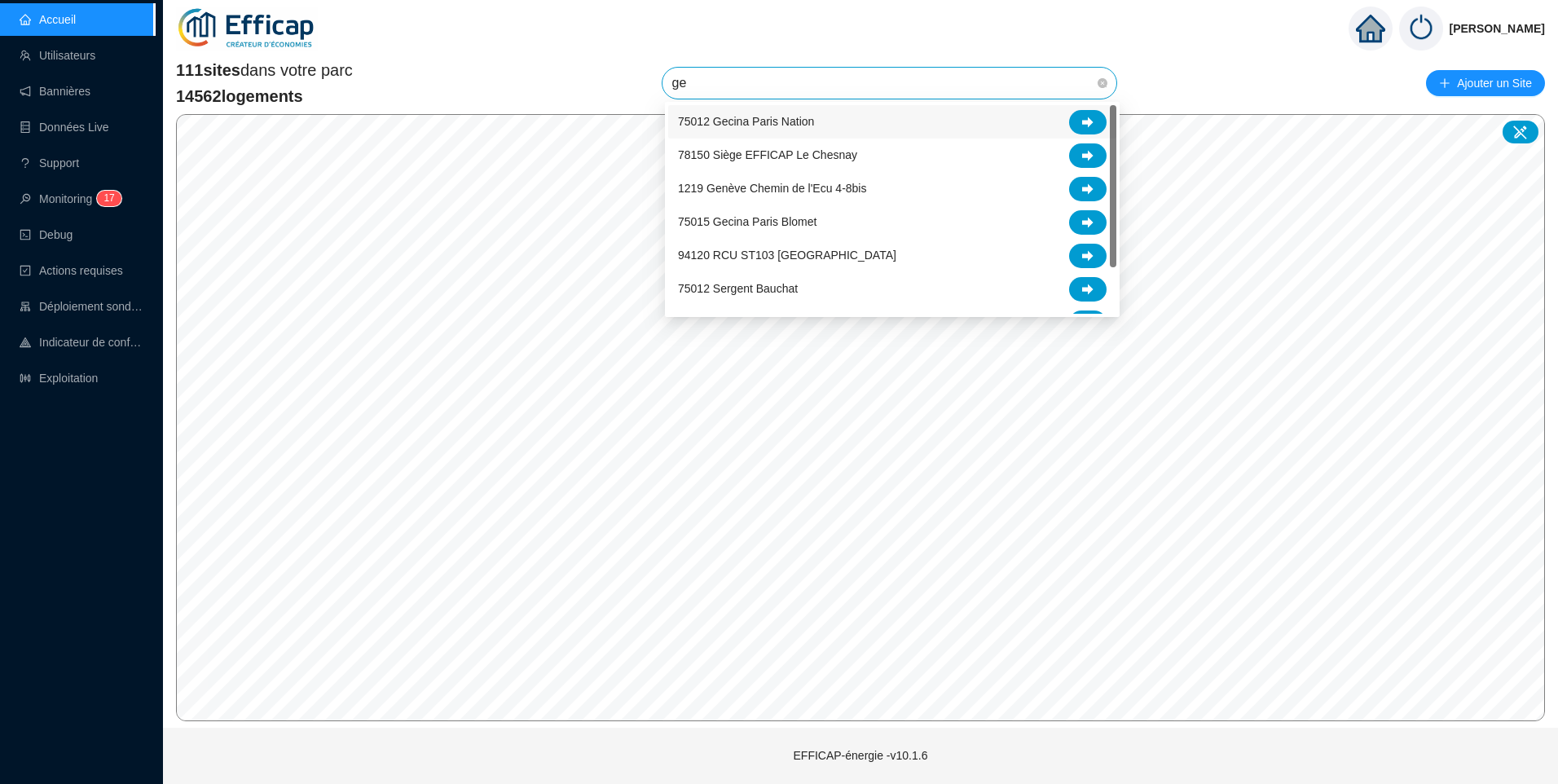
type input "gec"
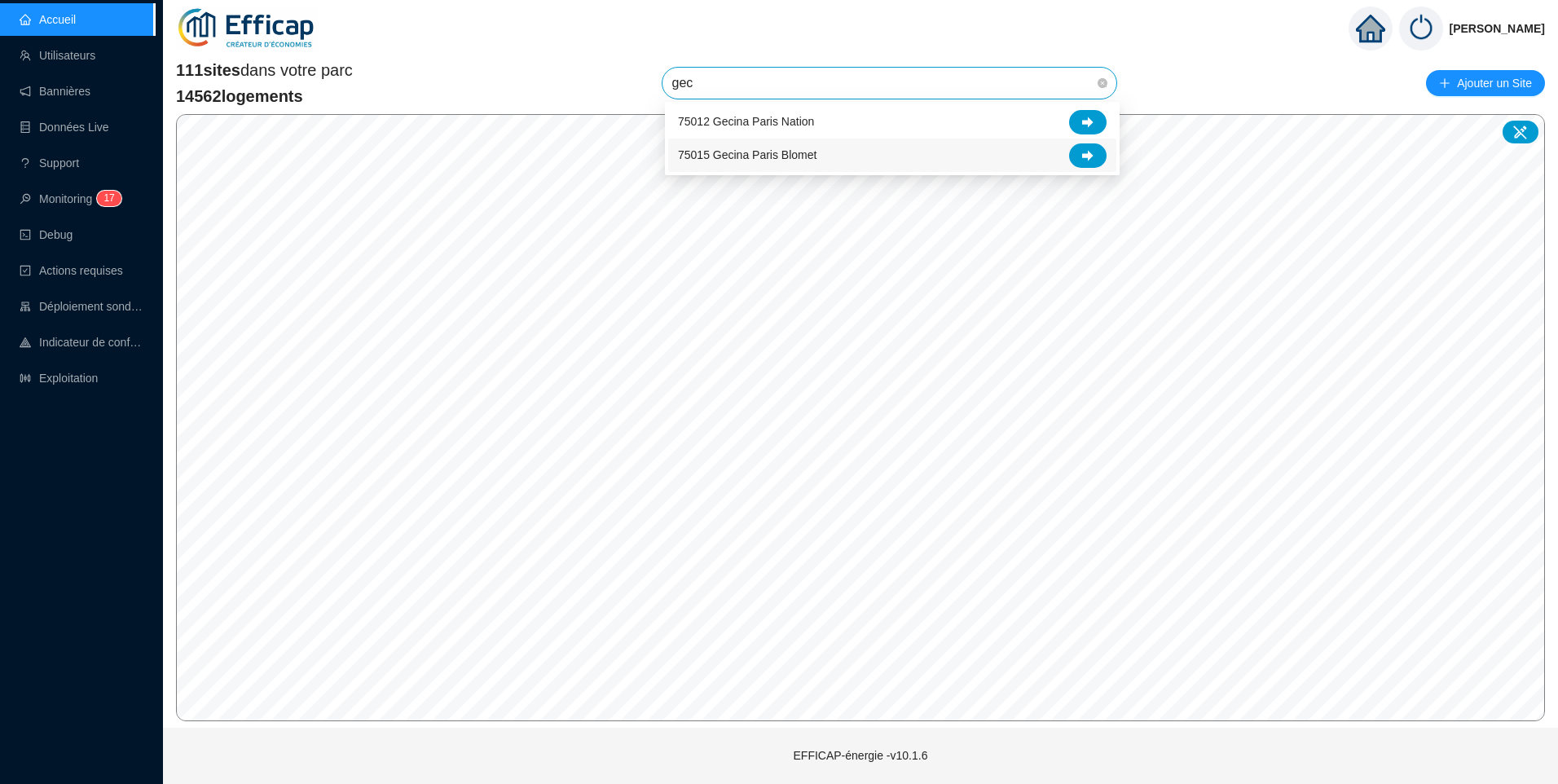
click at [802, 154] on span "75015 Gecina Paris Blomet" at bounding box center [747, 155] width 139 height 17
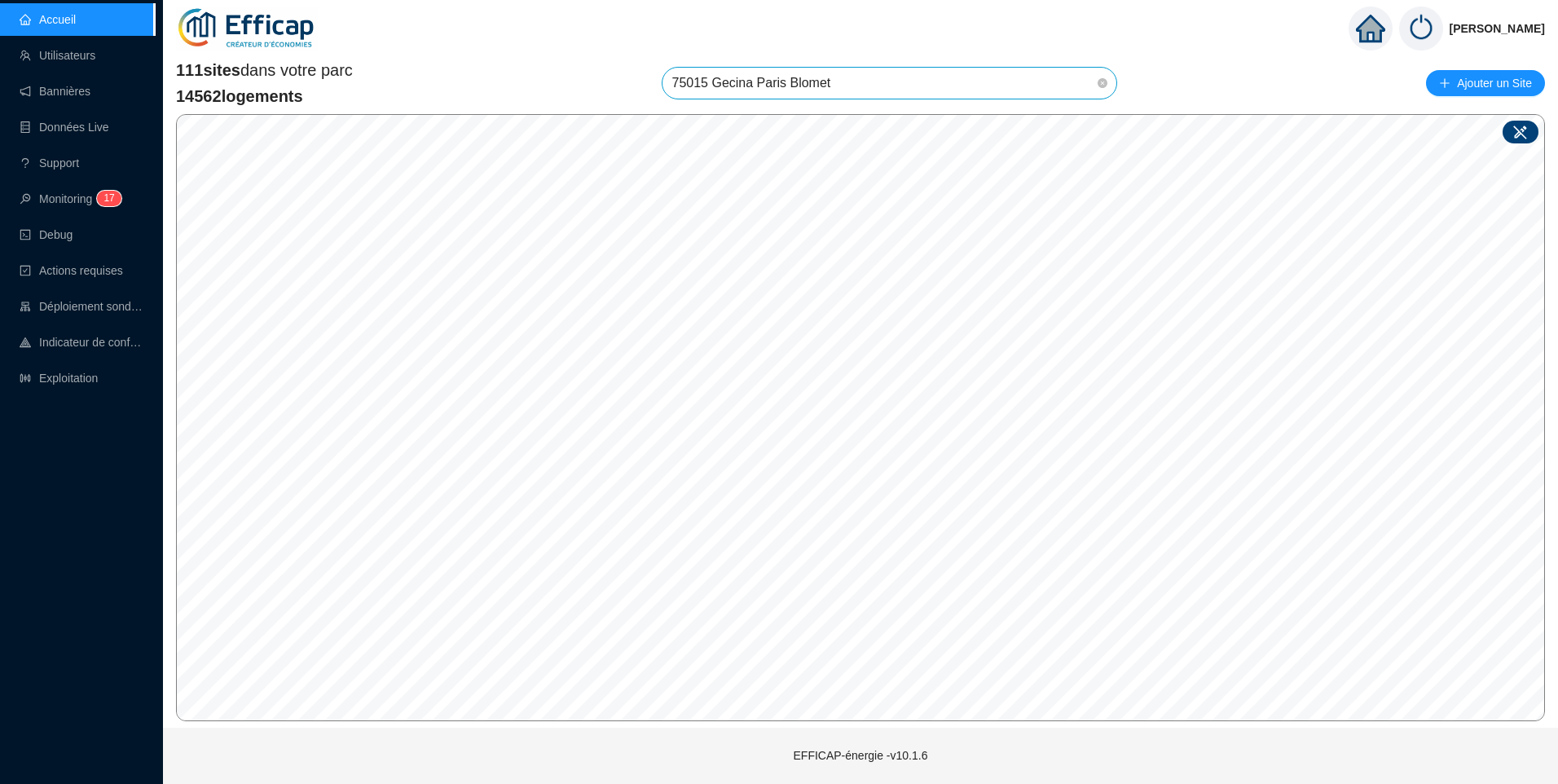
click at [1521, 126] on icon at bounding box center [1521, 132] width 16 height 16
click at [1521, 129] on icon at bounding box center [1521, 132] width 12 height 12
click at [1527, 128] on icon at bounding box center [1520, 132] width 14 height 14
click at [67, 22] on link "Accueil" at bounding box center [48, 19] width 57 height 13
click at [76, 18] on link "Accueil" at bounding box center [48, 19] width 57 height 13
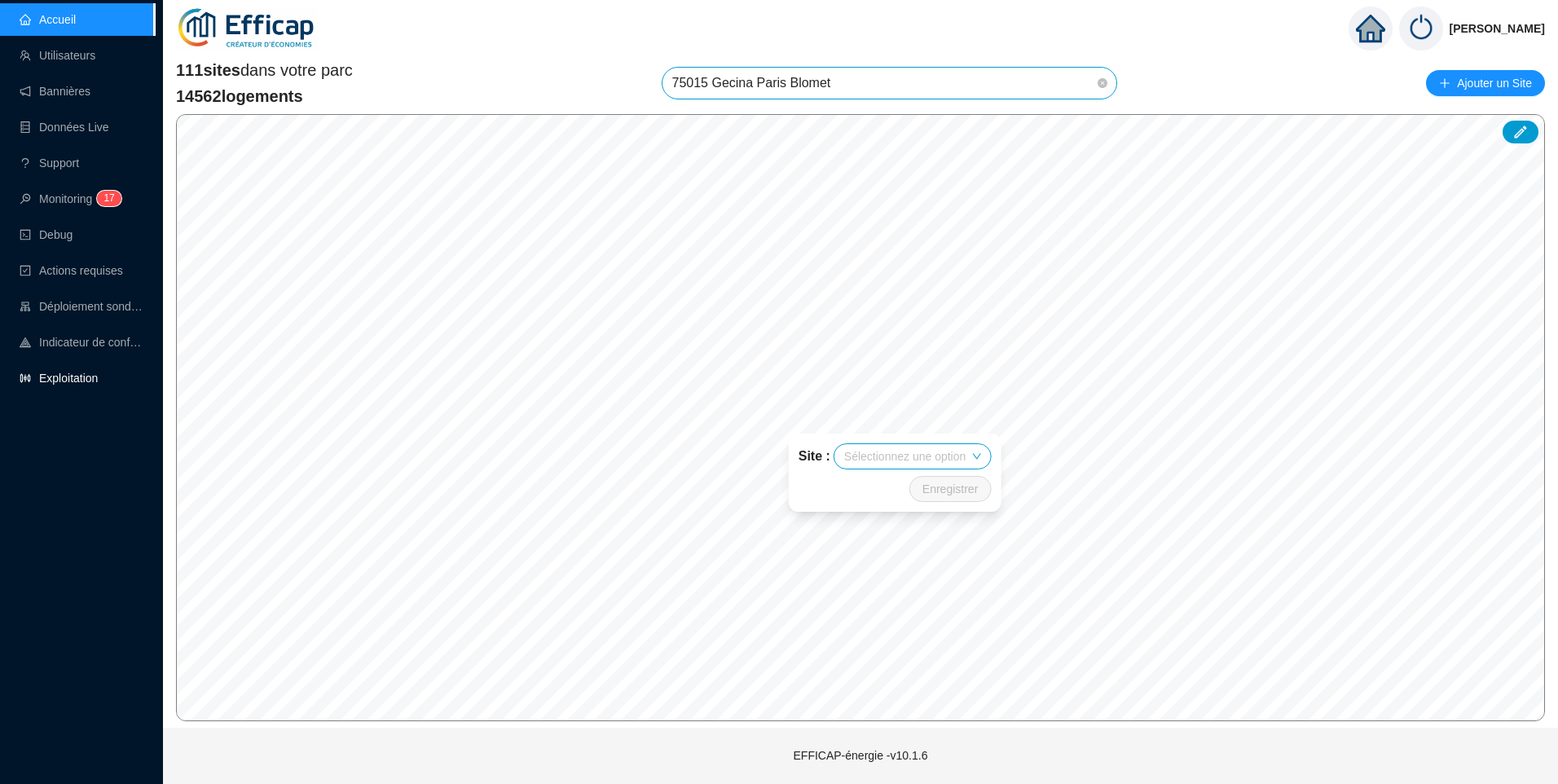
click at [71, 373] on link "Exploitation" at bounding box center [58, 378] width 79 height 13
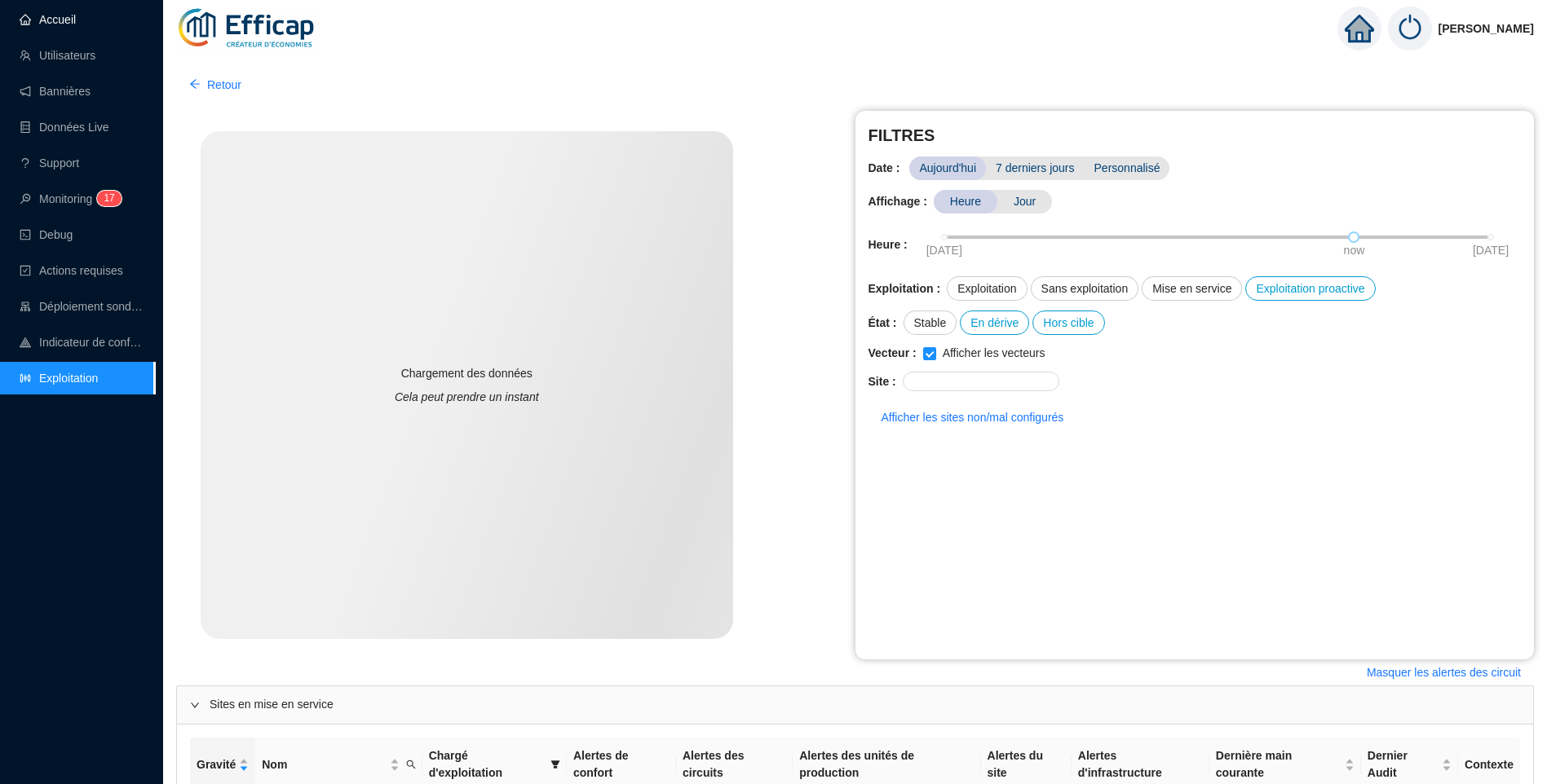
click at [67, 26] on link "Accueil" at bounding box center [48, 19] width 57 height 13
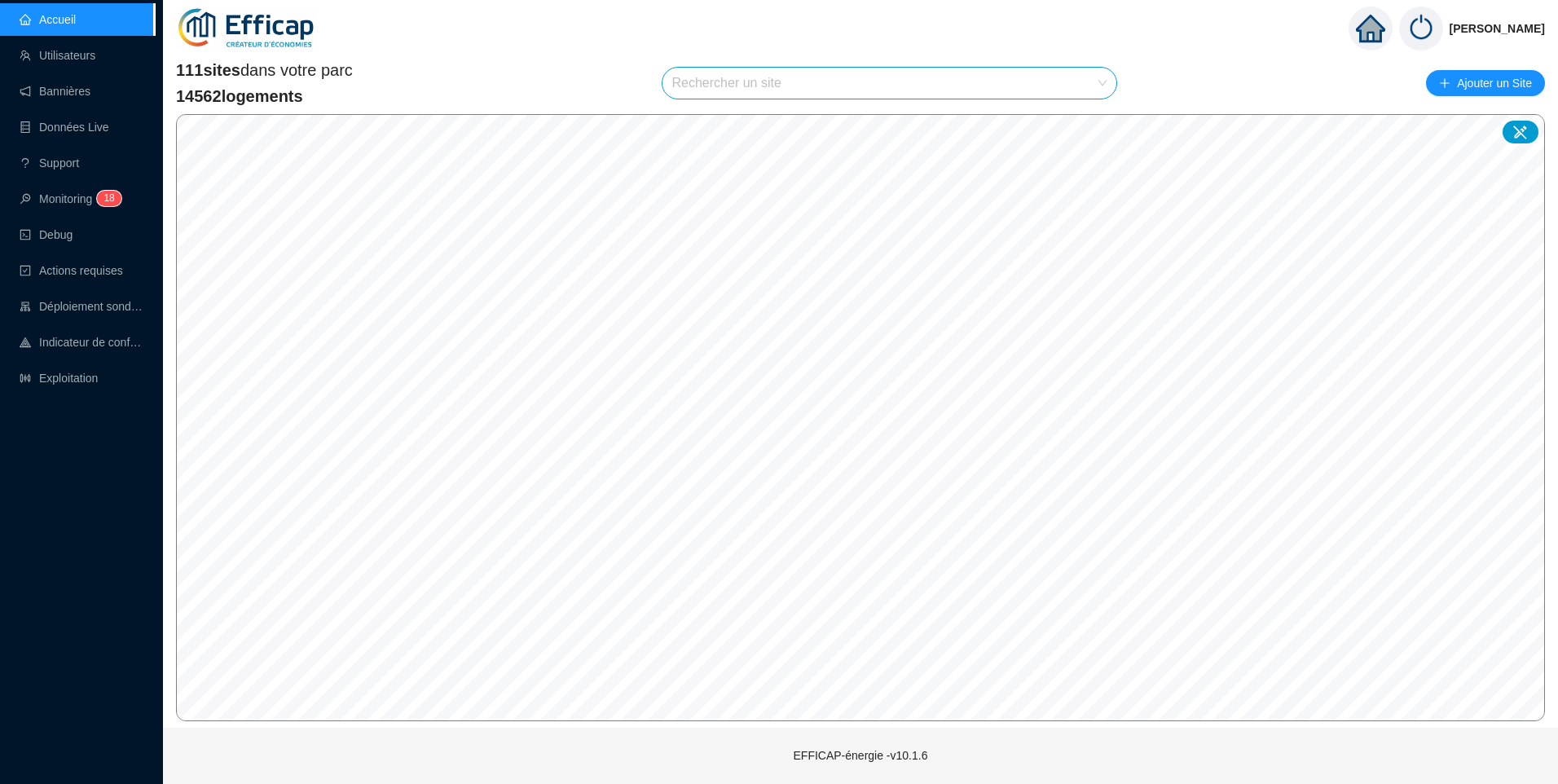
click at [719, 90] on input "search" at bounding box center [883, 83] width 420 height 31
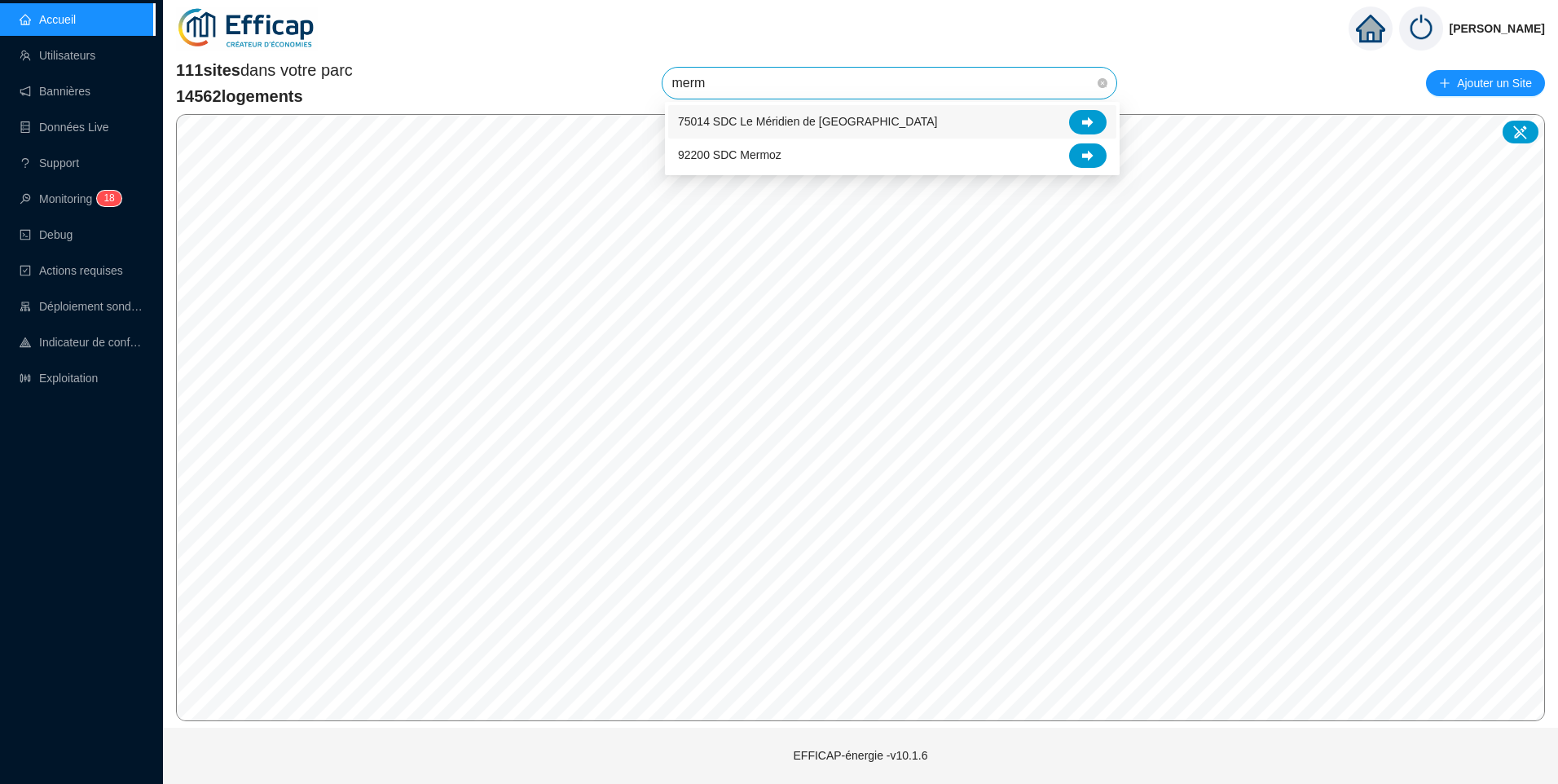
type input "mermo"
click at [741, 116] on span "92200 SDC Mermoz" at bounding box center [729, 122] width 103 height 17
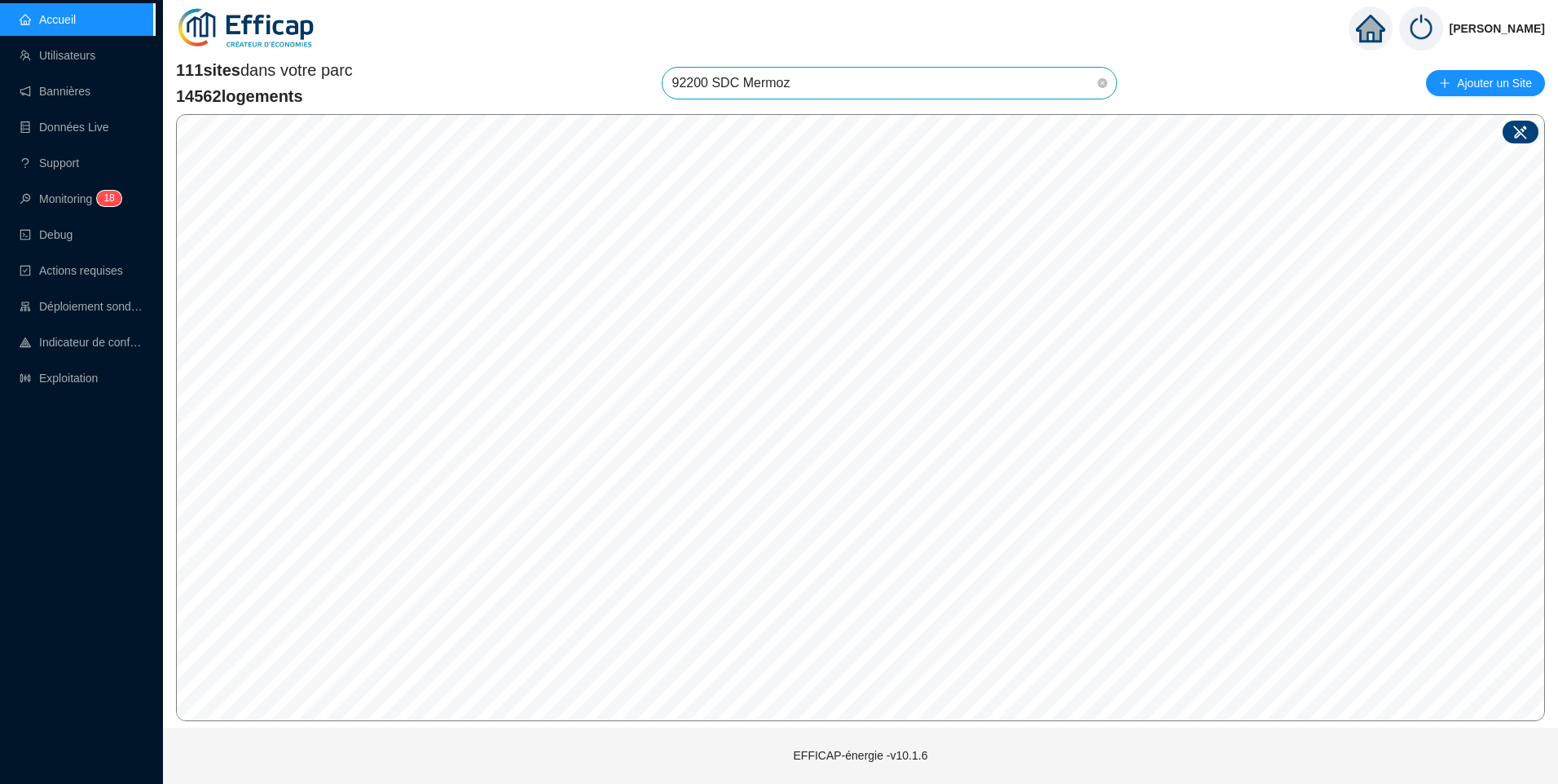
click at [1527, 133] on icon at bounding box center [1521, 132] width 16 height 16
click at [925, 502] on div "Site : Sélectionnez une option Enregistrer" at bounding box center [954, 450] width 252 height 117
click at [758, 377] on input "search" at bounding box center [784, 377] width 122 height 25
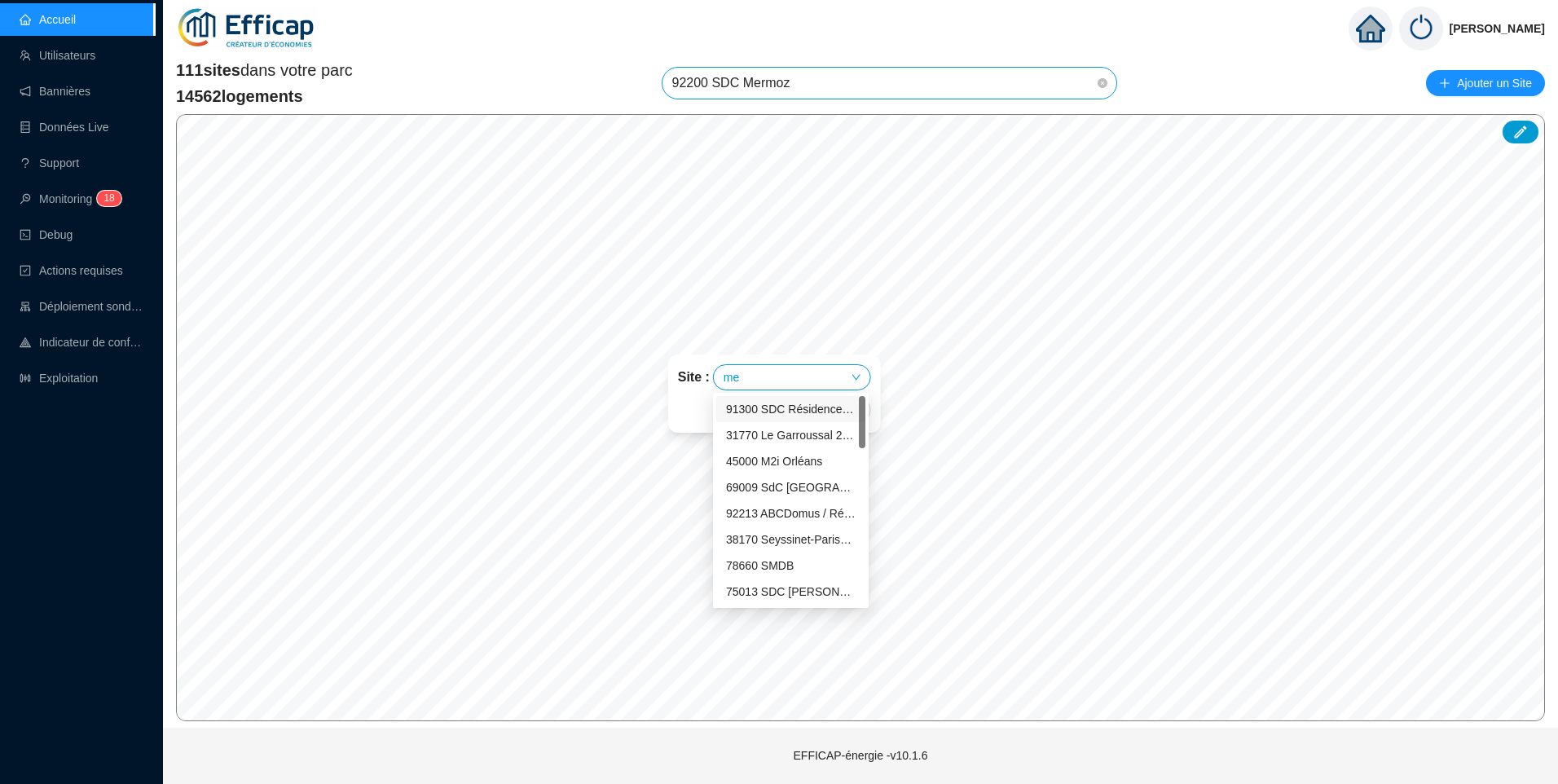
type input "mer"
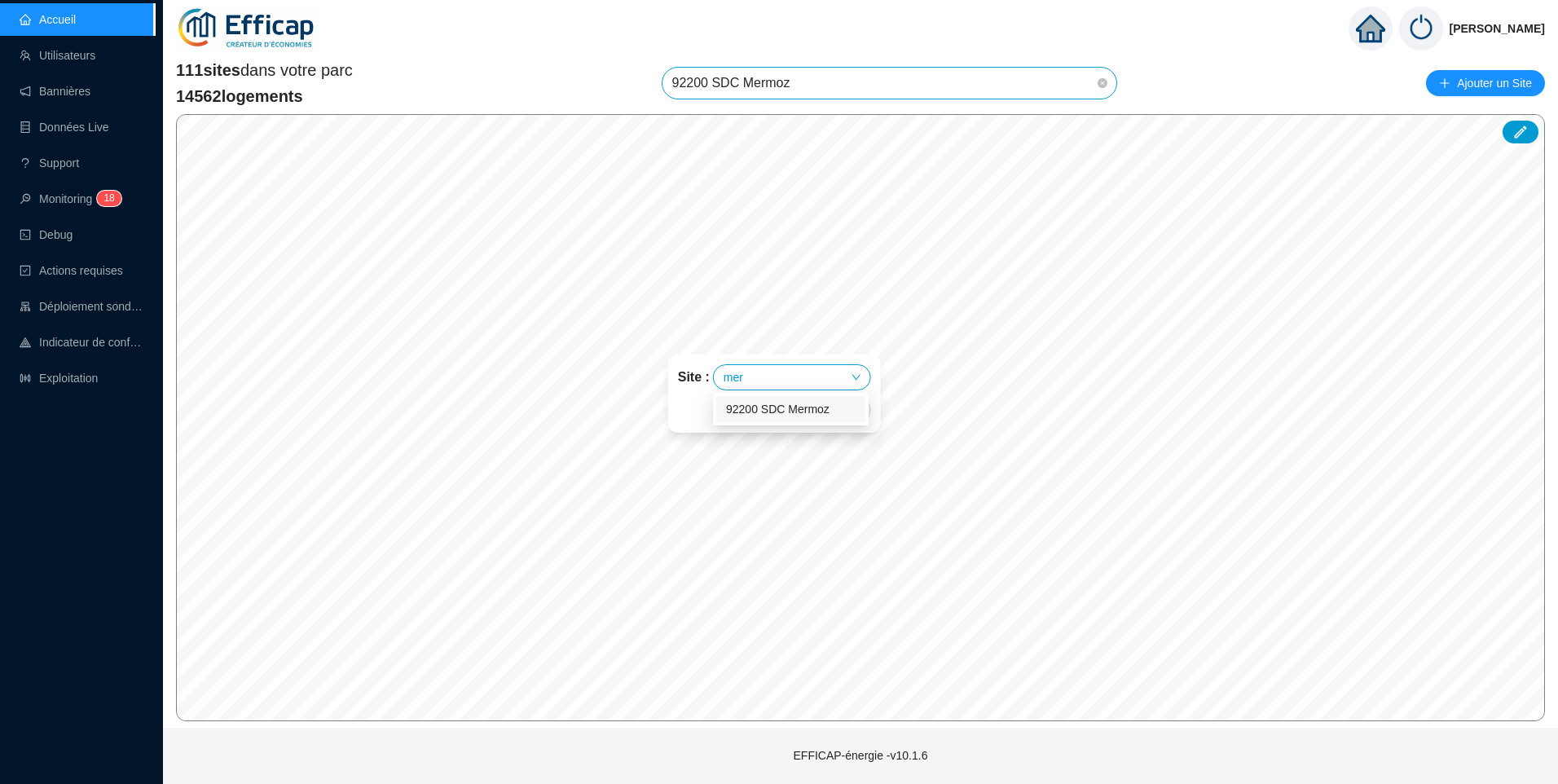
click at [803, 414] on div "92200 SDC Mermoz" at bounding box center [791, 409] width 130 height 17
click at [817, 375] on input "search" at bounding box center [800, 377] width 122 height 25
click at [848, 342] on div "Site : 92200 SDC Mermoz" at bounding box center [774, 344] width 225 height 26
drag, startPoint x: 71, startPoint y: 385, endPoint x: 132, endPoint y: 391, distance: 61.3
click at [71, 385] on link "Exploitation" at bounding box center [58, 378] width 79 height 13
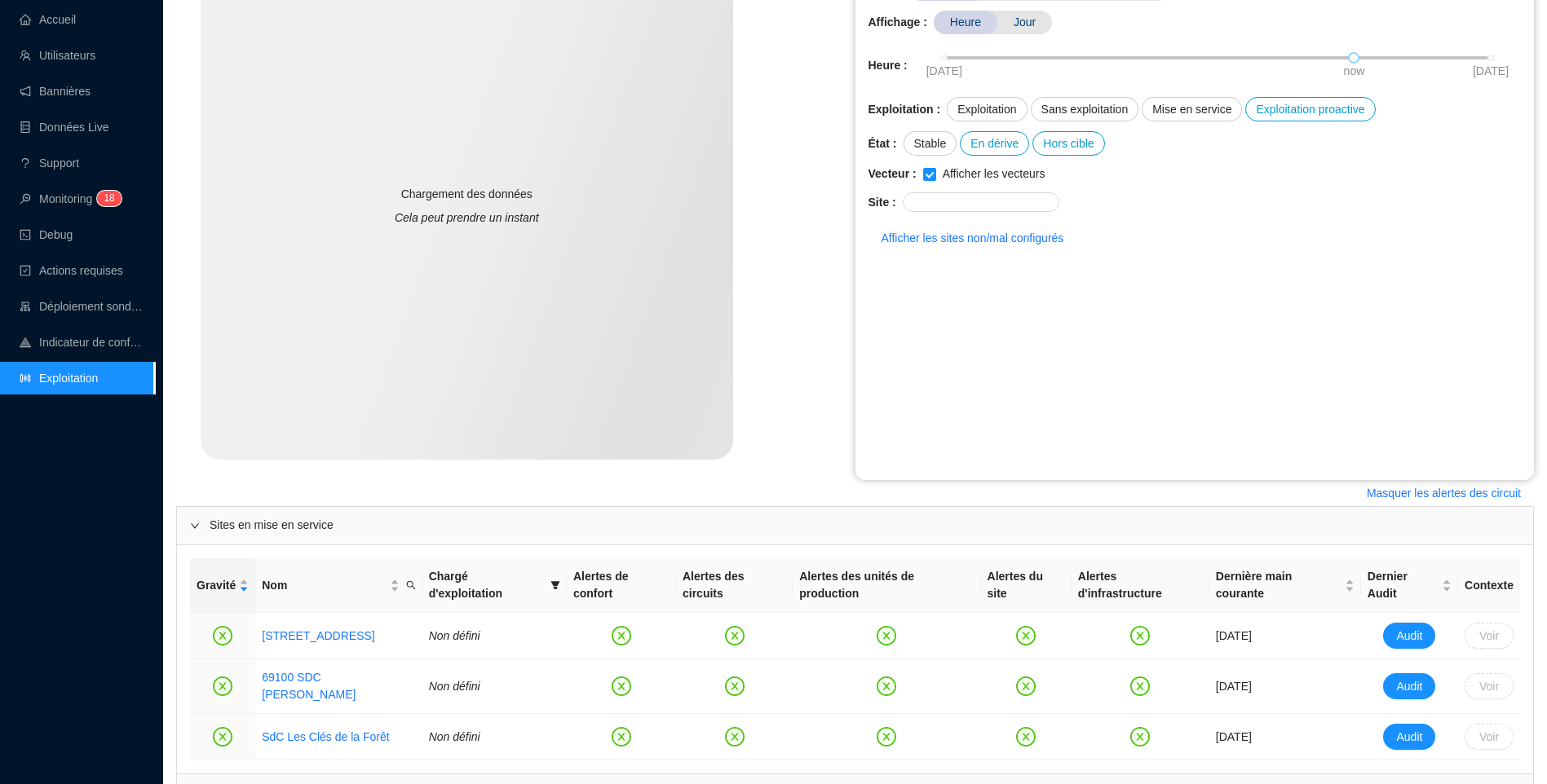
scroll to position [326, 0]
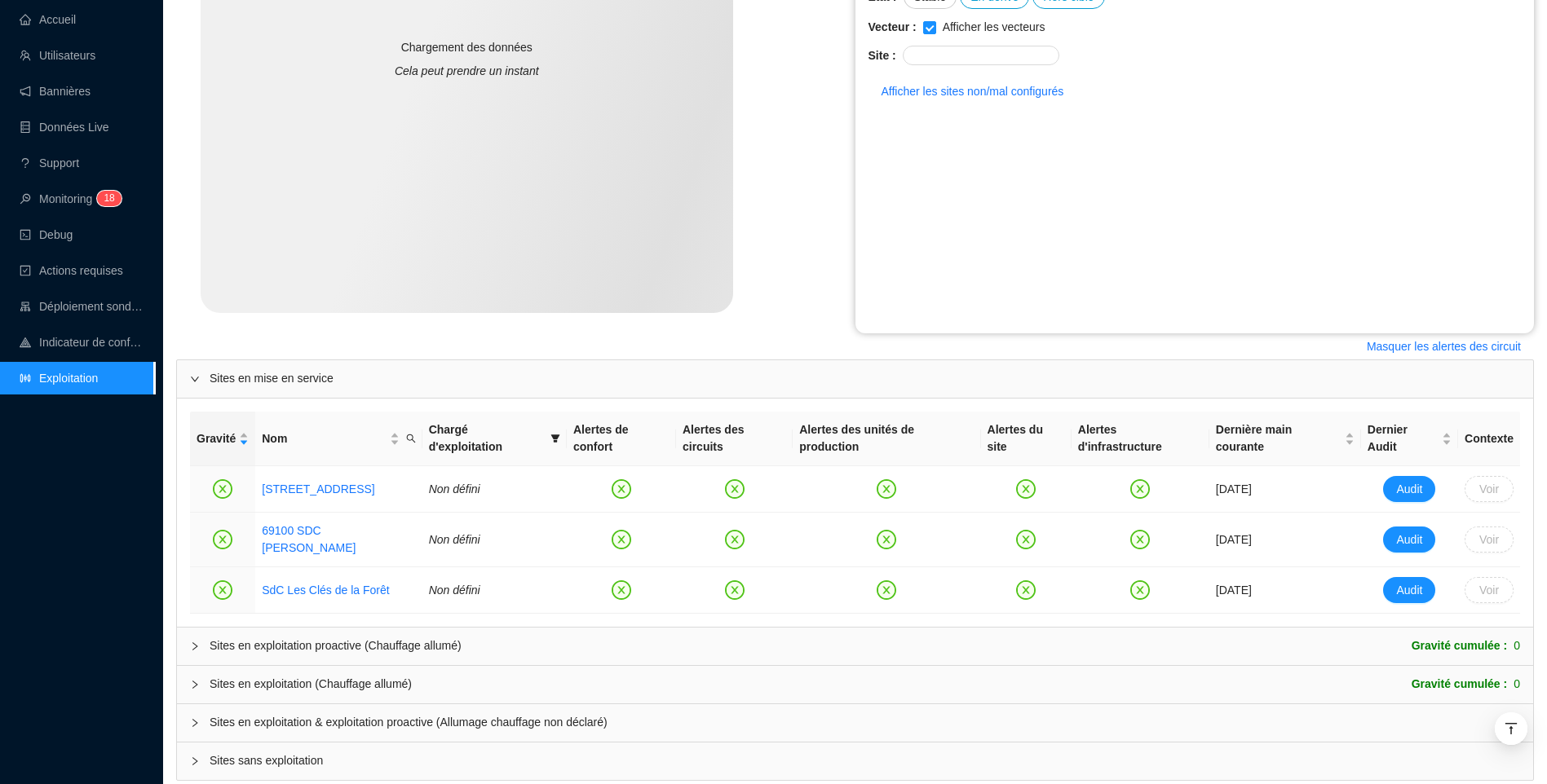
click at [232, 714] on span "Sites en exploitation & exploitation proactive (Allumage chauffage non déclaré)" at bounding box center [864, 722] width 1310 height 17
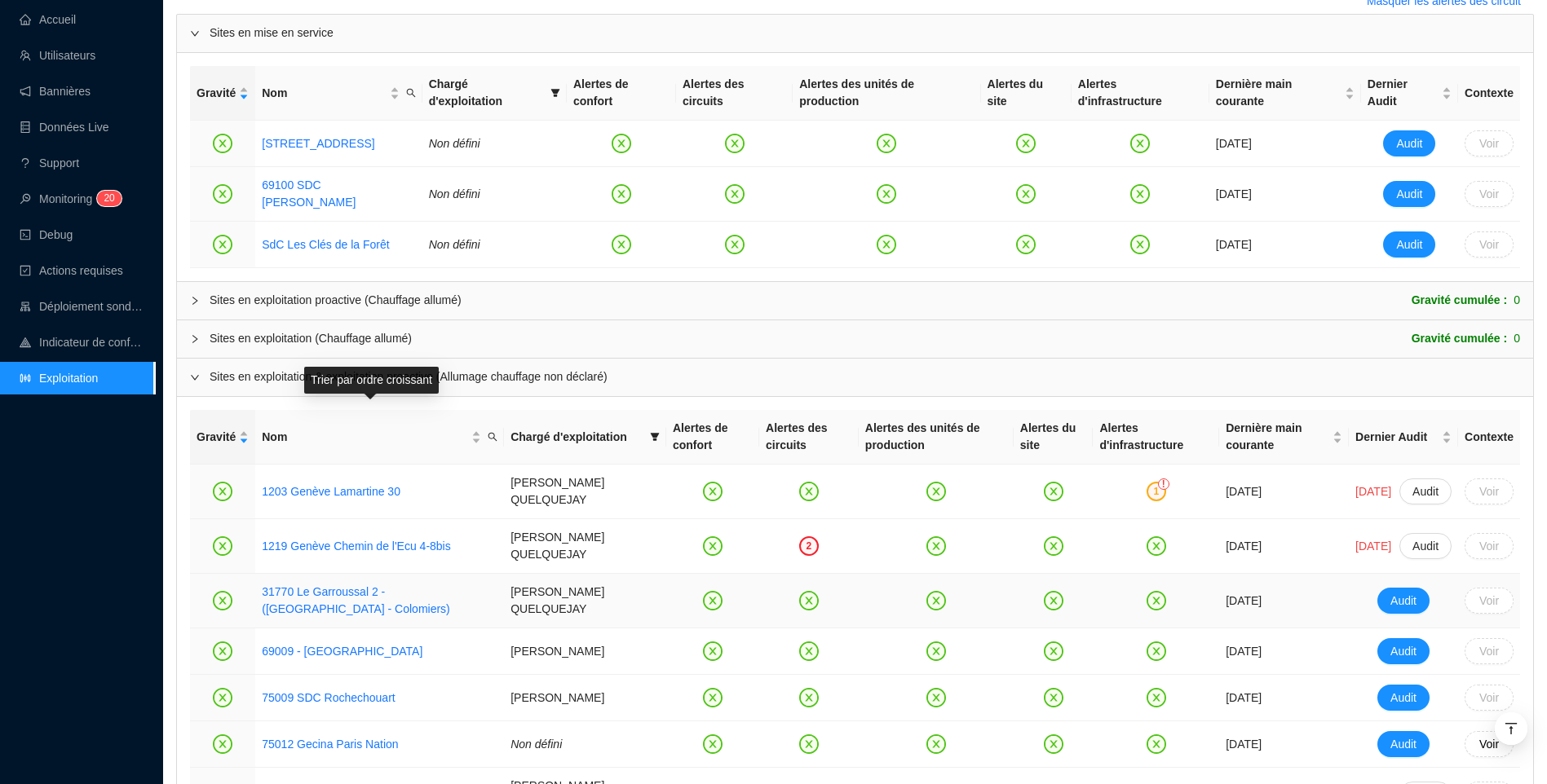
scroll to position [734, 0]
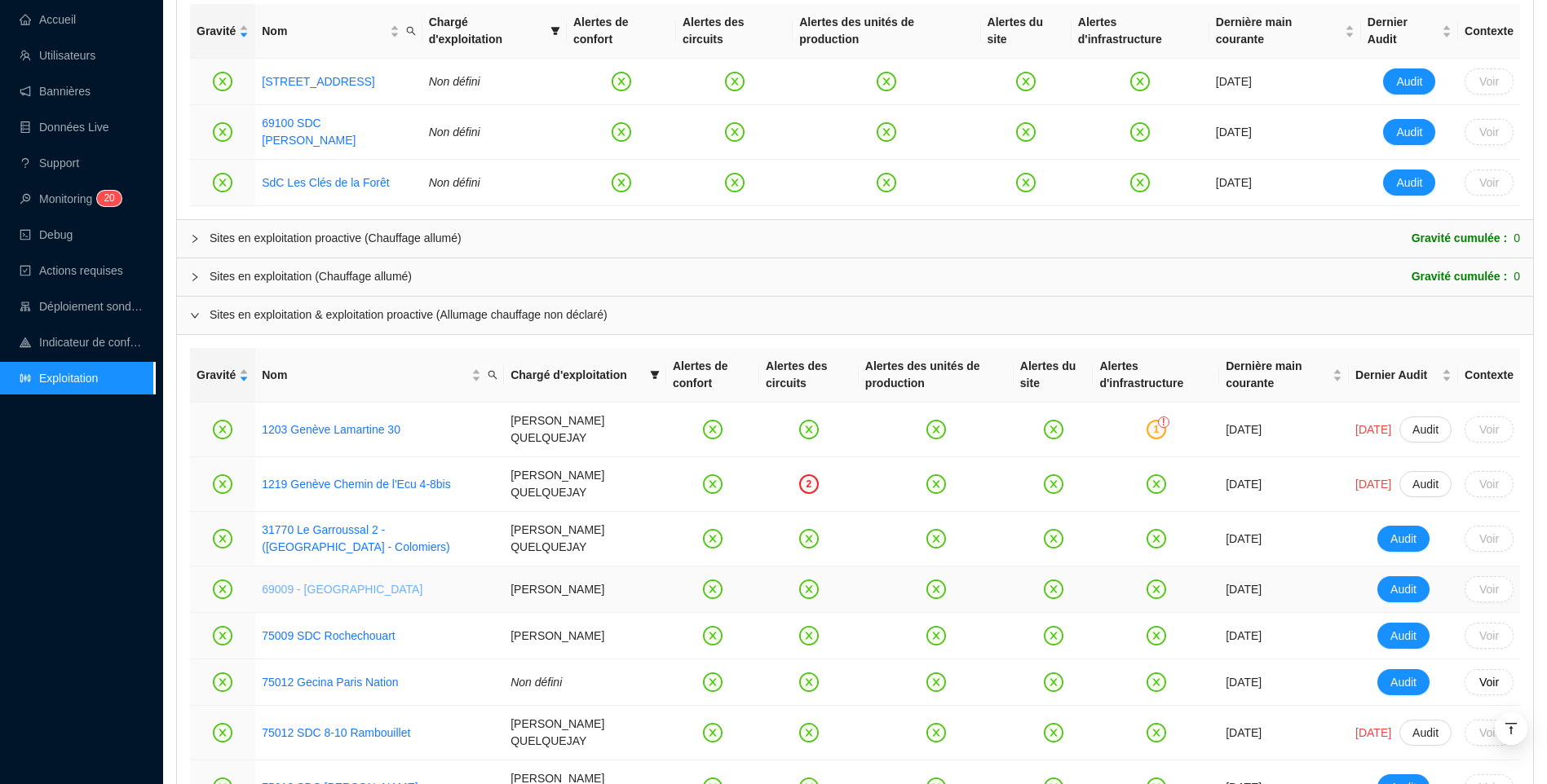
click at [354, 583] on link "69009 - [GEOGRAPHIC_DATA]" at bounding box center [342, 589] width 161 height 13
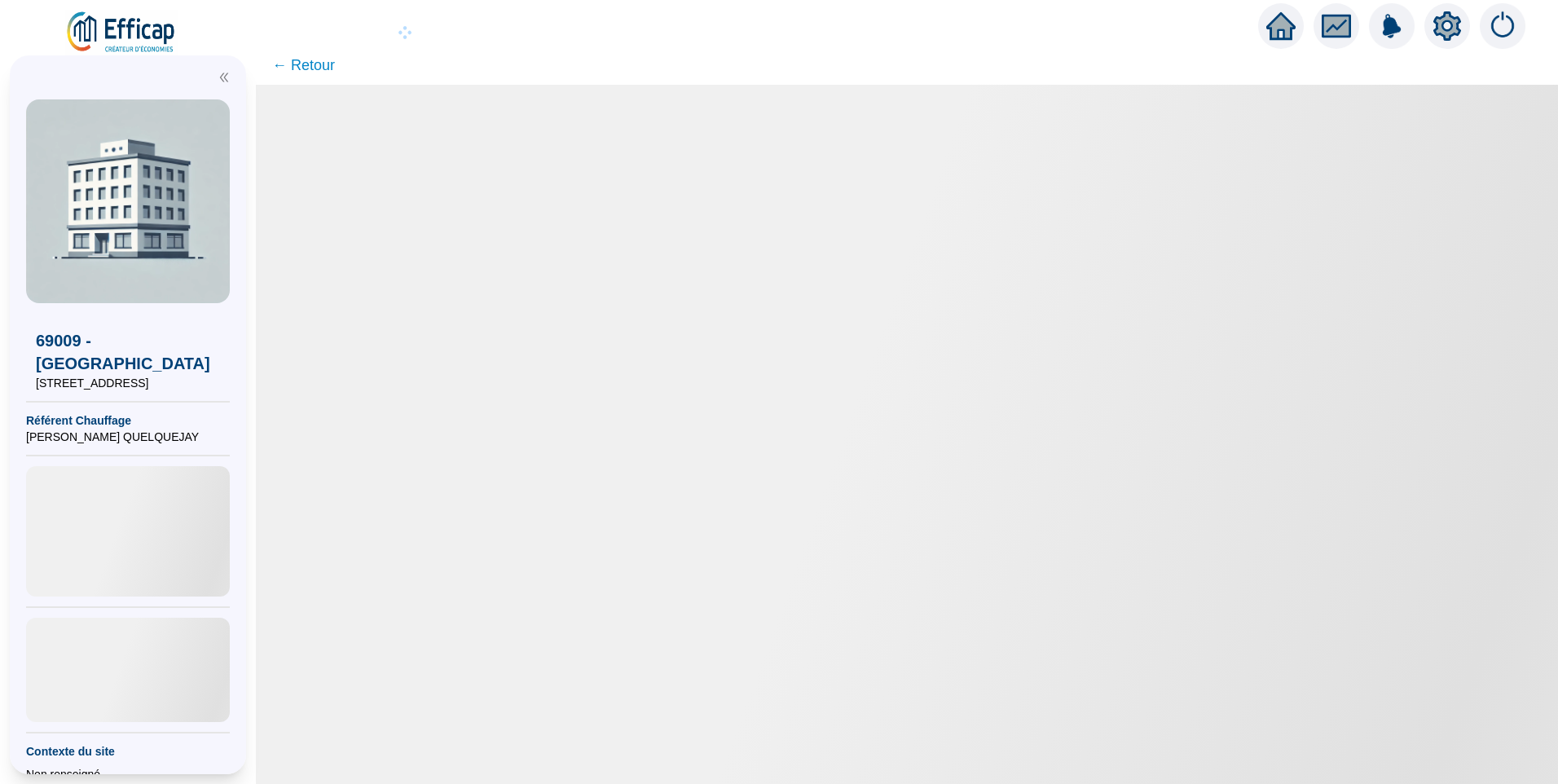
click at [1444, 16] on icon "setting" at bounding box center [1447, 26] width 27 height 29
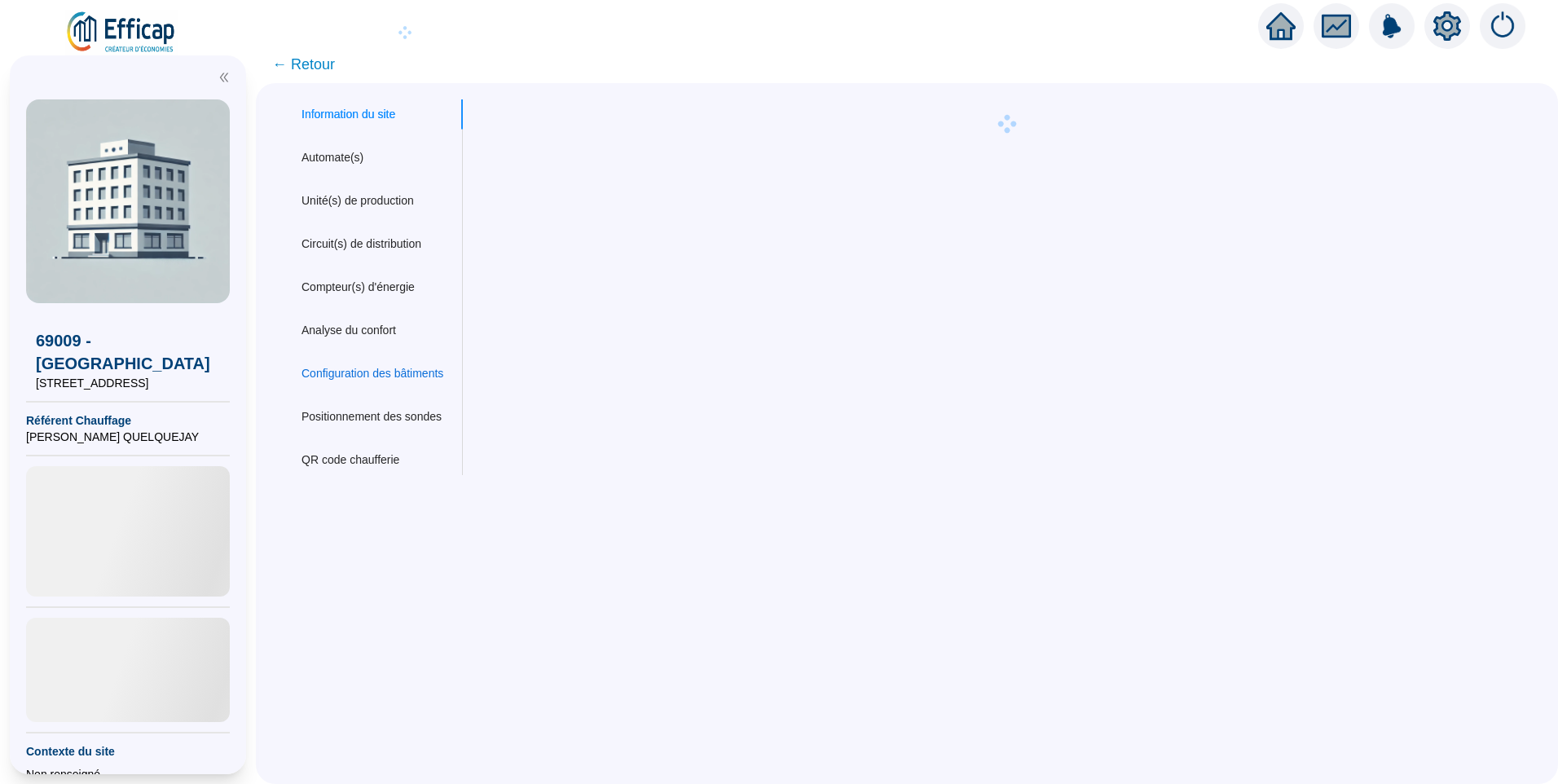
click at [381, 375] on div "Configuration des bâtiments" at bounding box center [372, 374] width 142 height 17
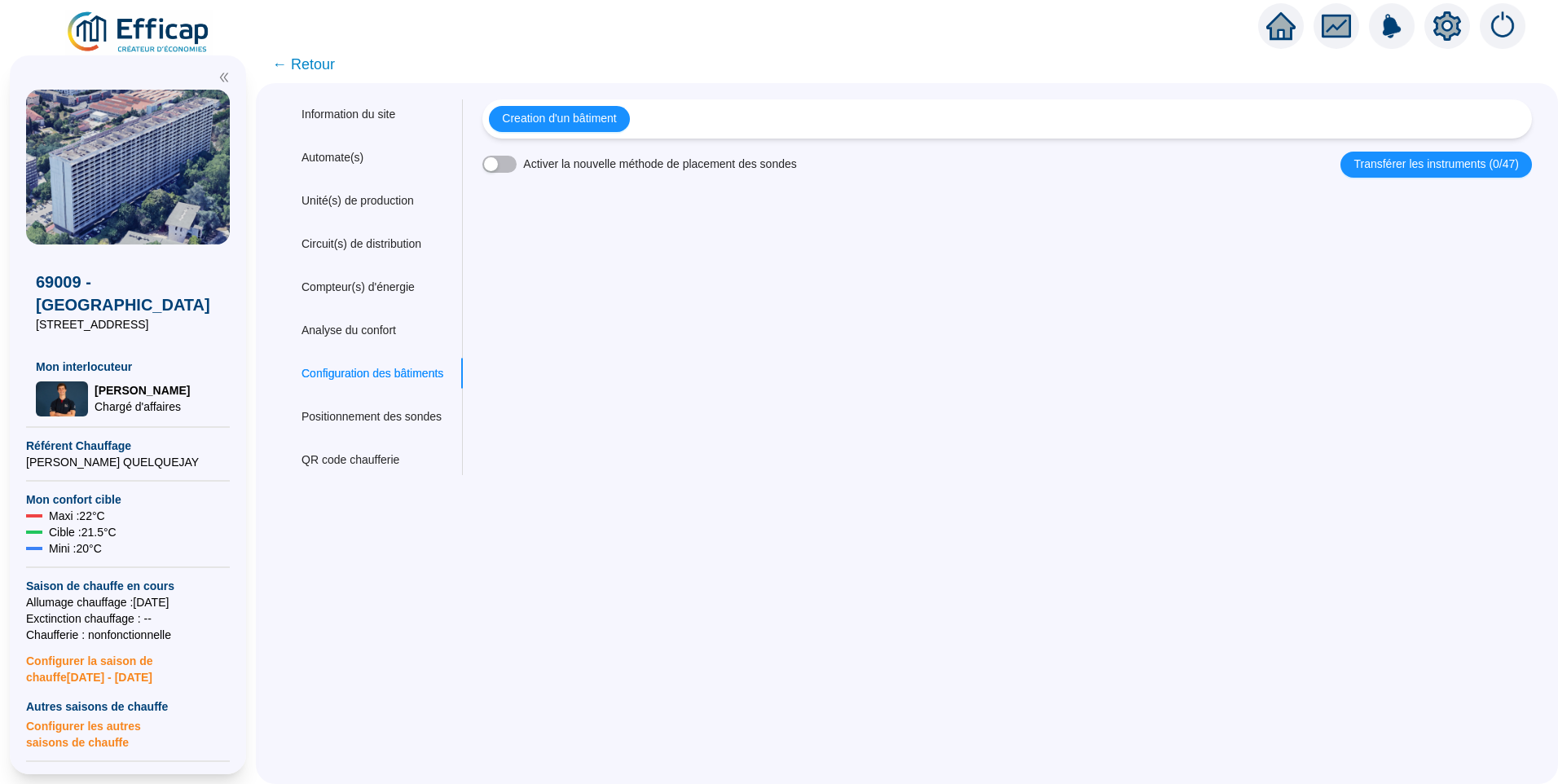
click at [305, 57] on span "← Retour" at bounding box center [303, 64] width 63 height 23
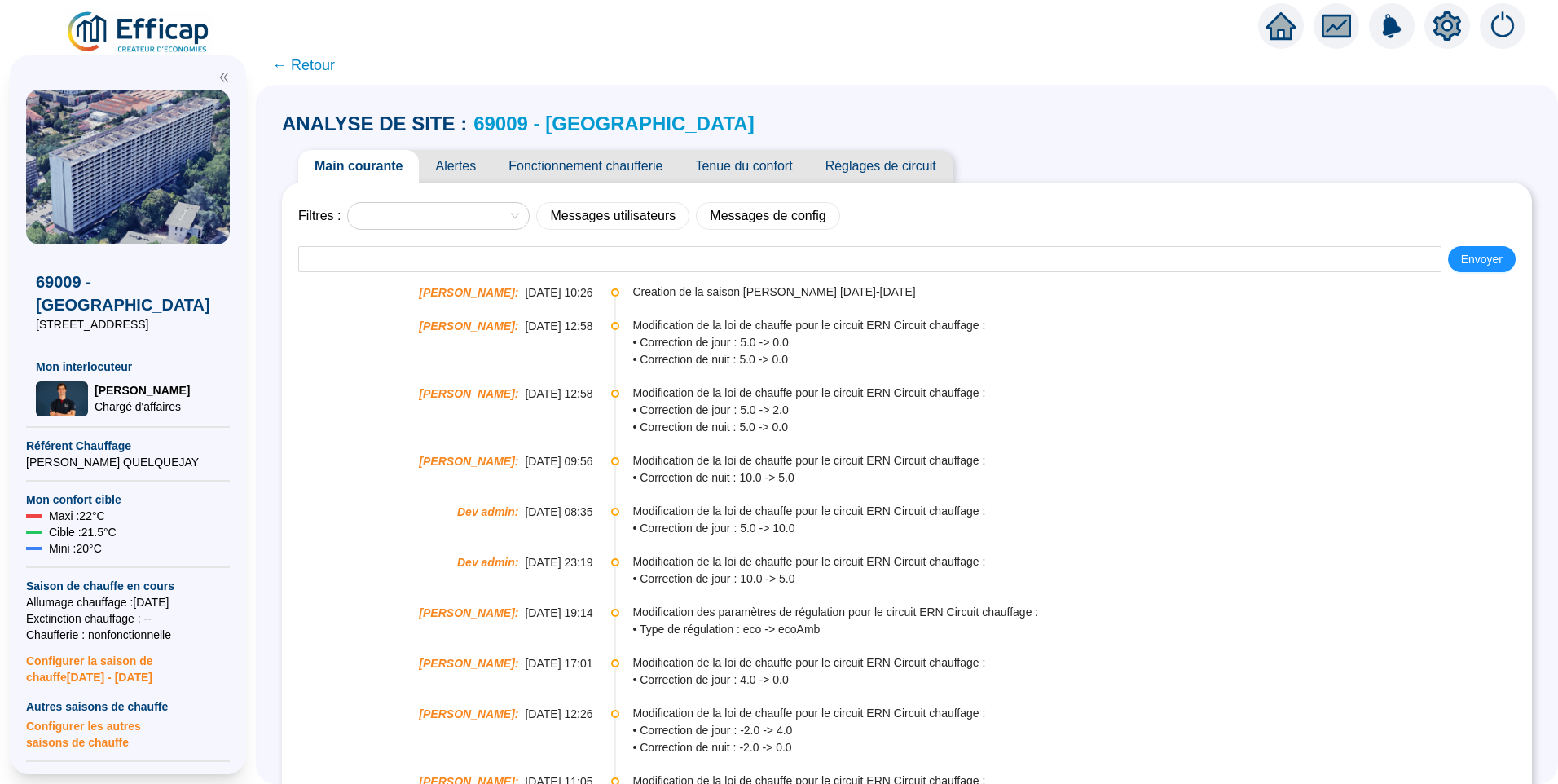
click at [641, 123] on link "69009 - [GEOGRAPHIC_DATA]" at bounding box center [614, 123] width 281 height 22
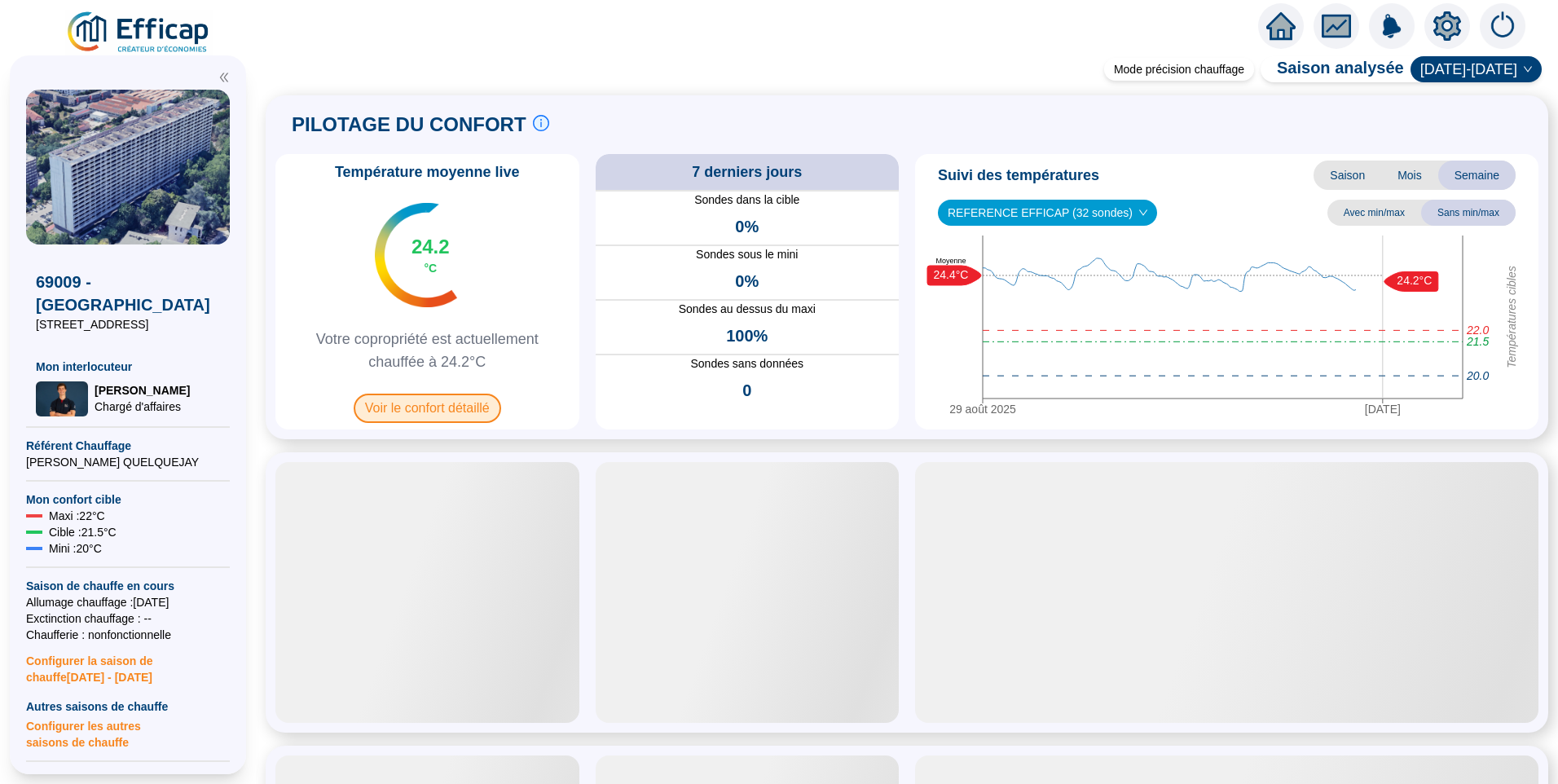
click at [472, 407] on span "Voir le confort détaillé" at bounding box center [427, 408] width 147 height 29
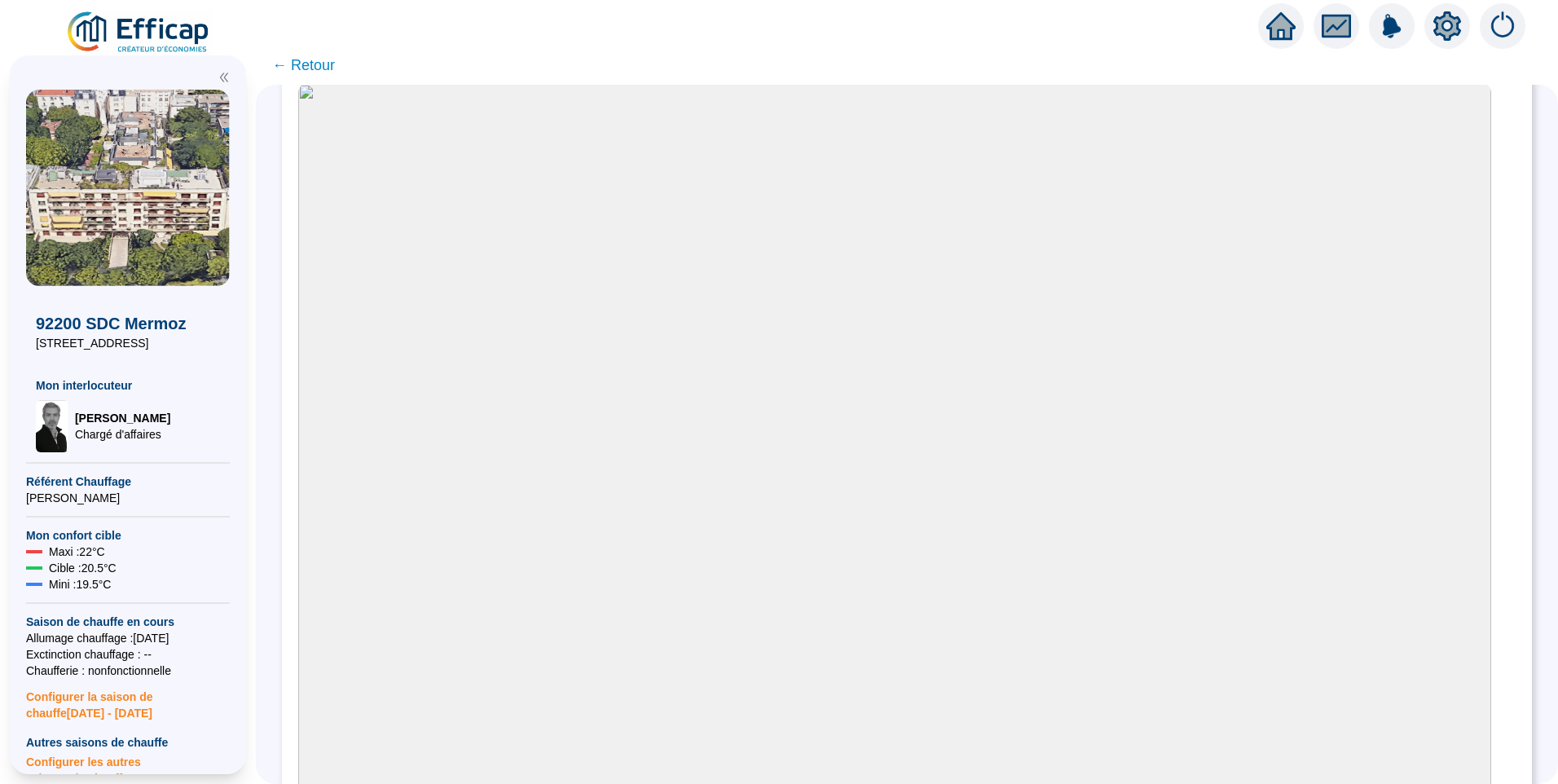
scroll to position [85, 0]
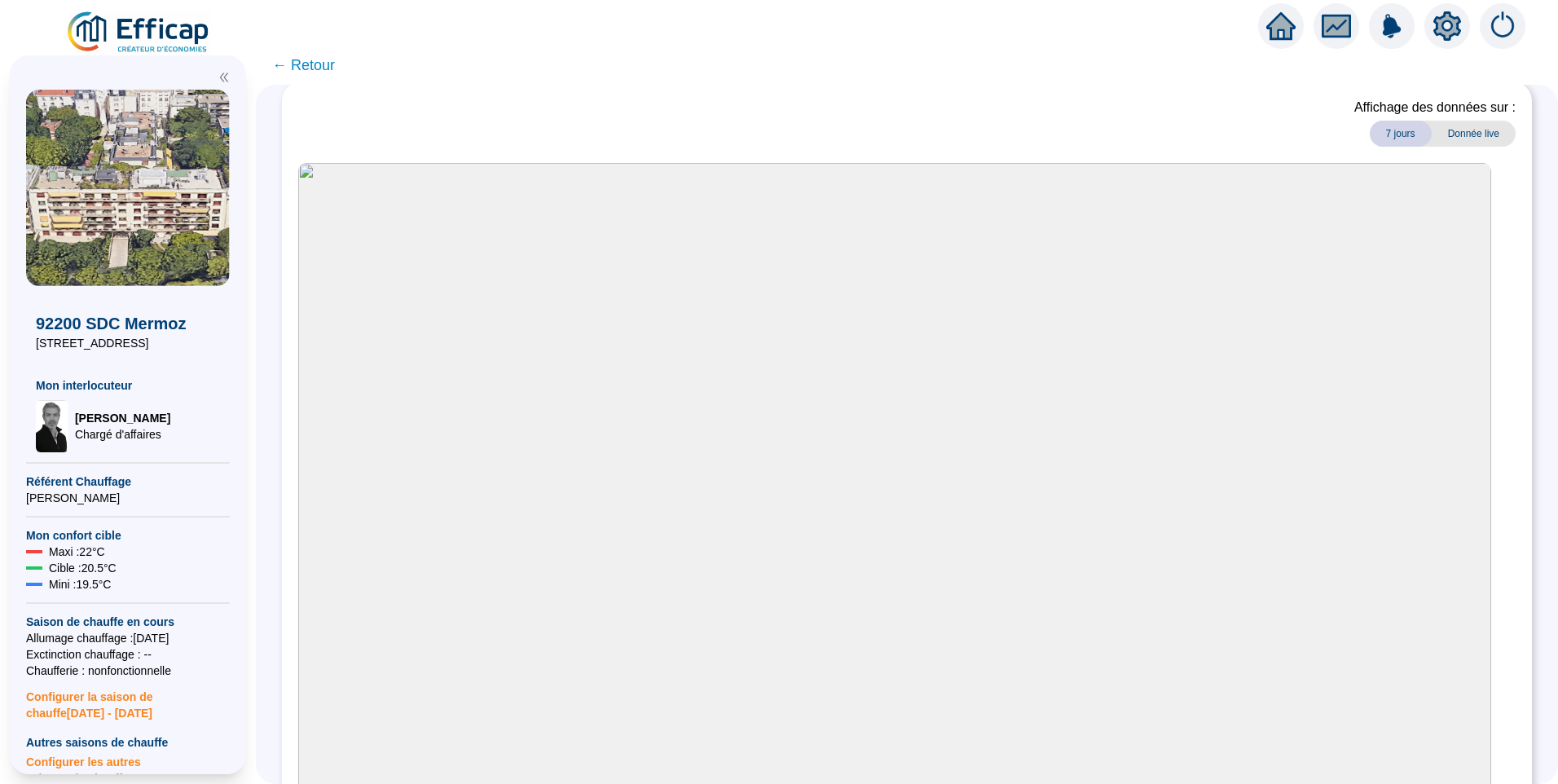
click at [311, 67] on span "← Retour" at bounding box center [303, 65] width 63 height 23
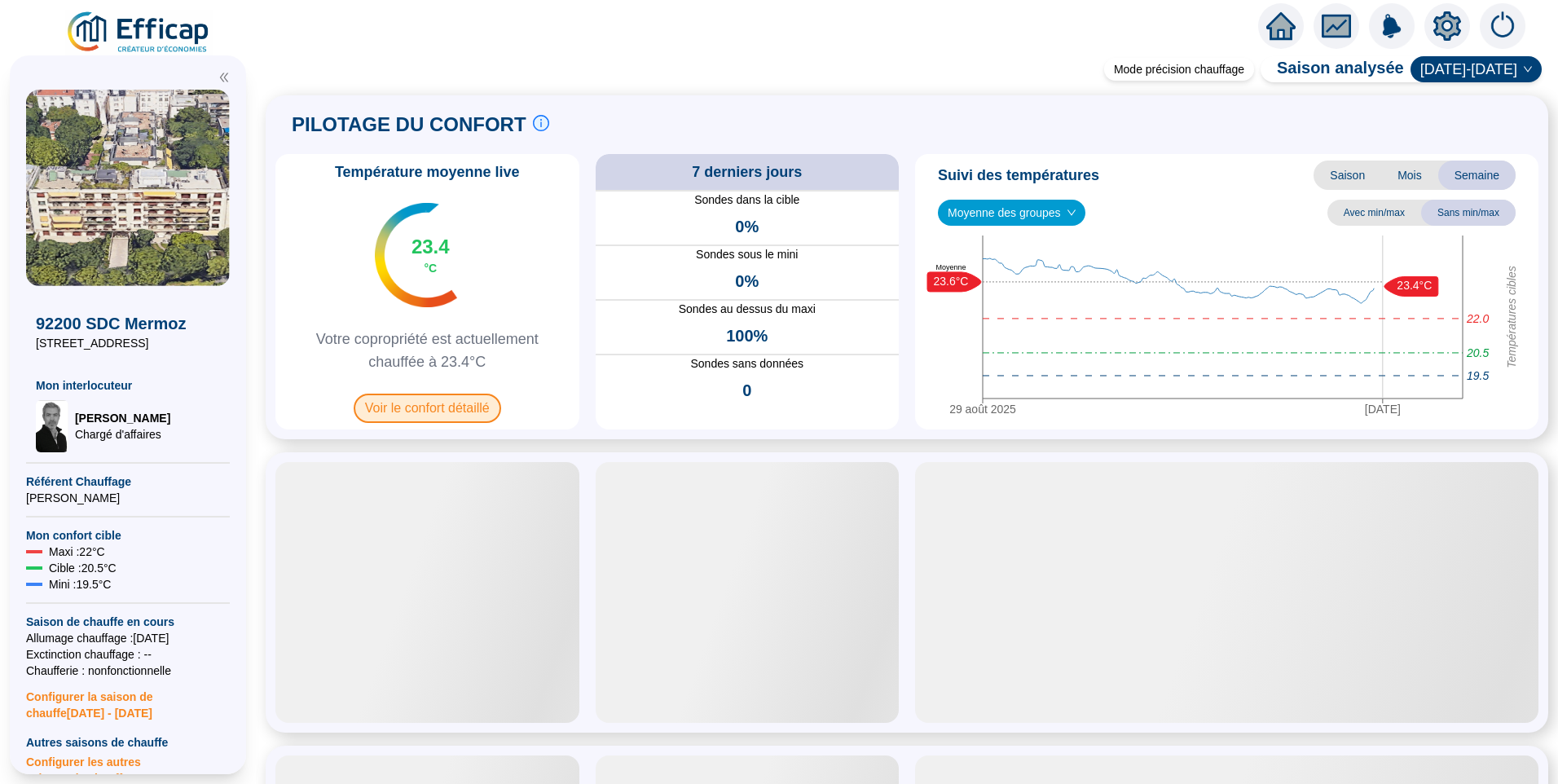
click at [424, 403] on span "Voir le confort détaillé" at bounding box center [427, 408] width 147 height 29
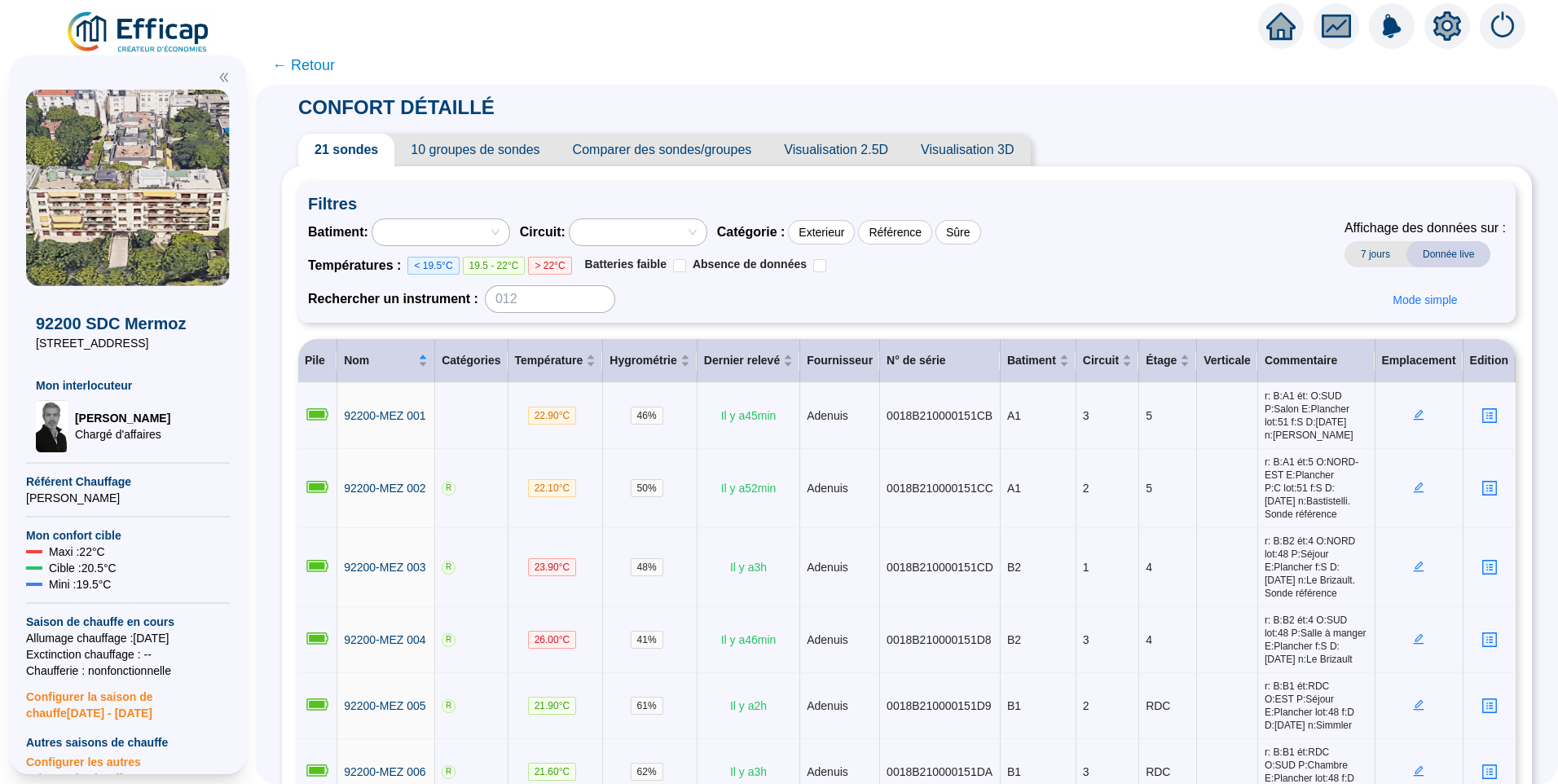
drag, startPoint x: 140, startPoint y: 347, endPoint x: 12, endPoint y: 348, distance: 128.0
click at [12, 348] on div "92200 SDC Mermoz [GEOGRAPHIC_DATA] Mermoz Mon interlocuteur [PERSON_NAME] d'aff…" at bounding box center [128, 415] width 237 height 719
copy span "[STREET_ADDRESS]"
click at [862, 150] on span "Visualisation 2.5D" at bounding box center [836, 150] width 137 height 33
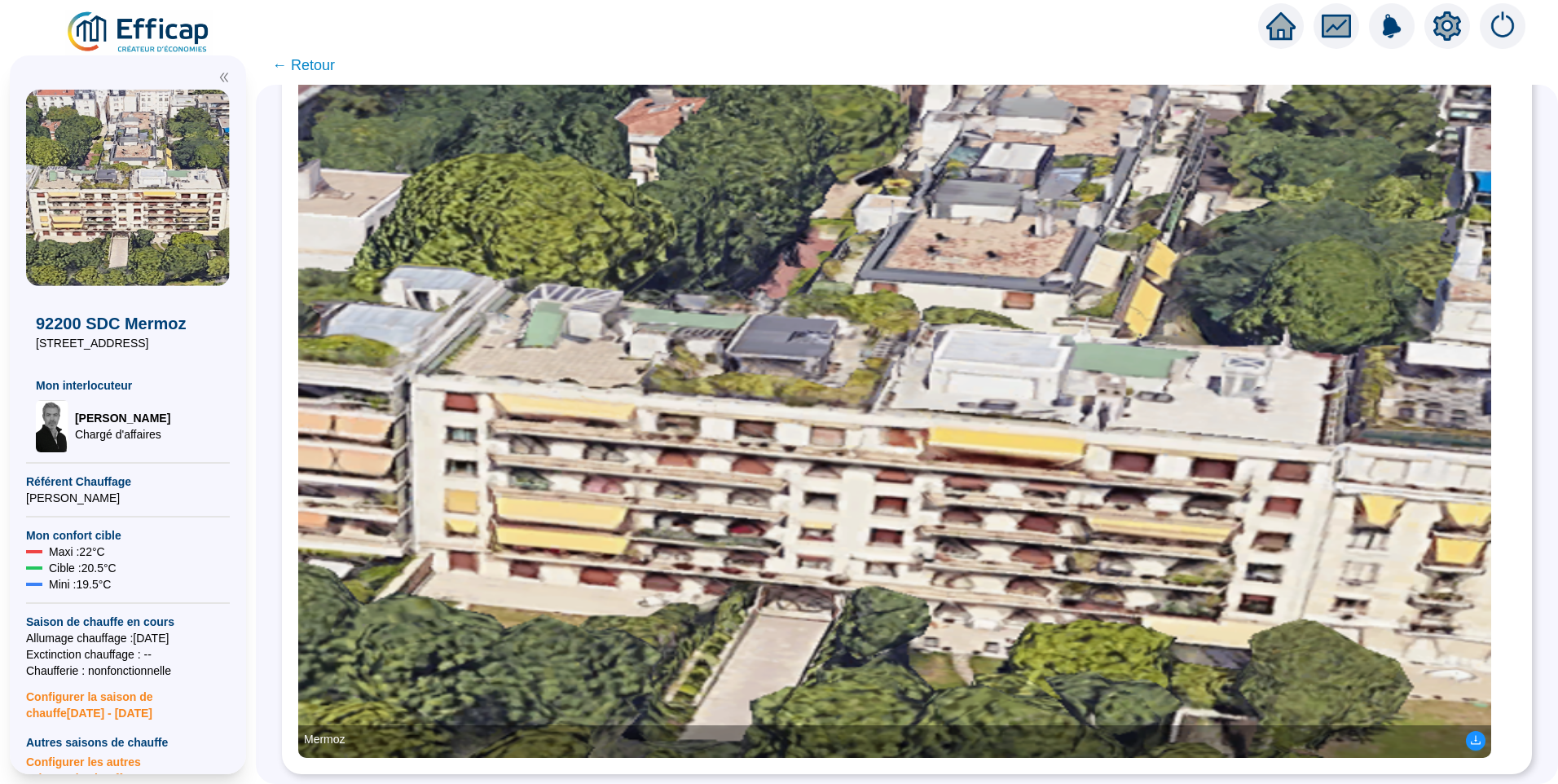
click at [1035, 373] on img at bounding box center [895, 385] width 1193 height 746
click at [762, 452] on img at bounding box center [895, 385] width 1193 height 746
click at [312, 69] on span "← Retour" at bounding box center [303, 65] width 63 height 23
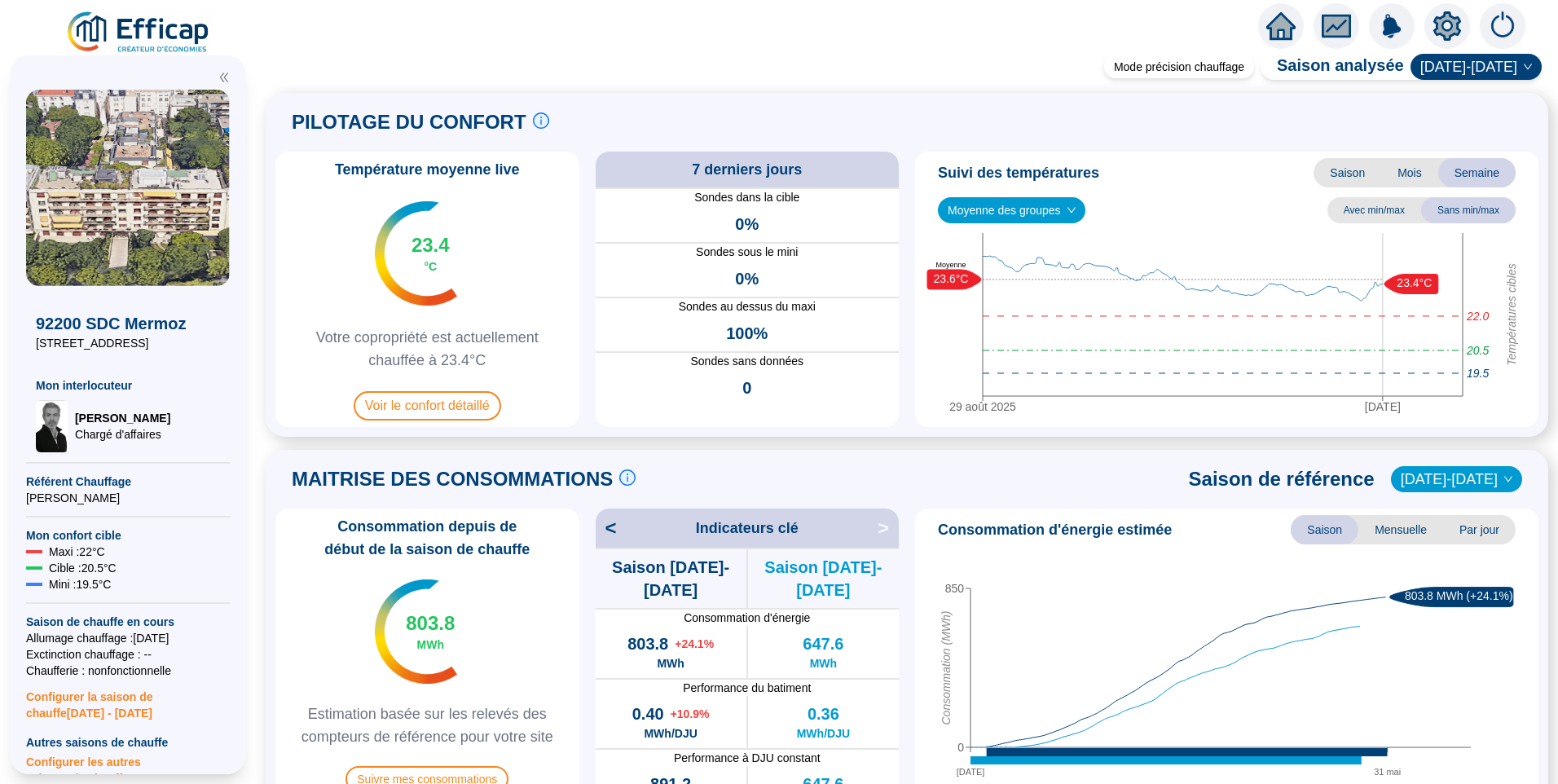
drag, startPoint x: 143, startPoint y: 347, endPoint x: 24, endPoint y: 336, distance: 119.5
click at [24, 336] on div "92200 SDC Mermoz [GEOGRAPHIC_DATA] Mermoz Mon interlocuteur [PERSON_NAME] d'aff…" at bounding box center [128, 415] width 237 height 719
copy span "[STREET_ADDRESS]"
click at [482, 408] on span "Voir le confort détaillé" at bounding box center [427, 406] width 147 height 29
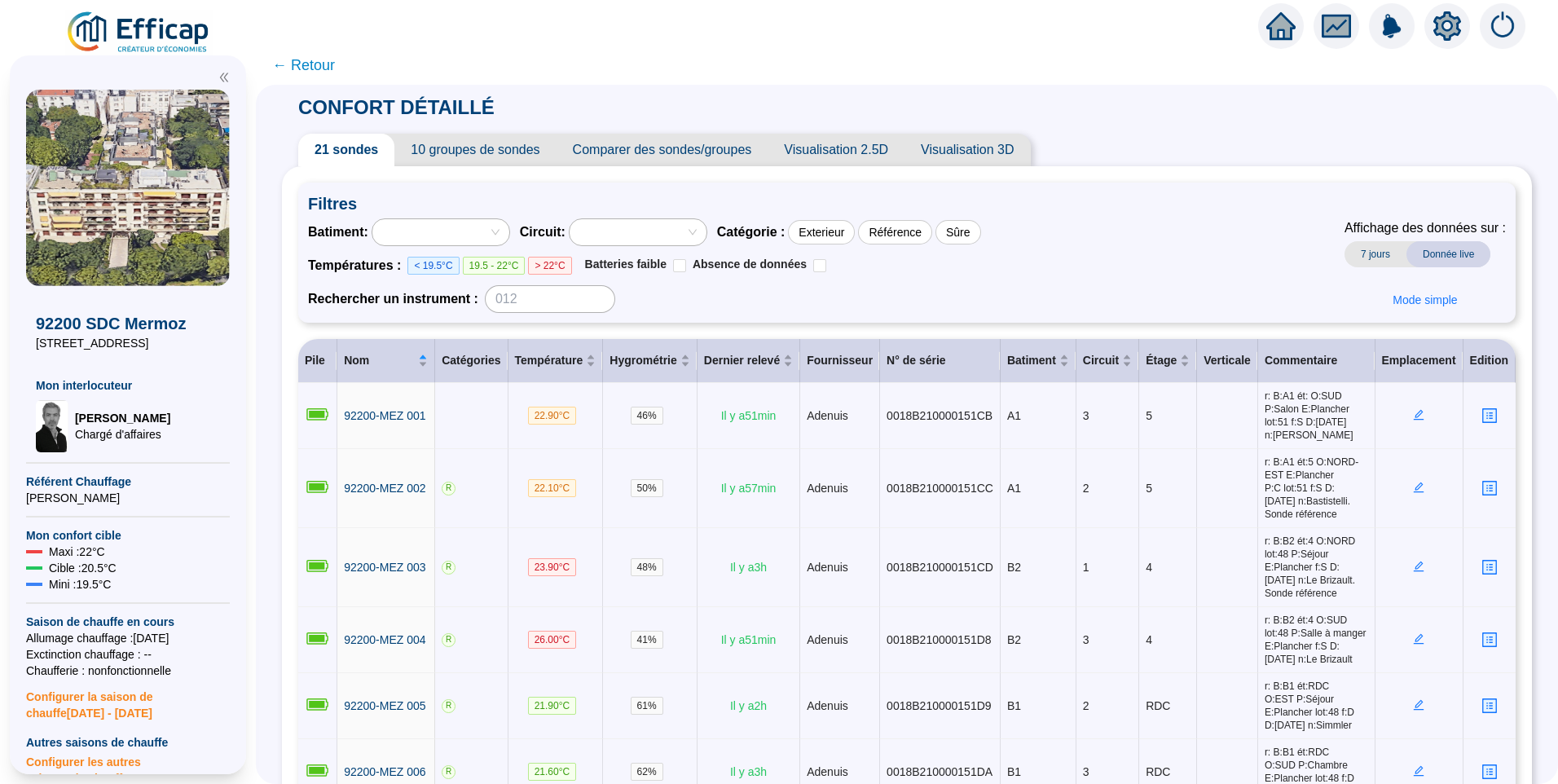
click at [1447, 26] on icon "setting" at bounding box center [1447, 26] width 29 height 29
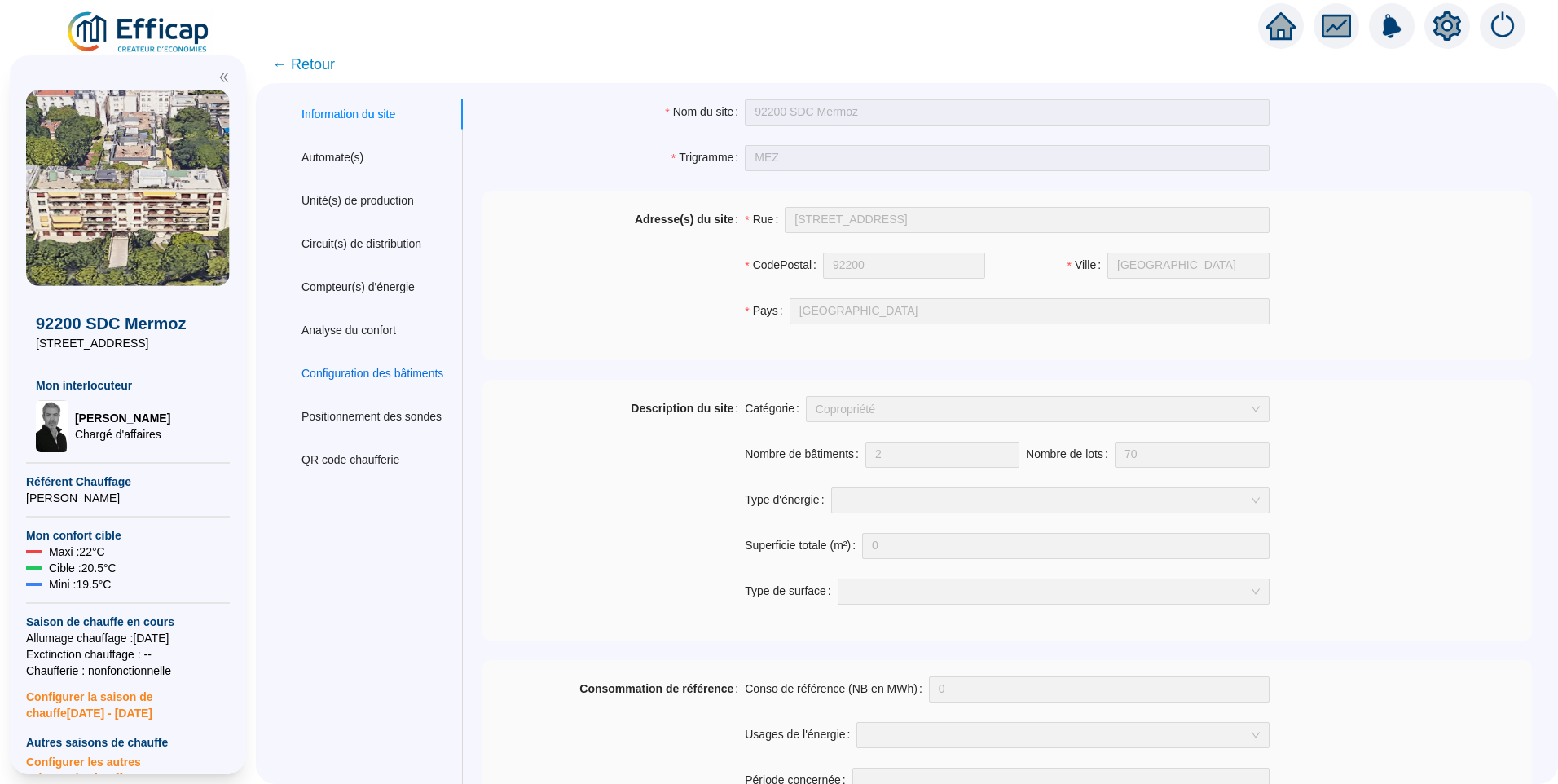
click at [373, 376] on div "Configuration des bâtiments" at bounding box center [372, 374] width 142 height 17
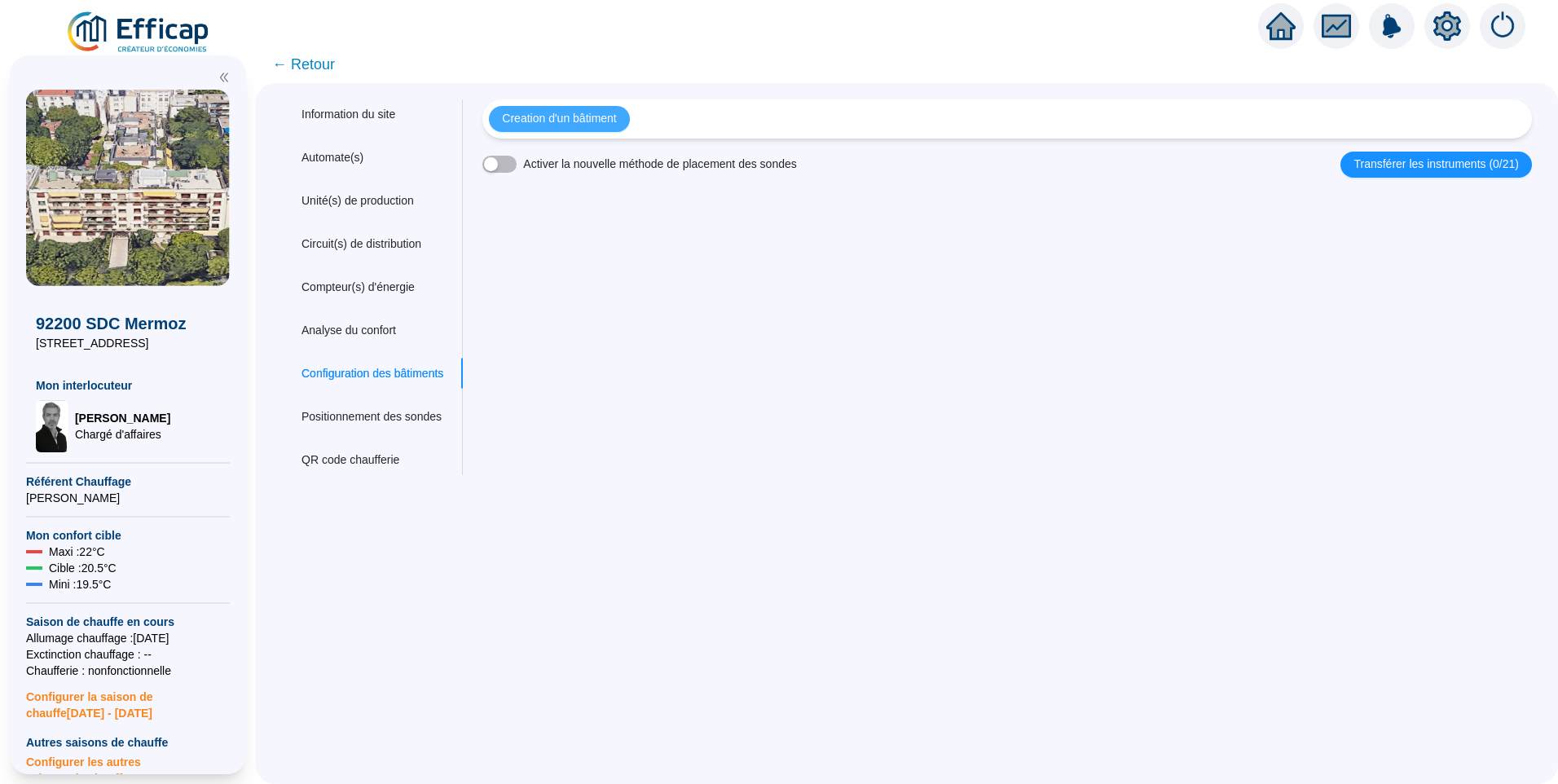
click at [603, 117] on span "Creation d'un bâtiment" at bounding box center [558, 118] width 114 height 17
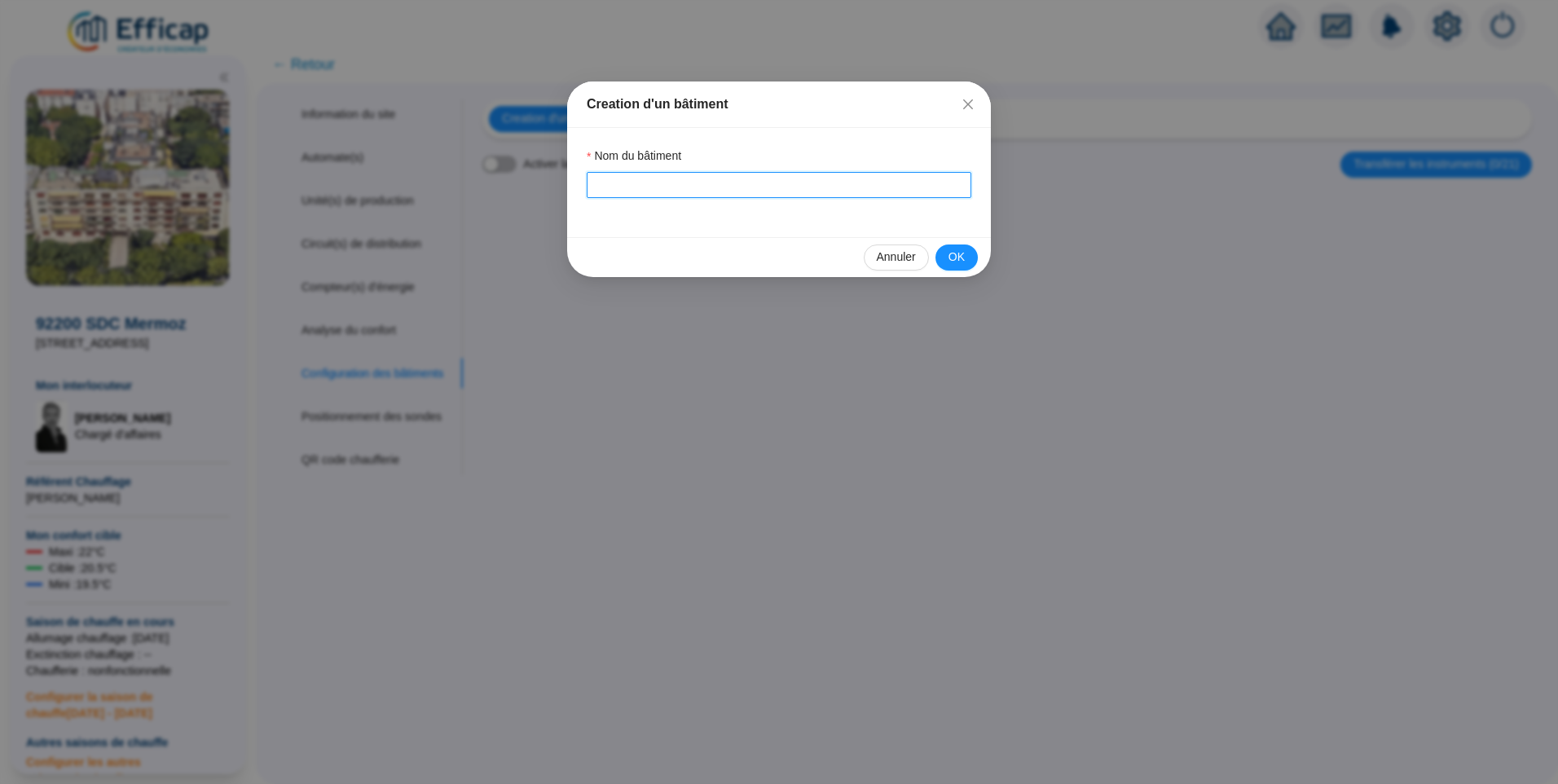
click at [656, 179] on input "Nom du bâtiment" at bounding box center [779, 185] width 385 height 26
click at [957, 260] on span "OK" at bounding box center [957, 257] width 16 height 17
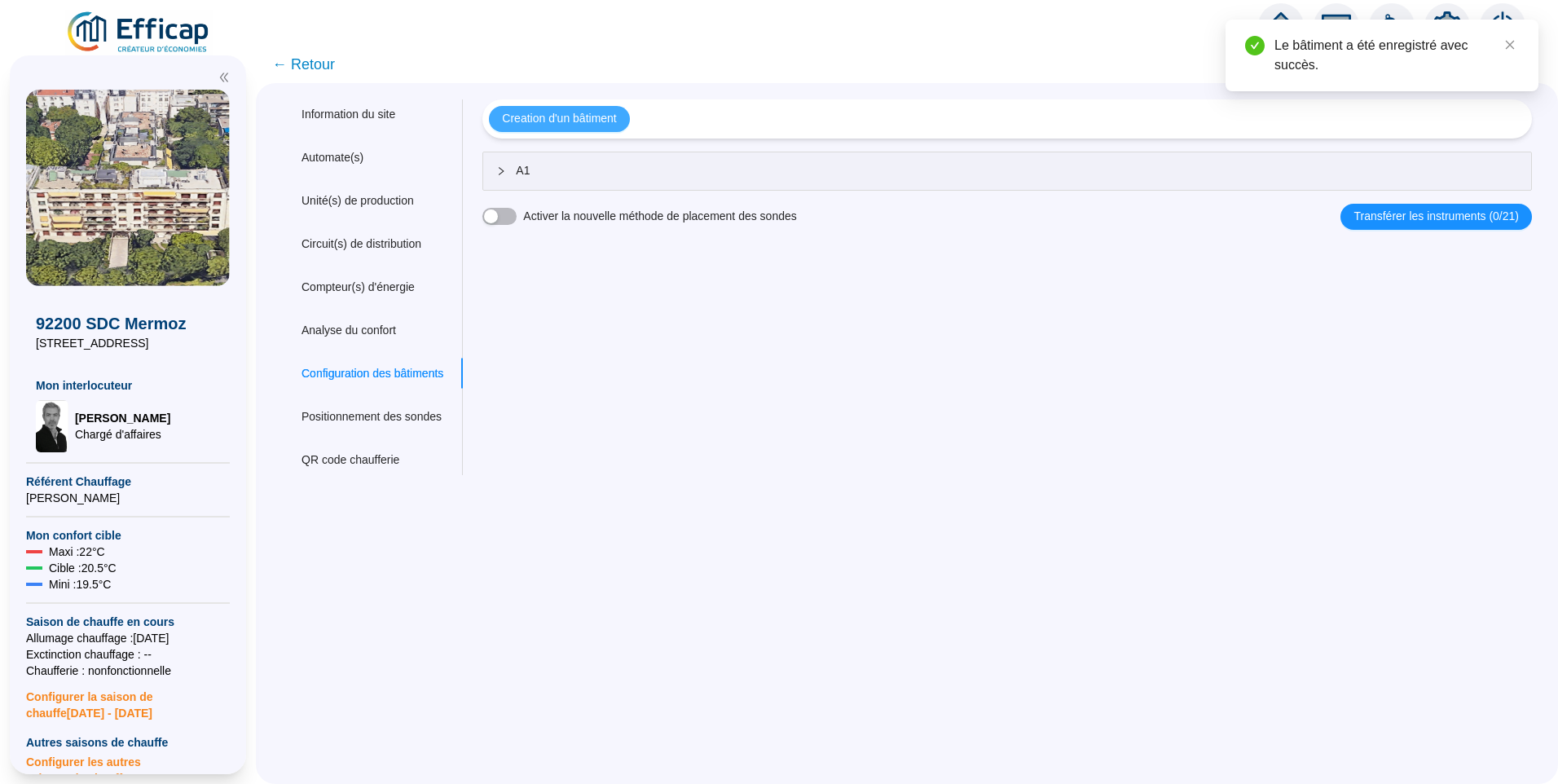
click at [568, 116] on span "Creation d'un bâtiment" at bounding box center [558, 118] width 114 height 17
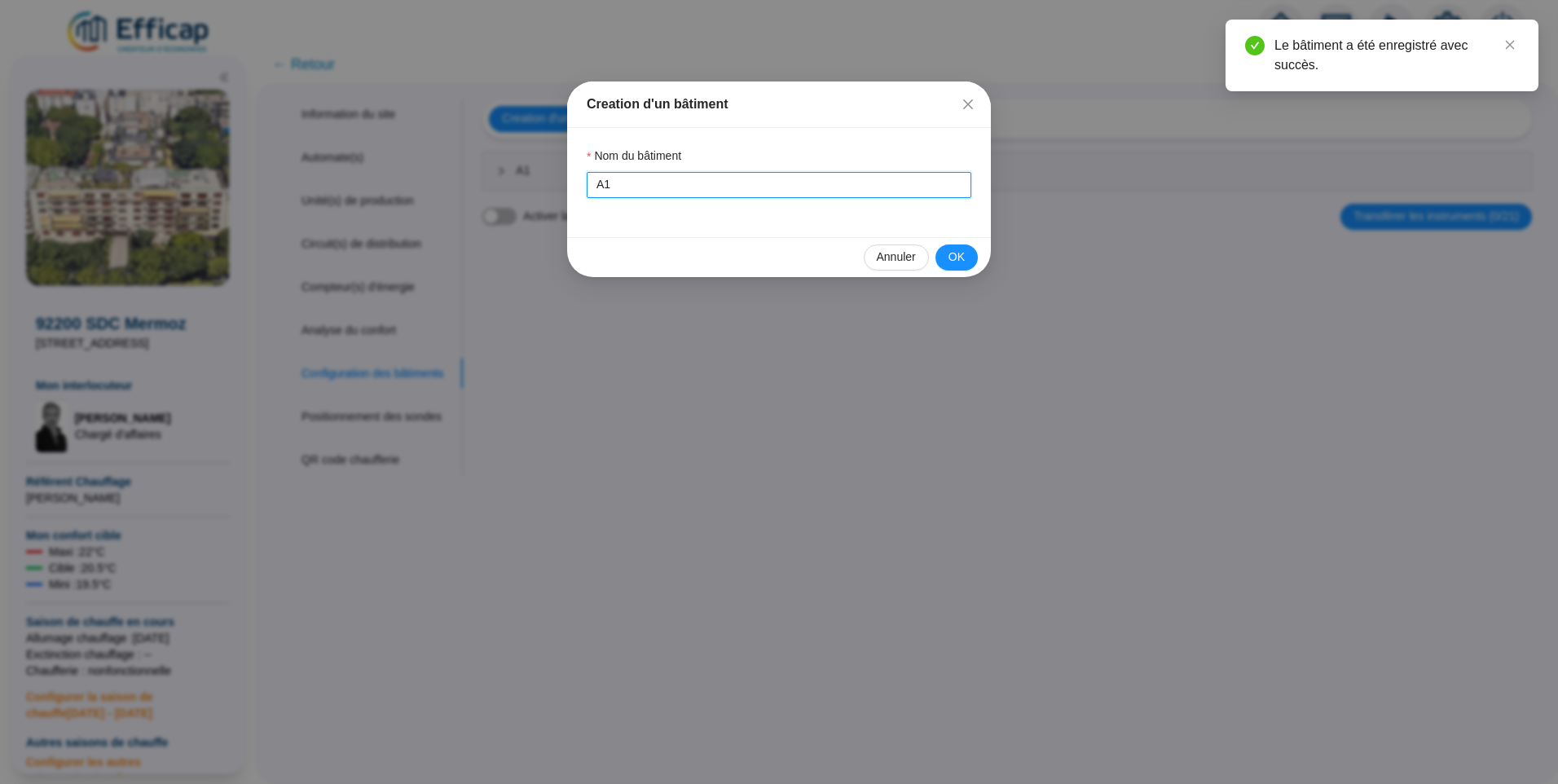
drag, startPoint x: 657, startPoint y: 188, endPoint x: 220, endPoint y: 176, distance: 437.2
click at [217, 176] on div "Creation d'un bâtiment Nom du bâtiment A1 Annuler OK" at bounding box center [779, 392] width 1558 height 784
type input "B2"
click at [951, 252] on span "OK" at bounding box center [957, 257] width 16 height 17
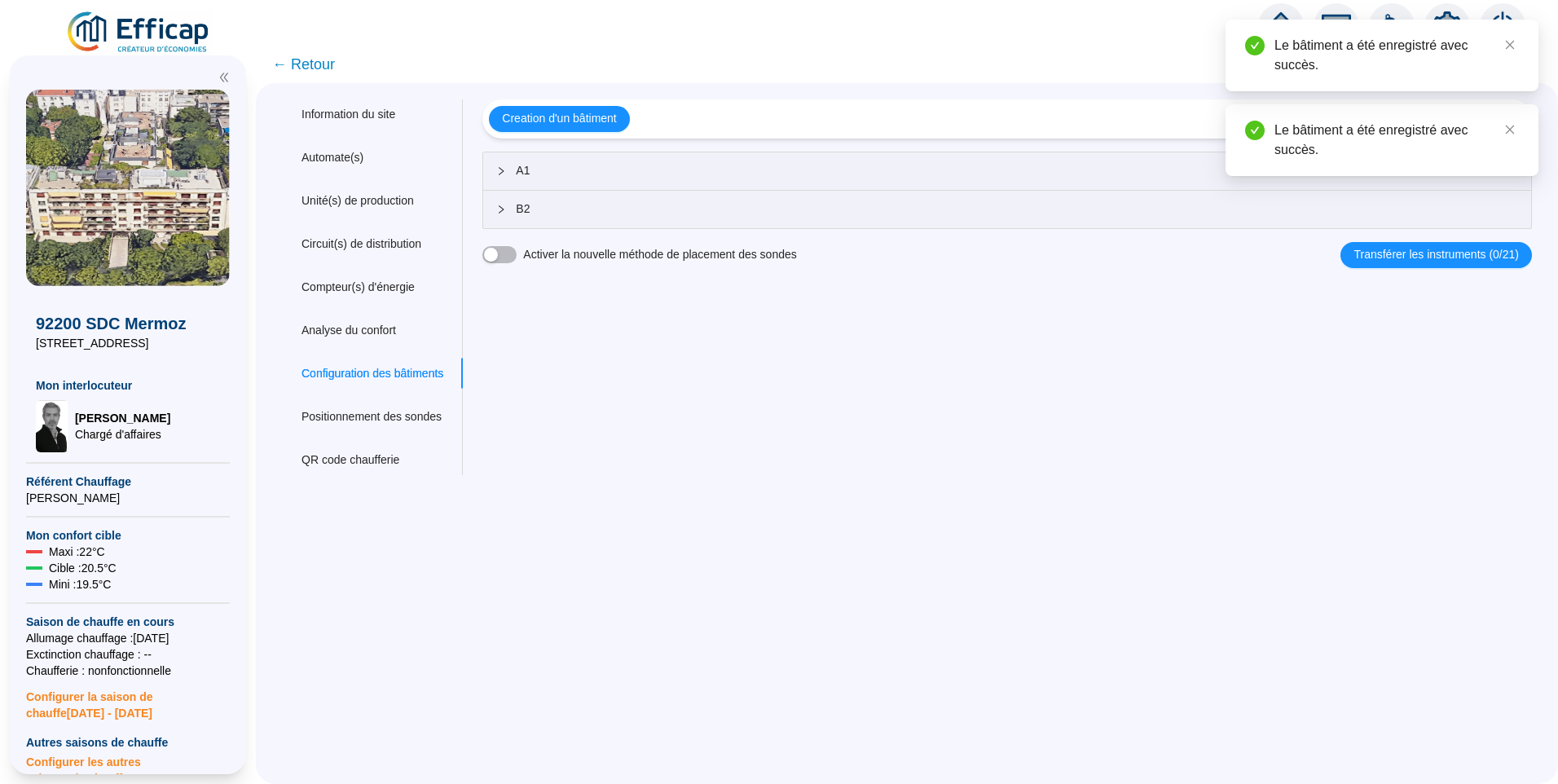
click at [586, 172] on span "A1" at bounding box center [1017, 170] width 1002 height 17
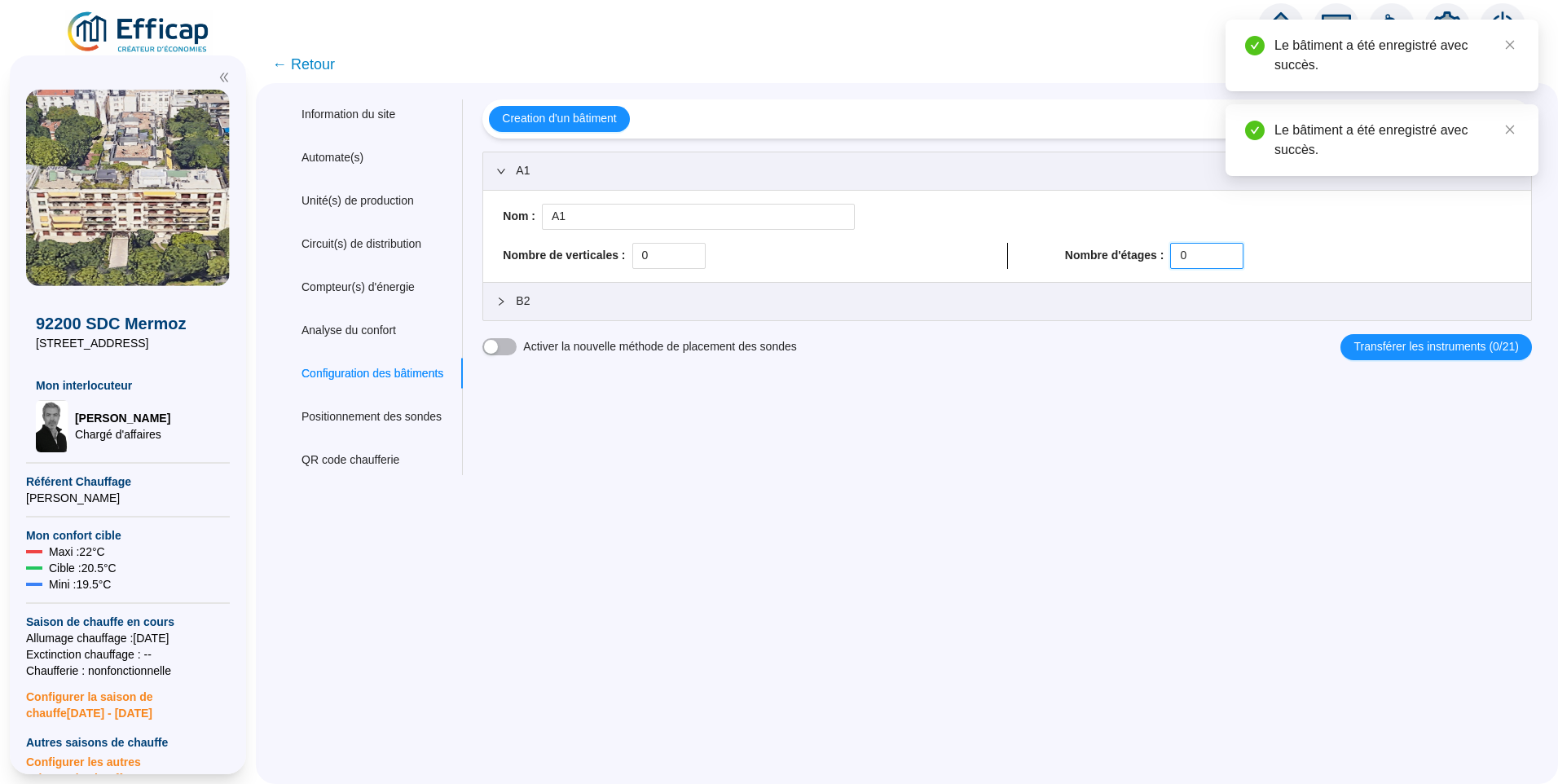
drag, startPoint x: 1190, startPoint y: 252, endPoint x: 977, endPoint y: 249, distance: 213.0
click at [973, 250] on div "Nombre de verticales : 0 Nombre d'étages : 0" at bounding box center [1007, 256] width 1022 height 26
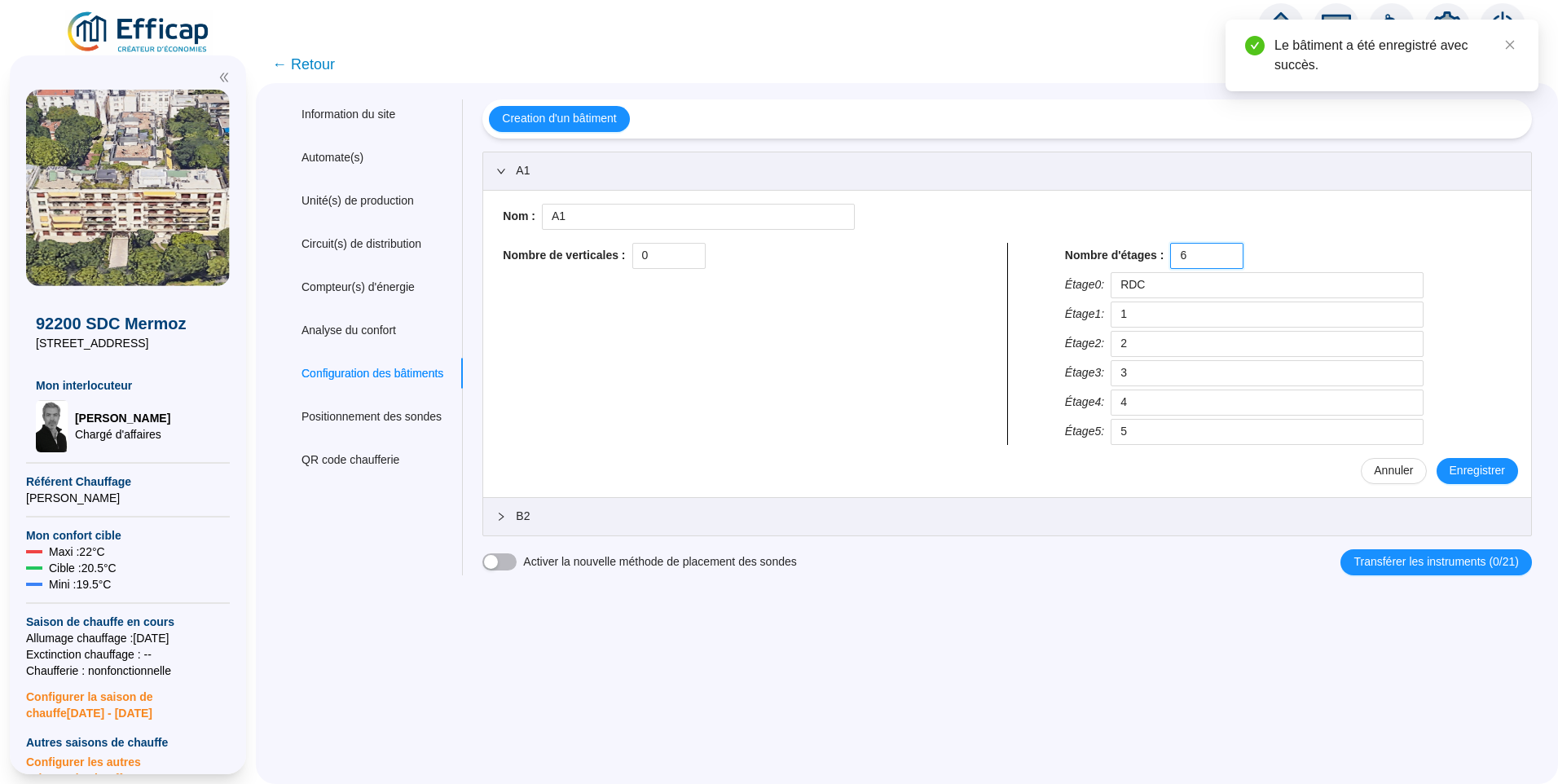
type input "6"
drag, startPoint x: 636, startPoint y: 261, endPoint x: 614, endPoint y: 261, distance: 22.0
click at [614, 261] on div "Nombre de verticales : 0" at bounding box center [726, 256] width 447 height 26
type input "1"
click at [1468, 477] on span "Enregistrer" at bounding box center [1478, 471] width 56 height 17
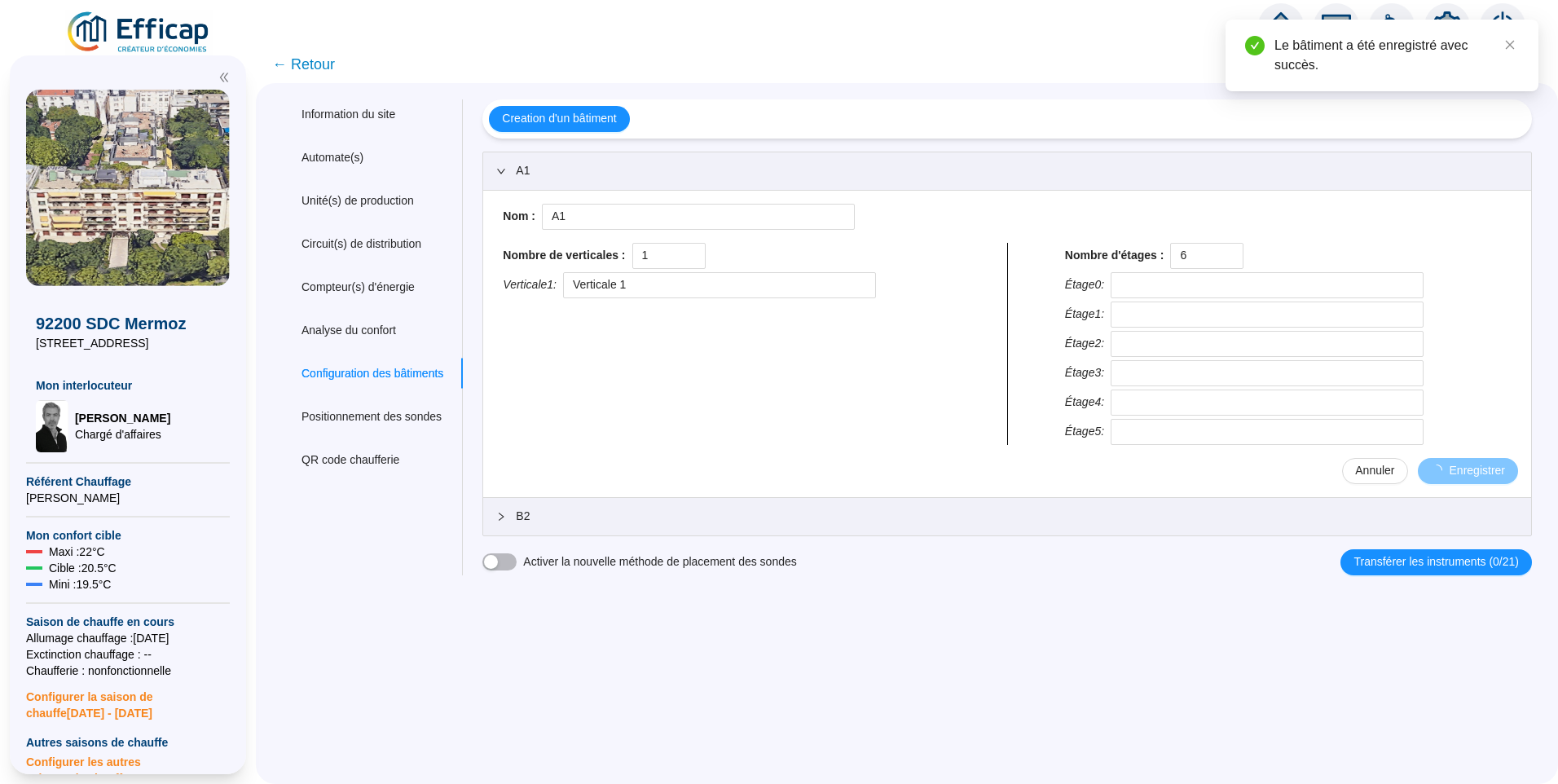
type input "RDC"
type input "1"
type input "2"
type input "3"
type input "4"
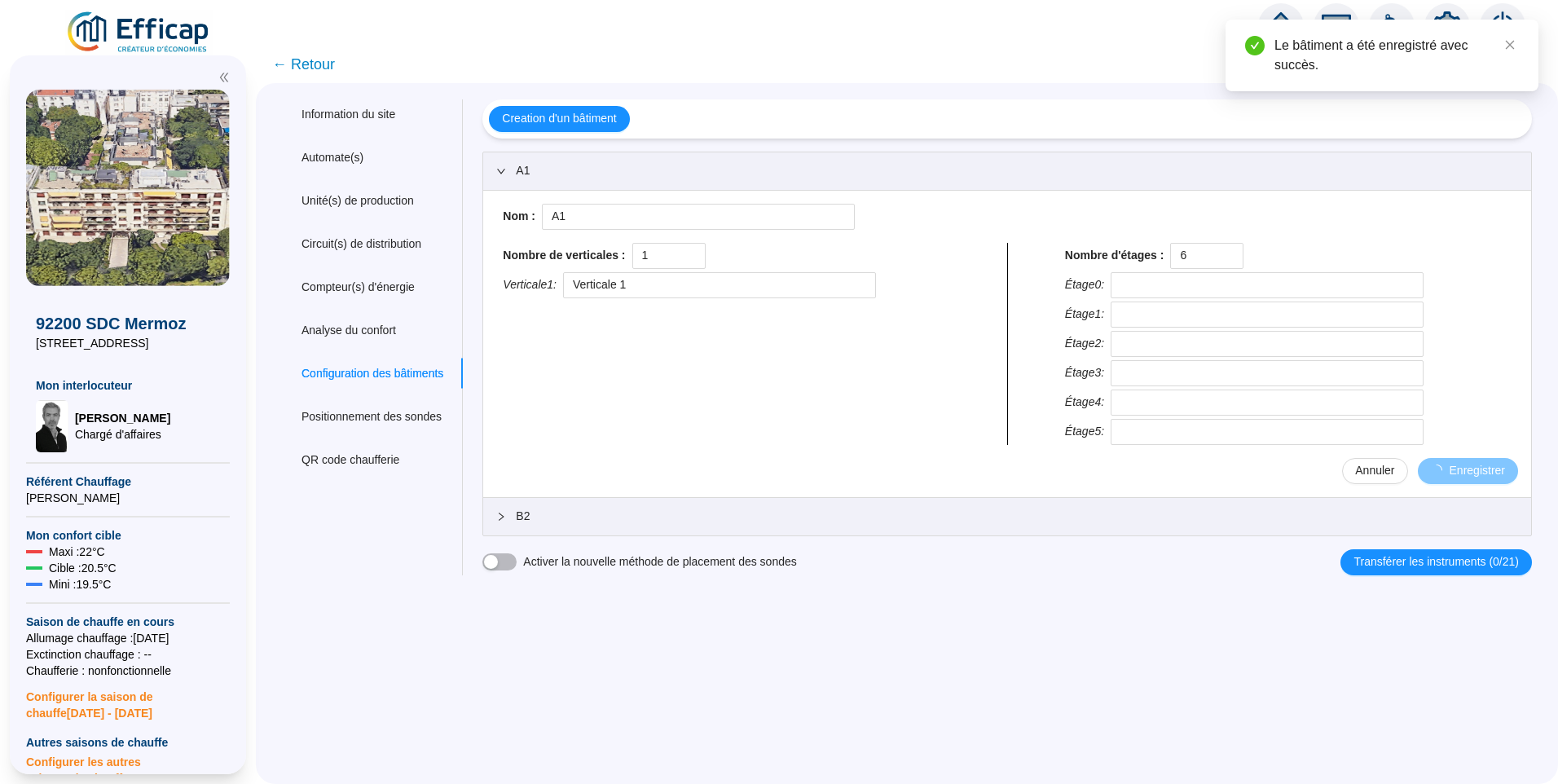
type input "5"
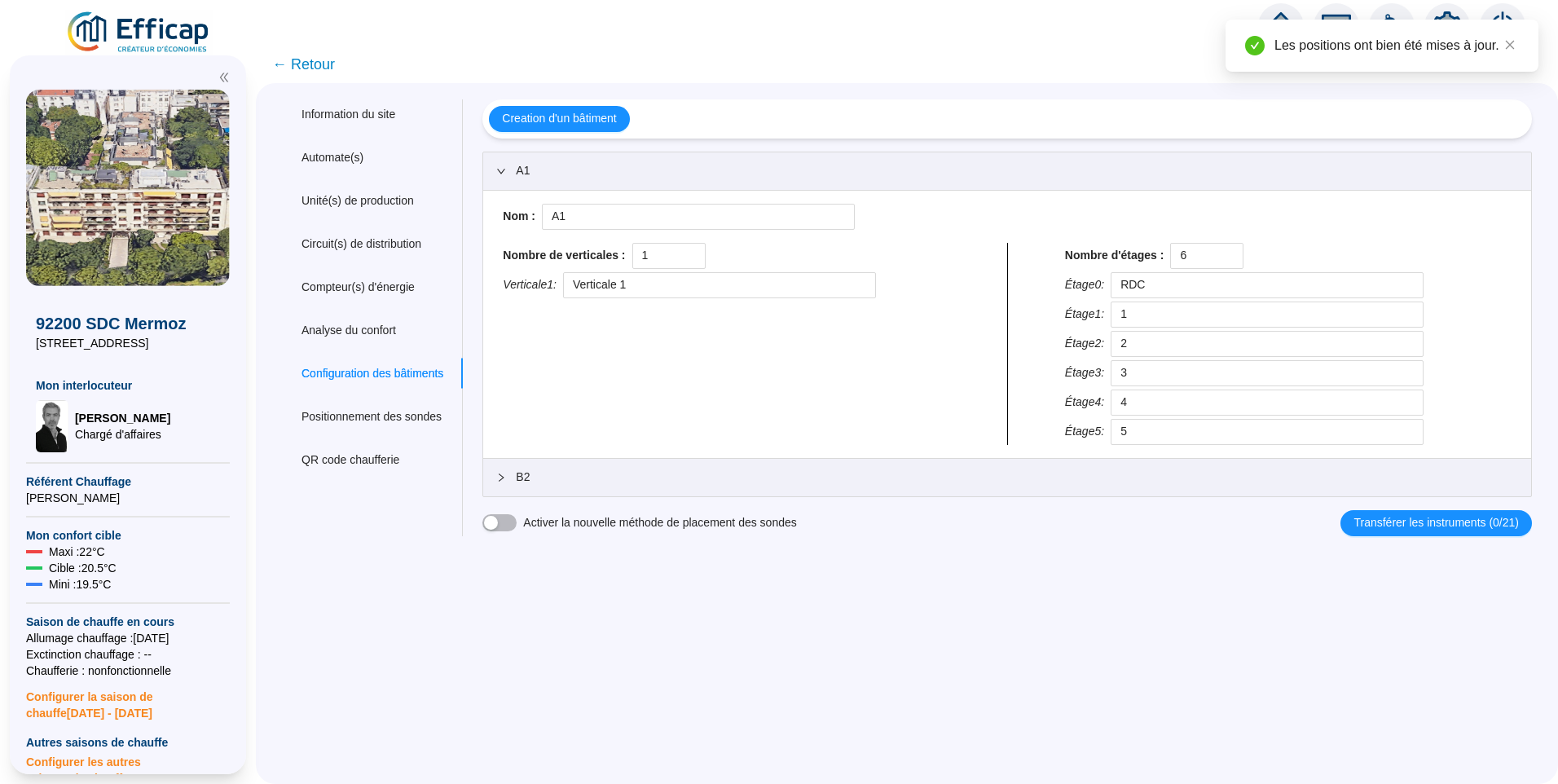
click at [560, 476] on span "B2" at bounding box center [1017, 477] width 1002 height 17
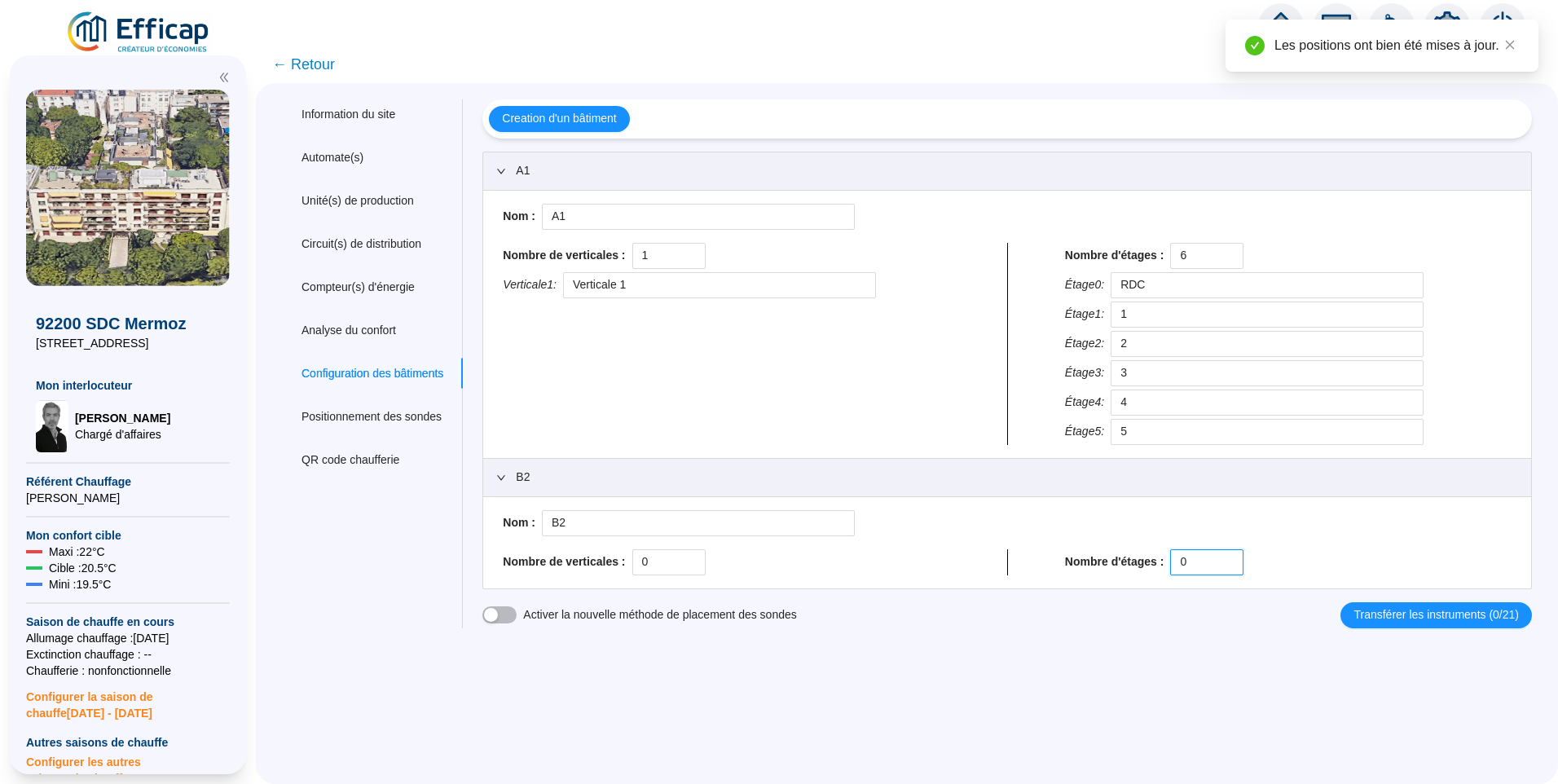
drag, startPoint x: 1205, startPoint y: 562, endPoint x: 1047, endPoint y: 547, distance: 158.7
click at [1047, 547] on div "Nom : B2 Nombre de verticales : 0 Nombre d'étages : 0" at bounding box center [1007, 542] width 1022 height 65
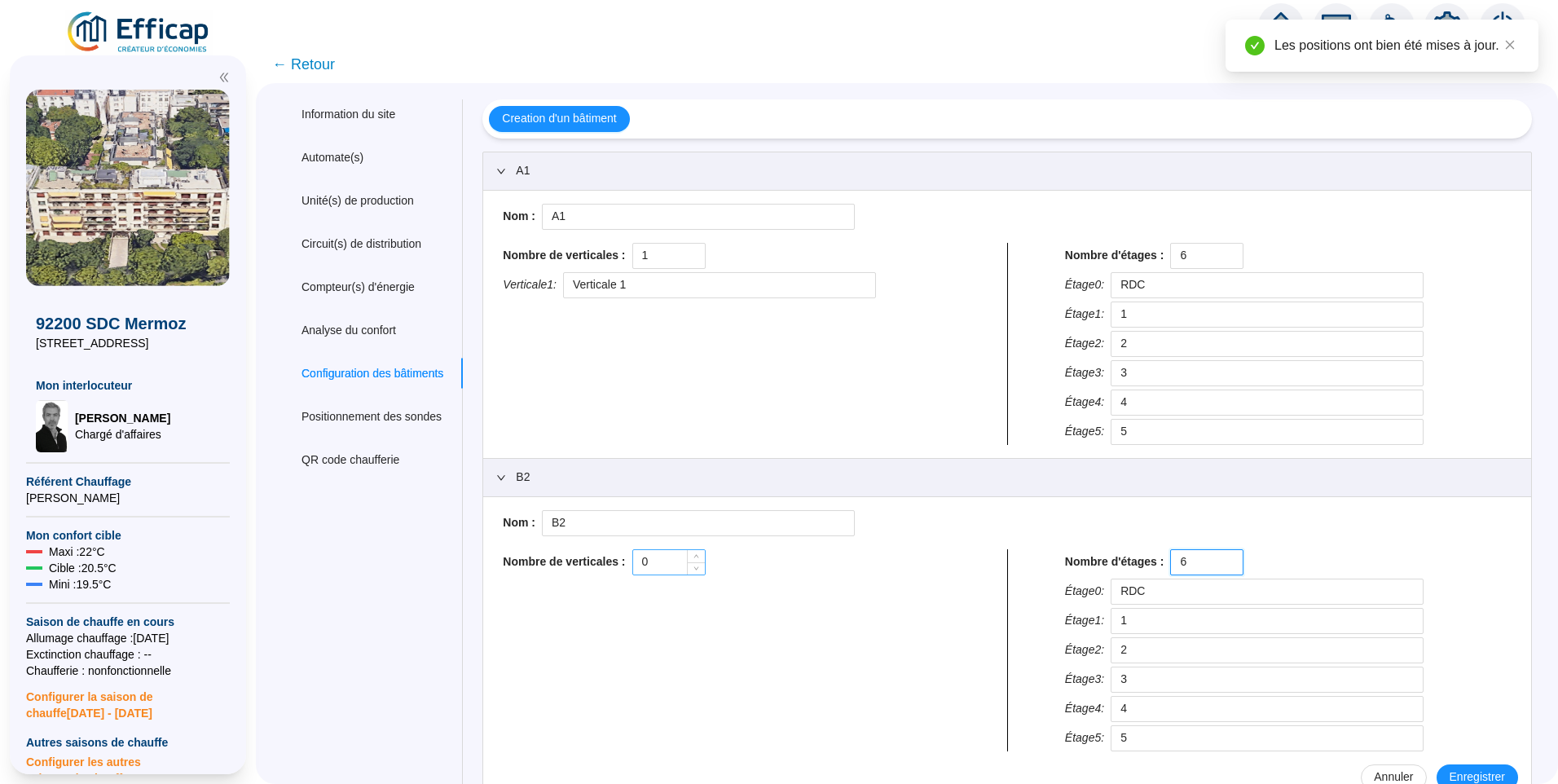
type input "6"
drag, startPoint x: 662, startPoint y: 561, endPoint x: 599, endPoint y: 572, distance: 64.0
click at [599, 572] on div "Nombre de verticales : 0" at bounding box center [726, 562] width 447 height 26
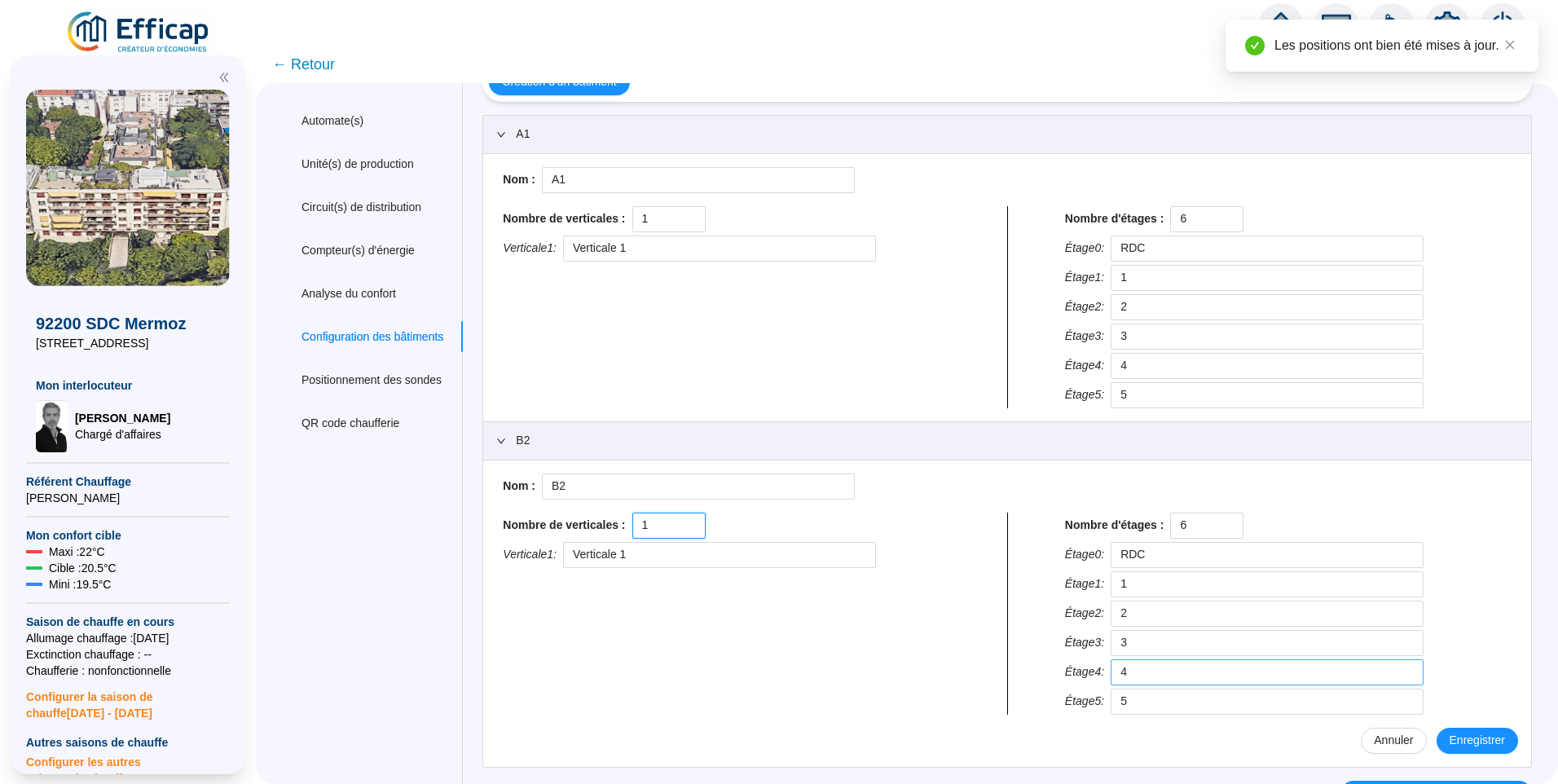
scroll to position [59, 0]
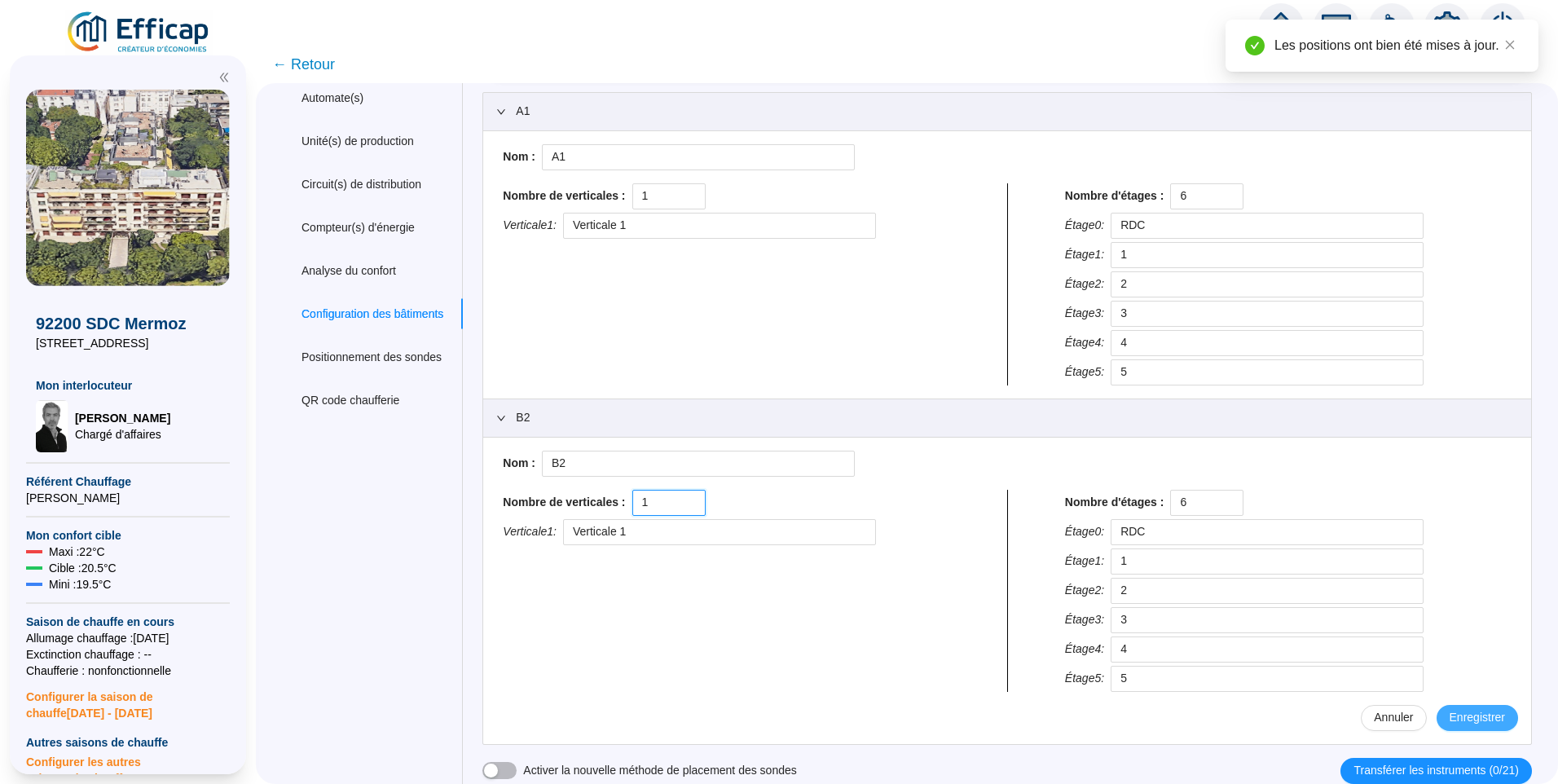
type input "1"
click at [1453, 713] on span "Enregistrer" at bounding box center [1478, 717] width 56 height 17
type input "RDC"
type input "1"
type input "2"
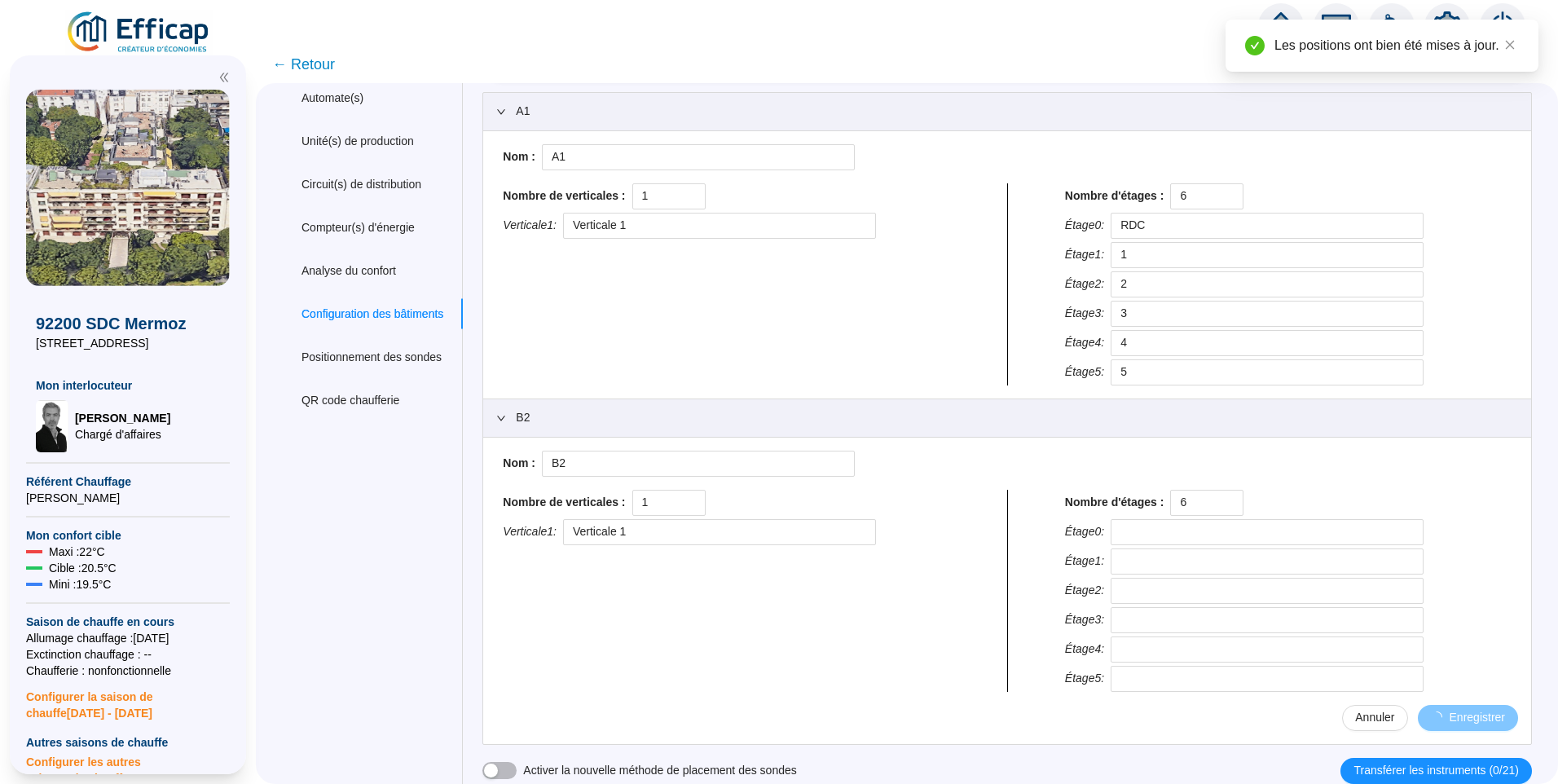
type input "3"
type input "4"
type input "5"
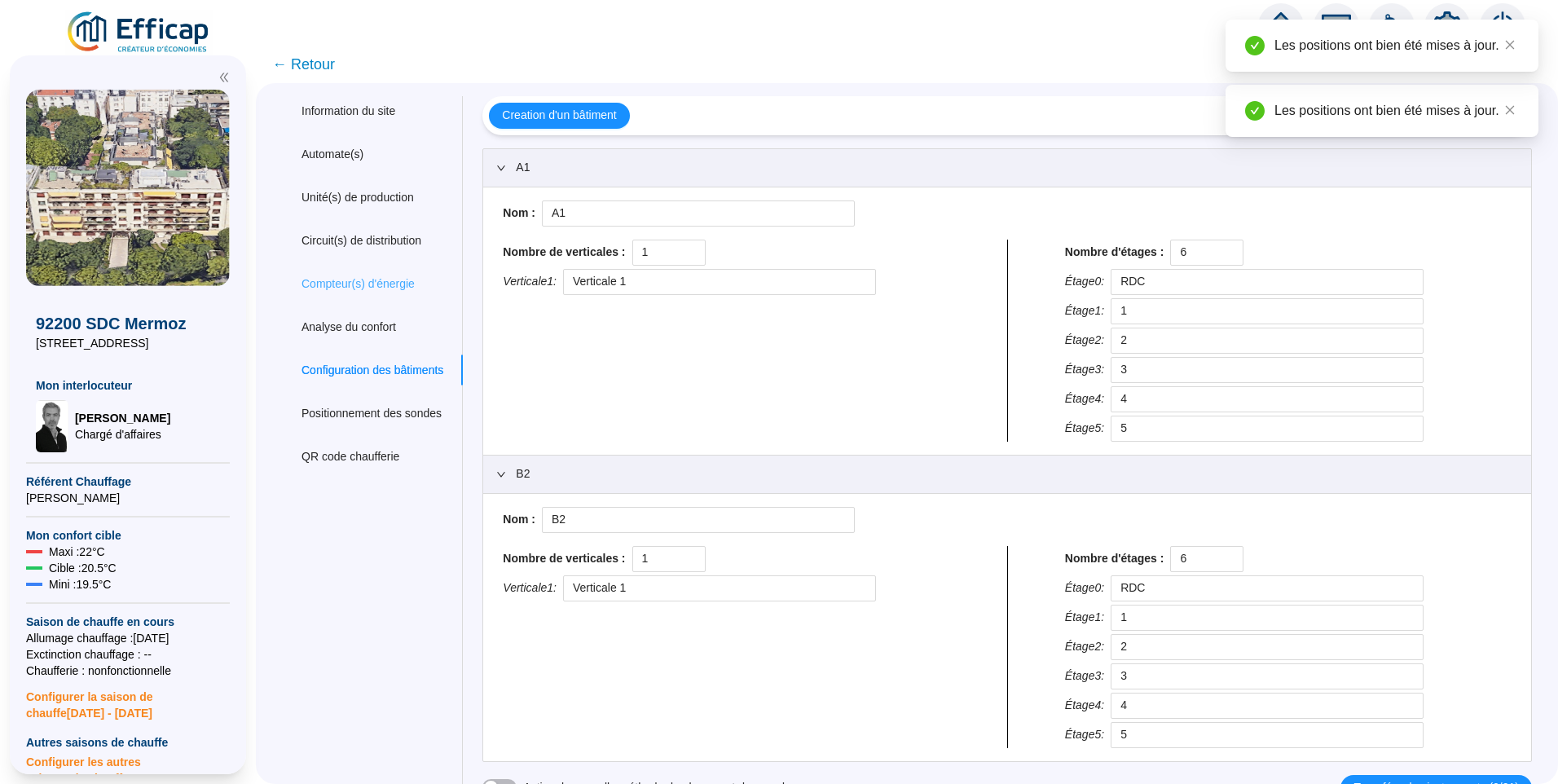
scroll to position [0, 0]
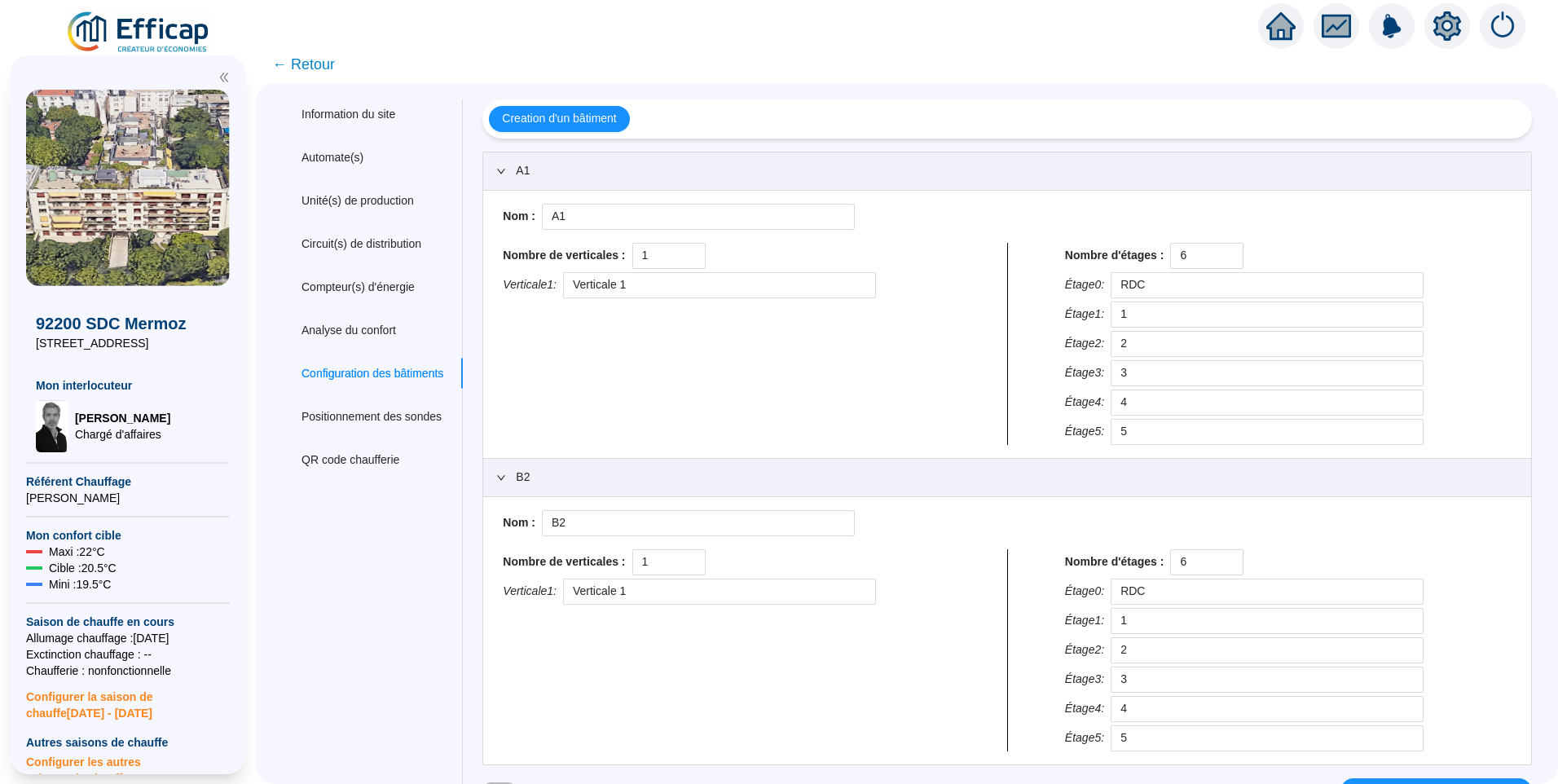
click at [168, 27] on img at bounding box center [138, 33] width 147 height 46
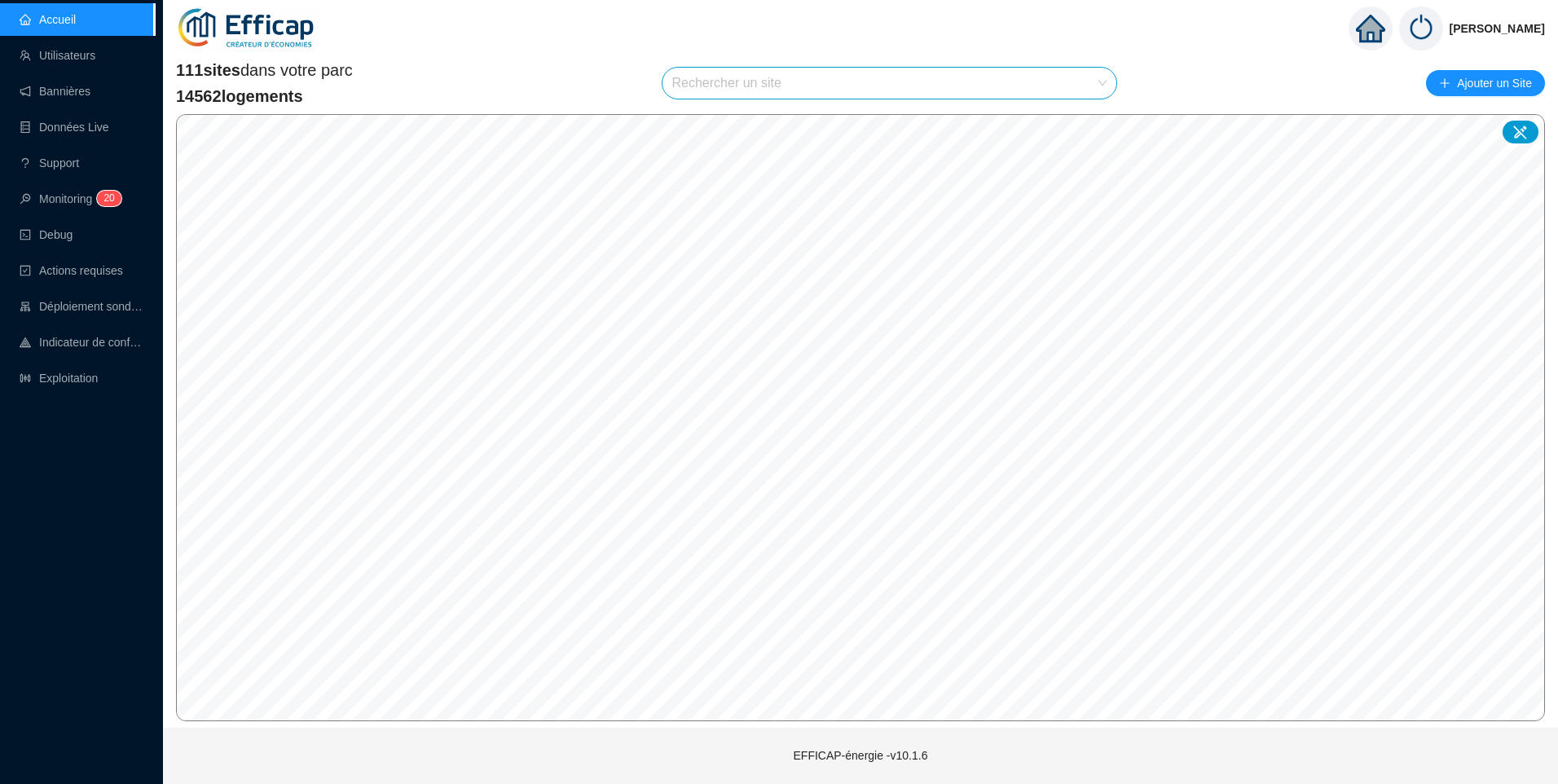
click at [705, 89] on input "search" at bounding box center [883, 83] width 420 height 31
type input "erab"
click at [798, 130] on span "69009 - [GEOGRAPHIC_DATA]" at bounding box center [758, 122] width 161 height 17
click at [870, 69] on span "69009 - [GEOGRAPHIC_DATA]" at bounding box center [890, 83] width 435 height 31
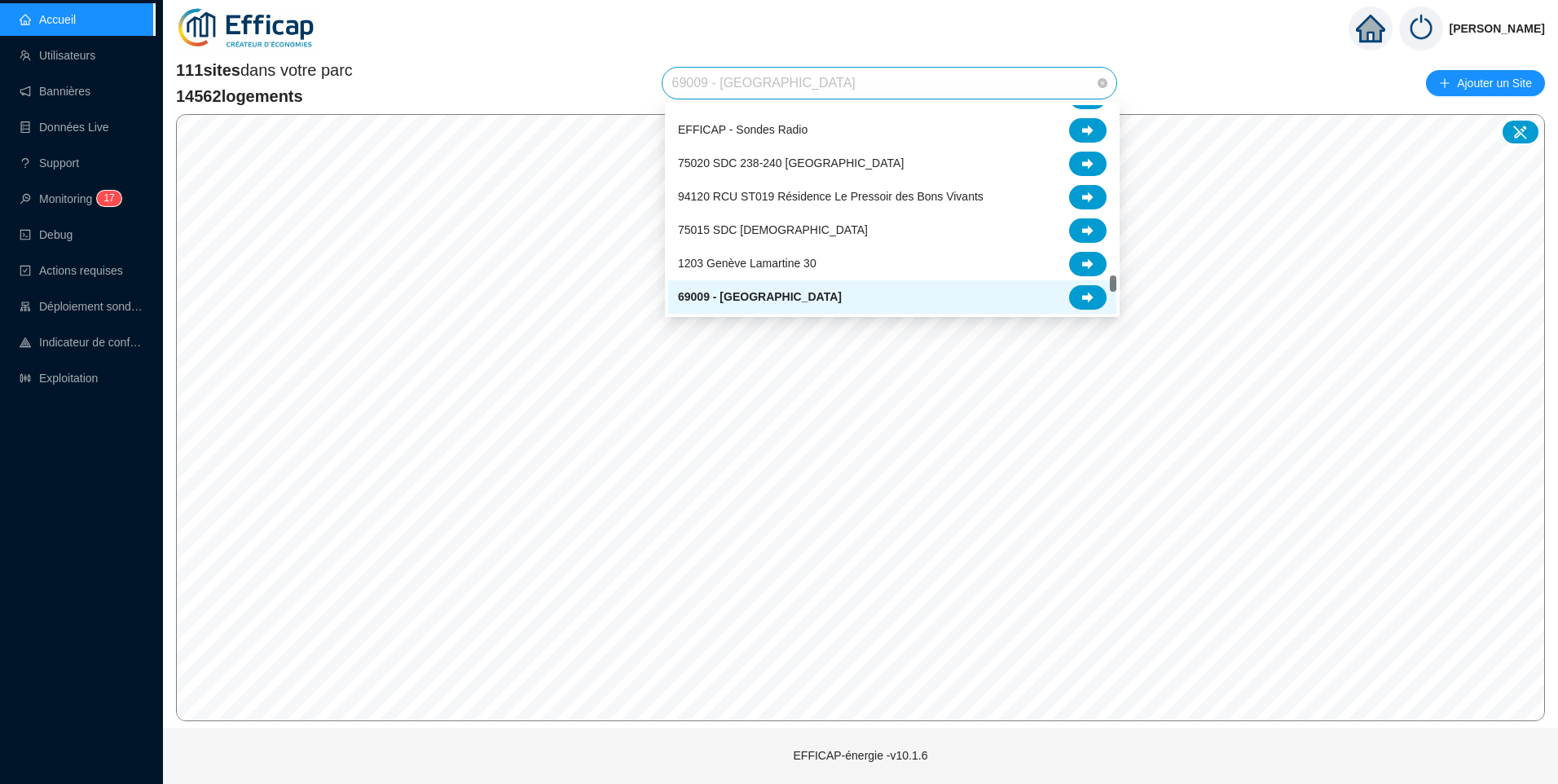
click at [765, 303] on span "69009 - [GEOGRAPHIC_DATA]" at bounding box center [759, 297] width 164 height 17
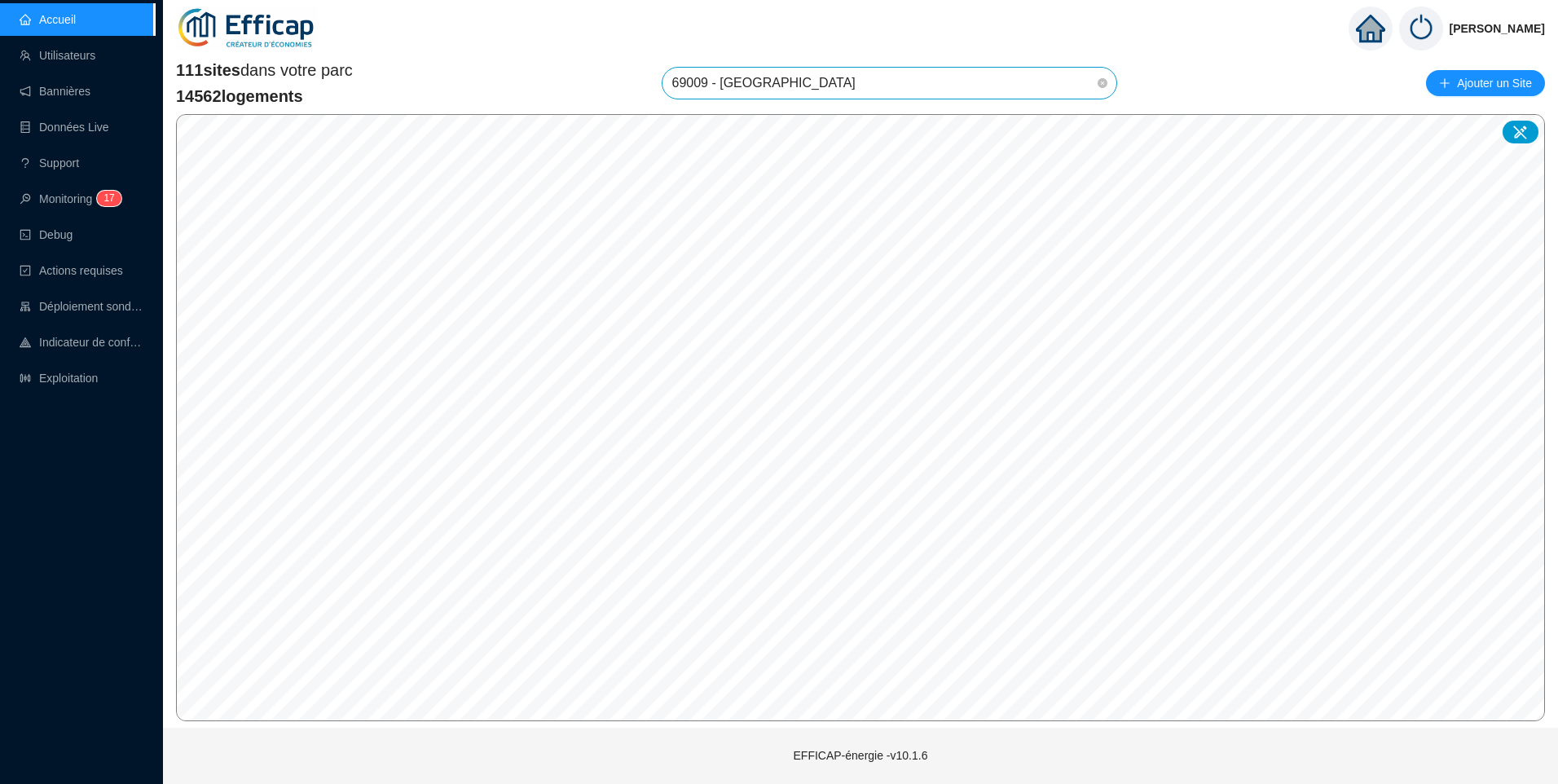
click at [850, 86] on span "69009 - [GEOGRAPHIC_DATA]" at bounding box center [890, 83] width 435 height 31
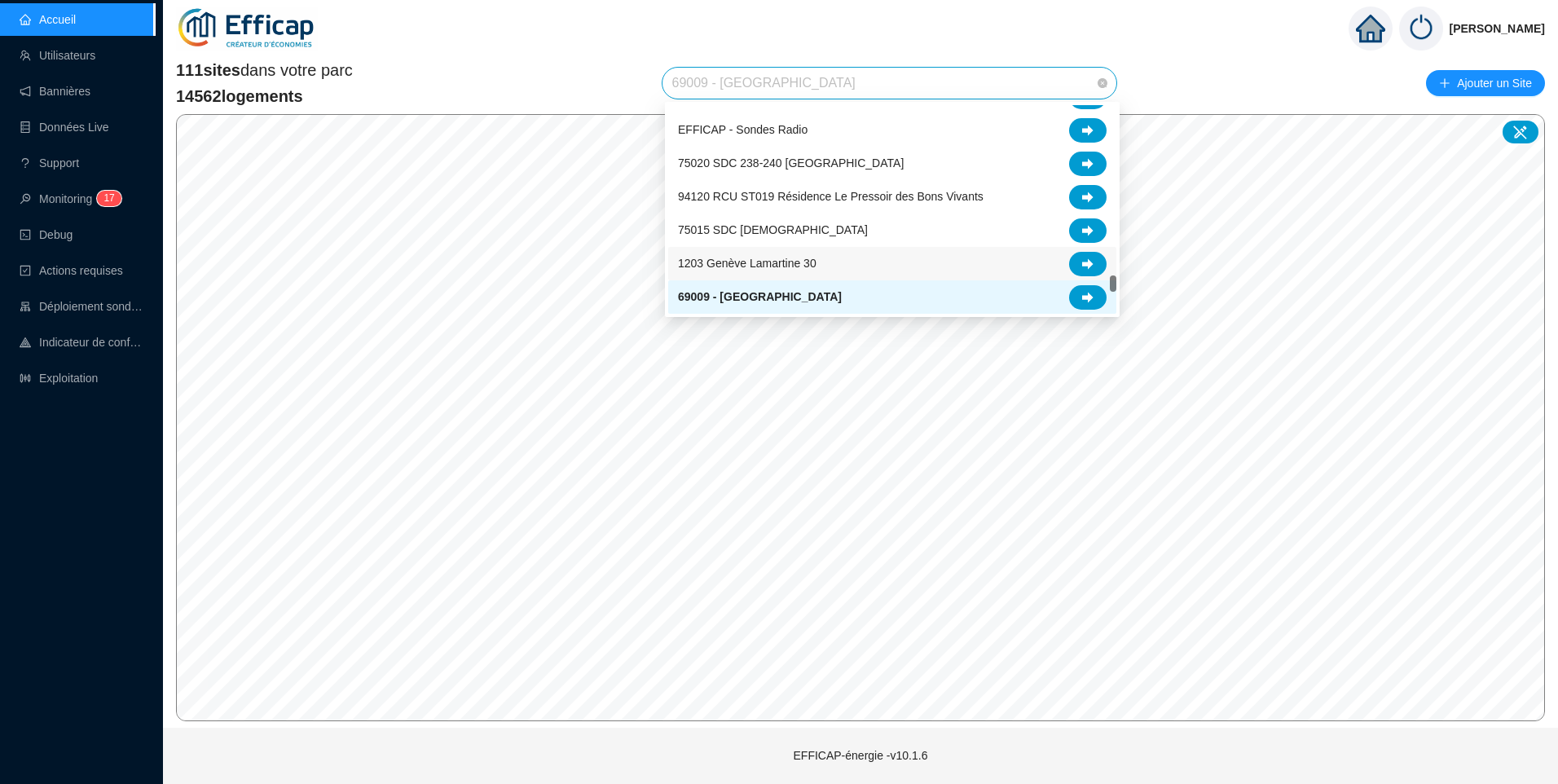
click at [776, 258] on span "1203 Genève Lamartine 30" at bounding box center [747, 263] width 139 height 17
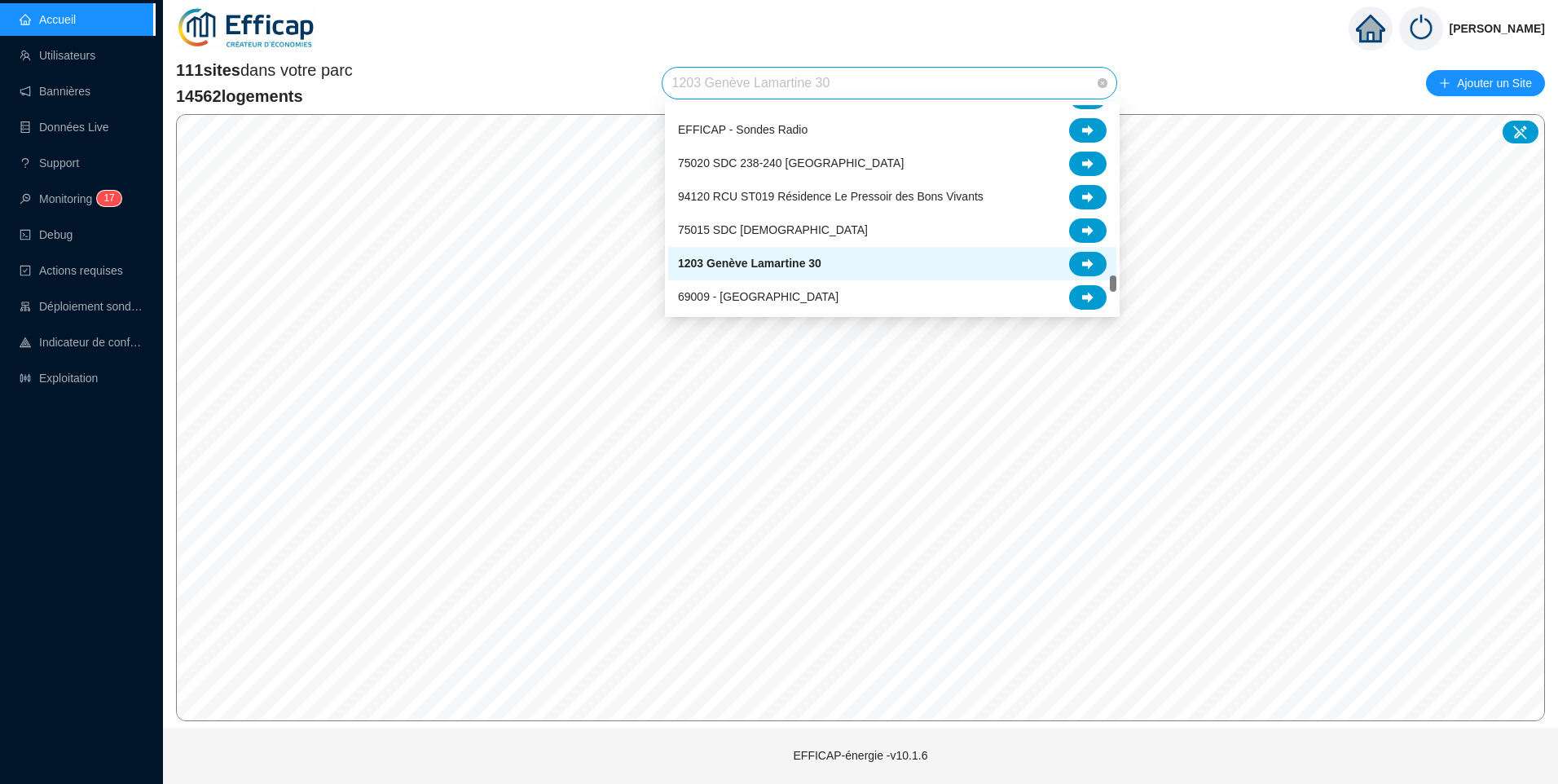
drag, startPoint x: 892, startPoint y: 89, endPoint x: 562, endPoint y: 78, distance: 330.2
click at [562, 78] on div "111 sites dans votre parc 14562 logements 1203 Genève Lamartine 30 Ajouter un S…" at bounding box center [861, 83] width 1369 height 49
click at [735, 302] on span "69009 - [GEOGRAPHIC_DATA]" at bounding box center [758, 297] width 161 height 17
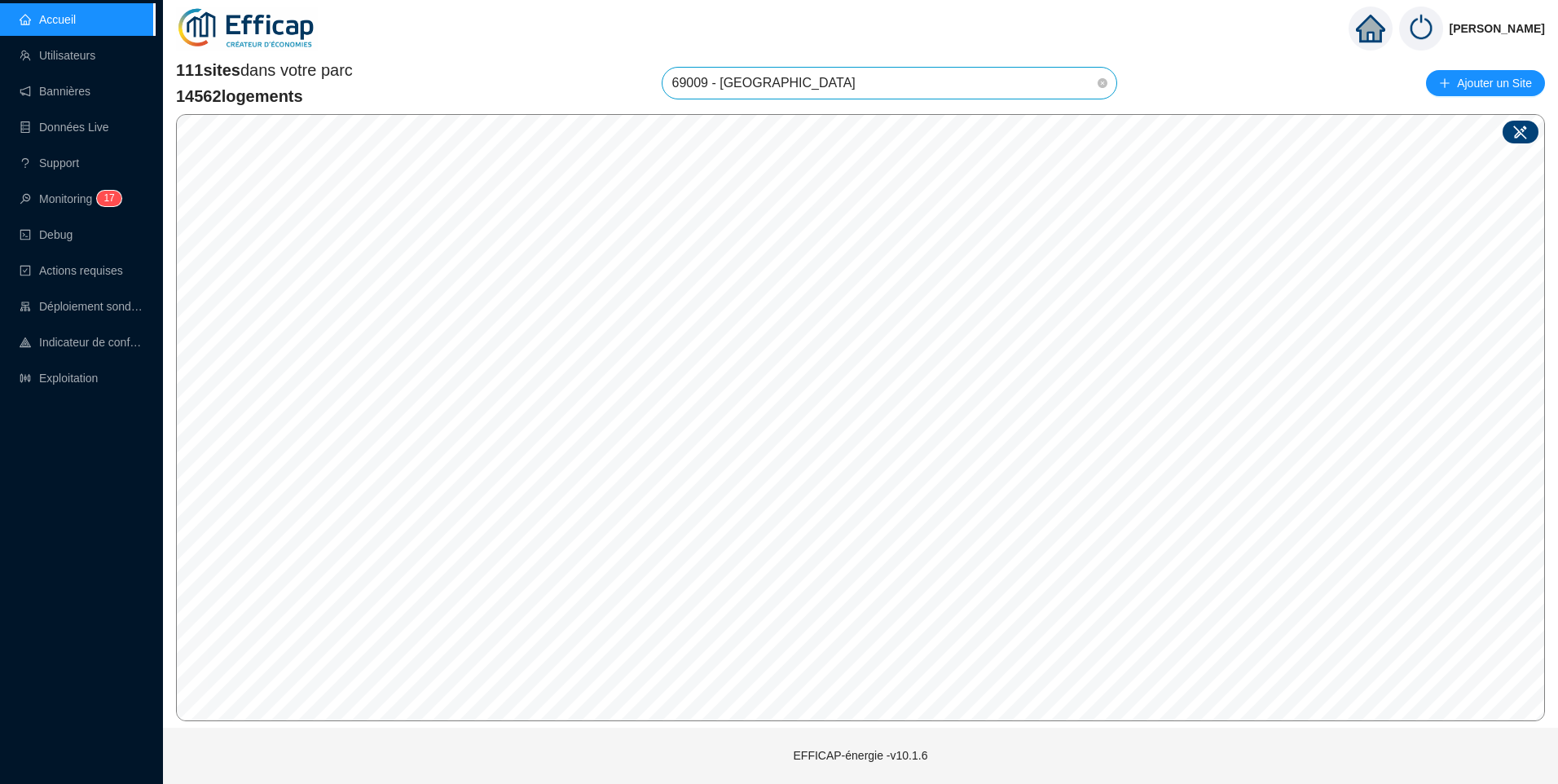
click at [1513, 132] on icon at bounding box center [1521, 132] width 16 height 16
click at [436, 622] on div "Site : Sélectionnez une option Enregistrer" at bounding box center [388, 573] width 252 height 117
click at [429, 622] on div "Site : Sélectionnez une option Enregistrer" at bounding box center [388, 573] width 252 height 117
click at [429, 614] on div "Site : Sélectionnez une option Enregistrer" at bounding box center [388, 573] width 252 height 117
click at [701, 528] on div "Site : Sélectionnez une option Enregistrer" at bounding box center [687, 476] width 252 height 117
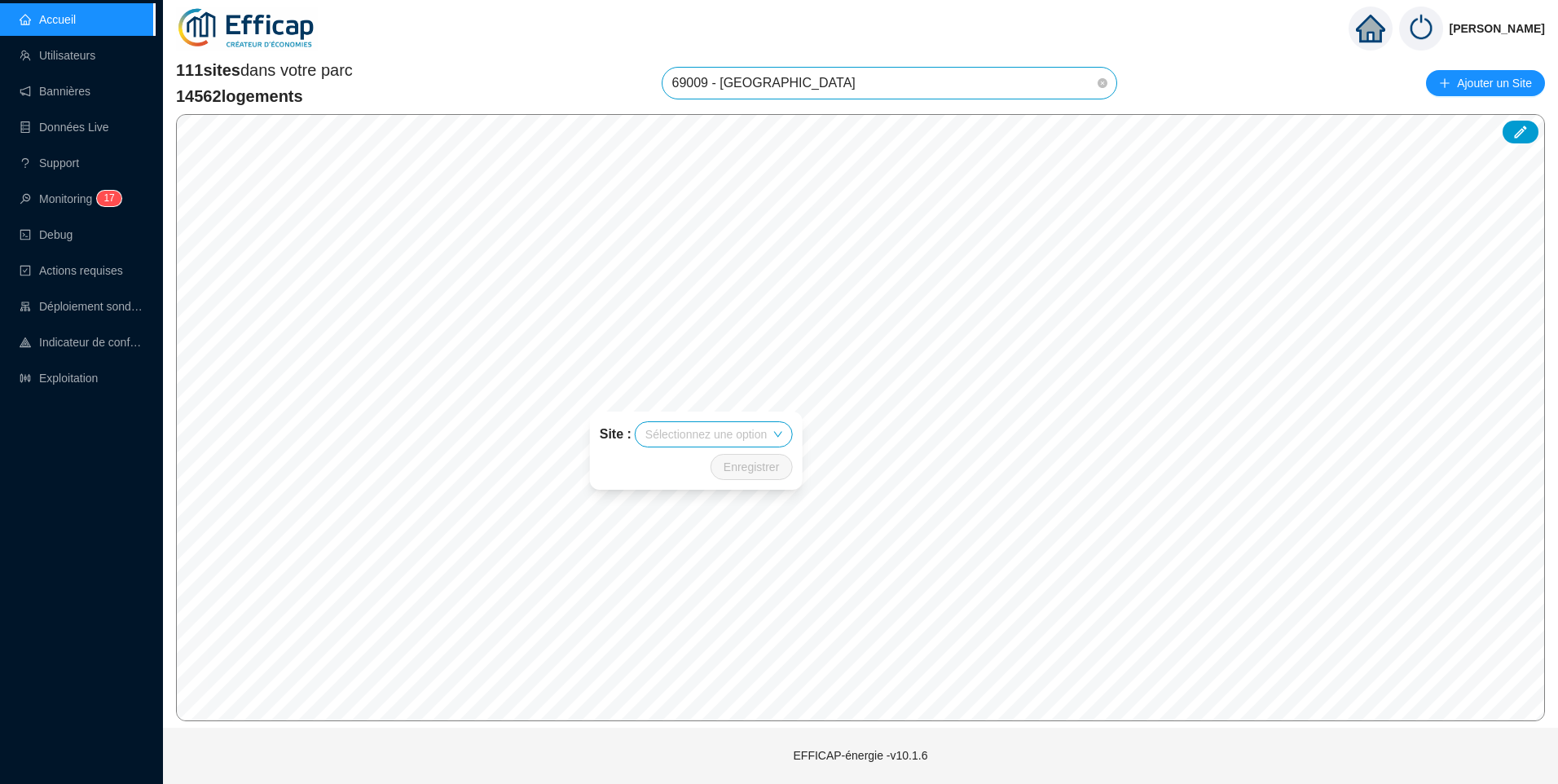
click at [720, 506] on div "Site : Sélectionnez une option Enregistrer" at bounding box center [696, 450] width 252 height 117
click at [725, 503] on div "Site : Sélectionnez une option Enregistrer" at bounding box center [696, 450] width 252 height 117
click at [649, 669] on div "© Mapbox © OpenStreetMap Improve this map Site : Sélectionnez une option Enregi…" at bounding box center [861, 418] width 1369 height 607
click at [675, 608] on div "Site : Sélectionnez une option Enregistrer" at bounding box center [675, 558] width 252 height 117
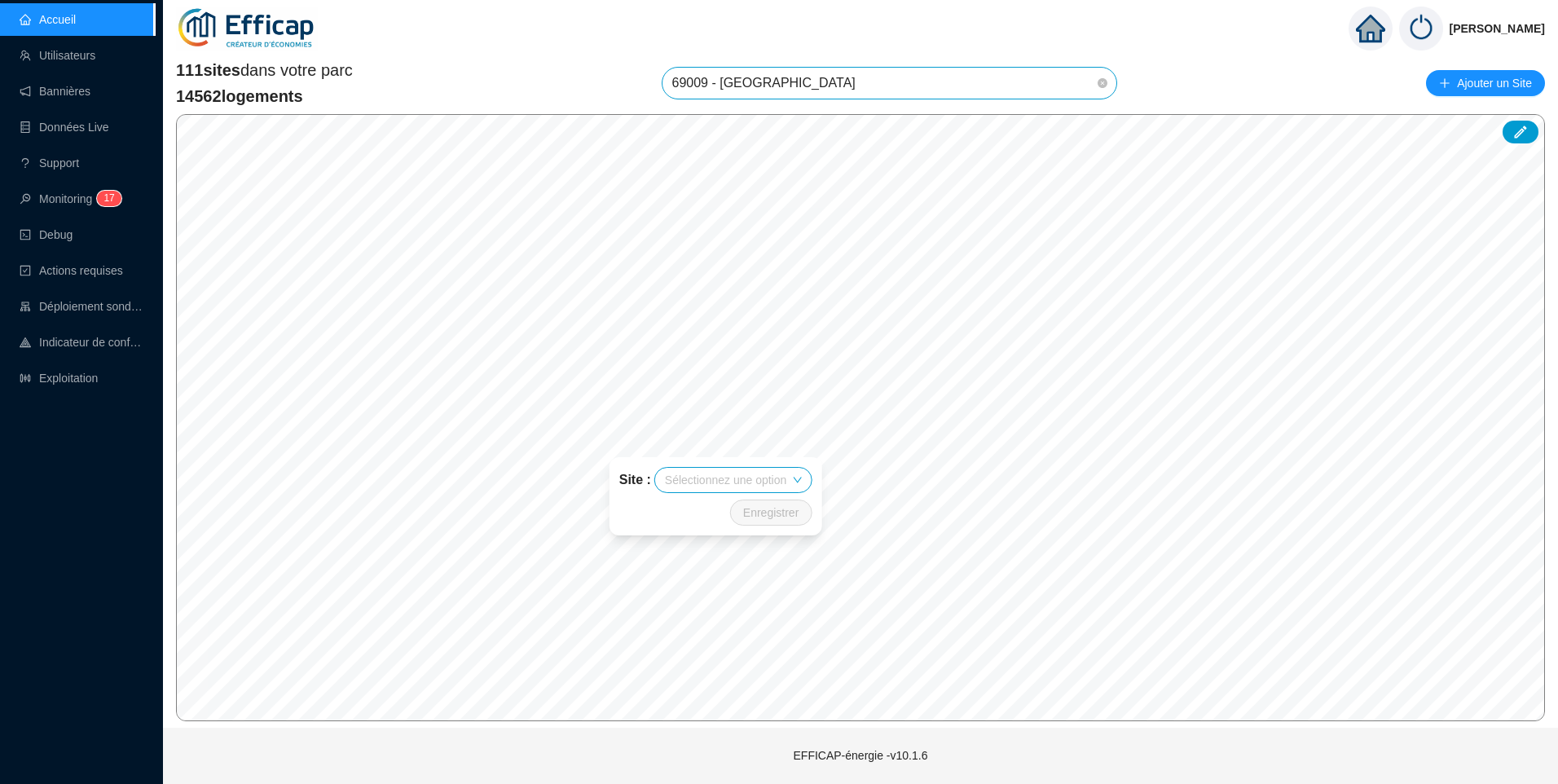
click at [735, 468] on div "© Mapbox © OpenStreetMap Improve this map Site : Sélectionnez une option Enregi…" at bounding box center [861, 418] width 1369 height 607
click at [885, 521] on div "Site : Sélectionnez une option Enregistrer" at bounding box center [853, 470] width 252 height 117
click at [886, 521] on div "Site : Sélectionnez une option Enregistrer" at bounding box center [853, 470] width 252 height 117
click at [888, 531] on div "Site : Sélectionnez une option Enregistrer" at bounding box center [888, 481] width 252 height 117
click at [780, 516] on icon "down" at bounding box center [777, 514] width 10 height 10
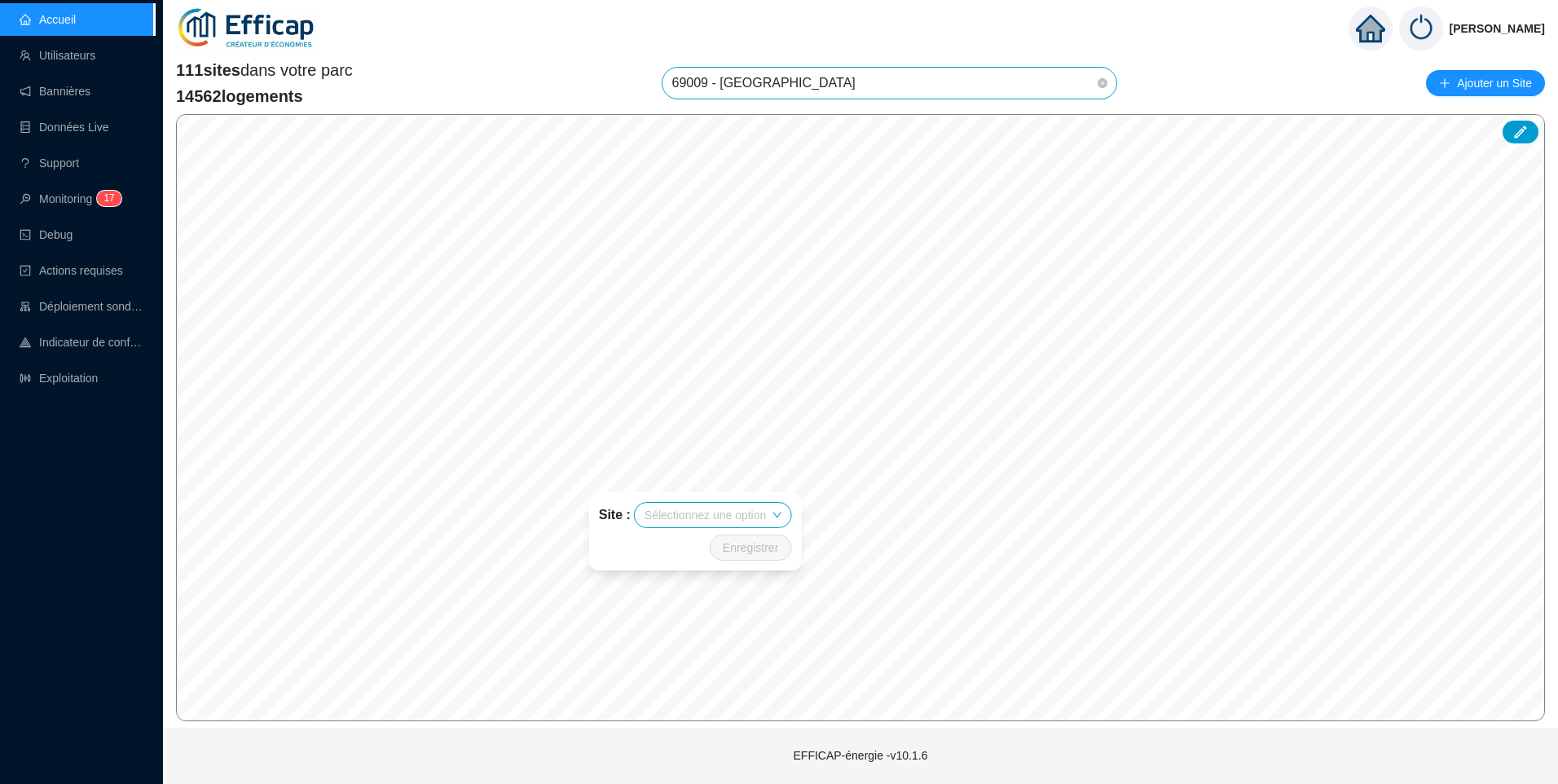
click at [768, 509] on span at bounding box center [712, 514] width 136 height 25
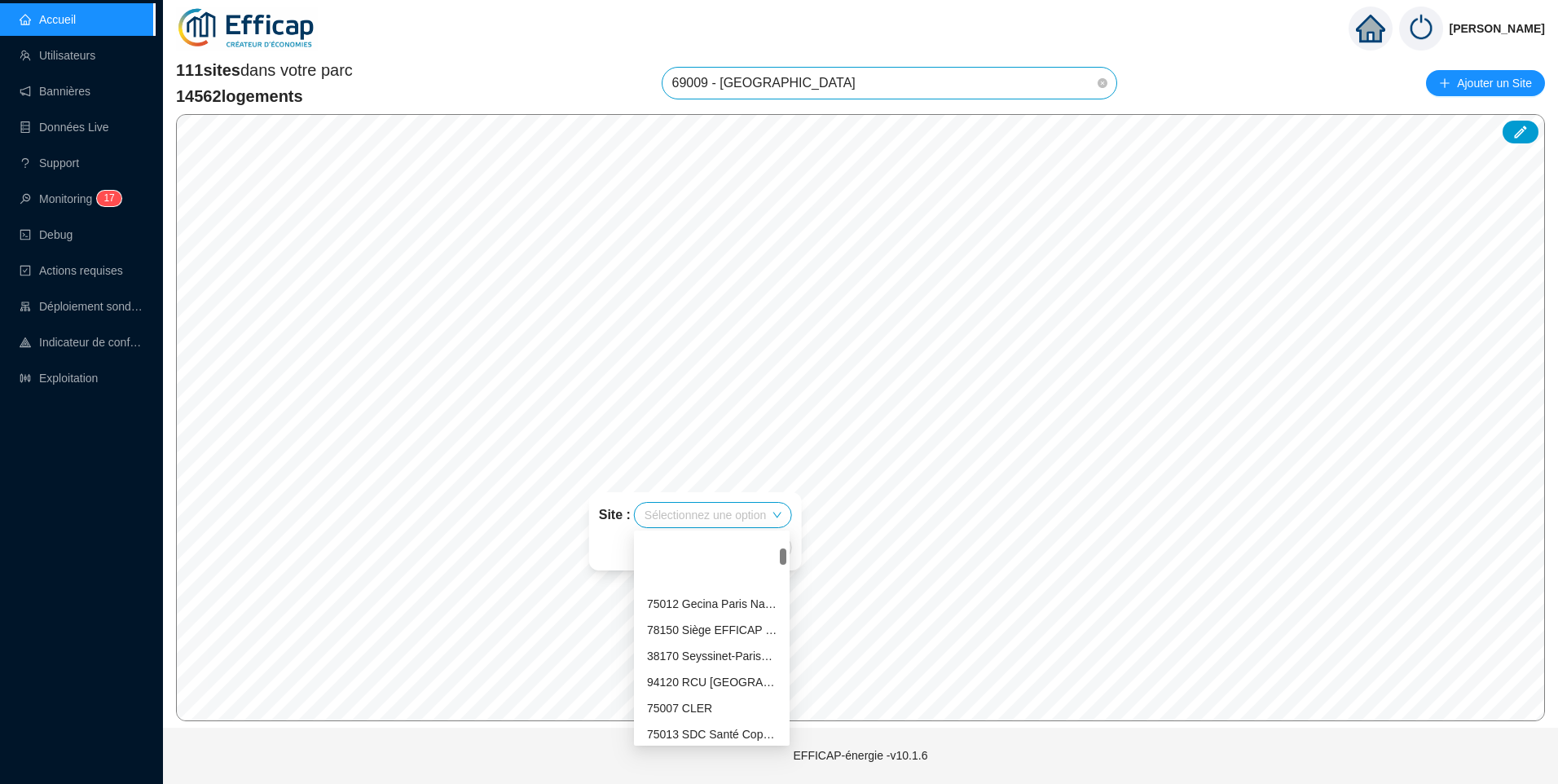
scroll to position [0, 0]
drag, startPoint x: 784, startPoint y: 544, endPoint x: 795, endPoint y: 534, distance: 14.9
click at [795, 534] on body "Accueil Utilisateurs Bannières Données Live Support Monitoring 1 7 Debug Action…" at bounding box center [779, 392] width 1558 height 784
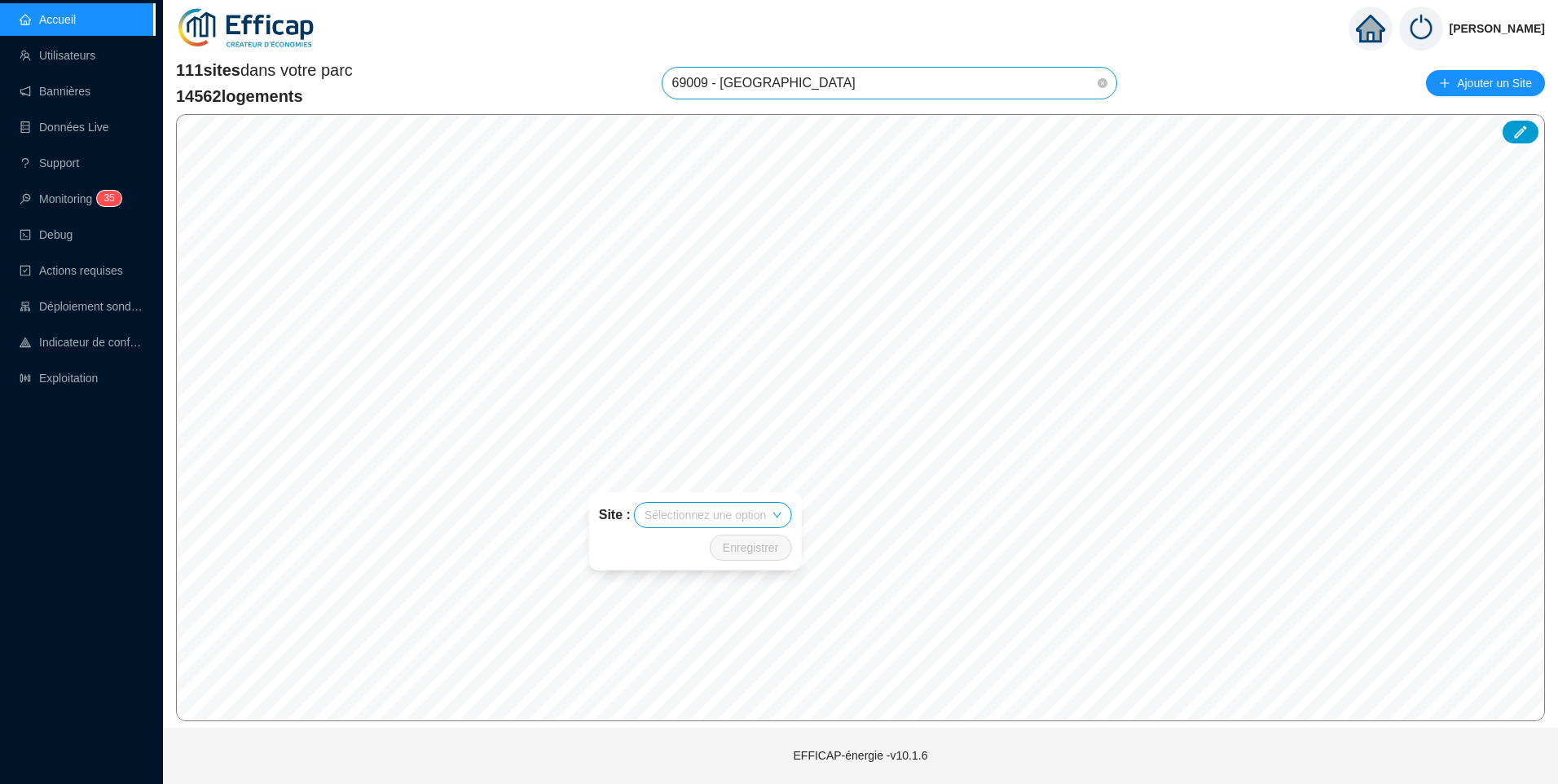
click at [820, 478] on div "Site : Sélectionnez une option Enregistrer" at bounding box center [695, 531] width 252 height 117
click at [706, 445] on div "Site : Sélectionnez une option Enregistrer" at bounding box center [663, 444] width 193 height 58
click at [717, 426] on input "search" at bounding box center [673, 428] width 122 height 25
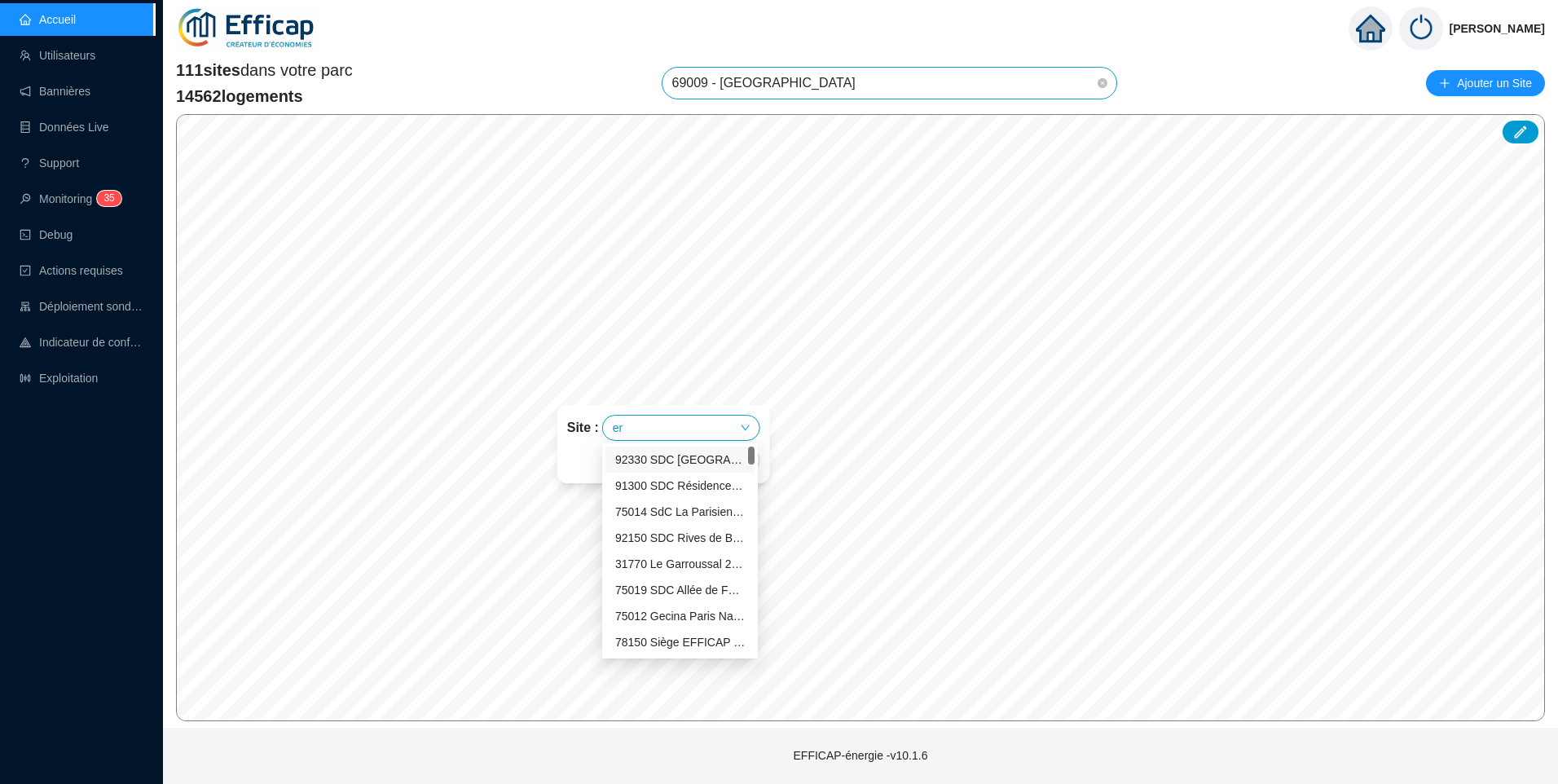
type input "era"
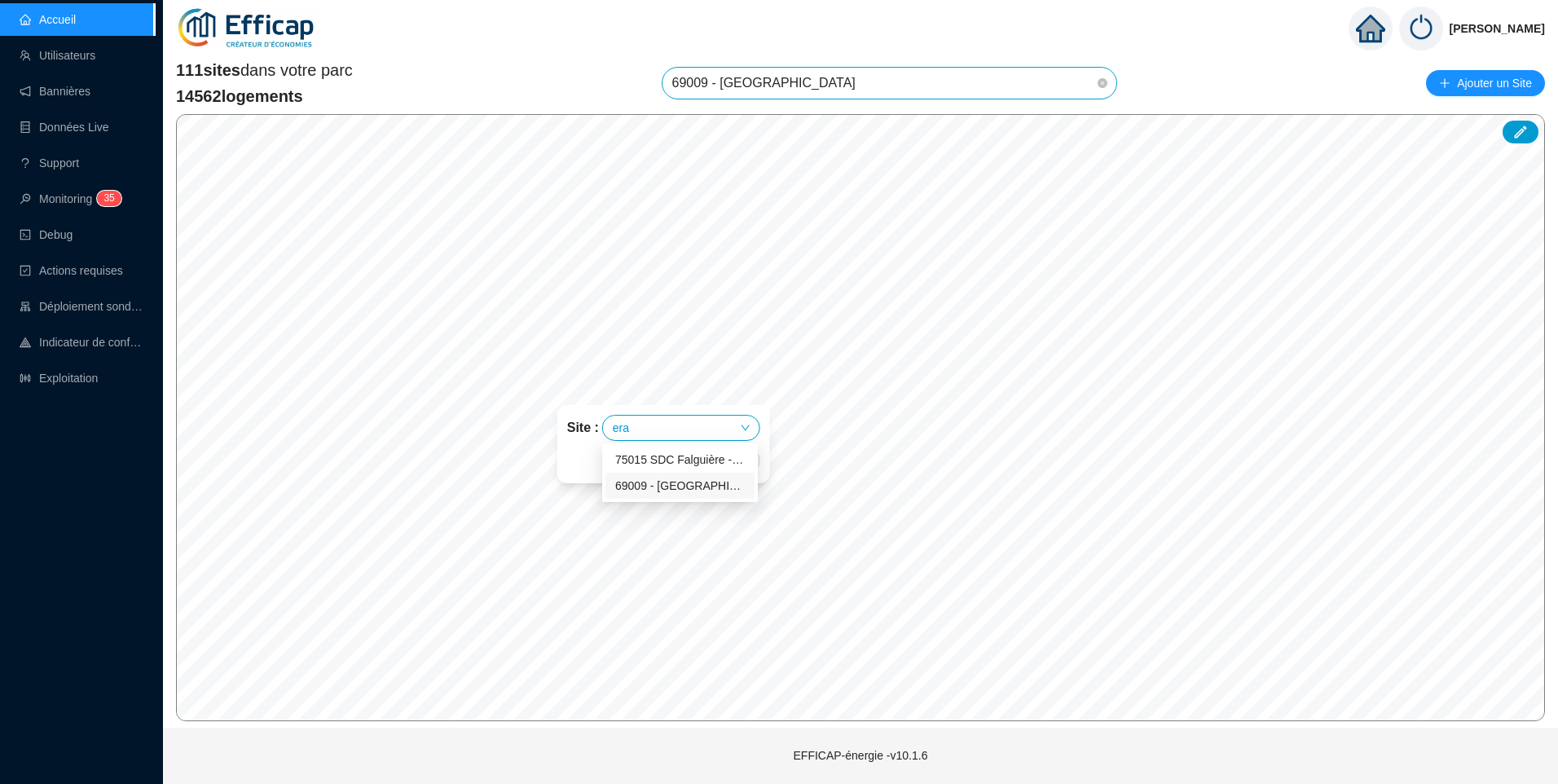
click at [691, 494] on div "69009 - [GEOGRAPHIC_DATA]" at bounding box center [680, 485] width 149 height 26
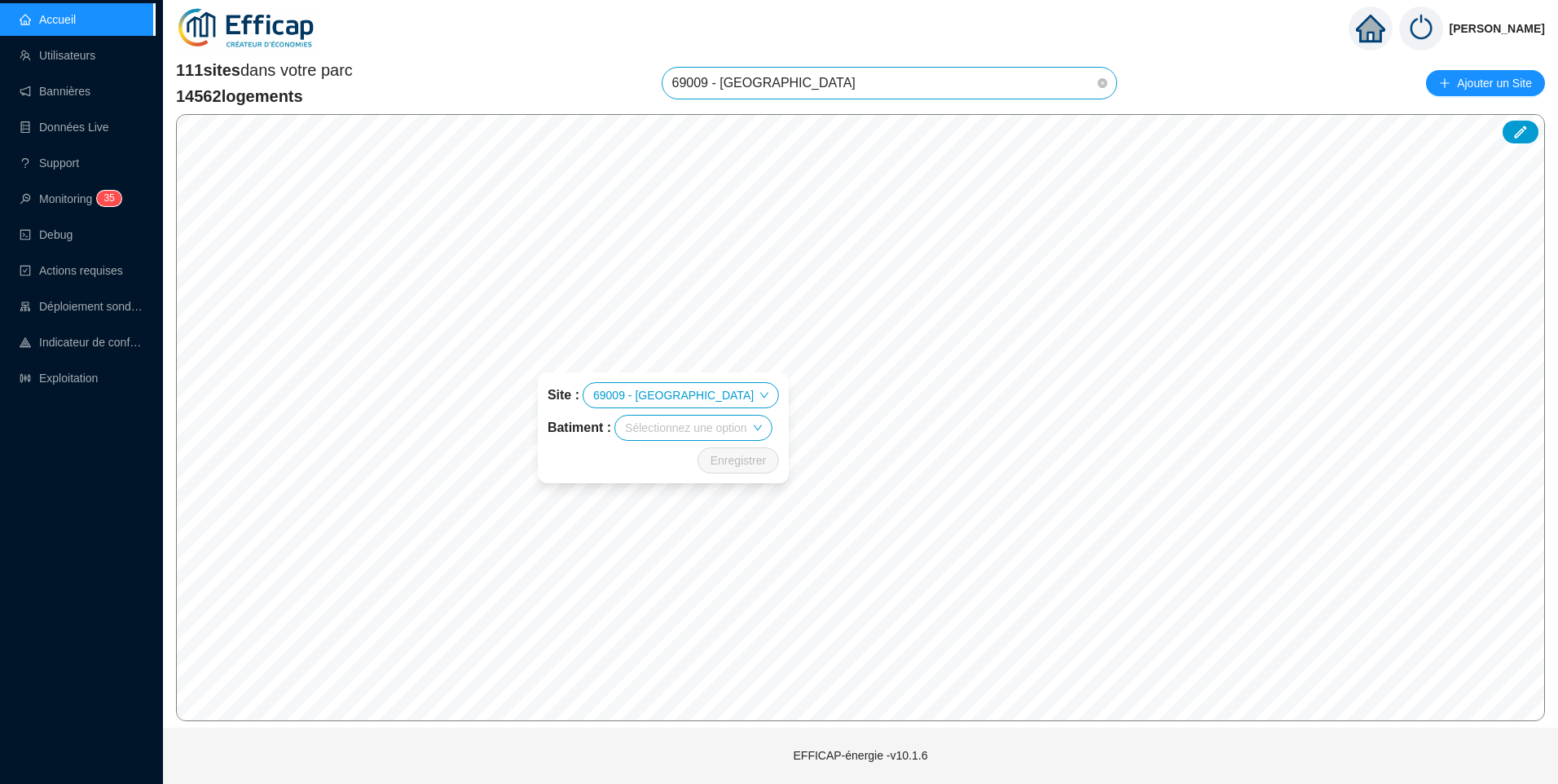
click at [660, 438] on input "search" at bounding box center [685, 428] width 122 height 25
click at [673, 455] on div "Les Erables" at bounding box center [696, 460] width 130 height 17
click at [742, 466] on span "Enregistrer" at bounding box center [738, 460] width 56 height 19
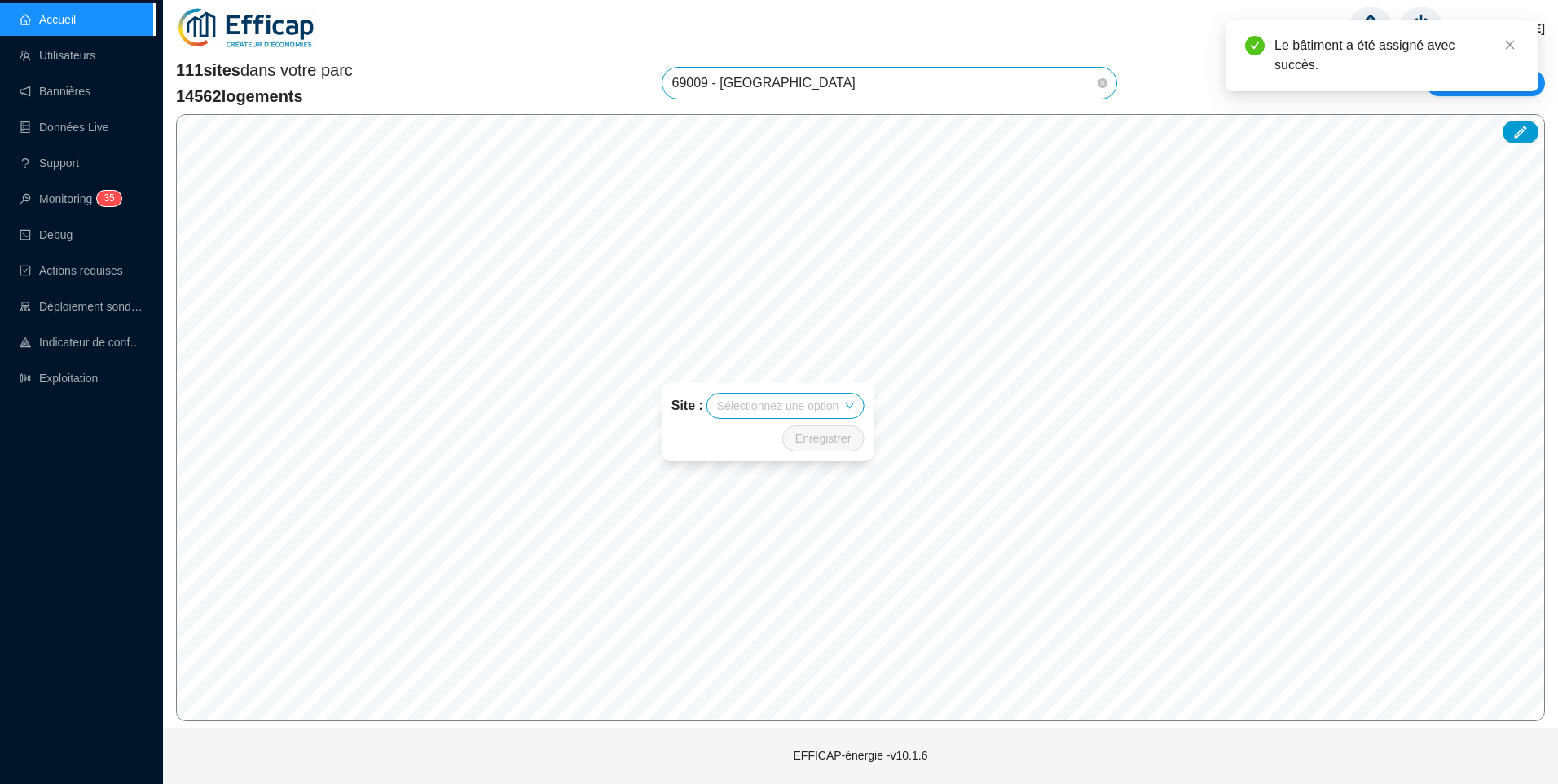
click at [797, 408] on input "search" at bounding box center [778, 406] width 122 height 25
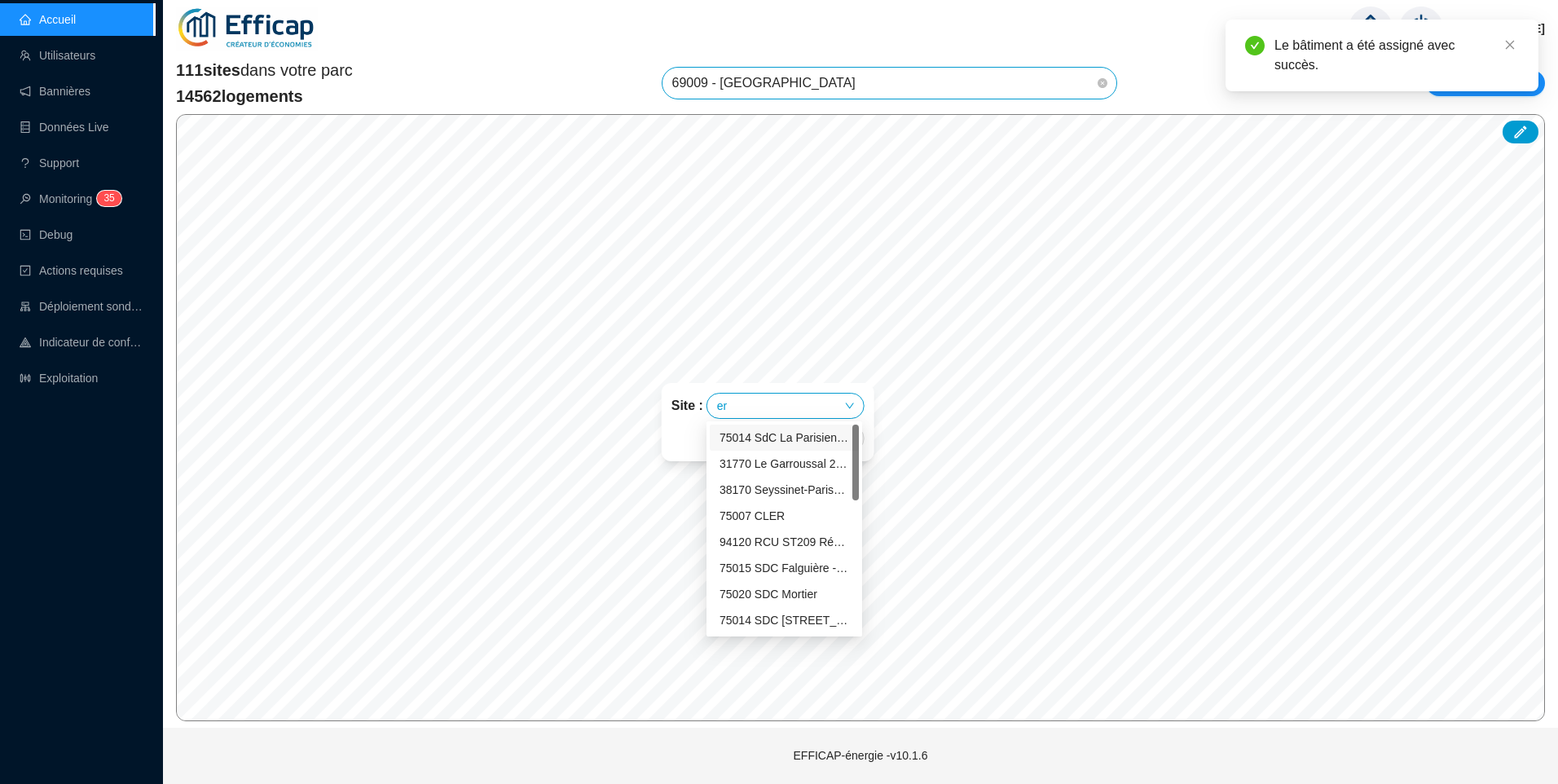
type input "era"
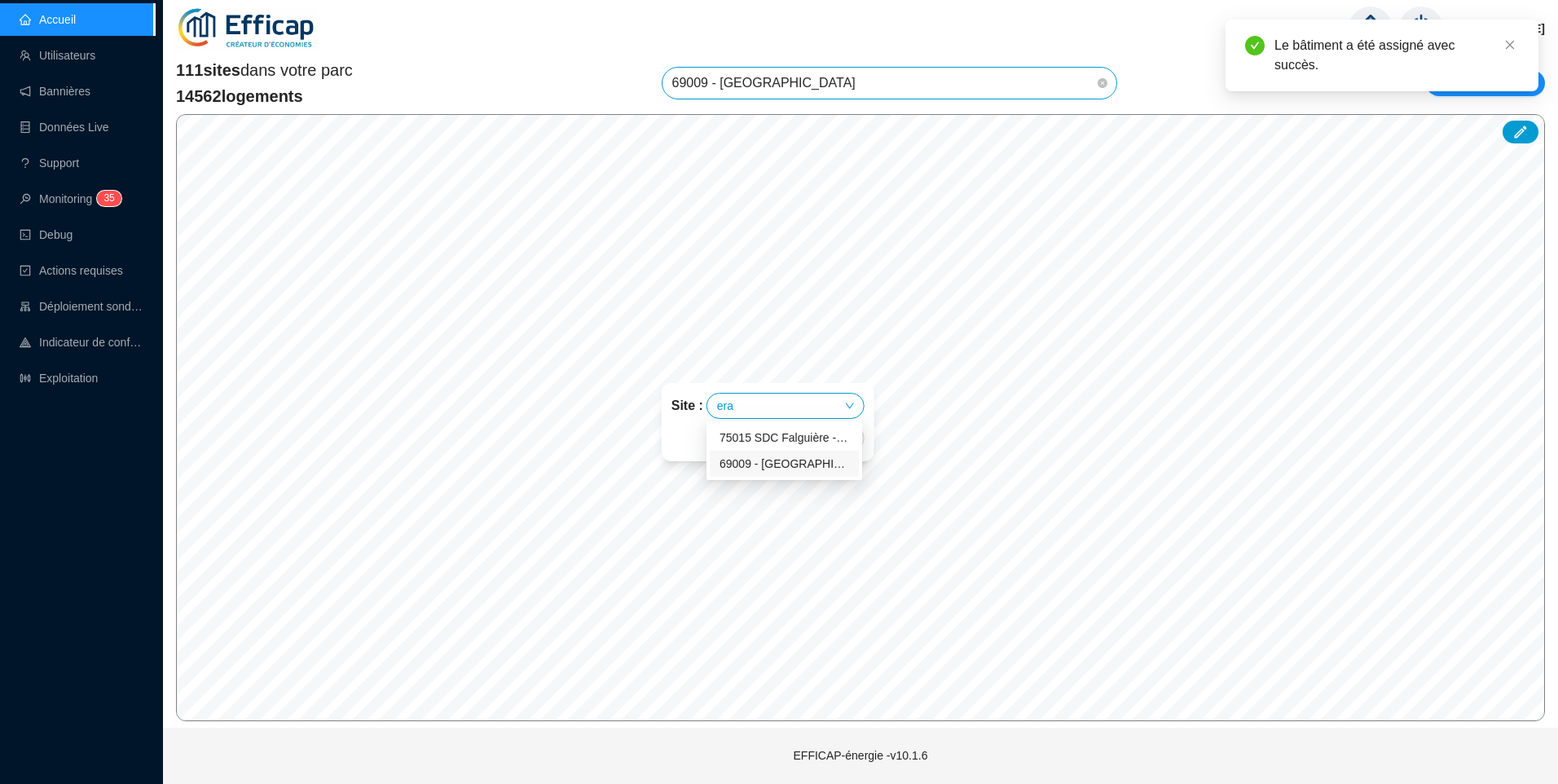
click at [788, 468] on div "69009 - [GEOGRAPHIC_DATA]" at bounding box center [785, 464] width 130 height 17
click at [775, 403] on input "search" at bounding box center [790, 406] width 122 height 25
click at [780, 430] on div "Les Erables" at bounding box center [800, 438] width 130 height 17
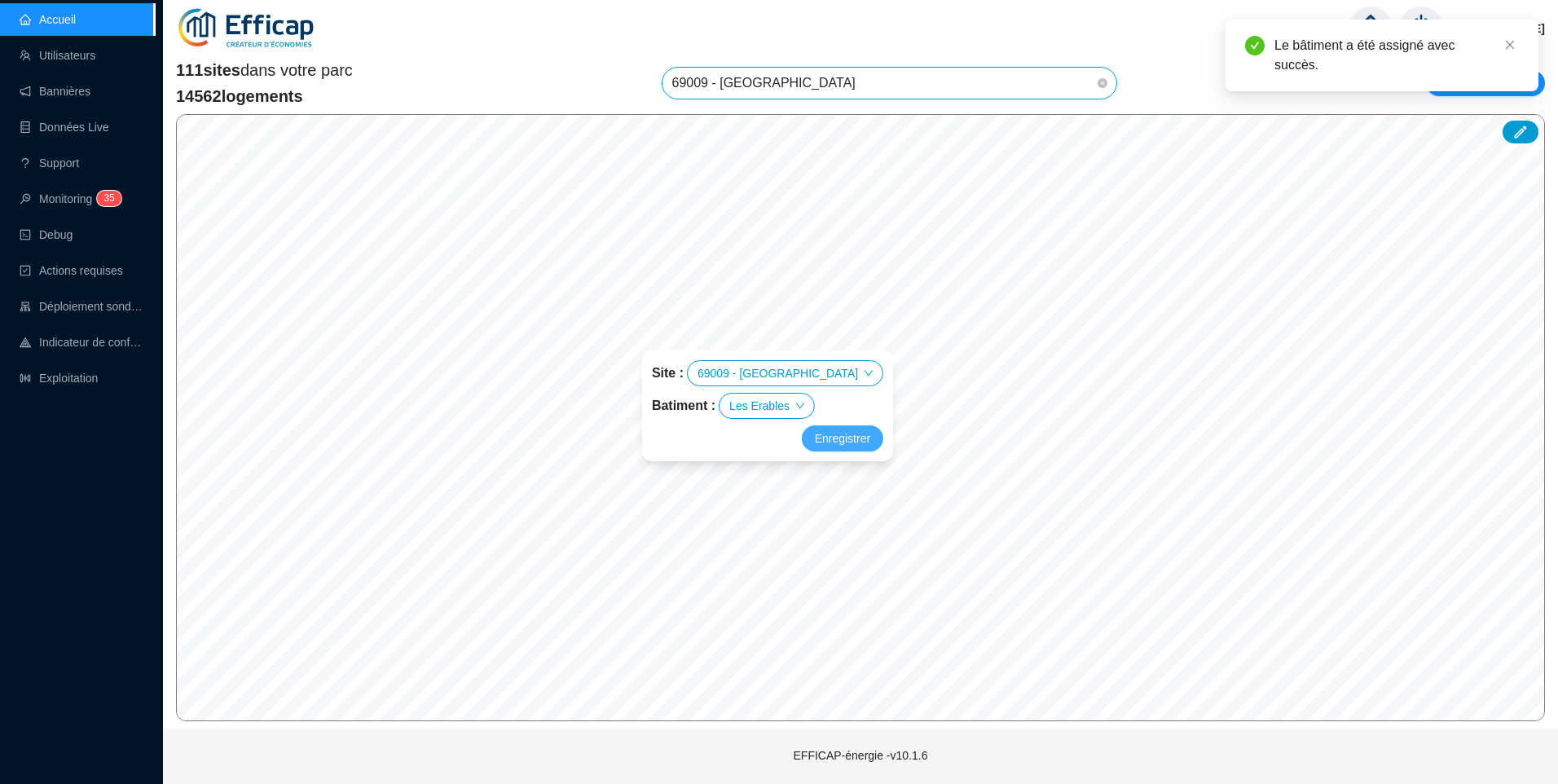
click at [835, 433] on span "Enregistrer" at bounding box center [843, 438] width 56 height 19
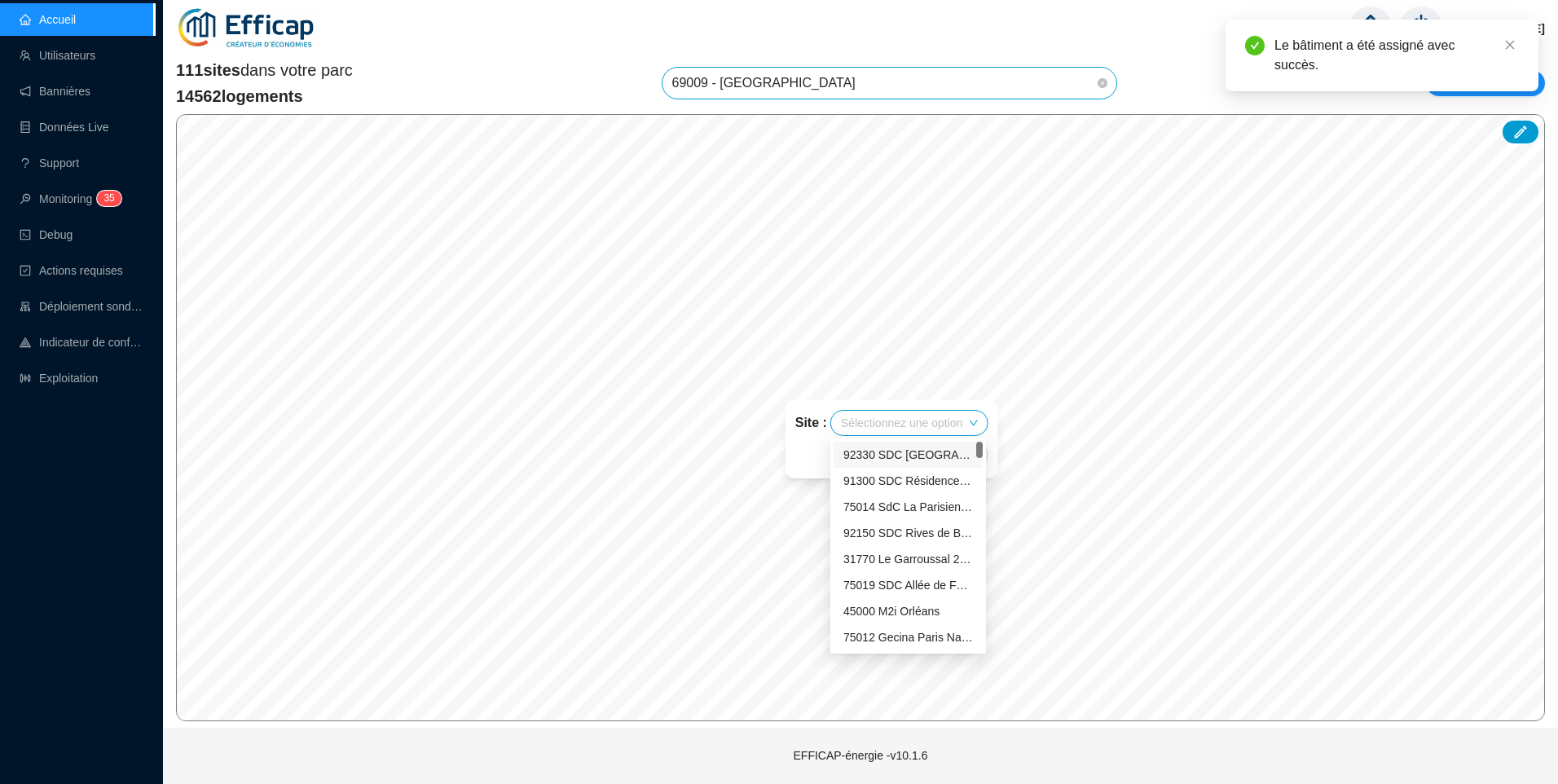
click at [901, 426] on input "search" at bounding box center [901, 423] width 122 height 25
type input "era"
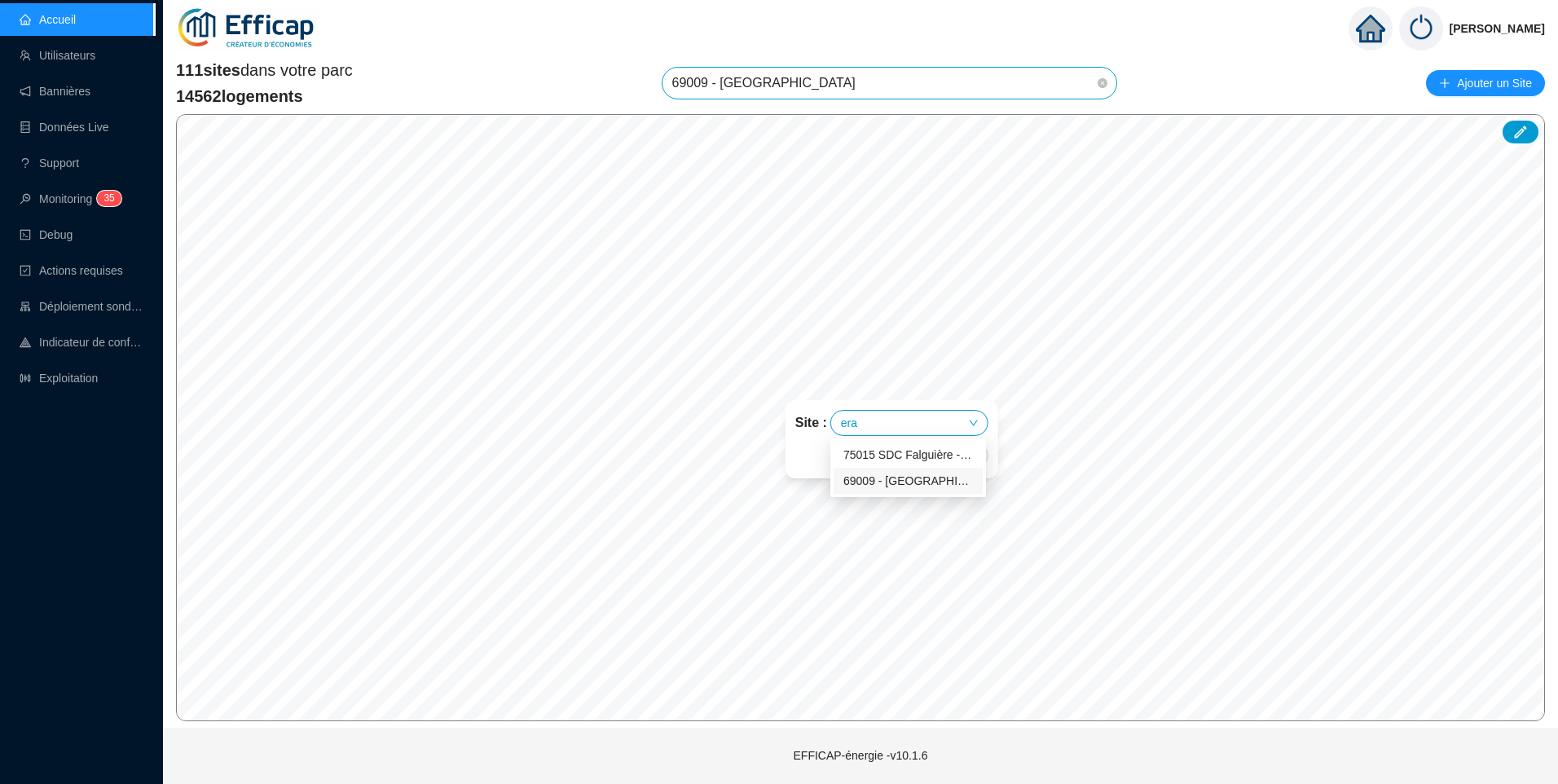
click at [910, 486] on div "69009 - [GEOGRAPHIC_DATA]" at bounding box center [908, 481] width 130 height 17
click at [917, 429] on input "search" at bounding box center [914, 423] width 122 height 25
click at [884, 459] on div "Les Erables" at bounding box center [925, 455] width 130 height 17
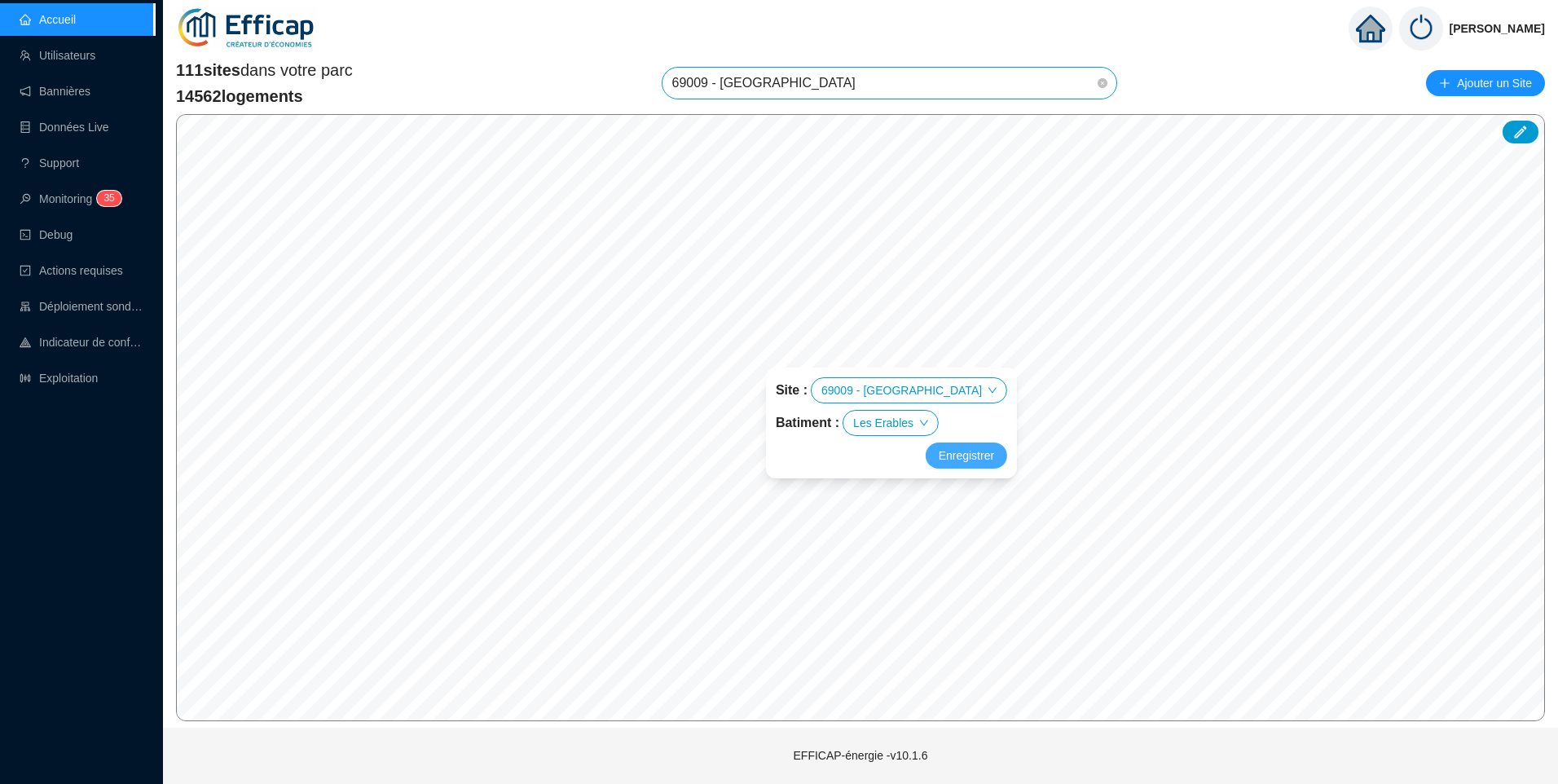
click at [938, 457] on span "Enregistrer" at bounding box center [966, 455] width 56 height 19
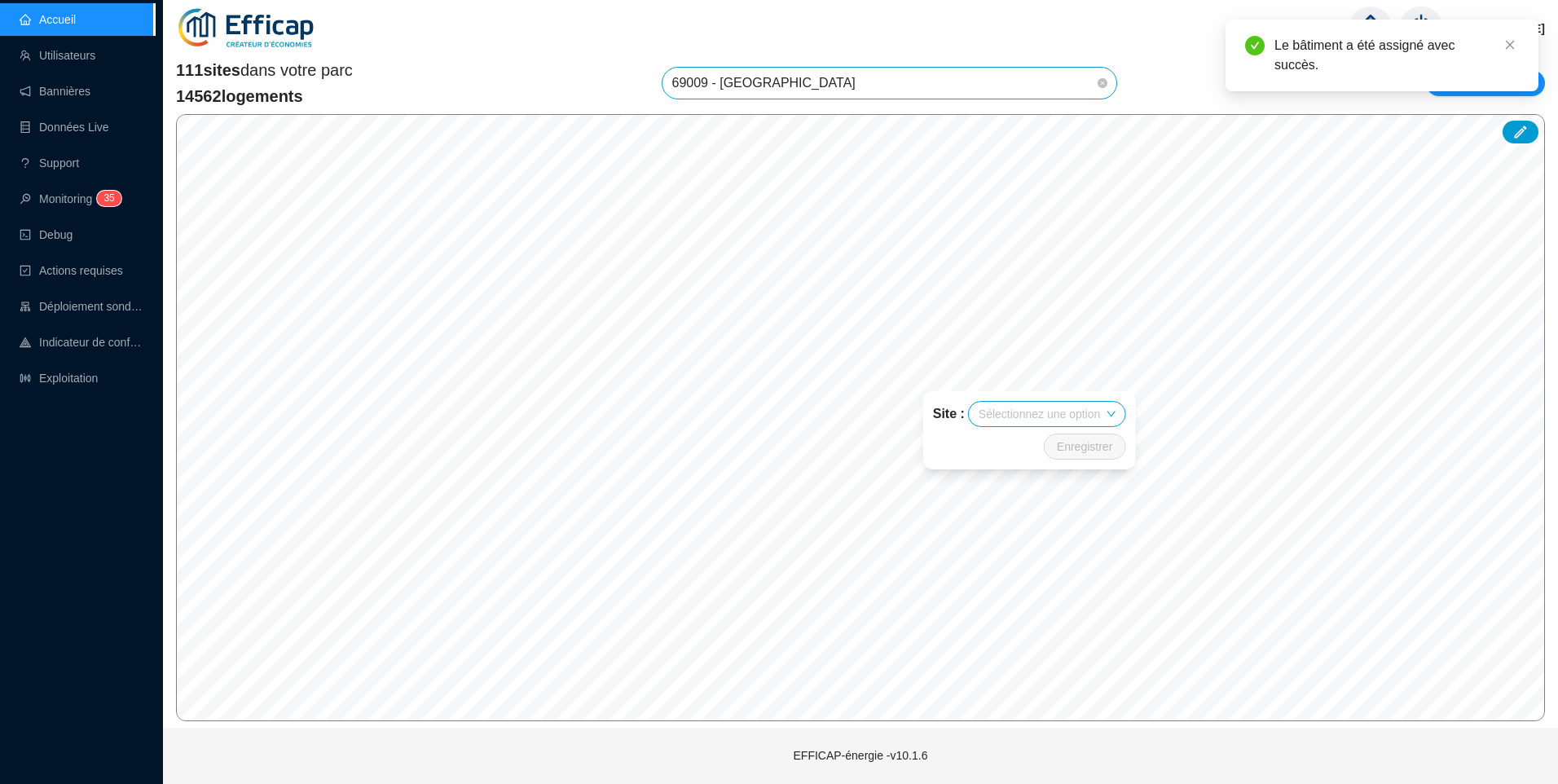
click at [1022, 423] on input "search" at bounding box center [1039, 414] width 122 height 25
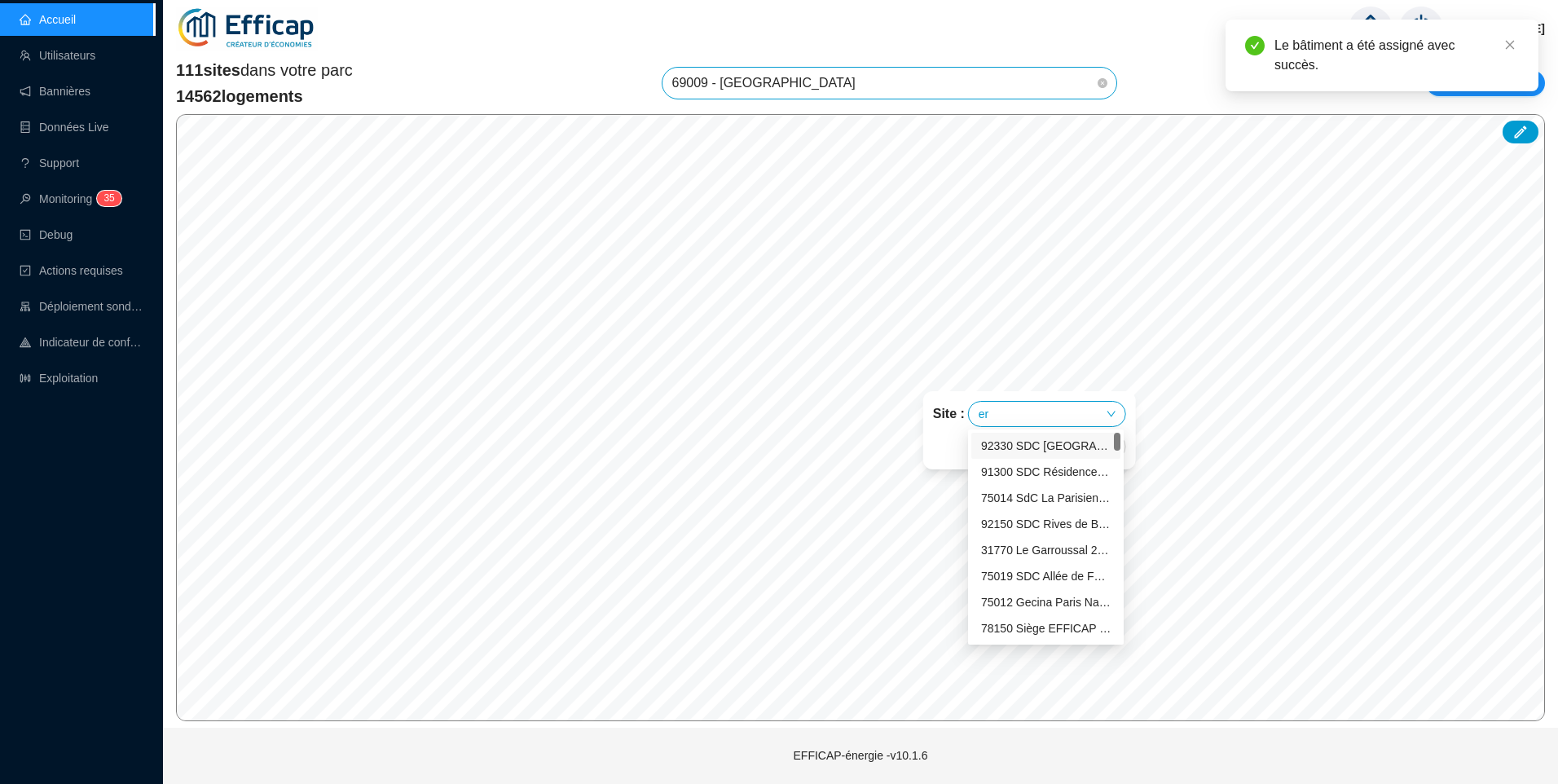
type input "era"
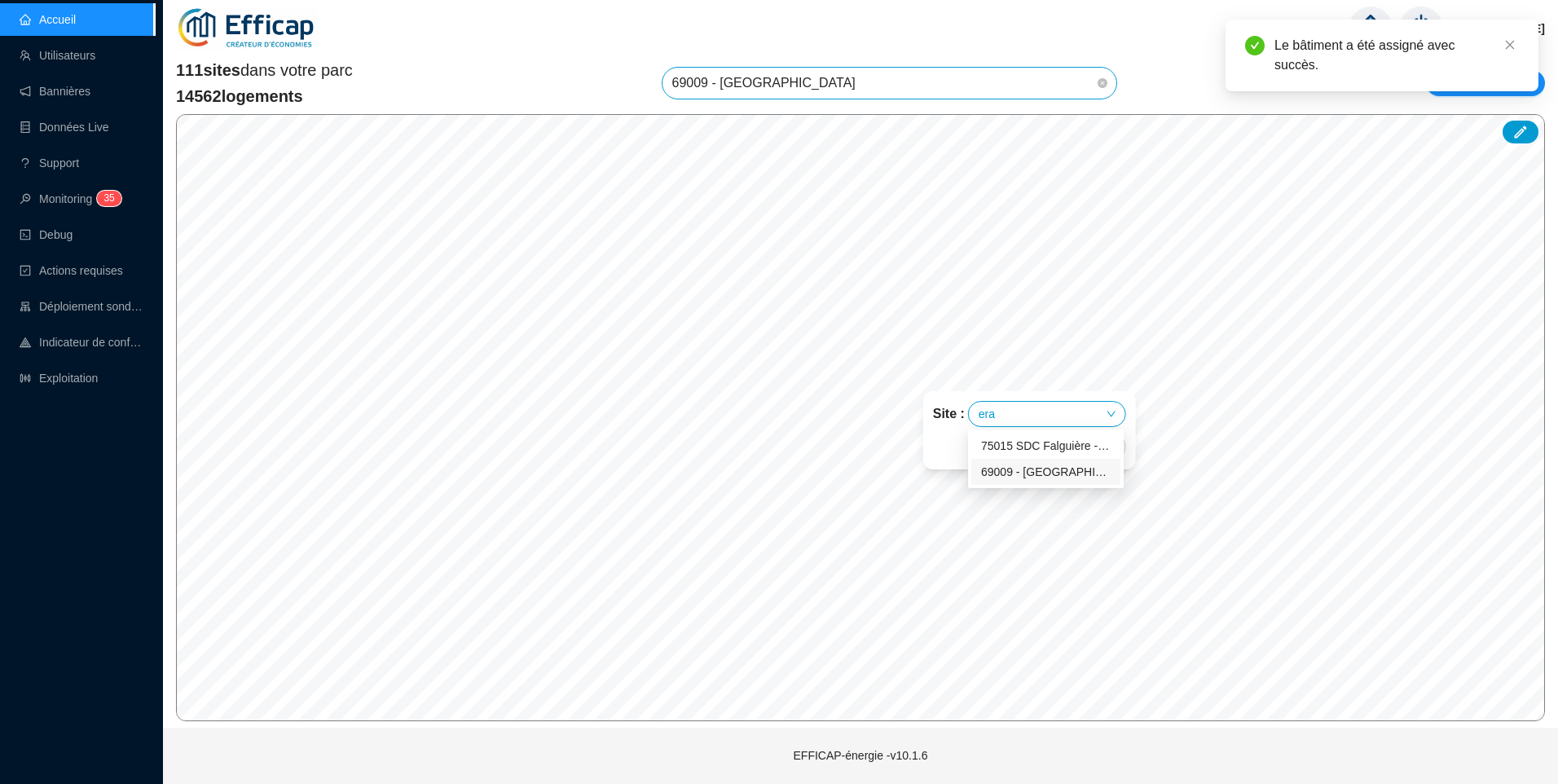
click at [1028, 478] on div "69009 - [GEOGRAPHIC_DATA]" at bounding box center [1046, 471] width 130 height 17
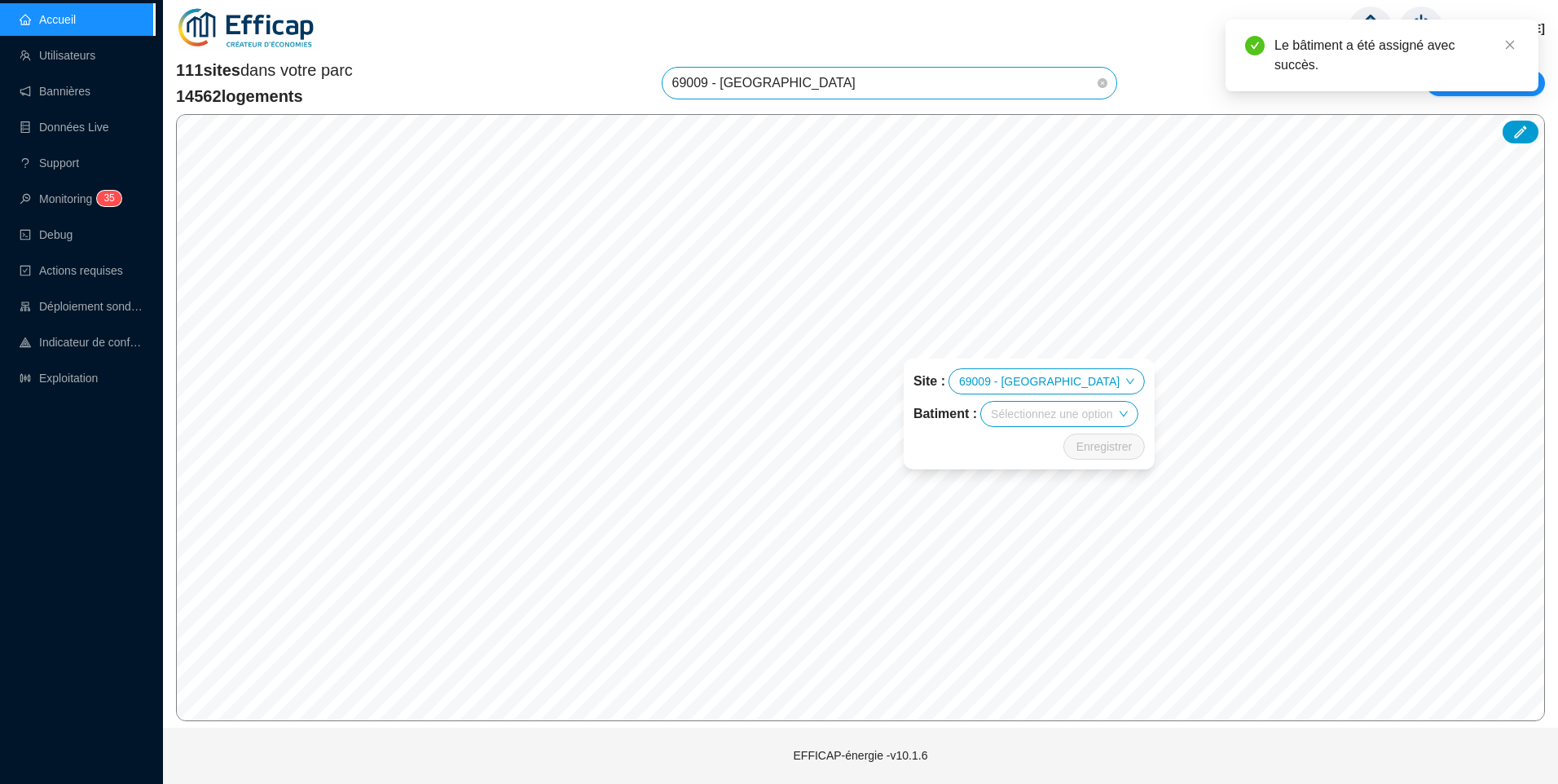
click at [1052, 425] on input "search" at bounding box center [1052, 414] width 122 height 25
click at [1025, 449] on div "Les Erables" at bounding box center [1063, 446] width 130 height 17
click at [1087, 451] on span "Enregistrer" at bounding box center [1104, 446] width 56 height 19
click at [1155, 433] on input "search" at bounding box center [1158, 430] width 122 height 25
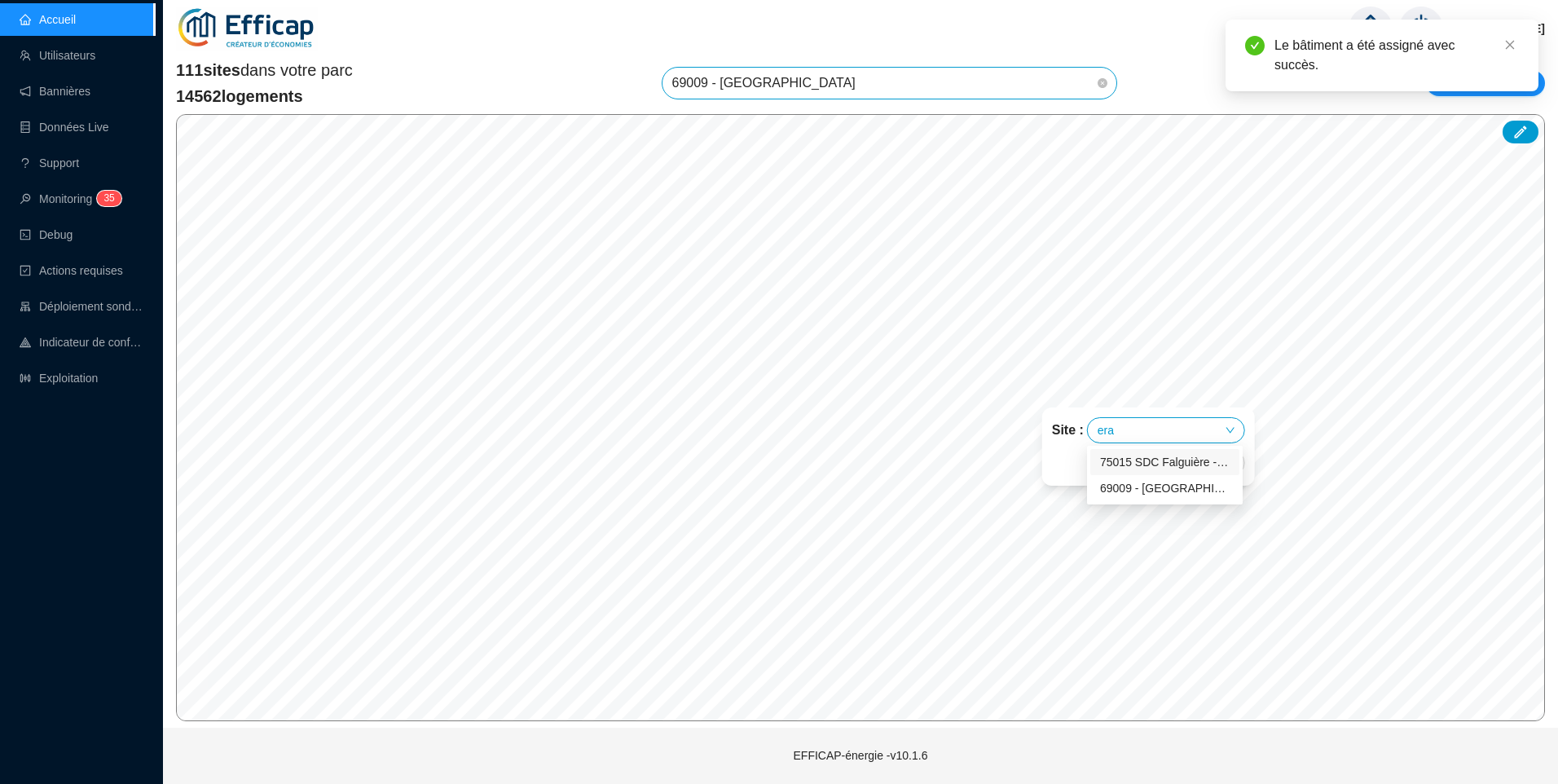
type input "erab"
click at [1152, 465] on div "69009 - [GEOGRAPHIC_DATA]" at bounding box center [1165, 462] width 130 height 17
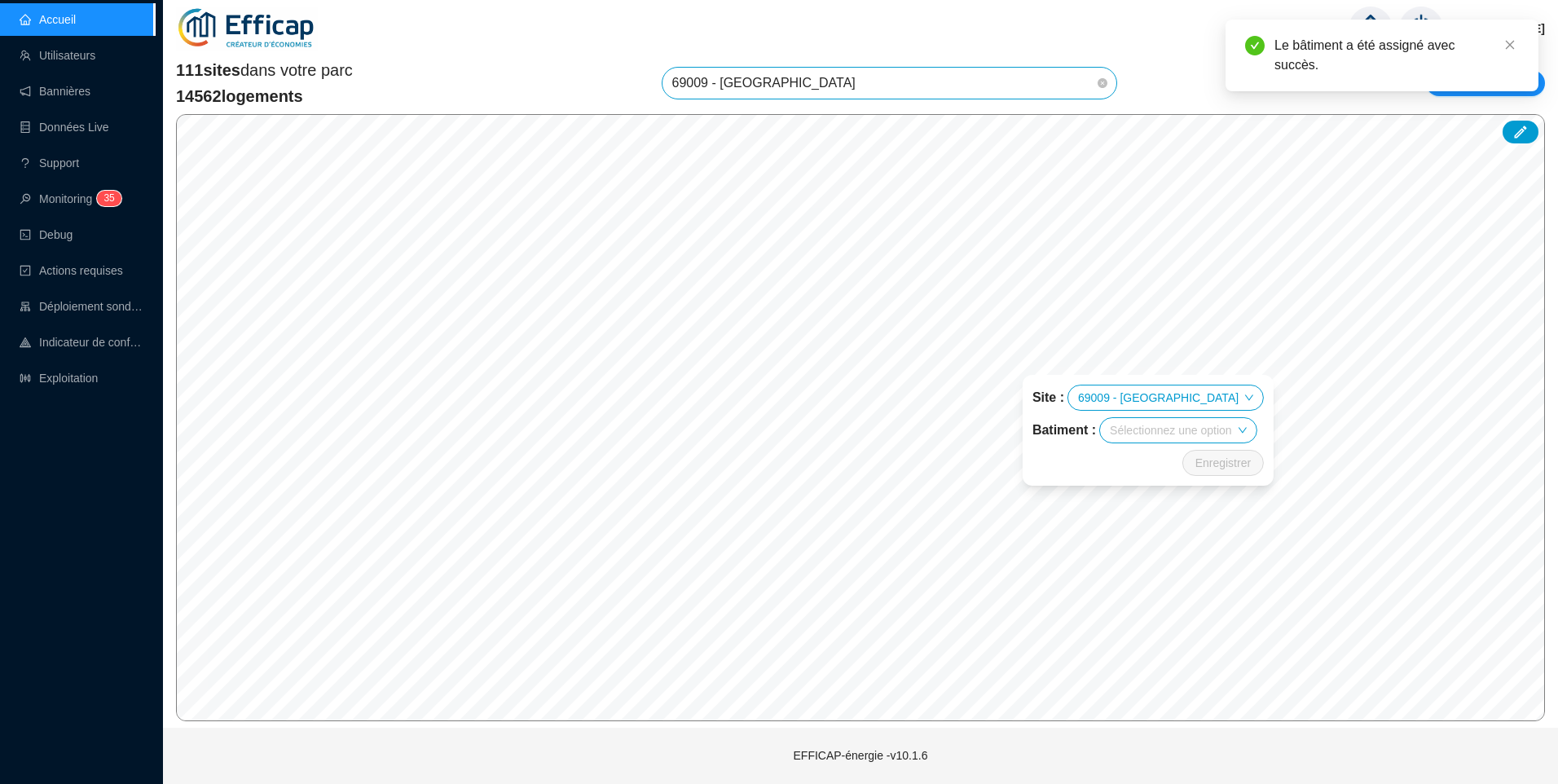
click at [1167, 440] on input "search" at bounding box center [1171, 430] width 122 height 25
click at [1139, 463] on div "Les Erables" at bounding box center [1182, 462] width 130 height 17
click at [1203, 463] on span "Enregistrer" at bounding box center [1223, 462] width 56 height 19
click at [1263, 470] on input "search" at bounding box center [1288, 466] width 122 height 25
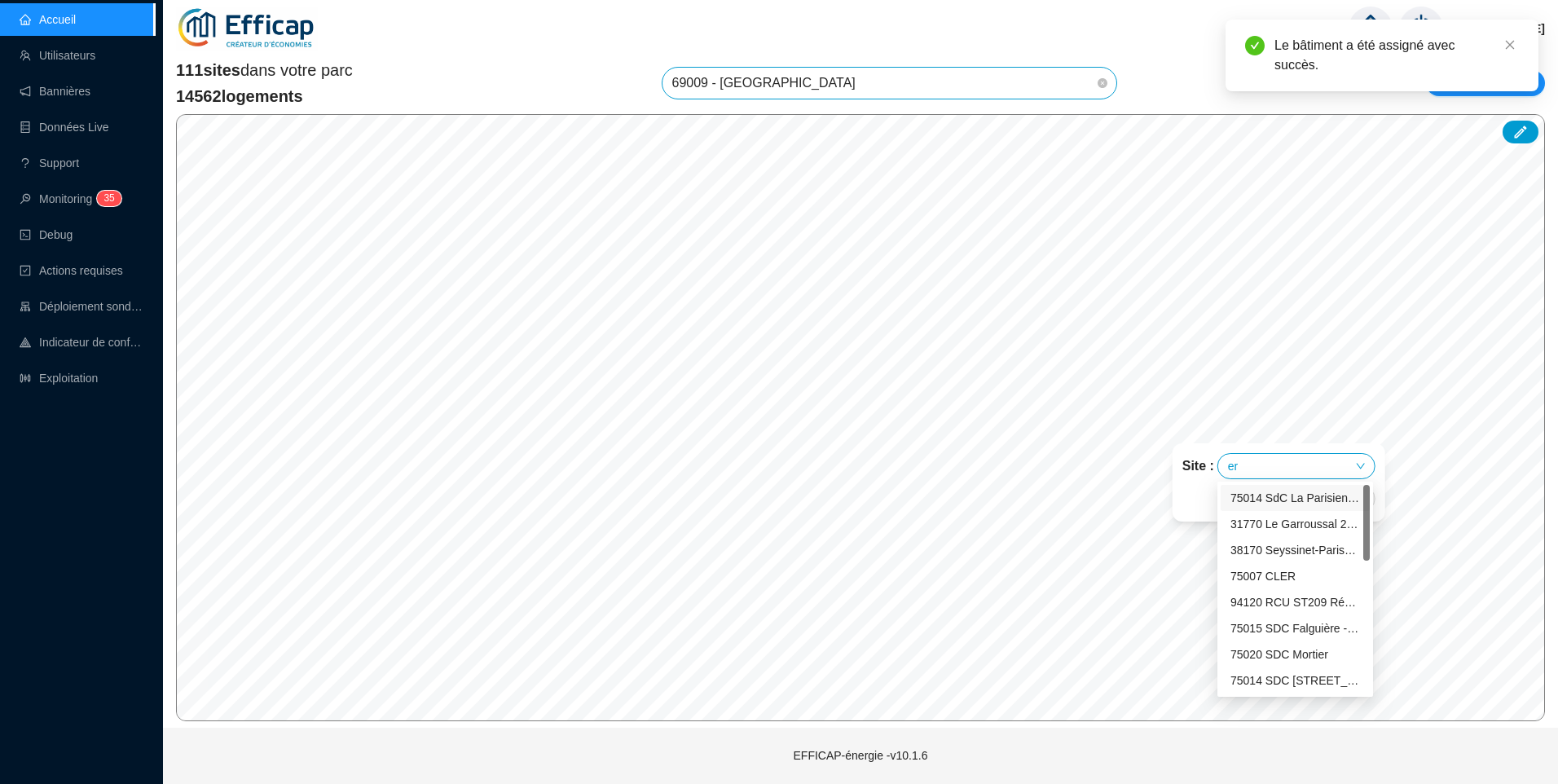
type input "era"
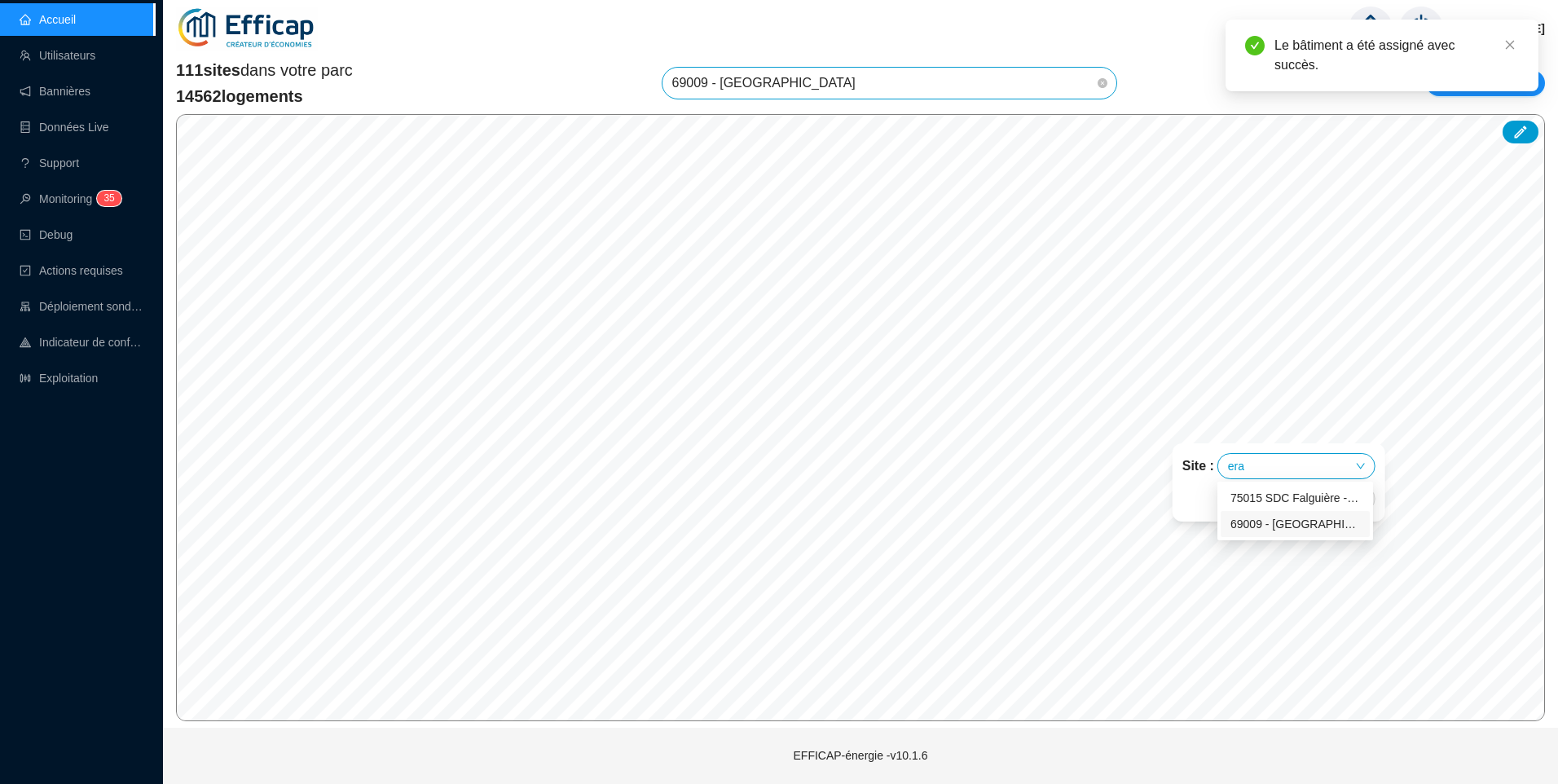
click at [1270, 528] on div "69009 - [GEOGRAPHIC_DATA]" at bounding box center [1296, 524] width 130 height 17
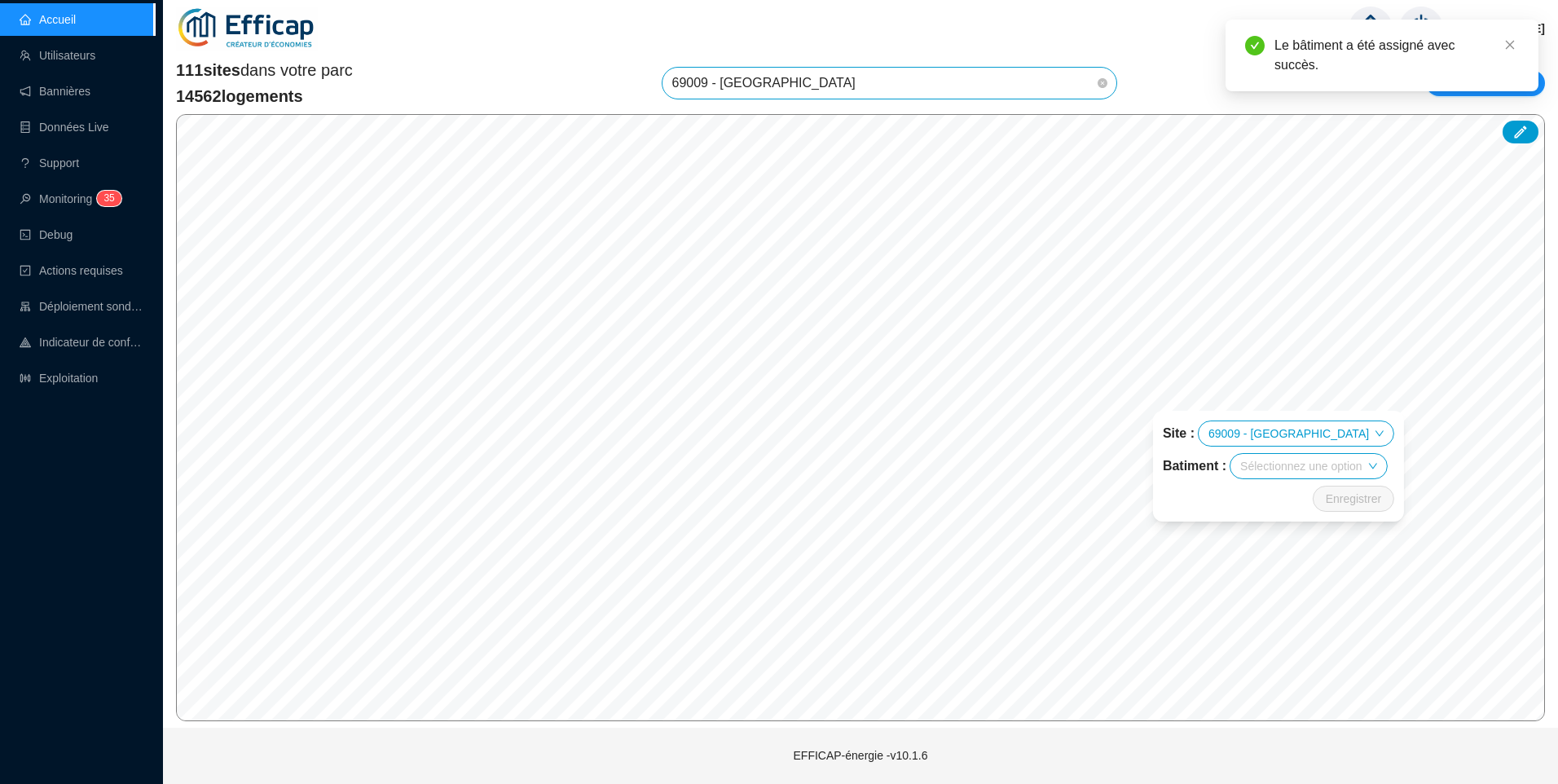
click at [1292, 474] on input "search" at bounding box center [1300, 466] width 122 height 25
click at [1272, 493] on div "Les Erables" at bounding box center [1312, 498] width 130 height 17
click at [1326, 497] on span "Enregistrer" at bounding box center [1353, 498] width 56 height 19
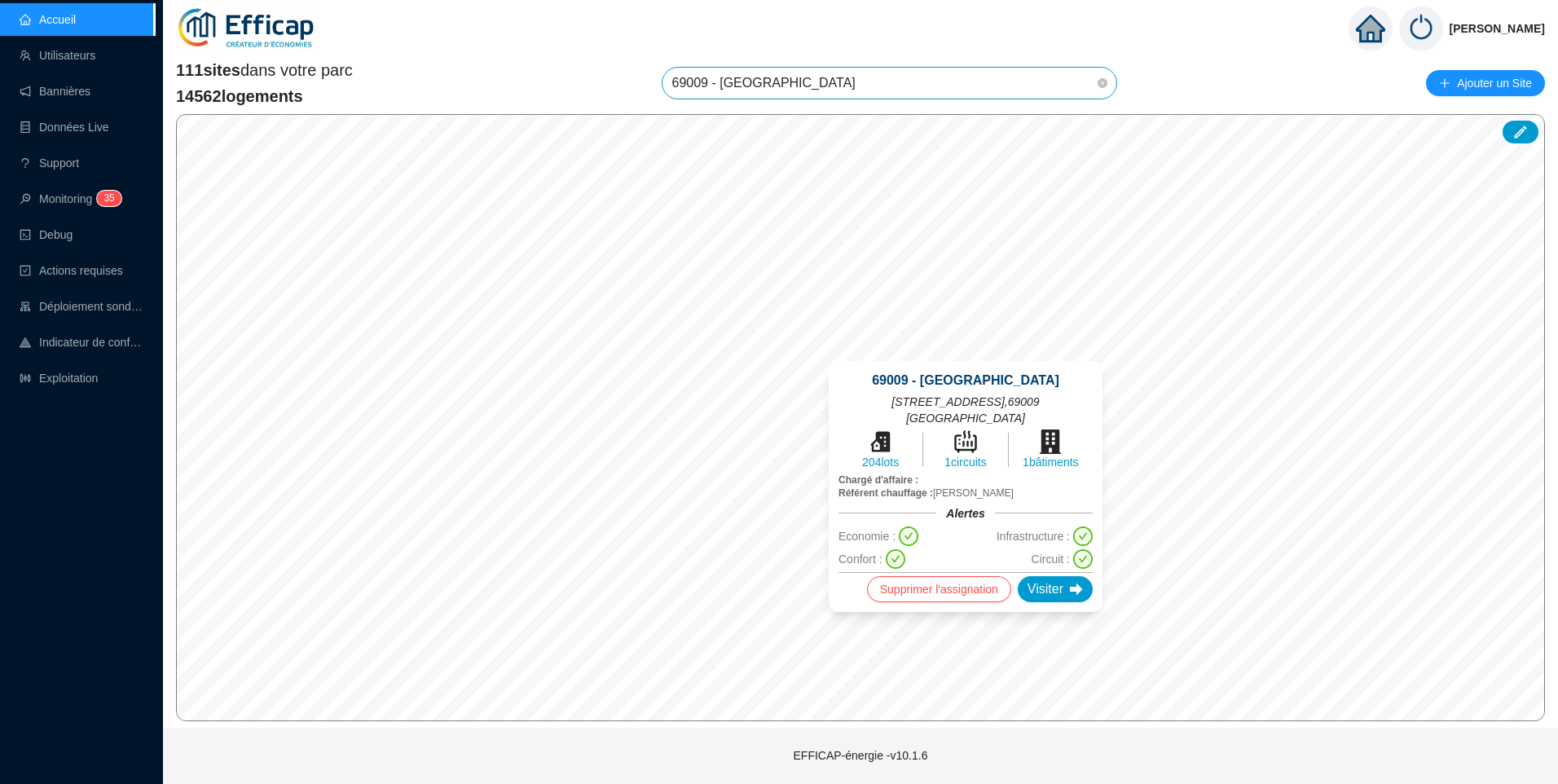
click at [1029, 371] on div "© Mapbox © OpenStreetMap Improve this map 69009 - Les Erables Nord 250-255 rue …" at bounding box center [861, 418] width 1369 height 607
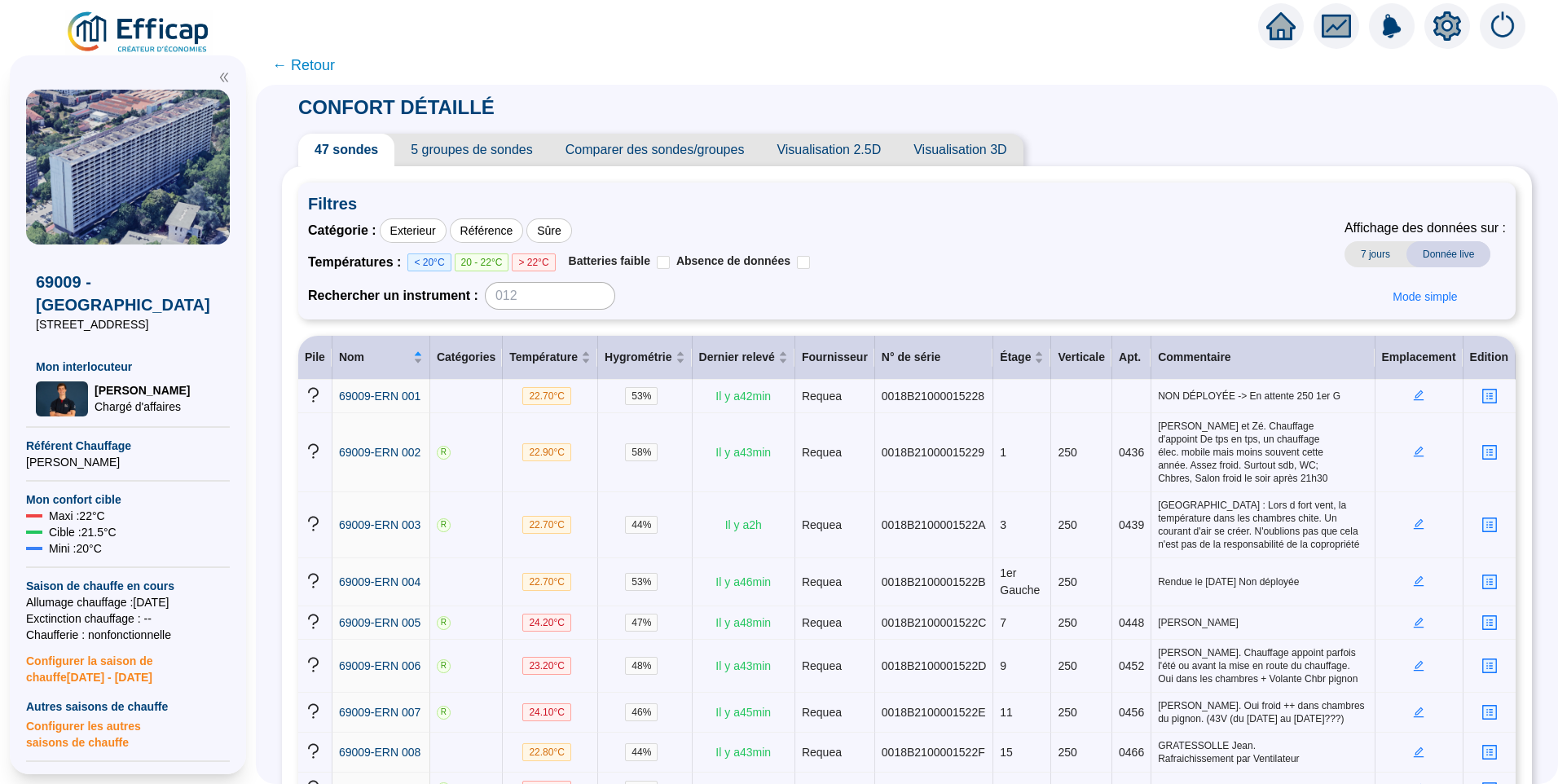
drag, startPoint x: 1073, startPoint y: 357, endPoint x: 1042, endPoint y: 356, distance: 31.0
click at [1073, 356] on th "Verticale" at bounding box center [1082, 357] width 61 height 44
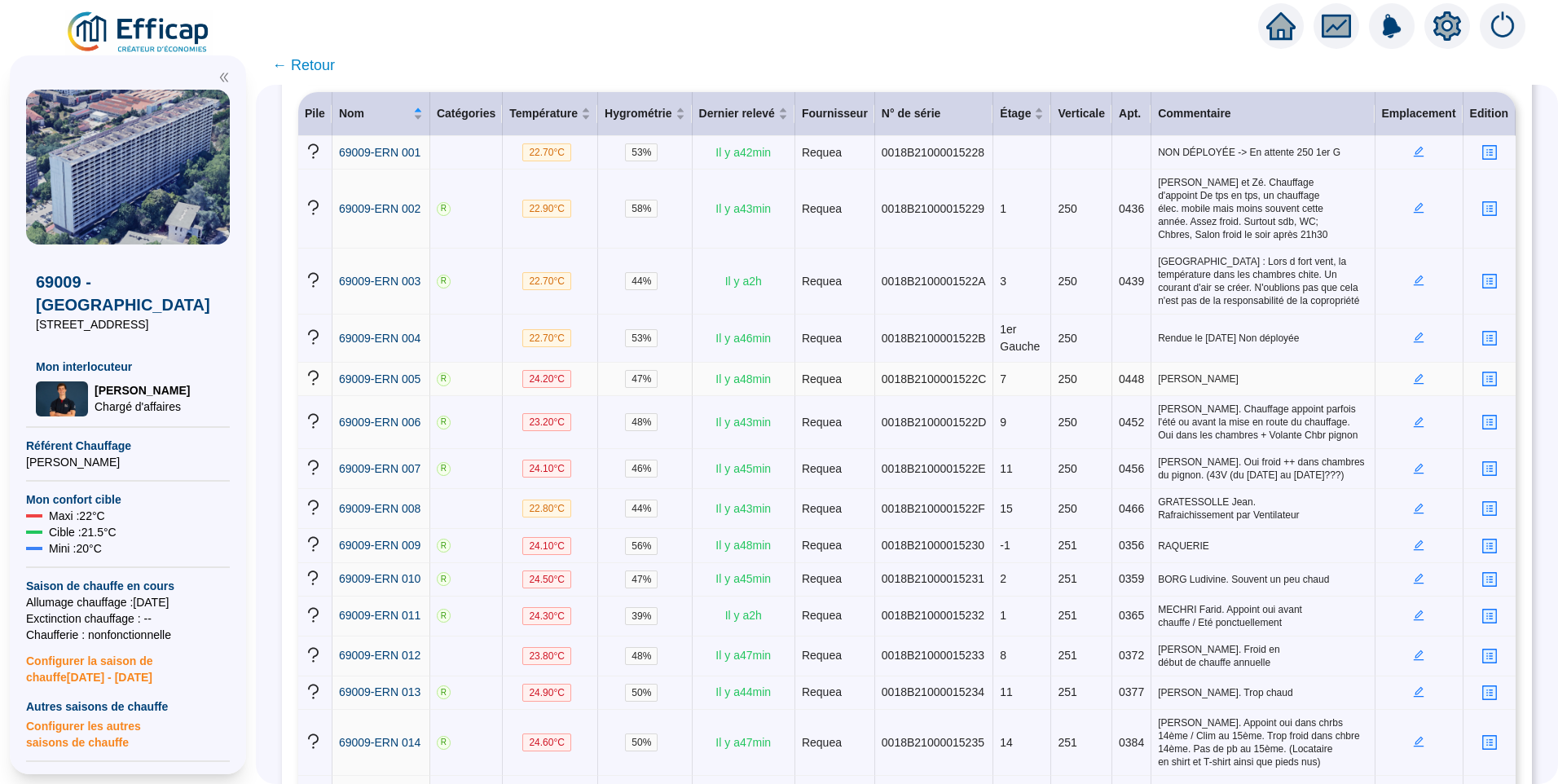
scroll to position [245, 0]
drag, startPoint x: 1055, startPoint y: 543, endPoint x: 1066, endPoint y: 543, distance: 11.0
click at [1066, 543] on td "251" at bounding box center [1082, 545] width 61 height 34
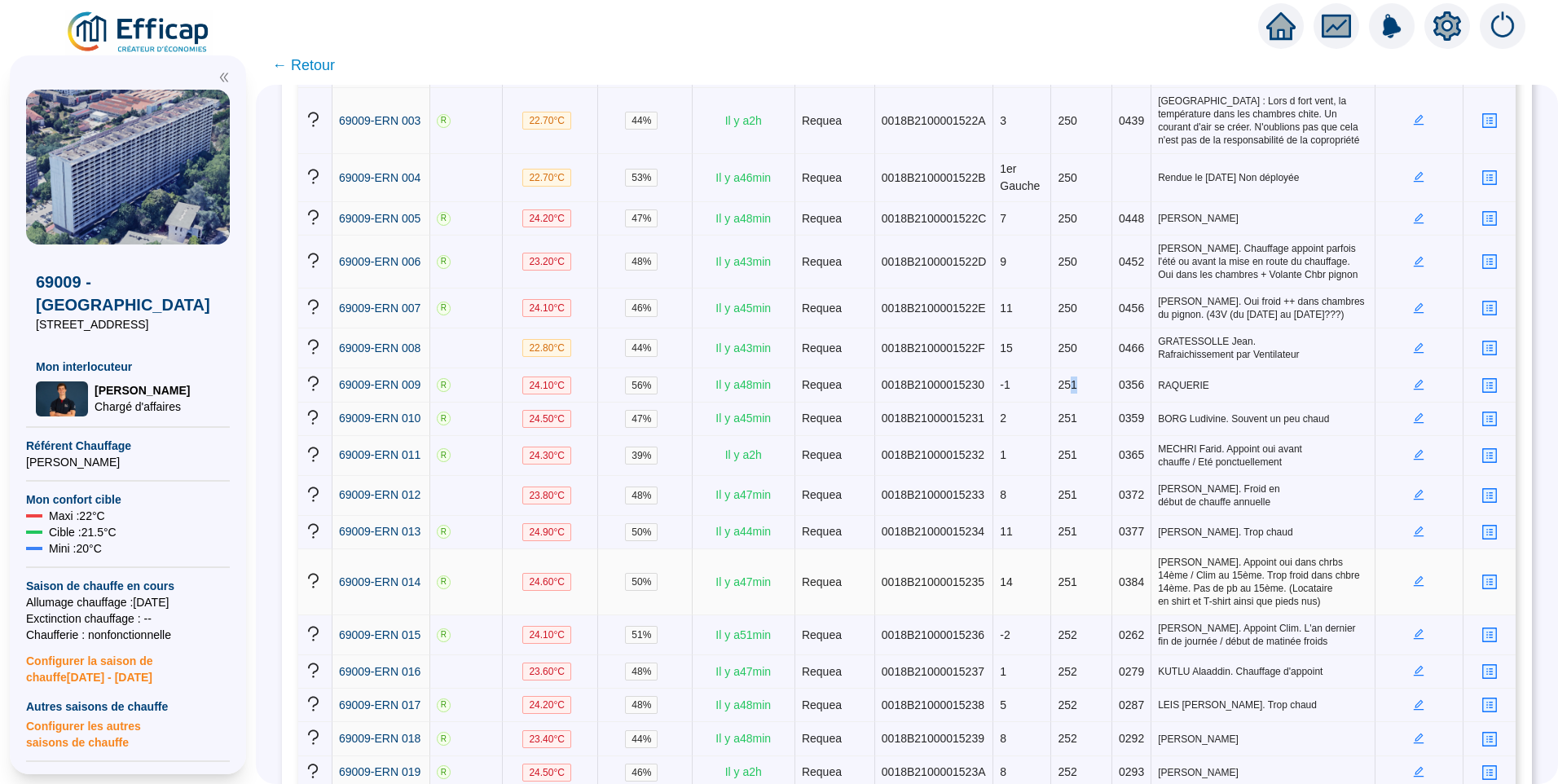
scroll to position [408, 0]
click at [1066, 627] on td "252" at bounding box center [1082, 632] width 61 height 40
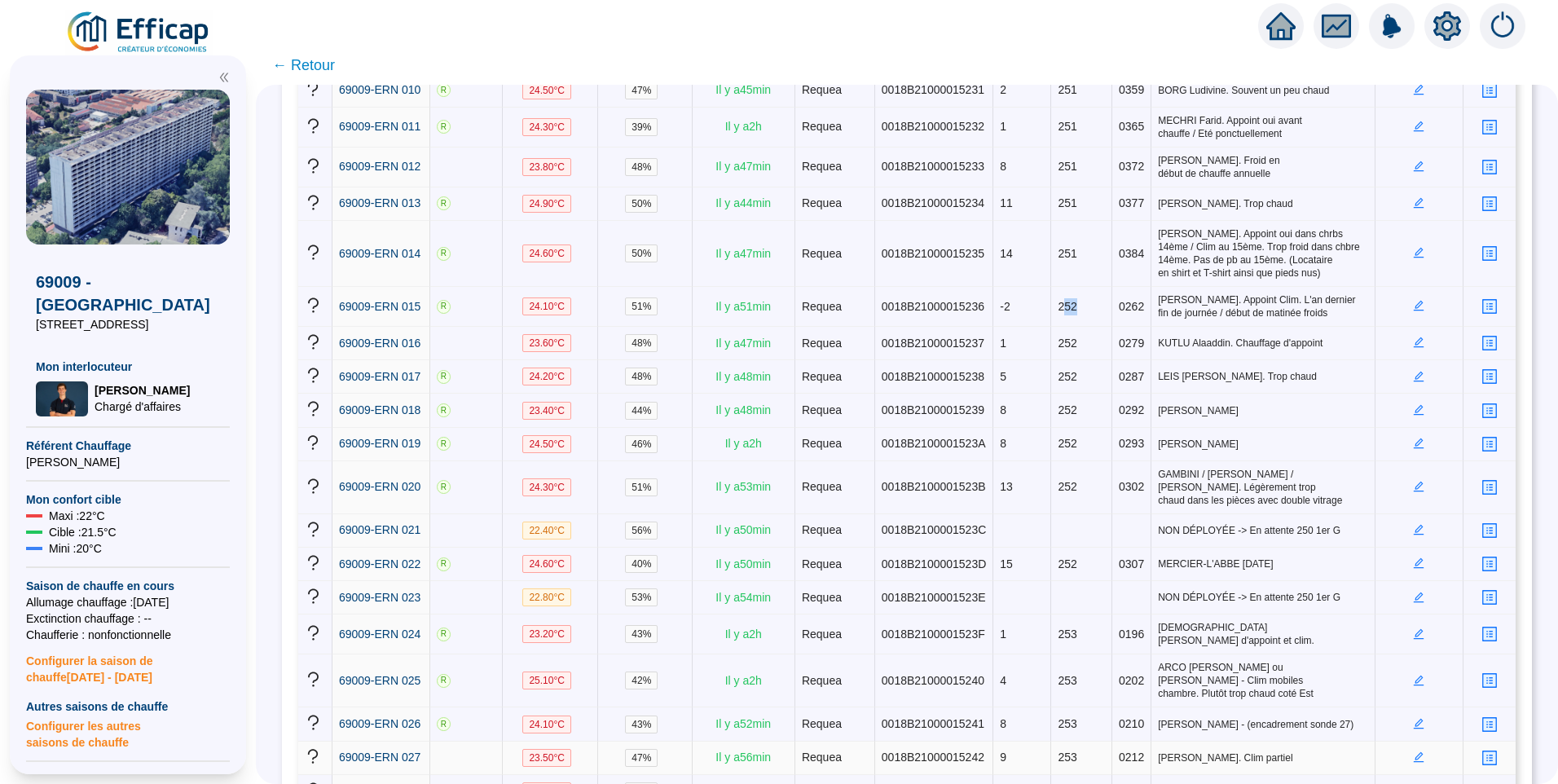
scroll to position [734, 0]
drag, startPoint x: 1053, startPoint y: 609, endPoint x: 1071, endPoint y: 612, distance: 18.2
click at [1071, 614] on td "253" at bounding box center [1082, 634] width 61 height 40
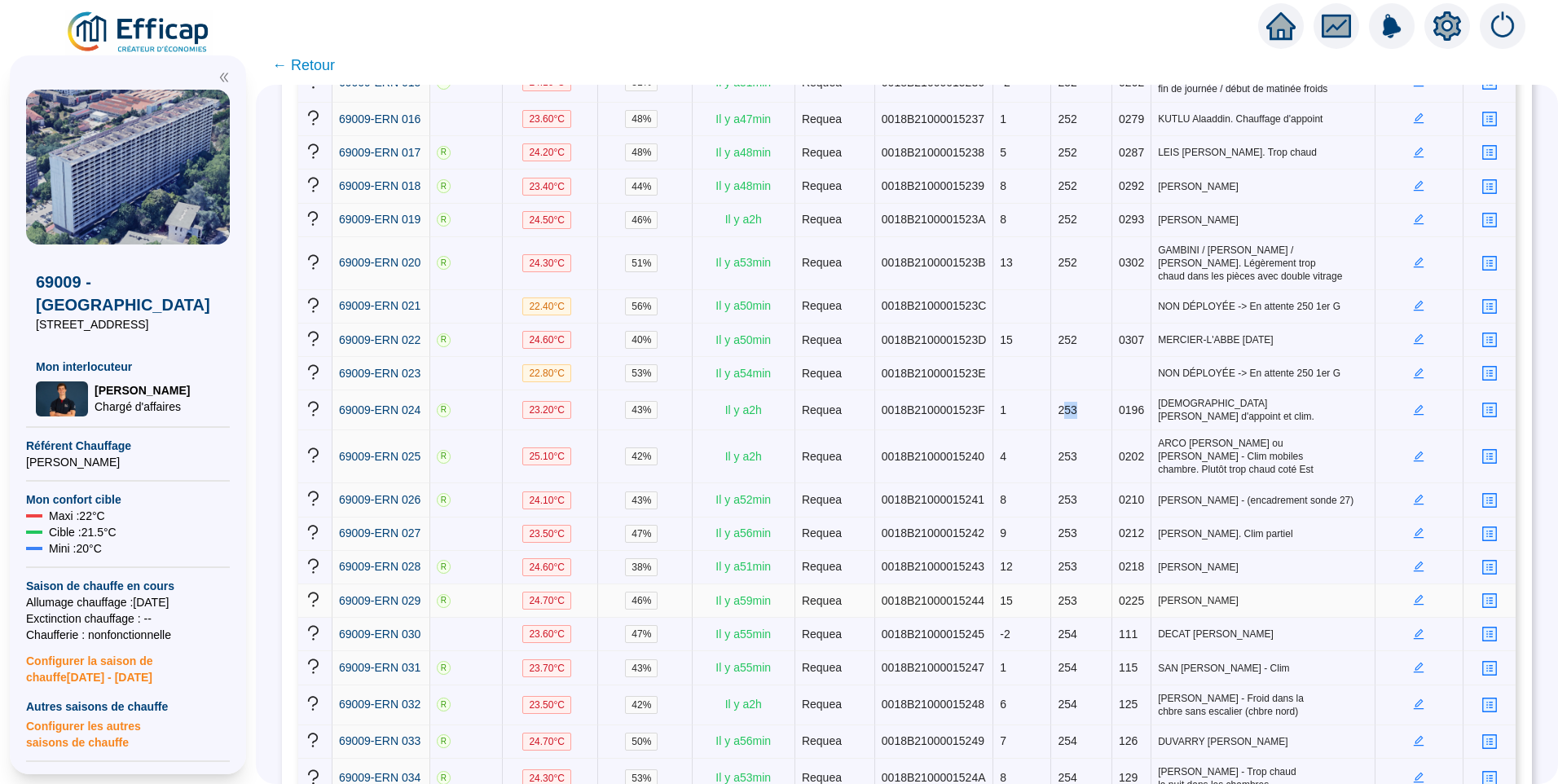
scroll to position [978, 0]
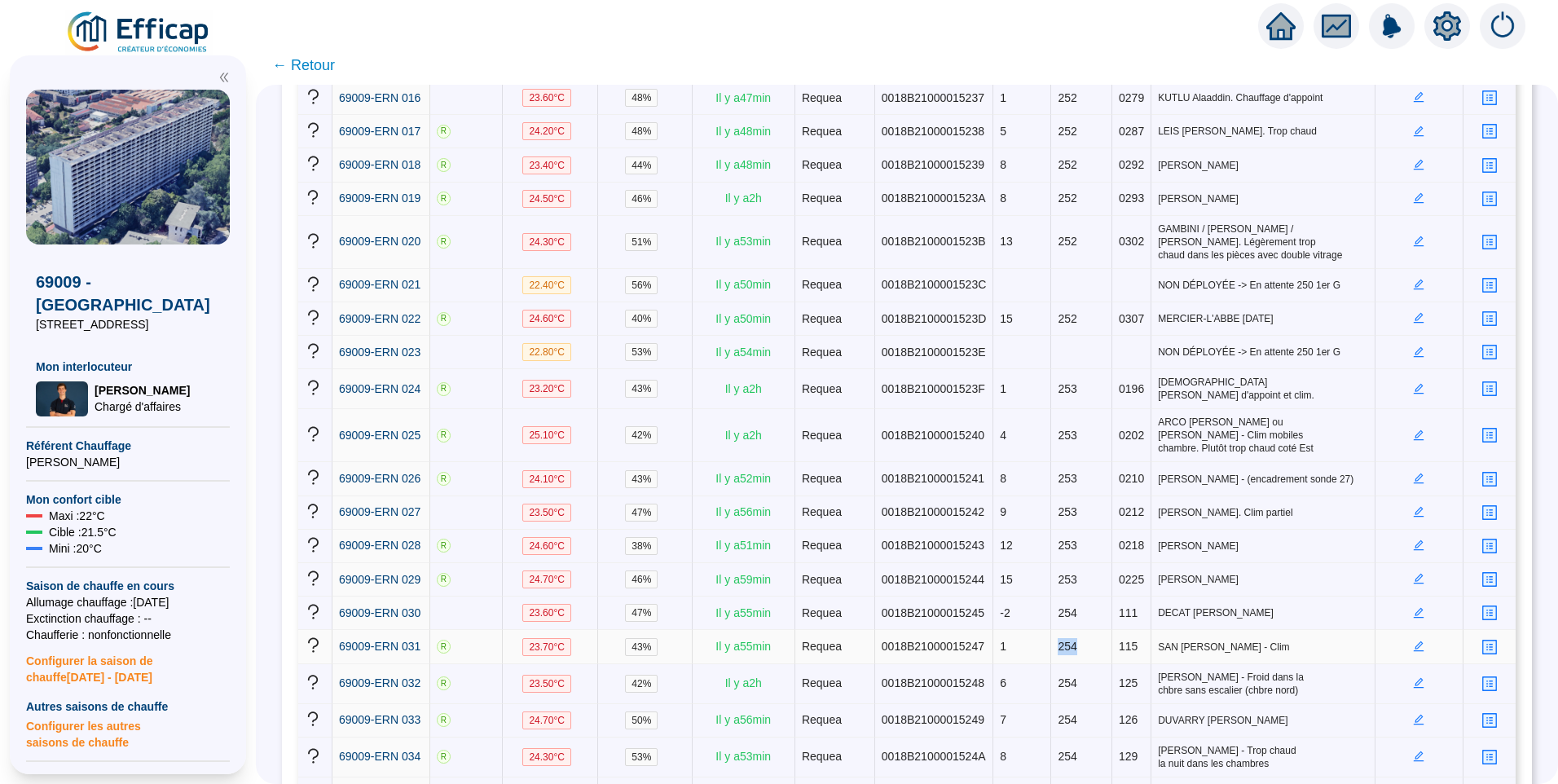
drag, startPoint x: 1046, startPoint y: 600, endPoint x: 1071, endPoint y: 598, distance: 25.1
click at [1071, 630] on td "254" at bounding box center [1082, 646] width 61 height 34
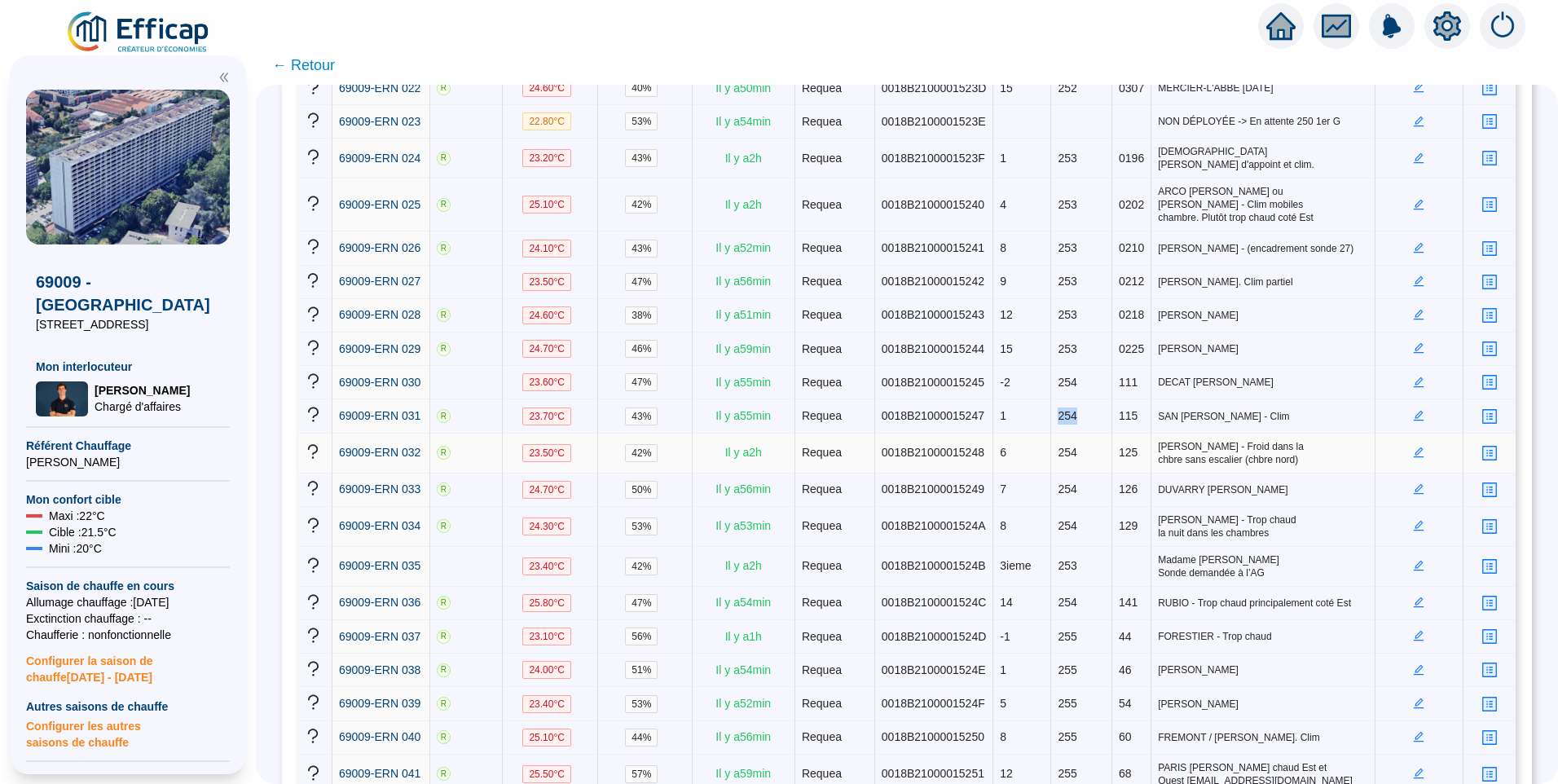
scroll to position [1223, 0]
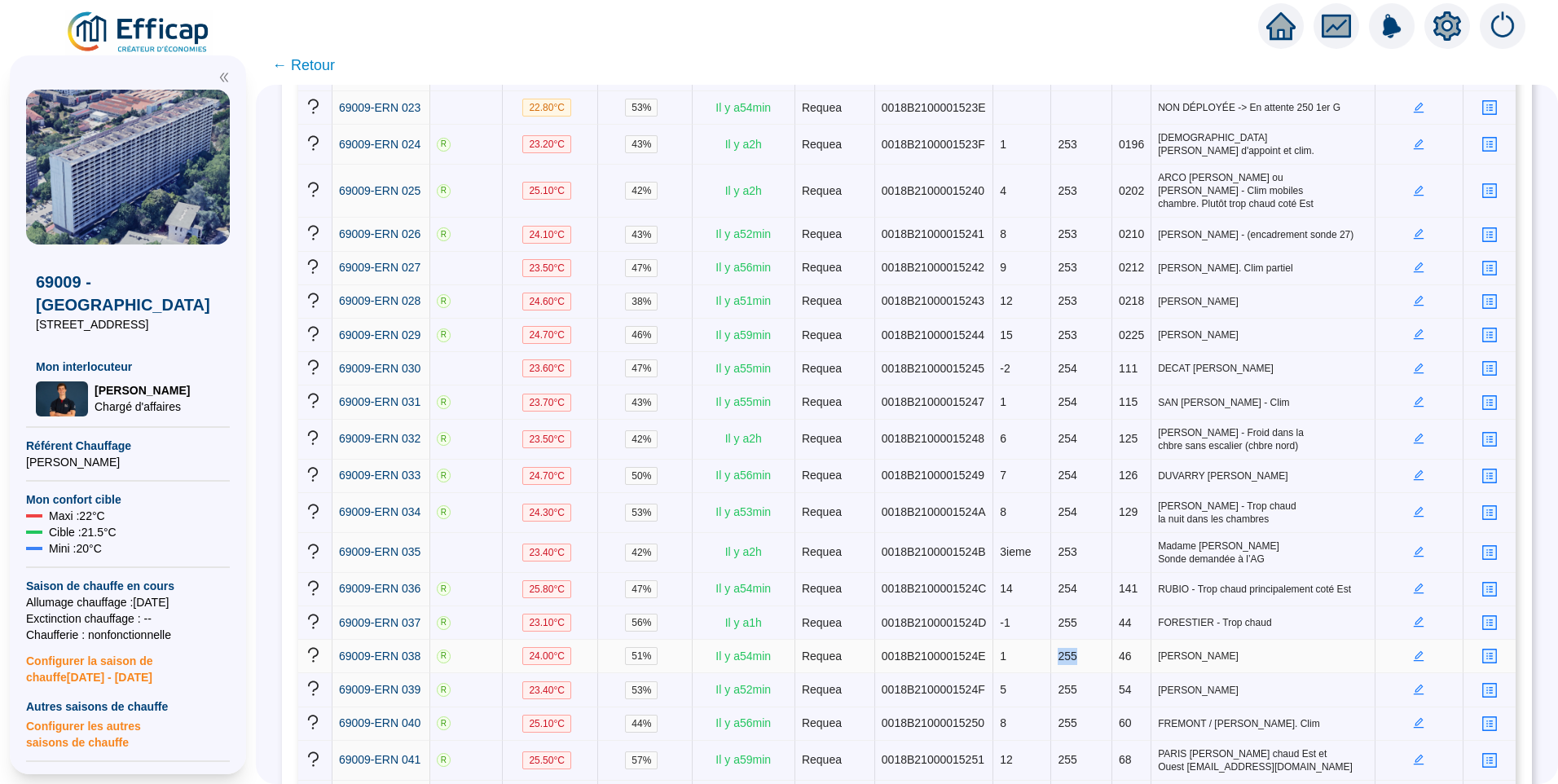
drag, startPoint x: 1044, startPoint y: 600, endPoint x: 1064, endPoint y: 602, distance: 20.1
click at [1064, 640] on td "255" at bounding box center [1082, 656] width 61 height 34
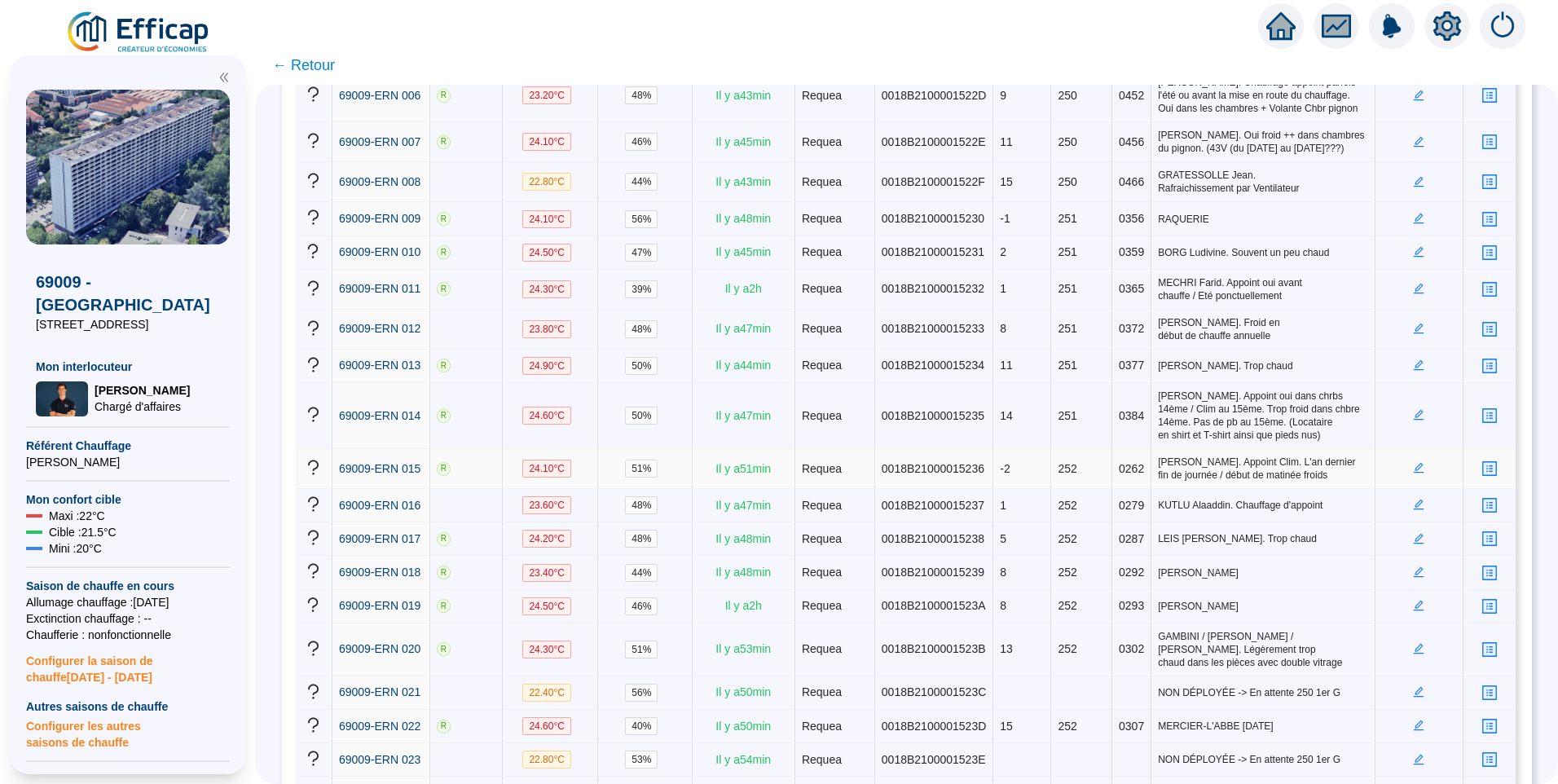
scroll to position [0, 0]
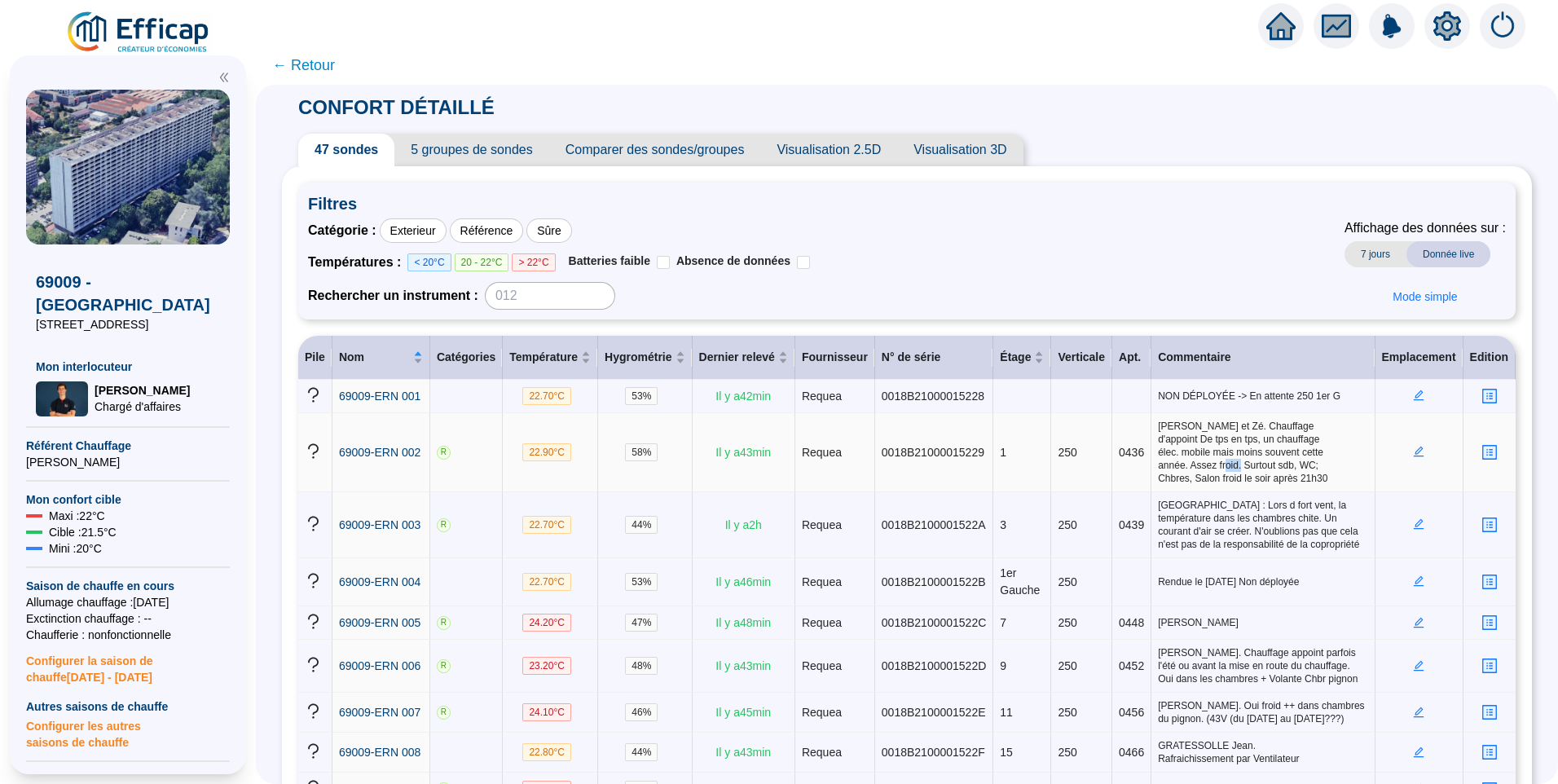
drag, startPoint x: 1188, startPoint y: 469, endPoint x: 1201, endPoint y: 469, distance: 13.0
click at [1201, 469] on span "[PERSON_NAME] et Zé. Chauffage d'appoint De tps en tps, un chauffage élec. mobi…" at bounding box center [1262, 451] width 209 height 65
drag, startPoint x: 1201, startPoint y: 469, endPoint x: 1284, endPoint y: 475, distance: 83.2
click at [1284, 475] on span "[PERSON_NAME] et Zé. Chauffage d'appoint De tps en tps, un chauffage élec. mobi…" at bounding box center [1262, 451] width 209 height 65
drag, startPoint x: 1189, startPoint y: 475, endPoint x: 1218, endPoint y: 479, distance: 29.3
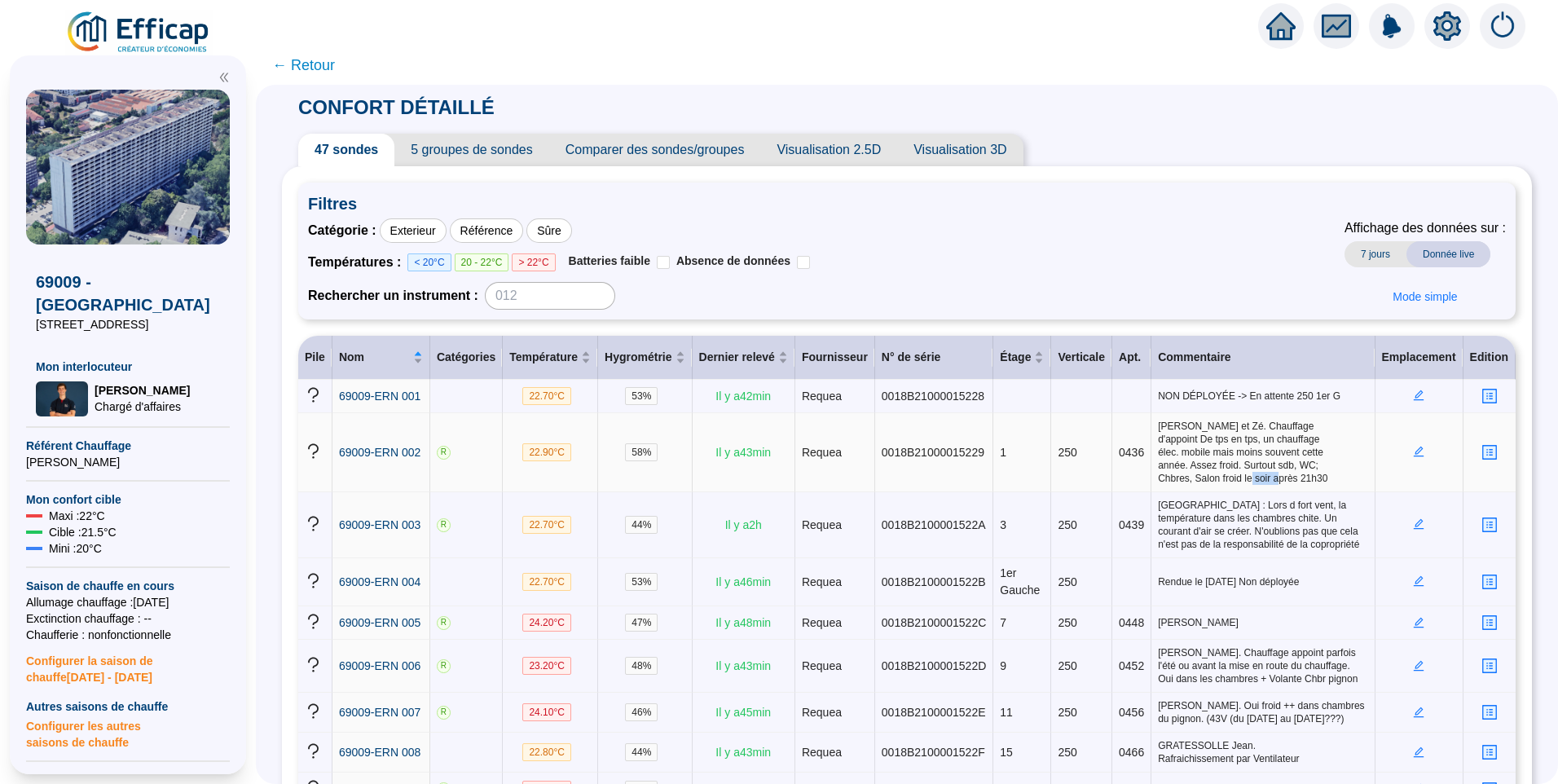
click at [1218, 479] on span "[PERSON_NAME] et Zé. Chauffage d'appoint De tps en tps, un chauffage élec. mobi…" at bounding box center [1262, 451] width 209 height 65
drag, startPoint x: 1218, startPoint y: 479, endPoint x: 1185, endPoint y: 477, distance: 33.1
click at [1185, 477] on span "[PERSON_NAME] et Zé. Chauffage d'appoint De tps en tps, un chauffage élec. mobi…" at bounding box center [1262, 451] width 209 height 65
drag, startPoint x: 1180, startPoint y: 546, endPoint x: 1281, endPoint y: 552, distance: 101.2
click at [1281, 552] on td "[GEOGRAPHIC_DATA] : Lors d fort vent, la température dans les chambres chite. U…" at bounding box center [1263, 525] width 223 height 66
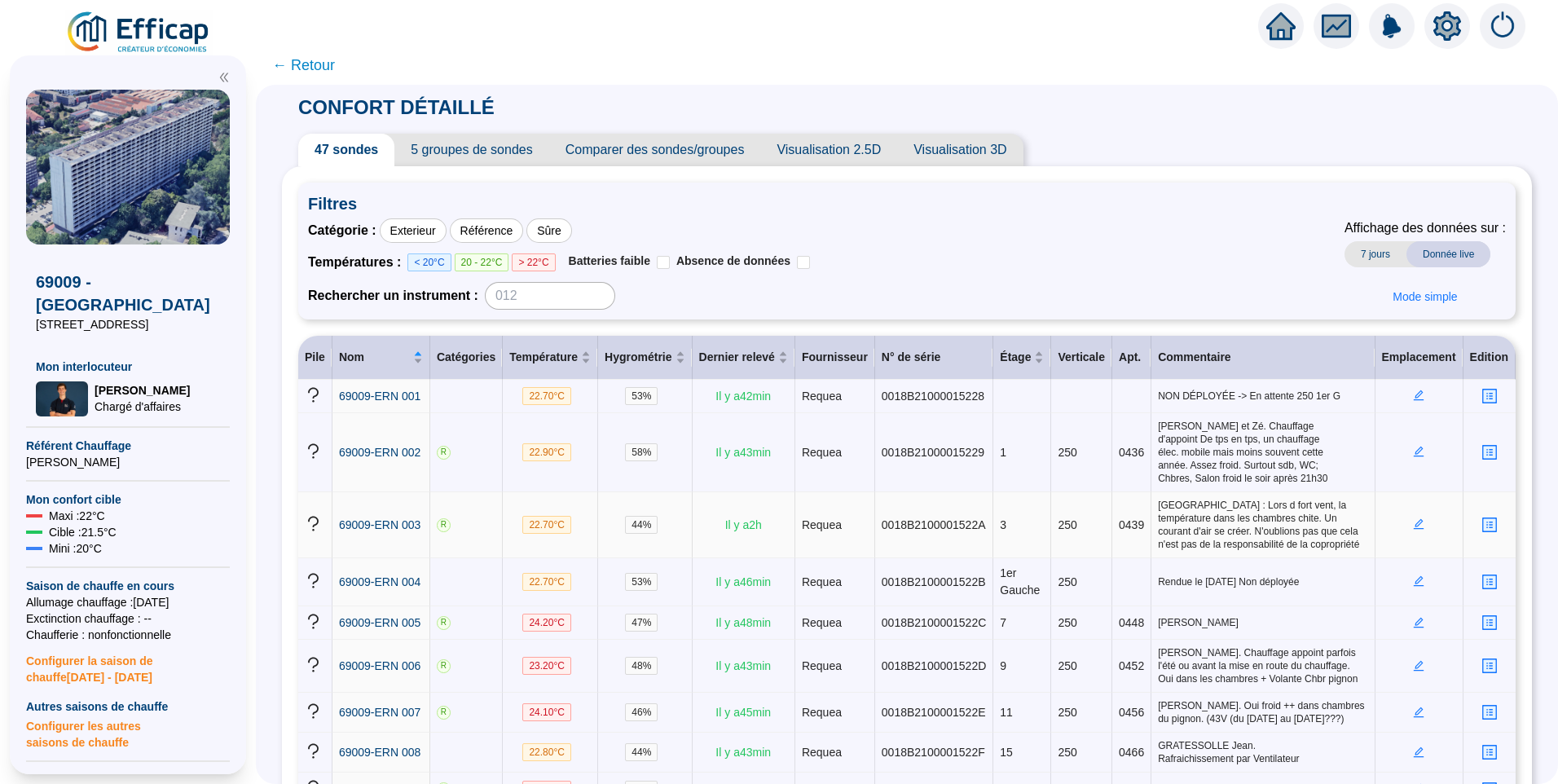
click at [1159, 532] on span "[GEOGRAPHIC_DATA] : Lors d fort vent, la température dans les chambres chite. U…" at bounding box center [1262, 524] width 209 height 52
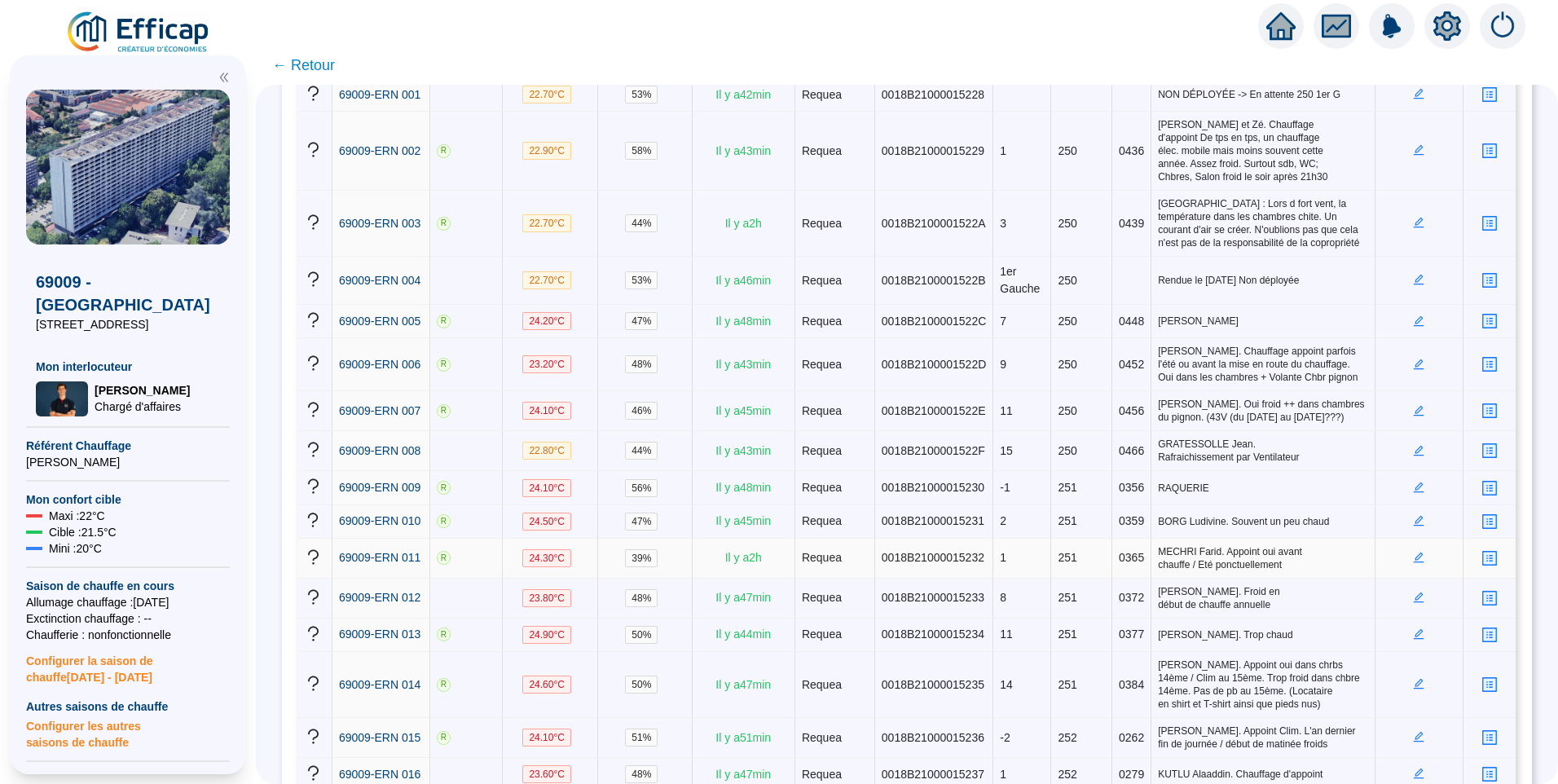
scroll to position [326, 0]
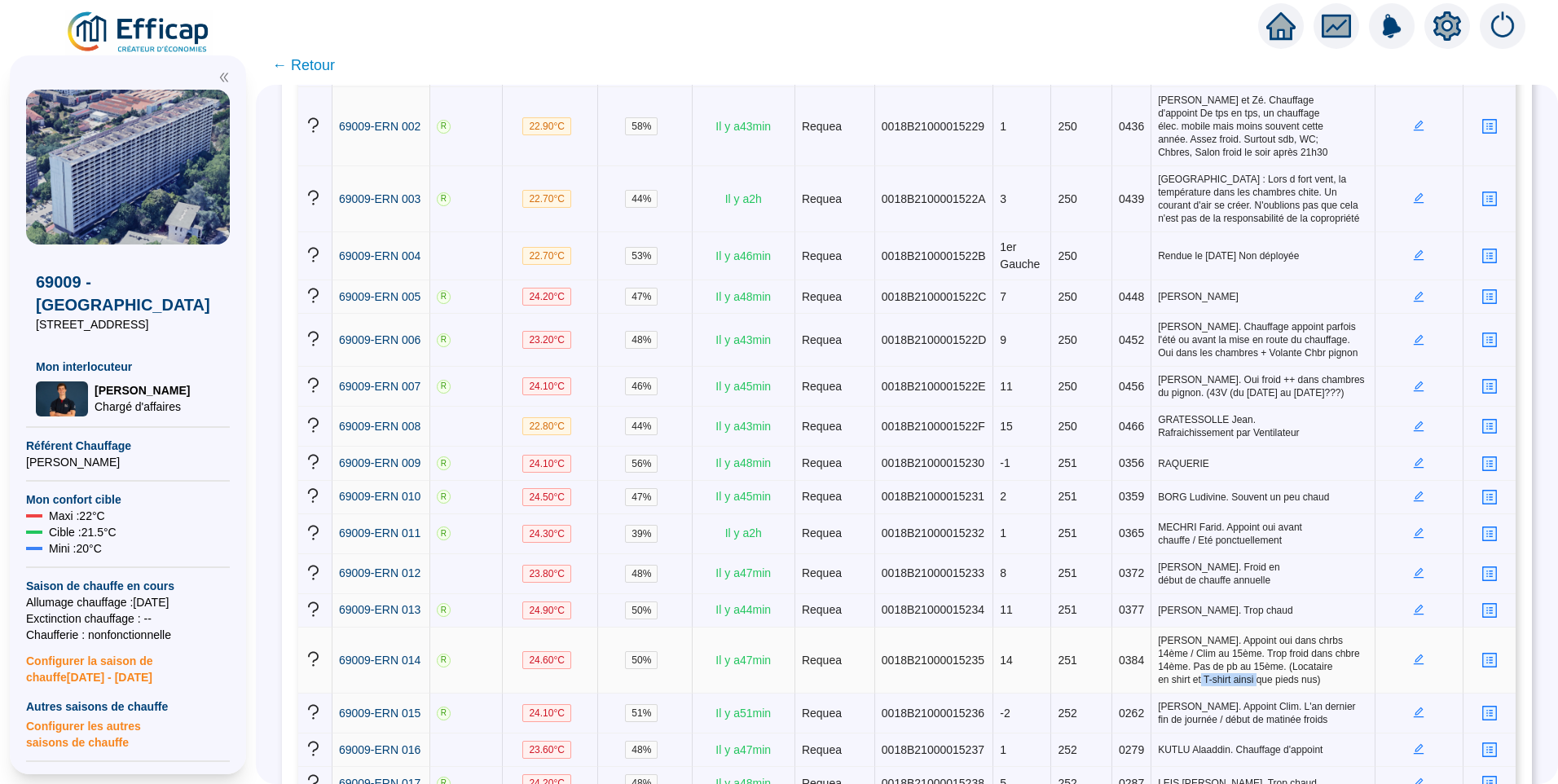
drag, startPoint x: 1185, startPoint y: 676, endPoint x: 1240, endPoint y: 680, distance: 55.1
click at [1240, 680] on span "[PERSON_NAME]. Appoint oui dans chrbs 14ème / Clim au 15ème. Trop froid dans ch…" at bounding box center [1262, 660] width 209 height 52
drag, startPoint x: 1240, startPoint y: 680, endPoint x: 1165, endPoint y: 680, distance: 75.0
click at [1165, 680] on span "[PERSON_NAME]. Appoint oui dans chrbs 14ème / Clim au 15ème. Trop froid dans ch…" at bounding box center [1262, 660] width 209 height 52
drag, startPoint x: 1193, startPoint y: 679, endPoint x: 1256, endPoint y: 675, distance: 63.1
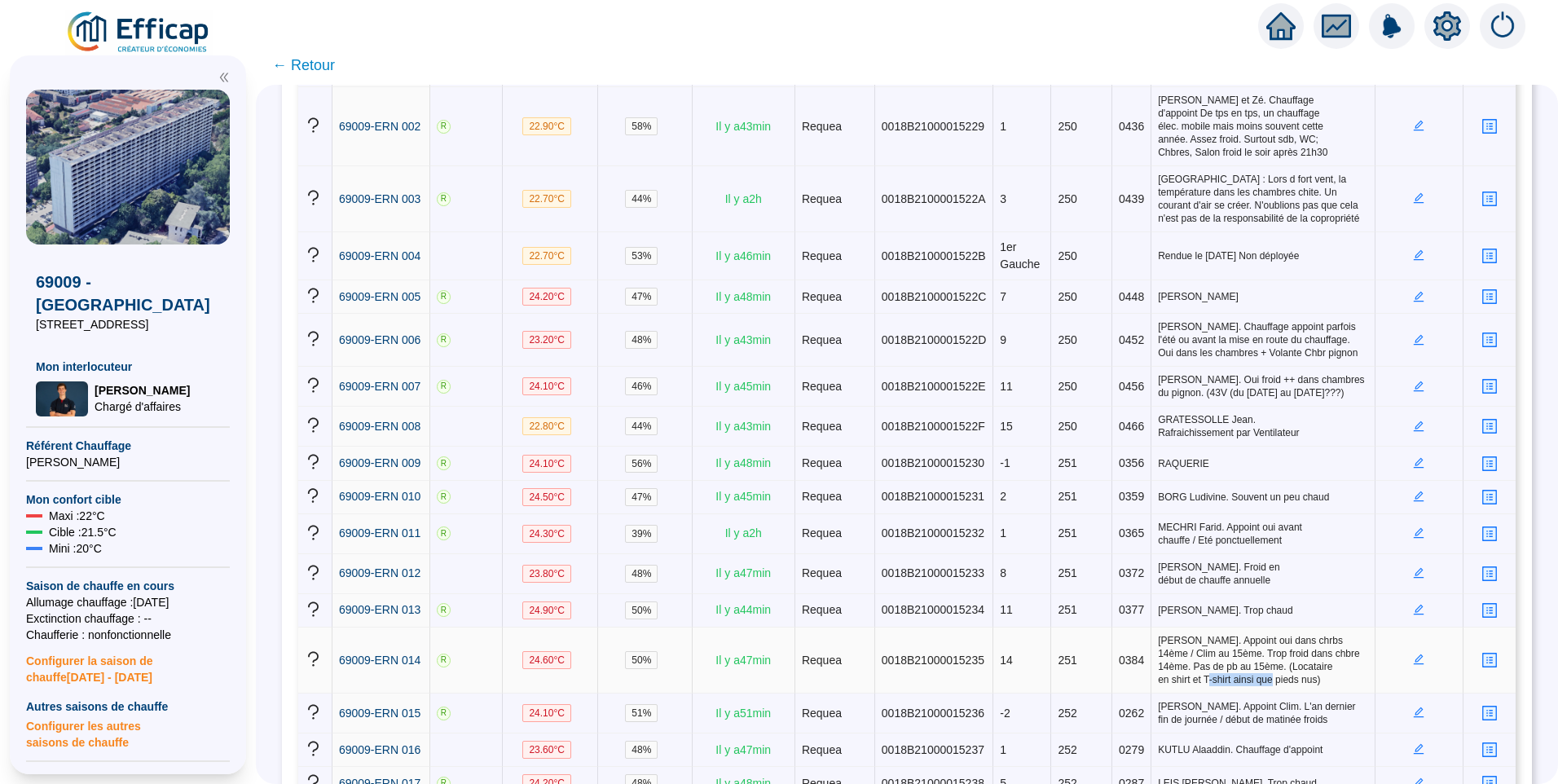
click at [1256, 675] on span "[PERSON_NAME]. Appoint oui dans chrbs 14ème / Clim au 15ème. Trop froid dans ch…" at bounding box center [1262, 660] width 209 height 52
drag, startPoint x: 1256, startPoint y: 675, endPoint x: 1213, endPoint y: 675, distance: 43.0
click at [1213, 675] on span "[PERSON_NAME]. Appoint oui dans chrbs 14ème / Clim au 15ème. Trop froid dans ch…" at bounding box center [1262, 660] width 209 height 52
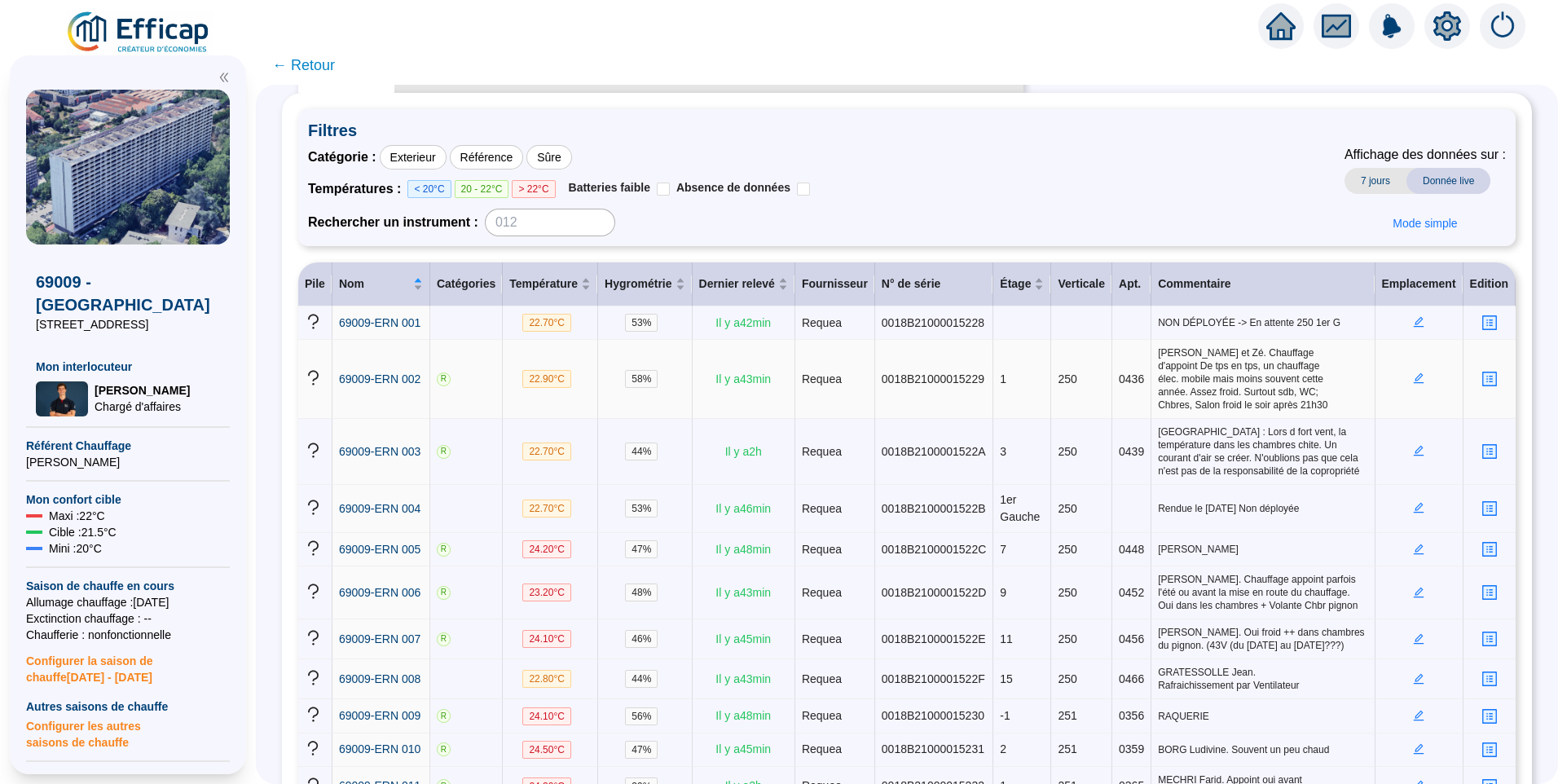
scroll to position [163, 0]
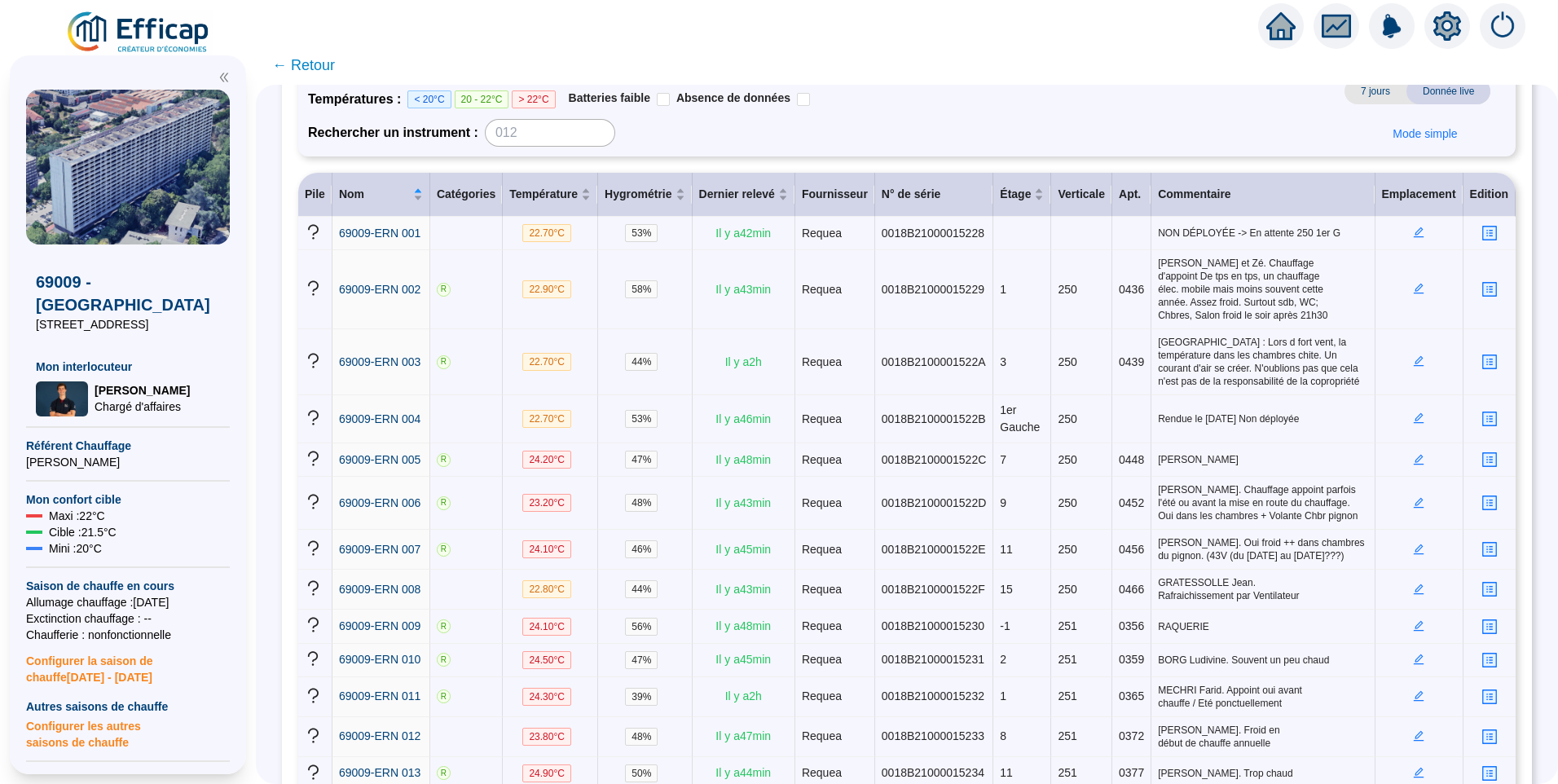
click at [1465, 31] on div at bounding box center [1447, 26] width 46 height 46
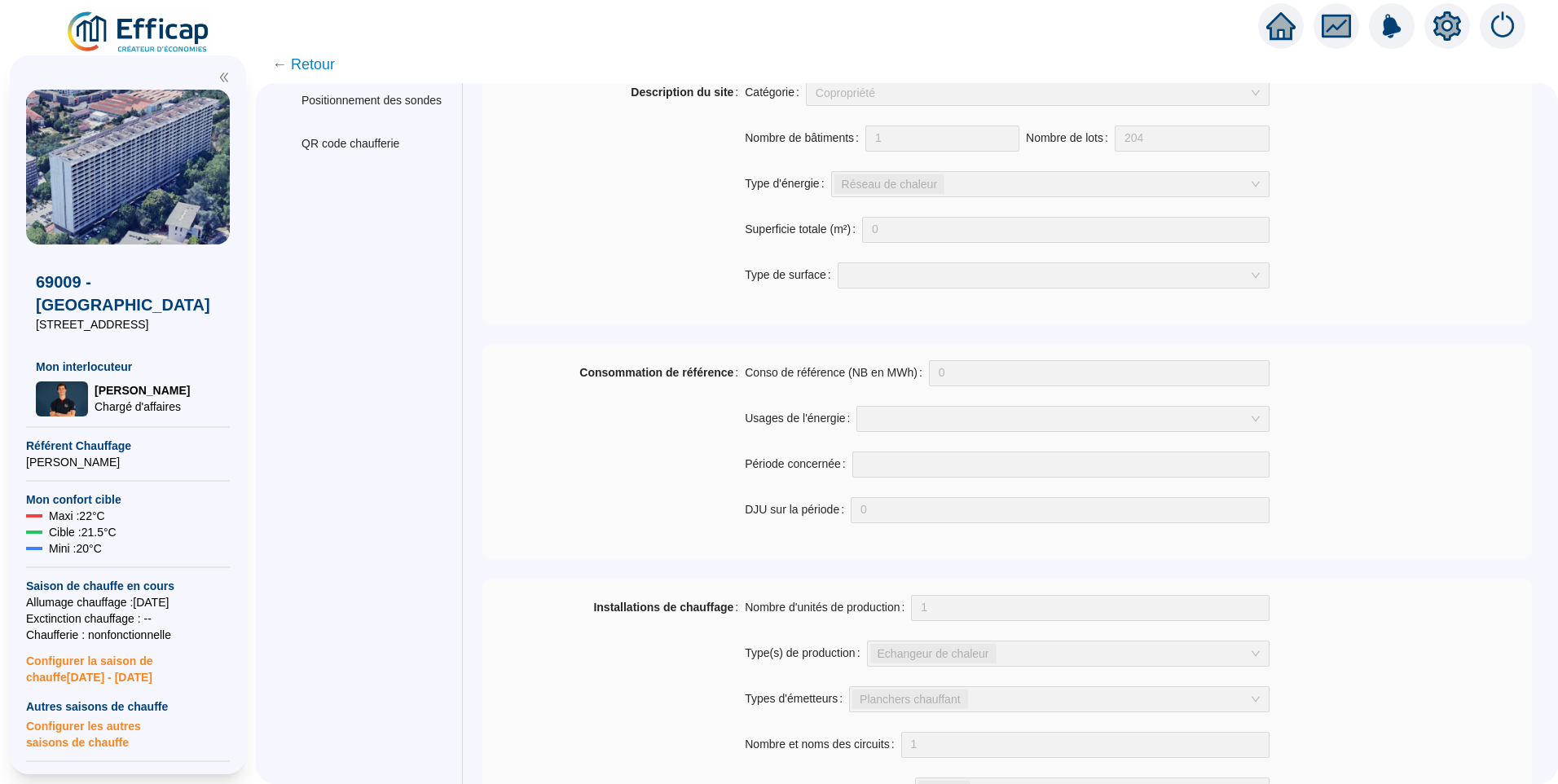
scroll to position [408, 0]
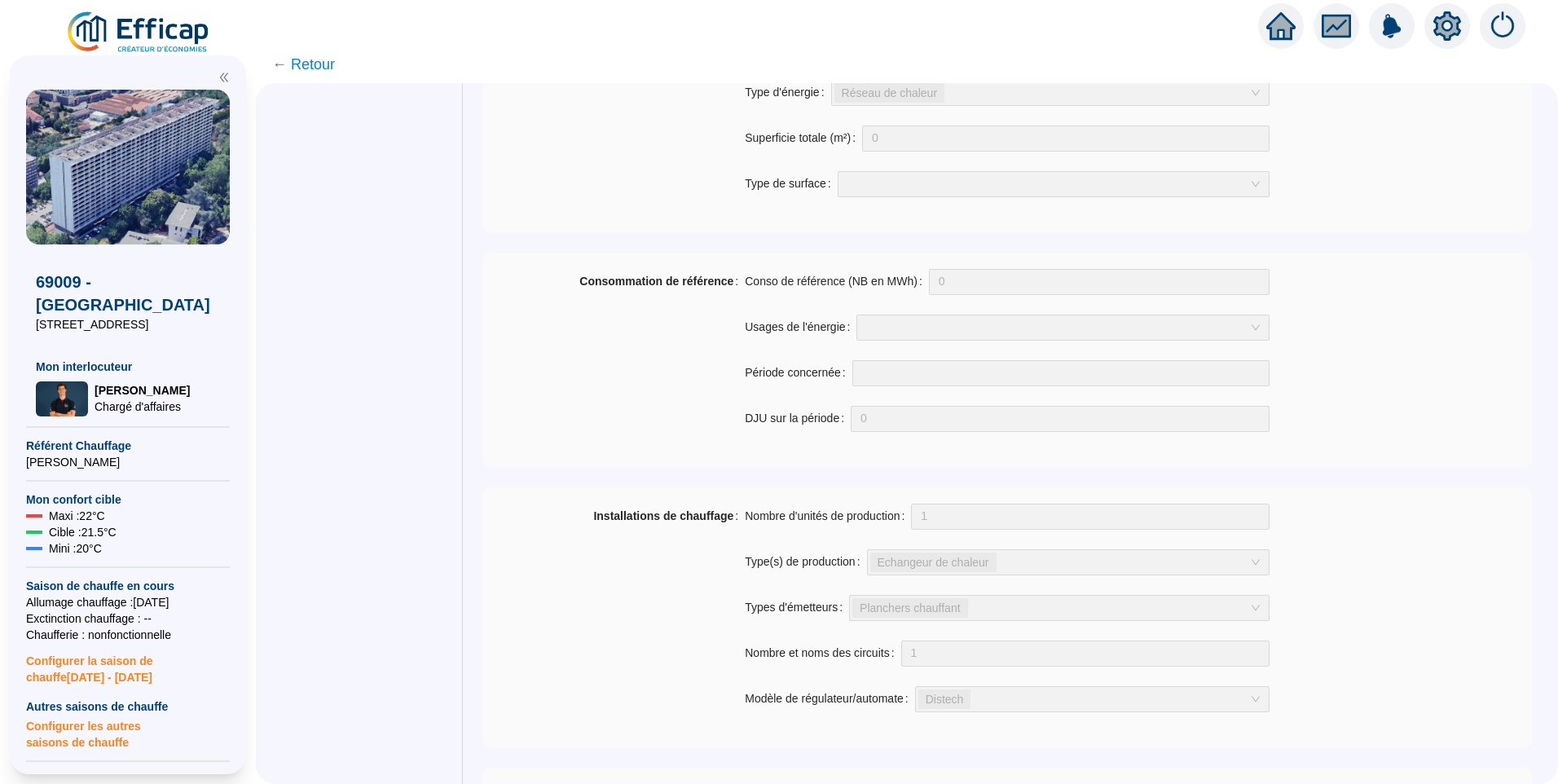
click at [793, 592] on div "Nombre d'unités de production 1 Type(s) de production Echangeur de chaleur Type…" at bounding box center [1007, 618] width 525 height 228
drag, startPoint x: 788, startPoint y: 615, endPoint x: 809, endPoint y: 613, distance: 21.1
click at [809, 613] on label "Types d'émetteurs" at bounding box center [797, 608] width 104 height 26
drag, startPoint x: 809, startPoint y: 613, endPoint x: 773, endPoint y: 609, distance: 36.2
click at [773, 609] on label "Types d'émetteurs" at bounding box center [797, 608] width 104 height 26
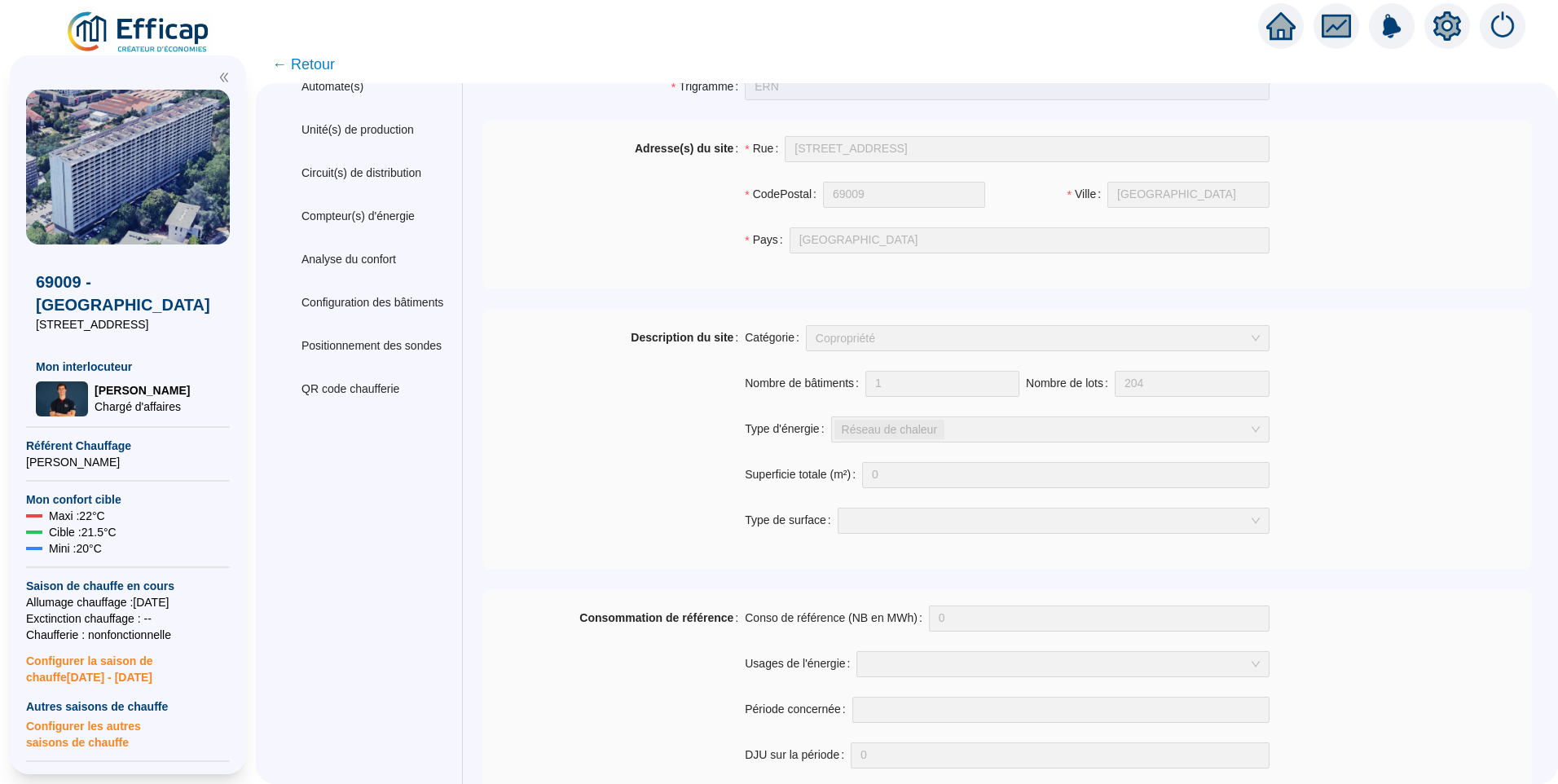
scroll to position [0, 0]
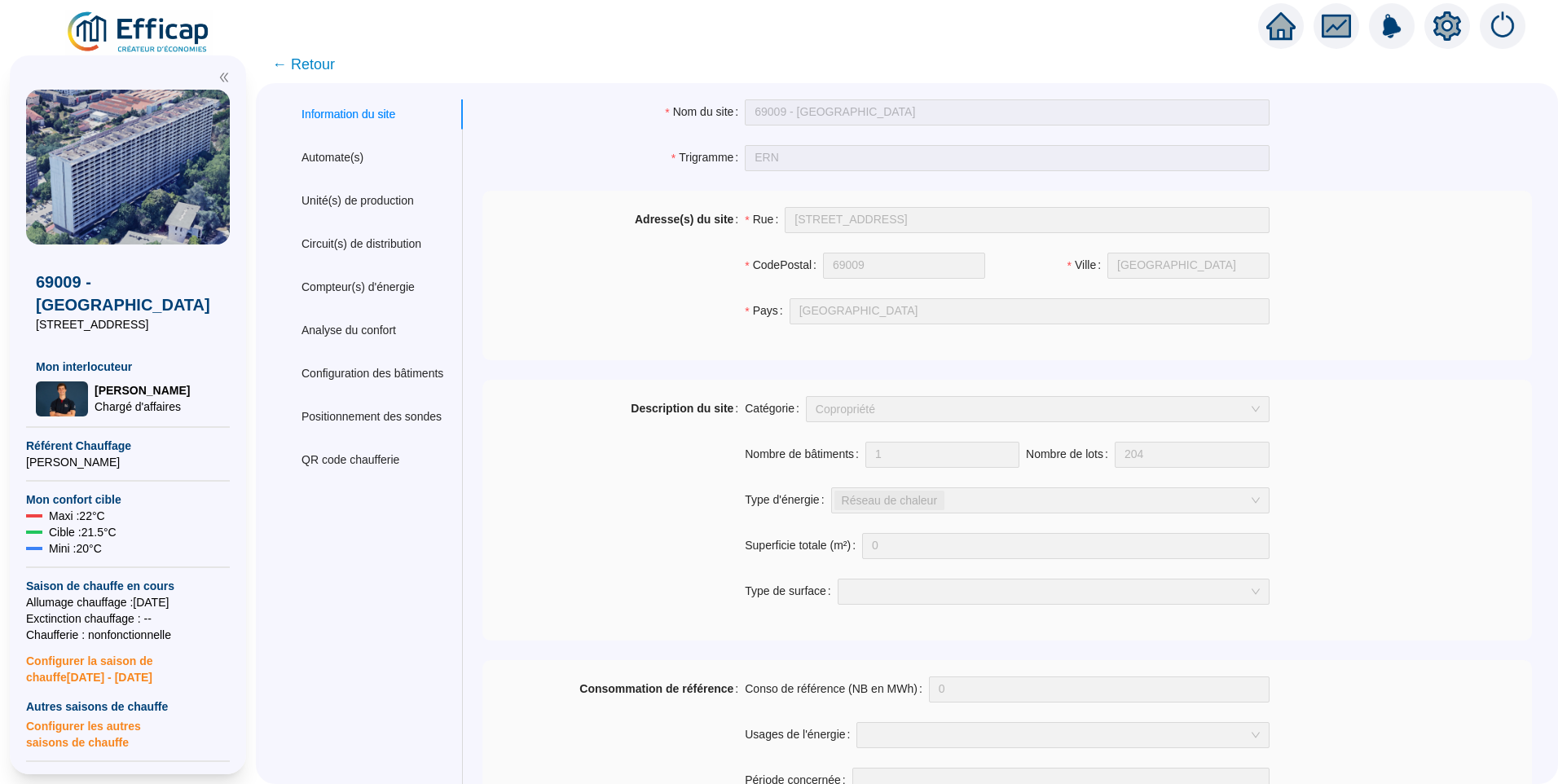
click at [324, 69] on span "← Retour" at bounding box center [303, 64] width 63 height 23
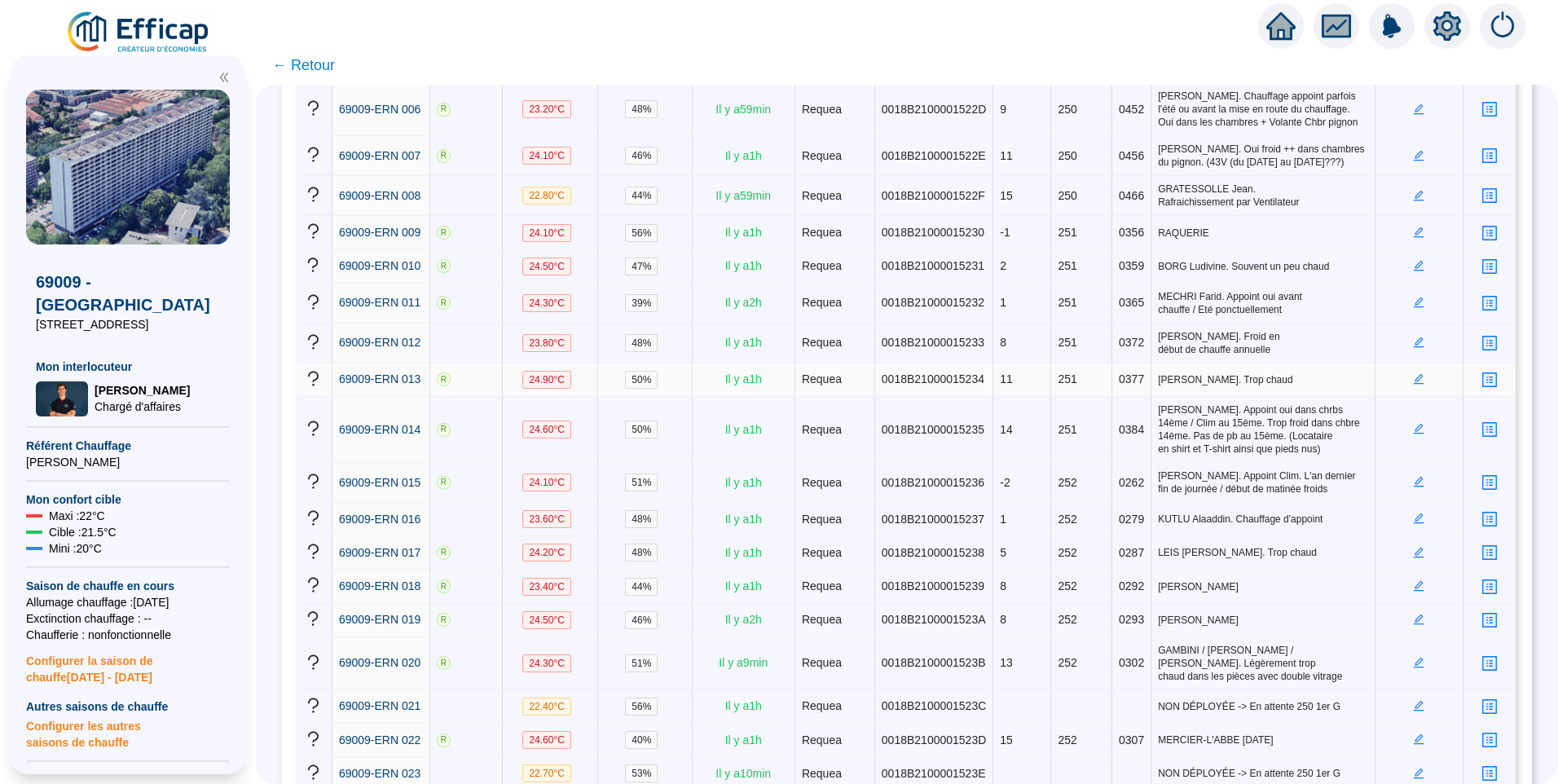
scroll to position [570, 0]
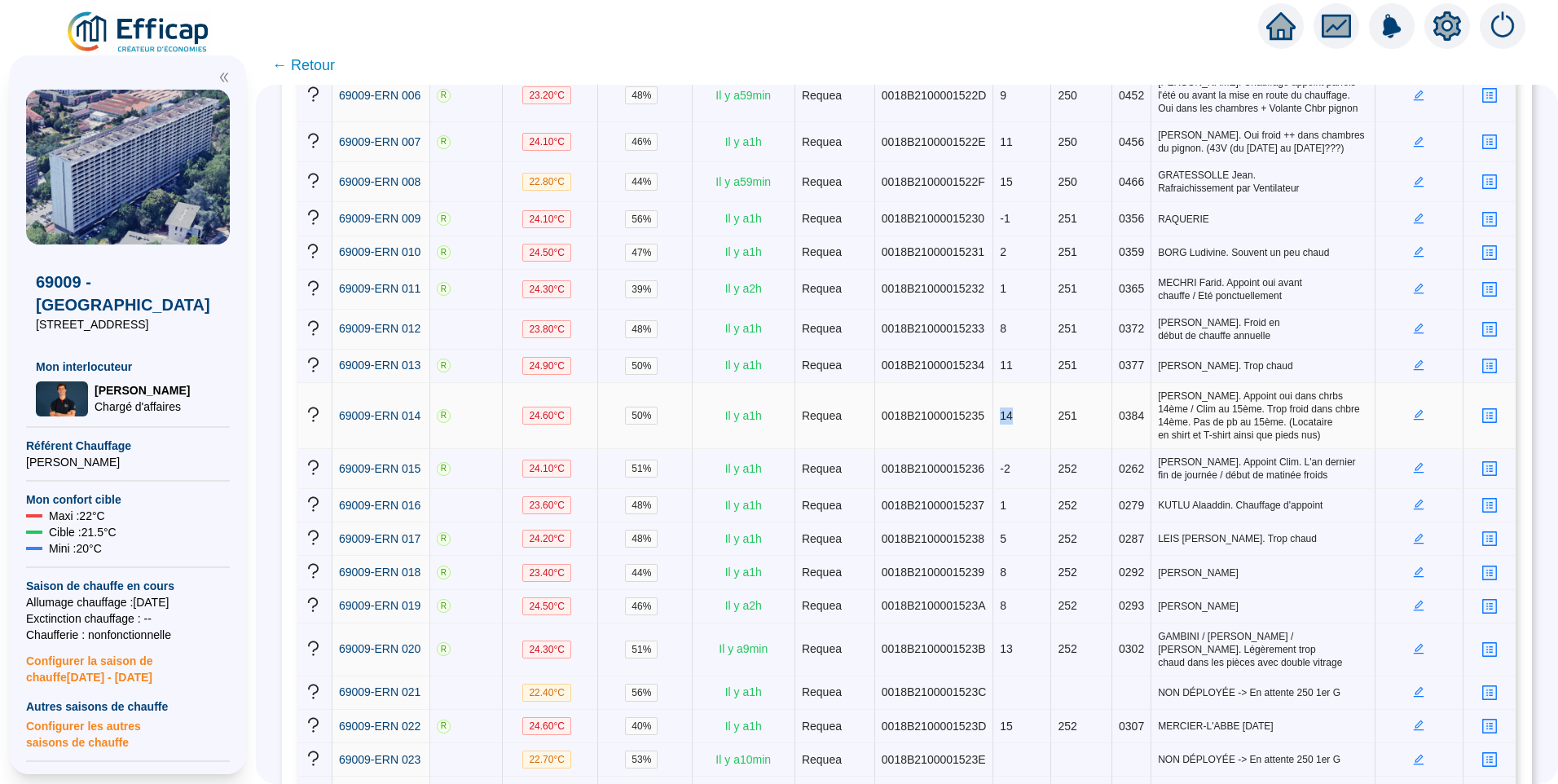
drag, startPoint x: 1002, startPoint y: 413, endPoint x: 981, endPoint y: 413, distance: 21.0
click at [981, 413] on tr "69009-ERN 014 R 24.60 °C 50 % Il y a 1 h Requea 0018B21000015235 14 251 0384 [P…" at bounding box center [906, 416] width 1217 height 66
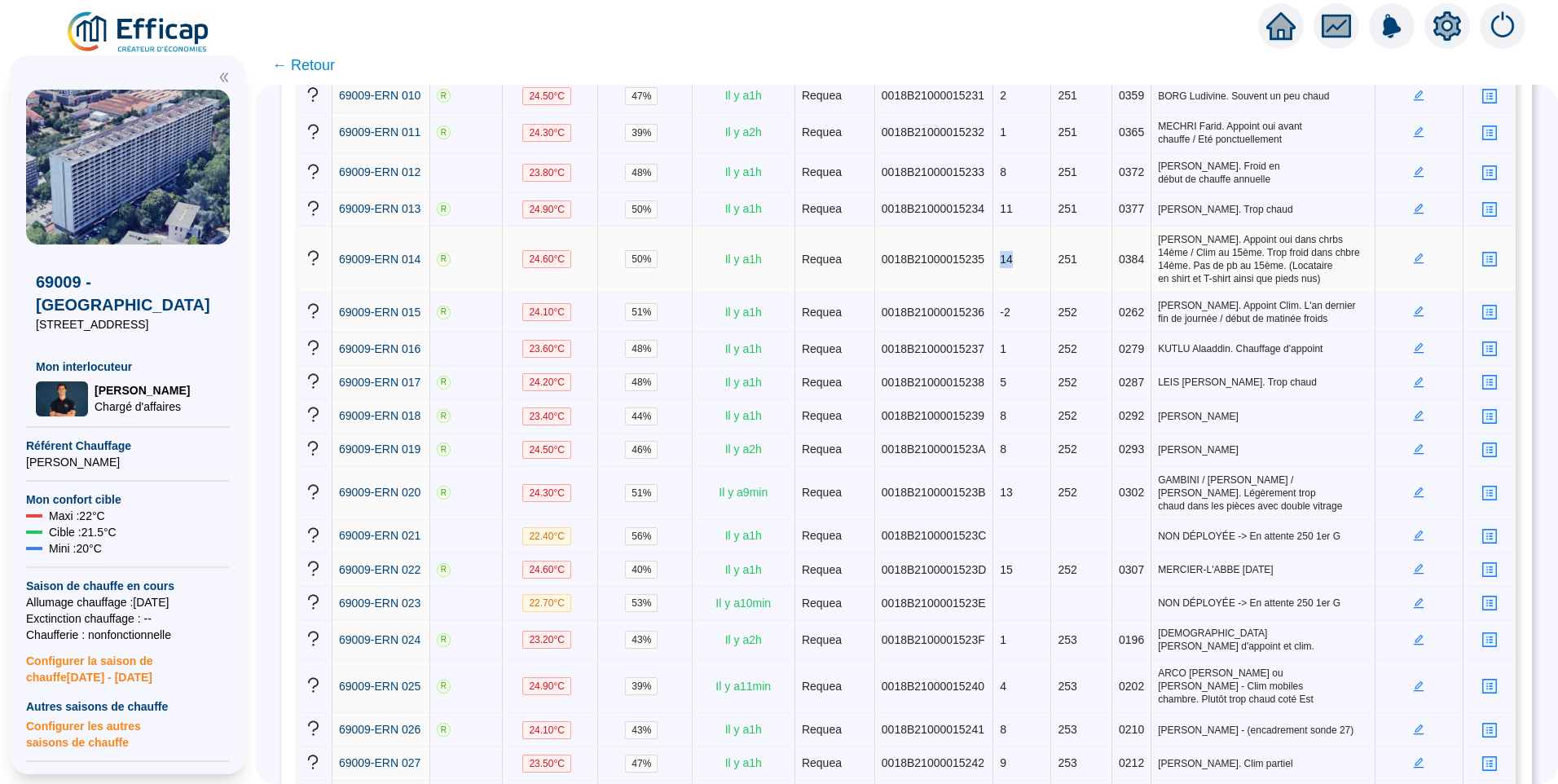
scroll to position [734, 0]
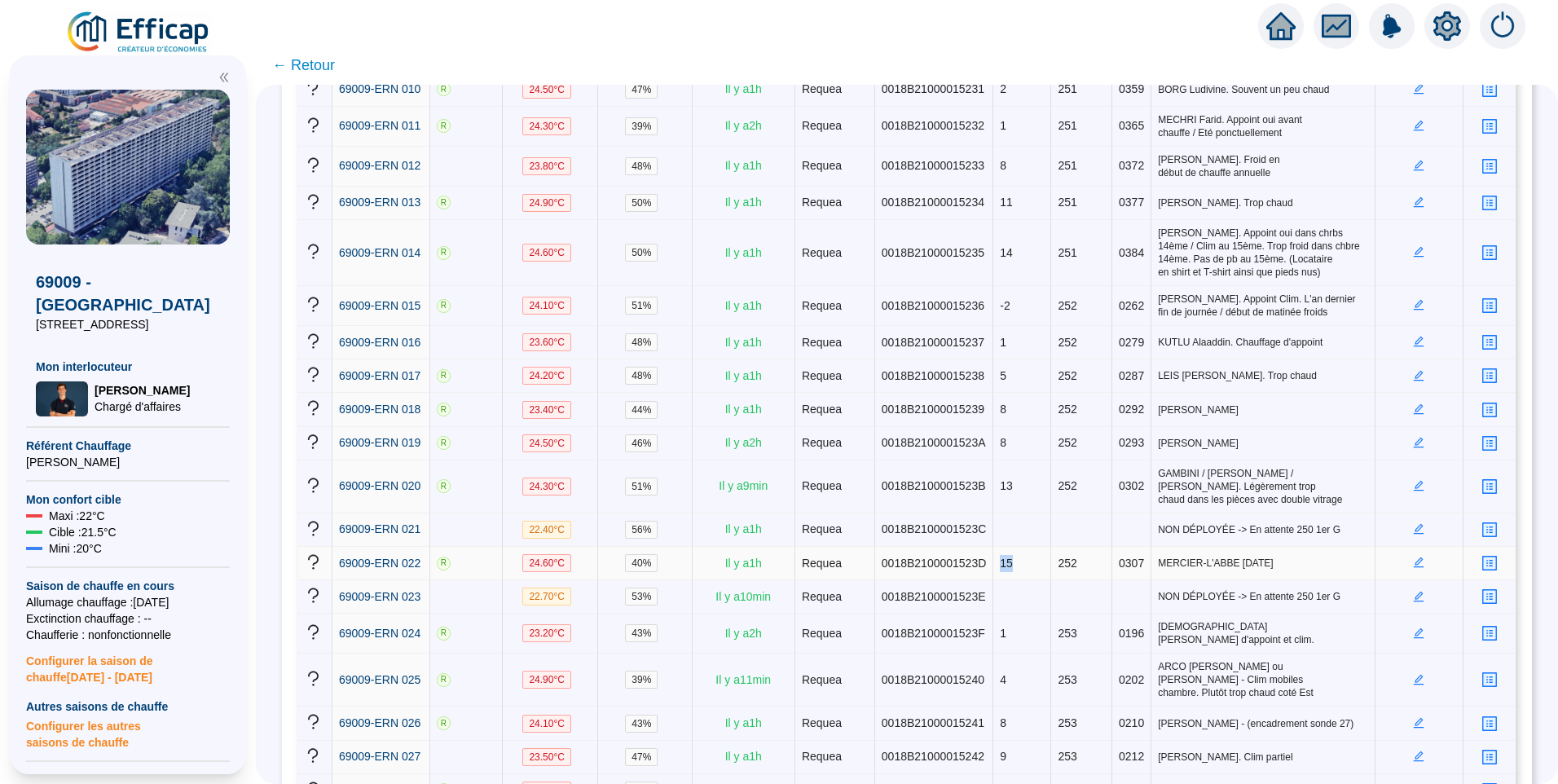
drag, startPoint x: 1006, startPoint y: 539, endPoint x: 989, endPoint y: 539, distance: 17.0
click at [993, 546] on td "15" at bounding box center [1022, 563] width 58 height 34
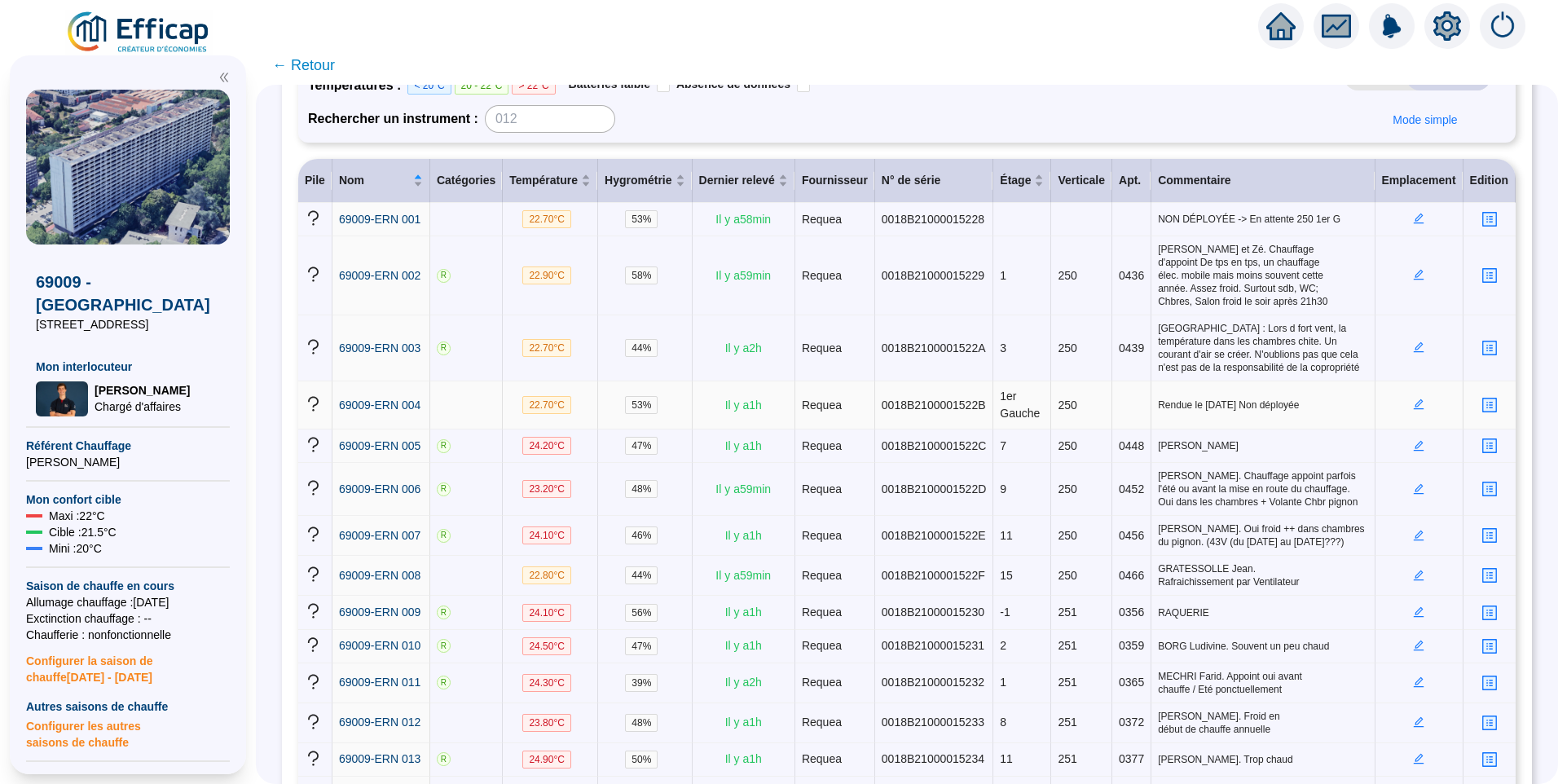
scroll to position [0, 0]
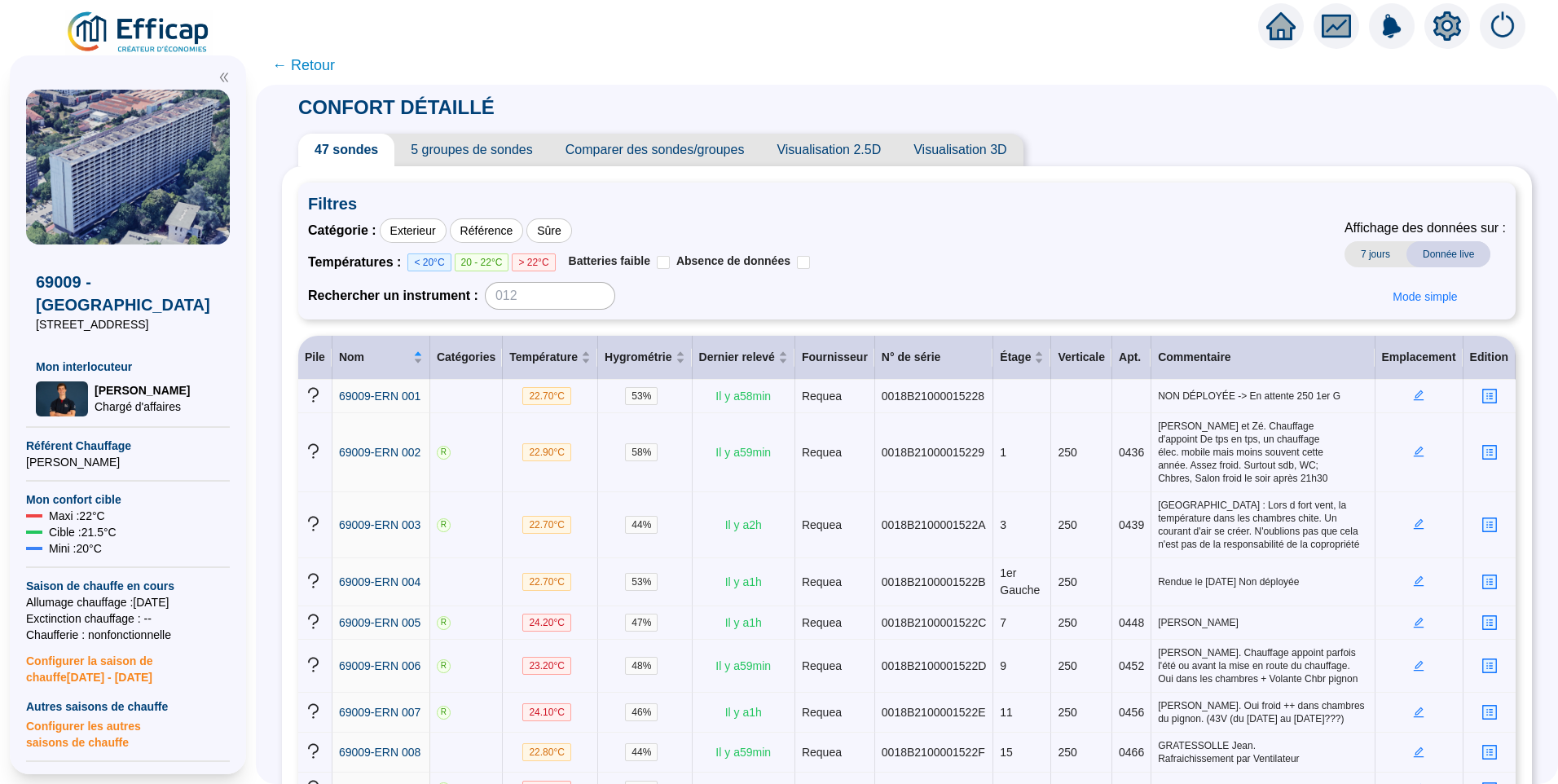
click at [1457, 33] on icon "setting" at bounding box center [1447, 25] width 27 height 26
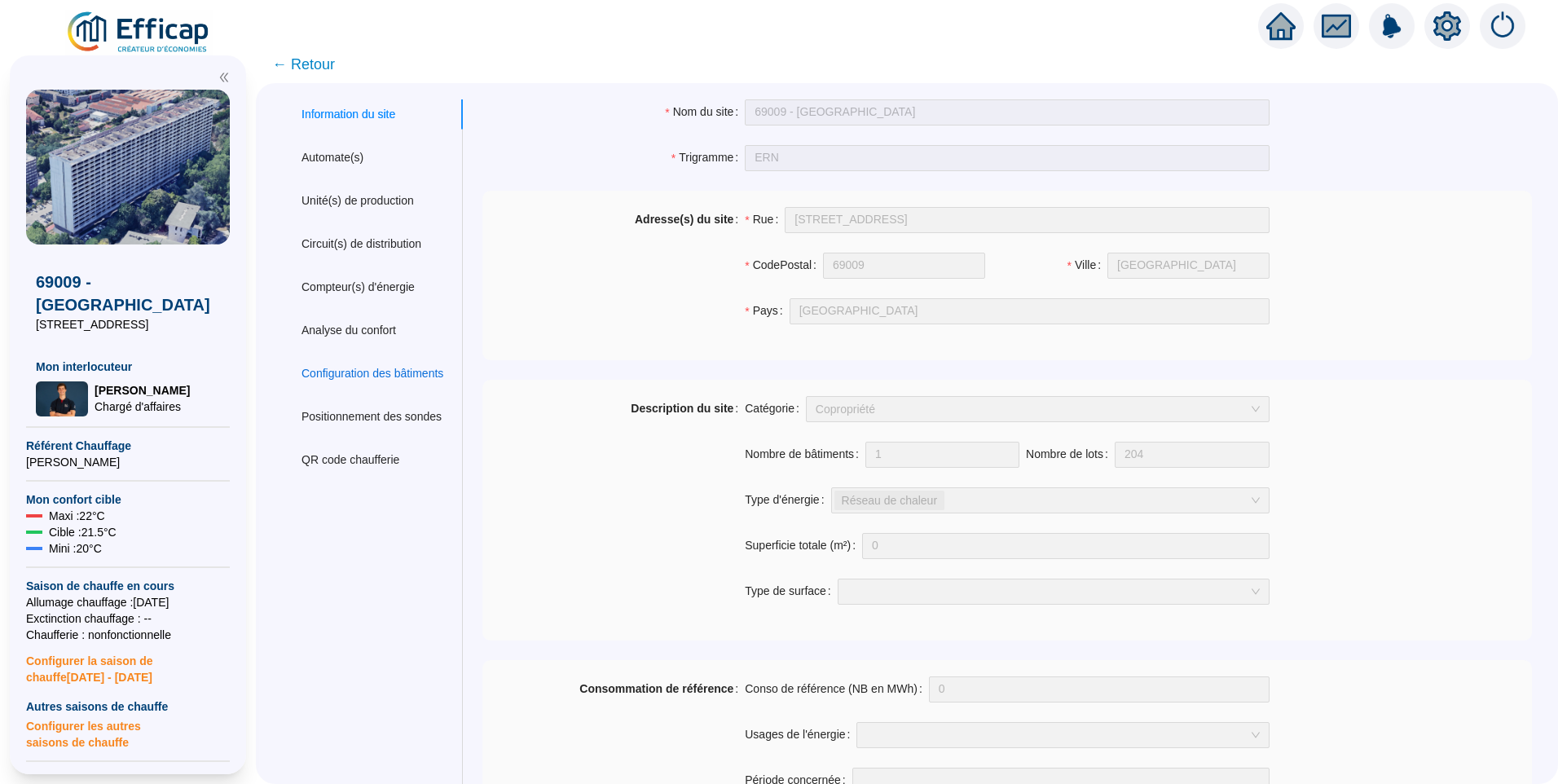
click at [378, 380] on div "Configuration des bâtiments" at bounding box center [372, 374] width 142 height 17
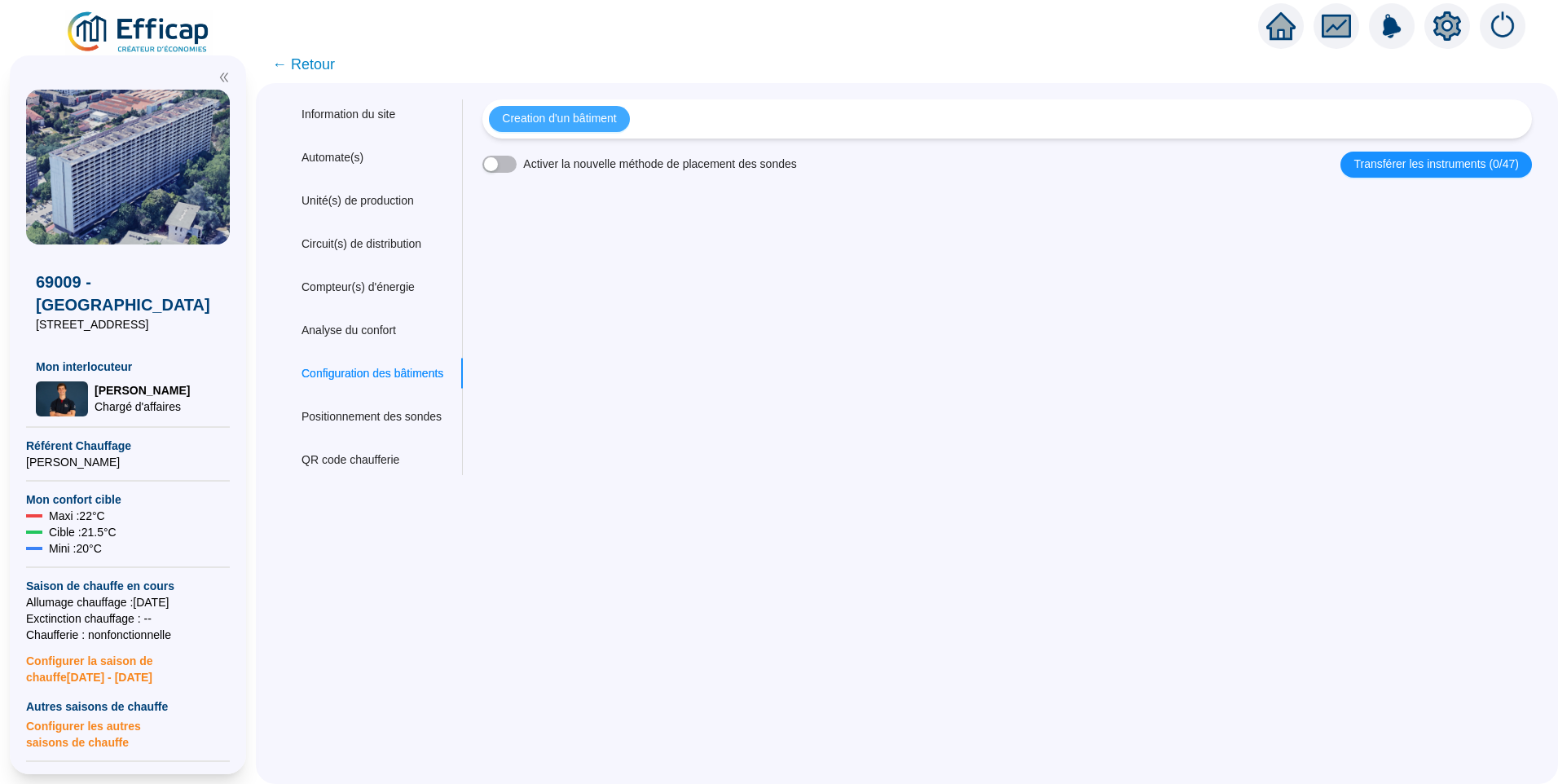
click at [596, 124] on span "Creation d'un bâtiment" at bounding box center [558, 118] width 114 height 17
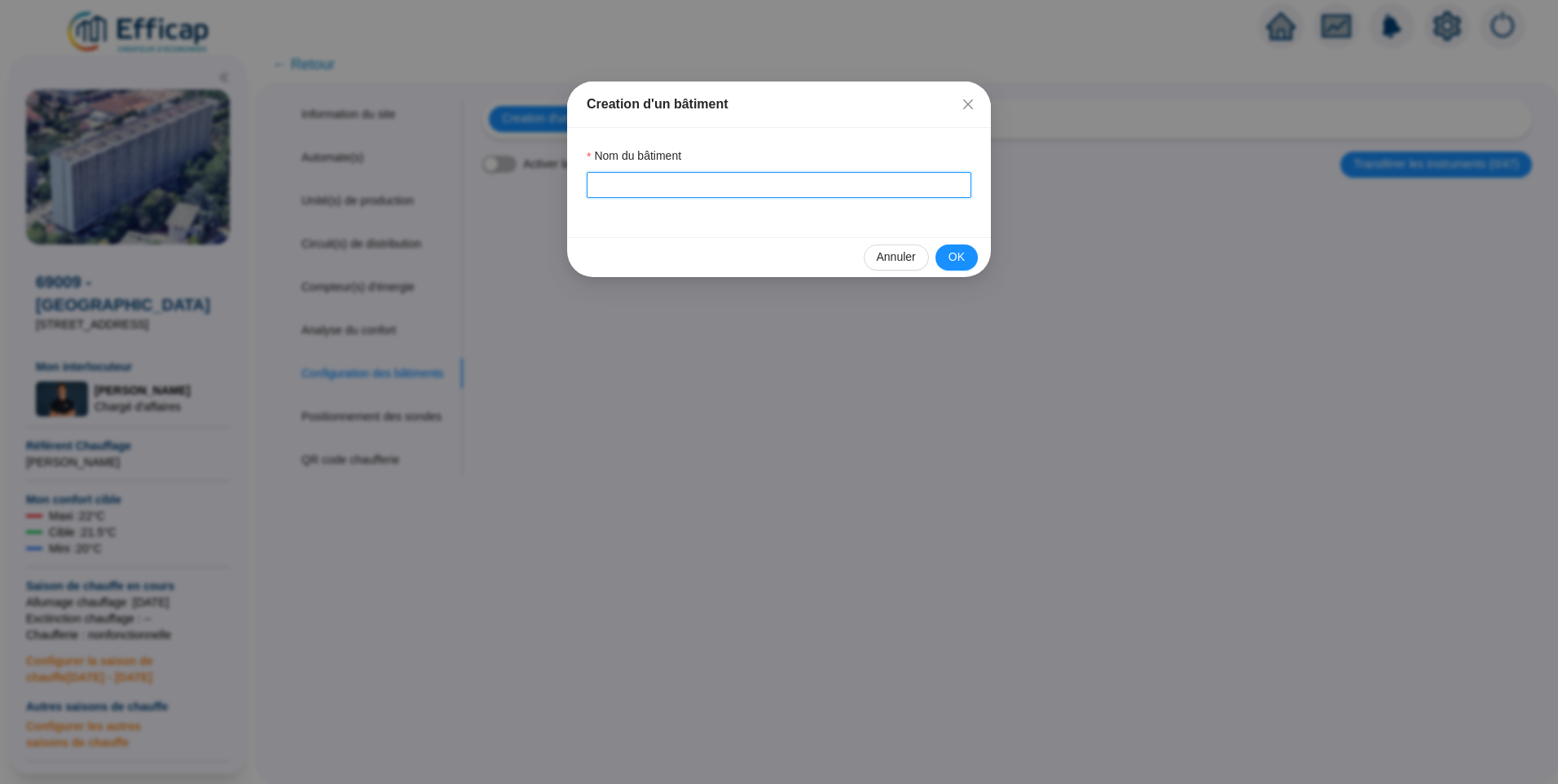
click at [640, 187] on input "Nom du bâtiment" at bounding box center [779, 185] width 385 height 26
type input "Les Erables"
click at [951, 260] on span "OK" at bounding box center [957, 257] width 16 height 17
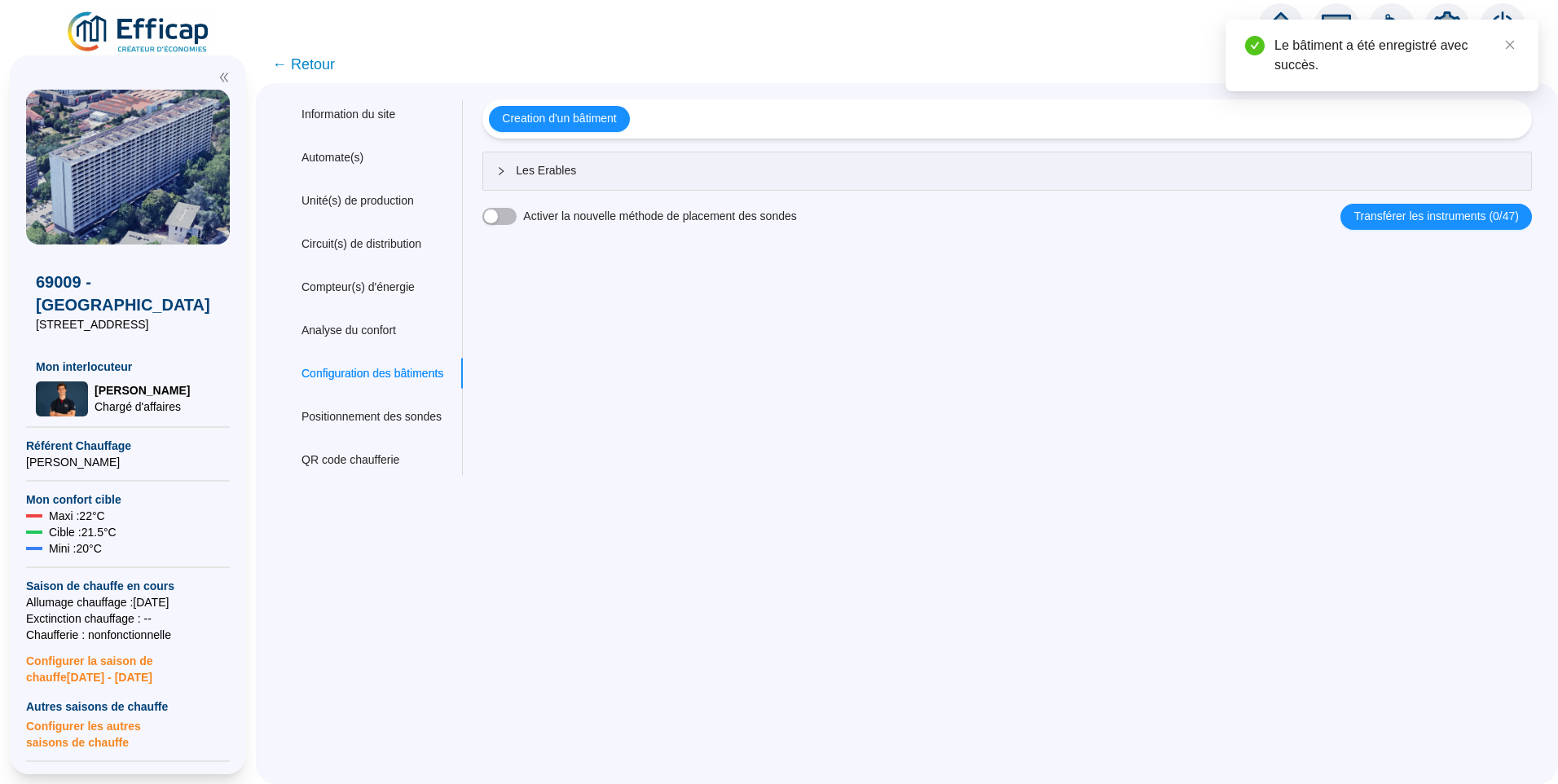
click at [680, 193] on div "Creation d'un bâtiment Les Erables Activer la nouvelle méthode de placement des…" at bounding box center [1007, 164] width 1050 height 131
click at [609, 176] on span "Les Erables" at bounding box center [1017, 170] width 1002 height 17
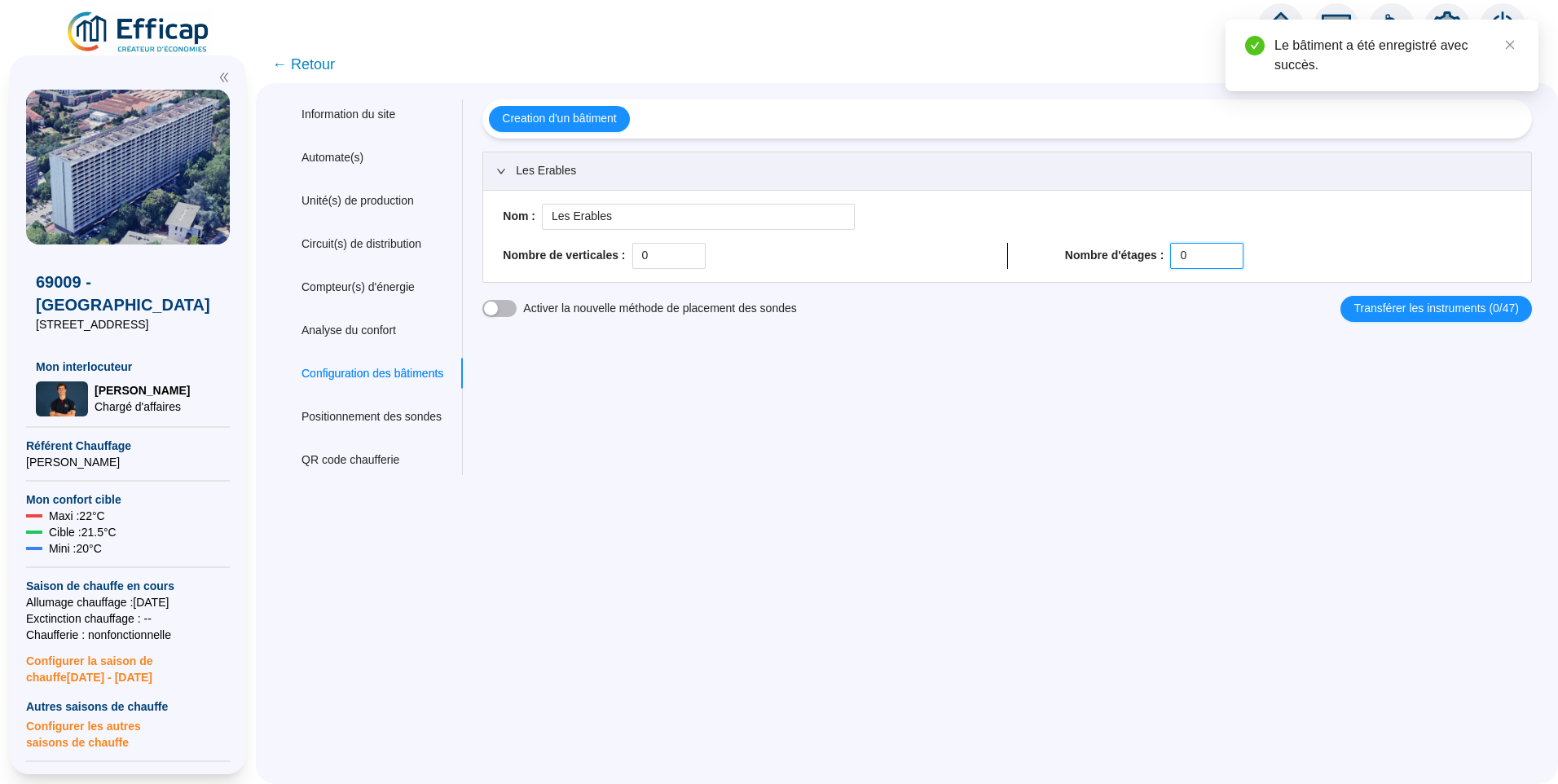
drag, startPoint x: 1211, startPoint y: 249, endPoint x: 1152, endPoint y: 257, distance: 59.5
click at [1152, 257] on div "Nombre d'étages : 0" at bounding box center [1288, 256] width 447 height 26
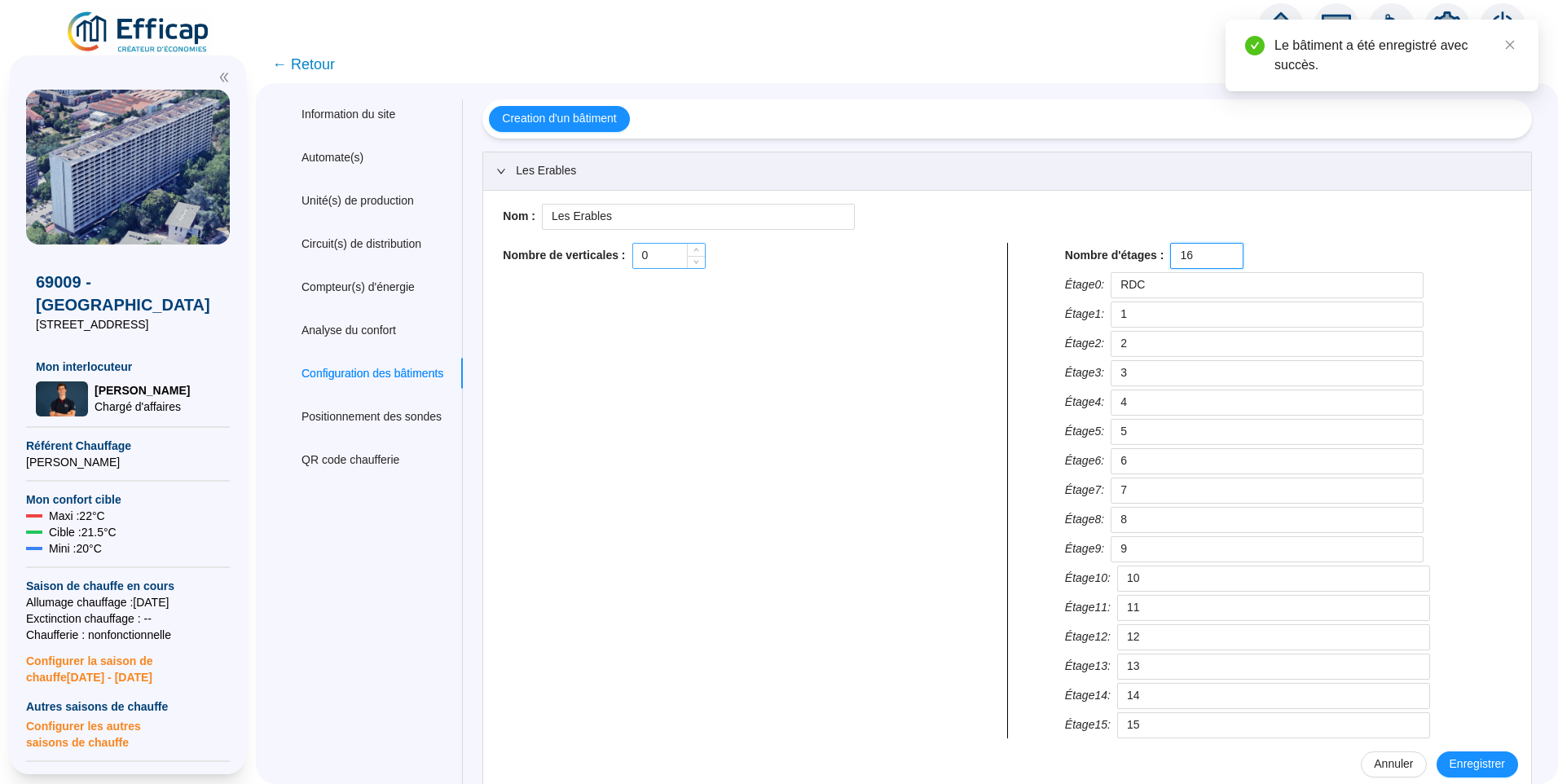
type input "16"
drag, startPoint x: 667, startPoint y: 252, endPoint x: 611, endPoint y: 258, distance: 56.3
click at [611, 258] on div "Nombre de verticales : 0" at bounding box center [726, 256] width 447 height 26
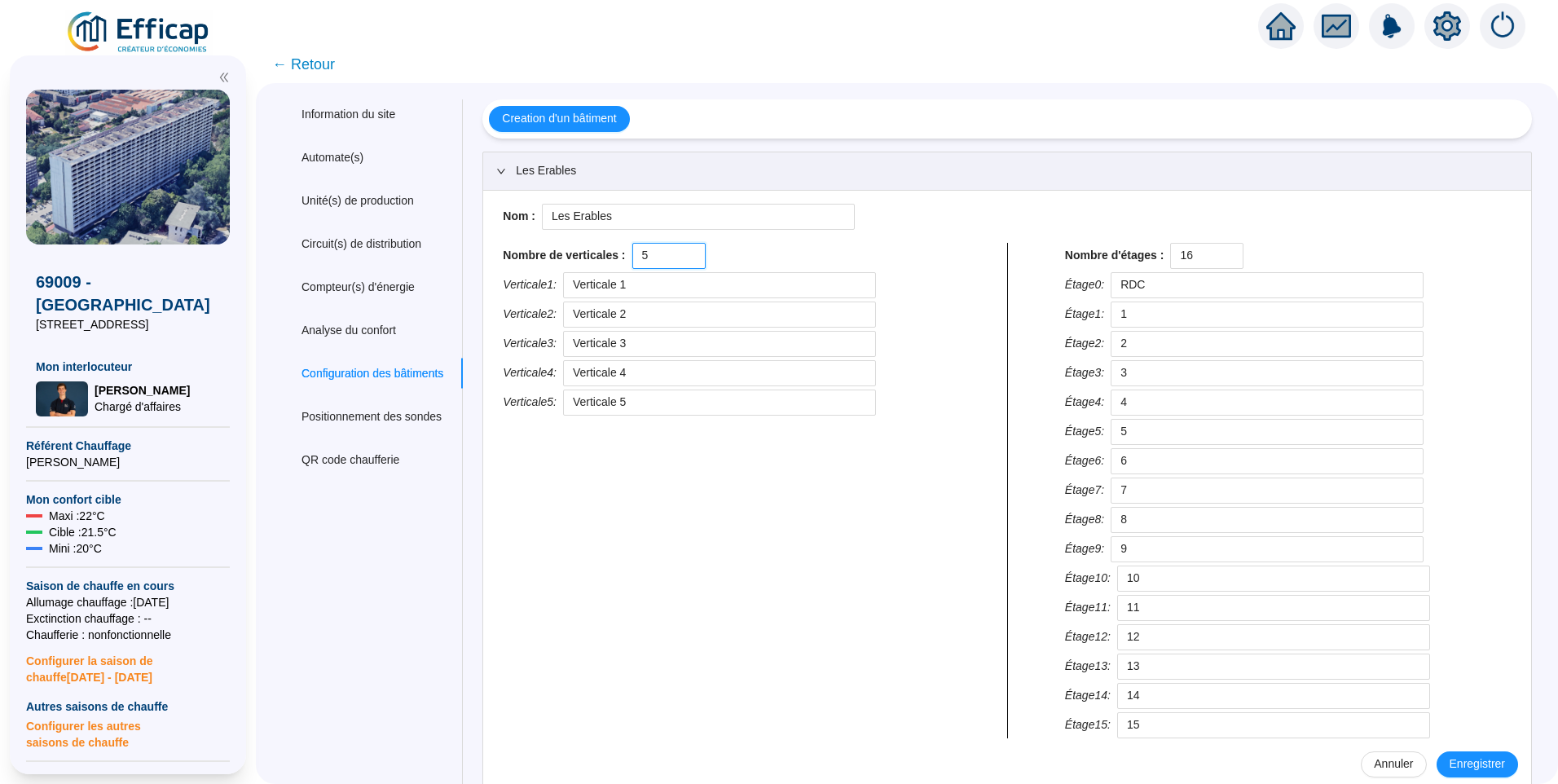
type input "5"
drag, startPoint x: 658, startPoint y: 286, endPoint x: 507, endPoint y: 270, distance: 151.8
click at [507, 270] on div "Nom : Les Erables Nombre de verticales : 5 Verticale 1 : Verticale 1 Verticale …" at bounding box center [1007, 491] width 1048 height 599
type input "250"
drag, startPoint x: 650, startPoint y: 313, endPoint x: 505, endPoint y: 304, distance: 145.3
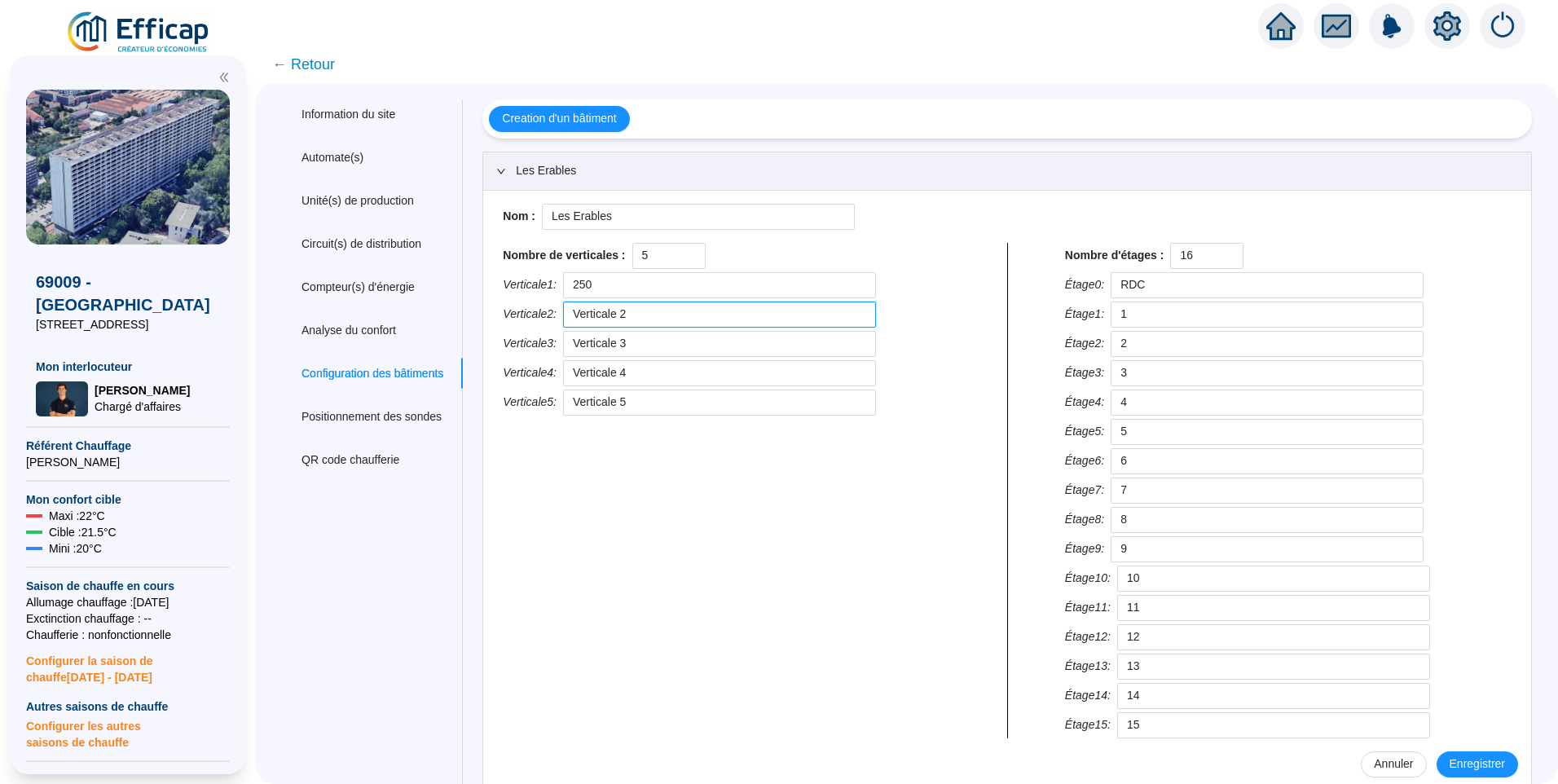
click at [505, 305] on div "Nom : Les Erables Nombre de verticales : 5 Verticale 1 : 250 Verticale 2 : Vert…" at bounding box center [1007, 491] width 1048 height 599
type input "251"
drag, startPoint x: 615, startPoint y: 347, endPoint x: 516, endPoint y: 334, distance: 99.8
click at [516, 334] on div "Verticale 3 : Verticale 3" at bounding box center [726, 344] width 447 height 26
type input "252"
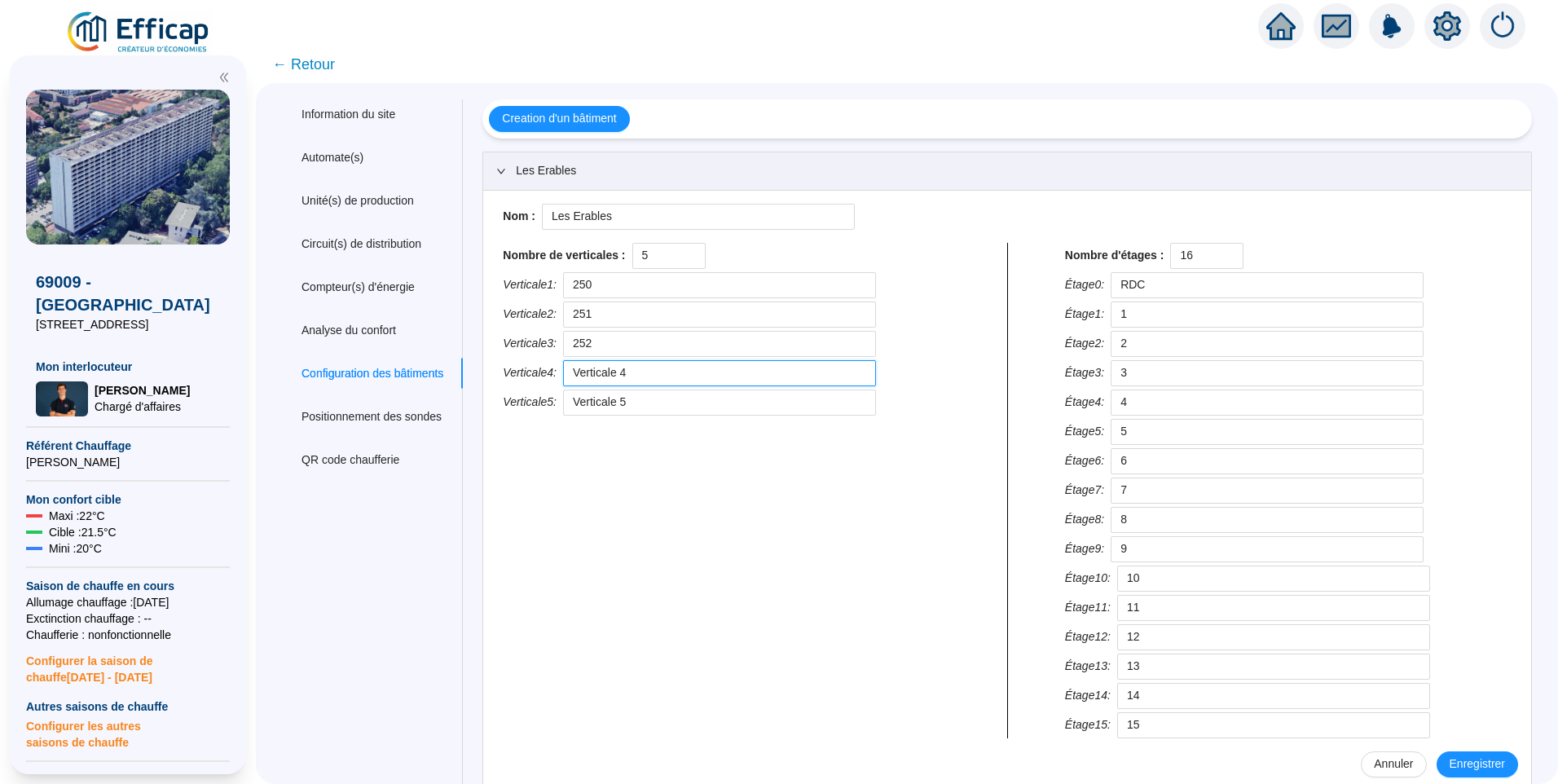
drag, startPoint x: 687, startPoint y: 381, endPoint x: 554, endPoint y: 376, distance: 133.1
click at [554, 376] on div "Verticale 4 : Verticale 4" at bounding box center [726, 373] width 447 height 26
type input "253"
drag, startPoint x: 680, startPoint y: 412, endPoint x: 532, endPoint y: 406, distance: 148.1
click at [532, 406] on div "Verticale 5 : Verticale 5" at bounding box center [726, 402] width 447 height 26
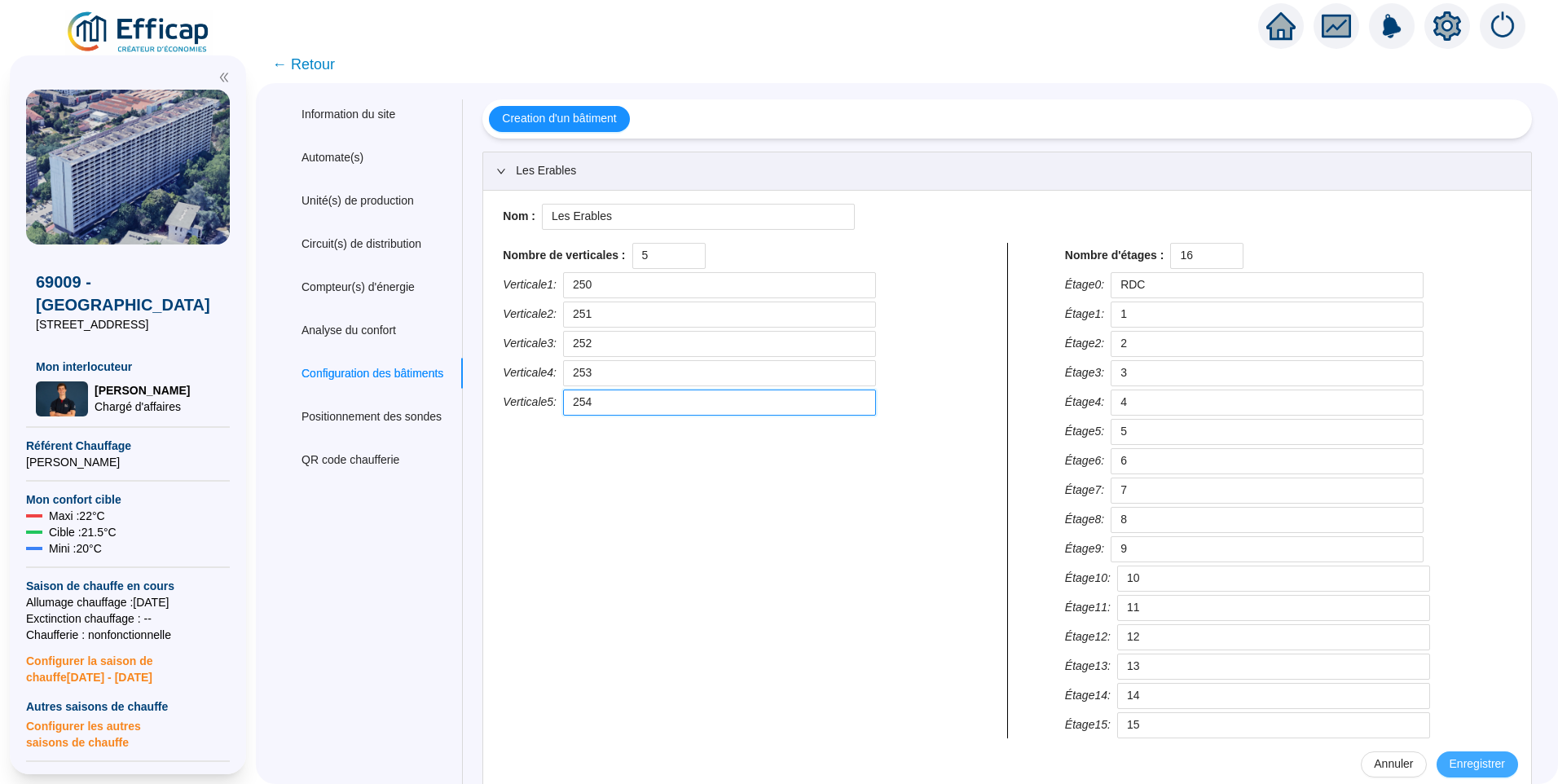
type input "254"
click at [1480, 759] on span "Enregistrer" at bounding box center [1478, 764] width 56 height 17
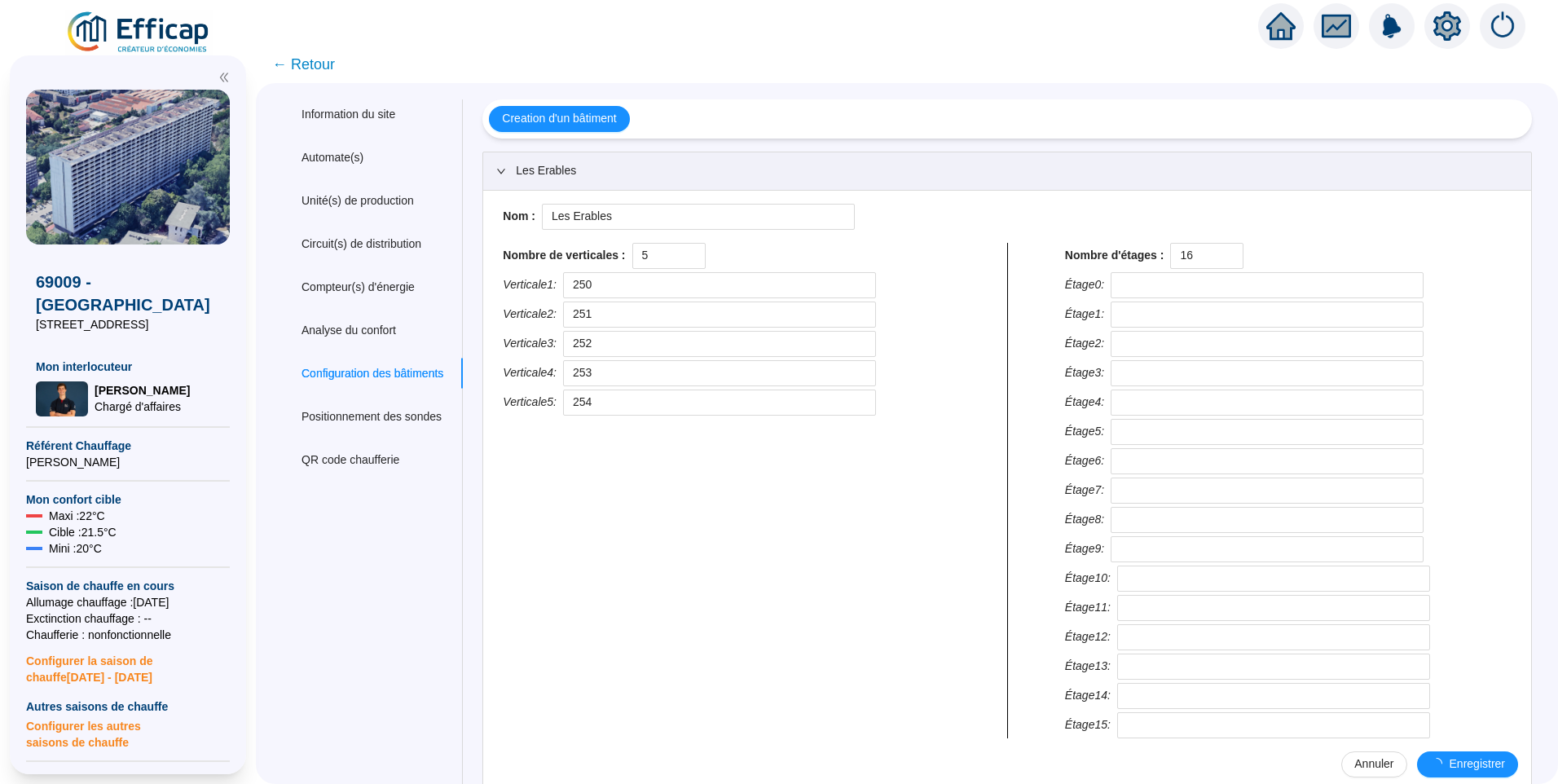
type input "RDC"
type input "1"
type input "2"
type input "3"
type input "4"
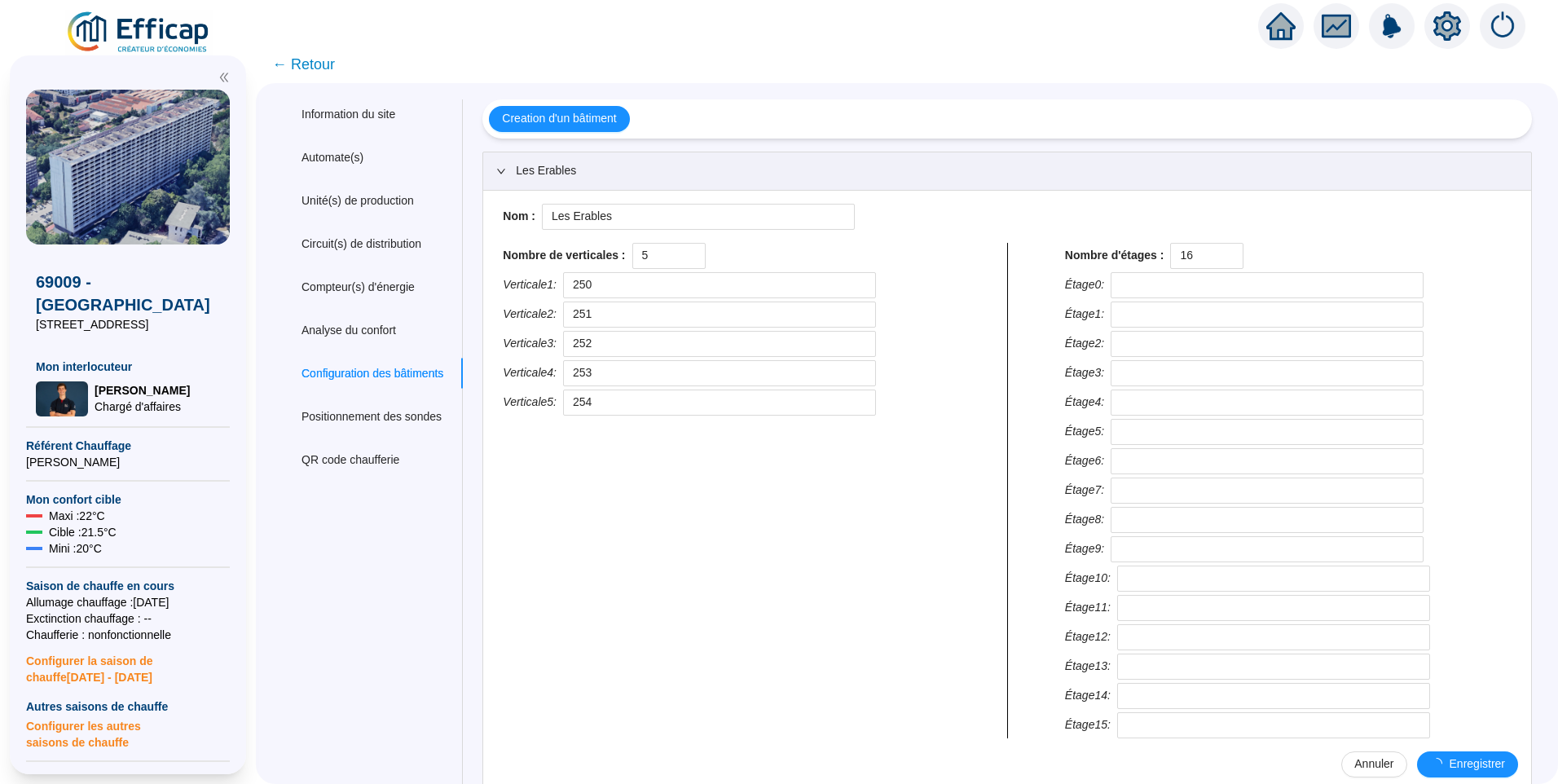
type input "5"
type input "6"
type input "7"
type input "8"
type input "9"
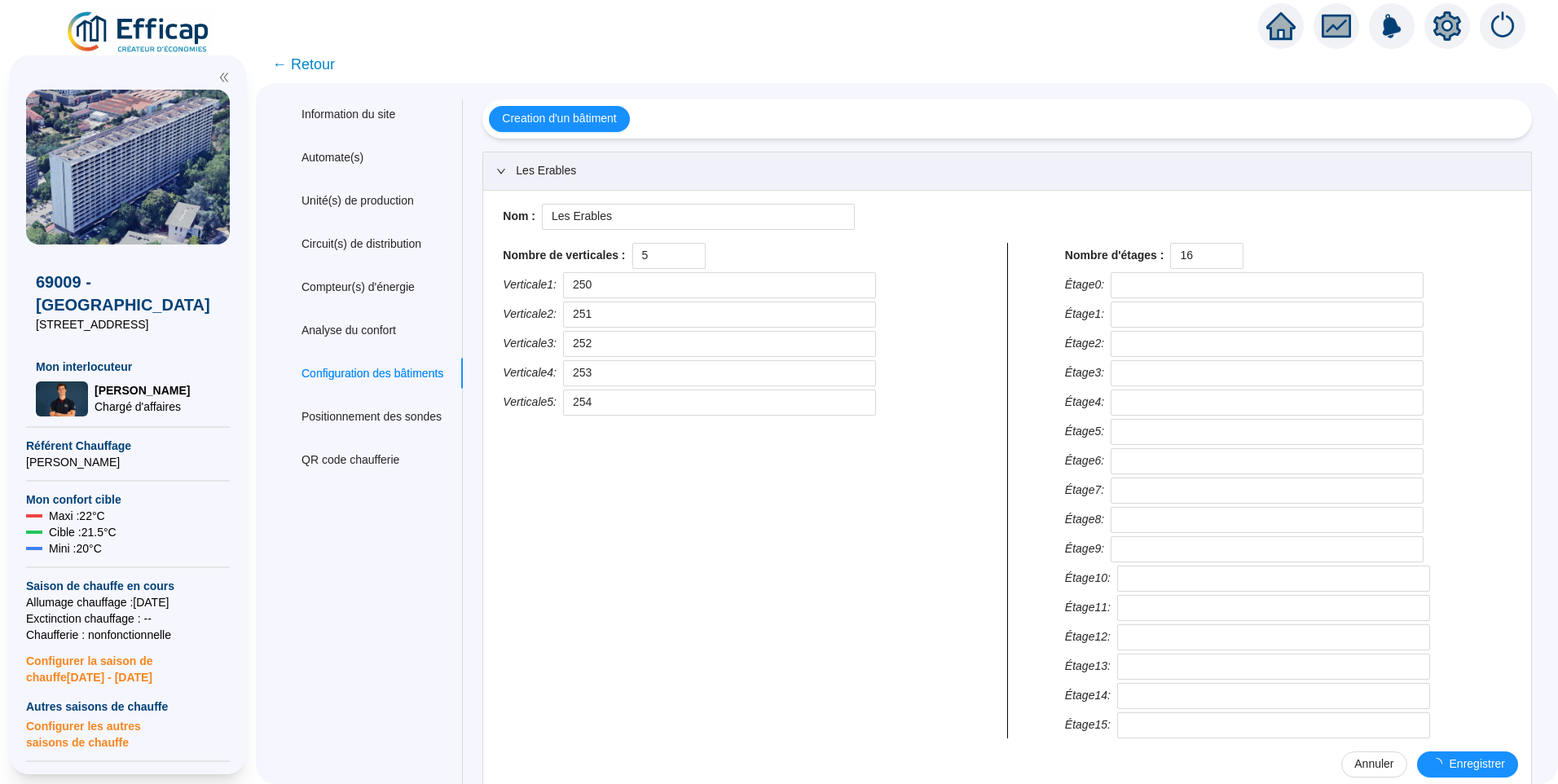
type input "10"
type input "11"
type input "12"
type input "13"
type input "14"
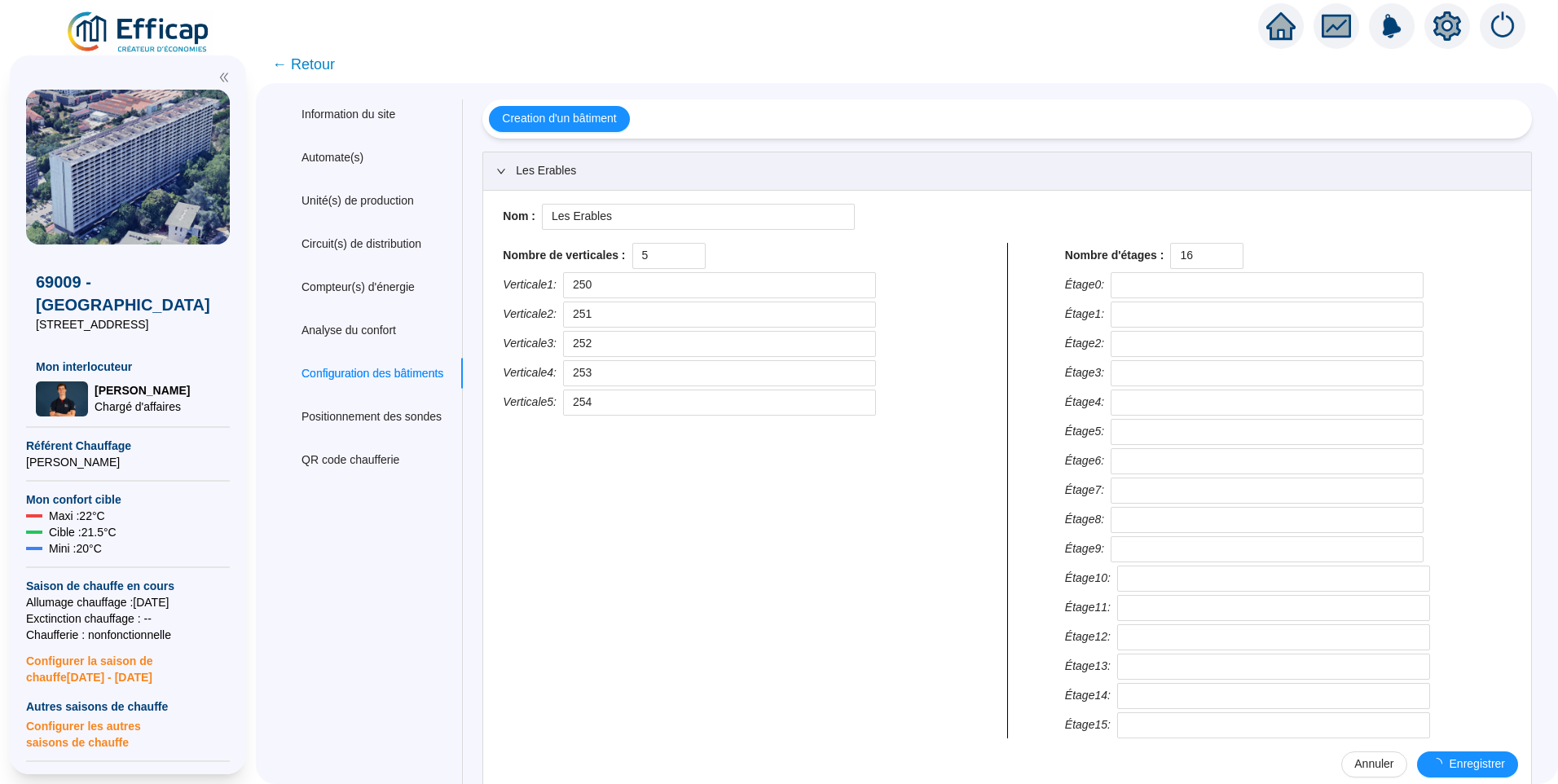
type input "15"
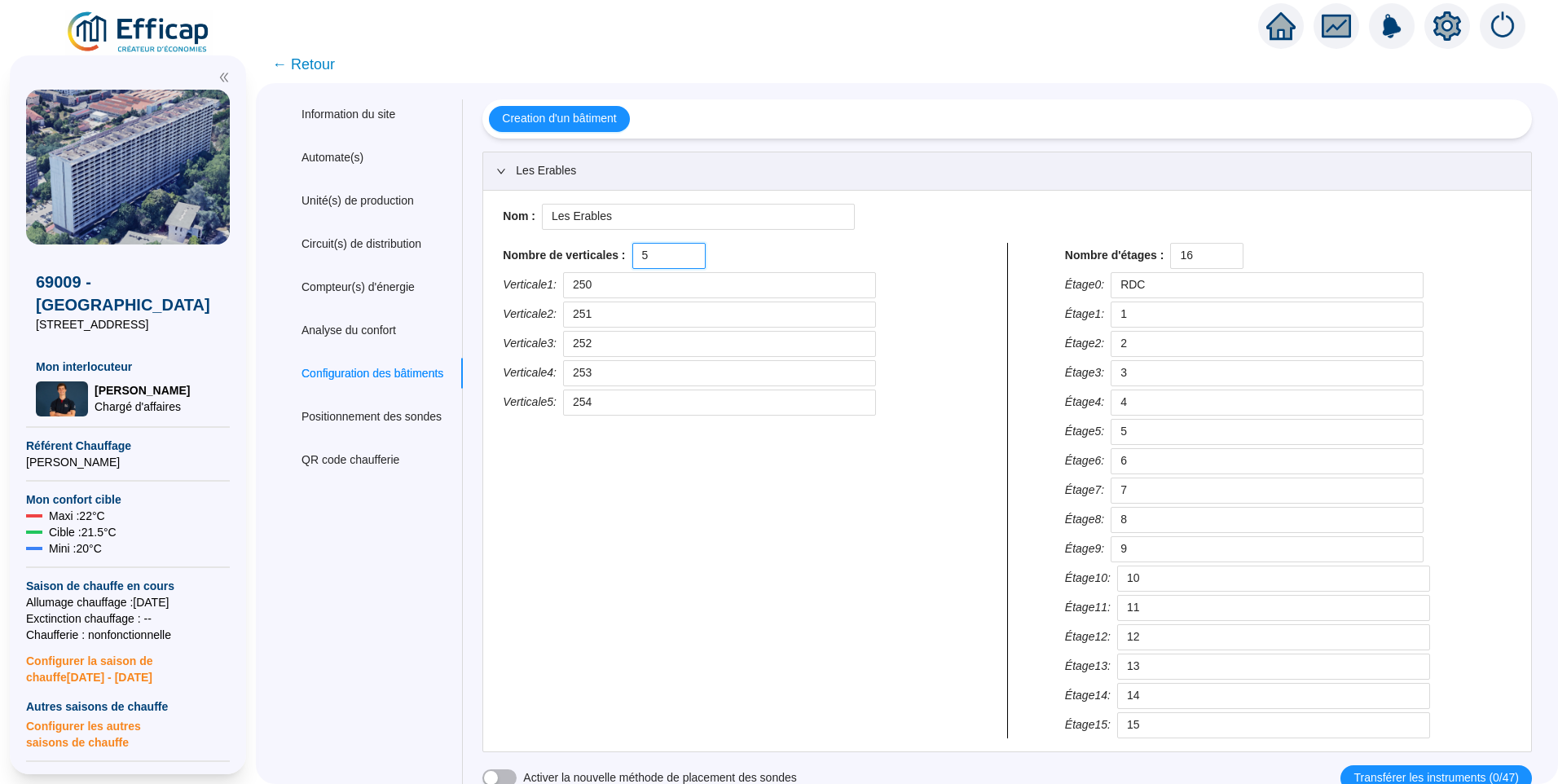
drag, startPoint x: 647, startPoint y: 261, endPoint x: 623, endPoint y: 257, distance: 24.3
click at [623, 257] on div "Nombre de verticales : 5" at bounding box center [726, 256] width 447 height 26
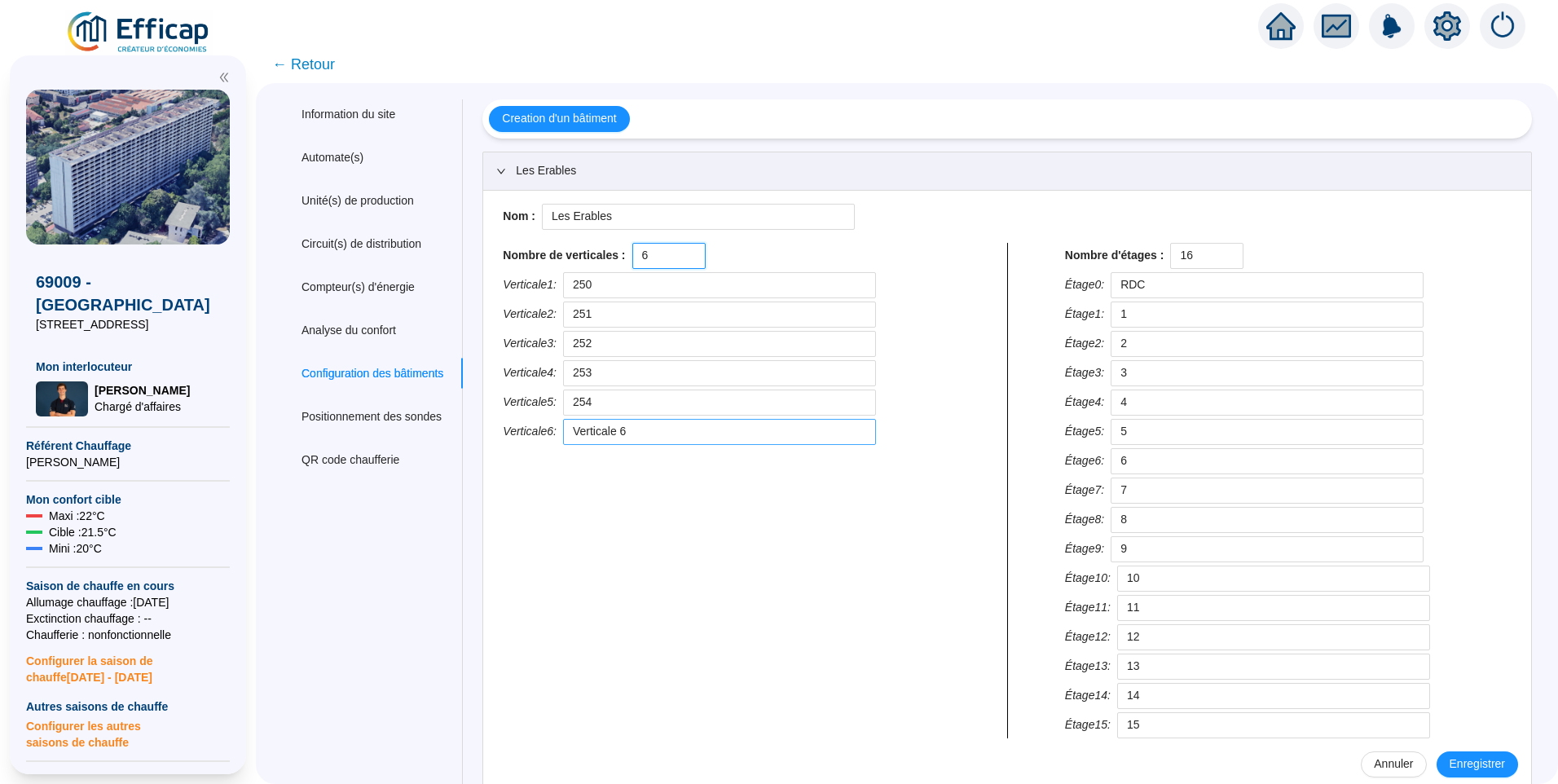
type input "6"
drag, startPoint x: 623, startPoint y: 438, endPoint x: 472, endPoint y: 439, distance: 151.0
click at [472, 439] on div "Information du site Automate(s) Unité(s) de production Circuit(s) de distributi…" at bounding box center [907, 465] width 1250 height 731
type input "255"
click at [1457, 758] on span "Enregistrer" at bounding box center [1478, 764] width 56 height 17
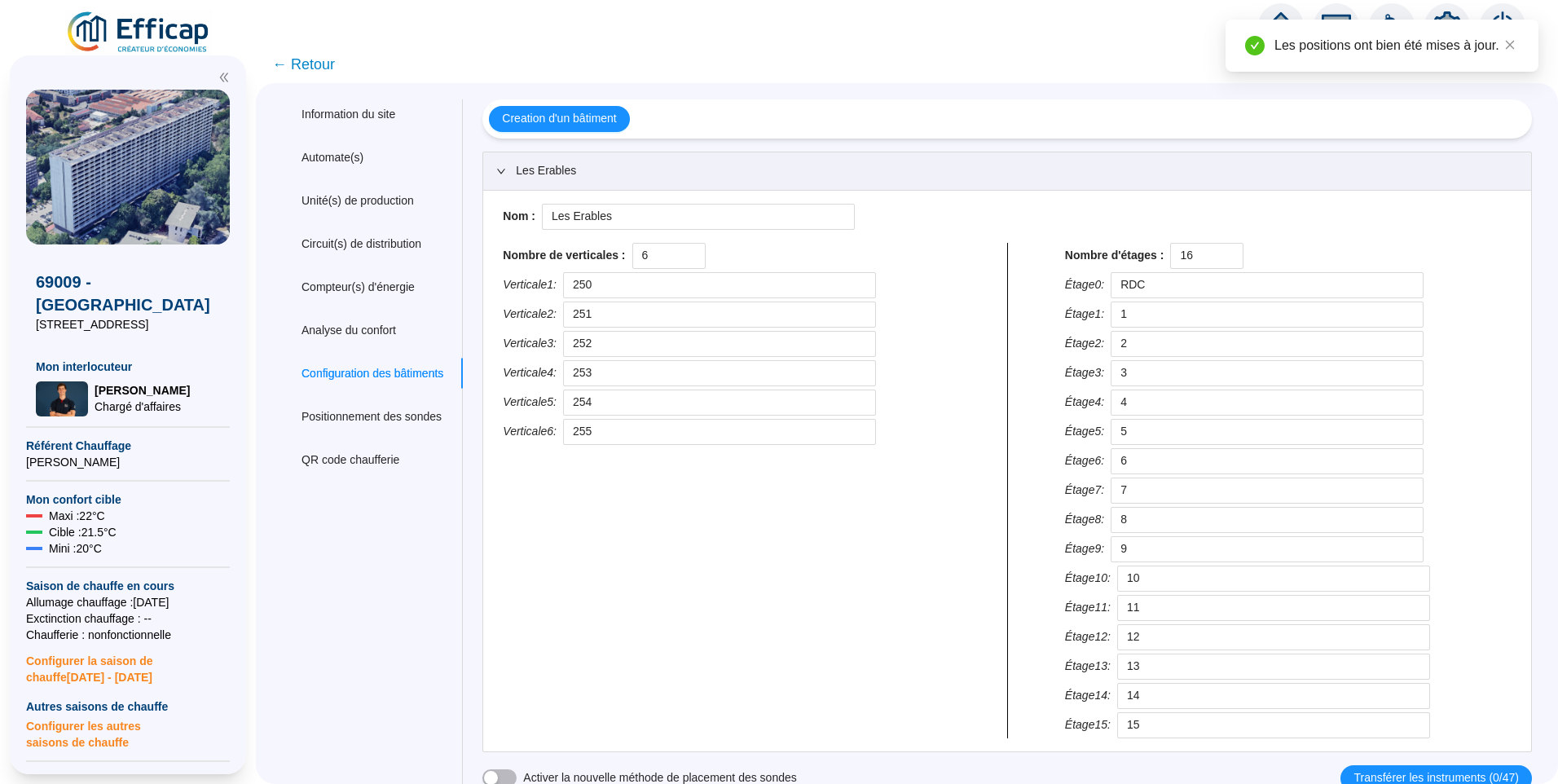
click at [335, 64] on span "← Retour" at bounding box center [303, 64] width 63 height 23
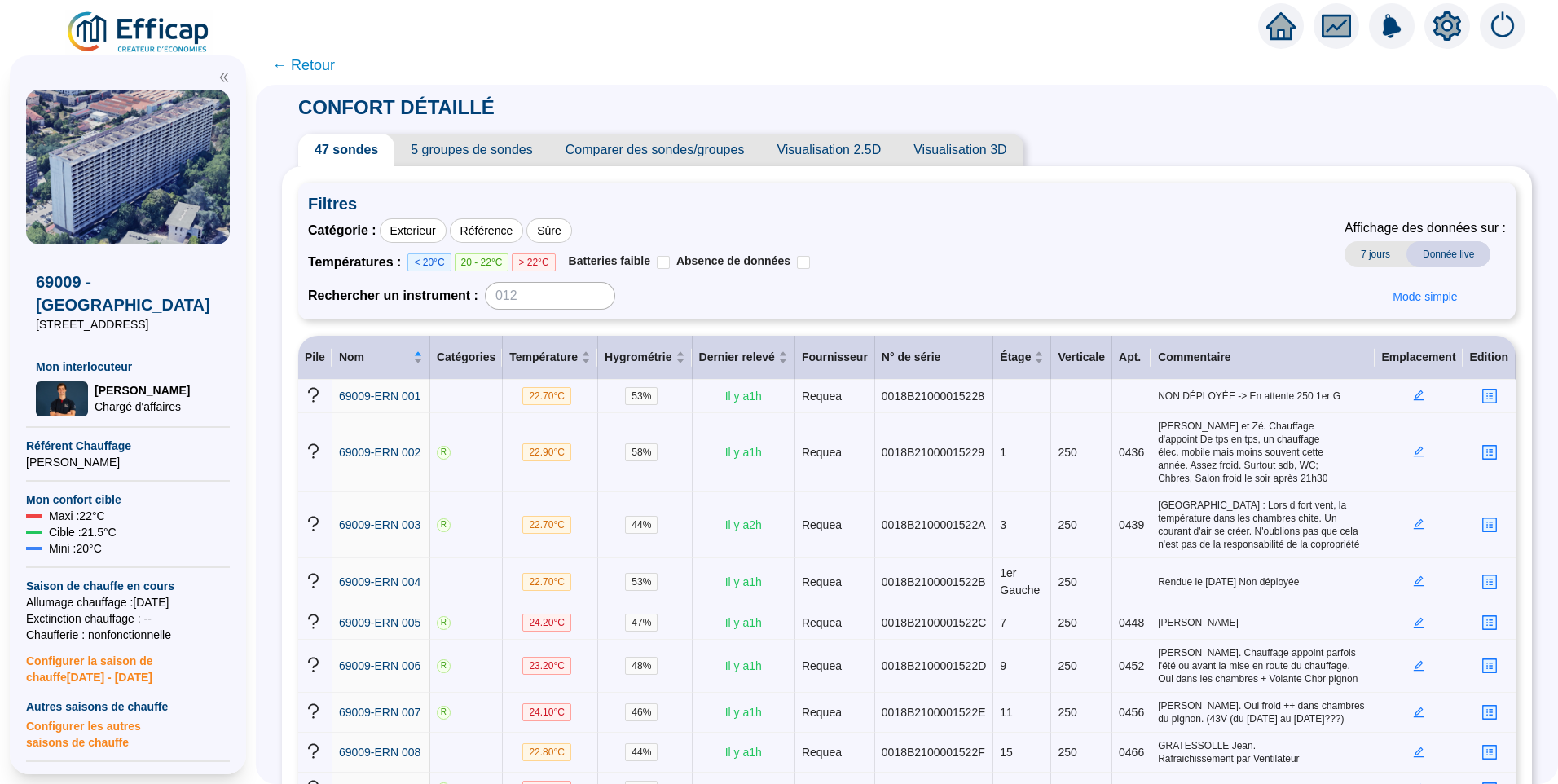
click at [163, 19] on img at bounding box center [138, 33] width 147 height 46
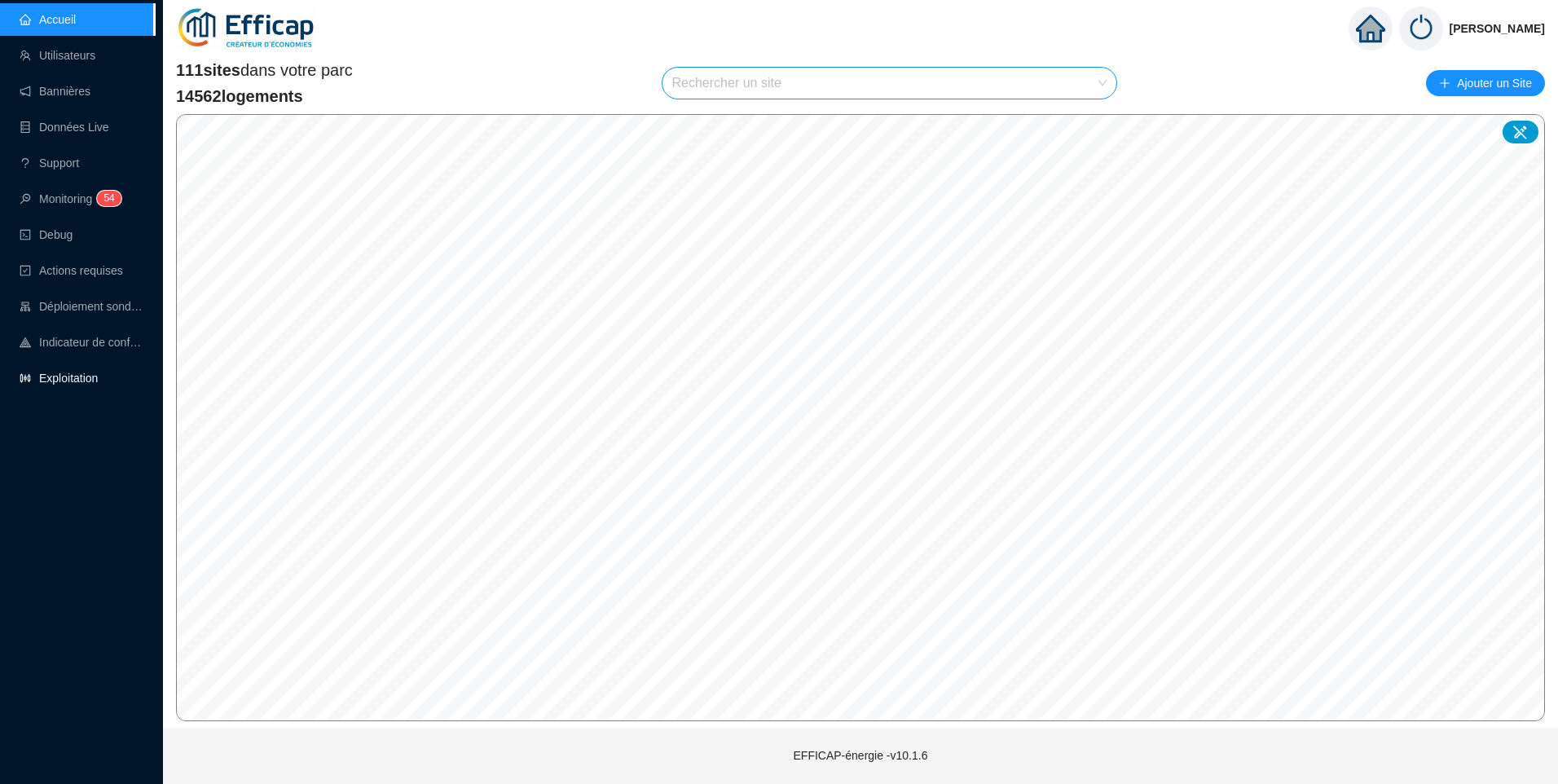
click at [49, 376] on link "Exploitation" at bounding box center [58, 378] width 79 height 13
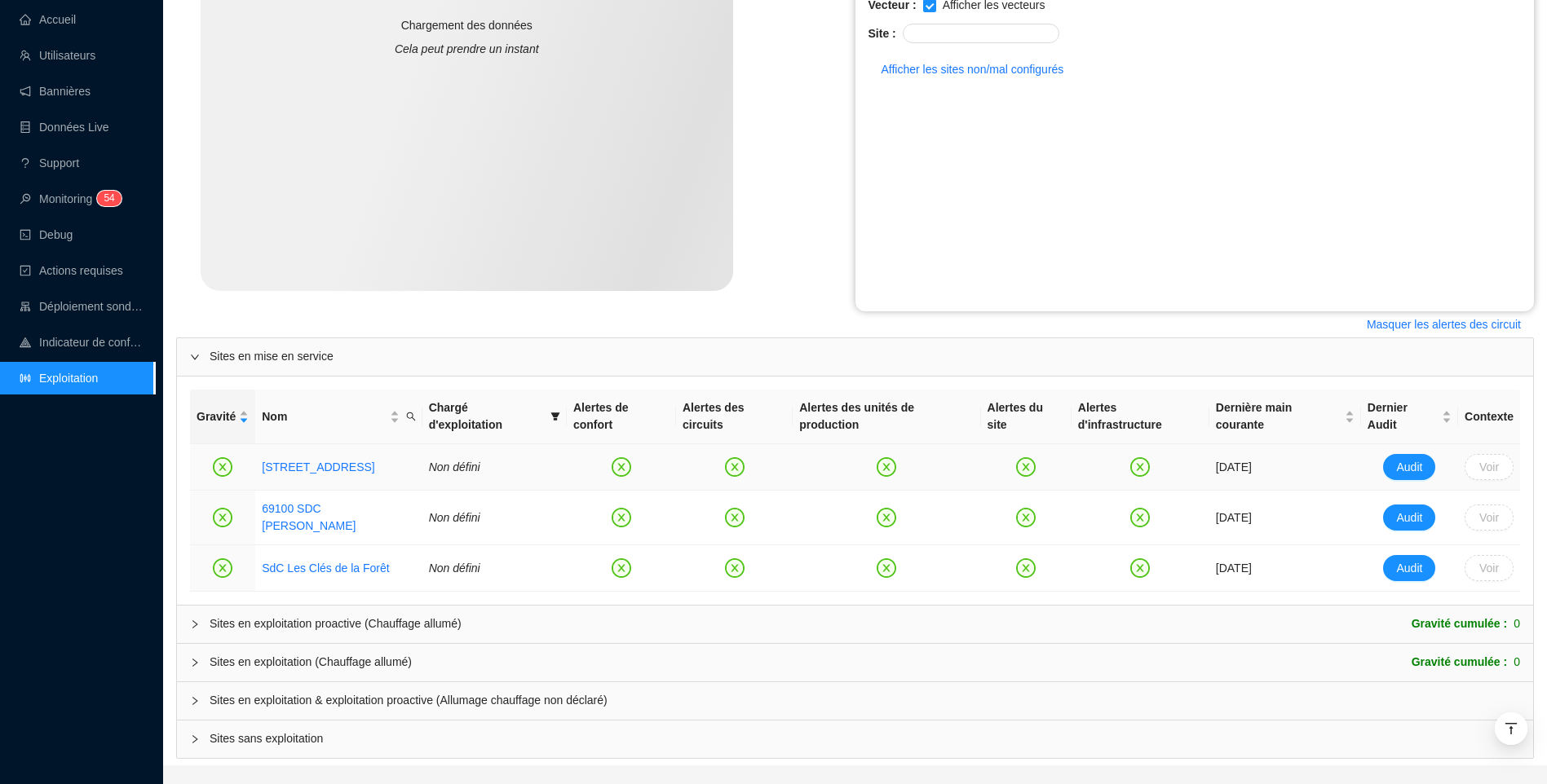
scroll to position [360, 0]
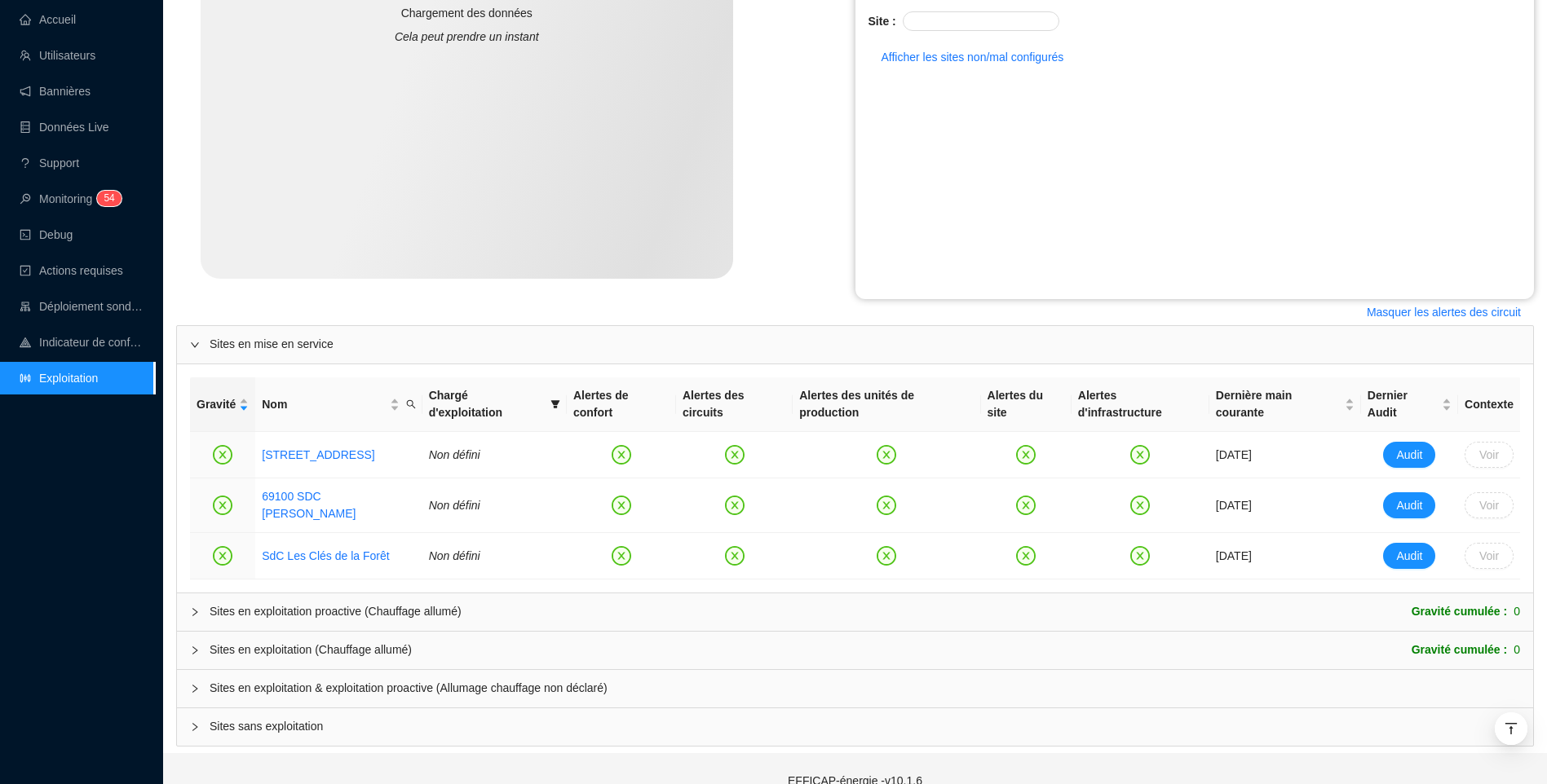
click at [272, 595] on div "Sites en exploitation proactive (Chauffage allumé) Gravité cumulée : 0" at bounding box center [855, 611] width 1356 height 37
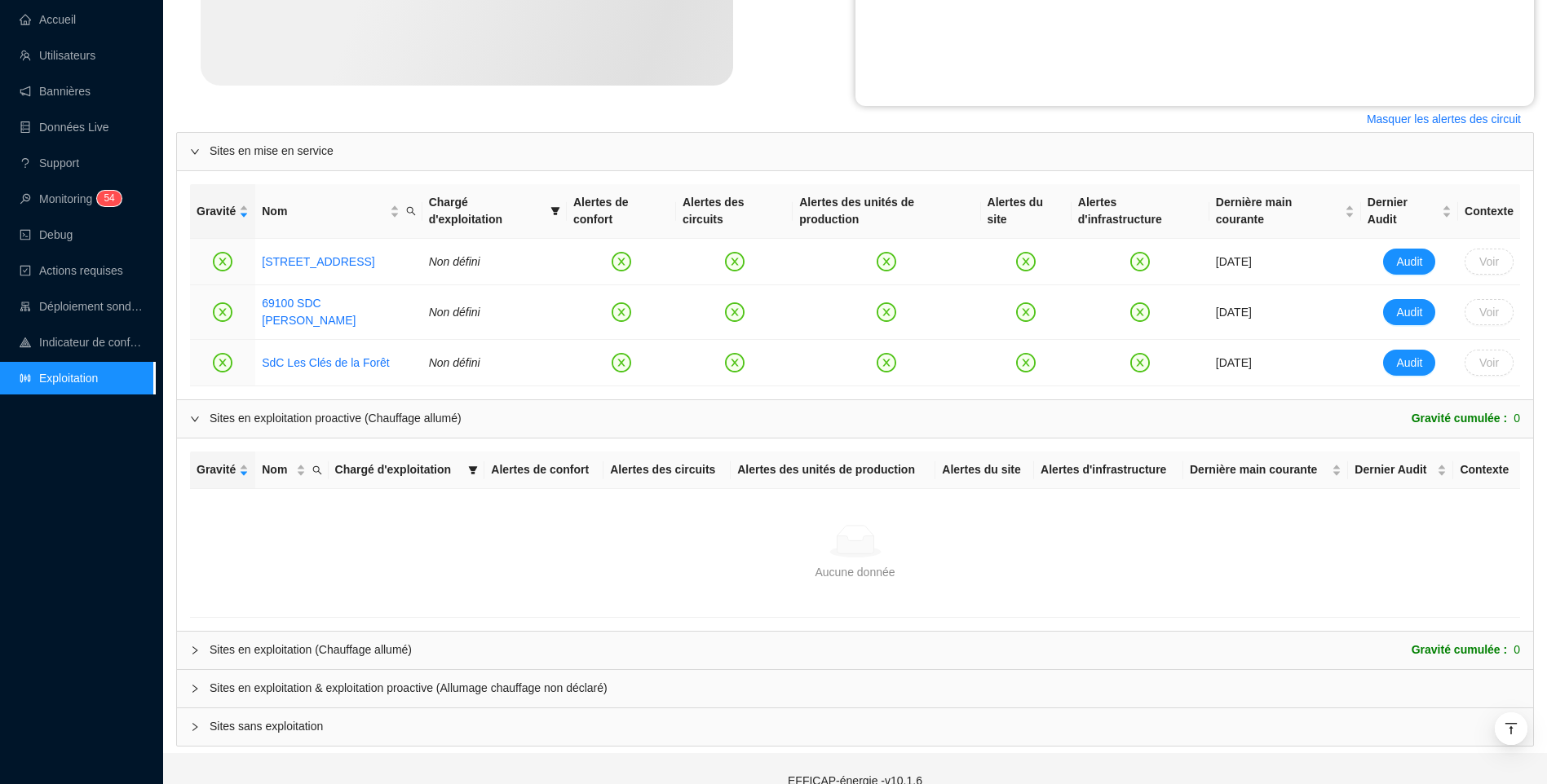
click at [291, 410] on div "Sites en exploitation proactive (Chauffage allumé)" at bounding box center [336, 418] width 252 height 17
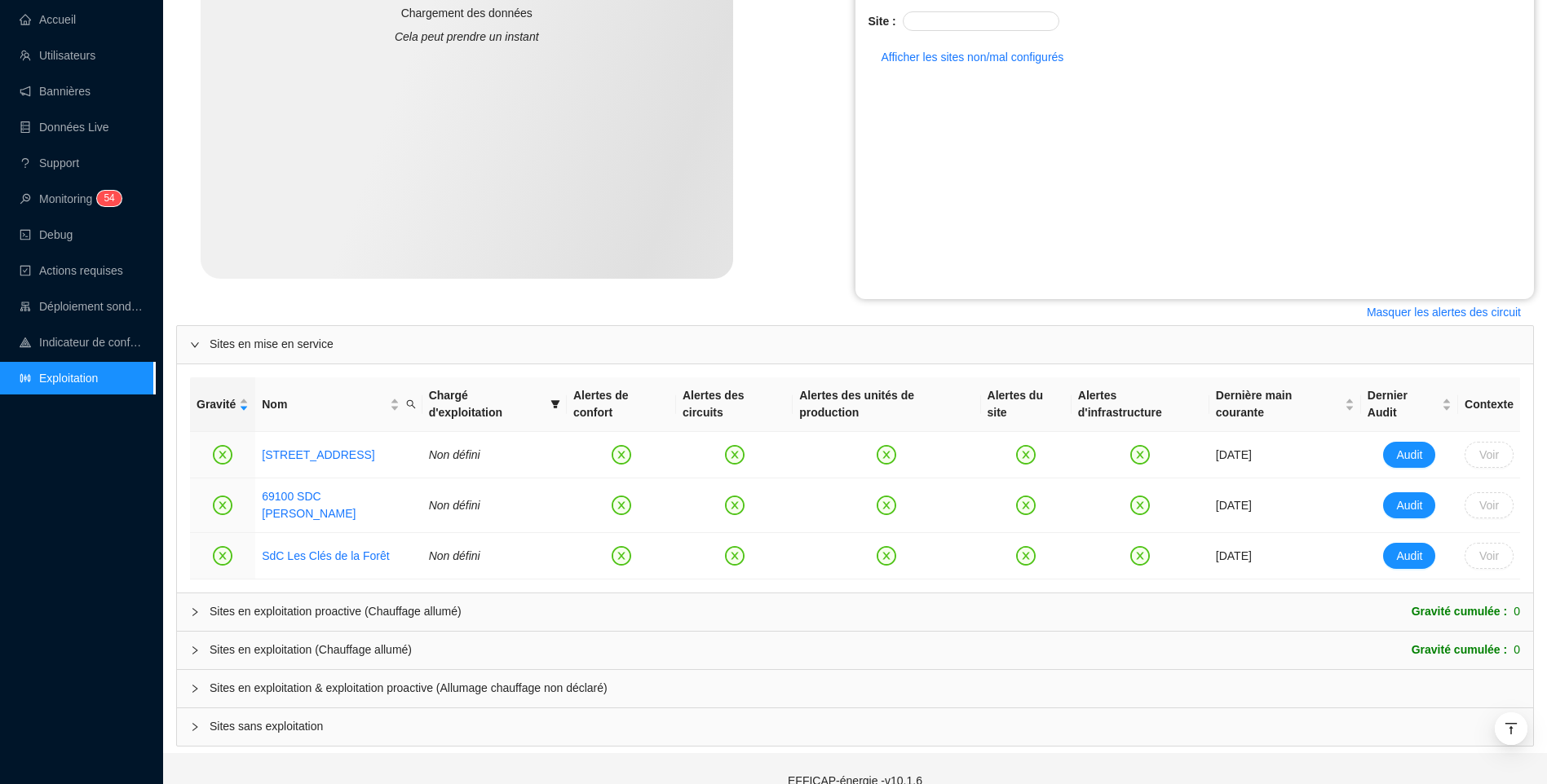
click at [229, 641] on div "Sites en exploitation (Chauffage allumé)" at bounding box center [310, 650] width 202 height 17
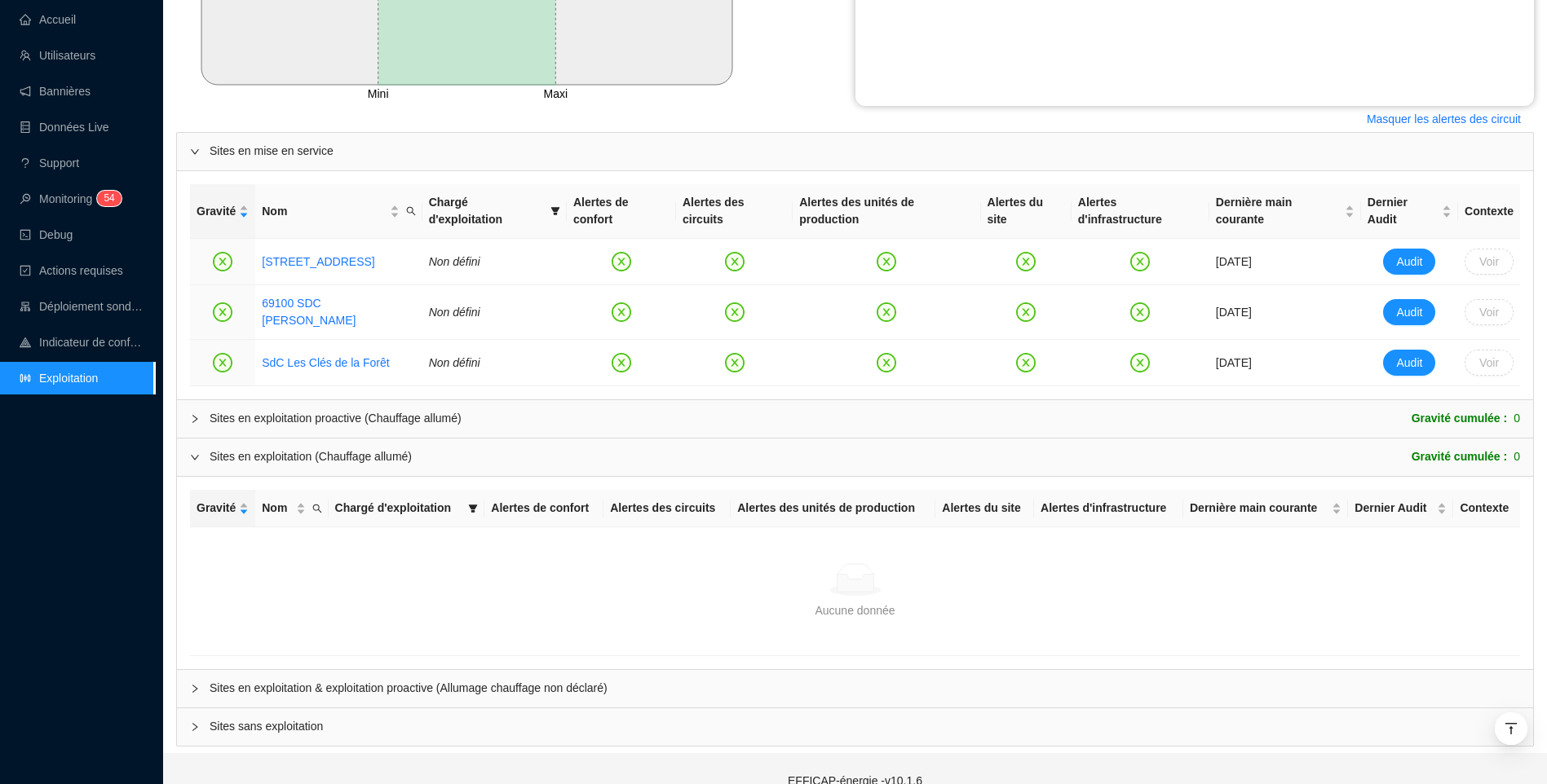
click at [291, 449] on div "Sites en exploitation (Chauffage allumé)" at bounding box center [310, 457] width 202 height 17
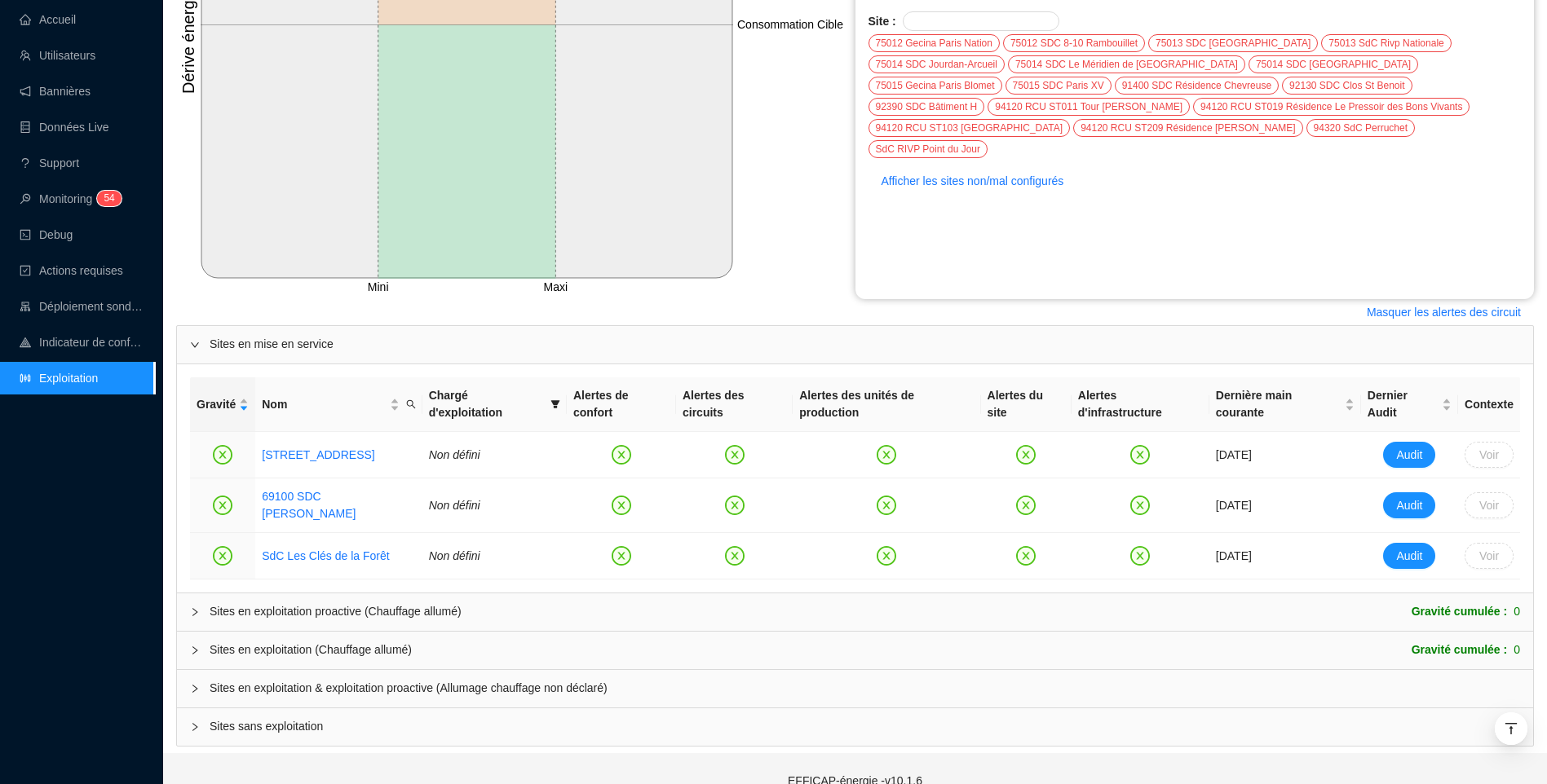
click at [261, 680] on span "Sites en exploitation & exploitation proactive (Allumage chauffage non déclaré)" at bounding box center [864, 688] width 1310 height 17
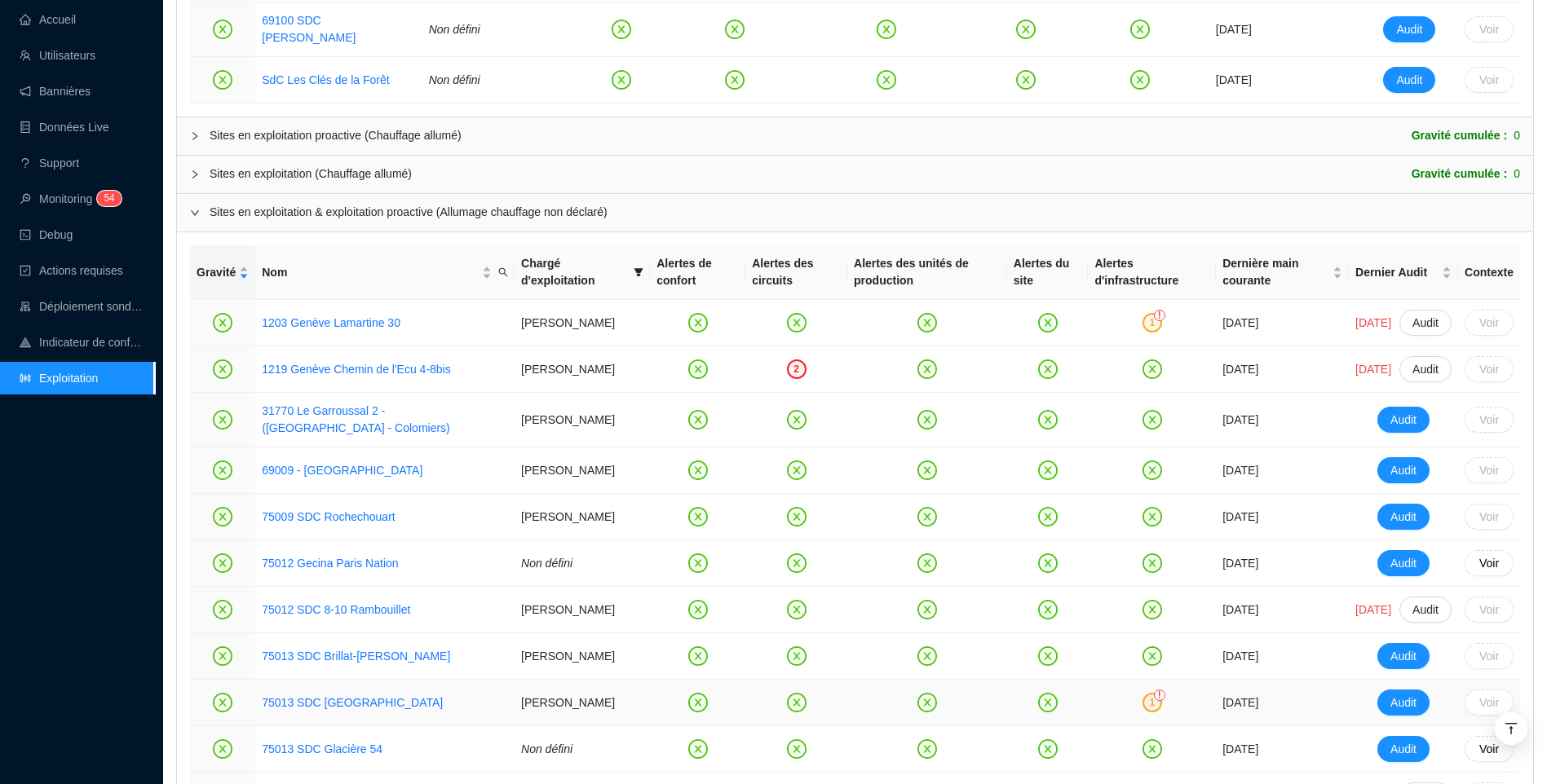
scroll to position [931, 0]
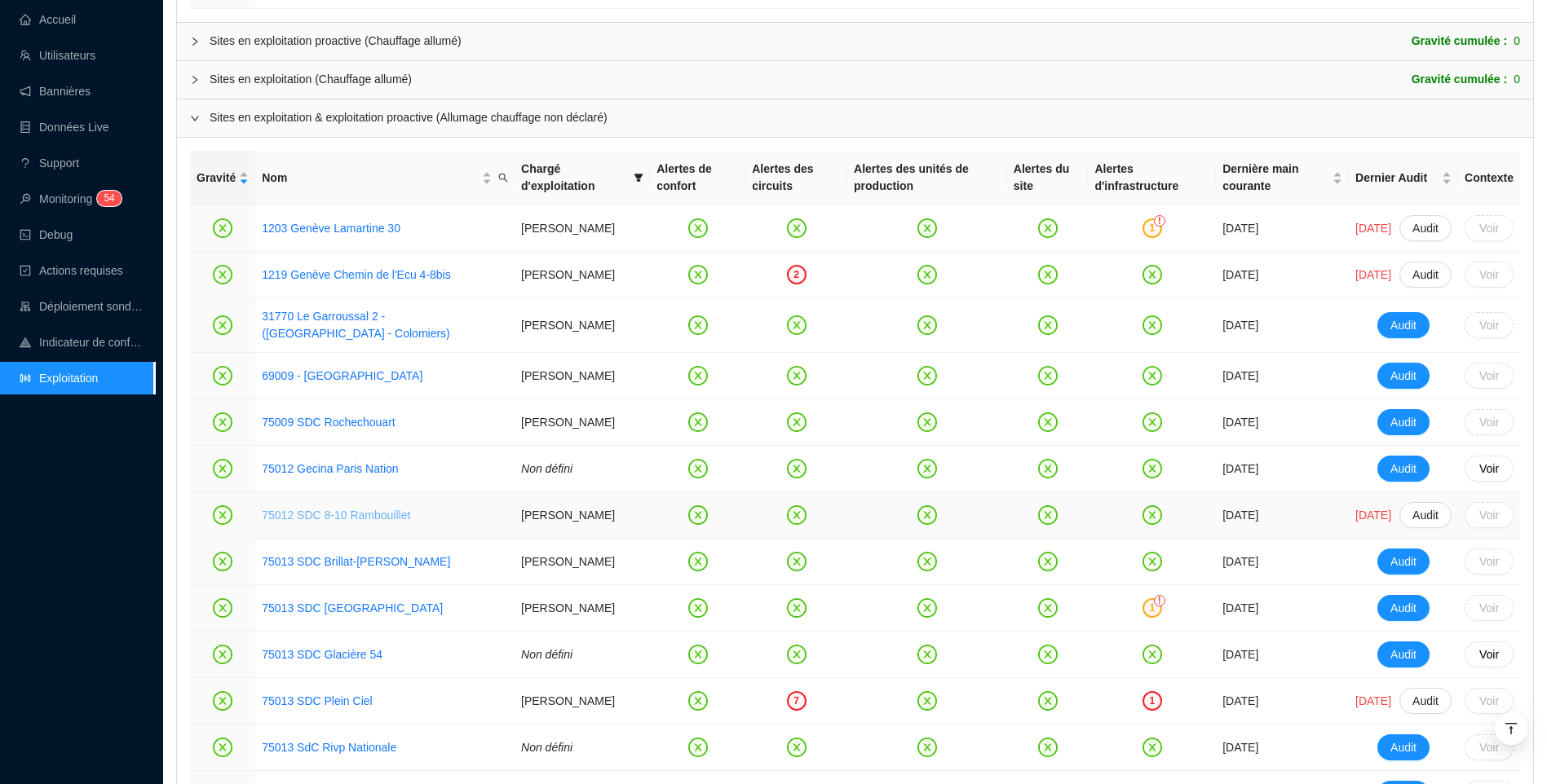
drag, startPoint x: 352, startPoint y: 508, endPoint x: 304, endPoint y: 514, distance: 48.4
click at [304, 514] on link "75012 SDC 8-10 Rambouillet" at bounding box center [336, 515] width 148 height 13
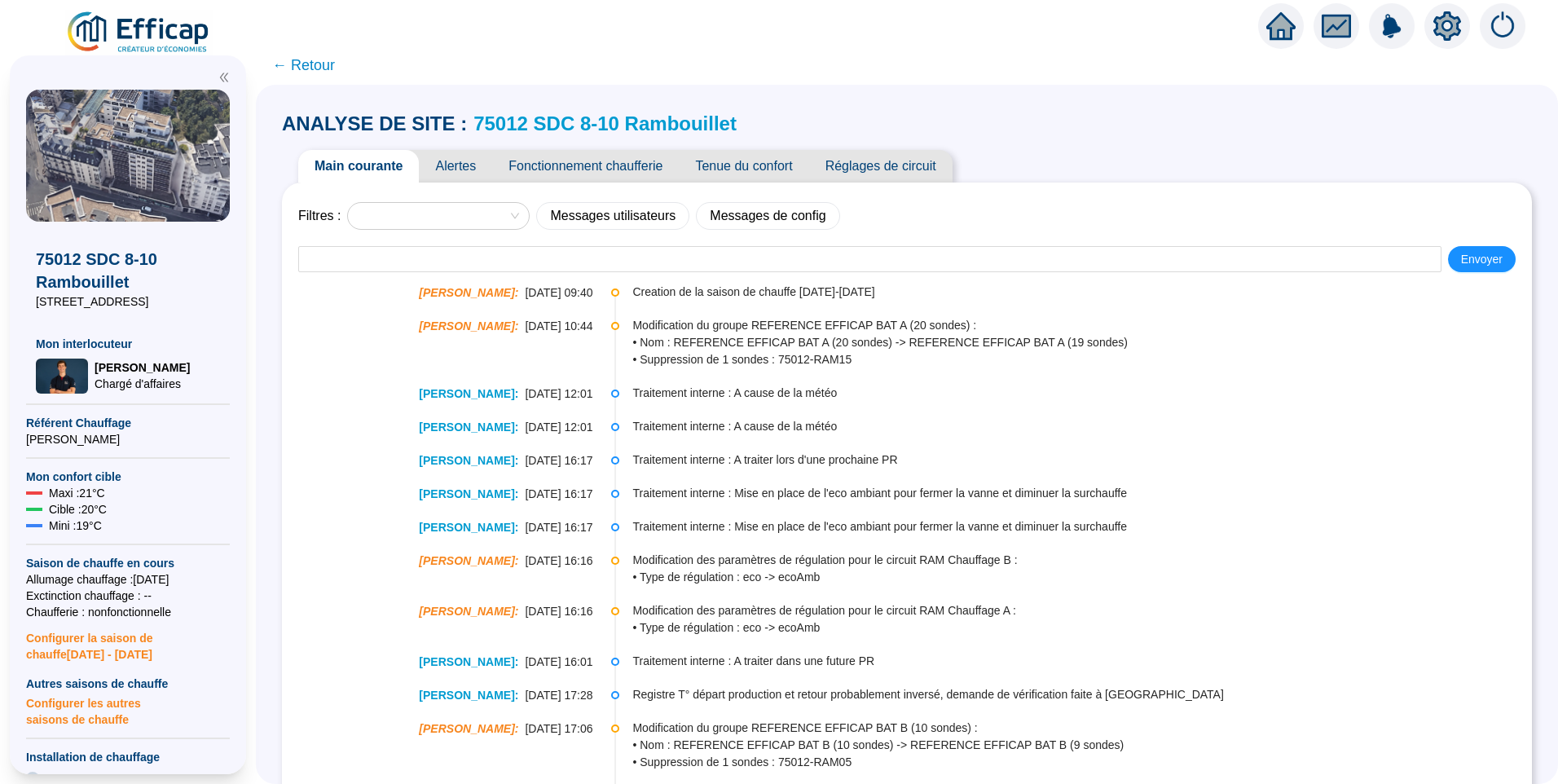
click at [560, 127] on link "75012 SDC 8-10 Rambouillet" at bounding box center [605, 123] width 263 height 22
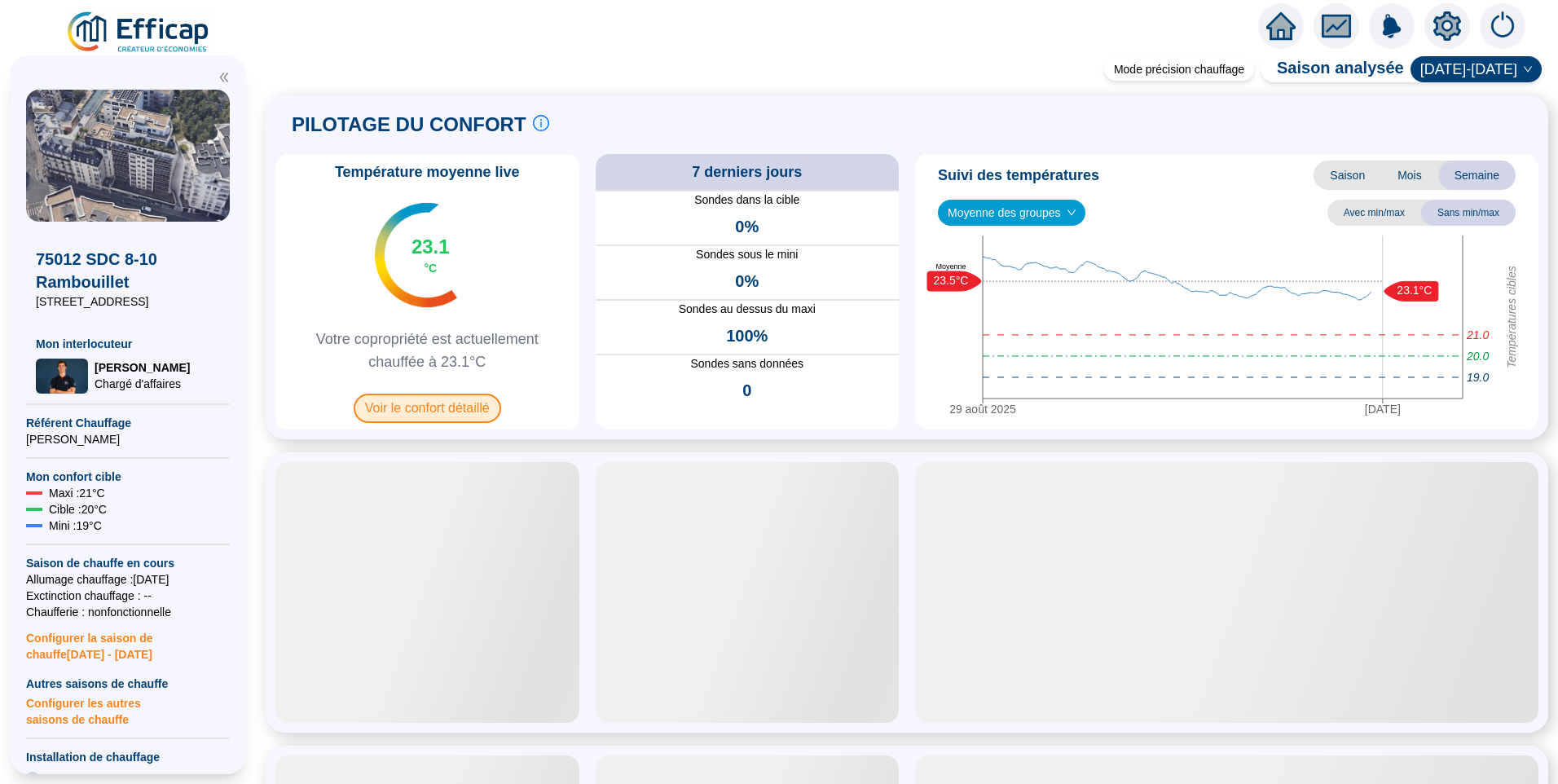
click at [410, 418] on span "Voir le confort détaillé" at bounding box center [427, 408] width 147 height 29
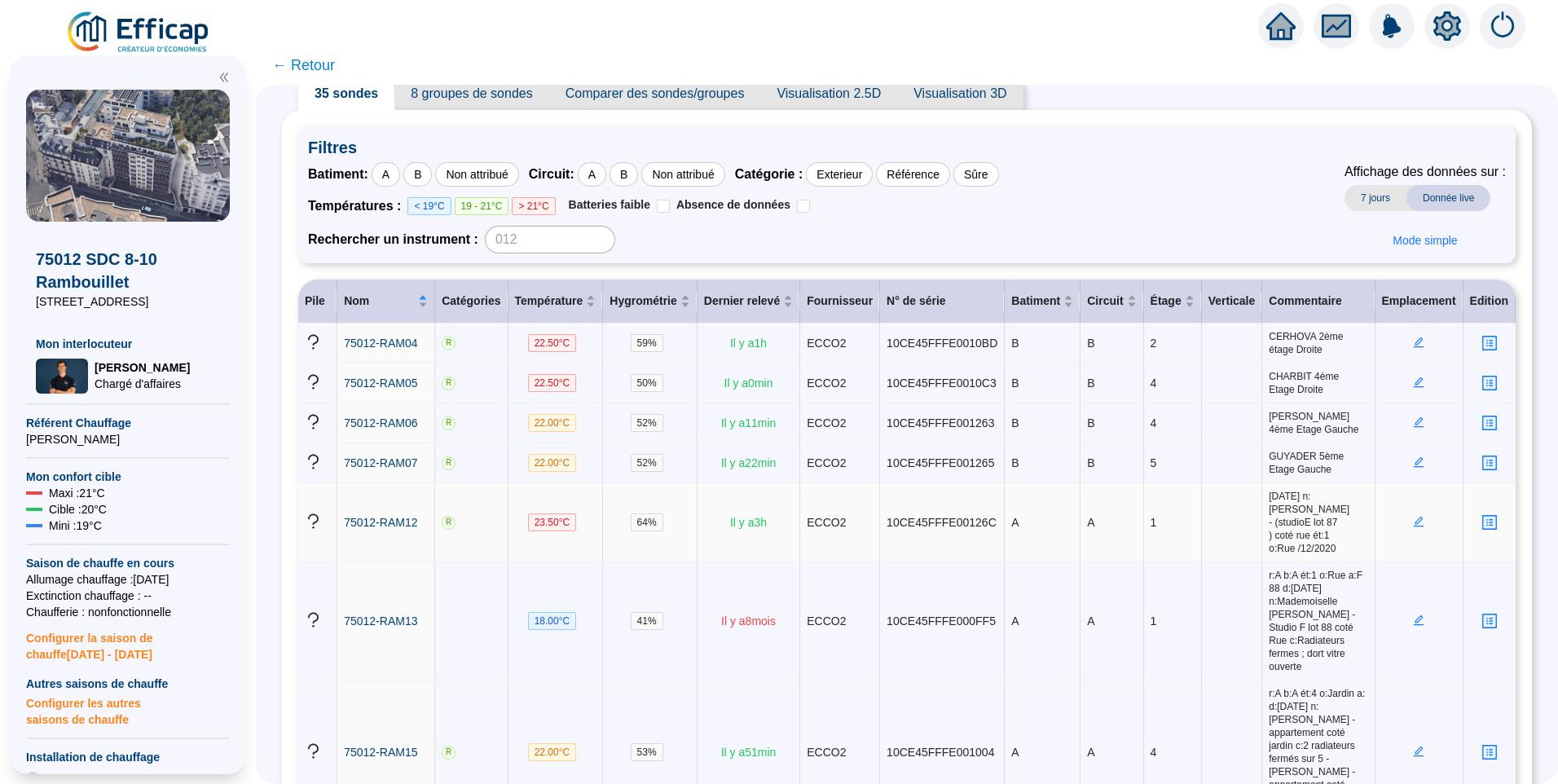
scroll to position [81, 0]
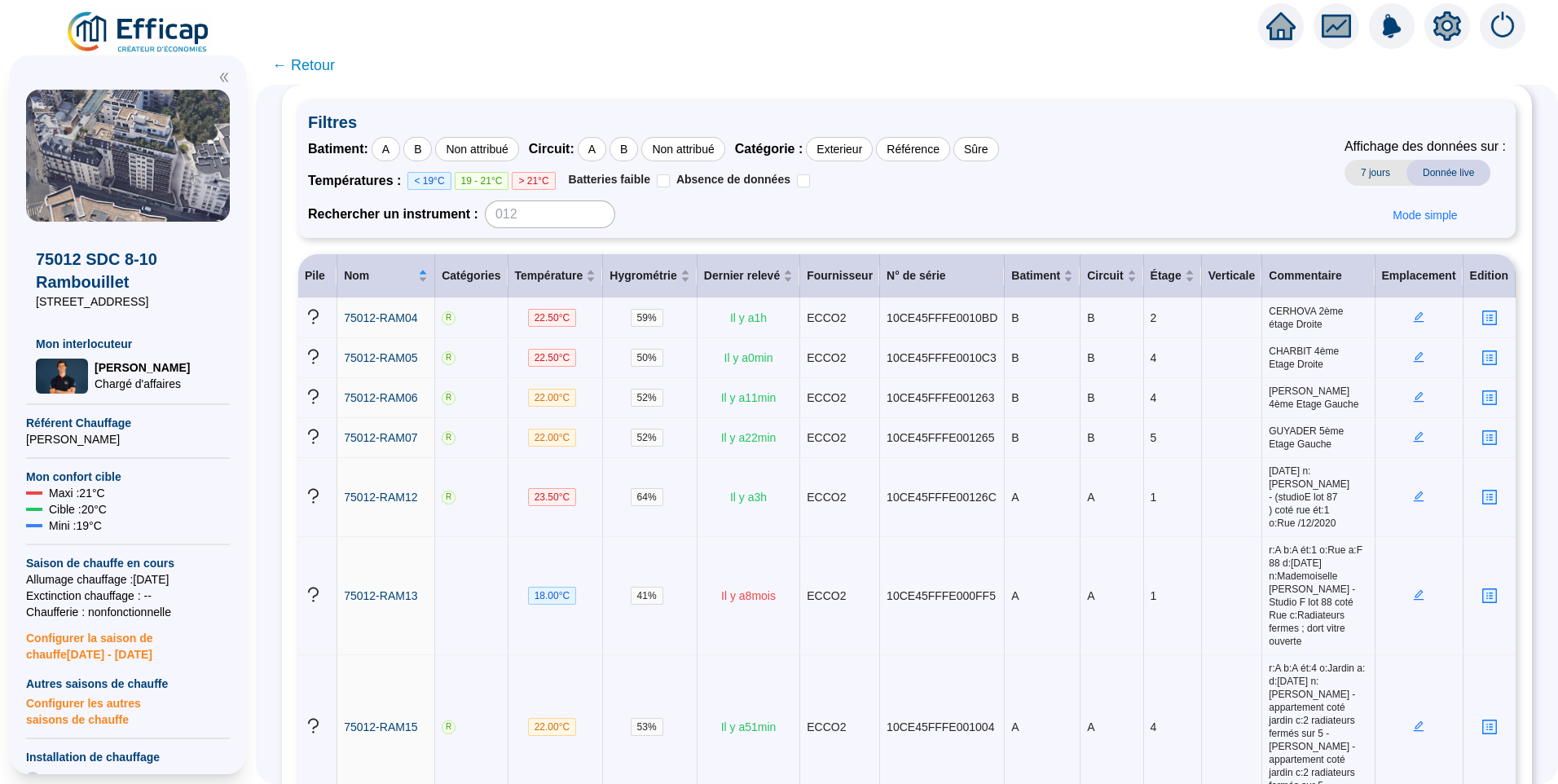
drag, startPoint x: 128, startPoint y: 301, endPoint x: 46, endPoint y: 305, distance: 82.1
click at [46, 305] on span "[STREET_ADDRESS]" at bounding box center [128, 302] width 185 height 16
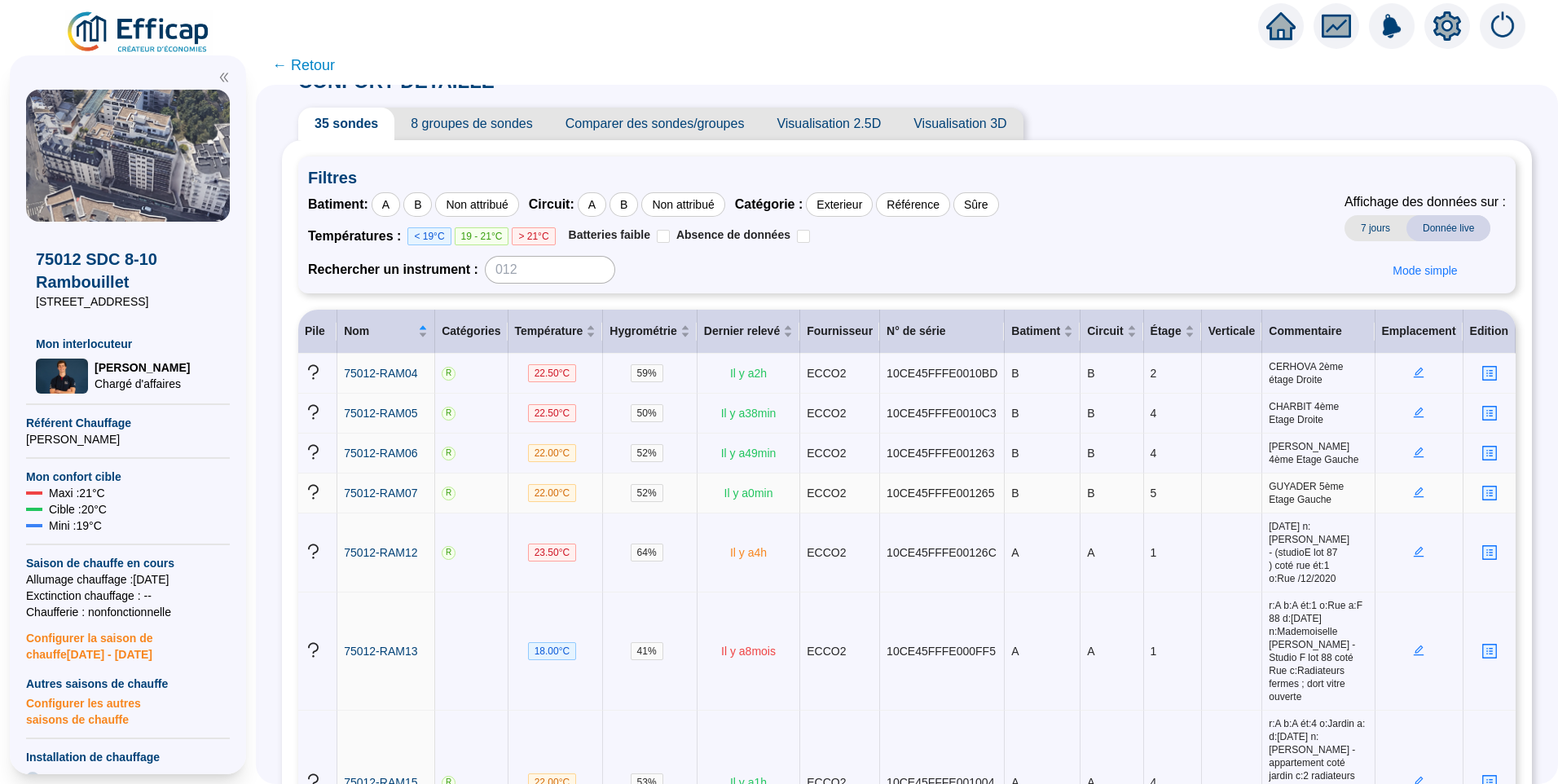
scroll to position [0, 0]
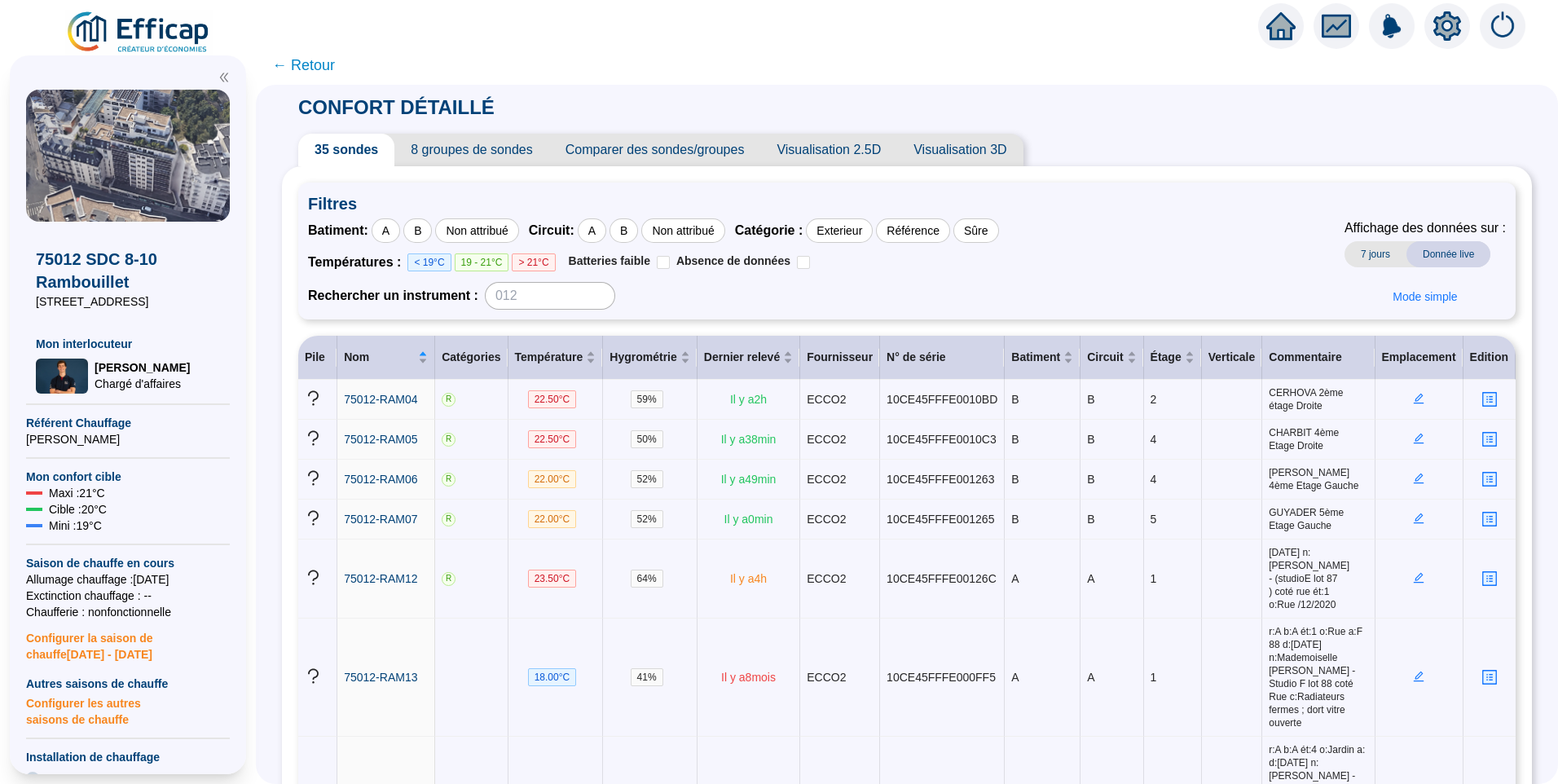
click at [1436, 25] on icon "setting" at bounding box center [1447, 26] width 29 height 29
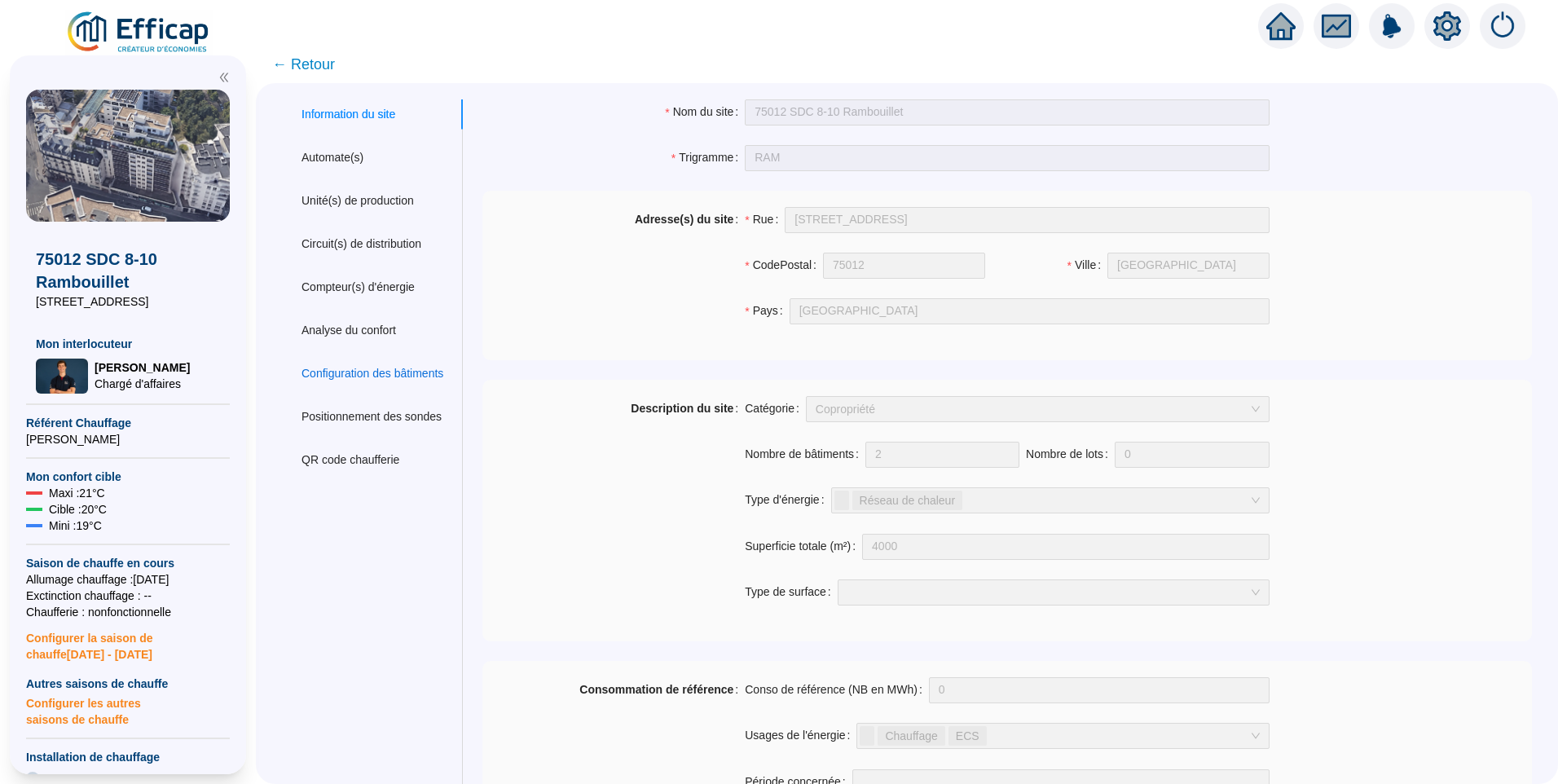
click at [374, 370] on div "Configuration des bâtiments" at bounding box center [372, 374] width 142 height 17
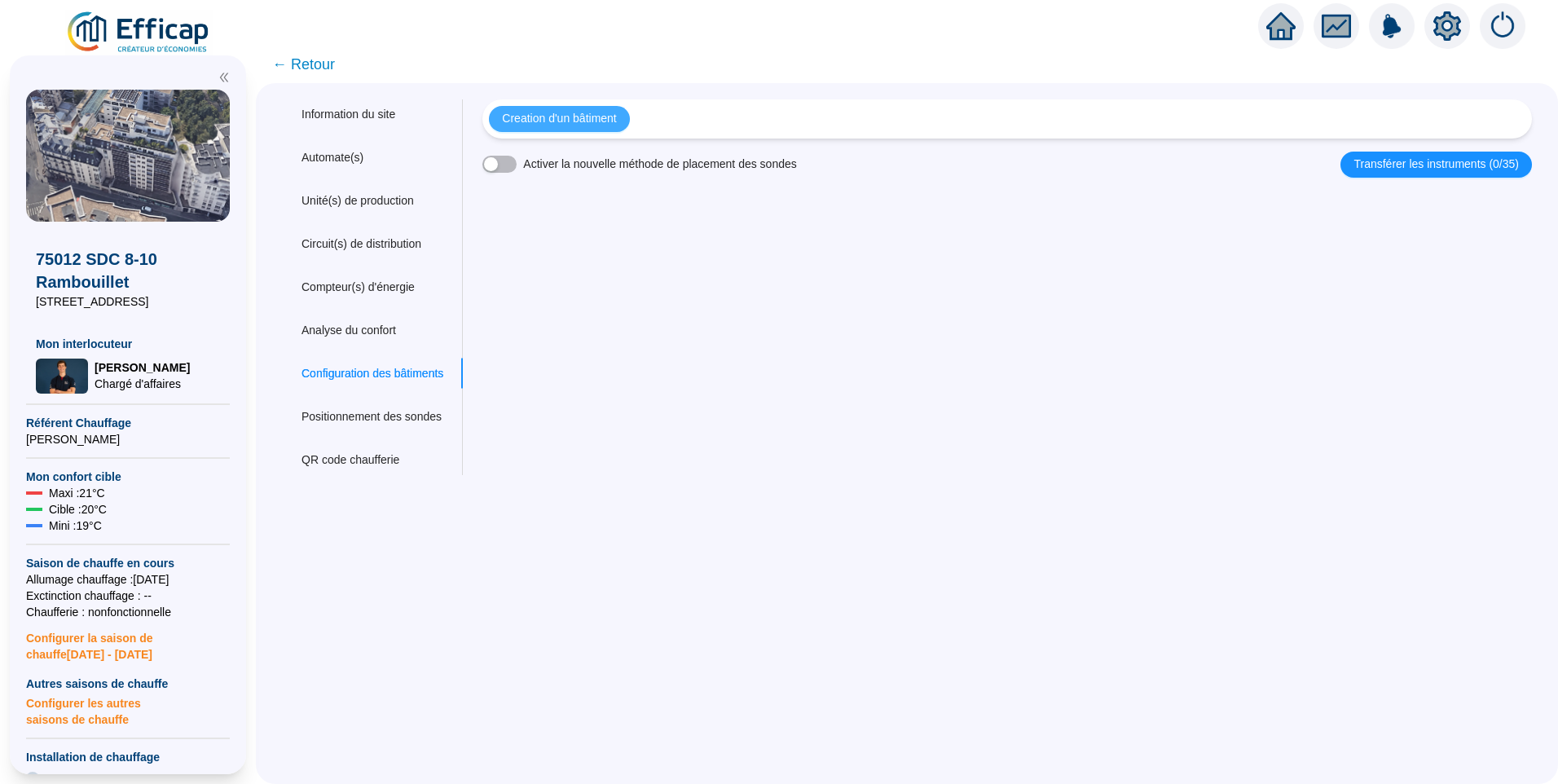
click at [588, 117] on span "Creation d'un bâtiment" at bounding box center [558, 118] width 114 height 17
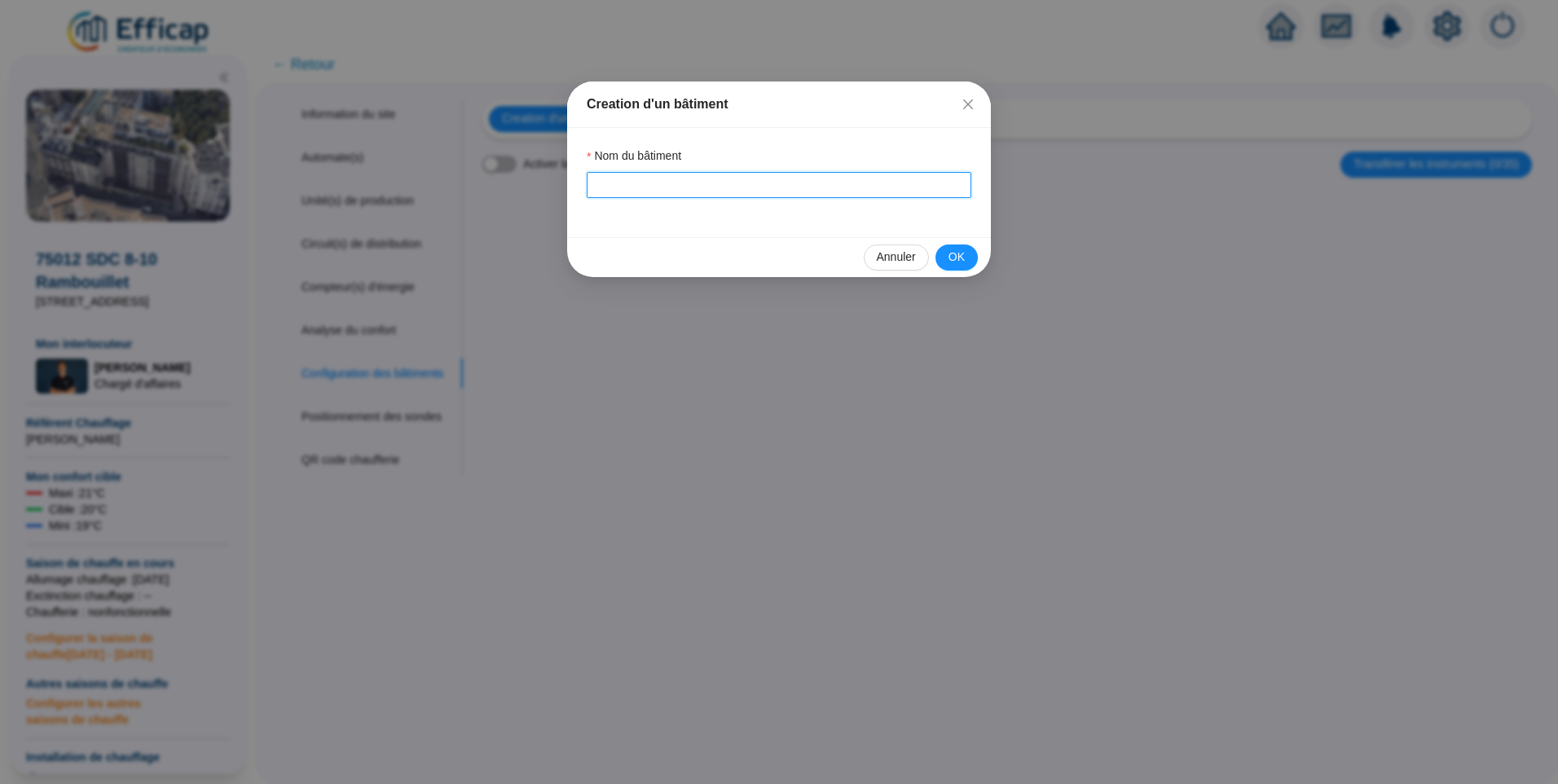
click at [622, 188] on input "Nom du bâtiment" at bounding box center [779, 185] width 385 height 26
drag, startPoint x: 969, startPoint y: 196, endPoint x: 970, endPoint y: 211, distance: 15.0
click at [969, 211] on div "Nom du bâtiment A" at bounding box center [779, 183] width 424 height 110
click at [966, 252] on button "OK" at bounding box center [957, 258] width 42 height 26
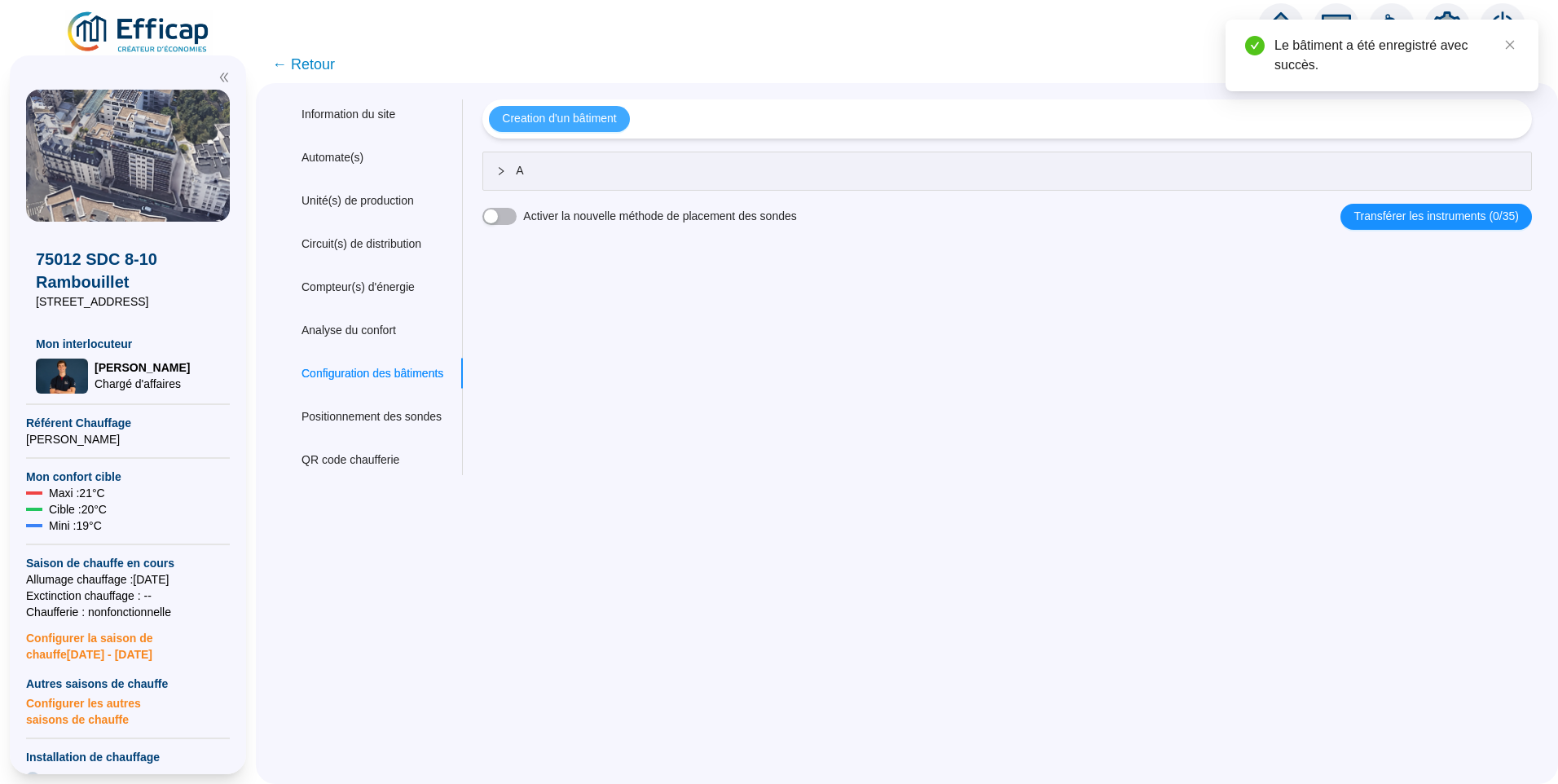
click at [599, 120] on span "Creation d'un bâtiment" at bounding box center [558, 118] width 114 height 17
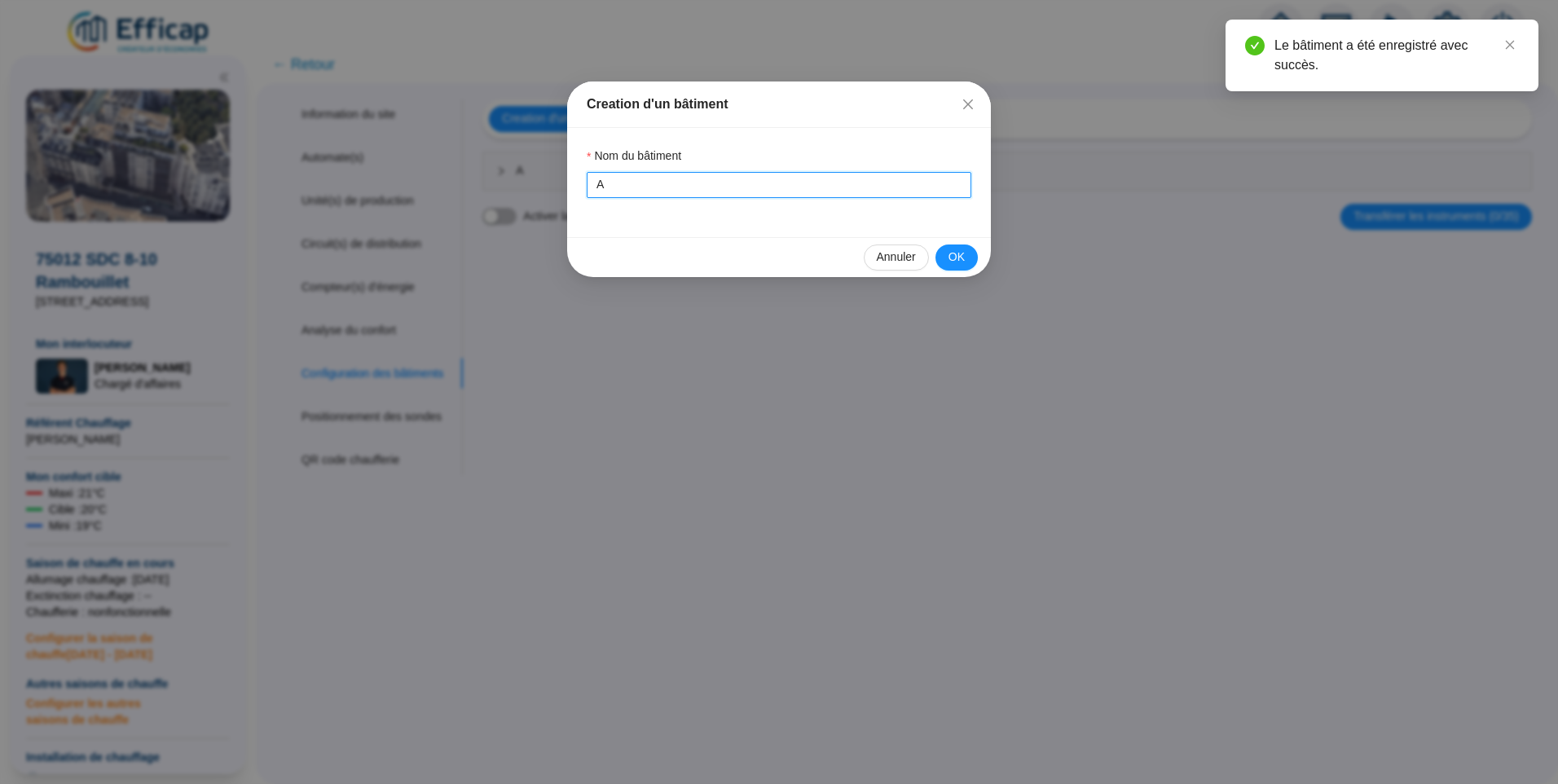
drag, startPoint x: 626, startPoint y: 187, endPoint x: 337, endPoint y: 182, distance: 289.0
click at [337, 182] on div "Creation d'un bâtiment Nom du bâtiment A Annuler OK" at bounding box center [779, 392] width 1558 height 784
type input "B"
click at [952, 257] on span "OK" at bounding box center [957, 257] width 16 height 17
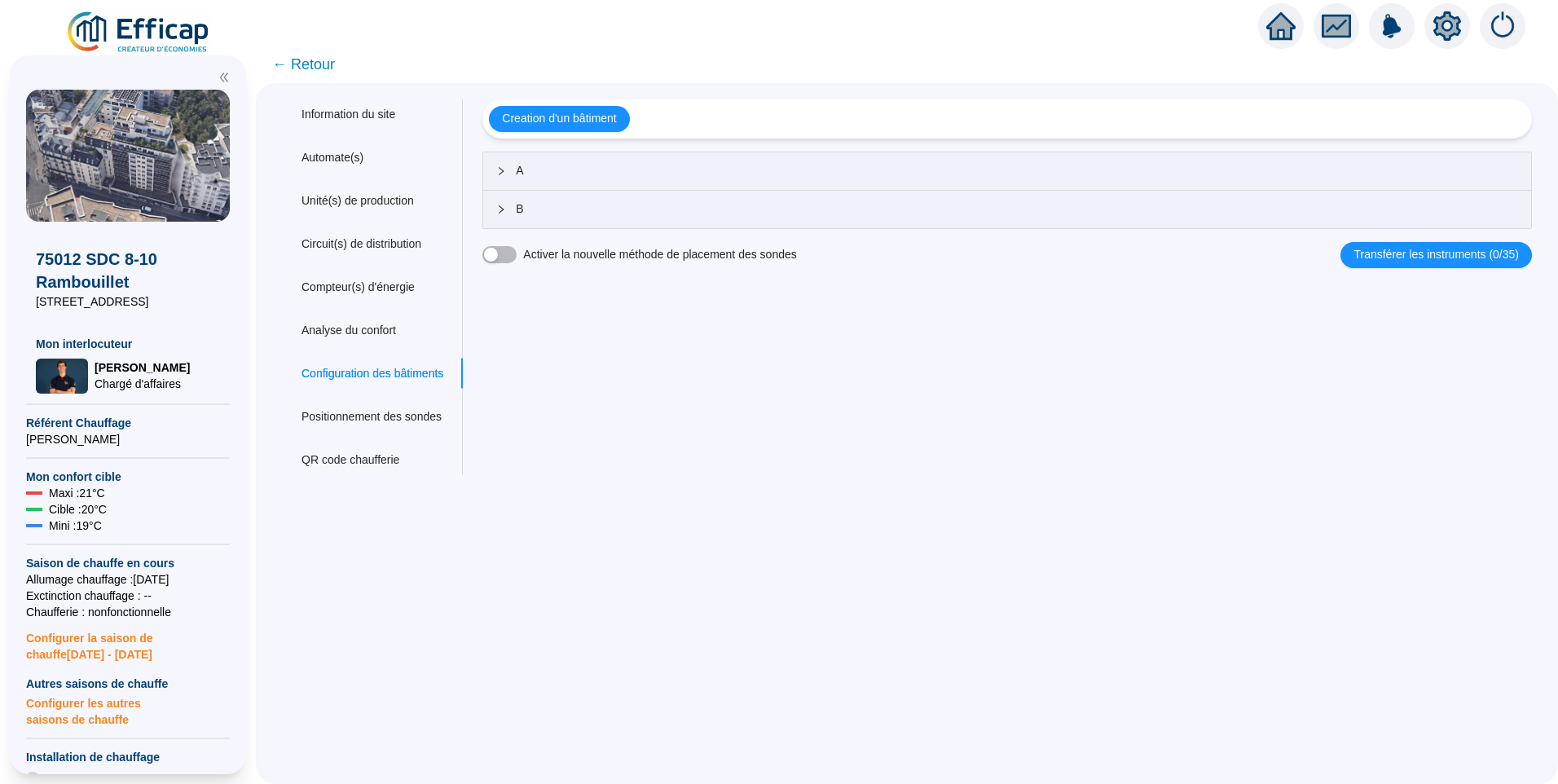
drag, startPoint x: 159, startPoint y: 301, endPoint x: 45, endPoint y: 303, distance: 114.0
click at [45, 303] on span "[STREET_ADDRESS]" at bounding box center [128, 302] width 185 height 16
copy span "[STREET_ADDRESS]"
click at [330, 68] on span "← Retour" at bounding box center [303, 64] width 63 height 23
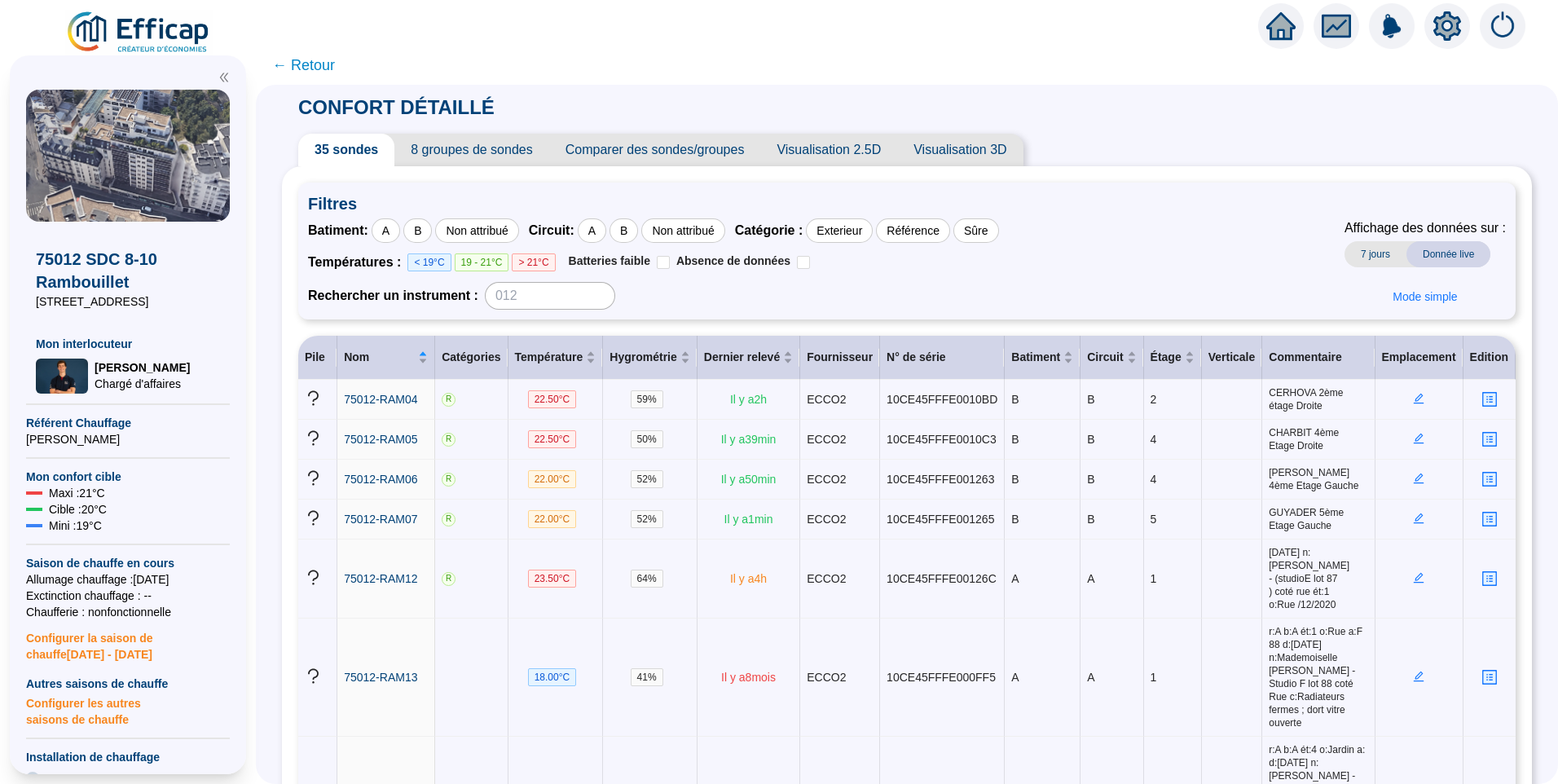
click at [1454, 29] on icon "setting" at bounding box center [1447, 25] width 27 height 26
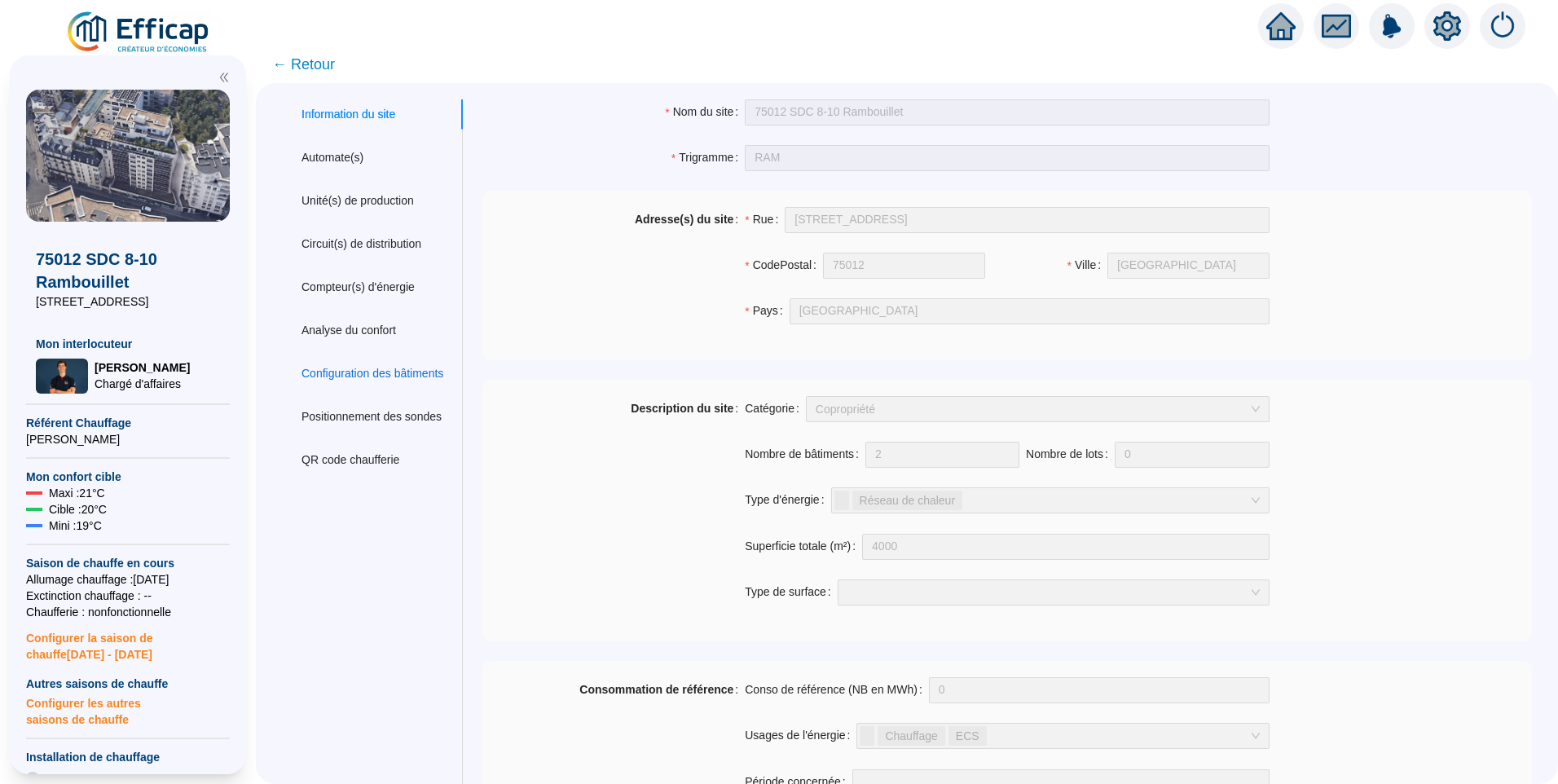
click at [405, 375] on div "Configuration des bâtiments" at bounding box center [372, 374] width 142 height 17
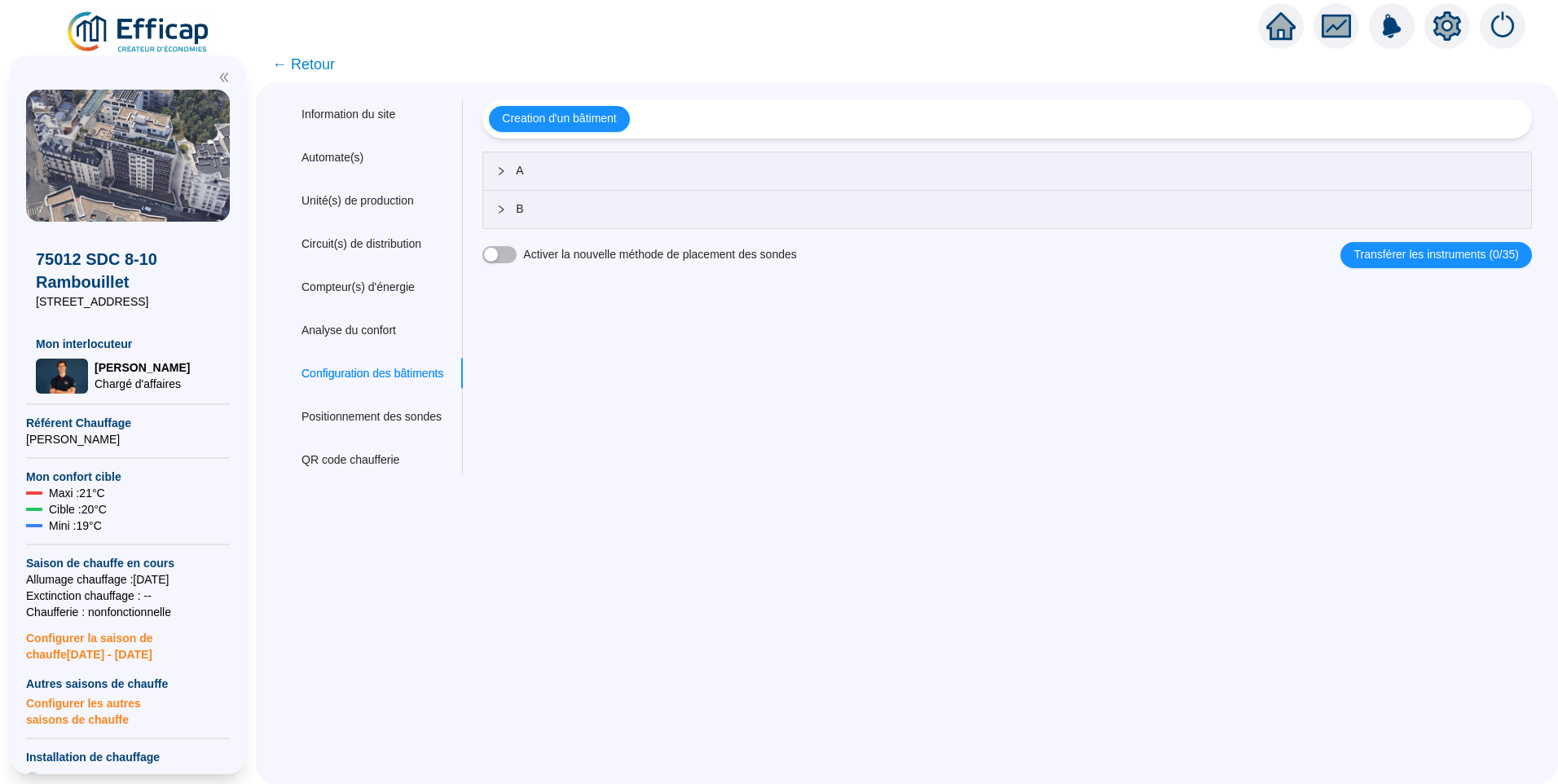
click at [621, 177] on span "A" at bounding box center [1017, 170] width 1002 height 17
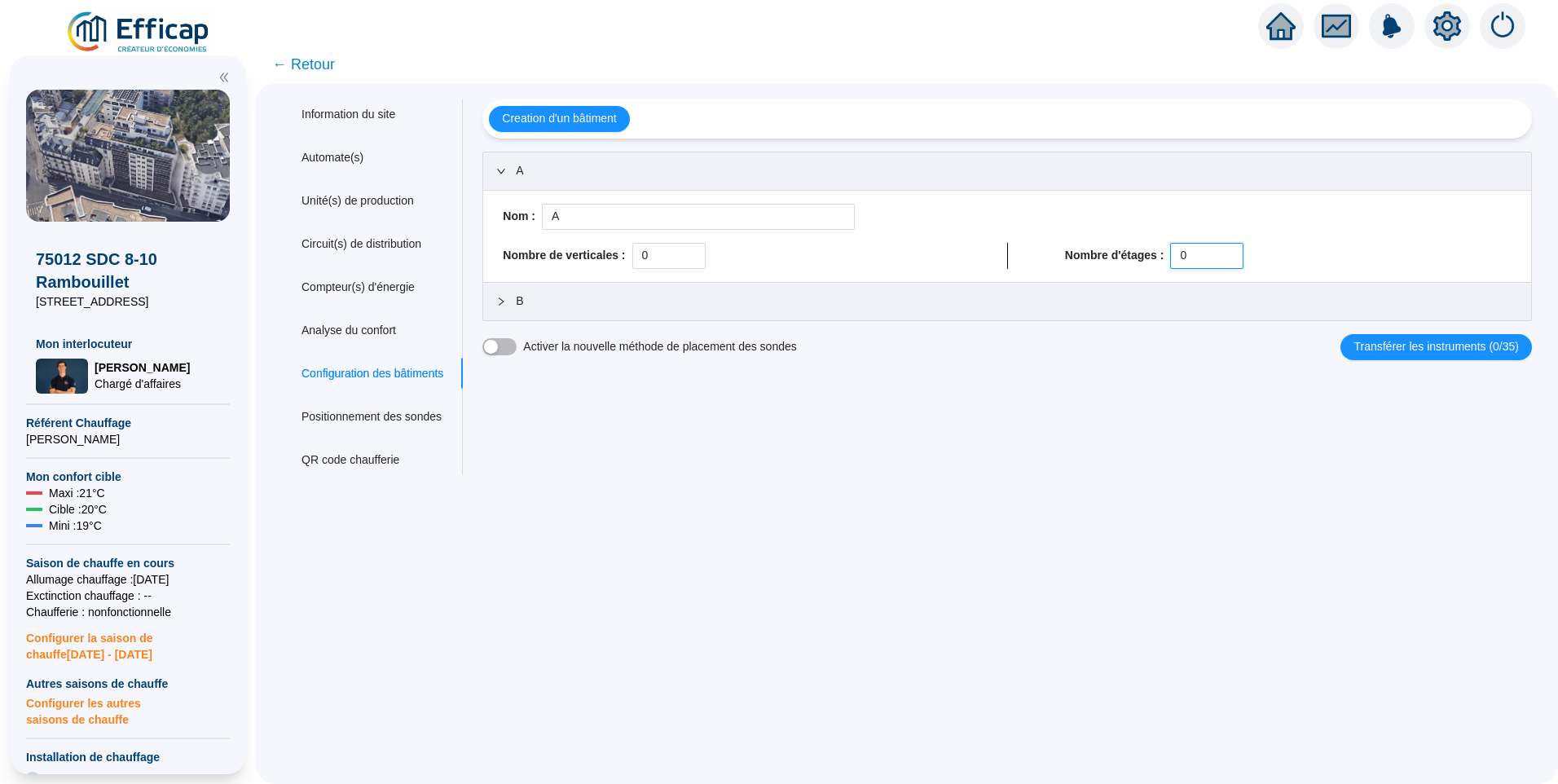
drag, startPoint x: 1186, startPoint y: 258, endPoint x: 767, endPoint y: 240, distance: 419.4
click at [767, 240] on div "Nom : A Nombre de verticales : 0 Nombre d'étages : 0" at bounding box center [1007, 236] width 1022 height 65
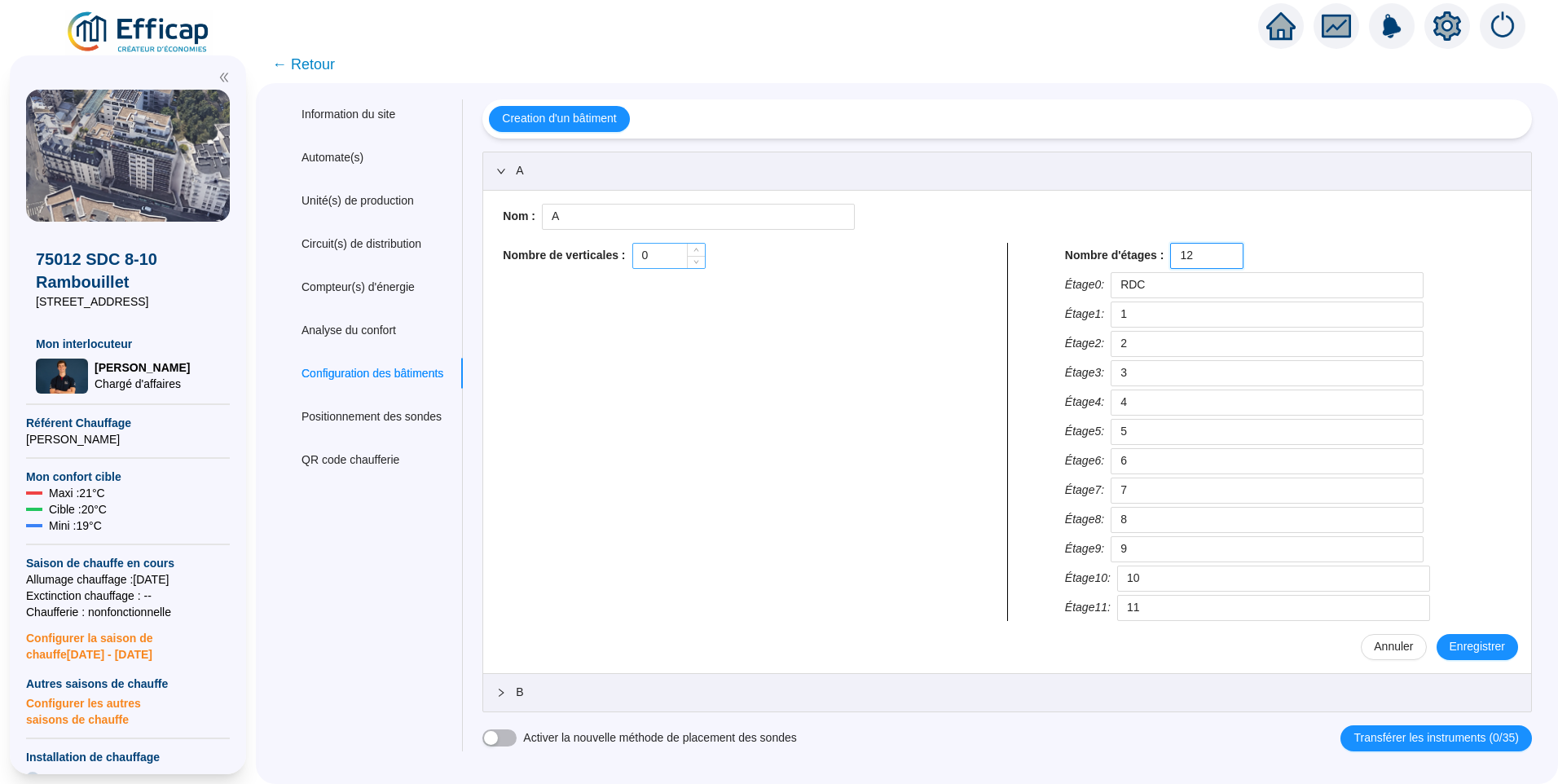
type input "12"
drag, startPoint x: 690, startPoint y: 264, endPoint x: 24, endPoint y: 271, distance: 666.0
click at [23, 271] on div "X 75012 SDC 8-10 Rambouillet 8-10 [GEOGRAPHIC_DATA] Mon interlocuteur [PERSON_N…" at bounding box center [779, 415] width 1558 height 738
type input "1"
click at [1473, 652] on span "Enregistrer" at bounding box center [1478, 646] width 56 height 17
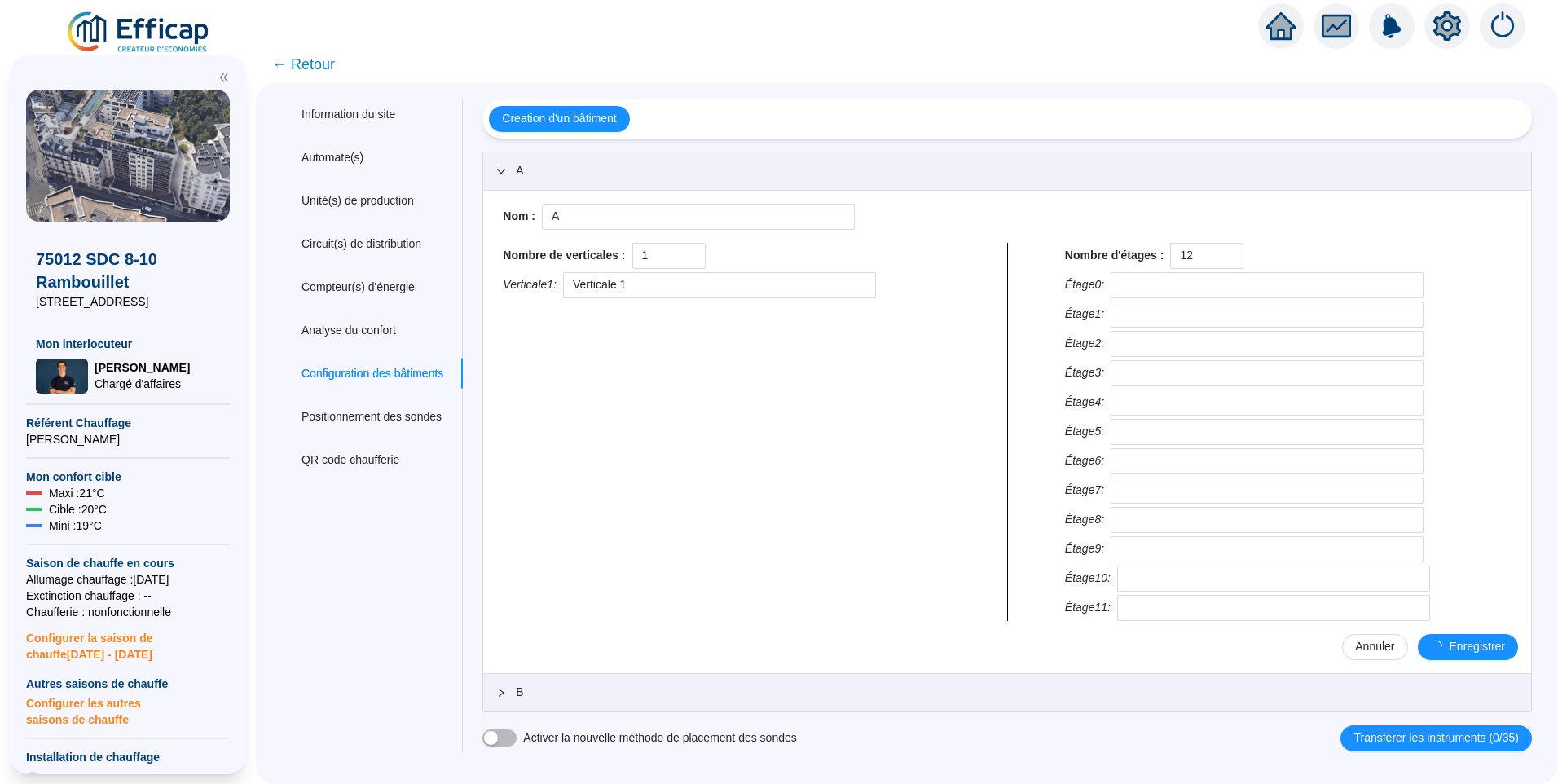
type input "RDC"
type input "1"
type input "2"
type input "3"
type input "4"
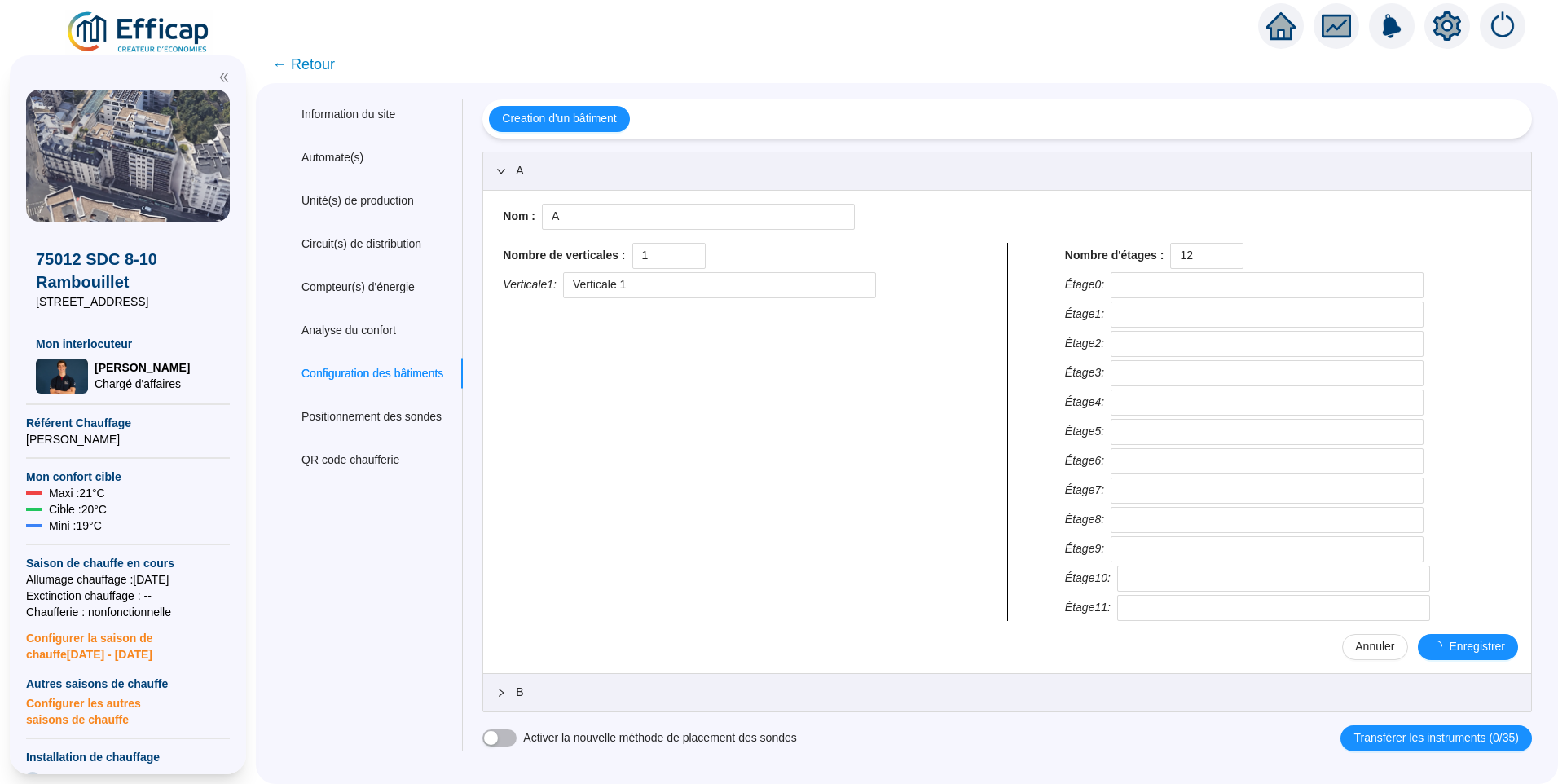
type input "5"
type input "6"
type input "7"
type input "8"
type input "9"
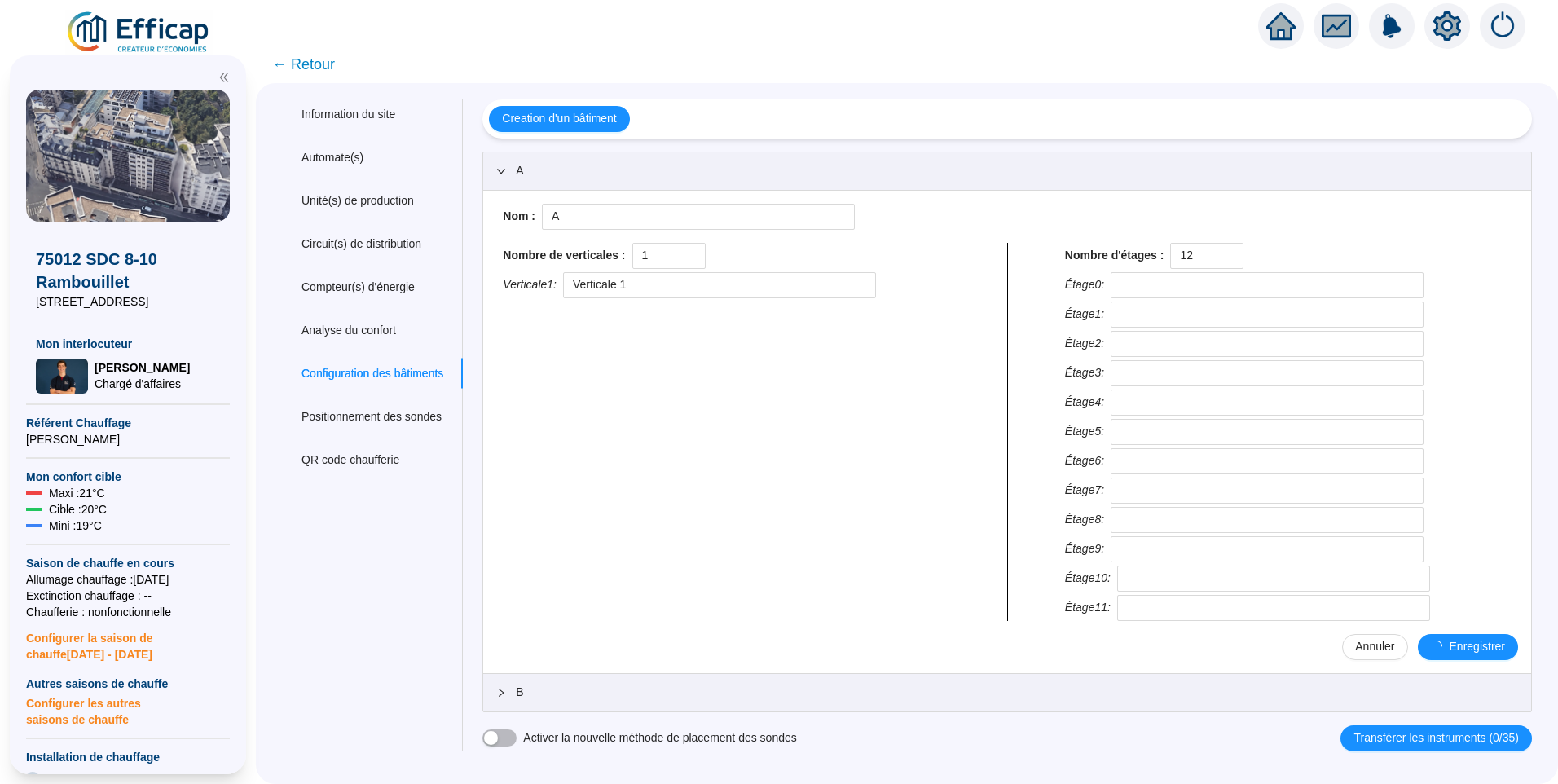
type input "10"
type input "11"
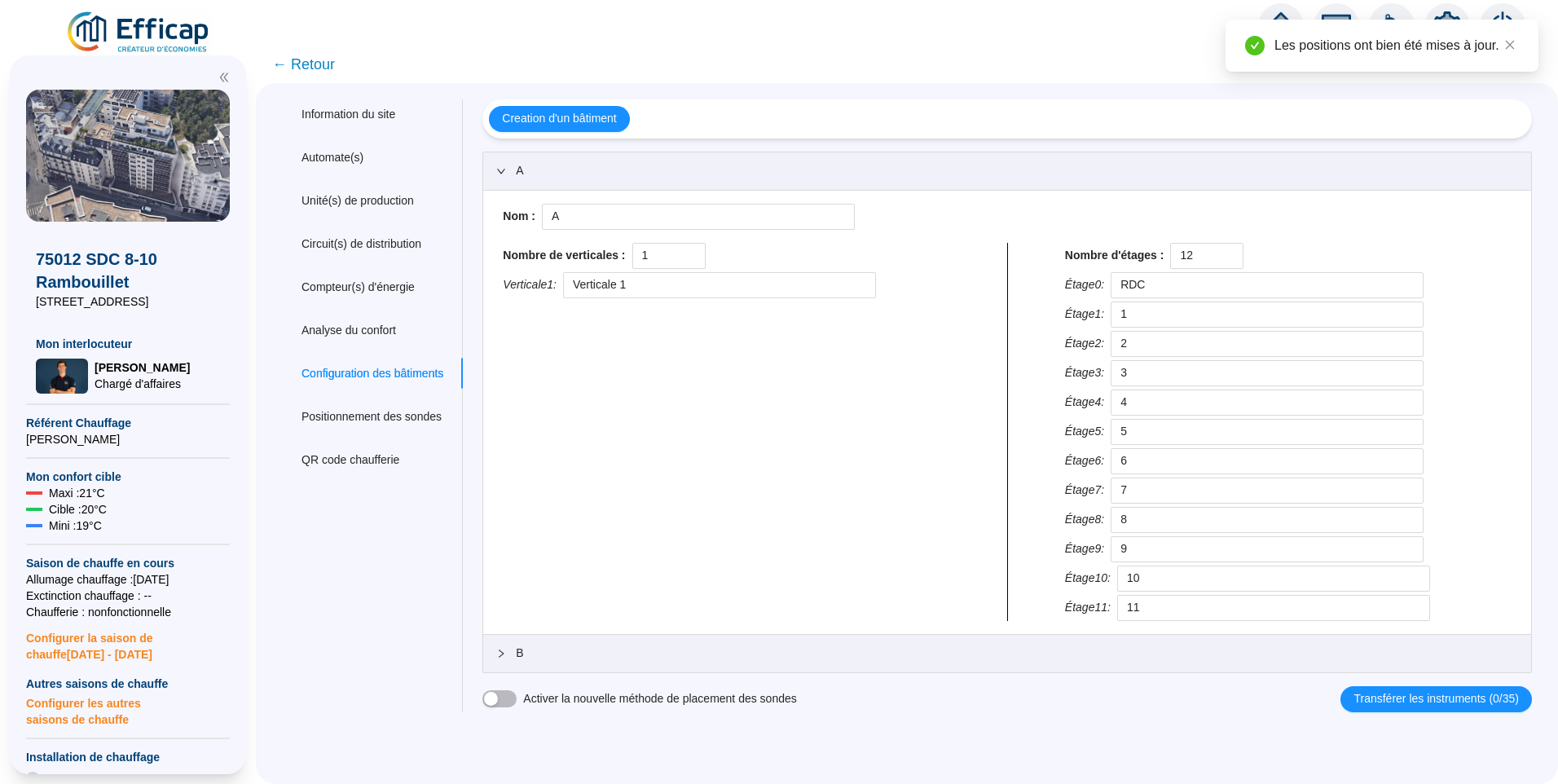
click at [577, 654] on span "B" at bounding box center [1017, 652] width 1002 height 17
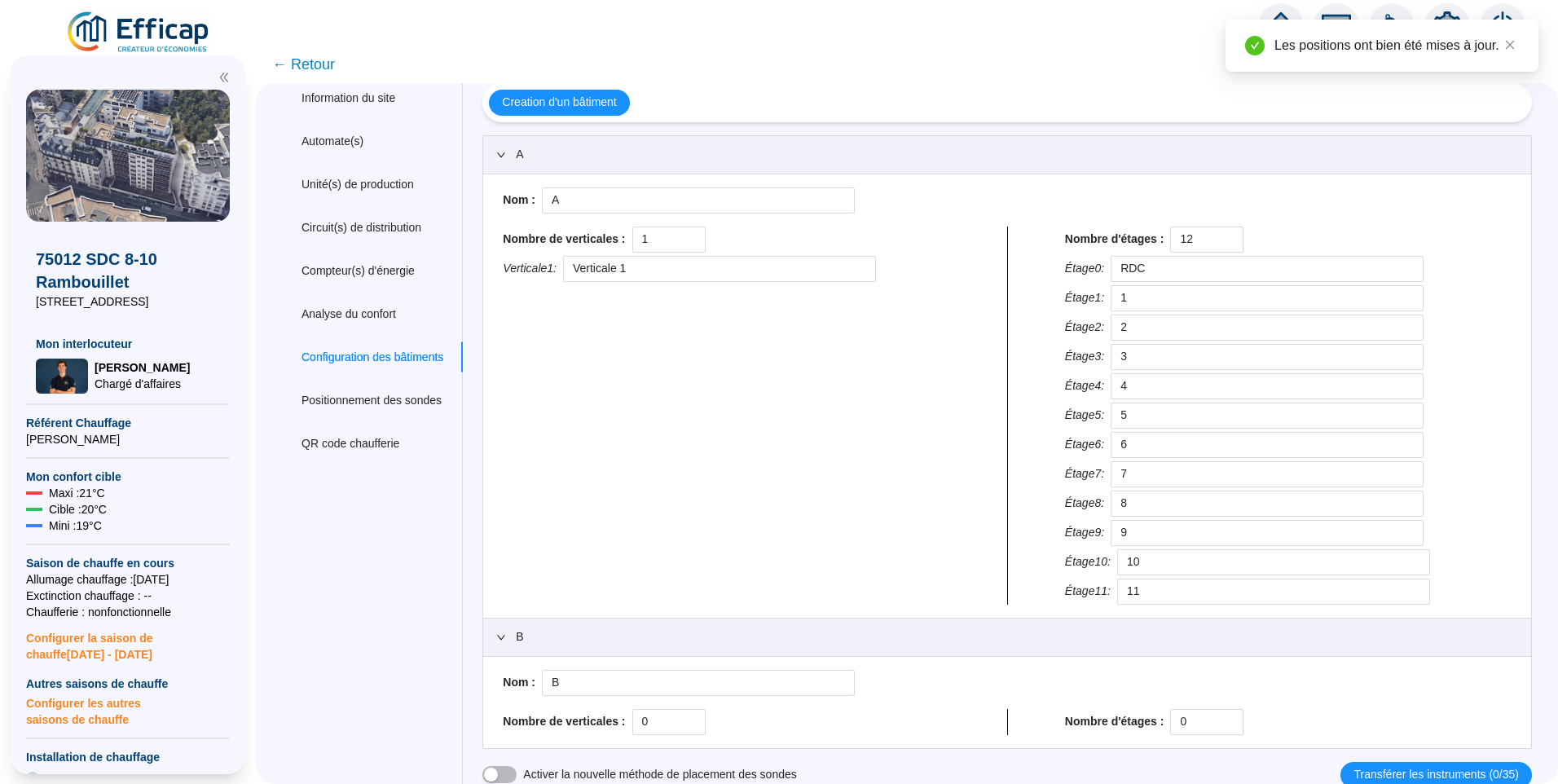
scroll to position [20, 0]
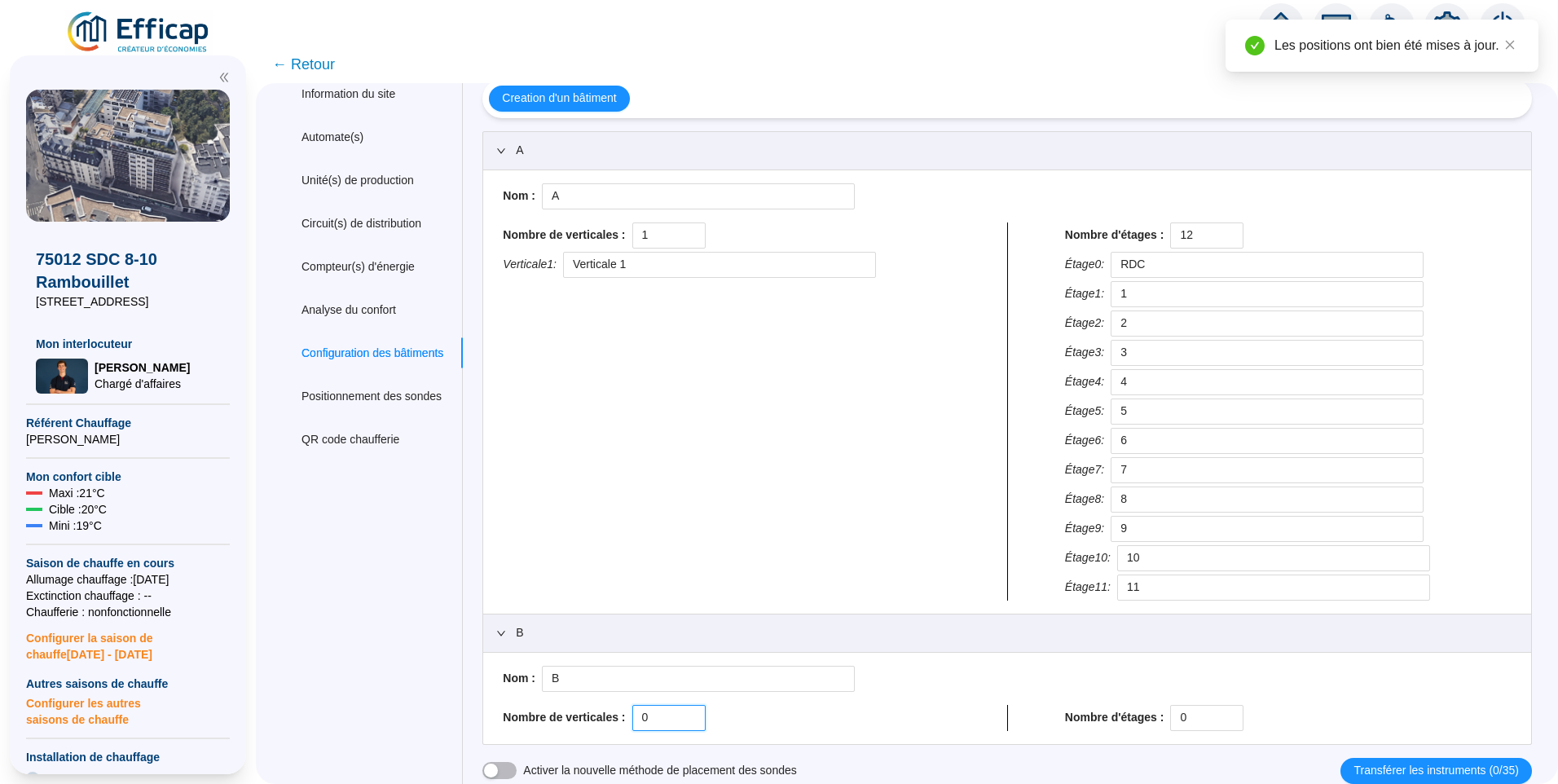
drag, startPoint x: 672, startPoint y: 716, endPoint x: 606, endPoint y: 723, distance: 66.4
click at [595, 723] on div "Nombre de verticales : 0" at bounding box center [726, 717] width 447 height 26
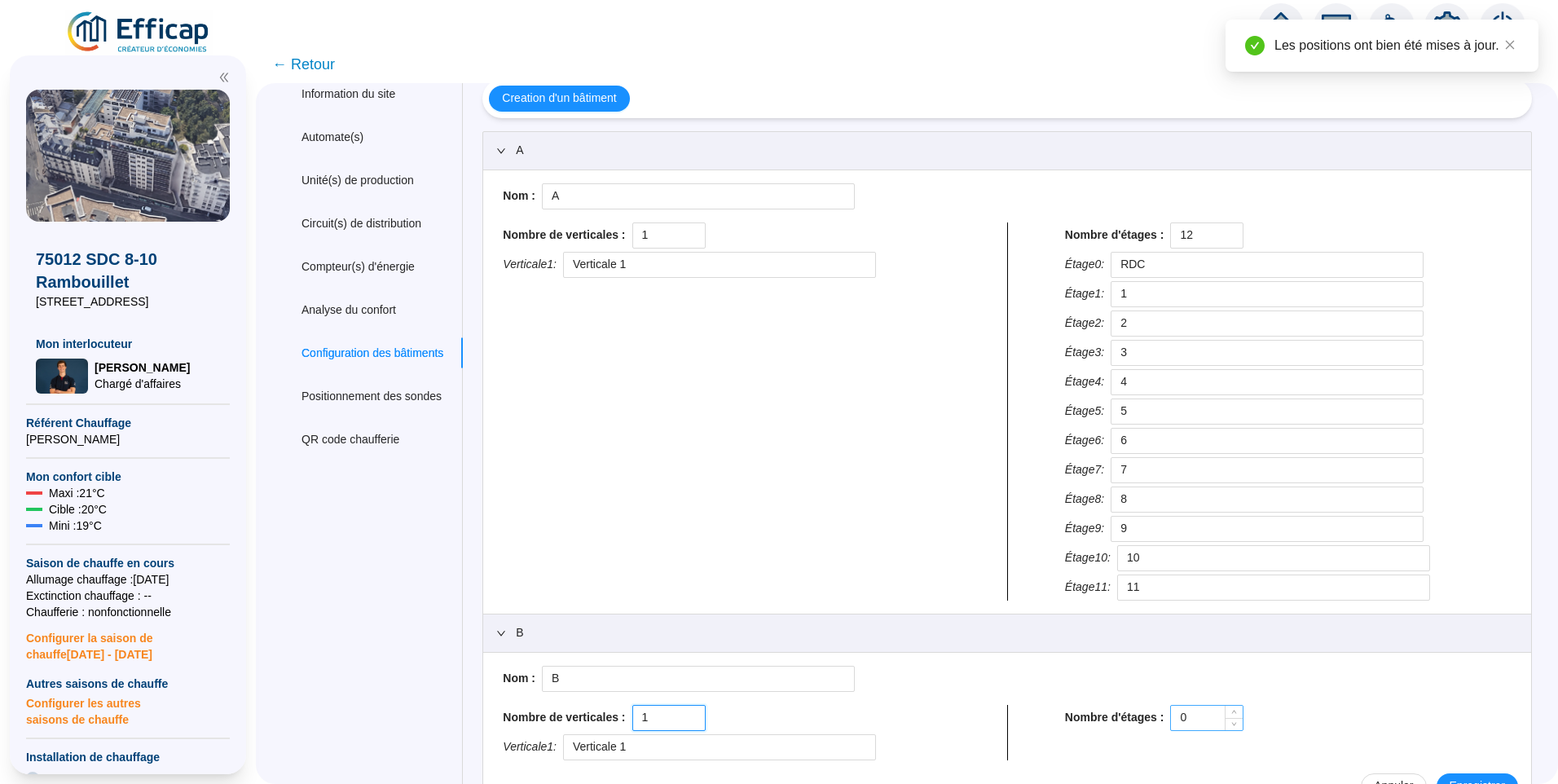
type input "1"
drag, startPoint x: 1171, startPoint y: 714, endPoint x: 1052, endPoint y: 718, distance: 119.1
click at [963, 719] on div "Nombre de verticales : 1 Verticale 1 : Verticale 1 Nombre d'étages : 0" at bounding box center [1007, 732] width 1022 height 56
drag, startPoint x: 1207, startPoint y: 725, endPoint x: 1169, endPoint y: 642, distance: 91.3
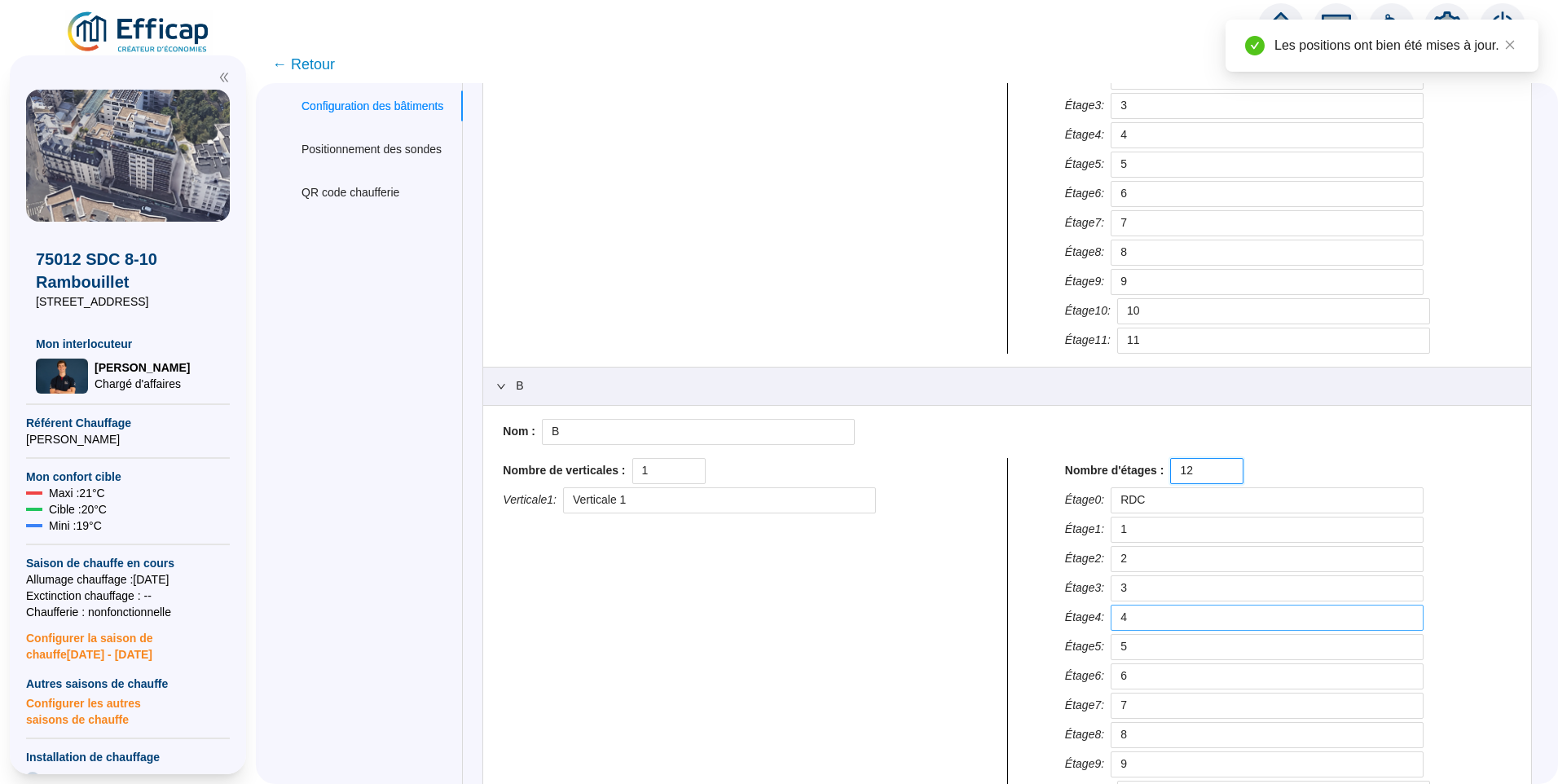
scroll to position [411, 0]
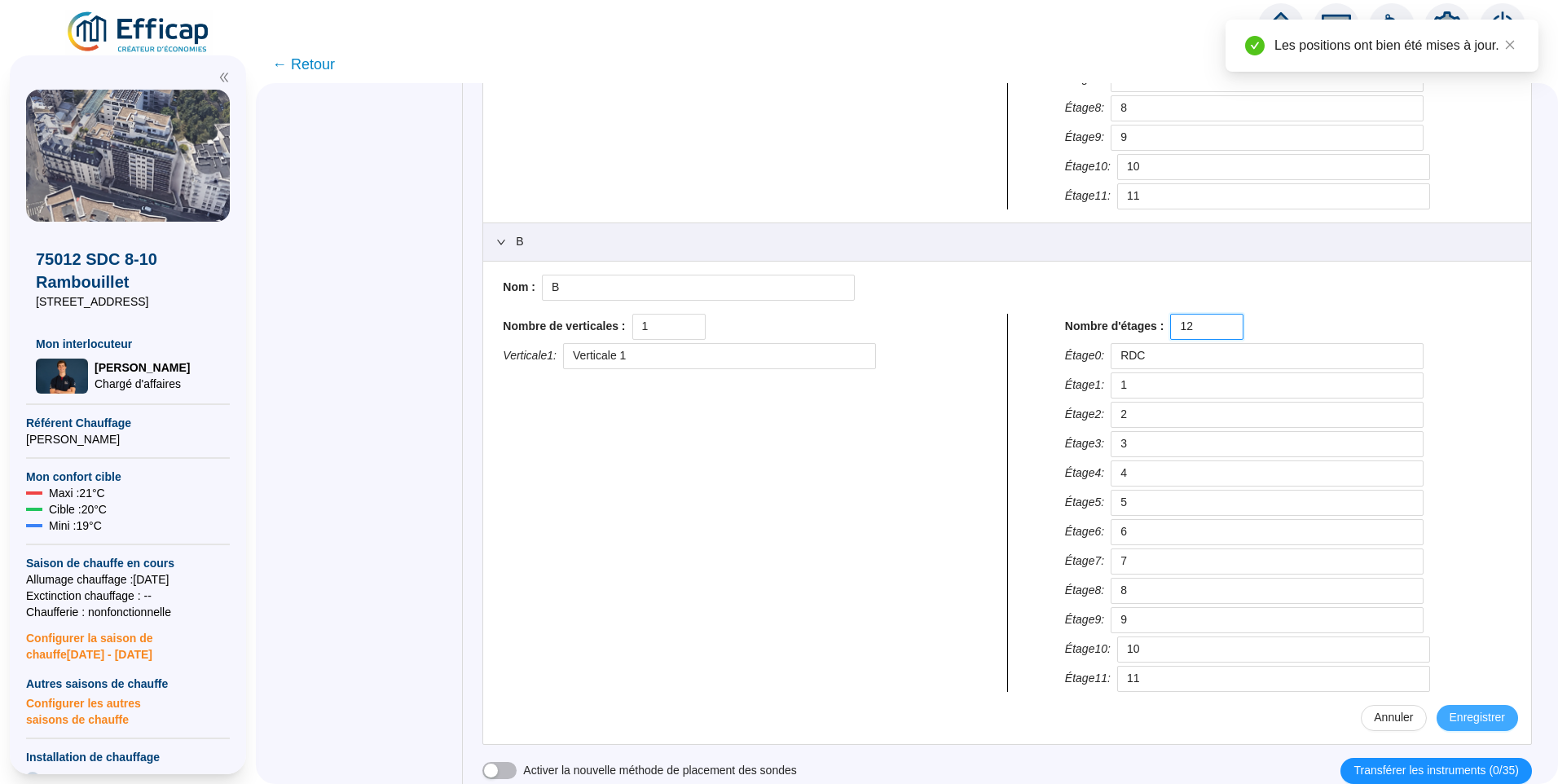
type input "12"
click at [1450, 726] on span "Enregistrer" at bounding box center [1478, 717] width 56 height 17
type input "RDC"
type input "1"
type input "2"
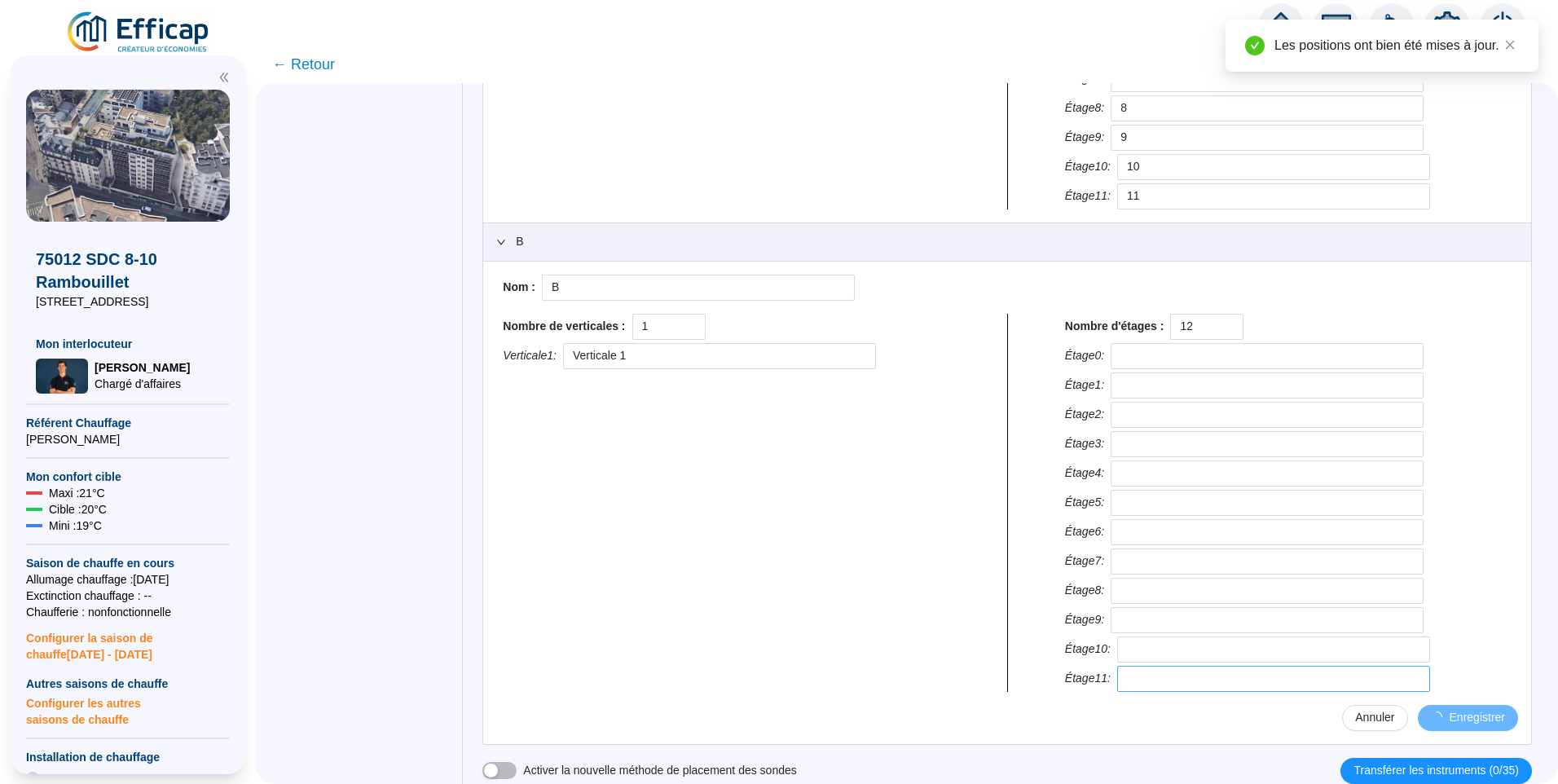
type input "3"
type input "4"
type input "5"
type input "6"
type input "7"
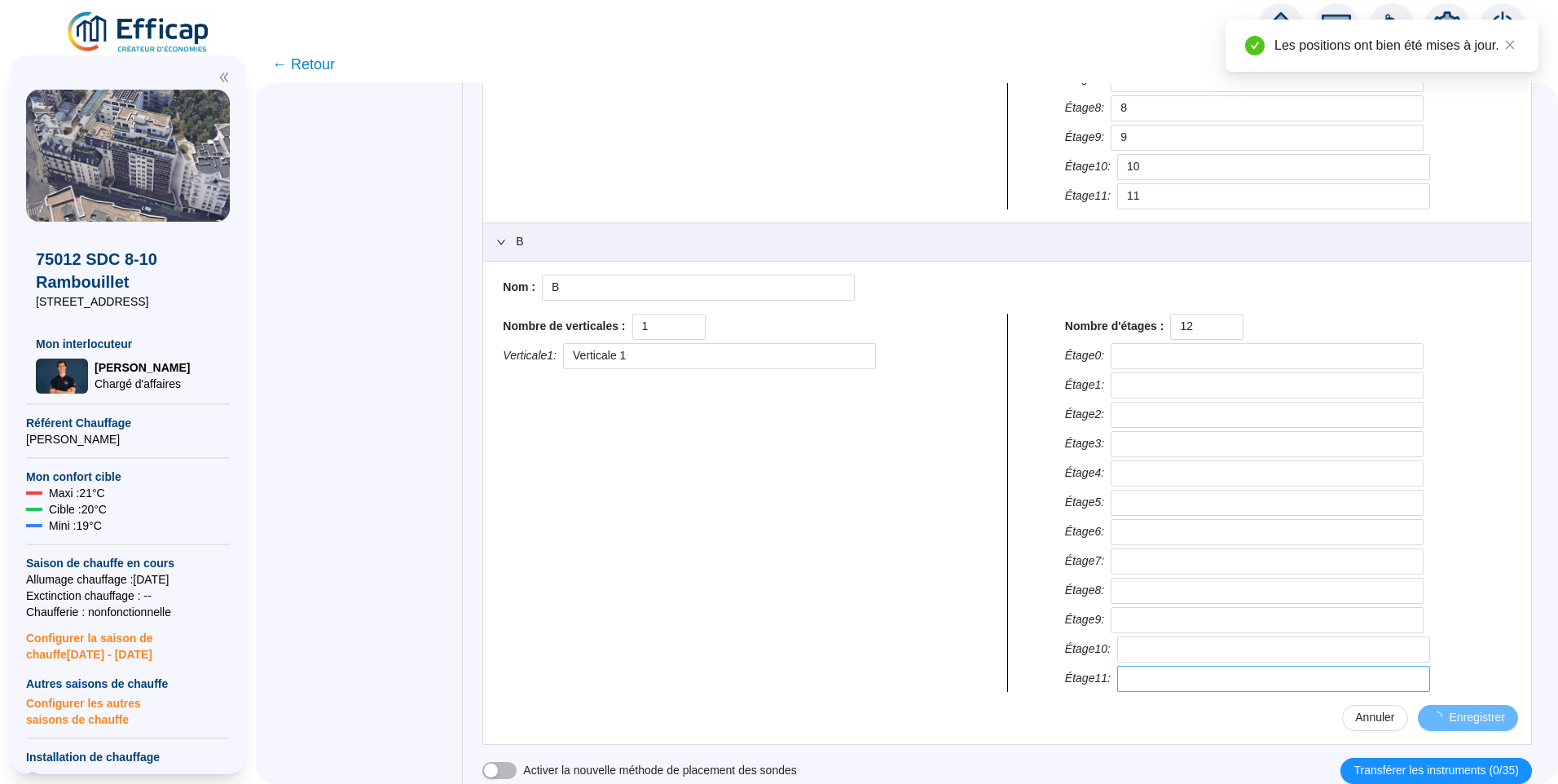
type input "8"
type input "9"
type input "10"
type input "11"
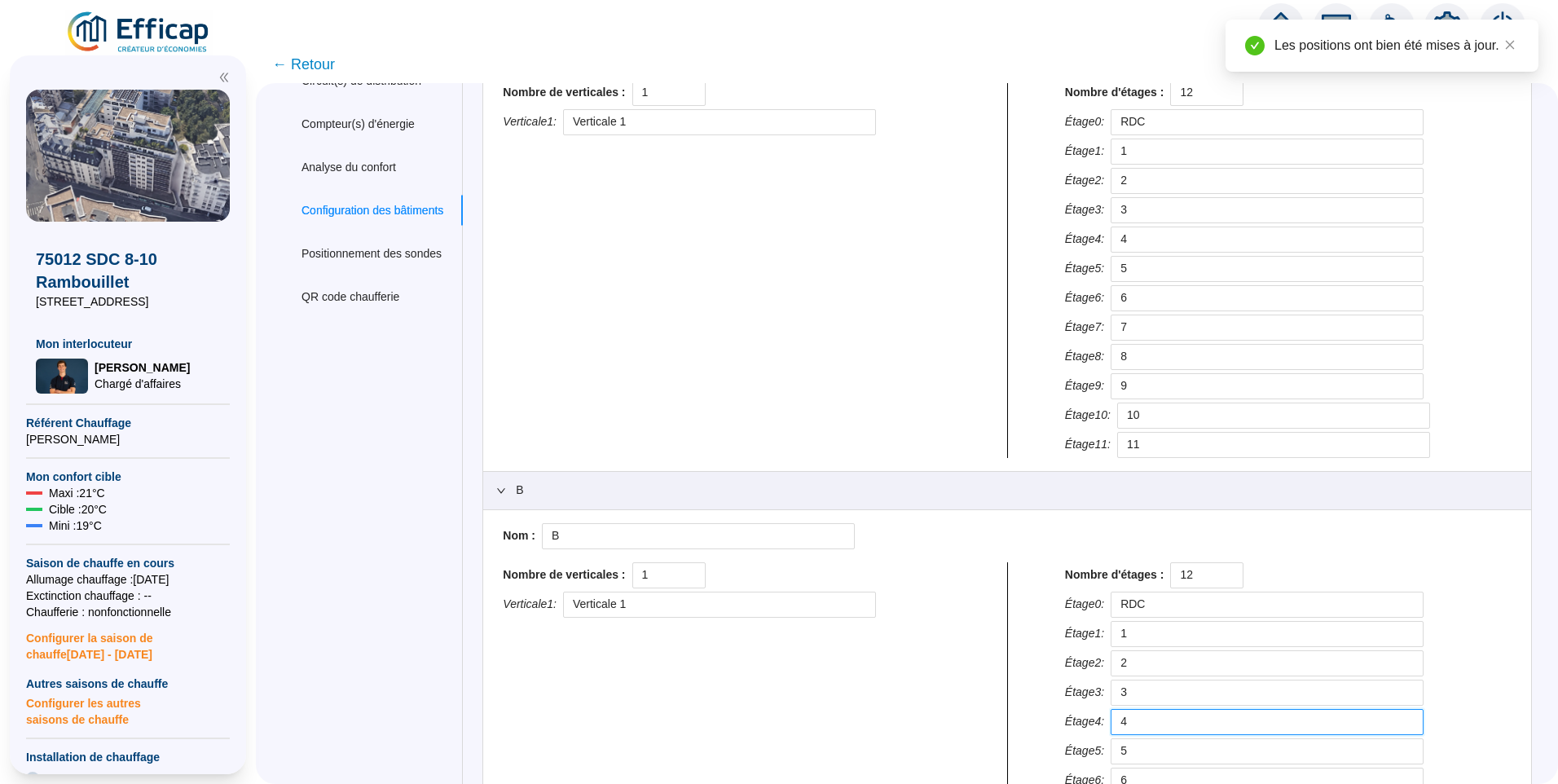
scroll to position [0, 0]
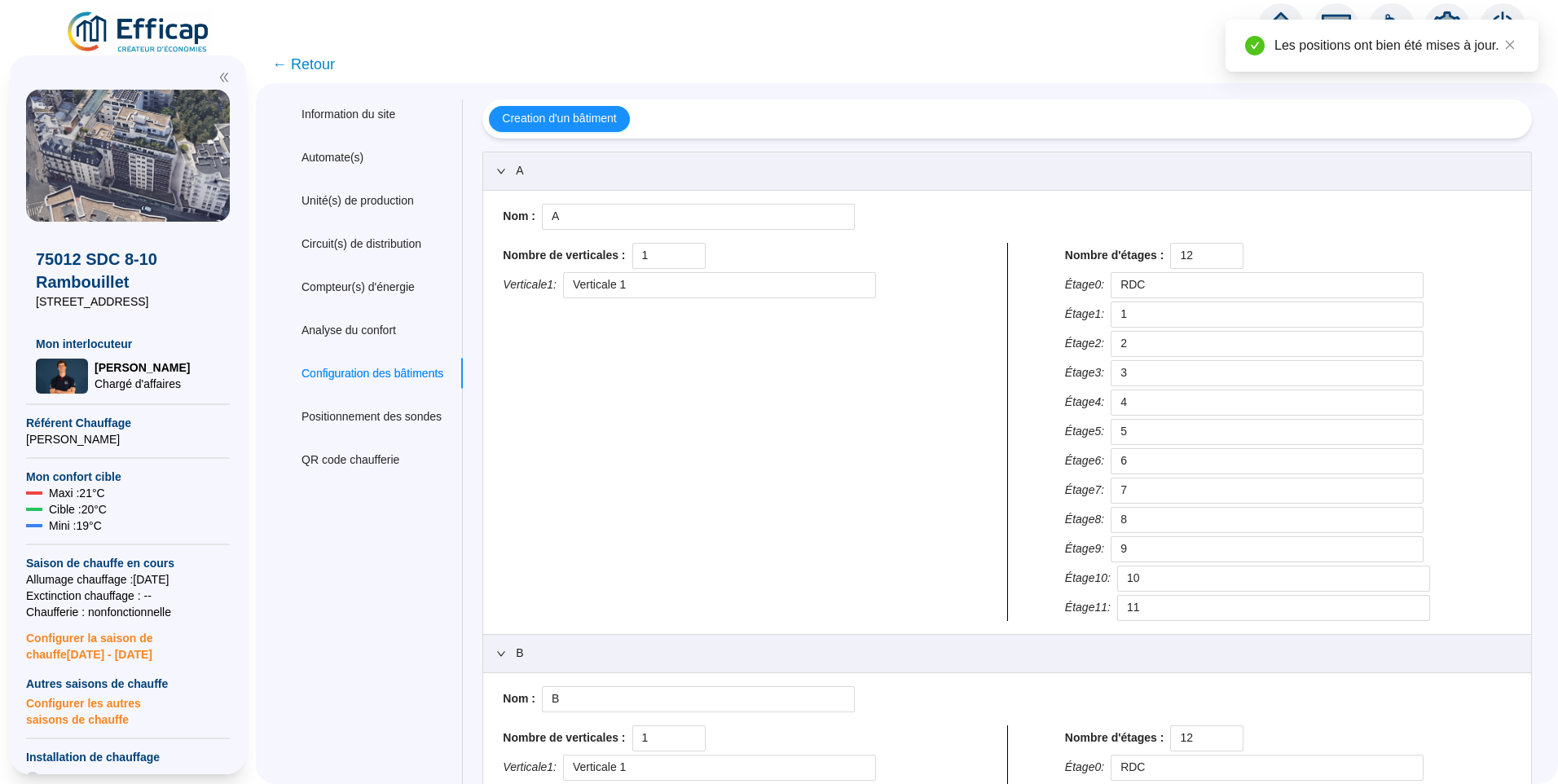
click at [324, 71] on span "← Retour" at bounding box center [303, 64] width 63 height 23
